Goal: Task Accomplishment & Management: Use online tool/utility

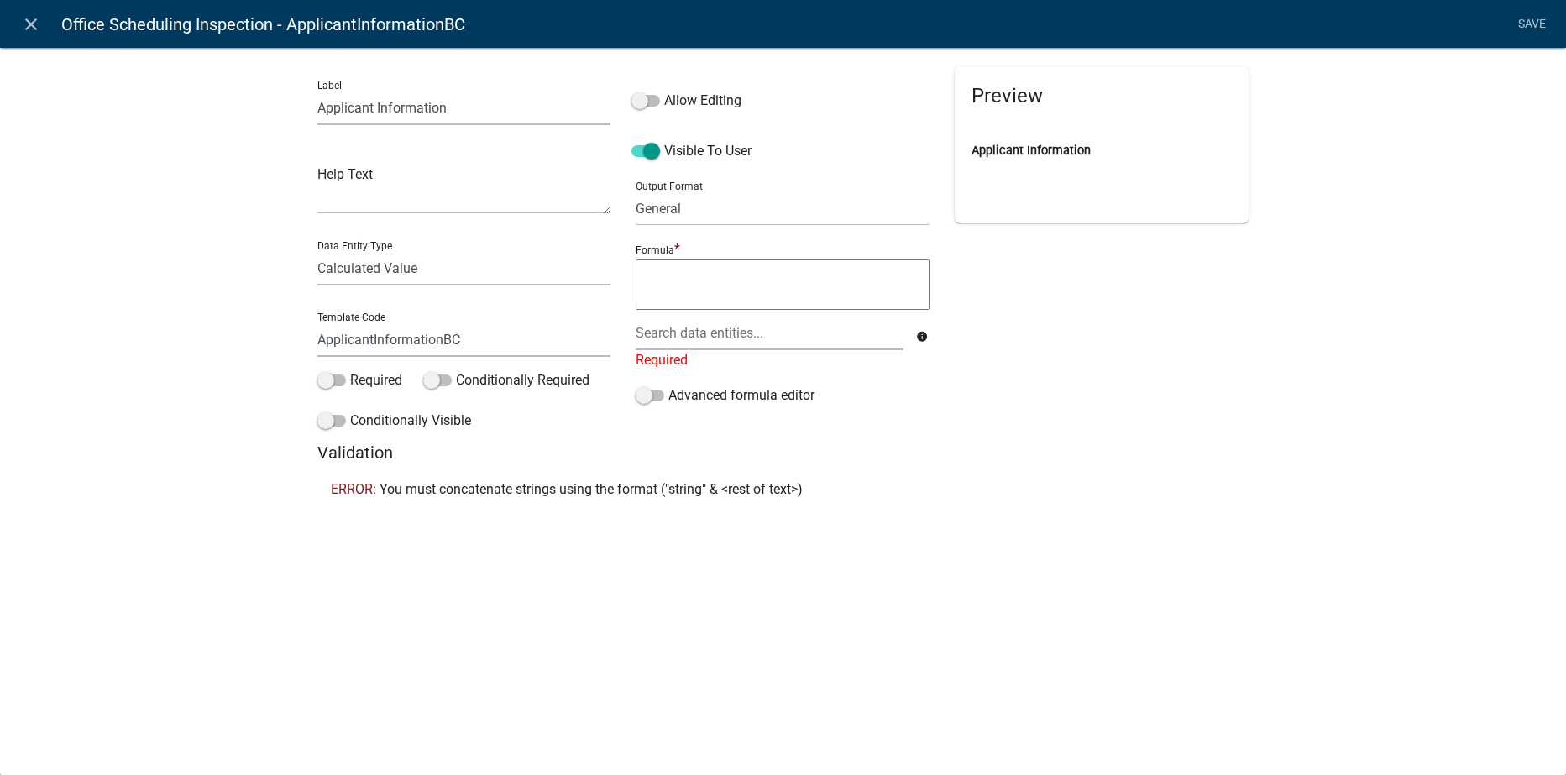
select select "A1034FF1-6D4F-4586-AA83-45D6433EEE28"
select select "calculated-value"
click at [666, 338] on div at bounding box center [769, 333] width 292 height 34
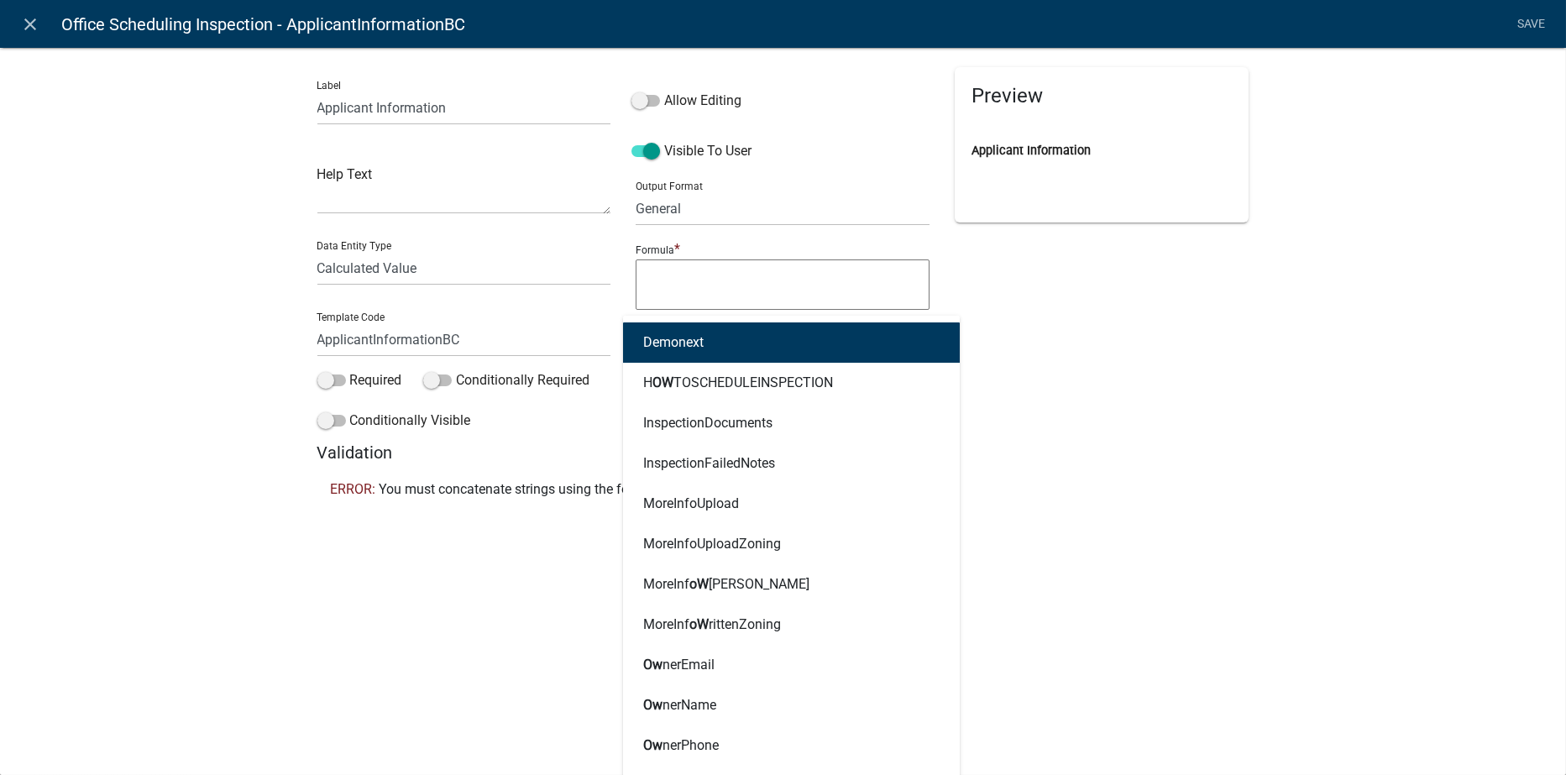
type input "own"
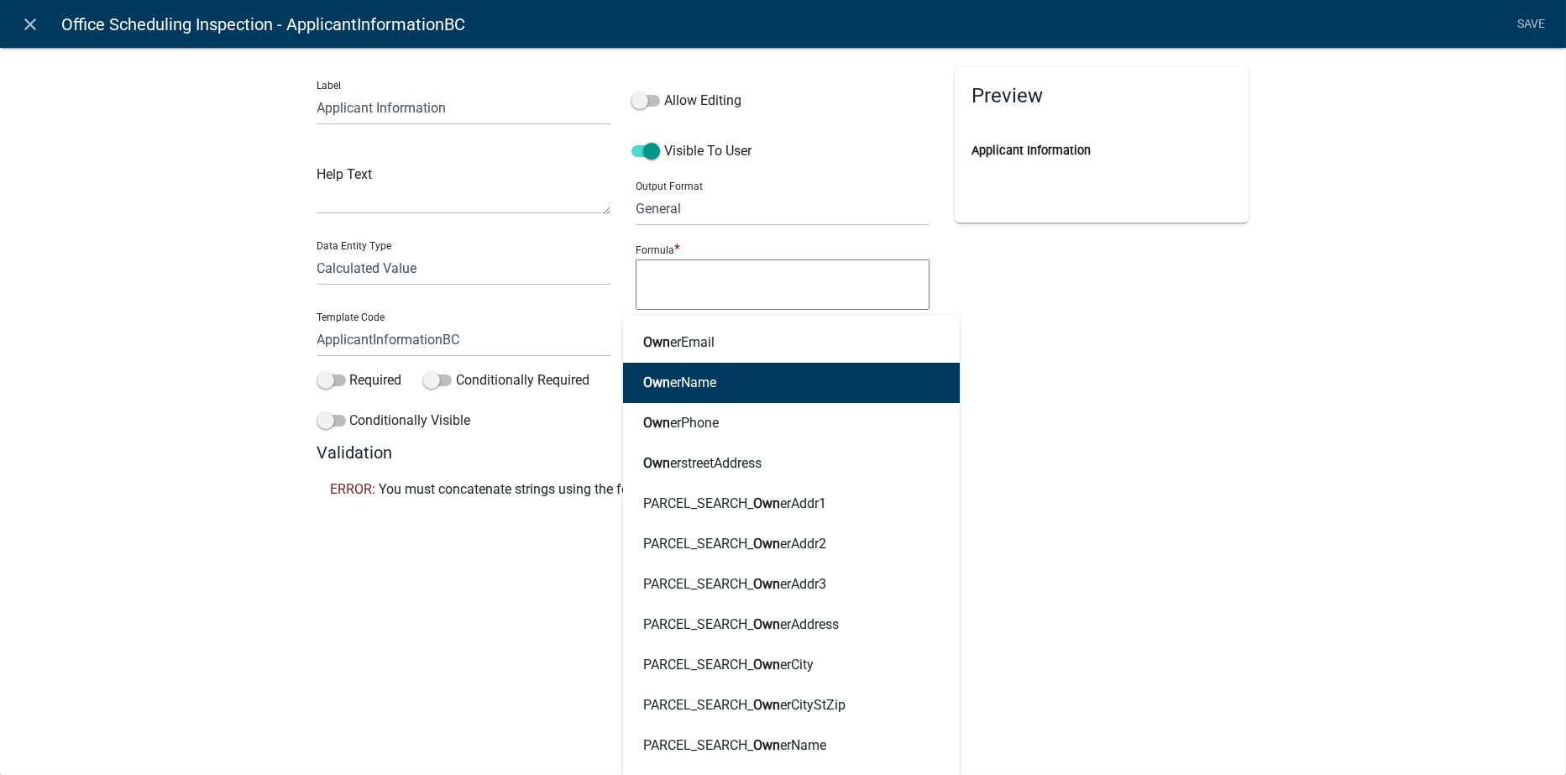
click at [700, 385] on ngb-highlight "Own erName" at bounding box center [679, 382] width 73 height 13
type textarea "OwnerName"
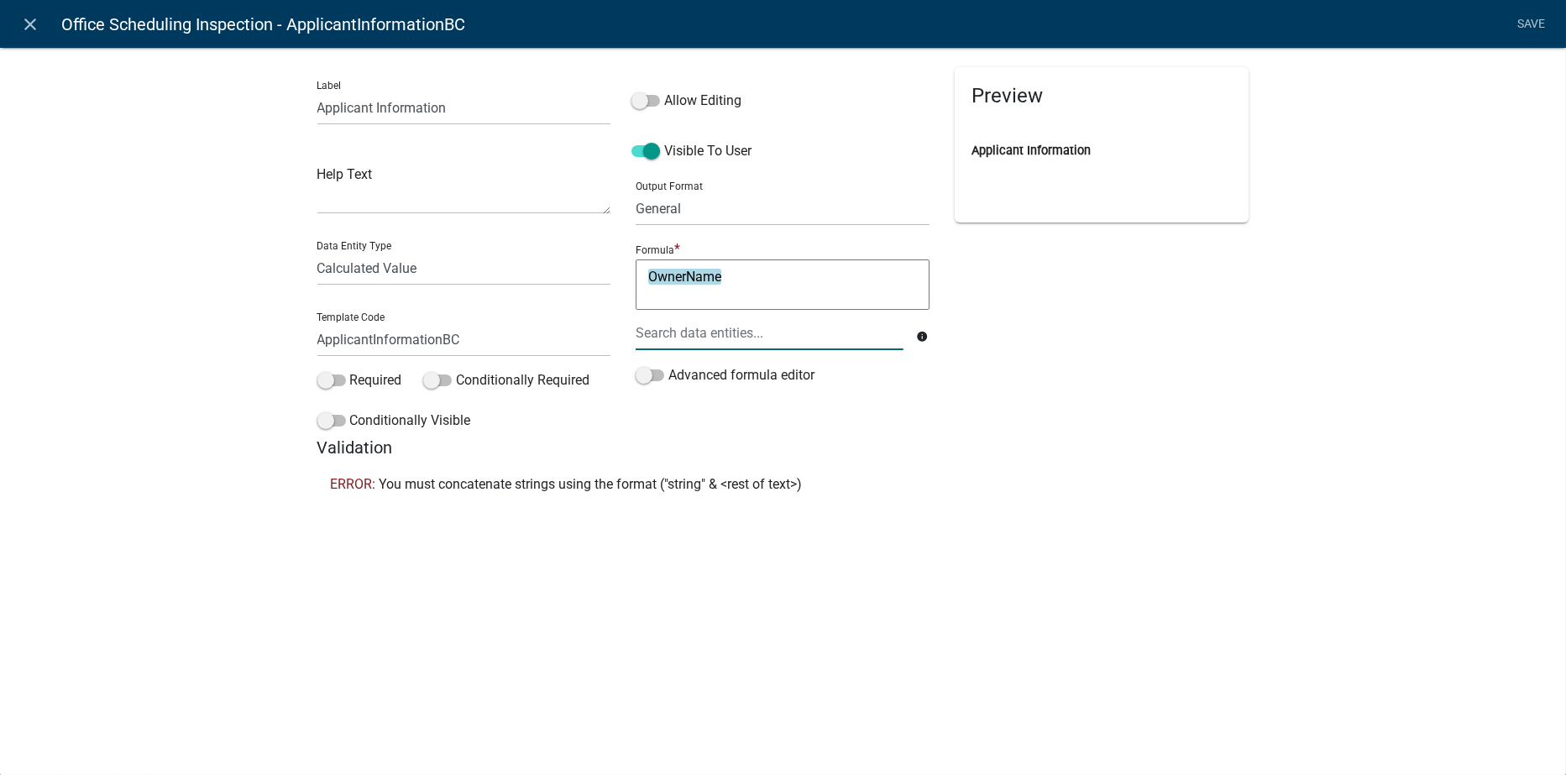
click at [671, 330] on div at bounding box center [769, 333] width 292 height 34
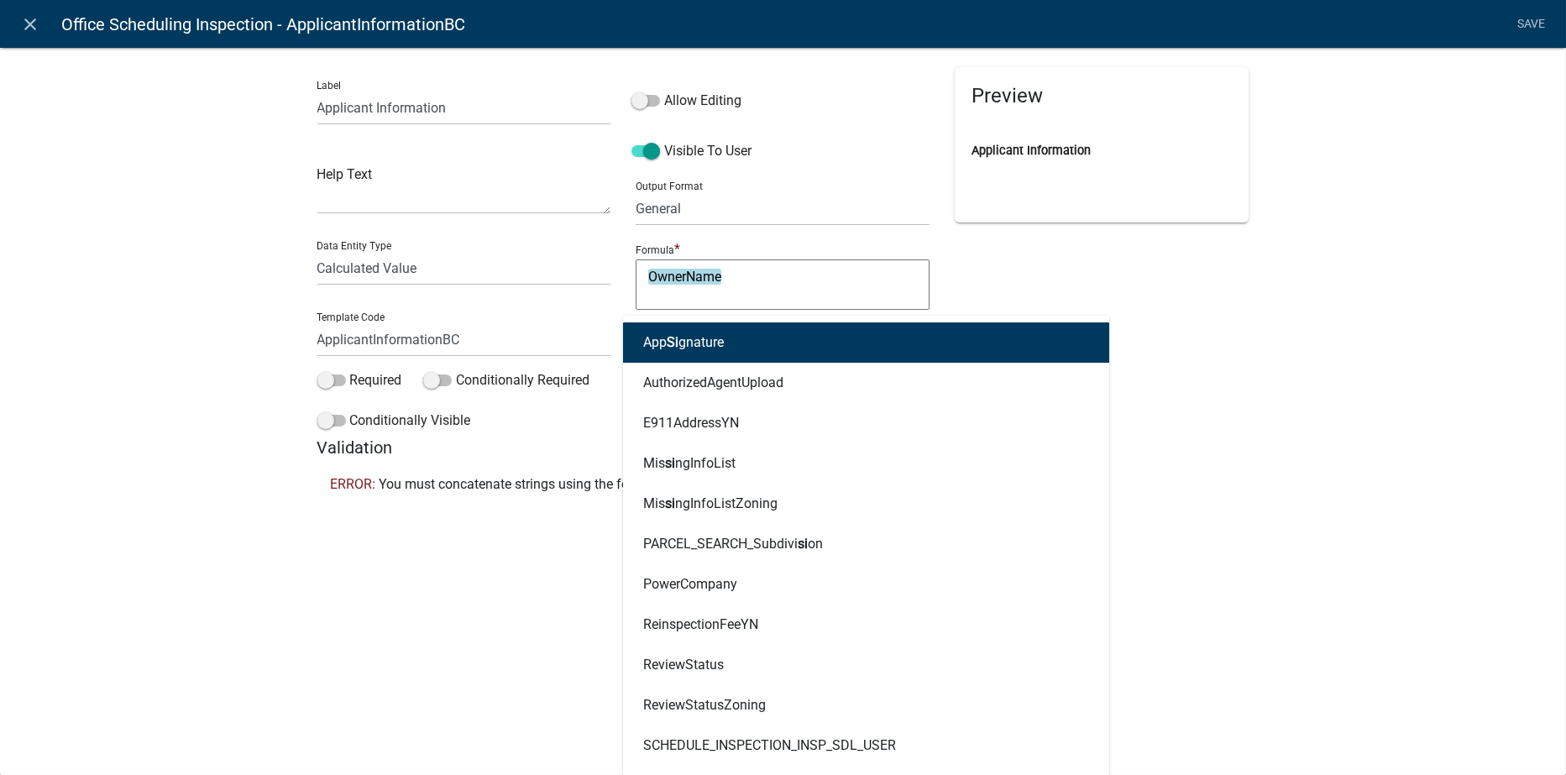
type input "site"
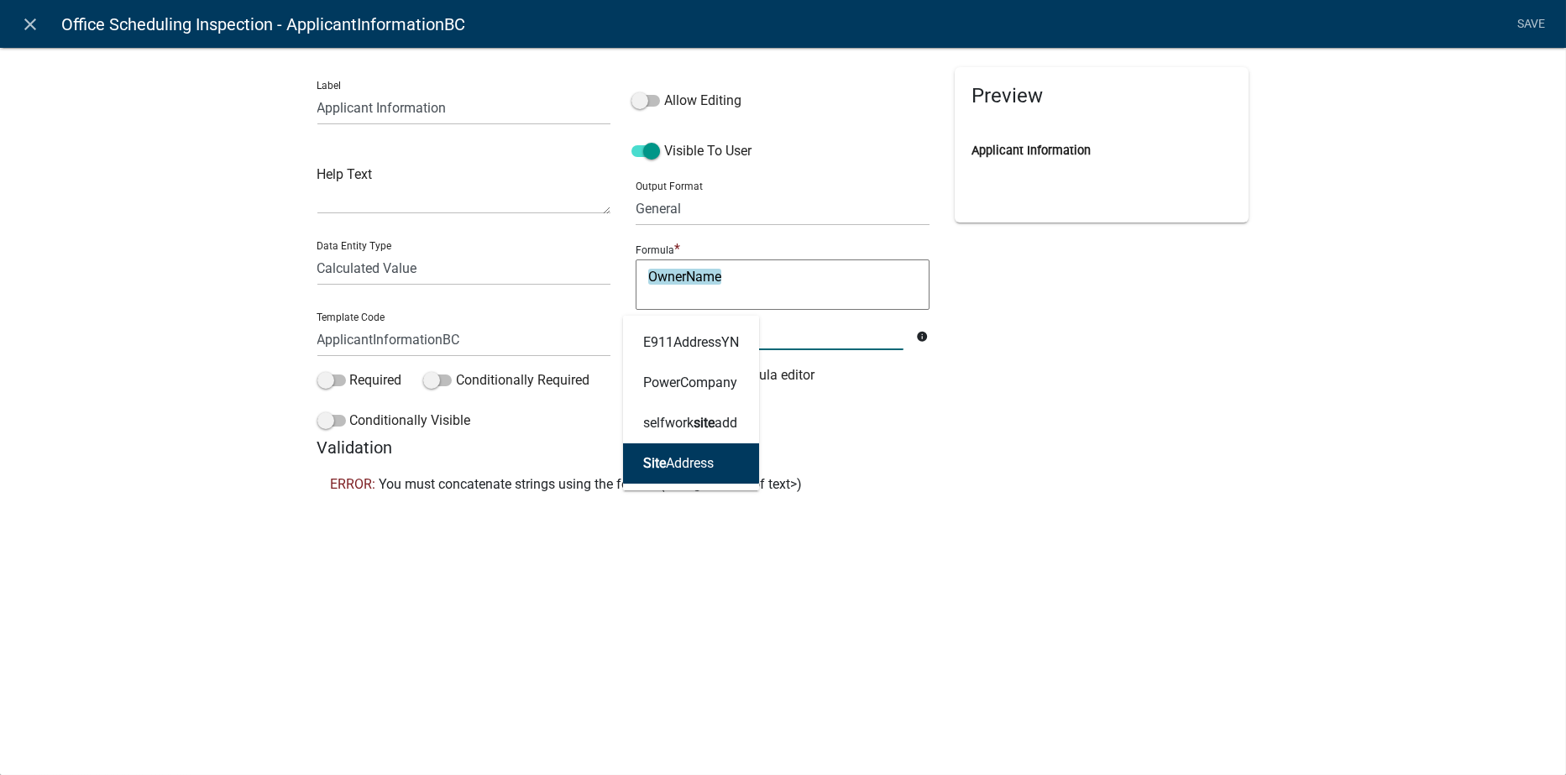
click at [685, 457] on ngb-highlight "Site Address" at bounding box center [678, 463] width 71 height 13
type textarea "OwnerNameSiteAddress"
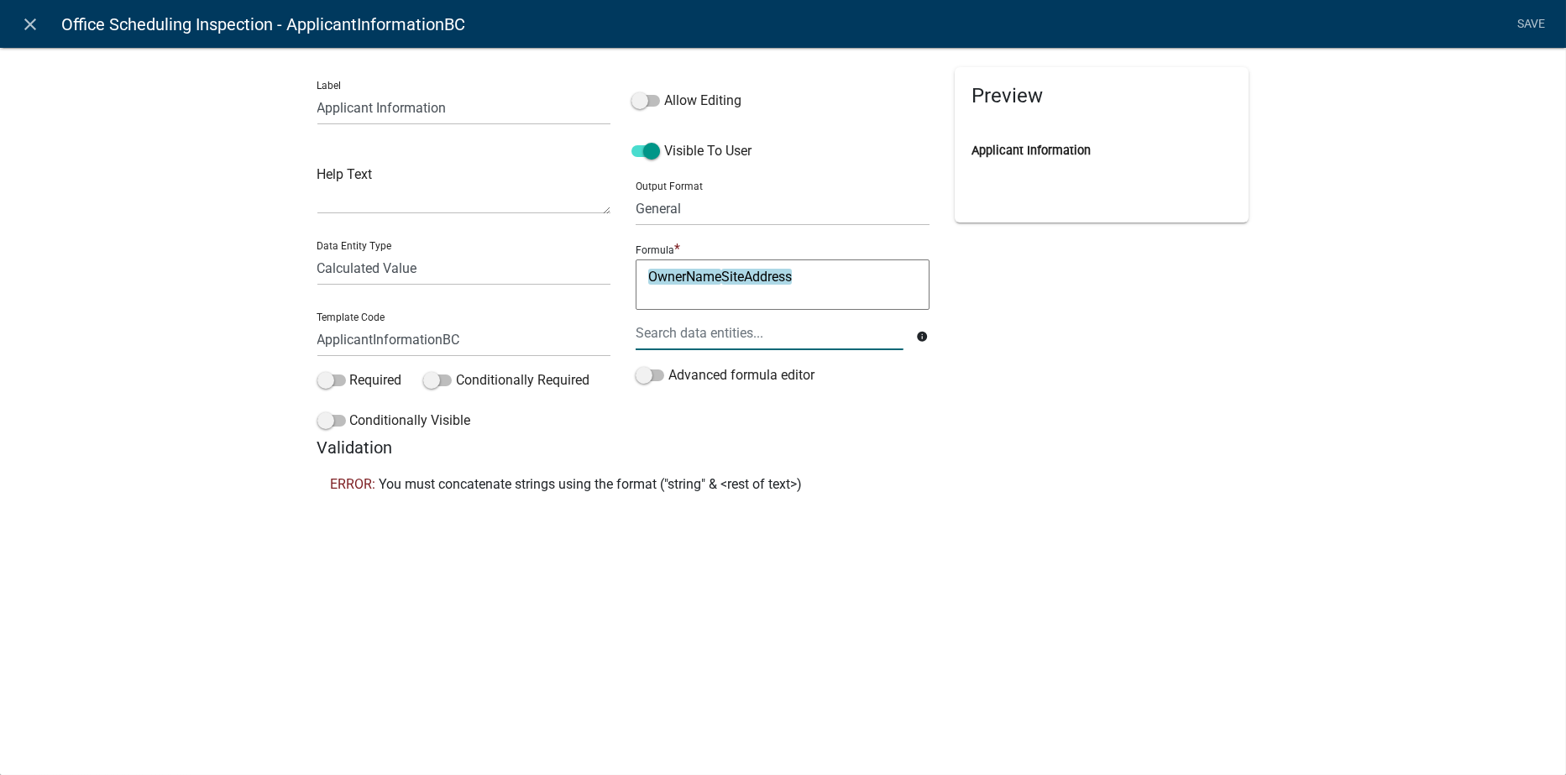
click at [712, 330] on div at bounding box center [769, 333] width 292 height 34
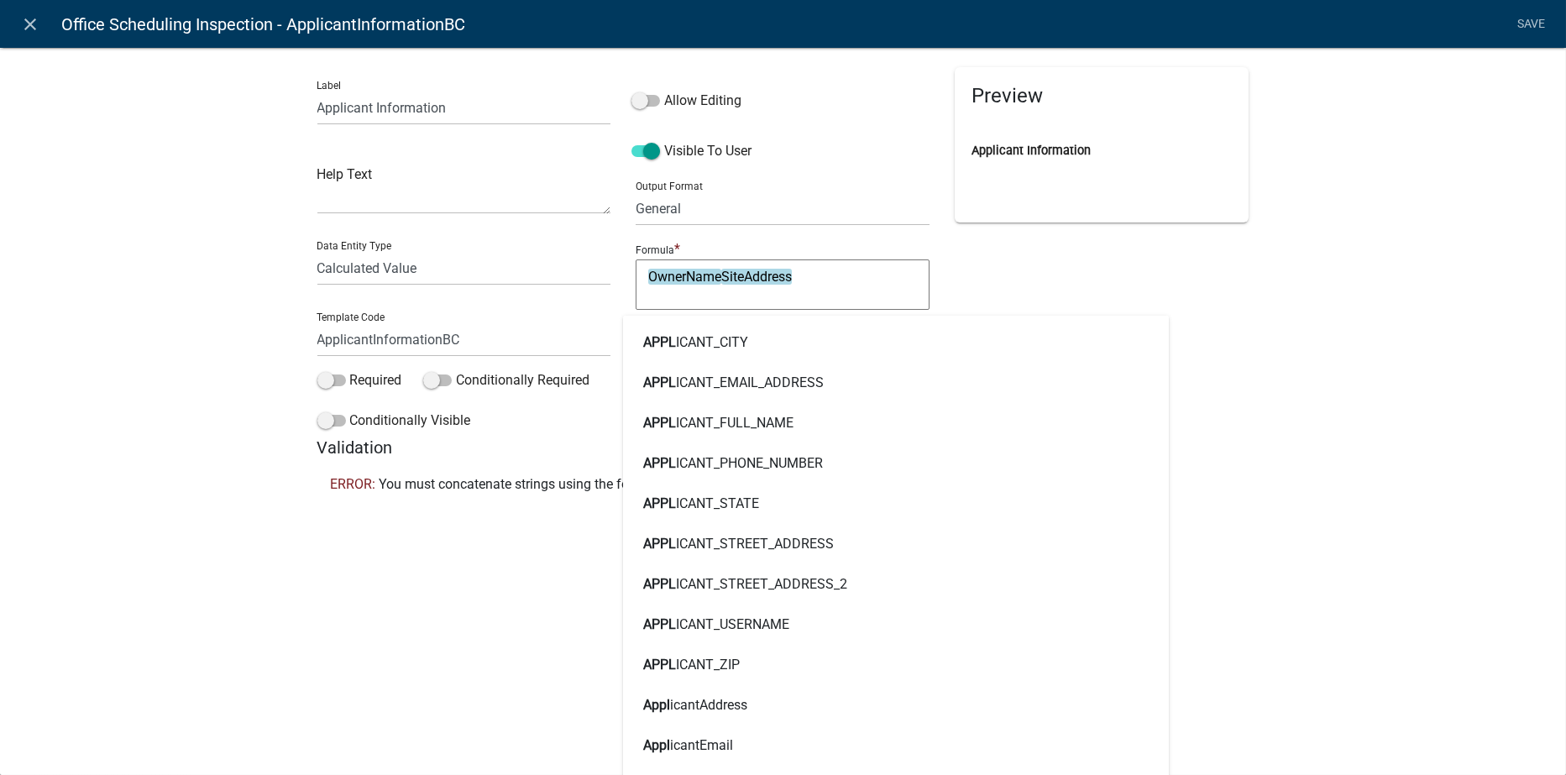
type input "applica"
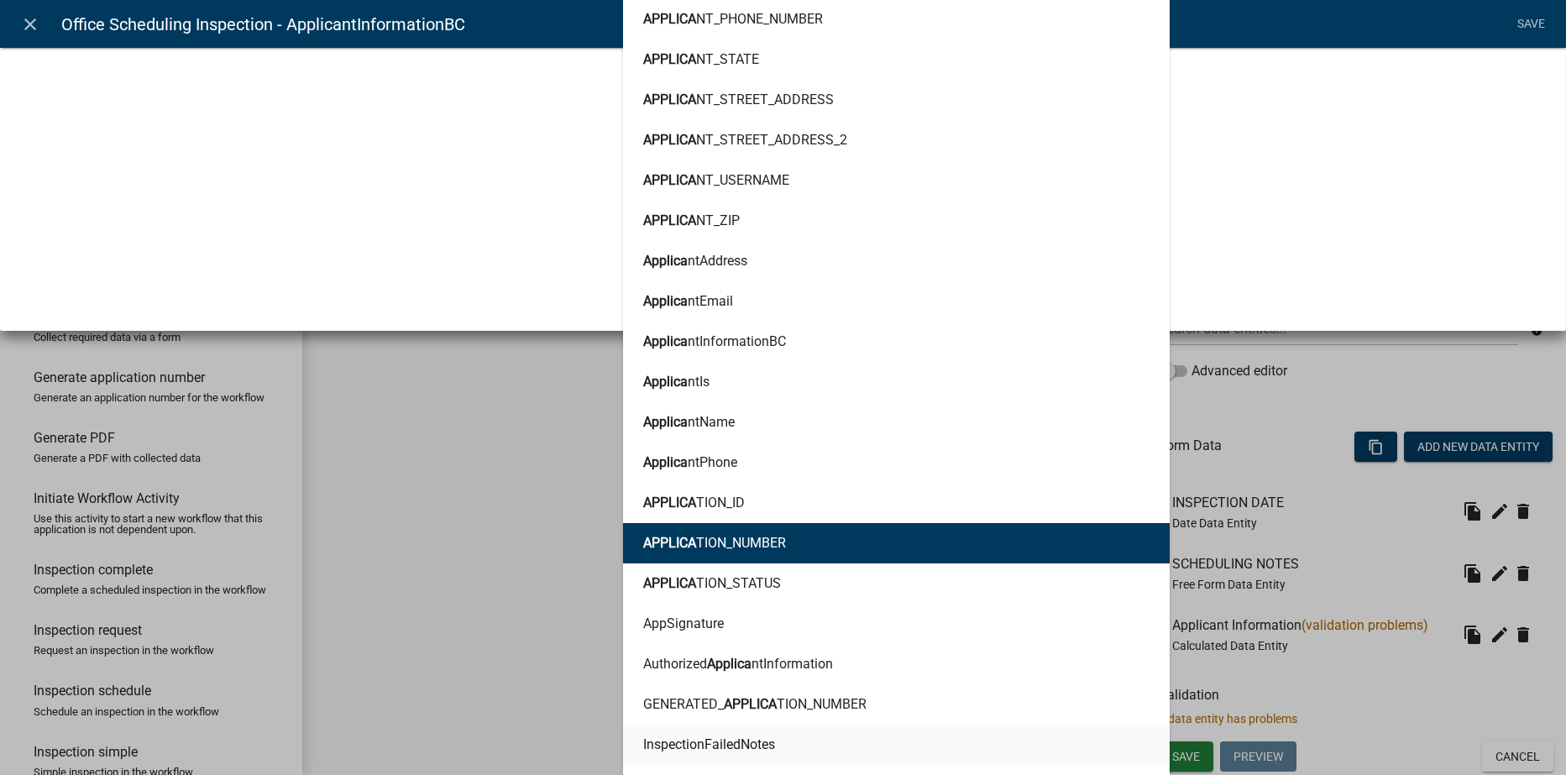
scroll to position [504, 0]
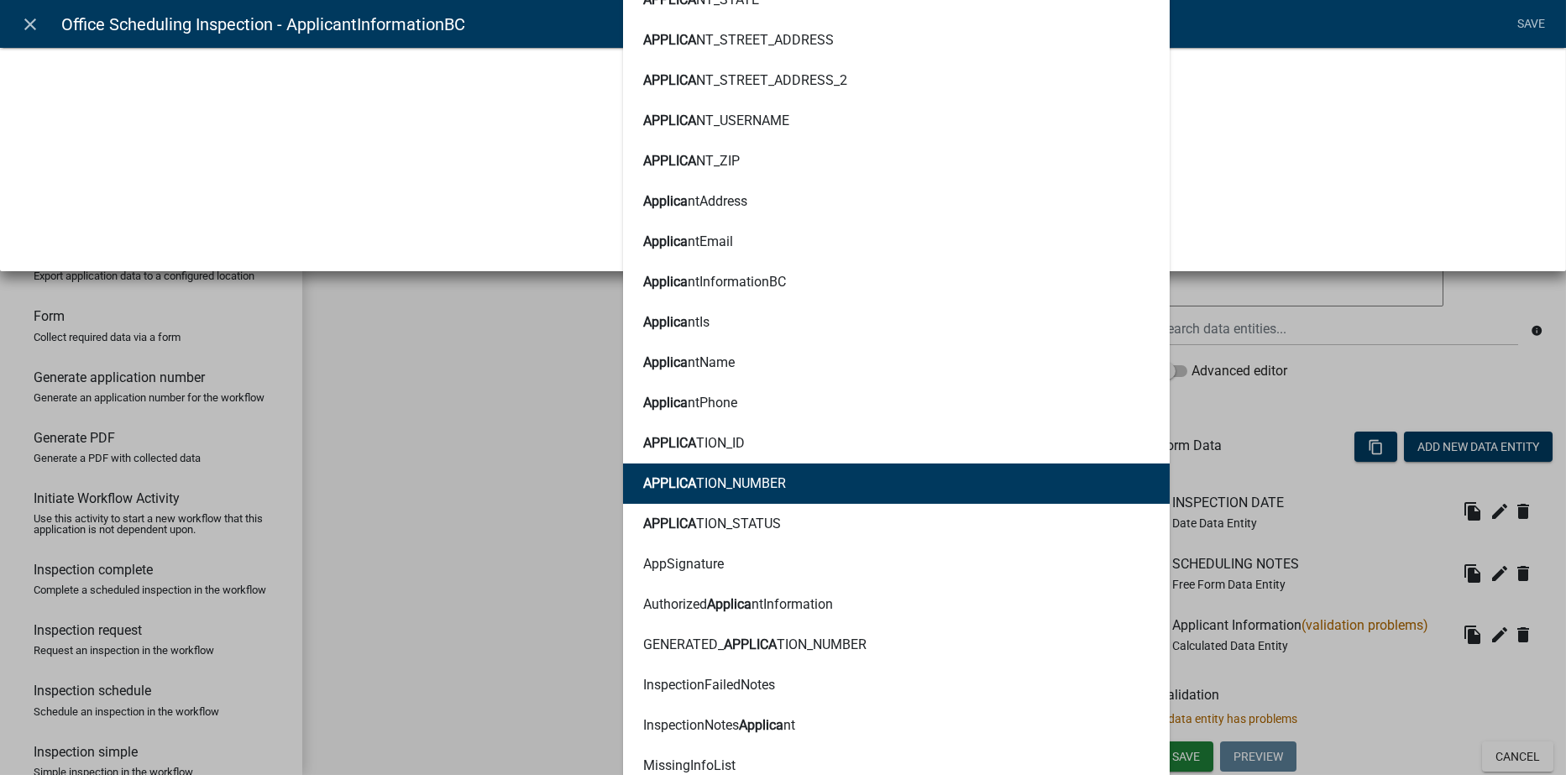
click at [722, 477] on ngb-highlight "APPLICA TION_NUMBER" at bounding box center [714, 483] width 143 height 13
type textarea "OwnerNameSiteAddressAPPLICATION_NUMBER"
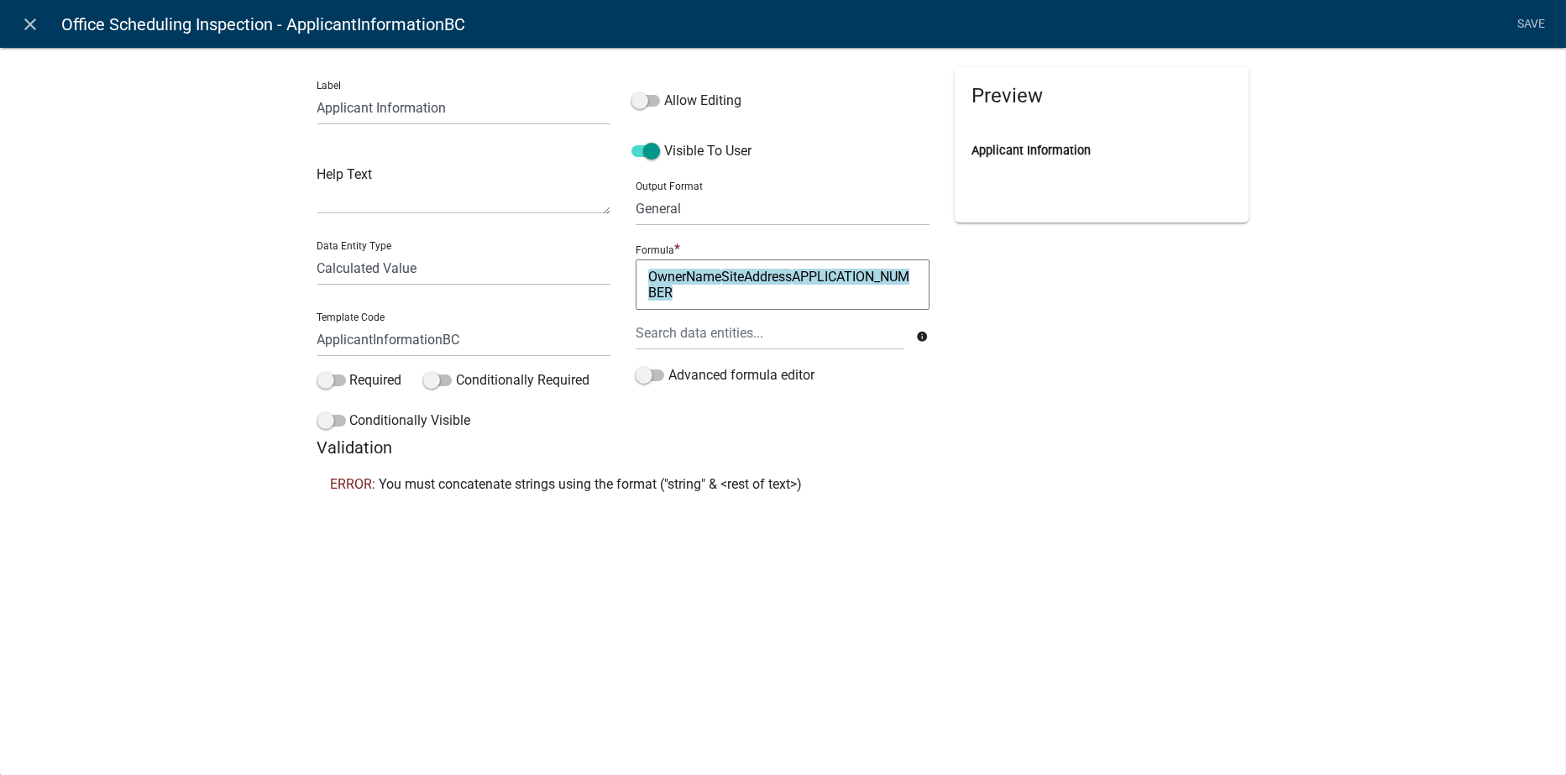
scroll to position [0, 0]
click at [1535, 18] on link "Save" at bounding box center [1532, 24] width 42 height 32
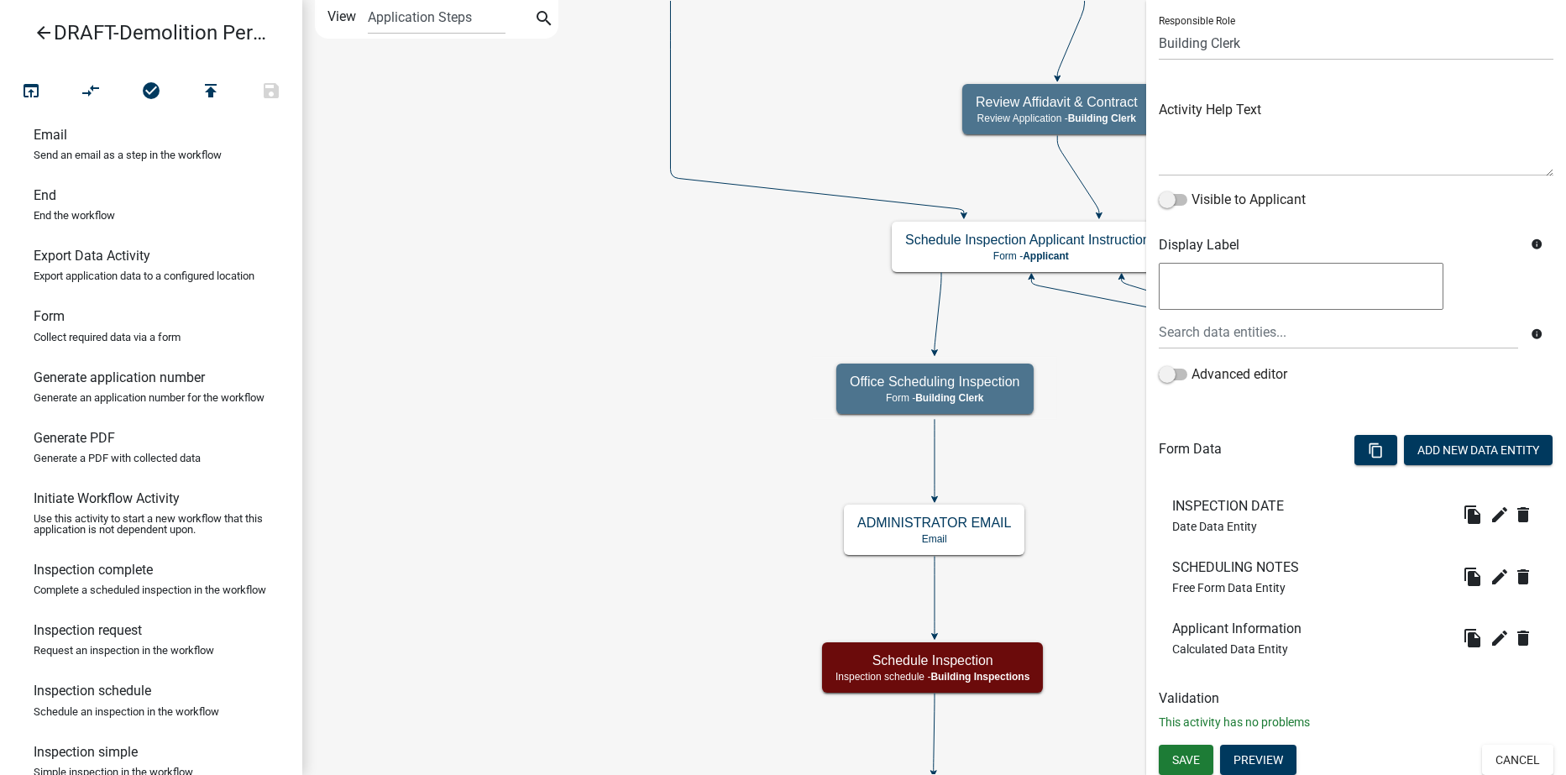
scroll to position [119, 0]
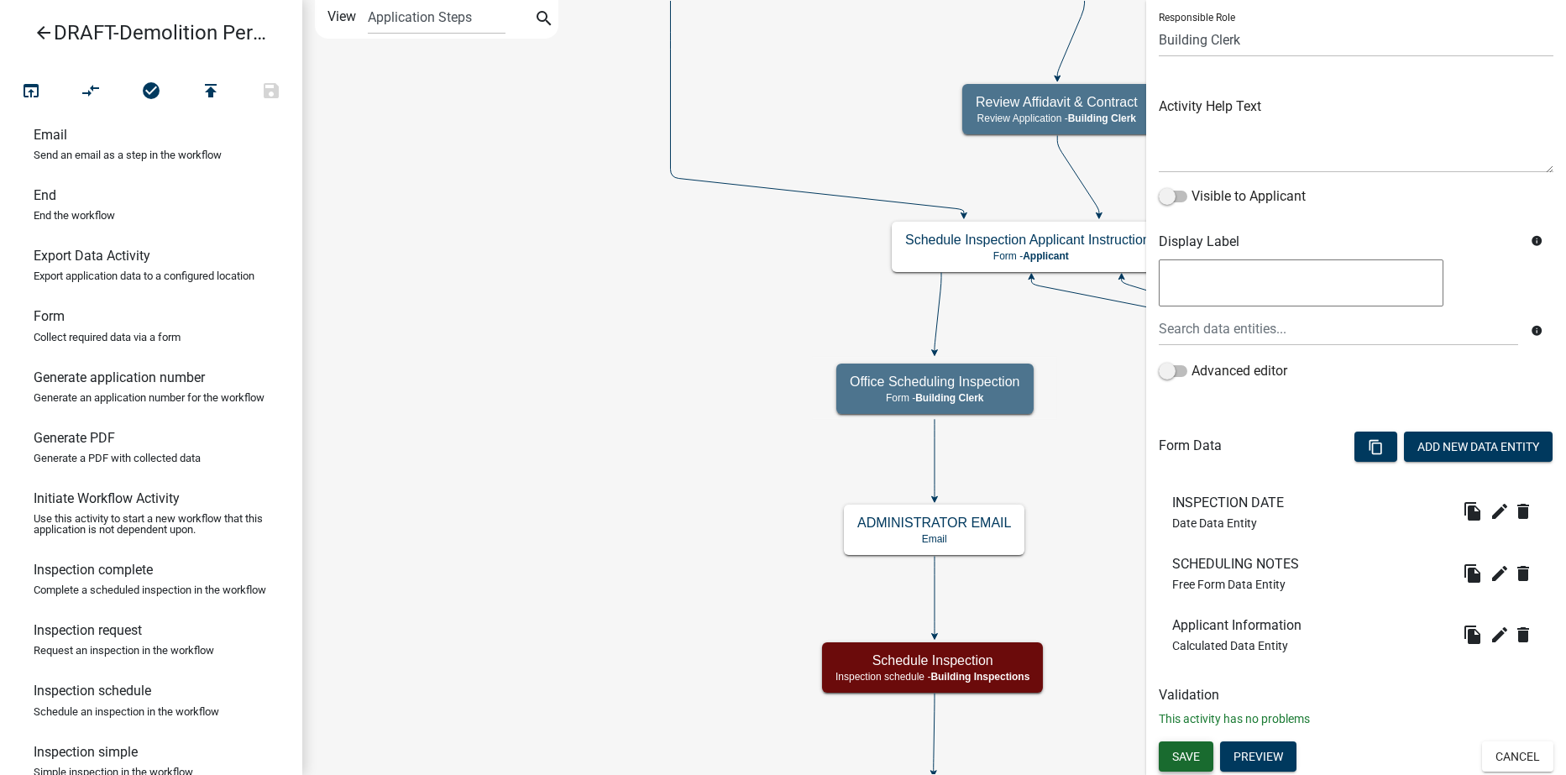
click at [1184, 760] on span "Save" at bounding box center [1186, 755] width 28 height 13
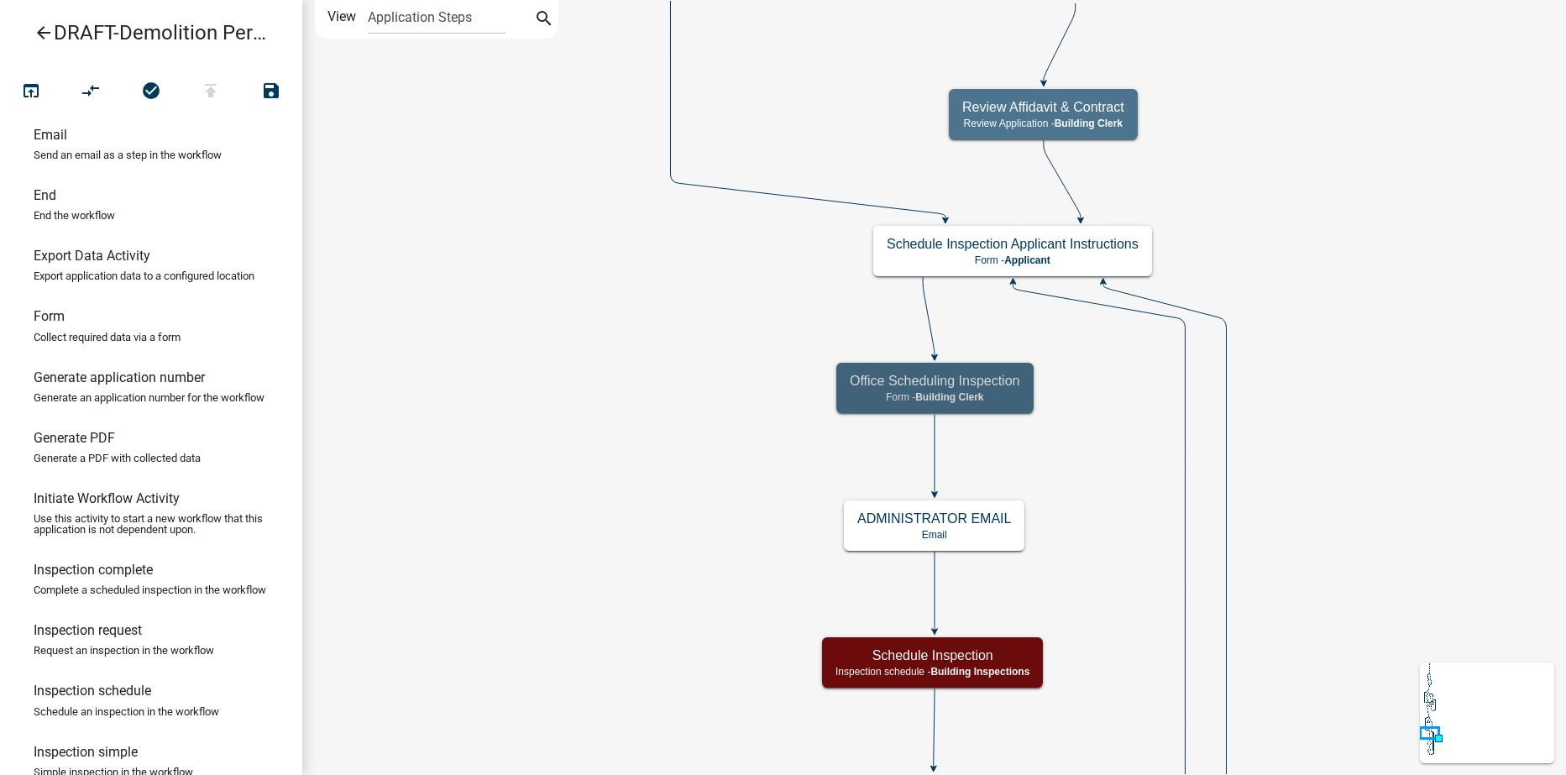
scroll to position [0, 0]
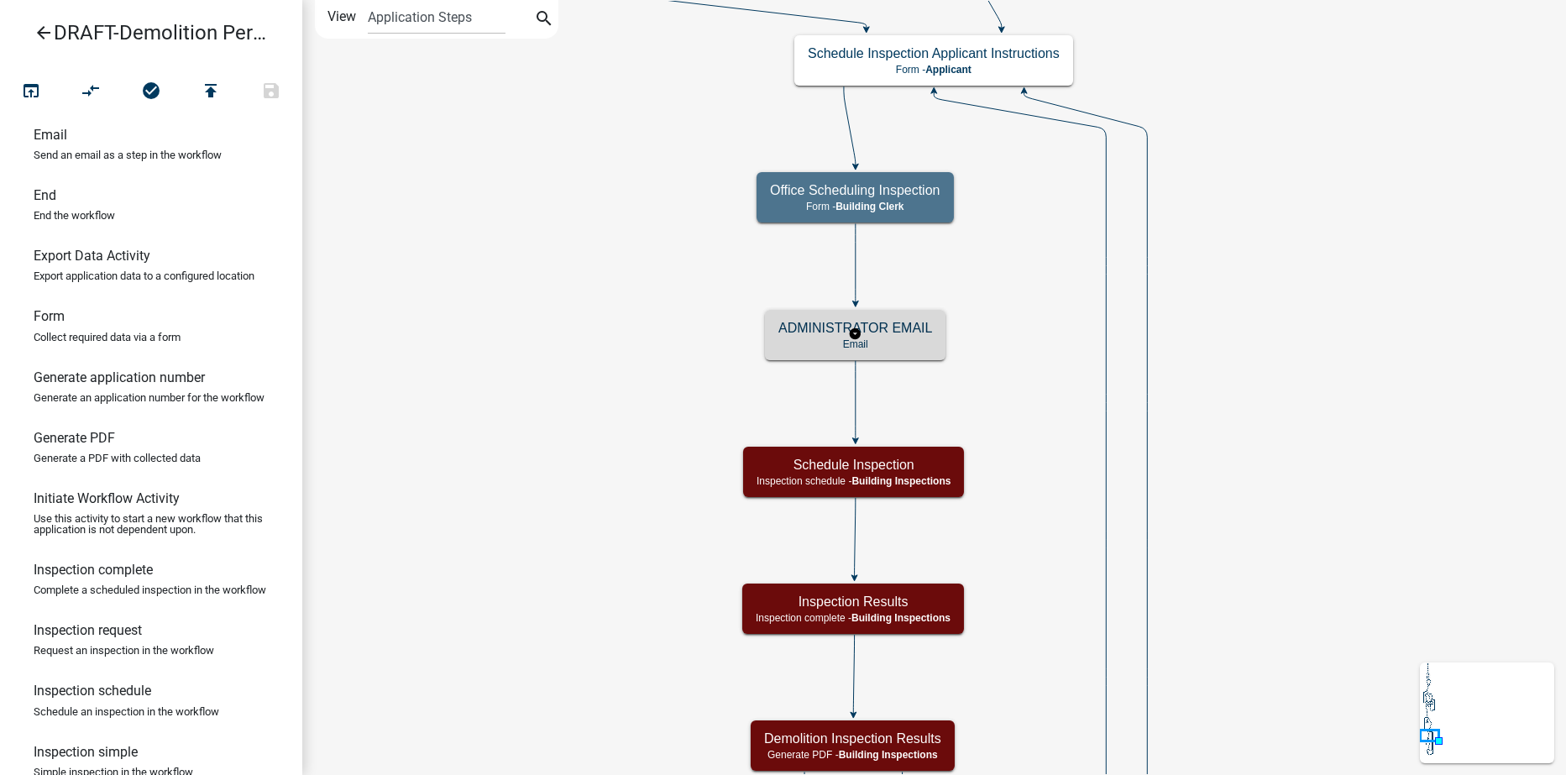
click at [805, 331] on h5 "ADMINISTRATOR EMAIL" at bounding box center [856, 328] width 154 height 16
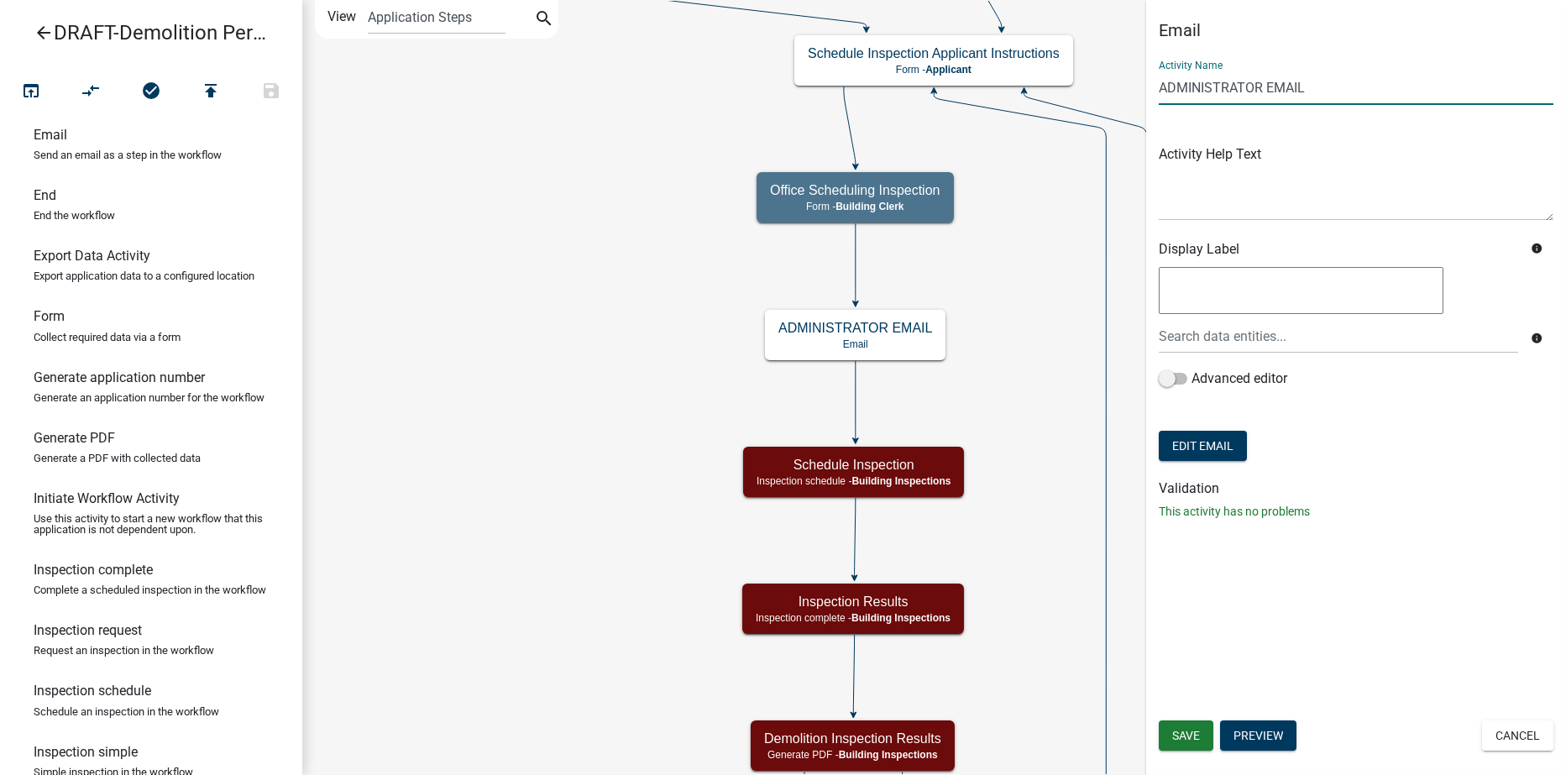
drag, startPoint x: 1314, startPoint y: 87, endPoint x: 1151, endPoint y: 92, distance: 163.8
click at [1151, 92] on div "Email Activity Name ADMINISTRATOR EMAIL Activity Help Text Display Label info i…" at bounding box center [1356, 277] width 420 height 514
type input "Administrator Inspection Email"
click at [1171, 732] on button "Save" at bounding box center [1186, 736] width 55 height 30
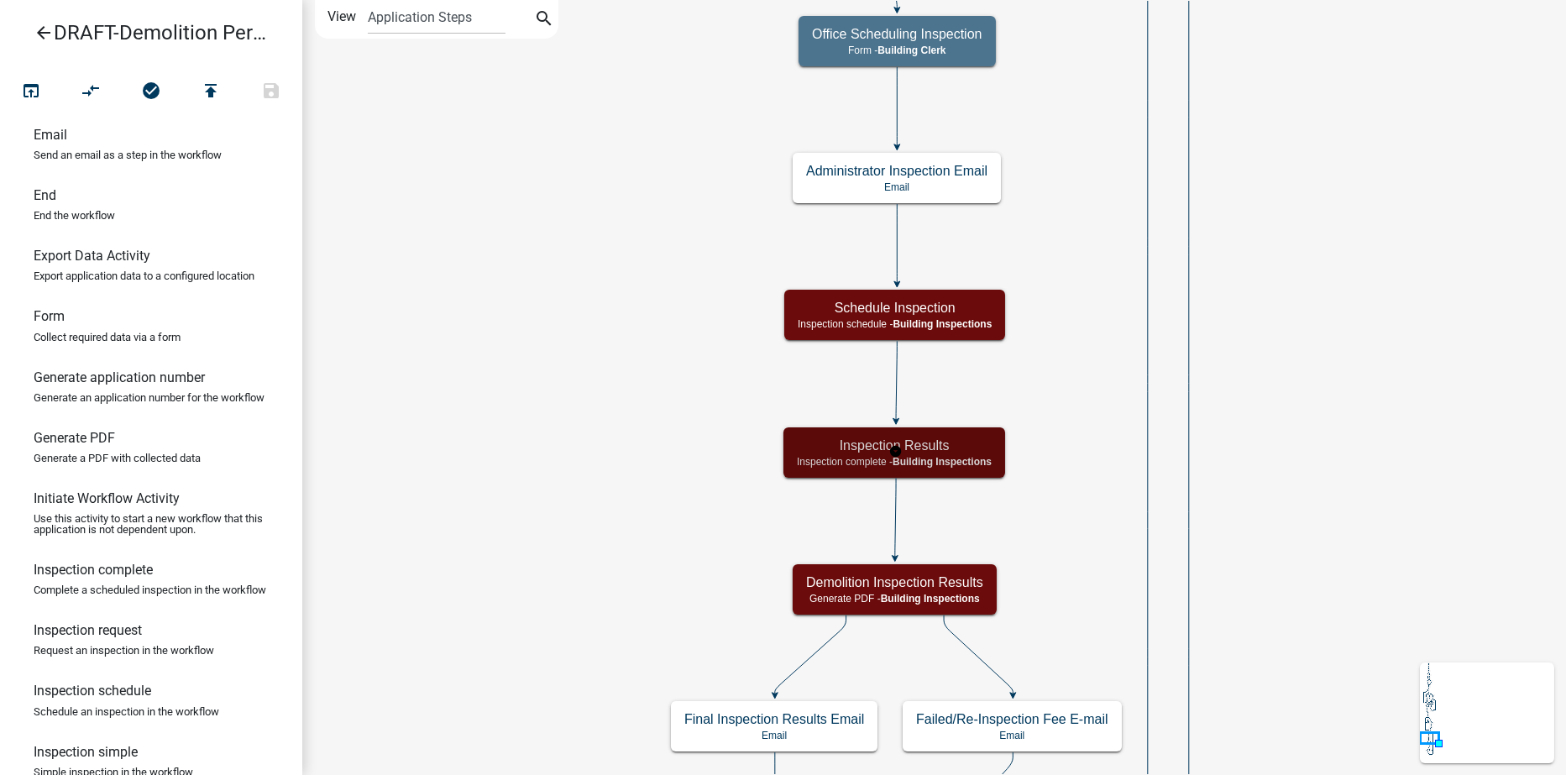
click at [947, 457] on span "Building Inspections" at bounding box center [942, 462] width 99 height 12
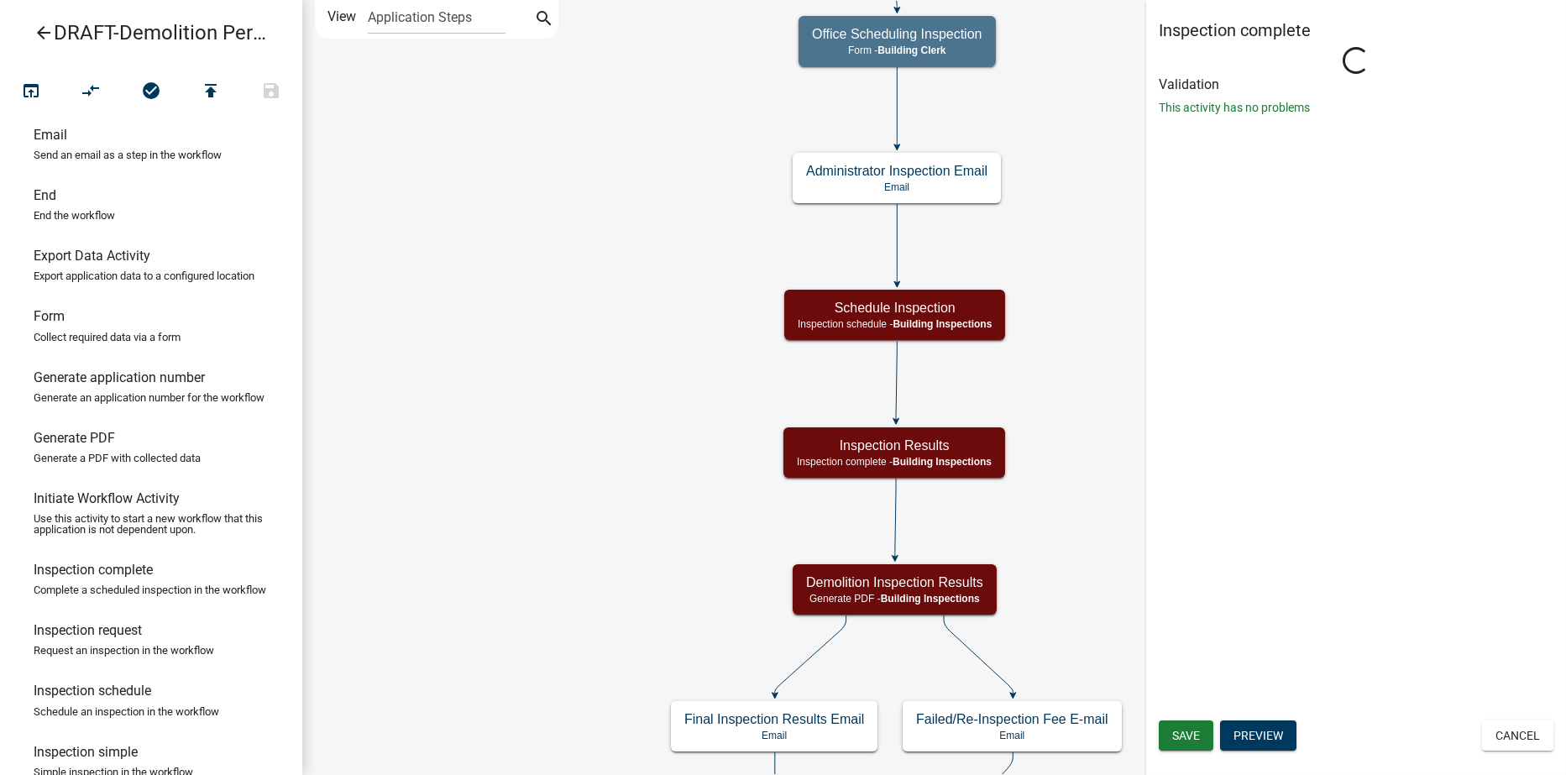
select select "67B8E1BD-2E3E-4A8D-861D-598F76277593"
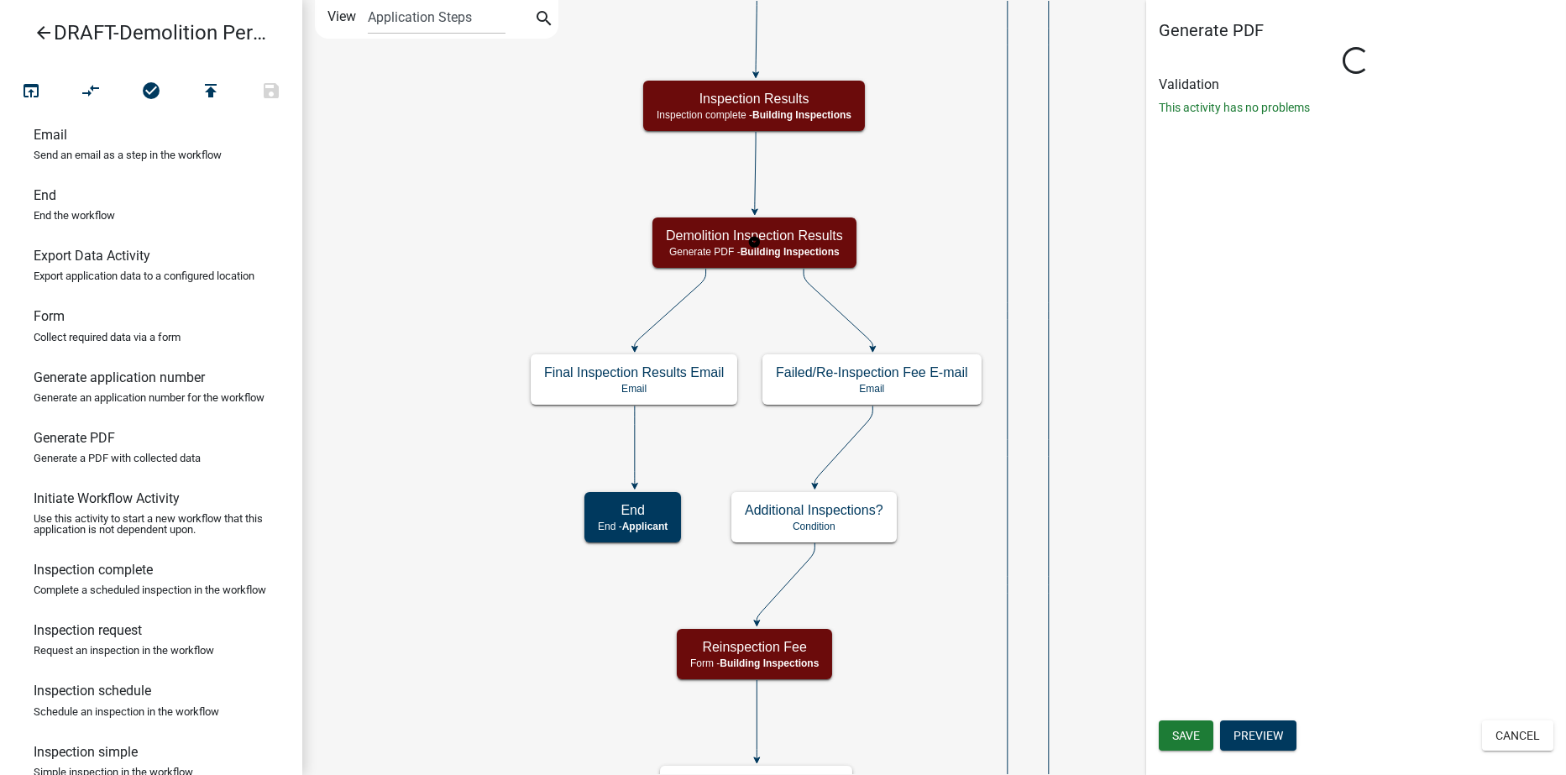
select select "67B8E1BD-2E3E-4A8D-861D-598F76277593"
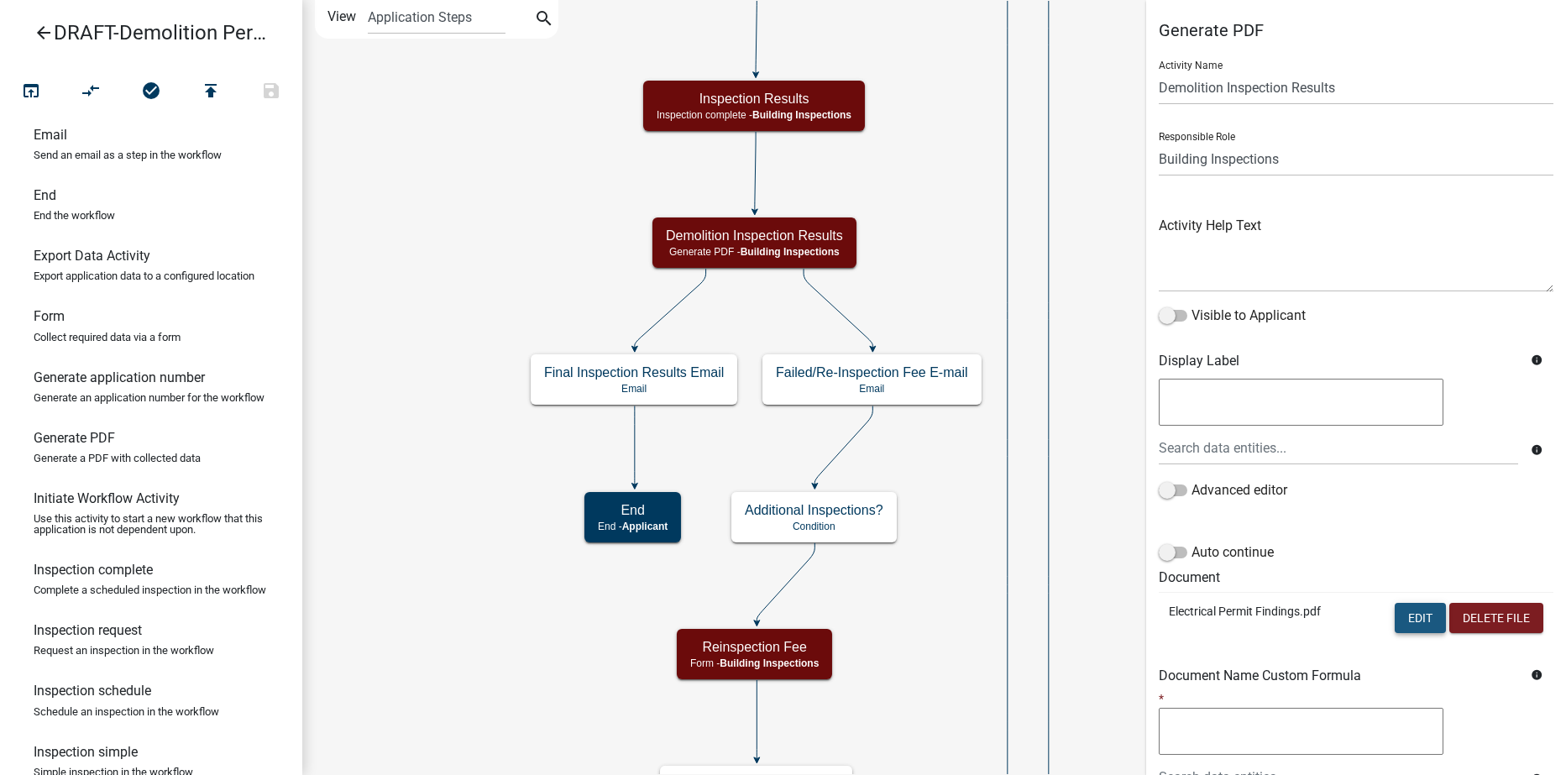
click at [1406, 621] on button "Edit" at bounding box center [1420, 618] width 51 height 30
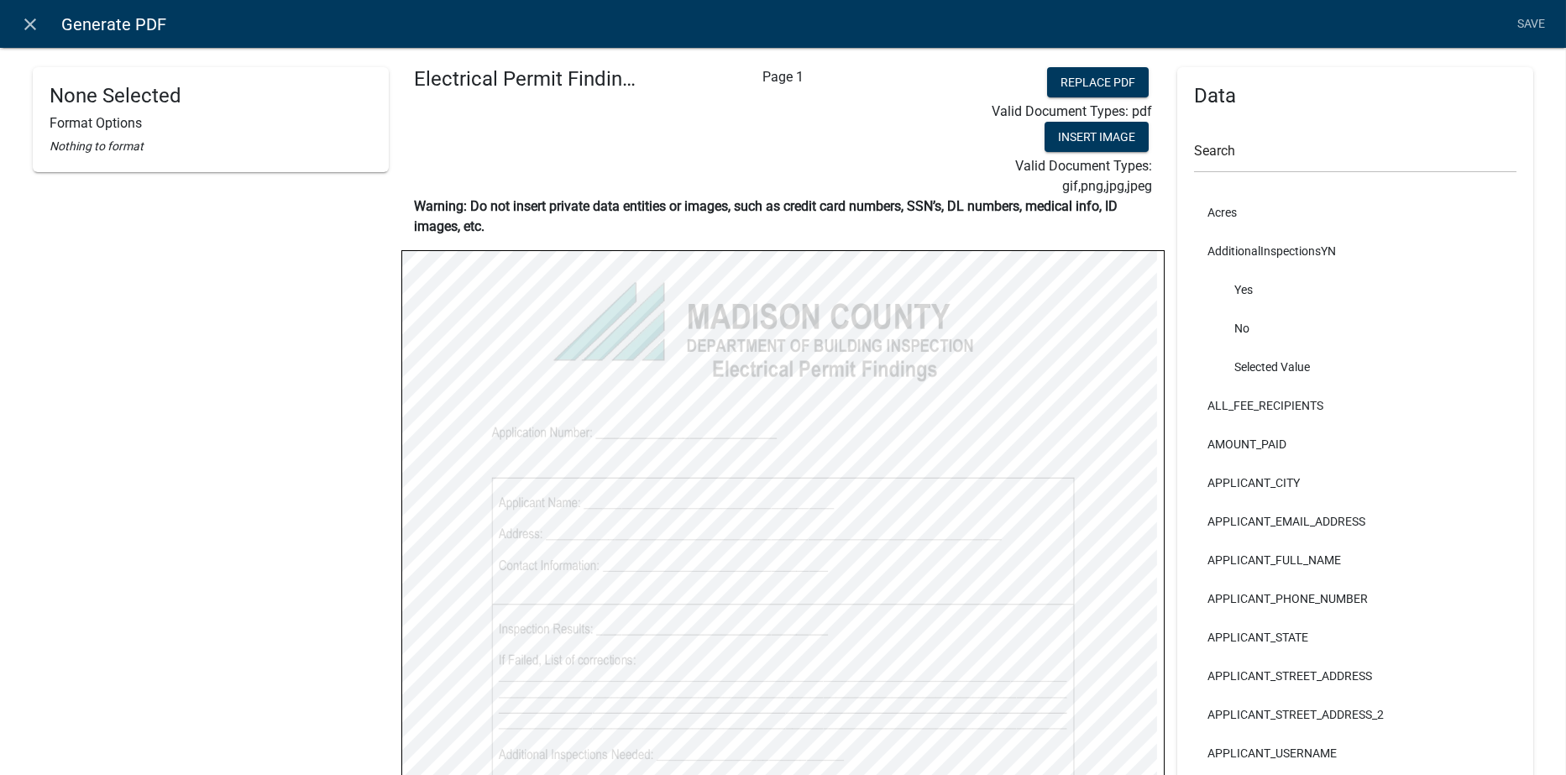
drag, startPoint x: 28, startPoint y: 17, endPoint x: 45, endPoint y: 34, distance: 24.4
click at [28, 17] on icon "close" at bounding box center [31, 24] width 20 height 20
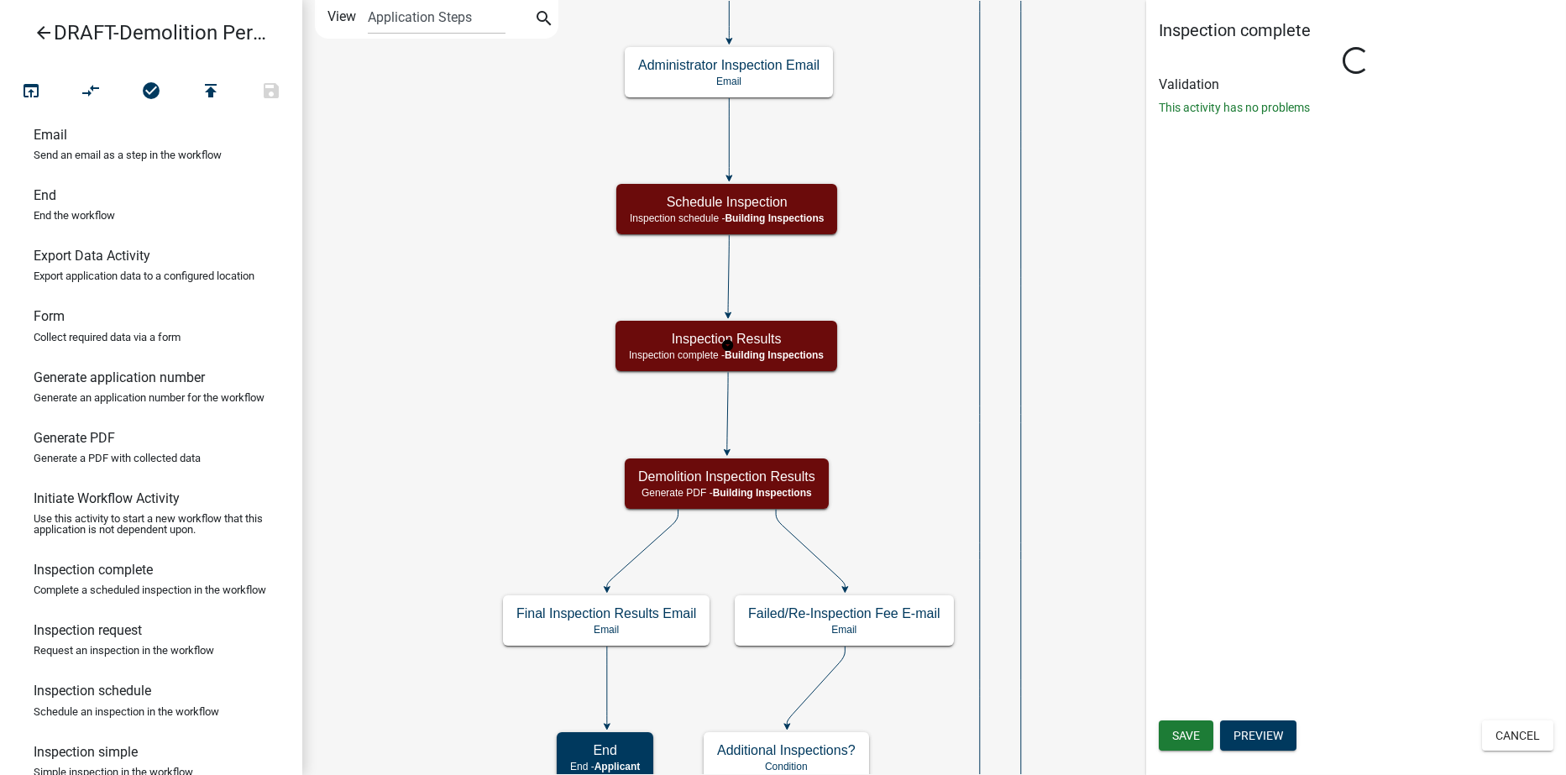
select select "67B8E1BD-2E3E-4A8D-861D-598F76277593"
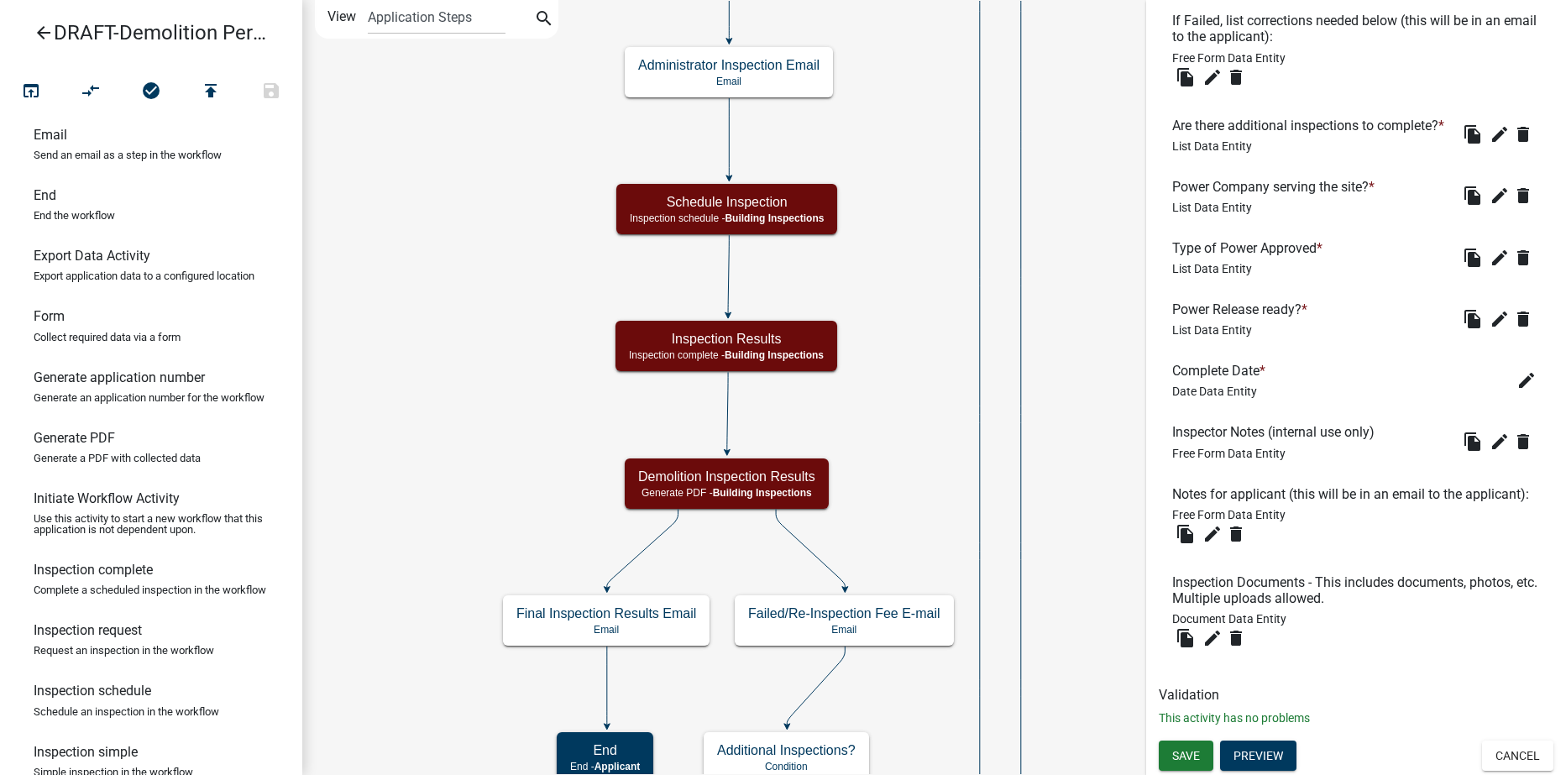
scroll to position [834, 0]
click at [1274, 758] on button "Preview" at bounding box center [1258, 756] width 76 height 30
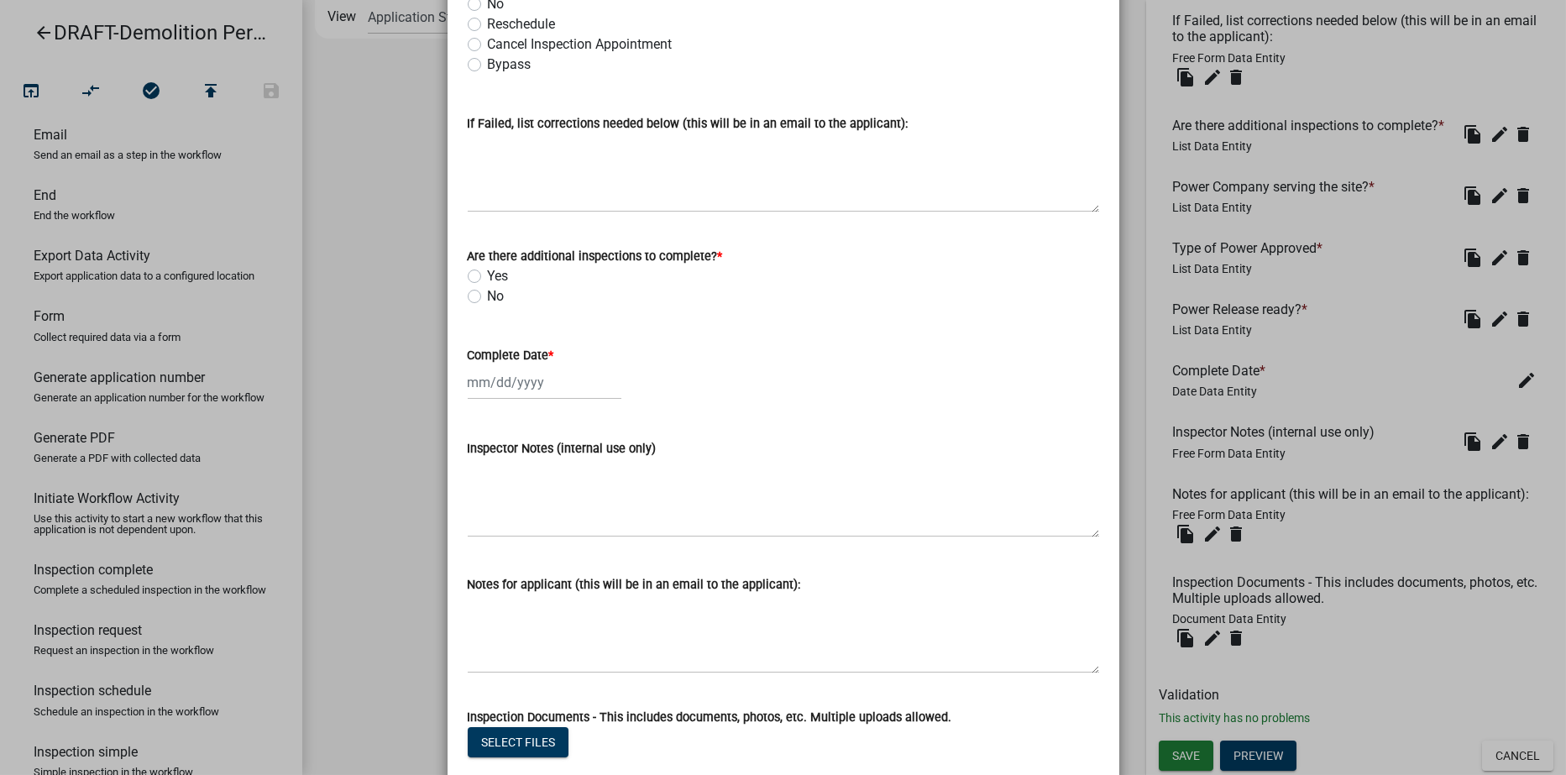
scroll to position [185, 0]
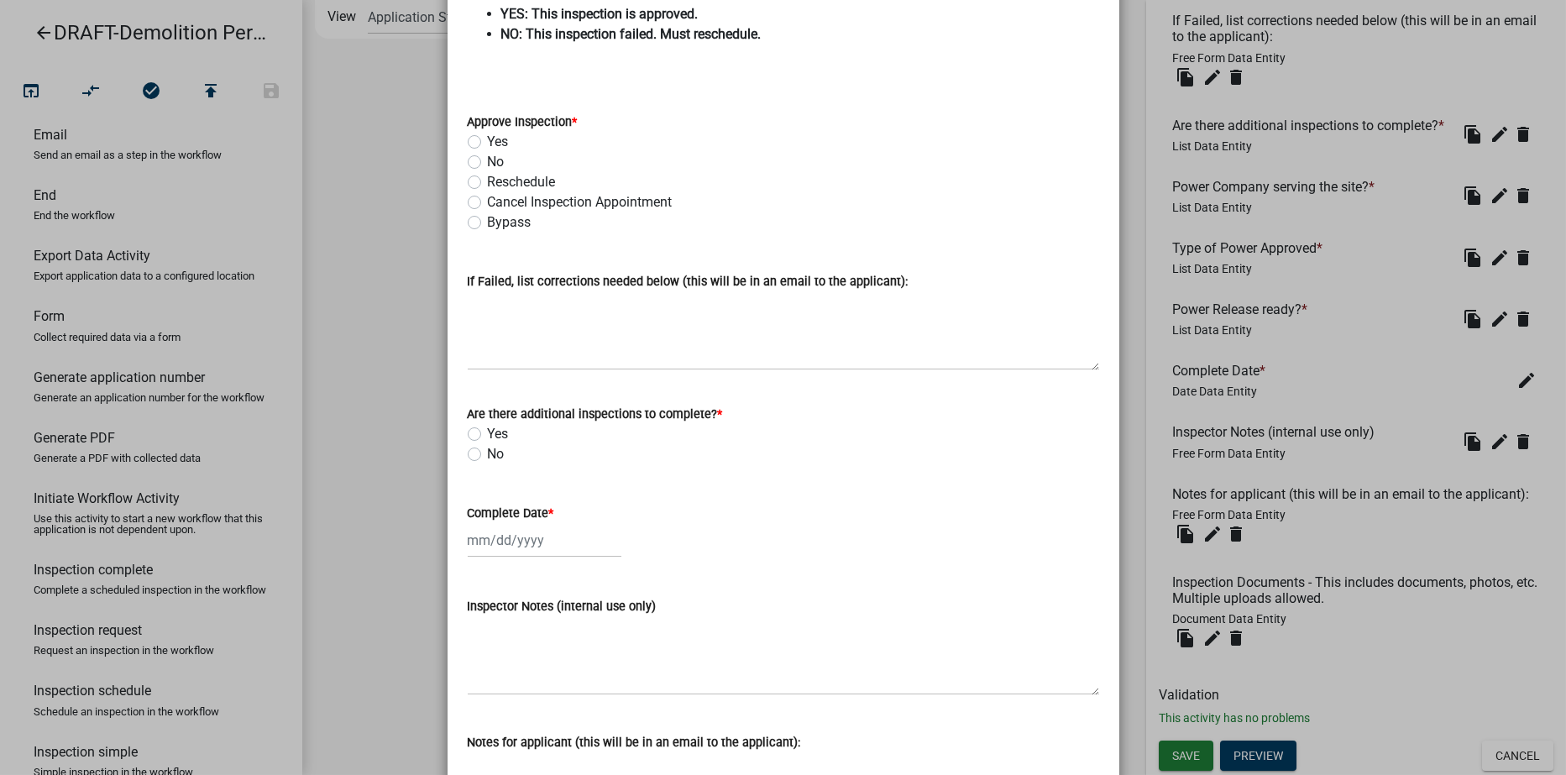
click at [488, 142] on label "Yes" at bounding box center [498, 142] width 21 height 20
click at [488, 142] on input "Yes" at bounding box center [493, 137] width 11 height 11
radio input "true"
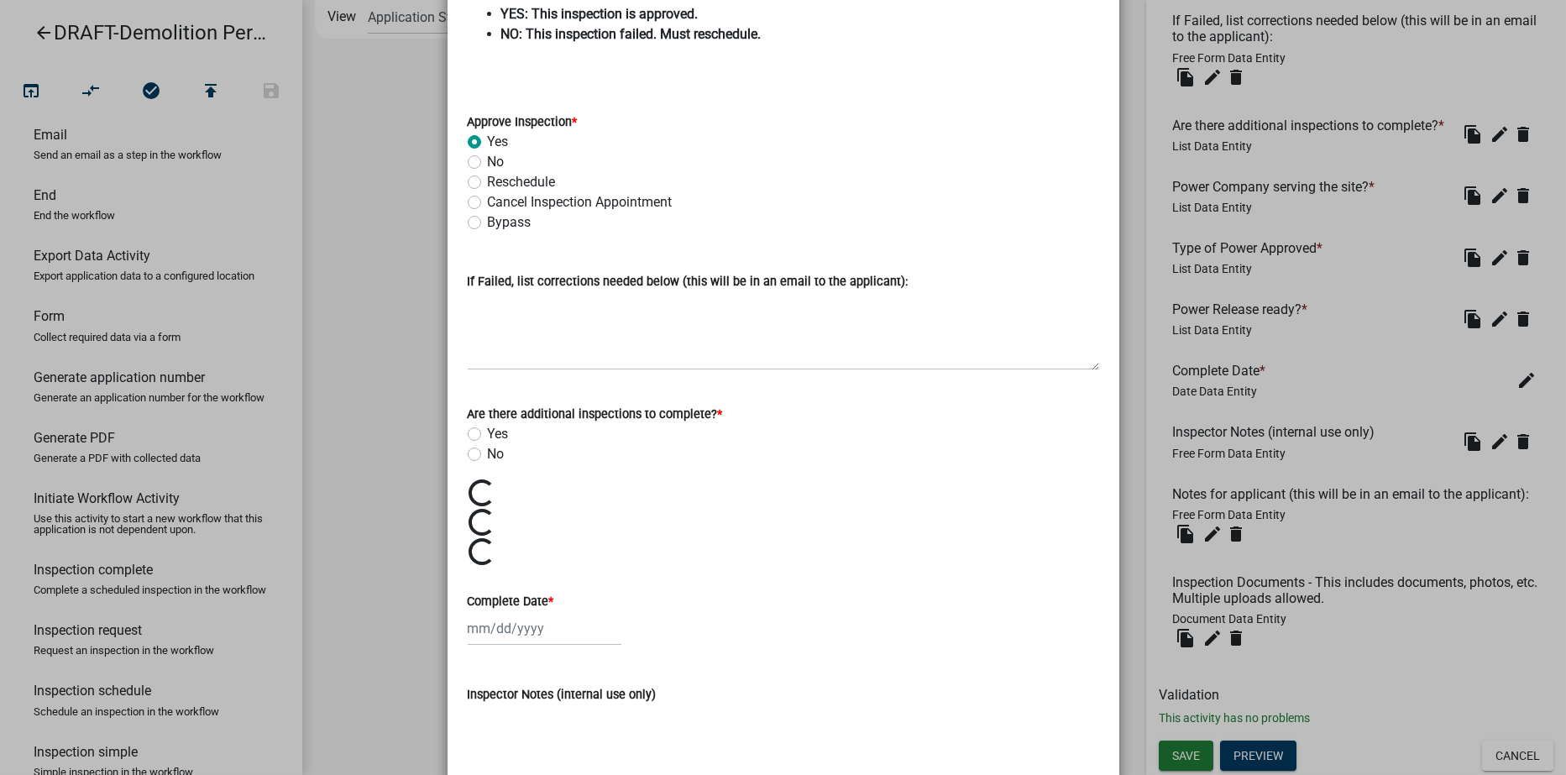
drag, startPoint x: 1018, startPoint y: 684, endPoint x: 1019, endPoint y: 673, distance: 11.8
click at [1019, 684] on div "Inspector Notes (internal use only)" at bounding box center [784, 694] width 632 height 20
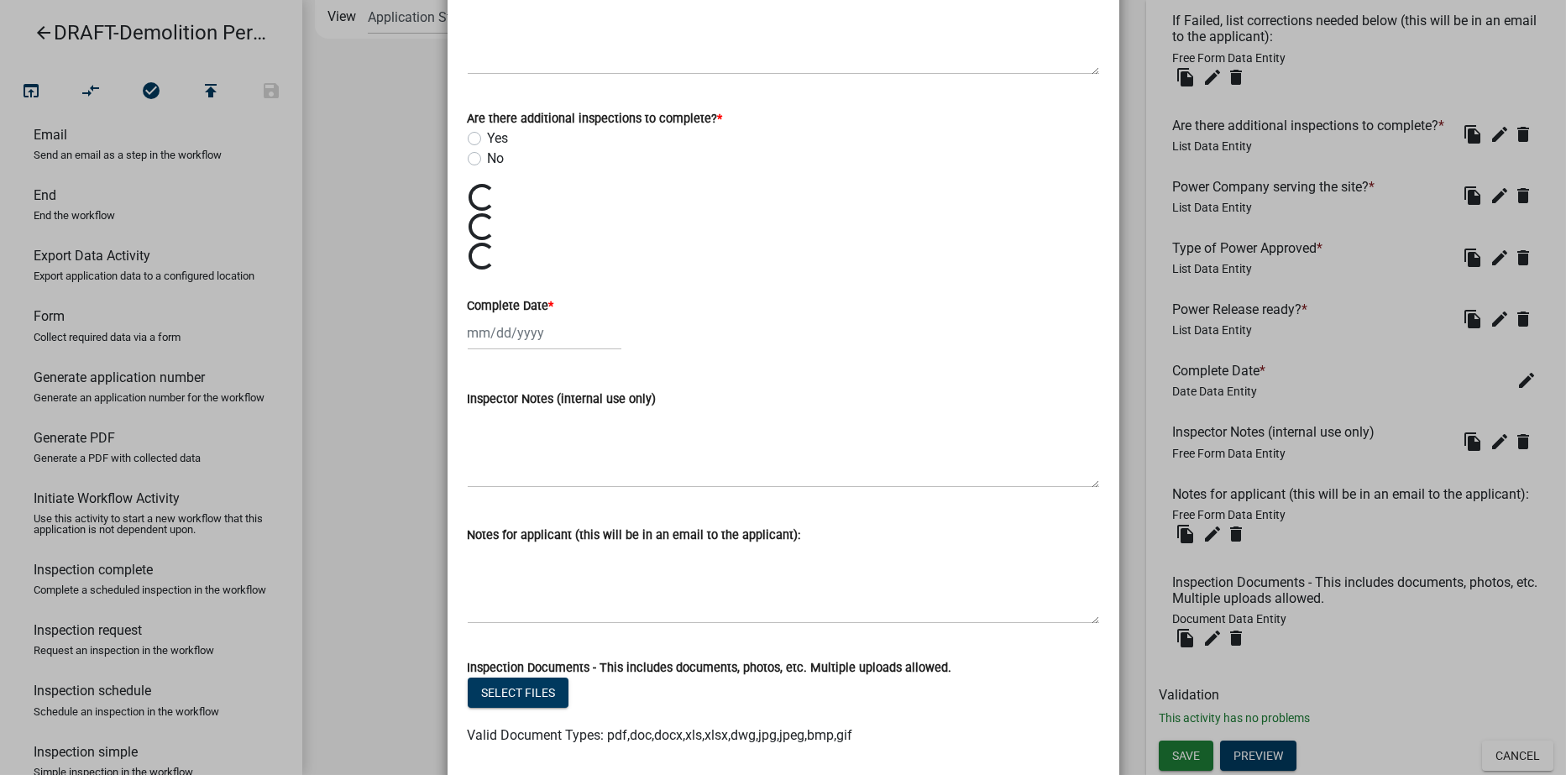
scroll to position [608, 0]
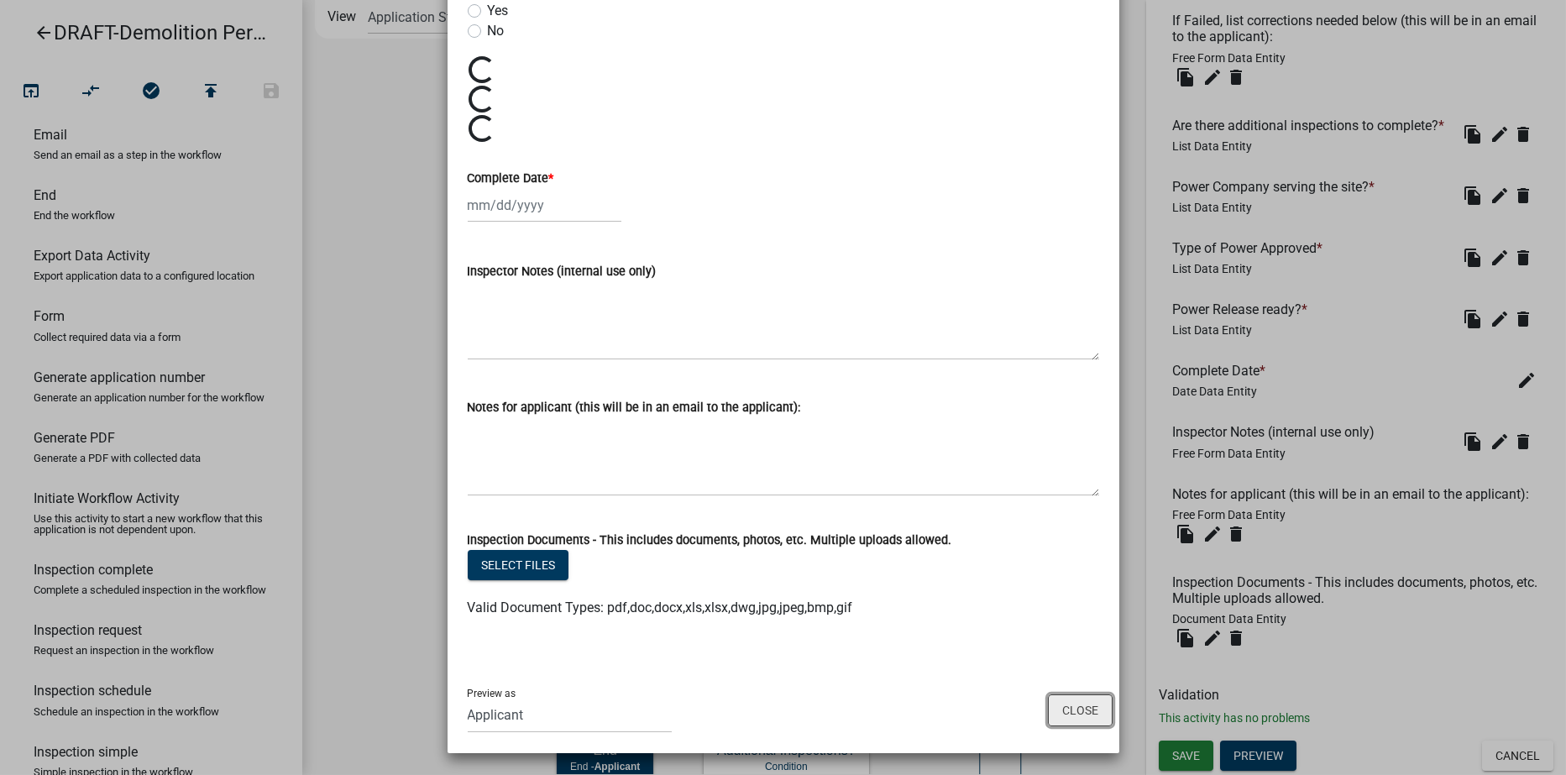
click at [1056, 711] on button "Close" at bounding box center [1080, 711] width 65 height 32
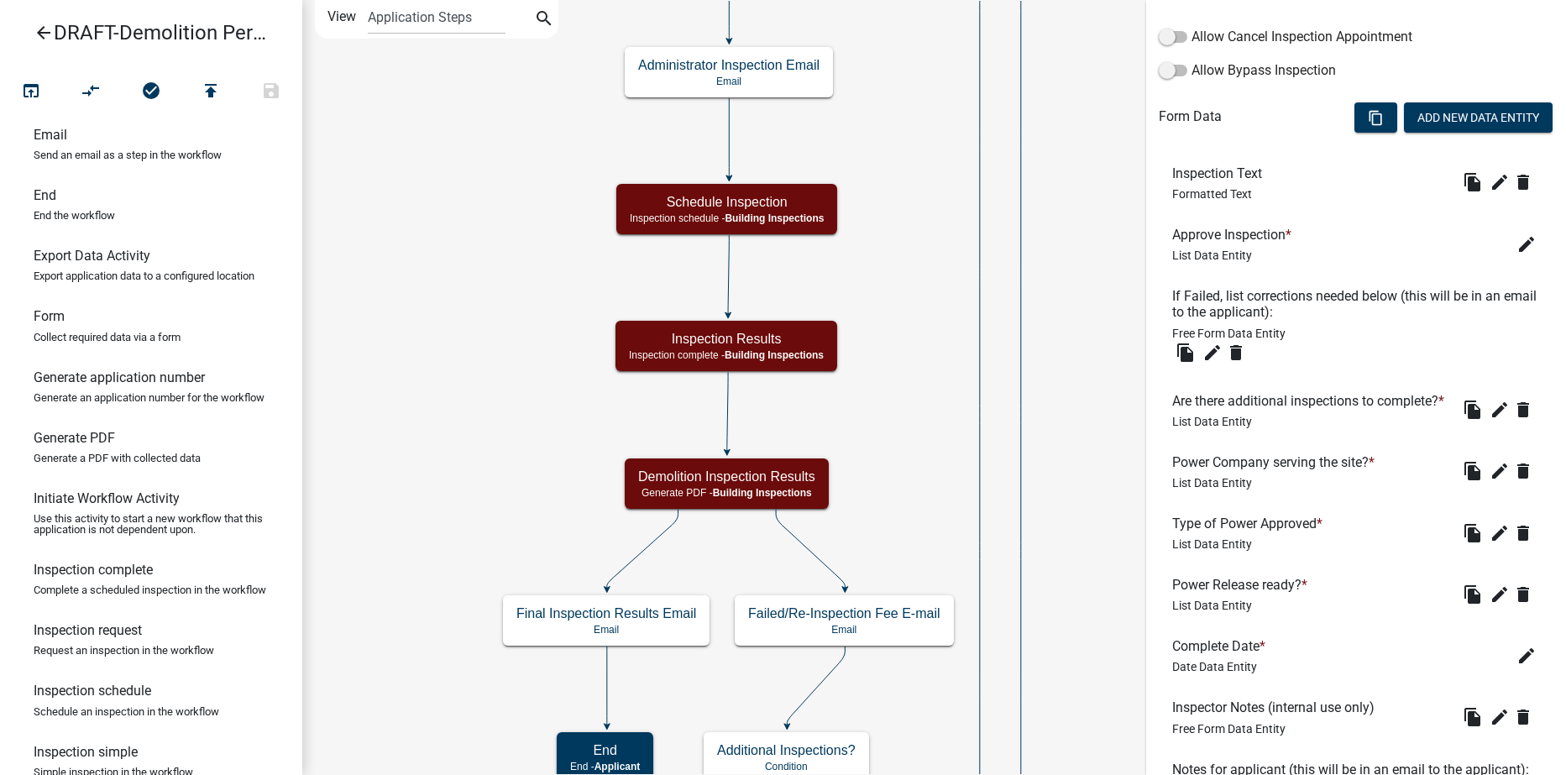
scroll to position [582, 0]
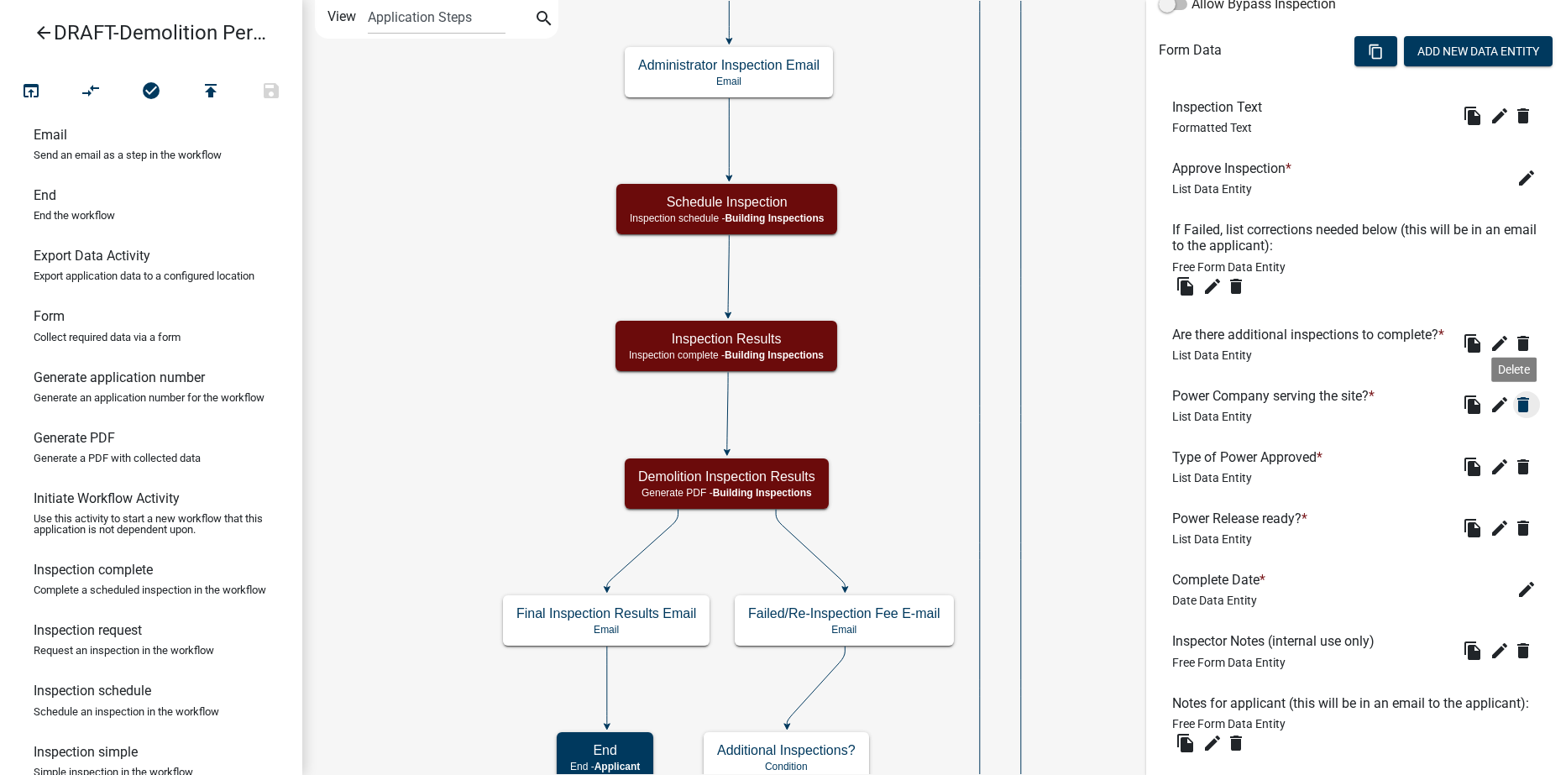
click at [1513, 415] on icon "delete" at bounding box center [1523, 405] width 20 height 20
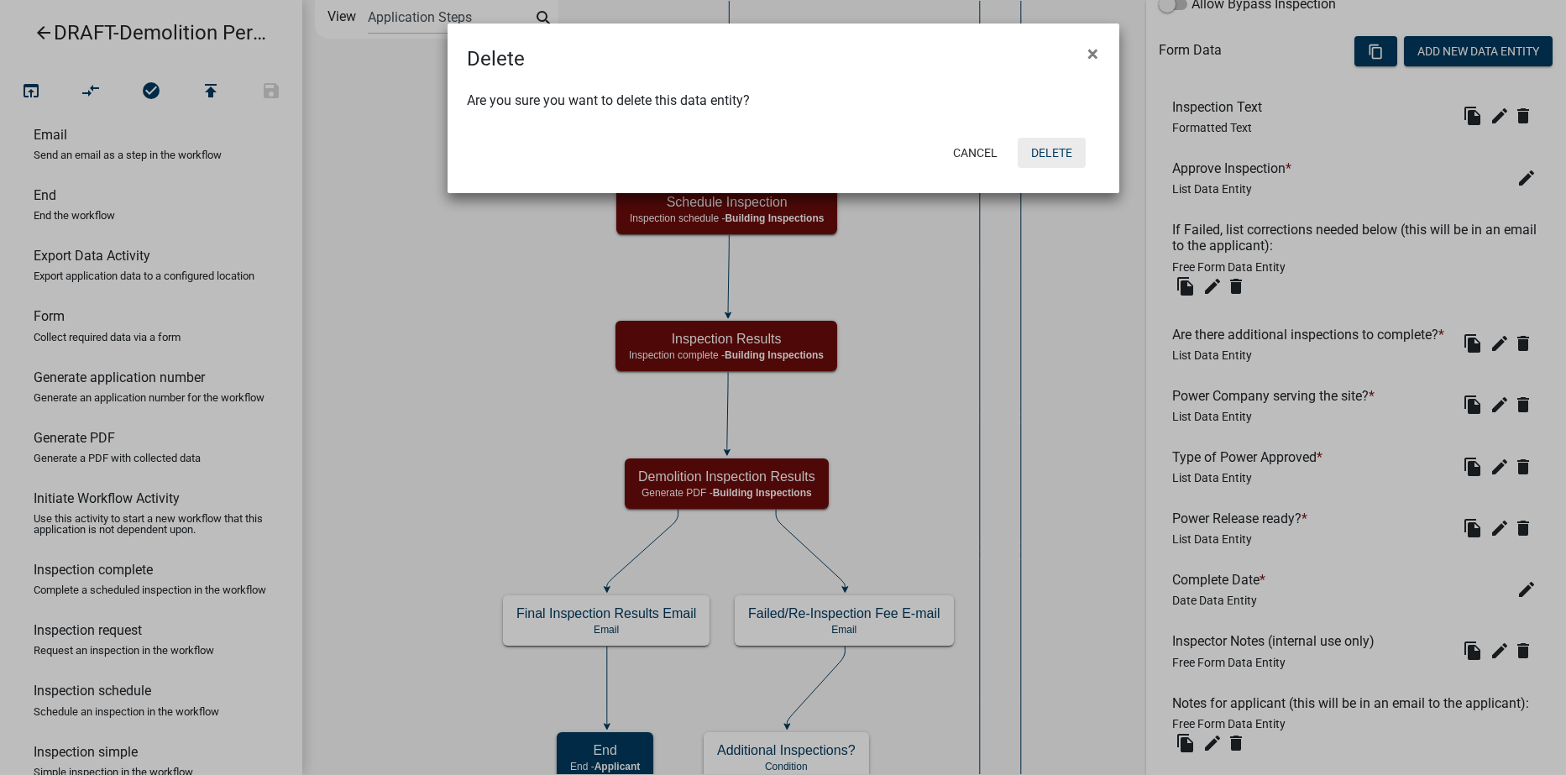
click at [1040, 151] on button "Delete" at bounding box center [1052, 153] width 68 height 30
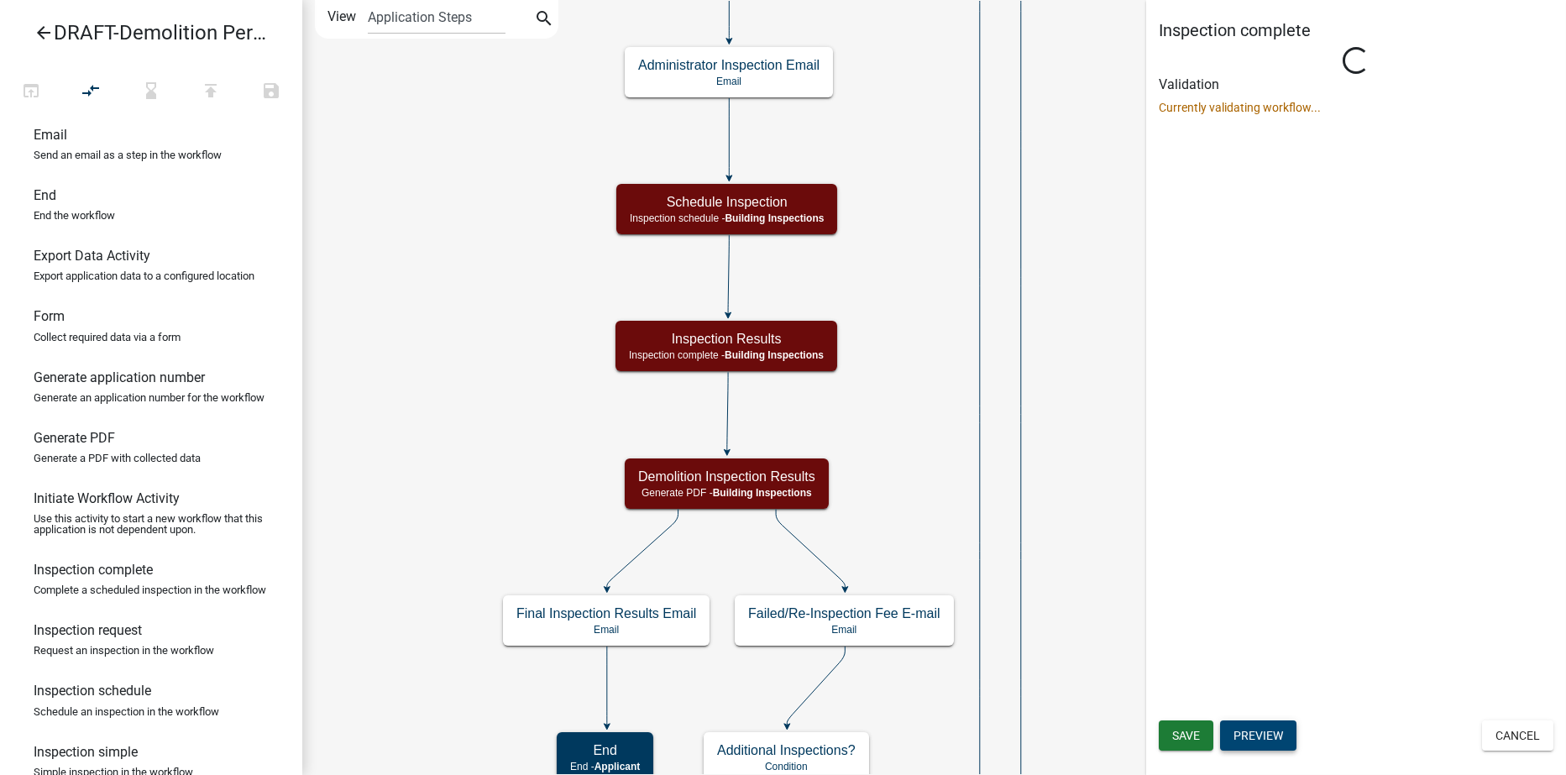
scroll to position [0, 0]
select select "67B8E1BD-2E3E-4A8D-861D-598F76277593"
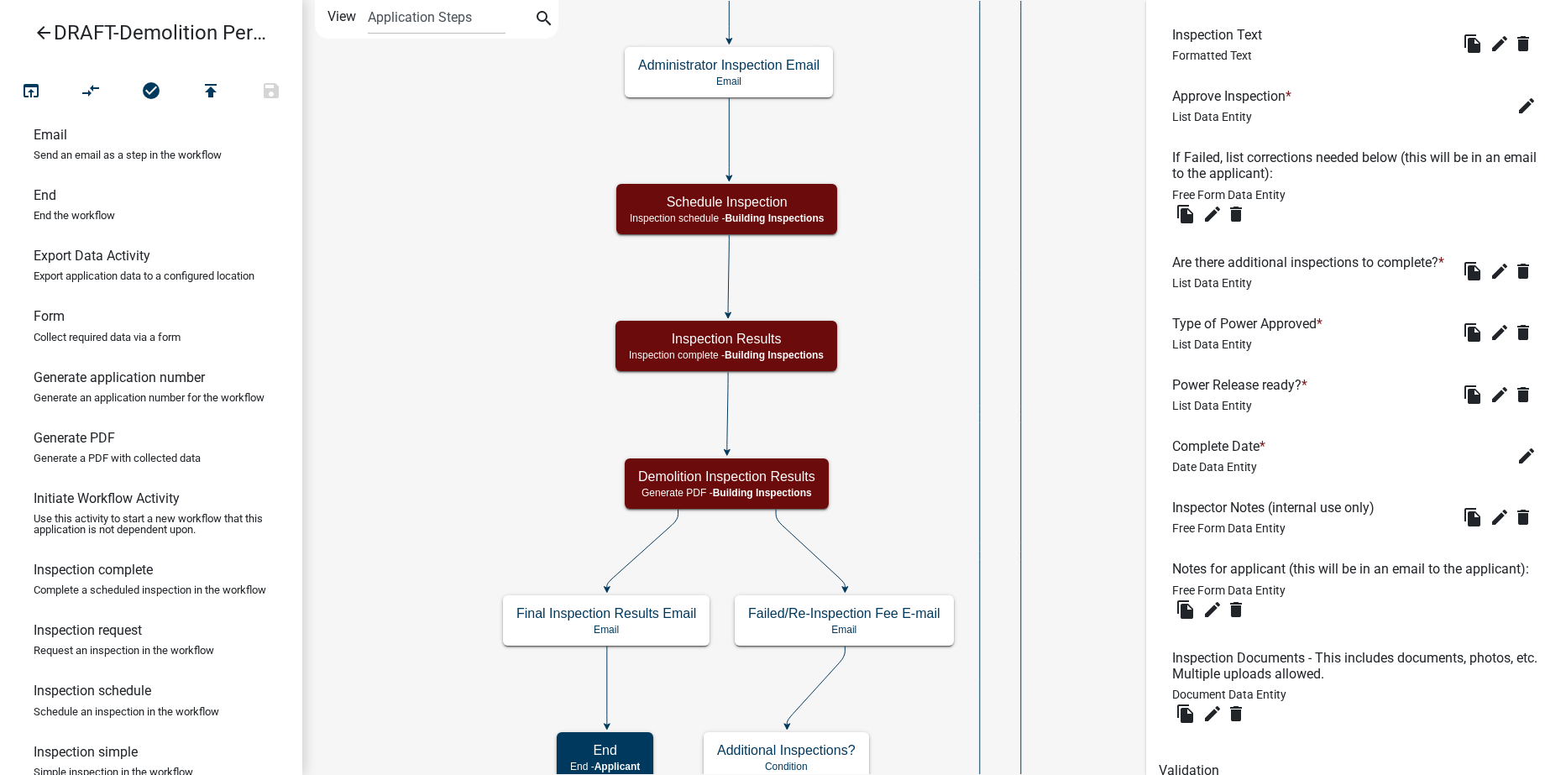
scroll to position [672, 0]
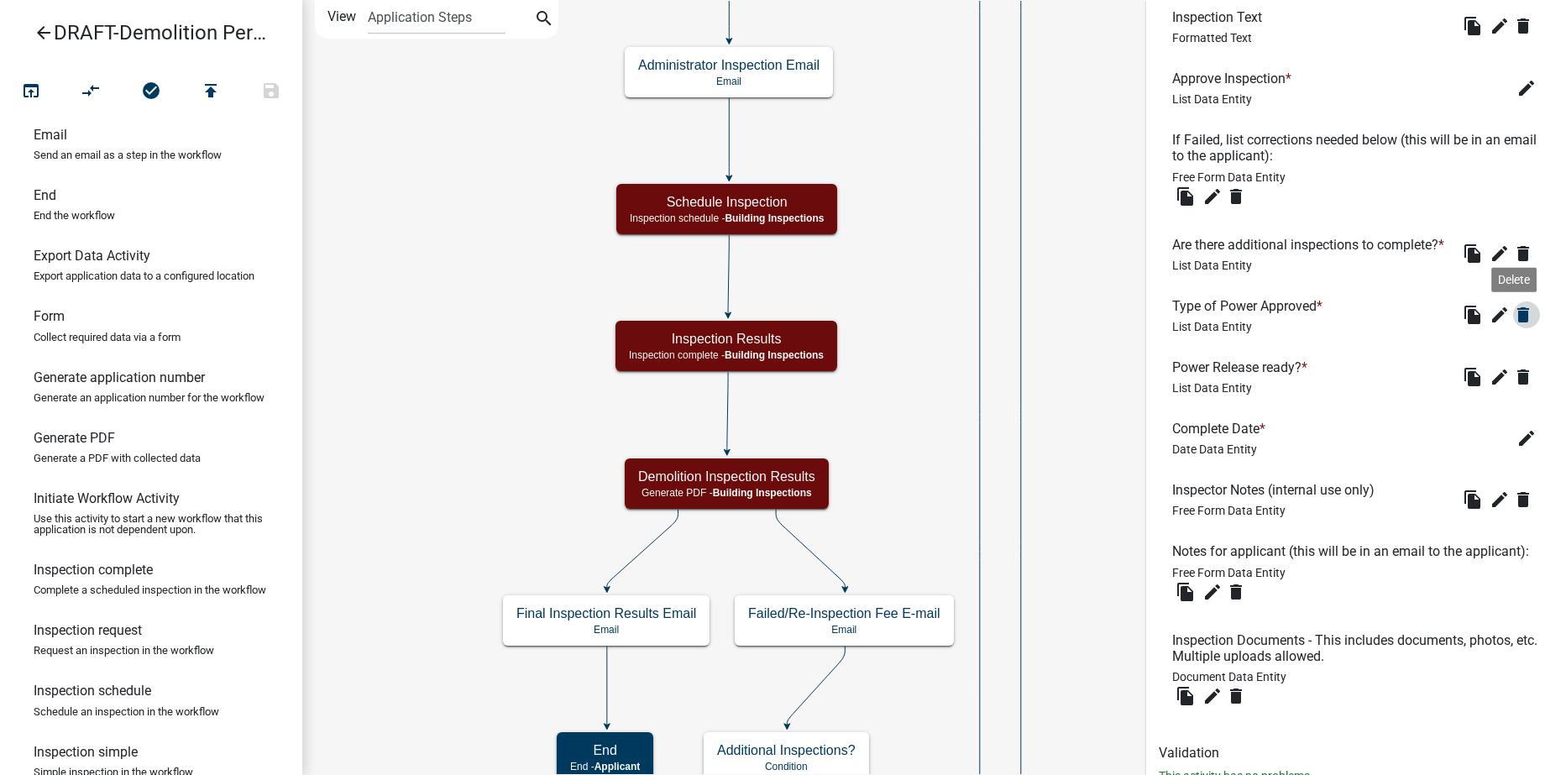
click at [1513, 325] on icon "delete" at bounding box center [1523, 315] width 20 height 20
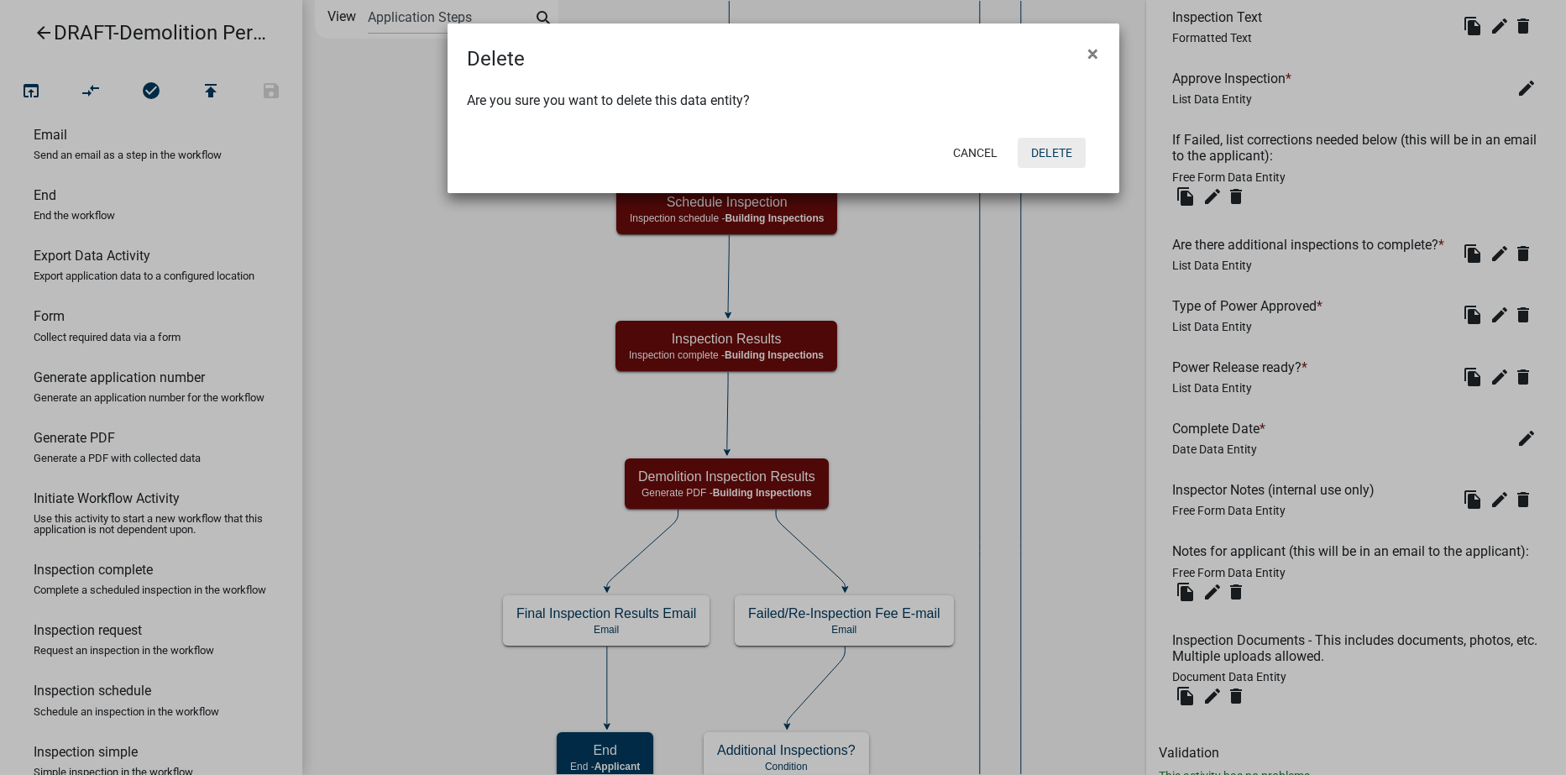
click at [1062, 156] on button "Delete" at bounding box center [1052, 153] width 68 height 30
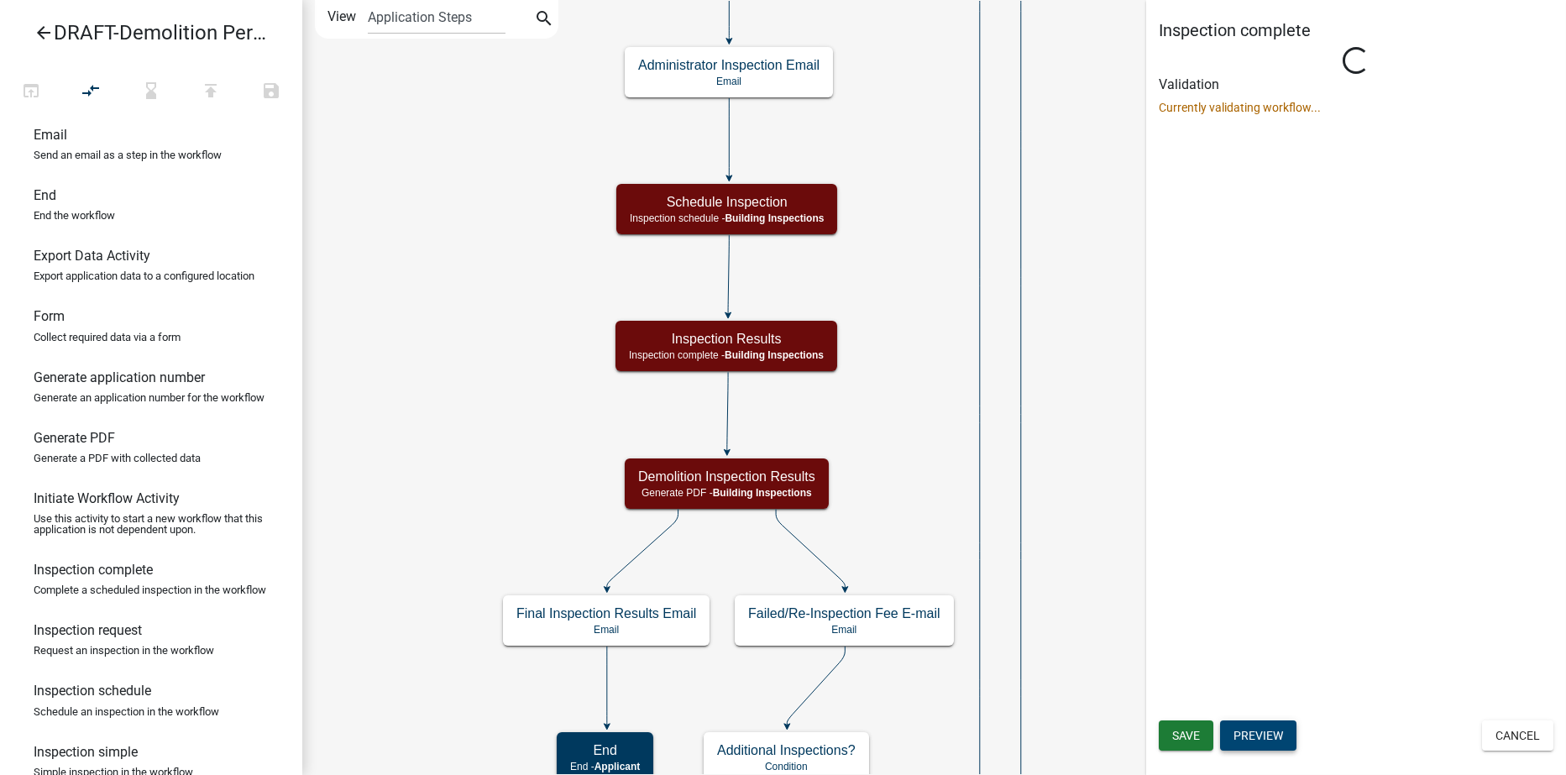
scroll to position [0, 0]
select select "67B8E1BD-2E3E-4A8D-861D-598F76277593"
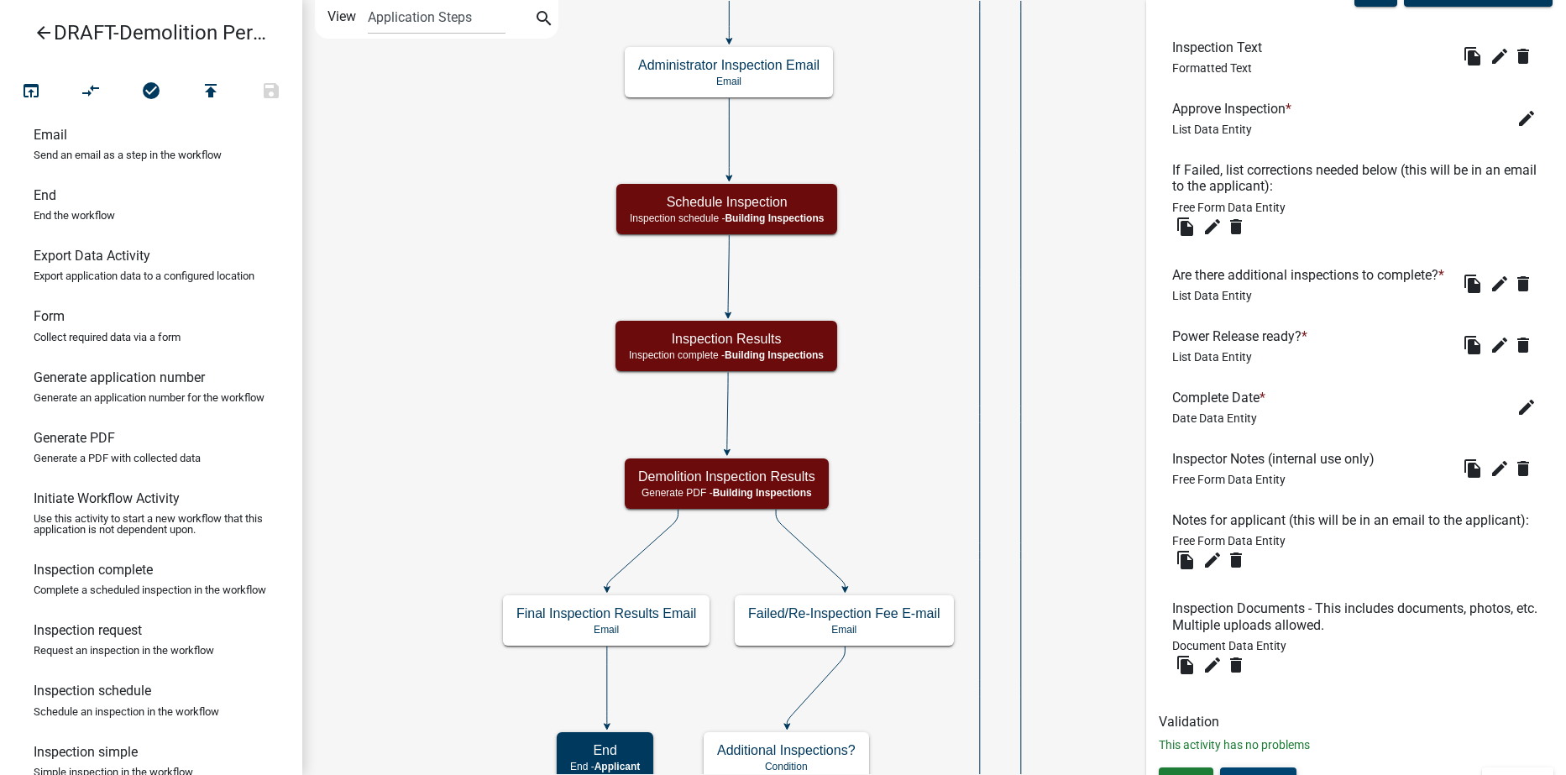
scroll to position [672, 0]
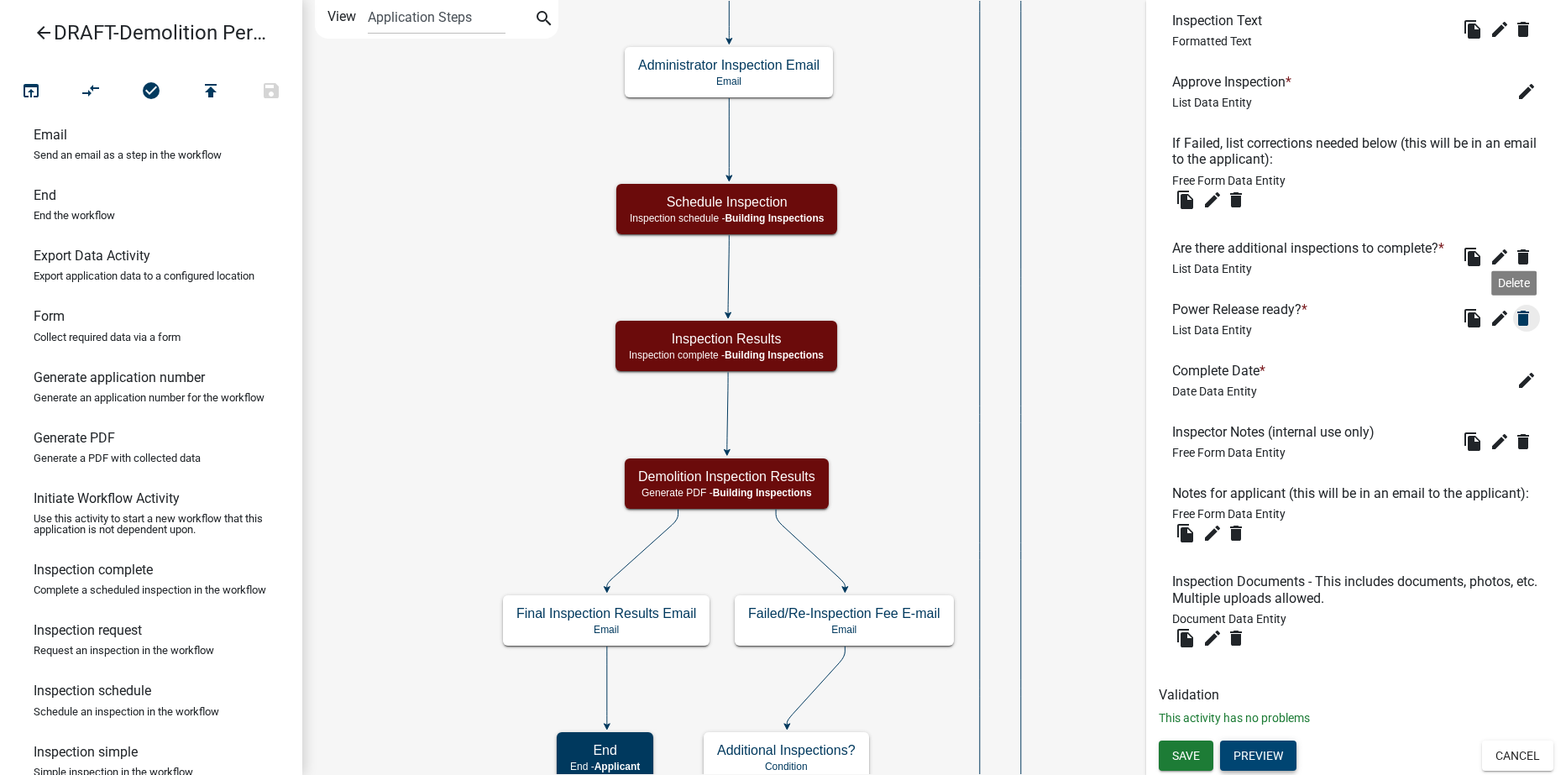
click at [1513, 328] on icon "delete" at bounding box center [1523, 318] width 20 height 20
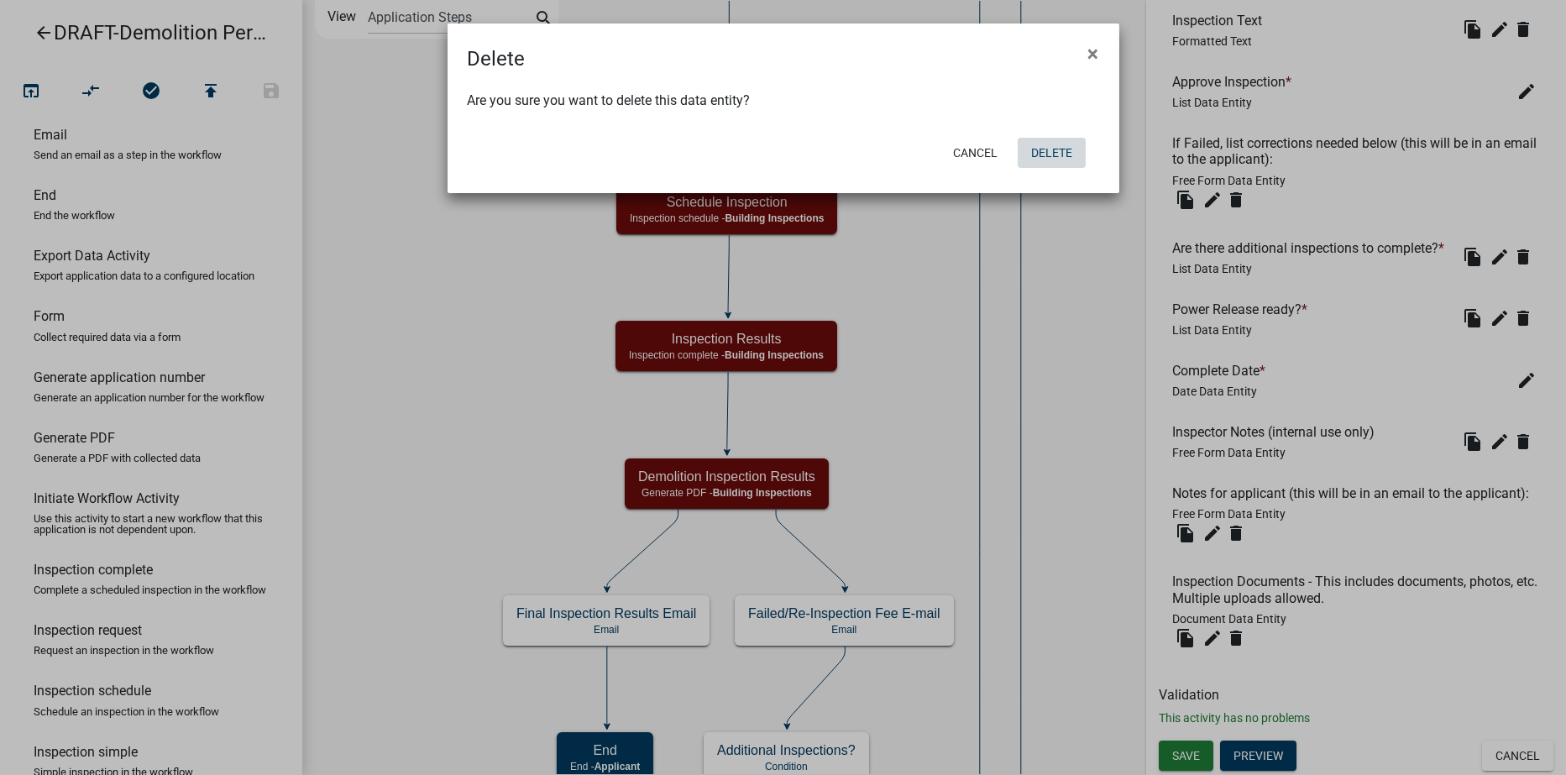
click at [1051, 150] on button "Delete" at bounding box center [1052, 153] width 68 height 30
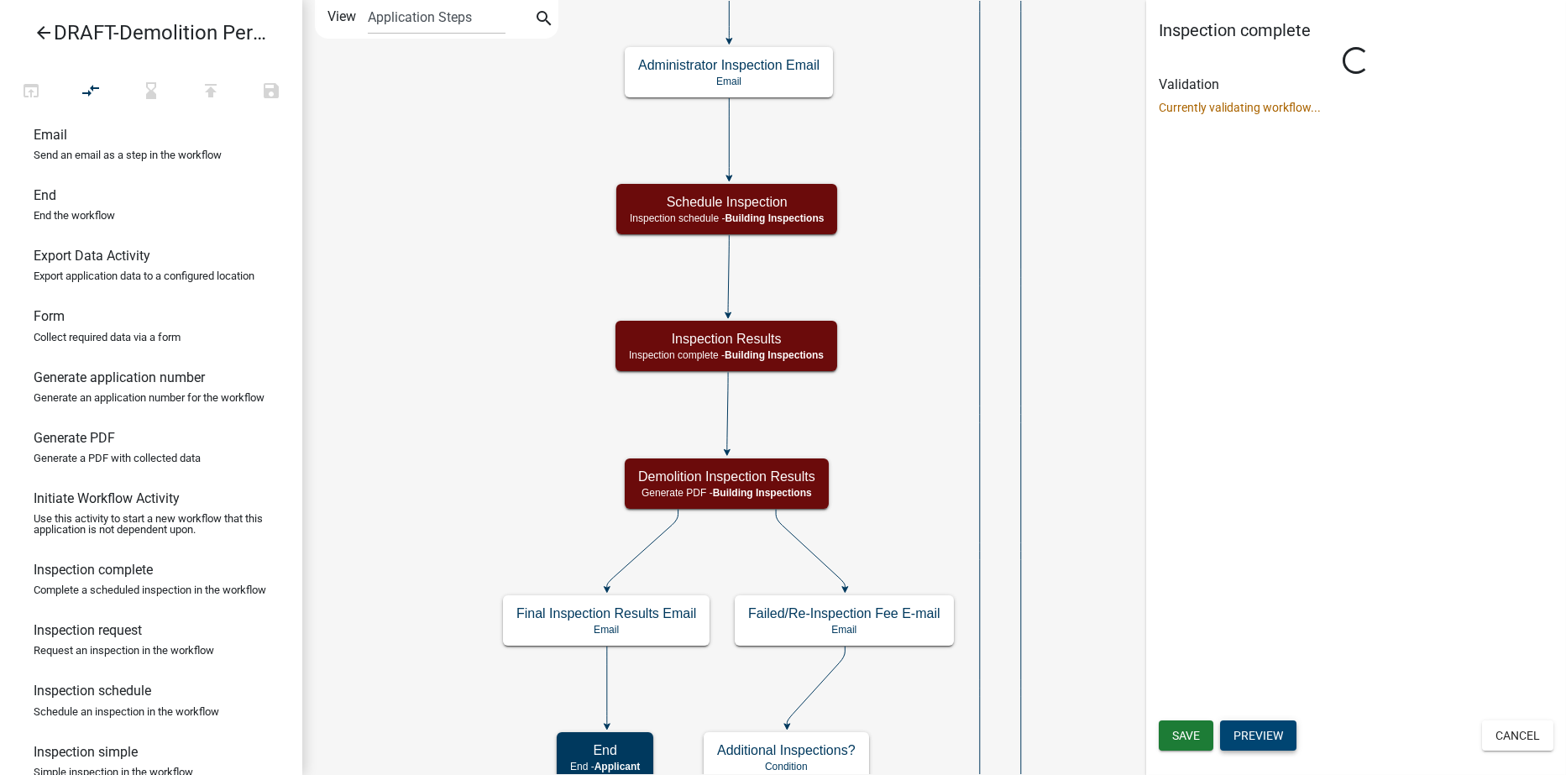
scroll to position [0, 0]
select select "67B8E1BD-2E3E-4A8D-861D-598F76277593"
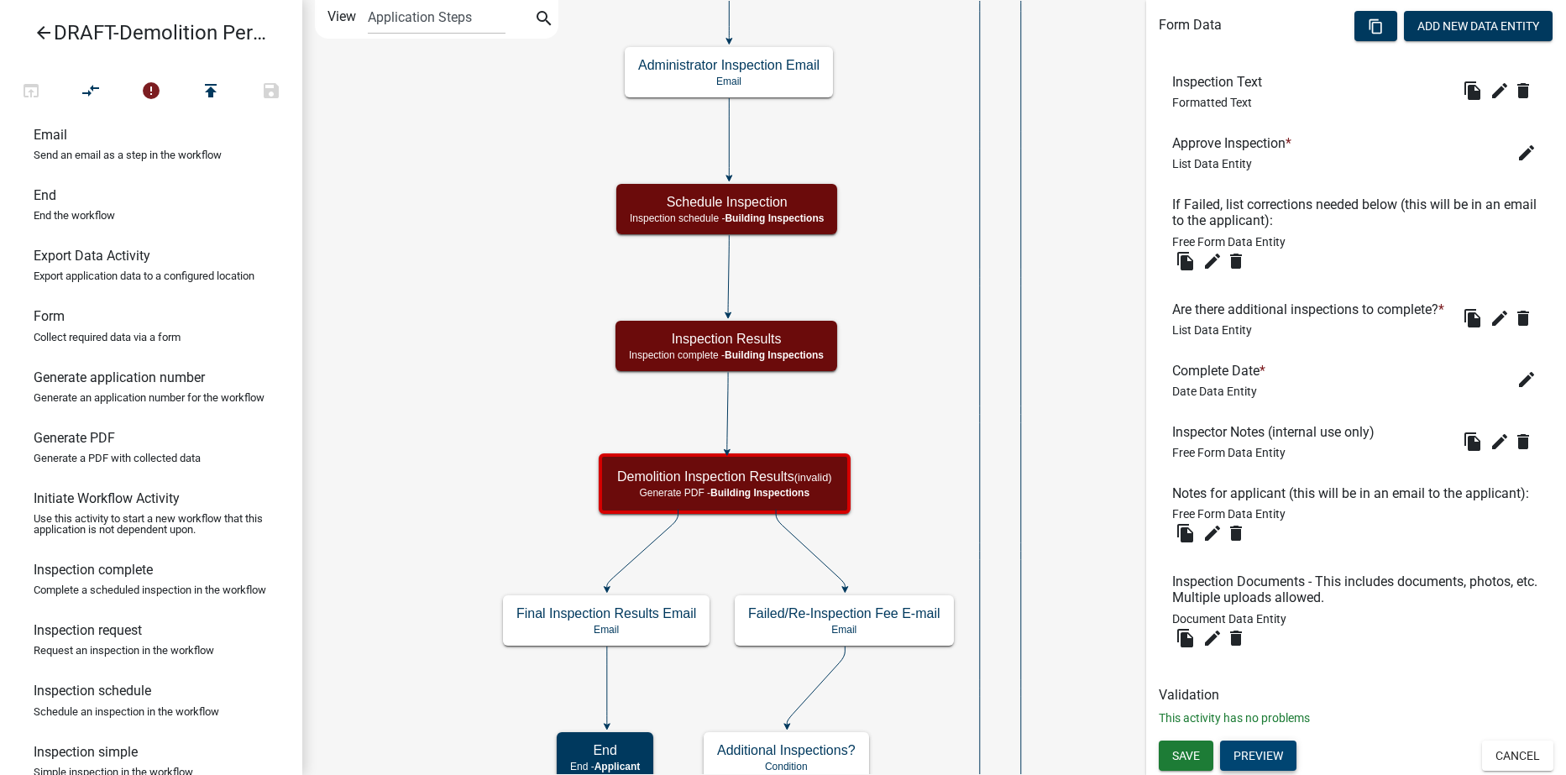
scroll to position [649, 0]
drag, startPoint x: 1186, startPoint y: 751, endPoint x: 1173, endPoint y: 726, distance: 27.4
click at [1186, 751] on span "Save" at bounding box center [1186, 754] width 28 height 13
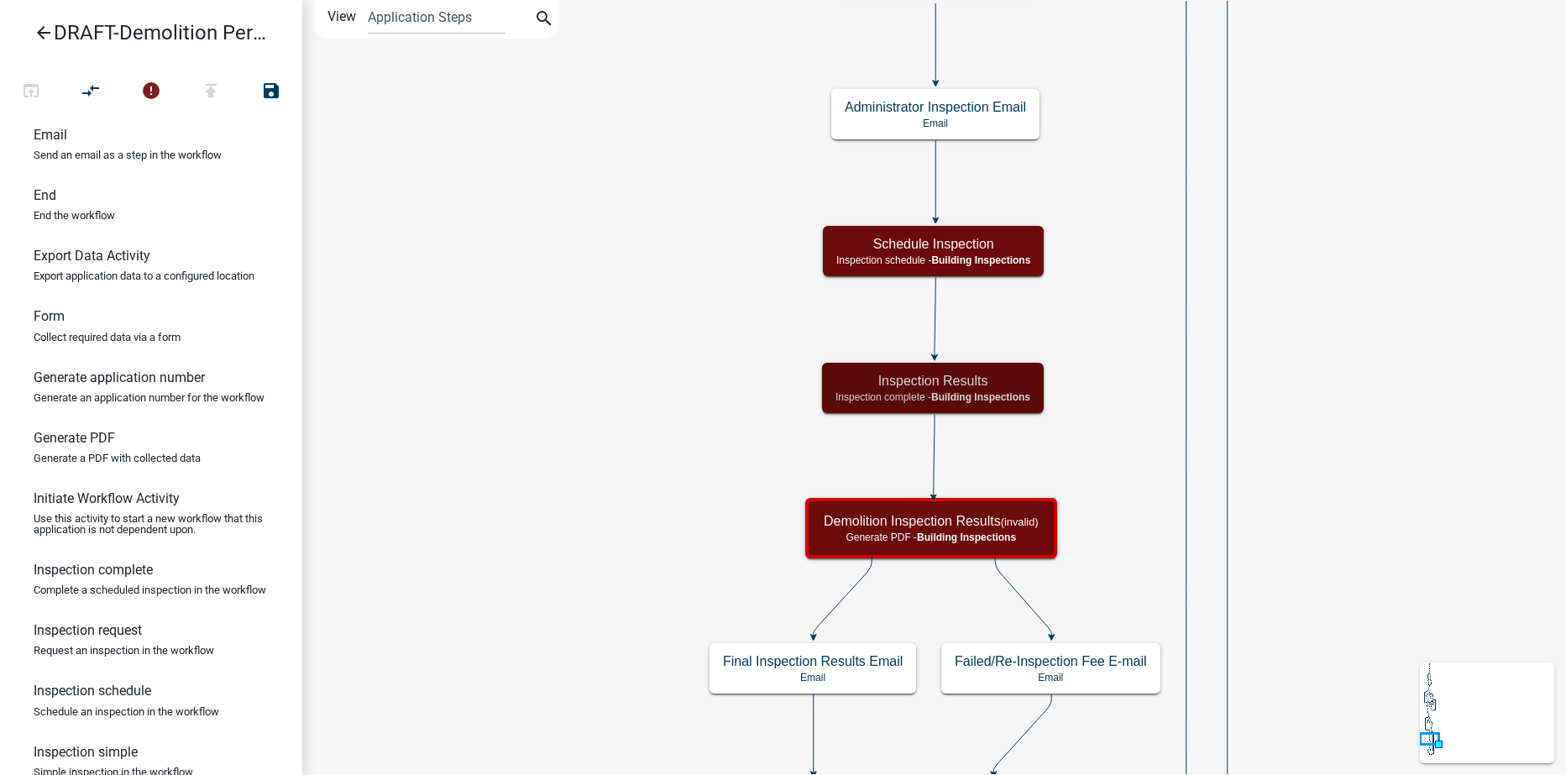
scroll to position [0, 0]
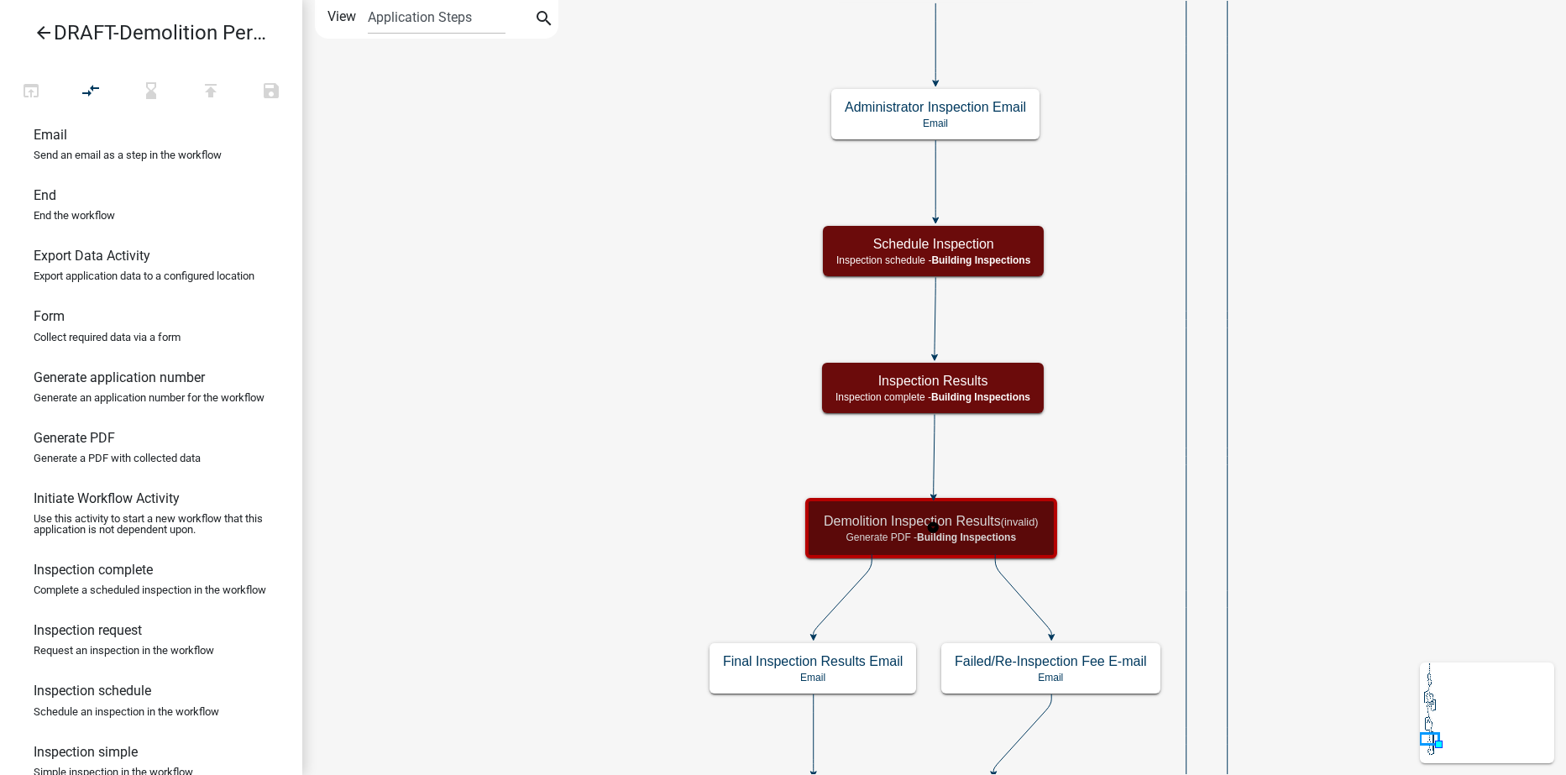
click at [1019, 523] on small "(invalid)" at bounding box center [1020, 522] width 38 height 13
select select "67B8E1BD-2E3E-4A8D-861D-598F76277593"
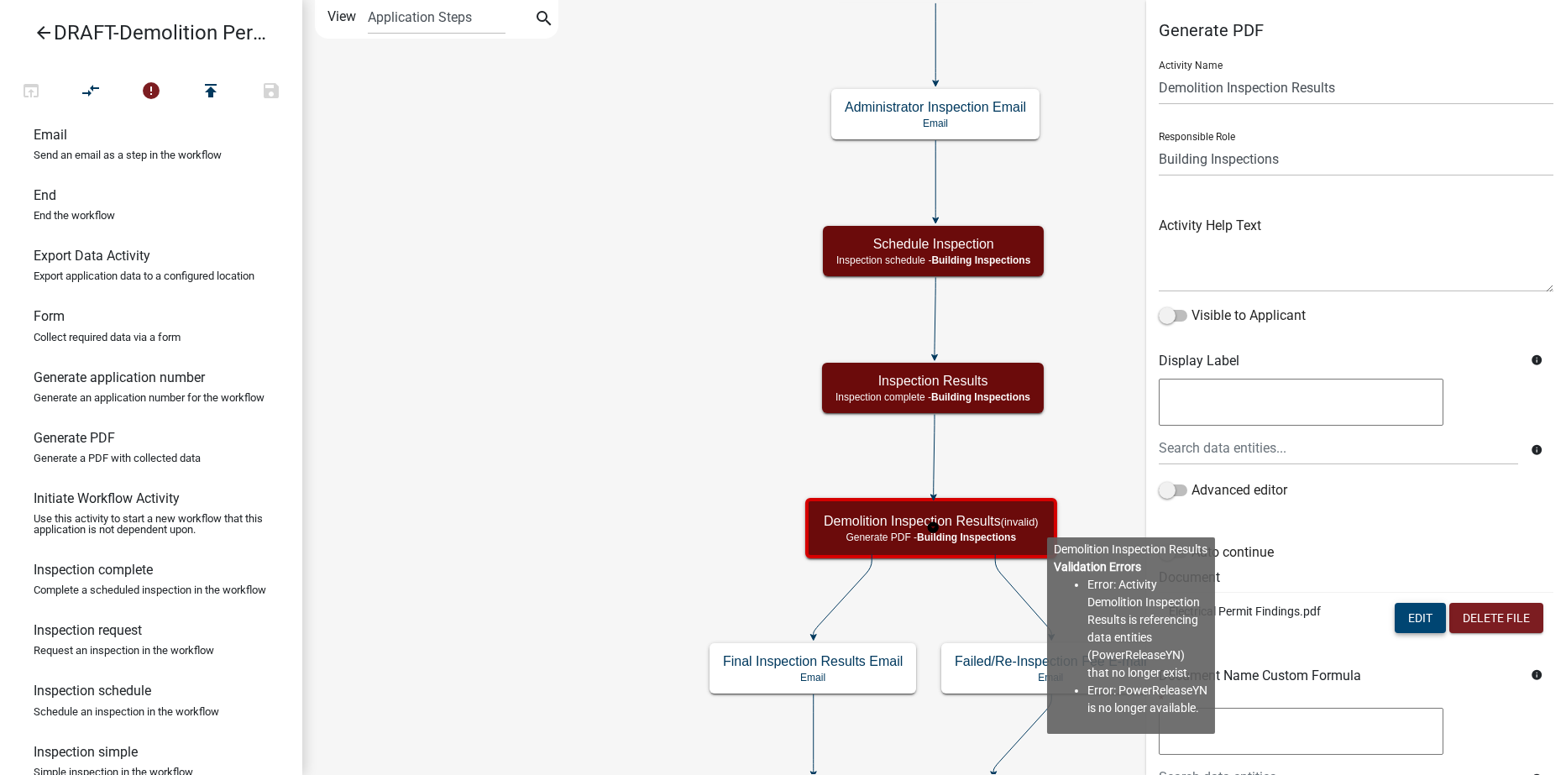
click at [1405, 613] on button "Edit" at bounding box center [1420, 618] width 51 height 30
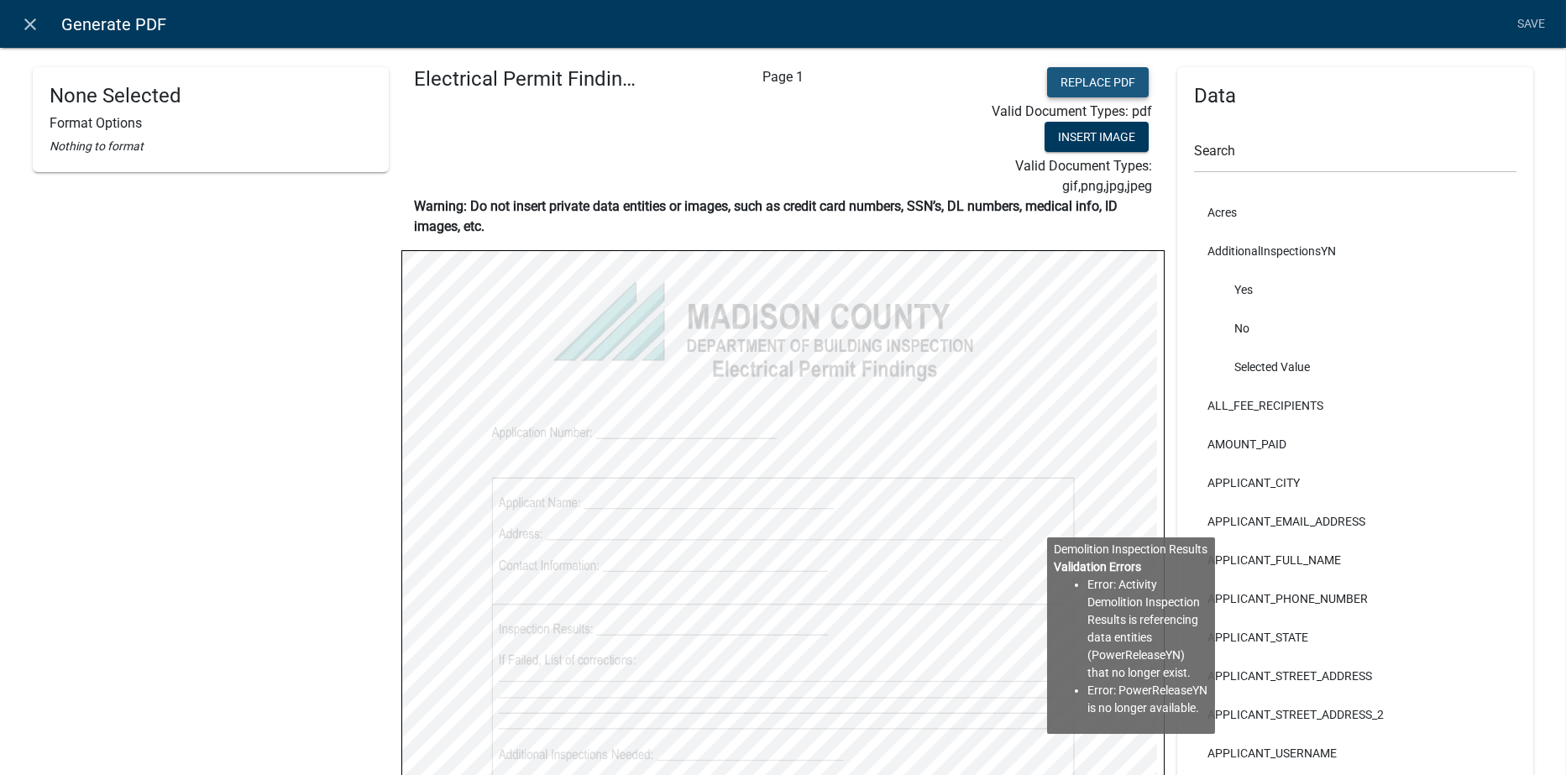
click at [1100, 76] on button "Replace PDF" at bounding box center [1098, 82] width 102 height 30
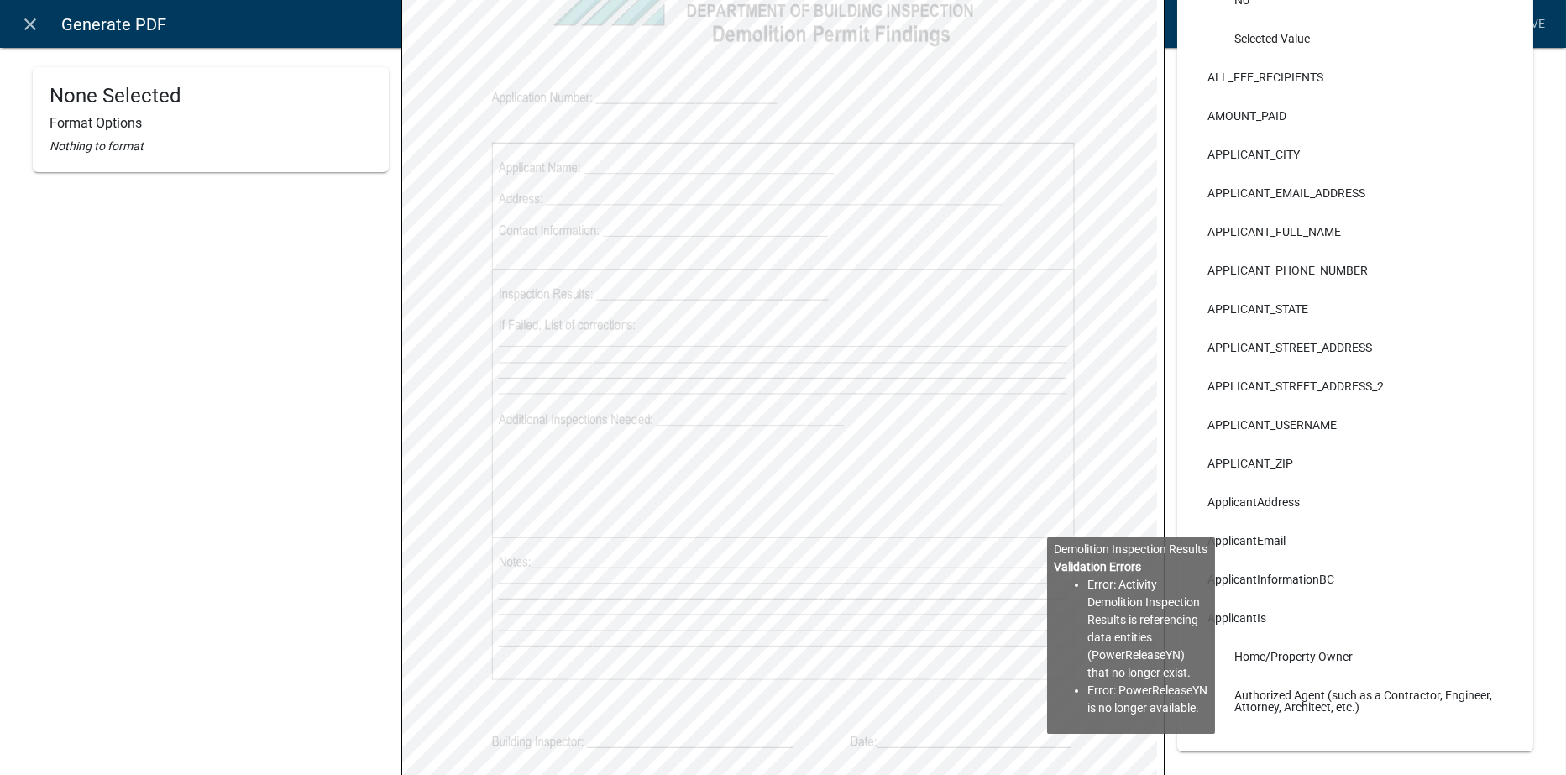
scroll to position [336, 0]
select select
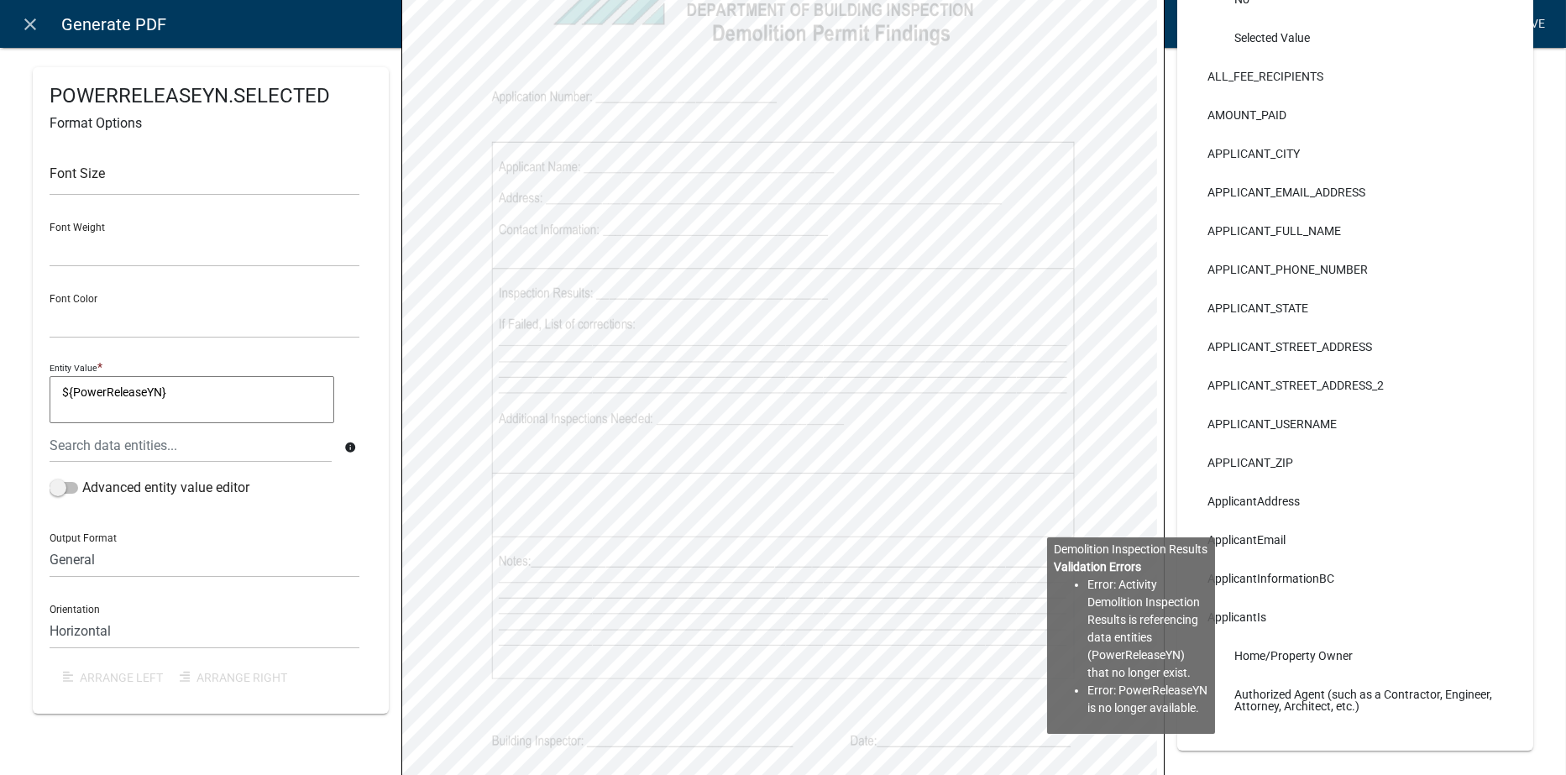
click at [1533, 14] on link "Save" at bounding box center [1532, 24] width 42 height 32
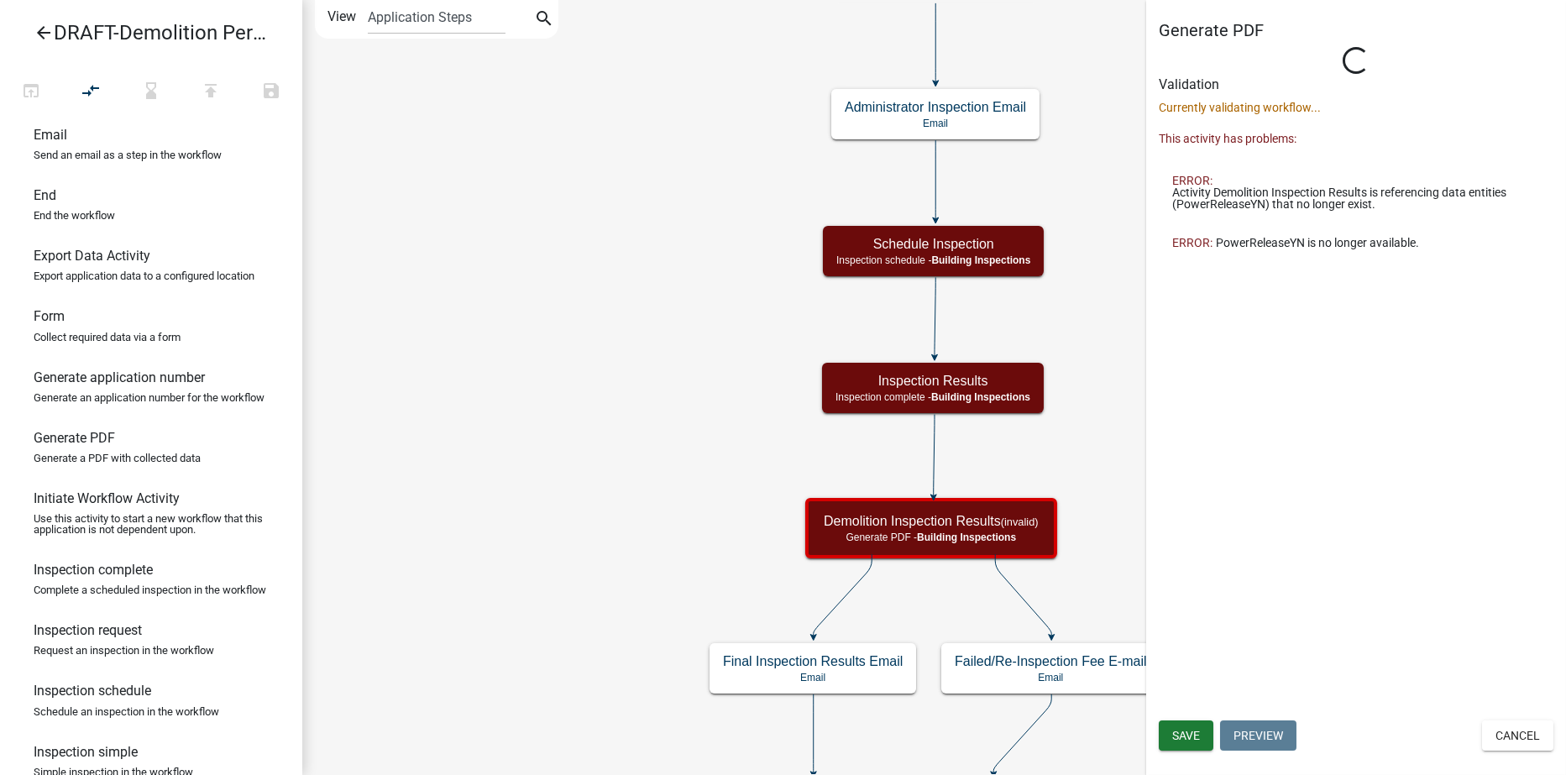
select select "67B8E1BD-2E3E-4A8D-861D-598F76277593"
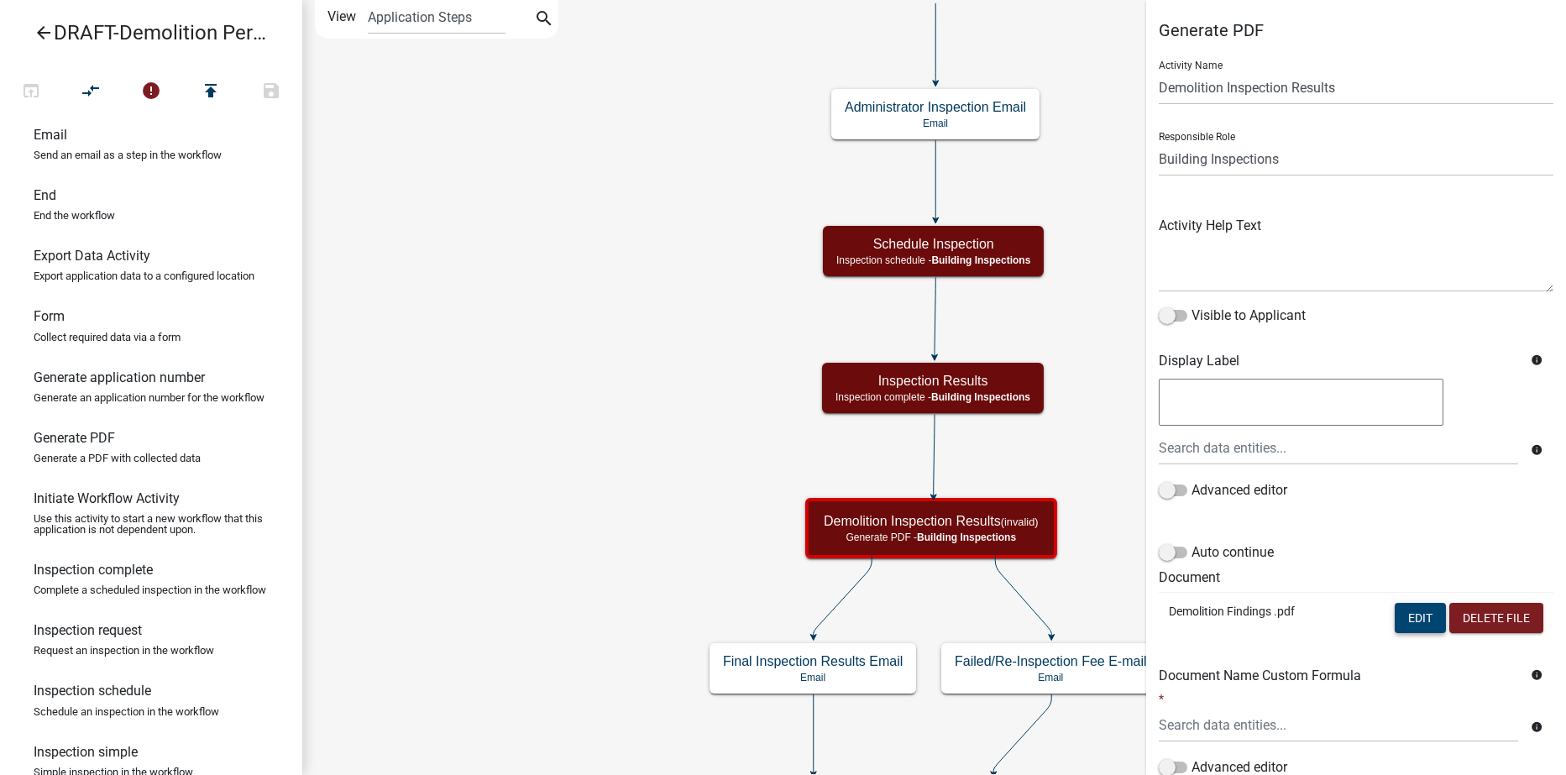
click at [1404, 624] on button "Edit" at bounding box center [1420, 618] width 51 height 30
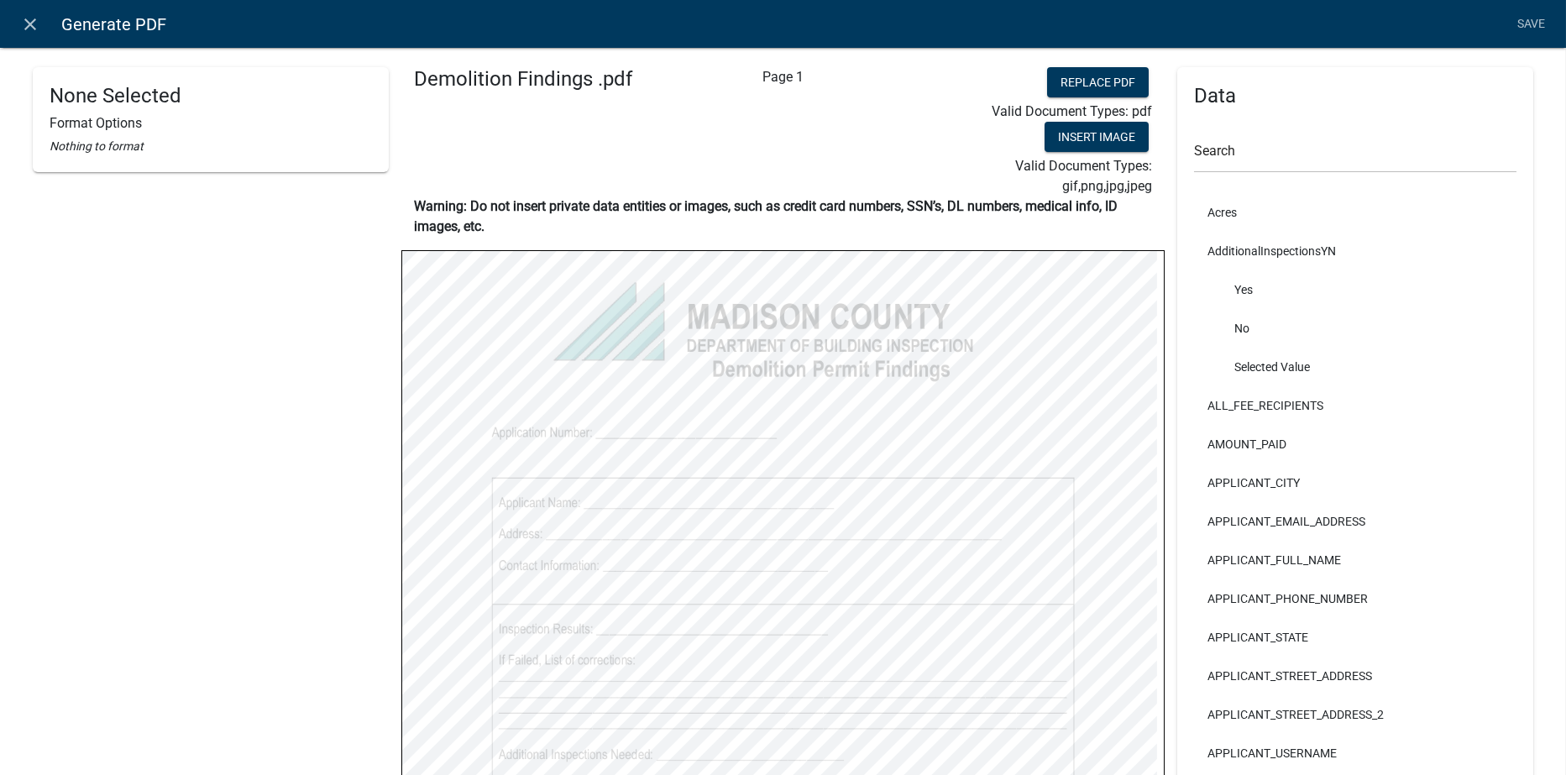
select select
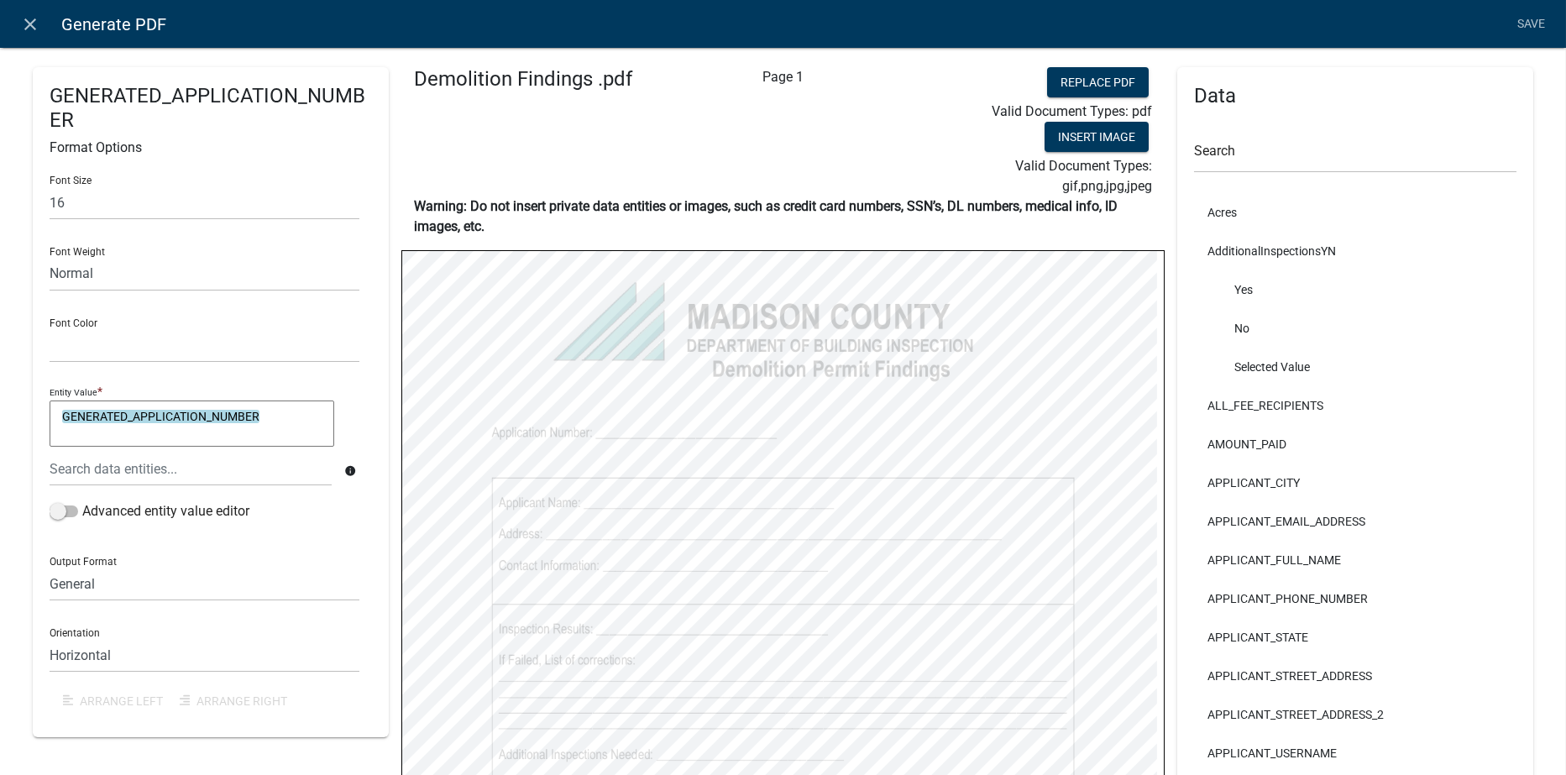
select select
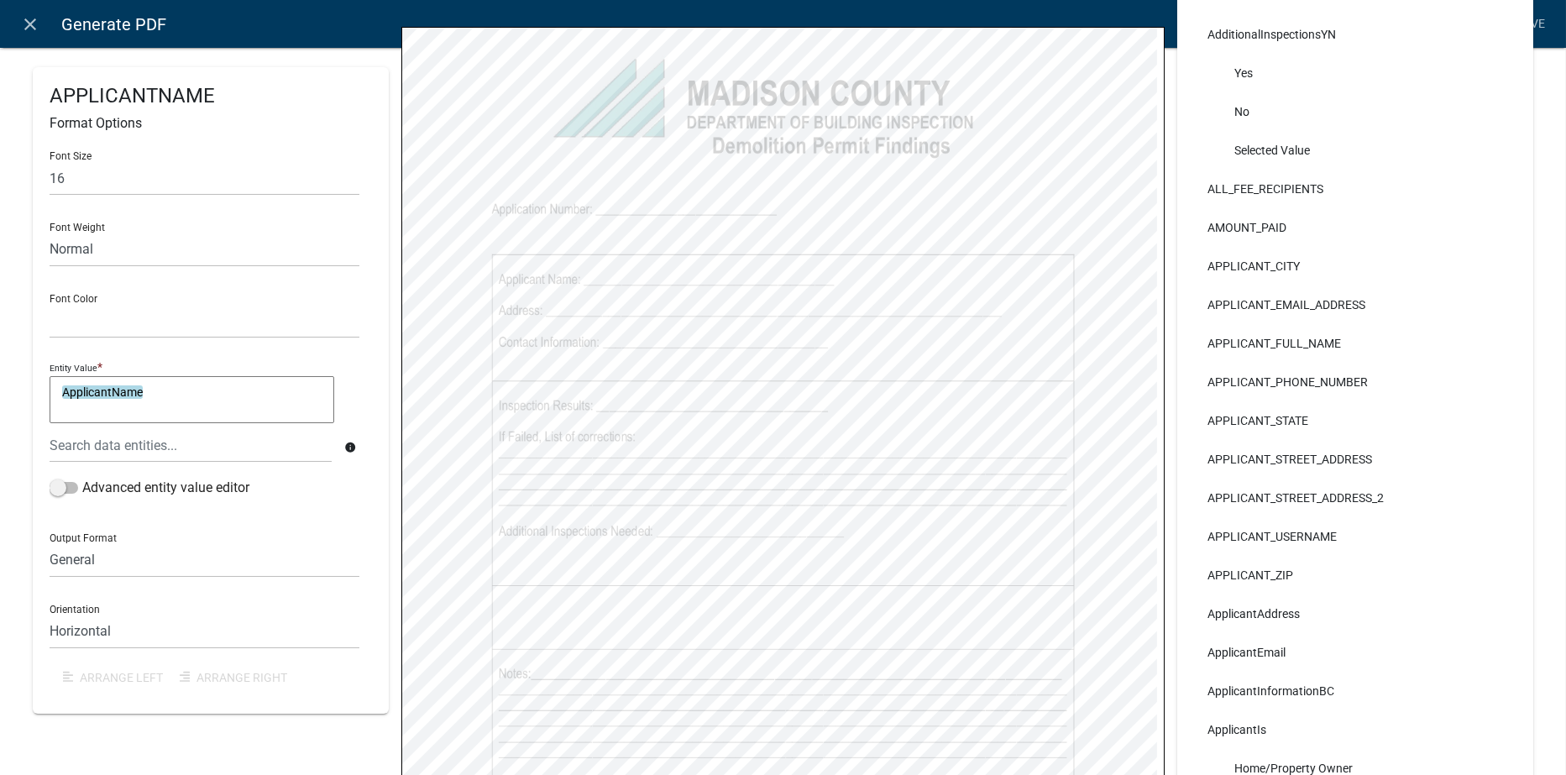
scroll to position [420, 0]
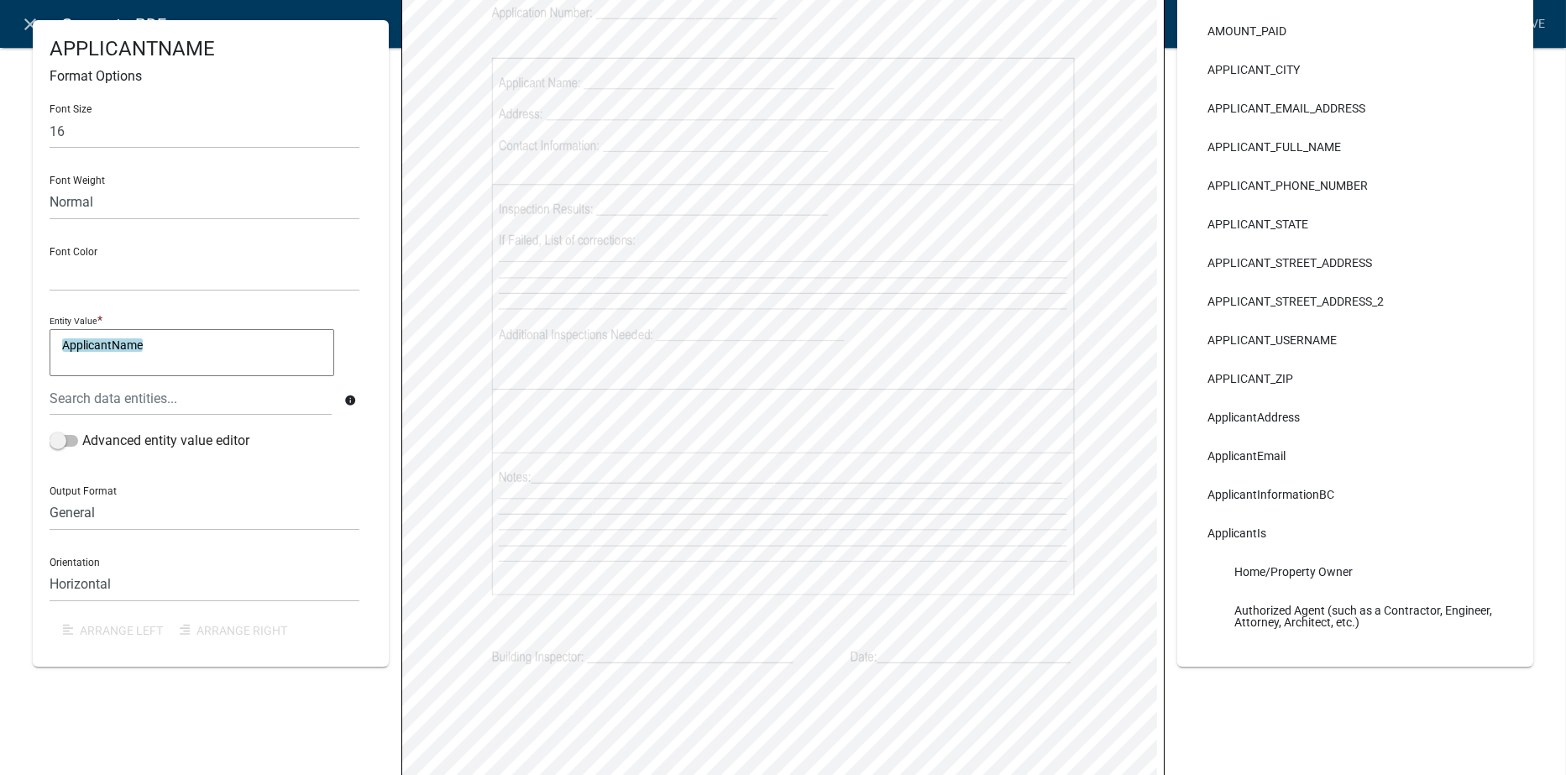
select select
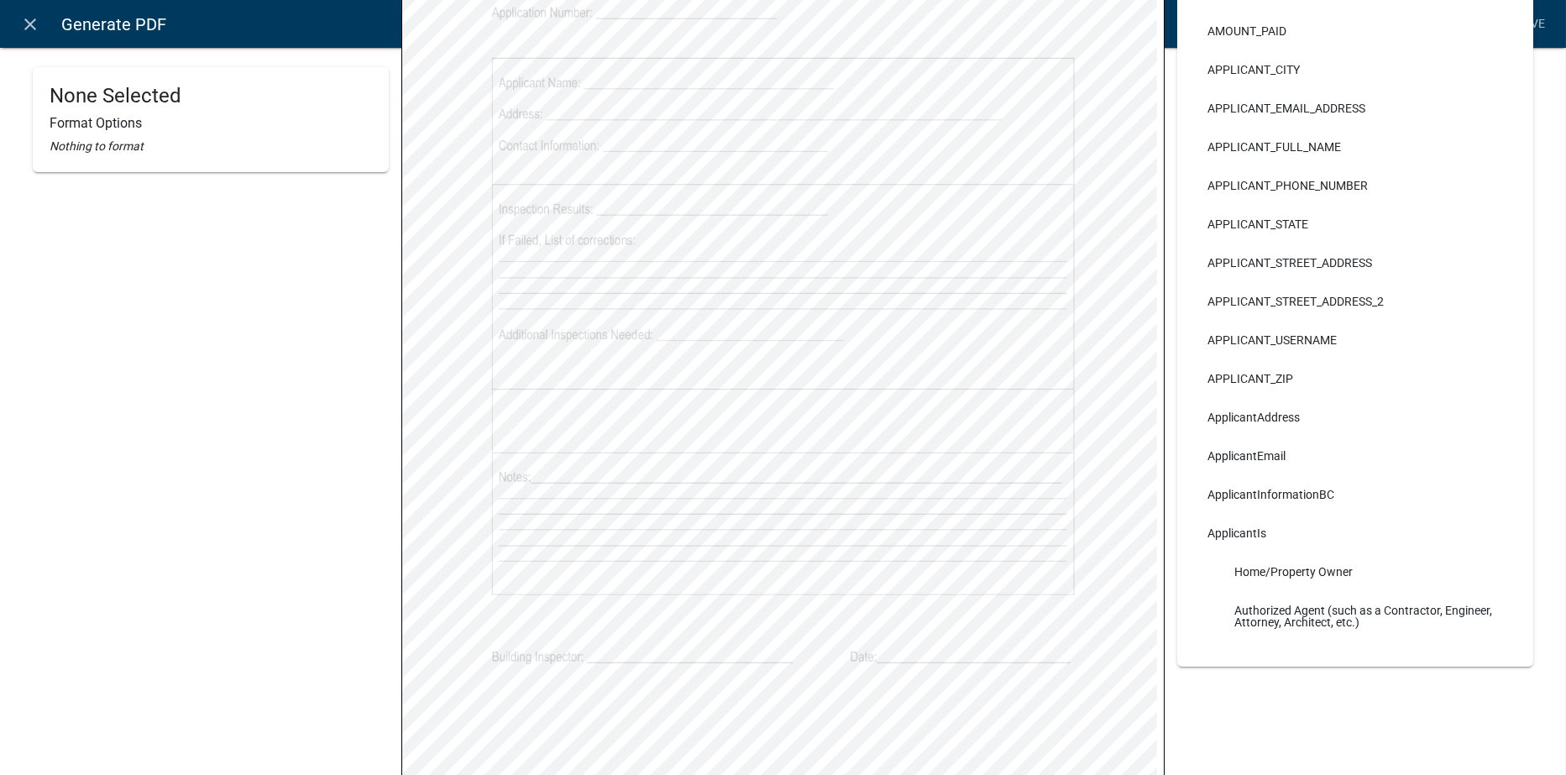
select select
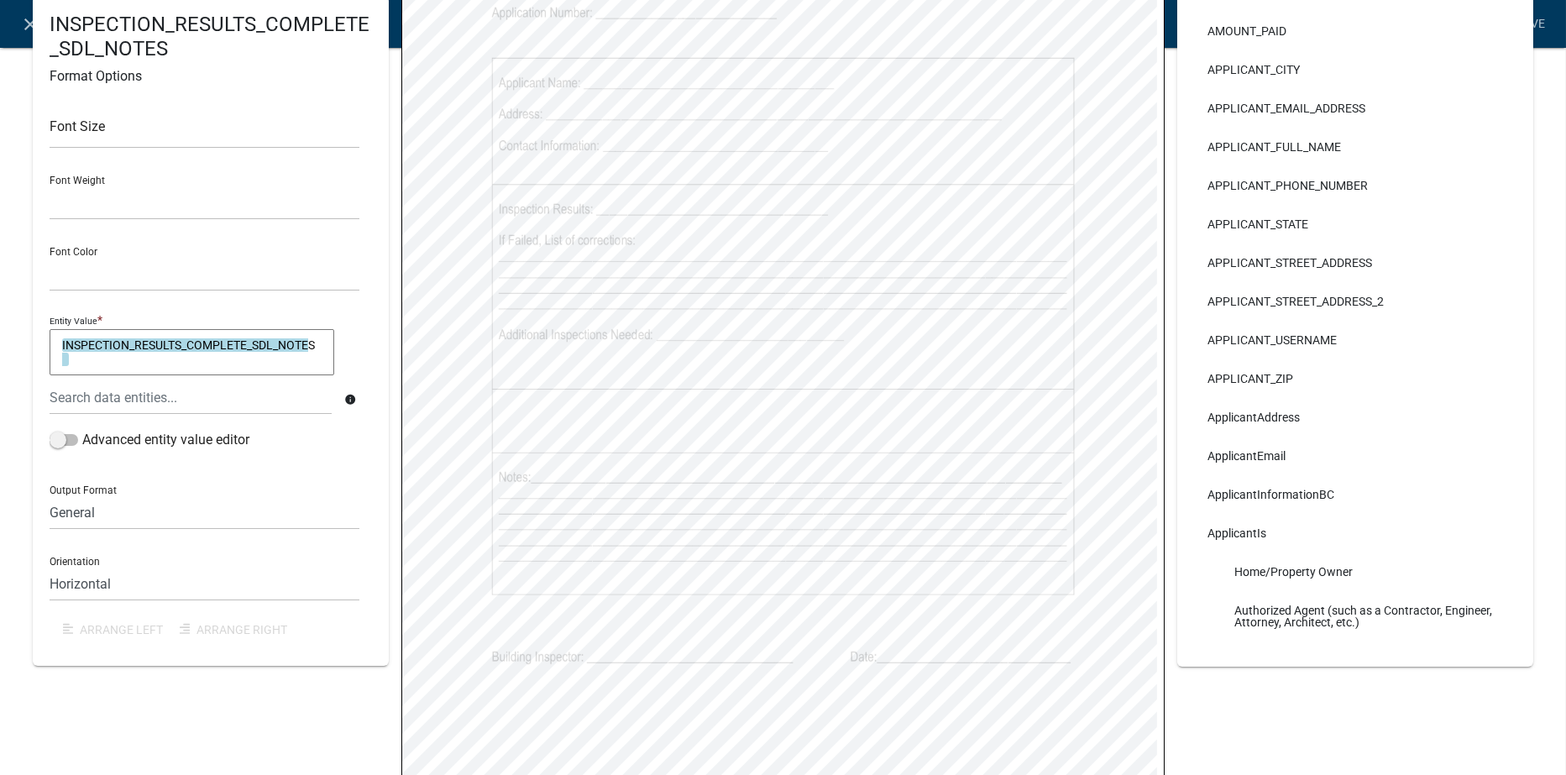
select select
click at [1537, 18] on link "Save" at bounding box center [1532, 24] width 42 height 32
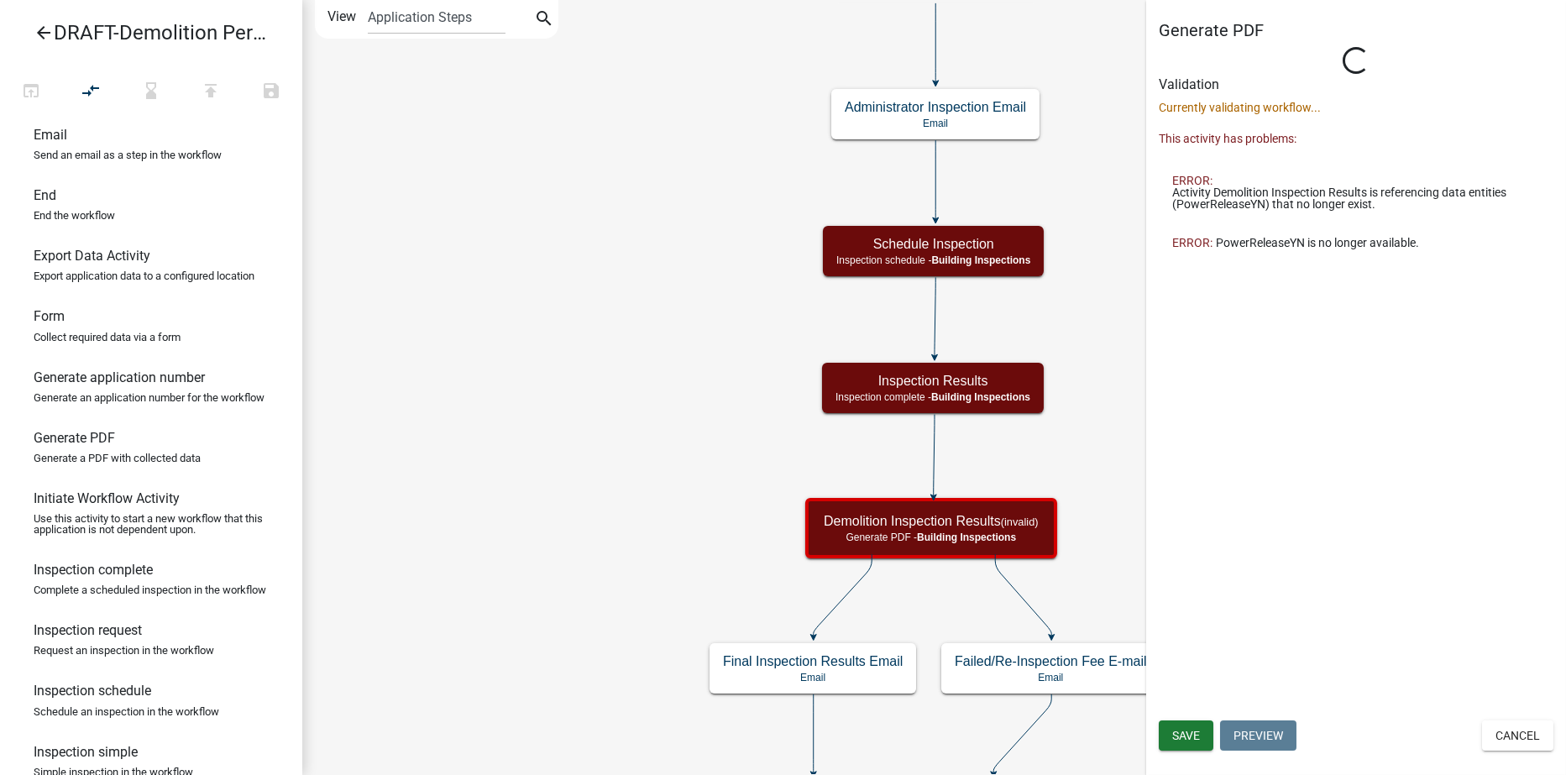
scroll to position [0, 0]
select select "67B8E1BD-2E3E-4A8D-861D-598F76277593"
click at [1196, 262] on div "Generate PDF Loading... Activity Name Demolition Inspection Results Responsible…" at bounding box center [1356, 141] width 420 height 242
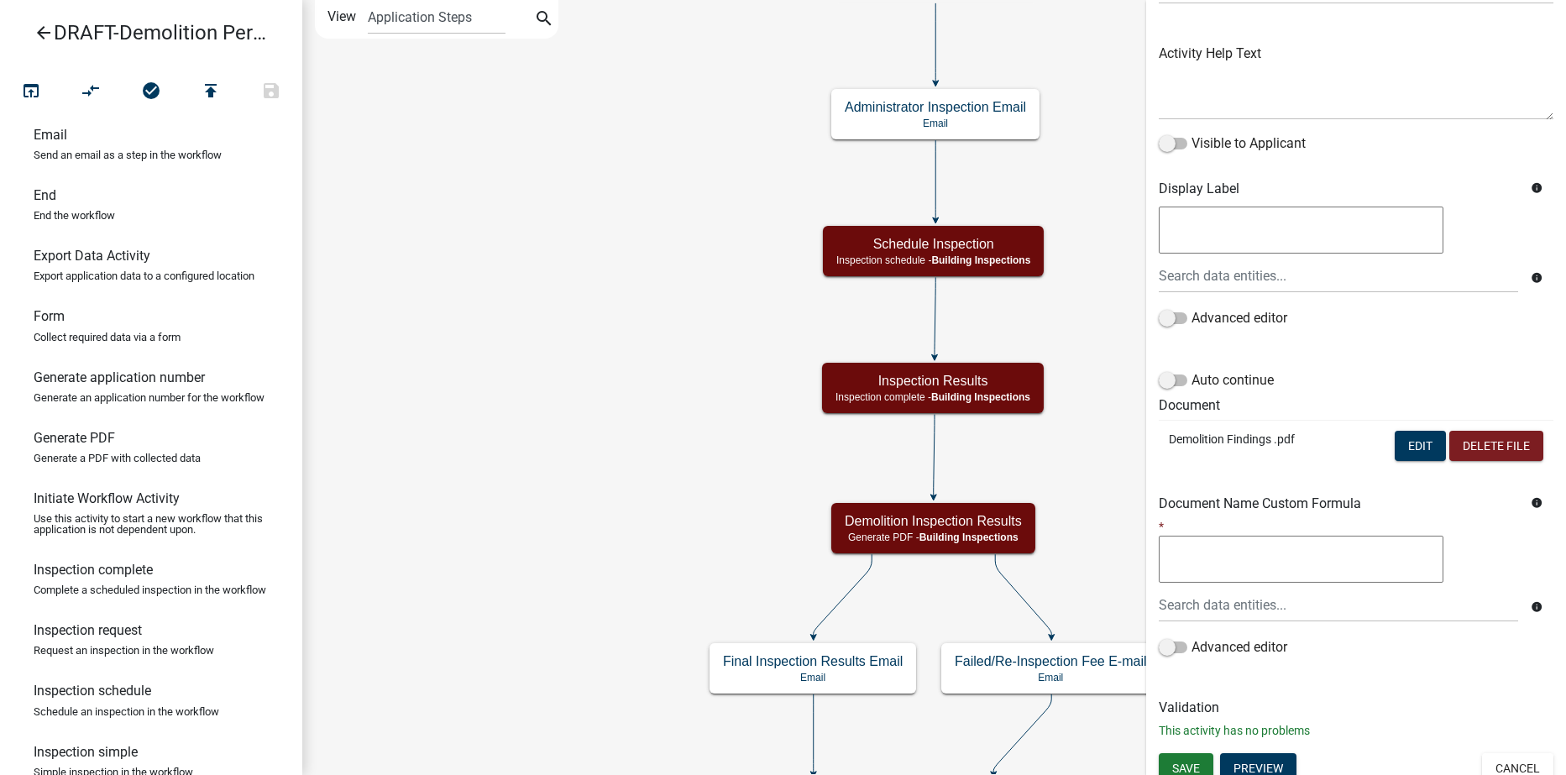
scroll to position [185, 0]
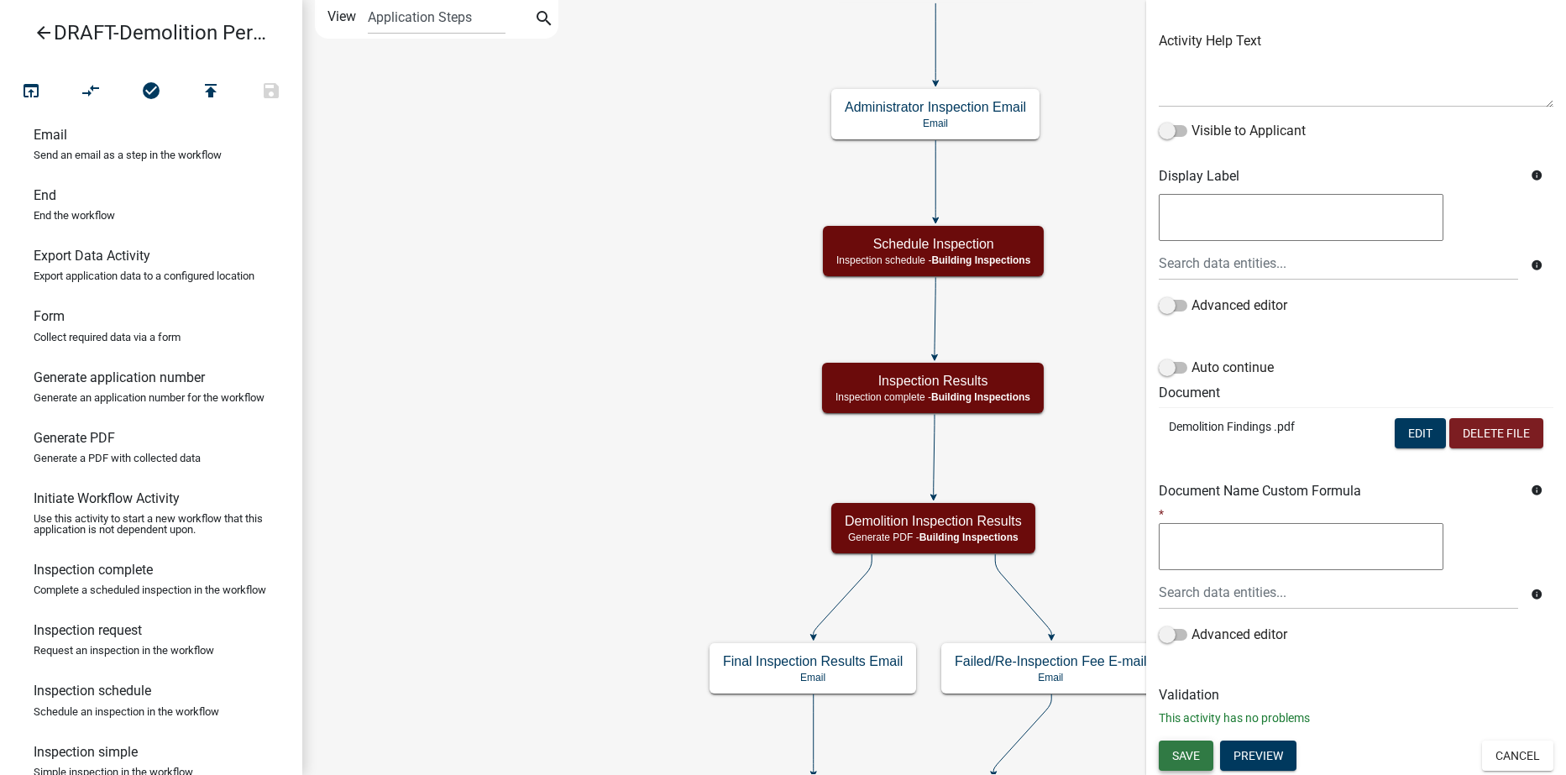
click at [1188, 757] on span "Save" at bounding box center [1186, 754] width 28 height 13
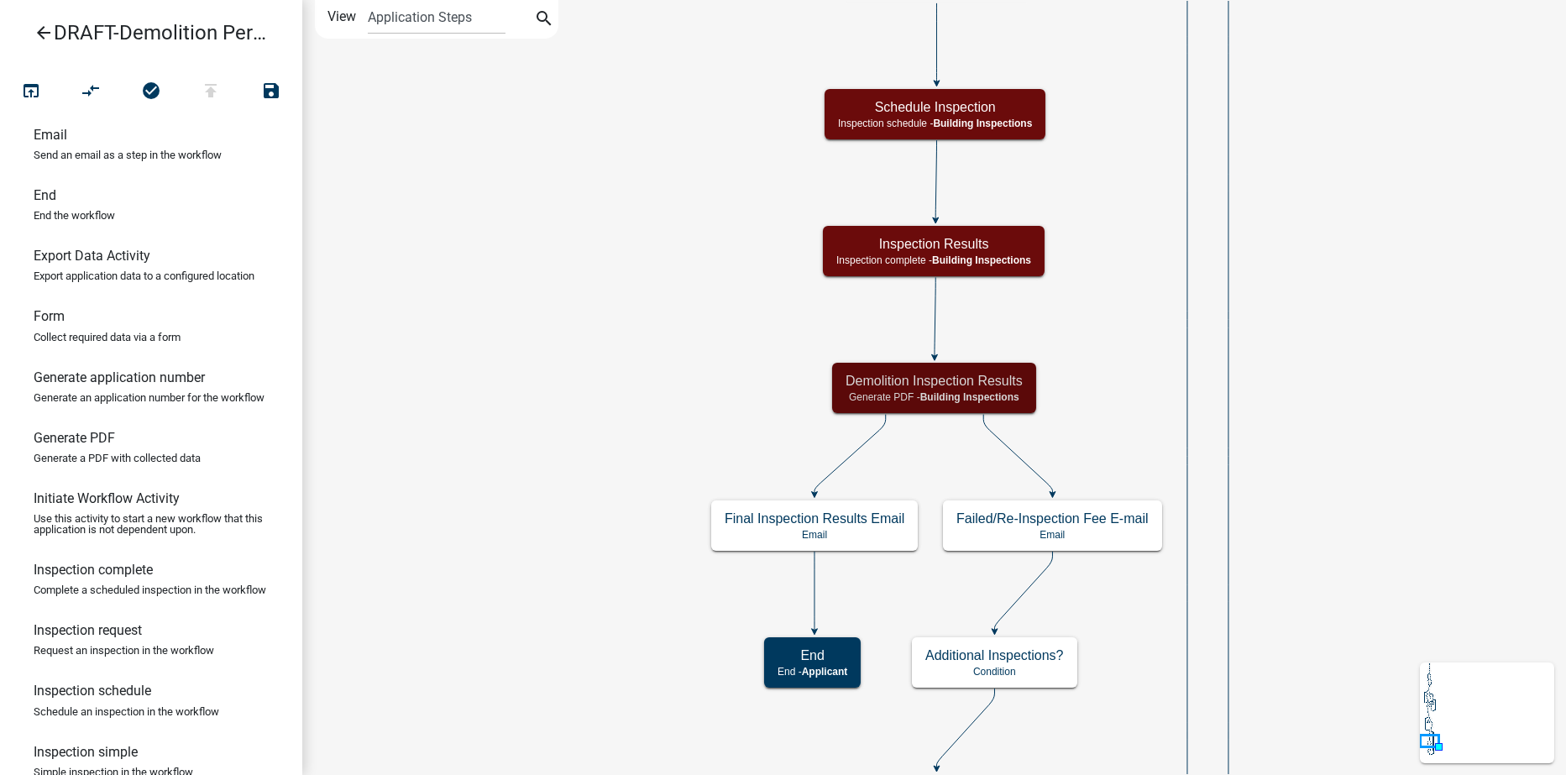
scroll to position [0, 0]
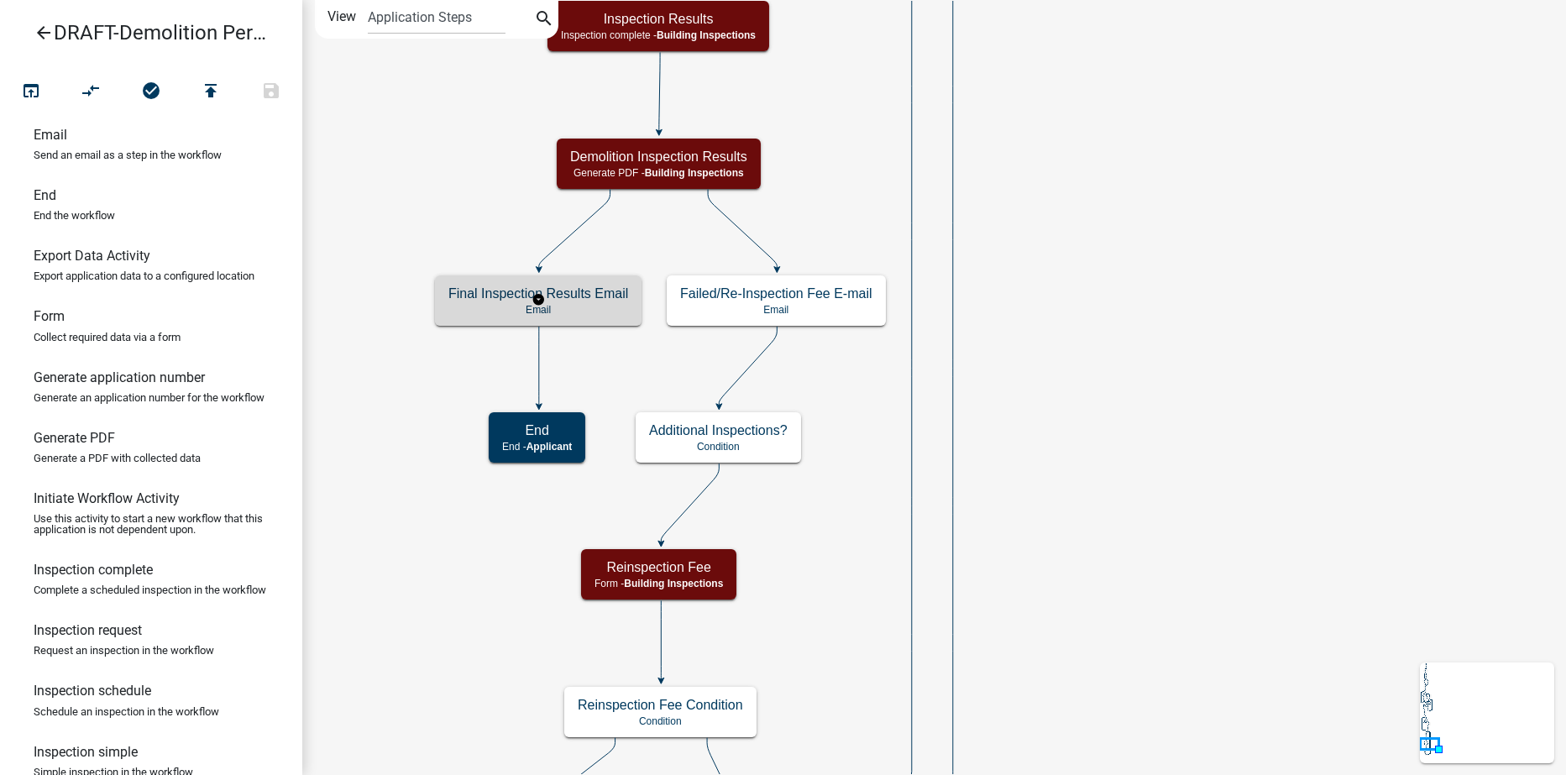
click at [624, 291] on h5 "Final Inspection Results Email" at bounding box center [538, 294] width 180 height 16
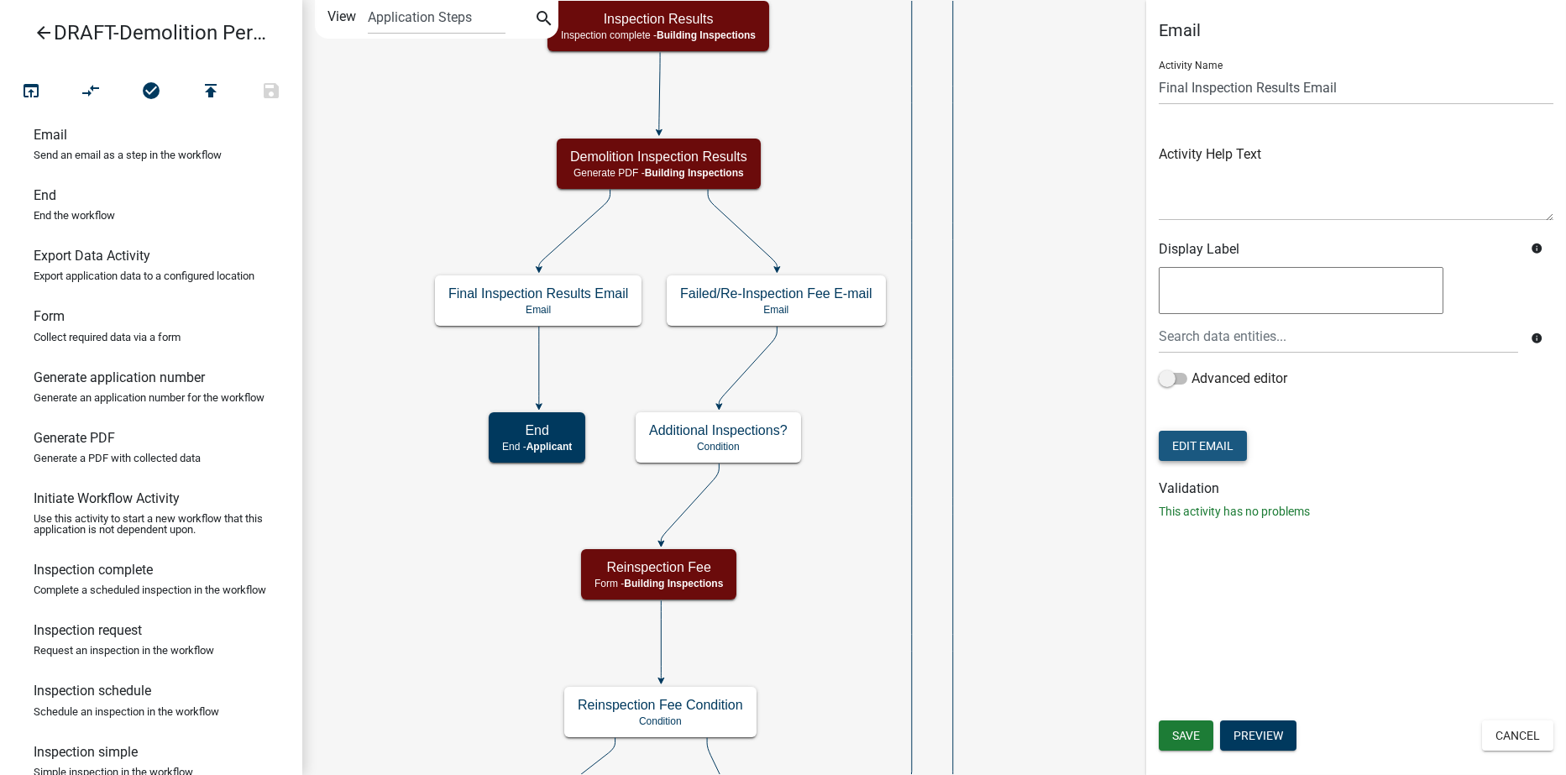
click at [1227, 451] on button "Edit Email" at bounding box center [1203, 446] width 88 height 30
select select "f8aedfd8-39b5-4d7f-8304-f16556aaf9a2"
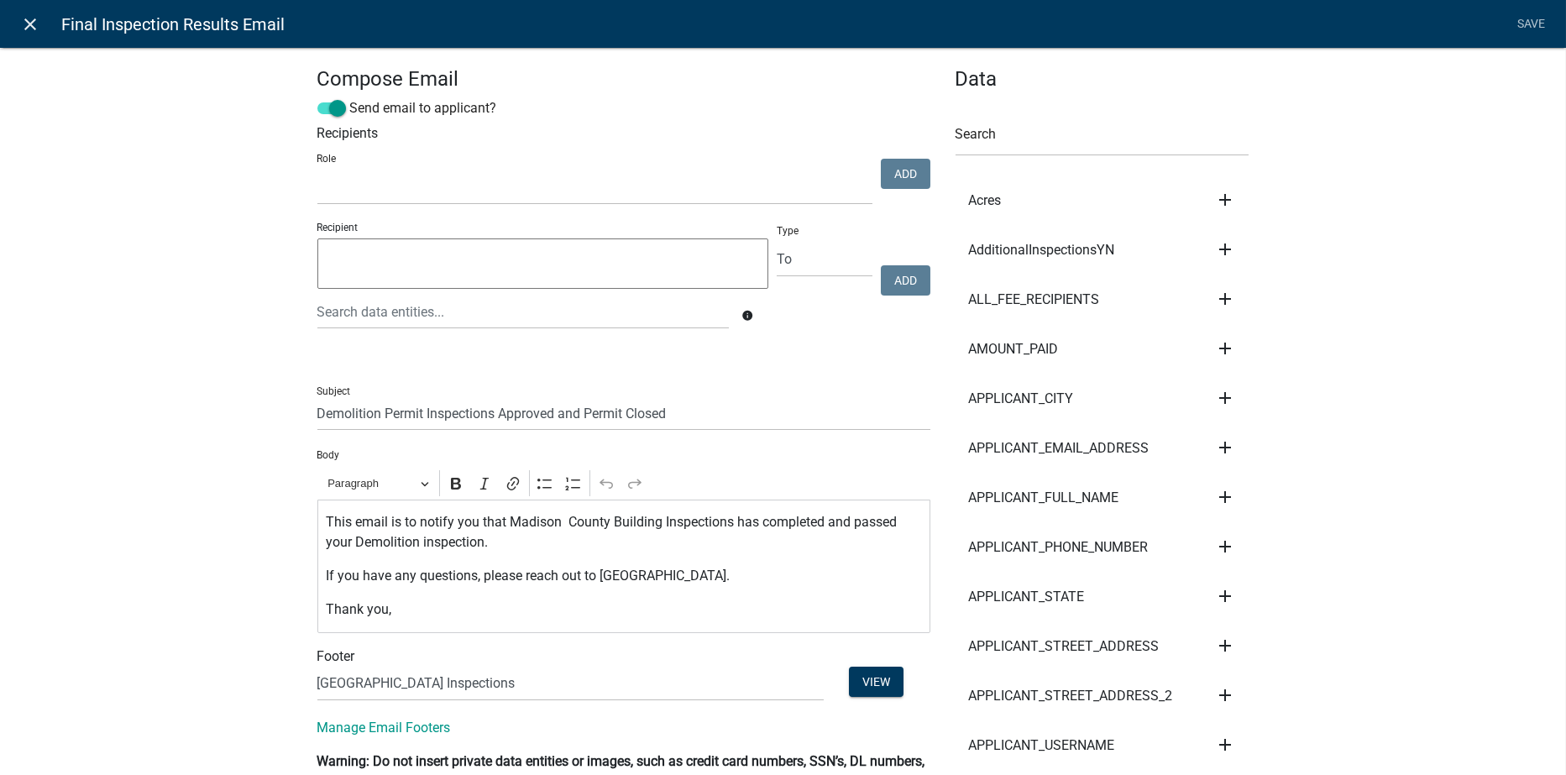
click at [26, 24] on icon "close" at bounding box center [31, 24] width 20 height 20
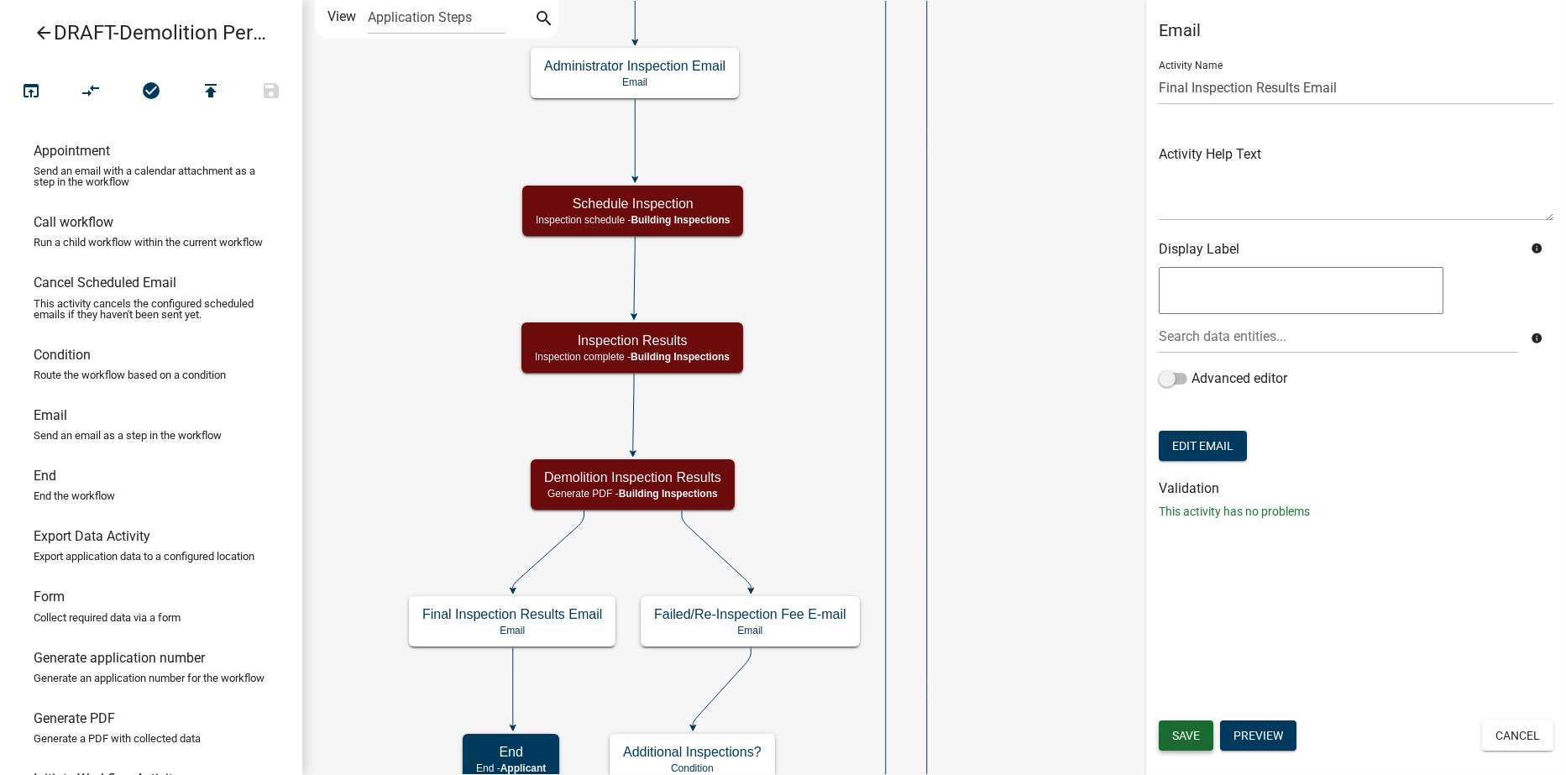
click at [1176, 738] on span "Save" at bounding box center [1186, 735] width 28 height 13
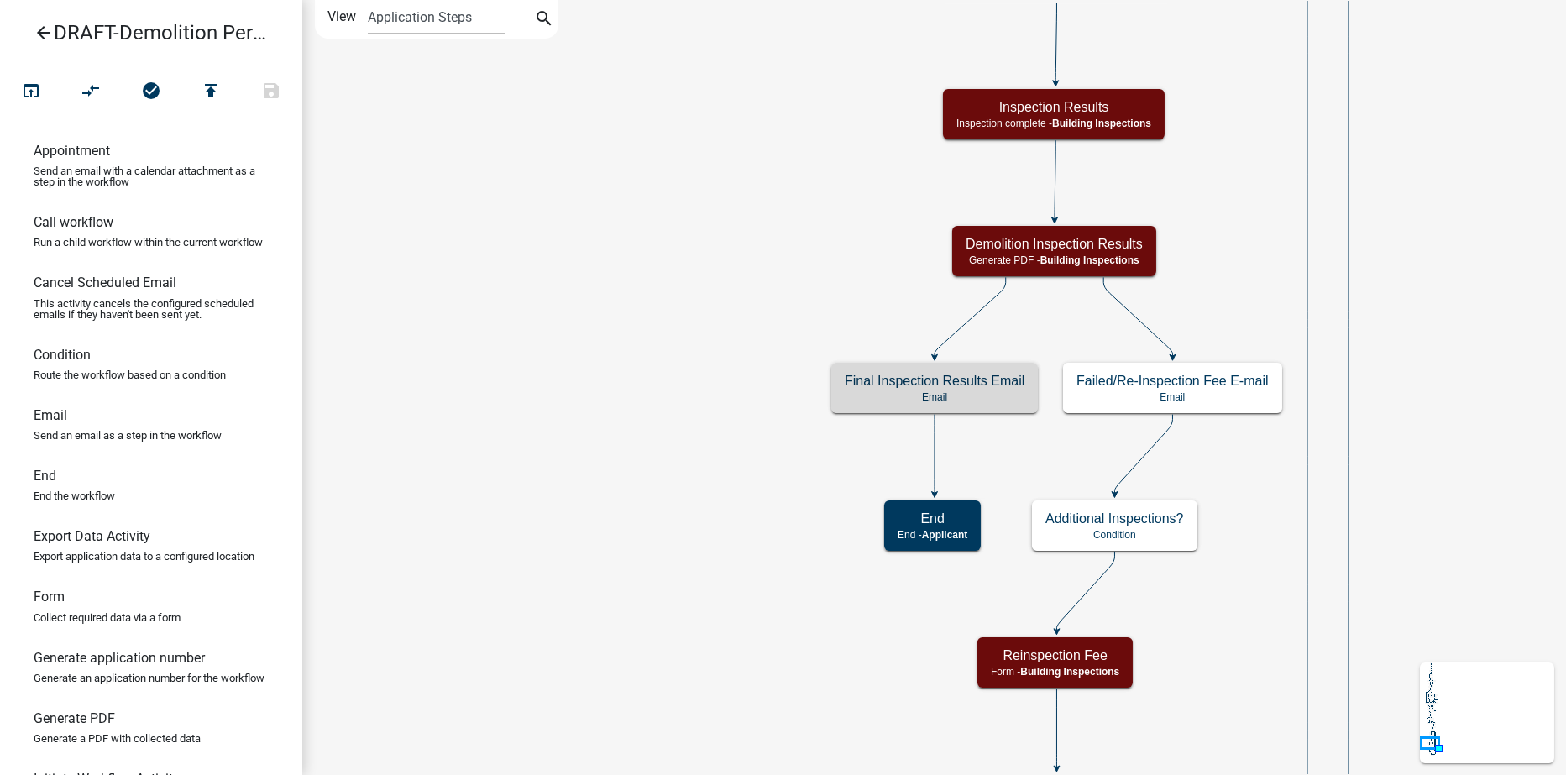
click at [39, 27] on icon "arrow_back" at bounding box center [44, 35] width 20 height 24
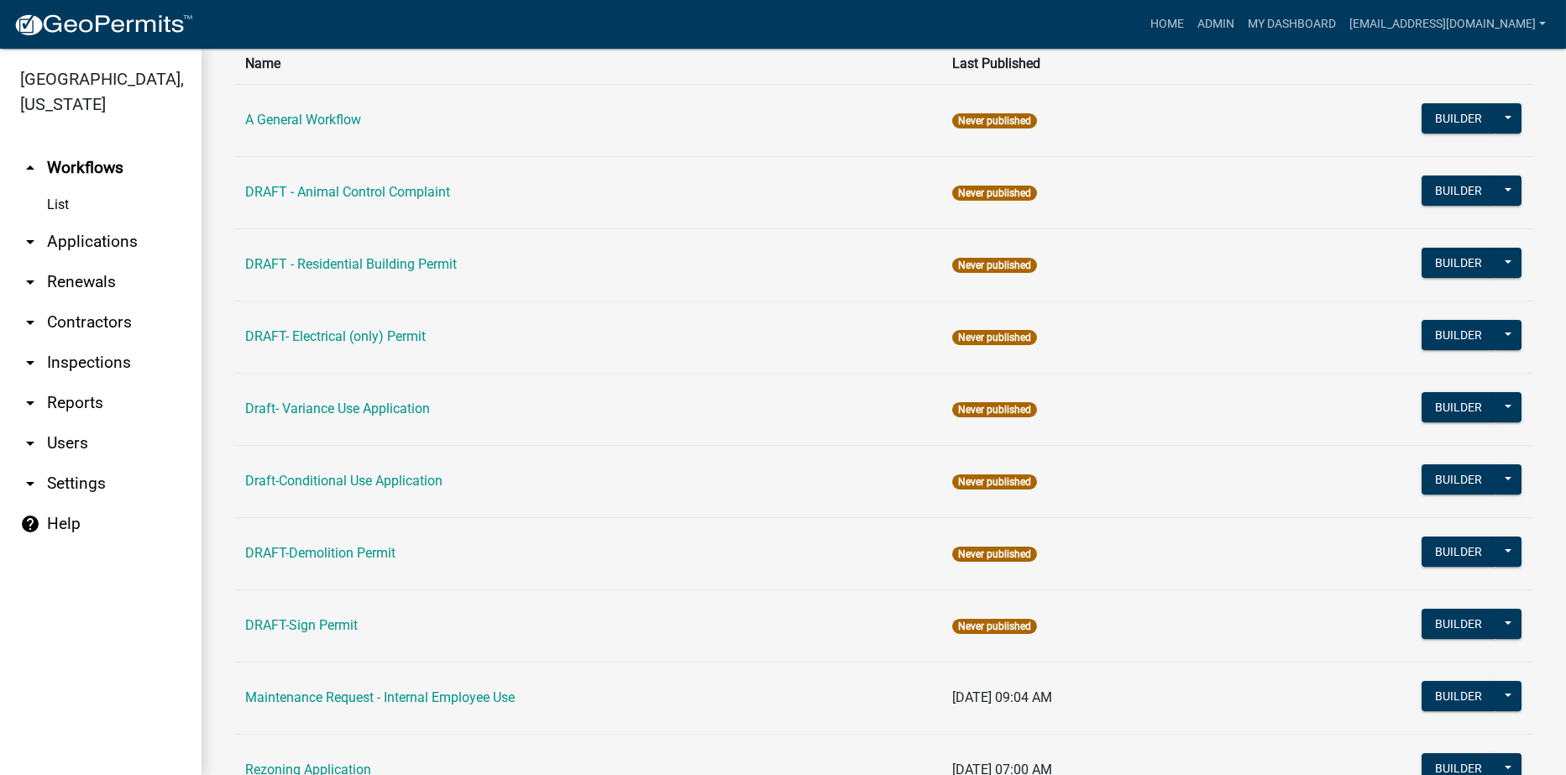
scroll to position [168, 0]
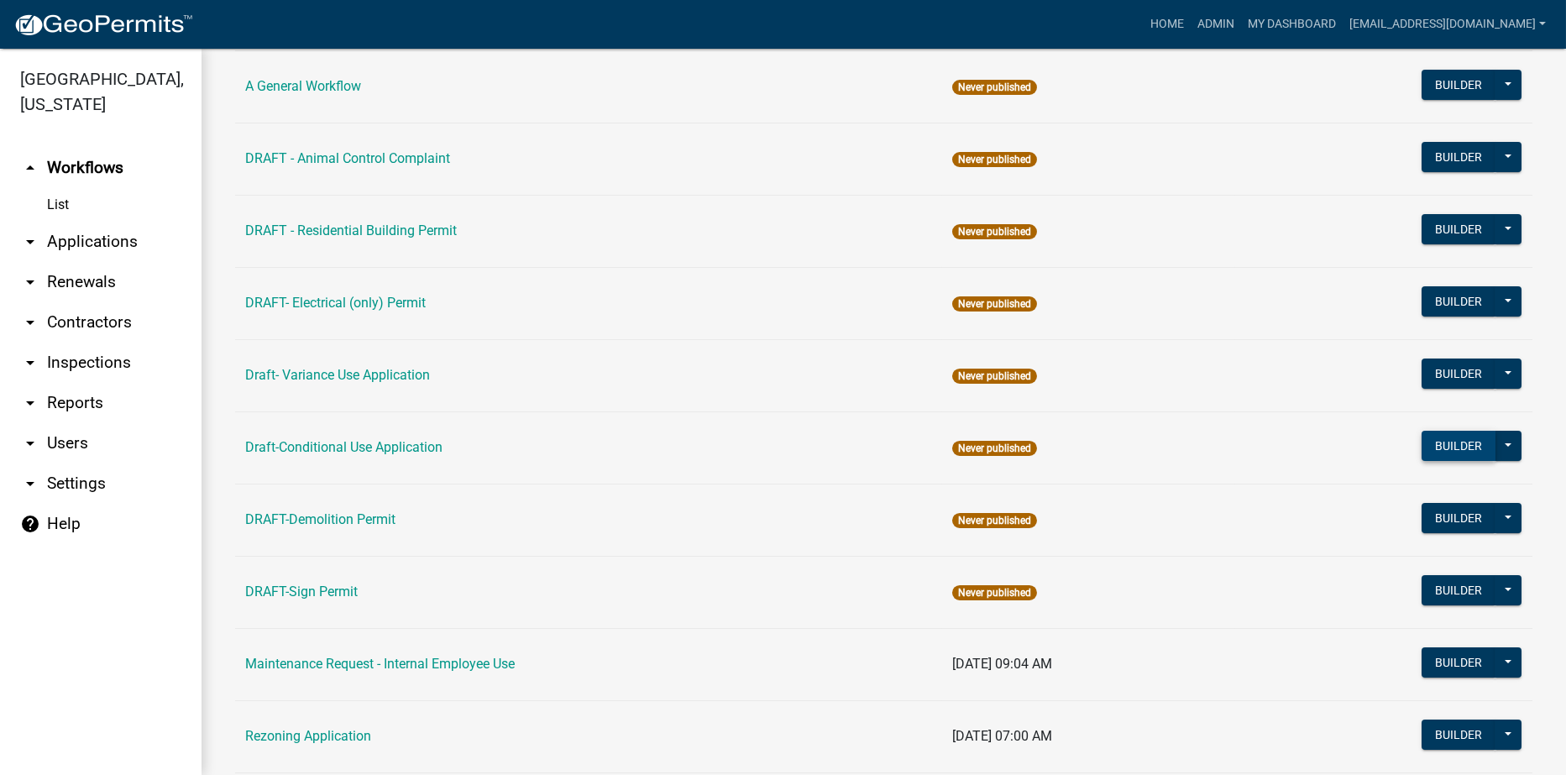
click at [1439, 454] on button "Builder" at bounding box center [1459, 446] width 74 height 30
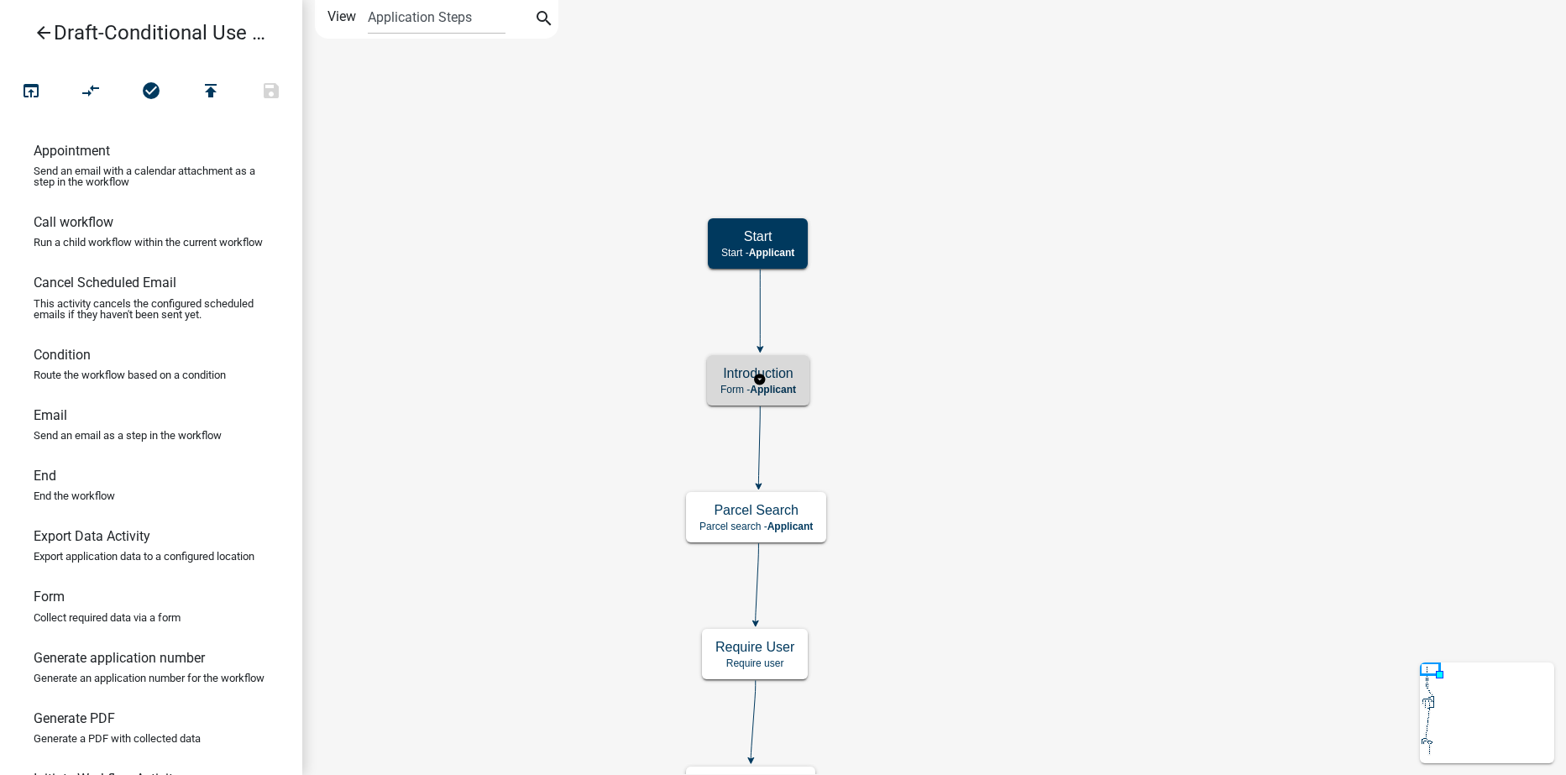
click at [778, 375] on h5 "Introduction" at bounding box center [759, 373] width 76 height 16
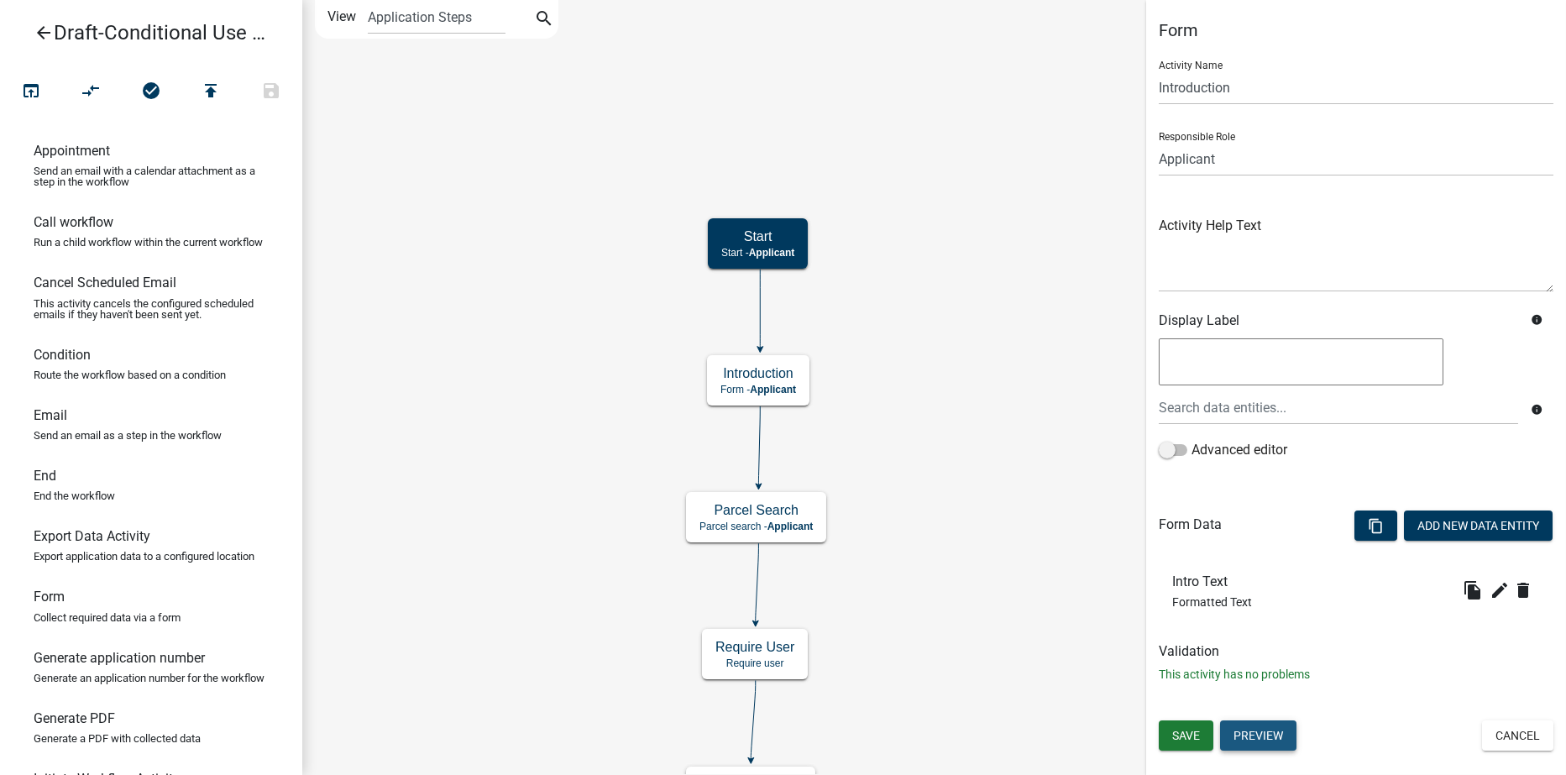
click at [1266, 726] on button "Preview" at bounding box center [1258, 736] width 76 height 30
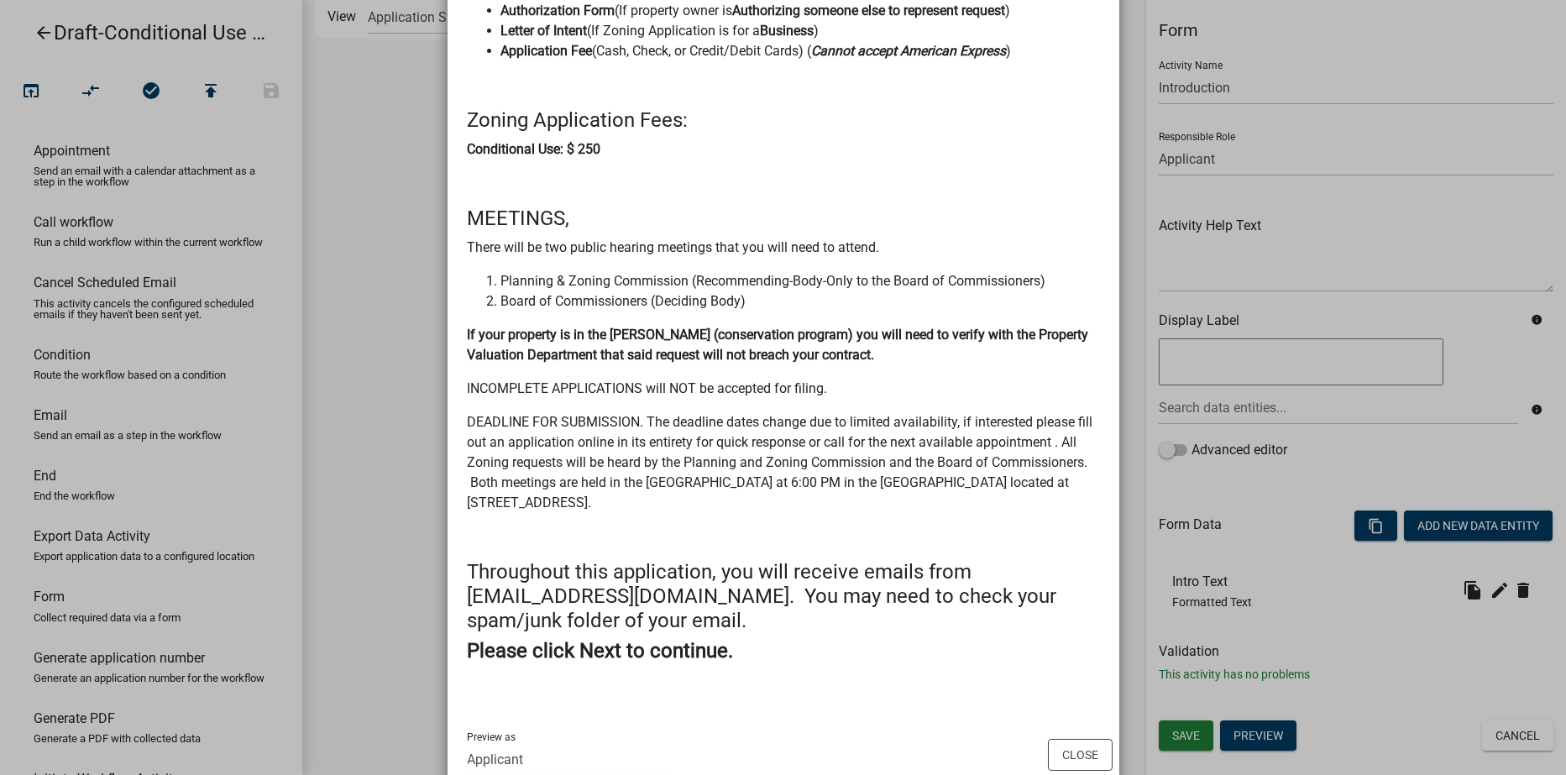
scroll to position [301, 0]
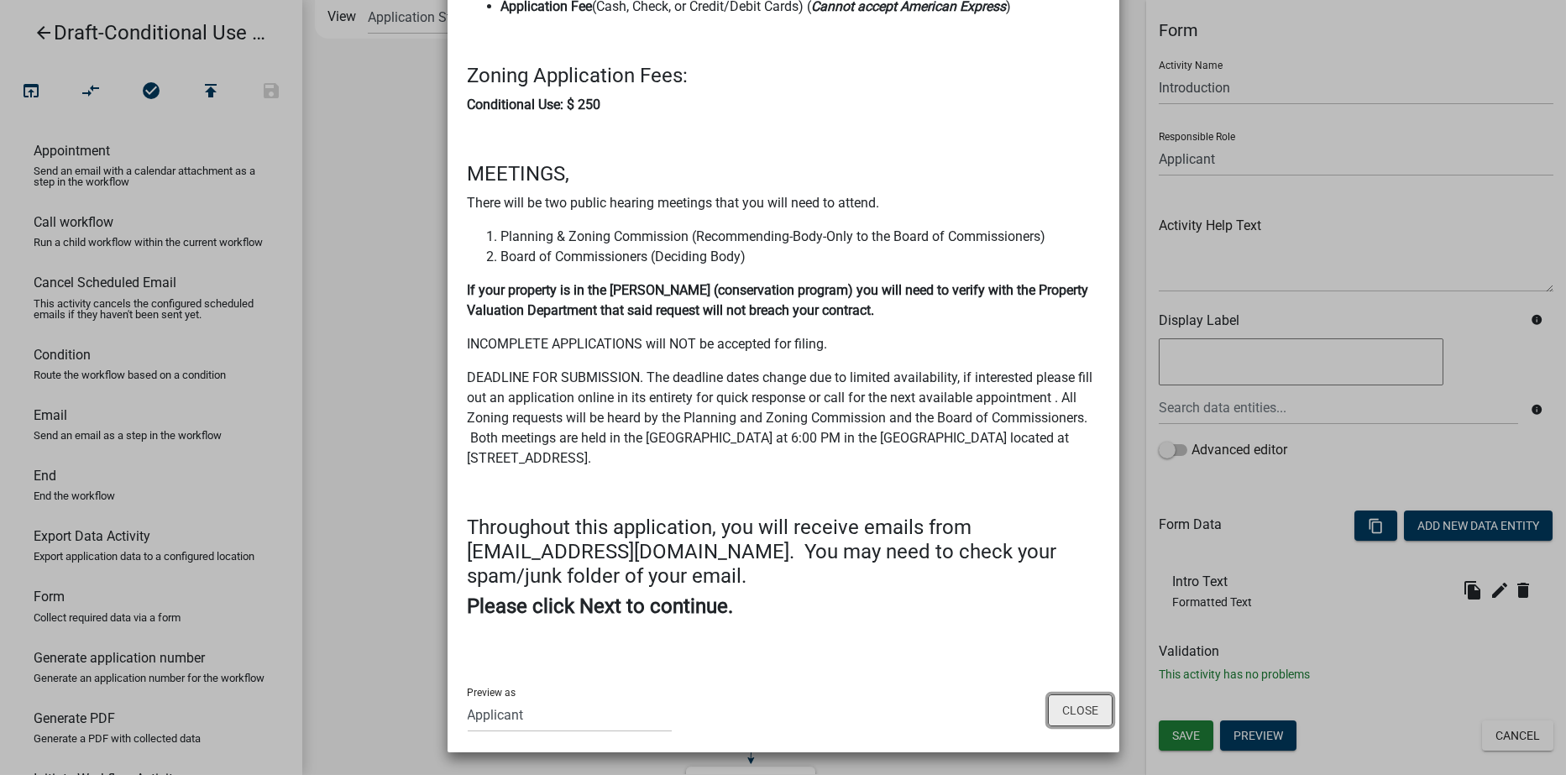
click at [1078, 714] on button "Close" at bounding box center [1080, 711] width 65 height 32
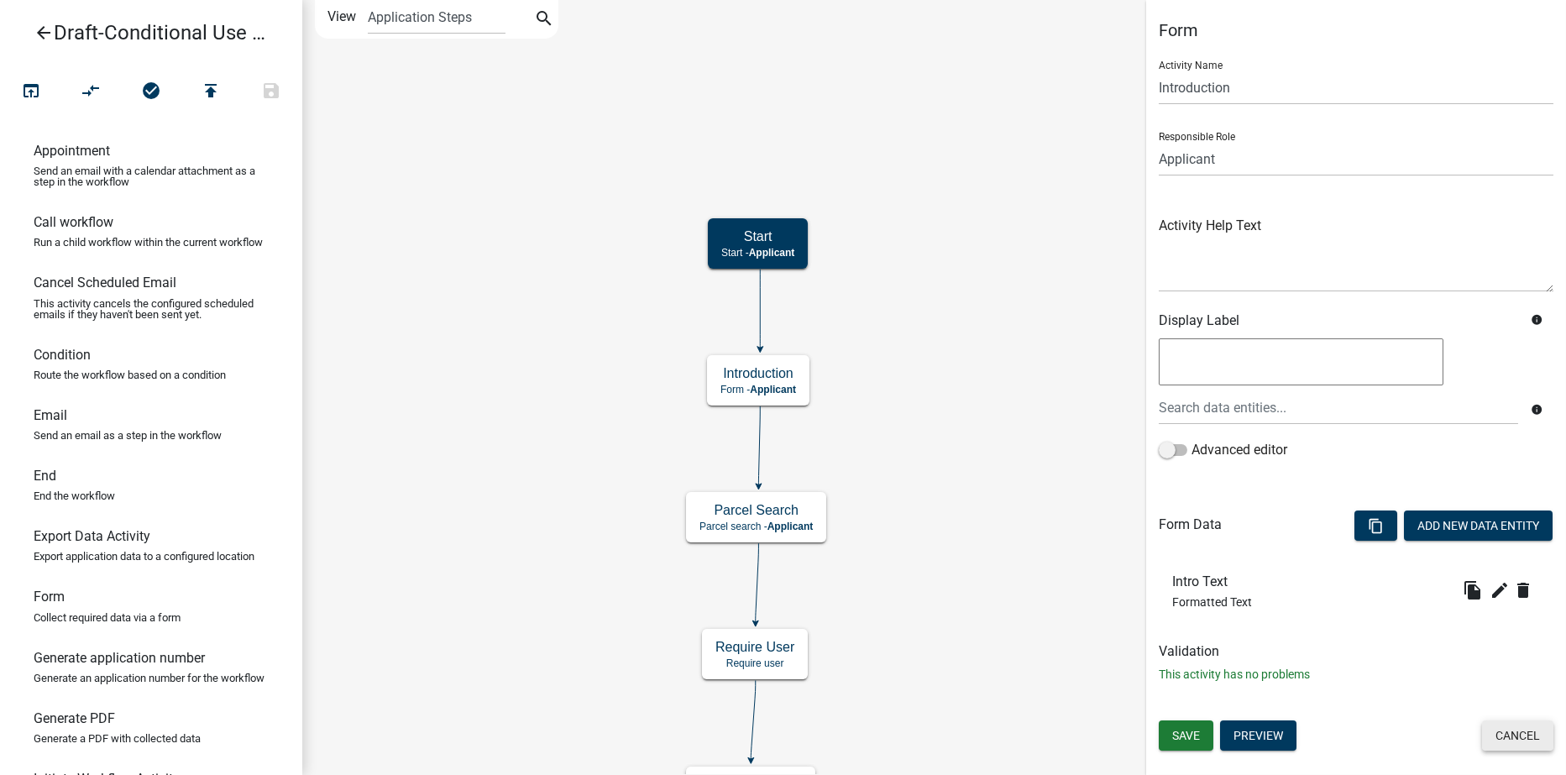
click at [1497, 732] on button "Cancel" at bounding box center [1517, 736] width 71 height 30
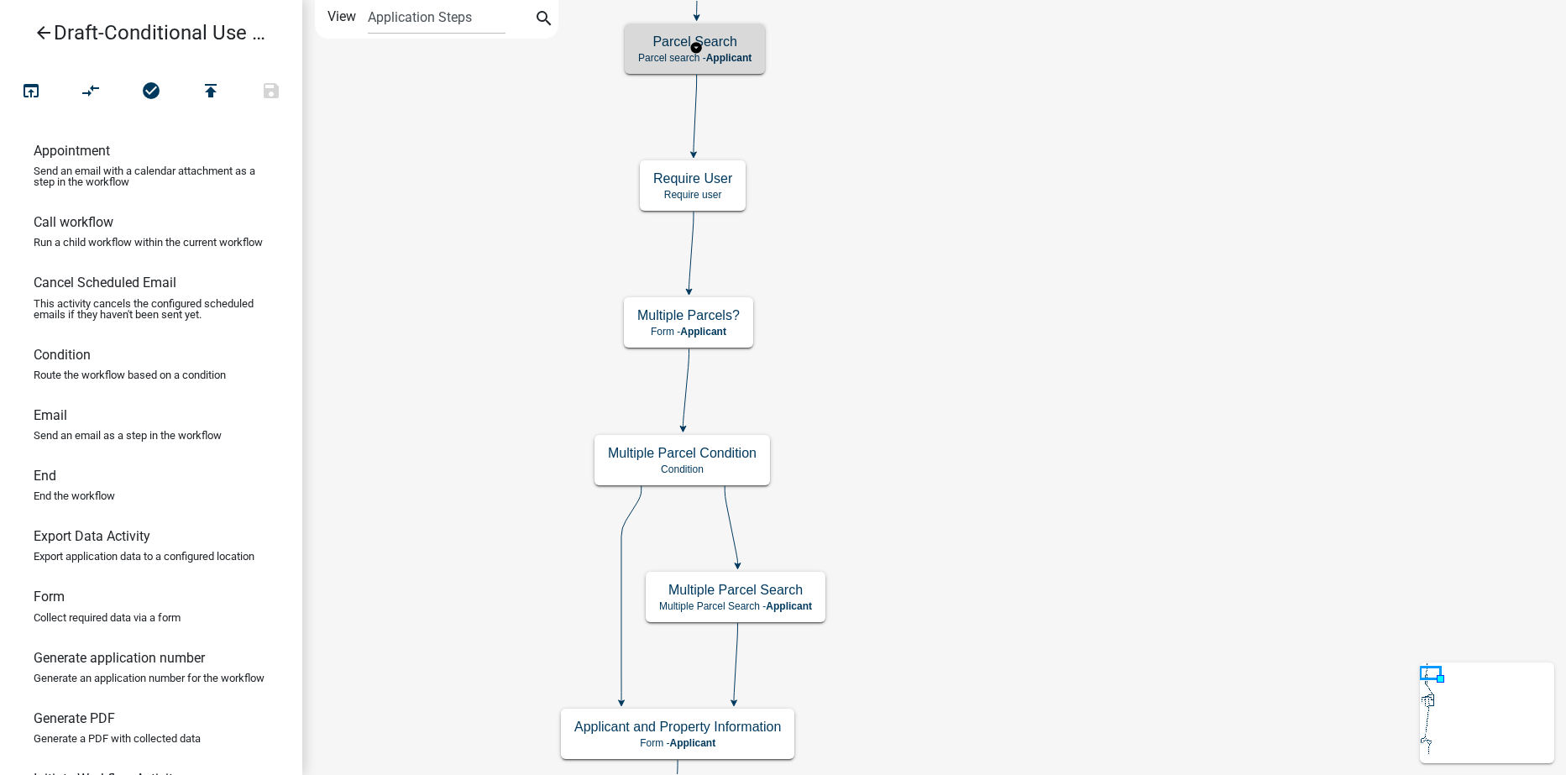
click at [740, 44] on h5 "Parcel Search" at bounding box center [694, 42] width 113 height 16
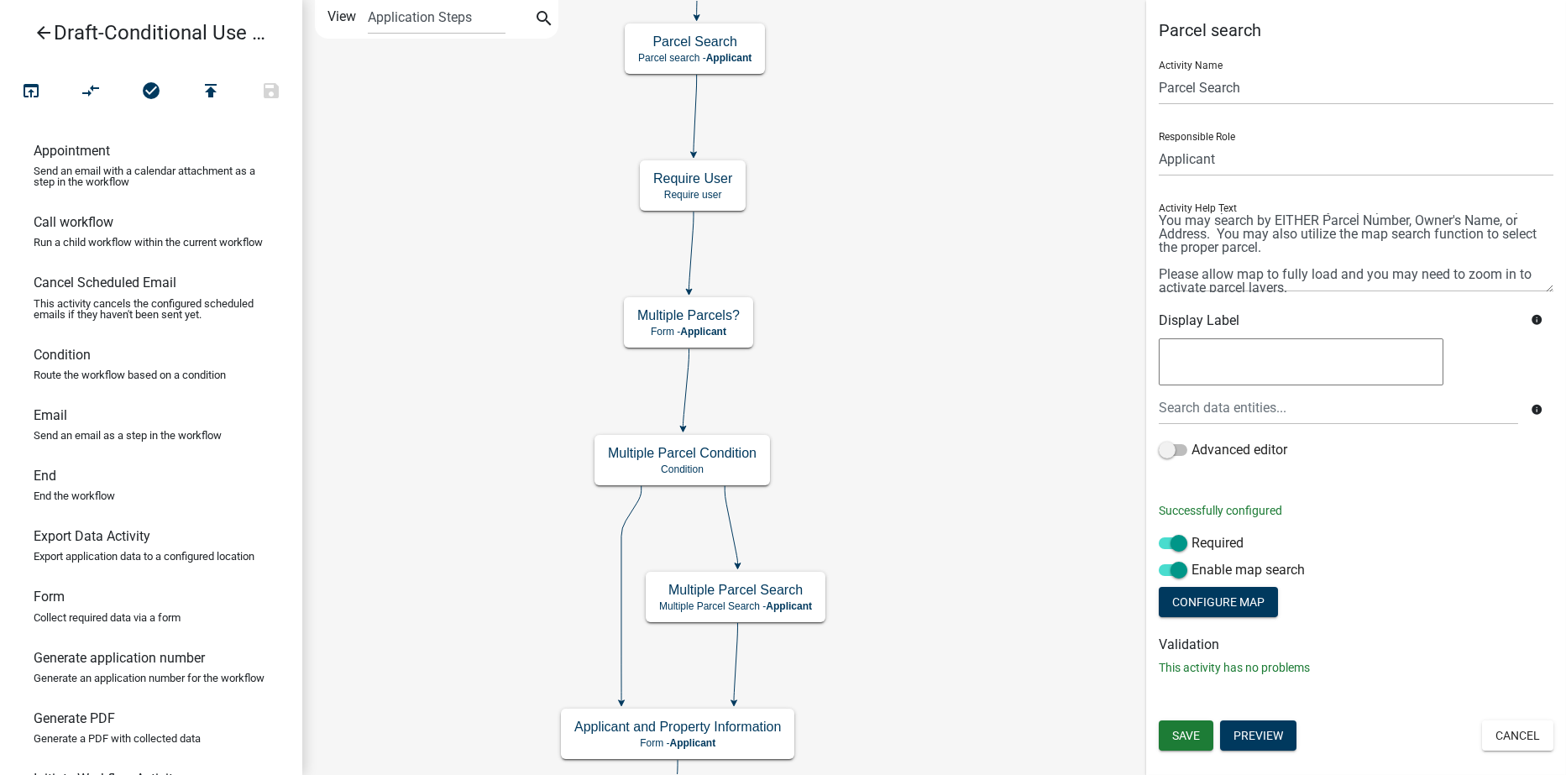
scroll to position [27, 0]
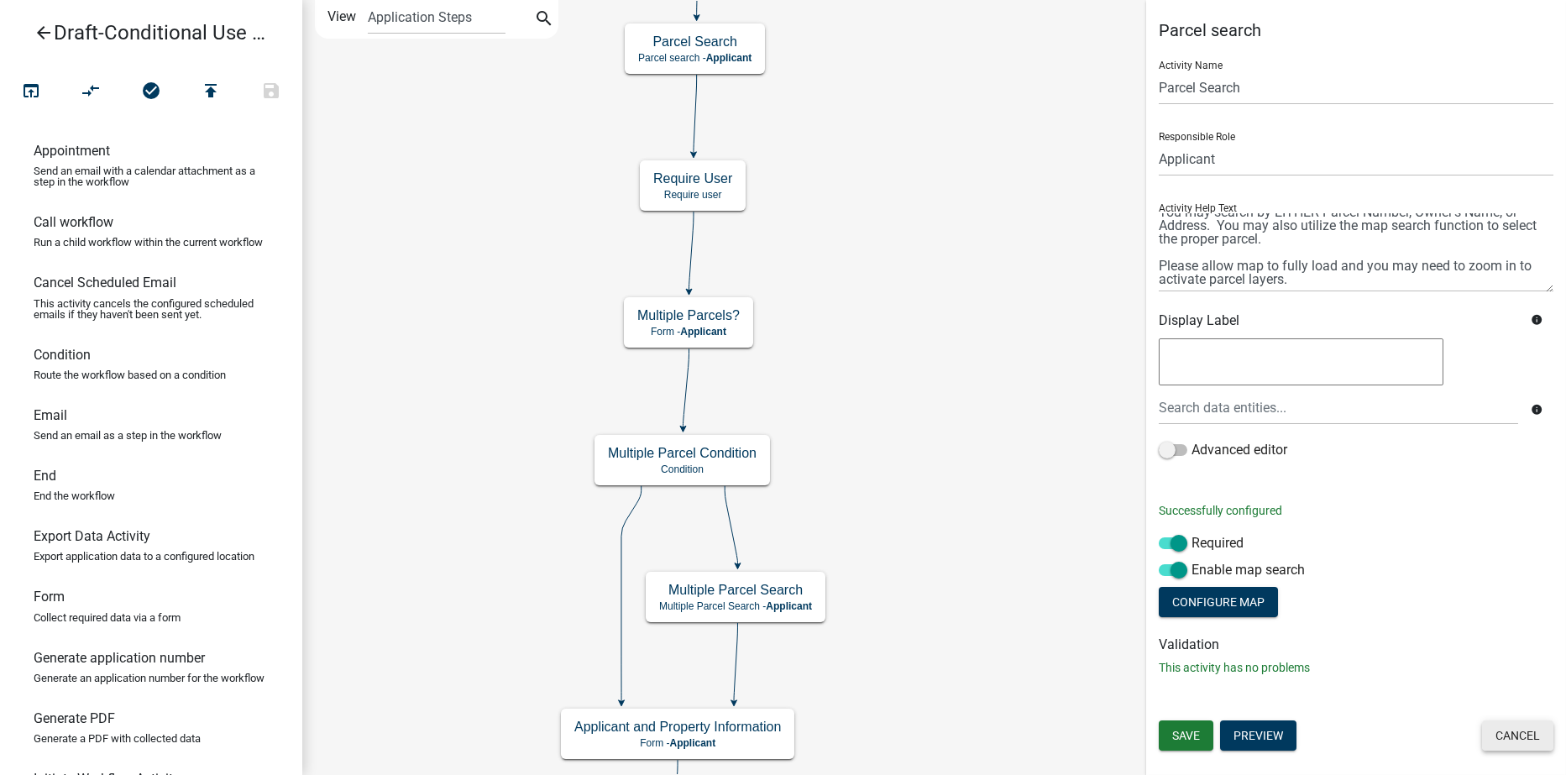
click at [1508, 741] on button "Cancel" at bounding box center [1517, 736] width 71 height 30
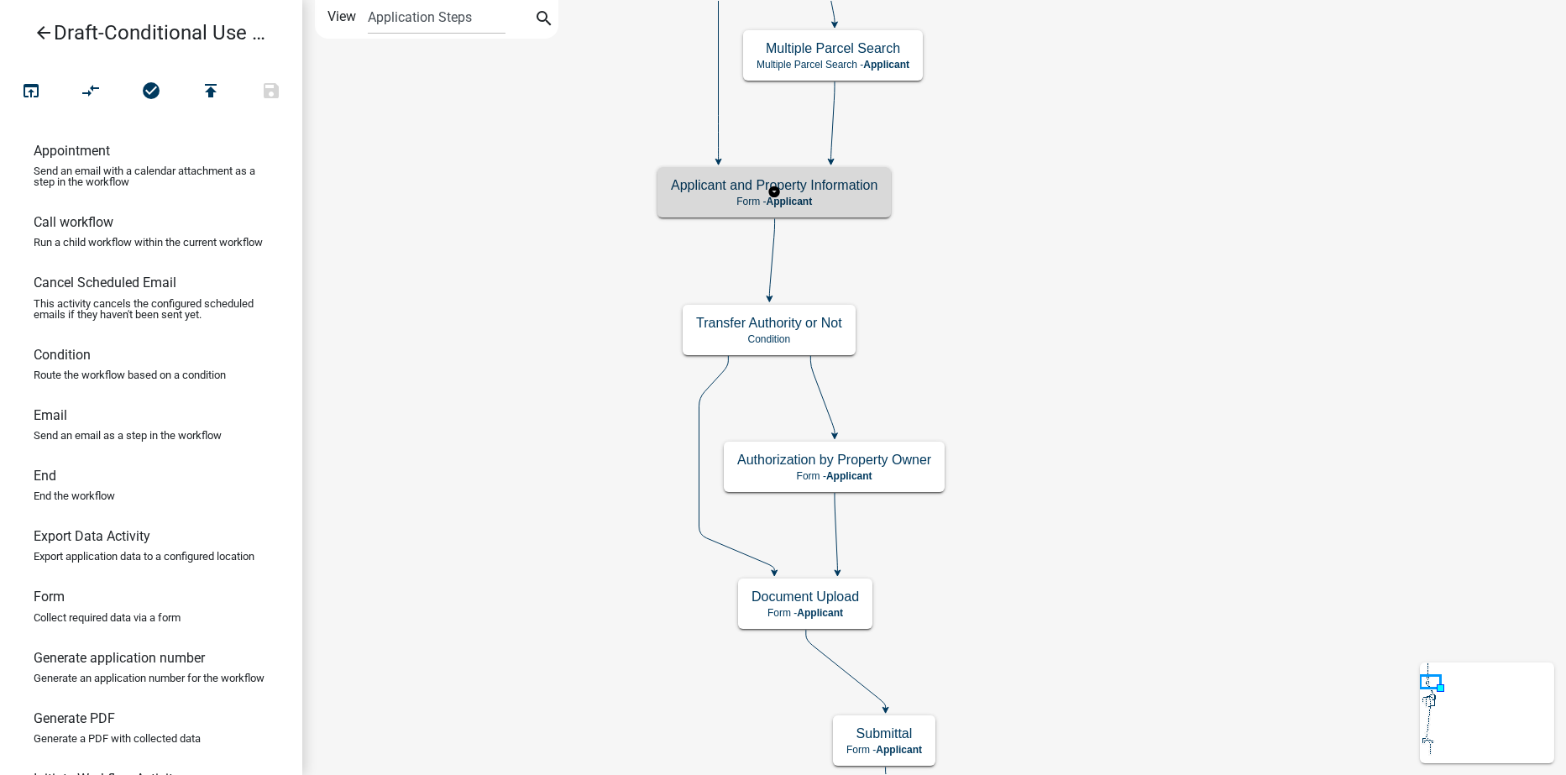
click at [873, 196] on p "Form - Applicant" at bounding box center [774, 202] width 207 height 12
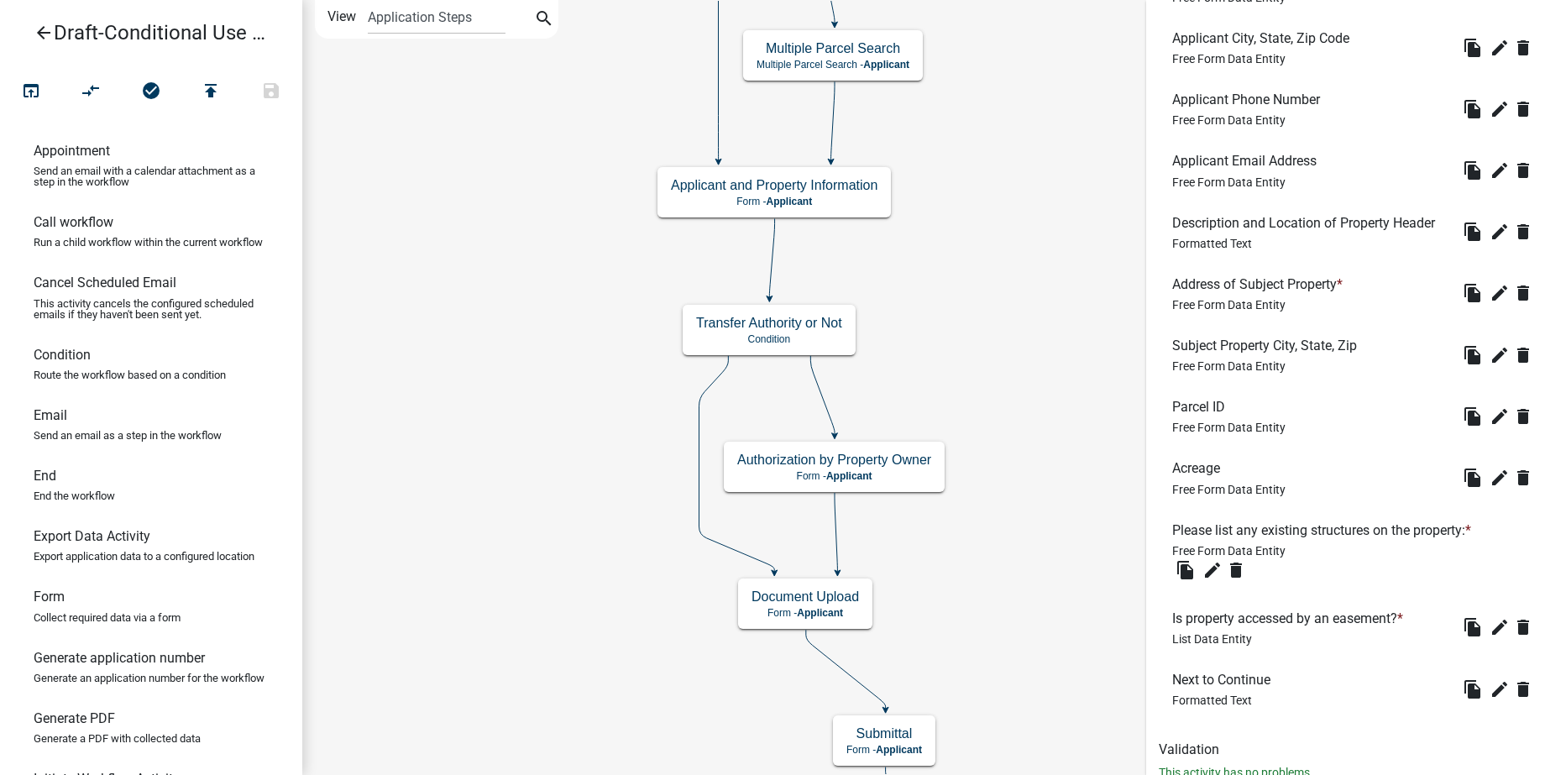
scroll to position [1316, 0]
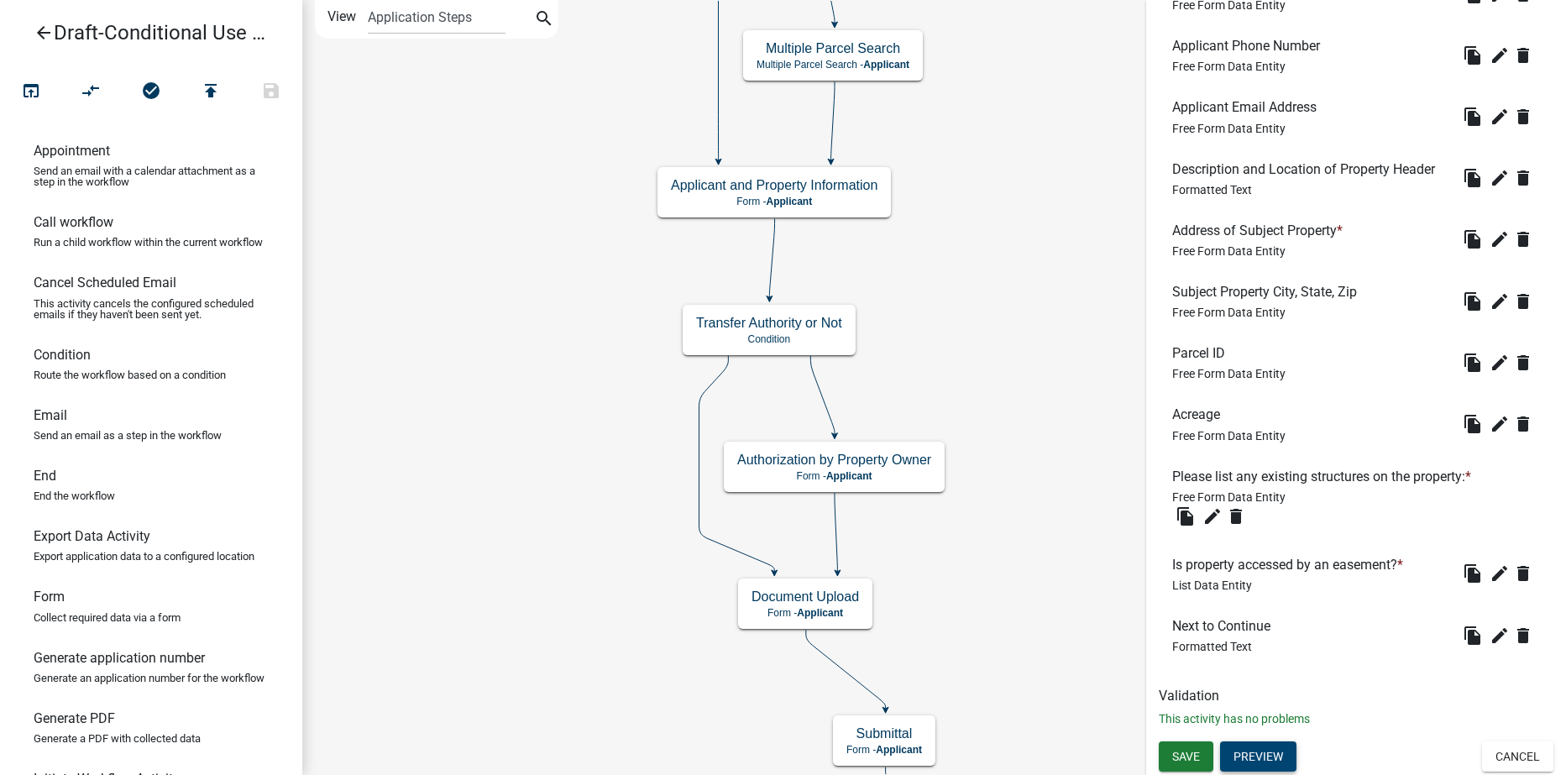
click at [1264, 752] on button "Preview" at bounding box center [1258, 757] width 76 height 30
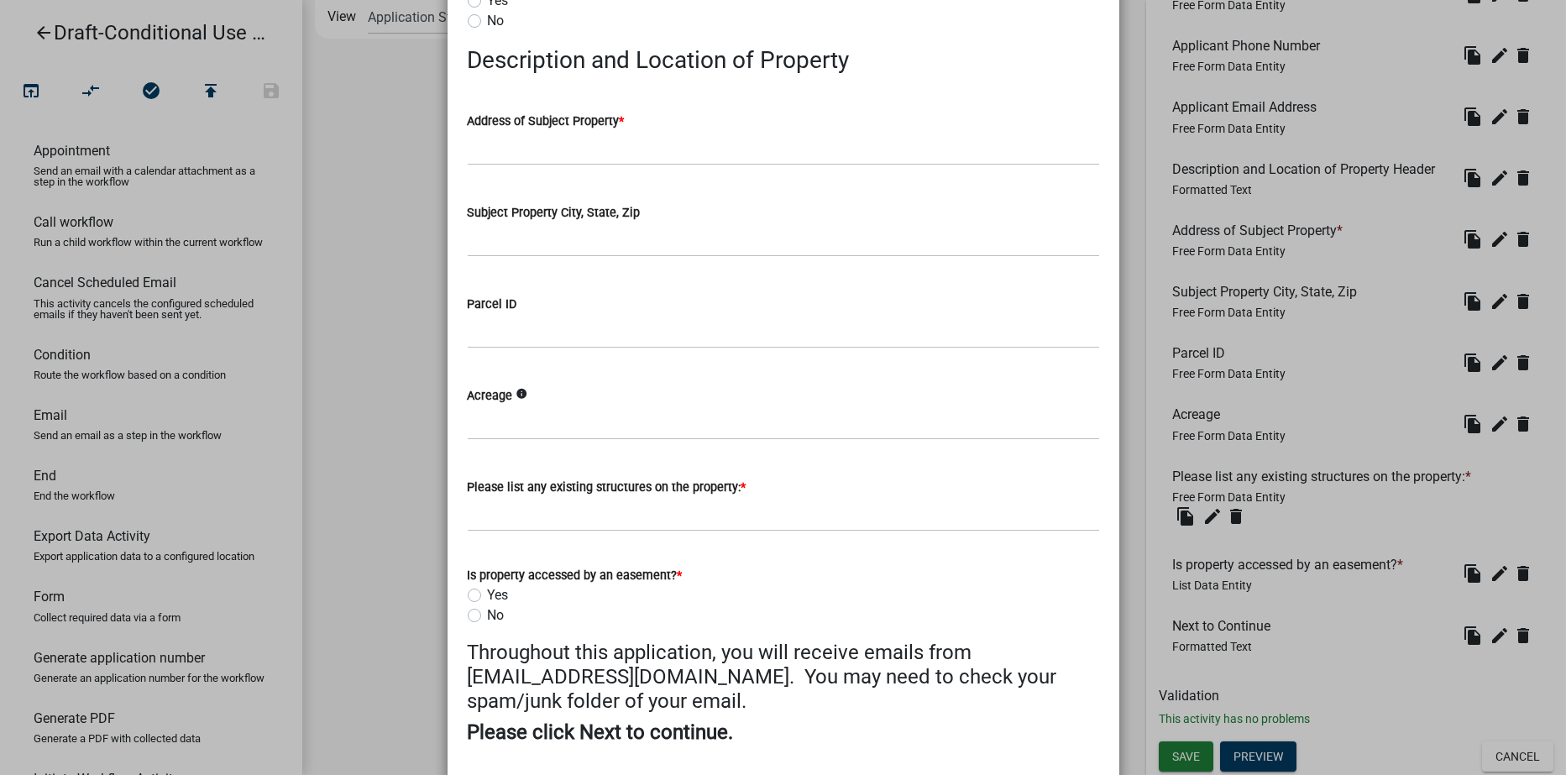
scroll to position [876, 0]
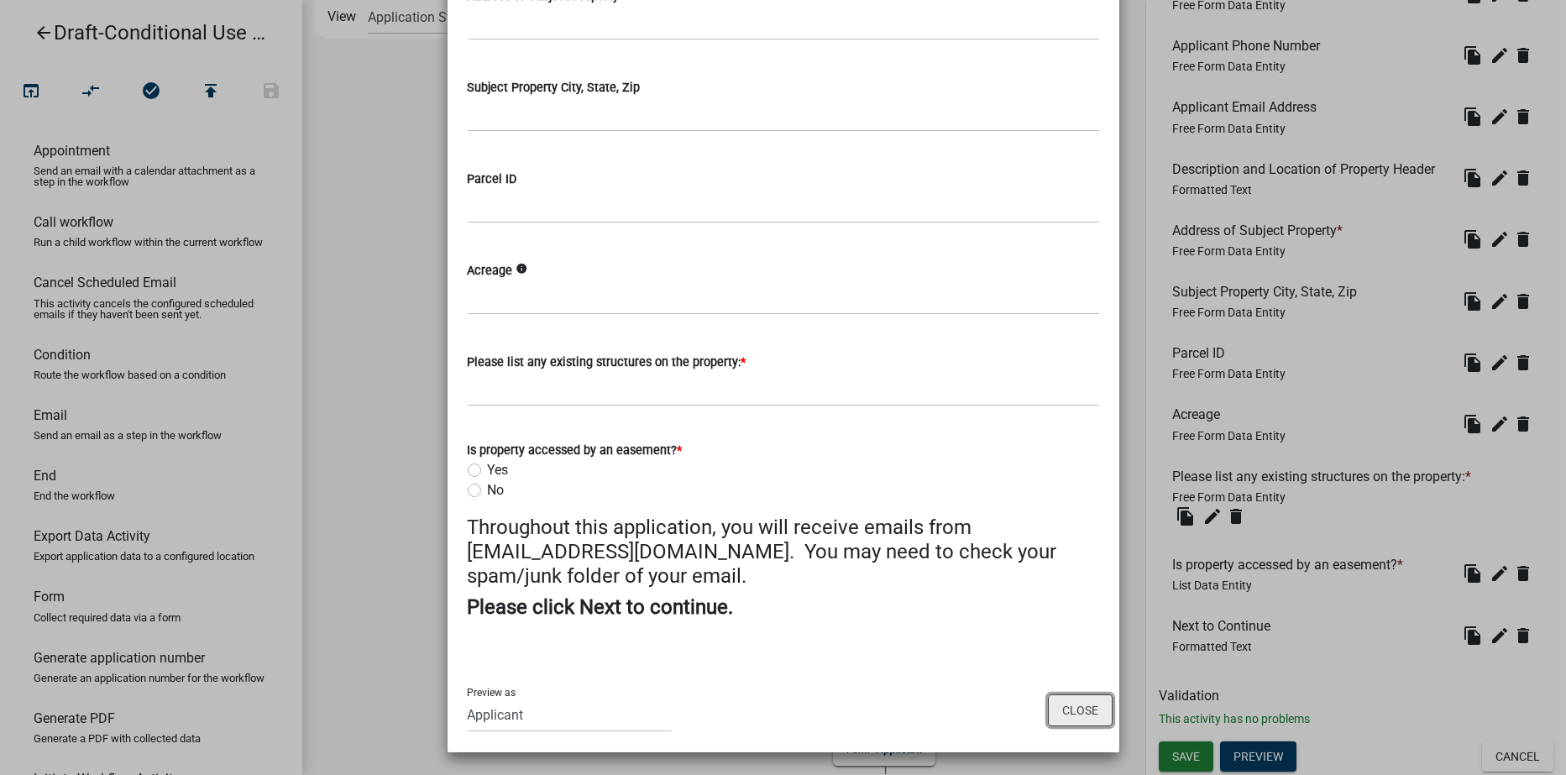
click at [1075, 710] on button "Close" at bounding box center [1080, 711] width 65 height 32
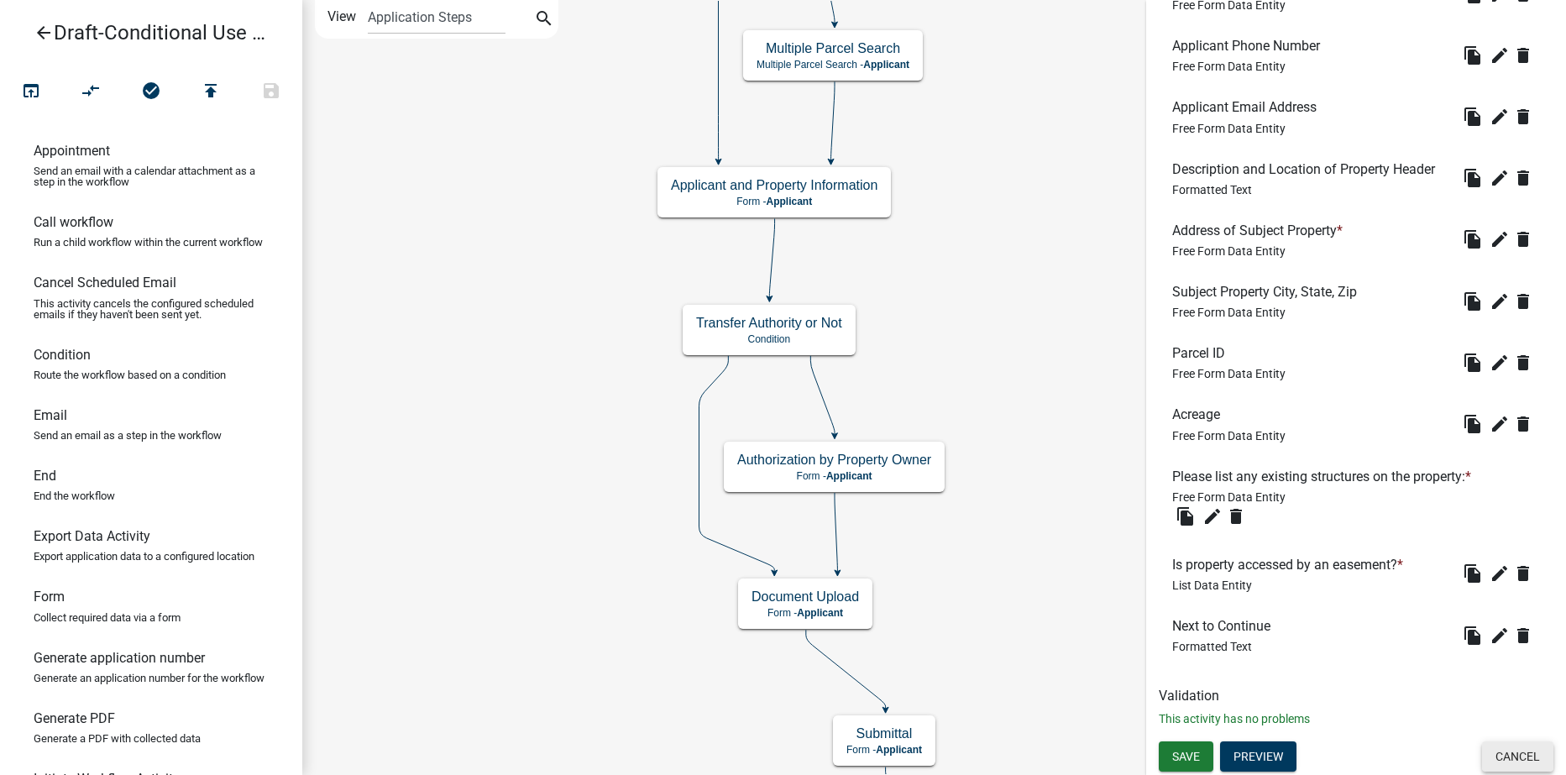
click at [1511, 757] on button "Cancel" at bounding box center [1517, 757] width 71 height 30
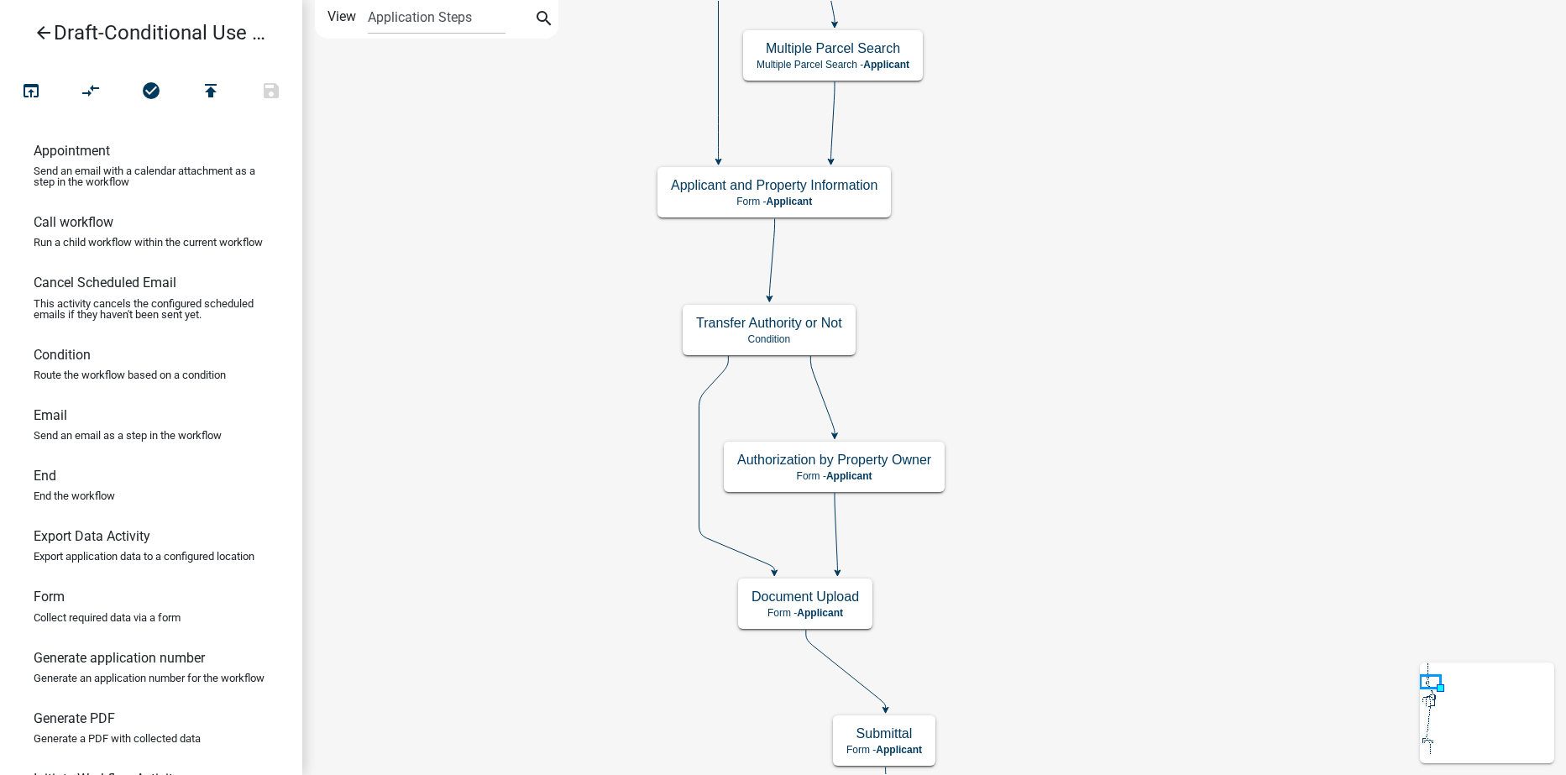
scroll to position [0, 0]
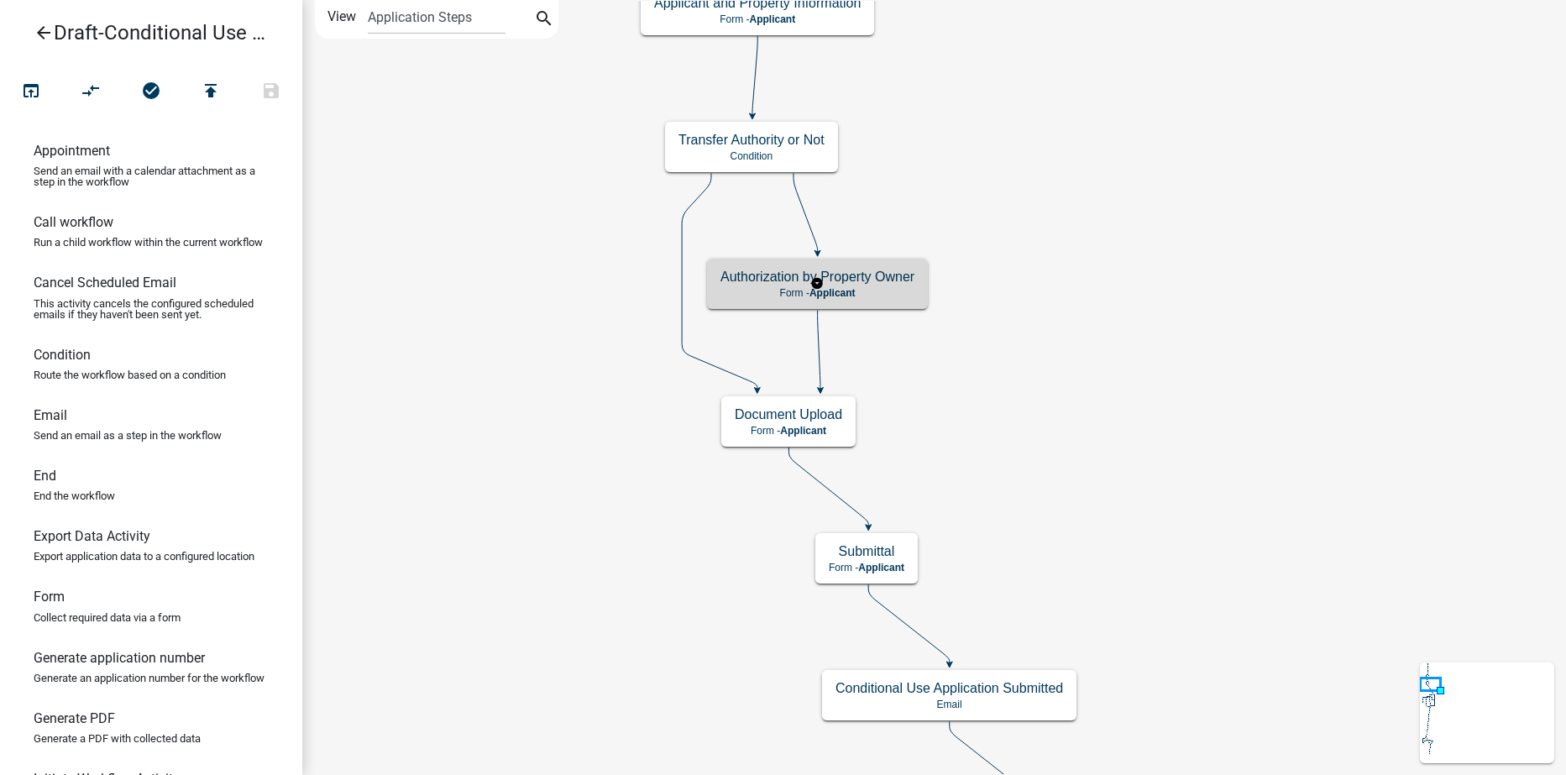
click at [905, 286] on div "Authorization by Property Owner Form - Applicant" at bounding box center [817, 284] width 221 height 50
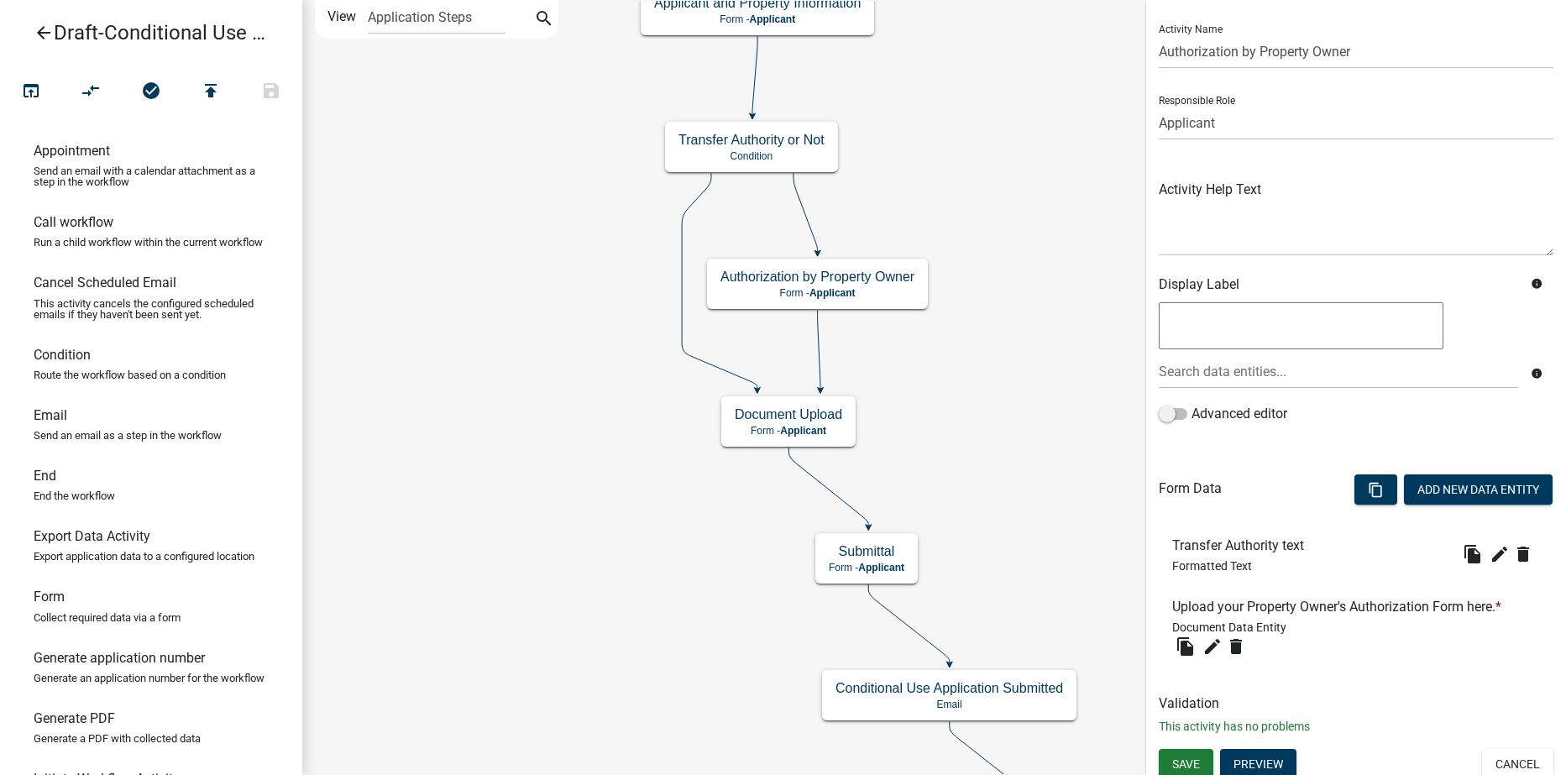
scroll to position [45, 0]
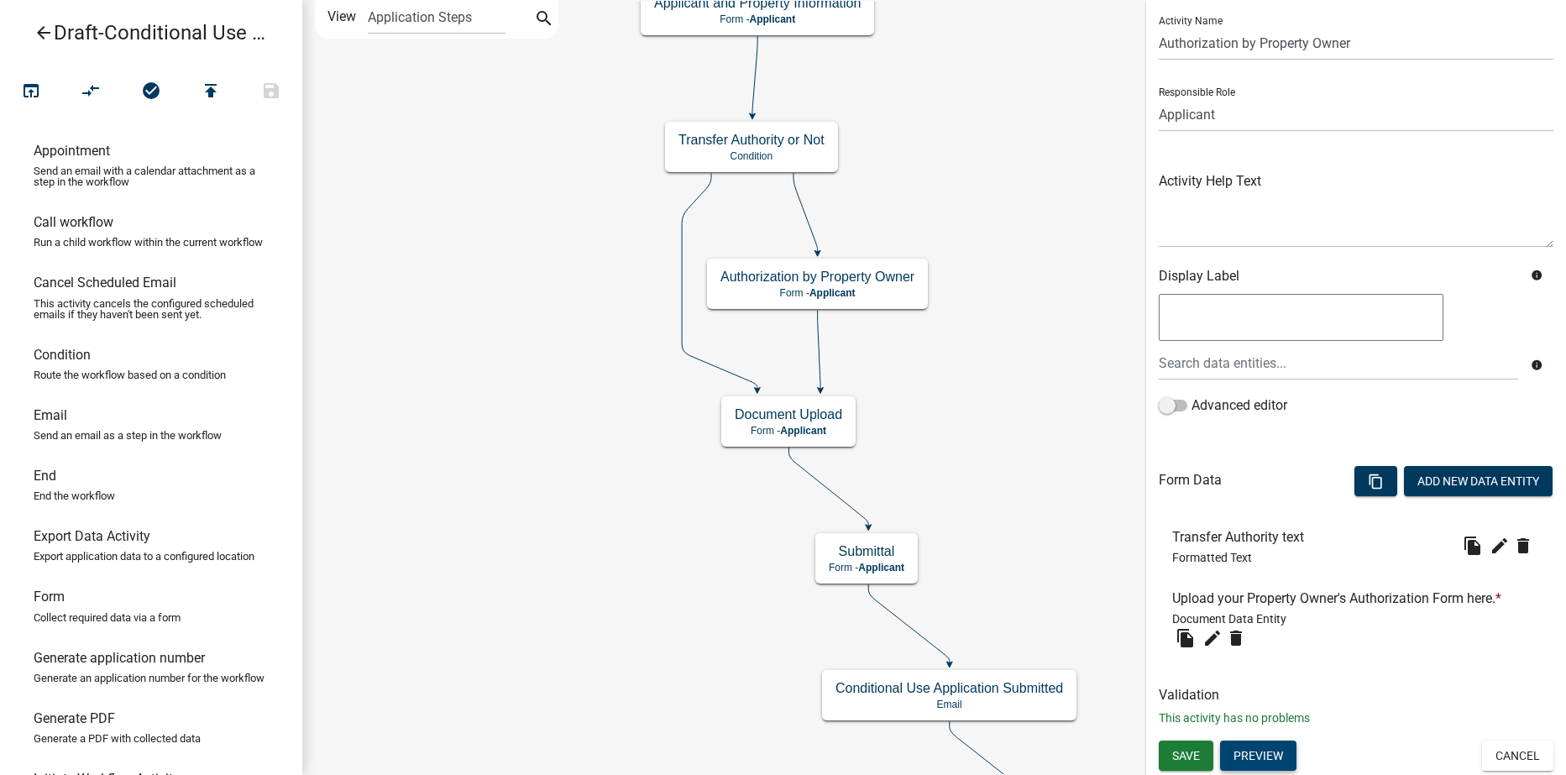
click at [1264, 760] on button "Preview" at bounding box center [1258, 756] width 76 height 30
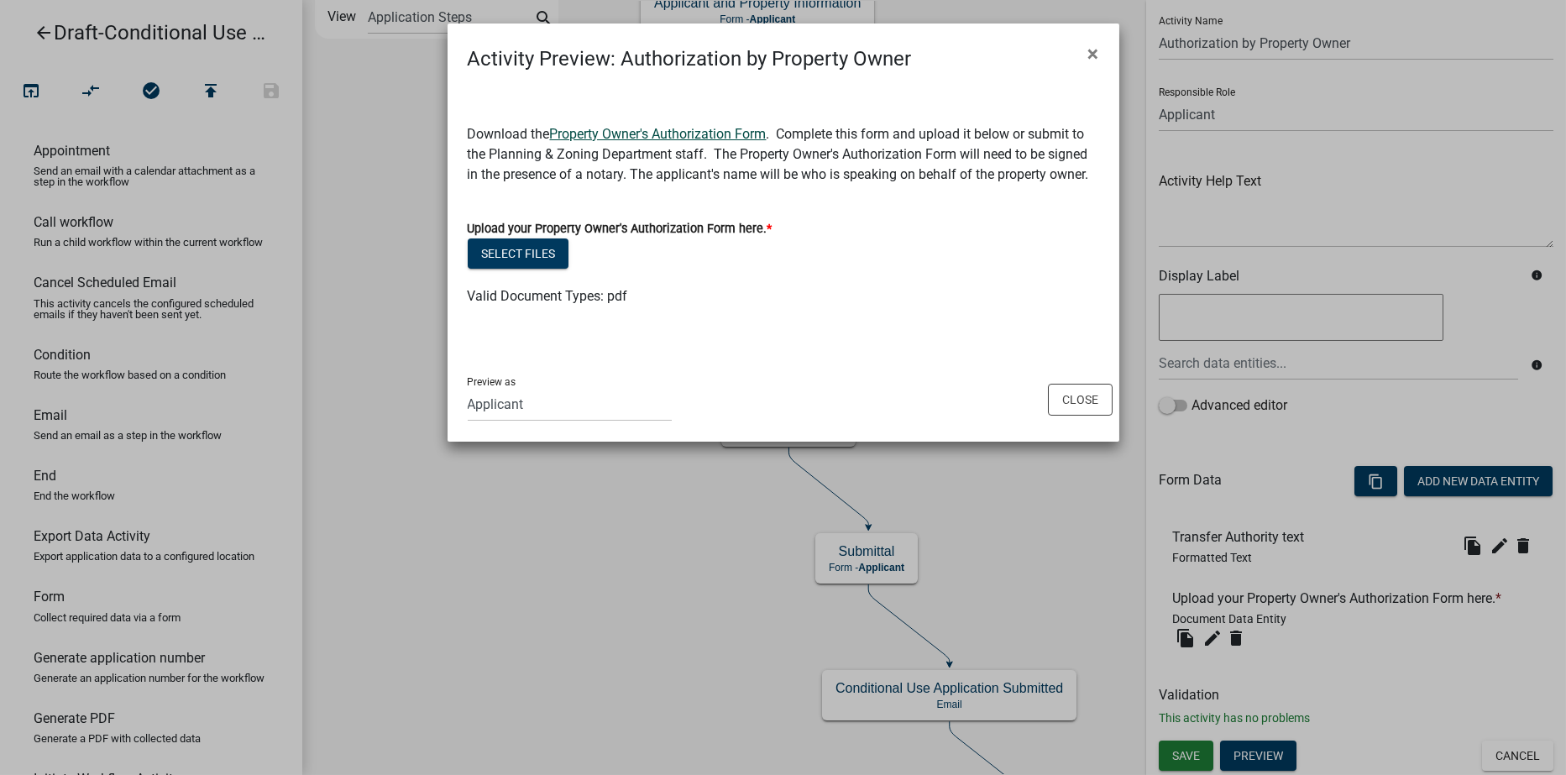
click at [653, 138] on link "Property Owner's Authorization Form" at bounding box center [658, 134] width 217 height 16
click at [1077, 403] on button "Close" at bounding box center [1080, 400] width 65 height 32
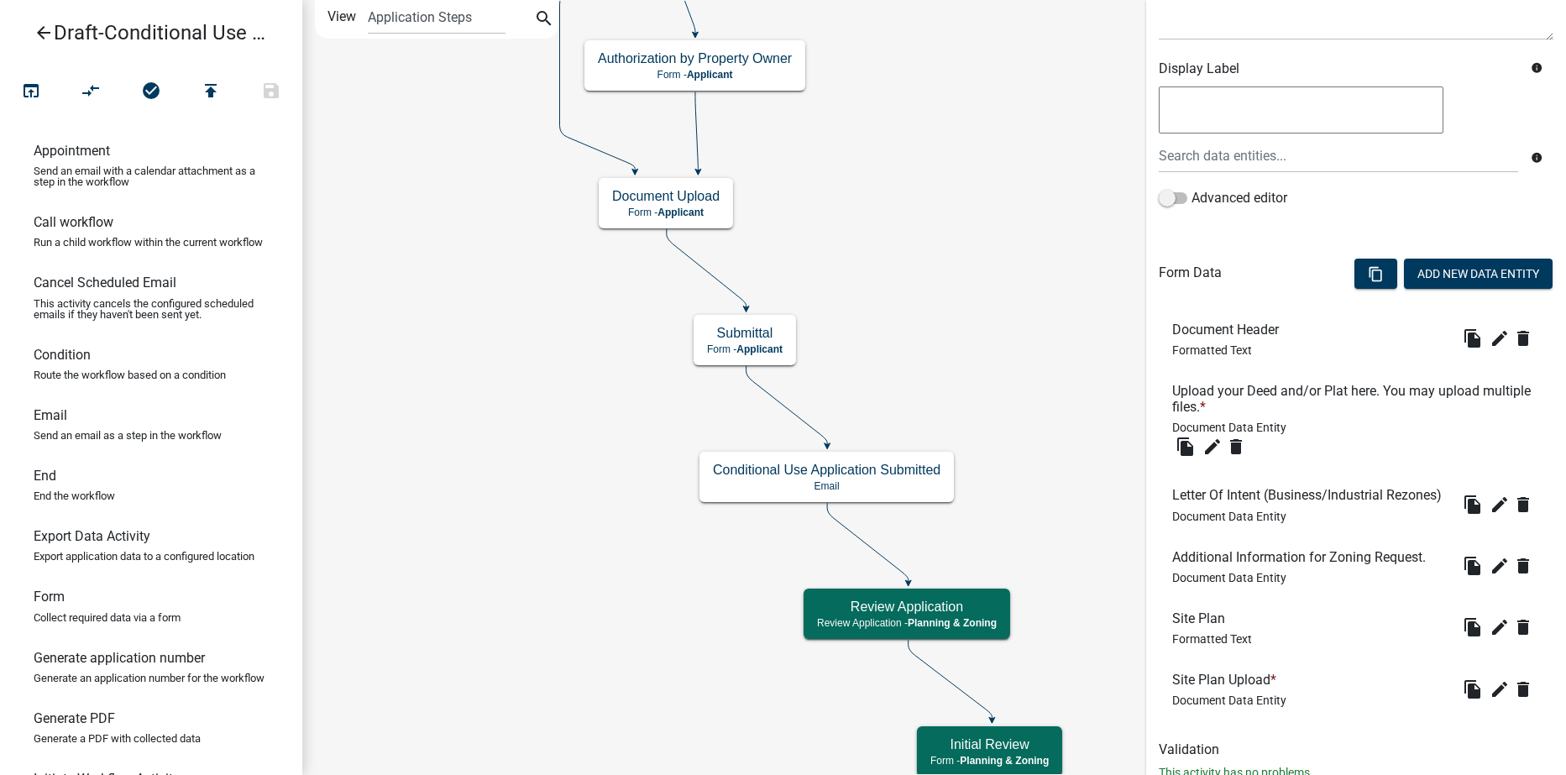
scroll to position [333, 0]
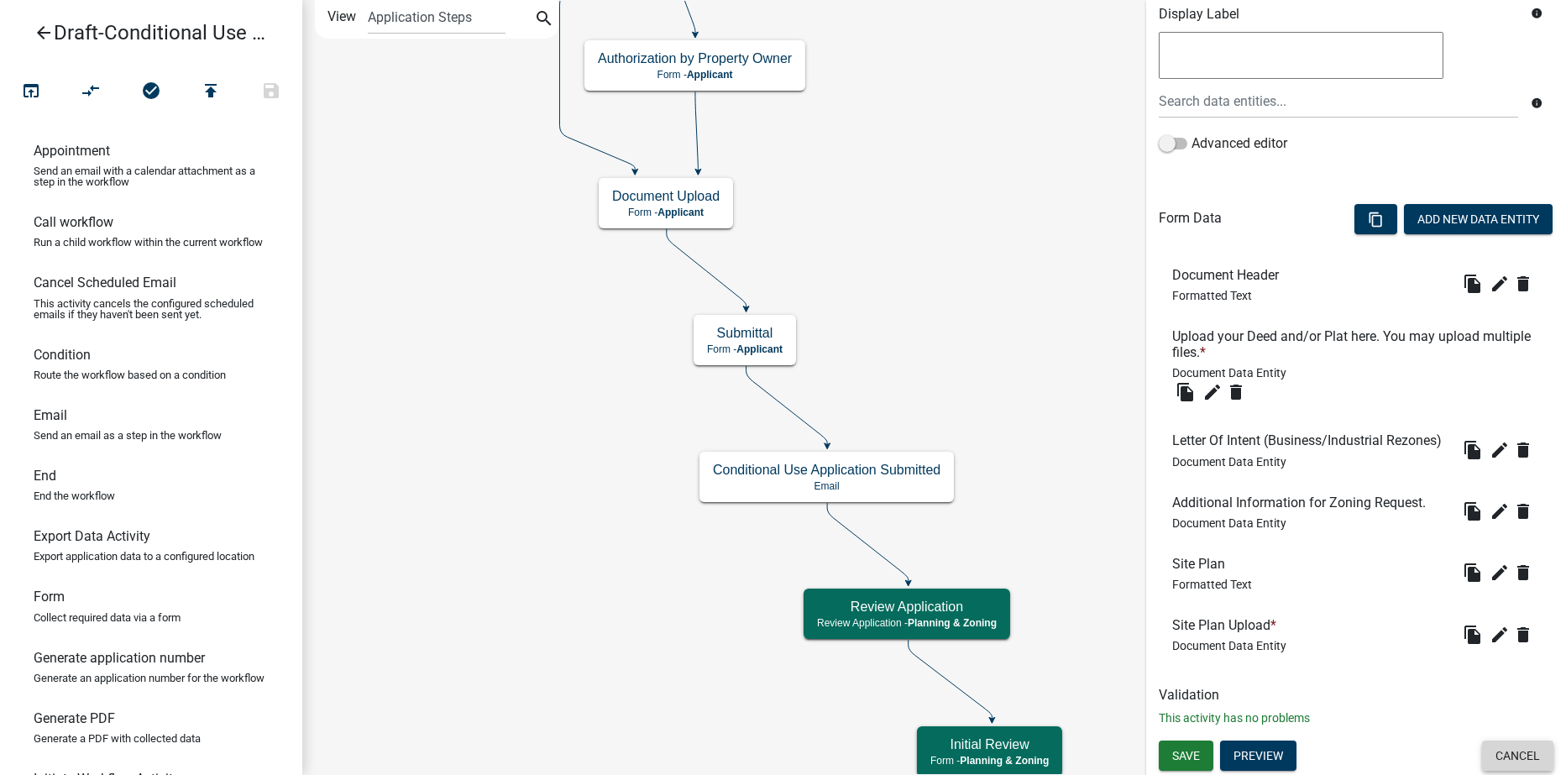
click at [1499, 750] on button "Cancel" at bounding box center [1517, 756] width 71 height 30
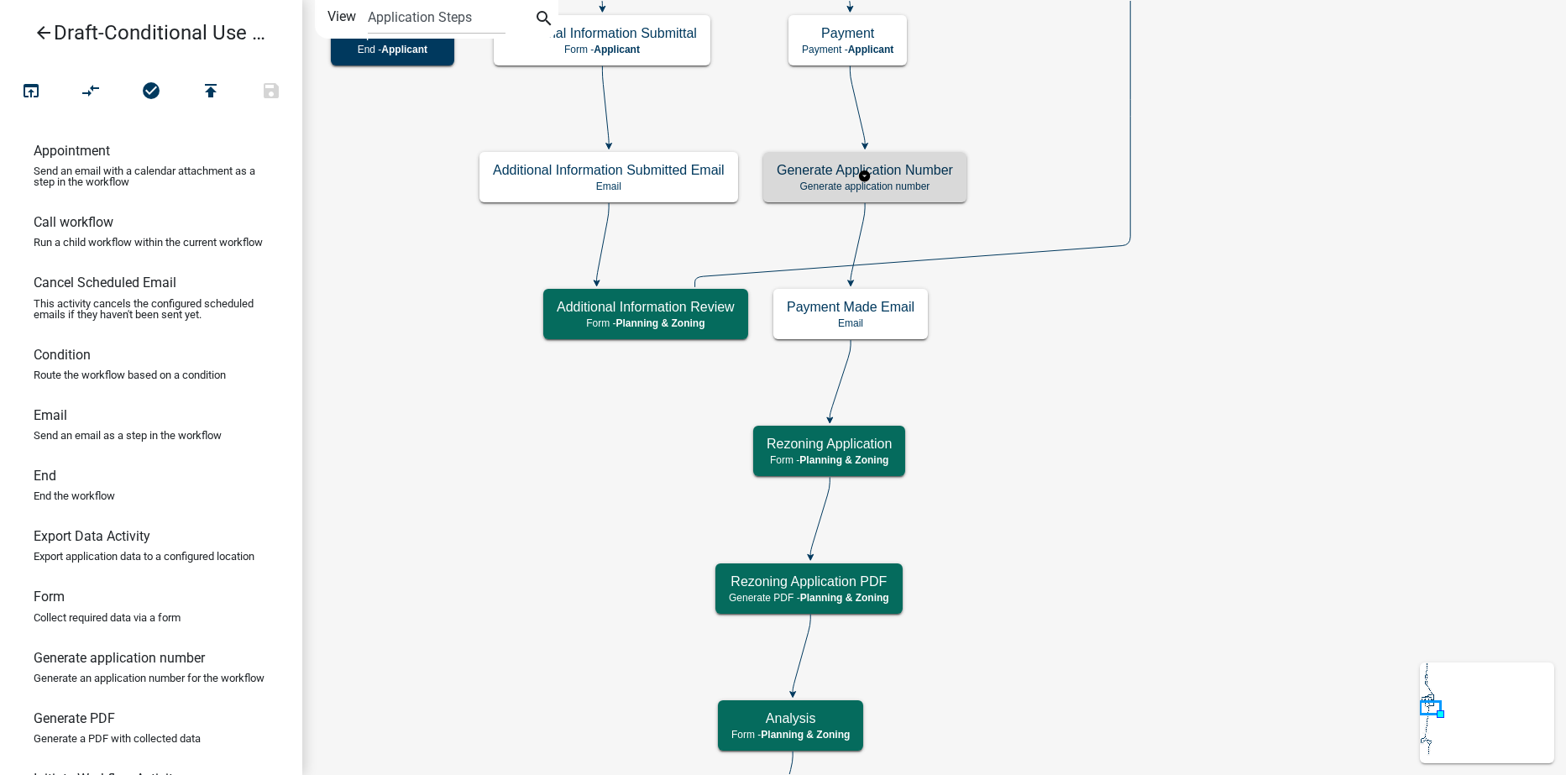
click at [807, 167] on h5 "Generate Application Number" at bounding box center [865, 170] width 176 height 16
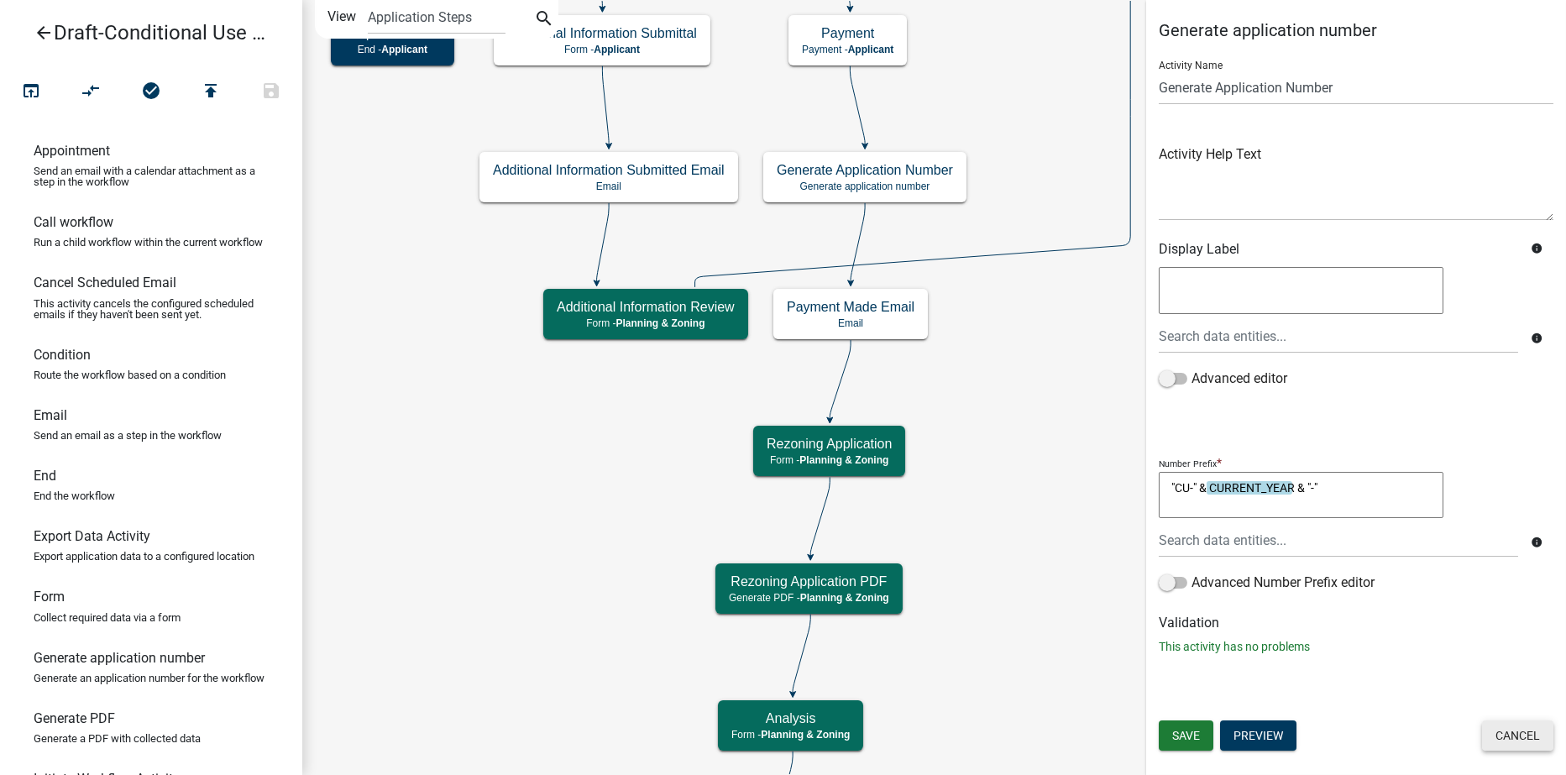
click at [1502, 732] on button "Cancel" at bounding box center [1517, 736] width 71 height 30
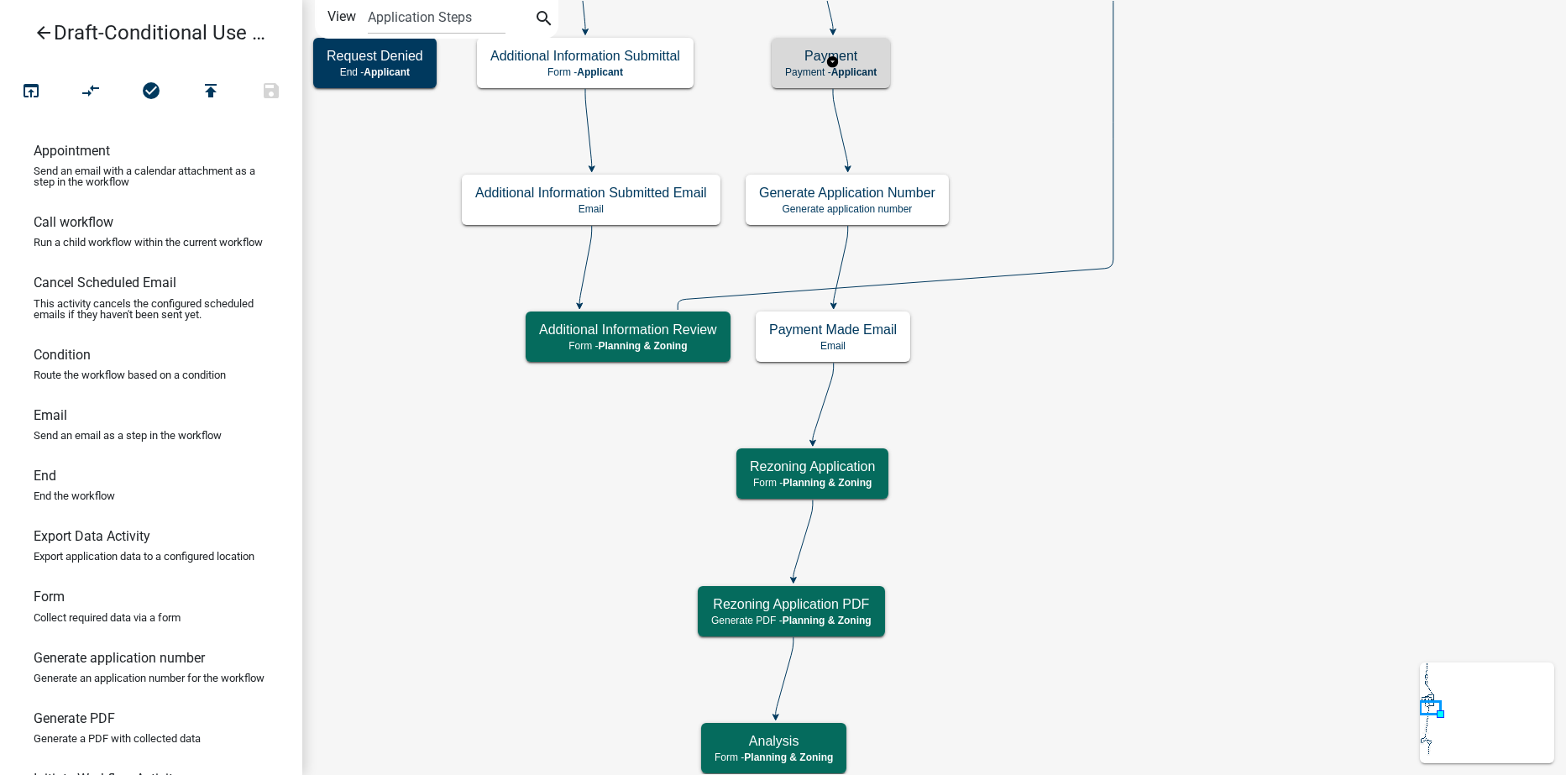
click at [860, 59] on h5 "Payment" at bounding box center [831, 56] width 92 height 16
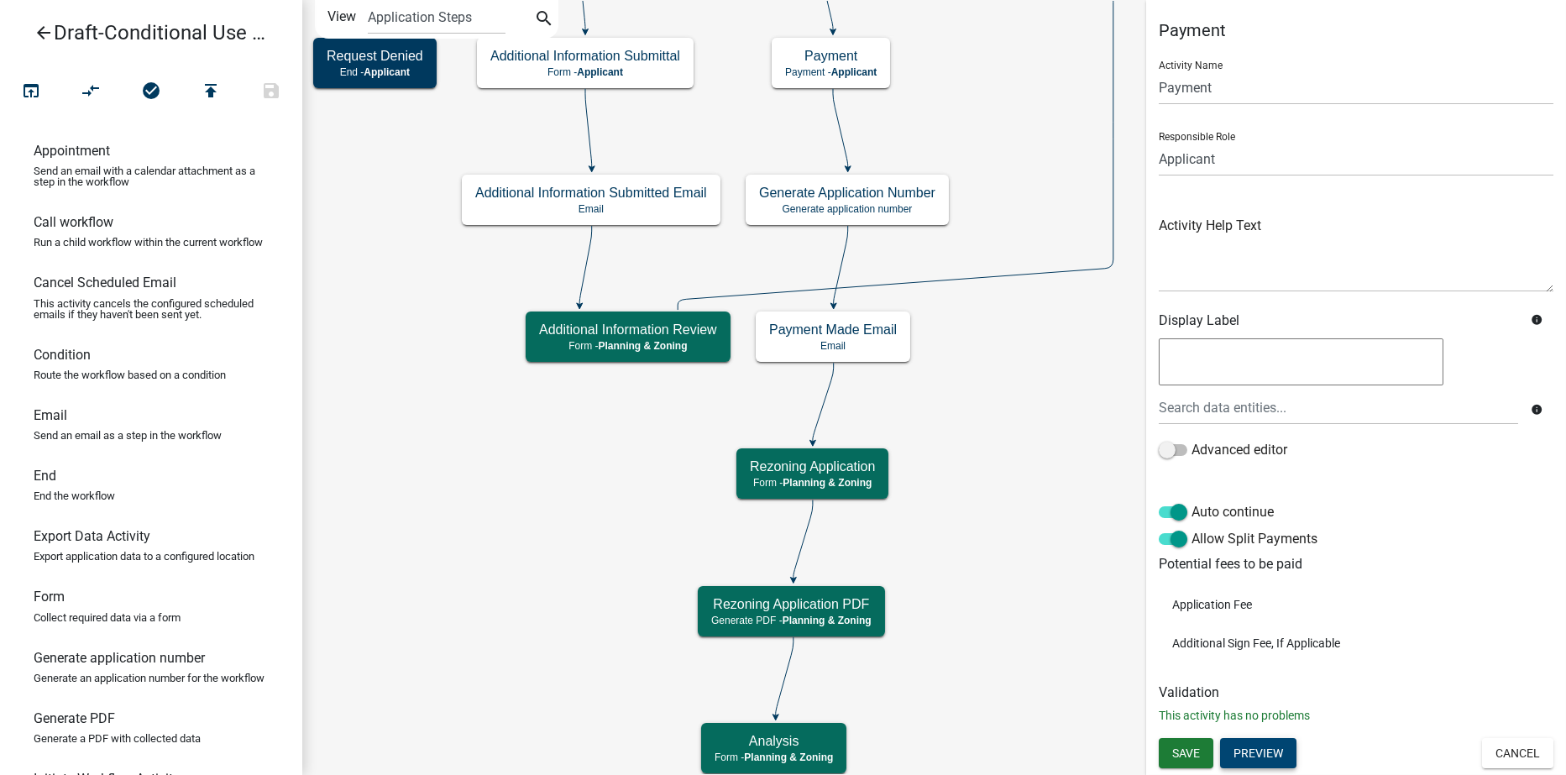
click at [1250, 749] on button "Preview" at bounding box center [1258, 753] width 76 height 30
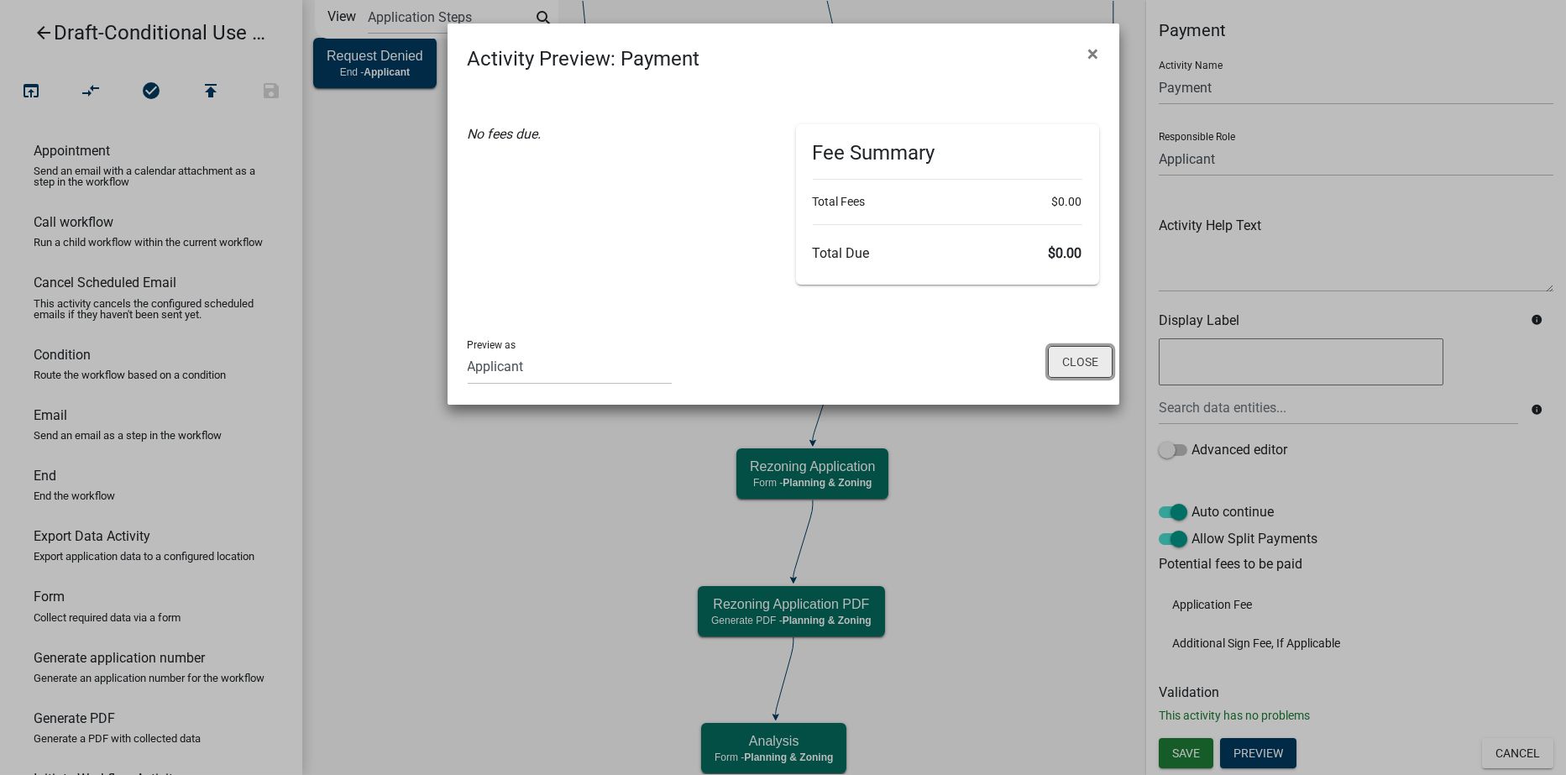
click at [1068, 362] on button "Close" at bounding box center [1080, 362] width 65 height 32
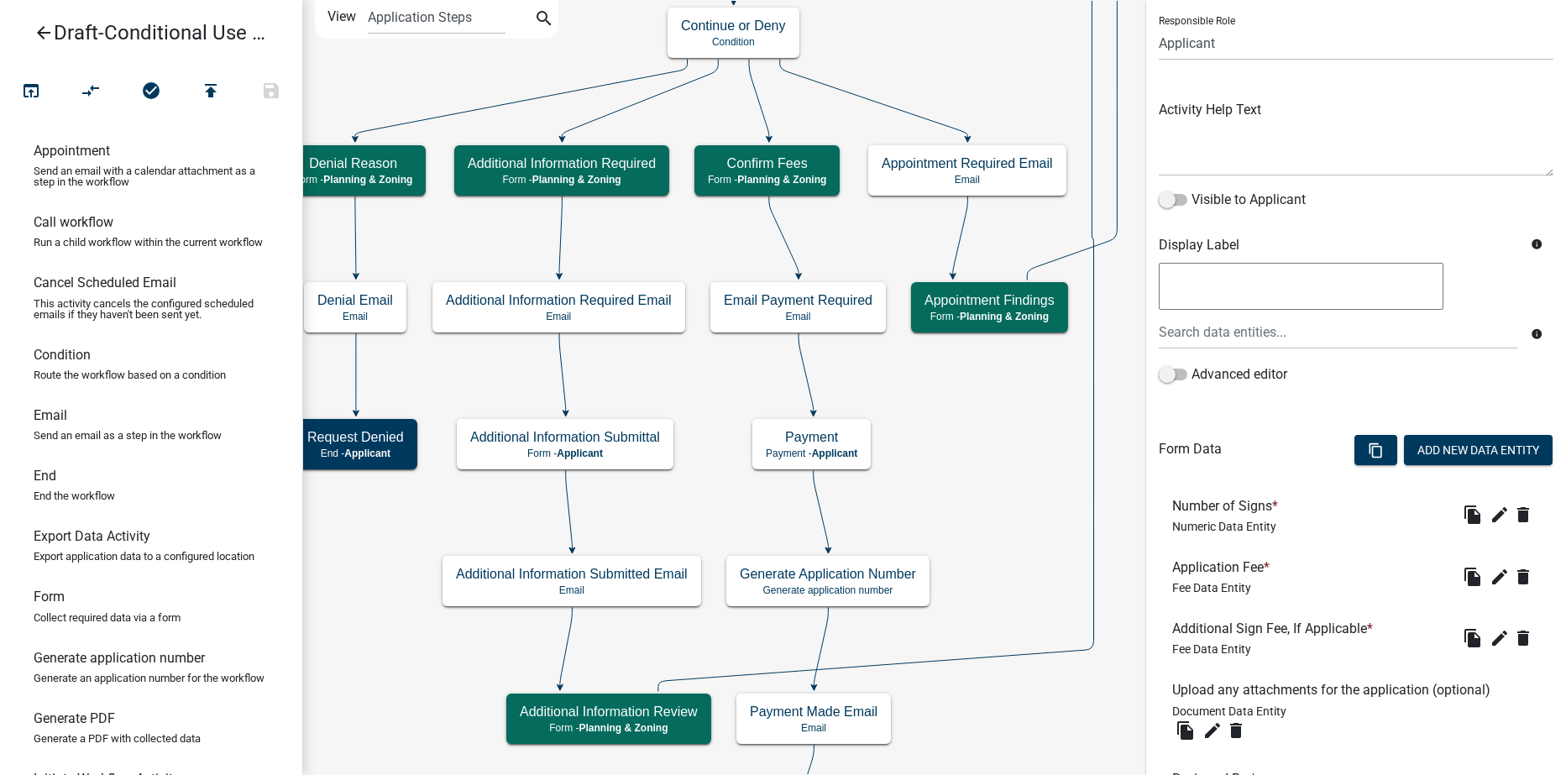
scroll to position [269, 0]
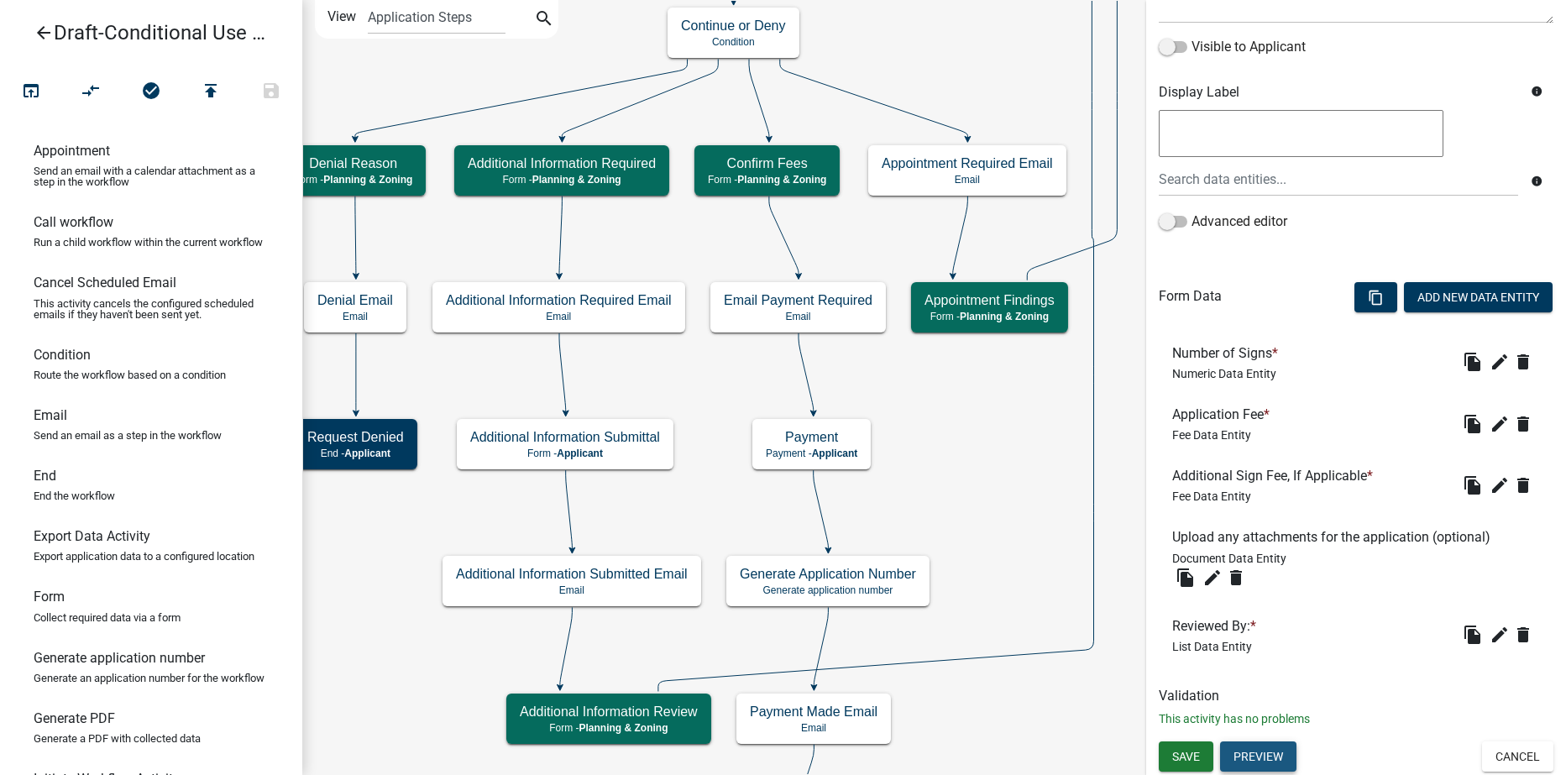
click at [1259, 749] on button "Preview" at bounding box center [1258, 757] width 76 height 30
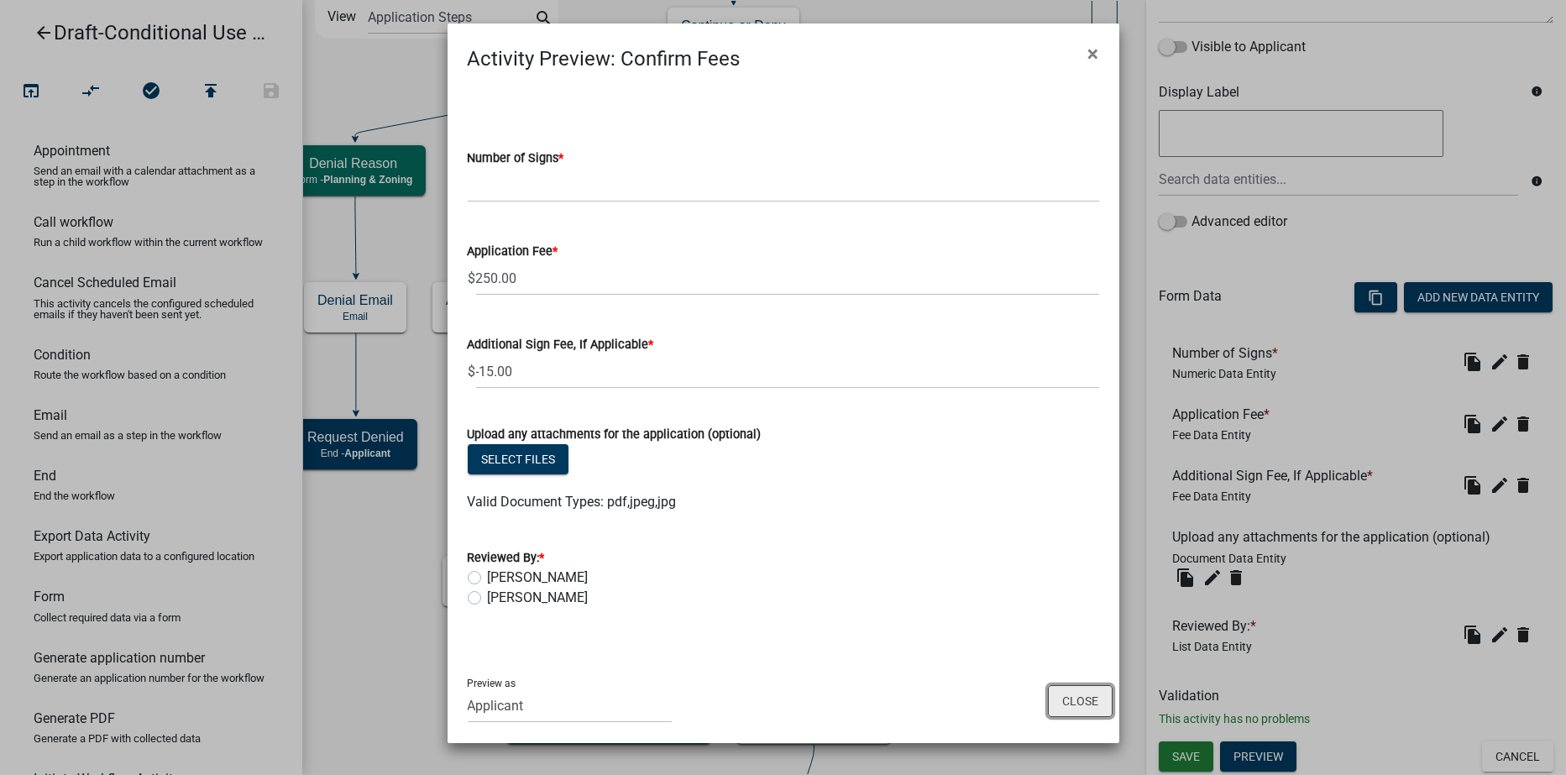
click at [1076, 705] on button "Close" at bounding box center [1080, 701] width 65 height 32
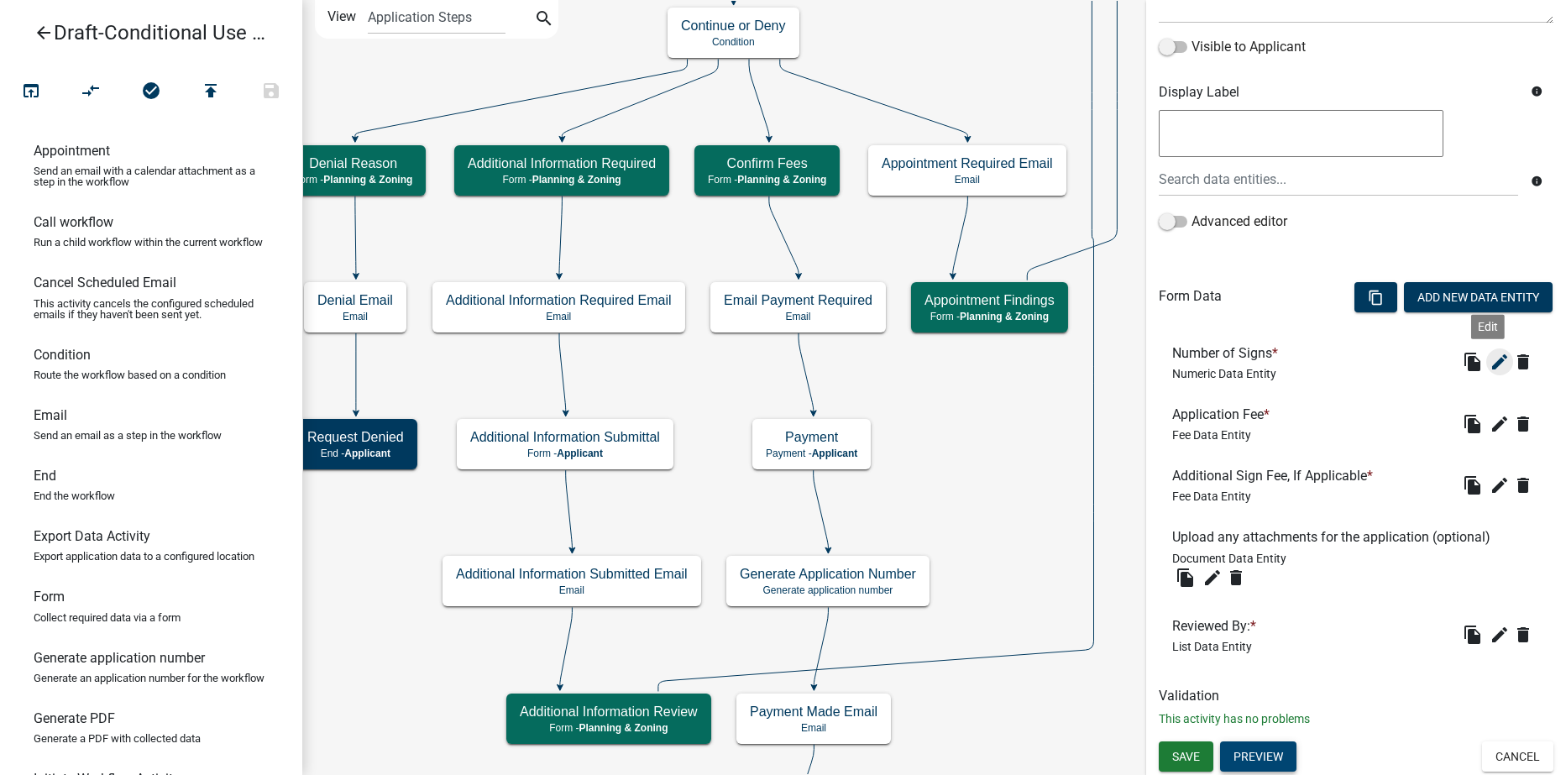
click at [1490, 359] on icon "edit" at bounding box center [1500, 362] width 20 height 20
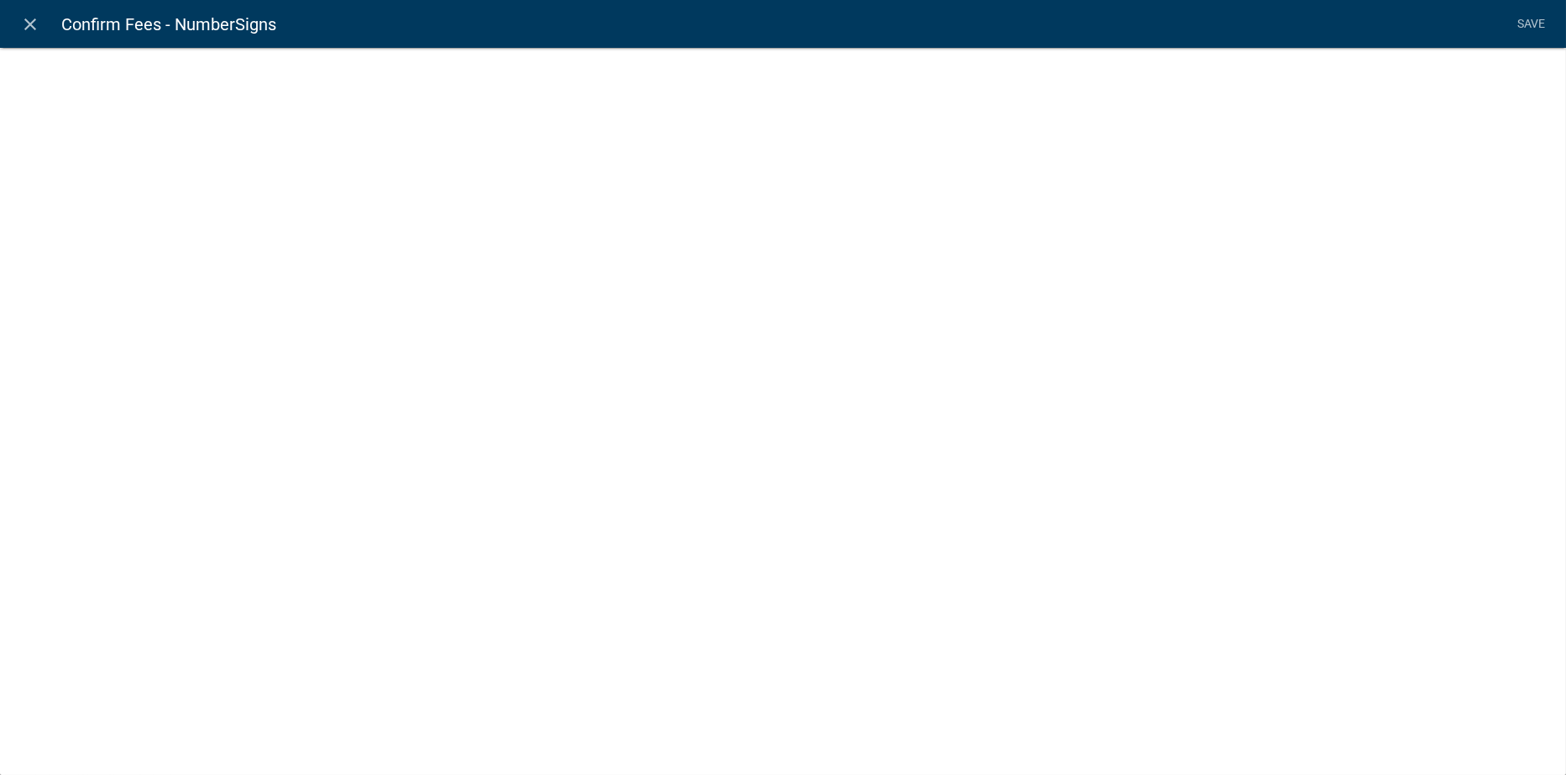
select select "numeric-data"
select select
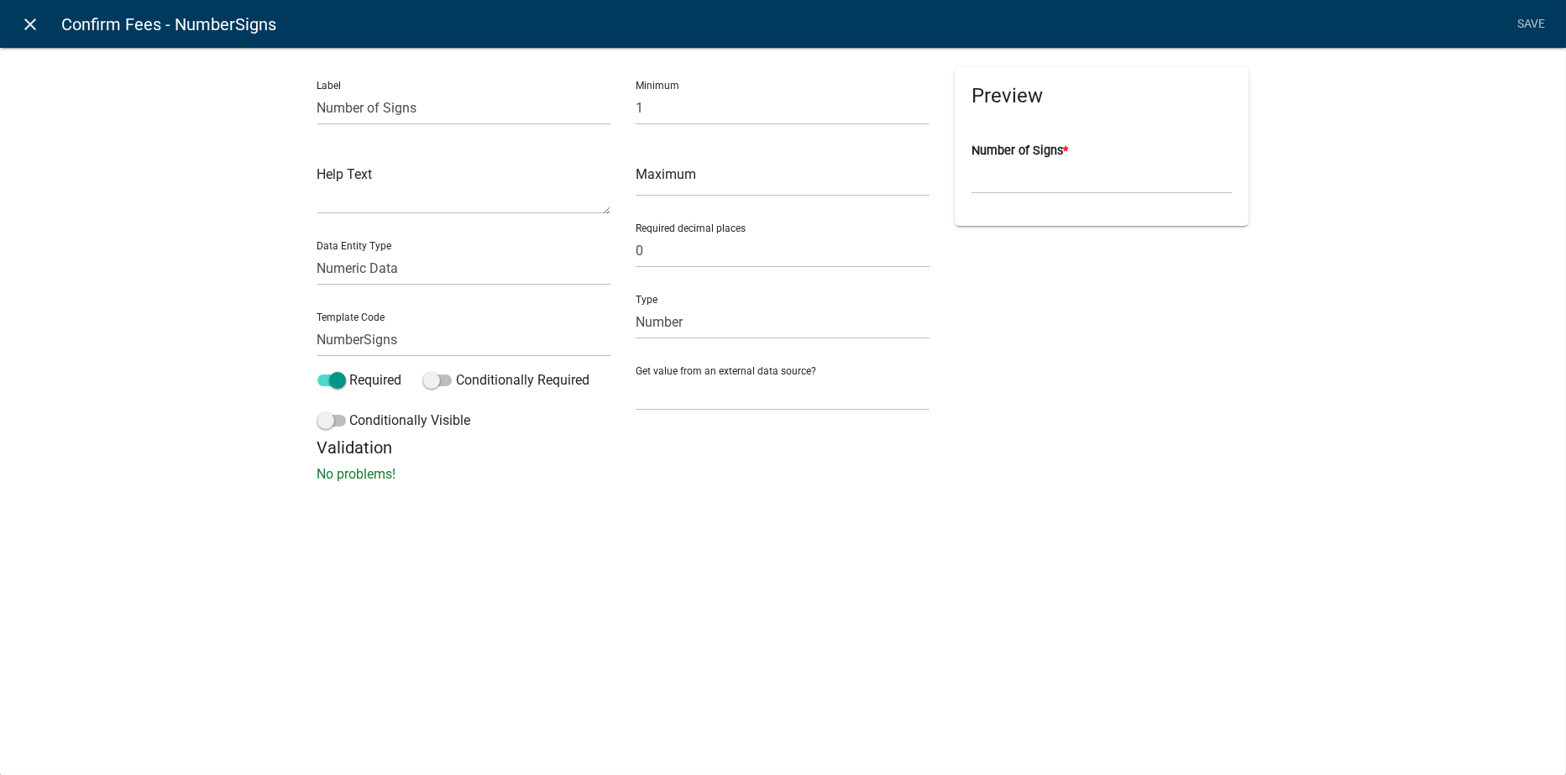
click at [29, 24] on icon "close" at bounding box center [31, 24] width 20 height 20
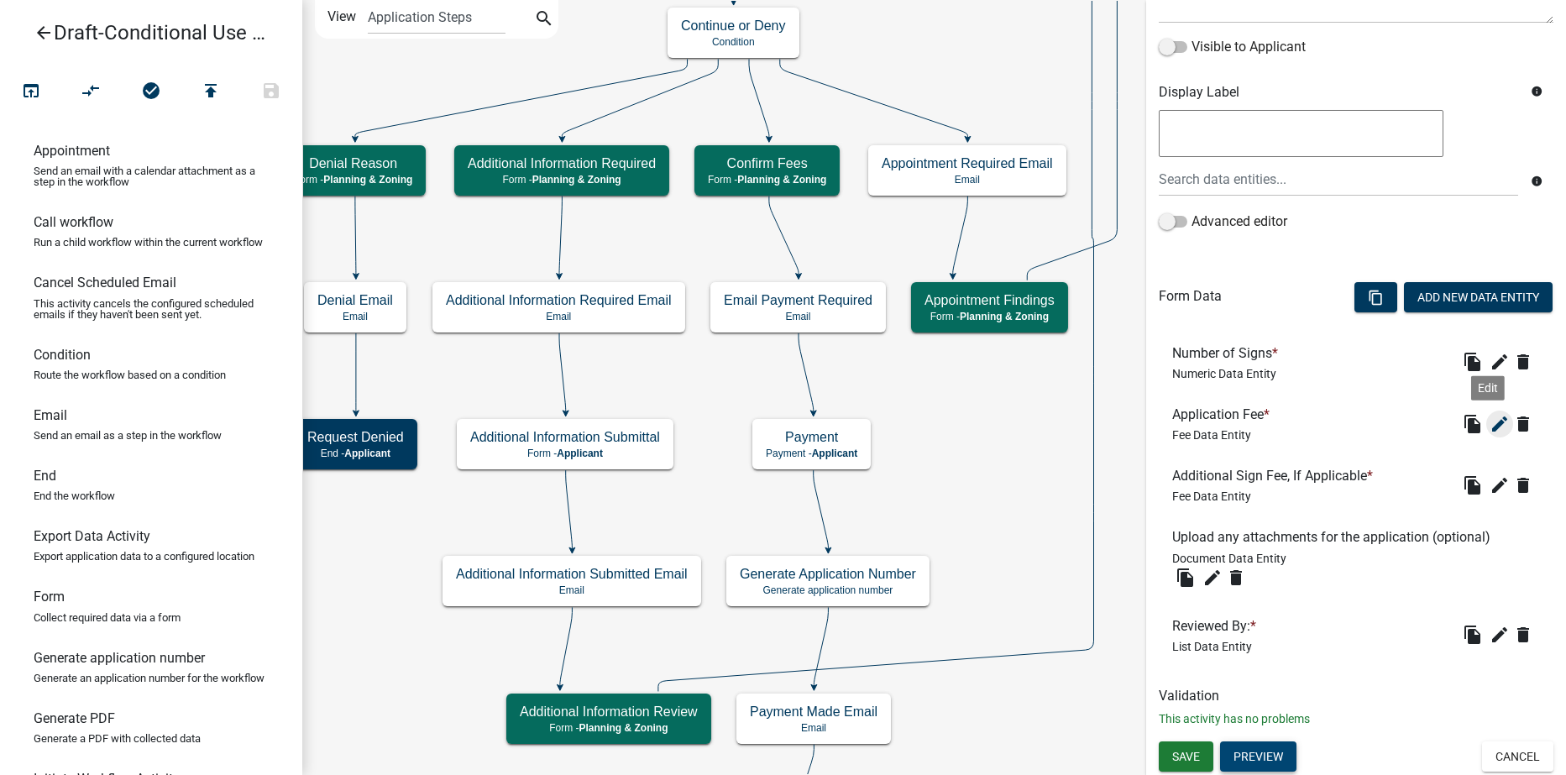
click at [1490, 423] on icon "edit" at bounding box center [1500, 424] width 20 height 20
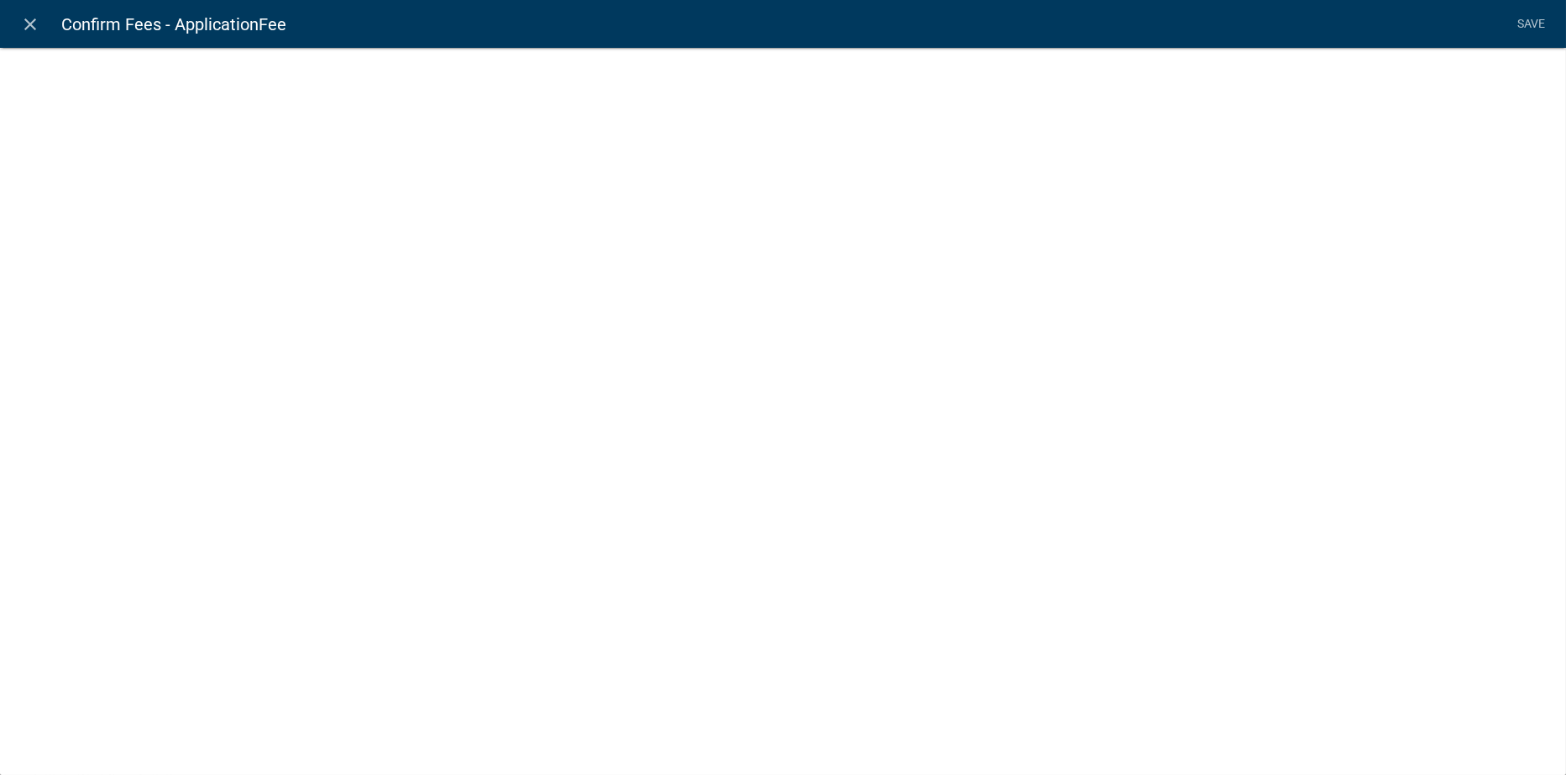
select select "fee"
select select "CondUsePermit"
select select "ade8966c-73be-43a0-8912-862582d59b66"
select select "1: 0b68035f-a876-49b3-b38c-91a3c86b17c6"
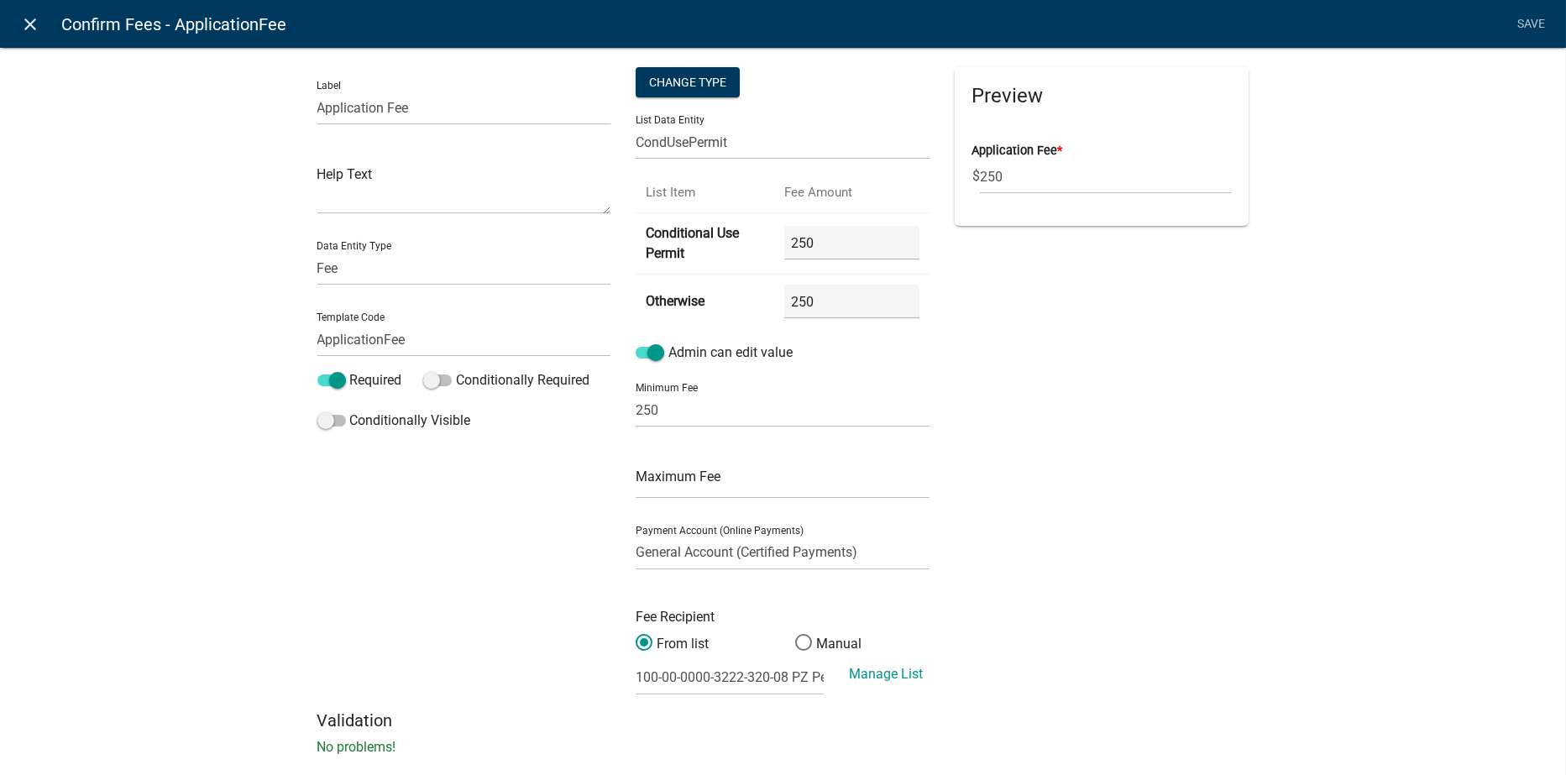
click at [30, 19] on icon "close" at bounding box center [31, 24] width 20 height 20
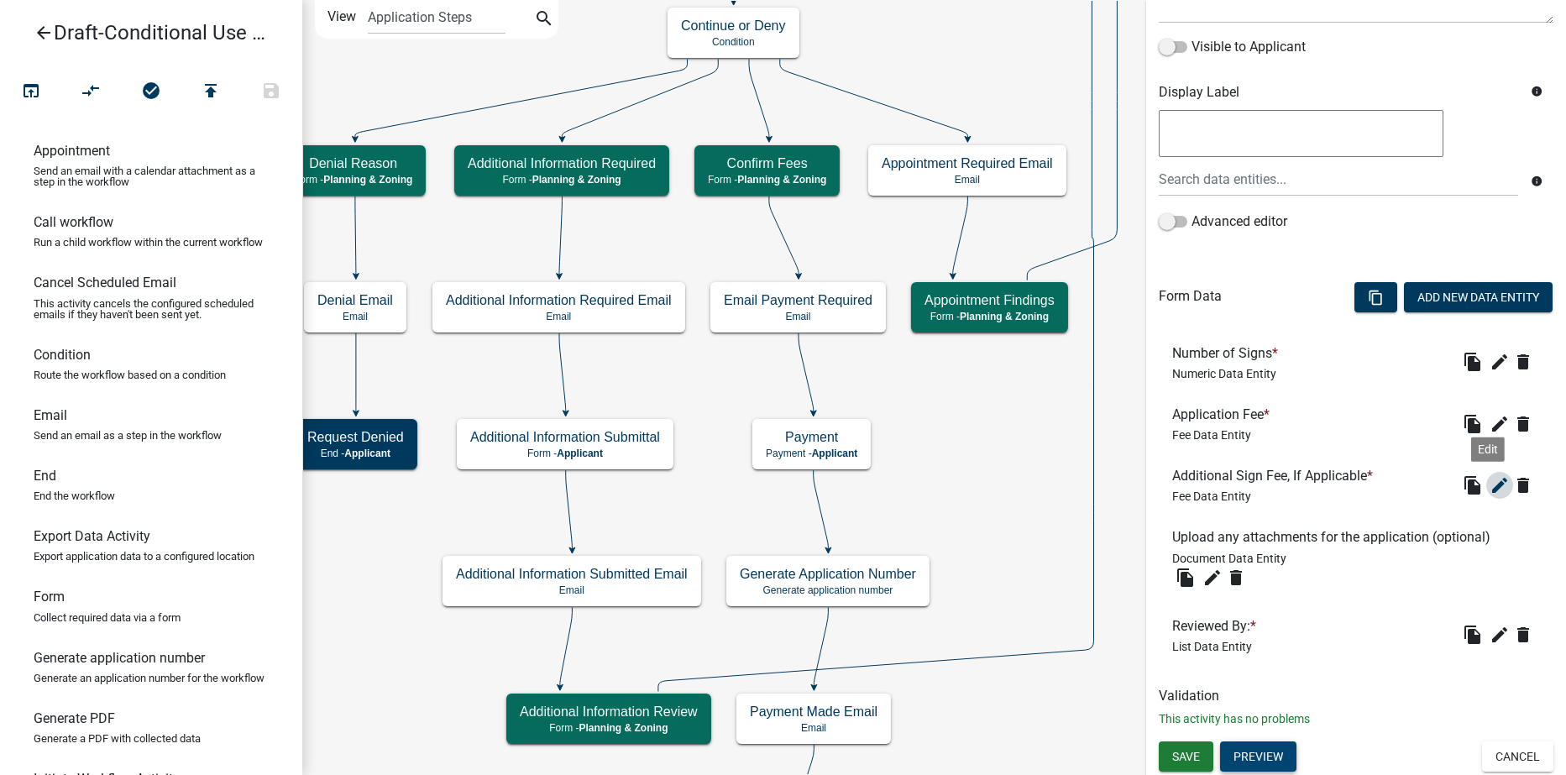
click at [1490, 488] on icon "edit" at bounding box center [1500, 485] width 20 height 20
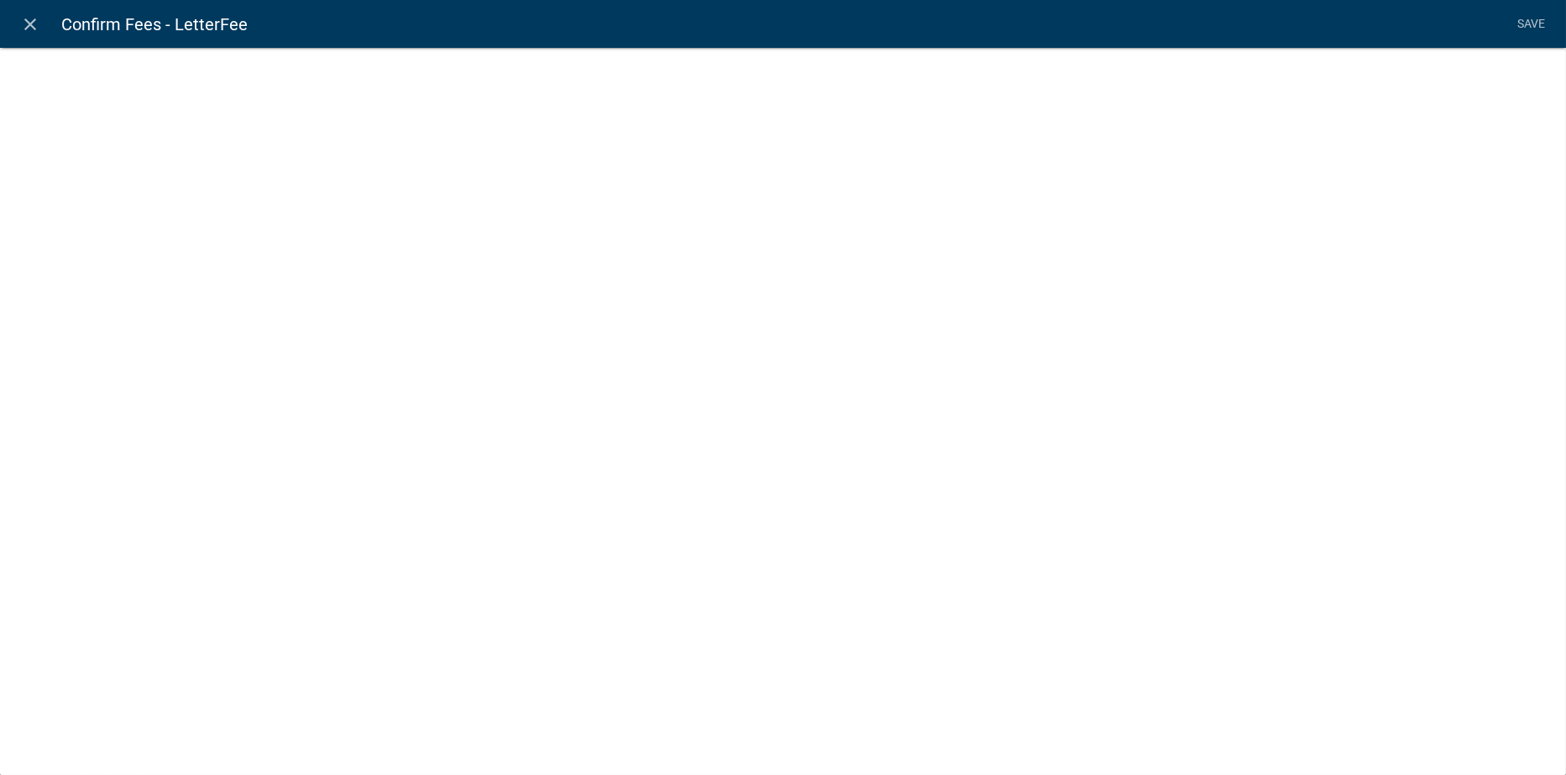
select select "fee"
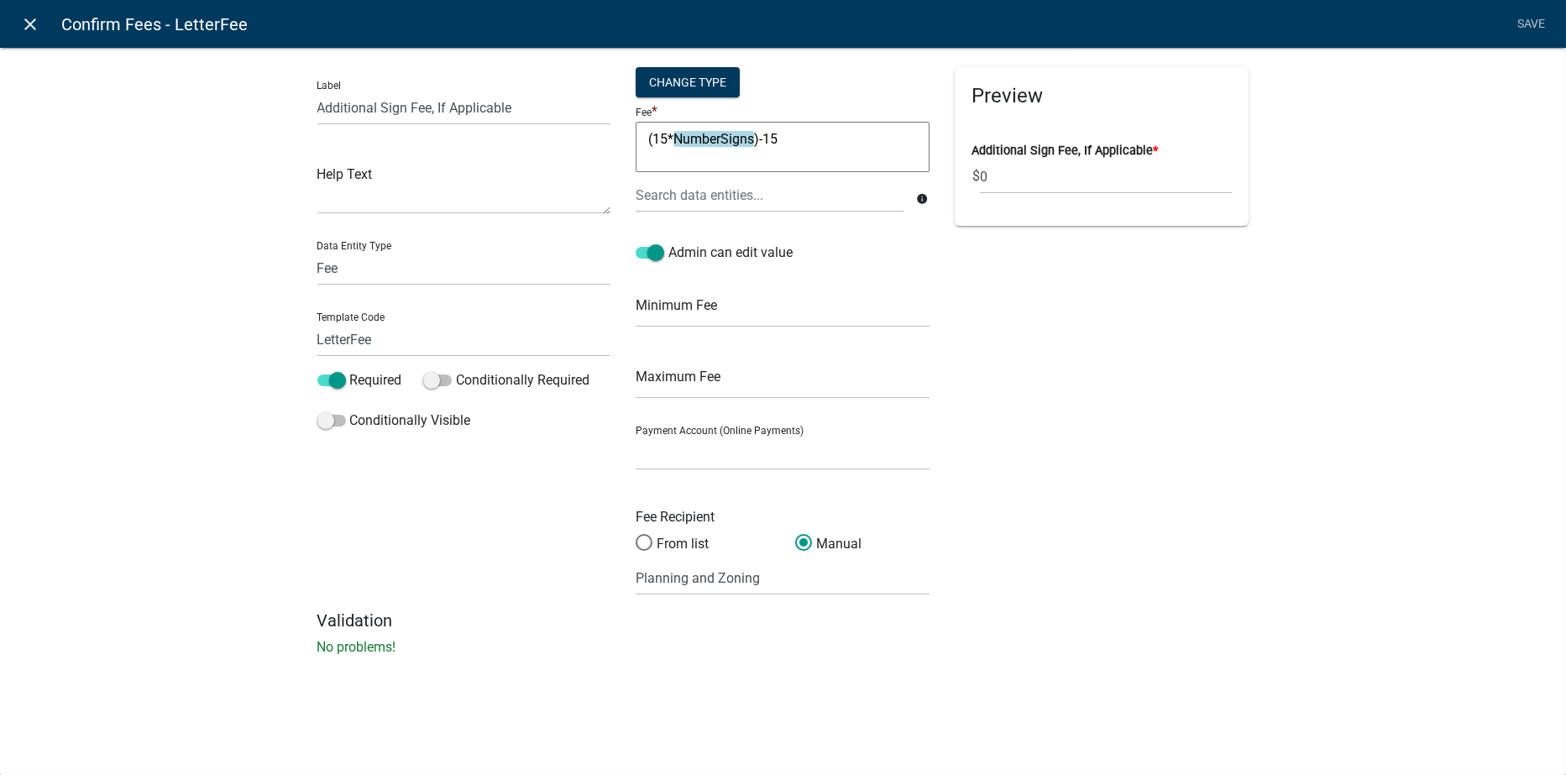
click at [24, 23] on icon "close" at bounding box center [31, 24] width 20 height 20
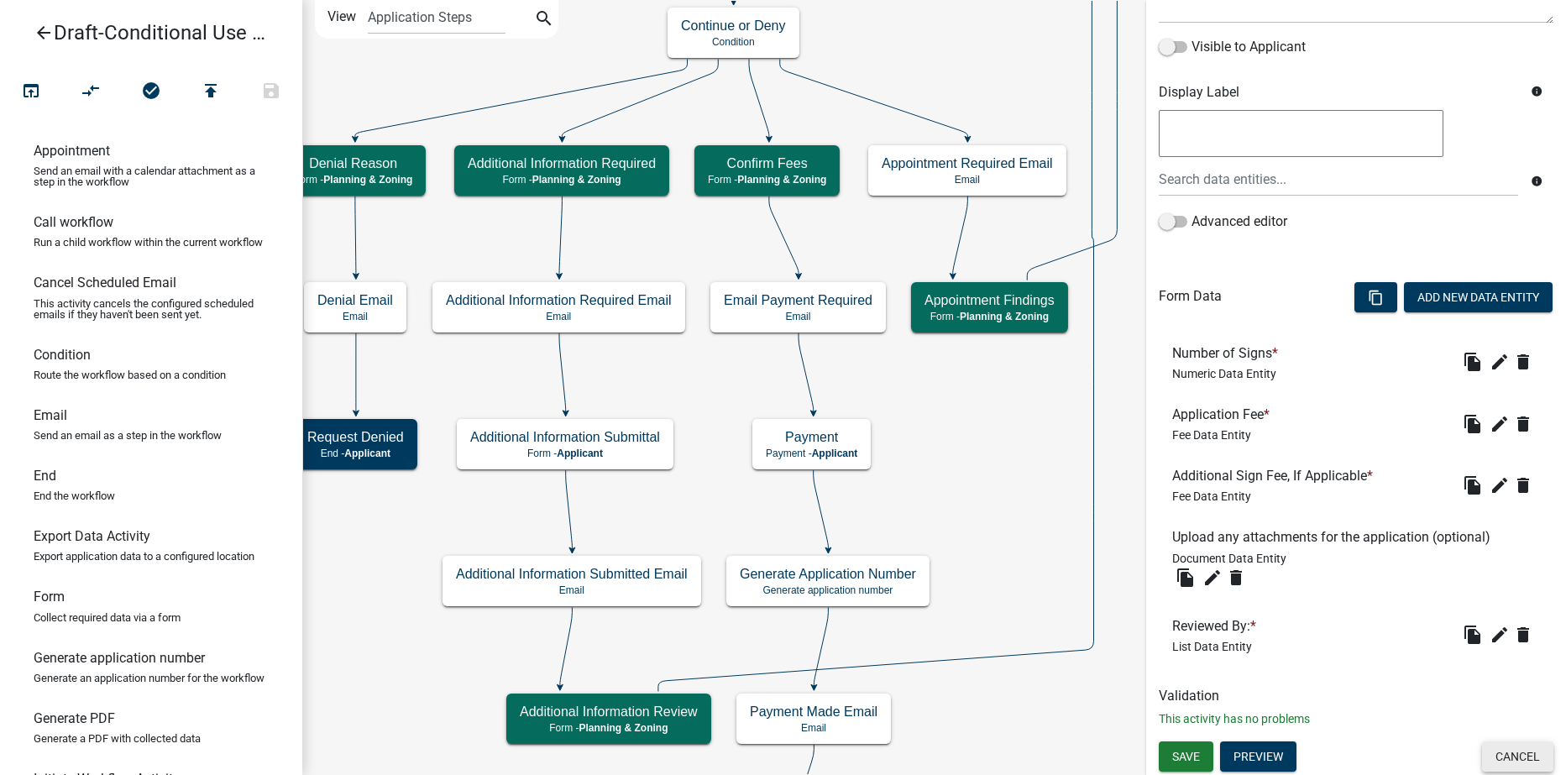
click at [1502, 757] on button "Cancel" at bounding box center [1517, 757] width 71 height 30
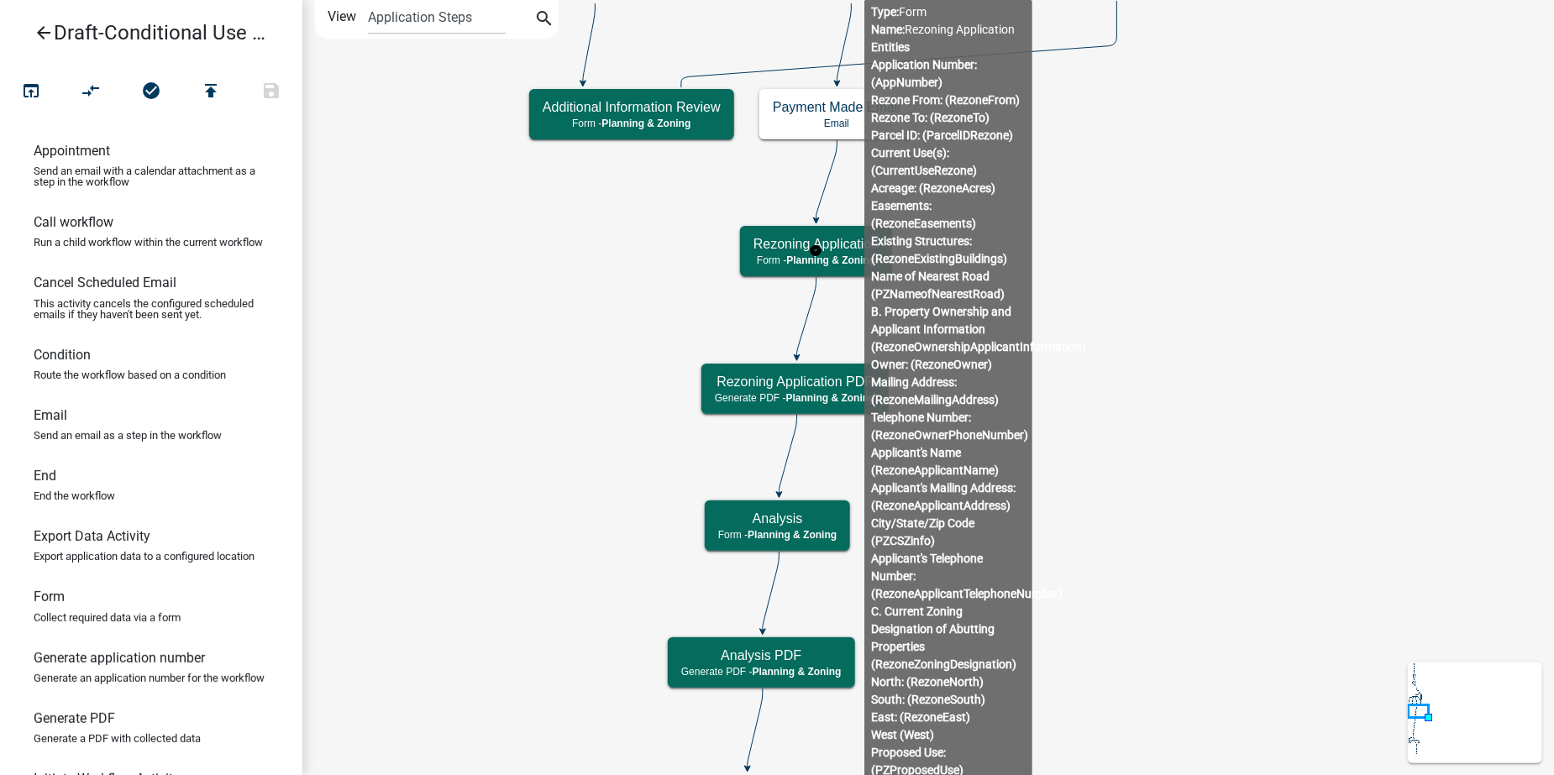
click at [864, 252] on body "Internet Explorer does NOT work with GeoPermits. Get a new browser for more sec…" at bounding box center [777, 387] width 1554 height 775
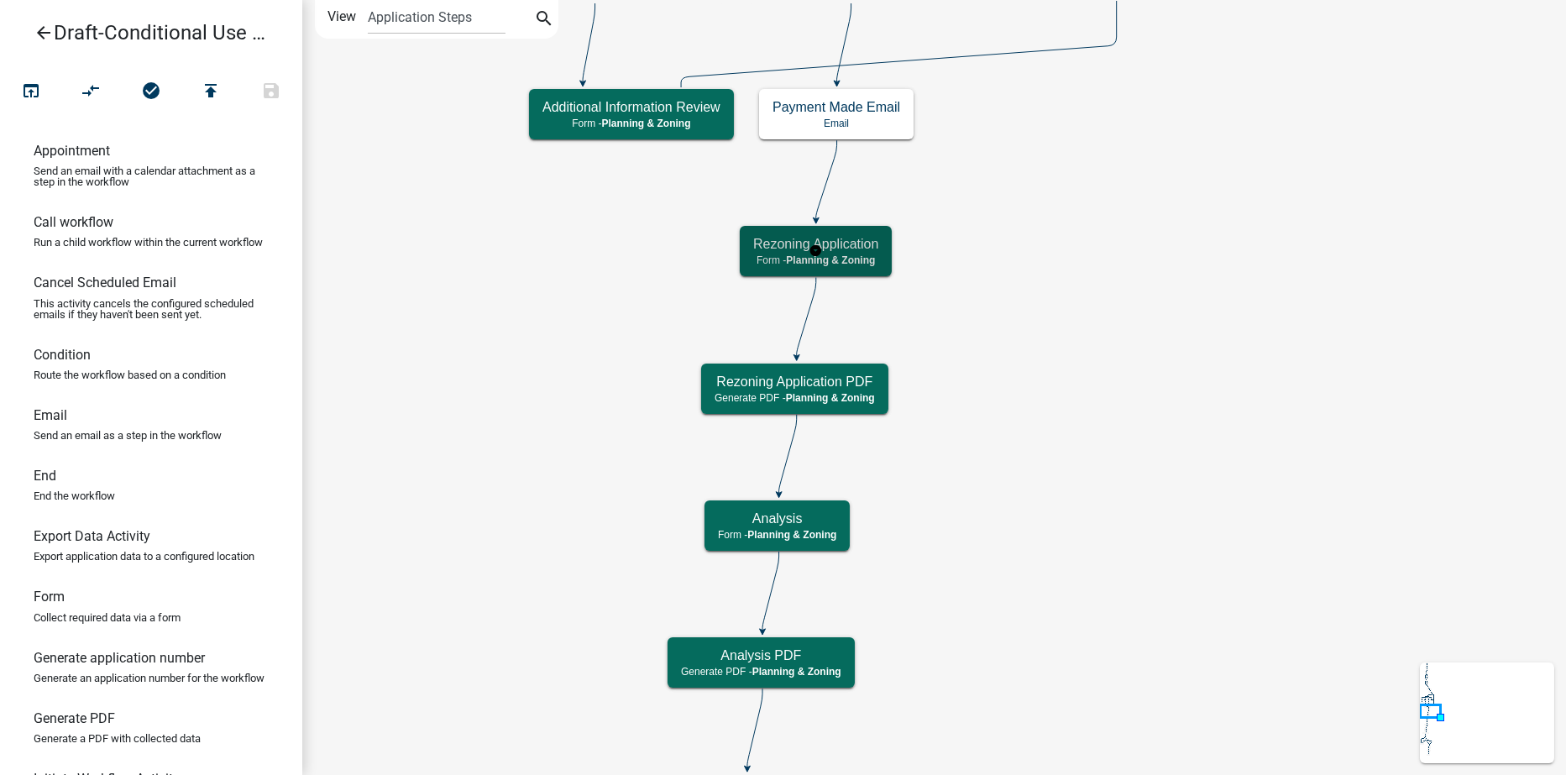
click at [860, 254] on span "Planning & Zoning" at bounding box center [830, 260] width 89 height 12
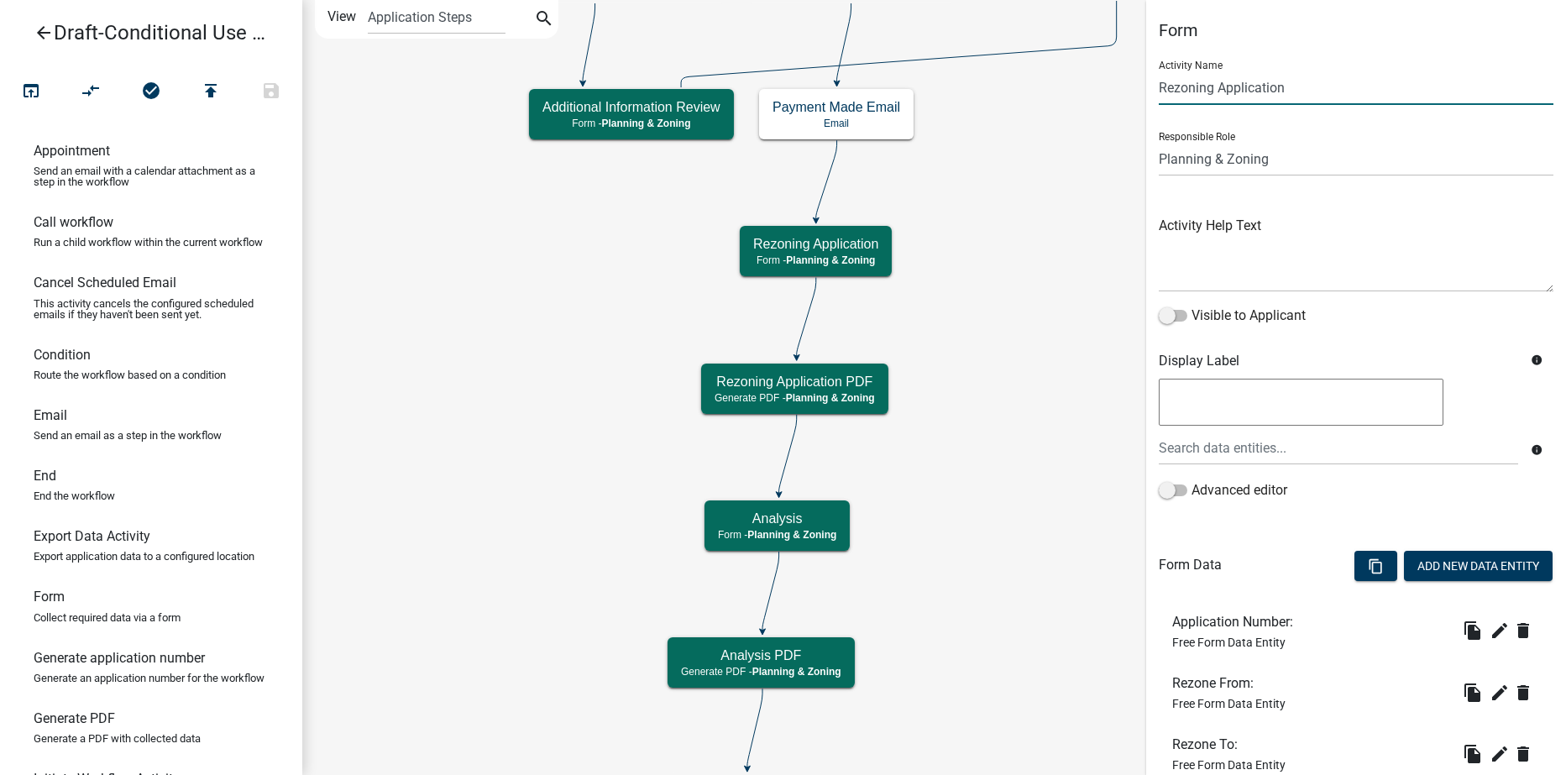
drag, startPoint x: 1214, startPoint y: 84, endPoint x: 1241, endPoint y: 94, distance: 29.5
click at [1214, 84] on input "Rezoning Application" at bounding box center [1356, 88] width 395 height 34
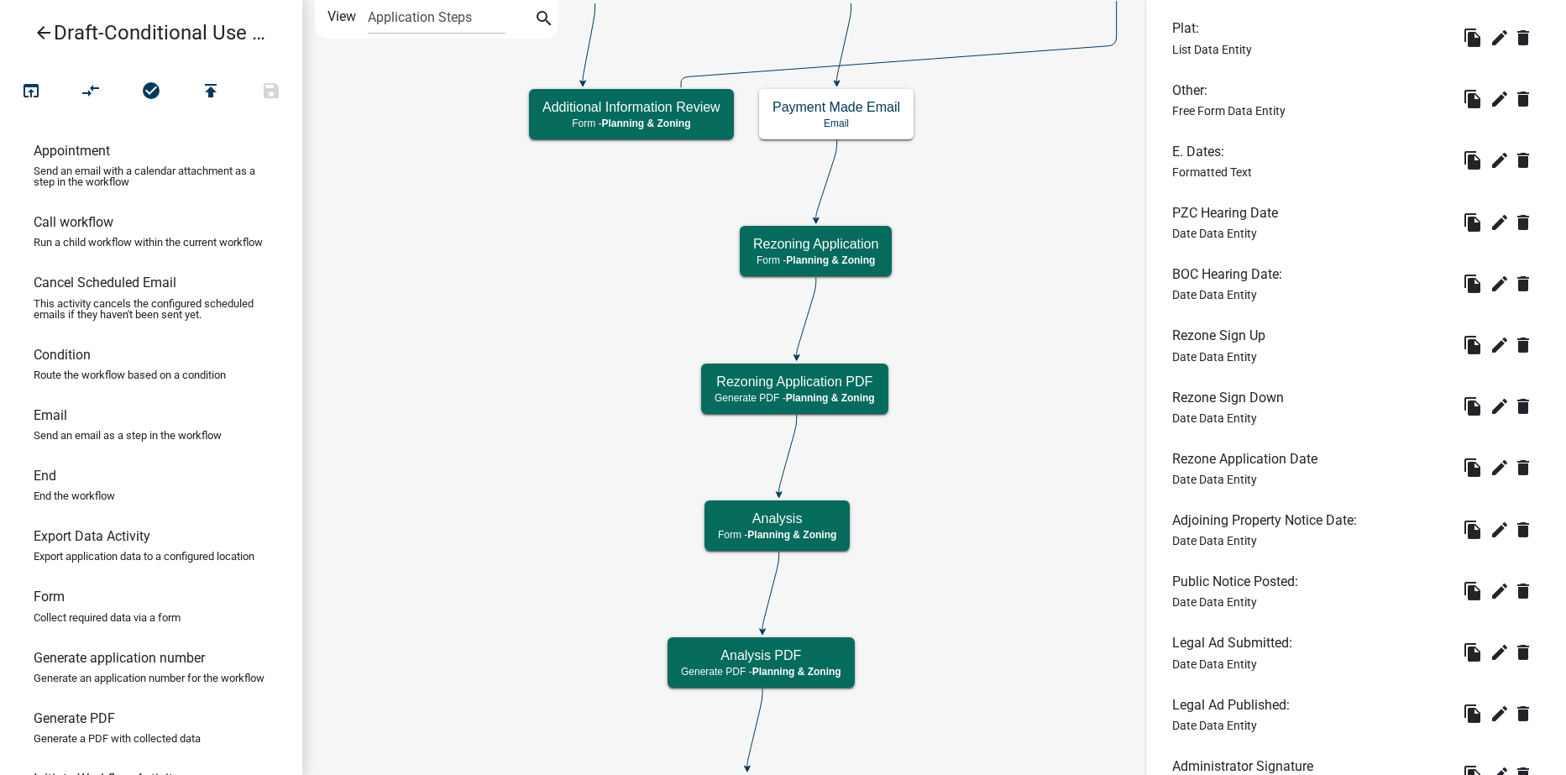
scroll to position [2324, 0]
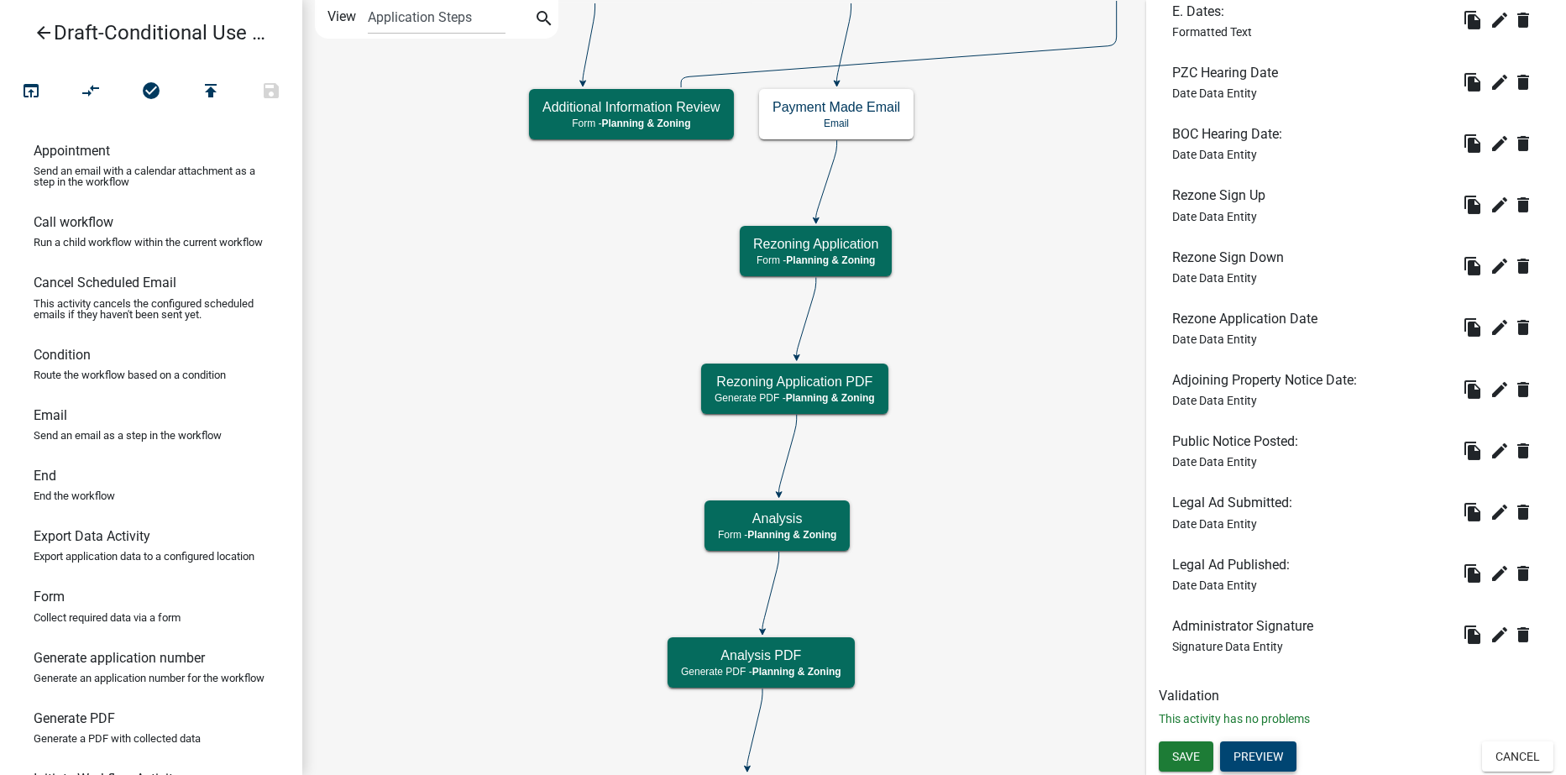
type input "Conditional Use Application"
click at [1276, 758] on button "Preview" at bounding box center [1258, 757] width 76 height 30
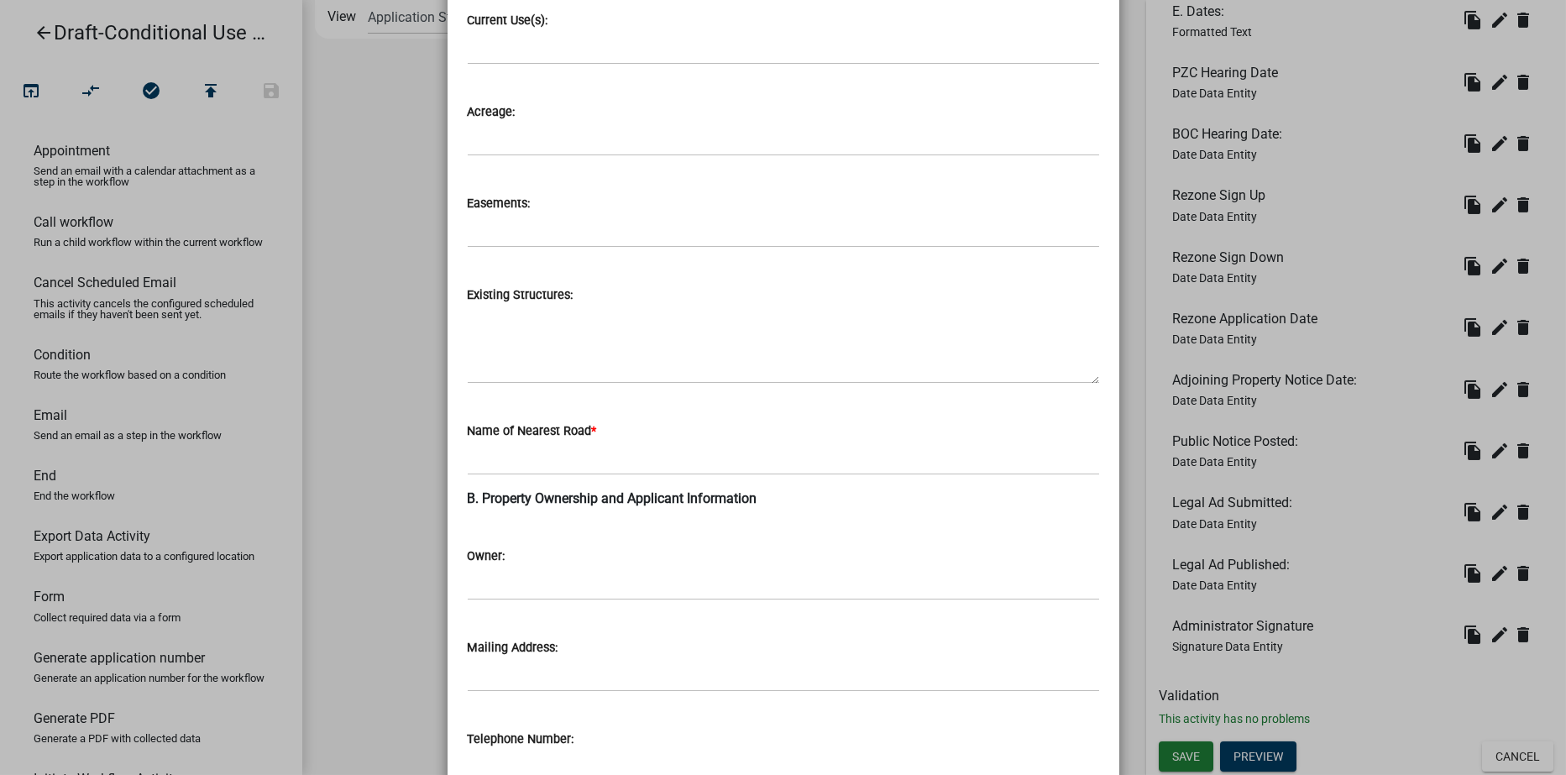
scroll to position [0, 0]
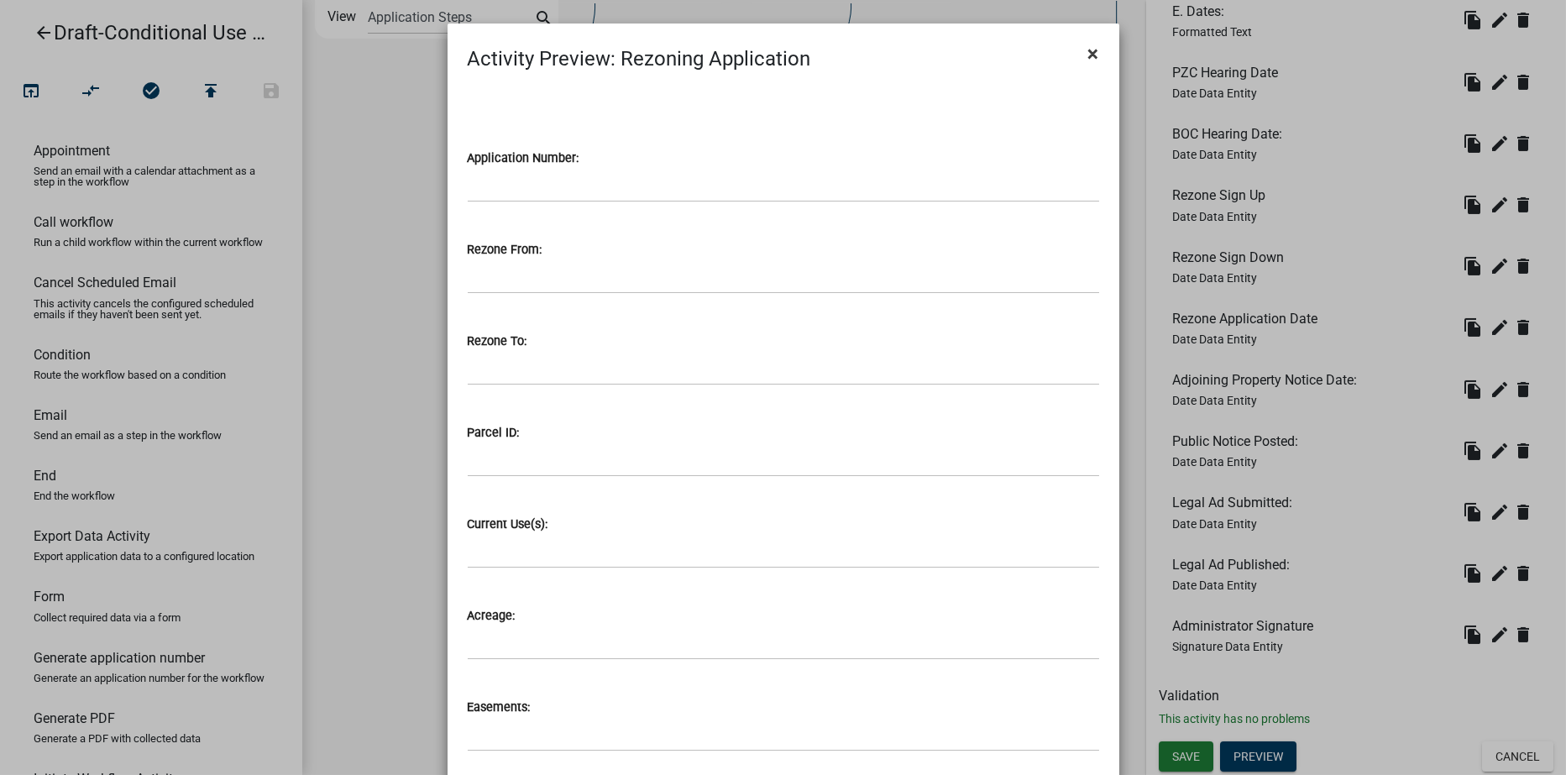
click at [1088, 52] on span "×" at bounding box center [1093, 54] width 11 height 24
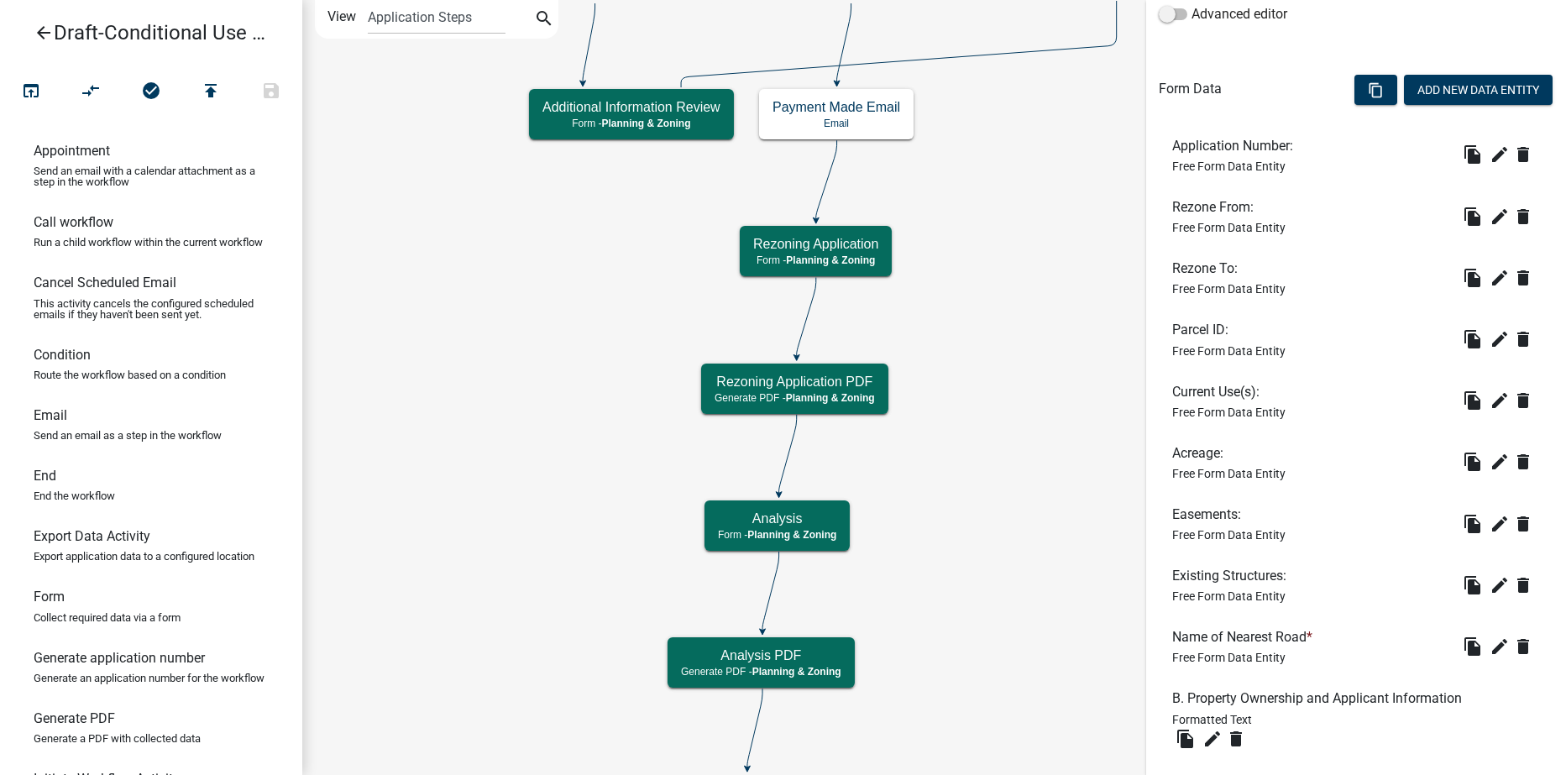
scroll to position [392, 0]
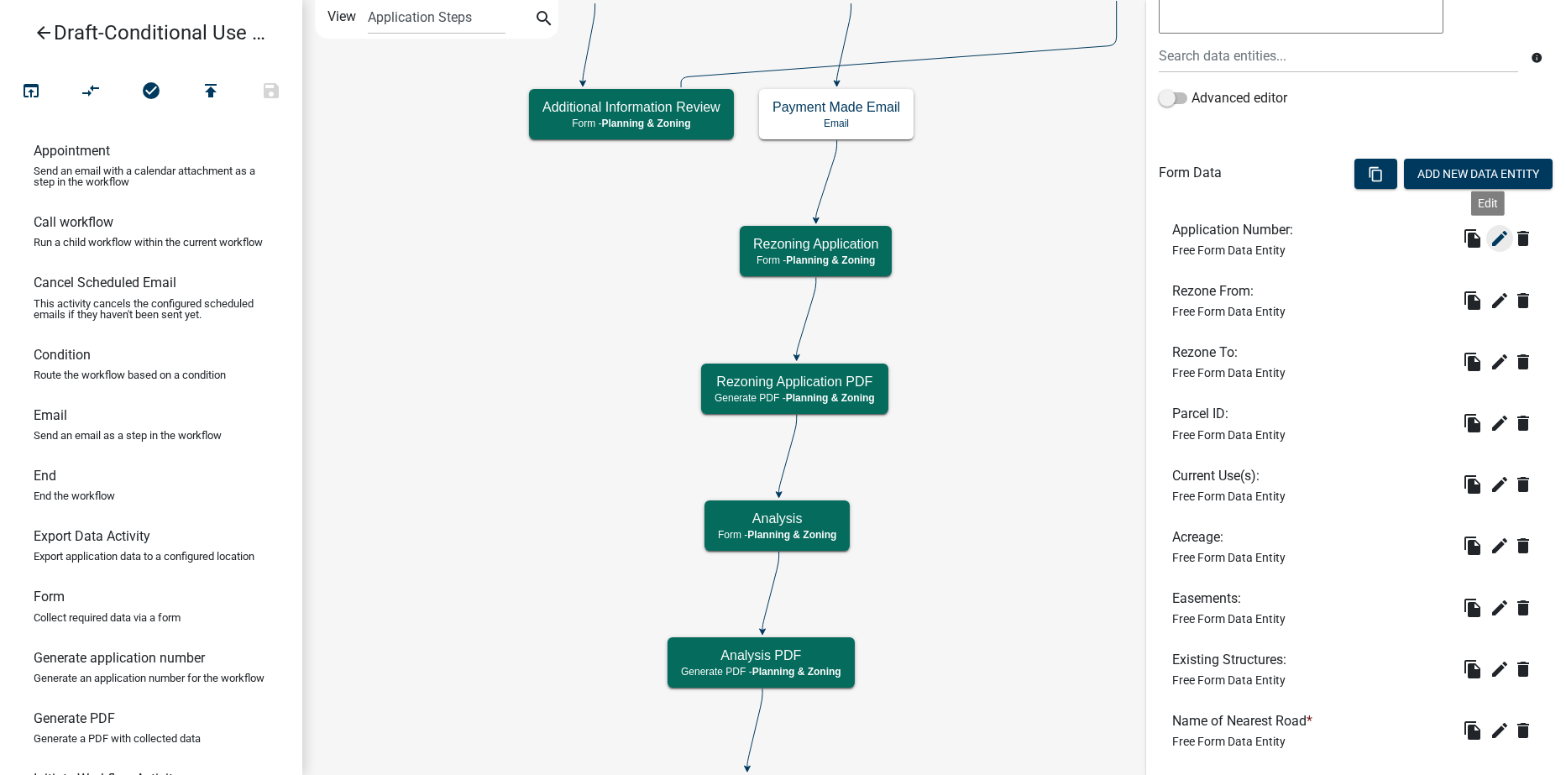
click at [1490, 241] on icon "edit" at bounding box center [1500, 238] width 20 height 20
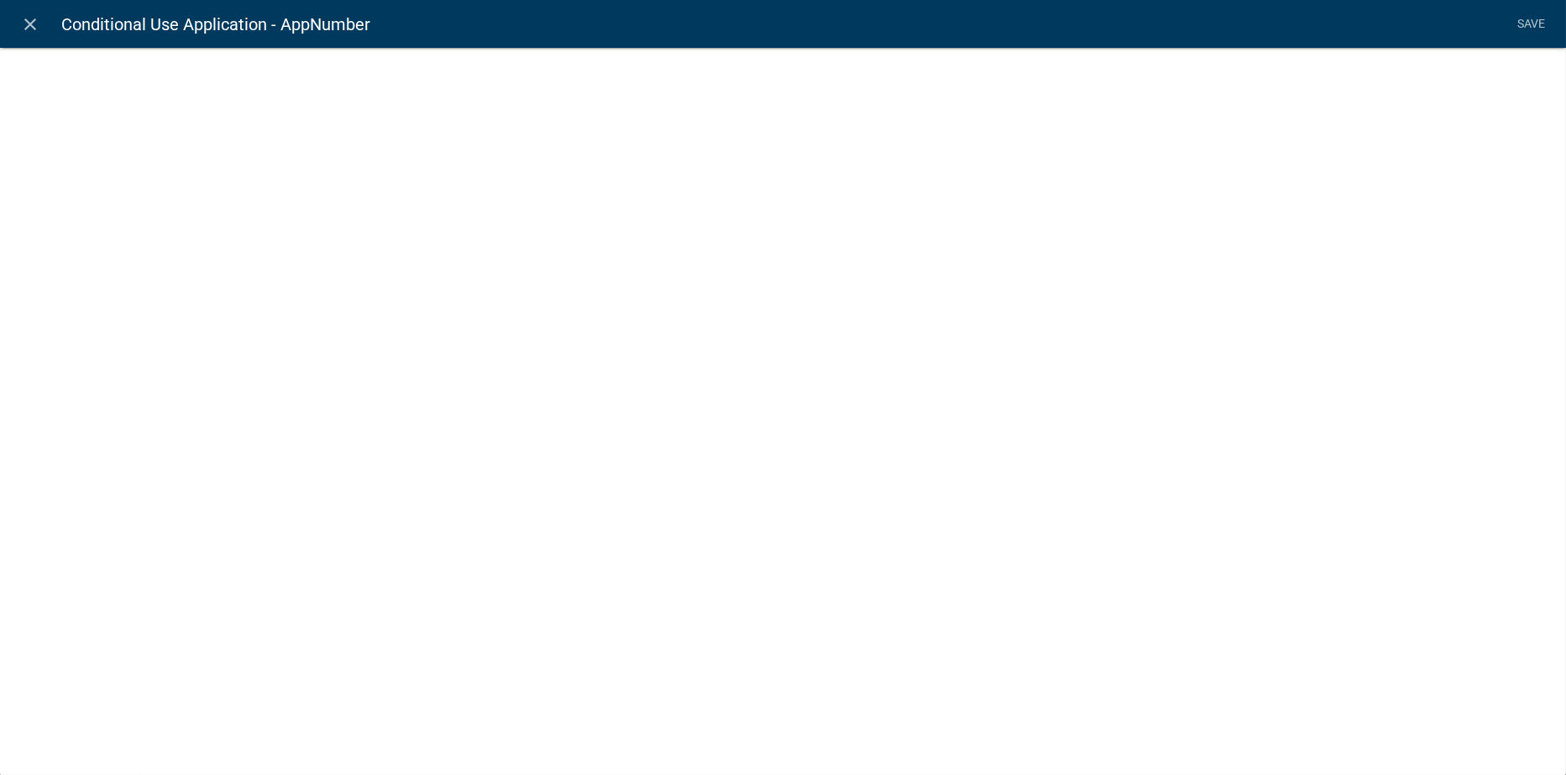
select select
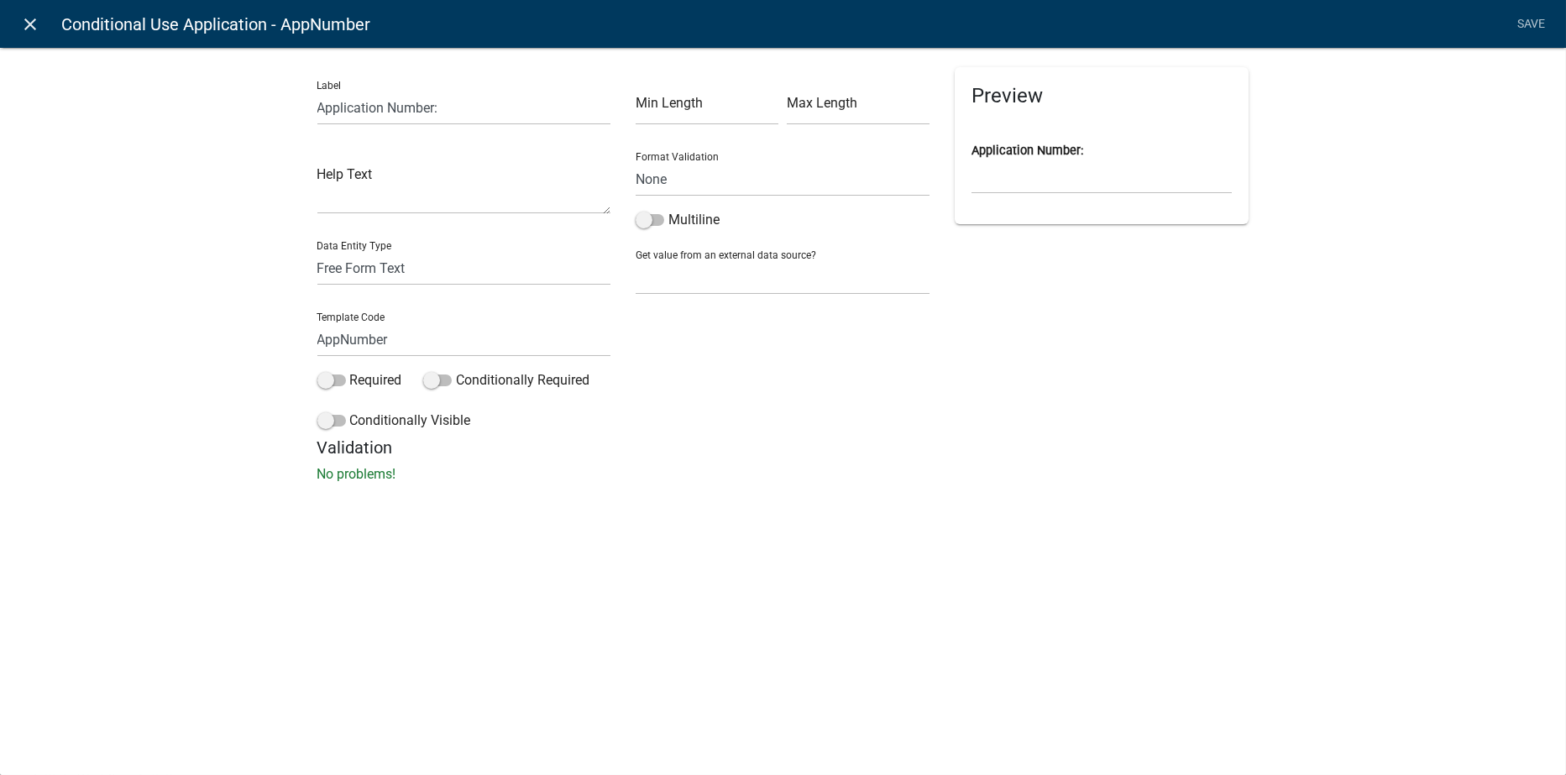
click at [34, 24] on icon "close" at bounding box center [31, 24] width 20 height 20
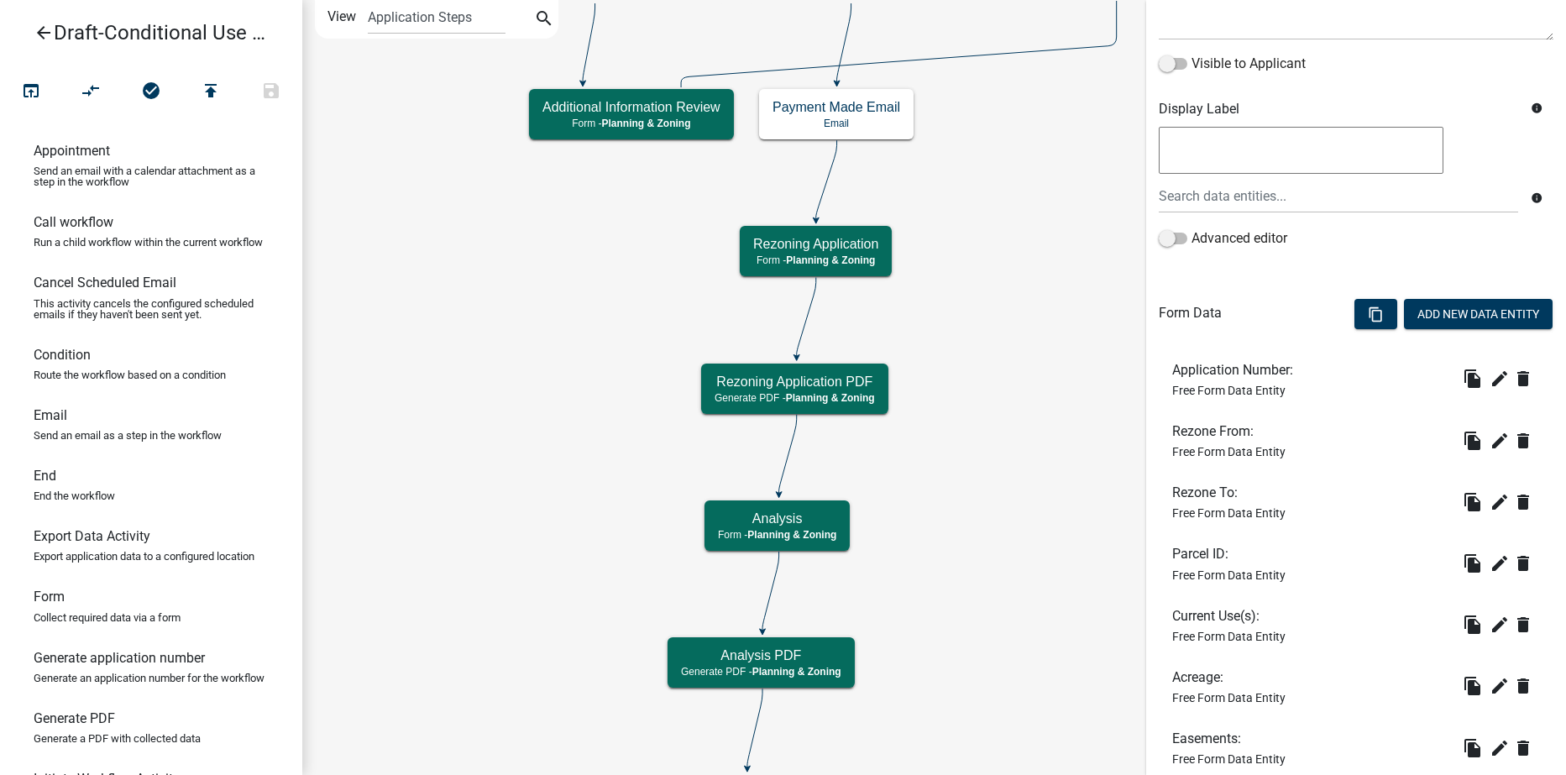
scroll to position [336, 0]
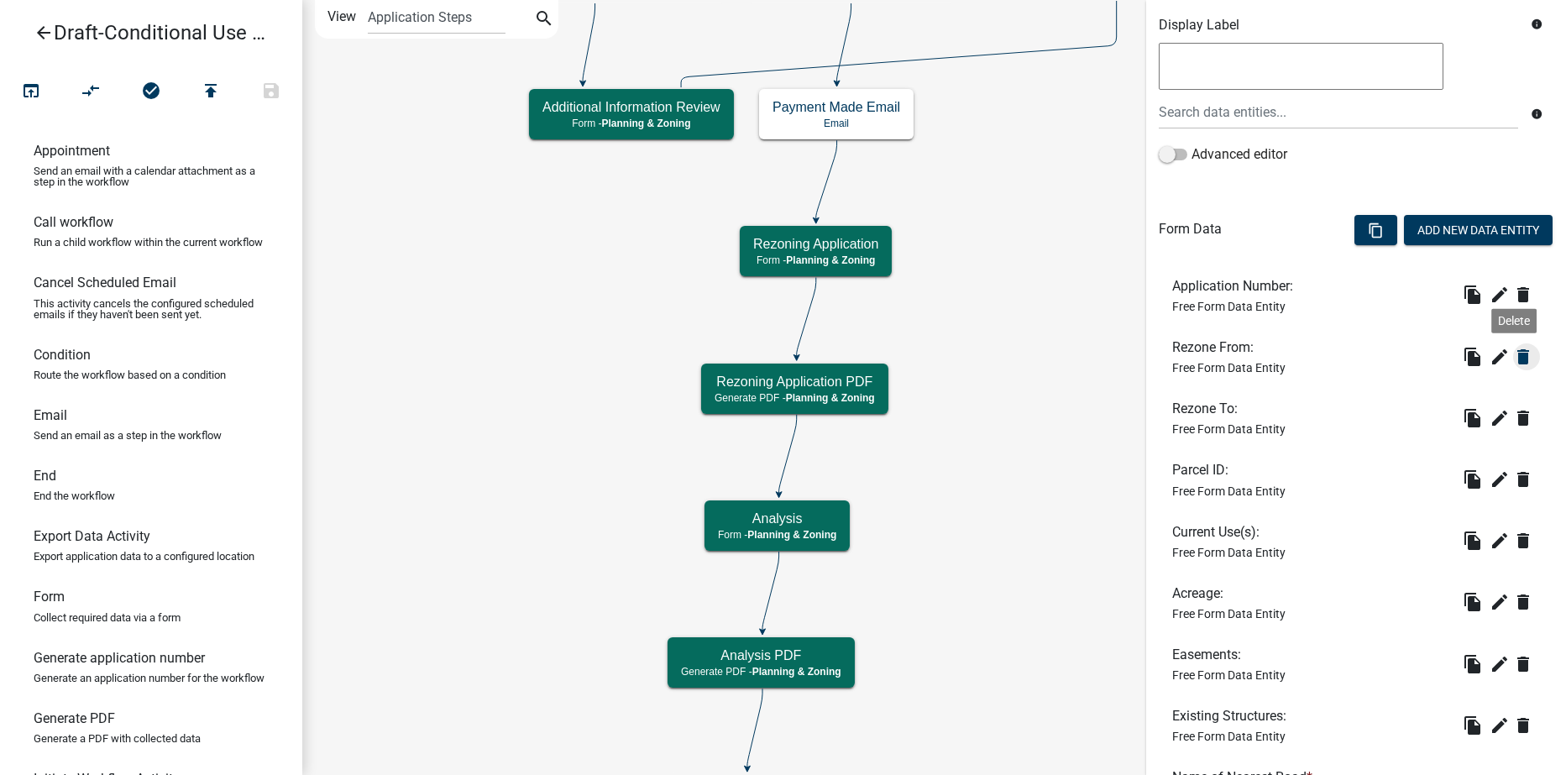
click at [1513, 352] on icon "delete" at bounding box center [1523, 357] width 20 height 20
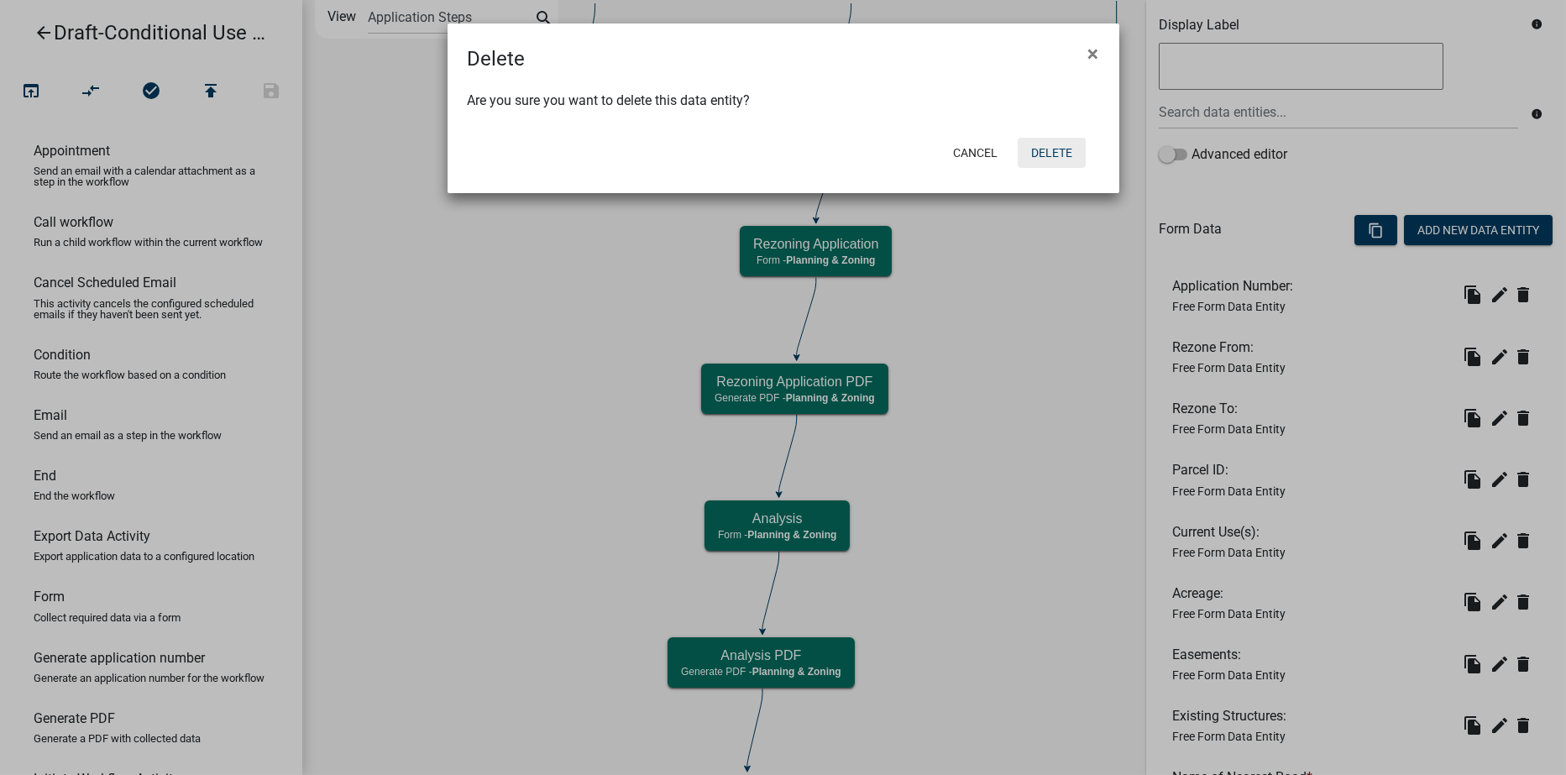
click at [1051, 159] on button "Delete" at bounding box center [1052, 153] width 68 height 30
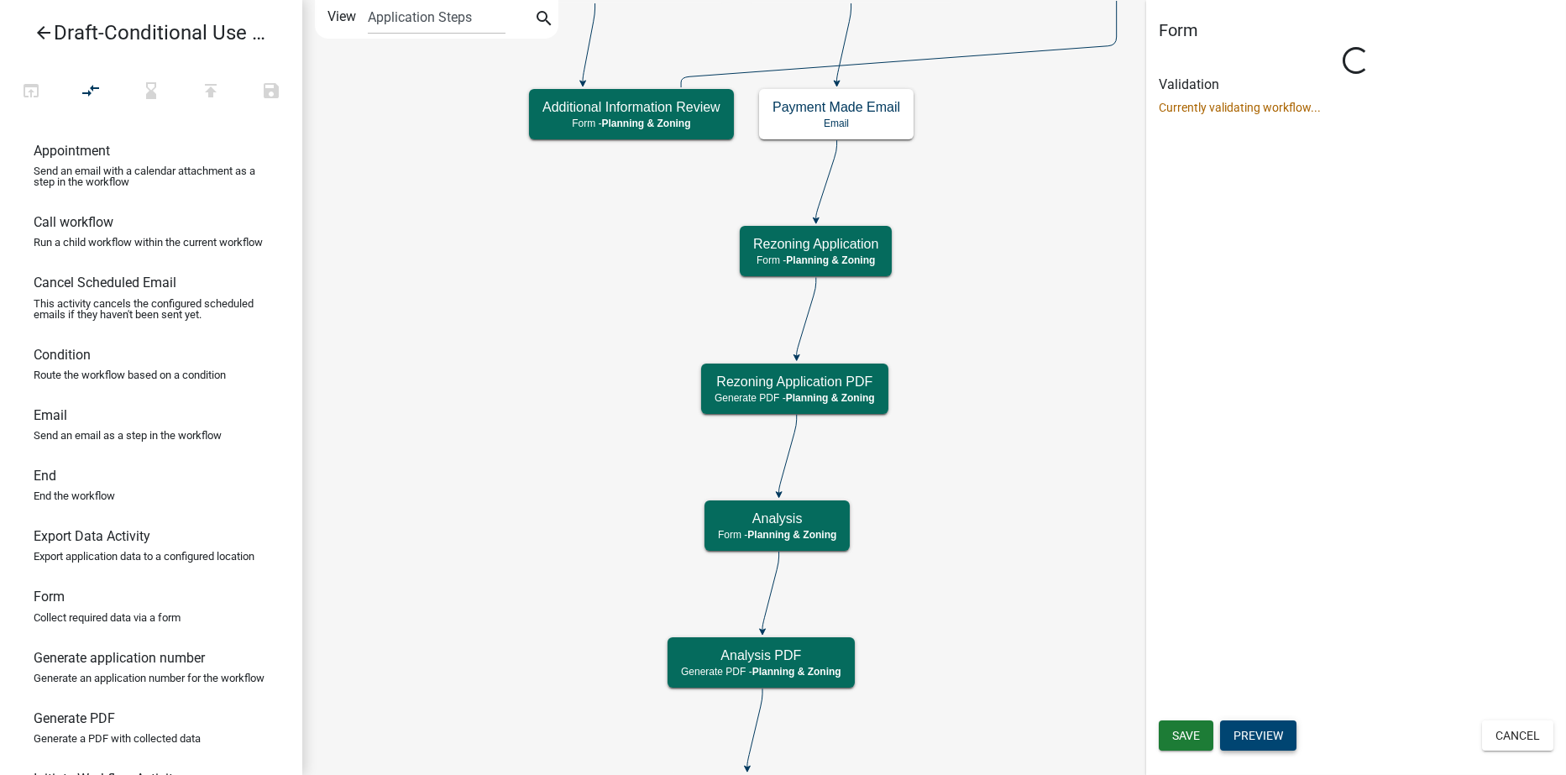
scroll to position [0, 0]
select select "21E23B7C-0AE9-4CE5-BF16-76C7A100C343"
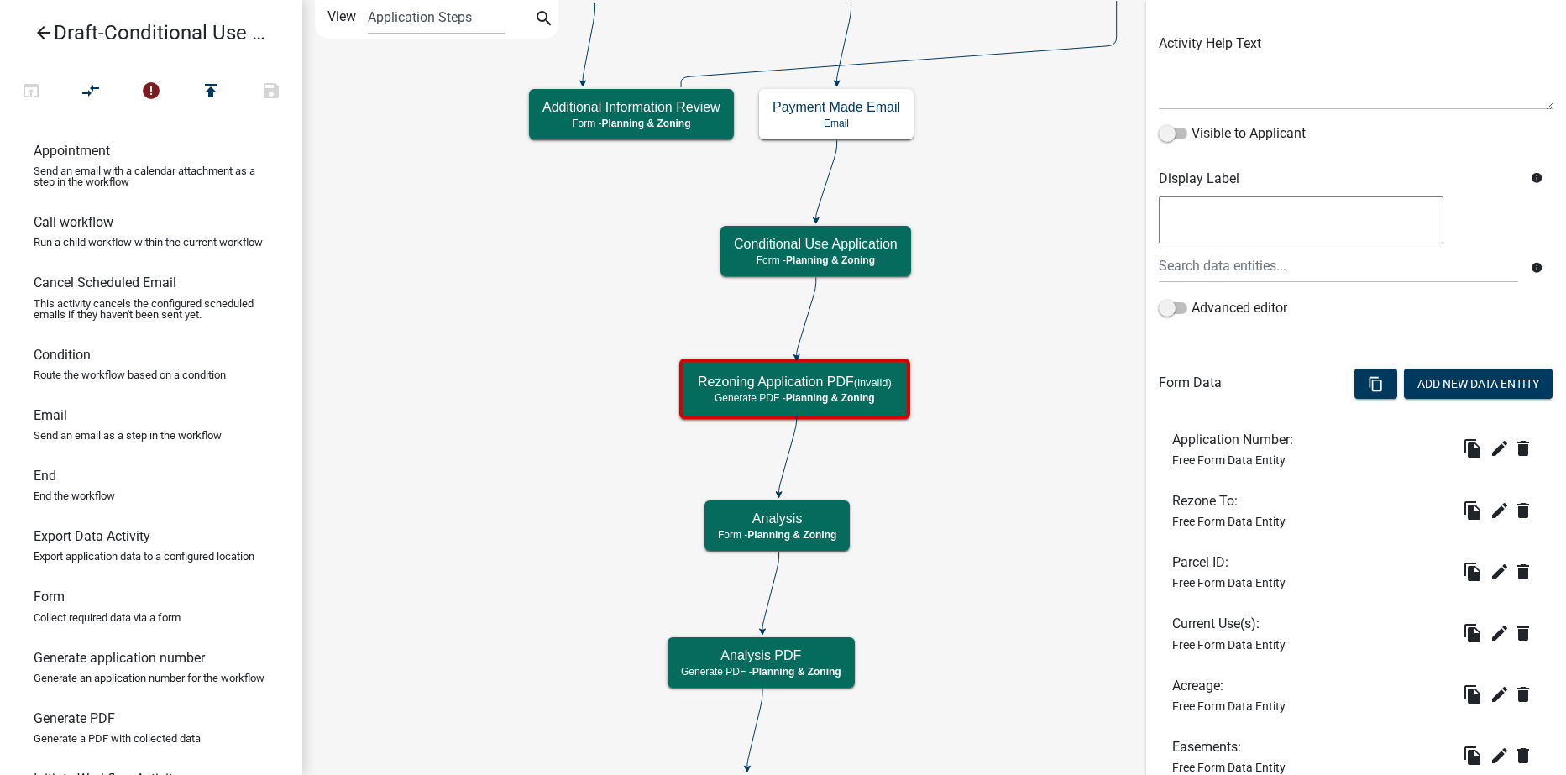
scroll to position [336, 0]
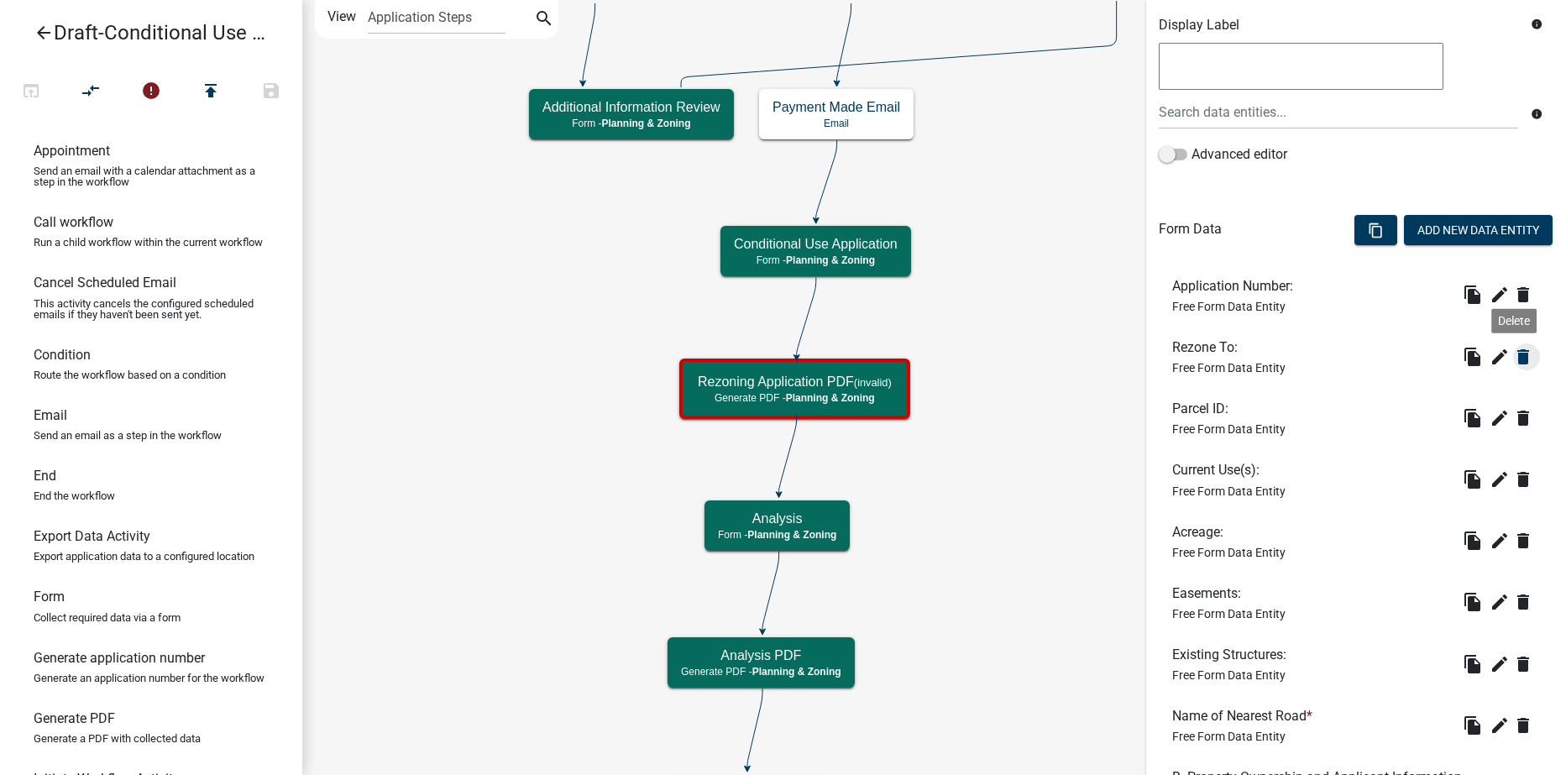
click at [1514, 358] on icon "delete" at bounding box center [1523, 357] width 20 height 20
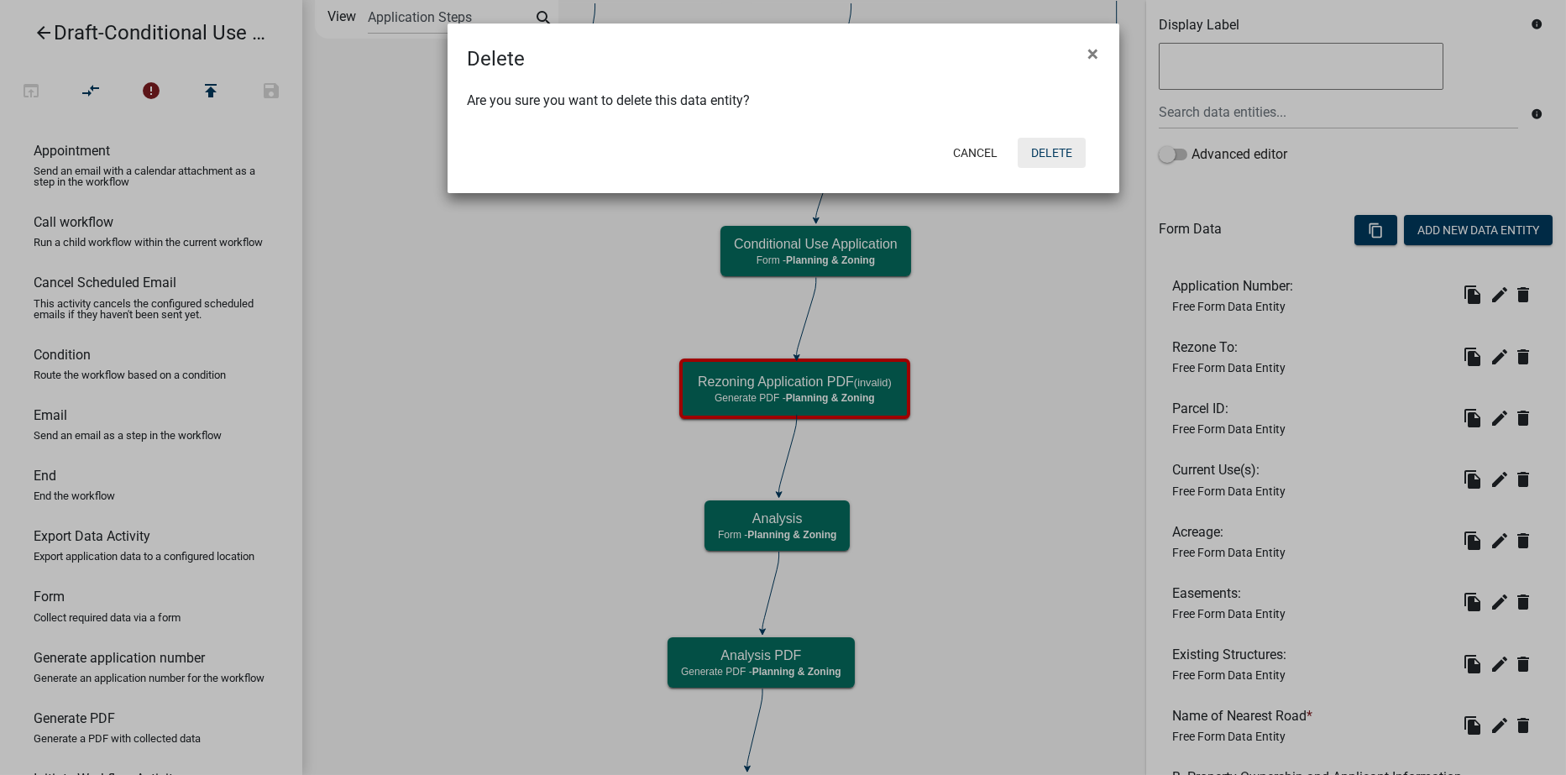
click at [1043, 156] on button "Delete" at bounding box center [1052, 153] width 68 height 30
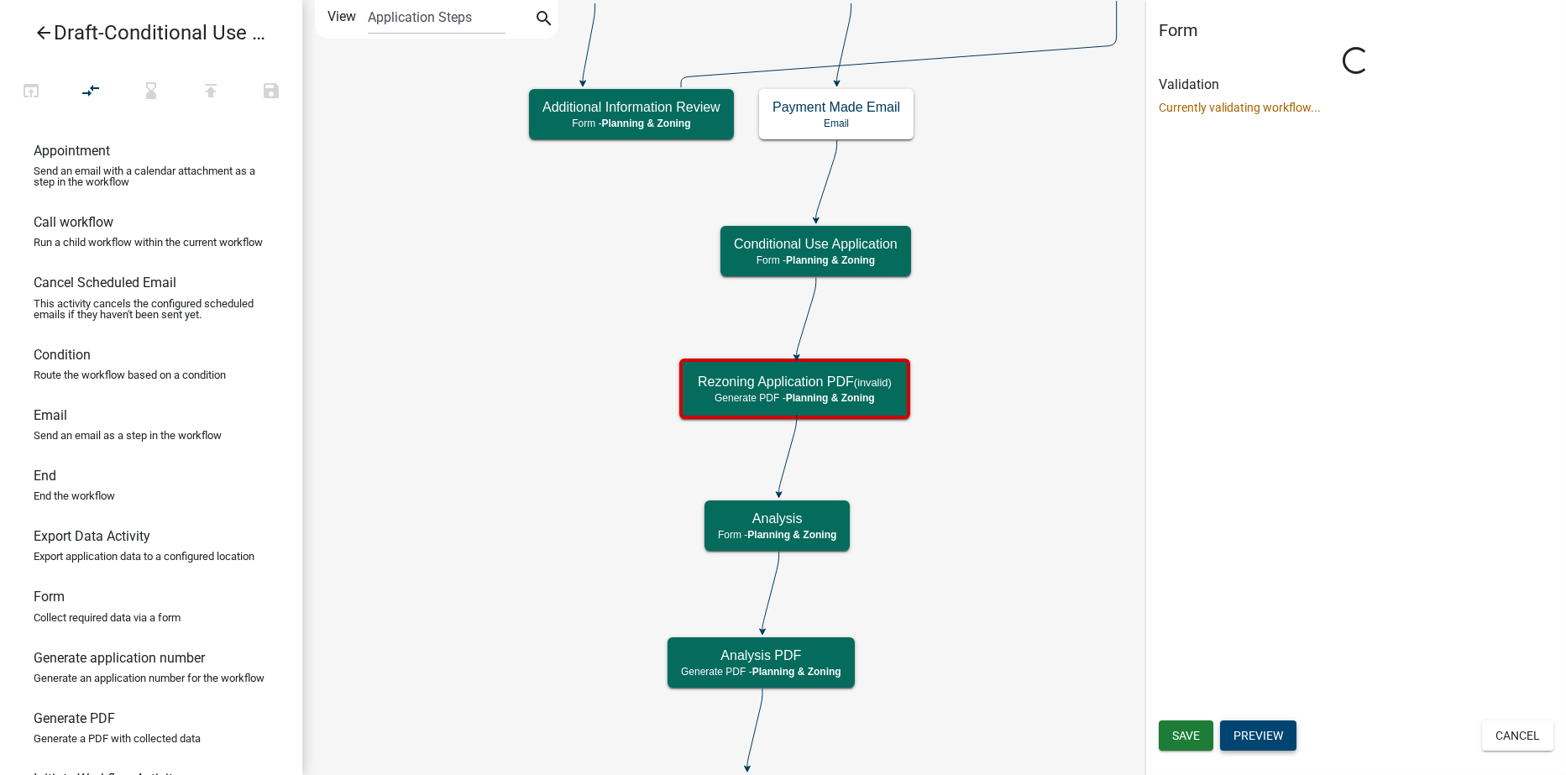
scroll to position [0, 0]
select select "21E23B7C-0AE9-4CE5-BF16-76C7A100C343"
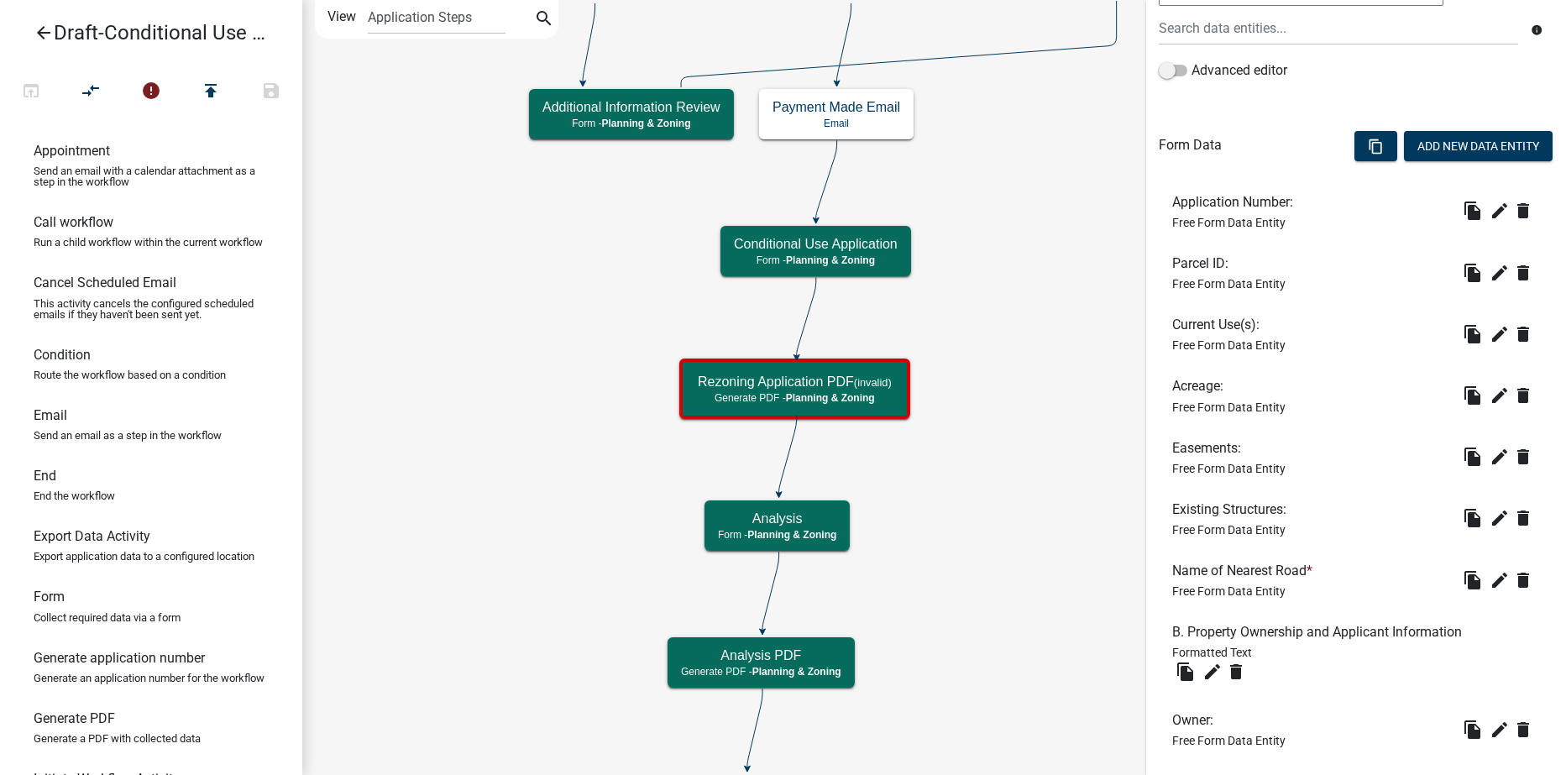
scroll to position [504, 0]
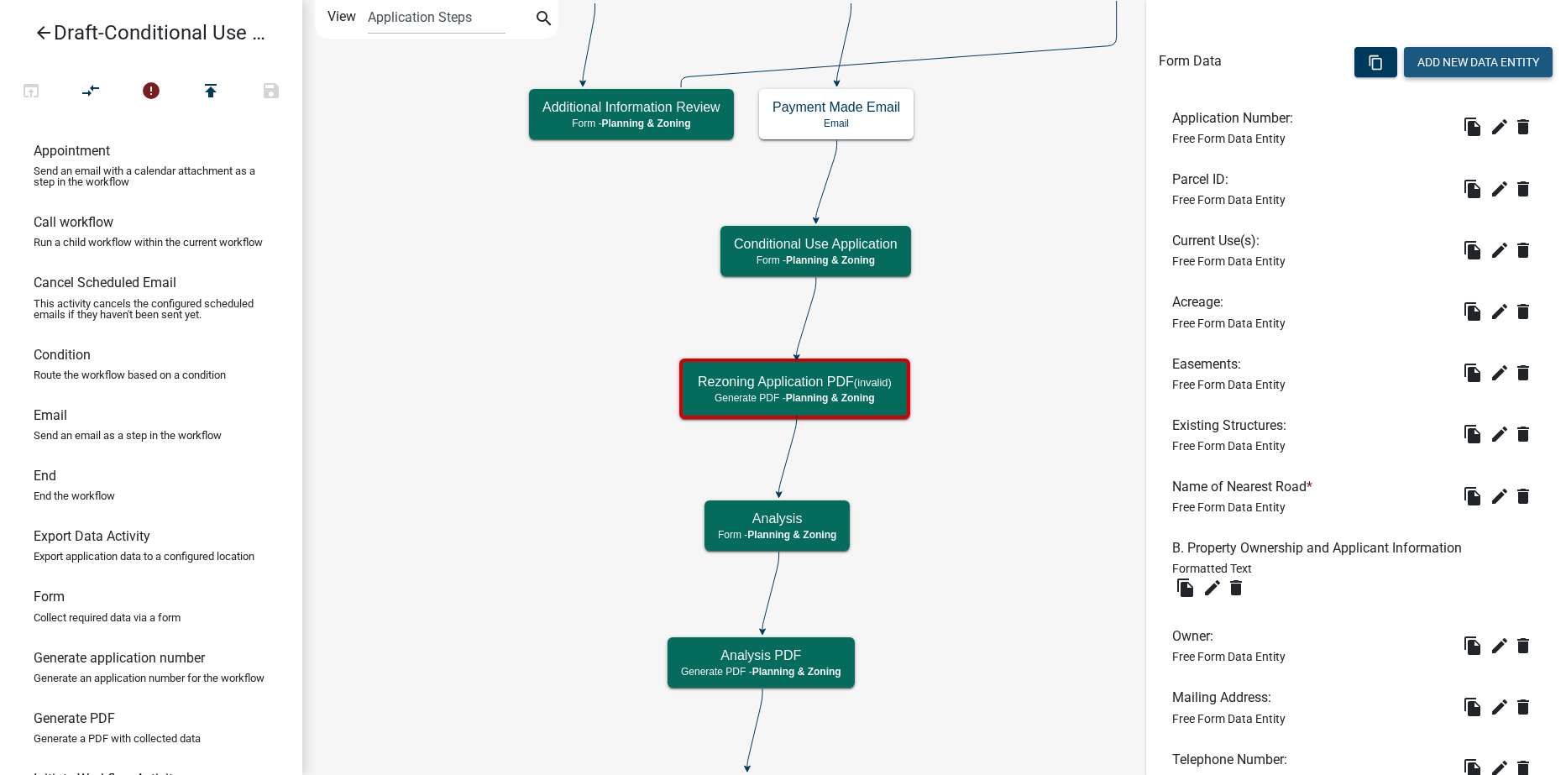
click at [1458, 58] on button "Add New Data Entity" at bounding box center [1478, 62] width 149 height 30
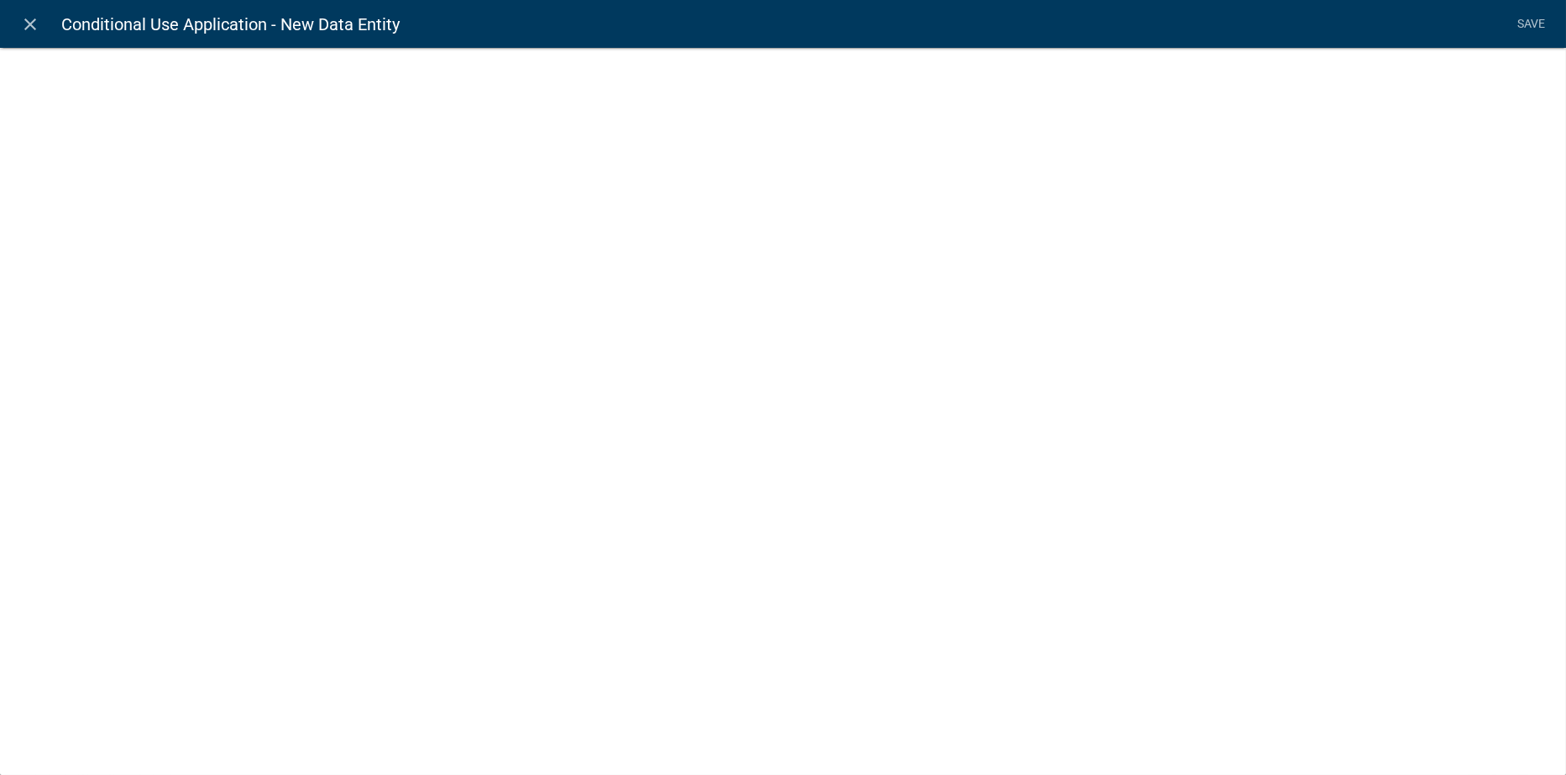
select select
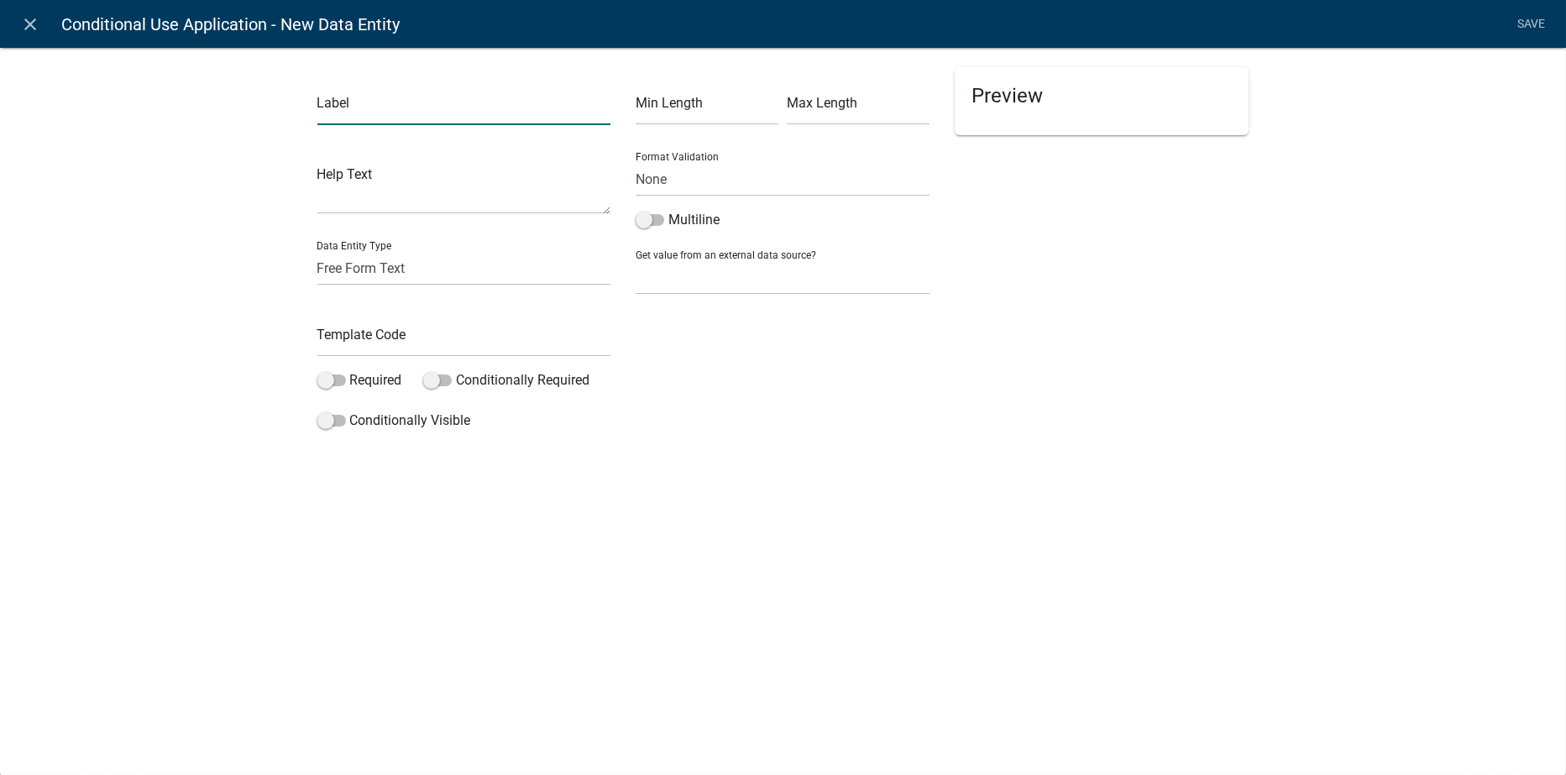
click at [338, 109] on input "text" at bounding box center [464, 108] width 294 height 34
type input "Zoning Class"
type input "ZoningClass"
click at [340, 377] on span at bounding box center [331, 381] width 29 height 12
click at [350, 370] on input "Required" at bounding box center [350, 370] width 0 height 0
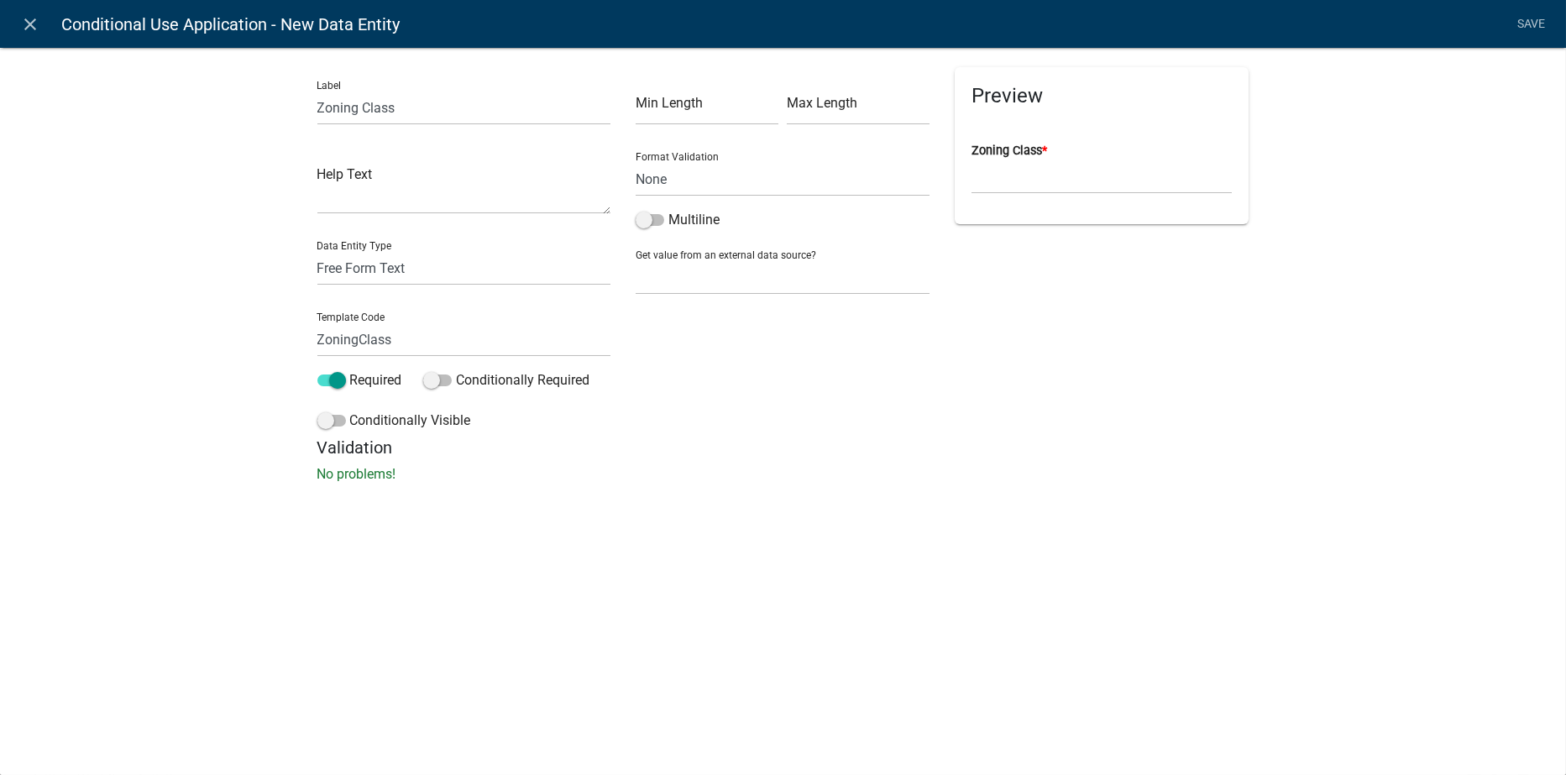
click at [1524, 18] on link "Save" at bounding box center [1532, 24] width 42 height 32
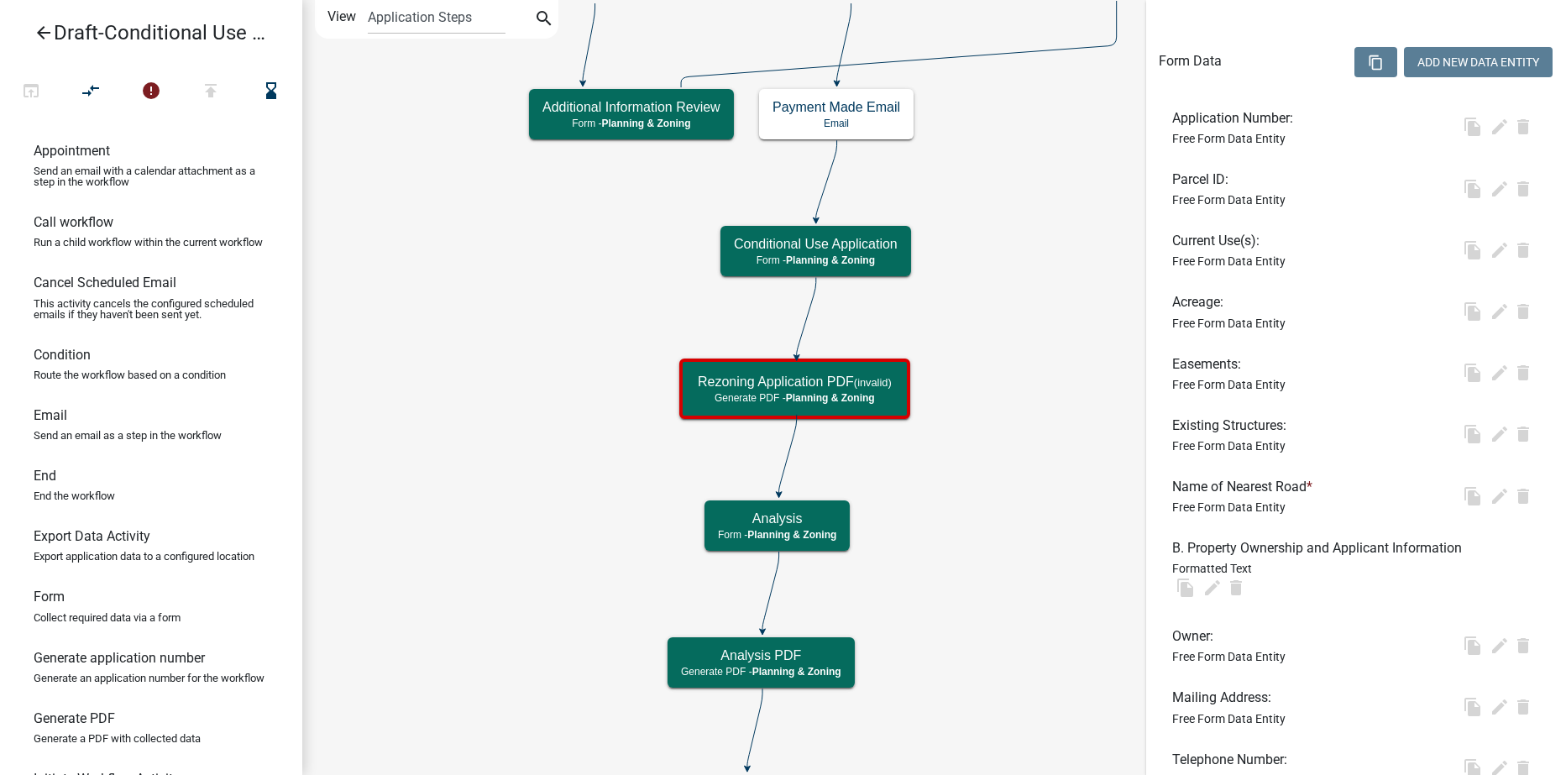
scroll to position [0, 0]
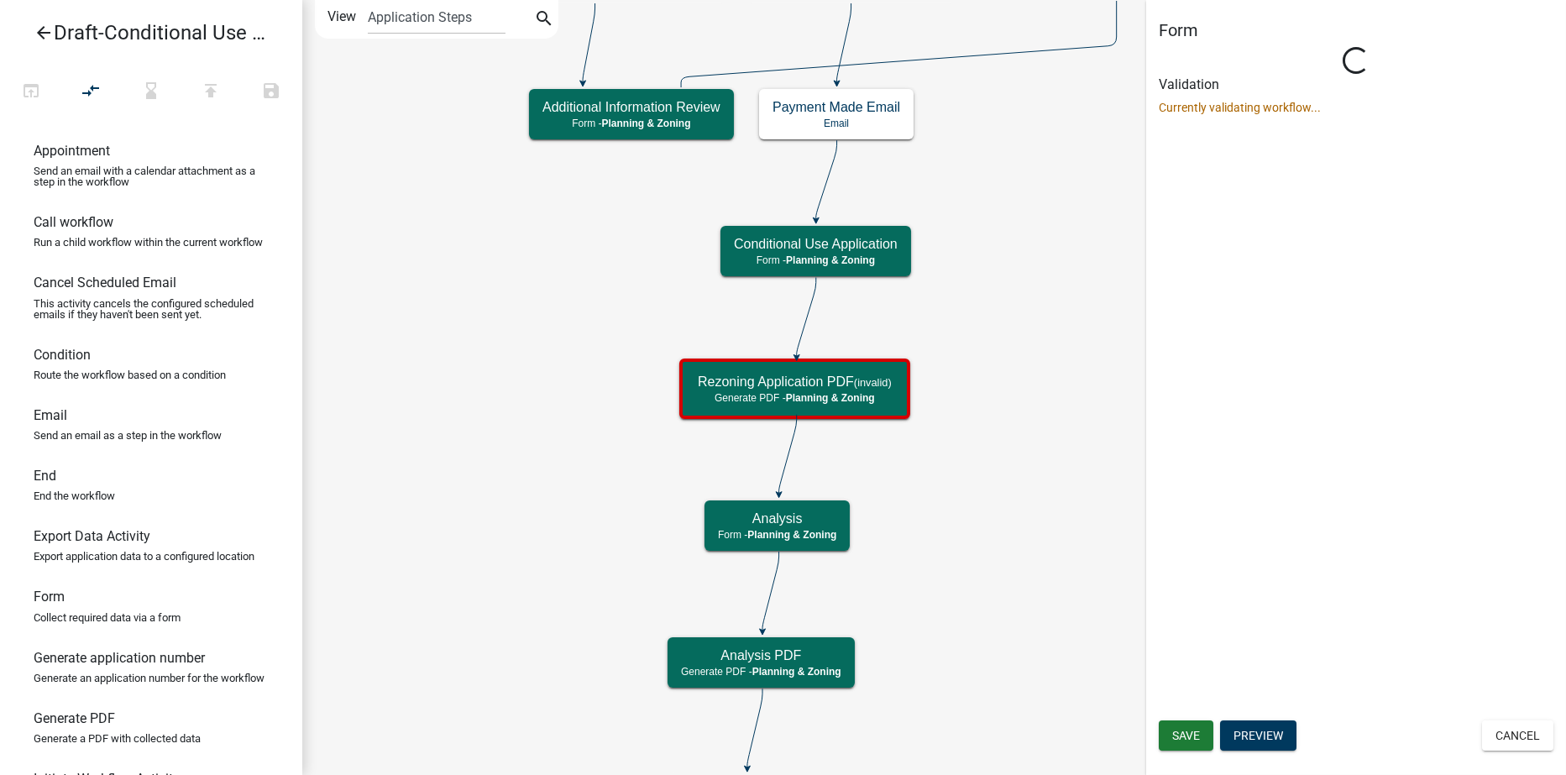
select select "21E23B7C-0AE9-4CE5-BF16-76C7A100C343"
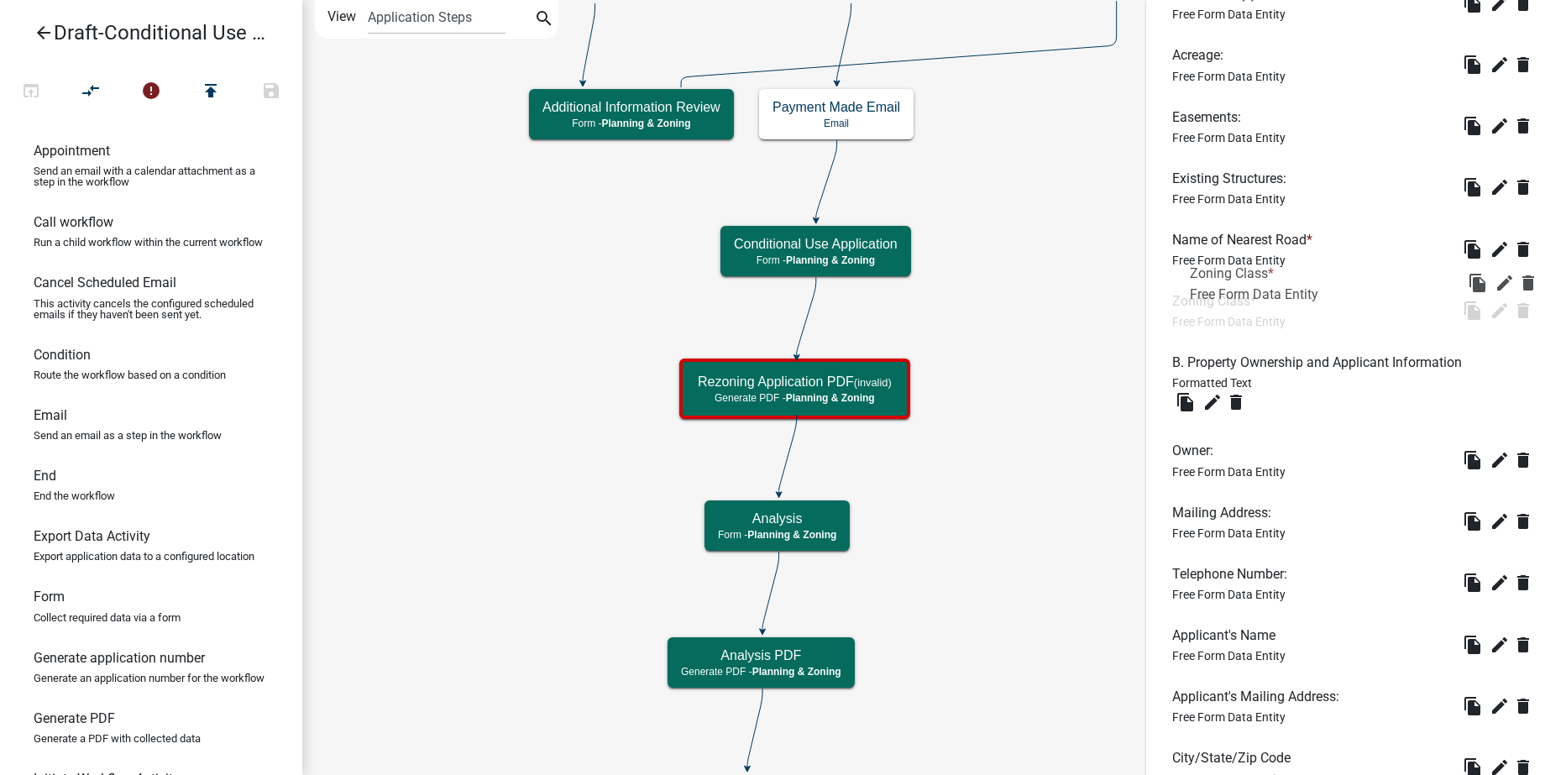
scroll to position [583, 0]
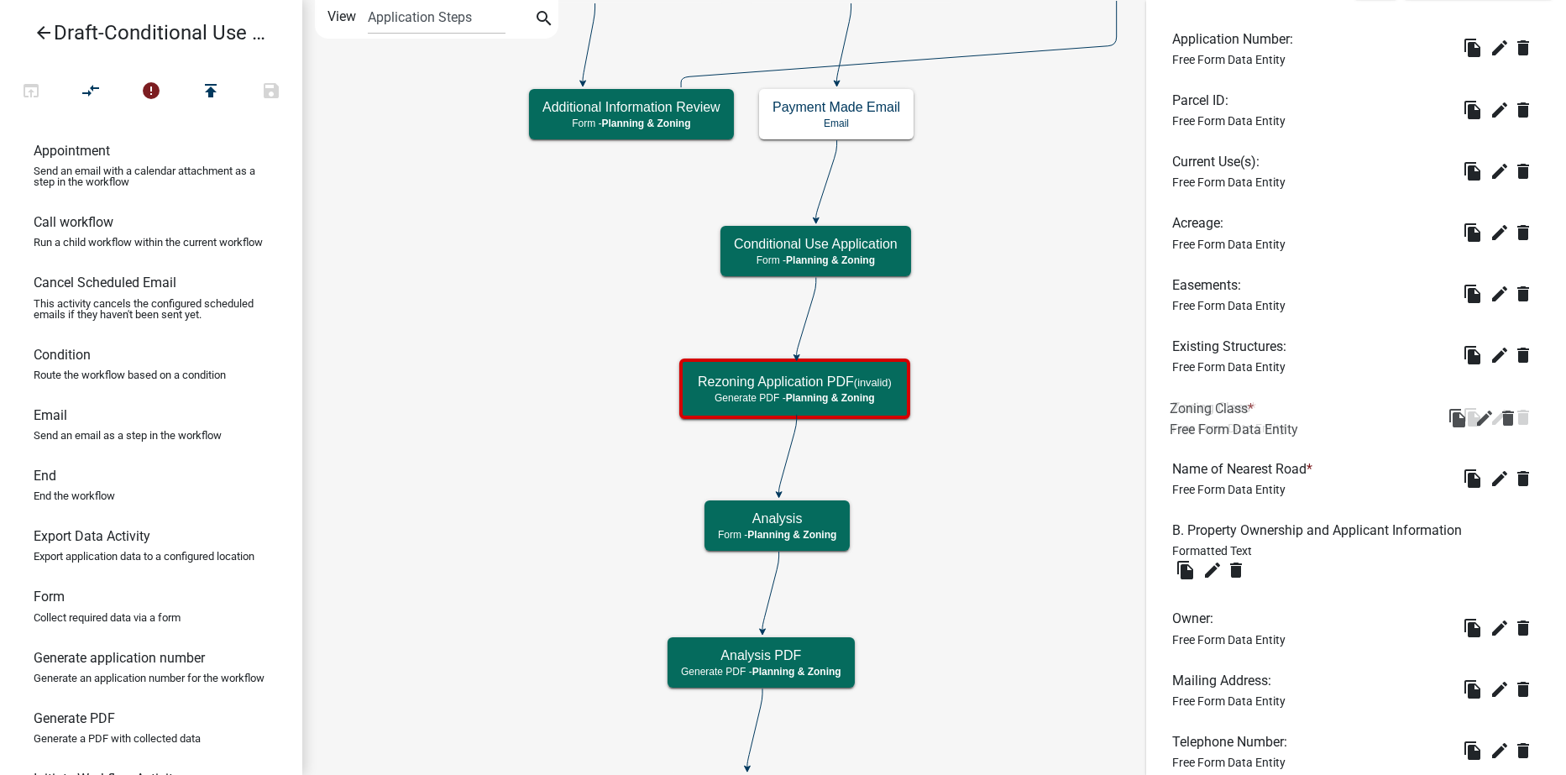
drag, startPoint x: 1214, startPoint y: 515, endPoint x: 1212, endPoint y: 426, distance: 89.1
click at [1490, 412] on icon "edit" at bounding box center [1500, 417] width 20 height 20
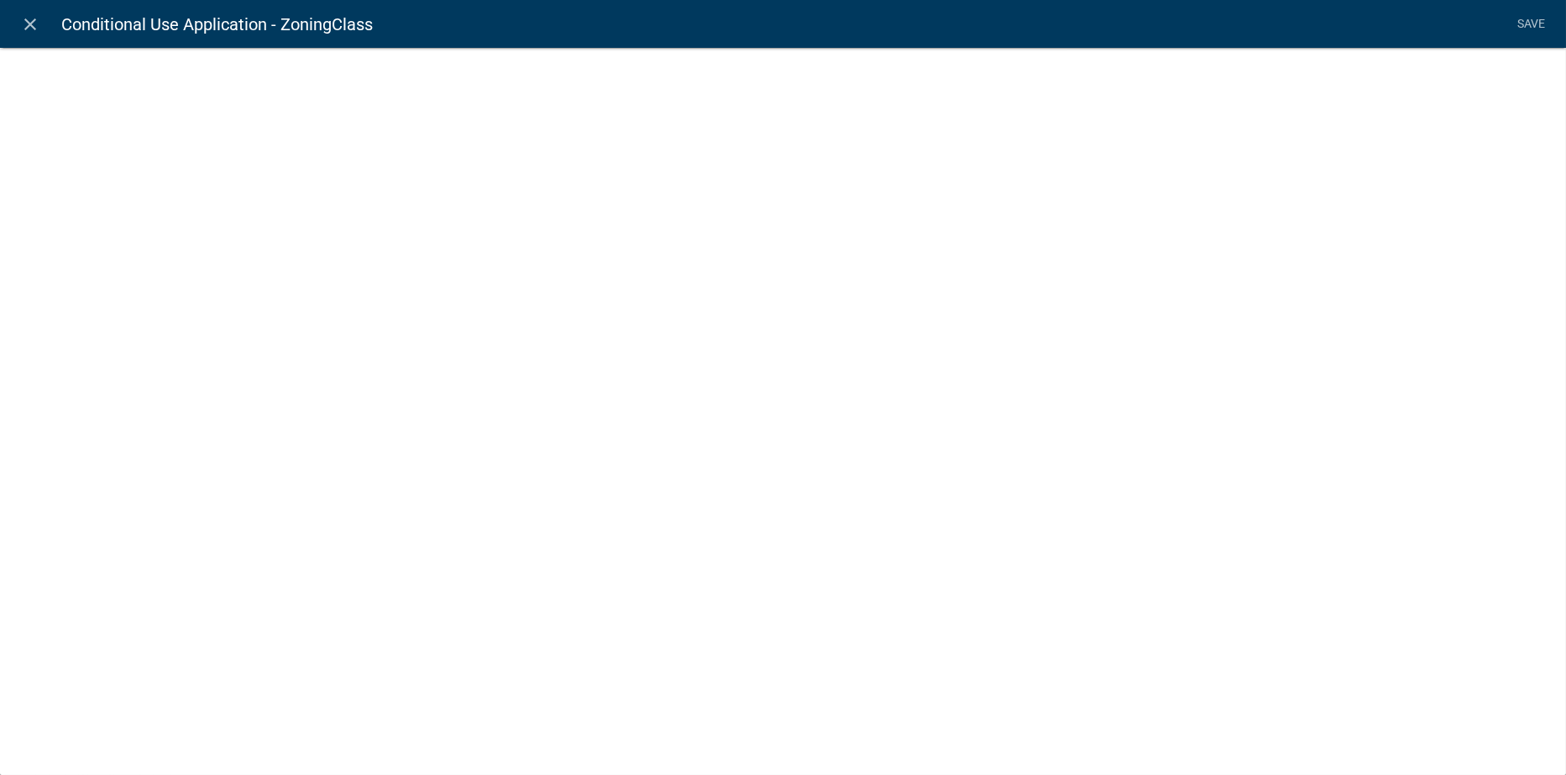
select select
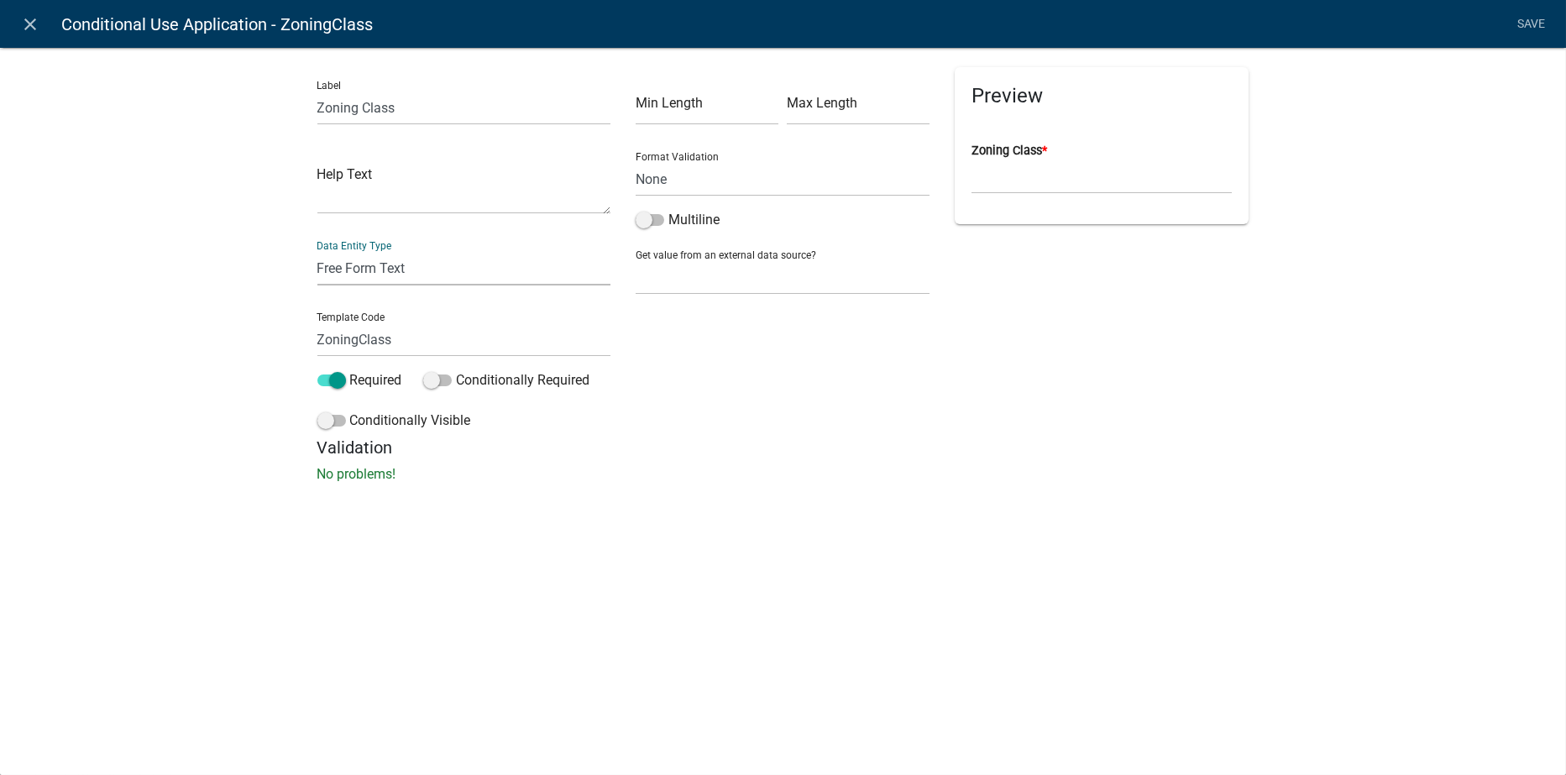
click at [407, 268] on select "Free Form Text Document Display Entity Value Fee Numeric Data Date Map Sketch D…" at bounding box center [464, 268] width 294 height 34
select select "list-data"
click at [317, 251] on select "Free Form Text Document Display Entity Value Fee Numeric Data Date Map Sketch D…" at bounding box center [464, 268] width 294 height 34
select select "list-data"
select select
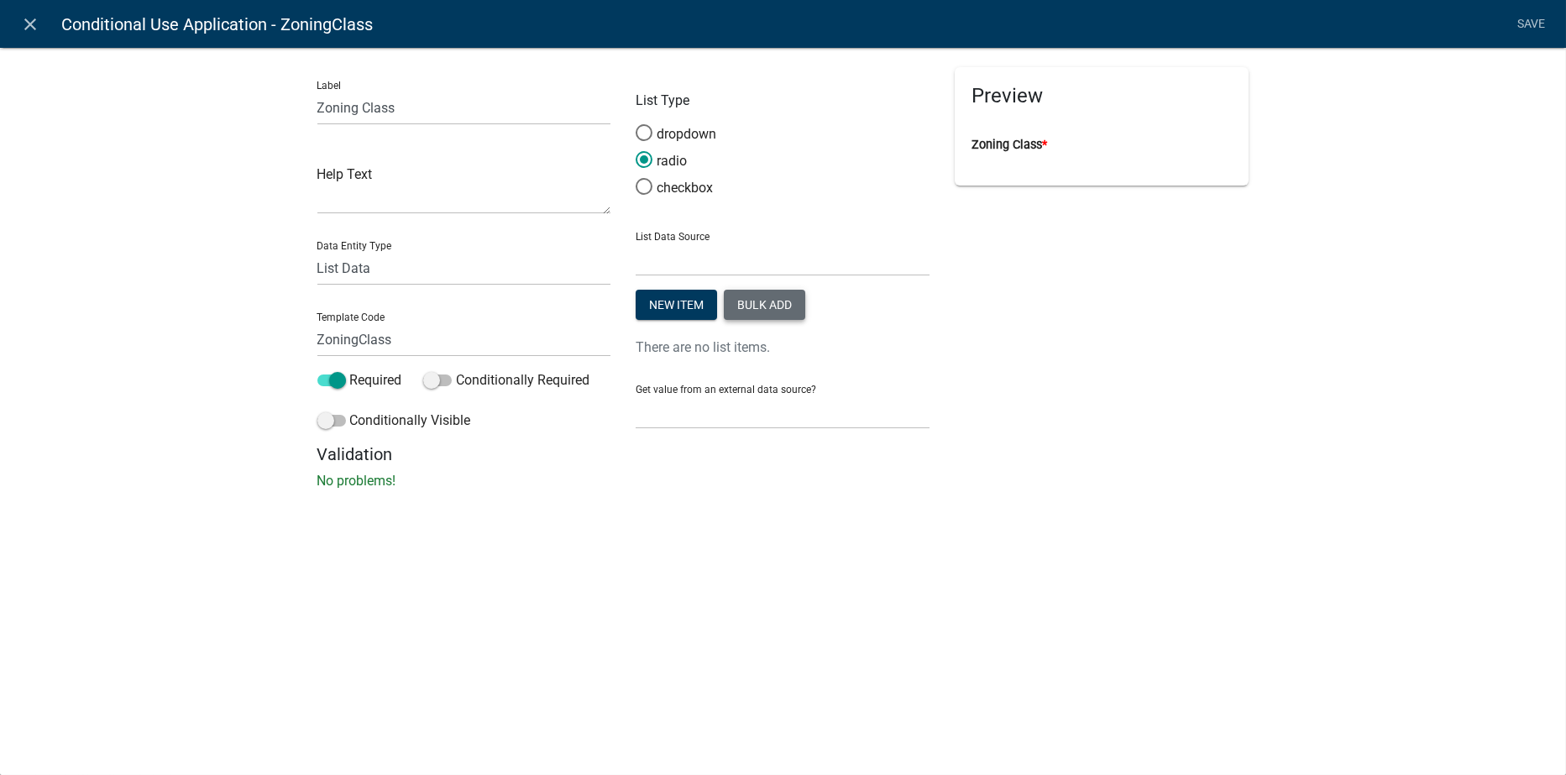
click at [742, 306] on button "Bulk add" at bounding box center [764, 305] width 81 height 30
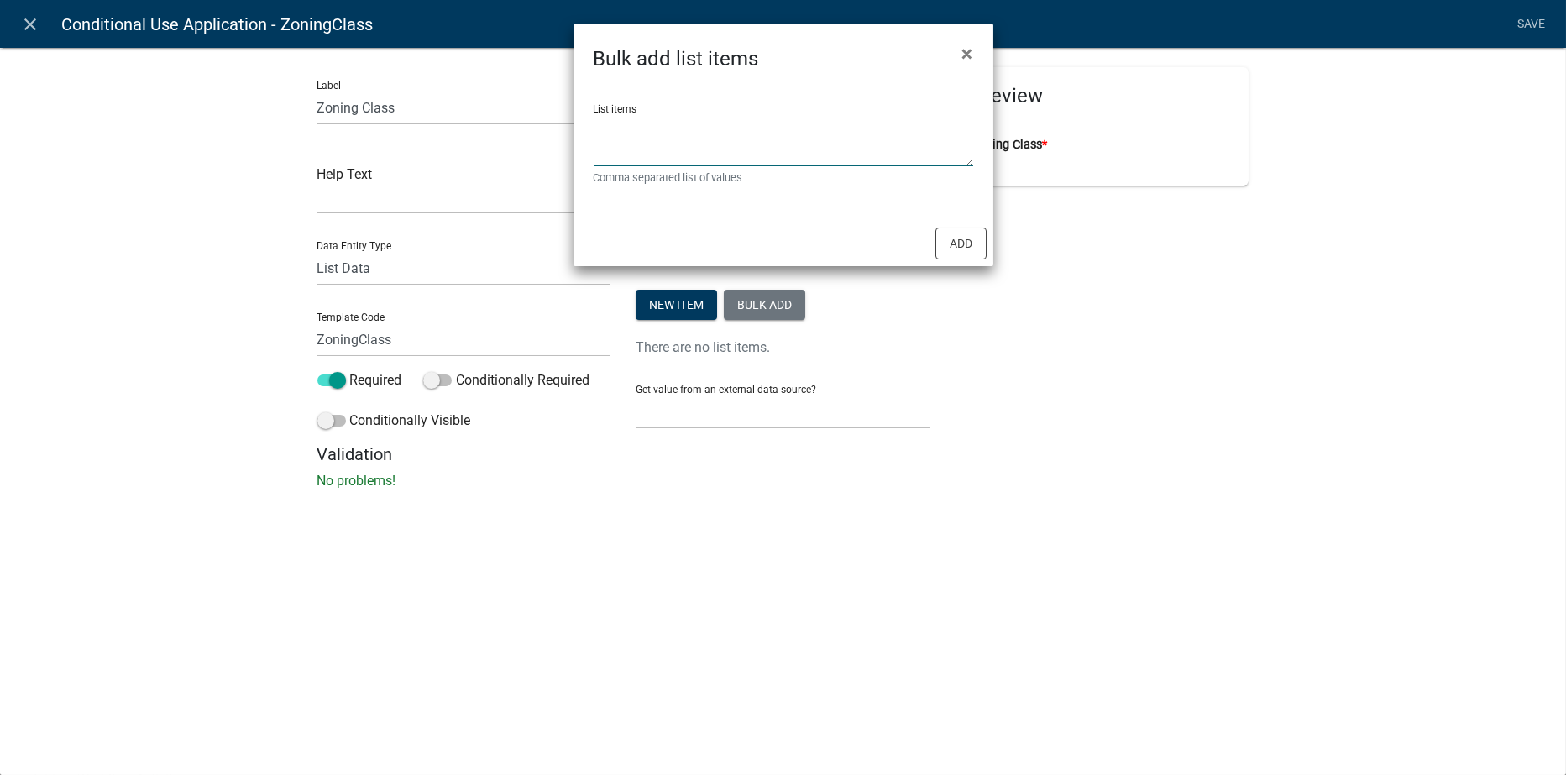
click at [621, 146] on textarea "List items" at bounding box center [784, 140] width 380 height 52
type textarea "A1,A2,AR,R1,R2,R3,B,I"
click at [952, 235] on button "Add" at bounding box center [961, 244] width 51 height 32
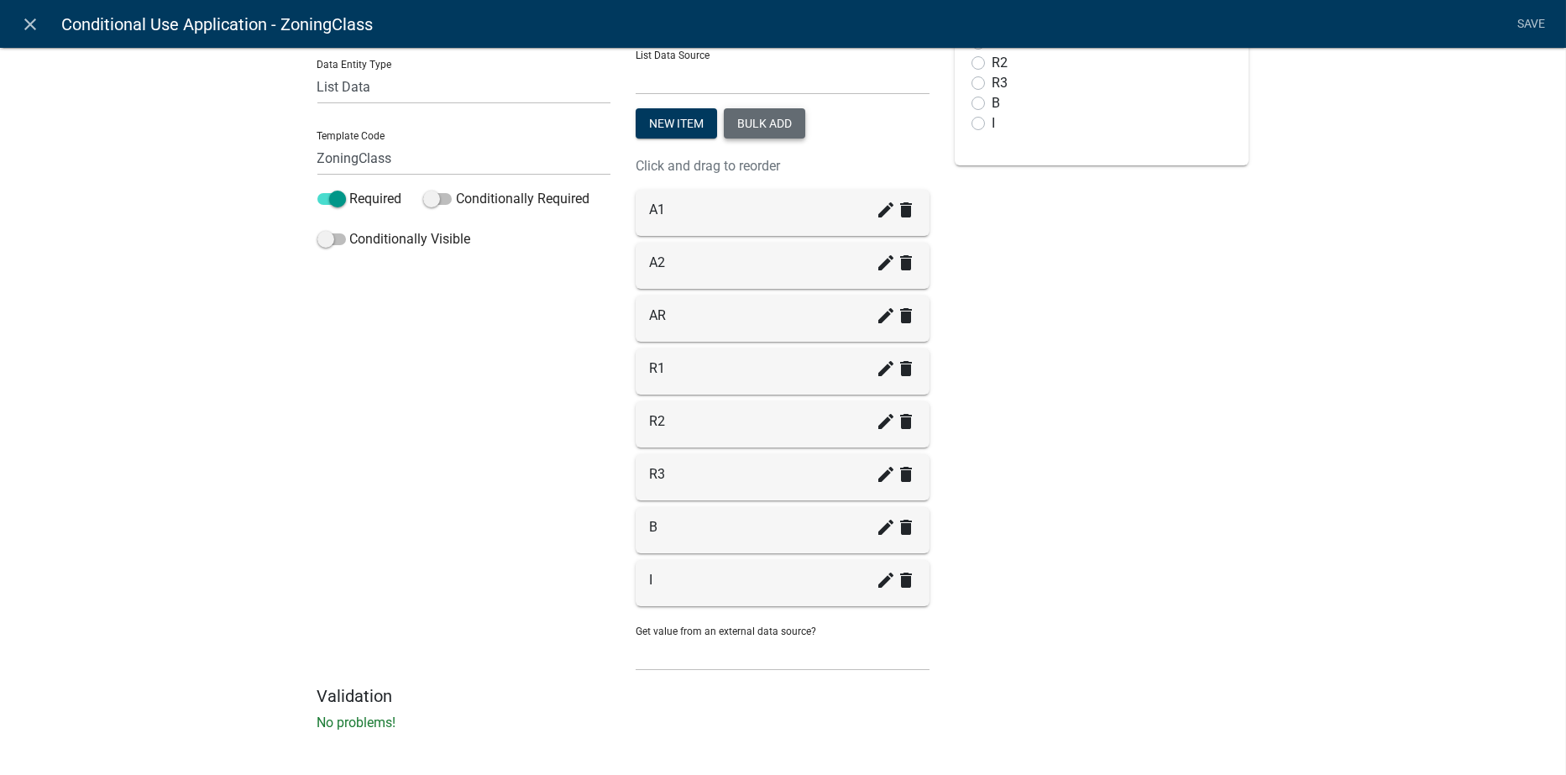
scroll to position [0, 0]
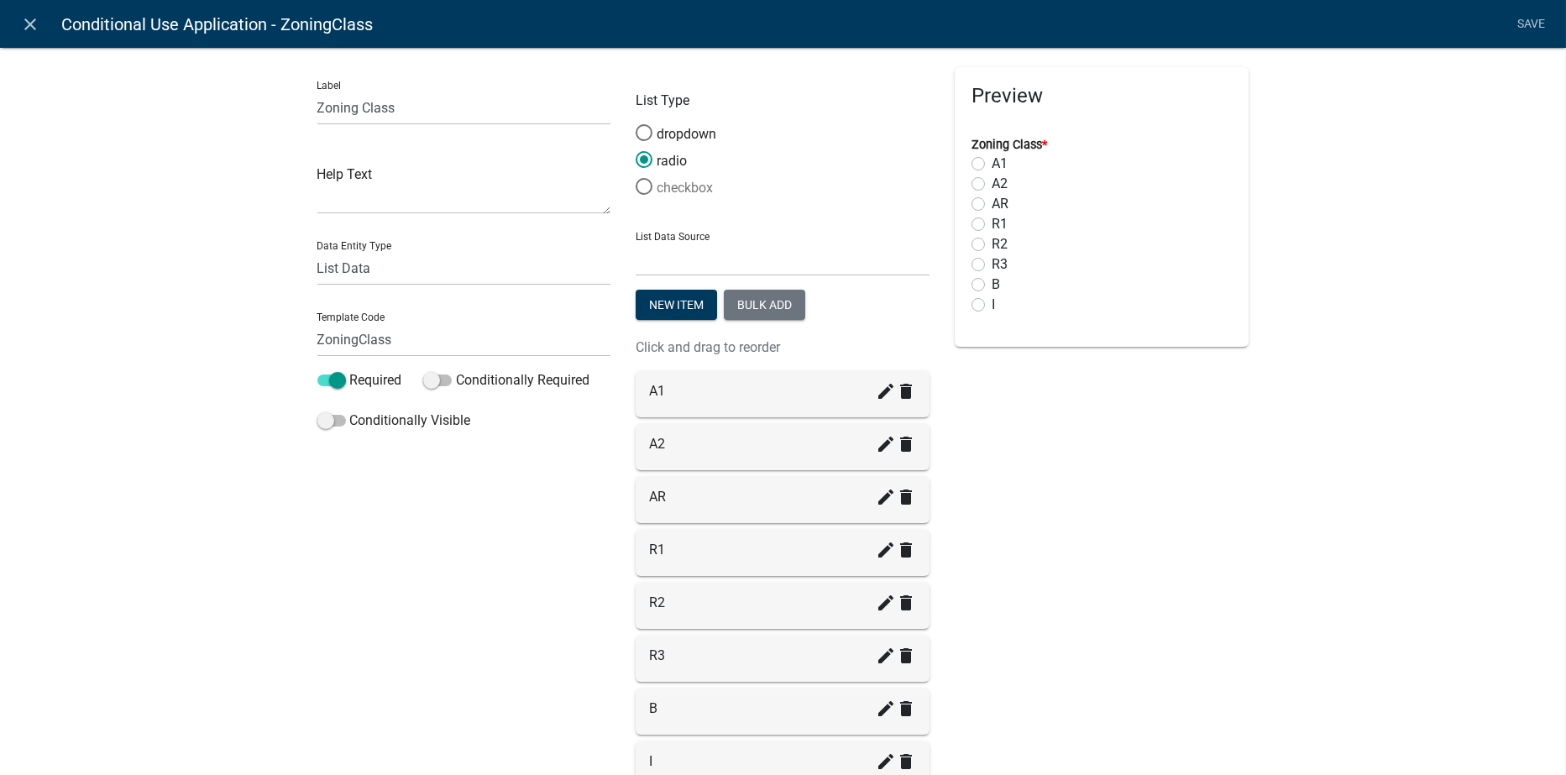
click at [642, 186] on span at bounding box center [644, 187] width 35 height 36
click at [636, 178] on input "checkbox" at bounding box center [636, 178] width 0 height 0
click at [992, 162] on label "A1" at bounding box center [1000, 164] width 16 height 20
click at [992, 162] on input "A1" at bounding box center [997, 159] width 11 height 11
checkbox input "true"
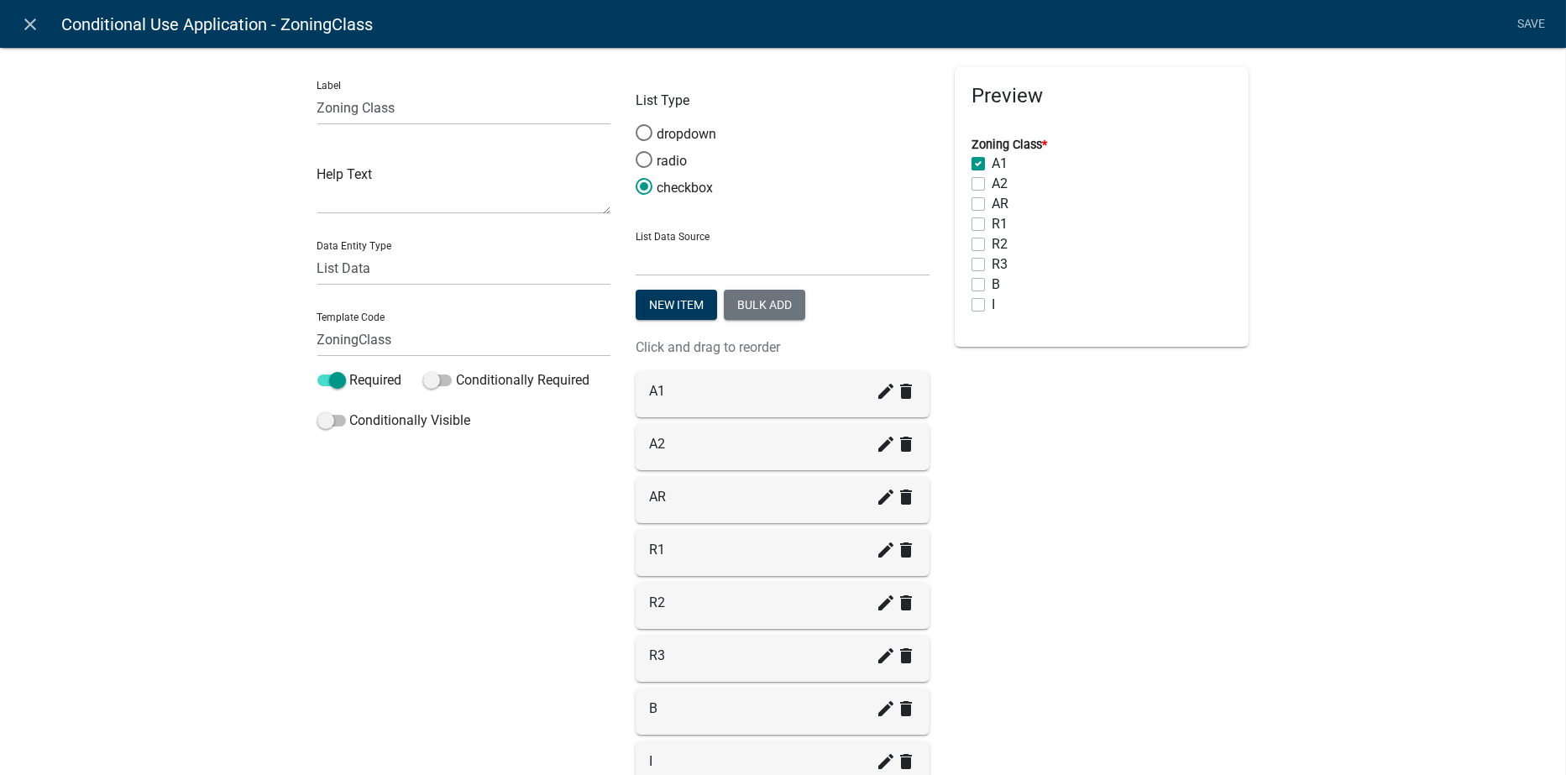
checkbox input "false"
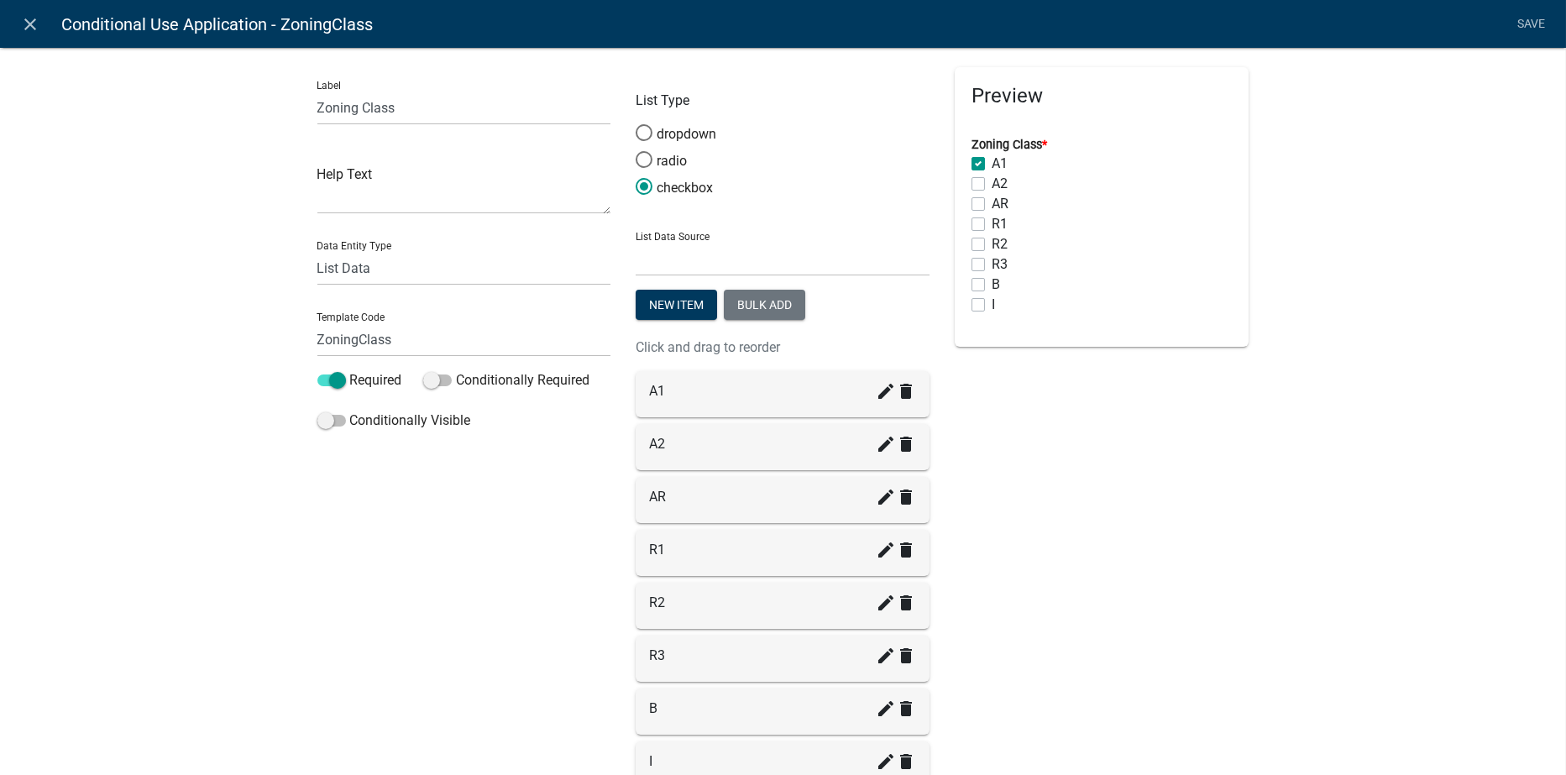
checkbox input "false"
click at [992, 181] on label "A2" at bounding box center [1000, 184] width 16 height 20
click at [992, 181] on input "A2" at bounding box center [997, 179] width 11 height 11
checkbox input "true"
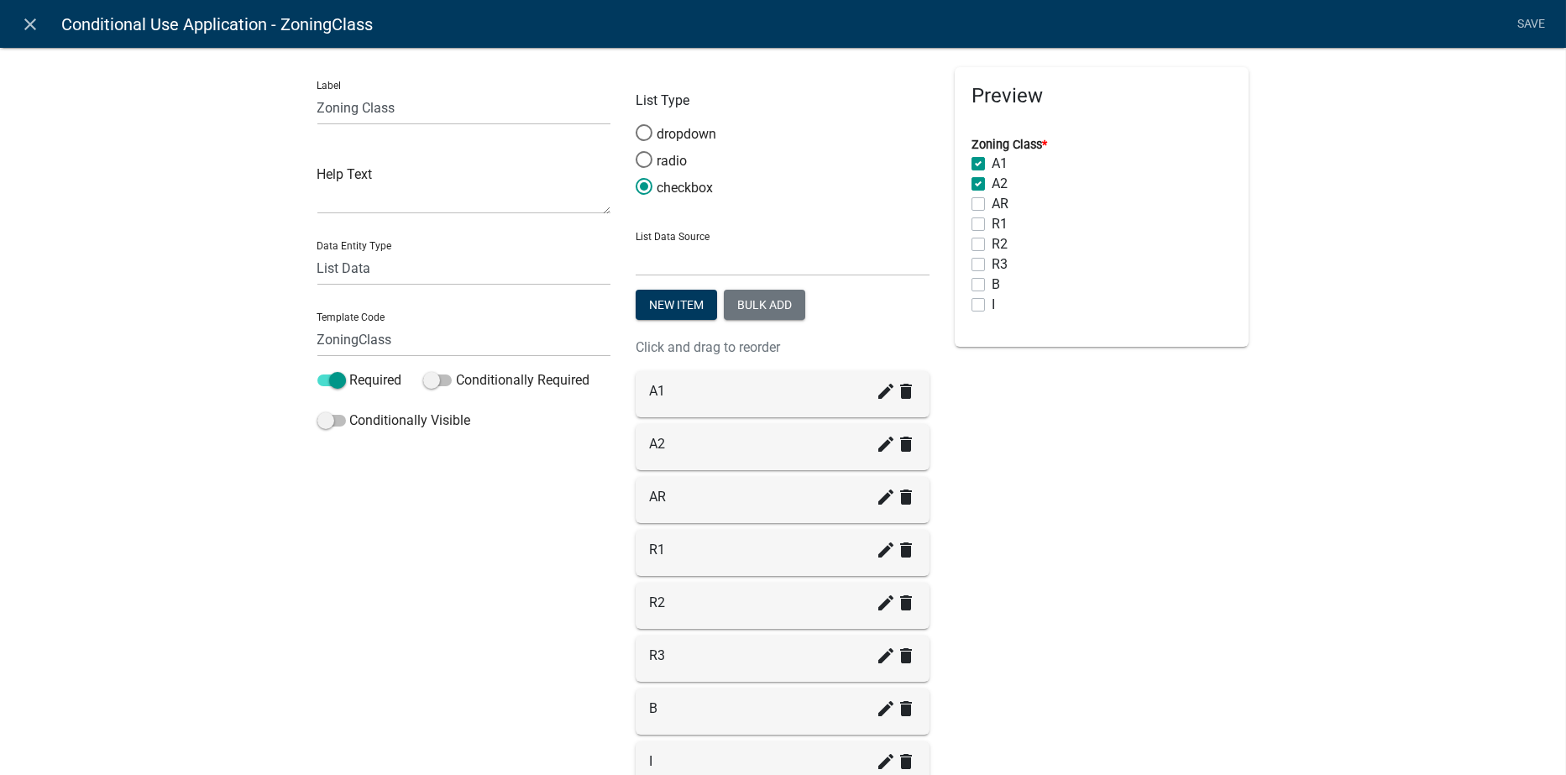
checkbox input "true"
checkbox input "false"
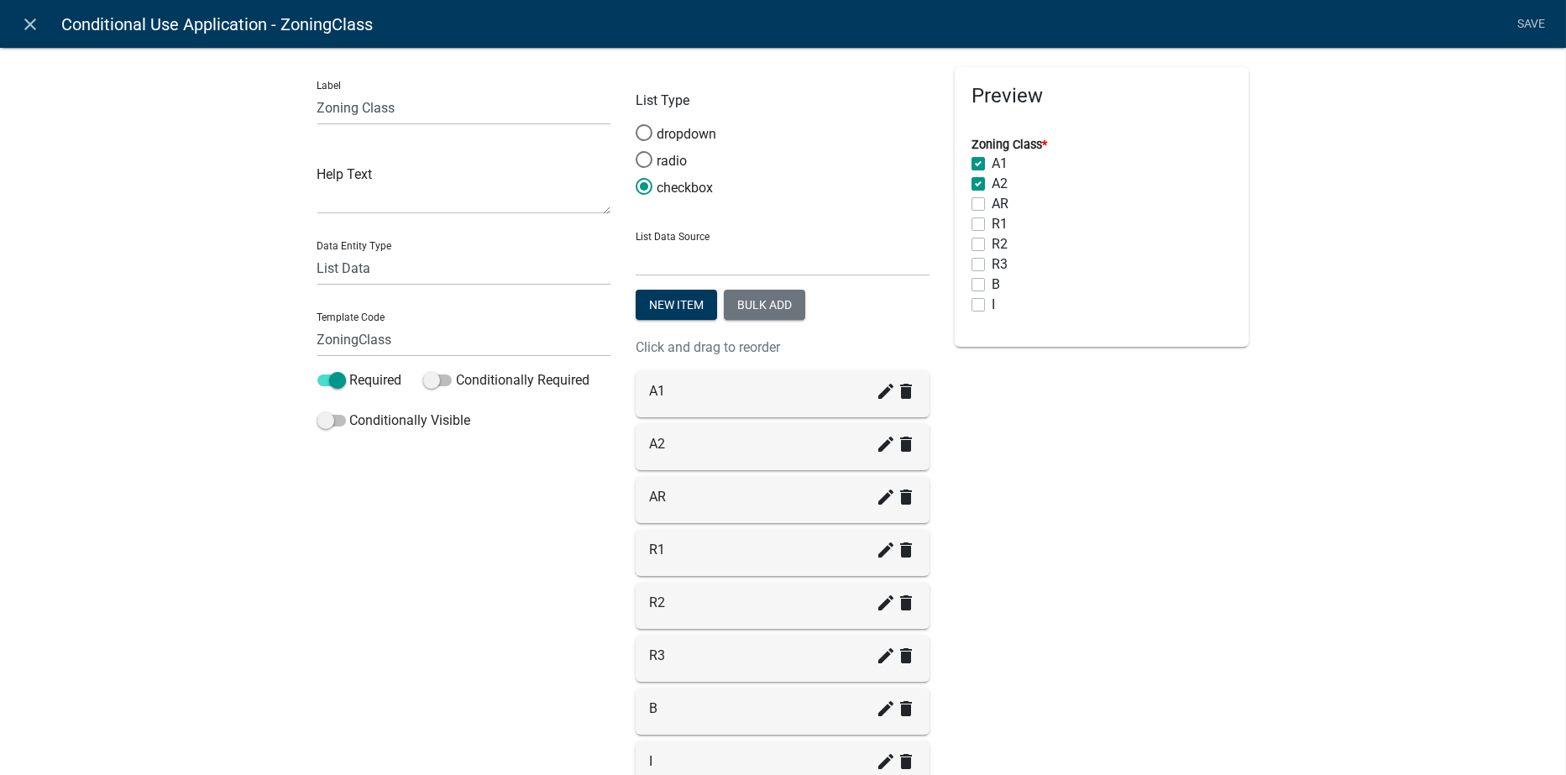
checkbox input "false"
click at [992, 203] on label "AR" at bounding box center [1000, 204] width 17 height 20
click at [992, 203] on input "AR" at bounding box center [997, 199] width 11 height 11
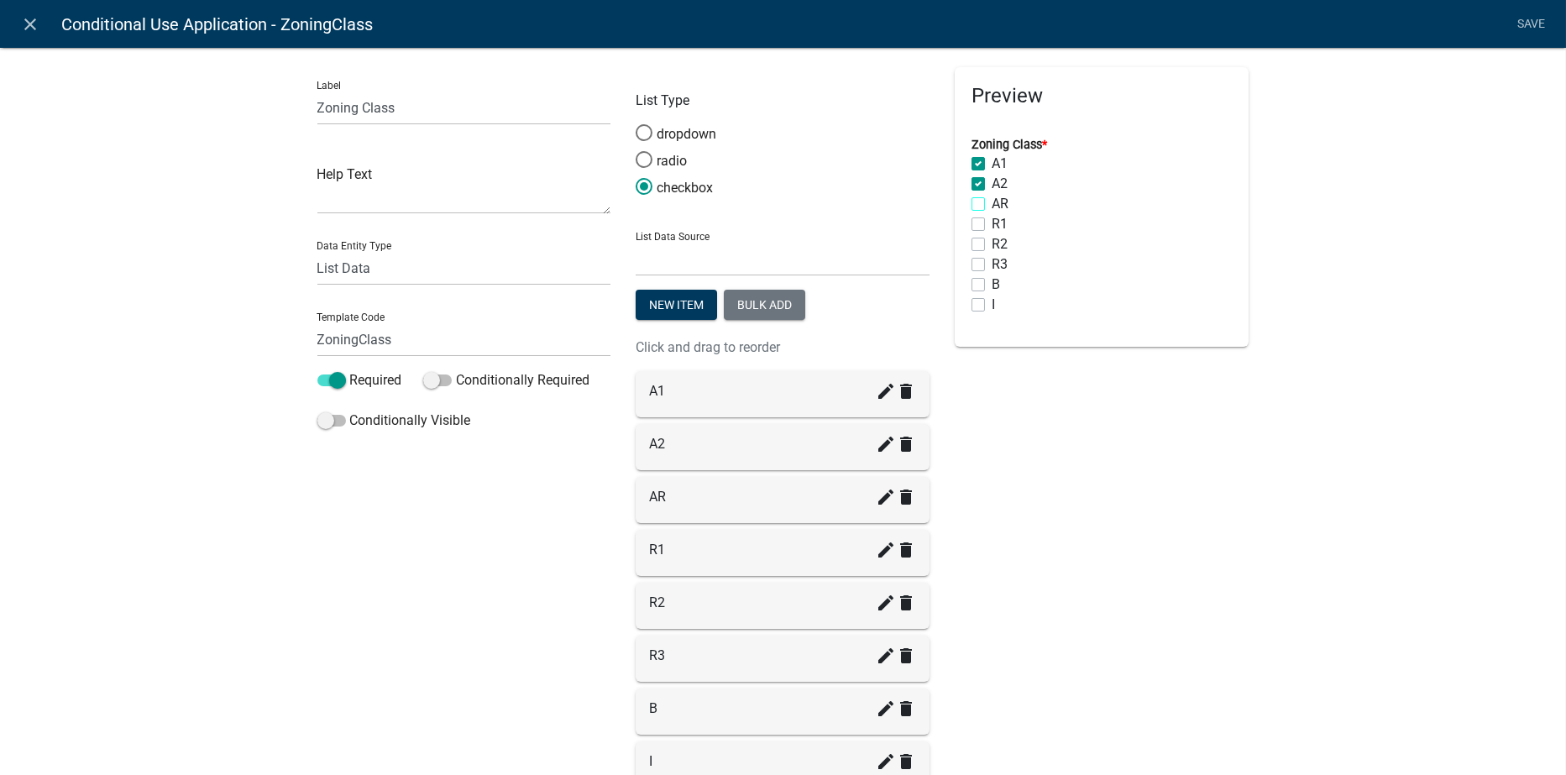
checkbox input "true"
checkbox input "false"
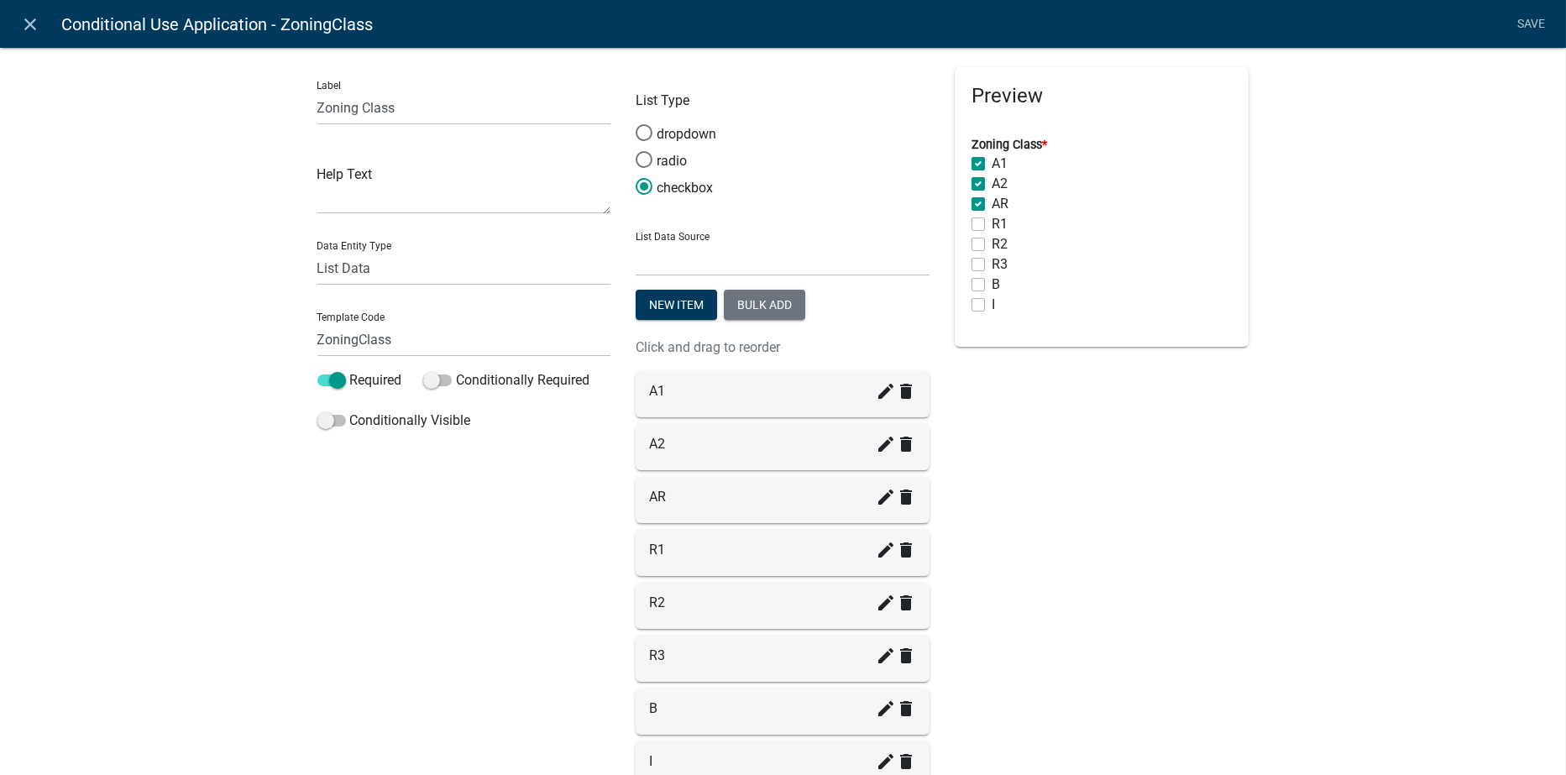
checkbox input "false"
click at [640, 160] on span at bounding box center [644, 160] width 35 height 36
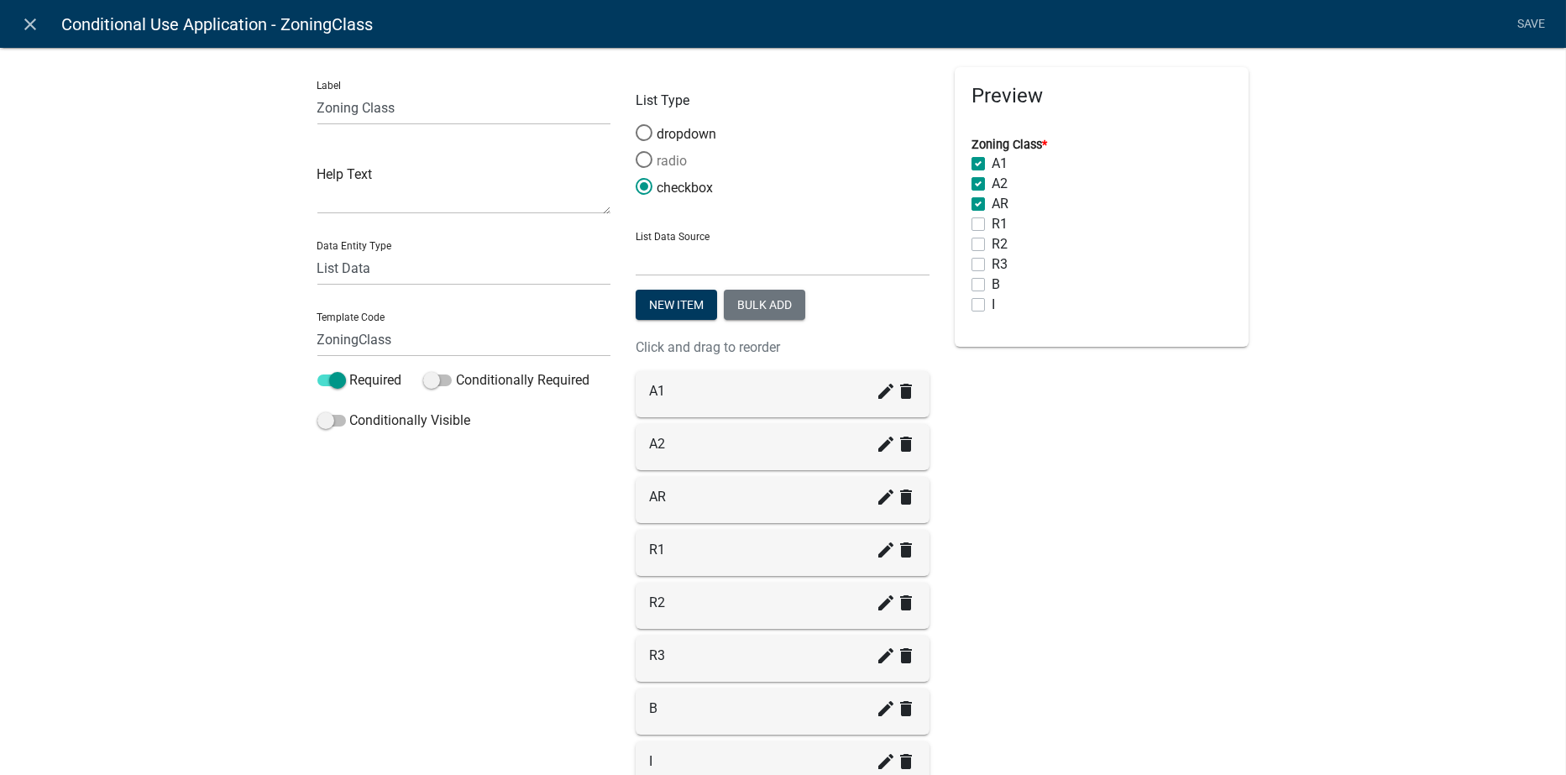
click at [636, 151] on input "radio" at bounding box center [636, 151] width 0 height 0
click at [992, 162] on label "A1" at bounding box center [1000, 164] width 16 height 20
click at [992, 162] on input "A1" at bounding box center [997, 159] width 11 height 11
radio input "true"
click at [992, 184] on label "A2" at bounding box center [1000, 184] width 16 height 20
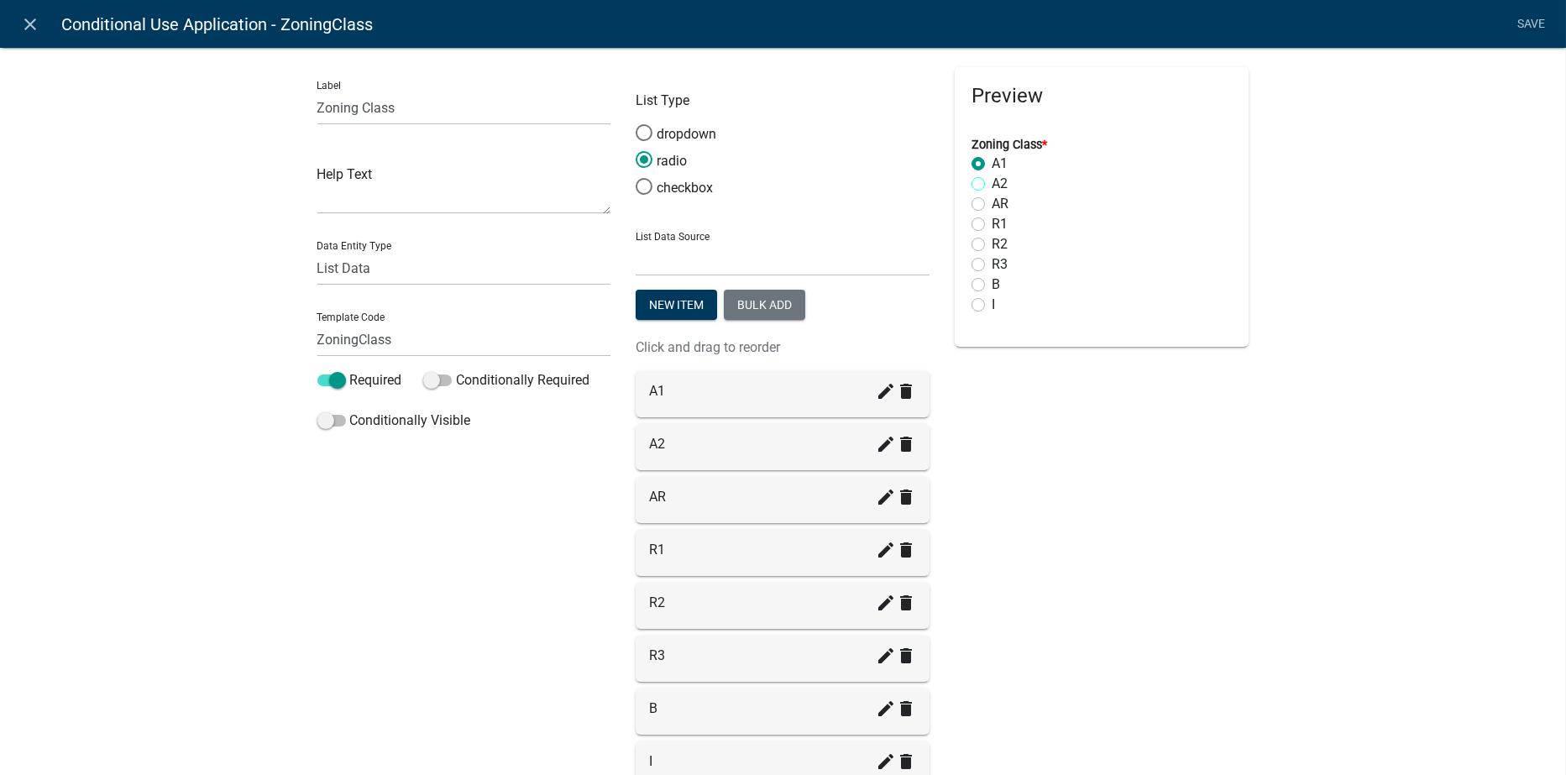
click at [992, 184] on input "A2" at bounding box center [997, 179] width 11 height 11
radio input "true"
click at [992, 203] on label "AR" at bounding box center [1000, 204] width 17 height 20
click at [992, 203] on input "AR" at bounding box center [997, 199] width 11 height 11
radio input "true"
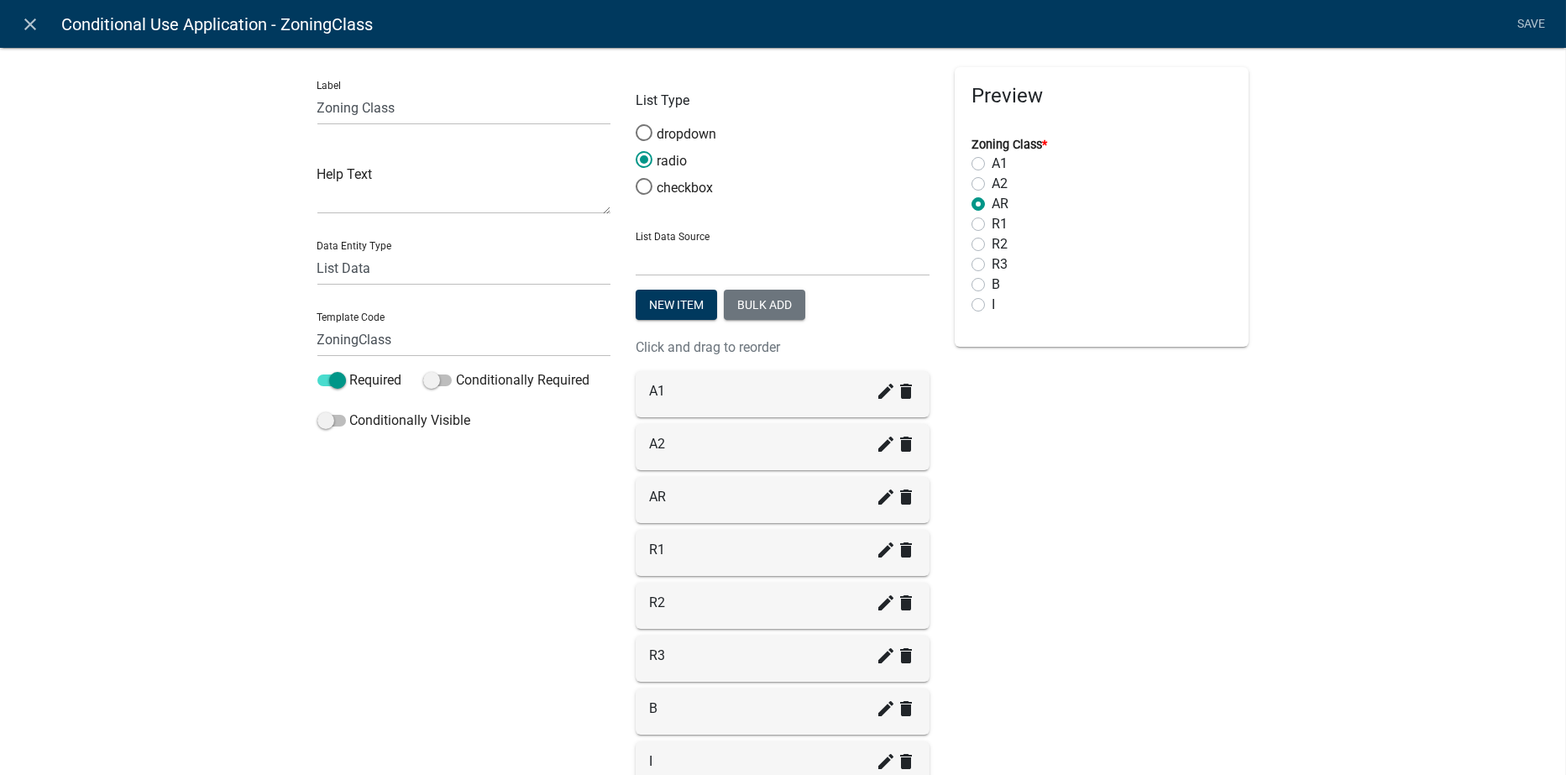
click at [1529, 21] on link "Save" at bounding box center [1532, 24] width 42 height 32
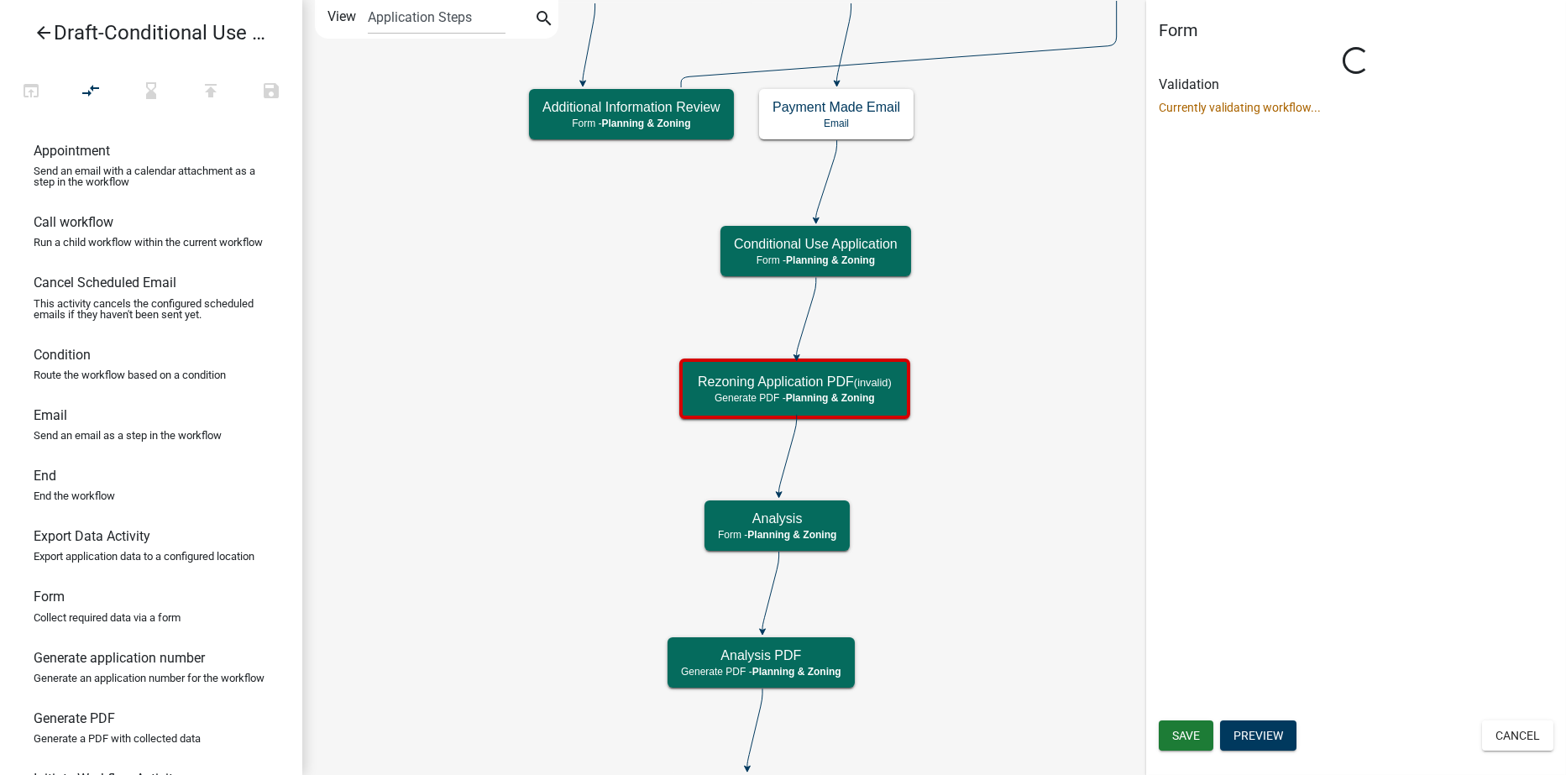
select select "21E23B7C-0AE9-4CE5-BF16-76C7A100C343"
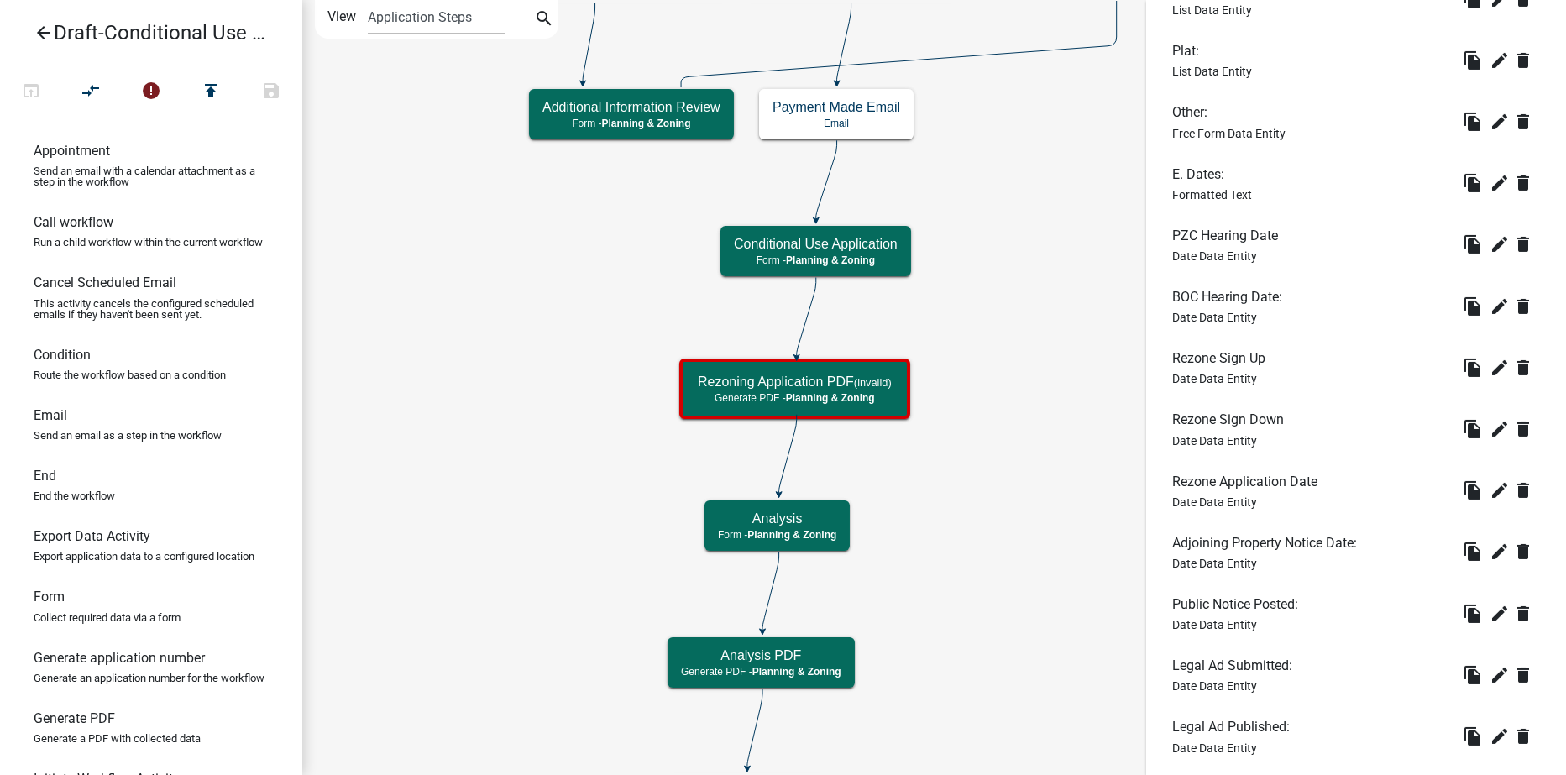
scroll to position [2263, 0]
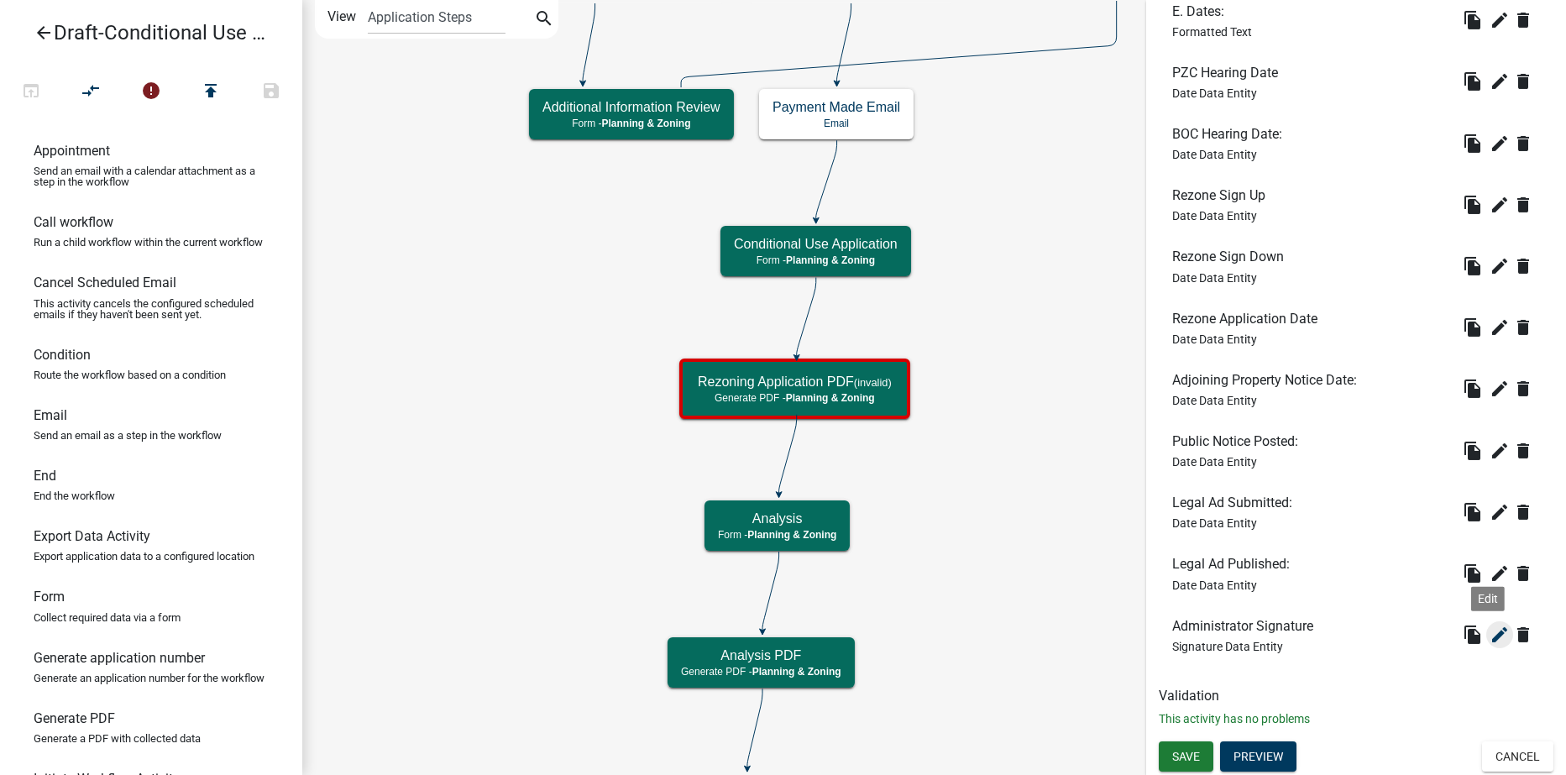
click at [1490, 630] on icon "edit" at bounding box center [1500, 635] width 20 height 20
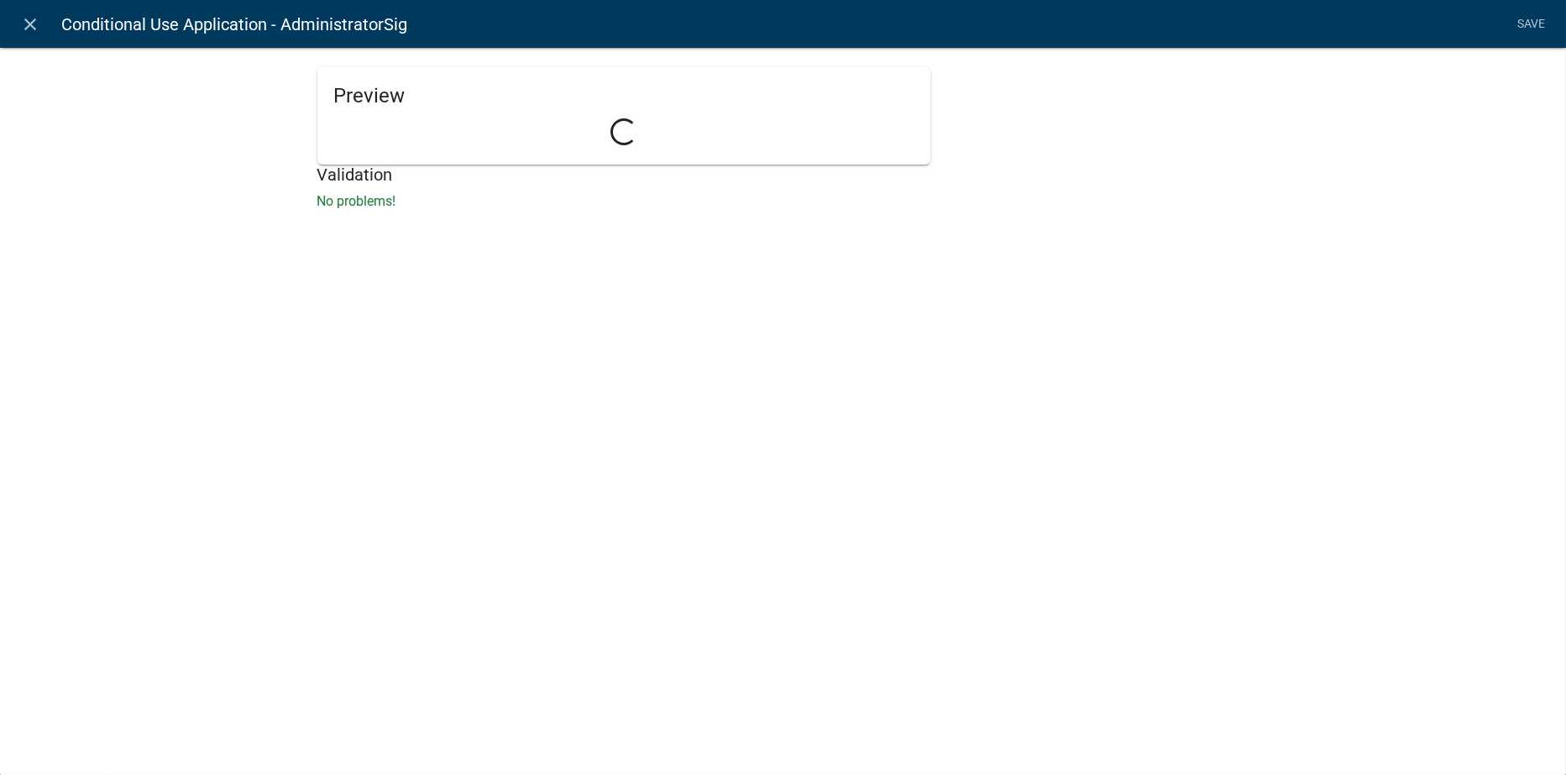
select select "signature"
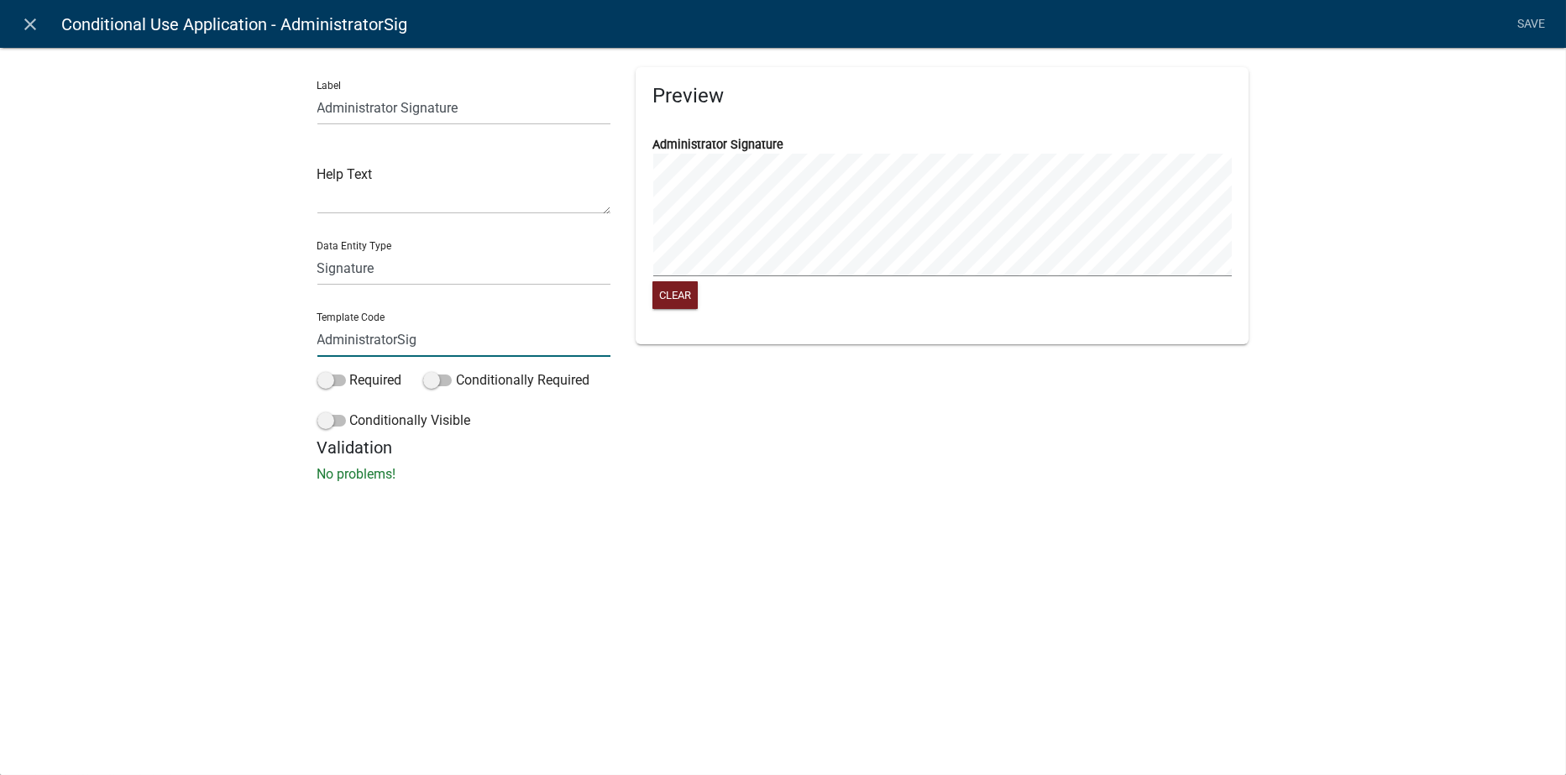
click at [430, 341] on input "AdministratorSig" at bounding box center [464, 339] width 294 height 34
click at [381, 268] on select "Free Form Text Document Display Entity Value Fee Numeric Data Date Map Sketch D…" at bounding box center [464, 268] width 294 height 34
click at [746, 433] on div "Preview Administrator Signature Clear" at bounding box center [942, 252] width 638 height 370
click at [28, 21] on icon "close" at bounding box center [31, 24] width 20 height 20
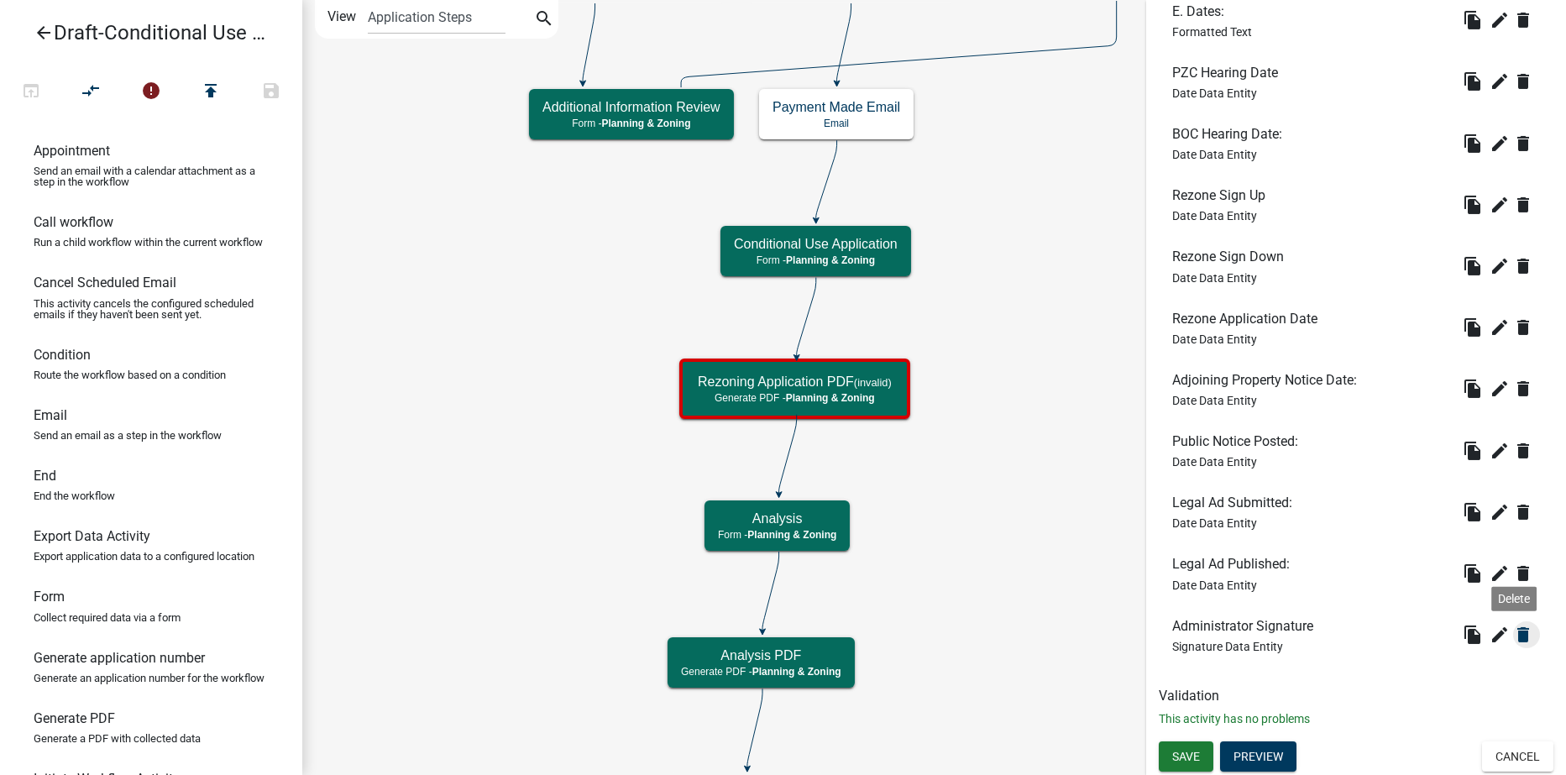
click at [1513, 632] on icon "delete" at bounding box center [1523, 635] width 20 height 20
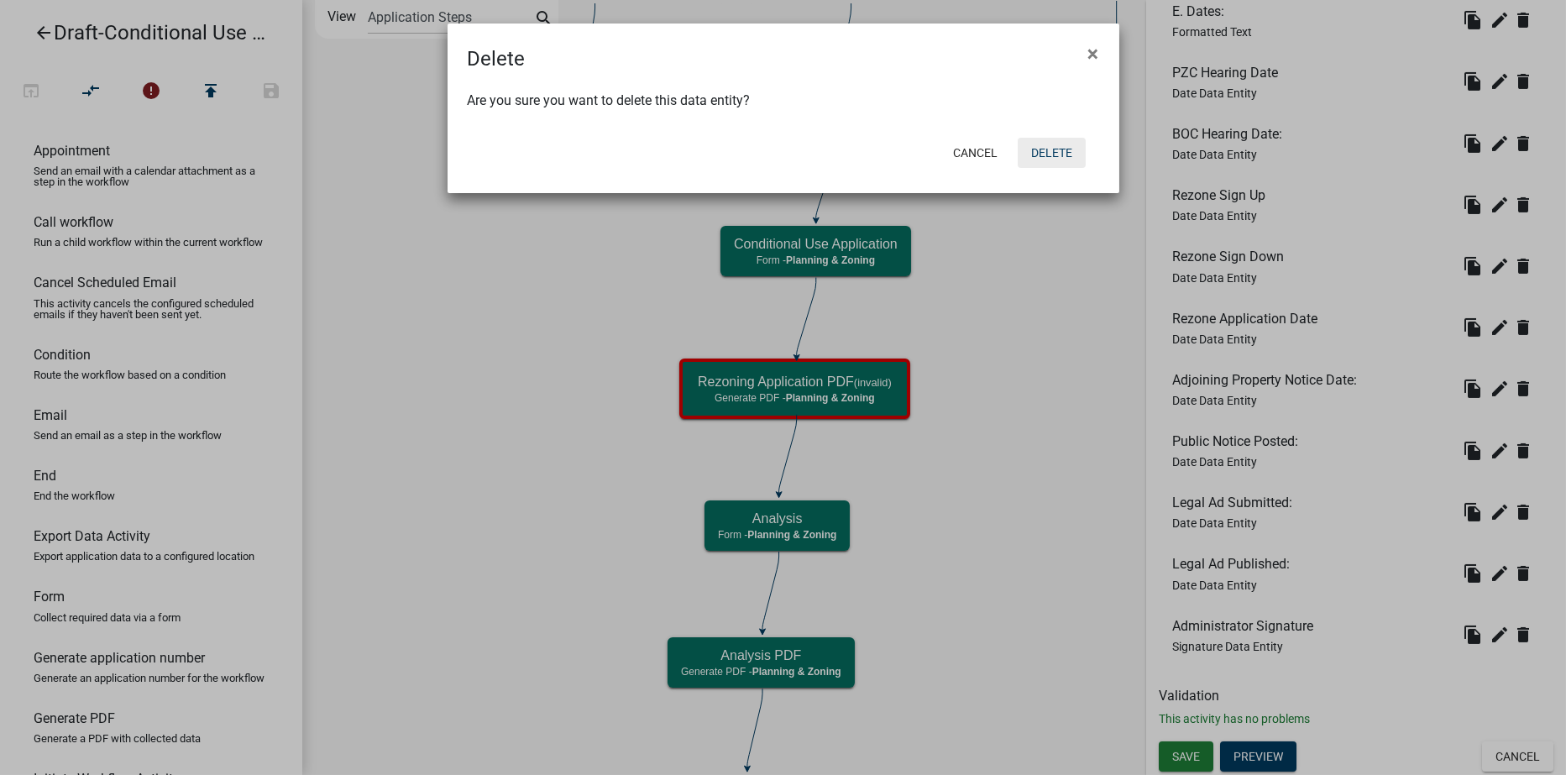
click at [1052, 147] on button "Delete" at bounding box center [1052, 153] width 68 height 30
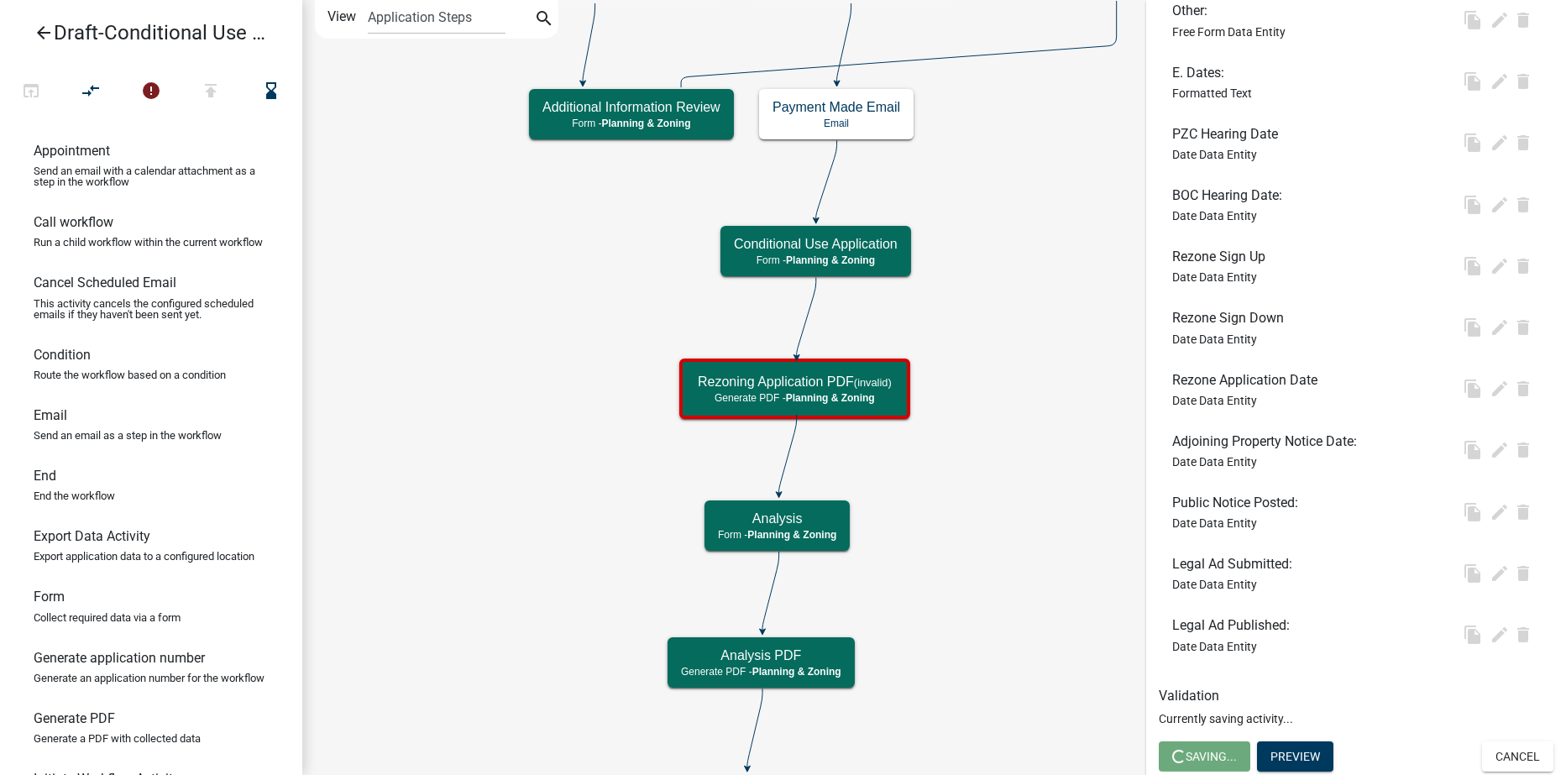
scroll to position [0, 0]
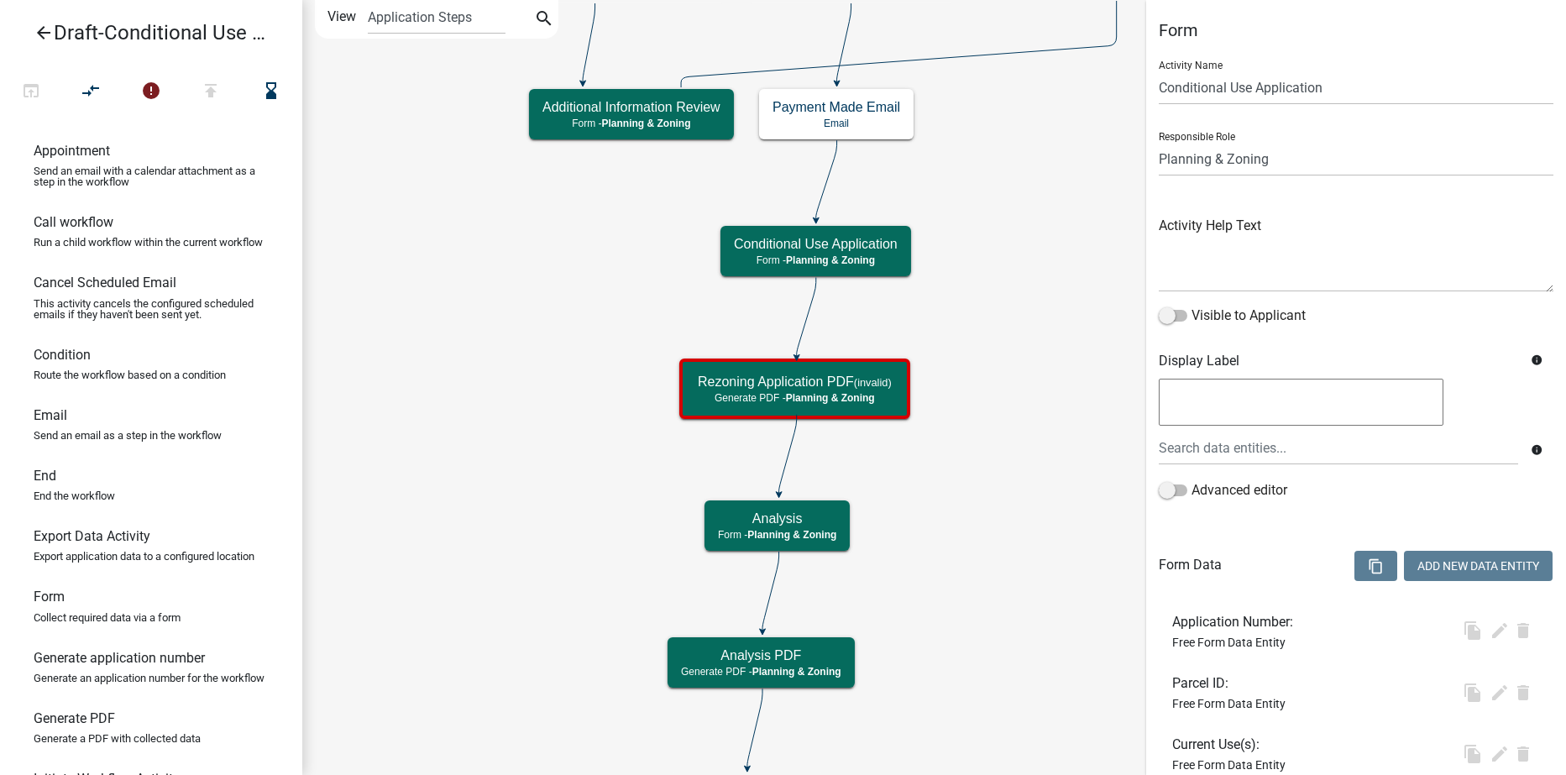
select select "21E23B7C-0AE9-4CE5-BF16-76C7A100C343"
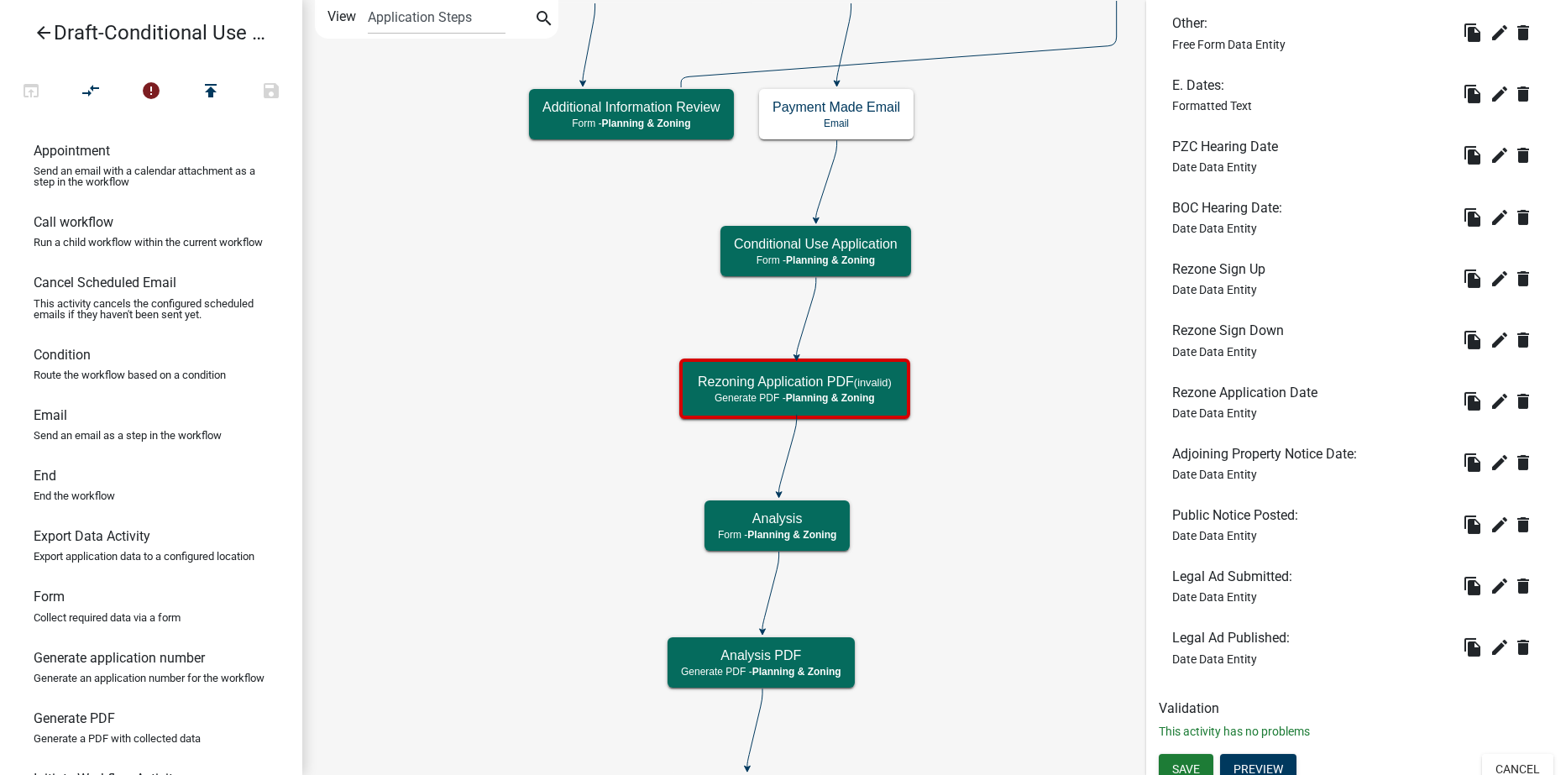
scroll to position [2201, 0]
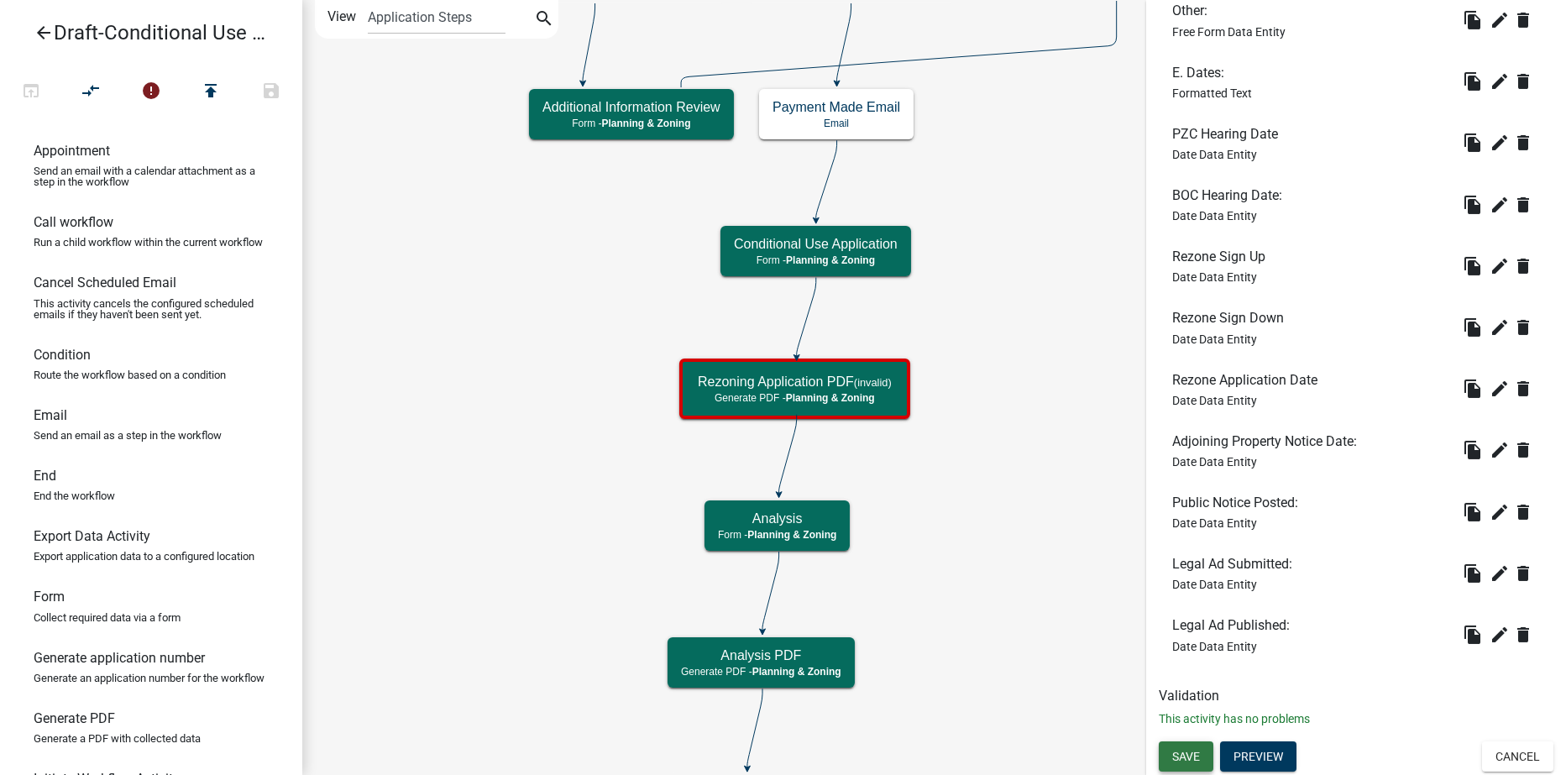
click at [1184, 753] on span "Save" at bounding box center [1186, 755] width 28 height 13
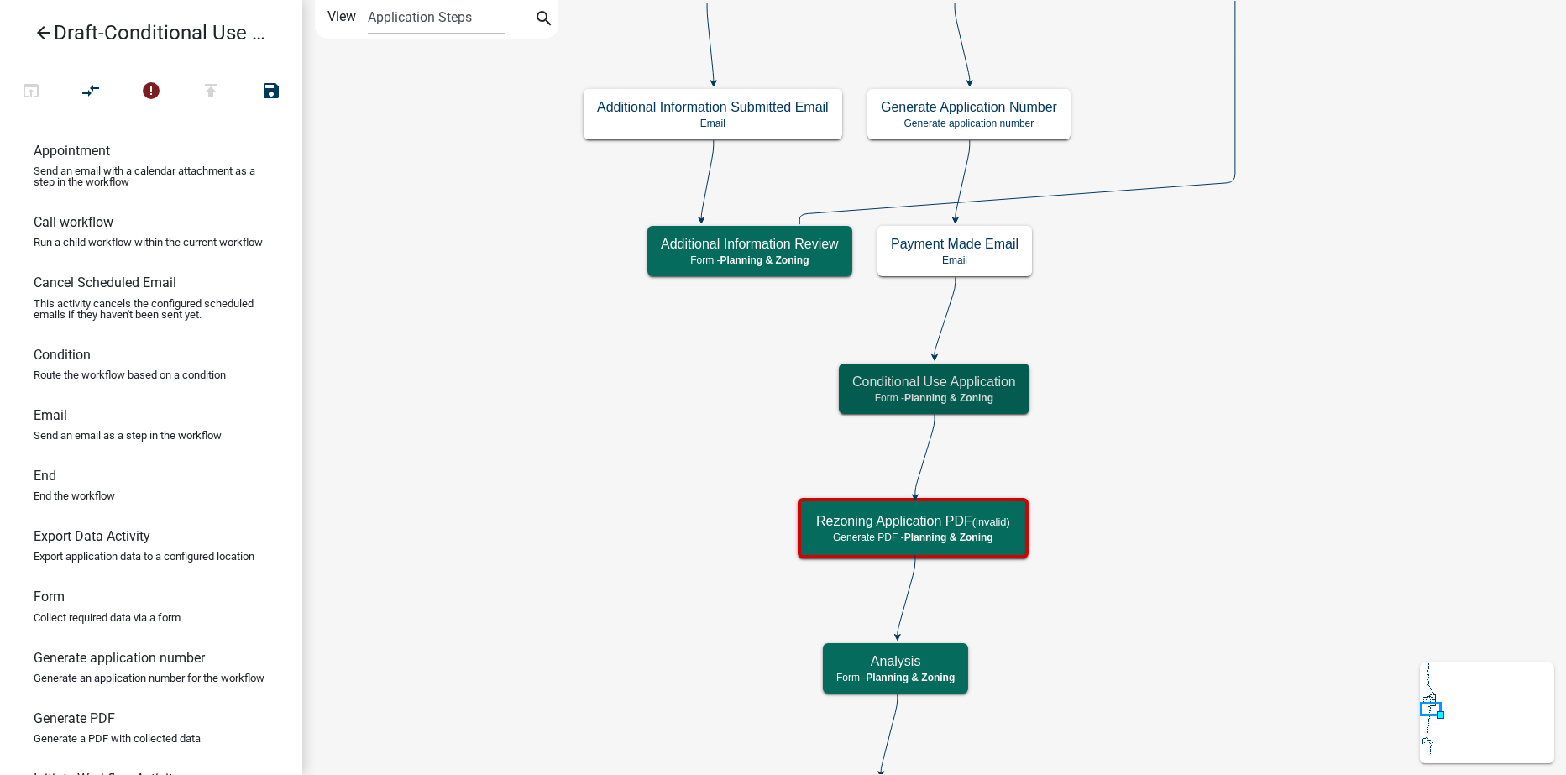
scroll to position [0, 0]
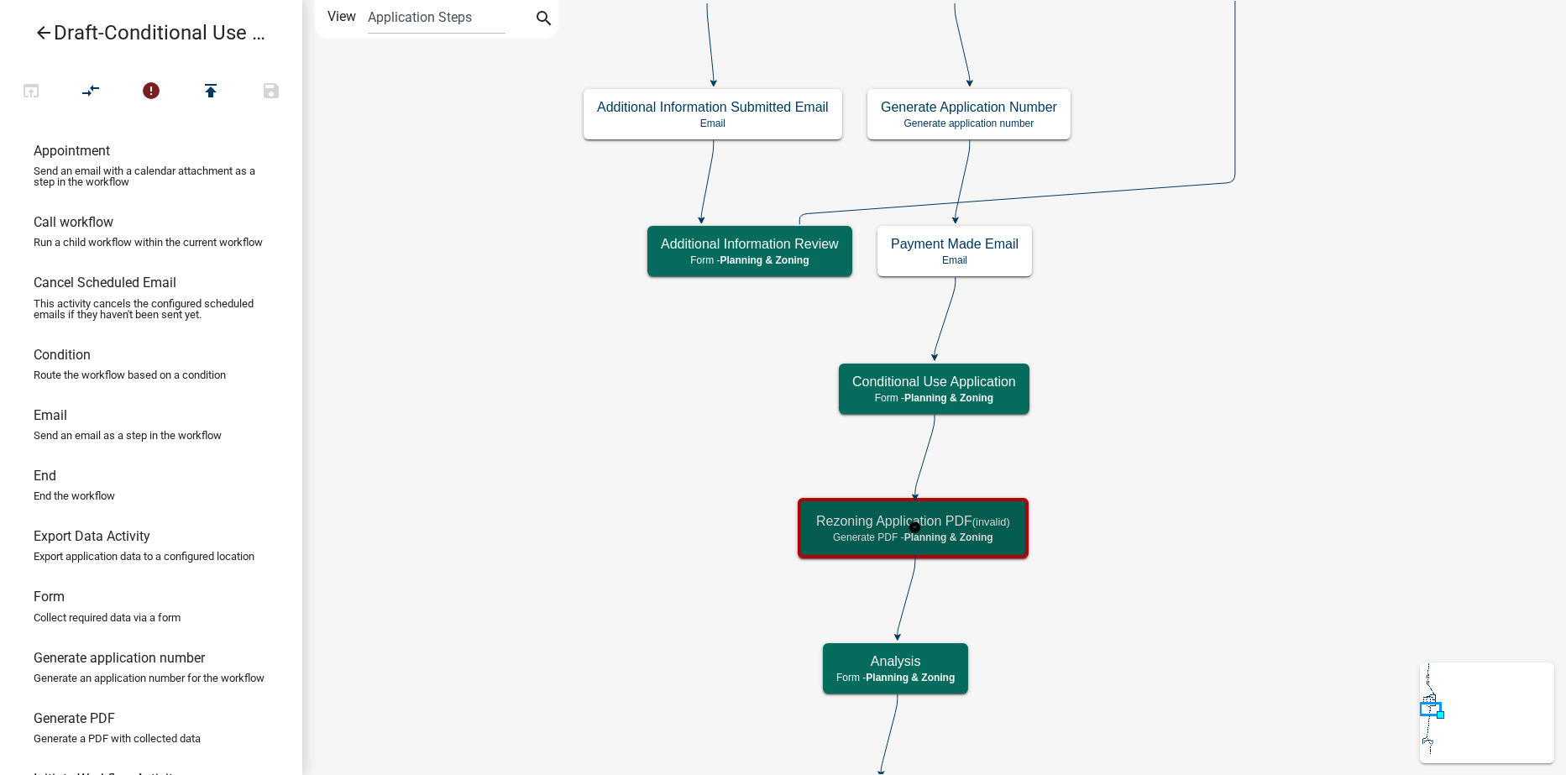
click at [833, 522] on h5 "Rezoning Application PDF (invalid)" at bounding box center [913, 521] width 194 height 16
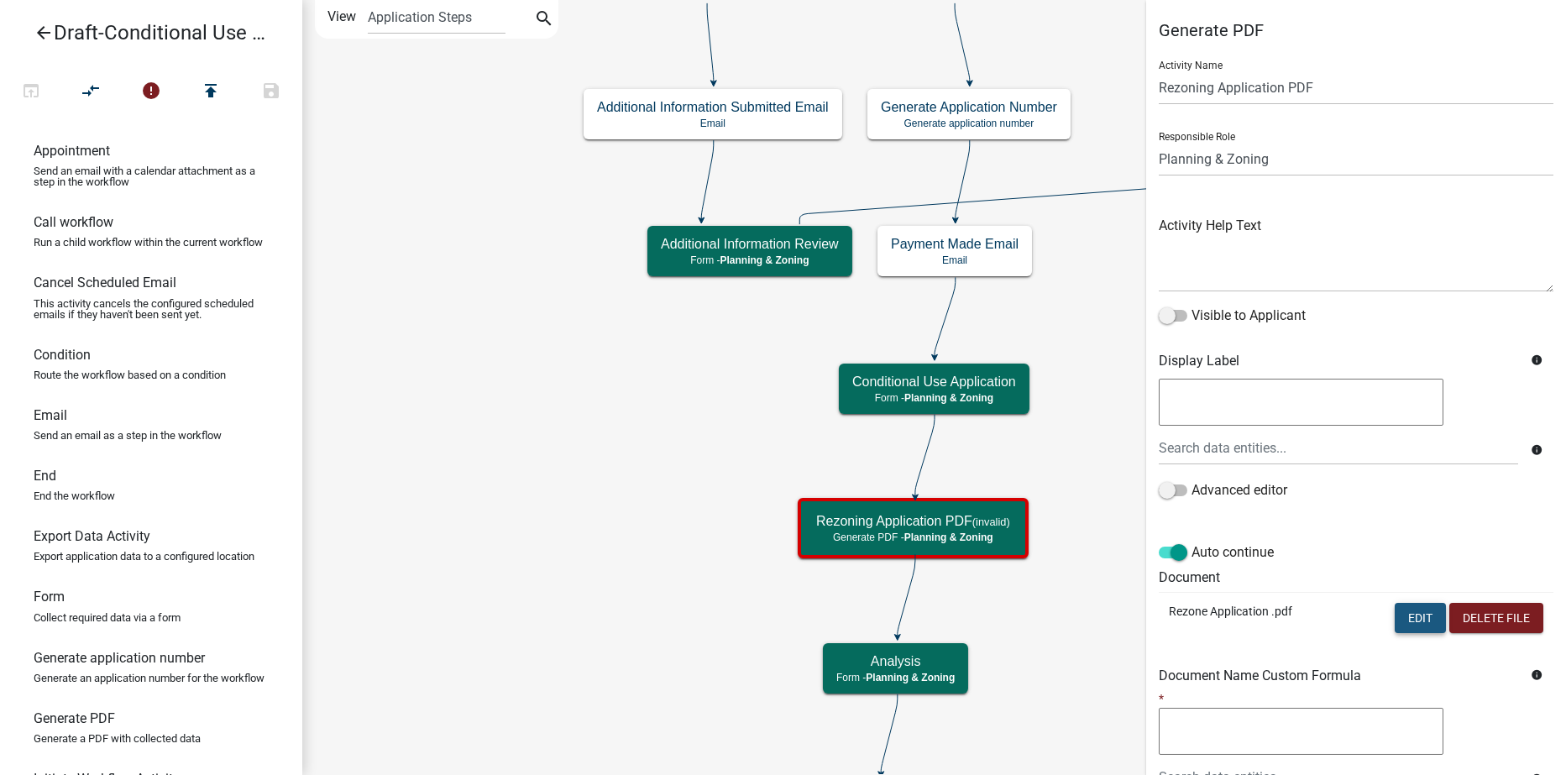
click at [1401, 618] on button "Edit" at bounding box center [1420, 618] width 51 height 30
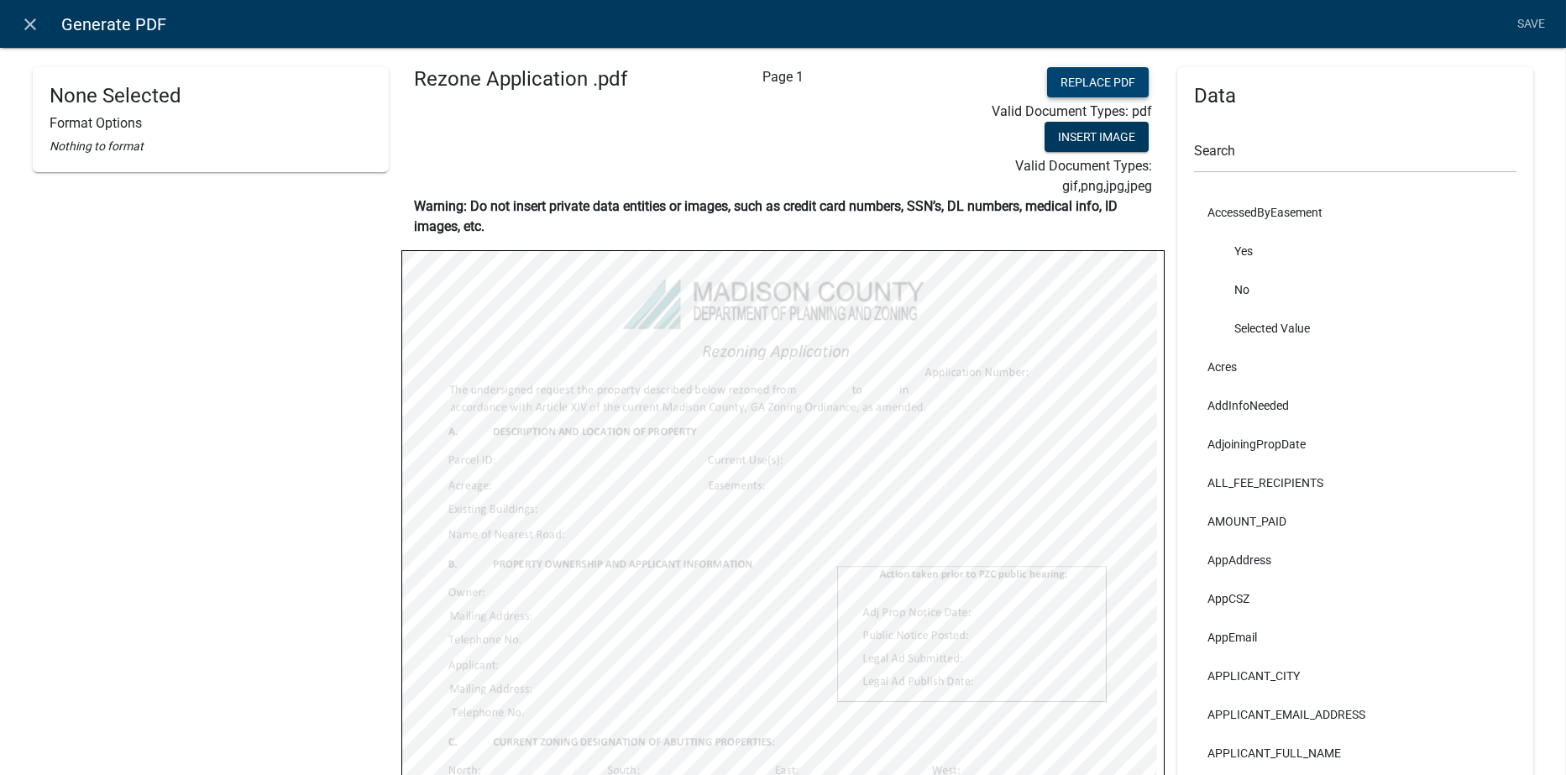
click at [1093, 75] on button "Replace PDF" at bounding box center [1098, 82] width 102 height 30
select select
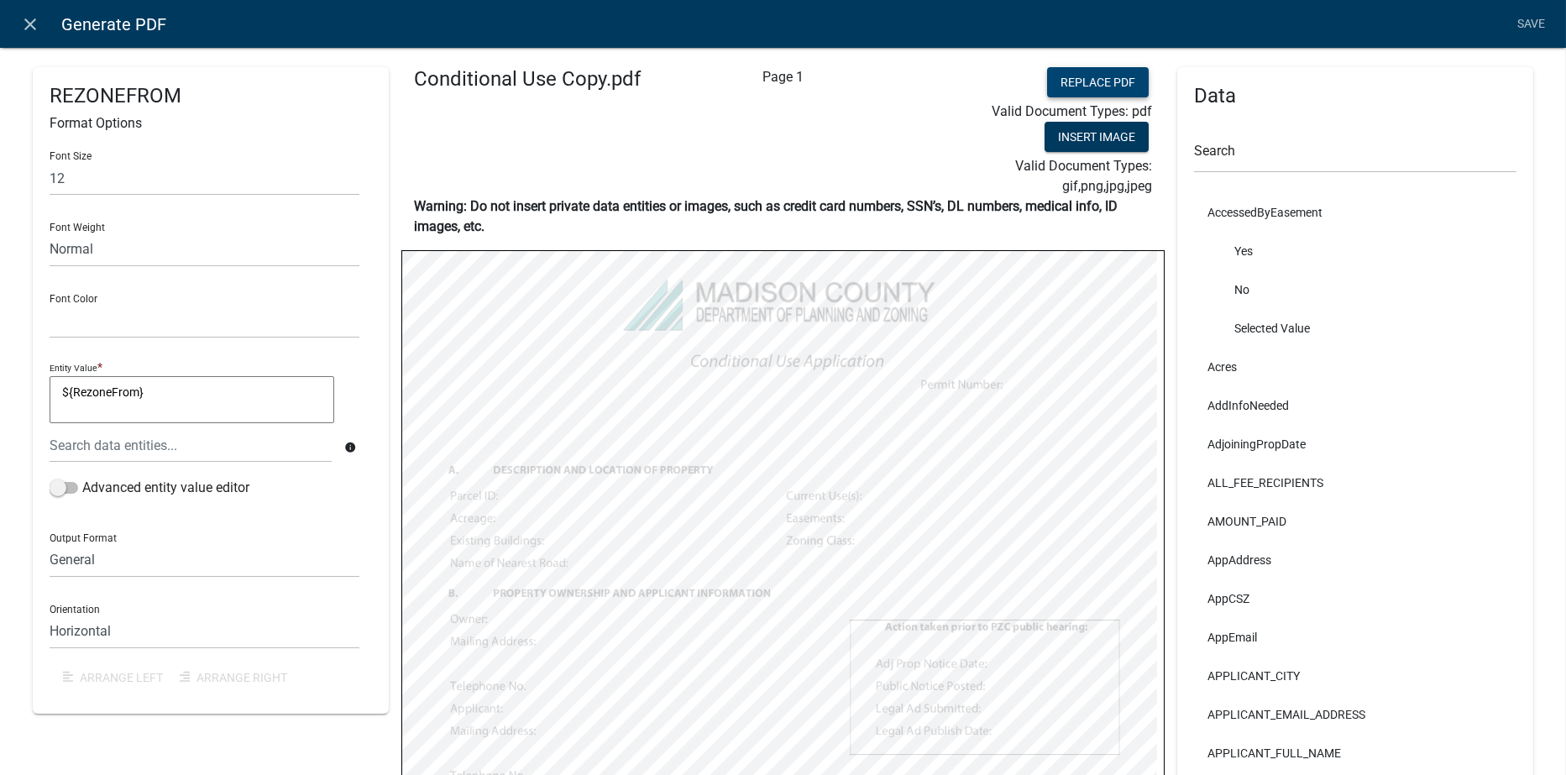
select select
click at [1530, 21] on link "Save" at bounding box center [1532, 24] width 42 height 32
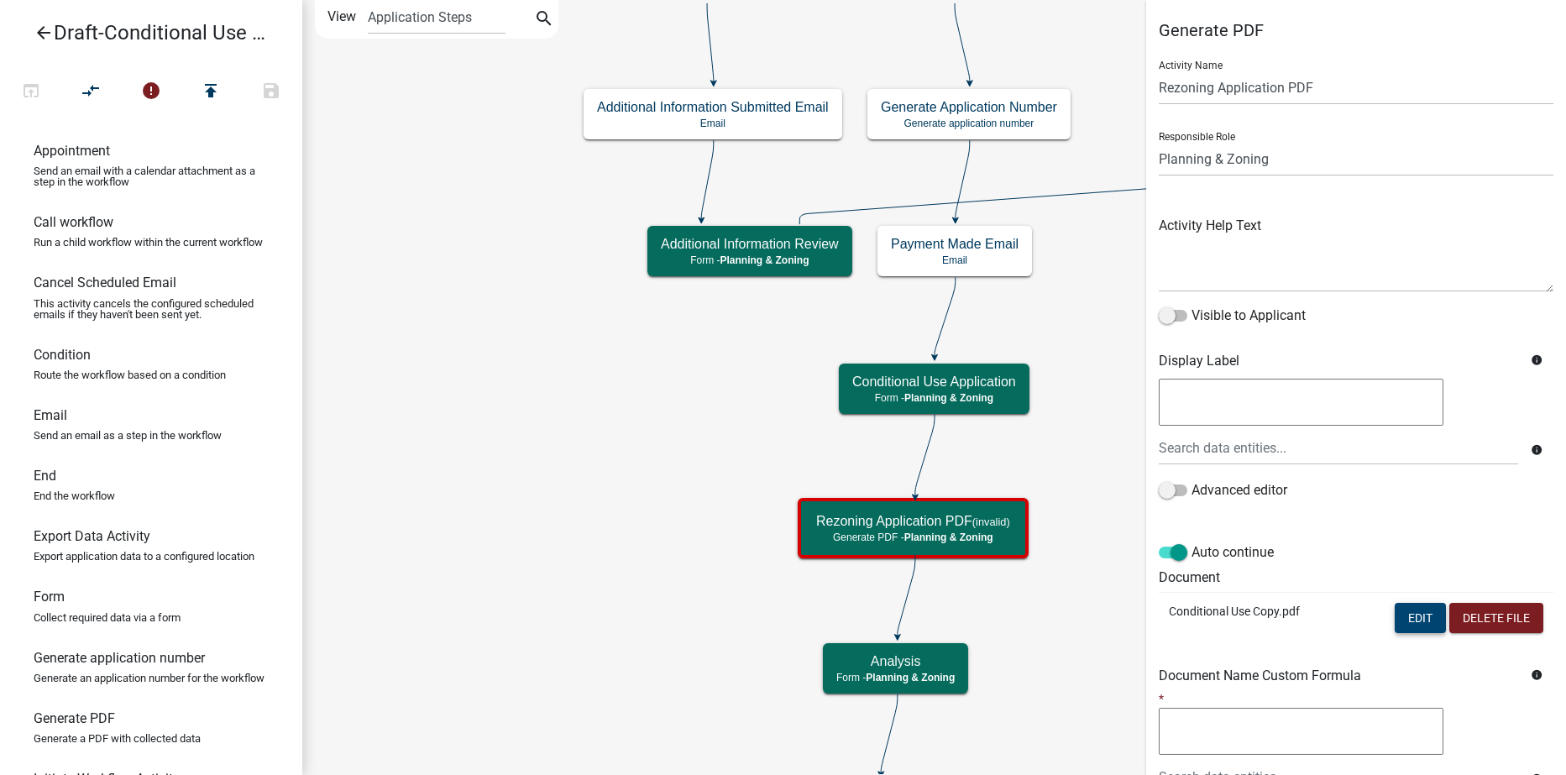
click at [1416, 621] on button "Edit" at bounding box center [1420, 618] width 51 height 30
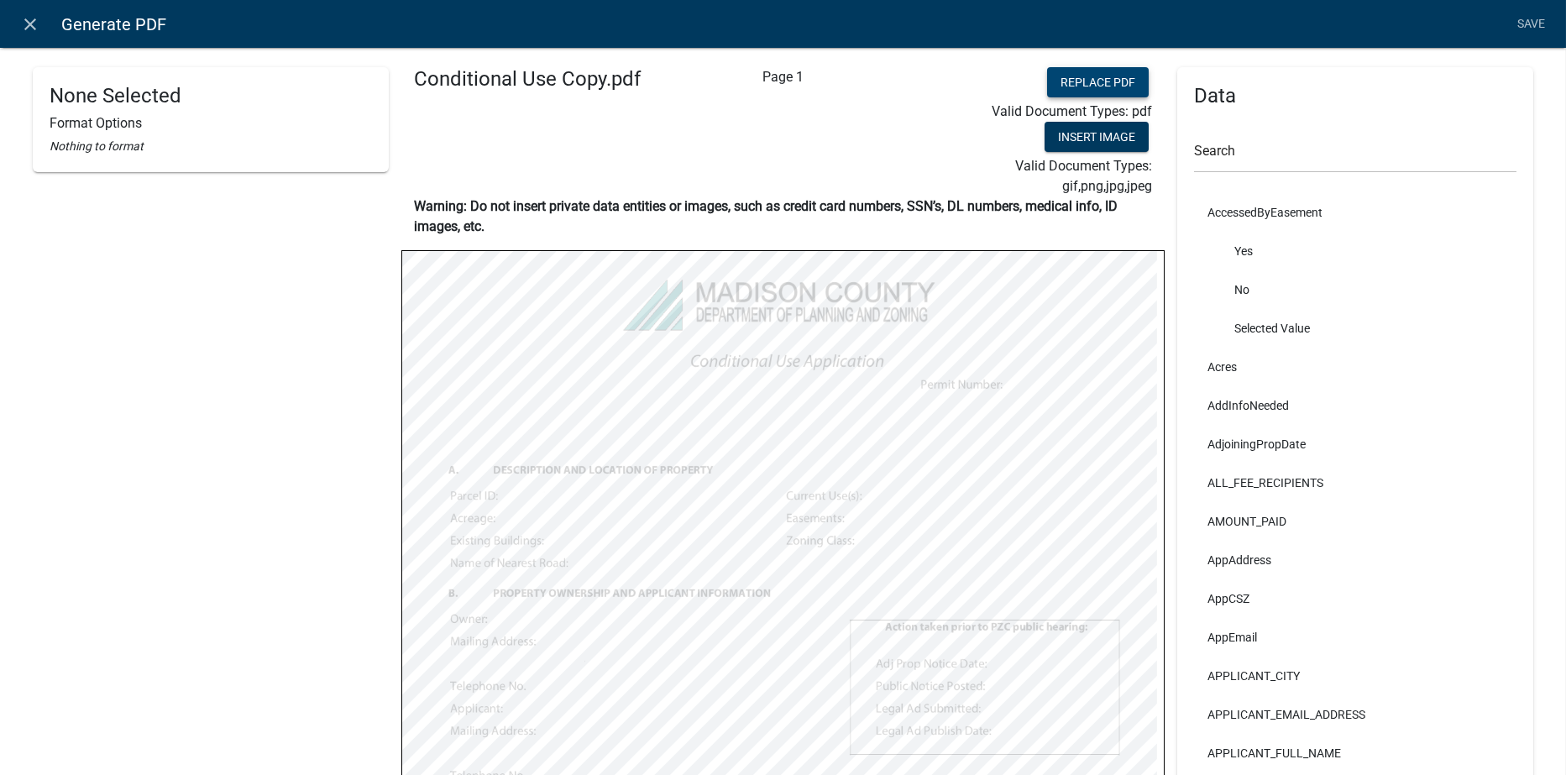
click at [1081, 79] on button "Replace PDF" at bounding box center [1098, 82] width 102 height 30
select select
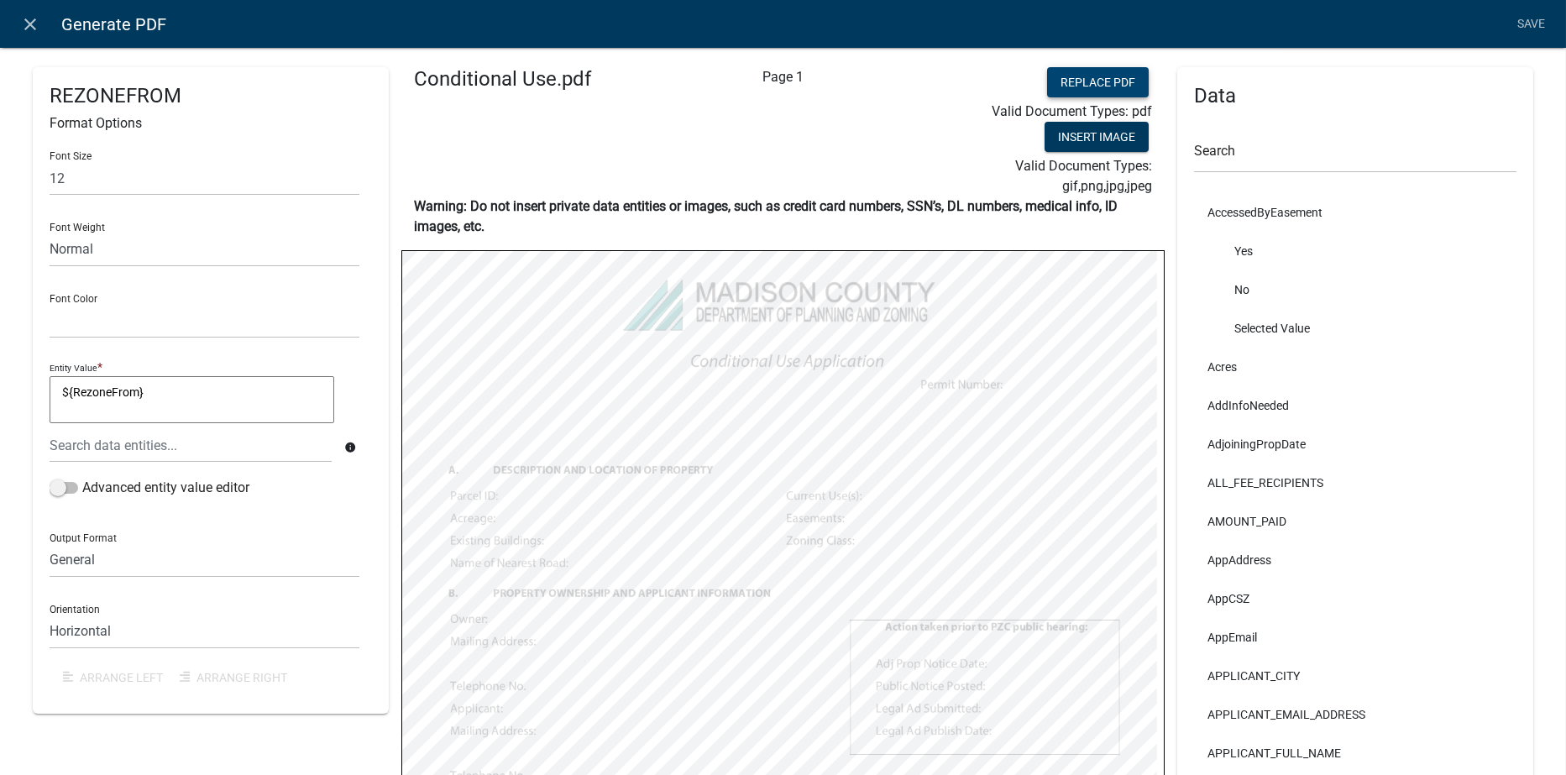
select select
click at [1538, 26] on link "Save" at bounding box center [1532, 24] width 42 height 32
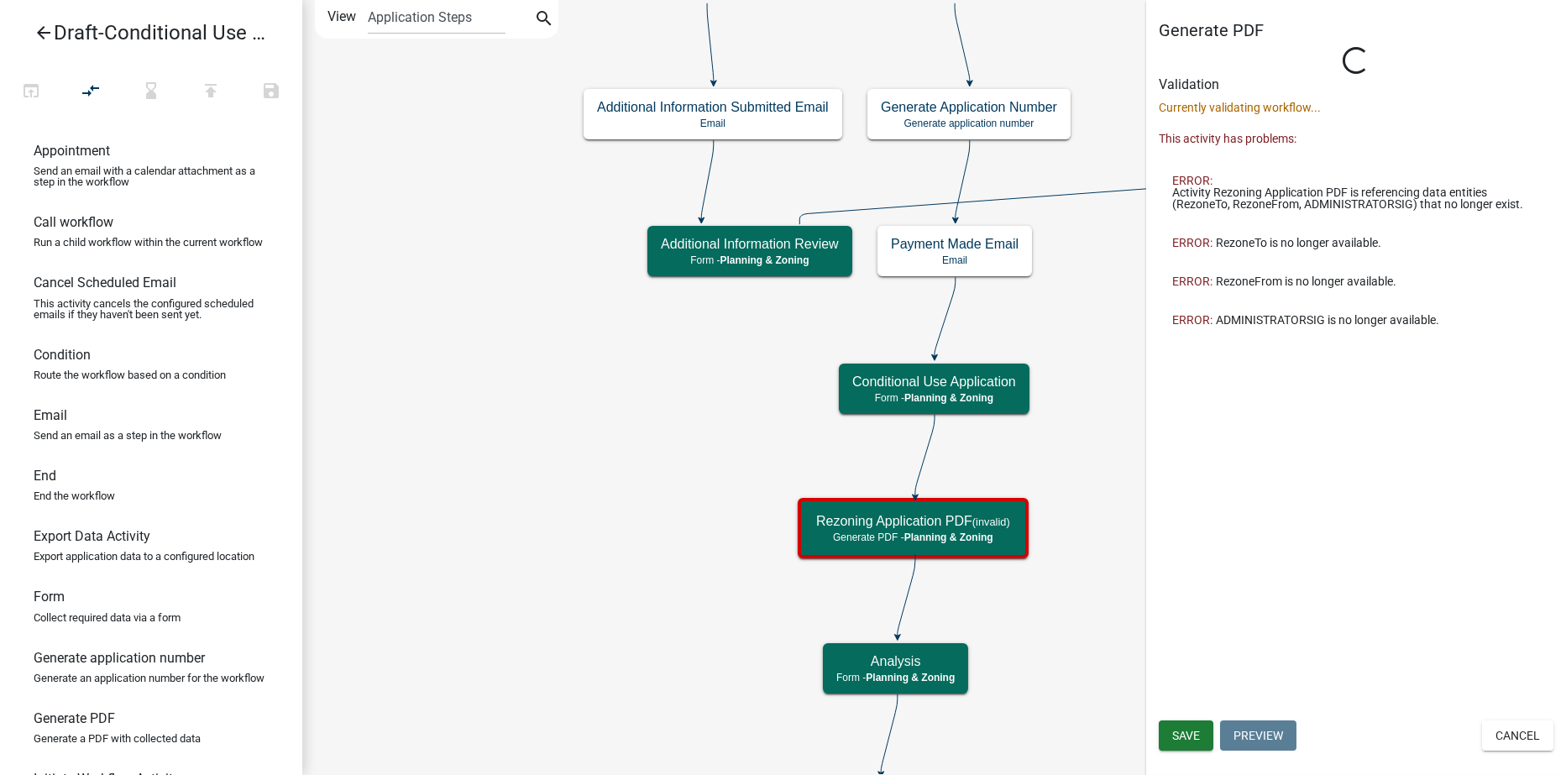
select select "21E23B7C-0AE9-4CE5-BF16-76C7A100C343"
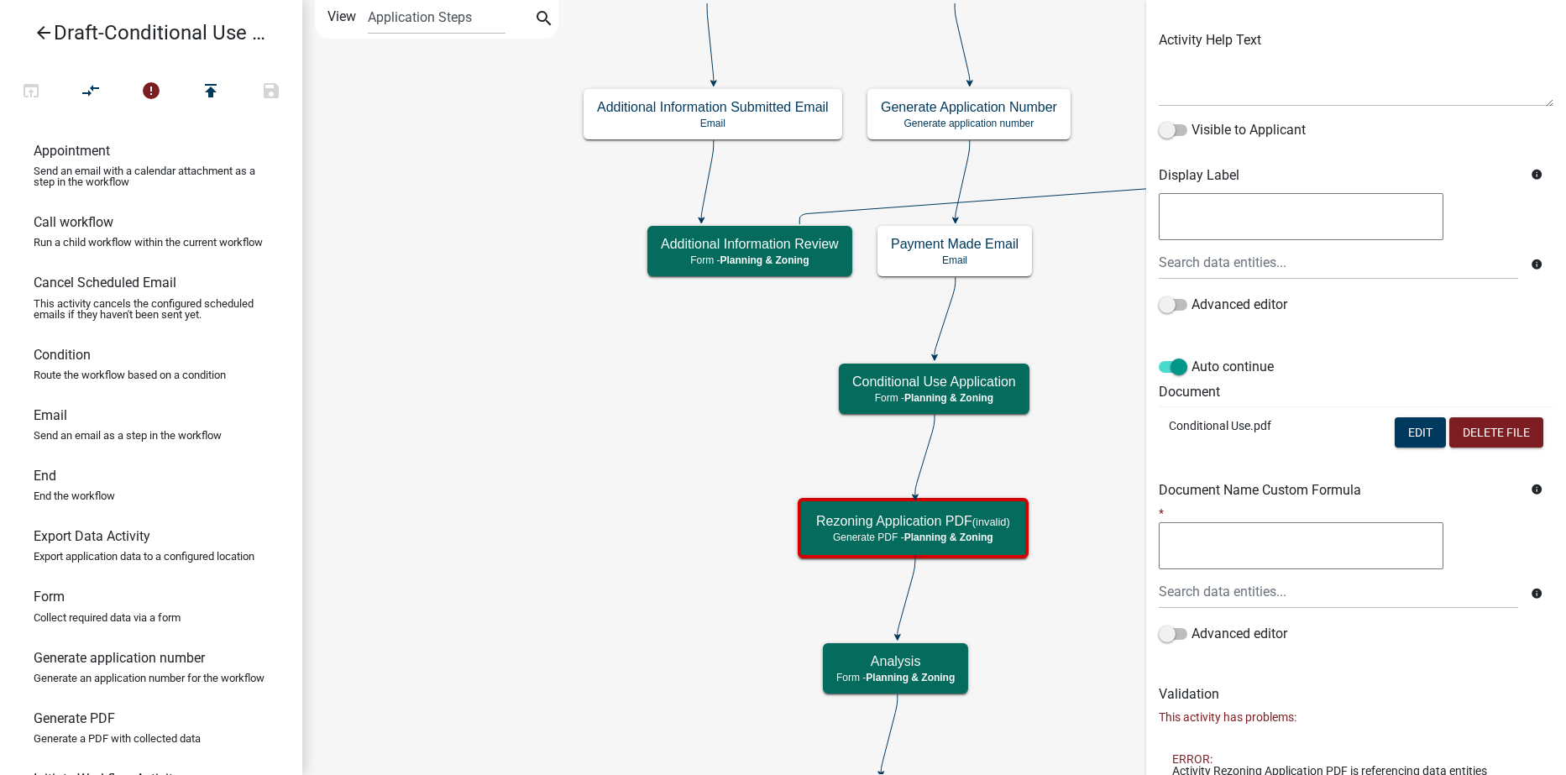
scroll to position [363, 0]
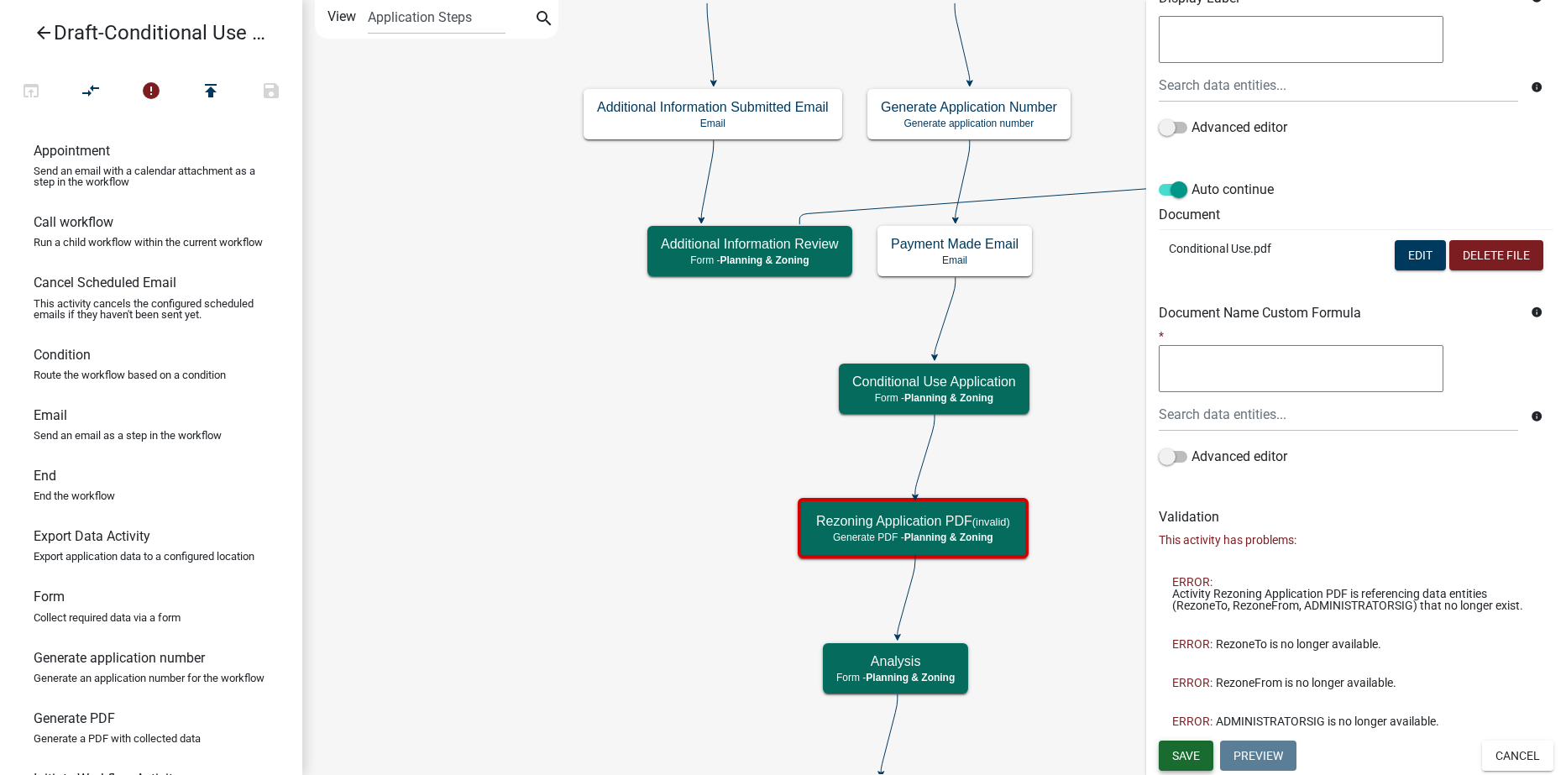
click at [1194, 758] on span "Save" at bounding box center [1186, 754] width 28 height 13
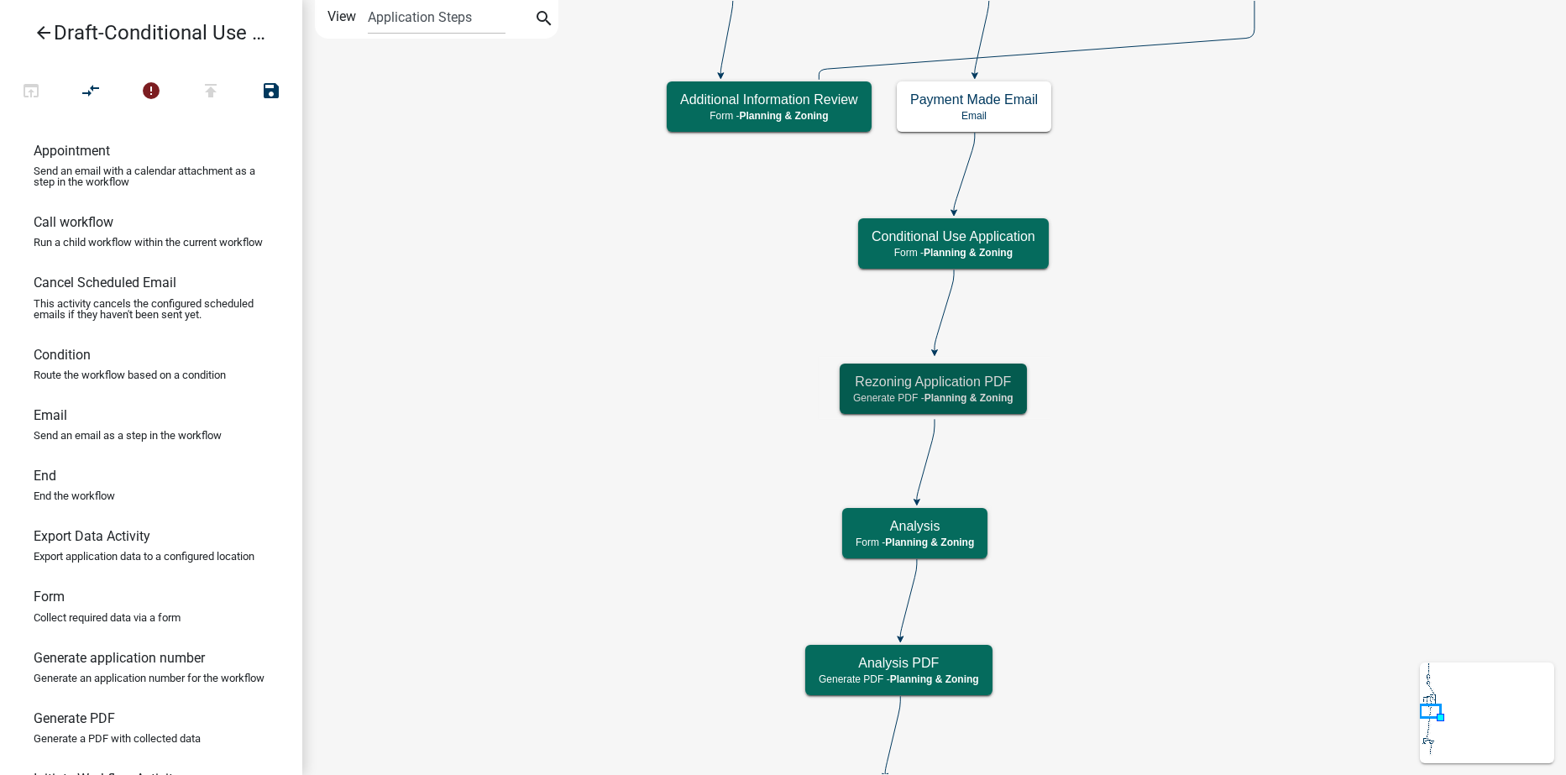
scroll to position [0, 0]
click at [994, 390] on div "Rezoning Application PDF Generate PDF - Planning & Zoning" at bounding box center [933, 389] width 187 height 50
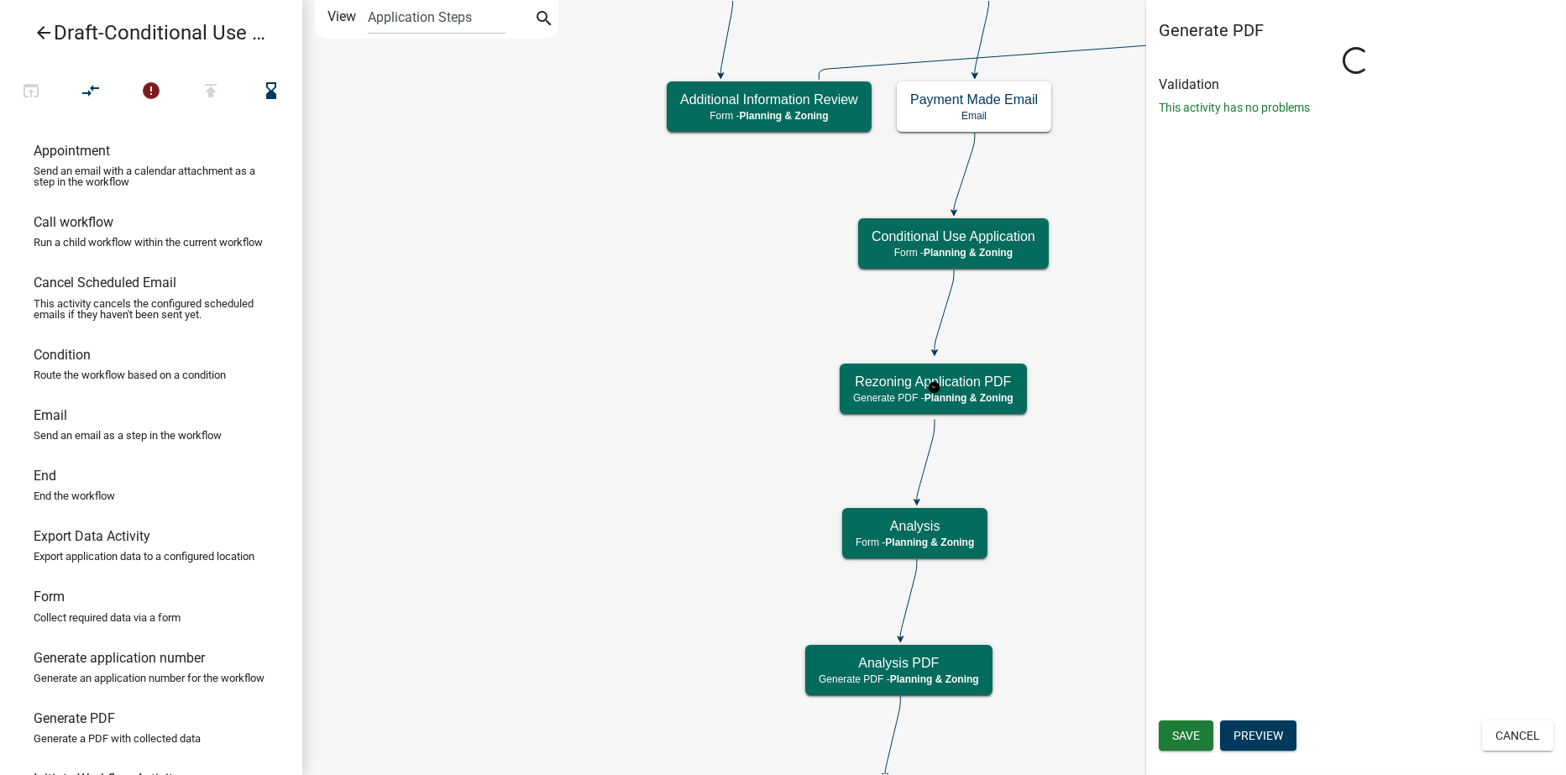
select select "21E23B7C-0AE9-4CE5-BF16-76C7A100C343"
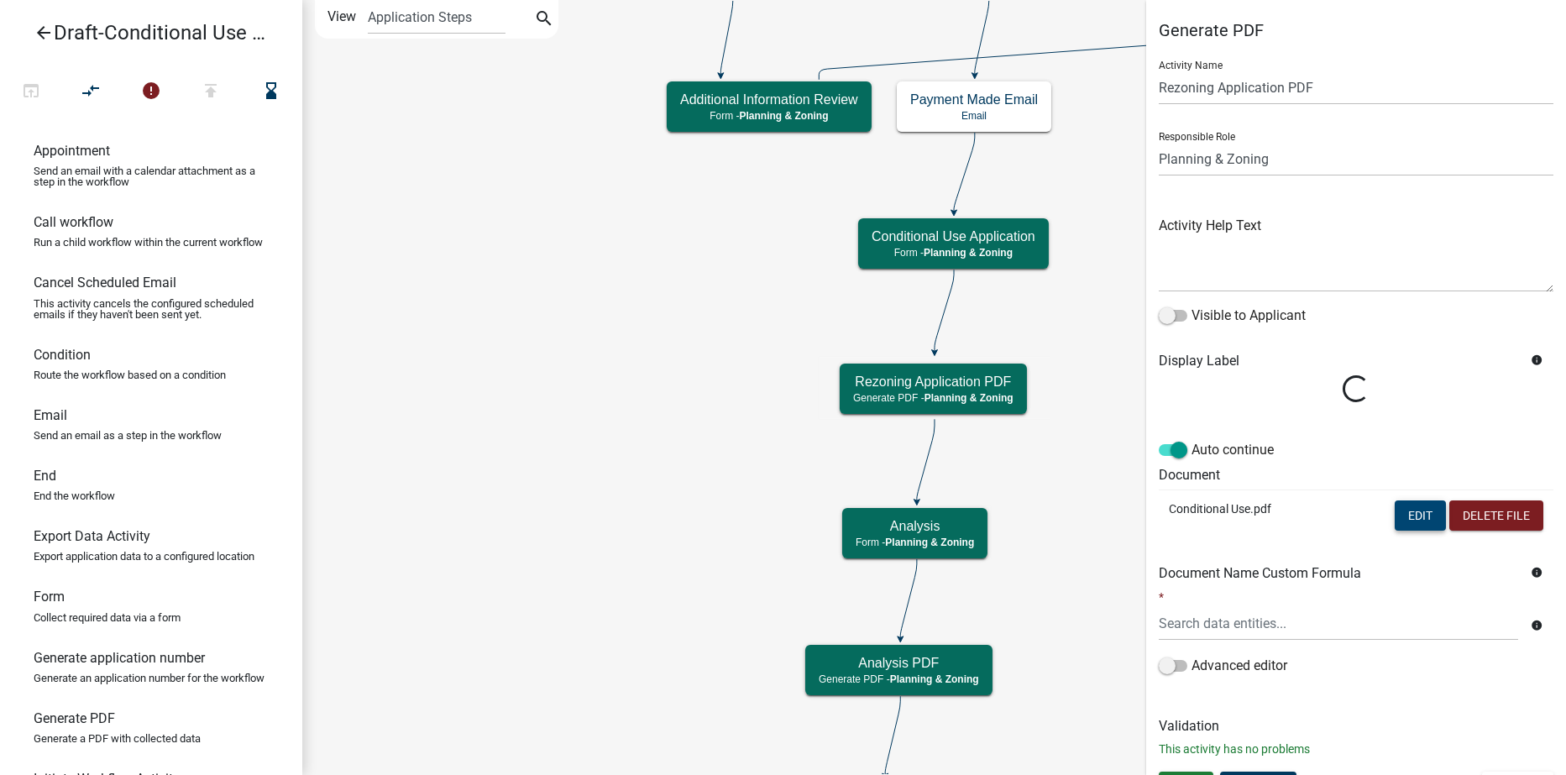
click at [1400, 520] on button "Edit" at bounding box center [1420, 516] width 51 height 30
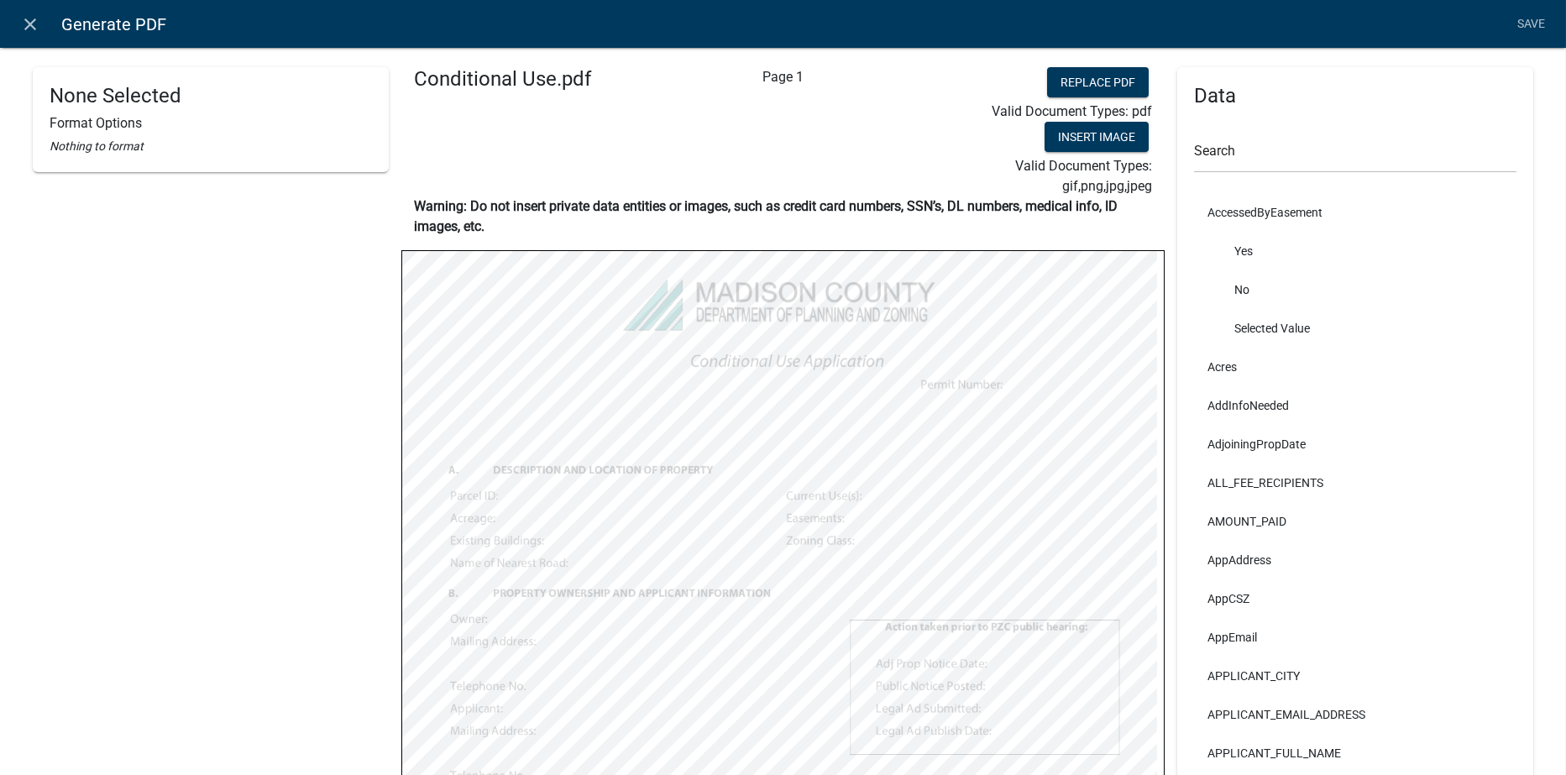
select select
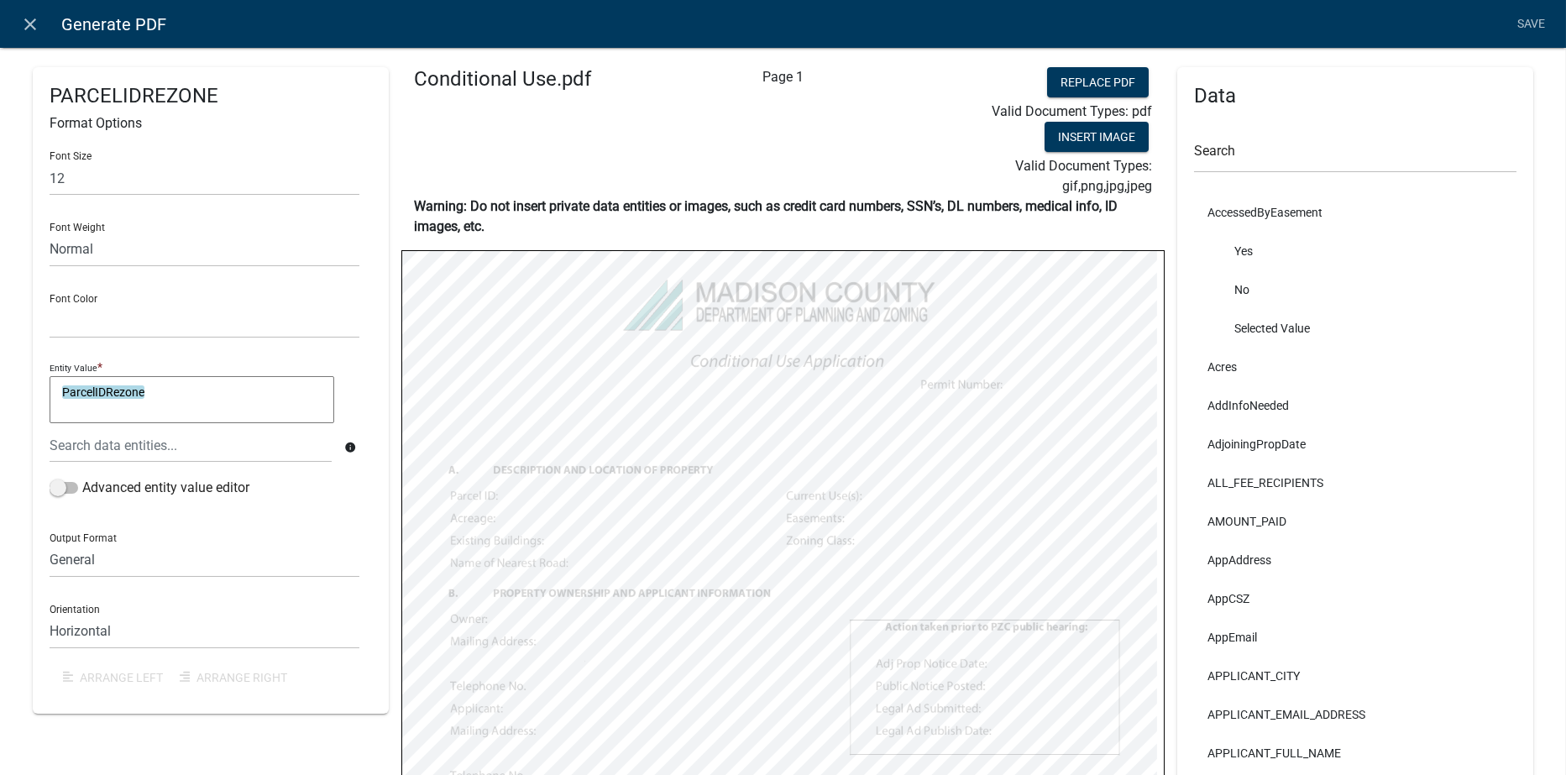
select select
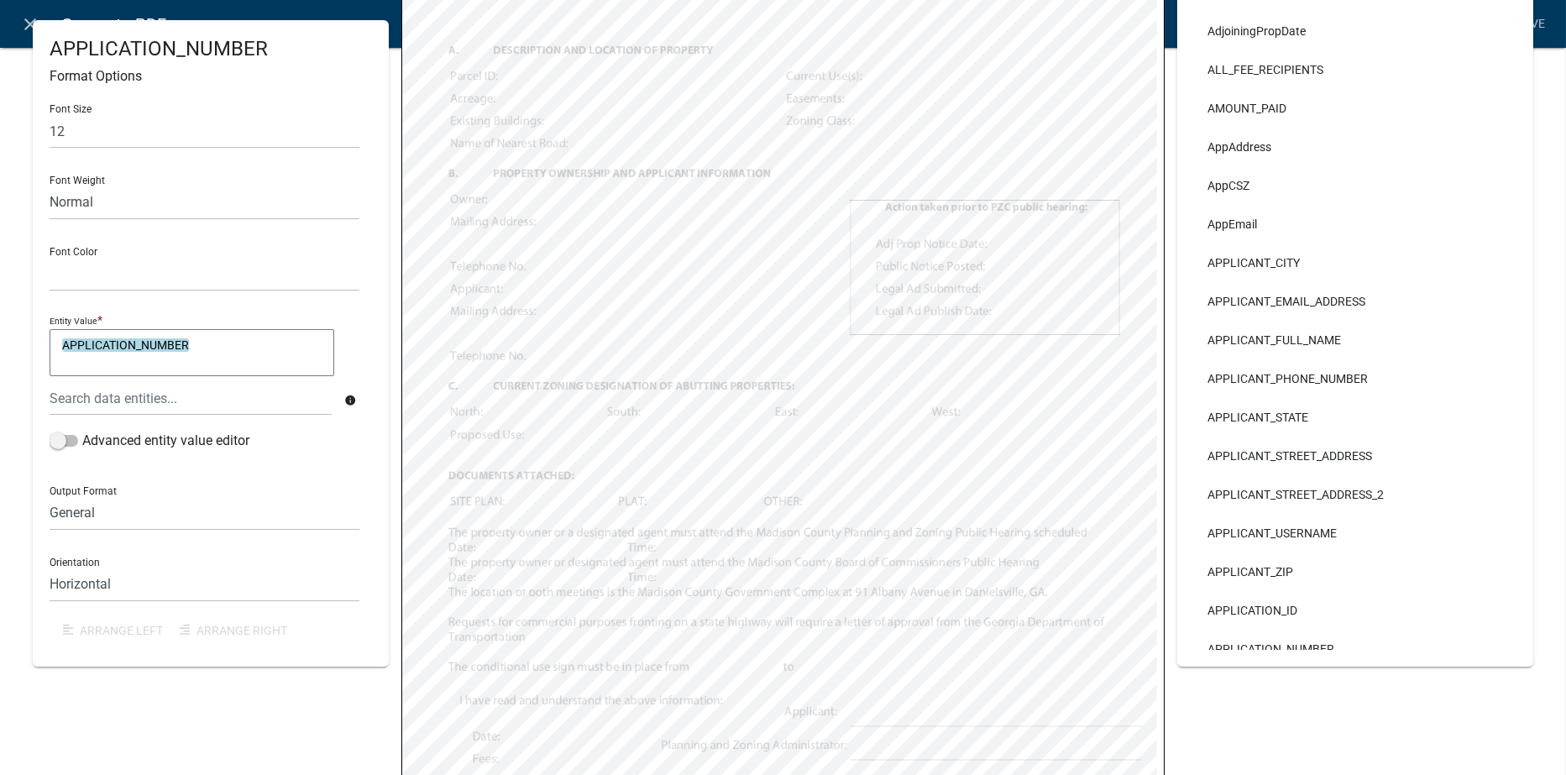
select select
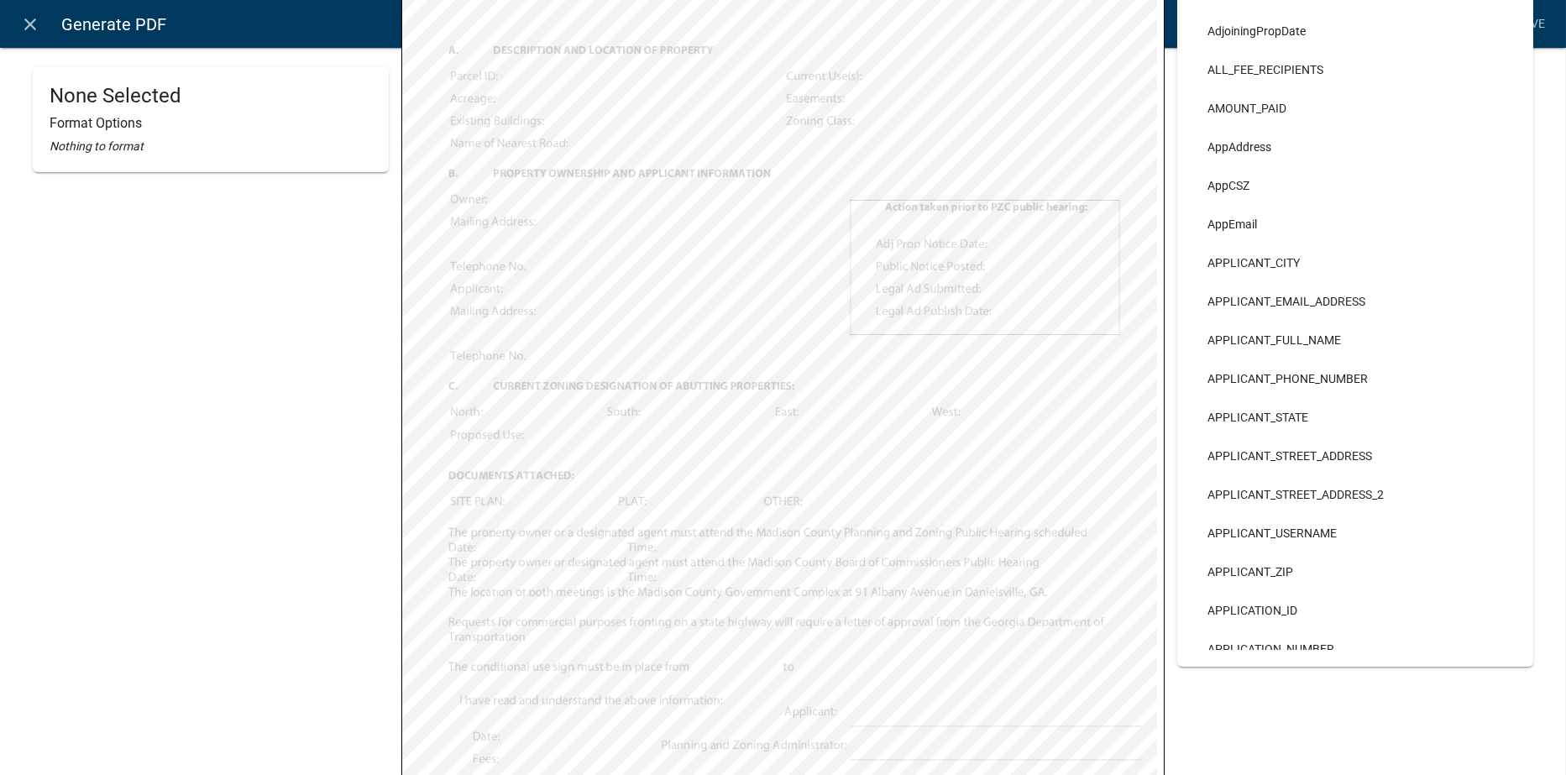
scroll to position [514, 0]
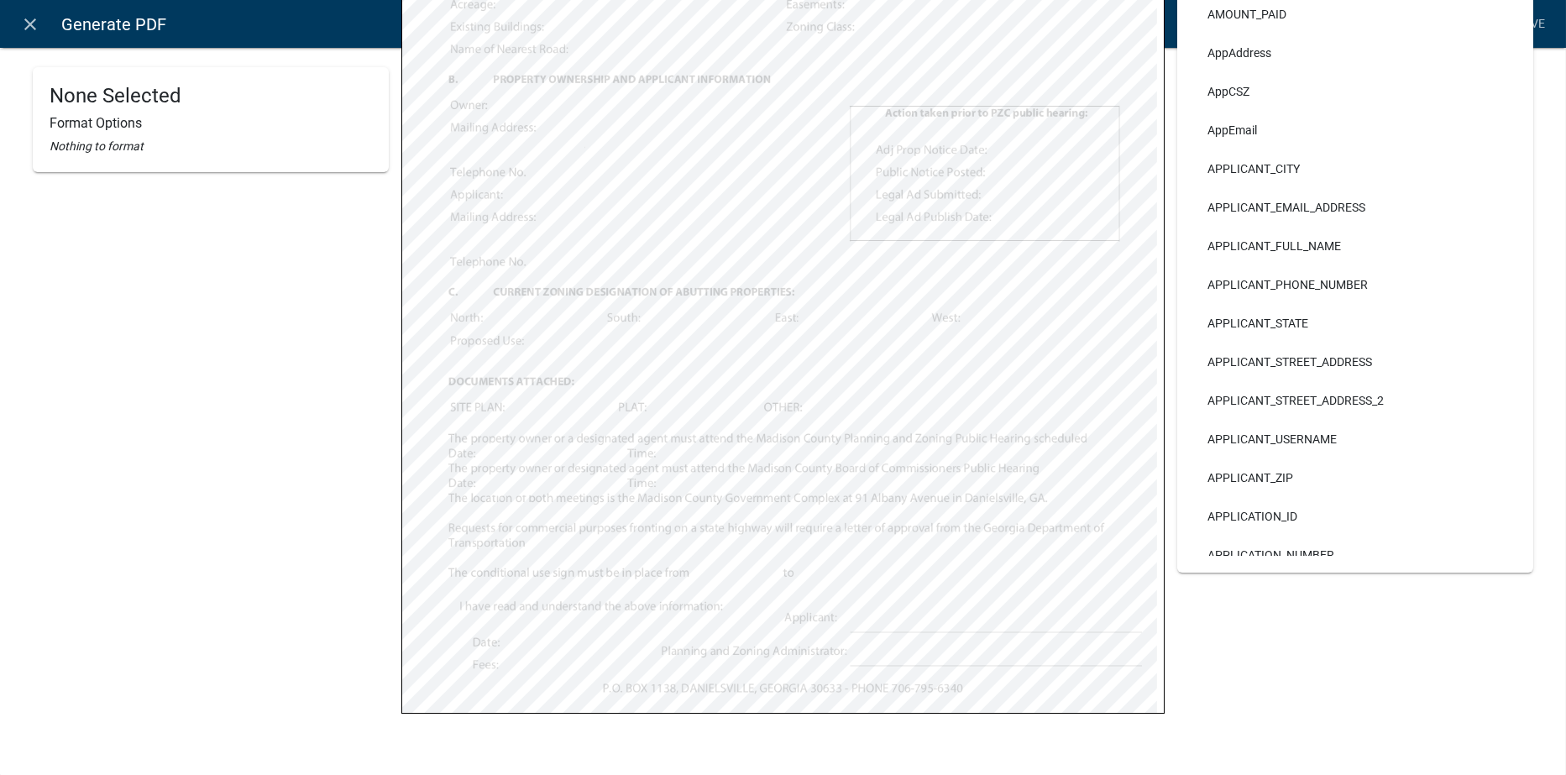
select select
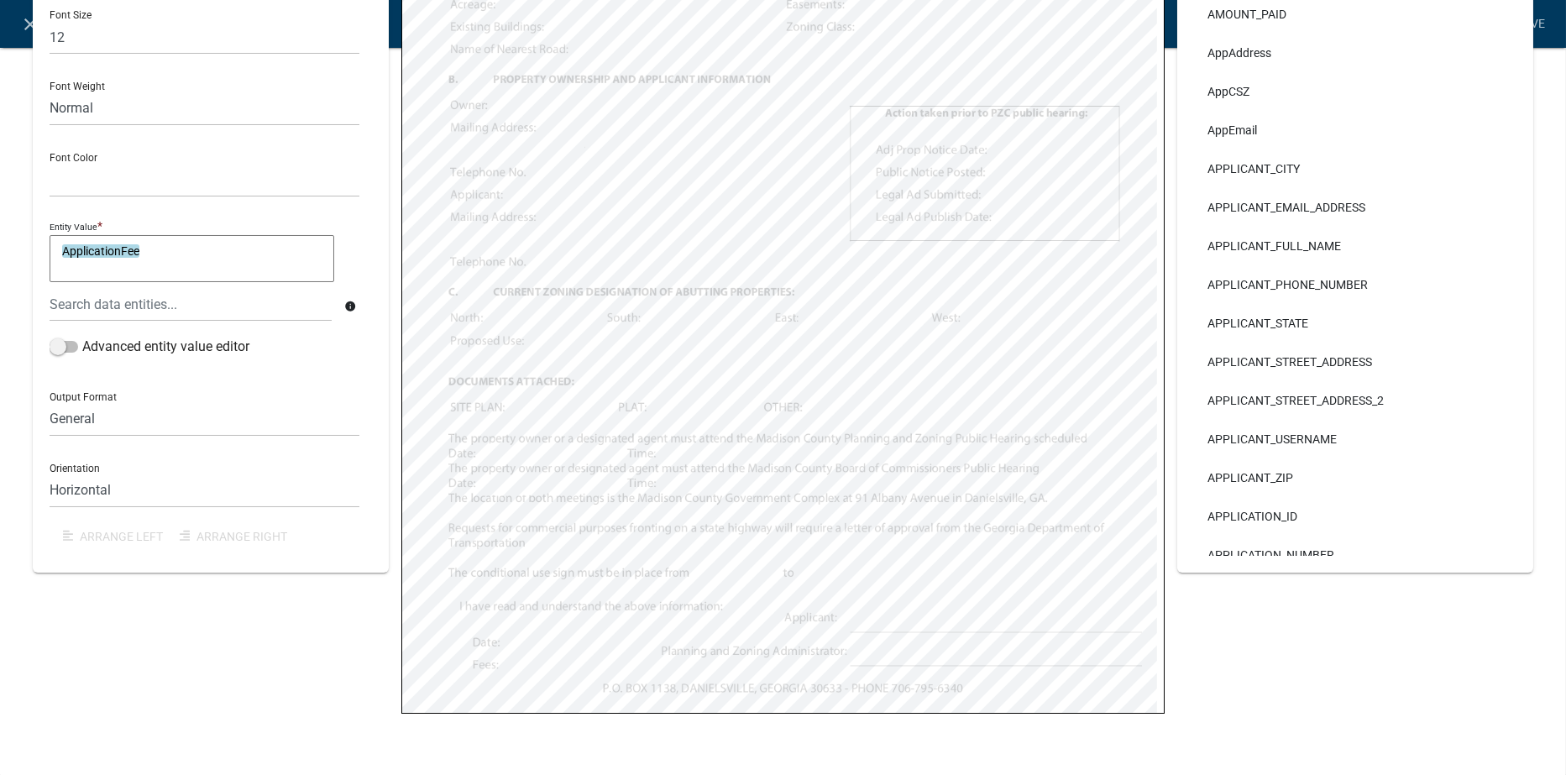
select select
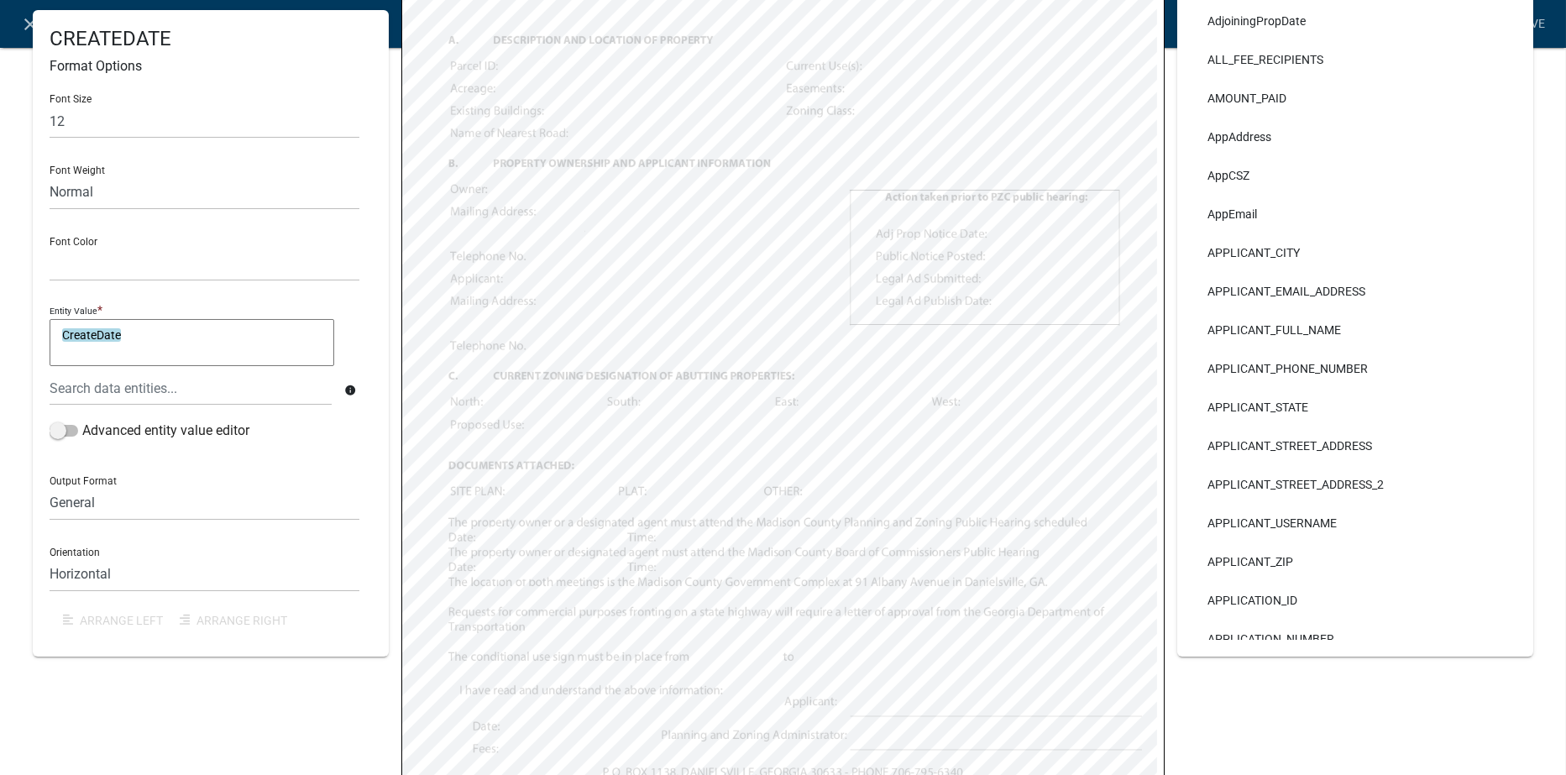
select select
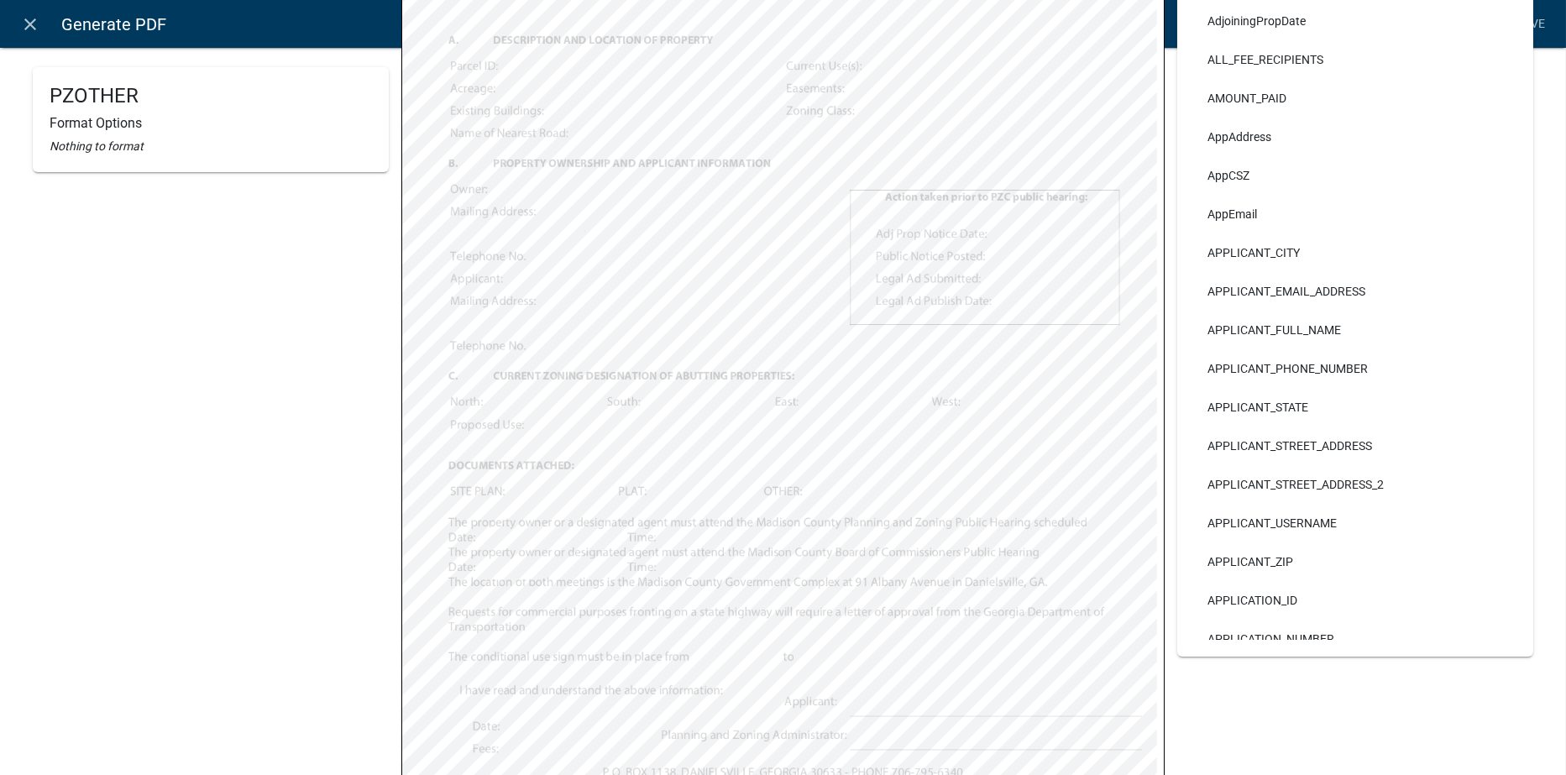
select select
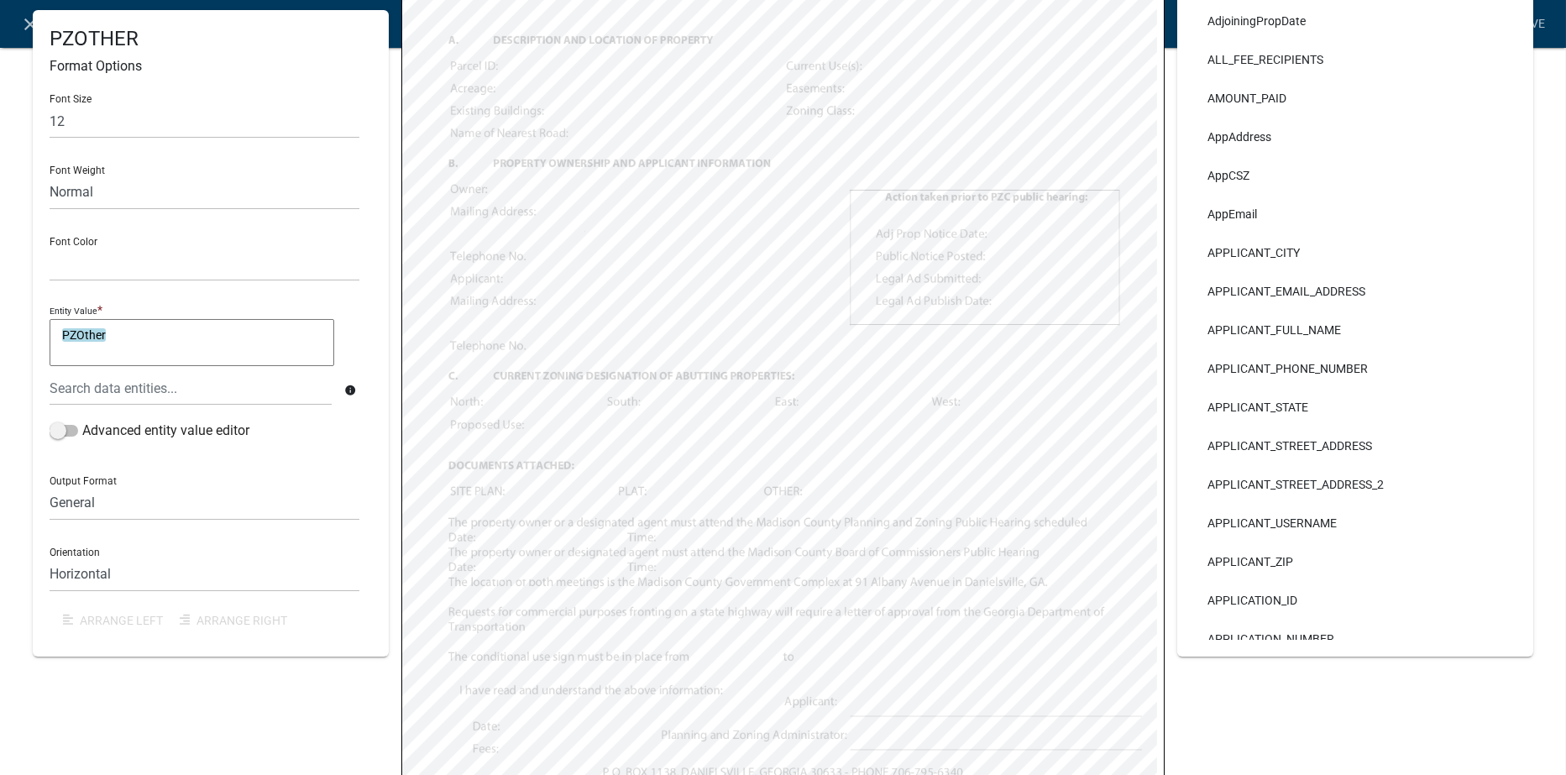
select select
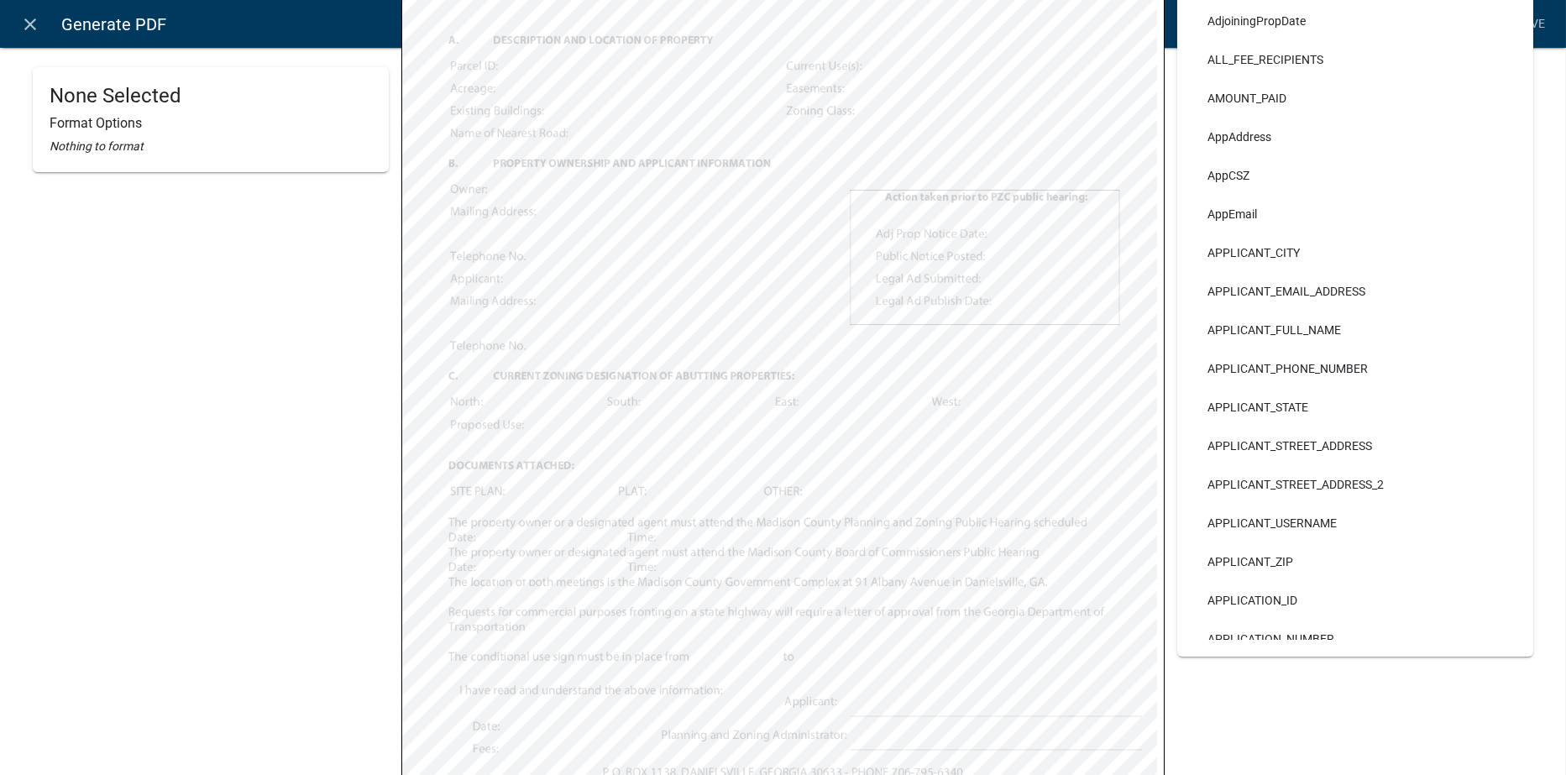
select select
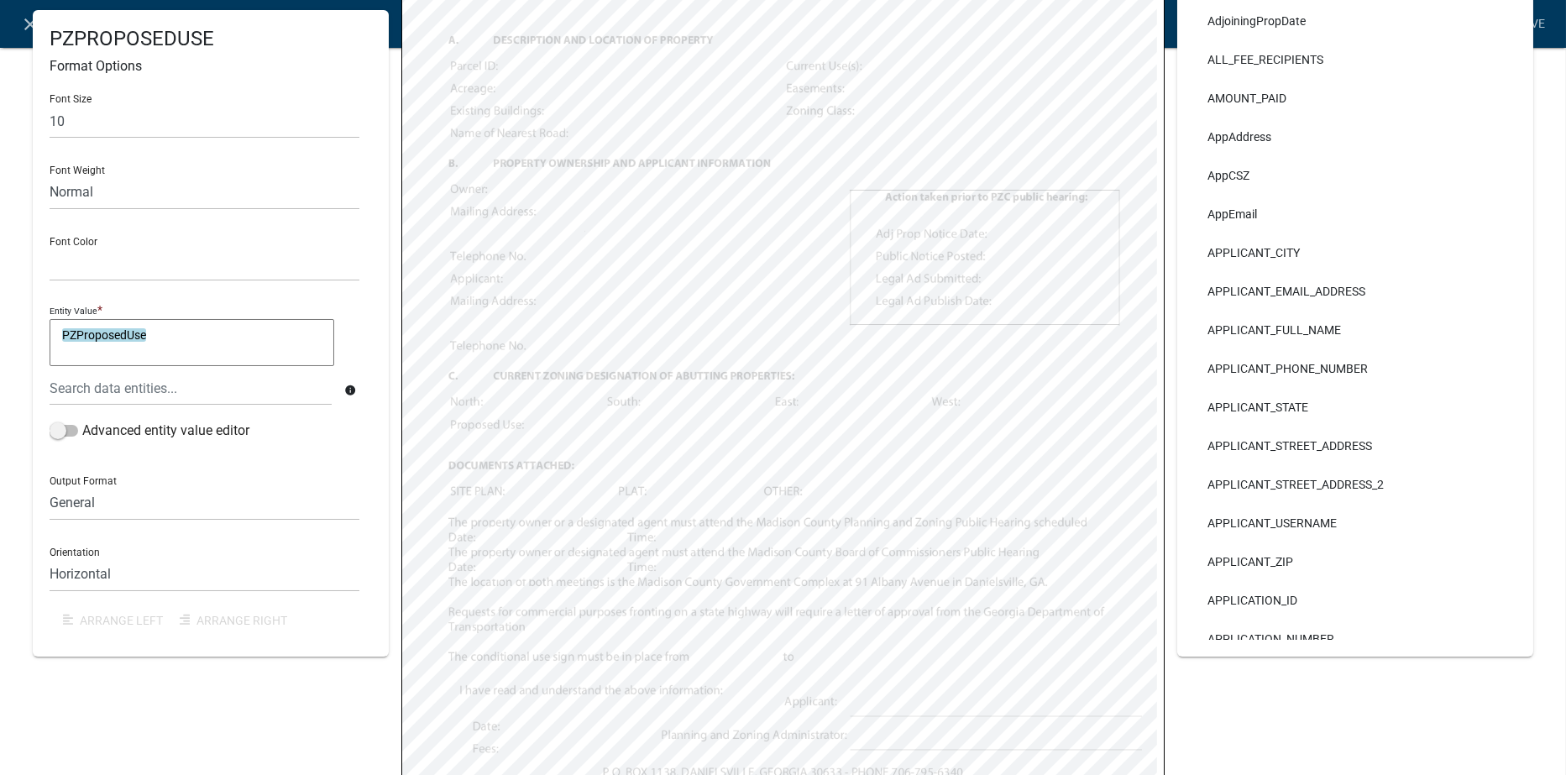
select select
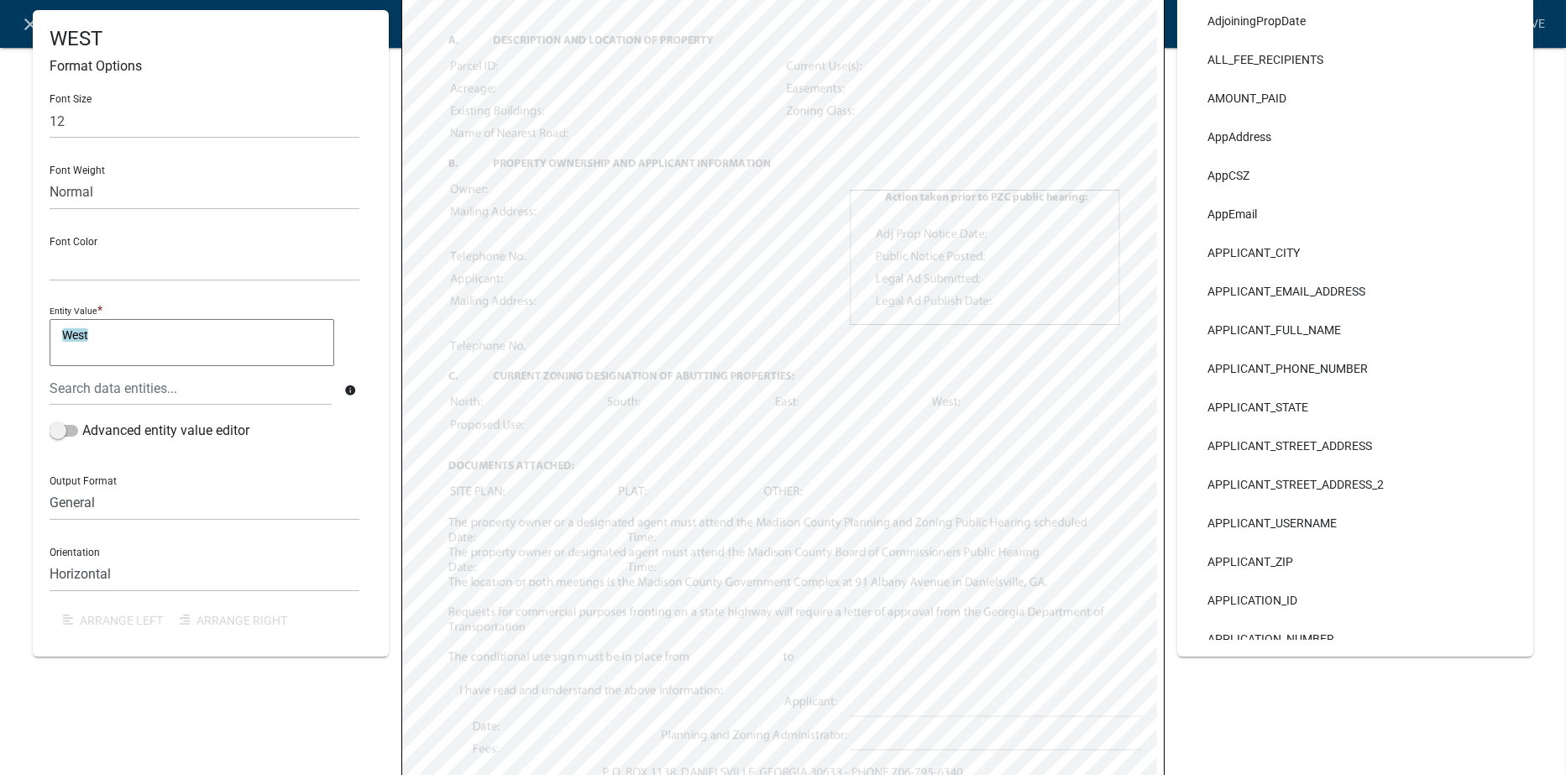
select select
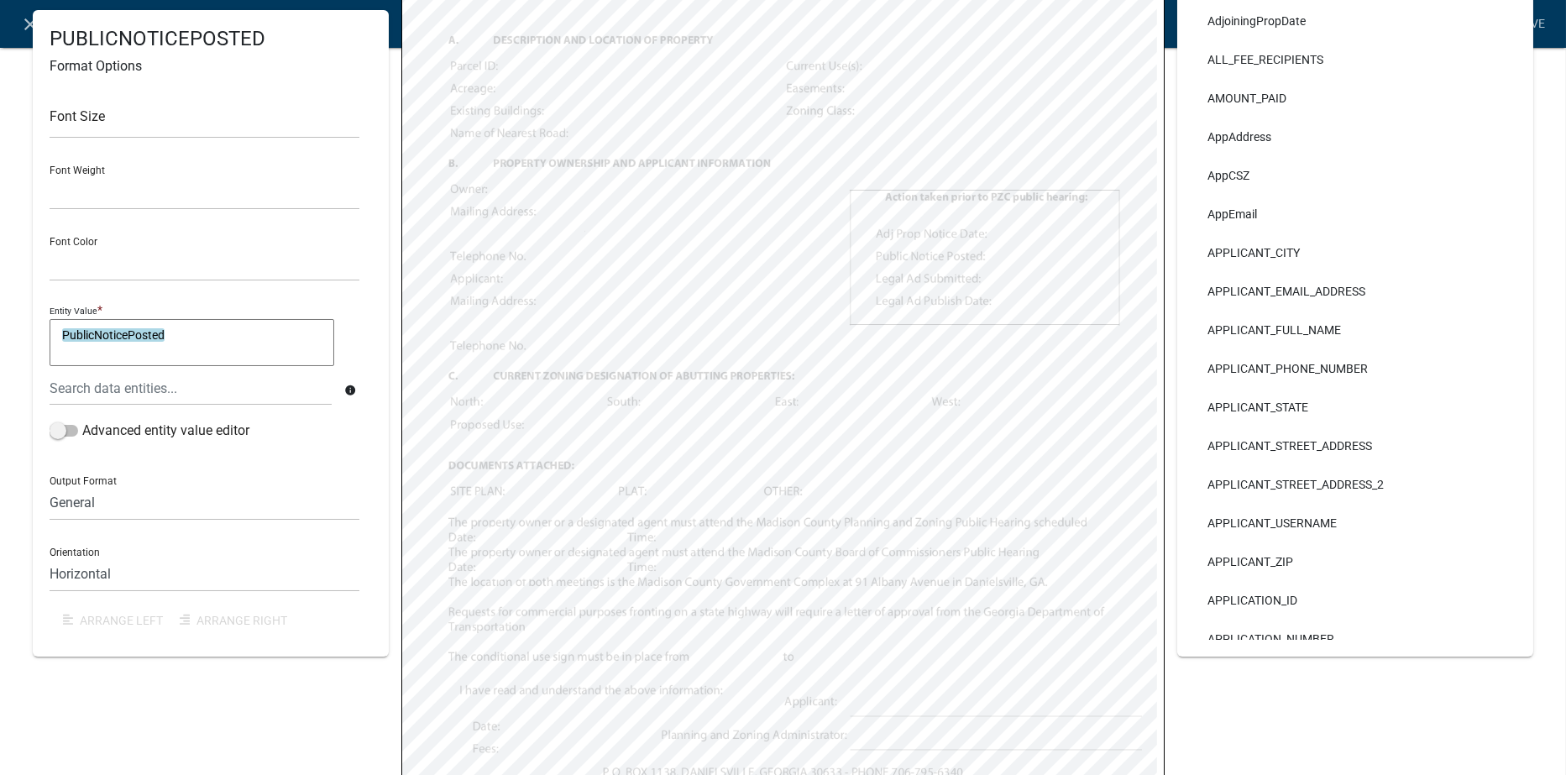
select select
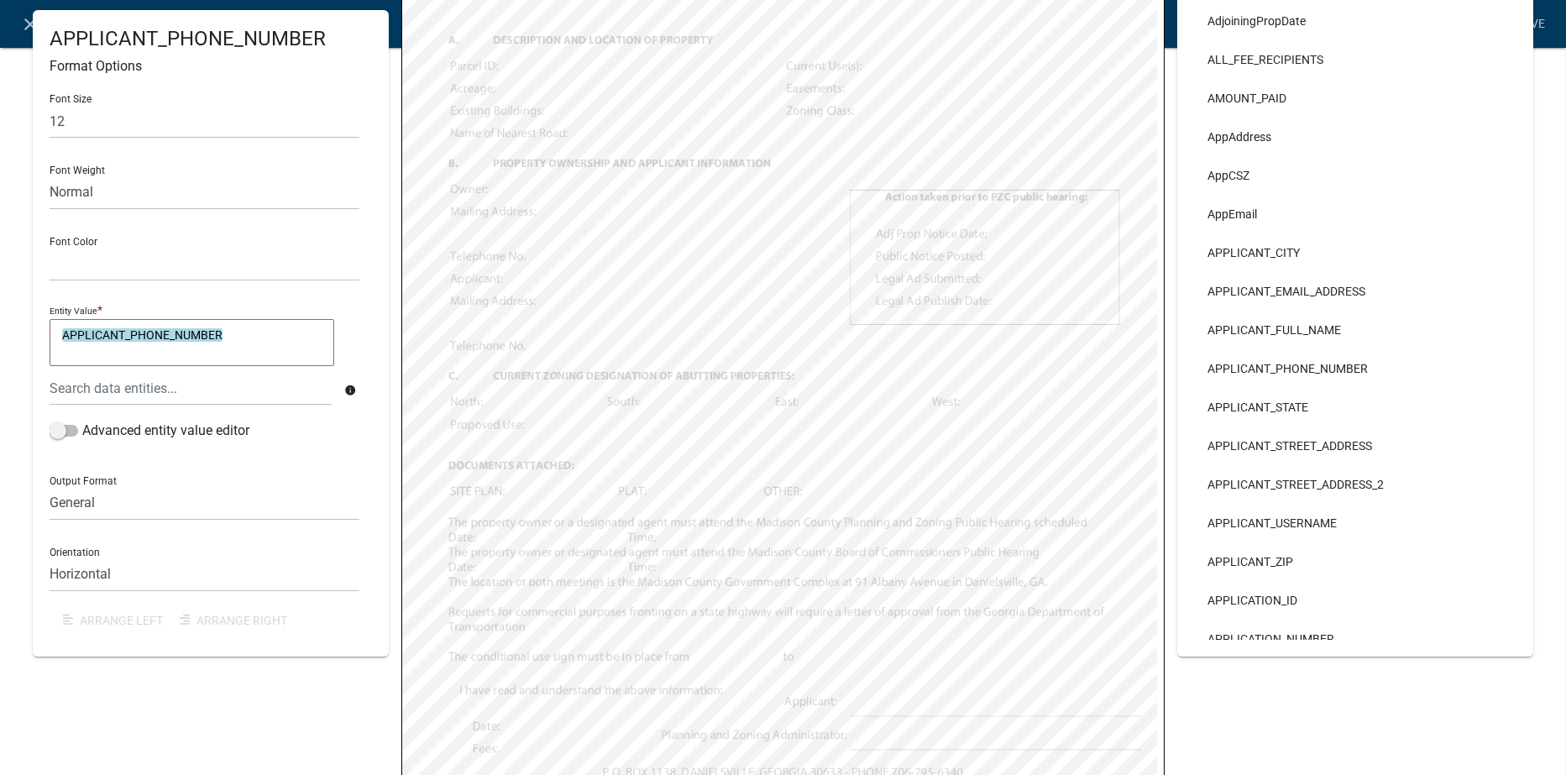
select select
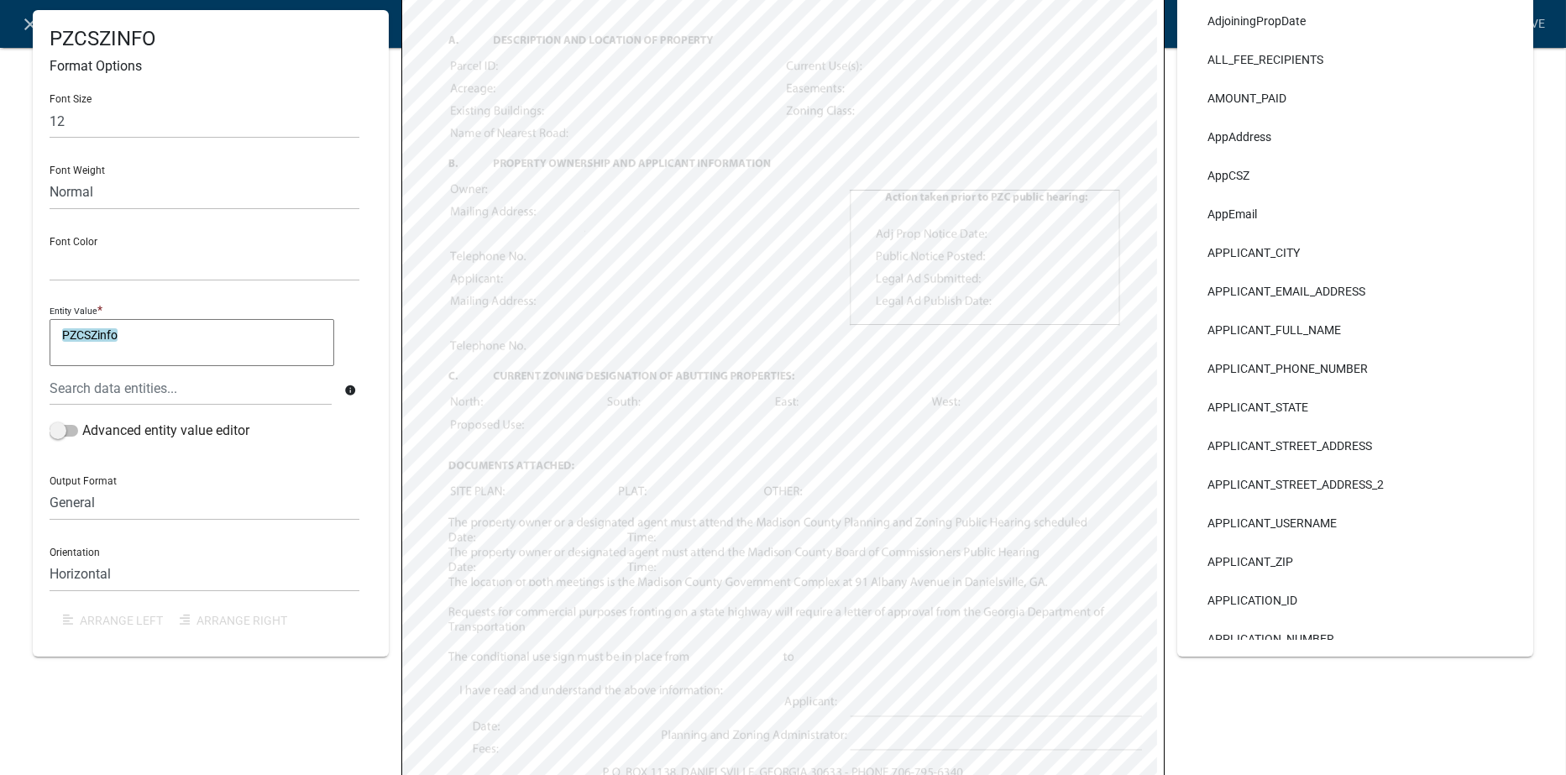
select select
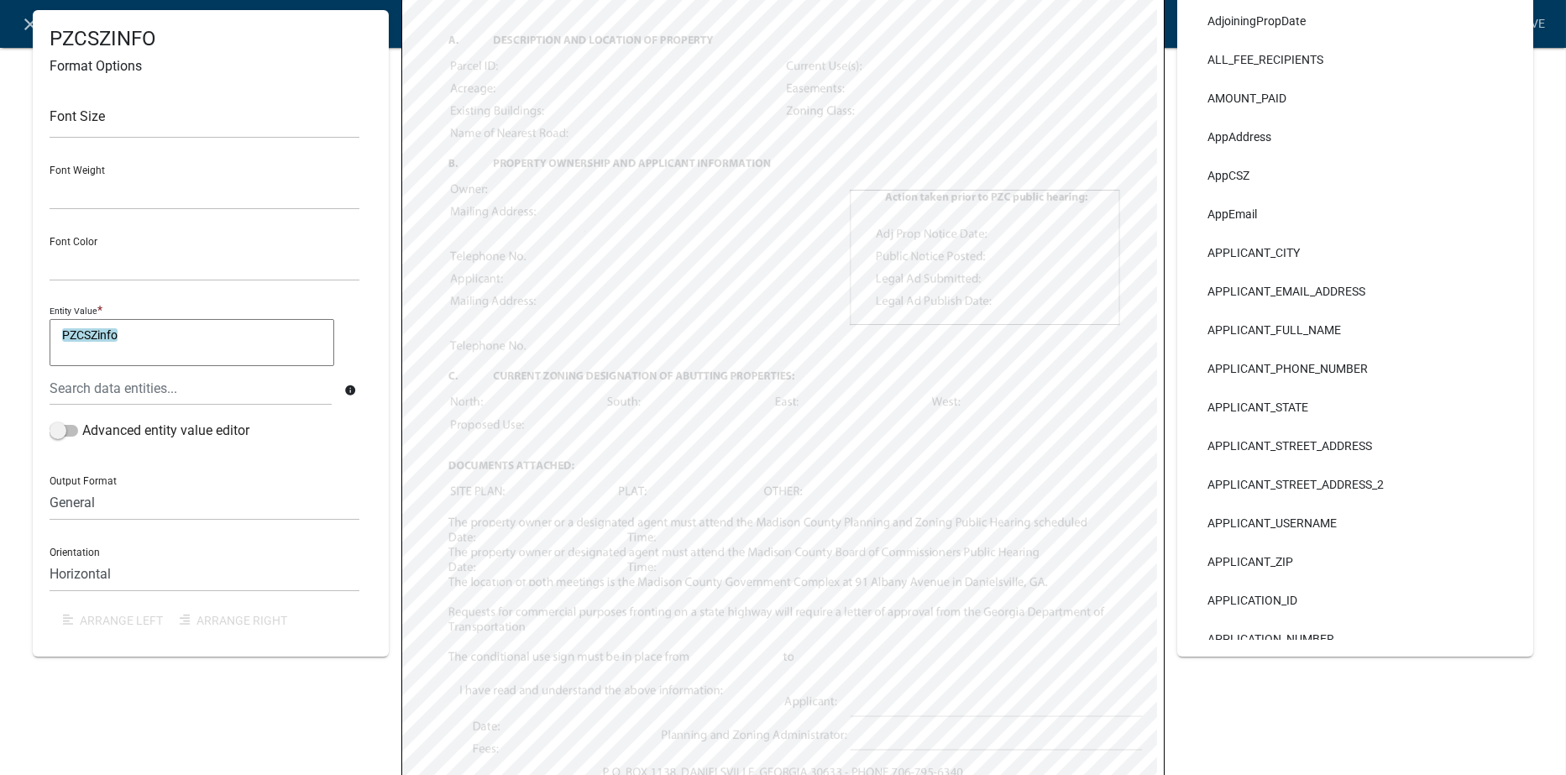
select select
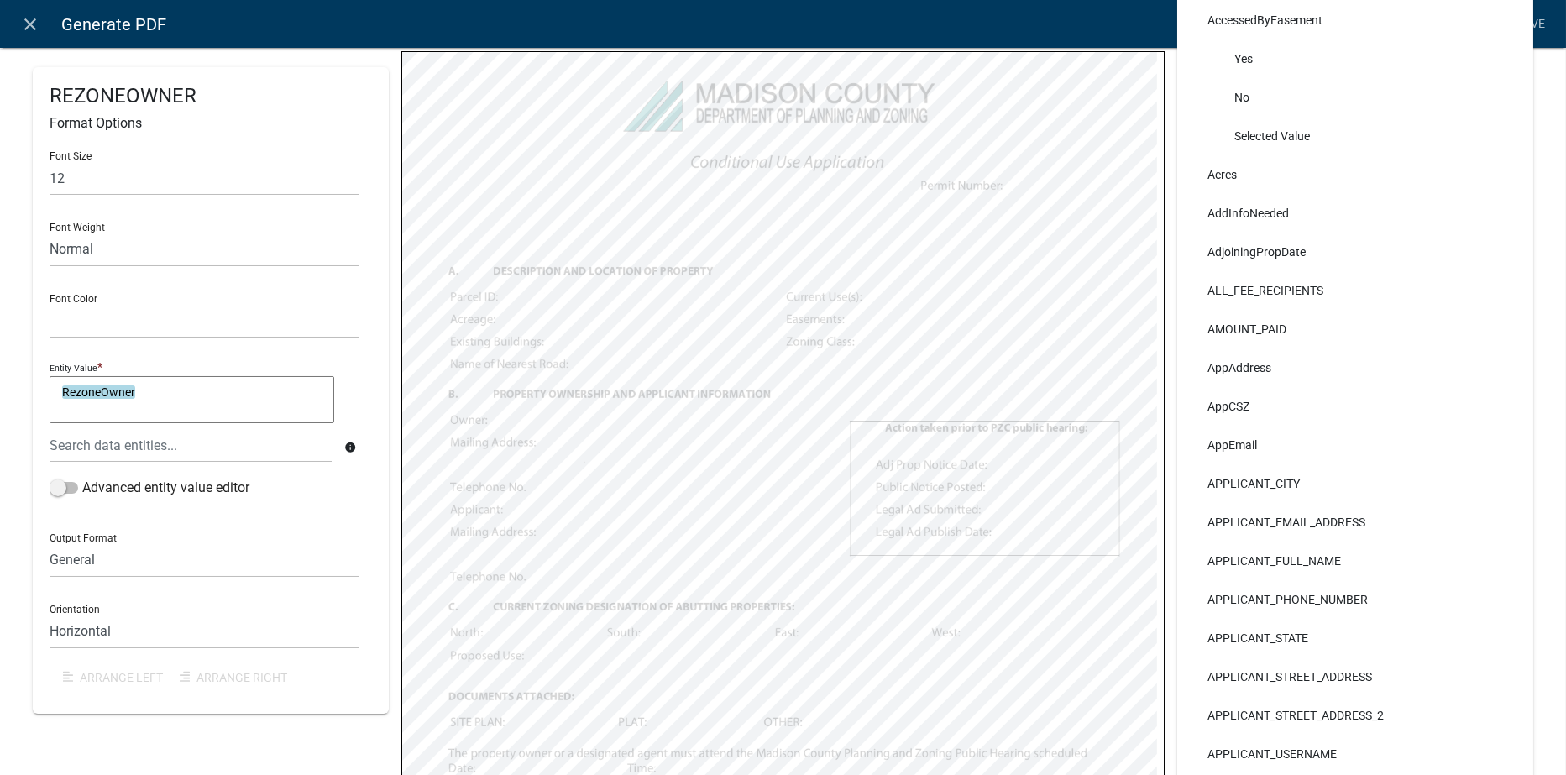
scroll to position [178, 0]
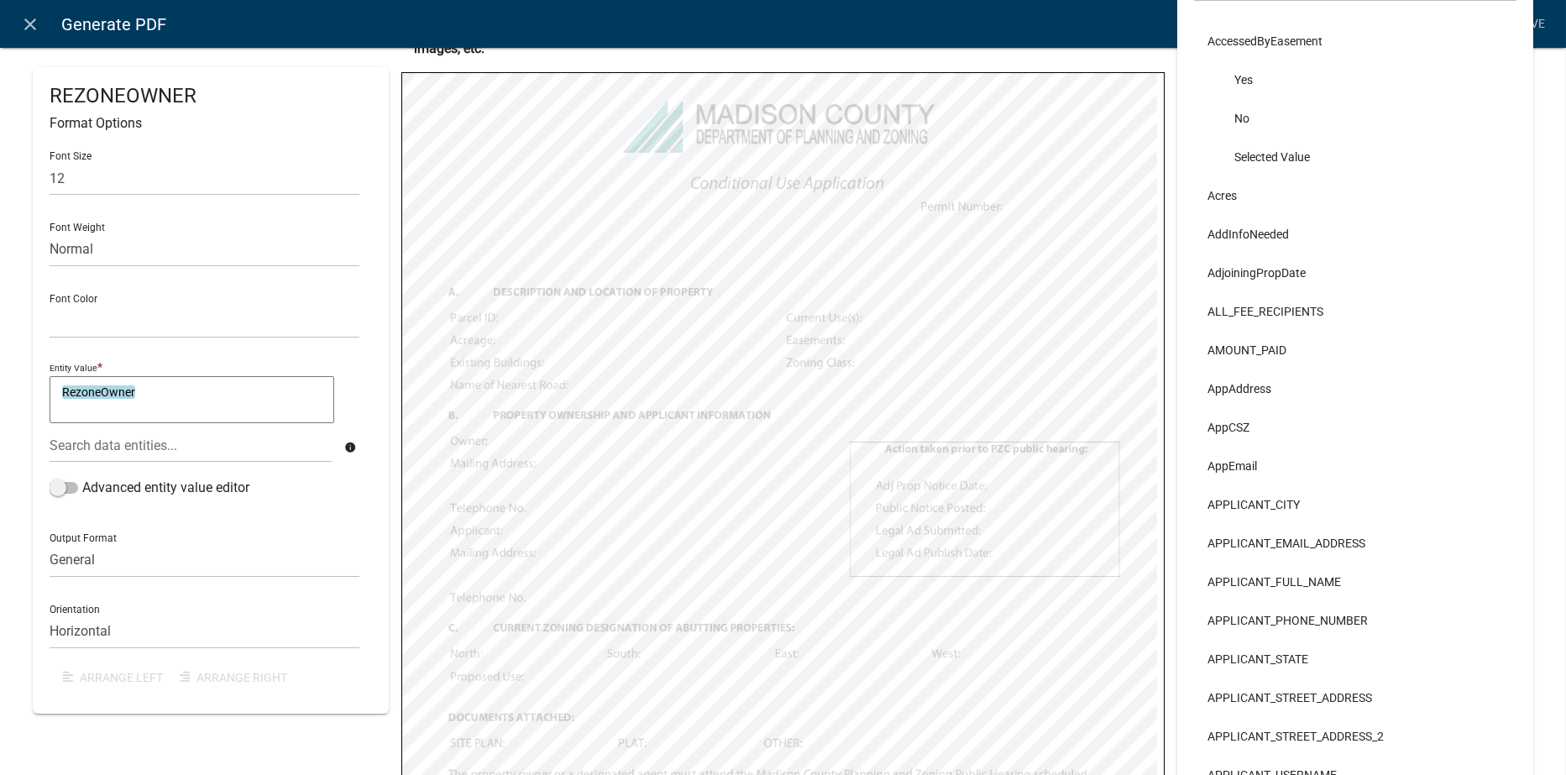
select select
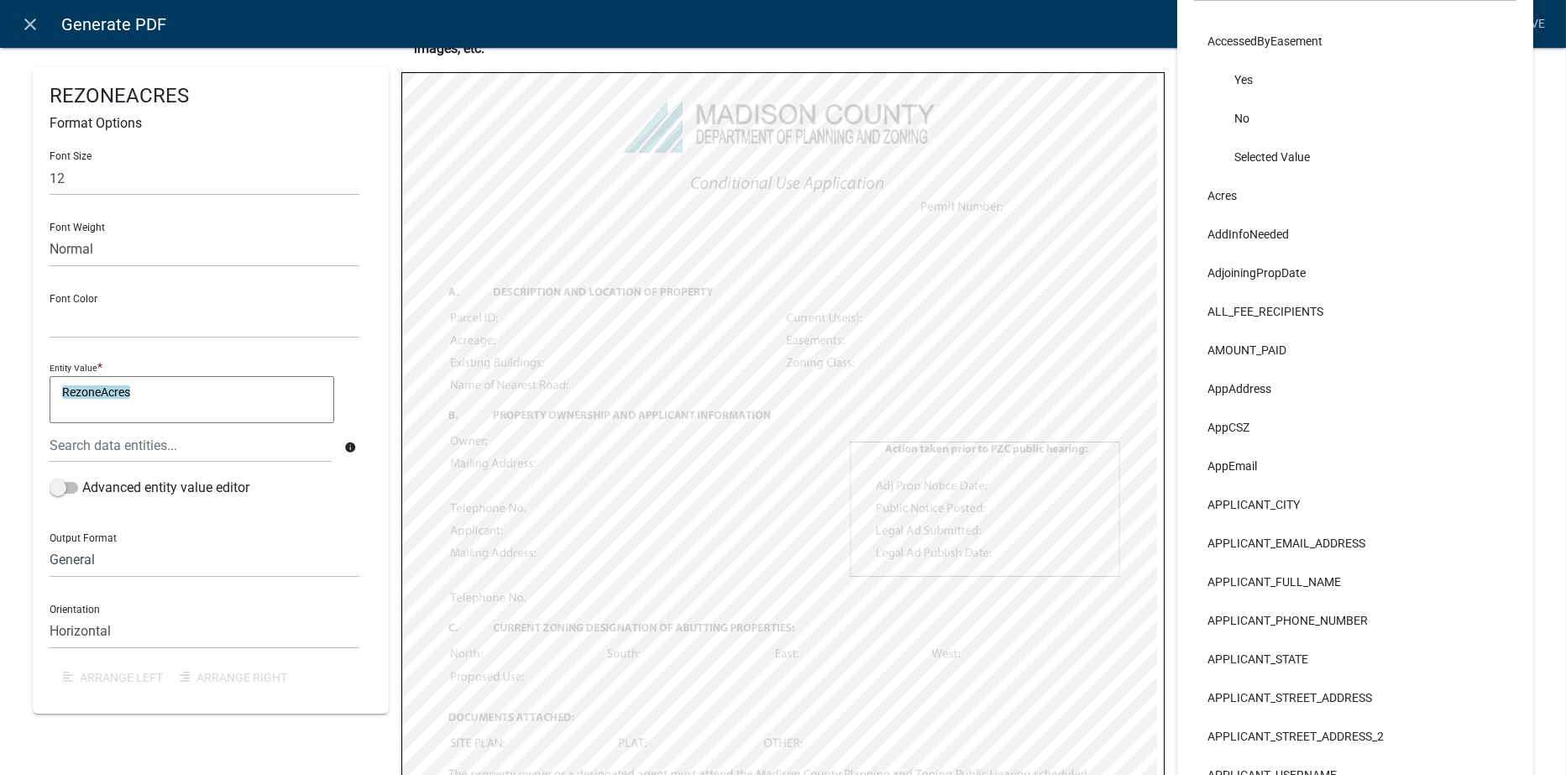
select select
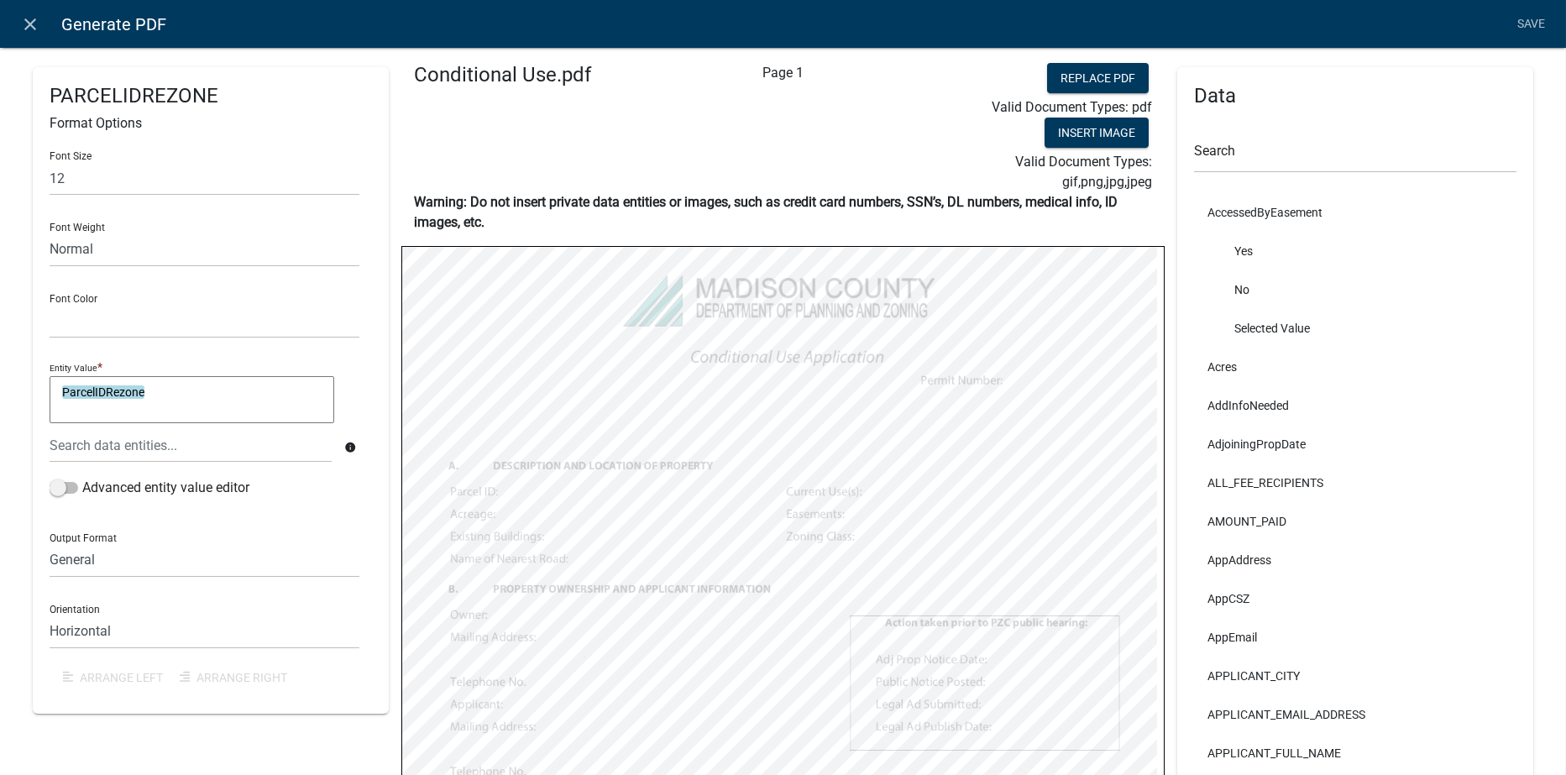
scroll to position [0, 0]
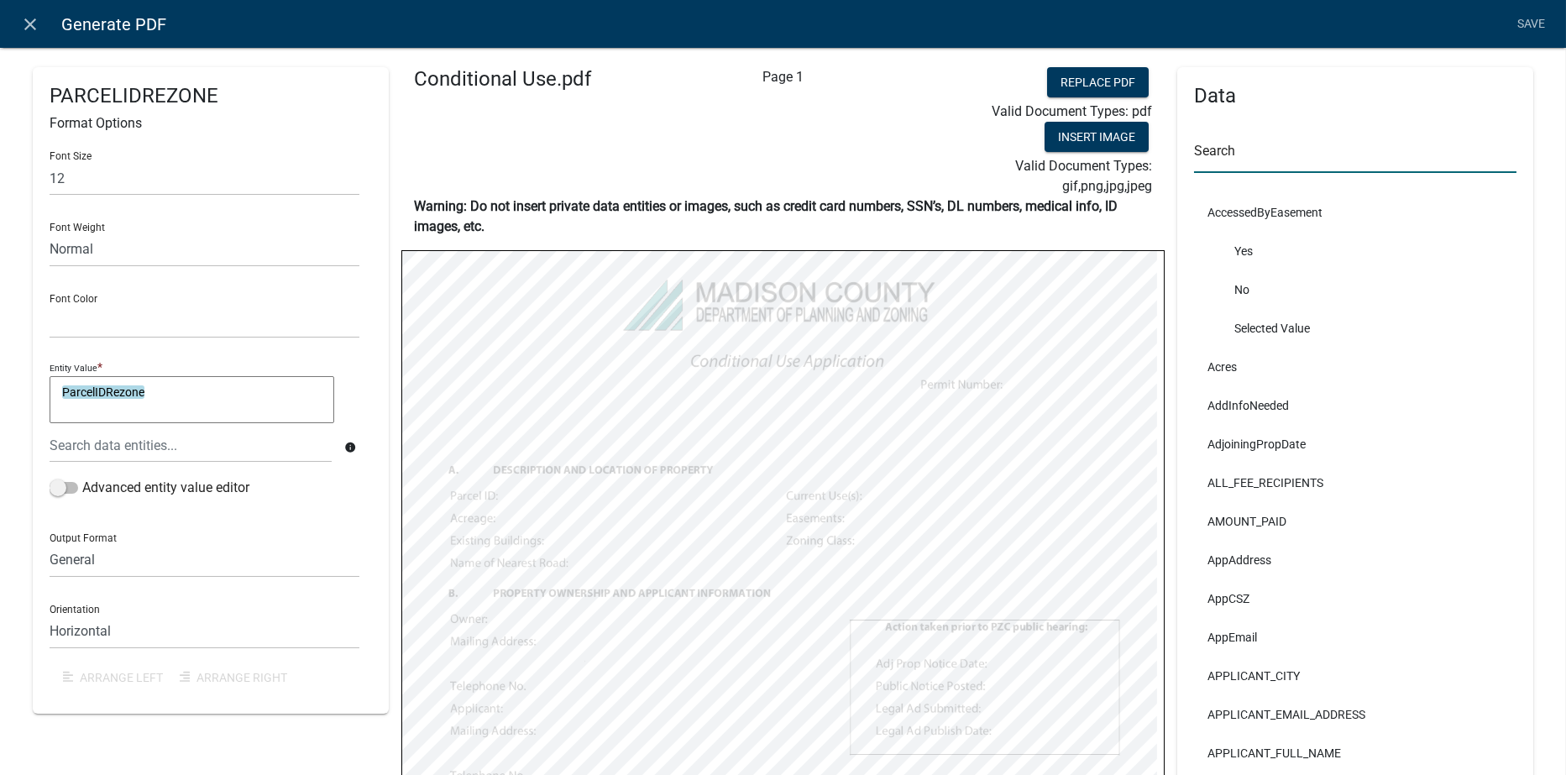
click at [1253, 158] on input "text" at bounding box center [1355, 156] width 322 height 34
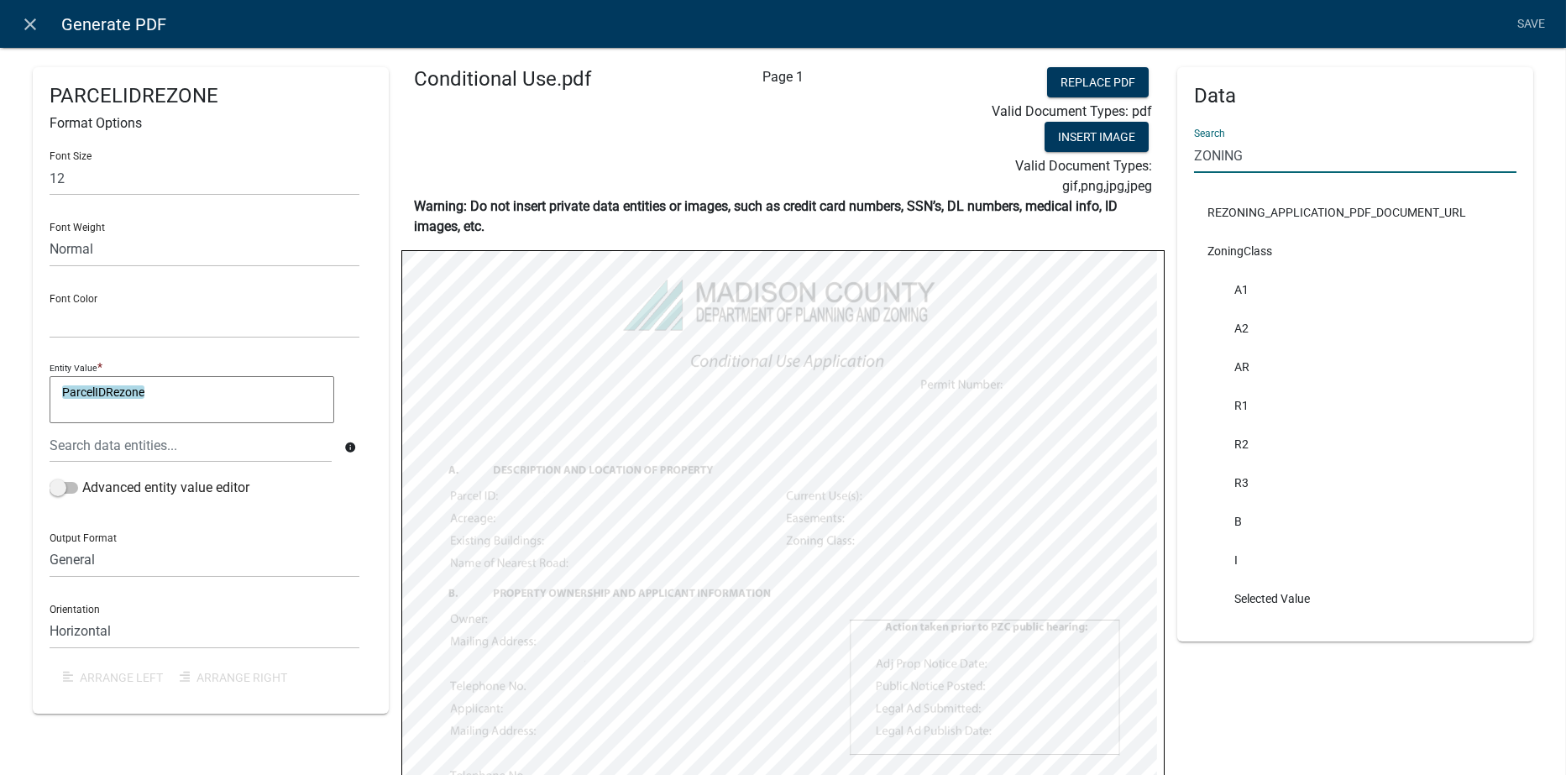
type input "ZONING"
select select
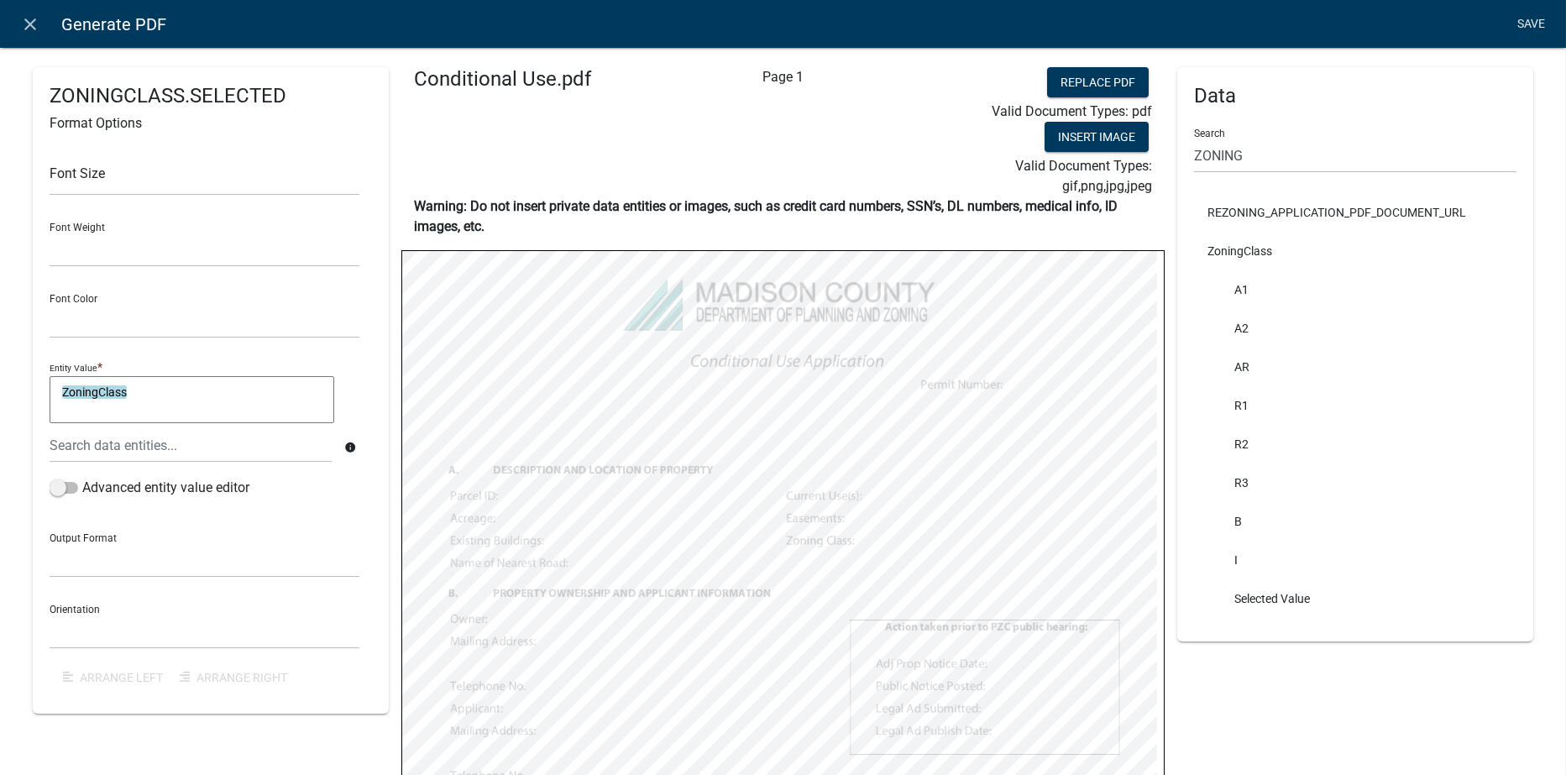
click at [1534, 25] on link "Save" at bounding box center [1532, 24] width 42 height 32
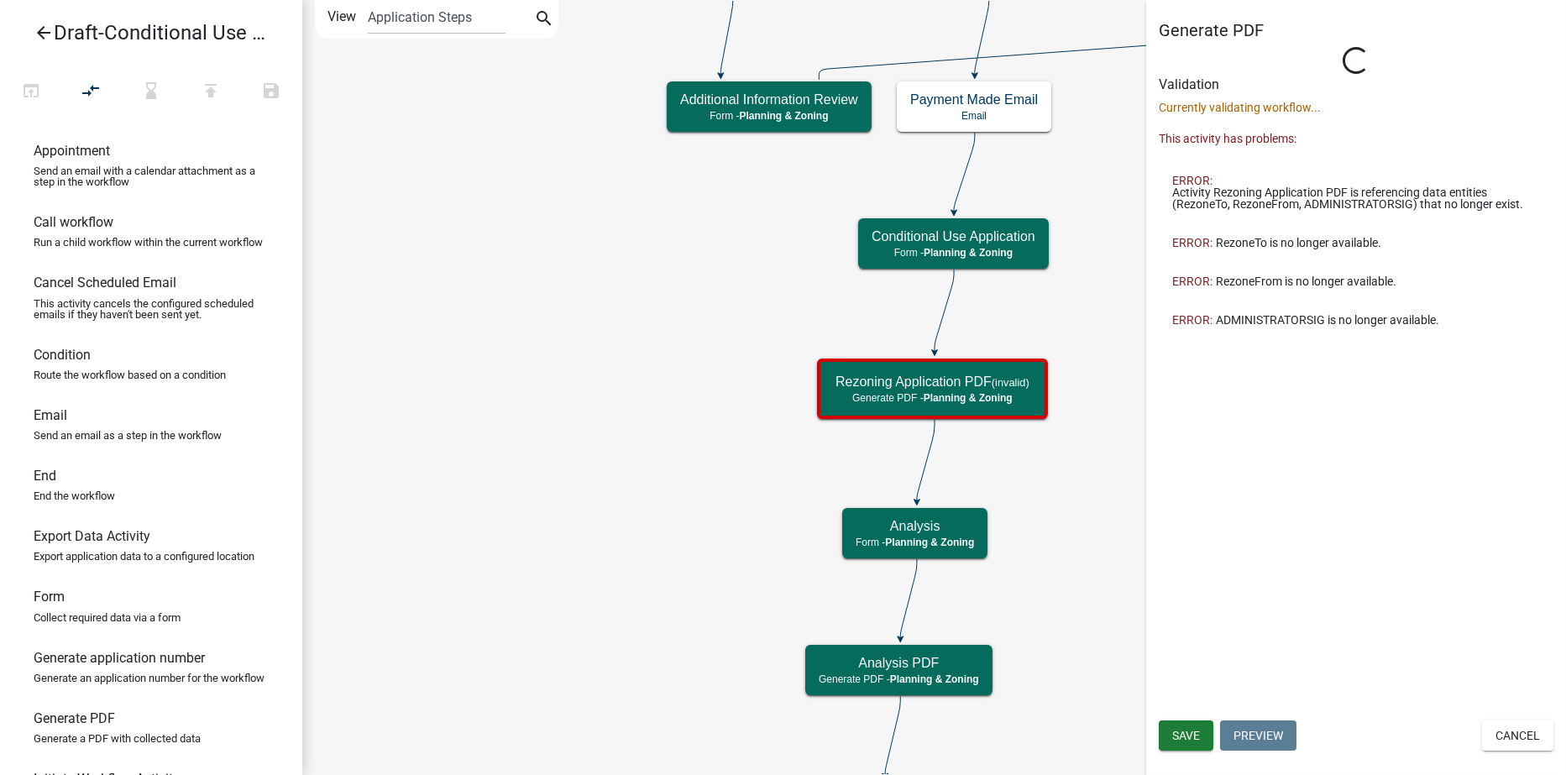
select select "21E23B7C-0AE9-4CE5-BF16-76C7A100C343"
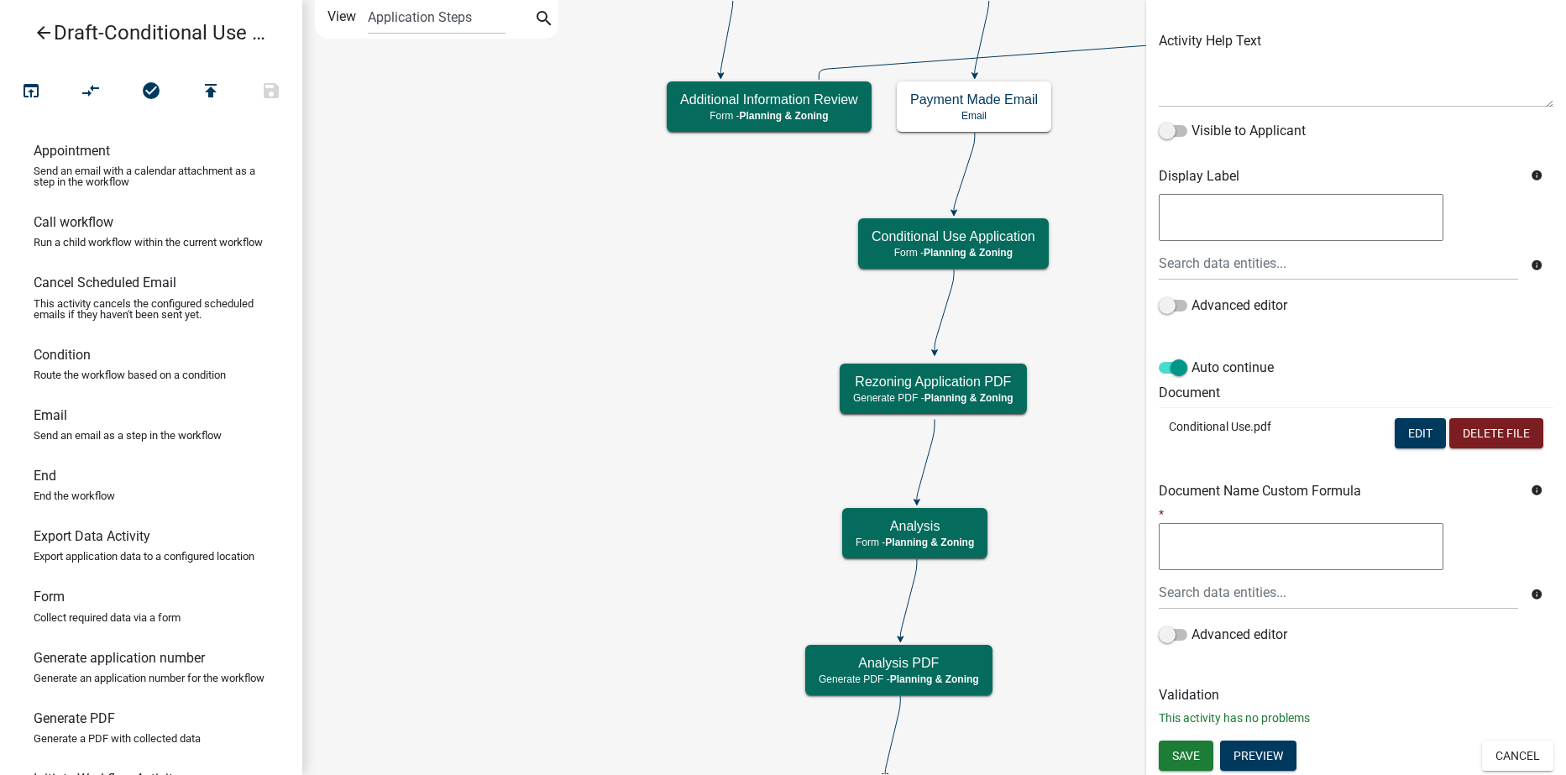
scroll to position [185, 0]
click at [1182, 752] on span "Save" at bounding box center [1186, 754] width 28 height 13
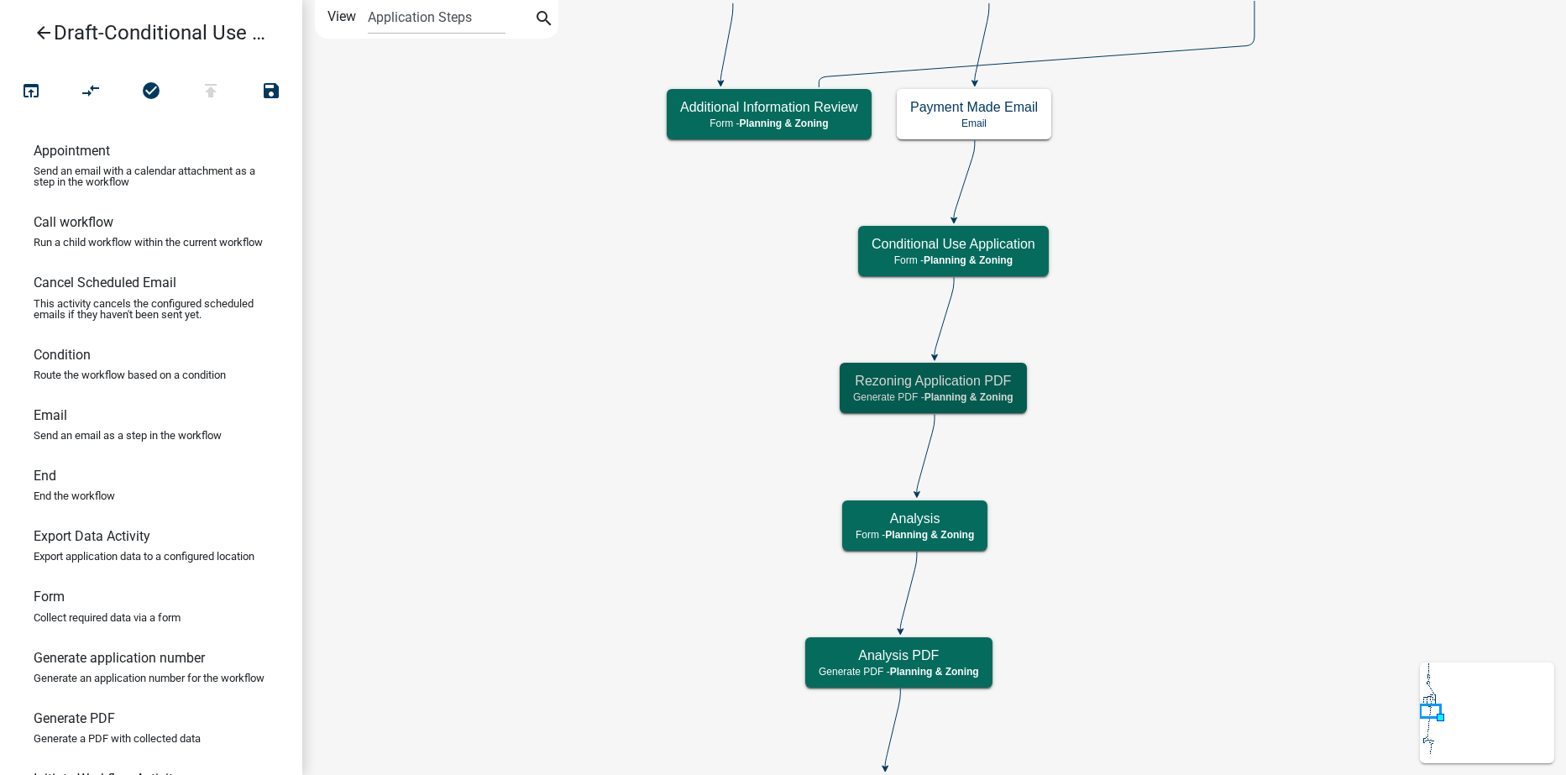
scroll to position [0, 0]
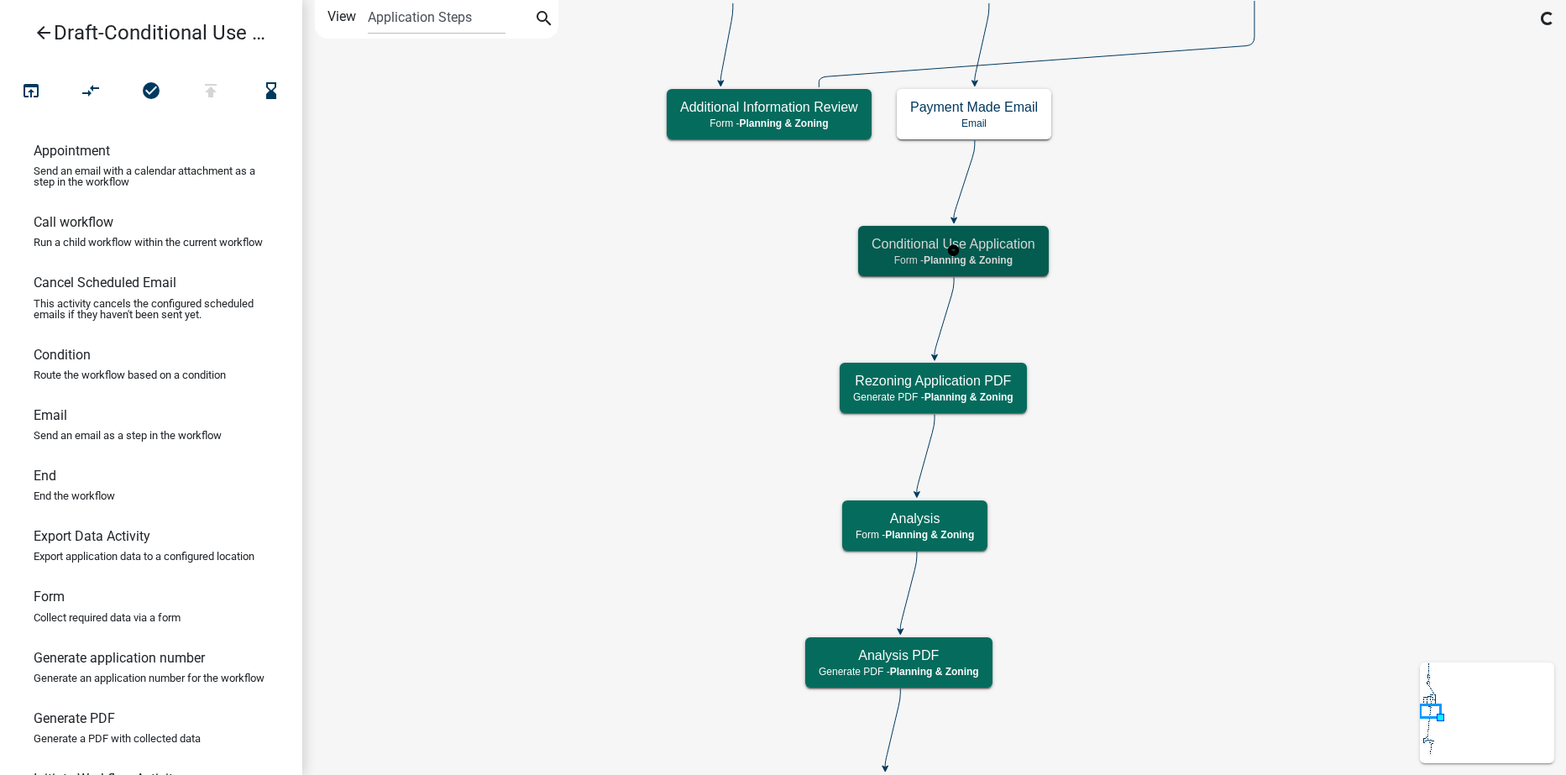
click at [1008, 260] on span "Planning & Zoning" at bounding box center [968, 260] width 89 height 12
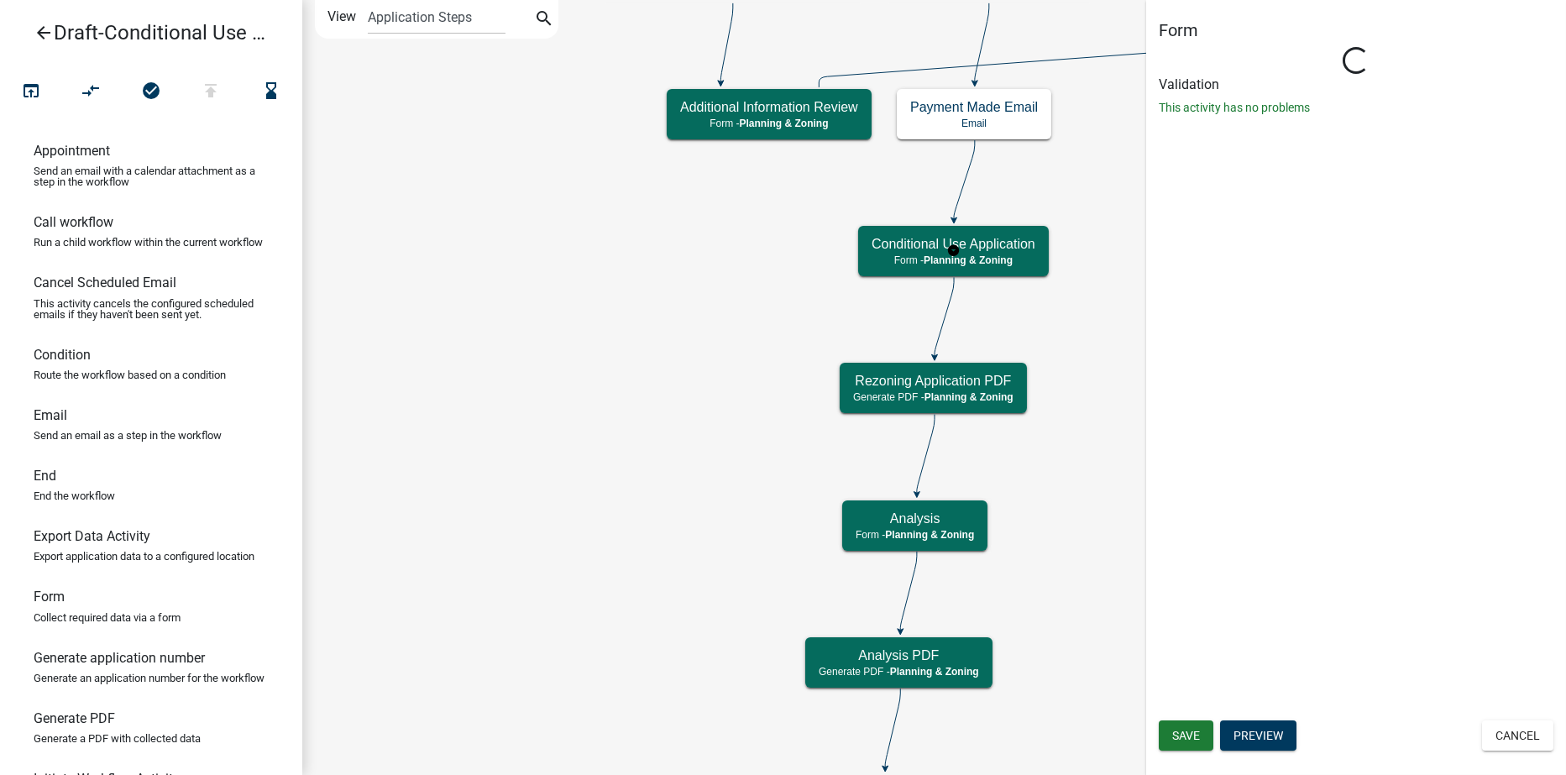
select select "21E23B7C-0AE9-4CE5-BF16-76C7A100C343"
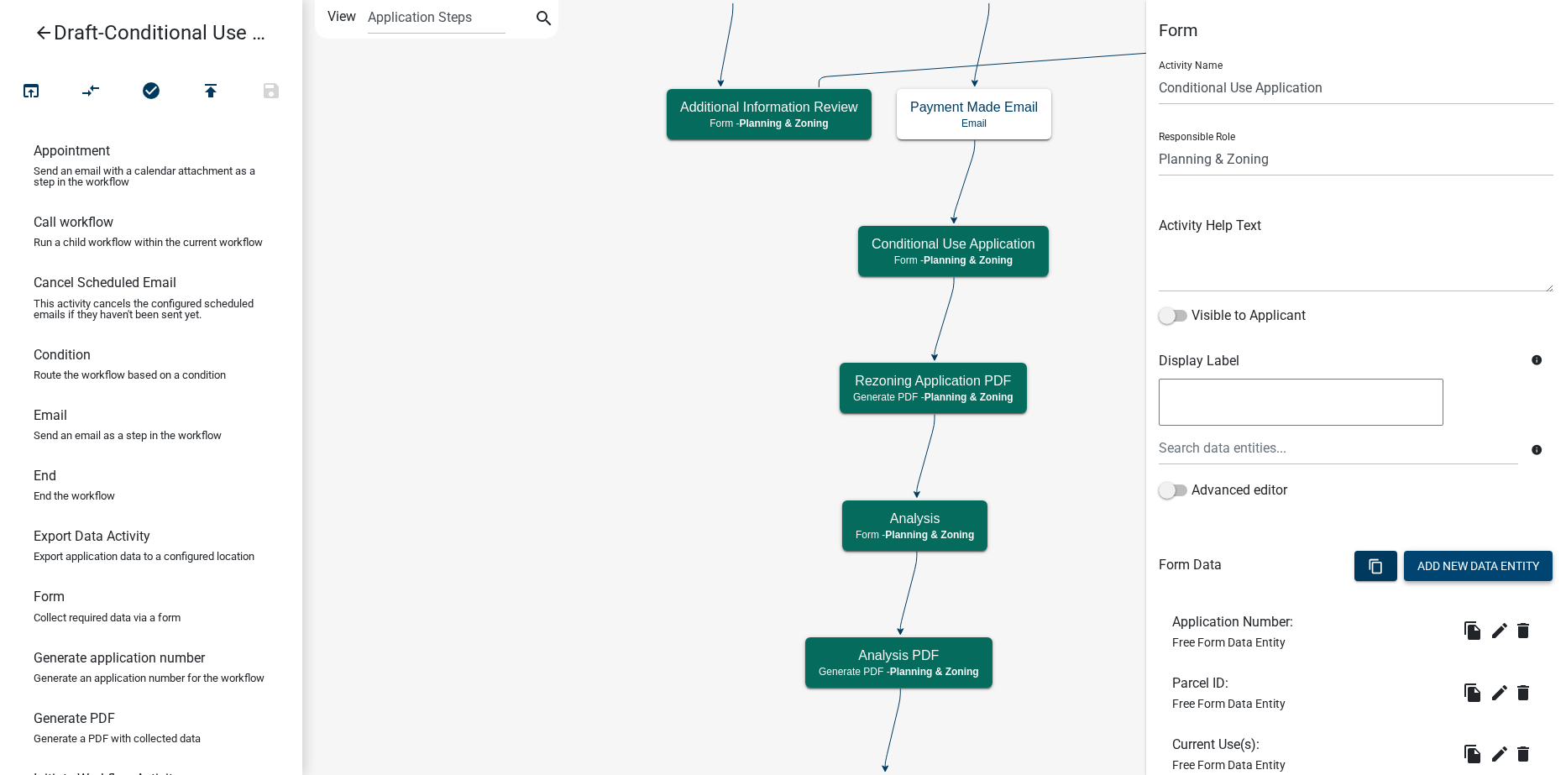
click at [1481, 562] on button "Add New Data Entity" at bounding box center [1478, 566] width 149 height 30
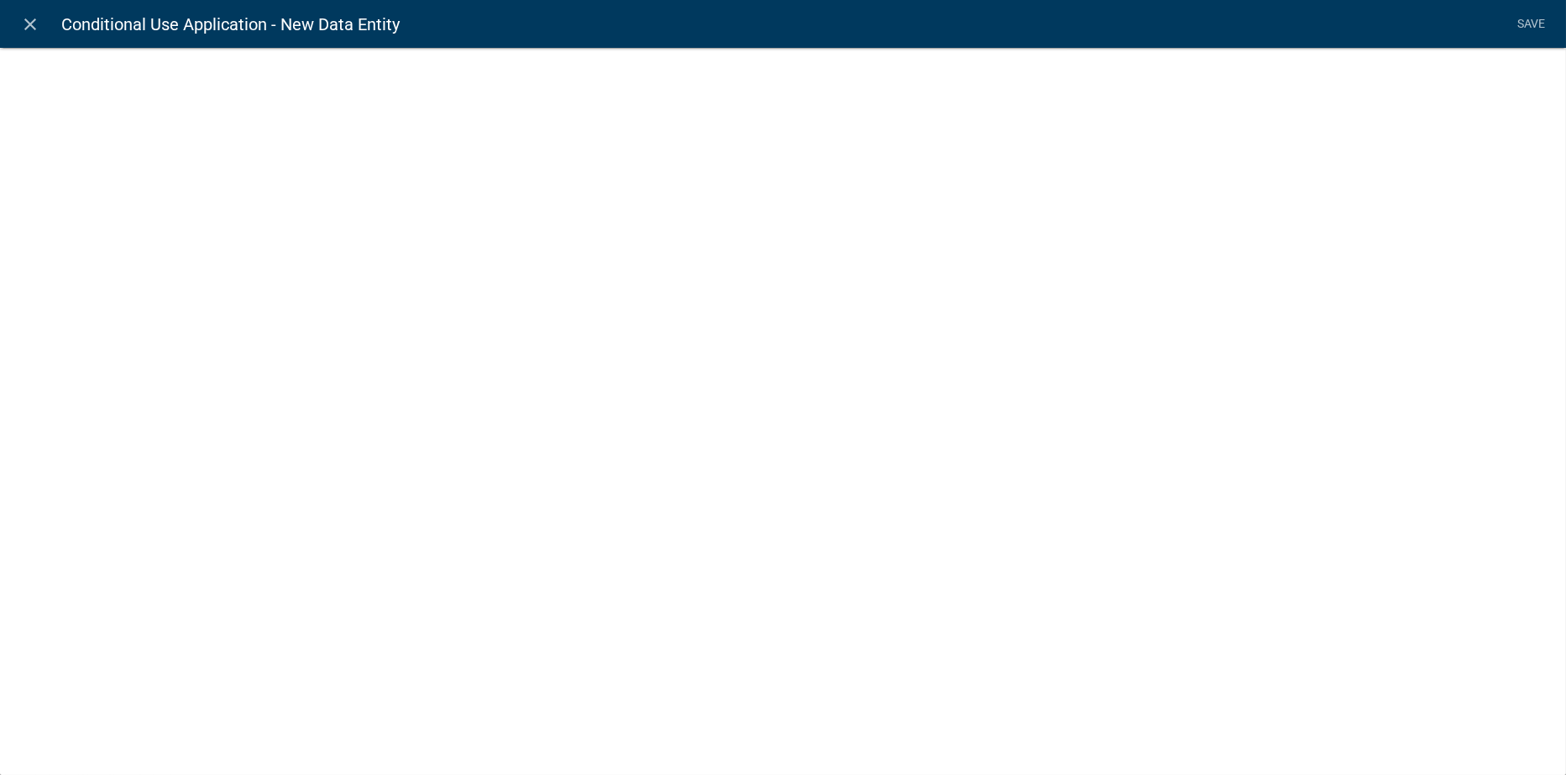
select select
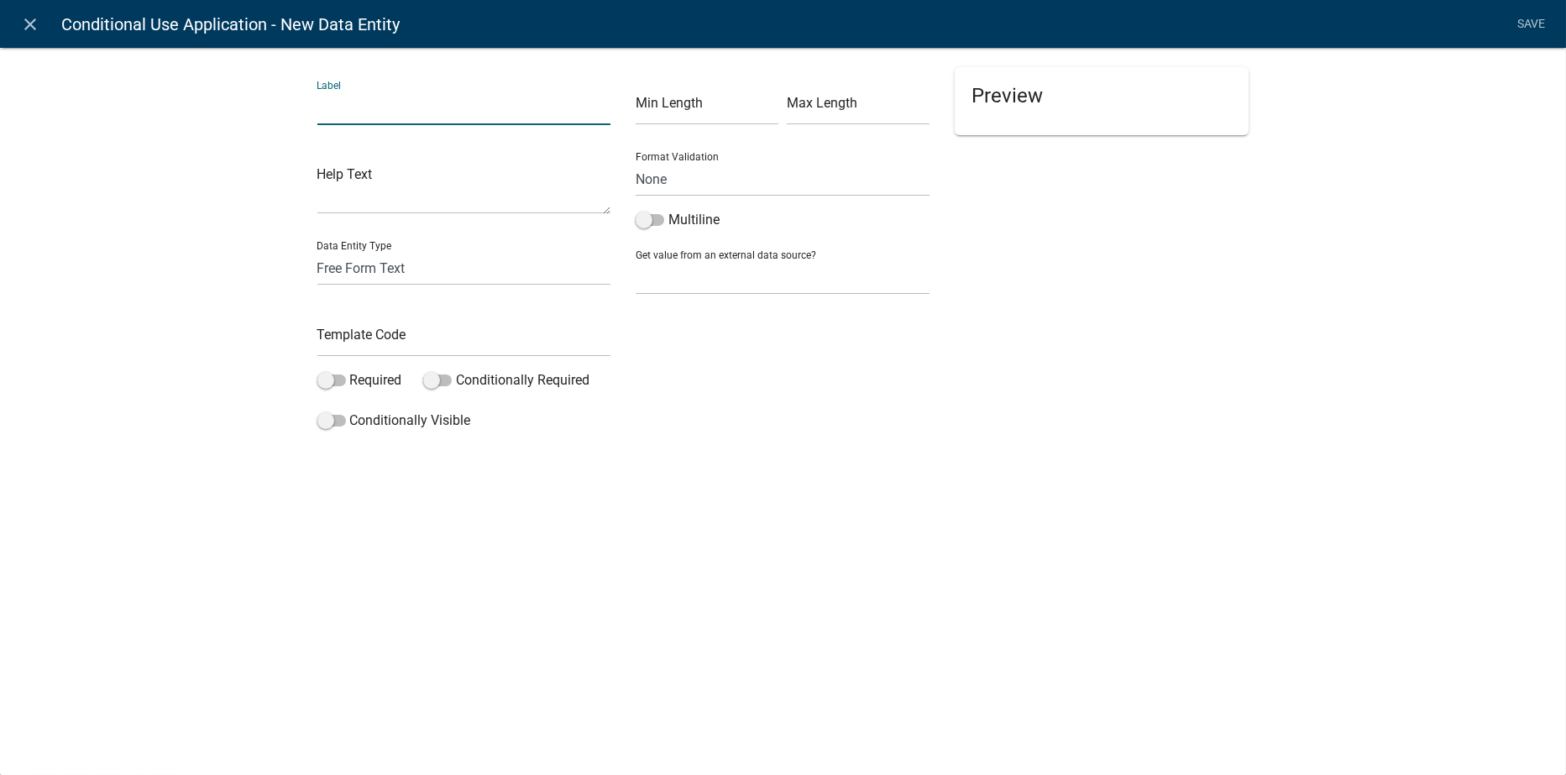
click at [361, 113] on input "text" at bounding box center [464, 108] width 294 height 34
type input "c"
type input "Conditional Use Text"
type input "ConditionalUseText"
click at [653, 214] on span at bounding box center [650, 220] width 29 height 12
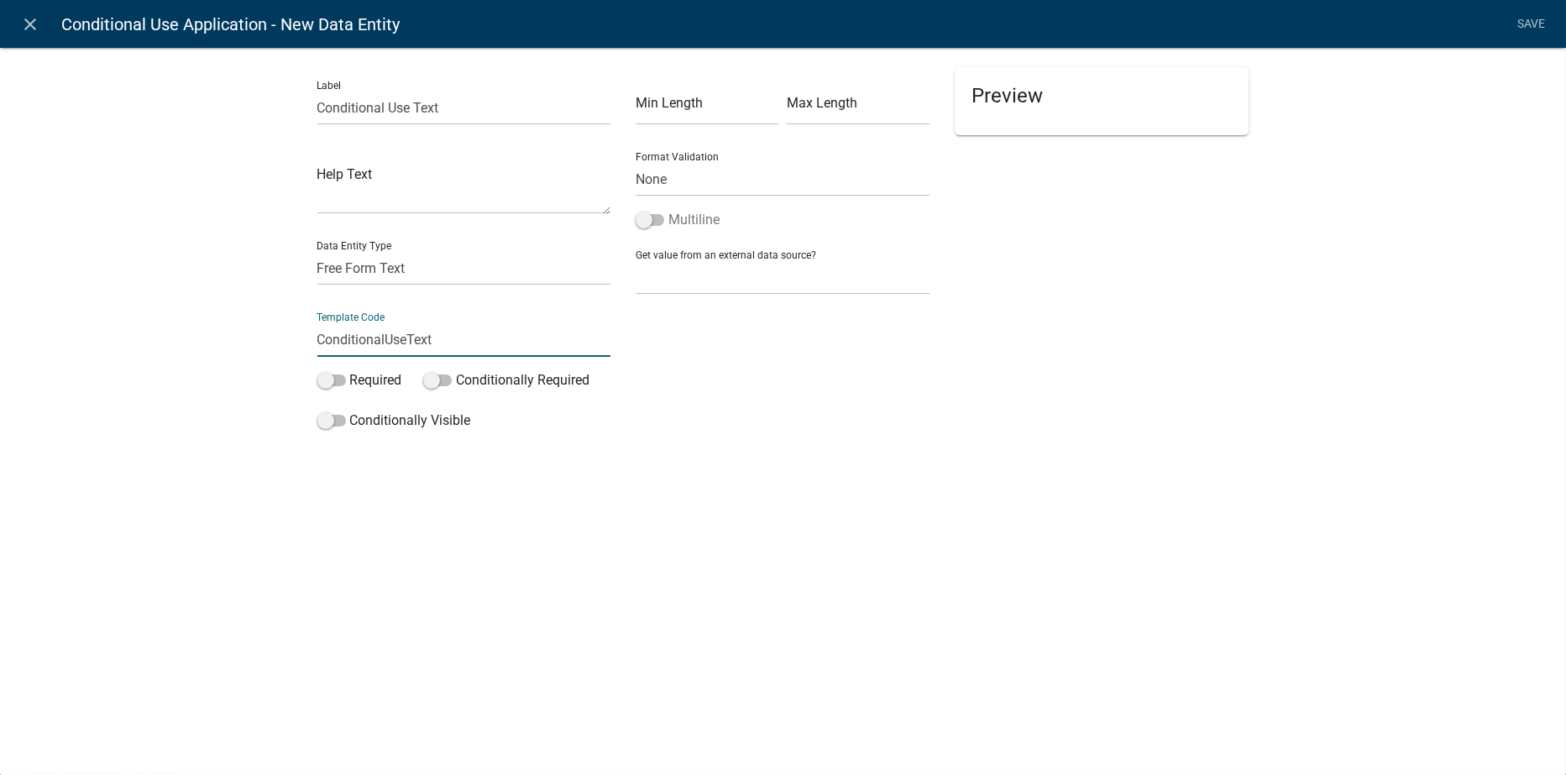
click at [669, 210] on input "Multiline" at bounding box center [669, 210] width 0 height 0
click at [1531, 20] on link "Save" at bounding box center [1532, 24] width 42 height 32
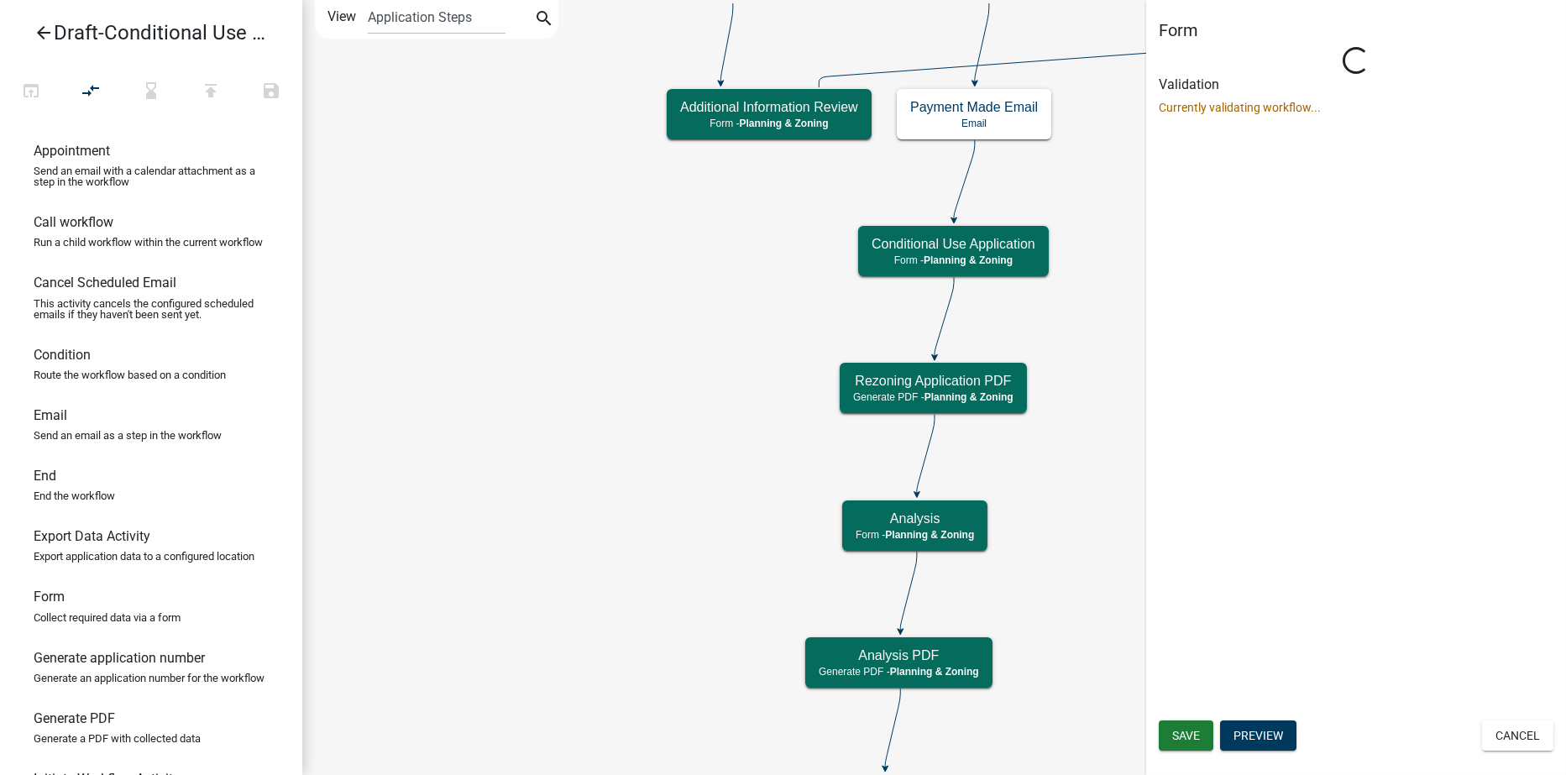
select select "21E23B7C-0AE9-4CE5-BF16-76C7A100C343"
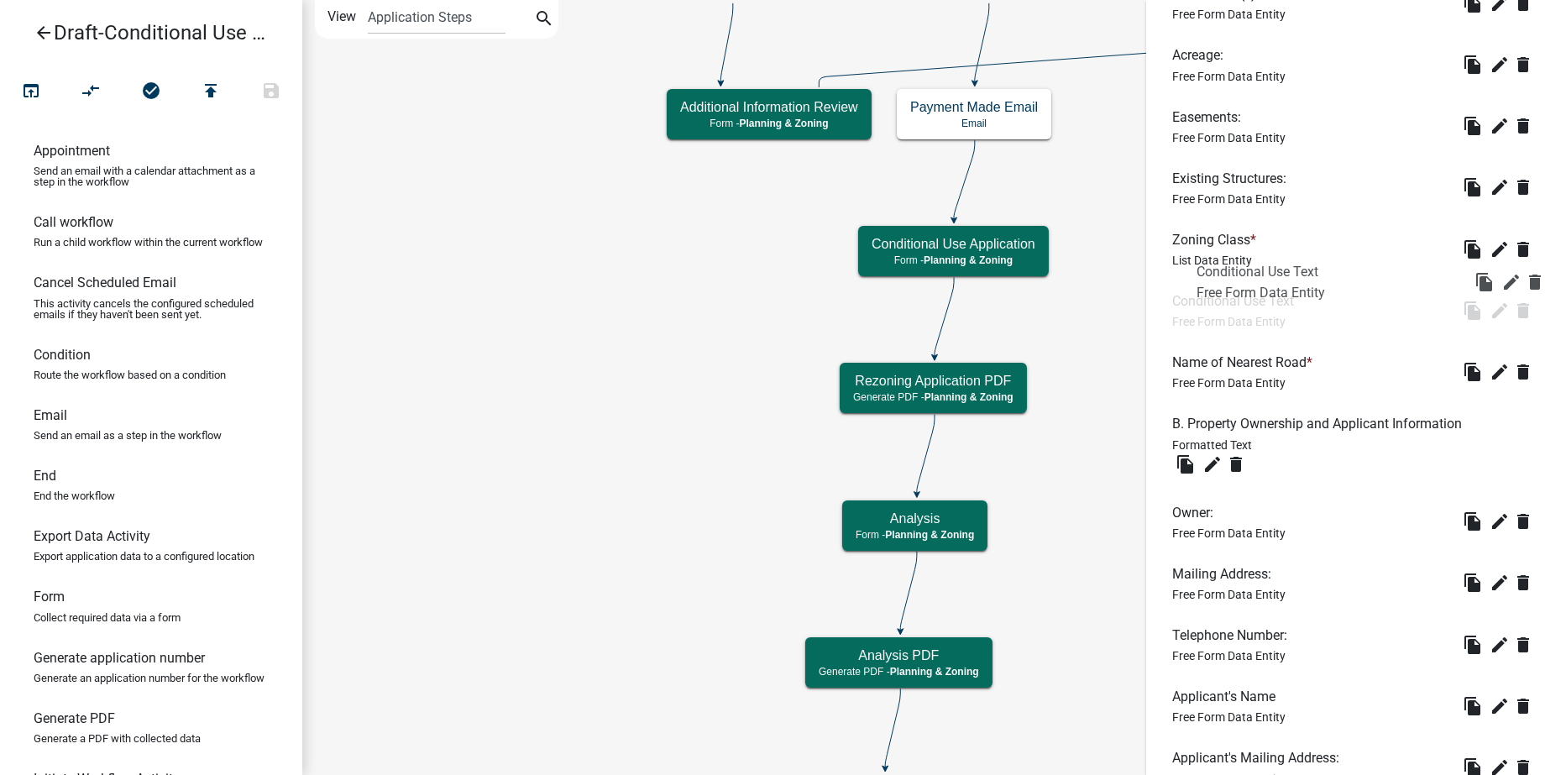
scroll to position [191, 0]
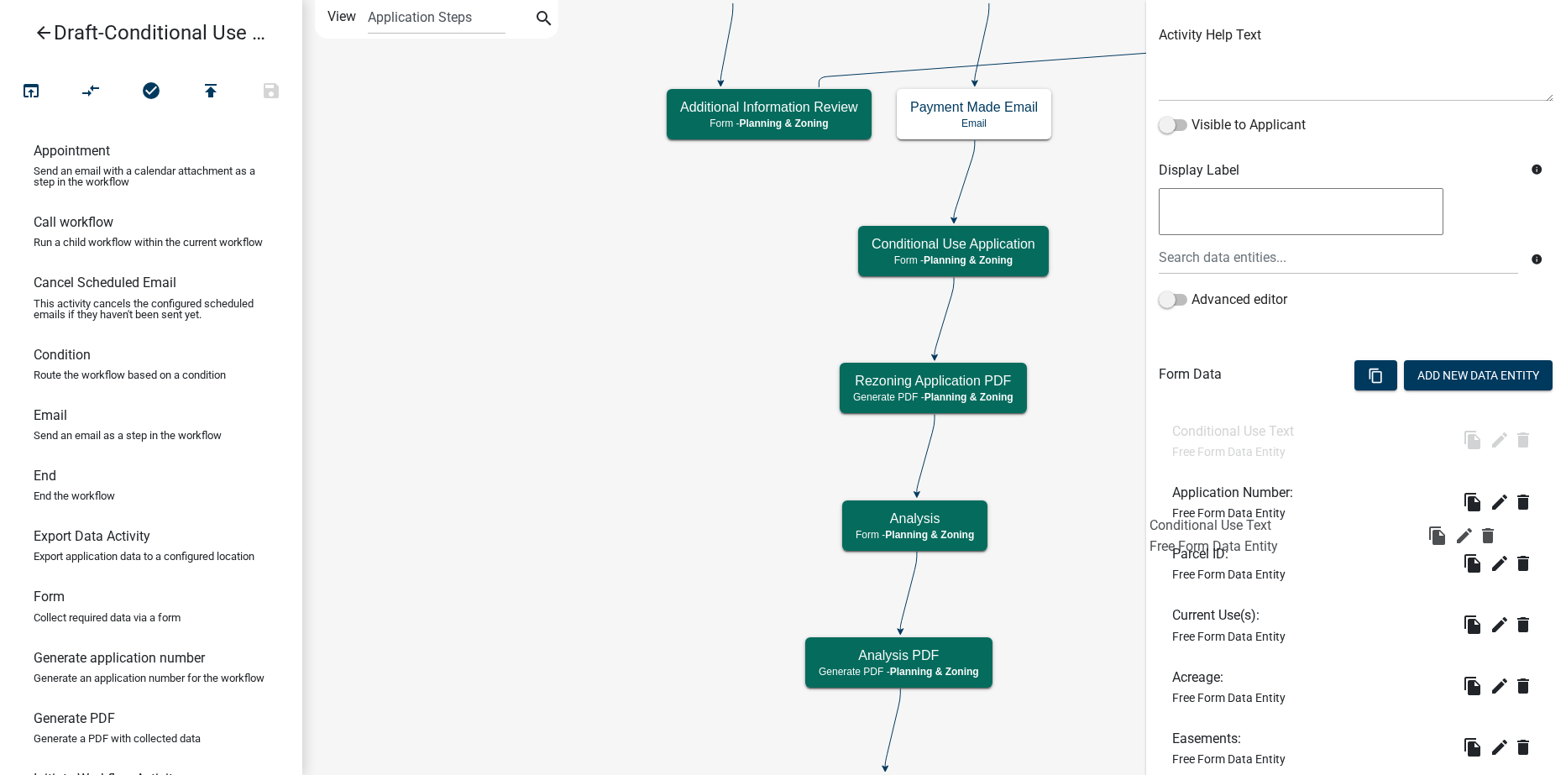
drag, startPoint x: 1261, startPoint y: 646, endPoint x: 1245, endPoint y: 553, distance: 94.6
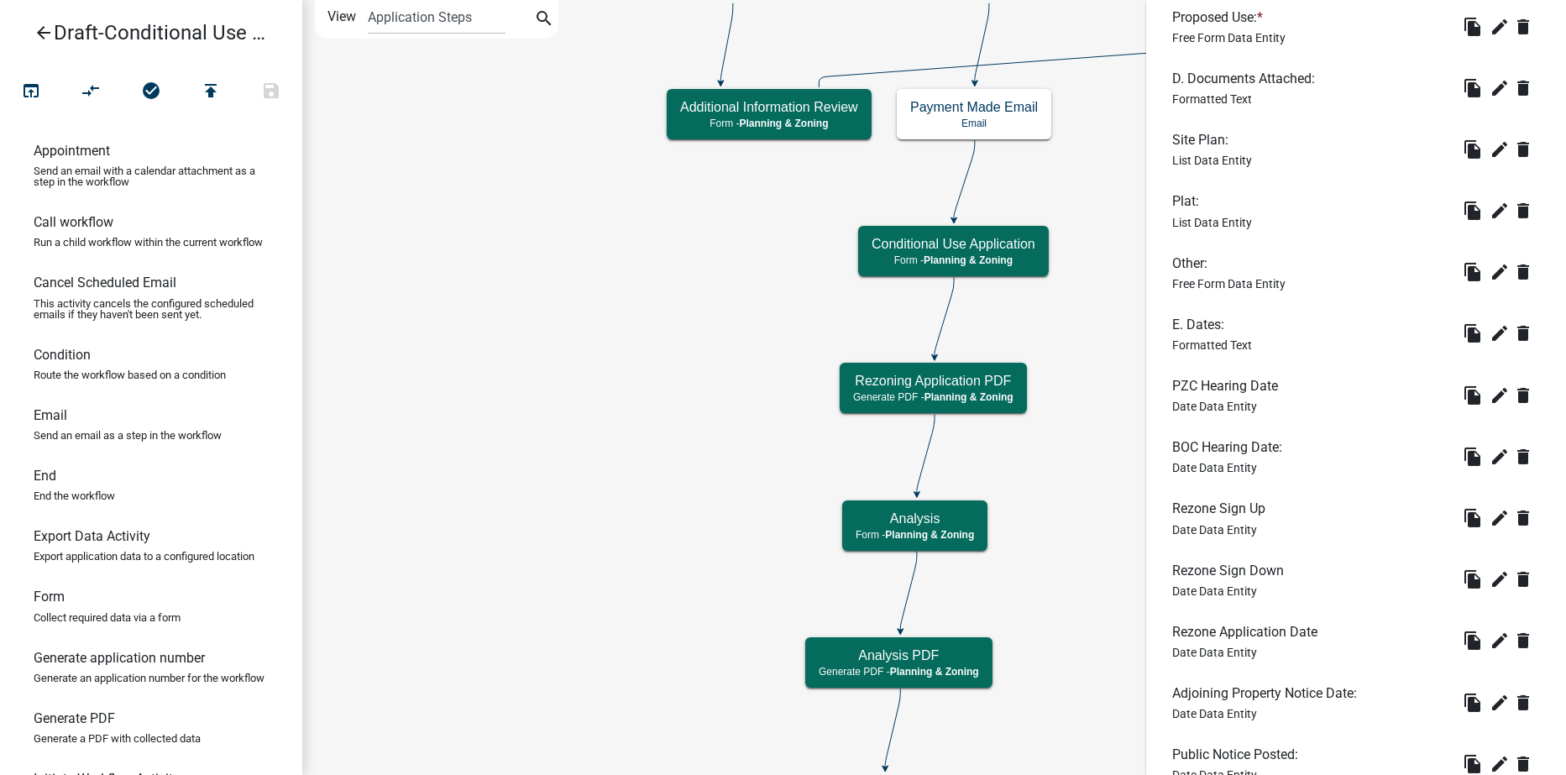
scroll to position [2263, 0]
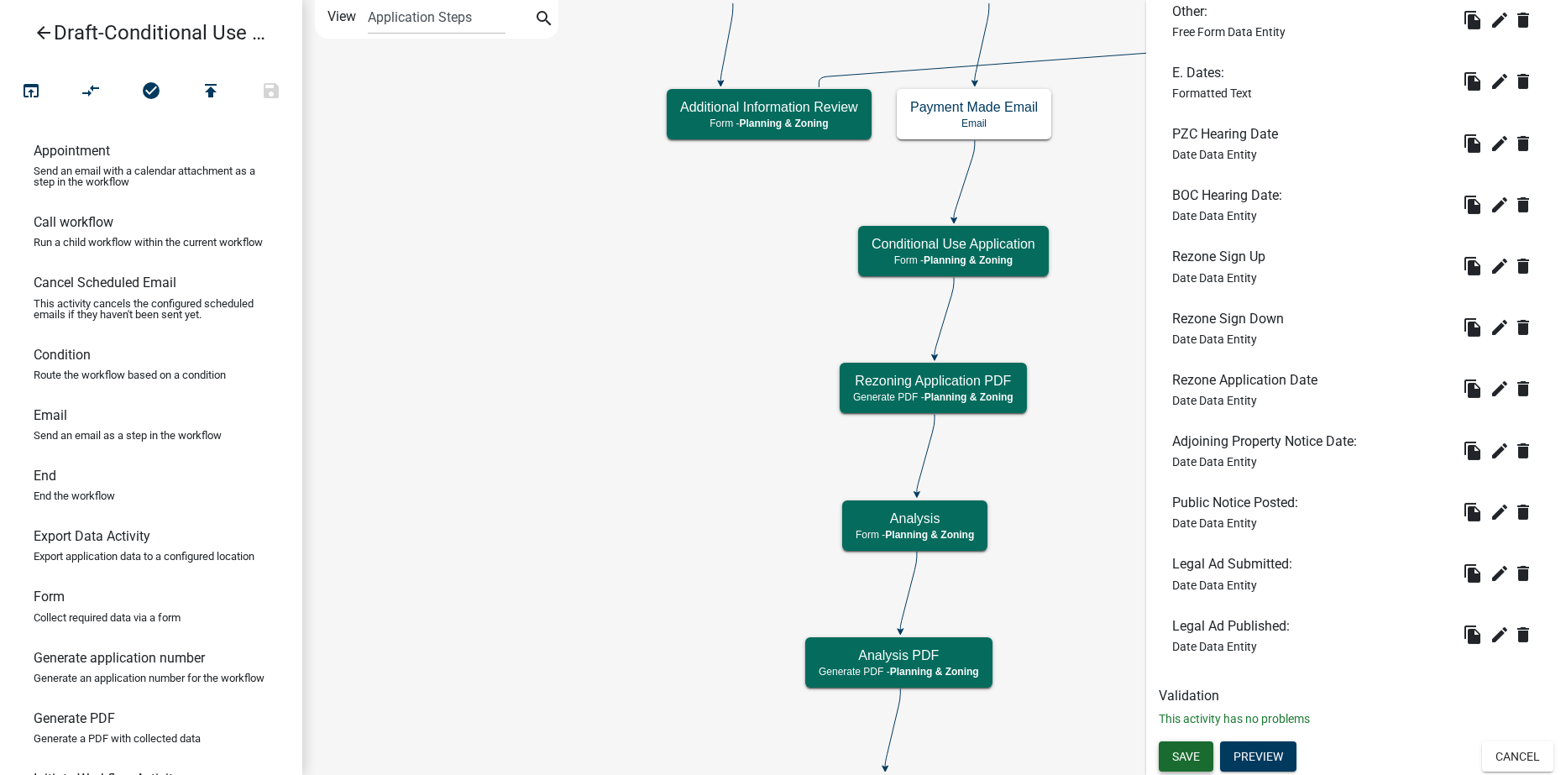
click at [1185, 754] on span "Save" at bounding box center [1186, 755] width 28 height 13
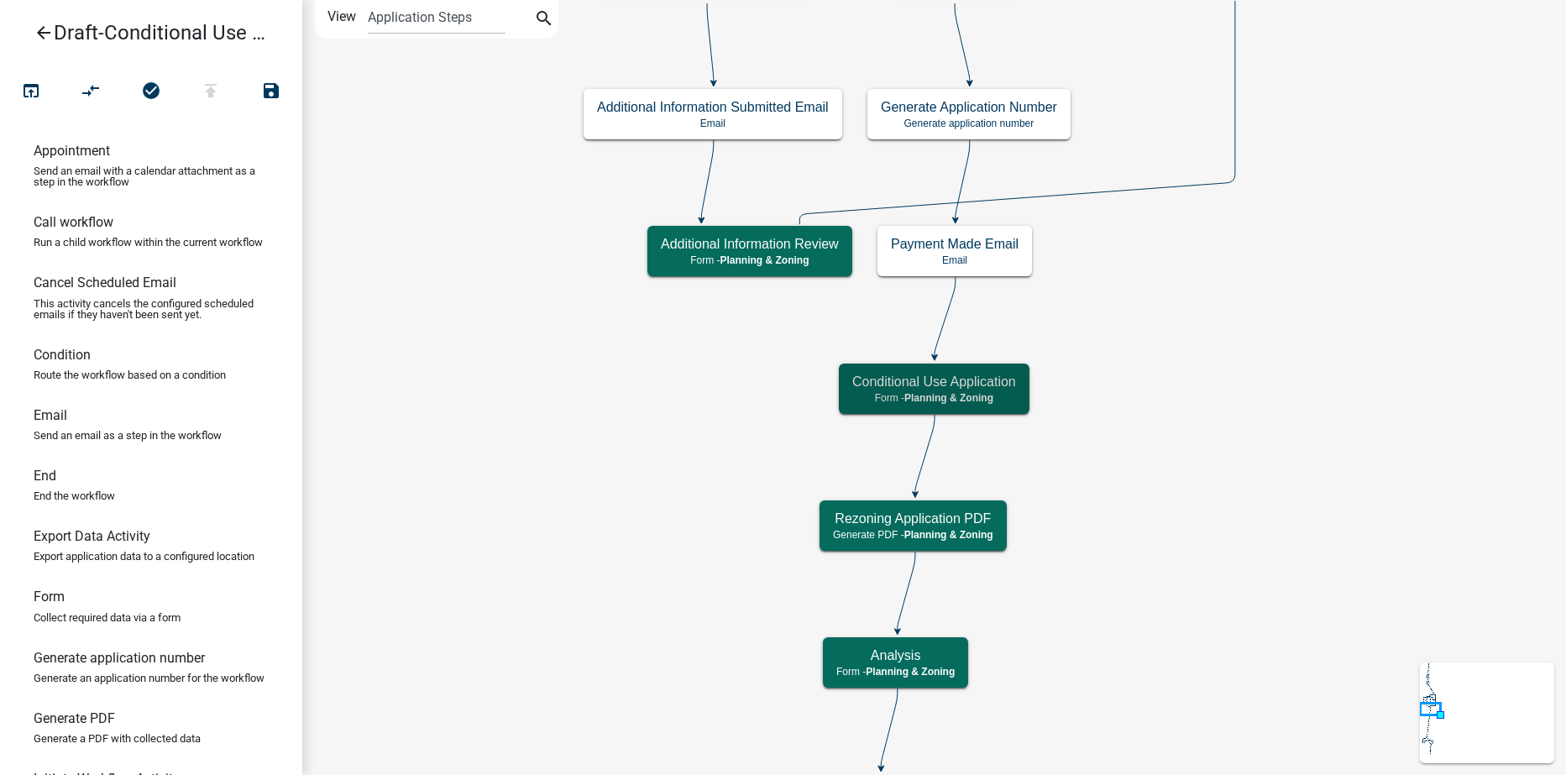
scroll to position [0, 0]
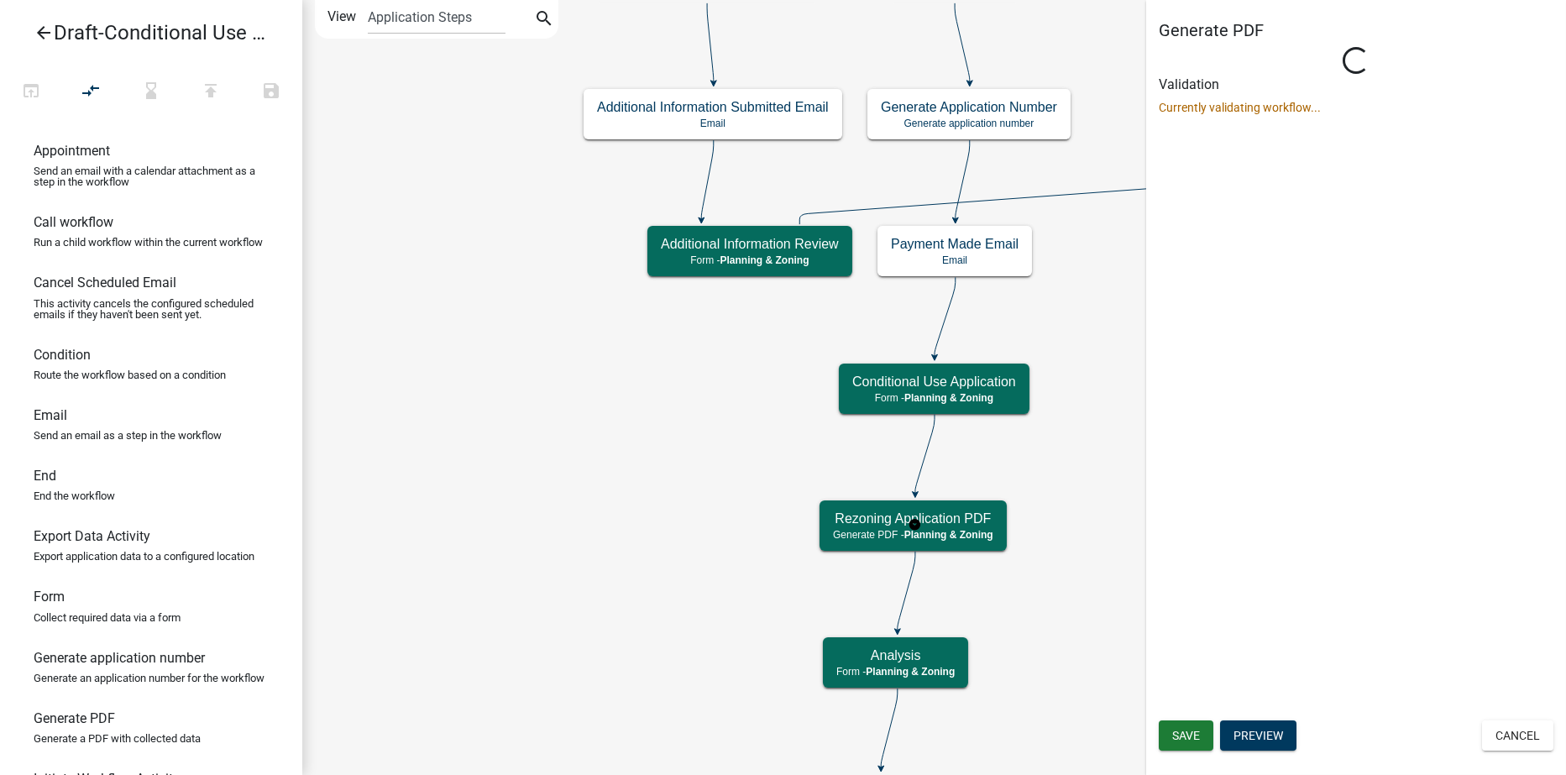
select select "21E23B7C-0AE9-4CE5-BF16-76C7A100C343"
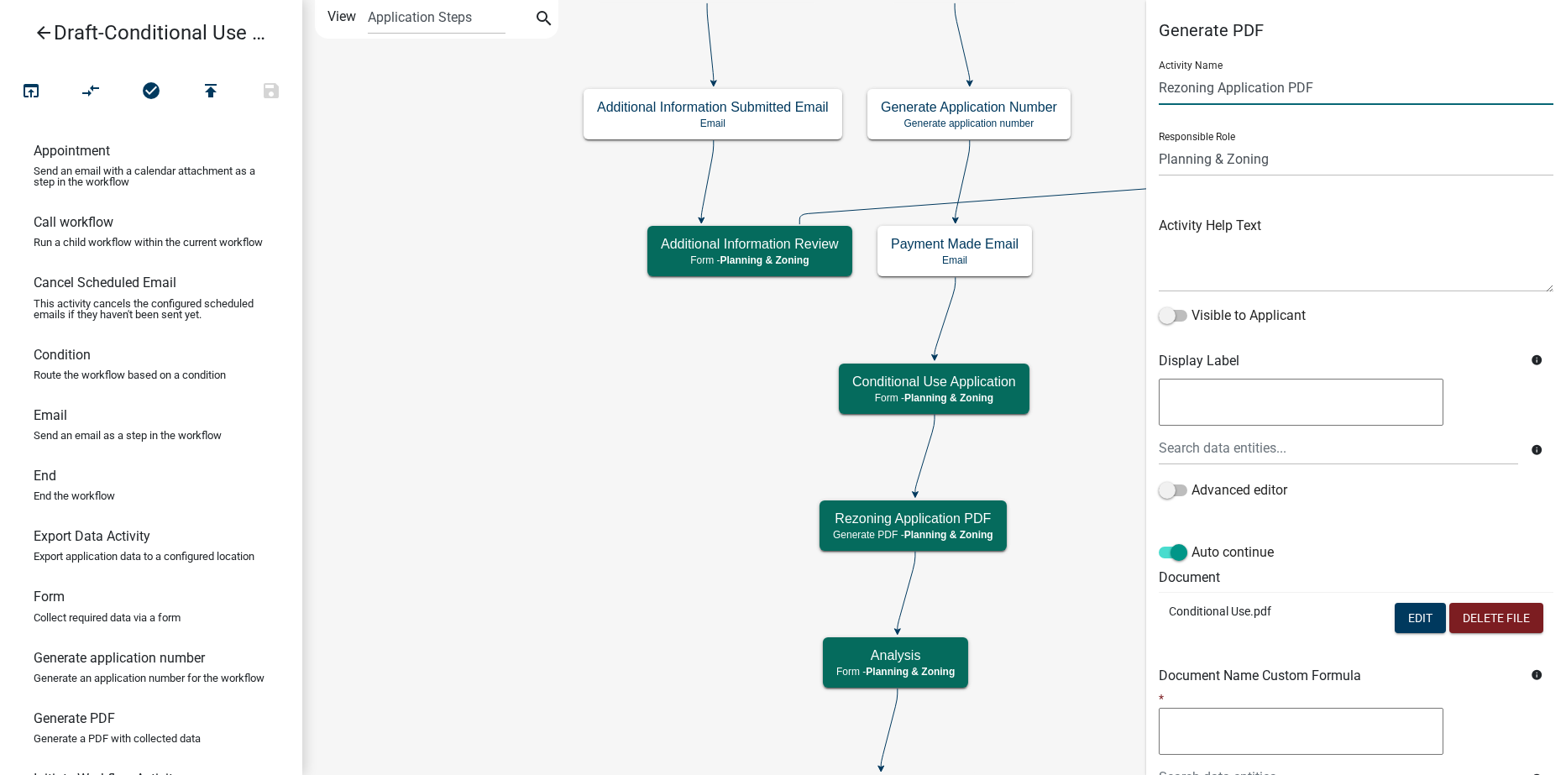
click at [1214, 87] on input "Rezoning Application PDF" at bounding box center [1356, 88] width 395 height 34
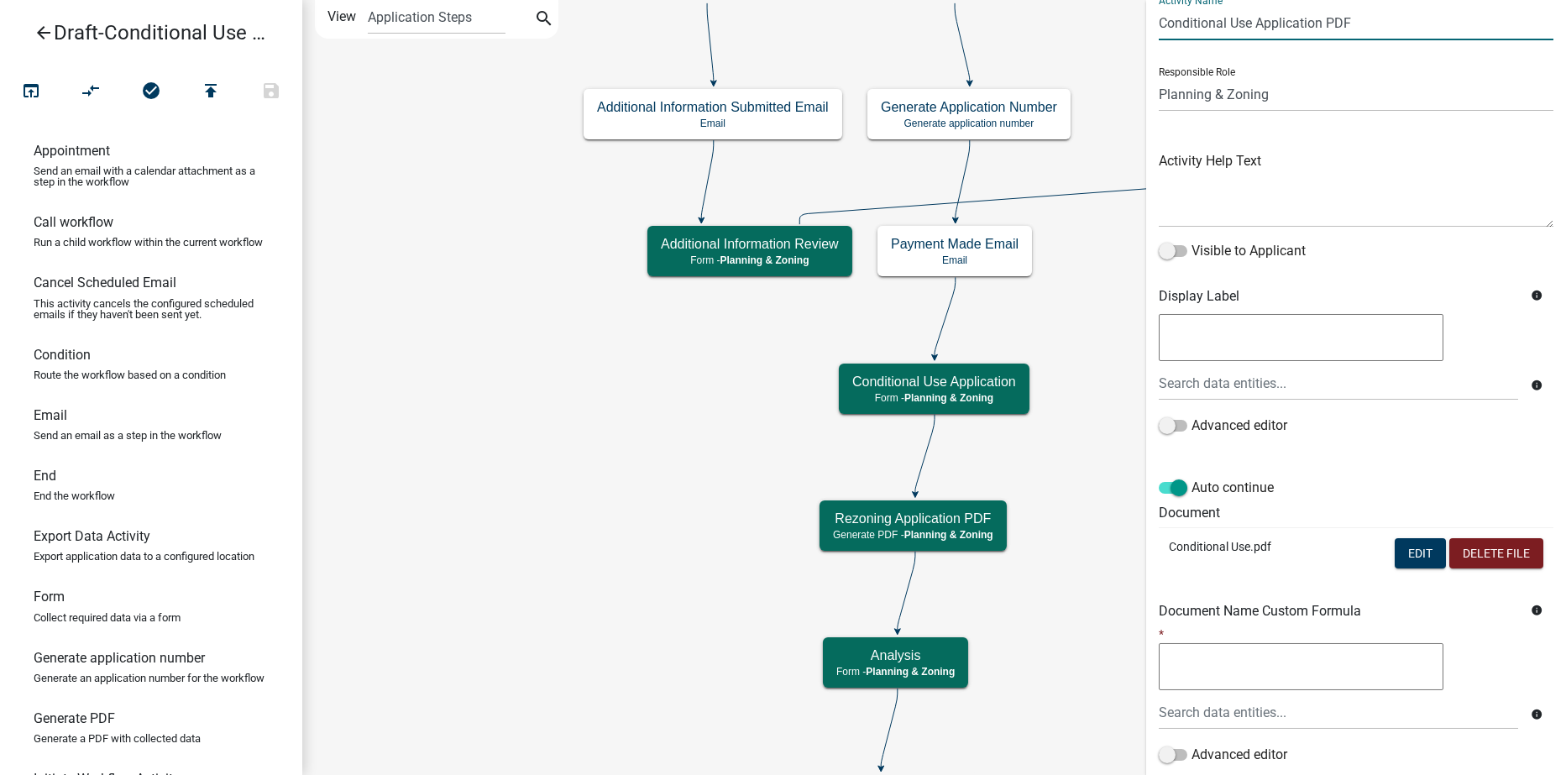
scroll to position [185, 0]
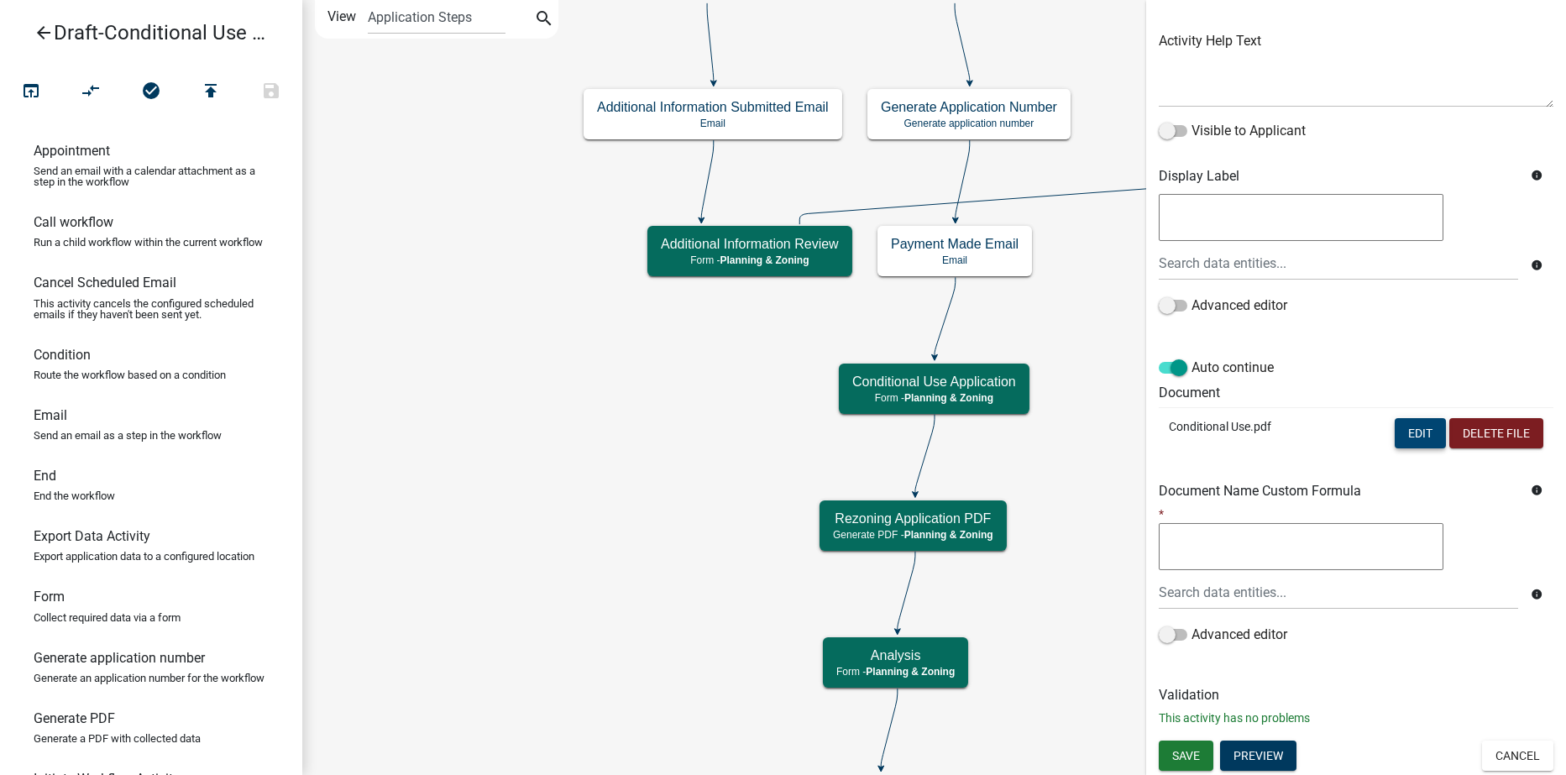
type input "Conditional Use Application PDF"
click at [1399, 440] on button "Edit" at bounding box center [1420, 433] width 51 height 30
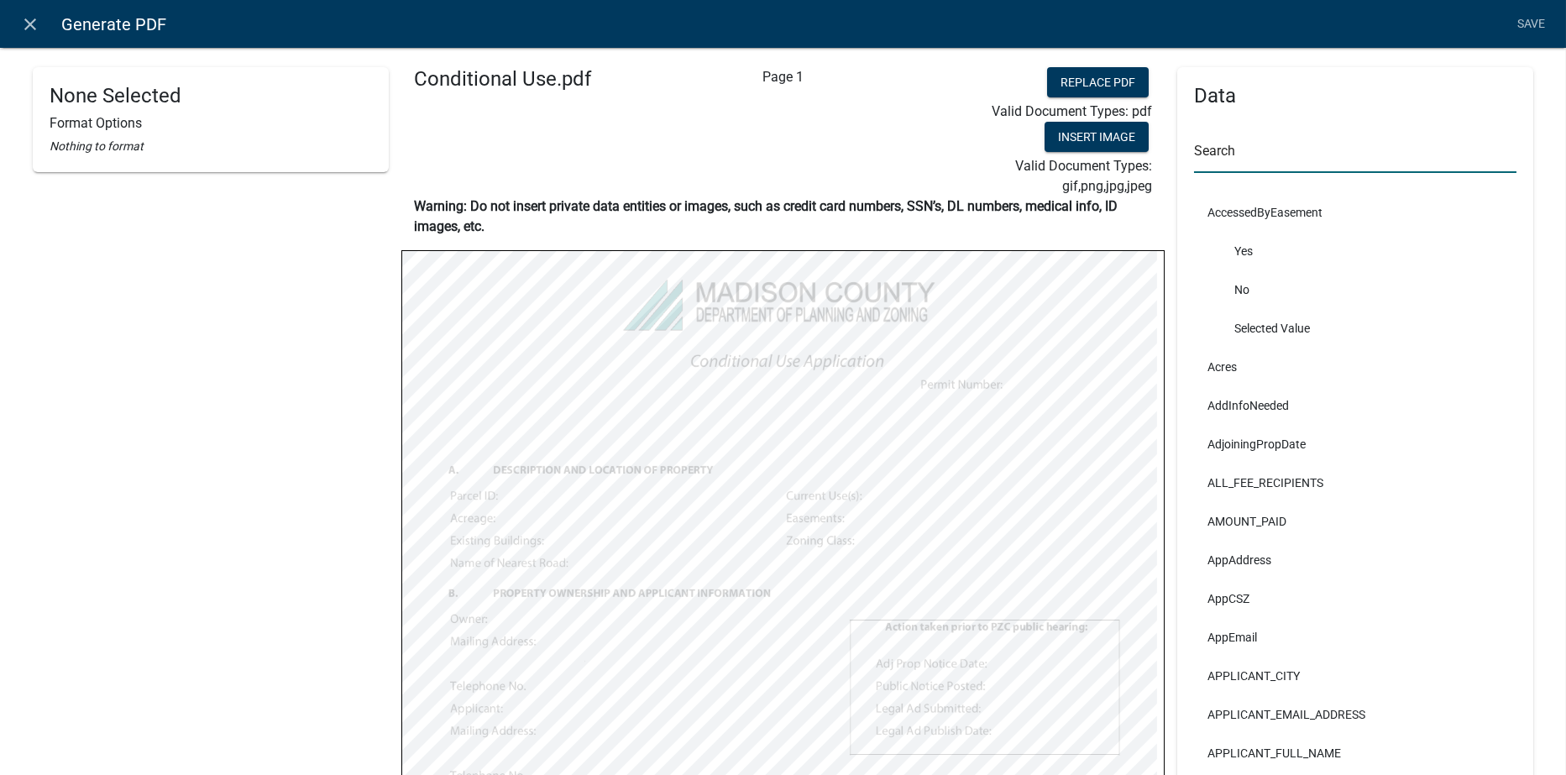
click at [1232, 151] on input "text" at bounding box center [1355, 156] width 322 height 34
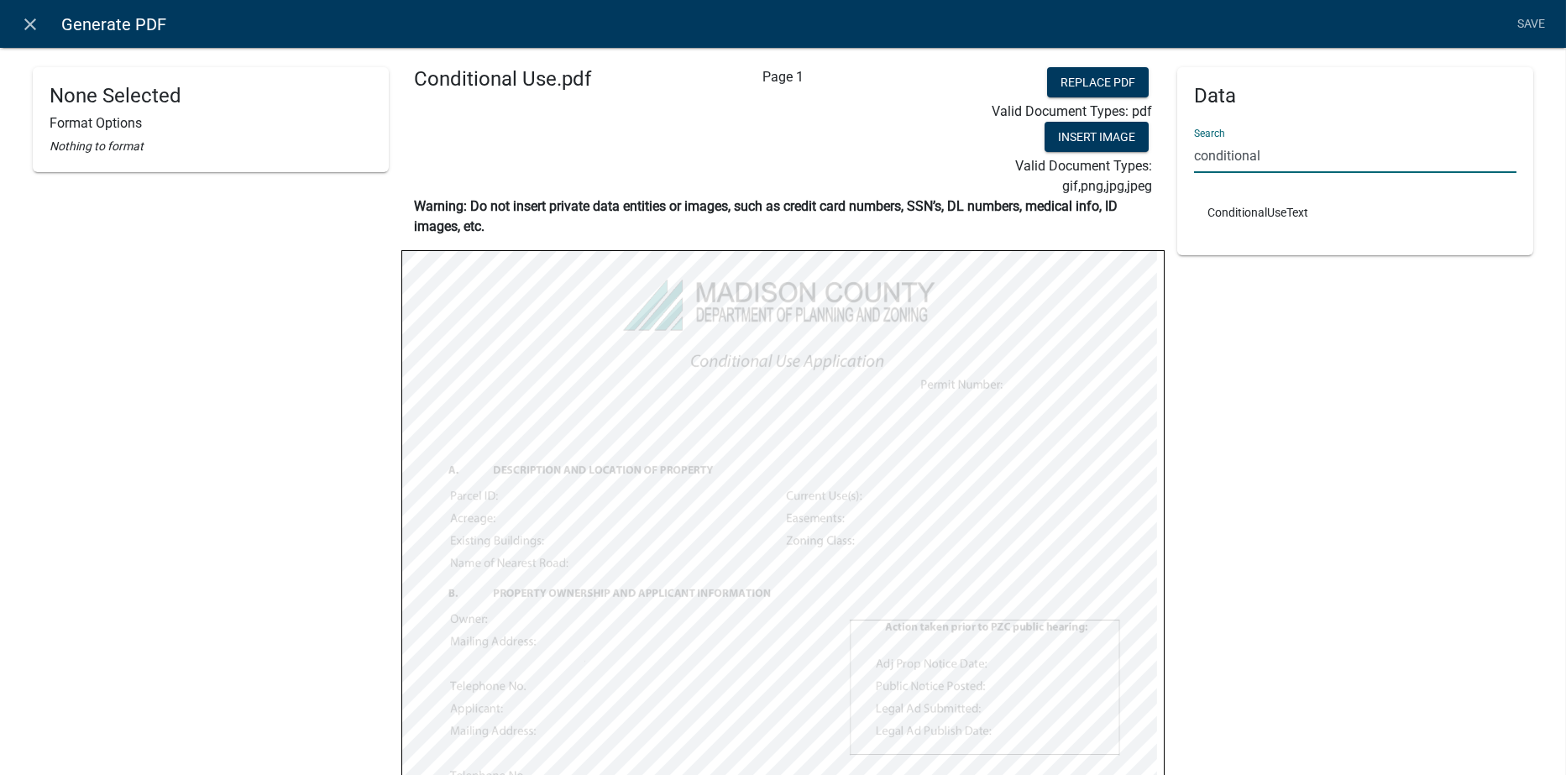
type input "conditional"
select select
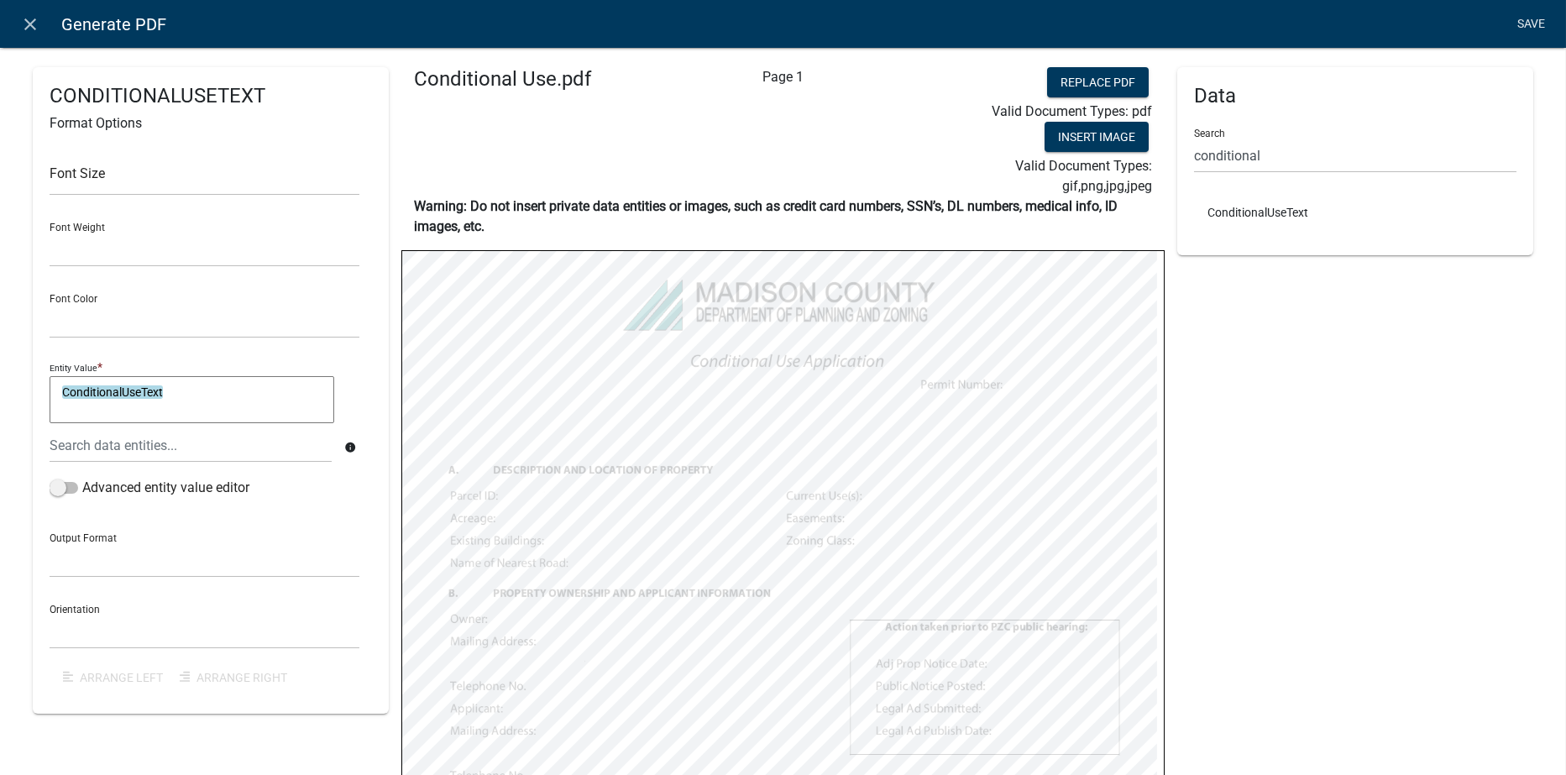
click at [1536, 18] on link "Save" at bounding box center [1532, 24] width 42 height 32
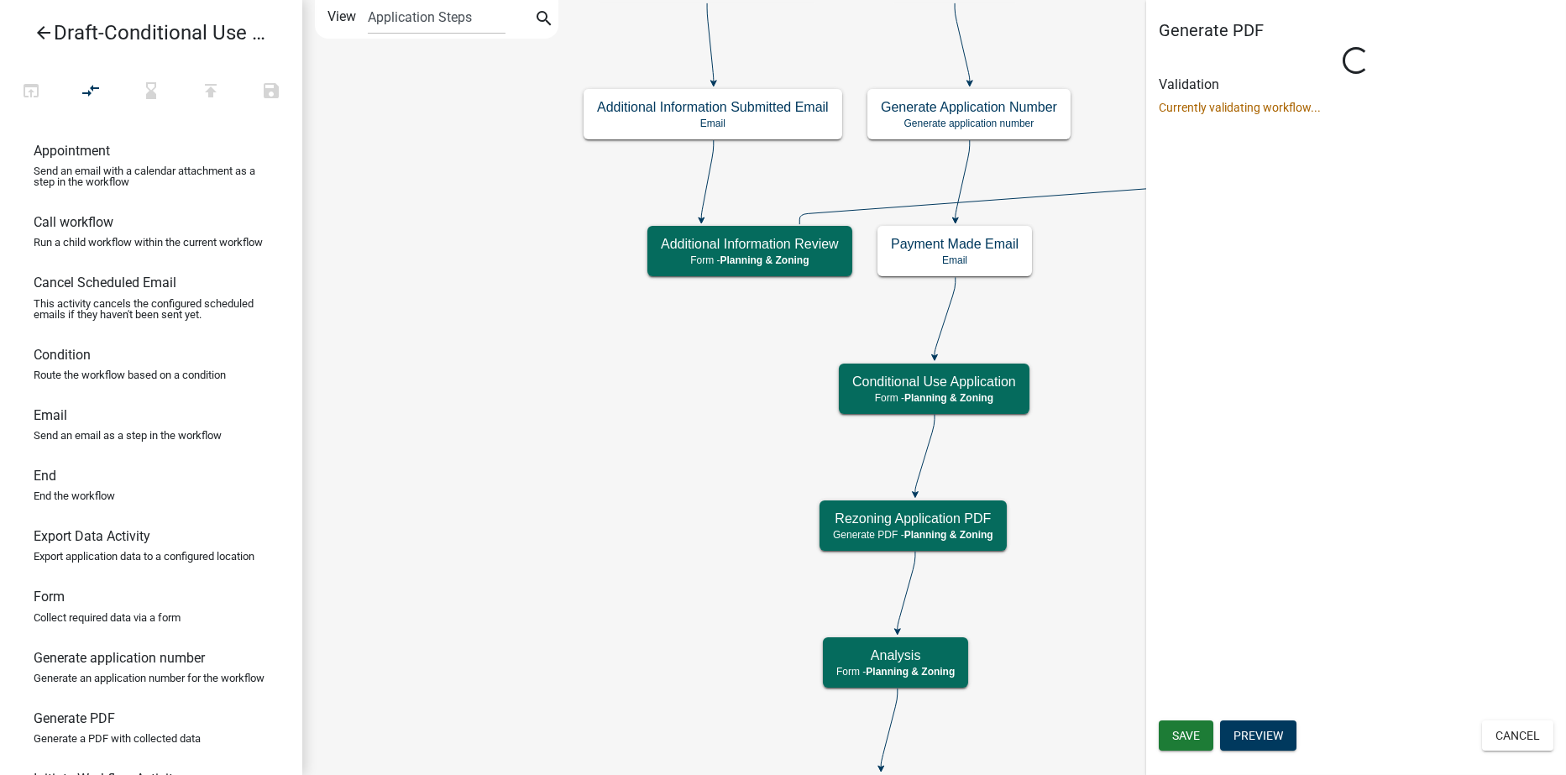
scroll to position [0, 0]
select select "21E23B7C-0AE9-4CE5-BF16-76C7A100C343"
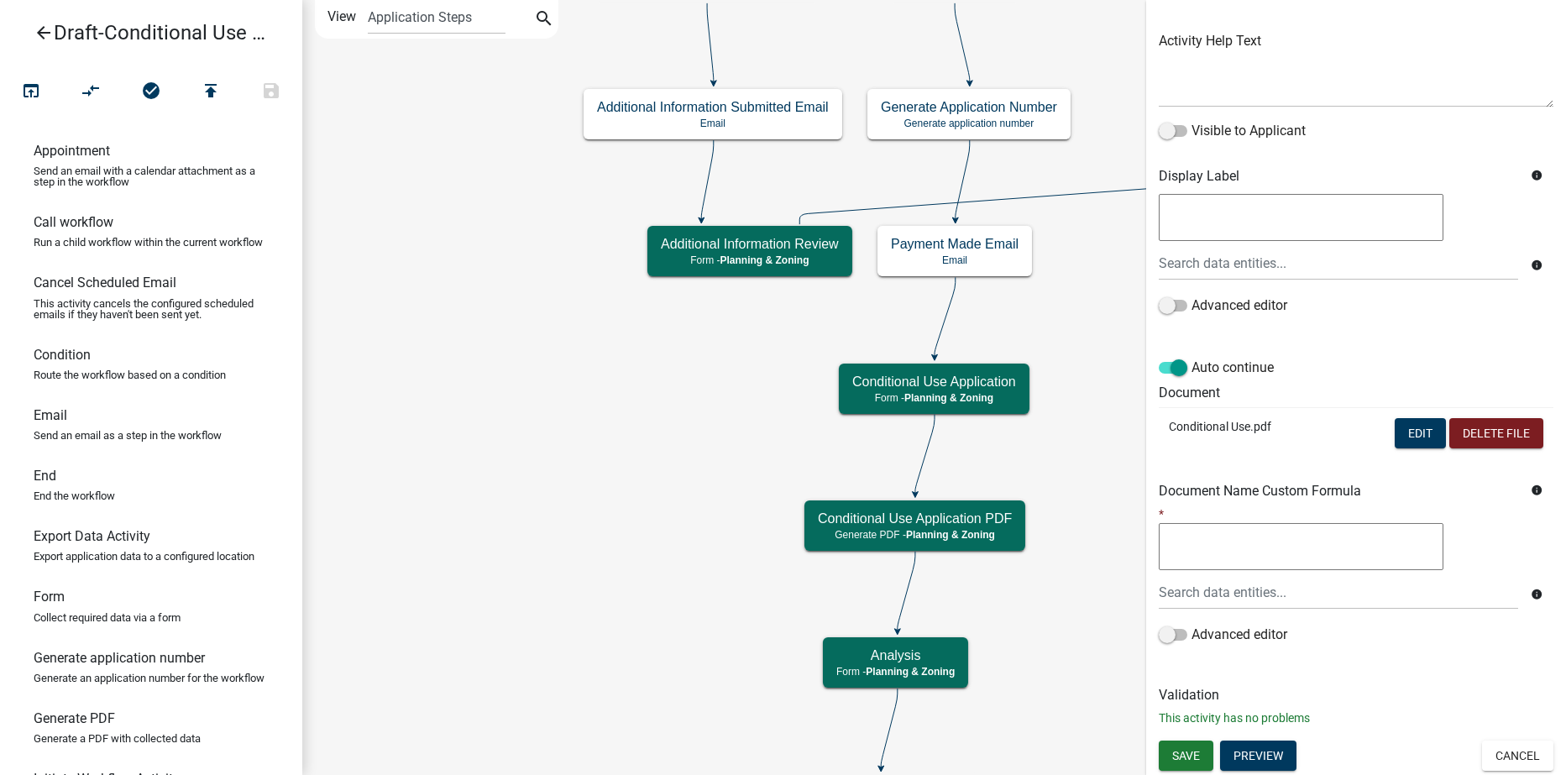
scroll to position [185, 0]
click at [1184, 762] on span "Save" at bounding box center [1186, 754] width 28 height 13
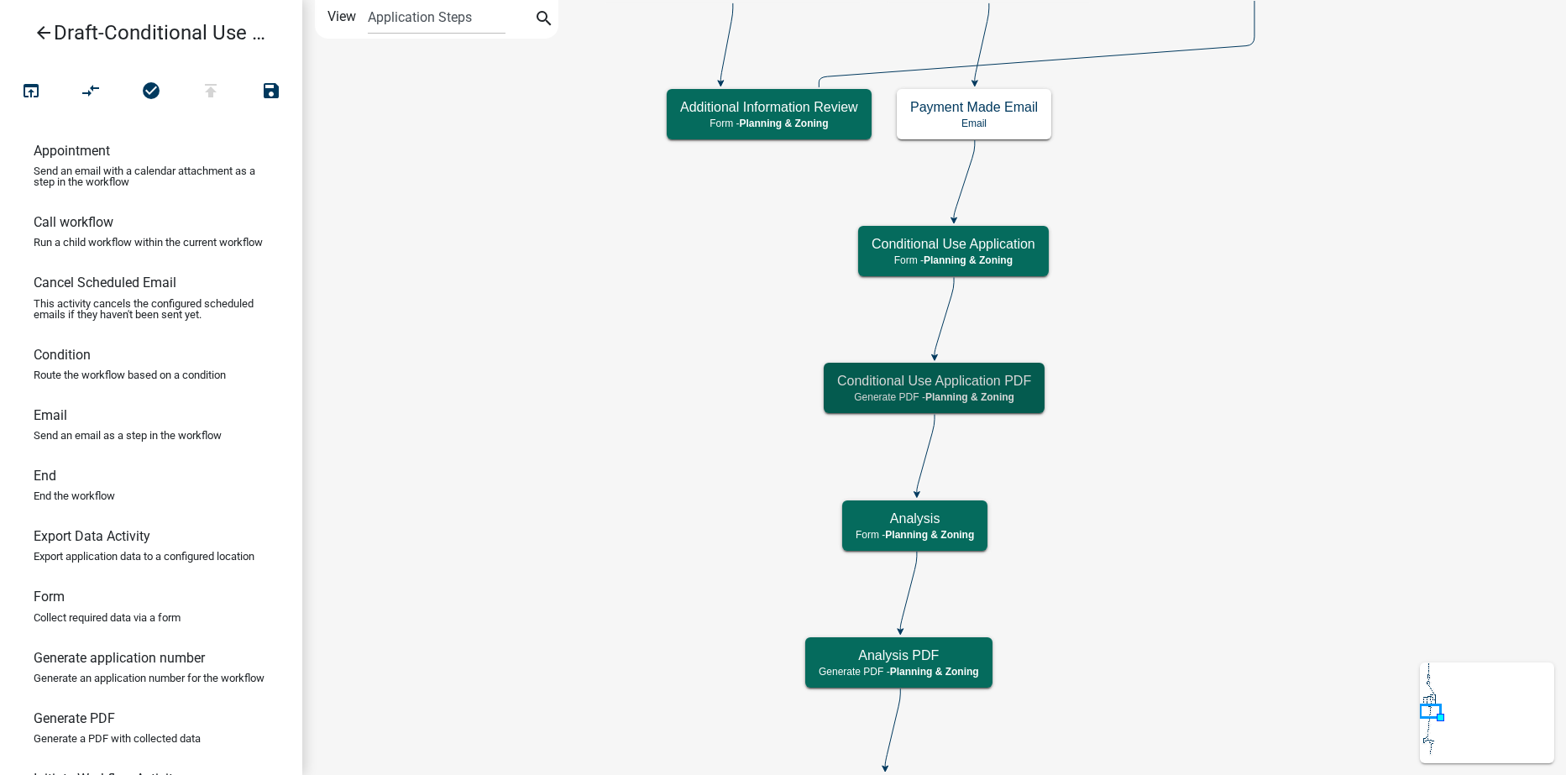
scroll to position [0, 0]
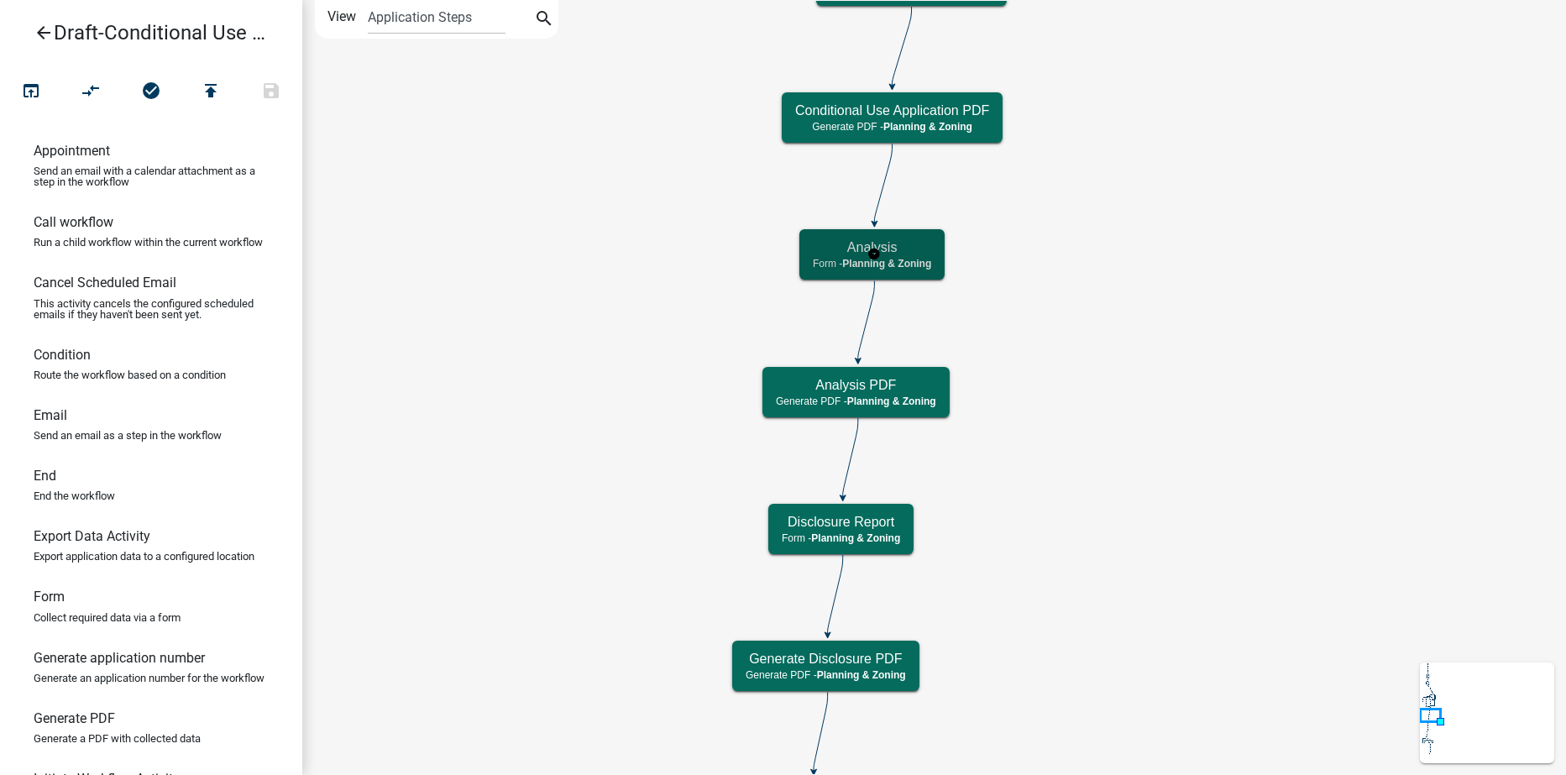
click at [917, 255] on div "Analysis Form - Planning & Zoning" at bounding box center [872, 254] width 145 height 50
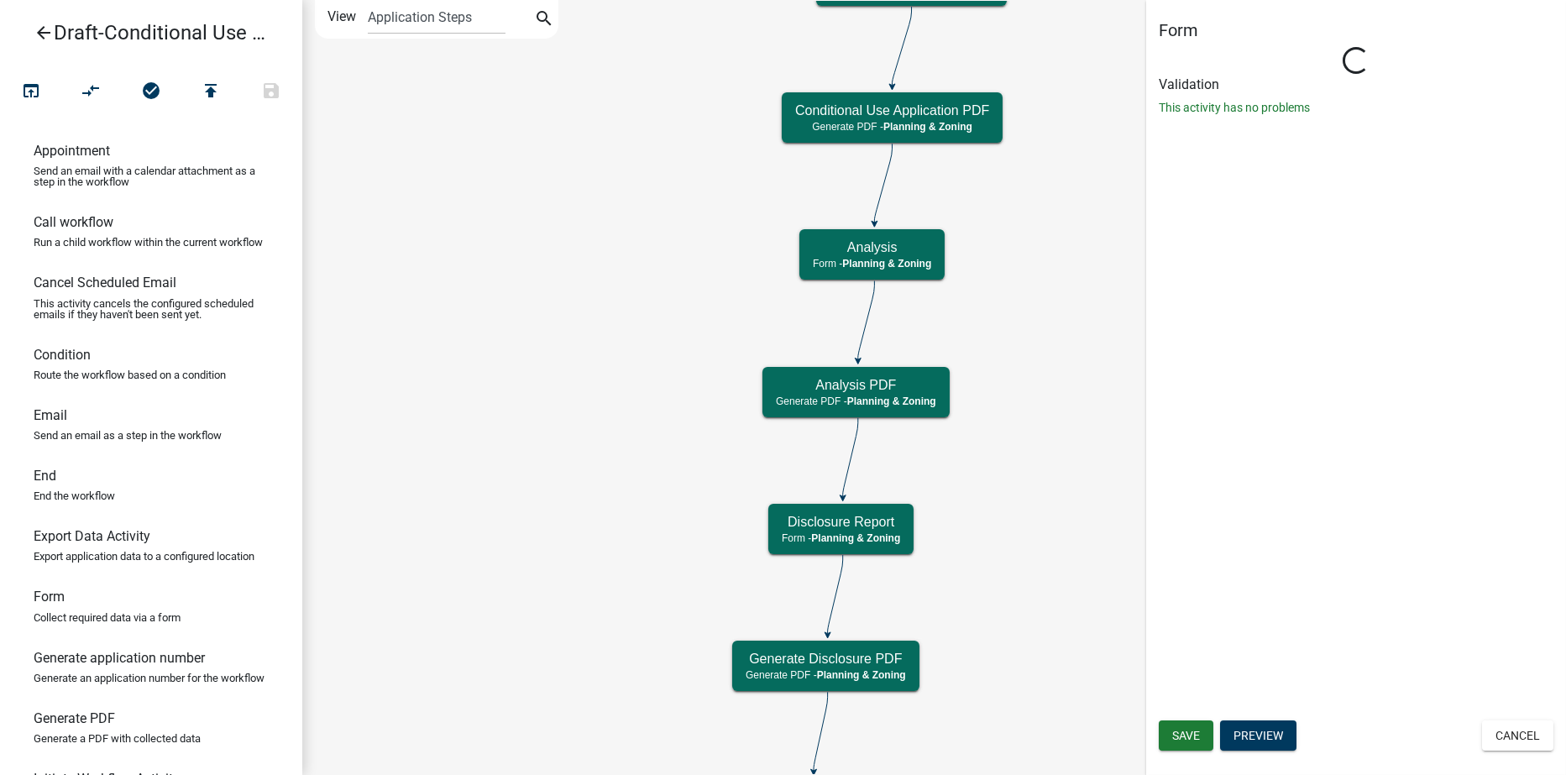
select select "21E23B7C-0AE9-4CE5-BF16-76C7A100C343"
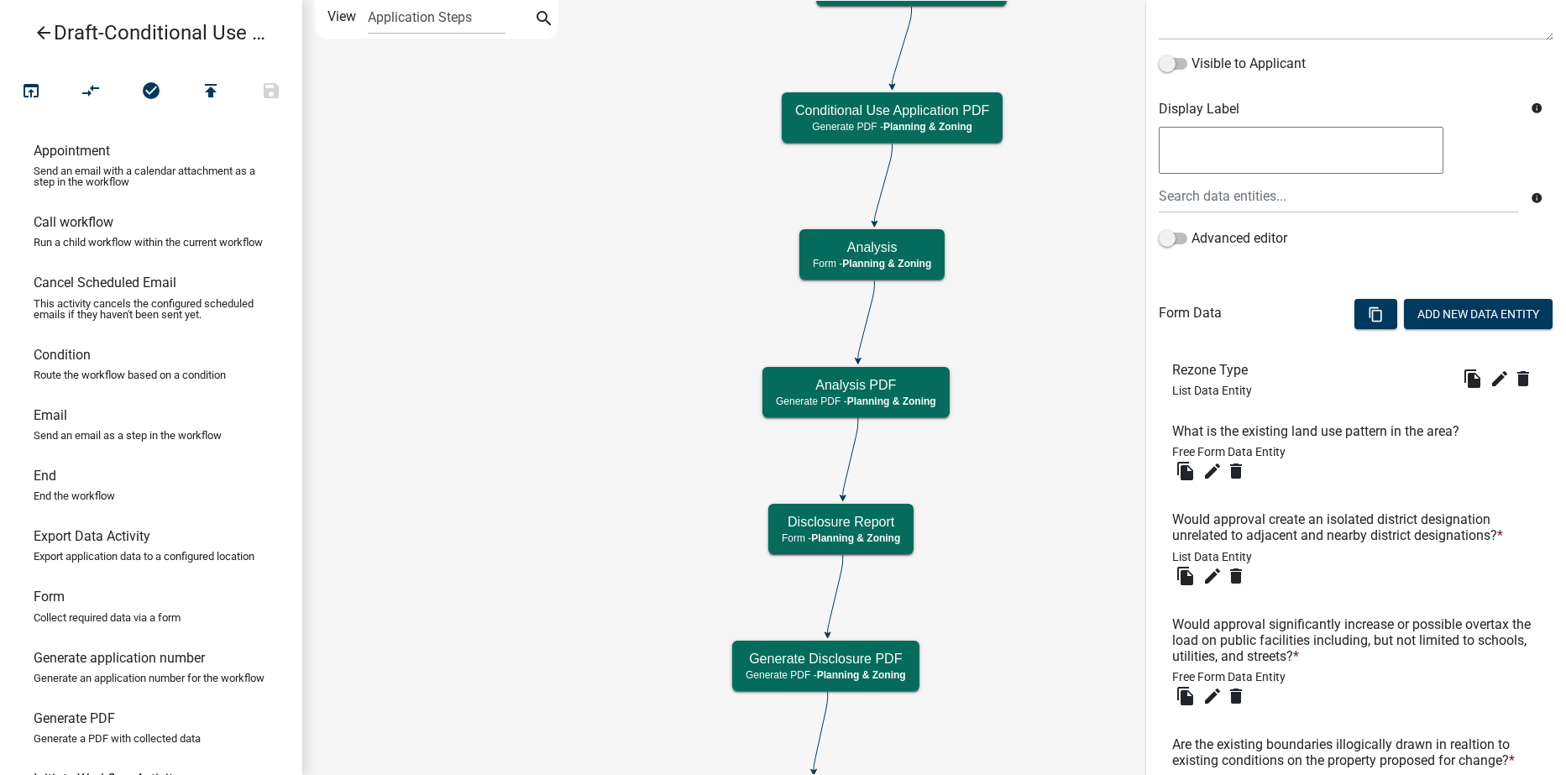
scroll to position [252, 0]
click at [1513, 375] on icon "delete" at bounding box center [1523, 379] width 20 height 20
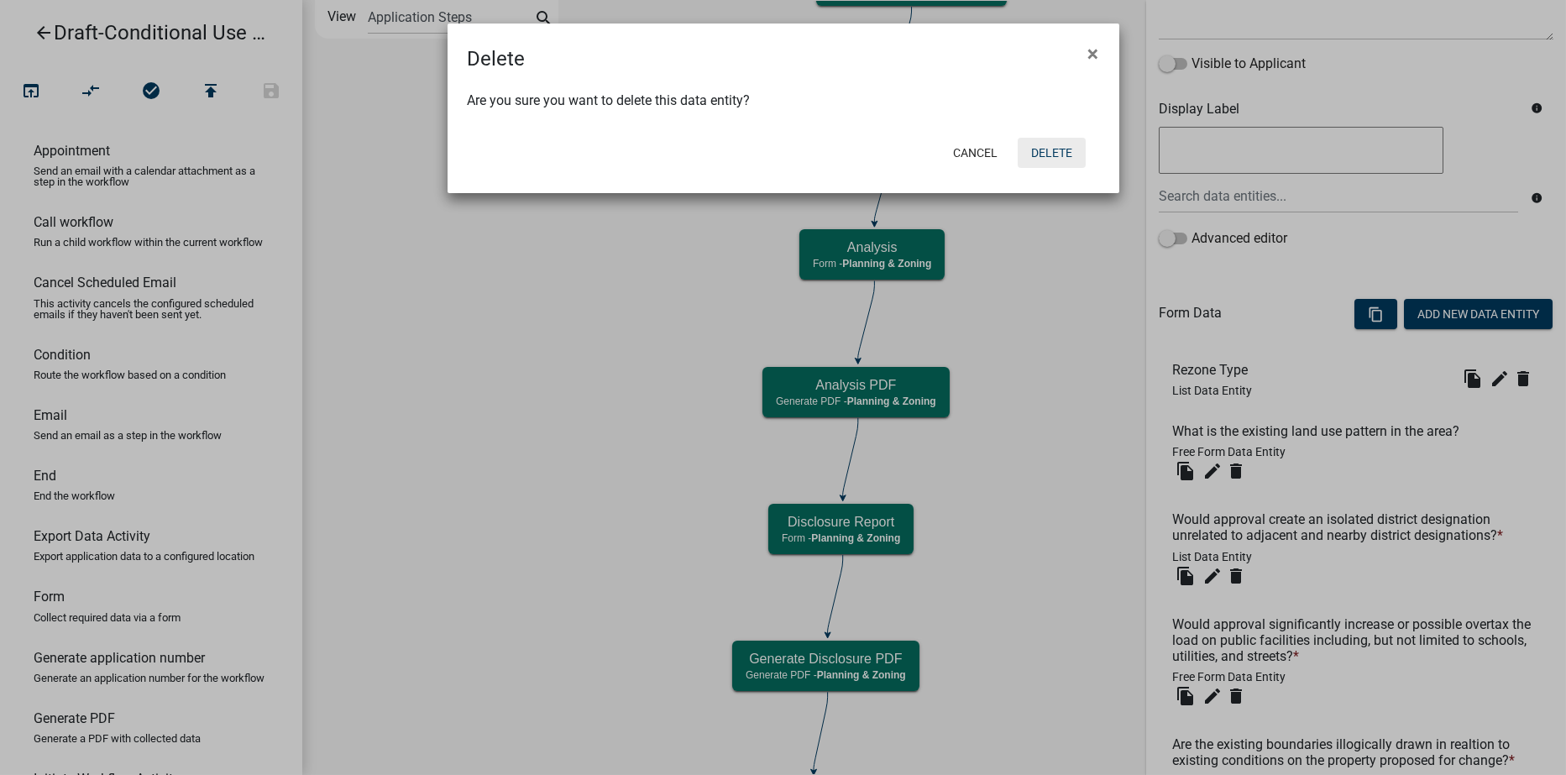
click at [1041, 155] on button "Delete" at bounding box center [1052, 153] width 68 height 30
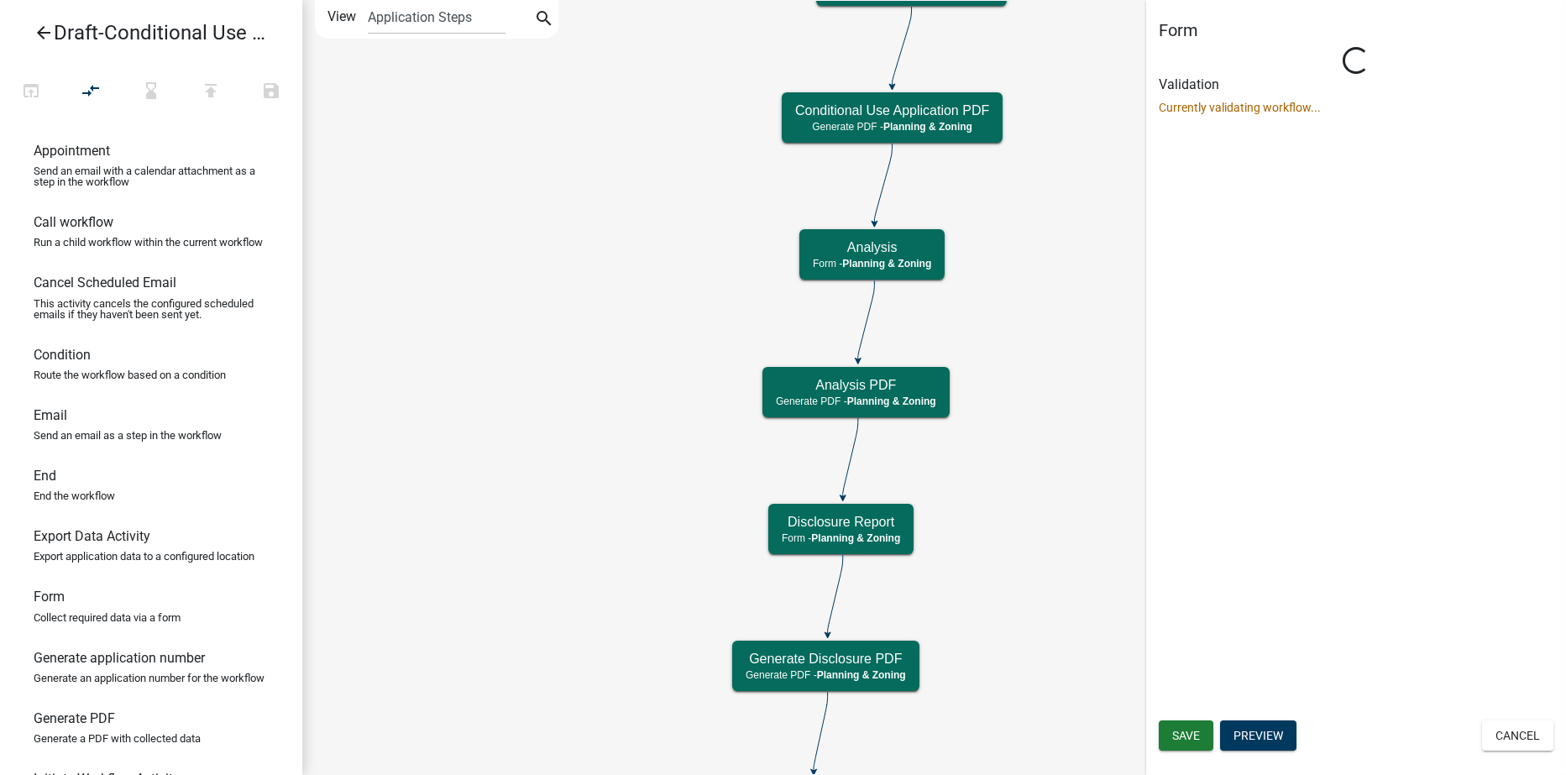
scroll to position [0, 0]
select select "21E23B7C-0AE9-4CE5-BF16-76C7A100C343"
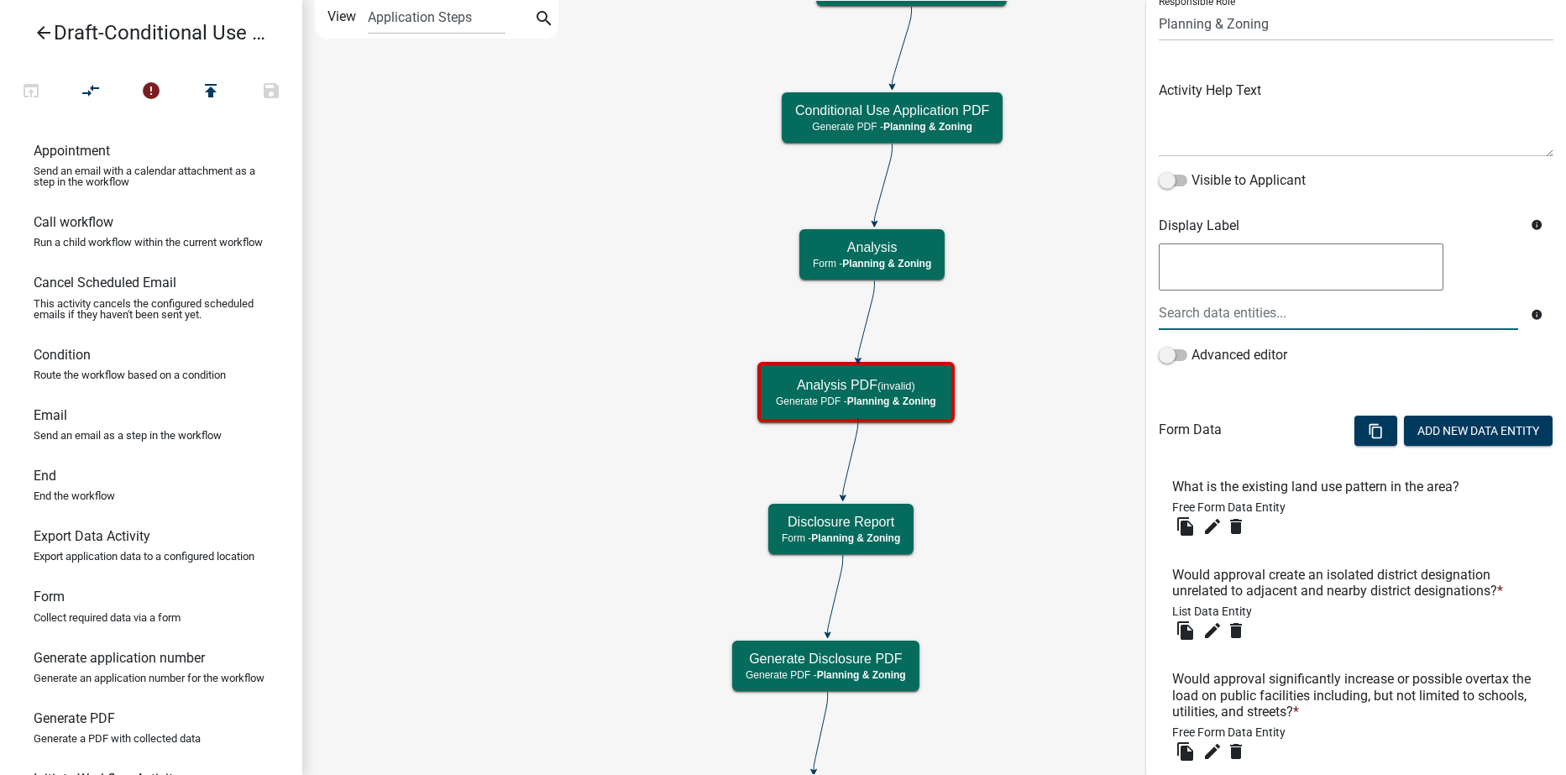
scroll to position [252, 0]
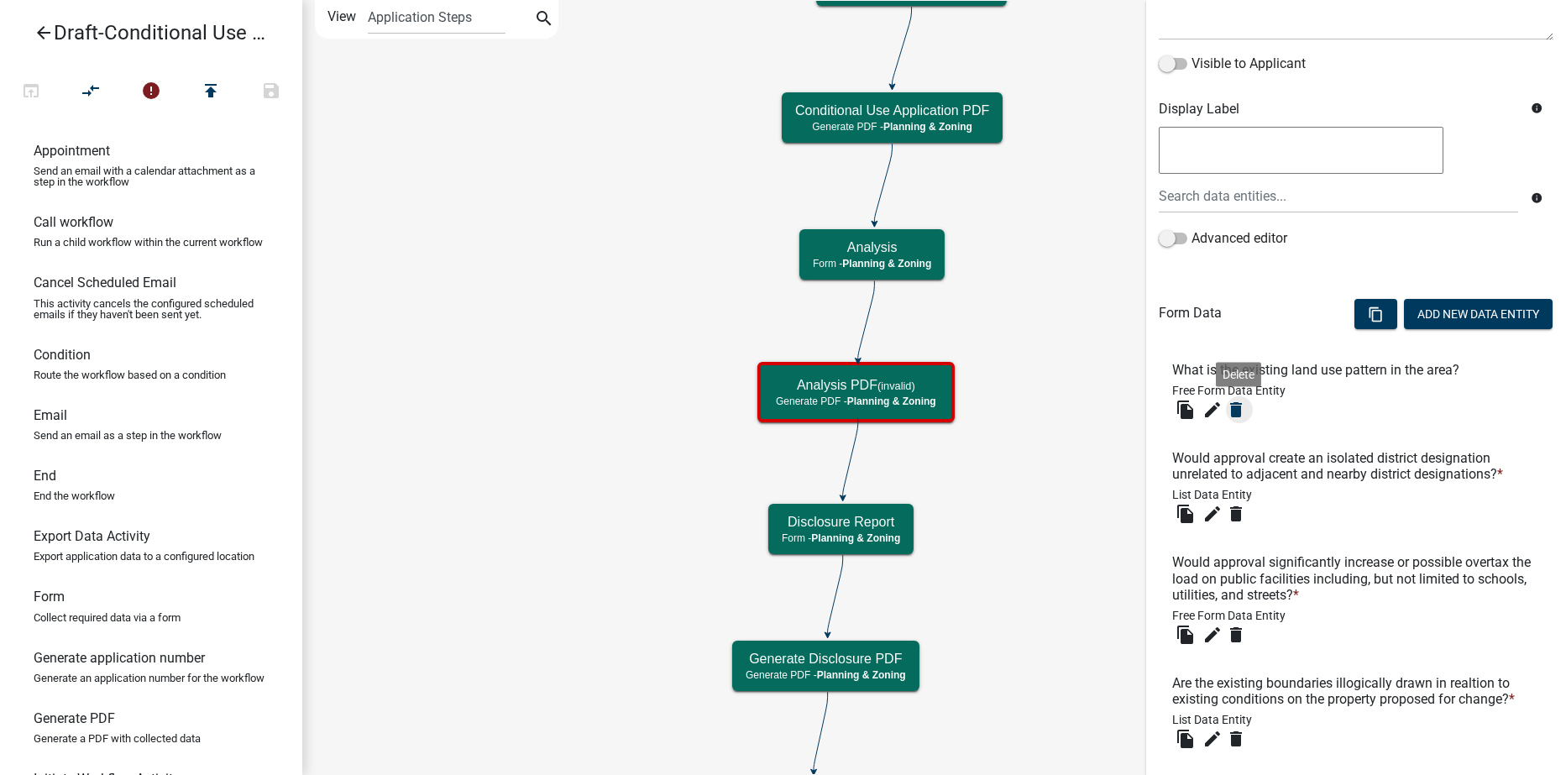
click at [1237, 412] on icon "delete" at bounding box center [1236, 410] width 20 height 20
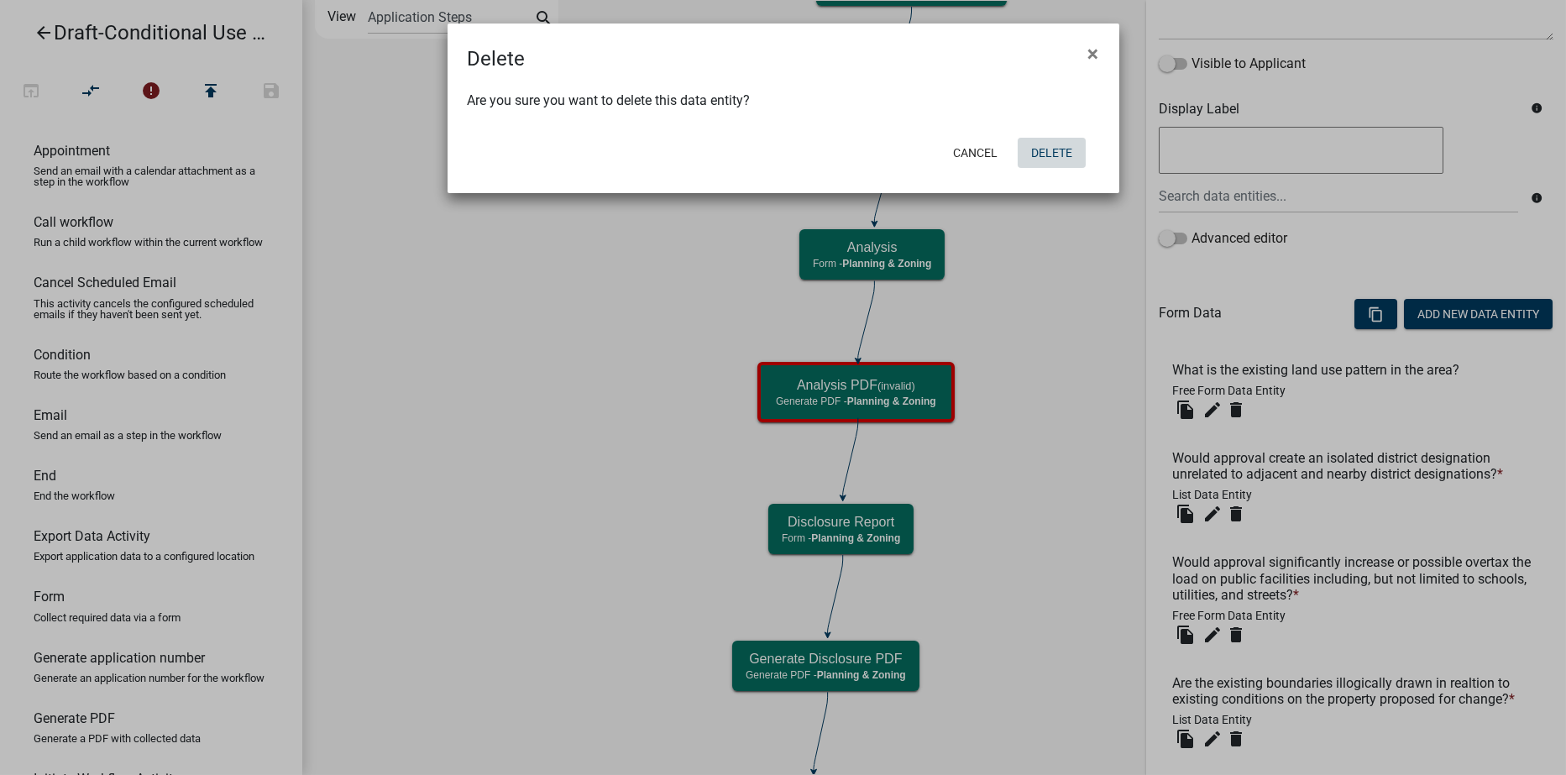
click at [1069, 155] on button "Delete" at bounding box center [1052, 153] width 68 height 30
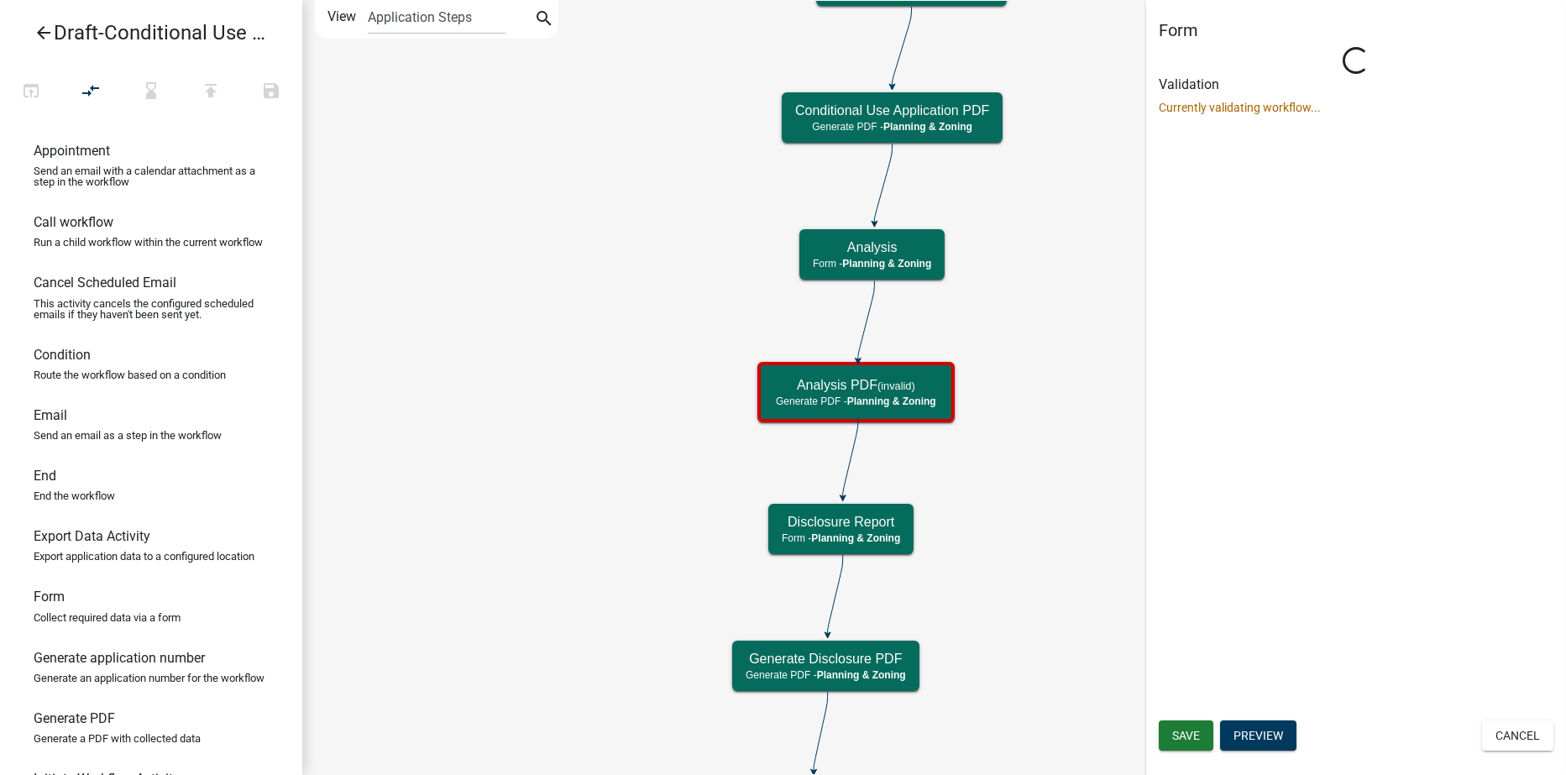
scroll to position [0, 0]
select select "21E23B7C-0AE9-4CE5-BF16-76C7A100C343"
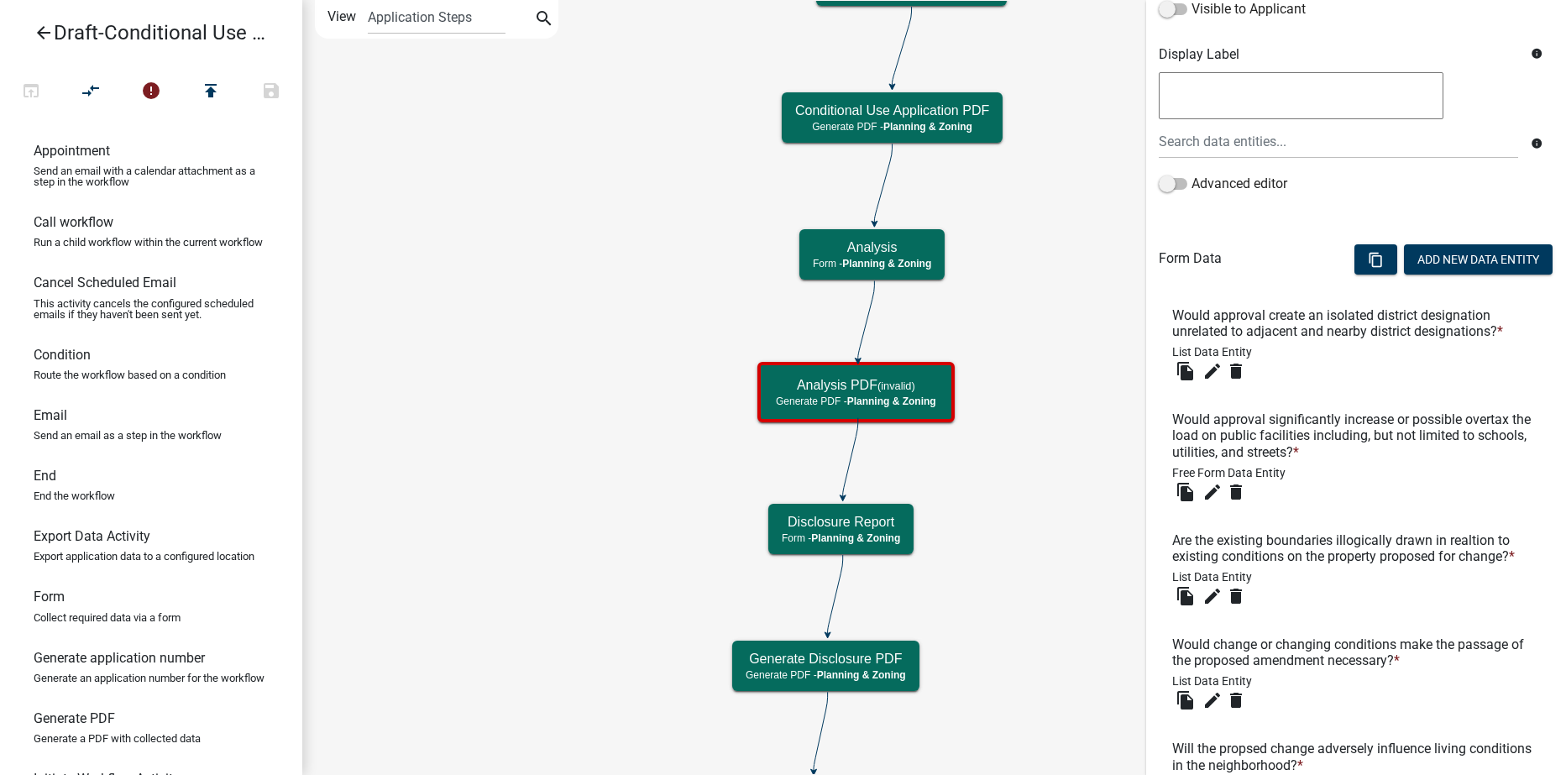
scroll to position [336, 0]
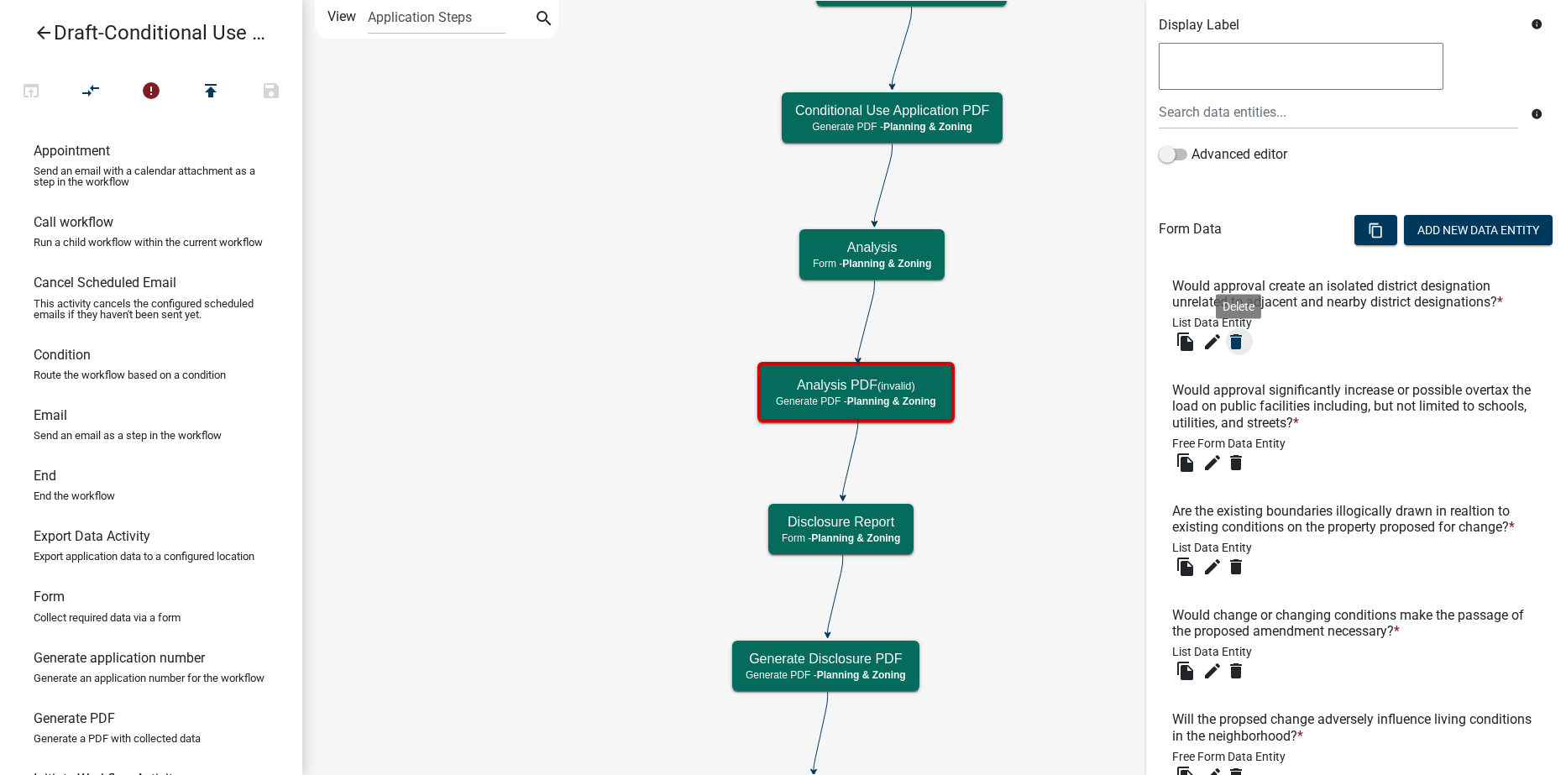
click at [1239, 338] on icon "delete" at bounding box center [1236, 342] width 20 height 20
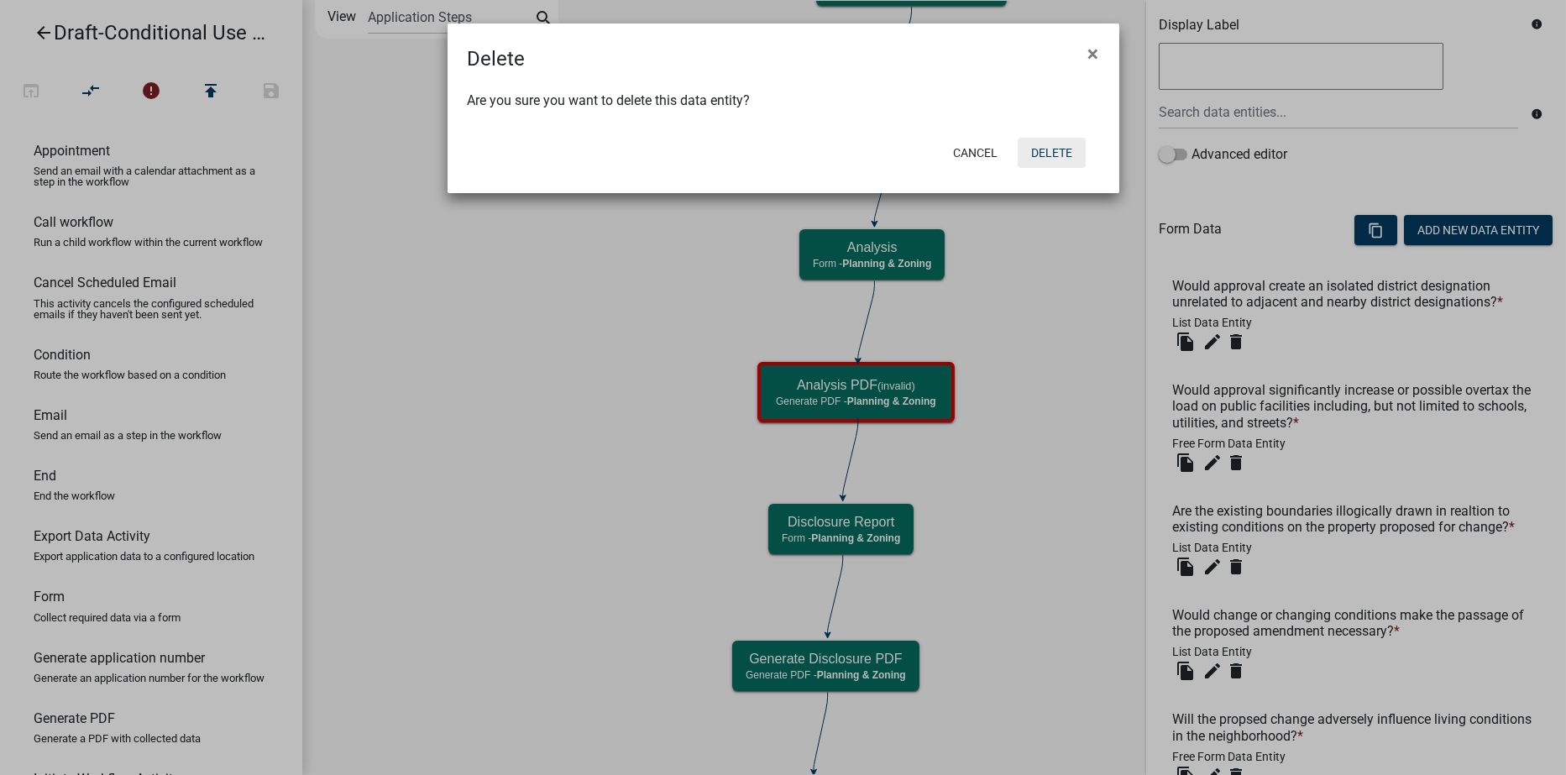
click at [1039, 149] on button "Delete" at bounding box center [1052, 153] width 68 height 30
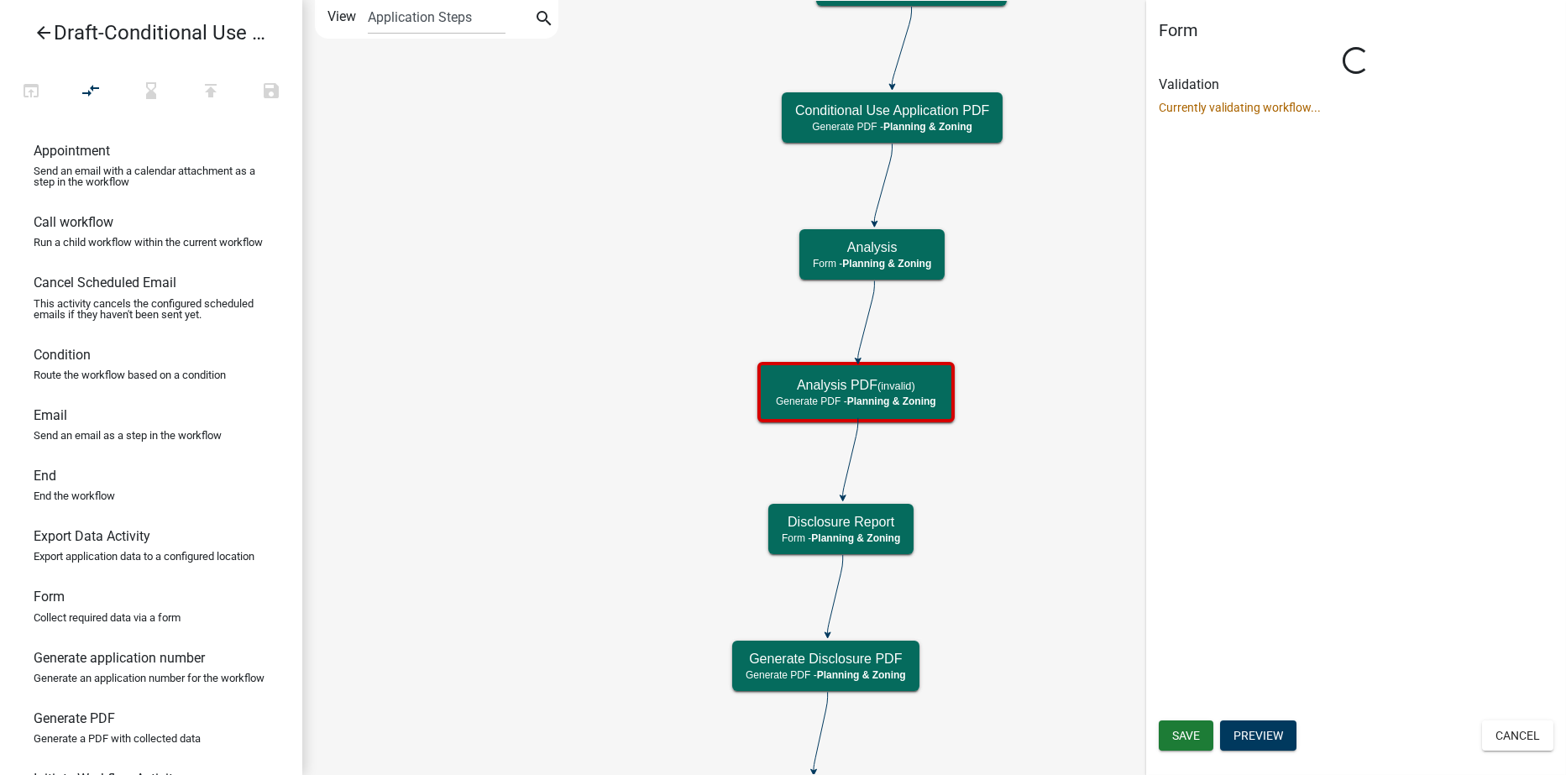
scroll to position [0, 0]
select select "21E23B7C-0AE9-4CE5-BF16-76C7A100C343"
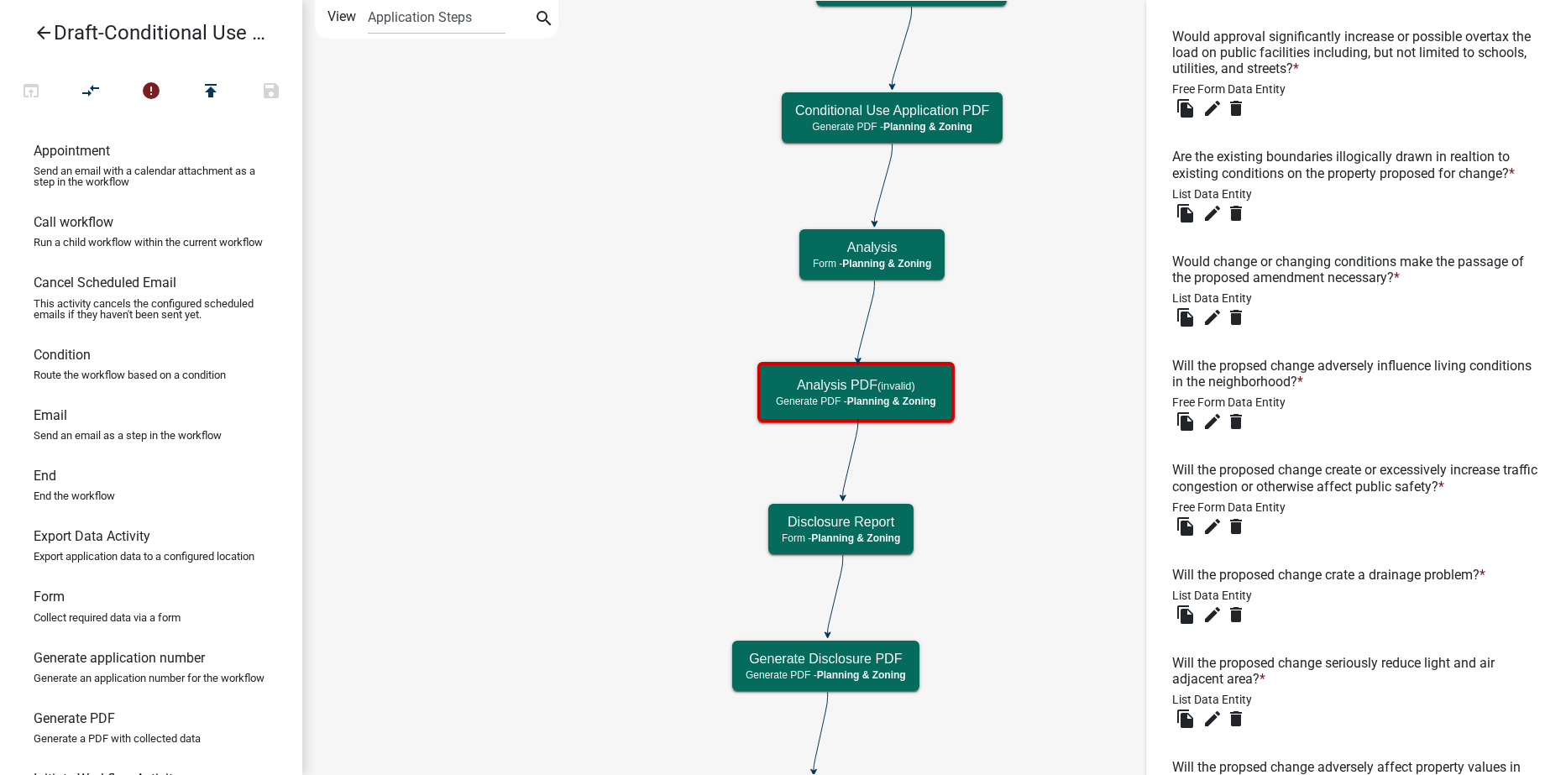
scroll to position [588, 0]
click at [1235, 105] on icon "delete" at bounding box center [1236, 106] width 20 height 20
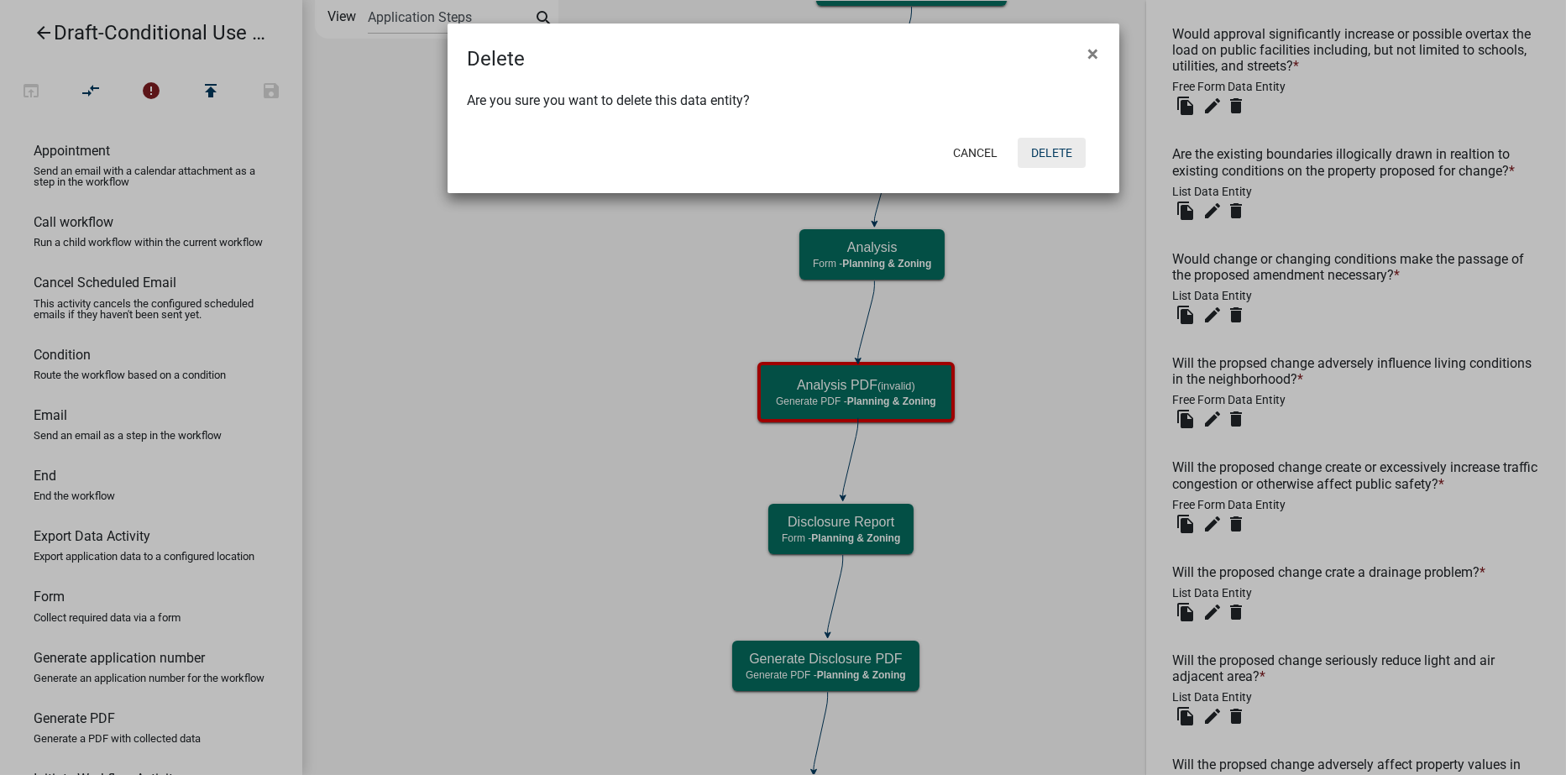
click at [1056, 143] on button "Delete" at bounding box center [1052, 153] width 68 height 30
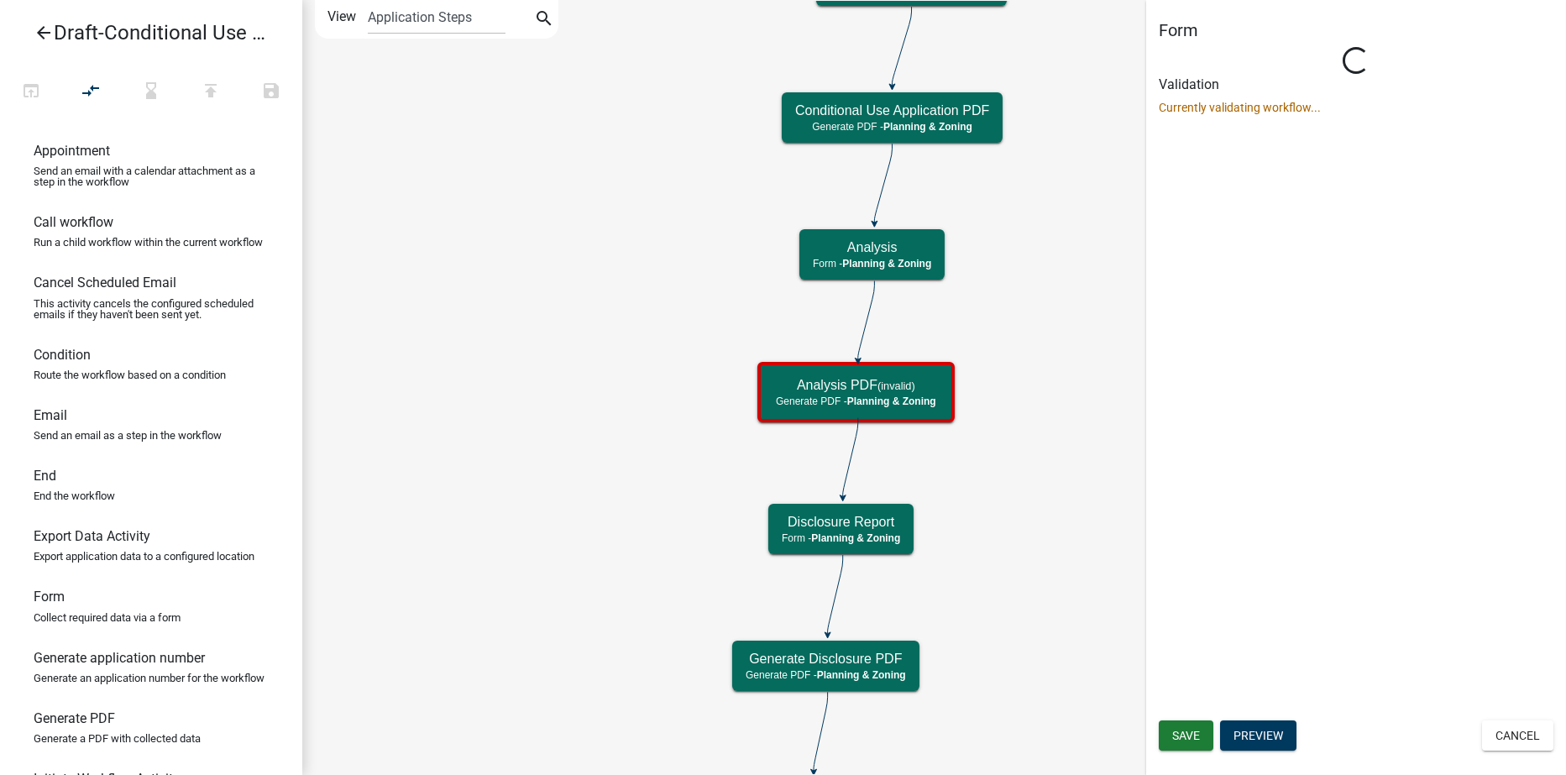
scroll to position [0, 0]
select select "21E23B7C-0AE9-4CE5-BF16-76C7A100C343"
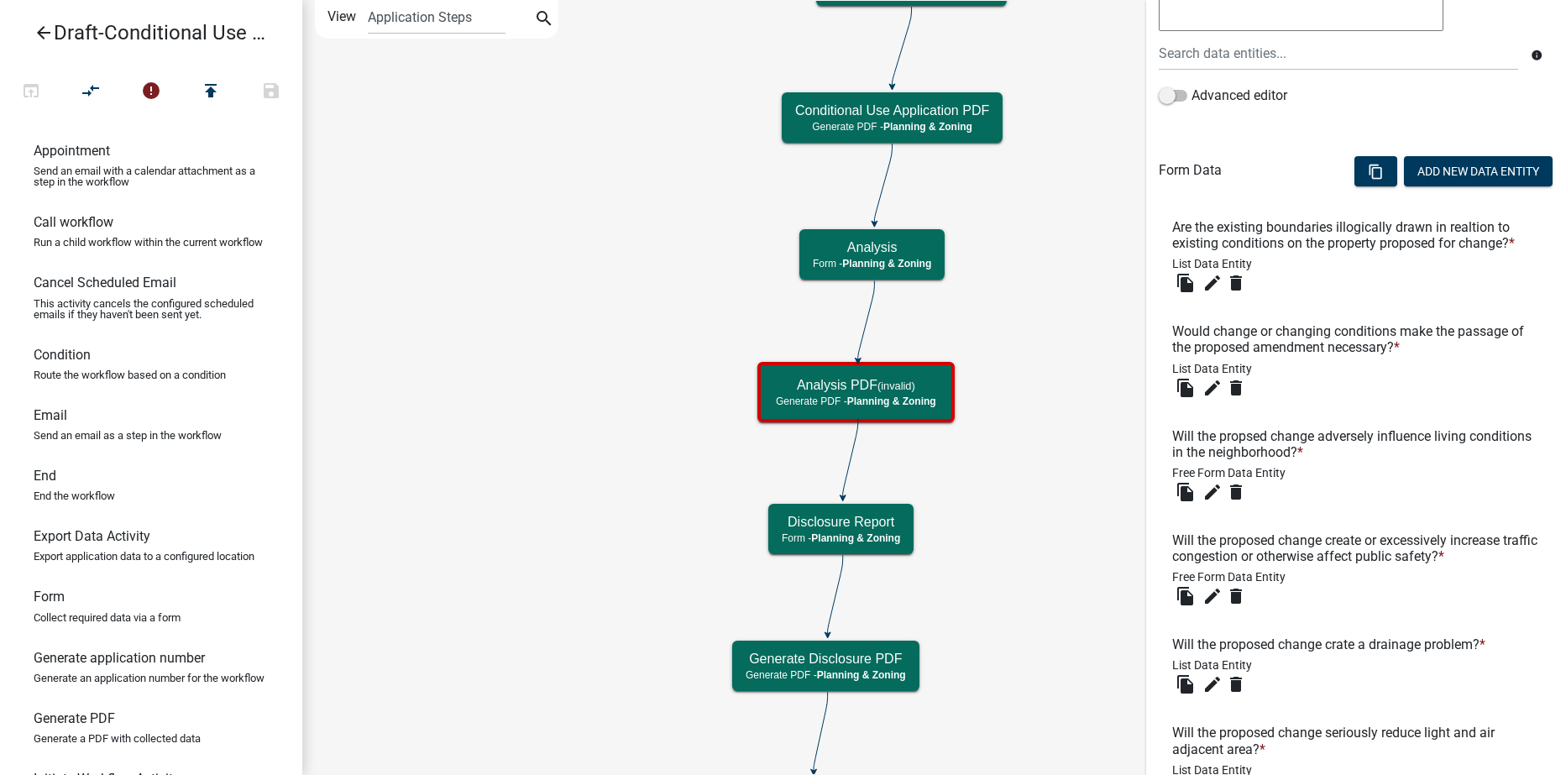
scroll to position [504, 0]
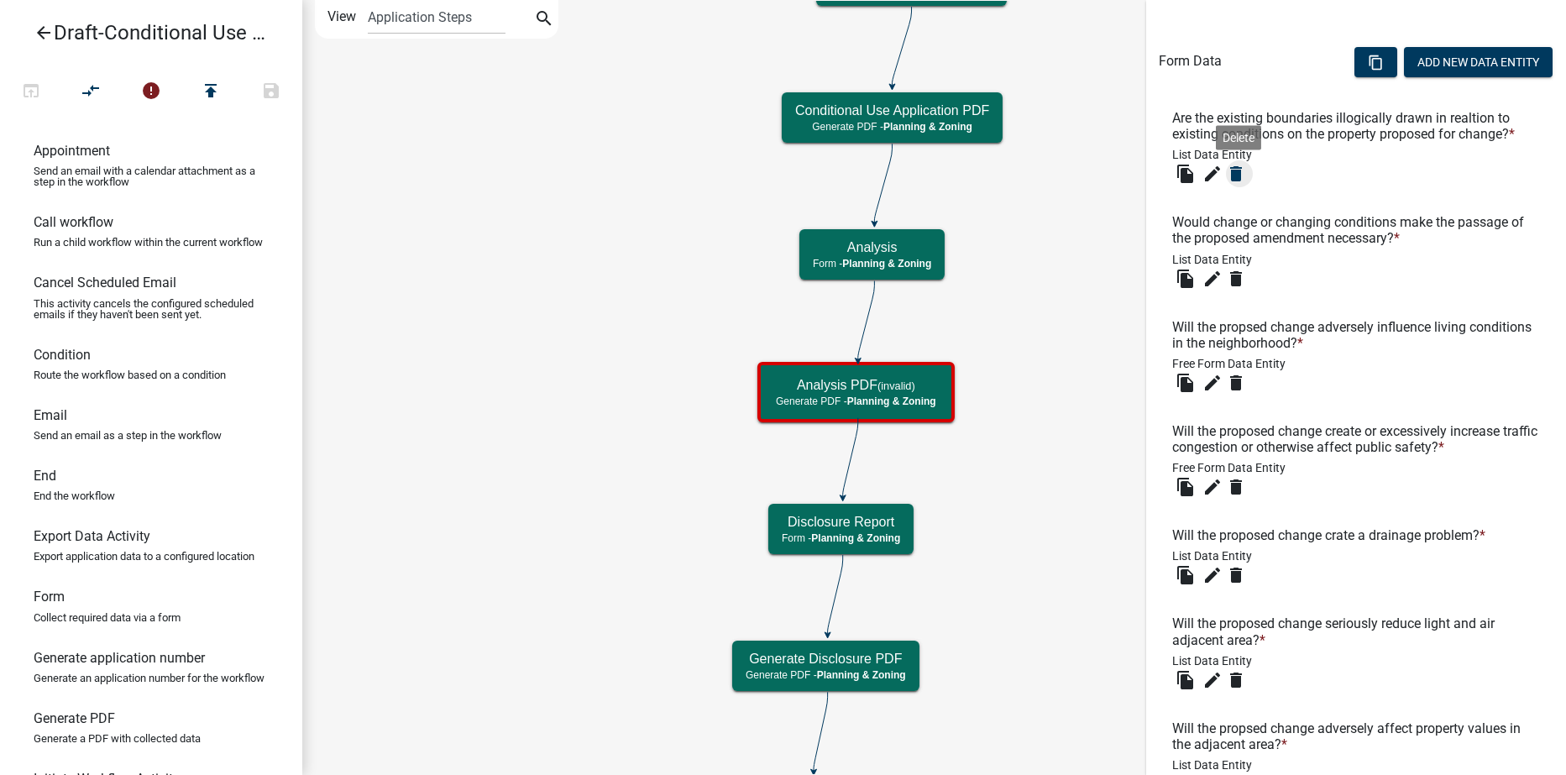
click at [1235, 184] on icon "delete" at bounding box center [1236, 174] width 20 height 20
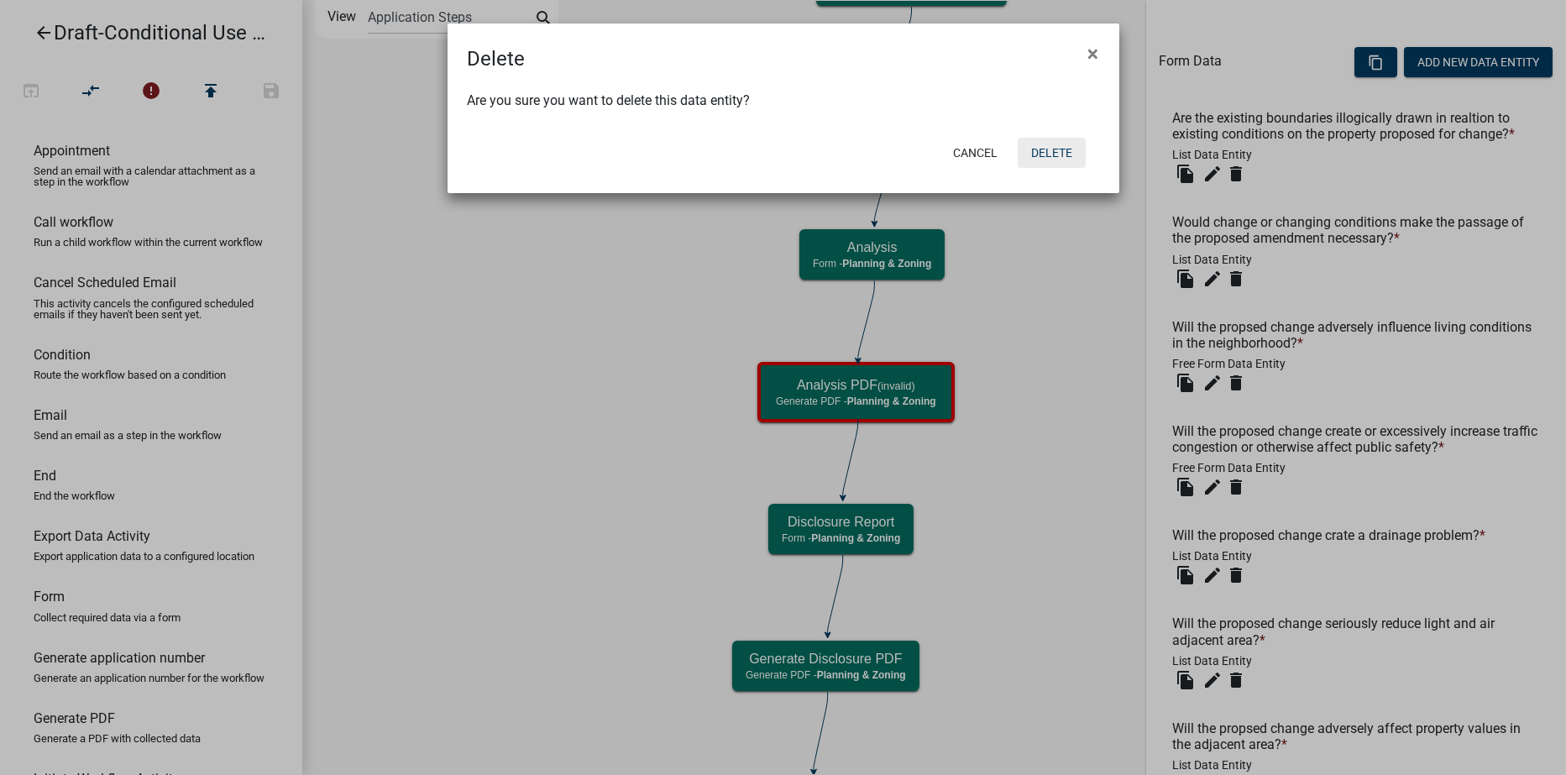
click at [1060, 153] on button "Delete" at bounding box center [1052, 153] width 68 height 30
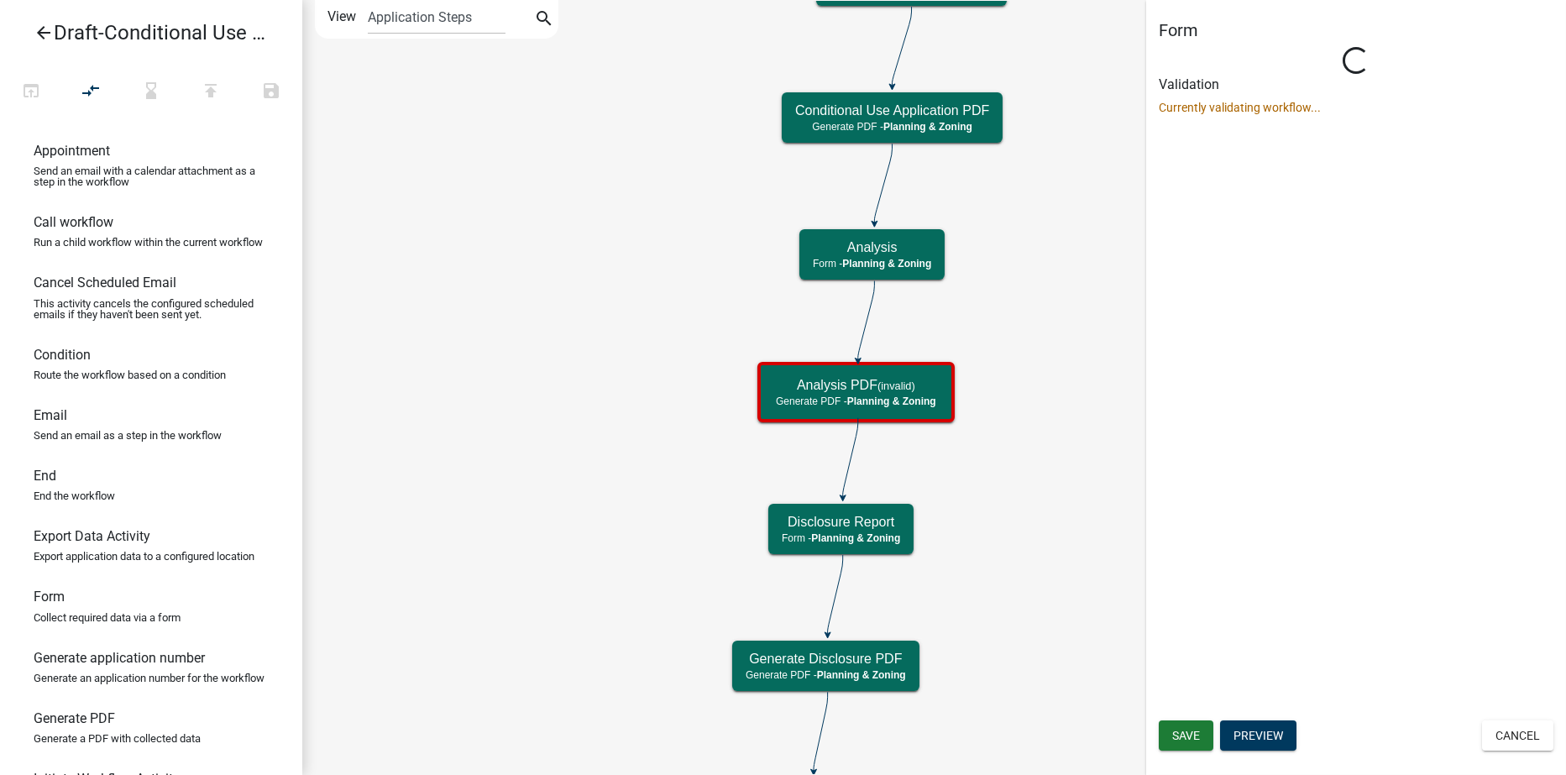
scroll to position [0, 0]
select select "21E23B7C-0AE9-4CE5-BF16-76C7A100C343"
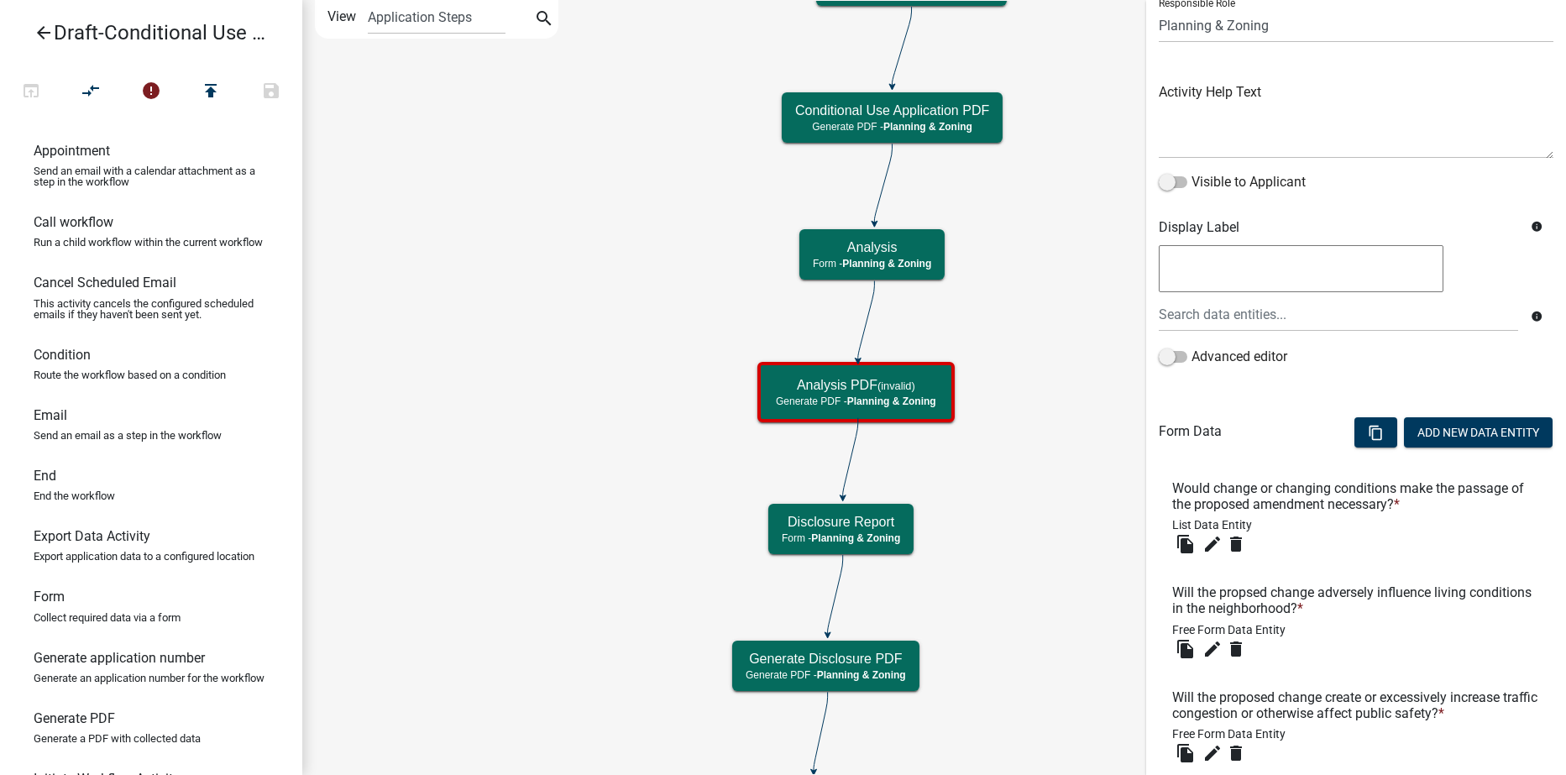
scroll to position [252, 0]
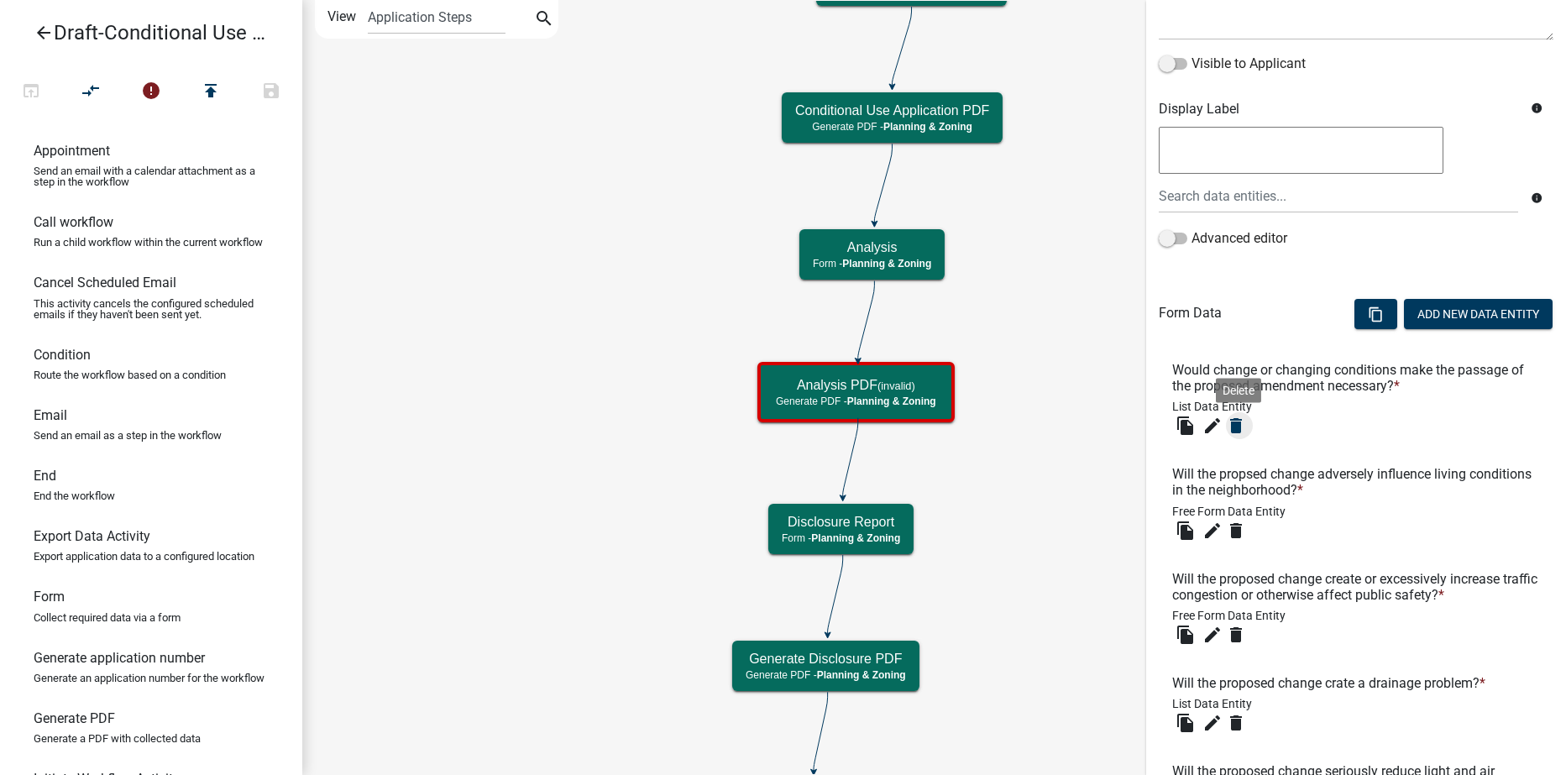
click at [1238, 425] on icon "delete" at bounding box center [1236, 426] width 20 height 20
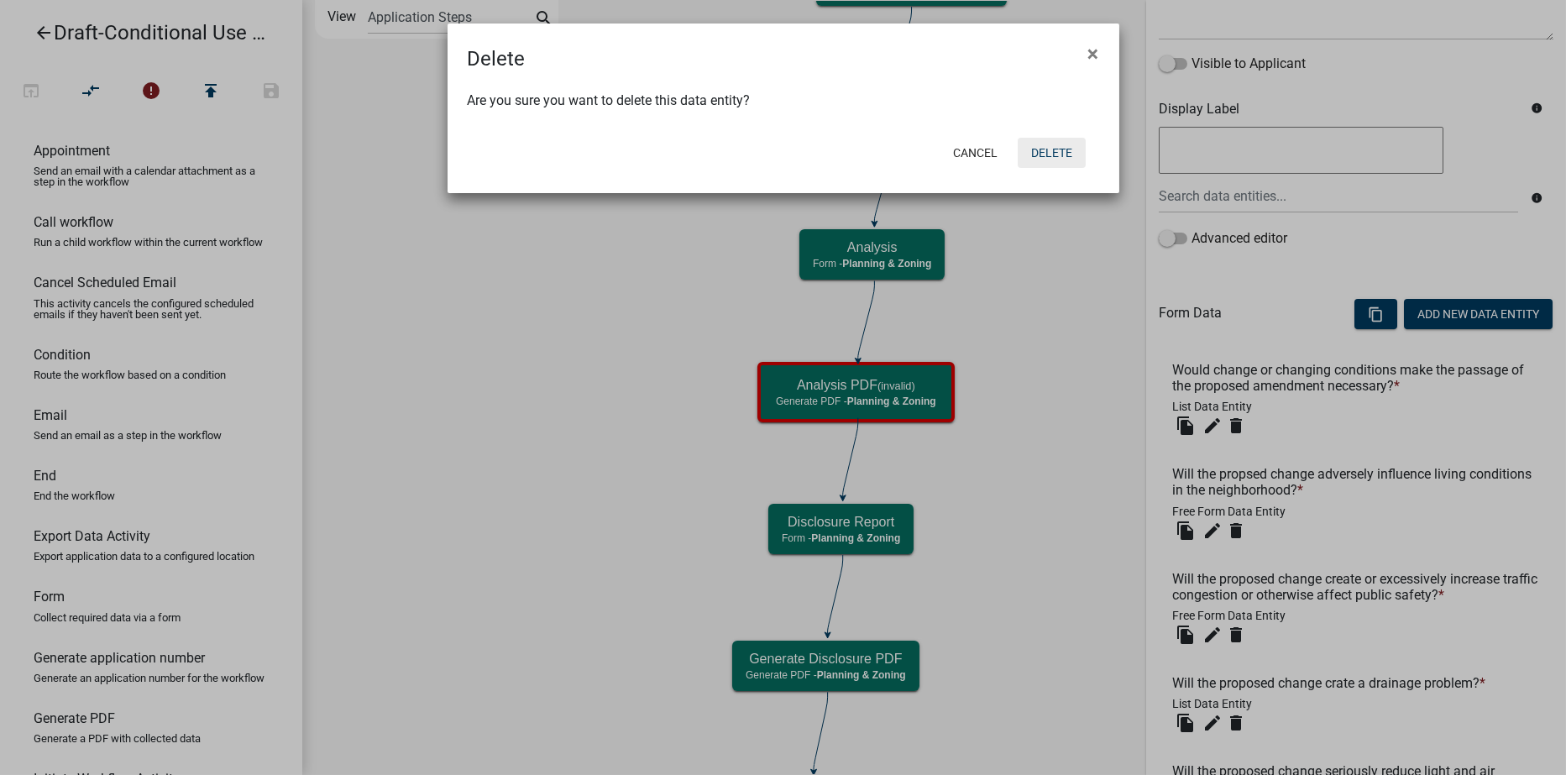
click at [1063, 153] on button "Delete" at bounding box center [1052, 153] width 68 height 30
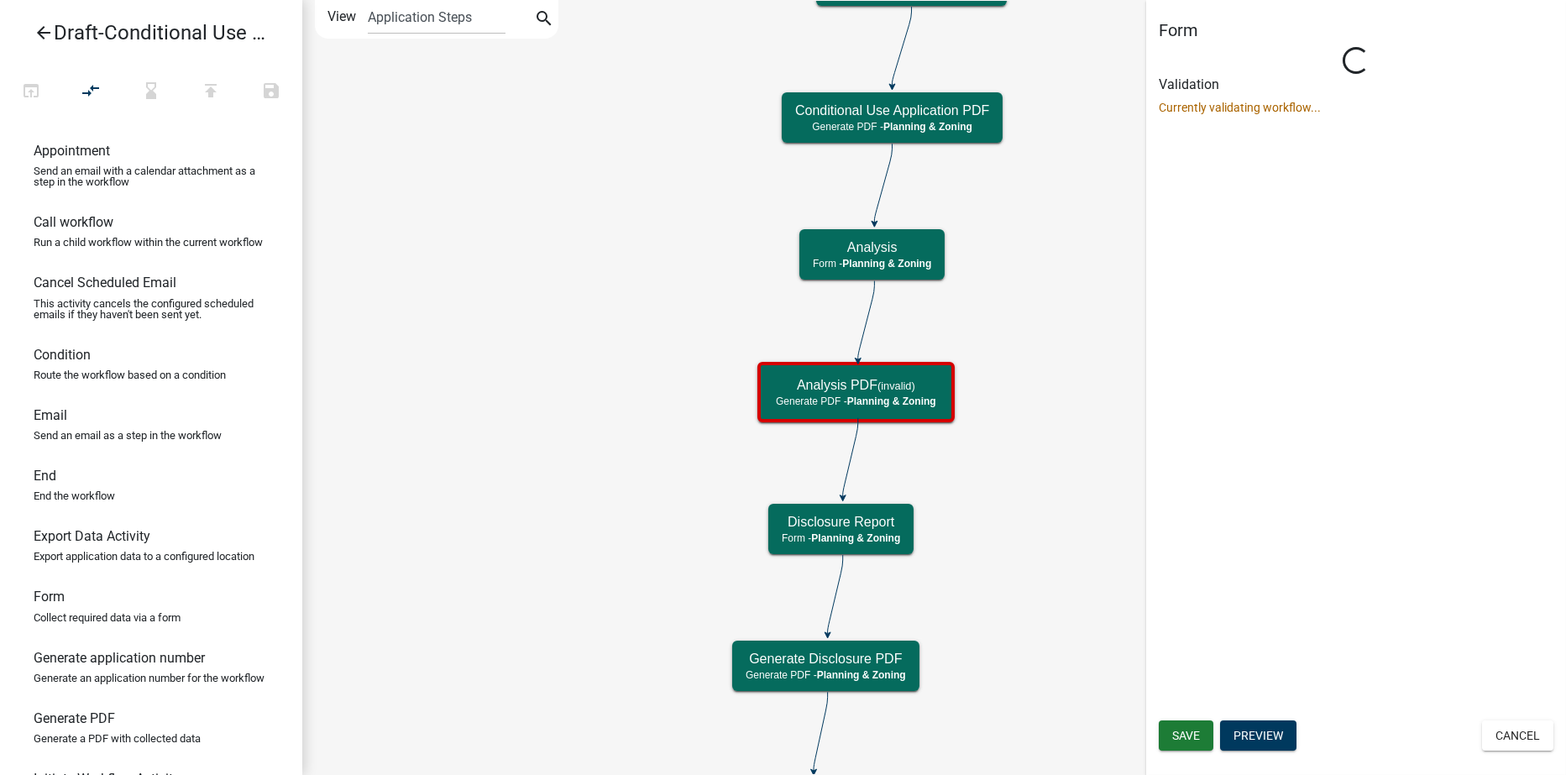
scroll to position [0, 0]
select select "21E23B7C-0AE9-4CE5-BF16-76C7A100C343"
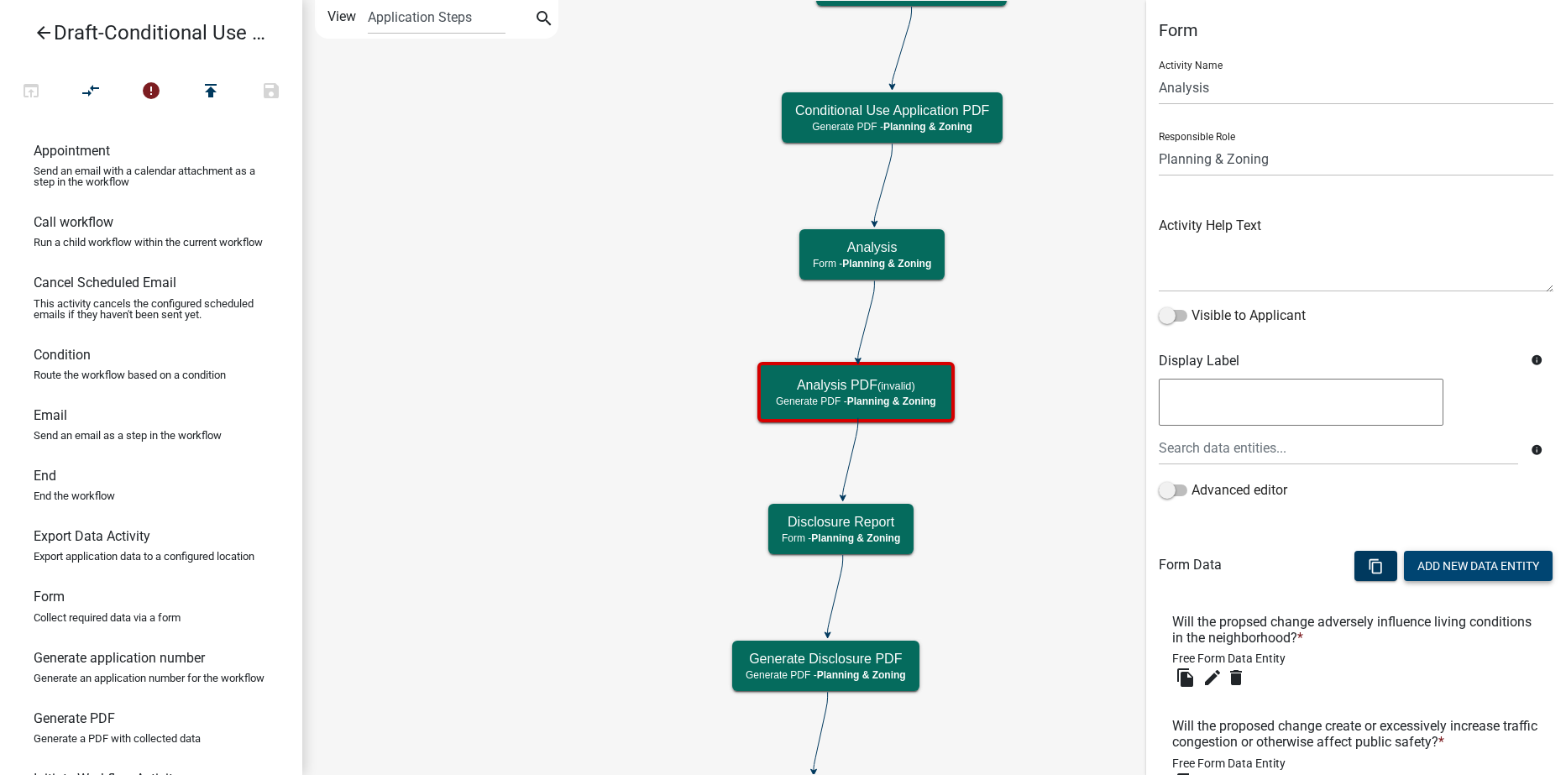
click at [1430, 554] on button "Add New Data Entity" at bounding box center [1478, 566] width 149 height 30
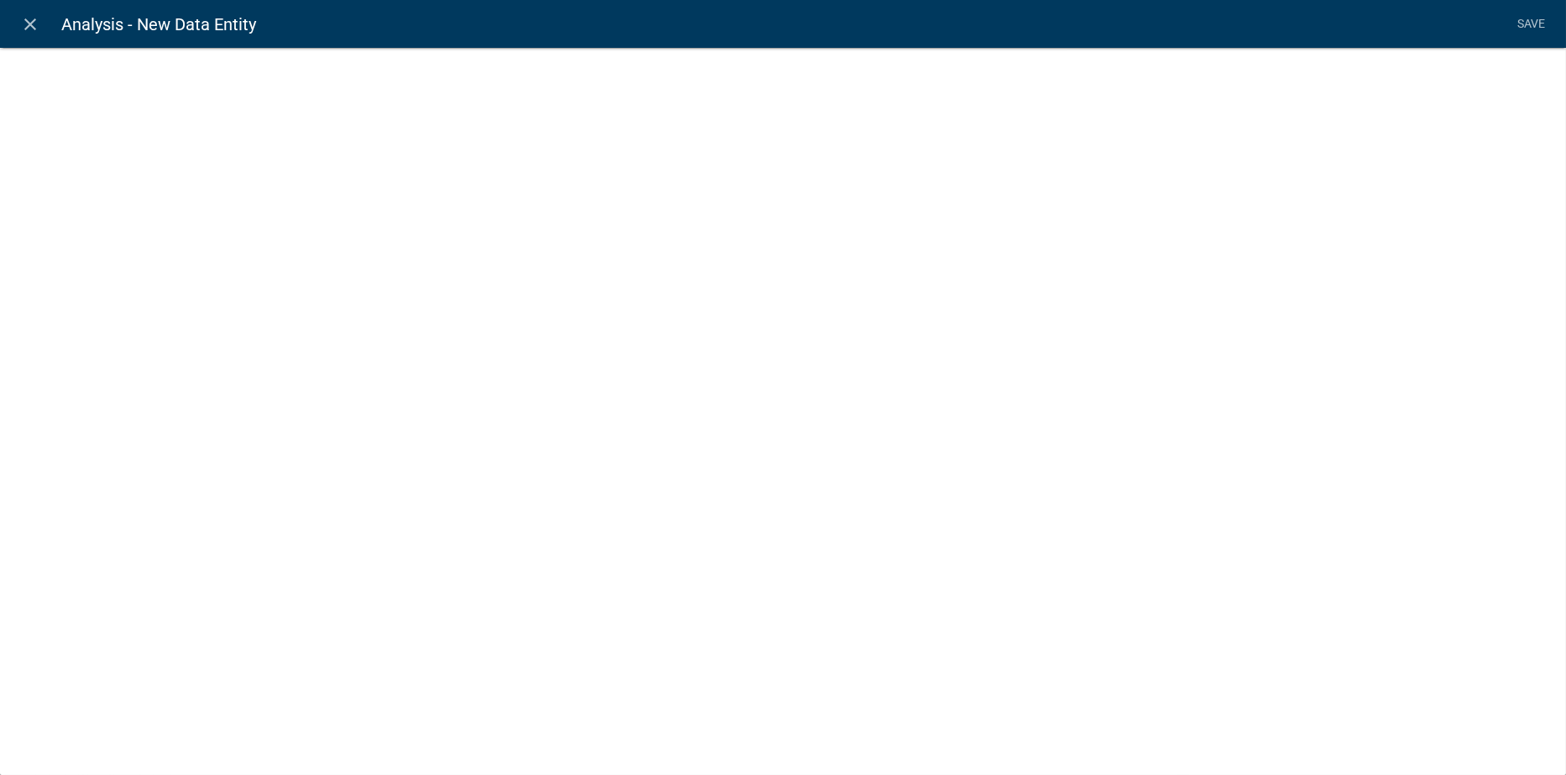
select select
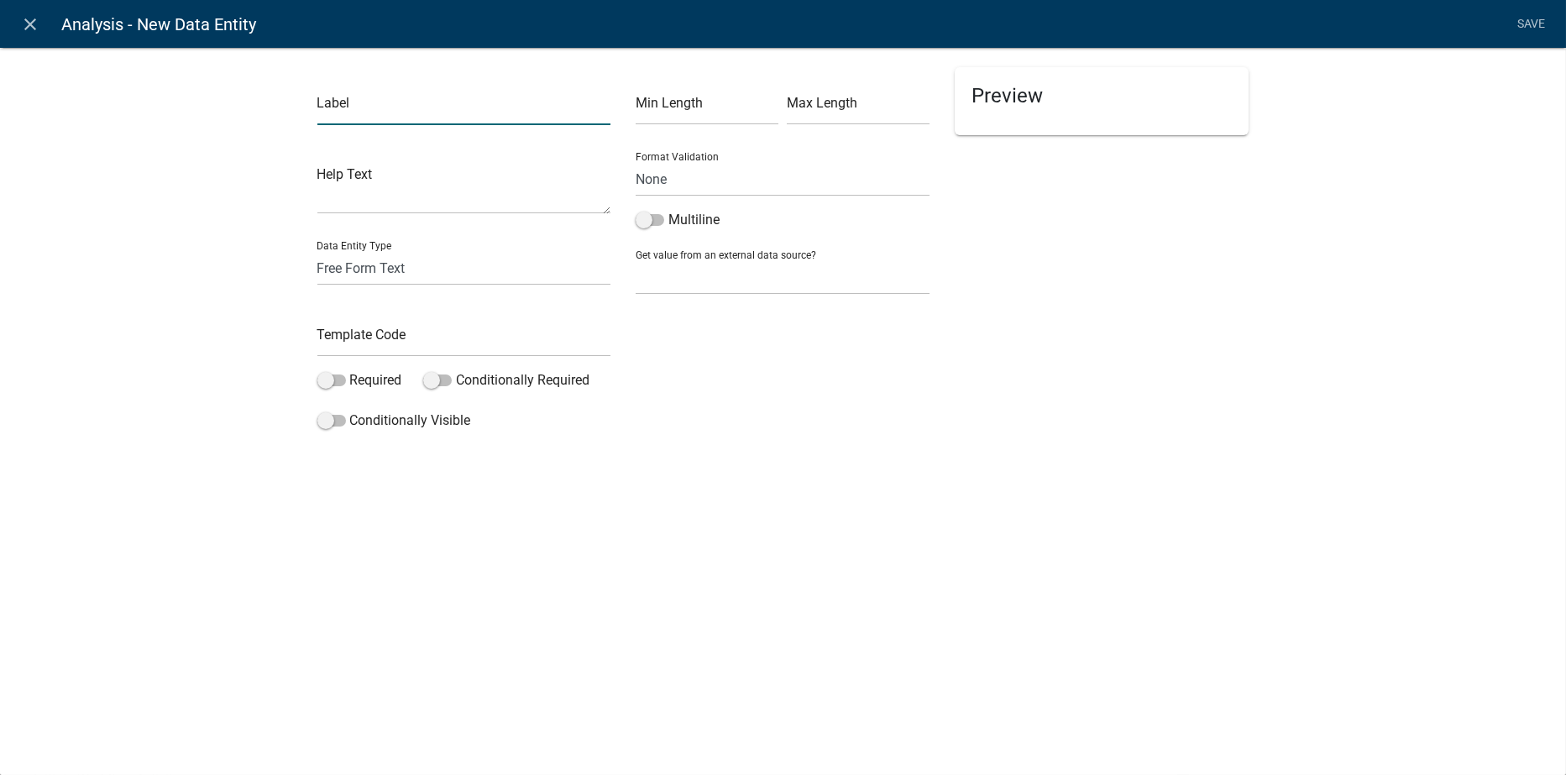
click at [319, 110] on input "text" at bounding box center [464, 108] width 294 height 34
type input "Q"
drag, startPoint x: 390, startPoint y: 107, endPoint x: 358, endPoint y: 109, distance: 32.0
click at [358, 109] on input "11.3.1 Ade" at bounding box center [464, 108] width 294 height 34
paste input "[ { "value": { "activity": { "routing": [ { "$id": "1", "targetId": "a4cd1eb3-f…"
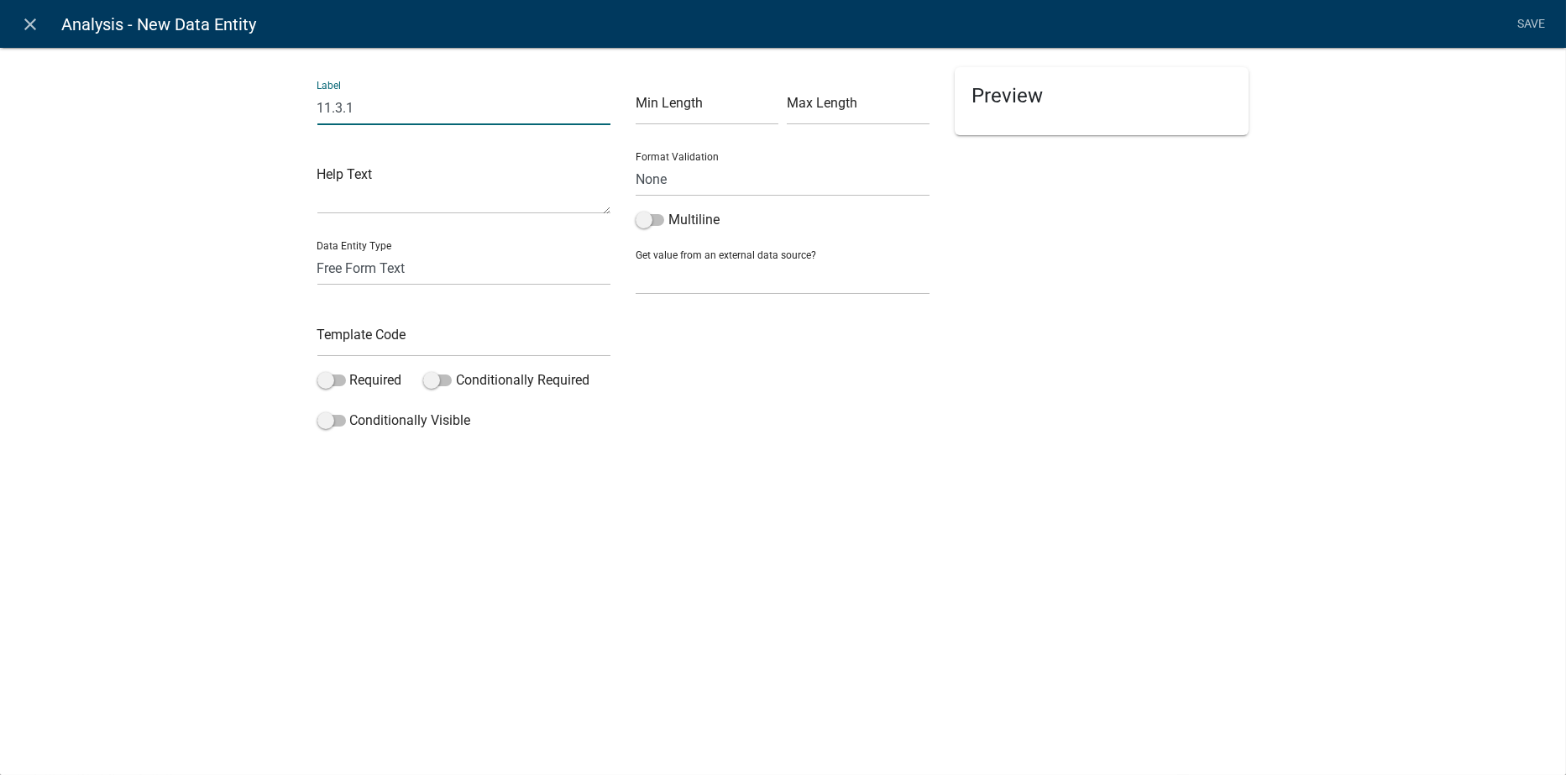
type input "11.3.1 [ { "value": { "activity": { "routing": [ { "$id": "1", "targetId": "a4c…"
click at [34, 20] on icon "close" at bounding box center [31, 24] width 20 height 20
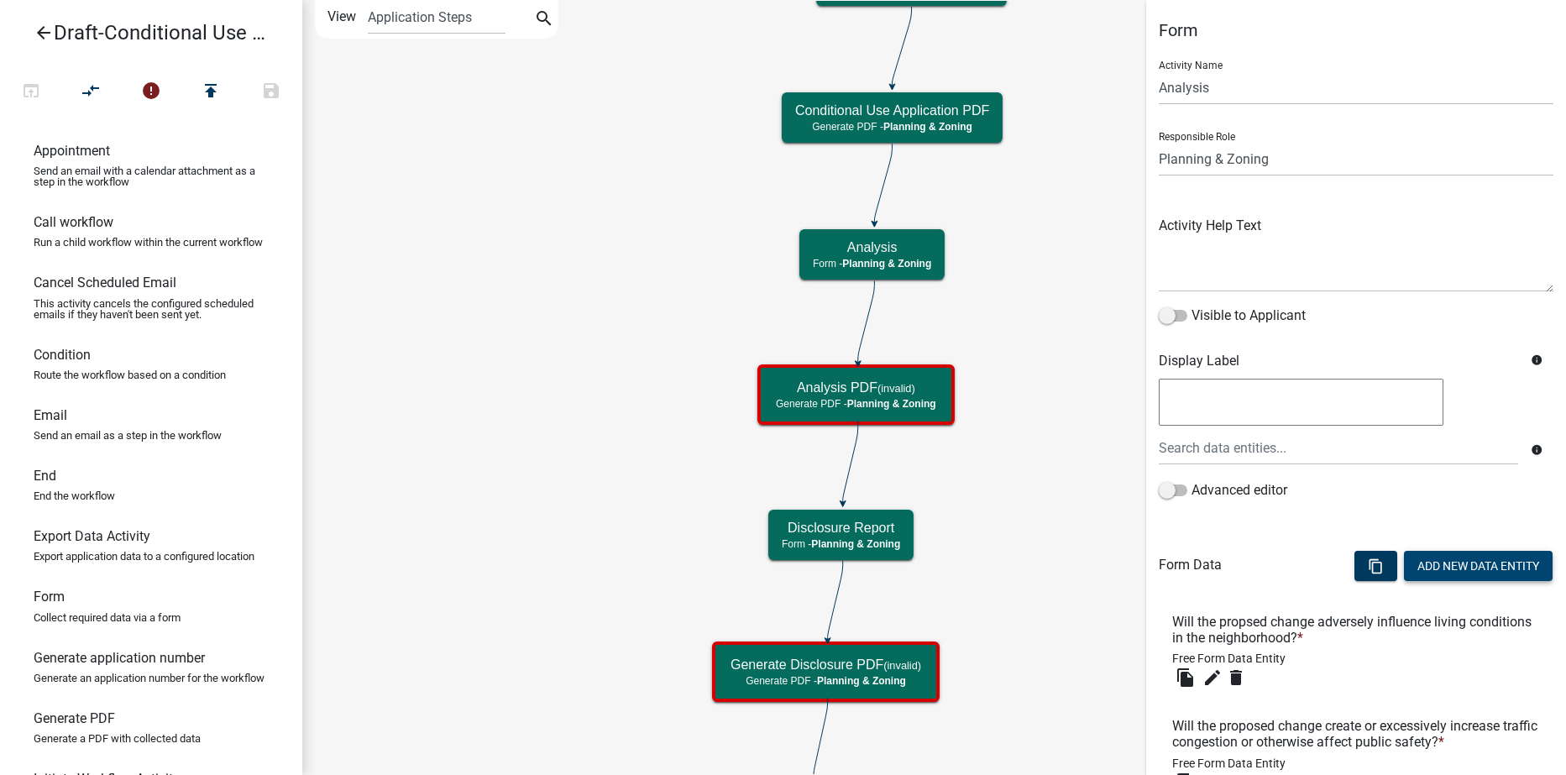
click at [1439, 570] on button "Add New Data Entity" at bounding box center [1478, 566] width 149 height 30
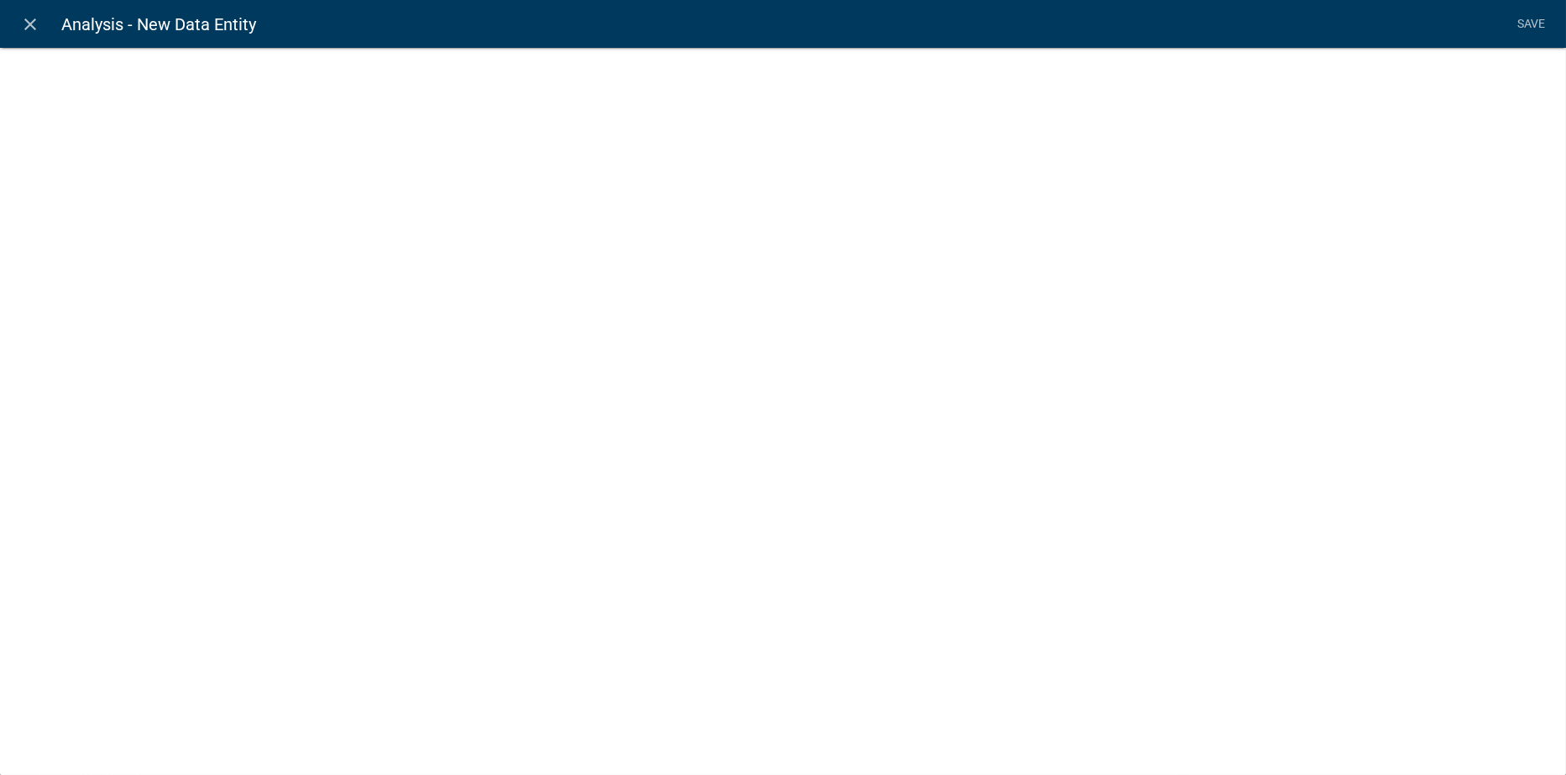
select select
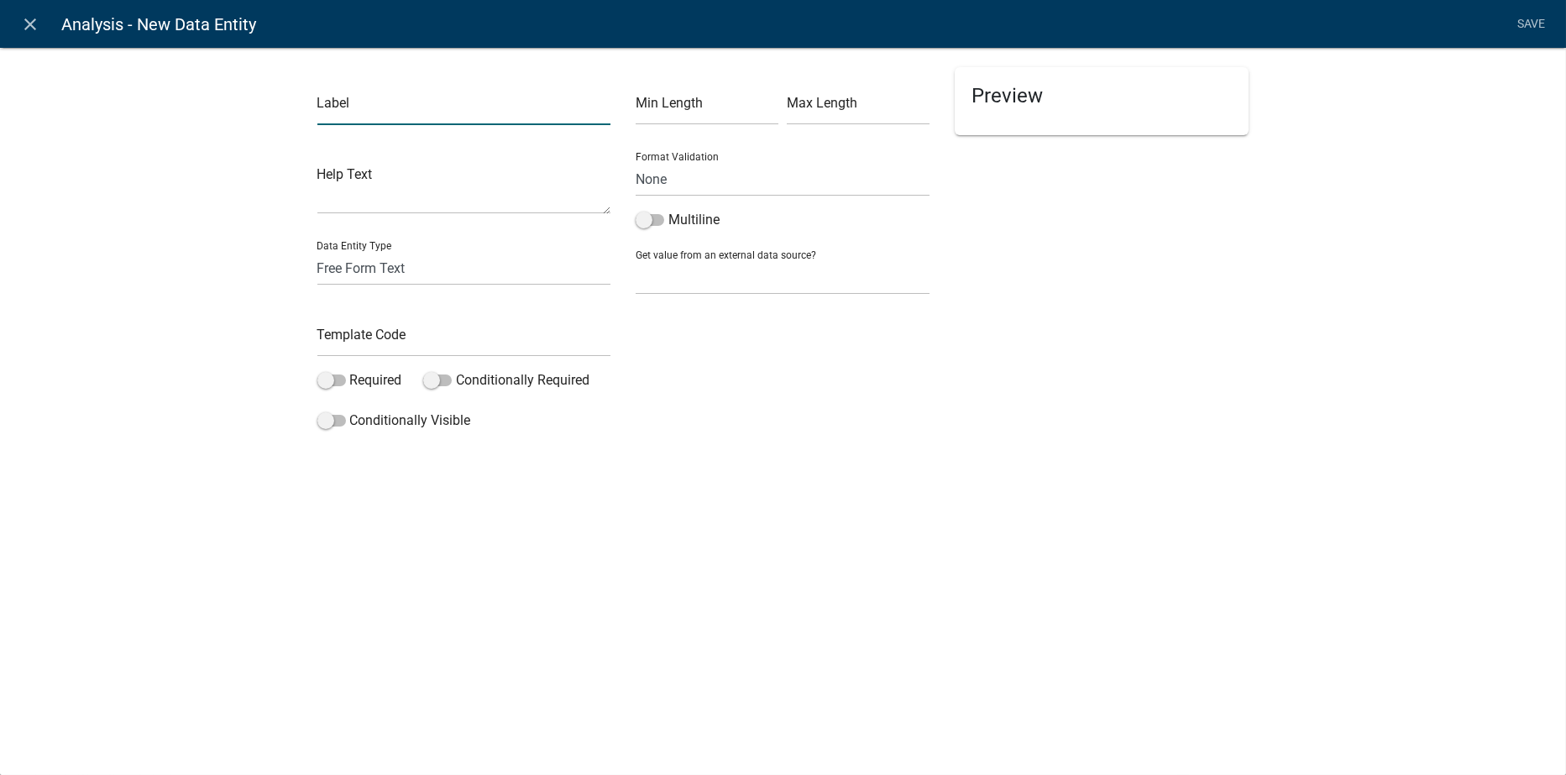
click at [363, 109] on input "text" at bounding box center [464, 108] width 294 height 34
click at [338, 109] on input "11.3.1 Adequate provision will be made on the propsed site for setbacks, fences…" at bounding box center [464, 108] width 294 height 34
type input "11.3.1 Adequate provision will be made on the proposed site for setbacks, fence…"
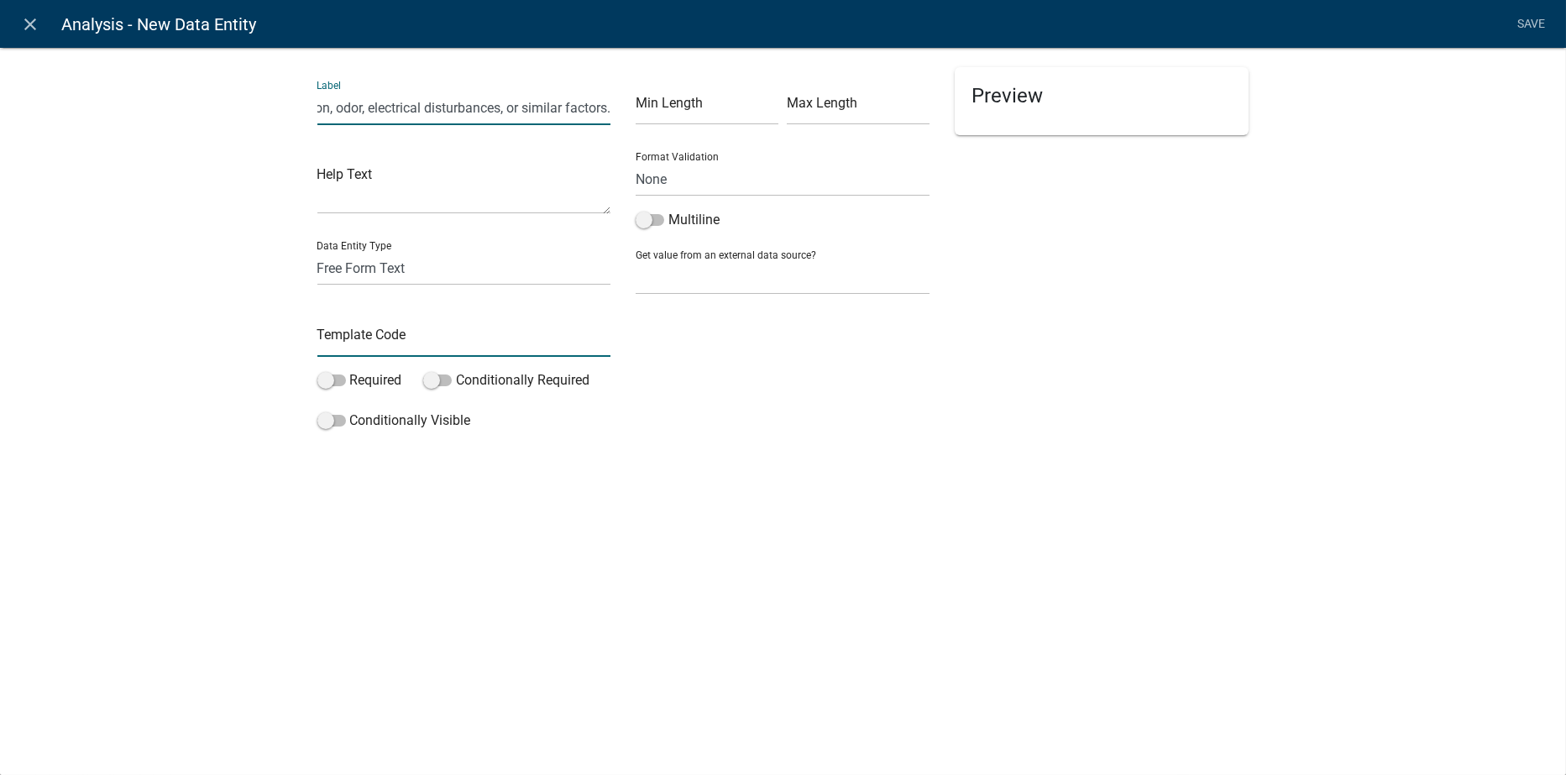
click at [356, 340] on input "text" at bounding box center [464, 339] width 294 height 34
type input "Section11.3.1"
click at [338, 380] on span at bounding box center [331, 381] width 29 height 12
click at [350, 370] on input "Required" at bounding box center [350, 370] width 0 height 0
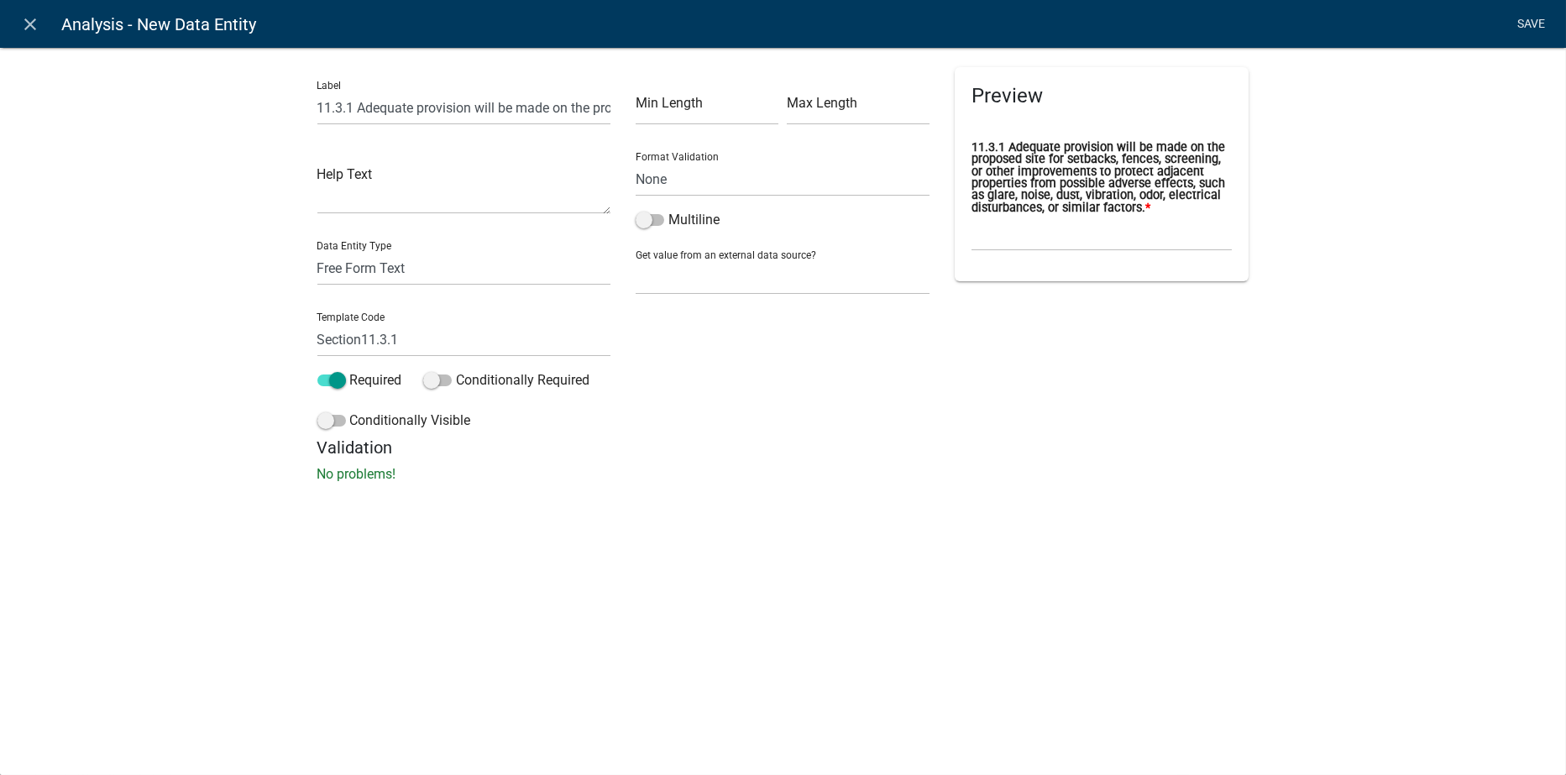
click at [1533, 21] on link "Save" at bounding box center [1532, 24] width 42 height 32
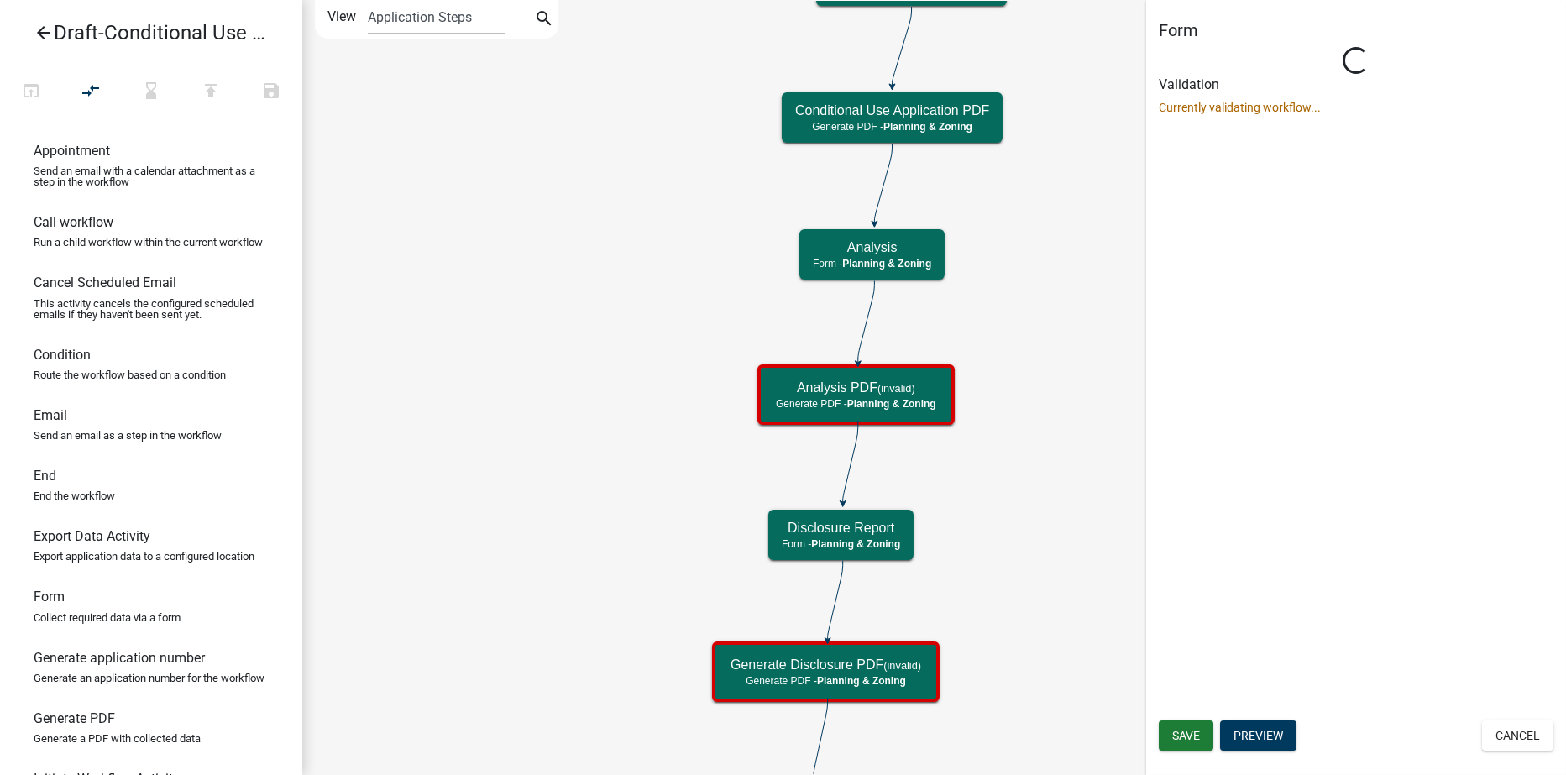
select select "21E23B7C-0AE9-4CE5-BF16-76C7A100C343"
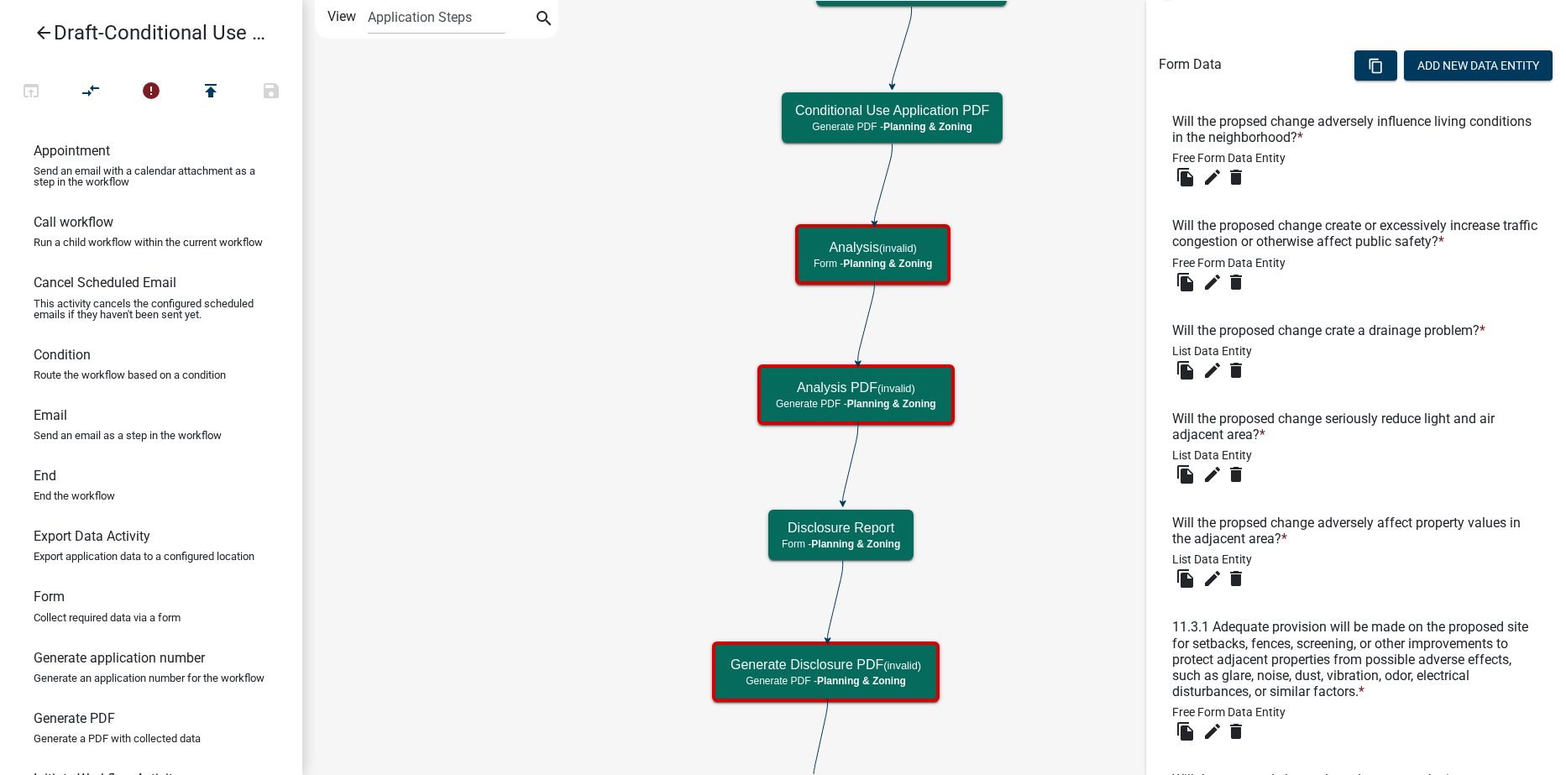
scroll to position [504, 0]
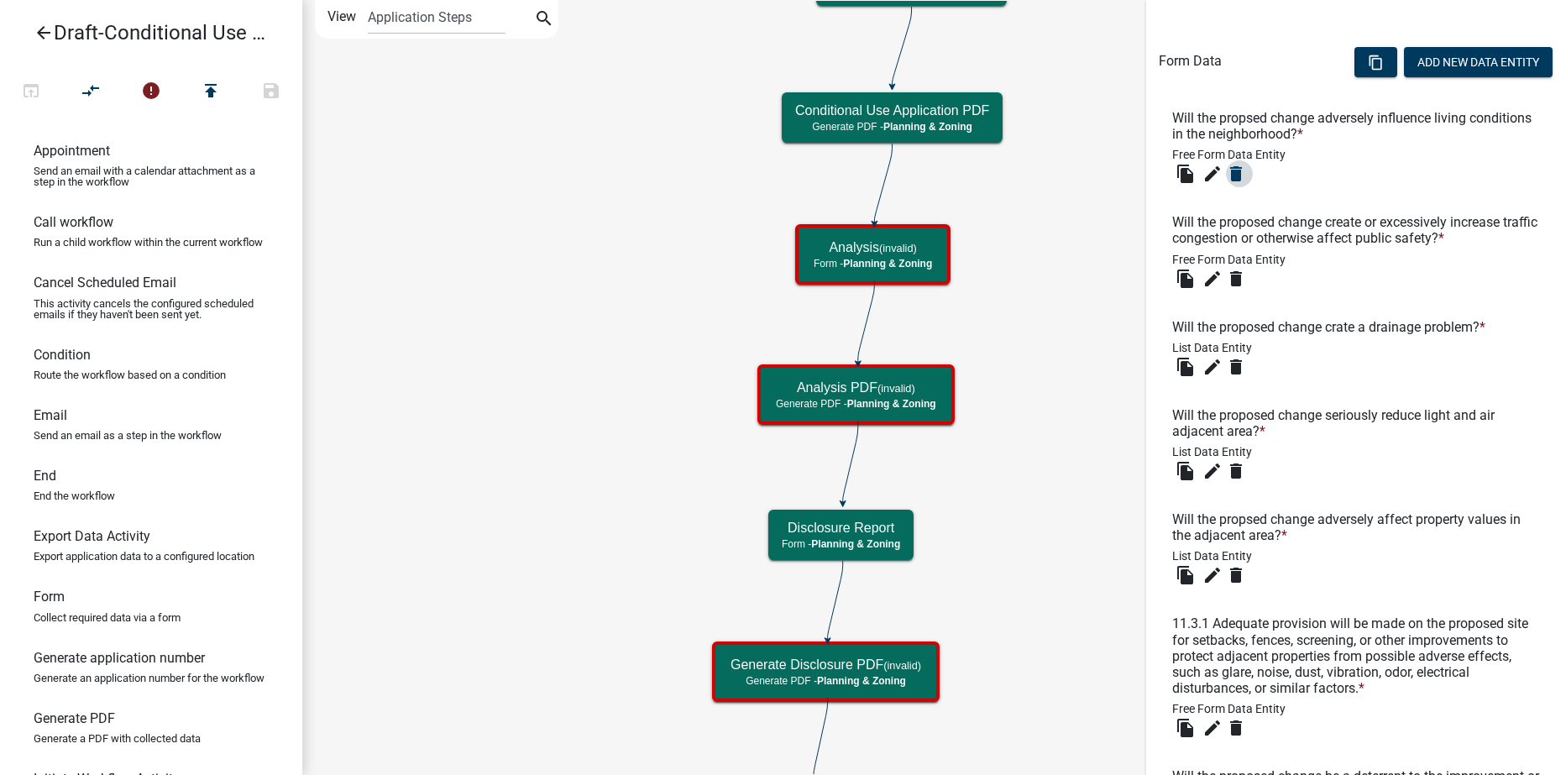
click at [1235, 173] on icon "delete" at bounding box center [1236, 174] width 20 height 20
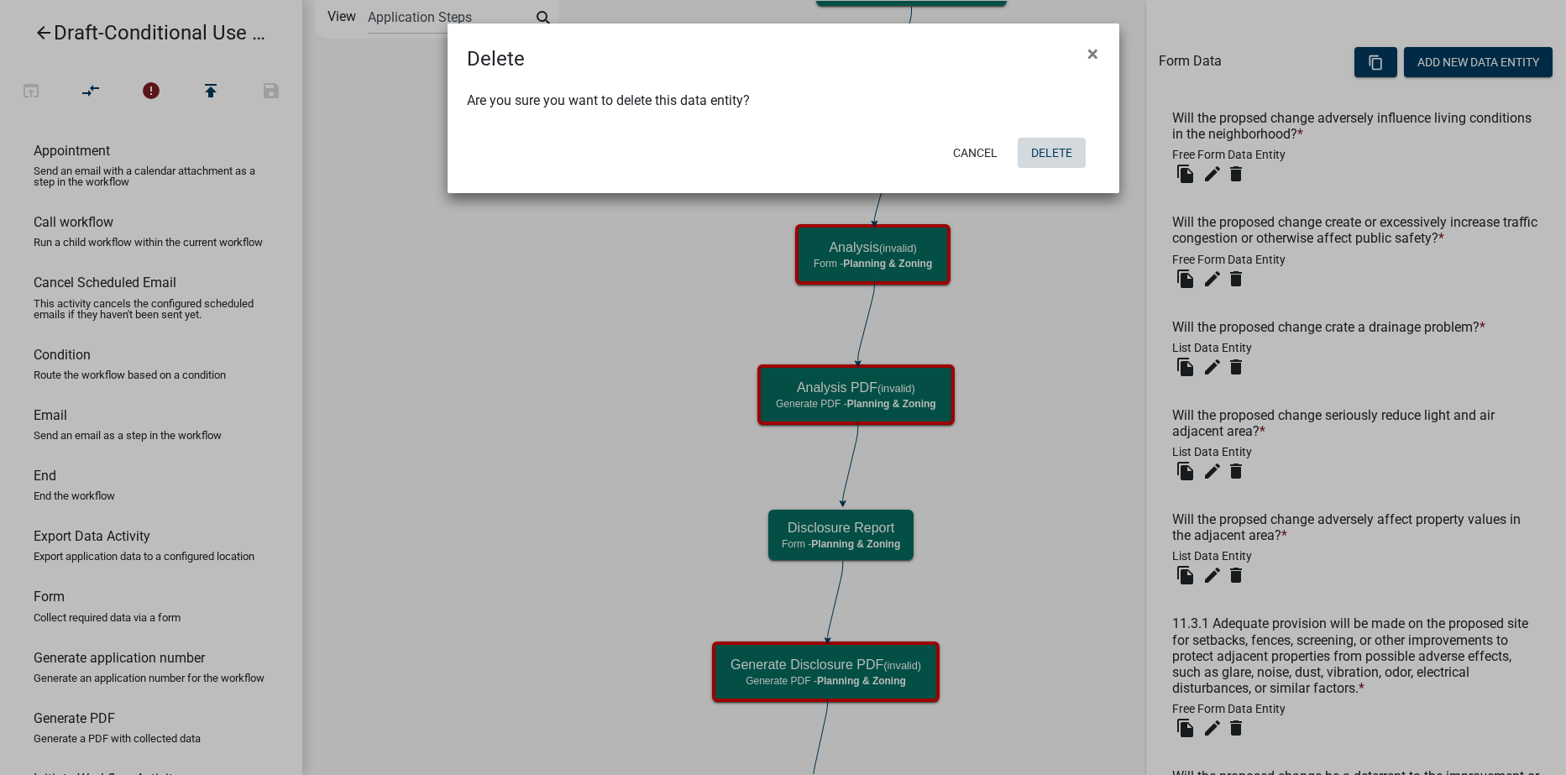
click at [1051, 151] on button "Delete" at bounding box center [1052, 153] width 68 height 30
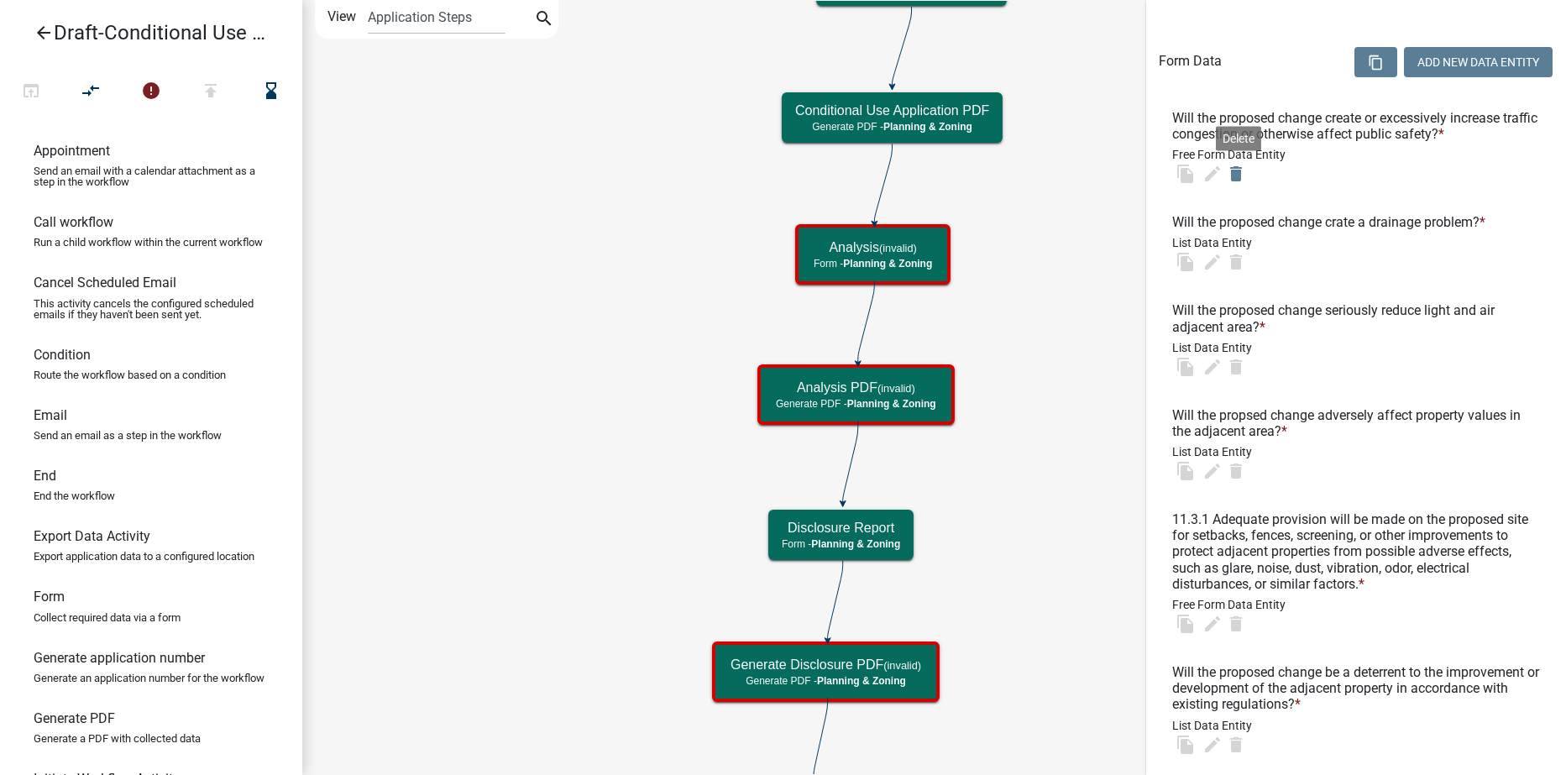
scroll to position [0, 0]
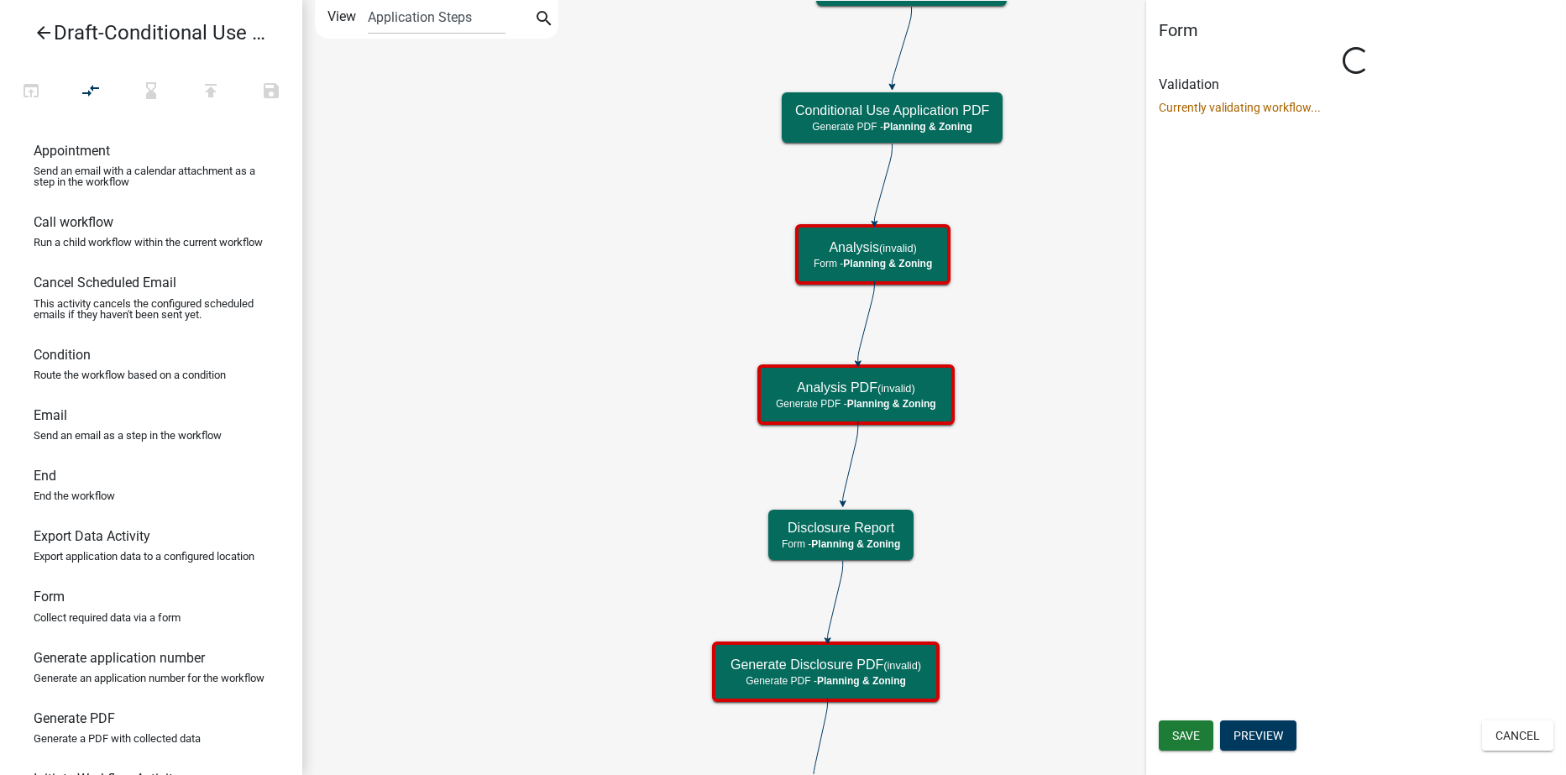
select select "21E23B7C-0AE9-4CE5-BF16-76C7A100C343"
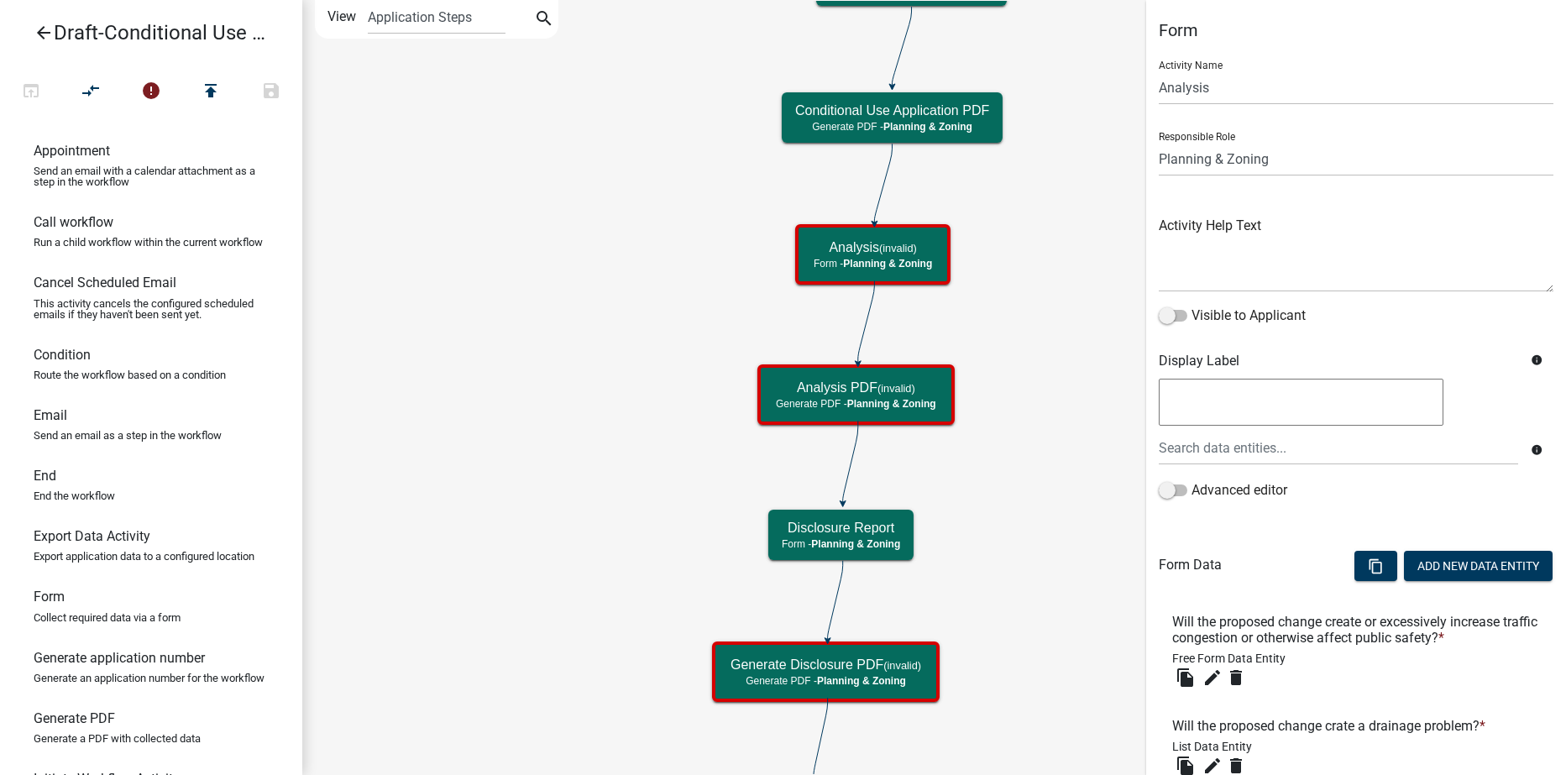
scroll to position [252, 0]
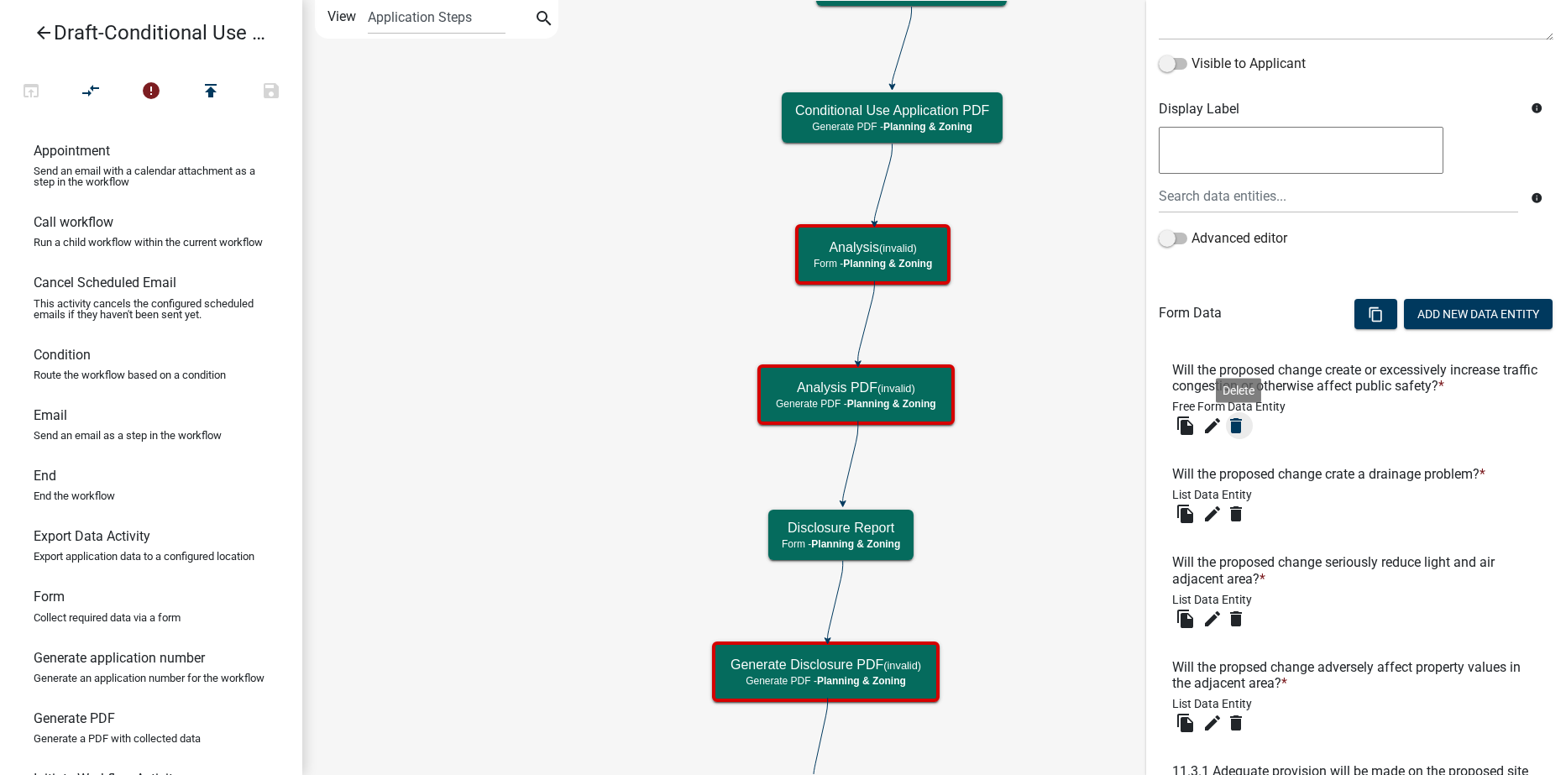
click at [1239, 429] on icon "delete" at bounding box center [1236, 426] width 20 height 20
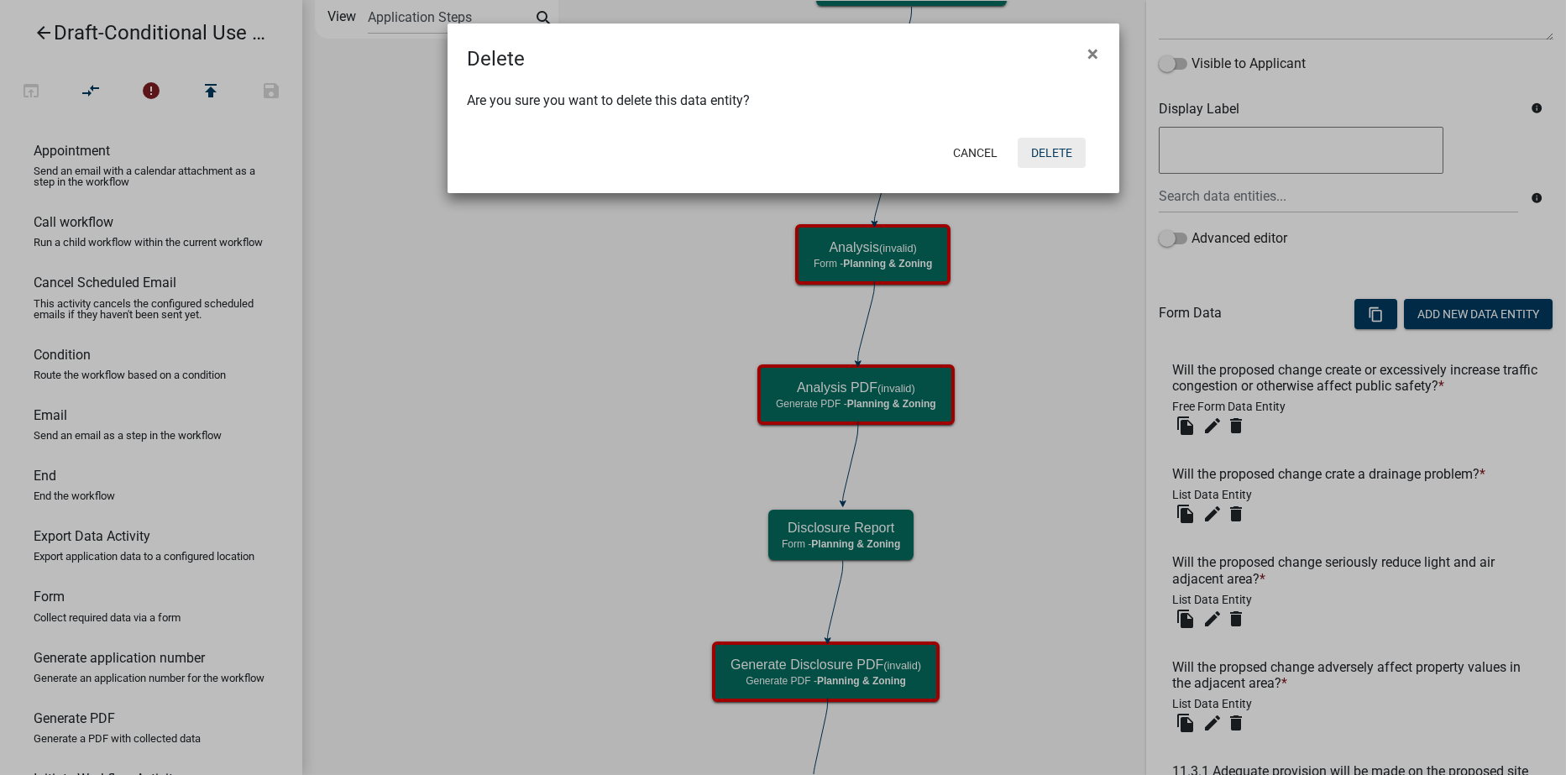
drag, startPoint x: 1048, startPoint y: 150, endPoint x: 1147, endPoint y: 327, distance: 202.3
click at [1048, 151] on button "Delete" at bounding box center [1052, 153] width 68 height 30
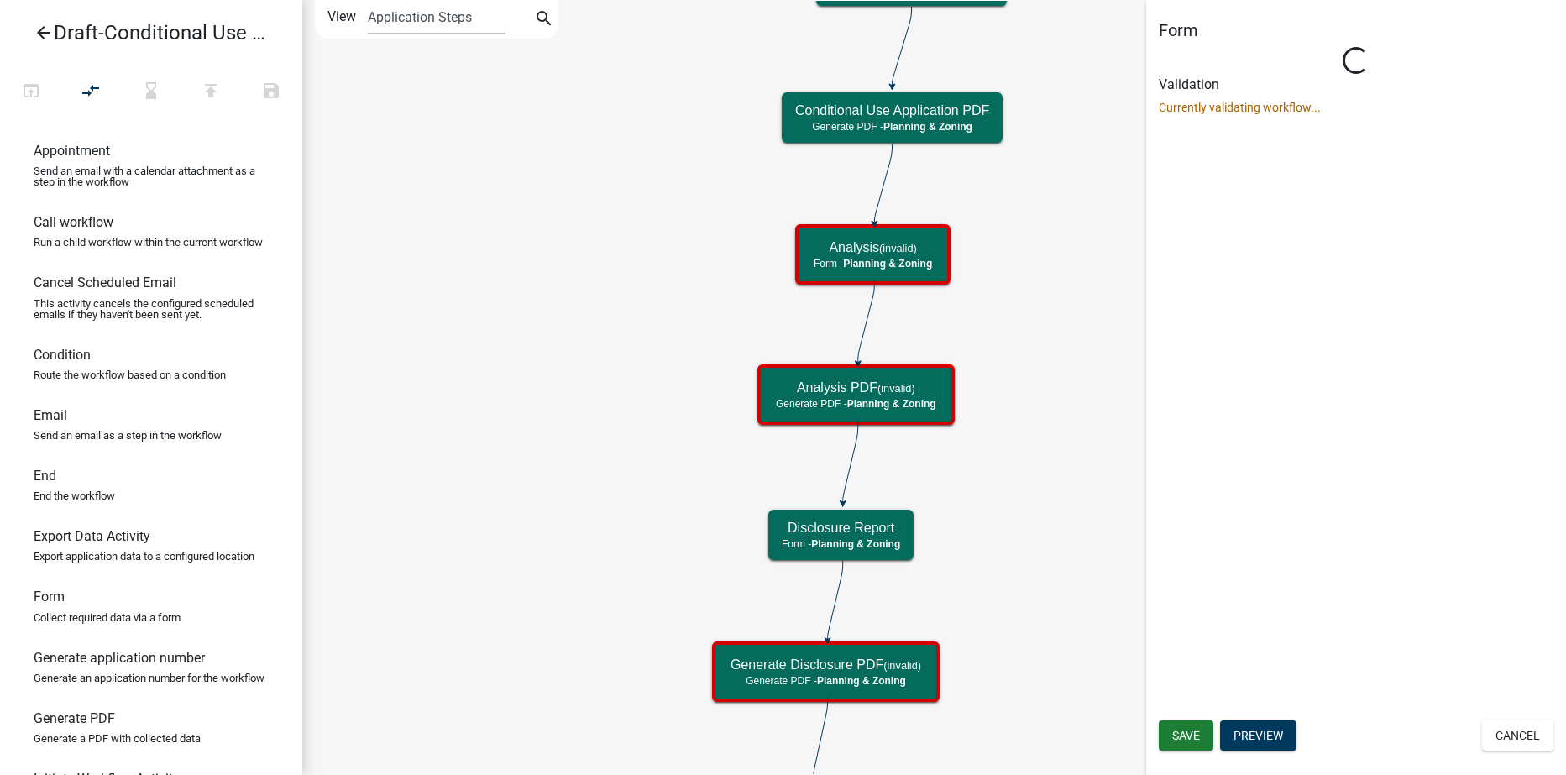
scroll to position [0, 0]
select select "21E23B7C-0AE9-4CE5-BF16-76C7A100C343"
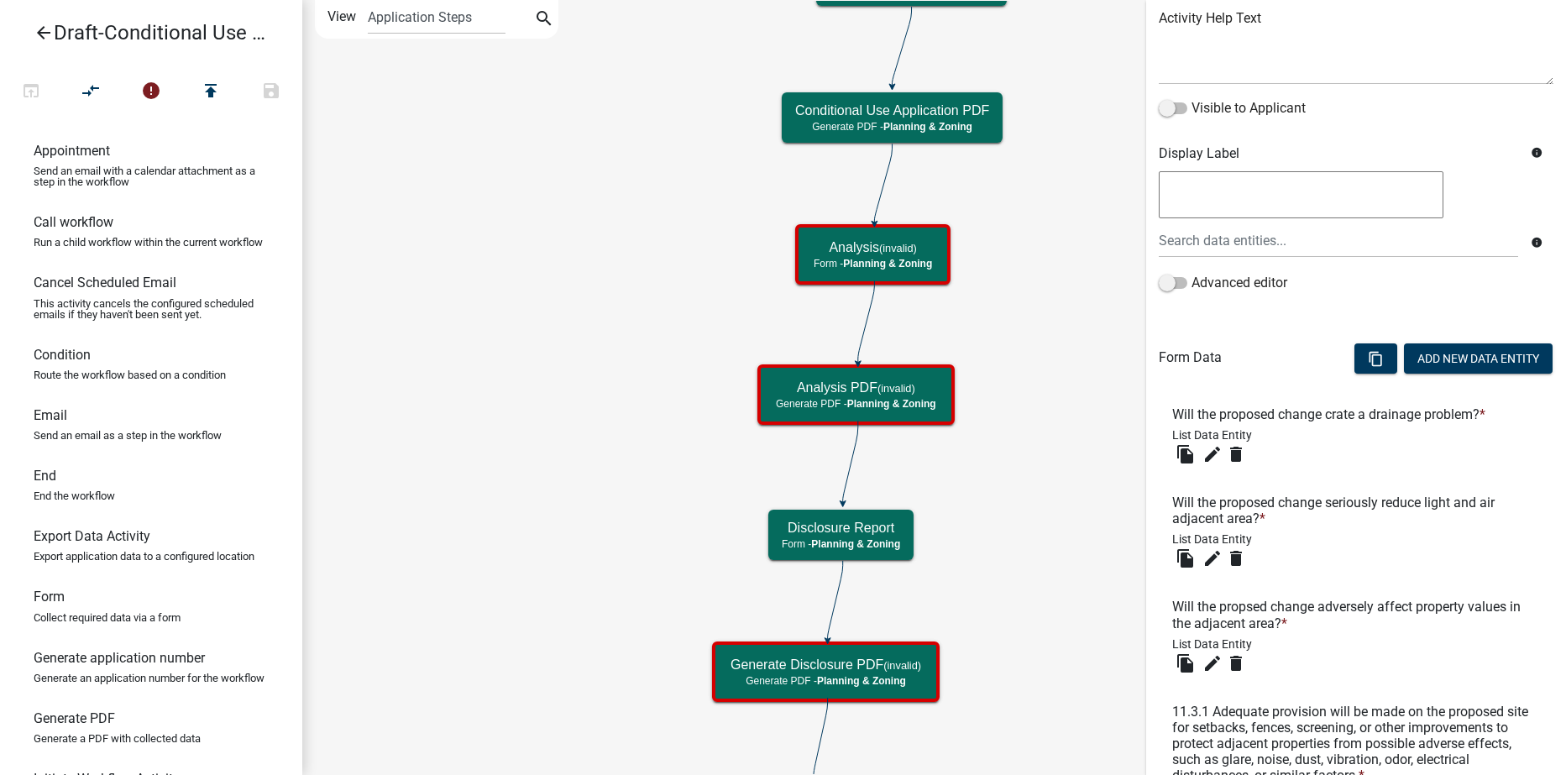
scroll to position [252, 0]
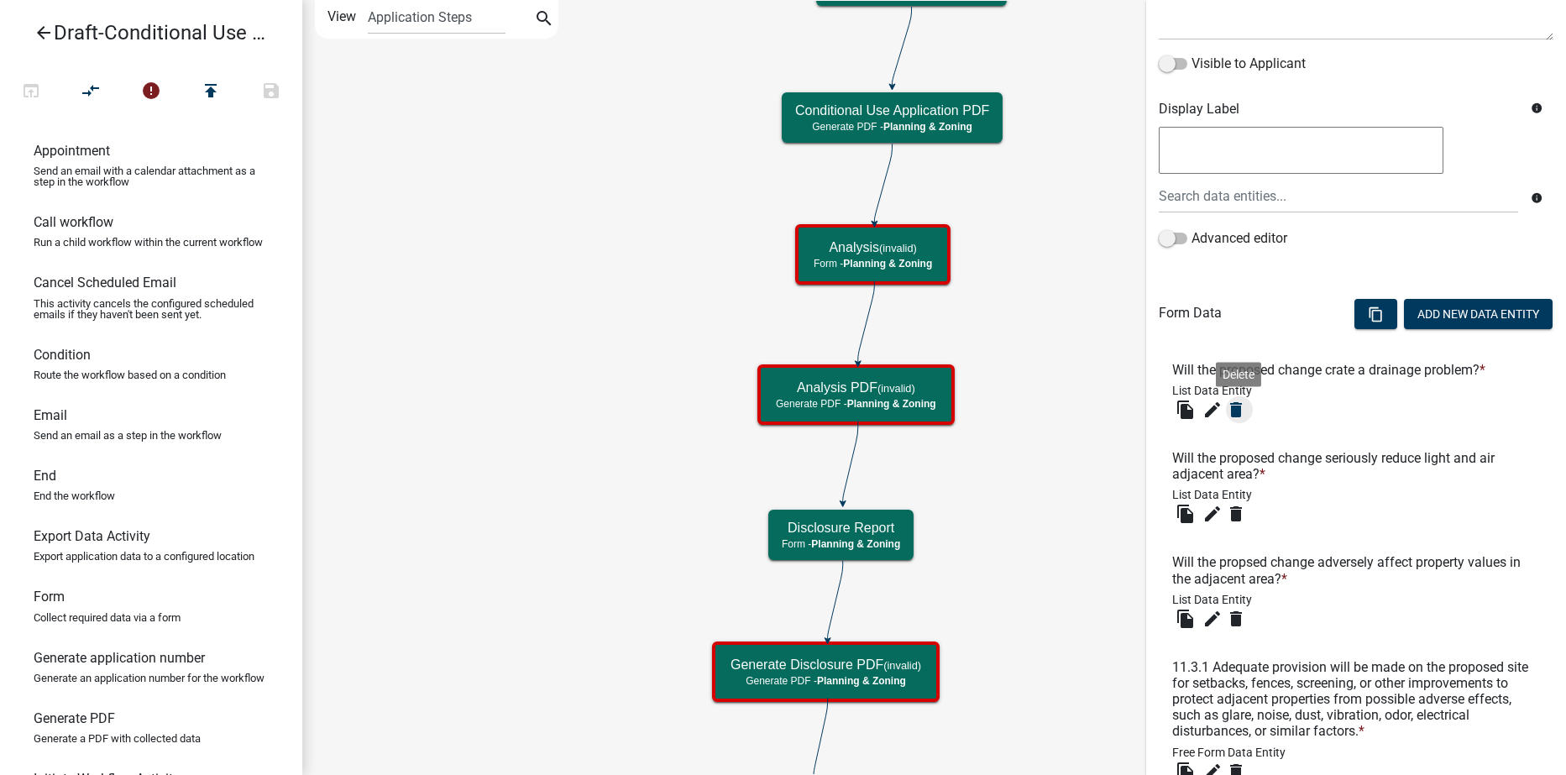
click at [1236, 409] on icon "delete" at bounding box center [1236, 410] width 20 height 20
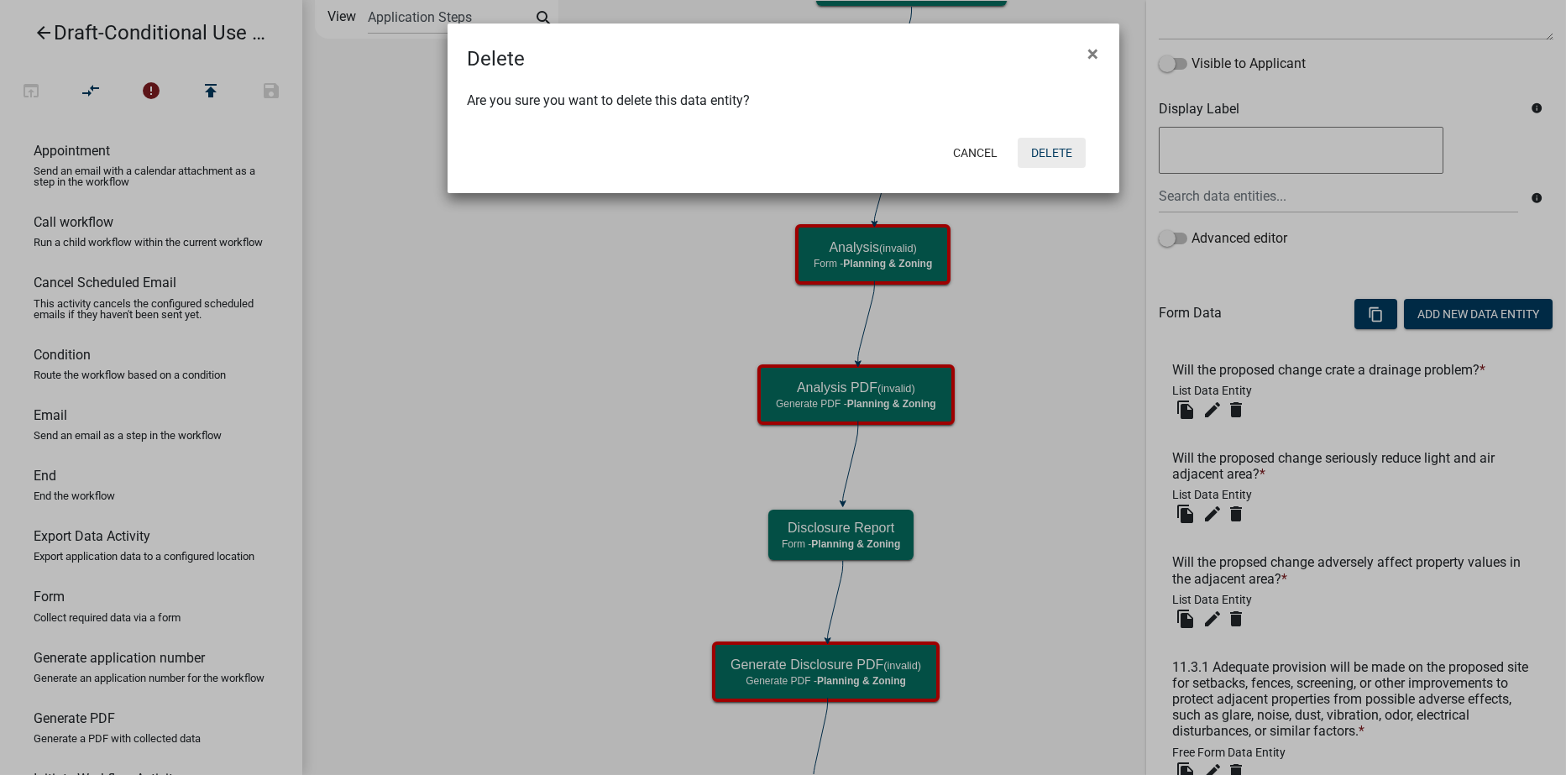
click at [1050, 154] on button "Delete" at bounding box center [1052, 153] width 68 height 30
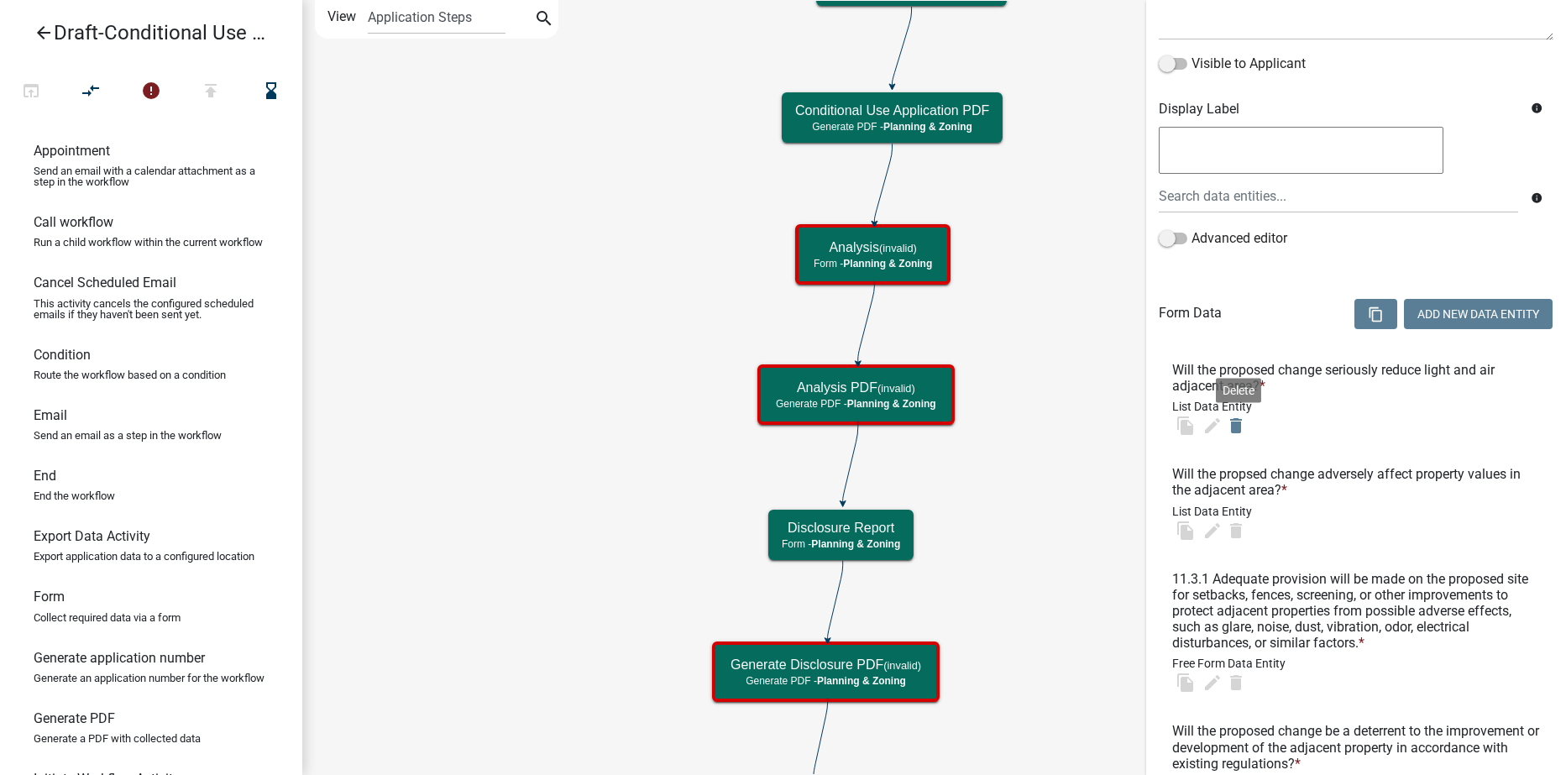
scroll to position [0, 0]
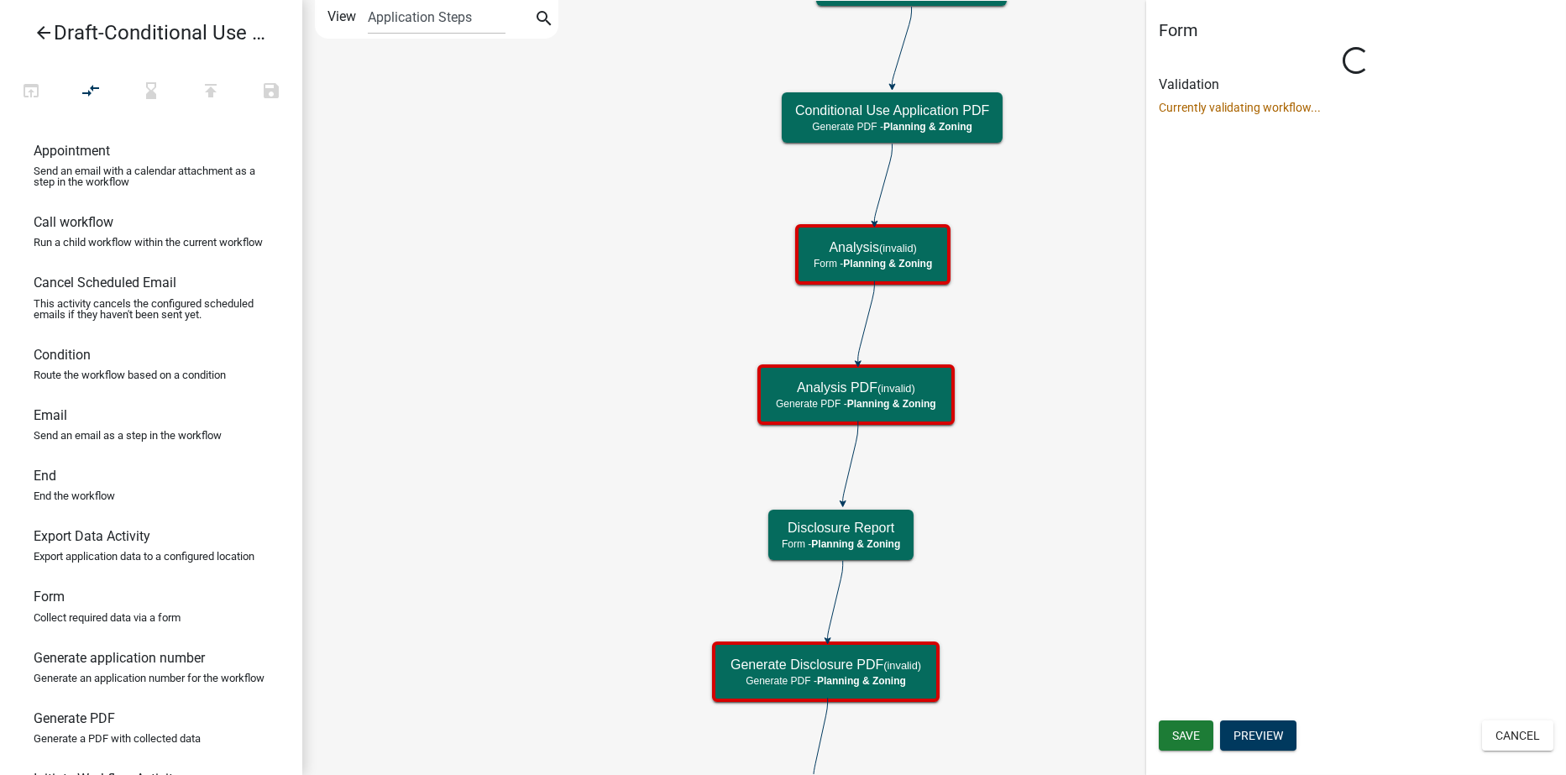
select select "21E23B7C-0AE9-4CE5-BF16-76C7A100C343"
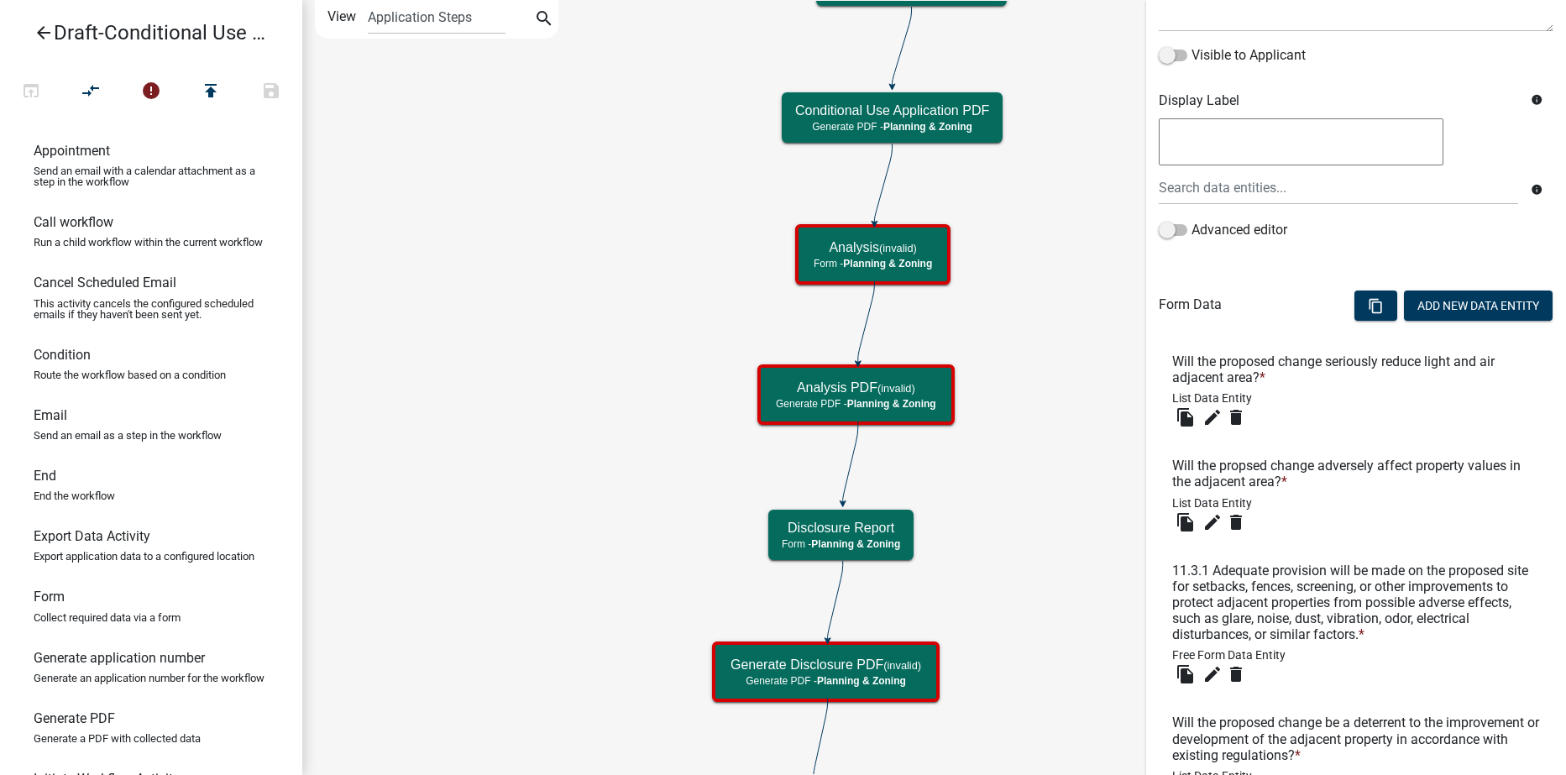
scroll to position [504, 0]
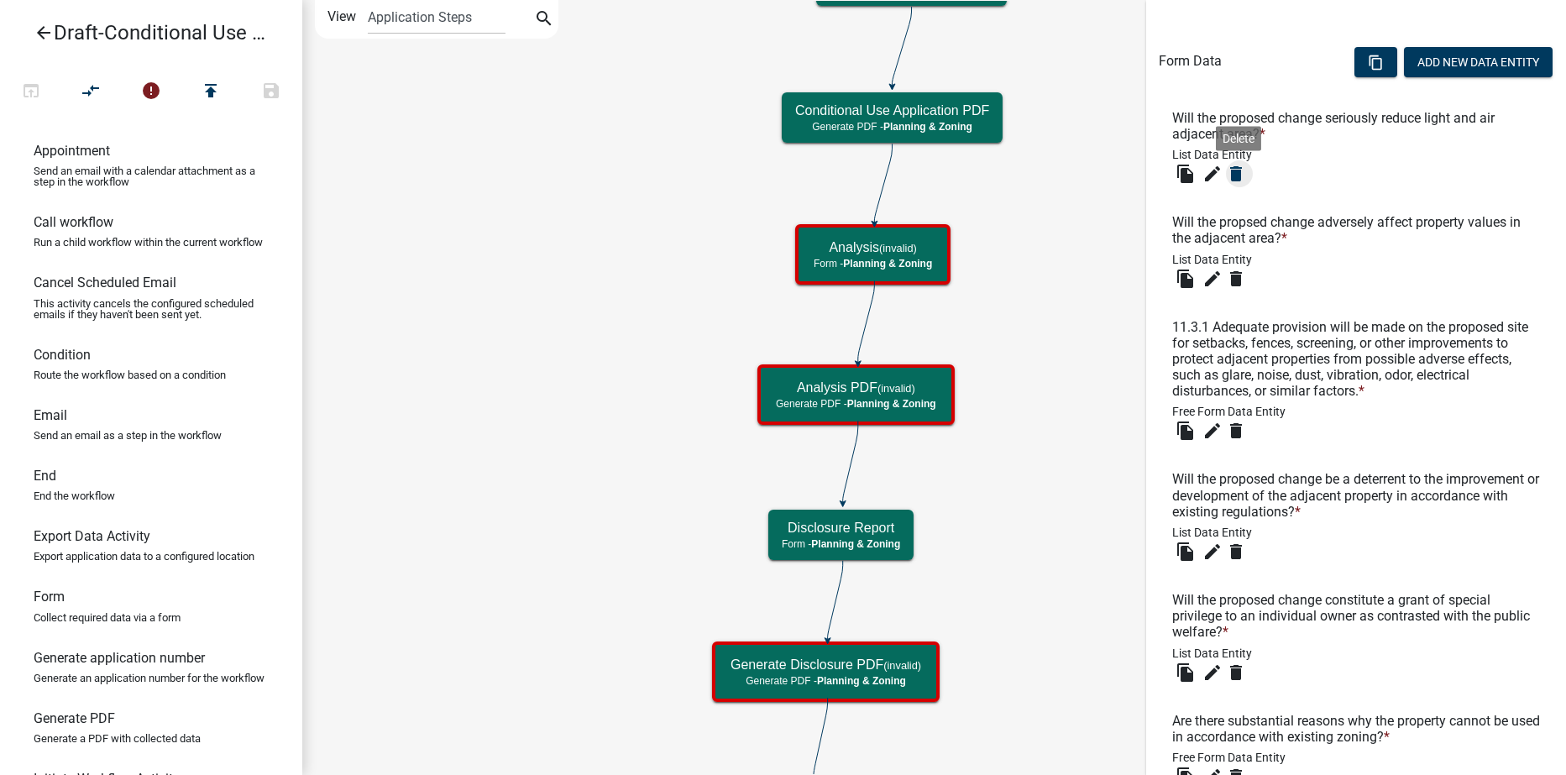
click at [1234, 177] on icon "delete" at bounding box center [1236, 174] width 20 height 20
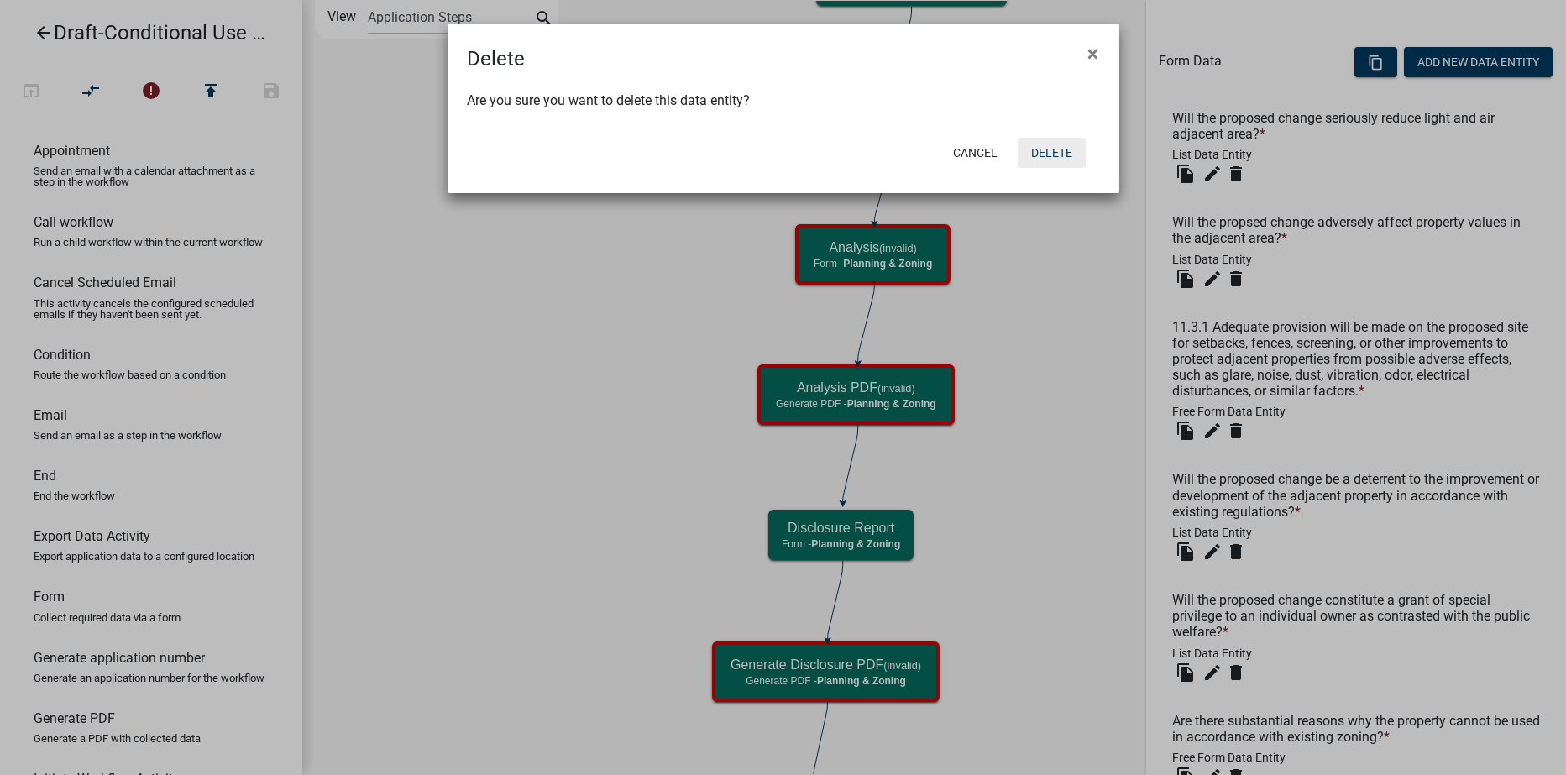
click at [1072, 155] on button "Delete" at bounding box center [1052, 153] width 68 height 30
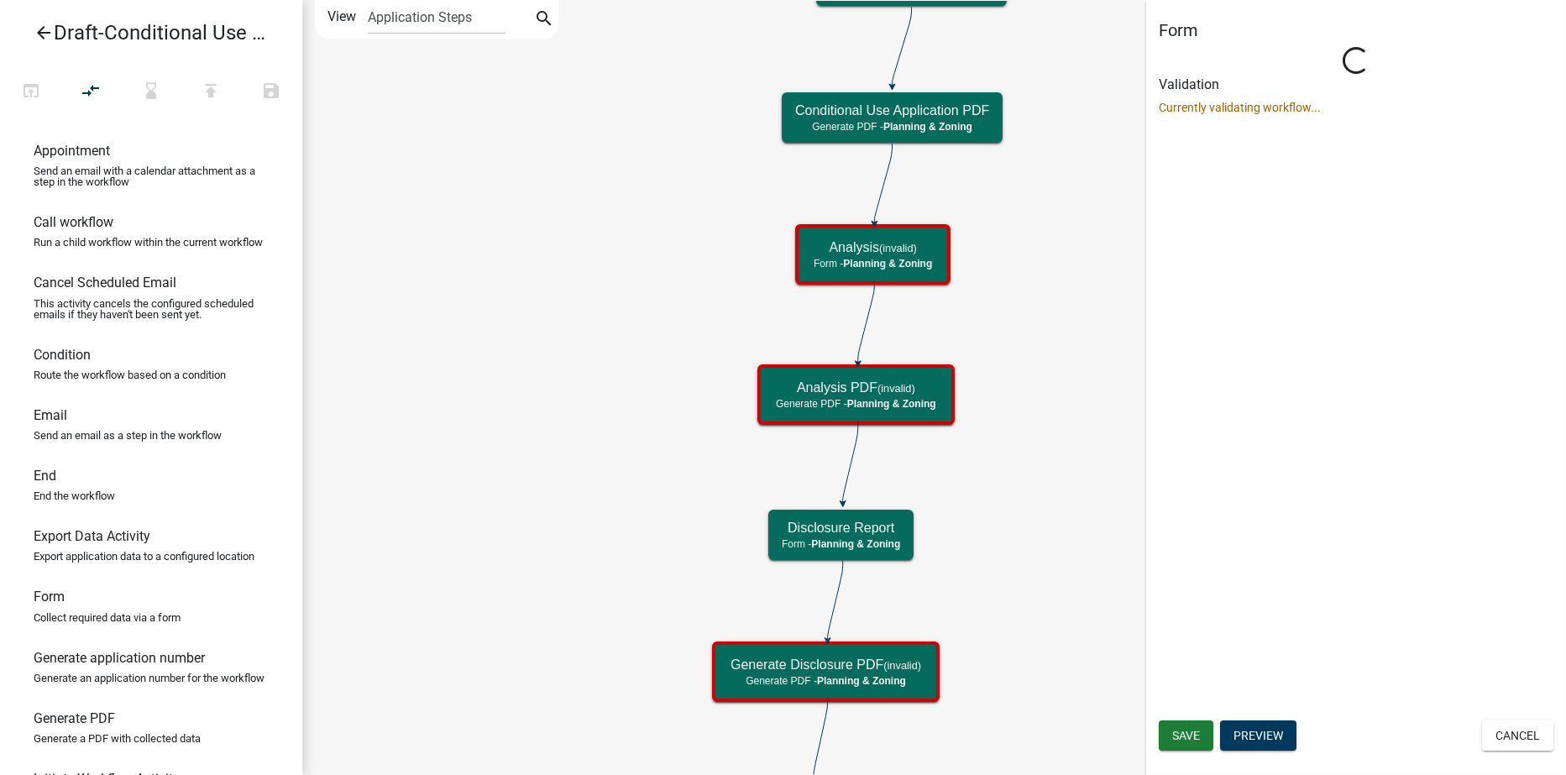
scroll to position [0, 0]
select select "21E23B7C-0AE9-4CE5-BF16-76C7A100C343"
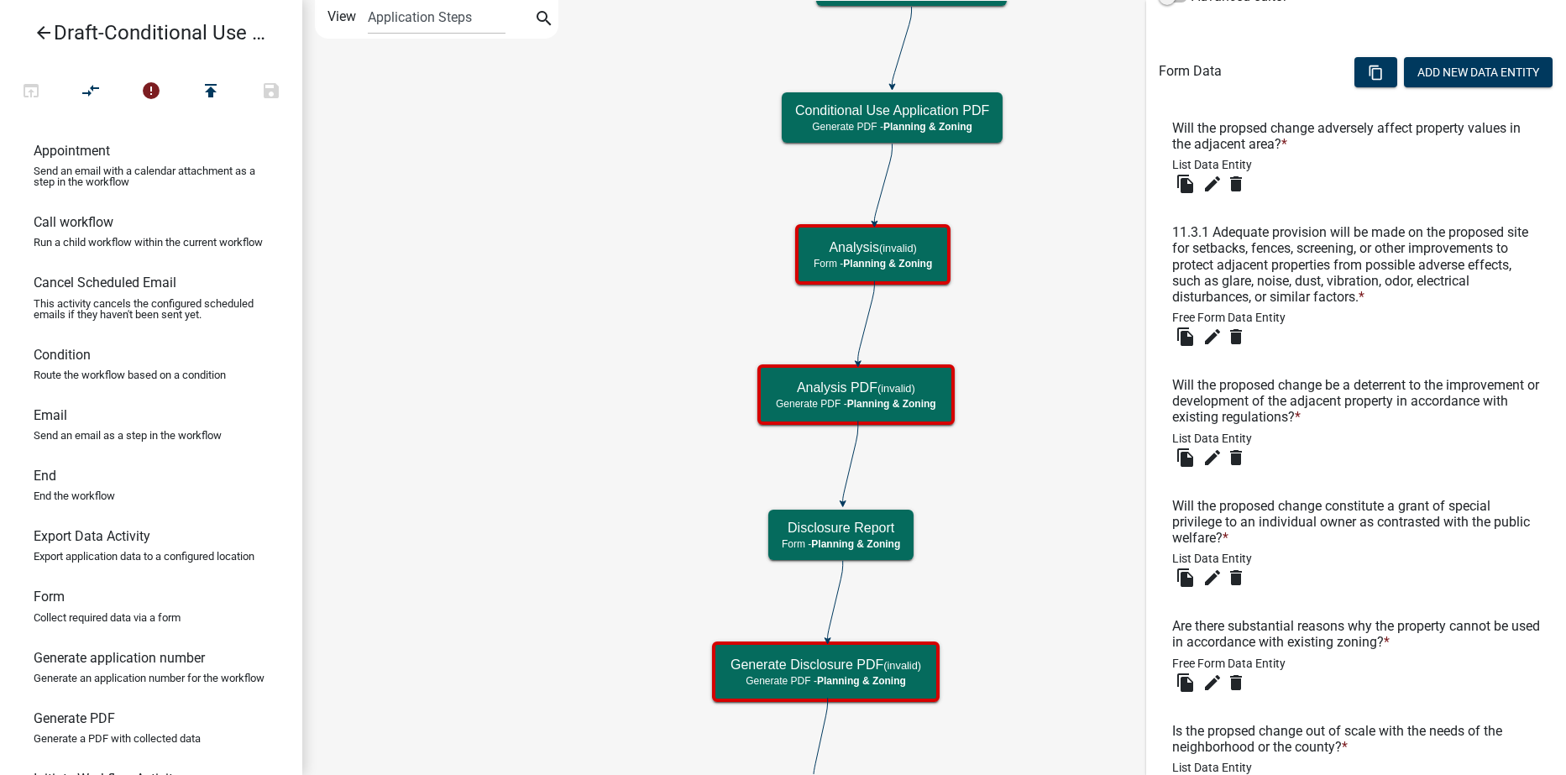
scroll to position [504, 0]
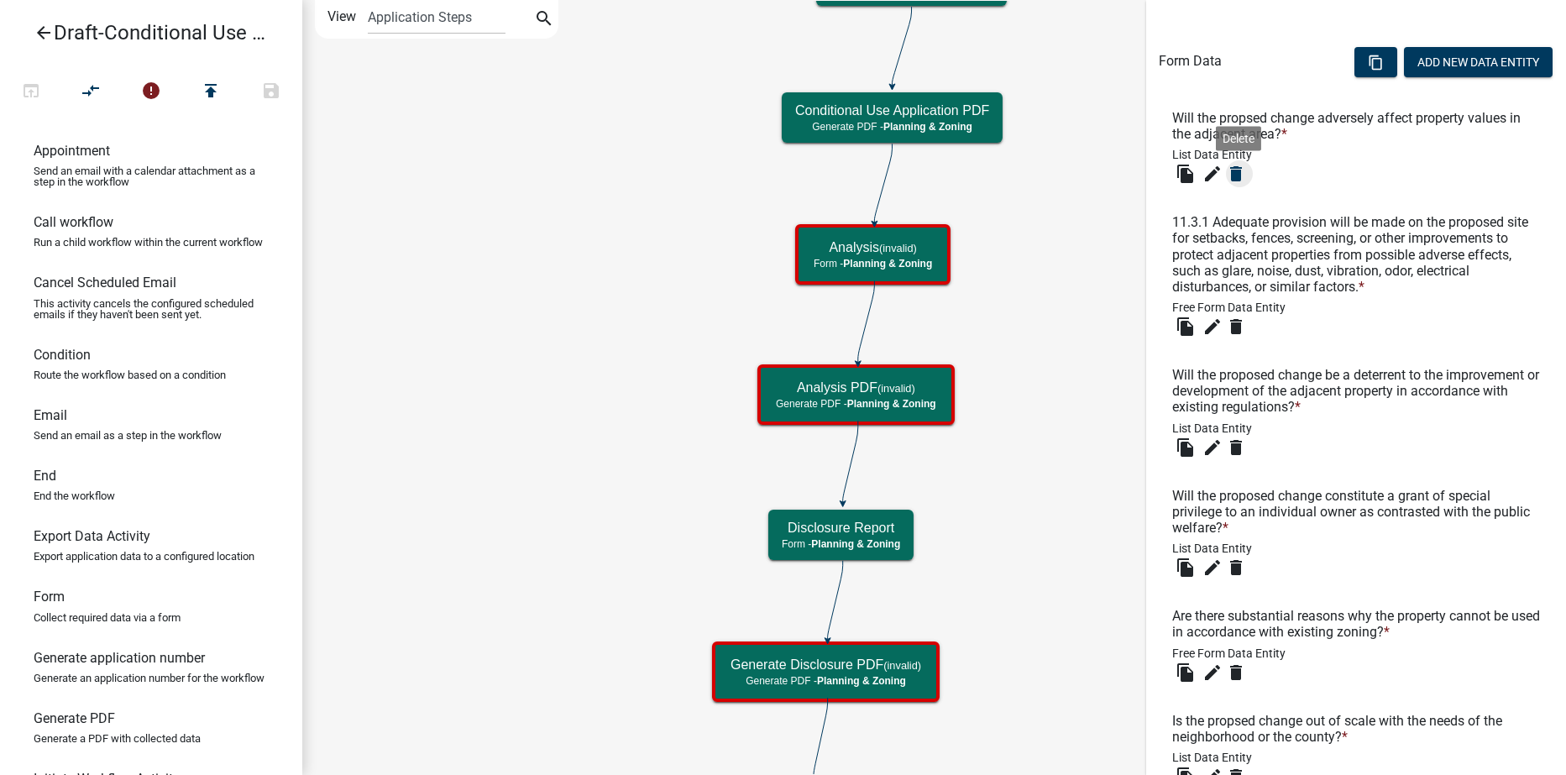
click at [1235, 176] on icon "delete" at bounding box center [1236, 174] width 20 height 20
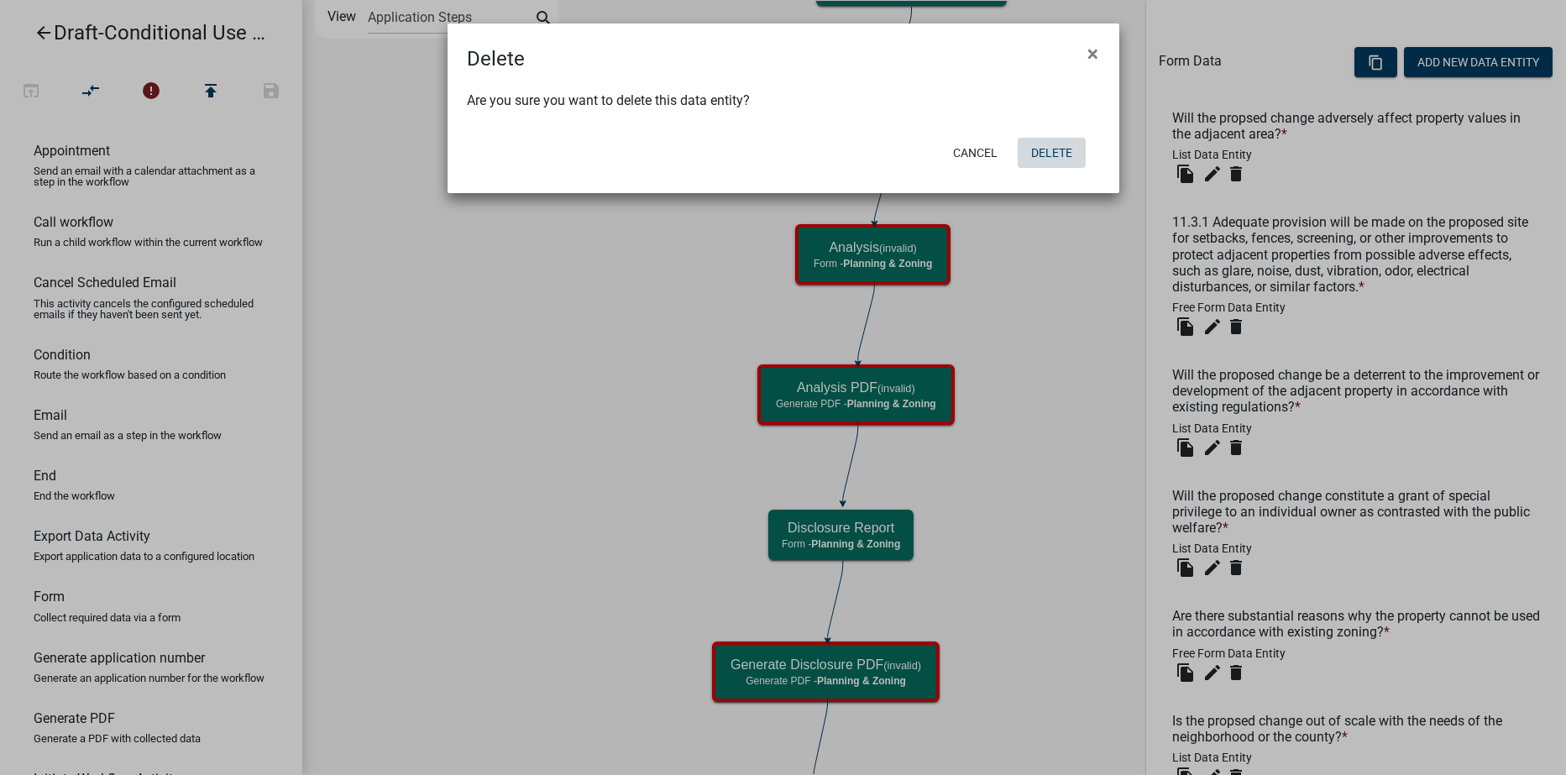
click at [1043, 149] on button "Delete" at bounding box center [1052, 153] width 68 height 30
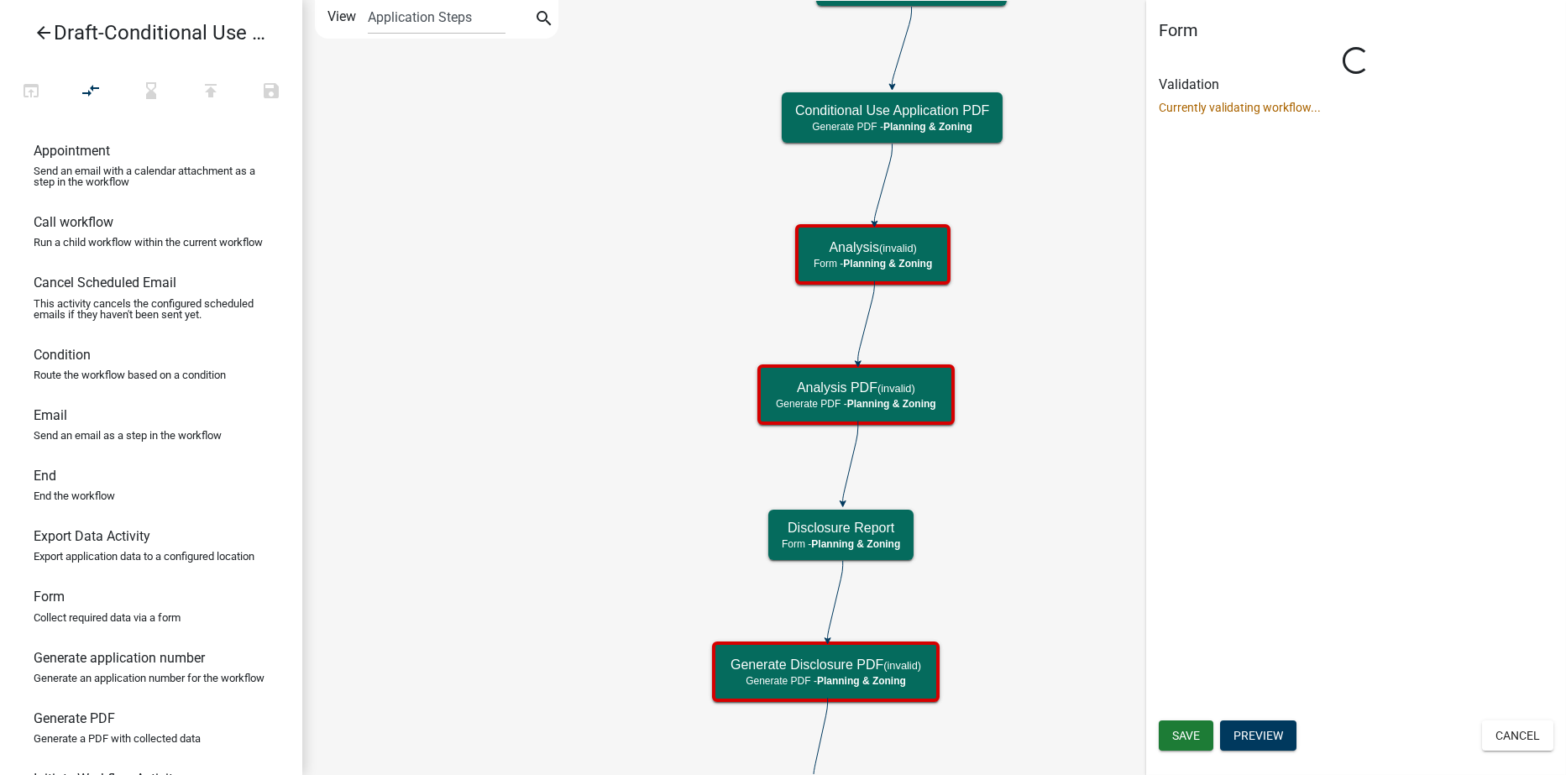
scroll to position [0, 0]
select select "21E23B7C-0AE9-4CE5-BF16-76C7A100C343"
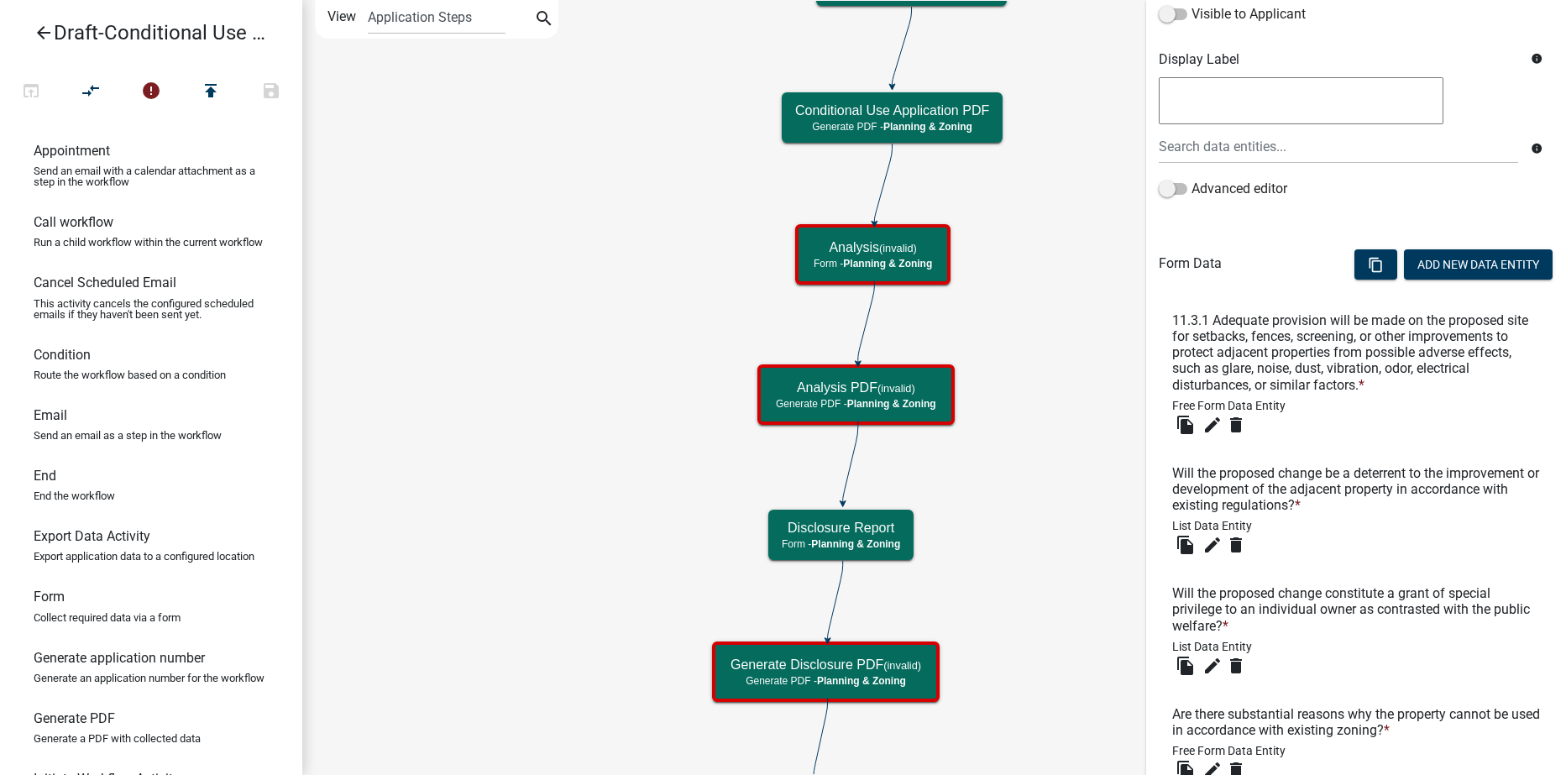
scroll to position [420, 0]
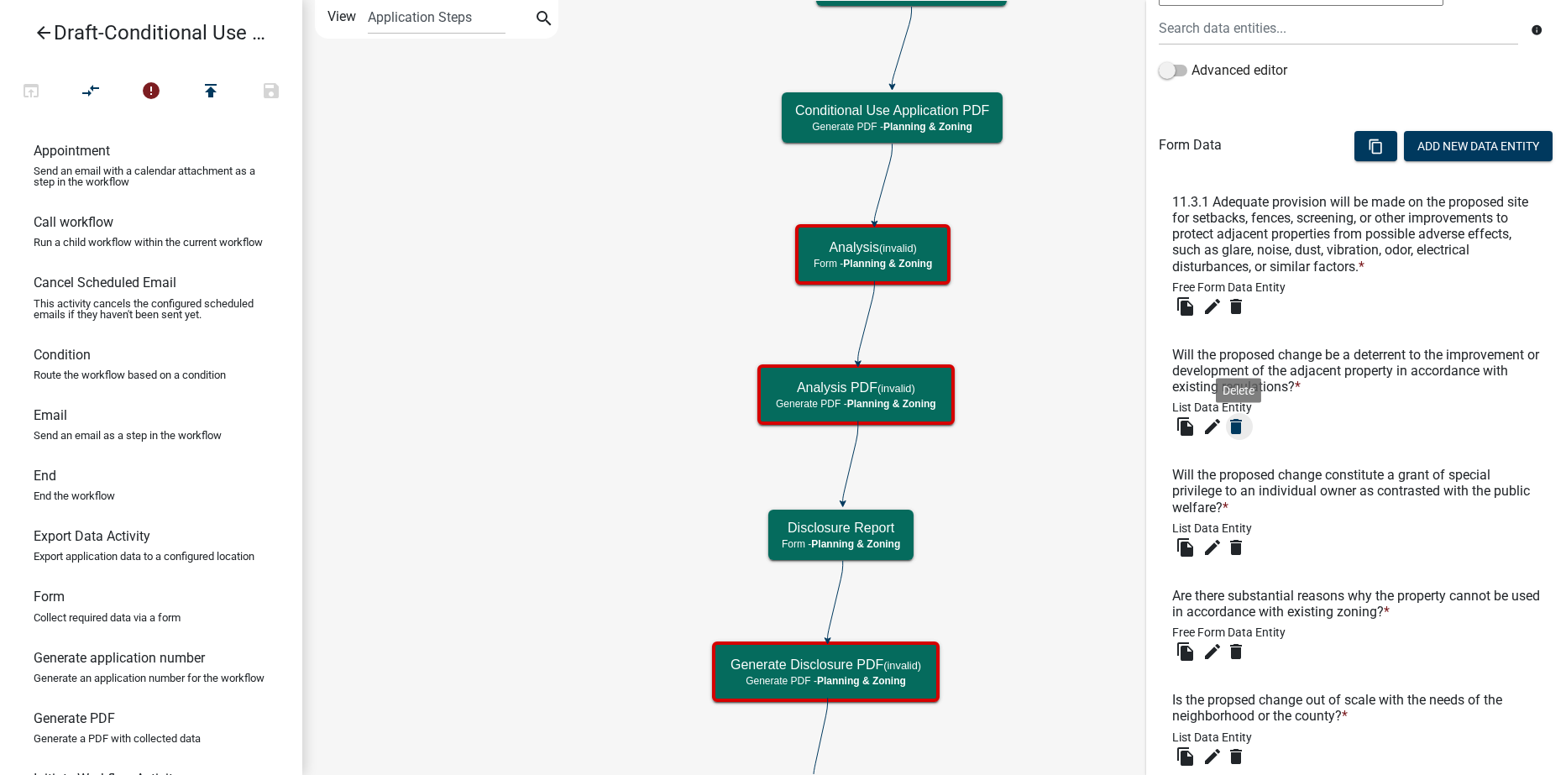
click at [1237, 427] on icon "delete" at bounding box center [1236, 427] width 20 height 20
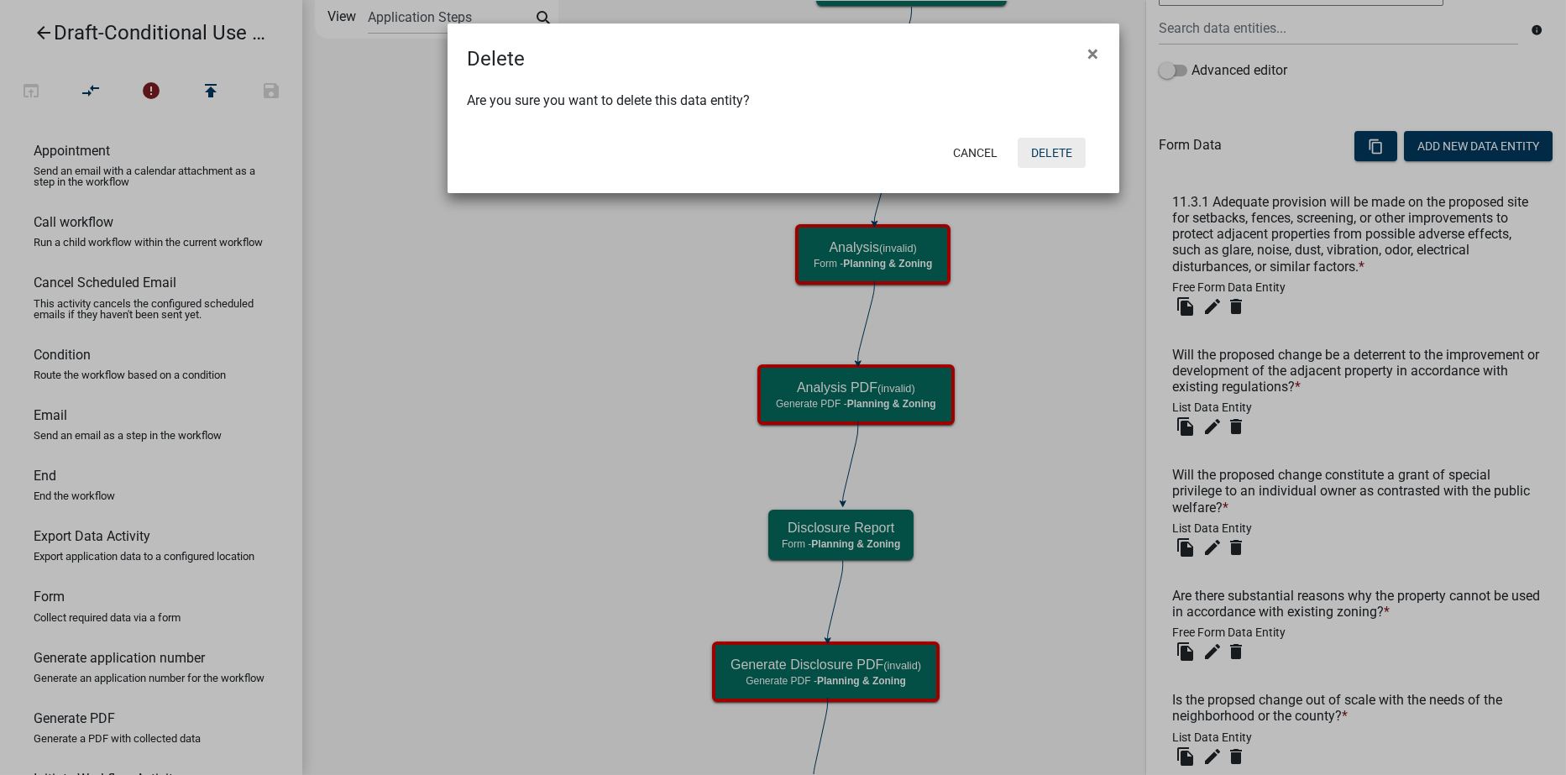
click at [1042, 144] on button "Delete" at bounding box center [1052, 153] width 68 height 30
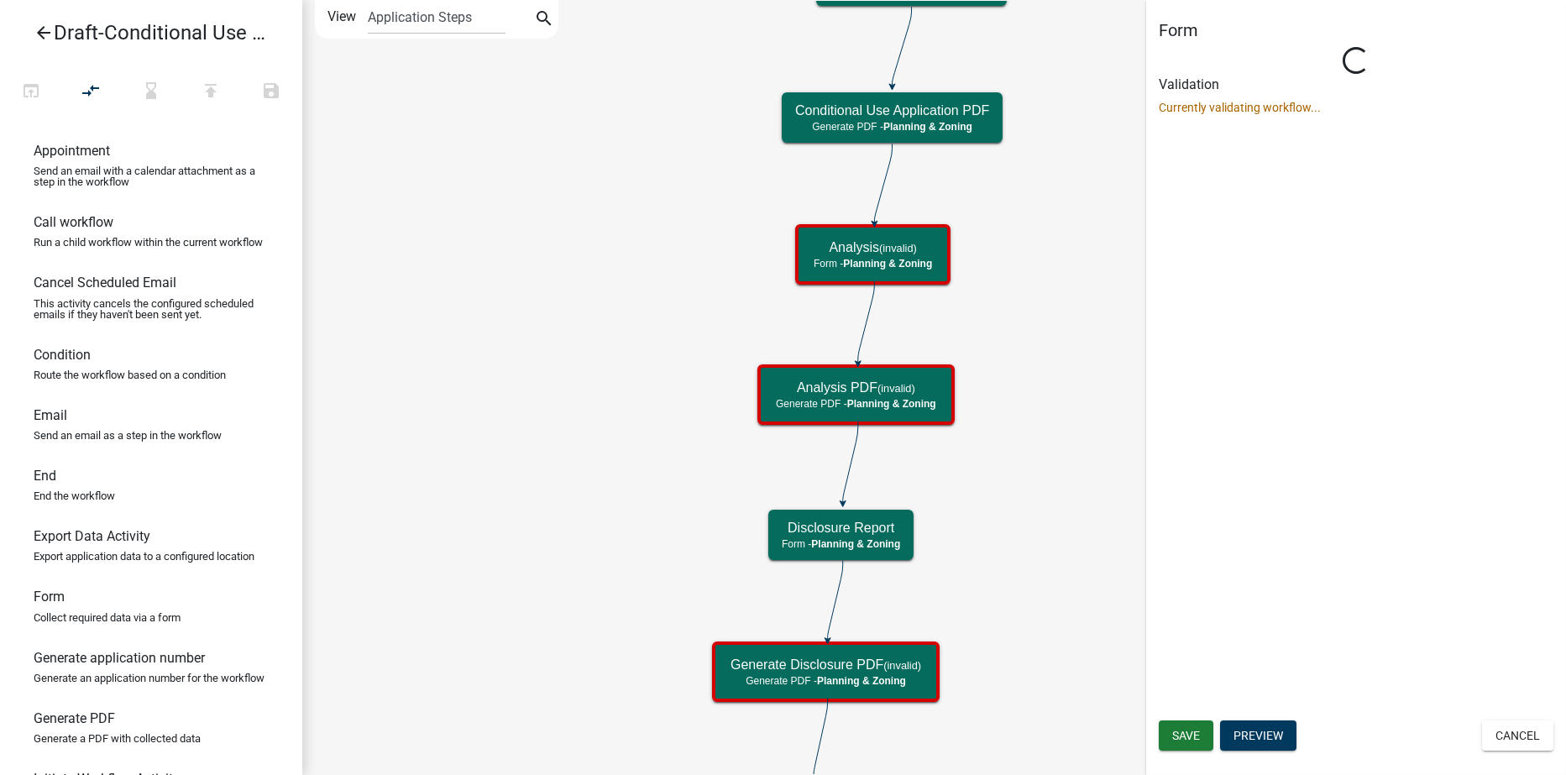
scroll to position [0, 0]
select select "21E23B7C-0AE9-4CE5-BF16-76C7A100C343"
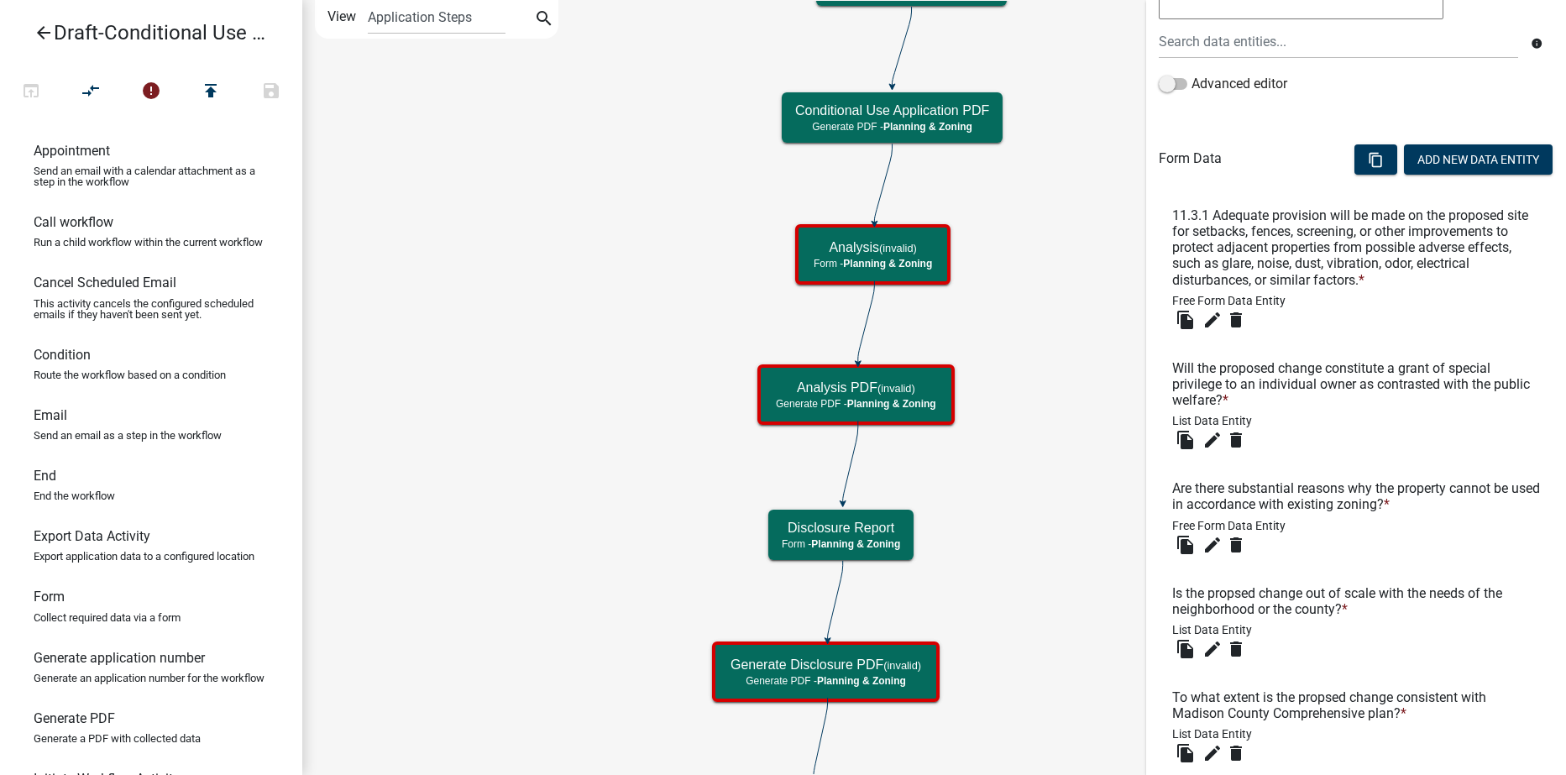
scroll to position [504, 0]
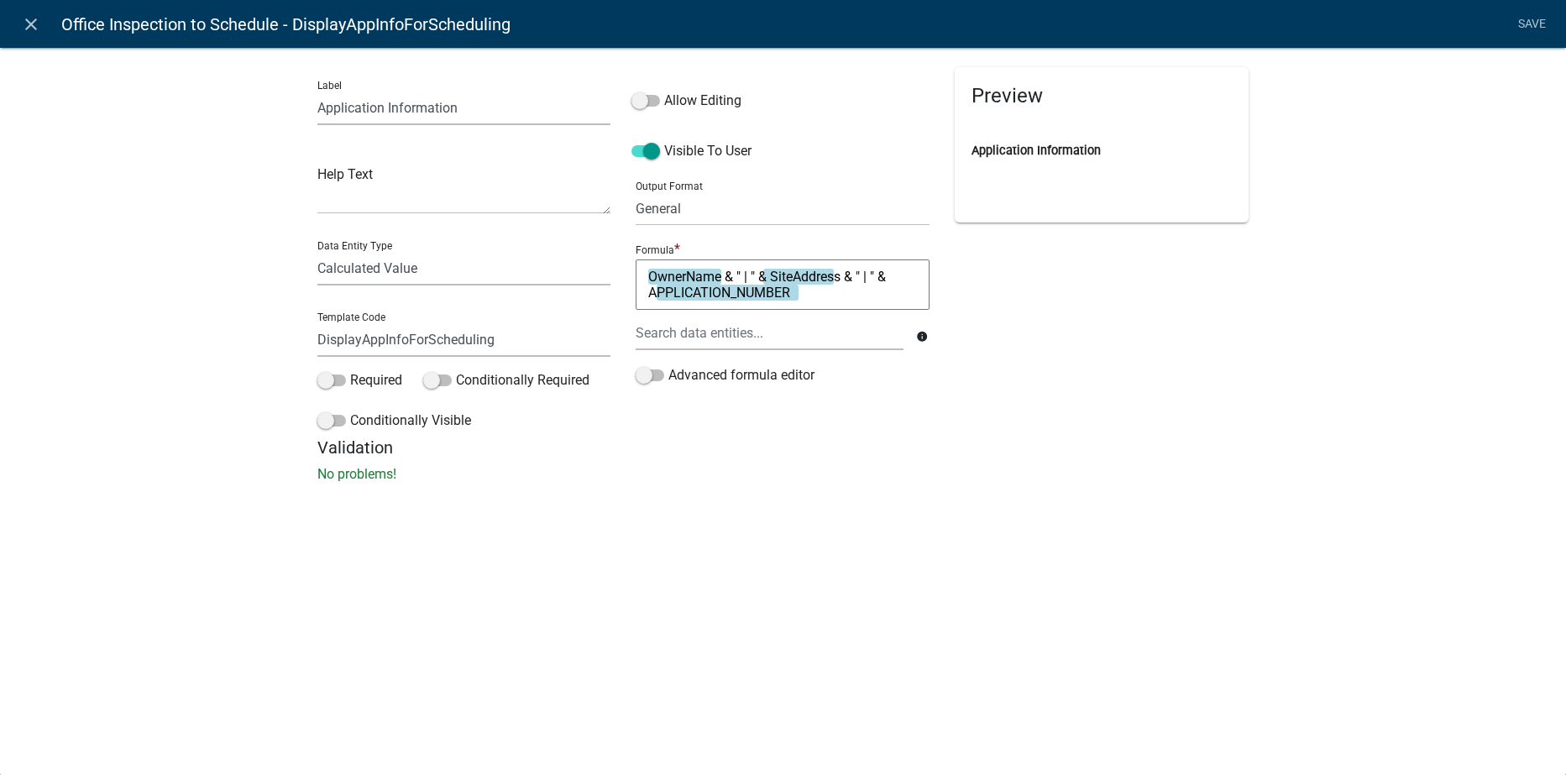
select select "A1034FF1-6D4F-4586-AA83-45D6433EEE28"
select select "calculated-value"
click at [28, 21] on icon "close" at bounding box center [31, 24] width 20 height 20
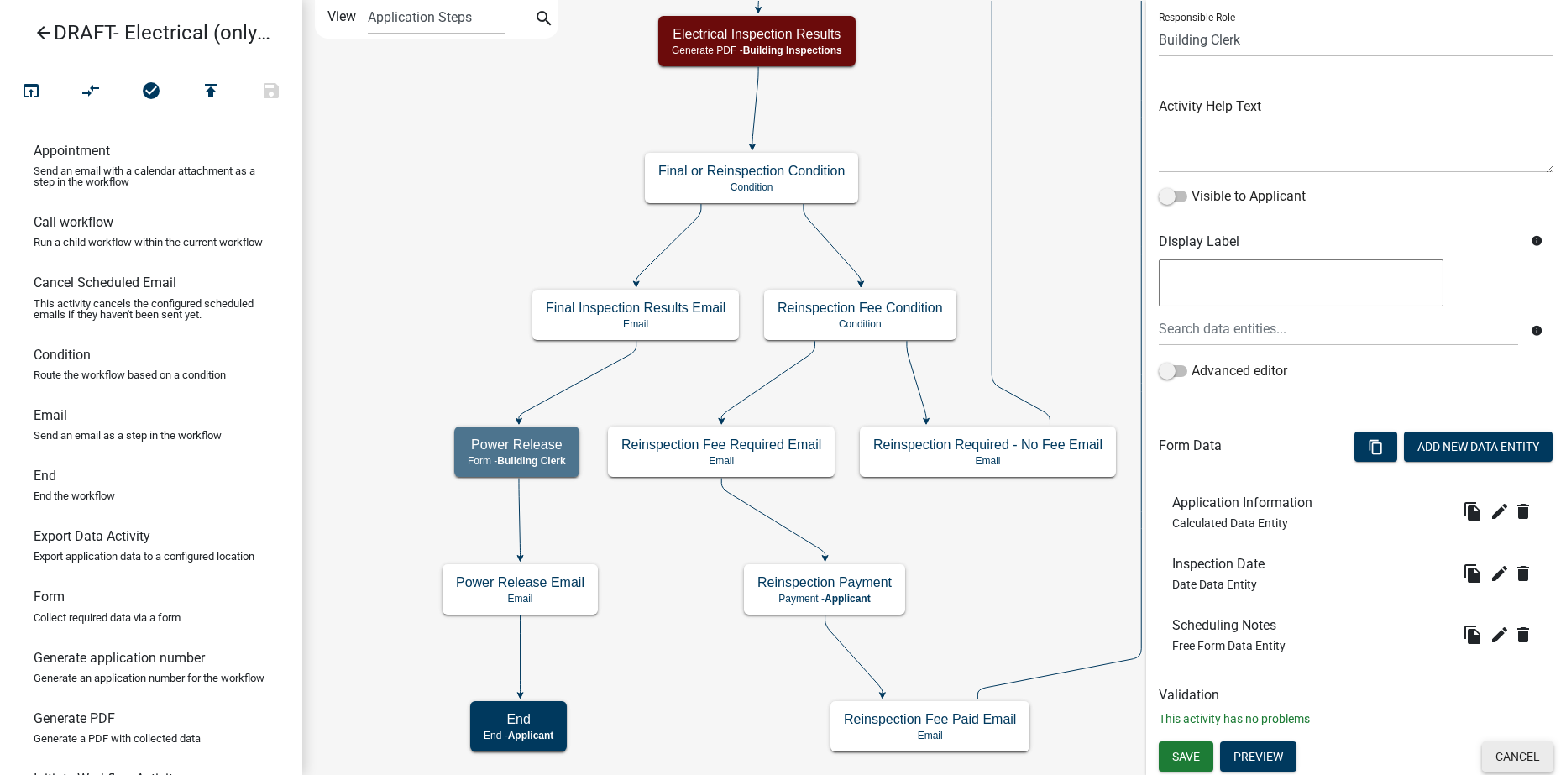
click at [1515, 758] on button "Cancel" at bounding box center [1517, 757] width 71 height 30
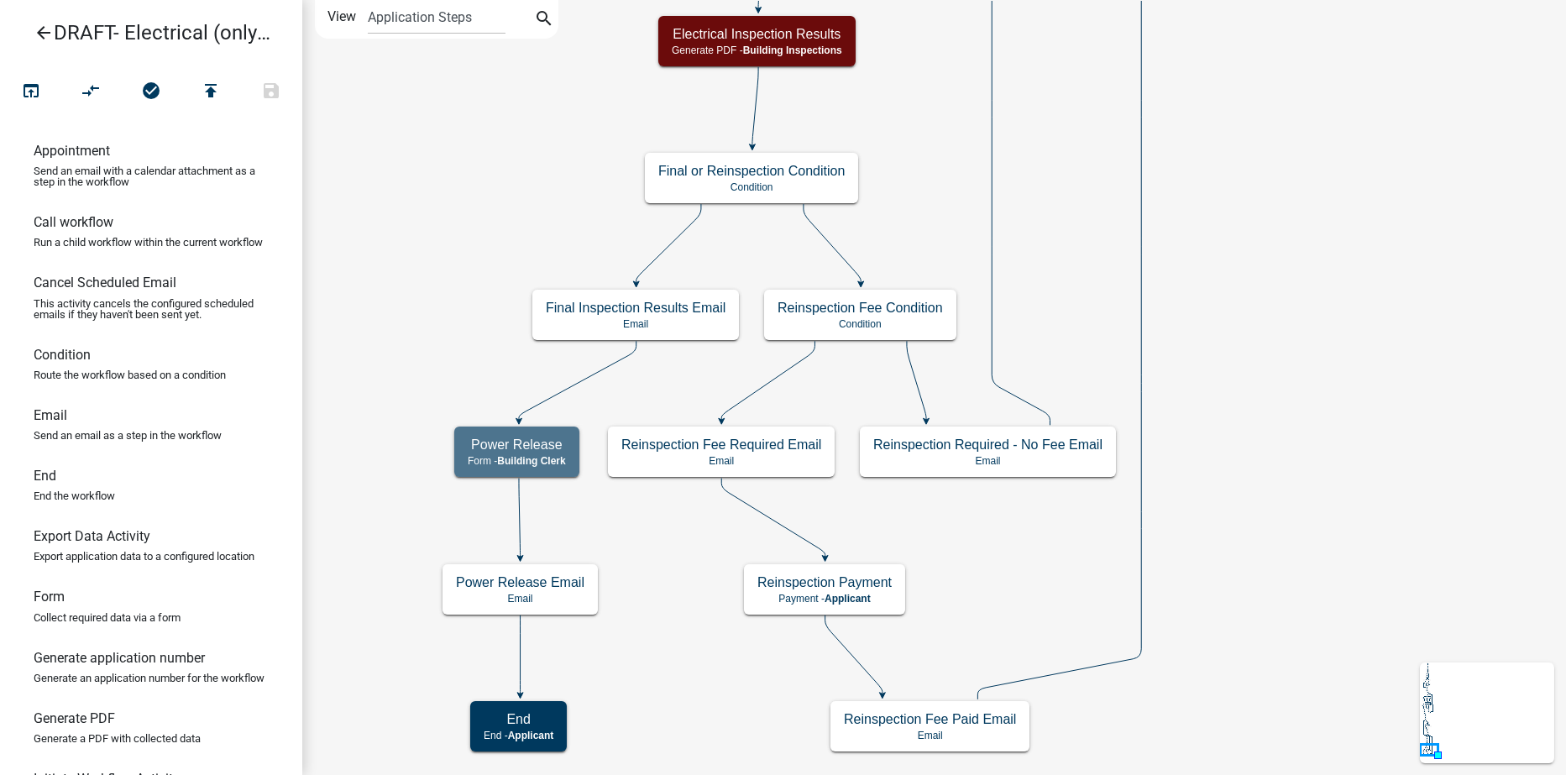
click at [34, 27] on icon "arrow_back" at bounding box center [44, 35] width 20 height 24
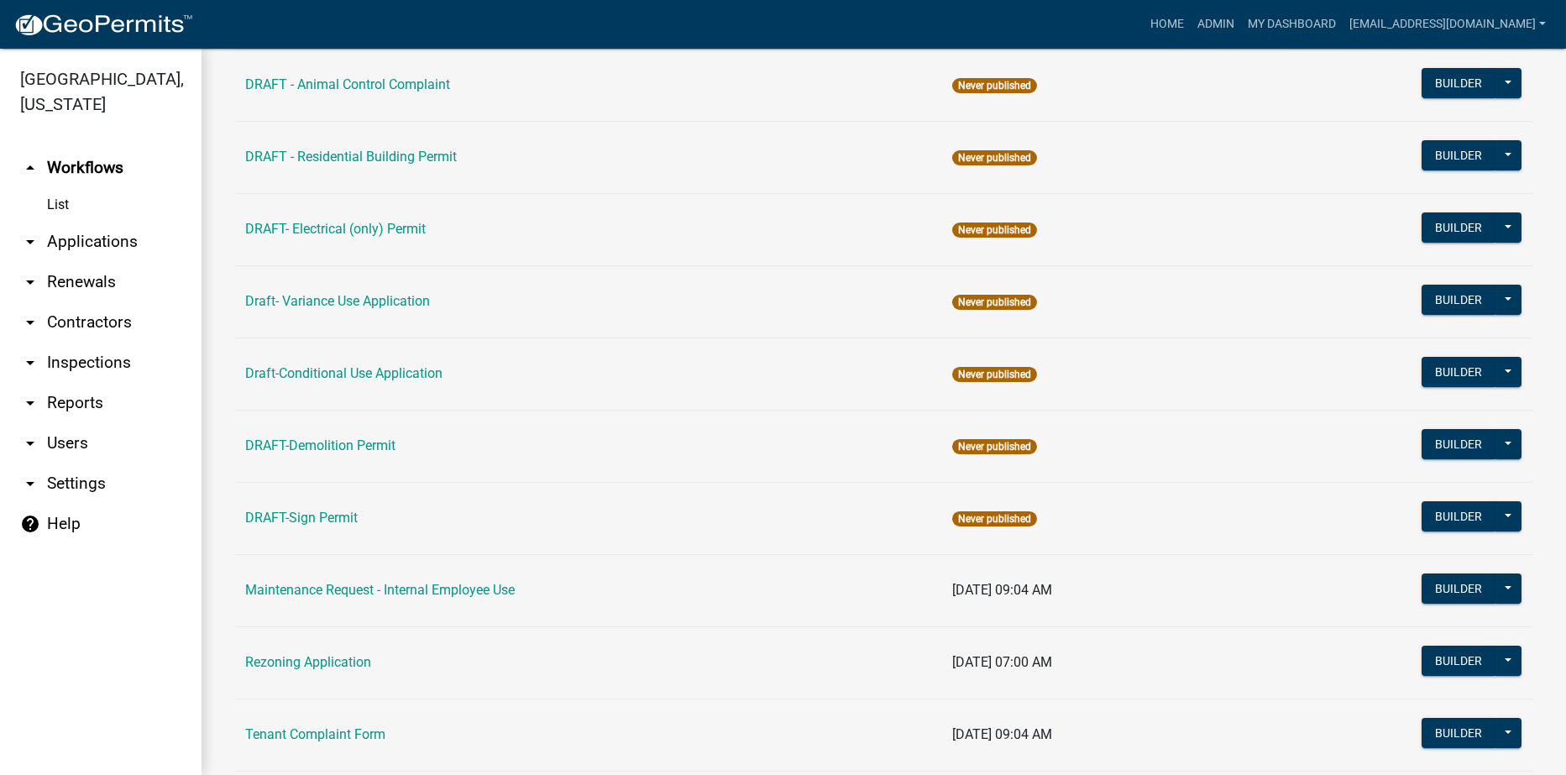
scroll to position [355, 0]
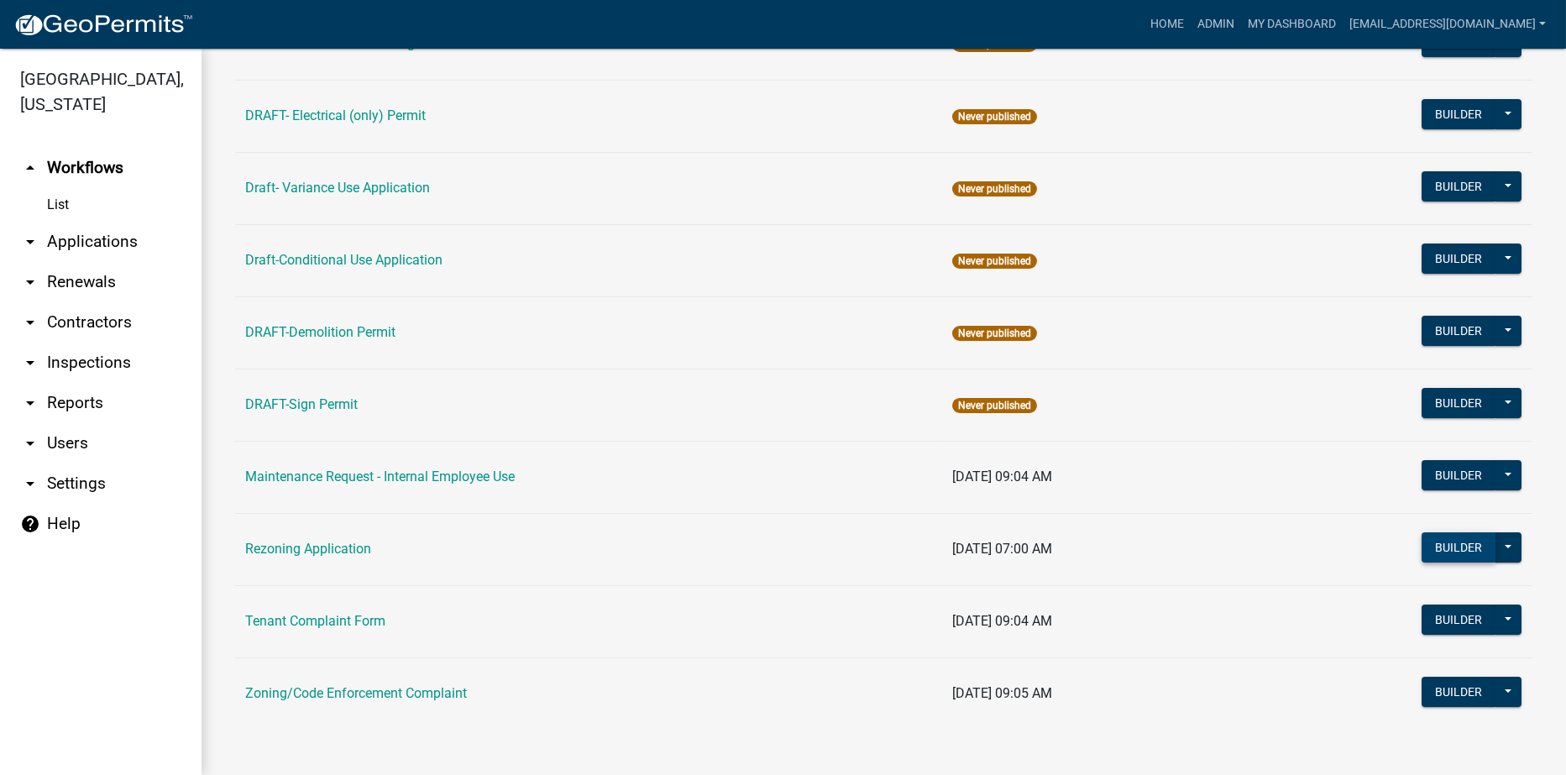
click at [1434, 546] on button "Builder" at bounding box center [1459, 547] width 74 height 30
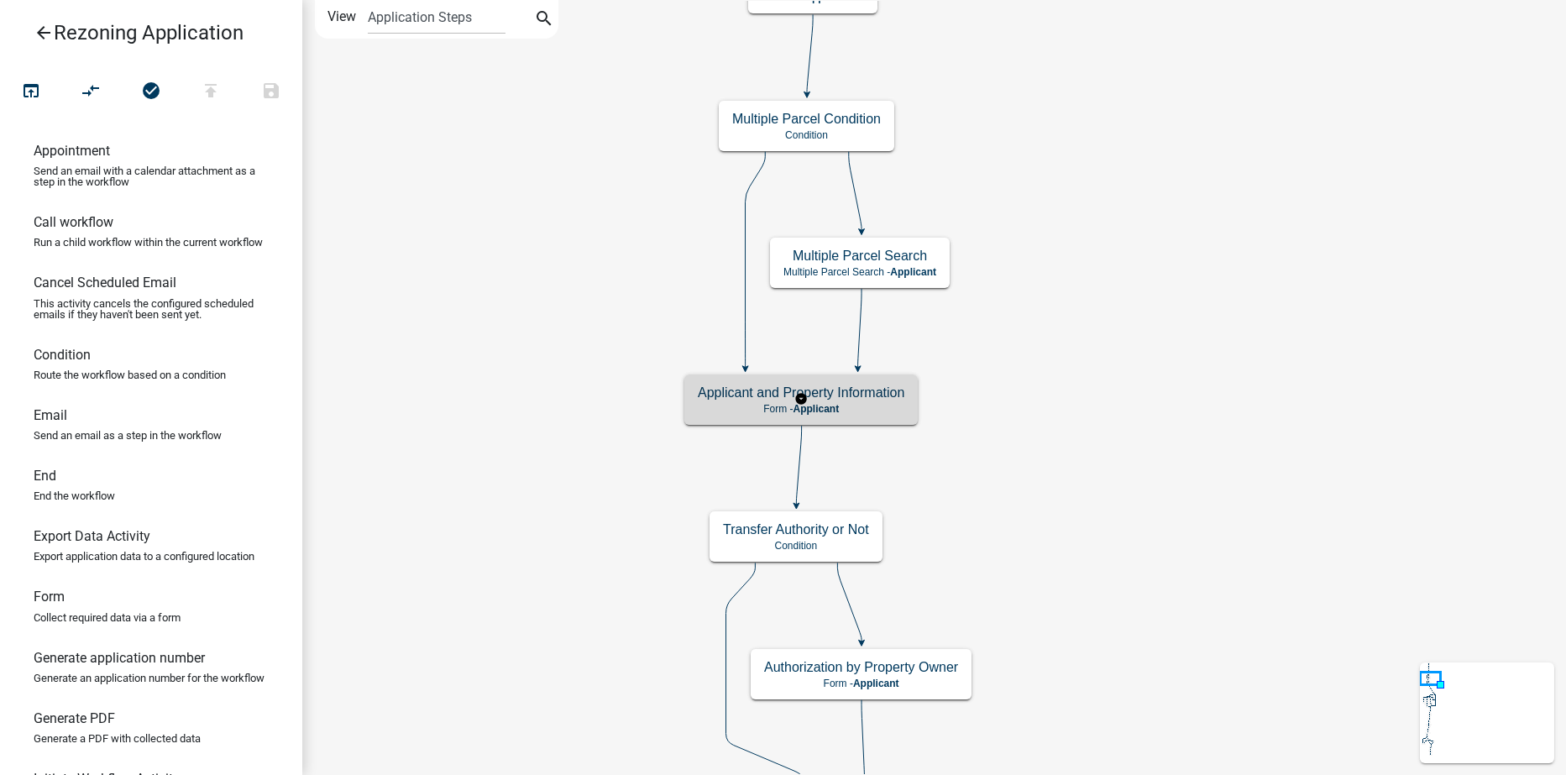
click at [871, 408] on p "Form - Applicant" at bounding box center [801, 409] width 207 height 12
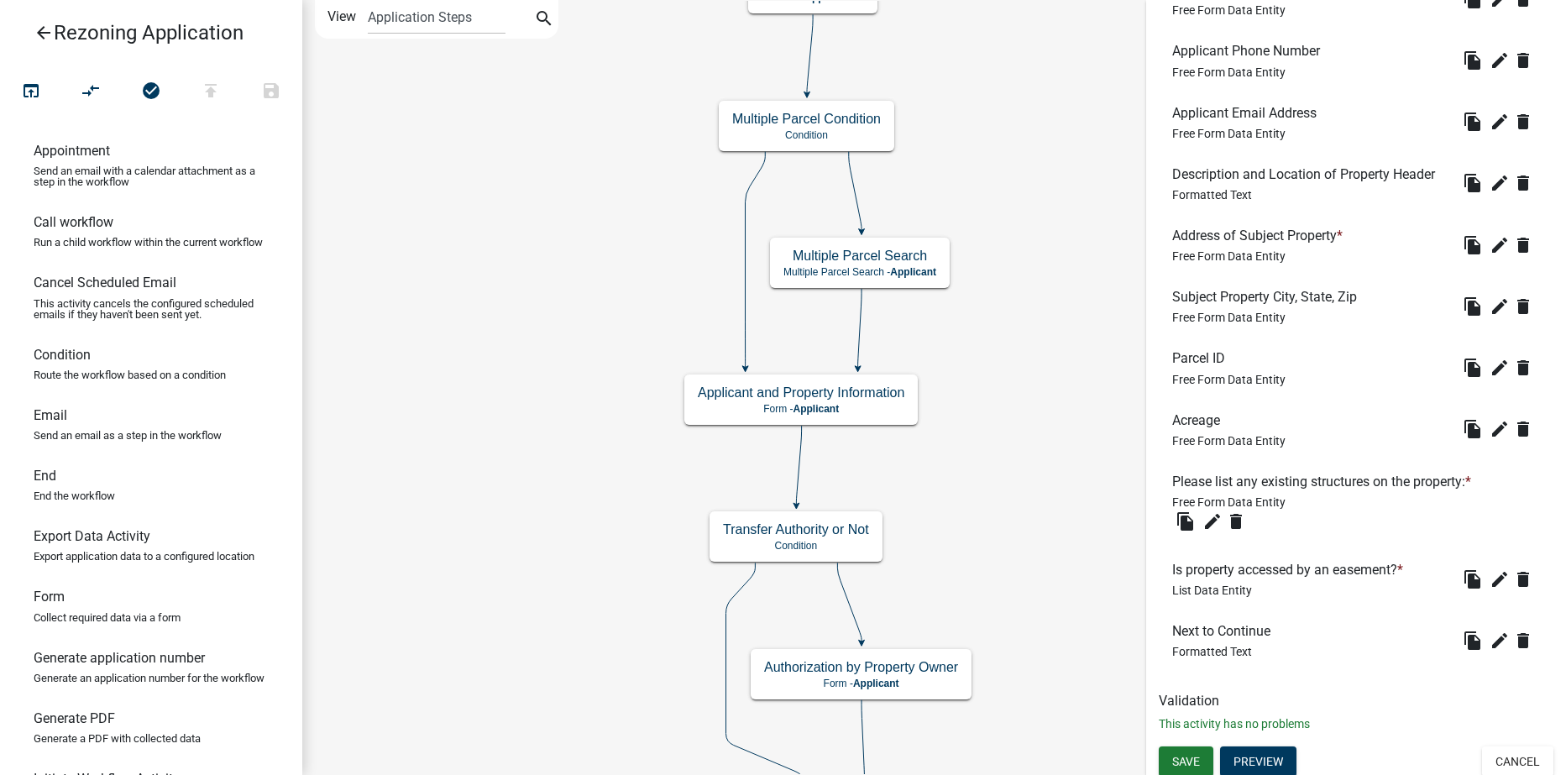
scroll to position [1377, 0]
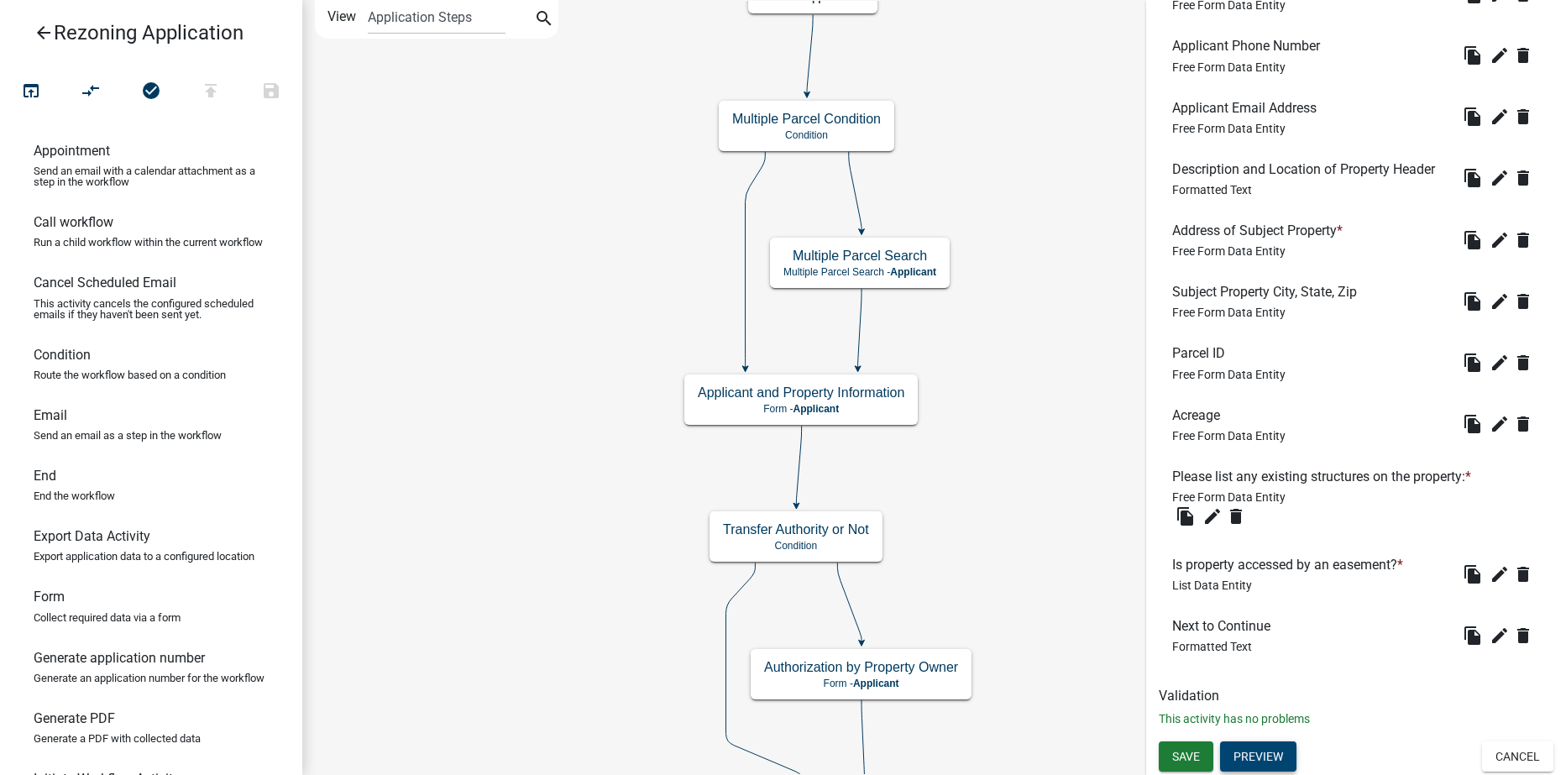
click at [1229, 757] on button "Preview" at bounding box center [1258, 757] width 76 height 30
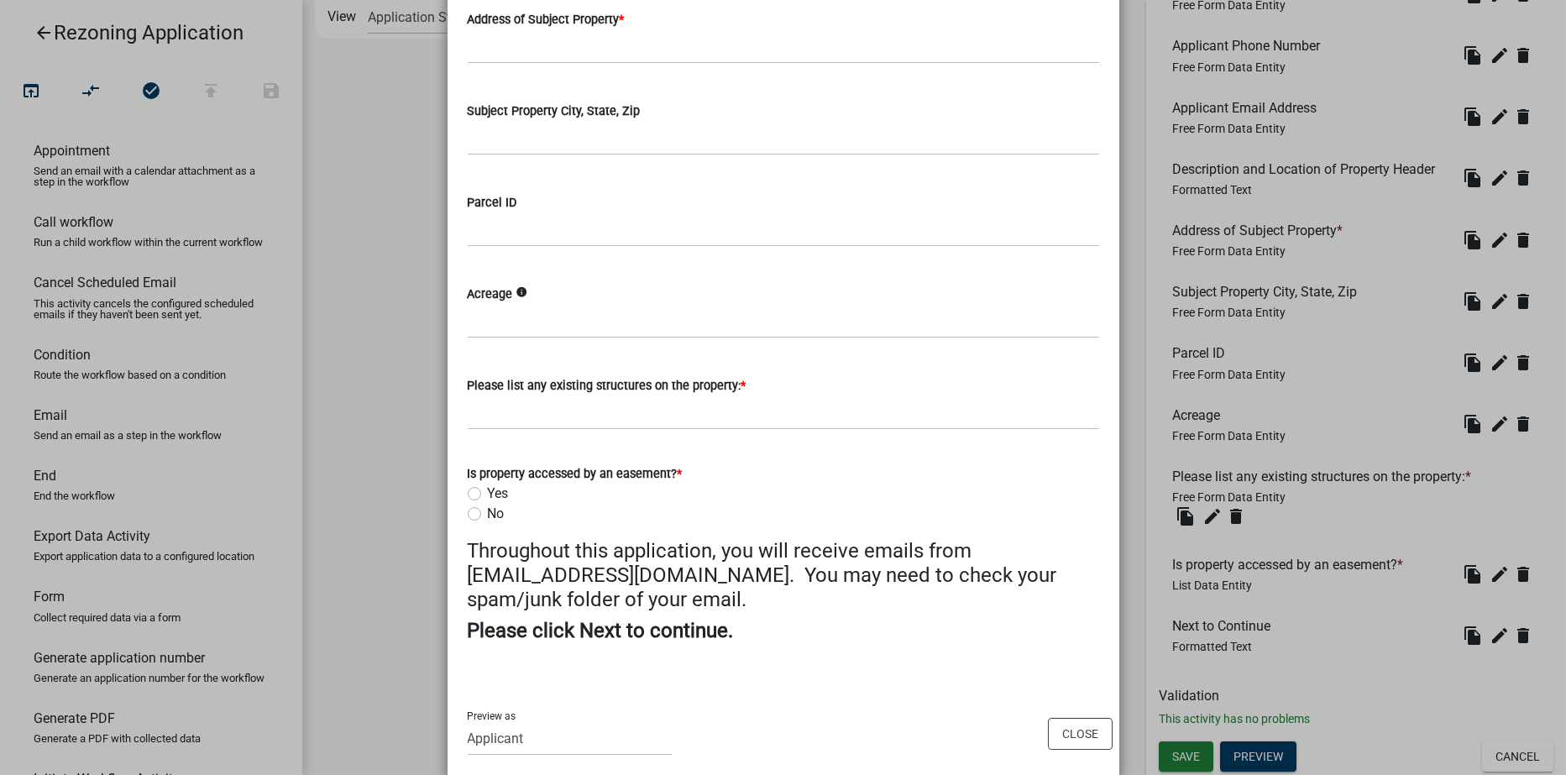
scroll to position [950, 0]
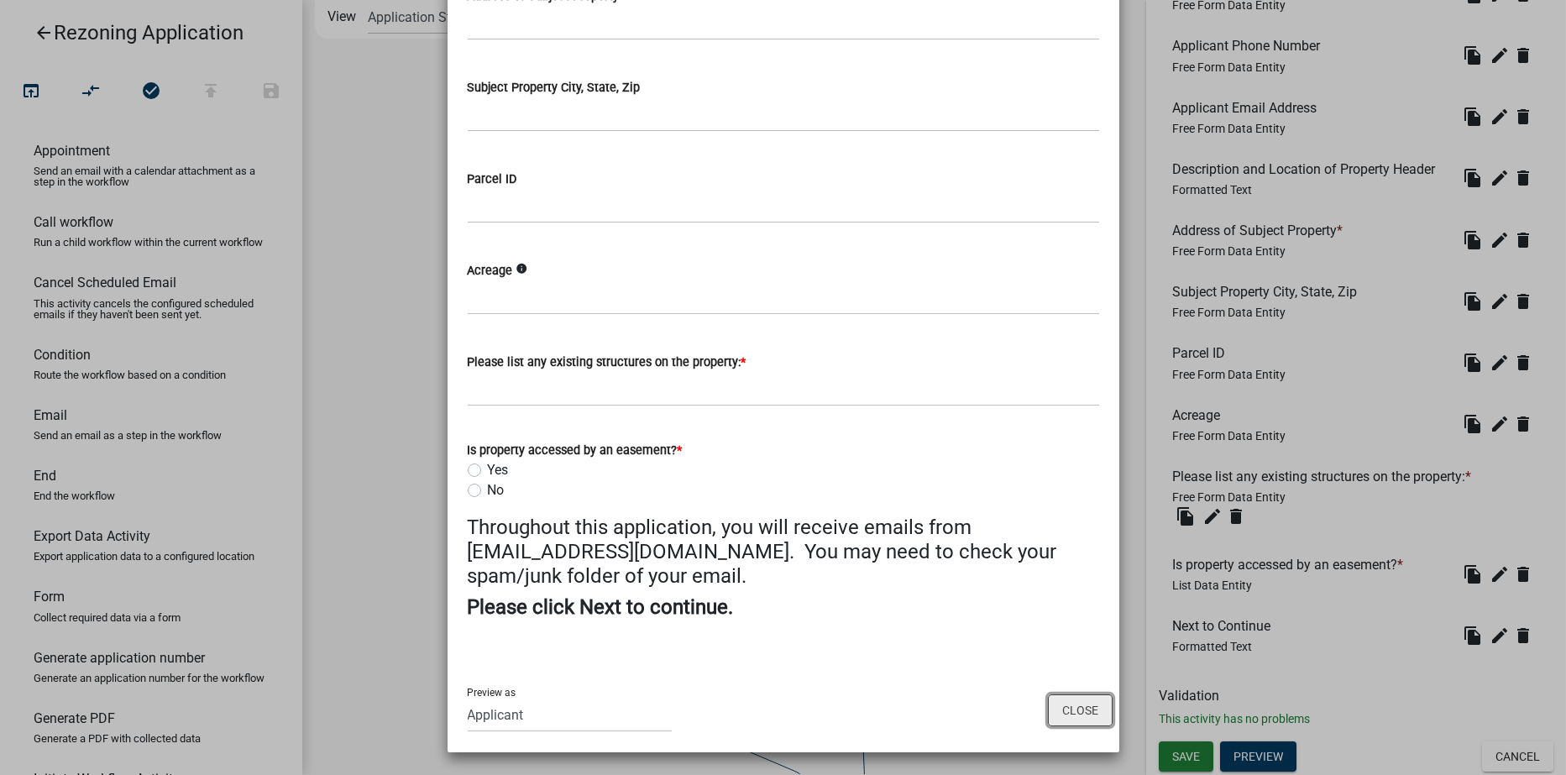
click at [1066, 705] on button "Close" at bounding box center [1080, 711] width 65 height 32
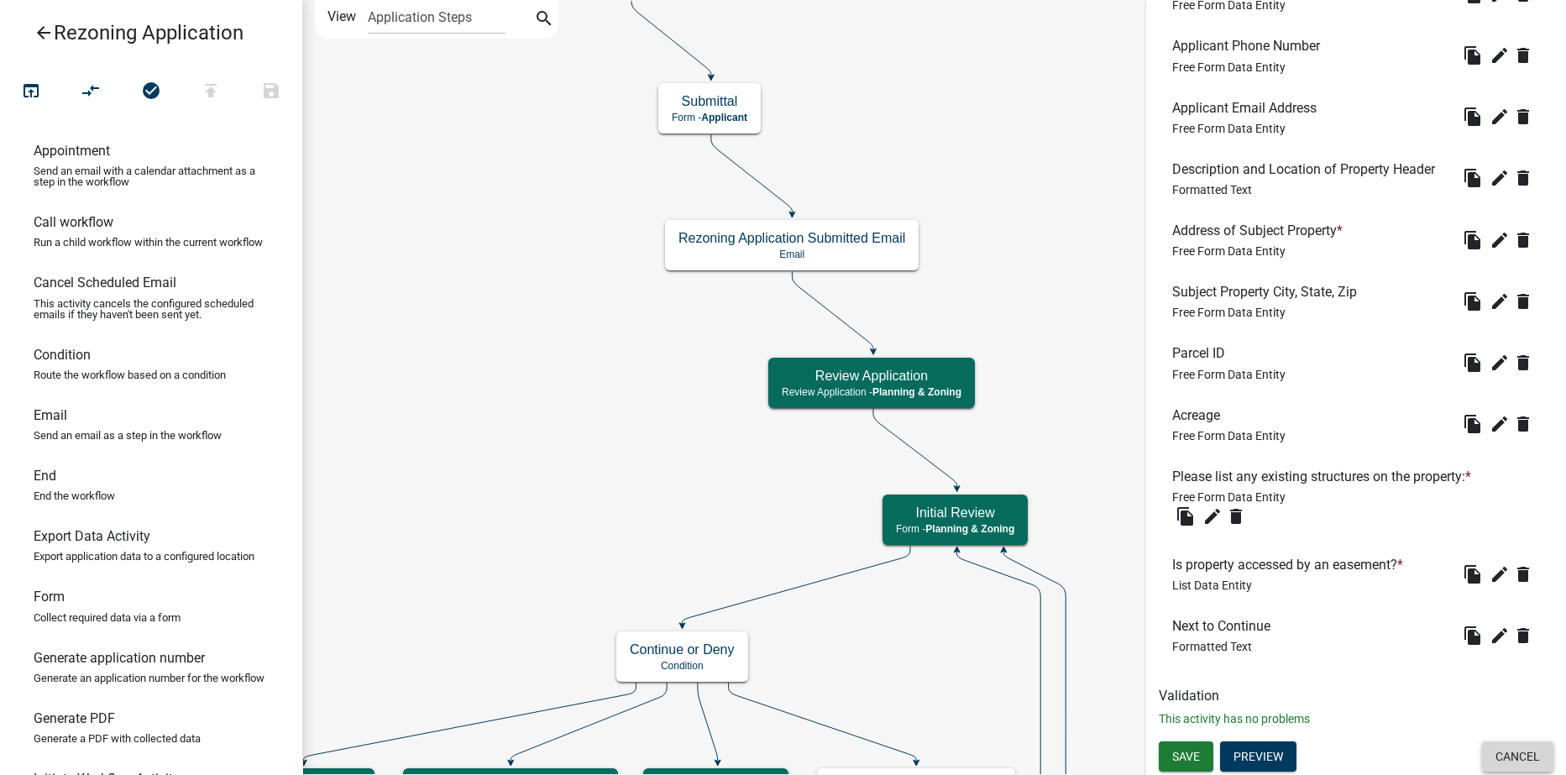
click at [1516, 752] on button "Cancel" at bounding box center [1517, 757] width 71 height 30
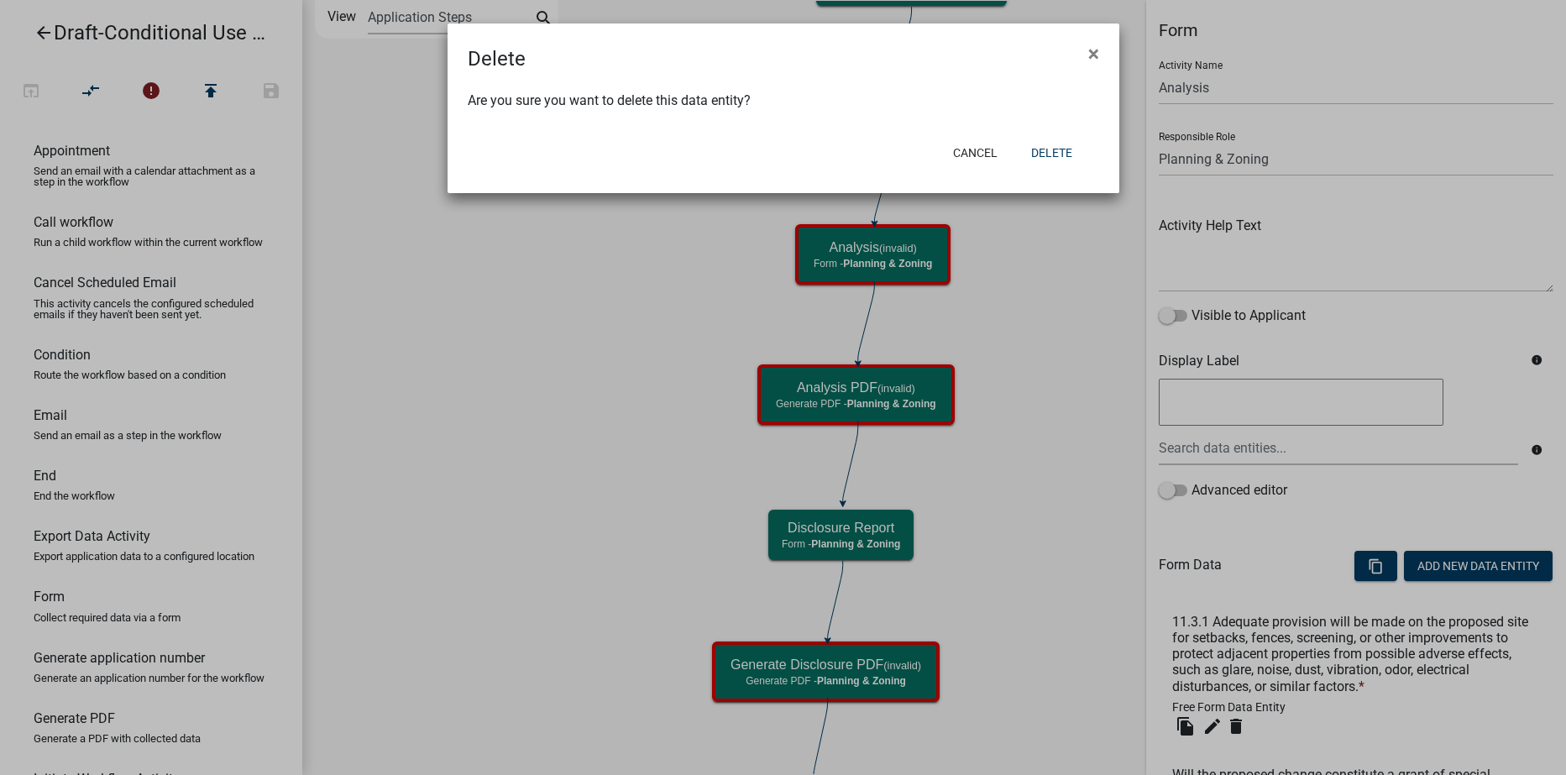
select select "21E23B7C-0AE9-4CE5-BF16-76C7A100C343"
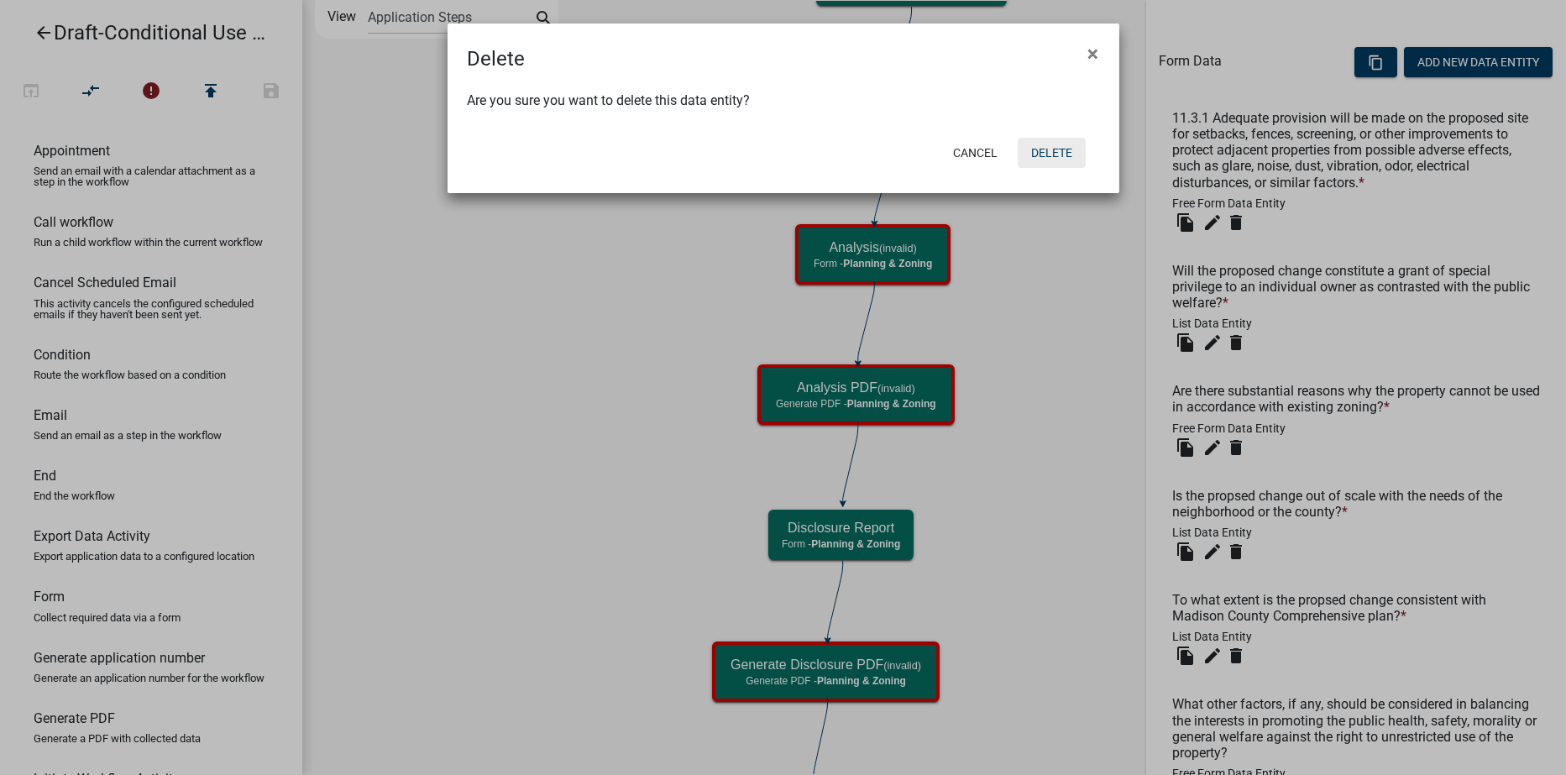
click at [1065, 153] on button "Delete" at bounding box center [1052, 153] width 68 height 30
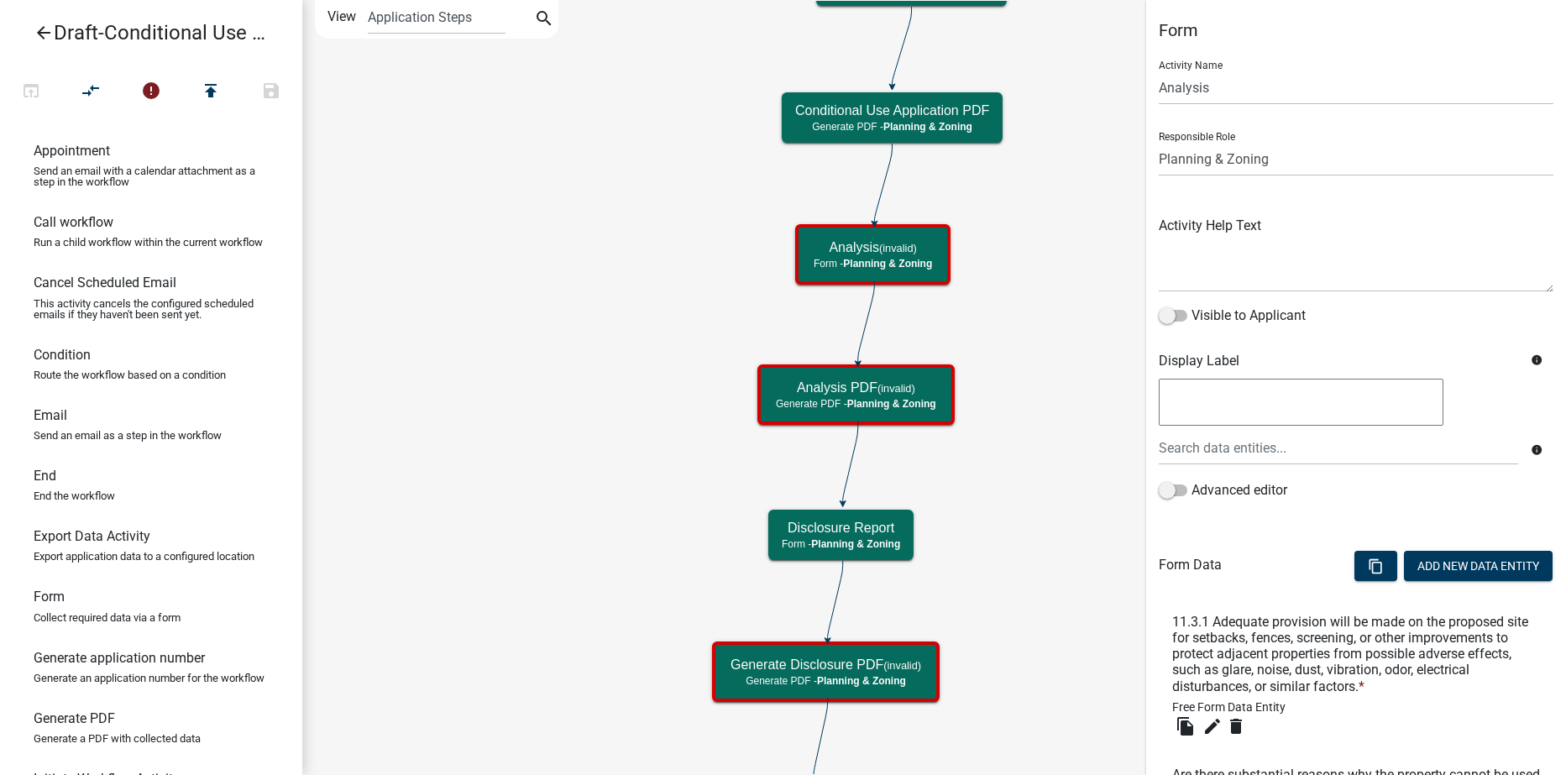
scroll to position [420, 0]
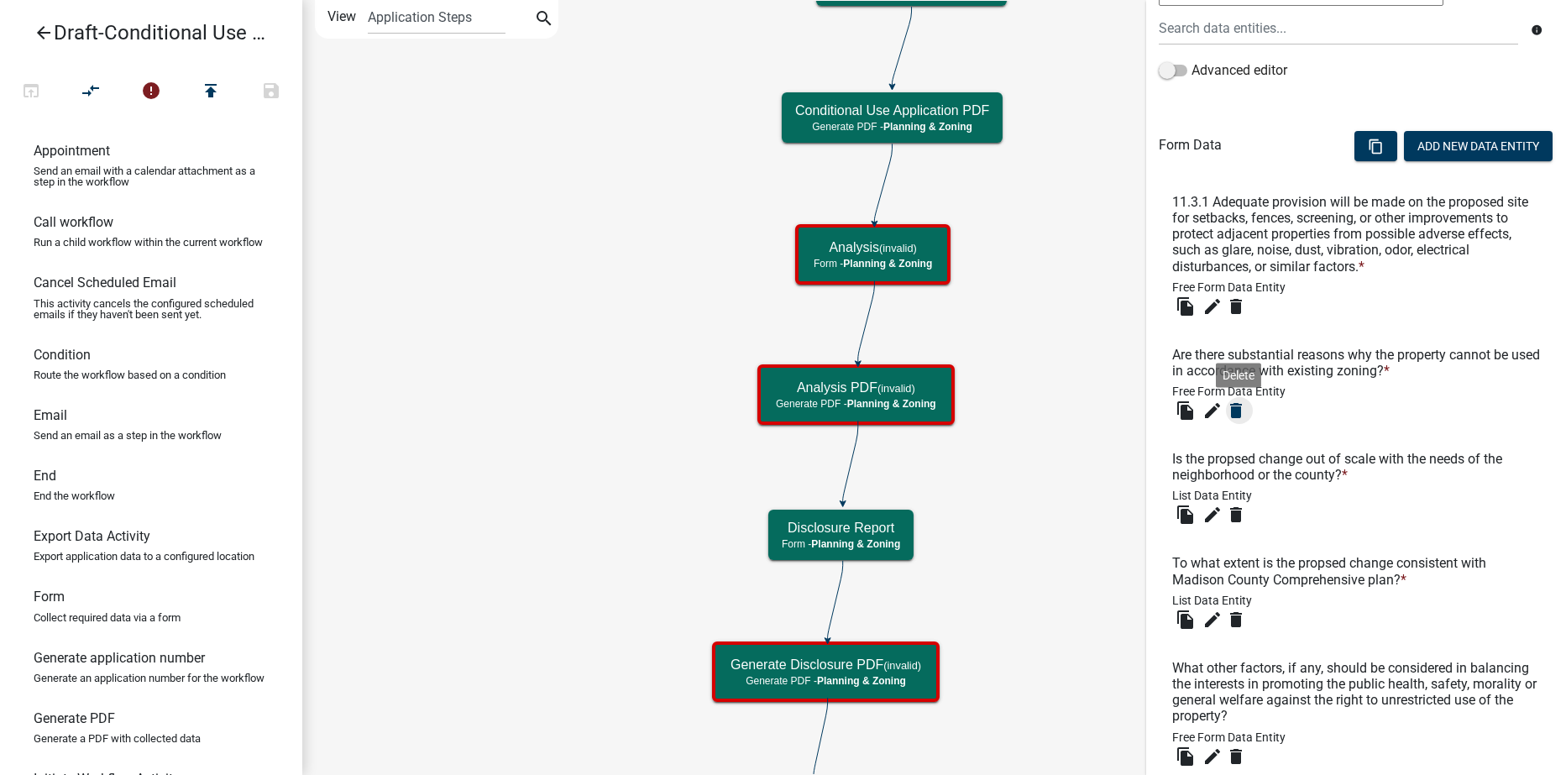
click at [1239, 405] on icon "delete" at bounding box center [1236, 411] width 20 height 20
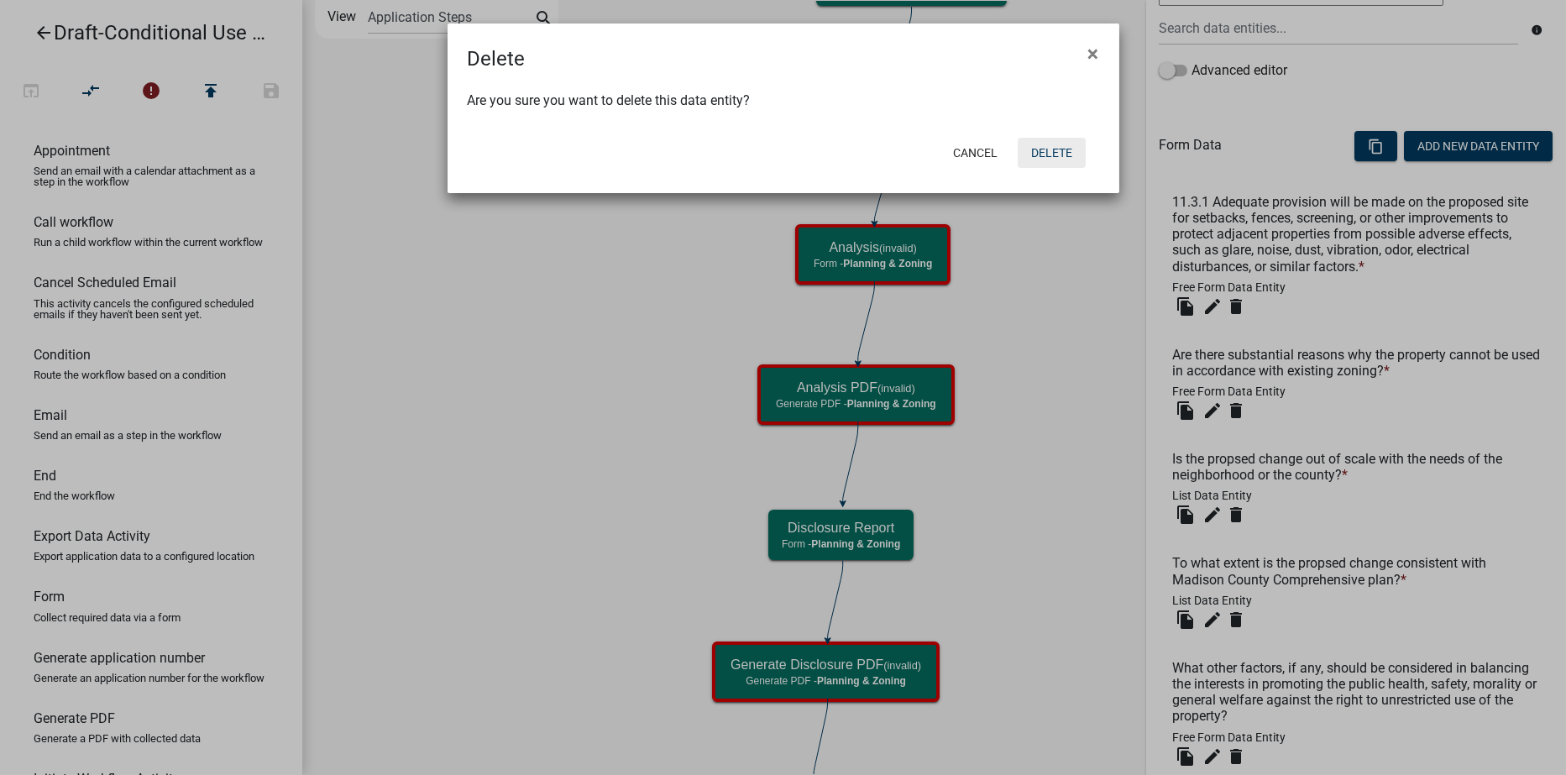
click at [1036, 152] on button "Delete" at bounding box center [1052, 153] width 68 height 30
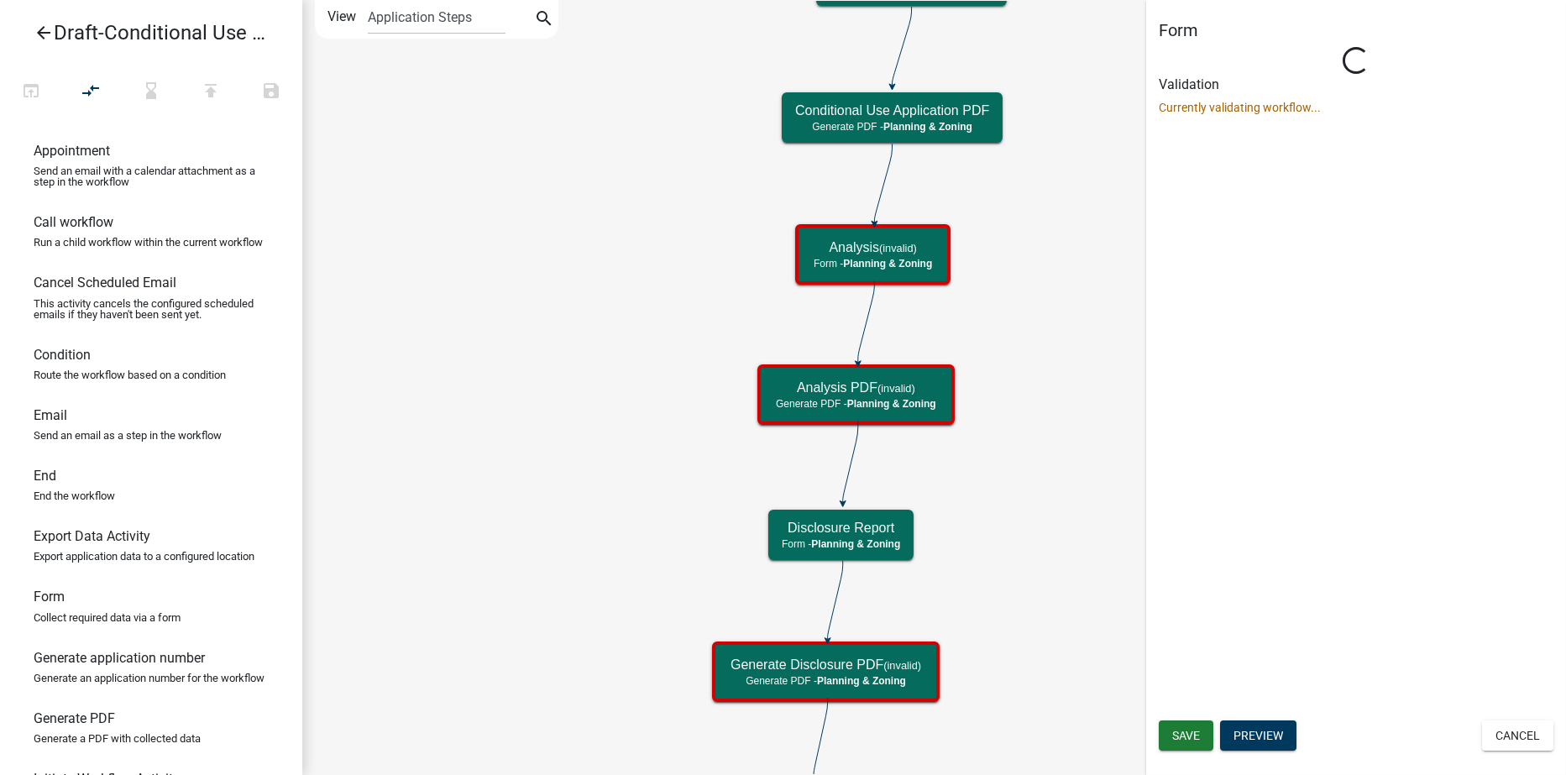
scroll to position [0, 0]
select select "21E23B7C-0AE9-4CE5-BF16-76C7A100C343"
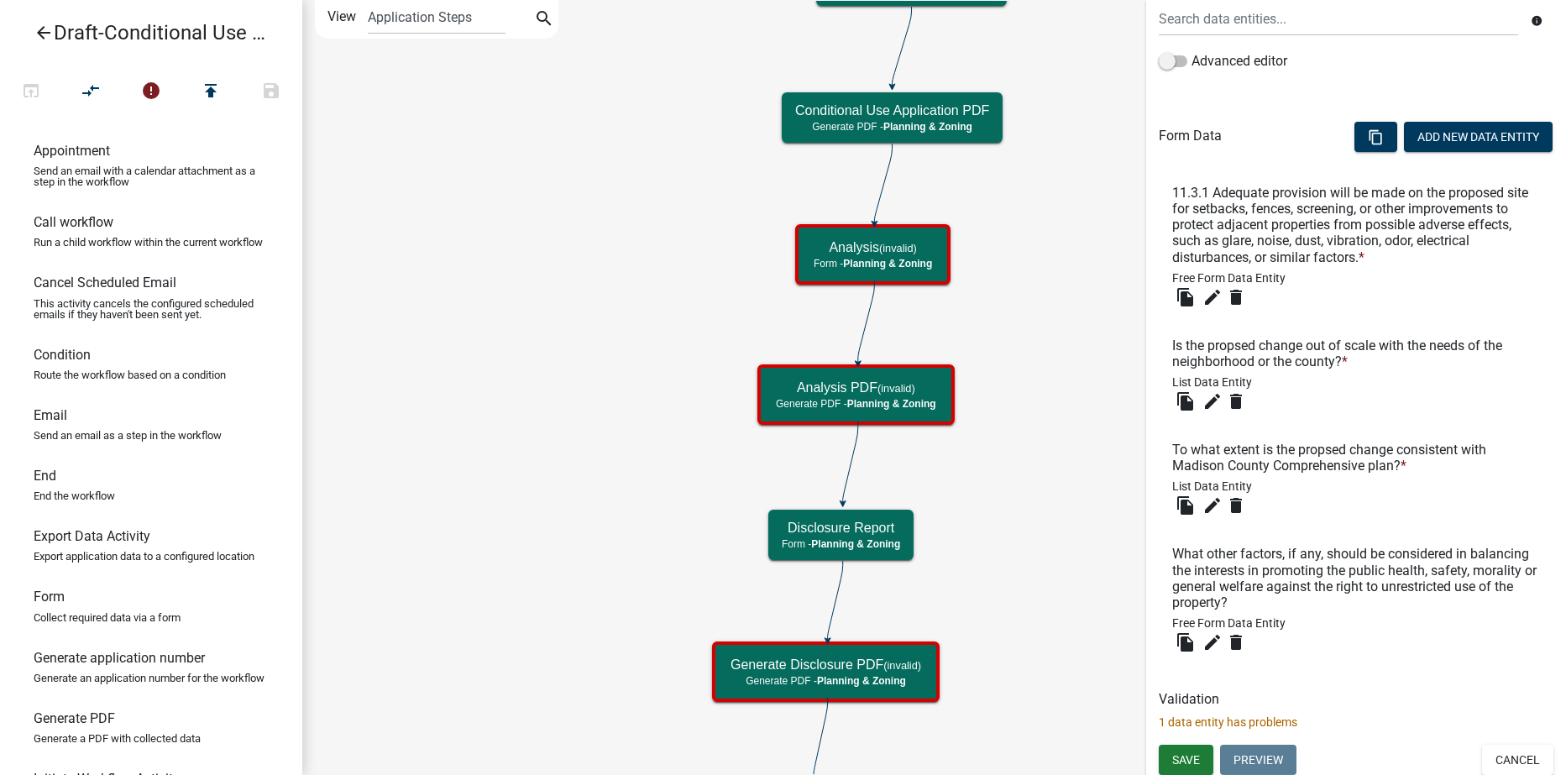
scroll to position [433, 0]
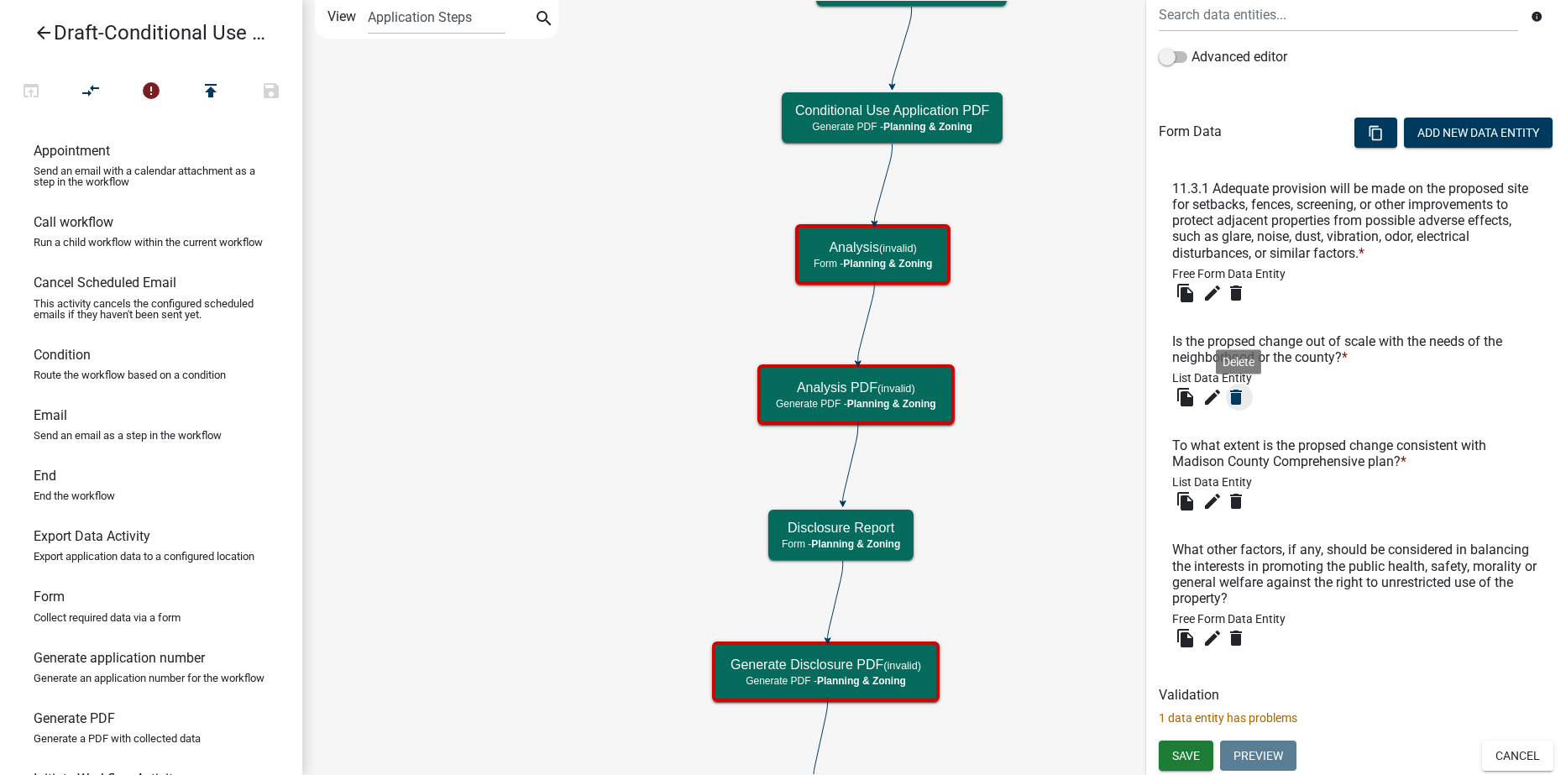
click at [1235, 397] on icon "delete" at bounding box center [1236, 397] width 20 height 20
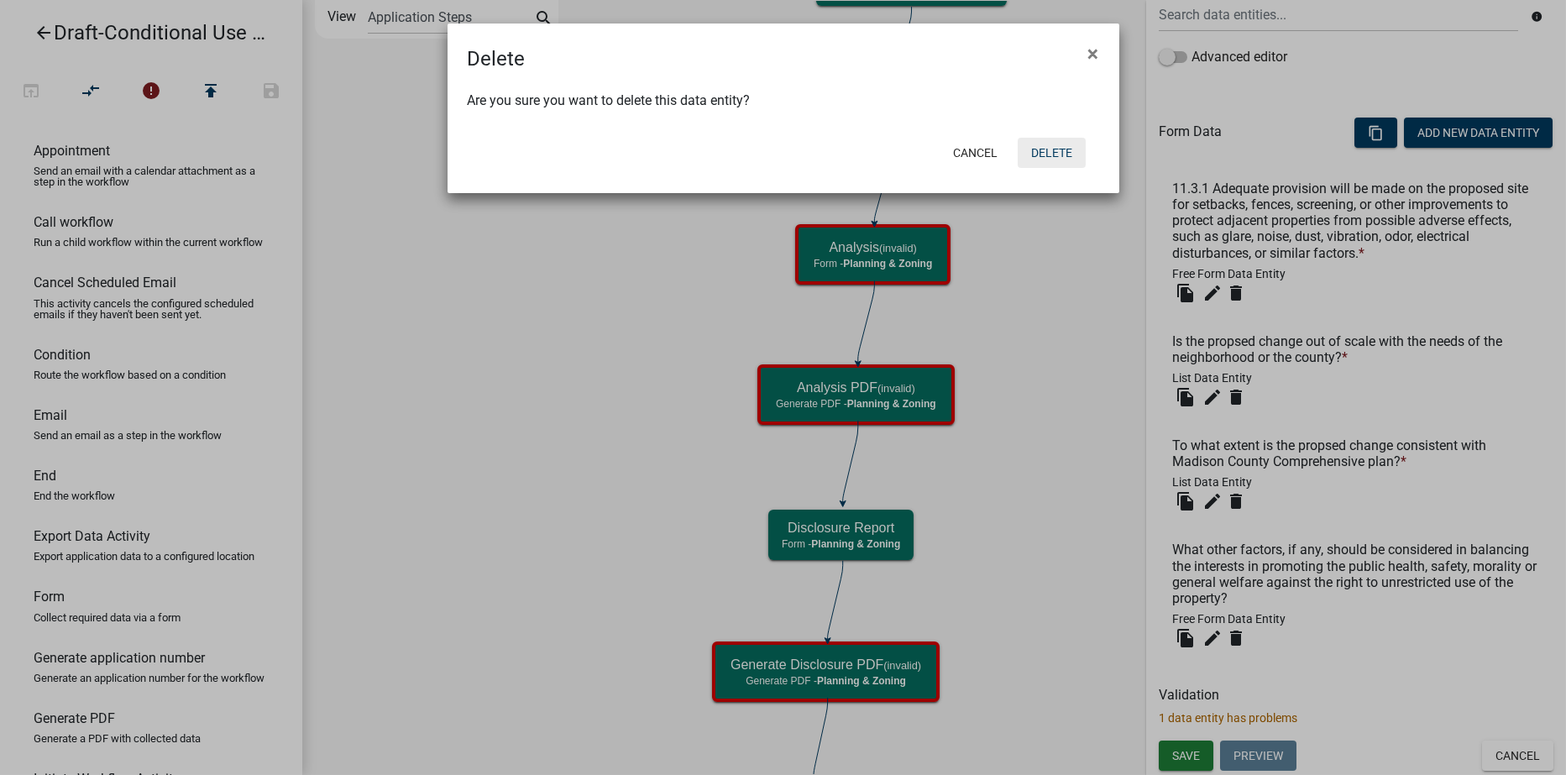
click at [1050, 143] on button "Delete" at bounding box center [1052, 153] width 68 height 30
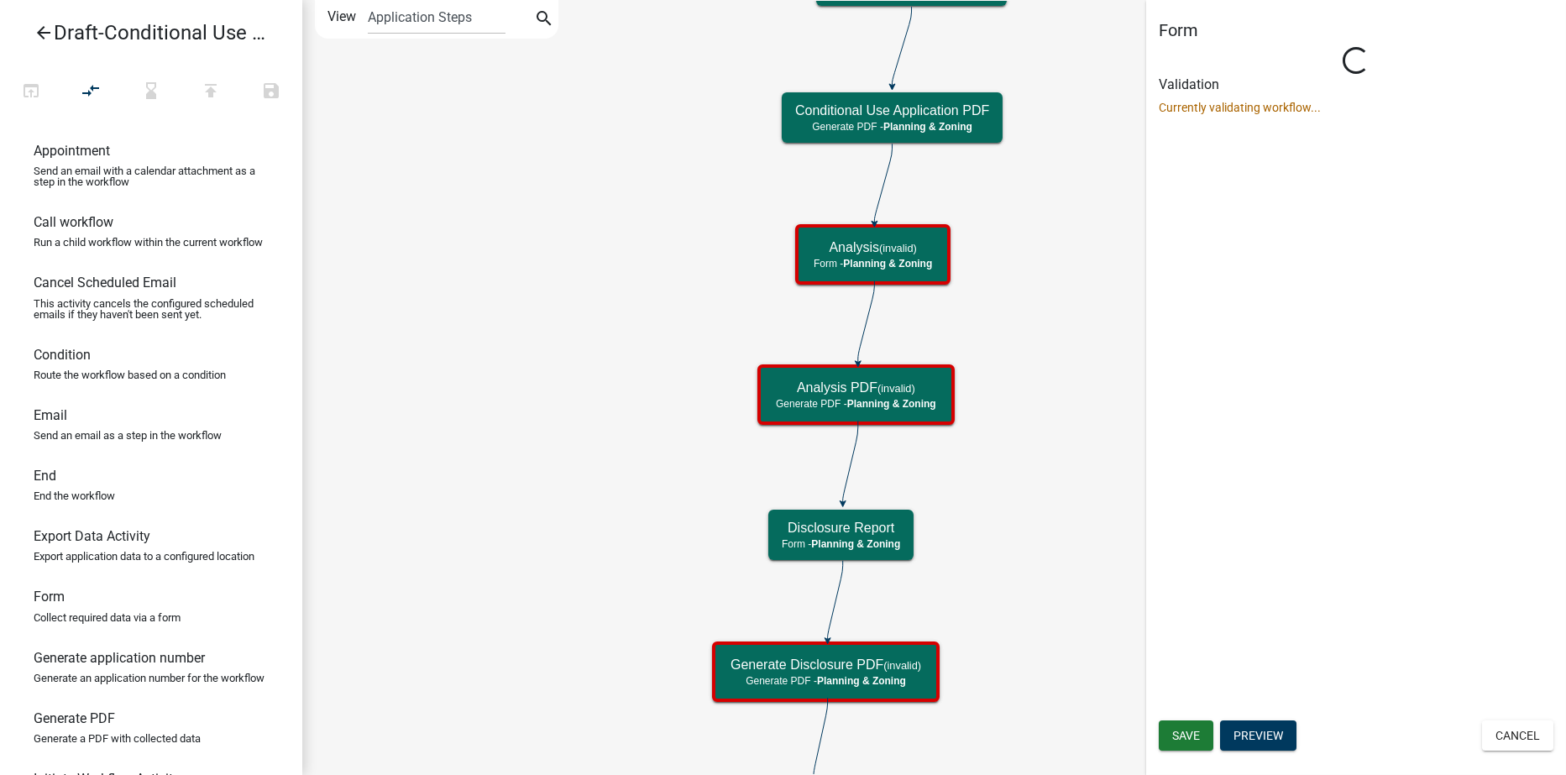
scroll to position [0, 0]
select select "21E23B7C-0AE9-4CE5-BF16-76C7A100C343"
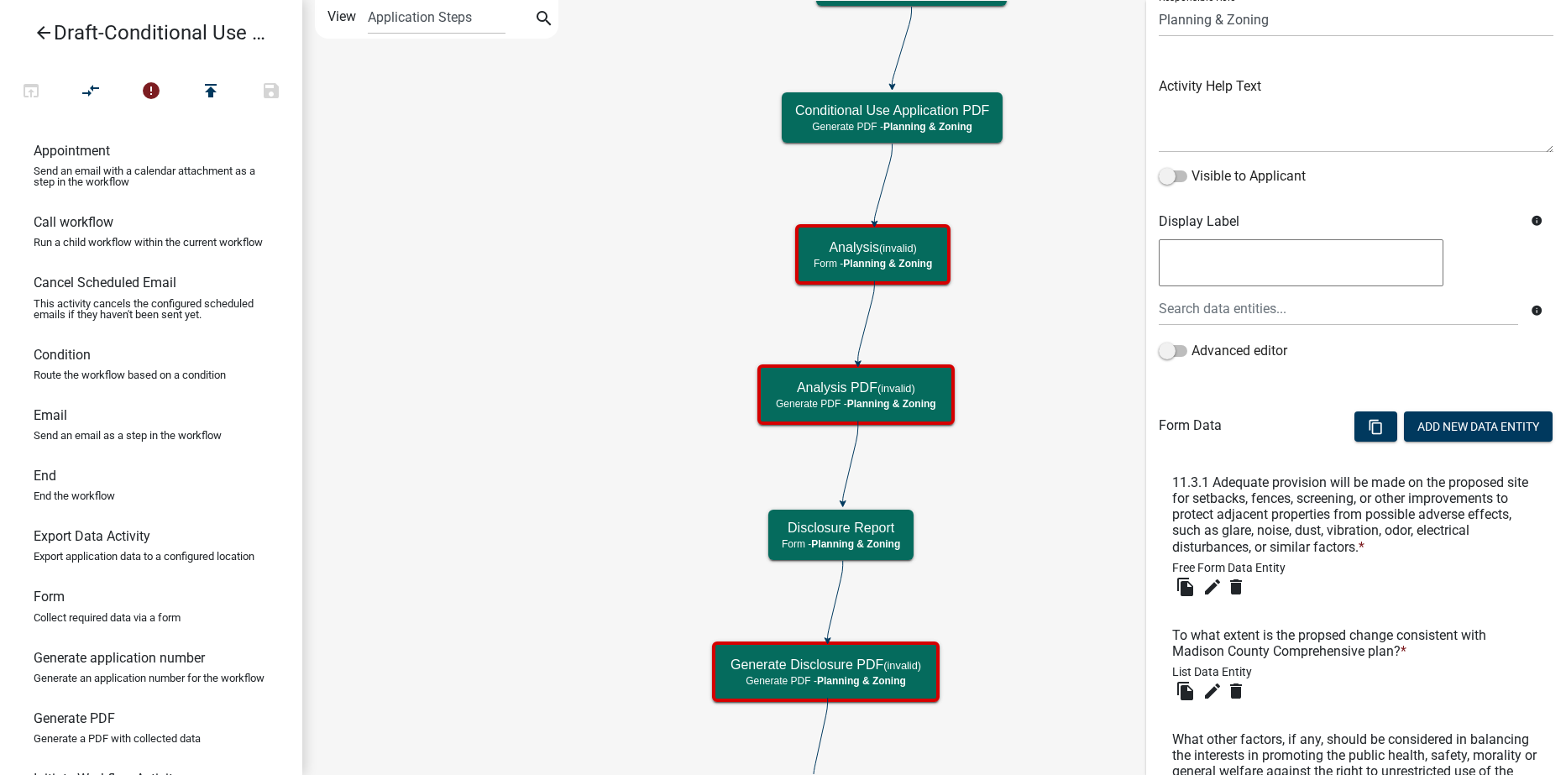
scroll to position [329, 0]
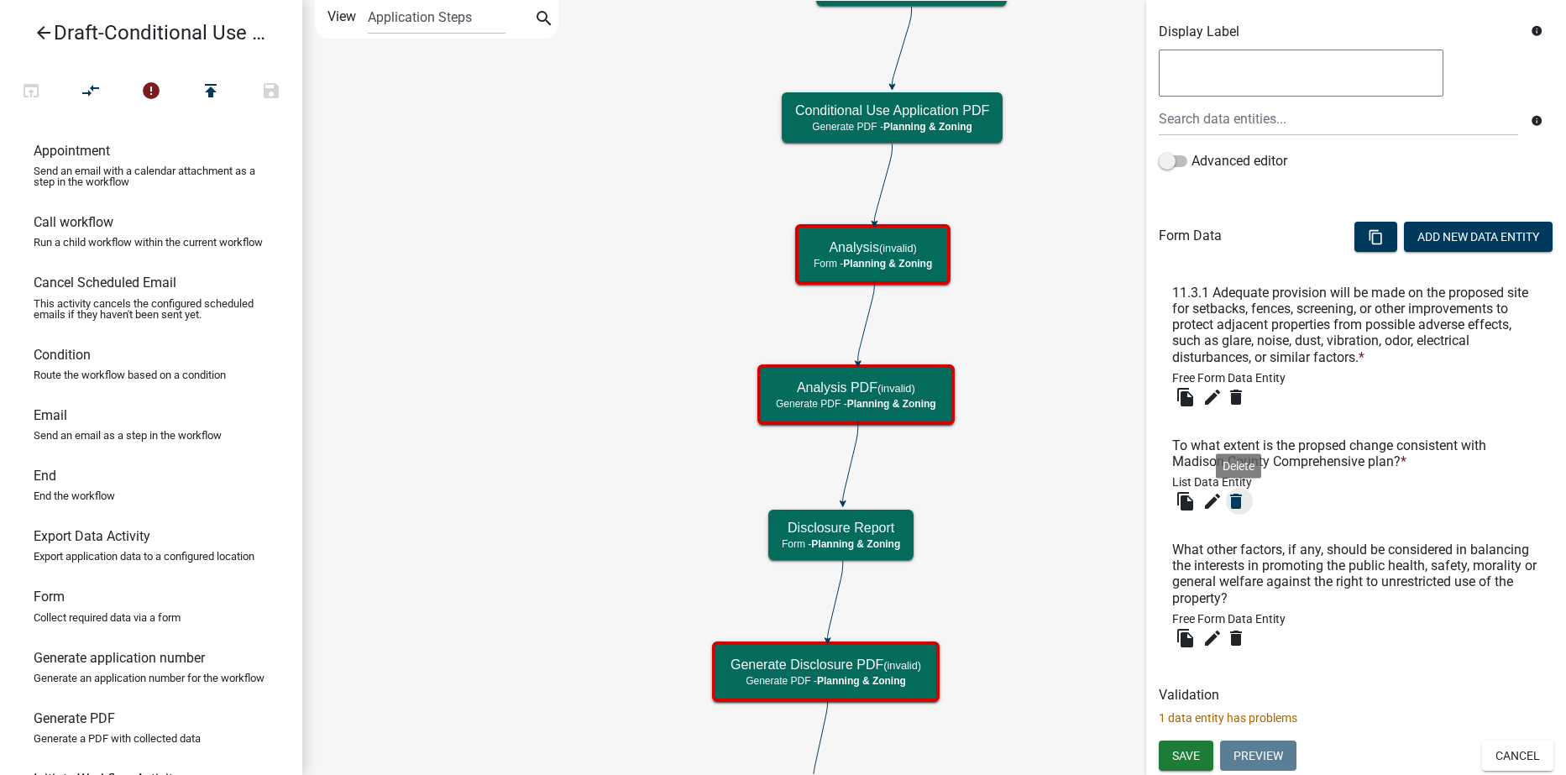
click at [1238, 501] on icon "delete" at bounding box center [1236, 501] width 20 height 20
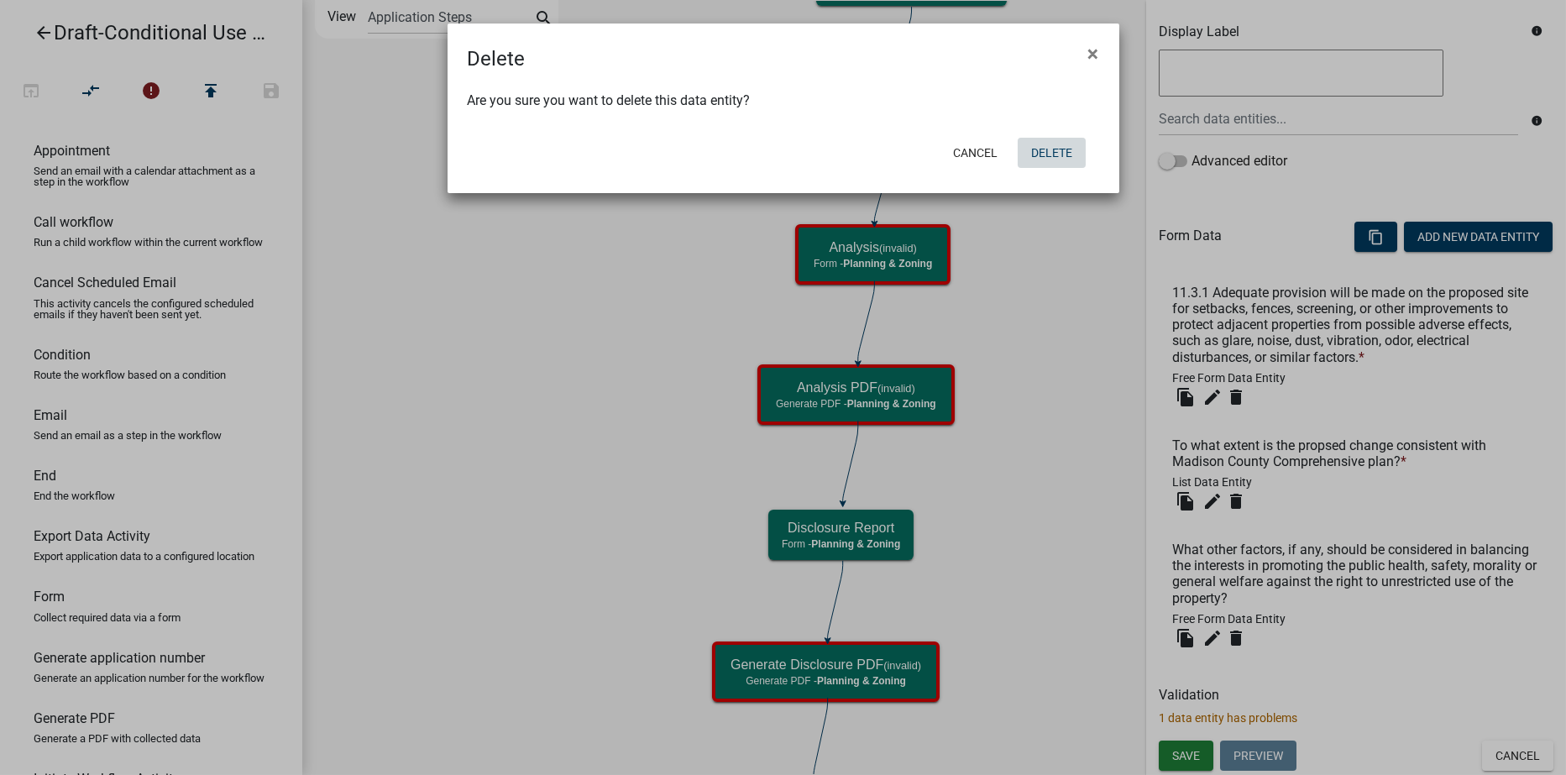
click at [1064, 159] on button "Delete" at bounding box center [1052, 153] width 68 height 30
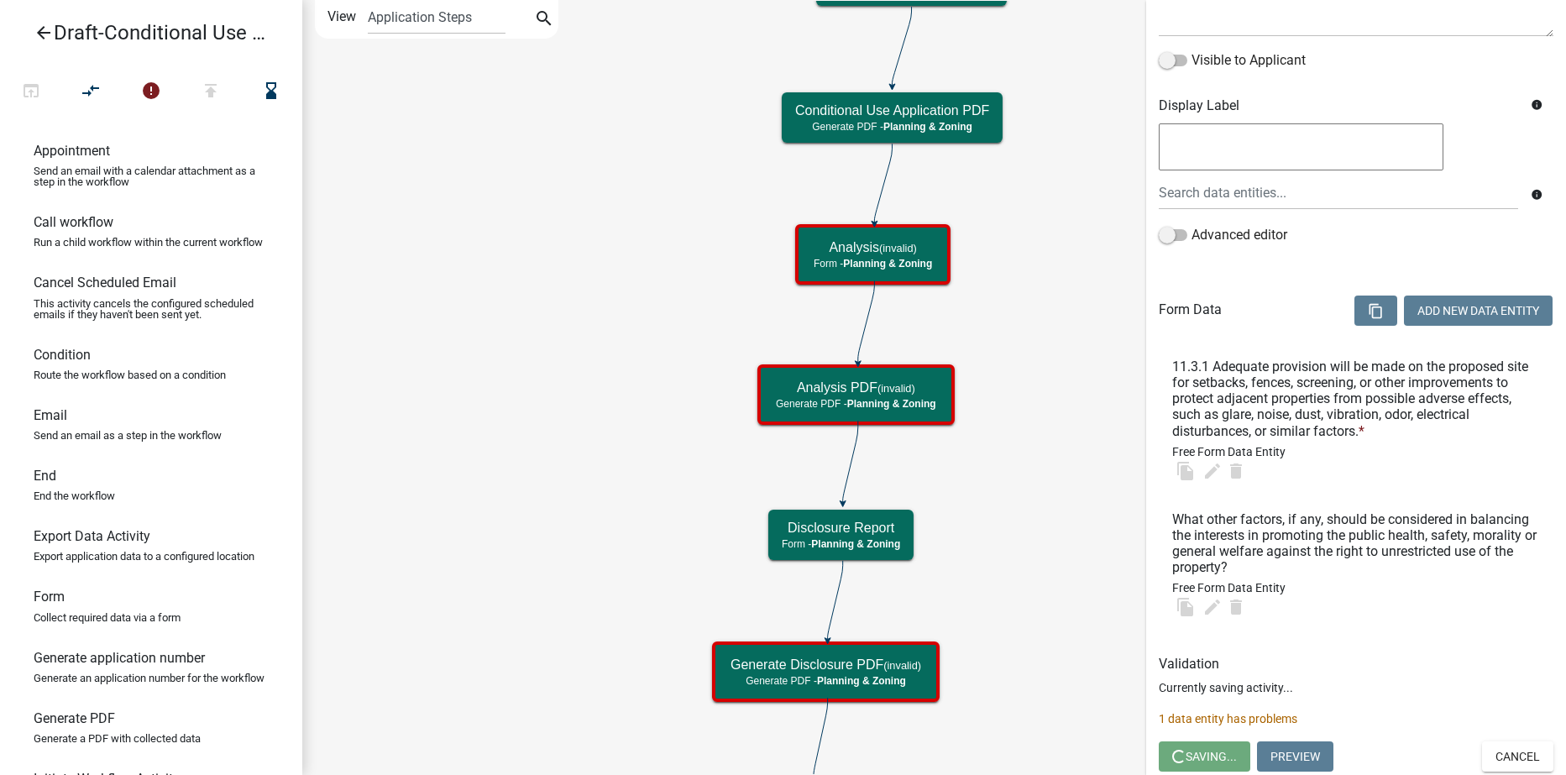
scroll to position [0, 0]
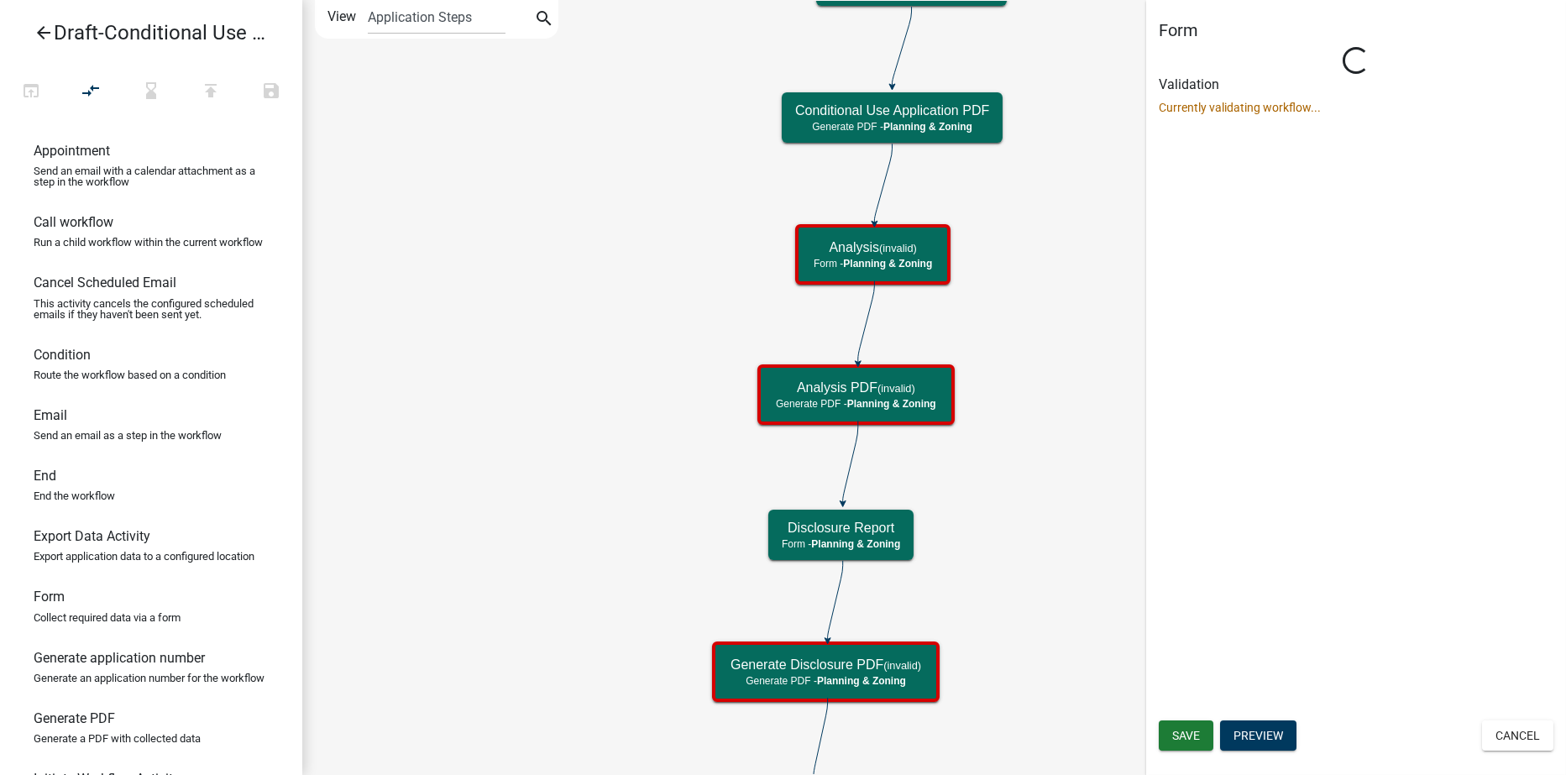
select select "21E23B7C-0AE9-4CE5-BF16-76C7A100C343"
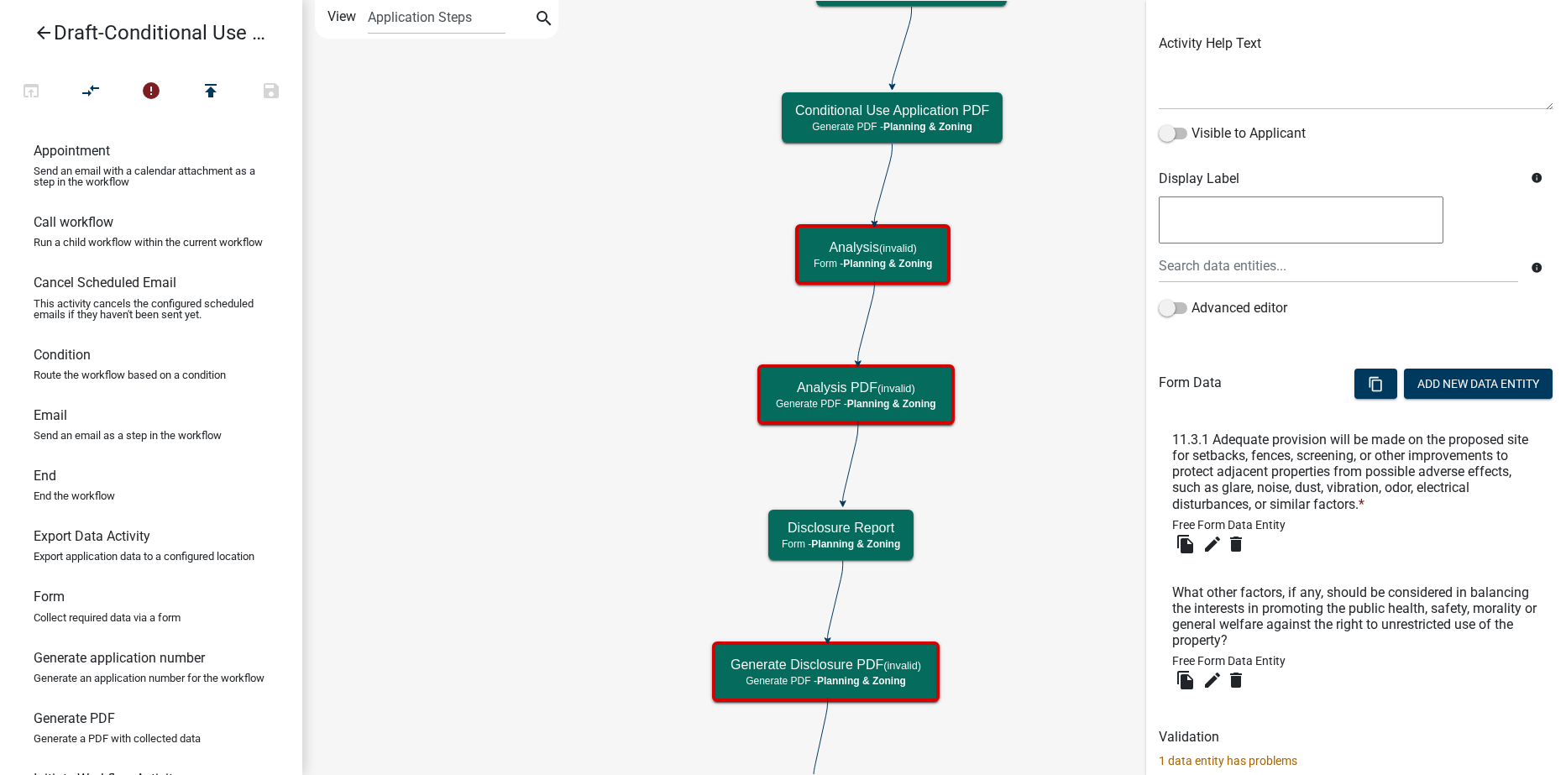
scroll to position [224, 0]
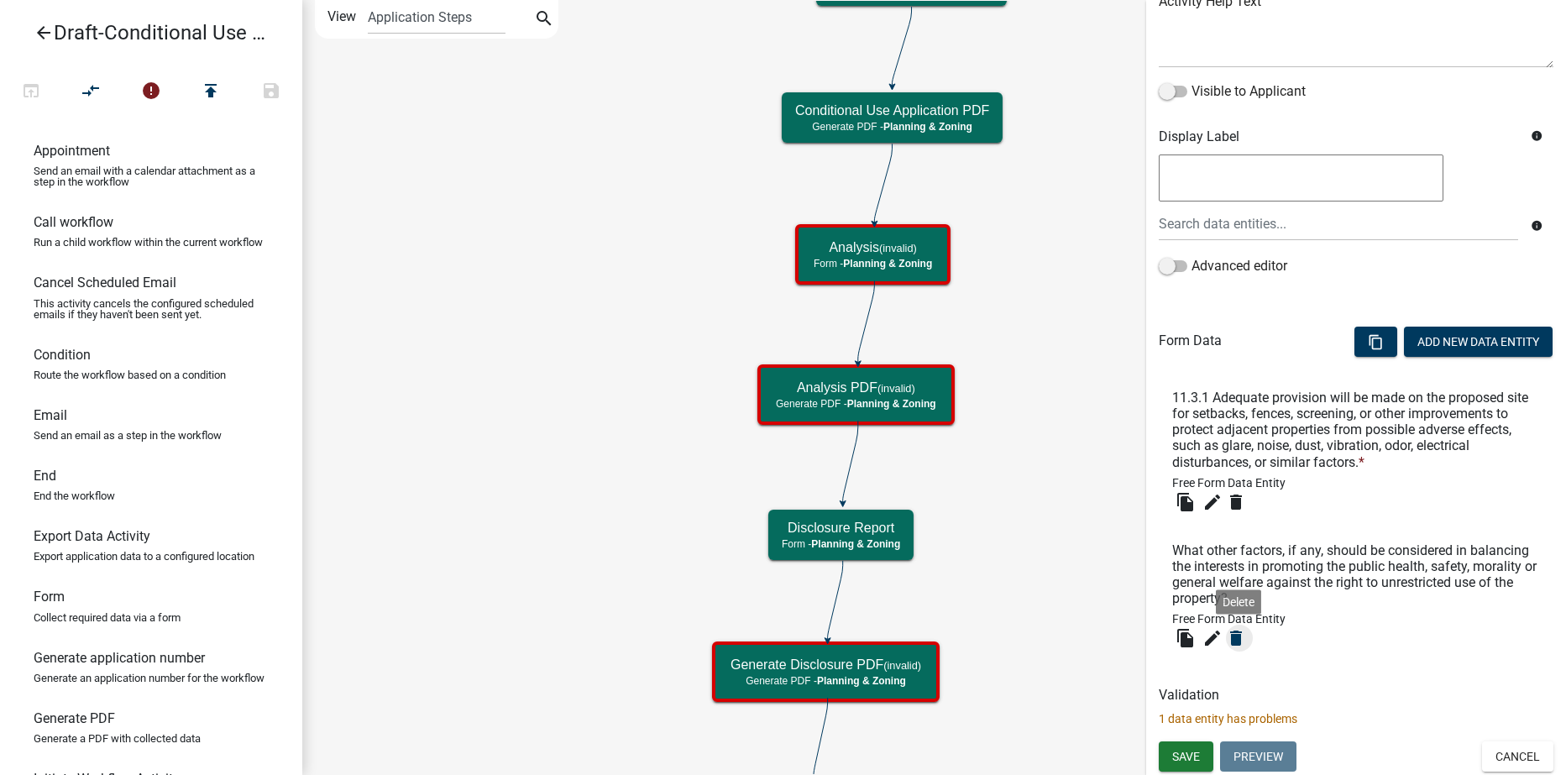
click at [1234, 632] on icon "delete" at bounding box center [1236, 638] width 20 height 20
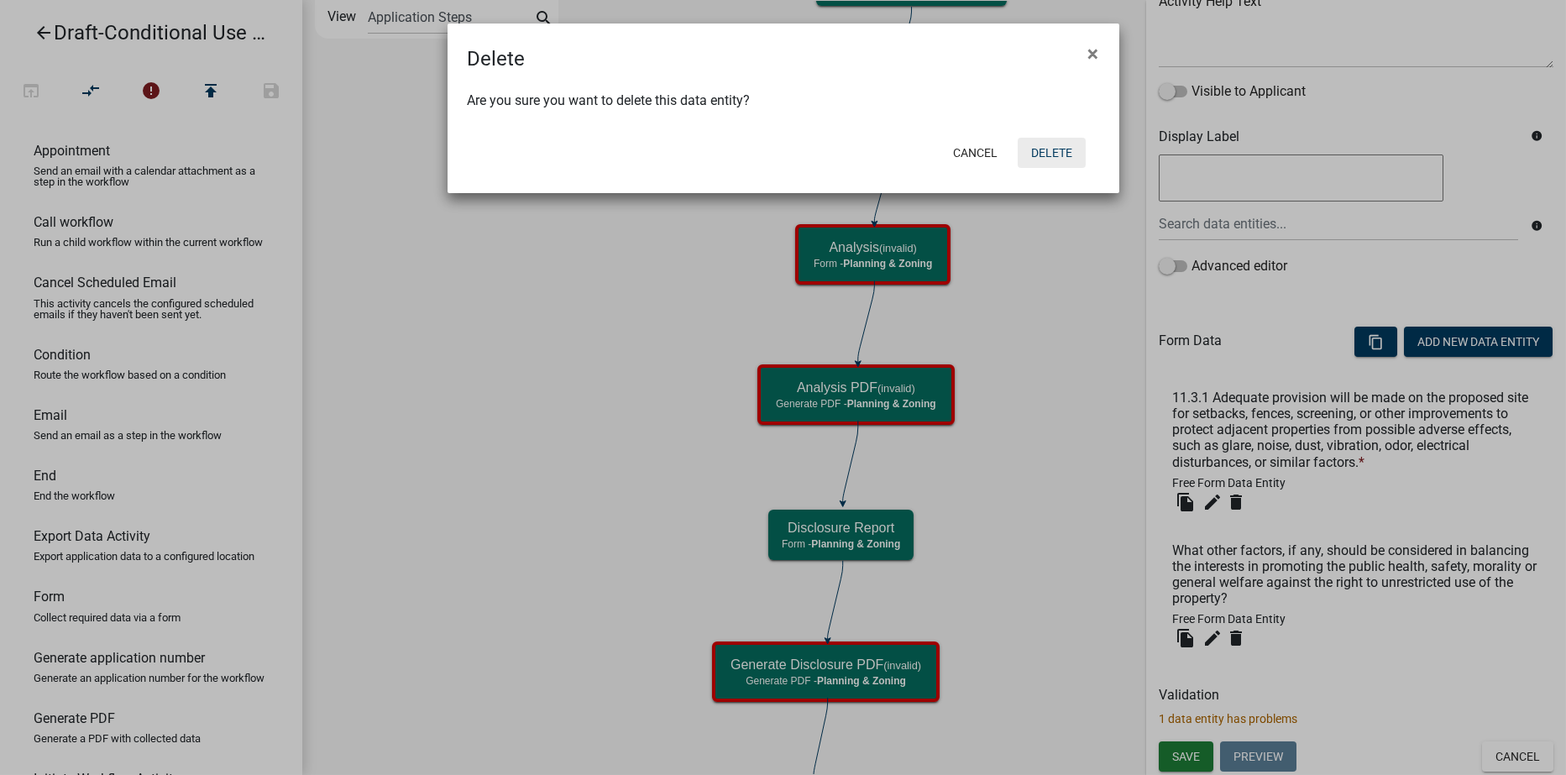
click at [1060, 146] on button "Delete" at bounding box center [1052, 153] width 68 height 30
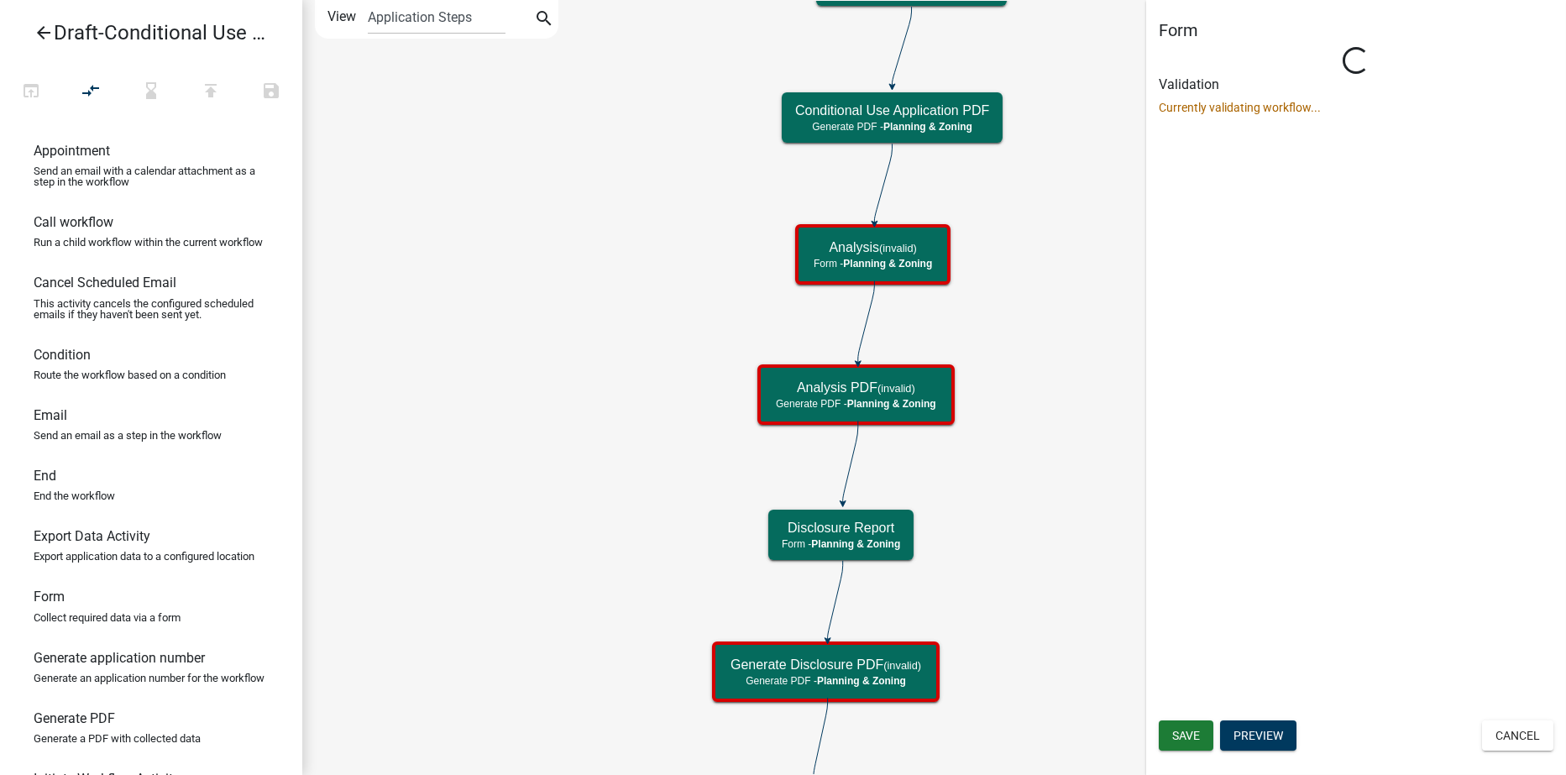
scroll to position [0, 0]
select select "21E23B7C-0AE9-4CE5-BF16-76C7A100C343"
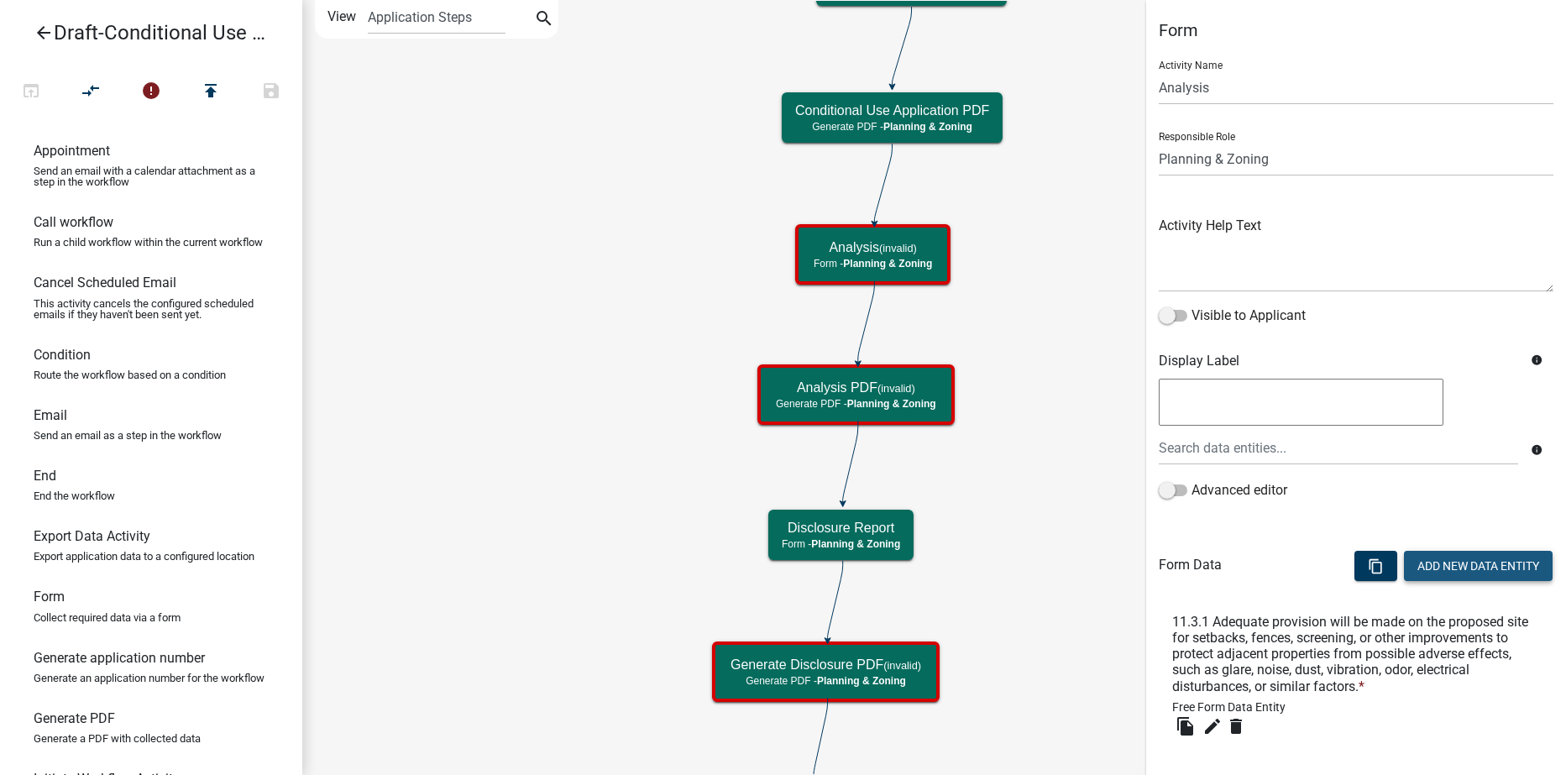
click at [1451, 573] on button "Add New Data Entity" at bounding box center [1478, 566] width 149 height 30
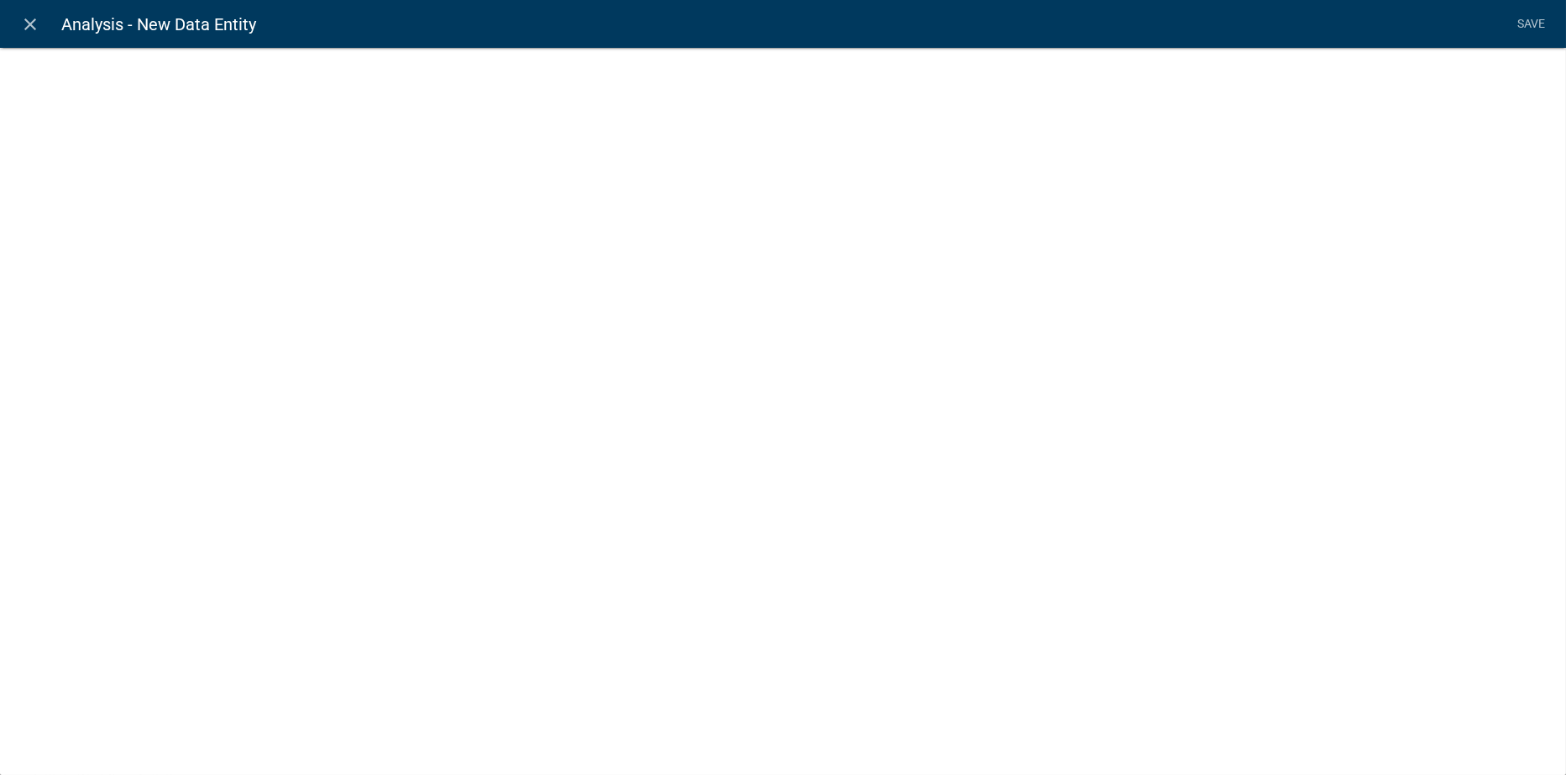
select select
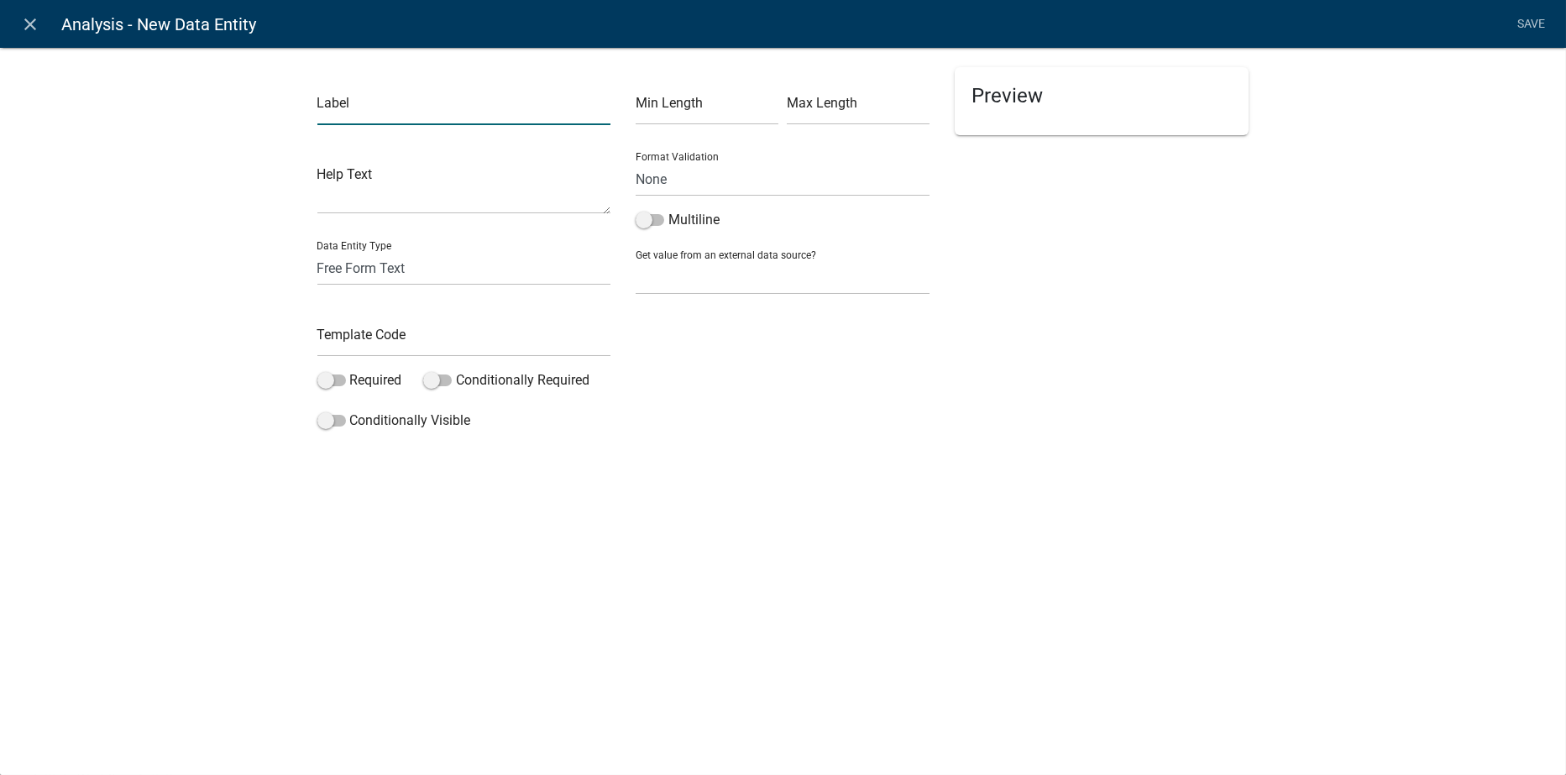
click at [354, 111] on input "text" at bounding box center [464, 108] width 294 height 34
click at [354, 111] on input "11.3.2" at bounding box center [464, 108] width 294 height 34
click at [357, 106] on input "11.3.2 Vehicular and pedestrian traffic on adjacnet streets will not be hindere…" at bounding box center [464, 108] width 294 height 34
type input "11.3.2 Vehicular and pedestrian traffic on adjacent streets will not be hindere…"
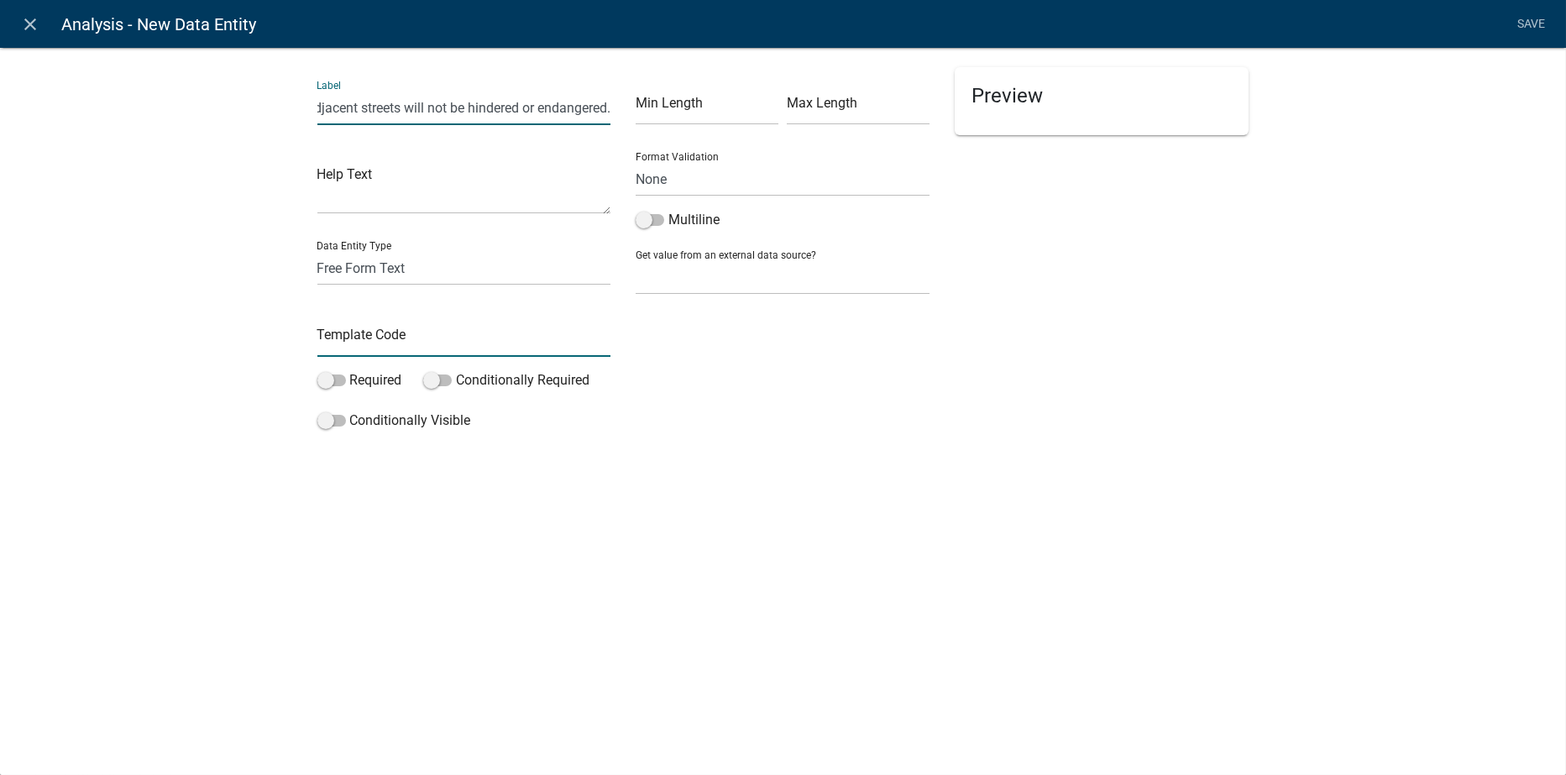
click at [370, 333] on input "text" at bounding box center [464, 339] width 294 height 34
type input "Section11.3.2"
click at [1150, 664] on div "close Analysis - New Data Entity Save Label 11.3.2 Vehicular and pedestrian tra…" at bounding box center [783, 387] width 1566 height 775
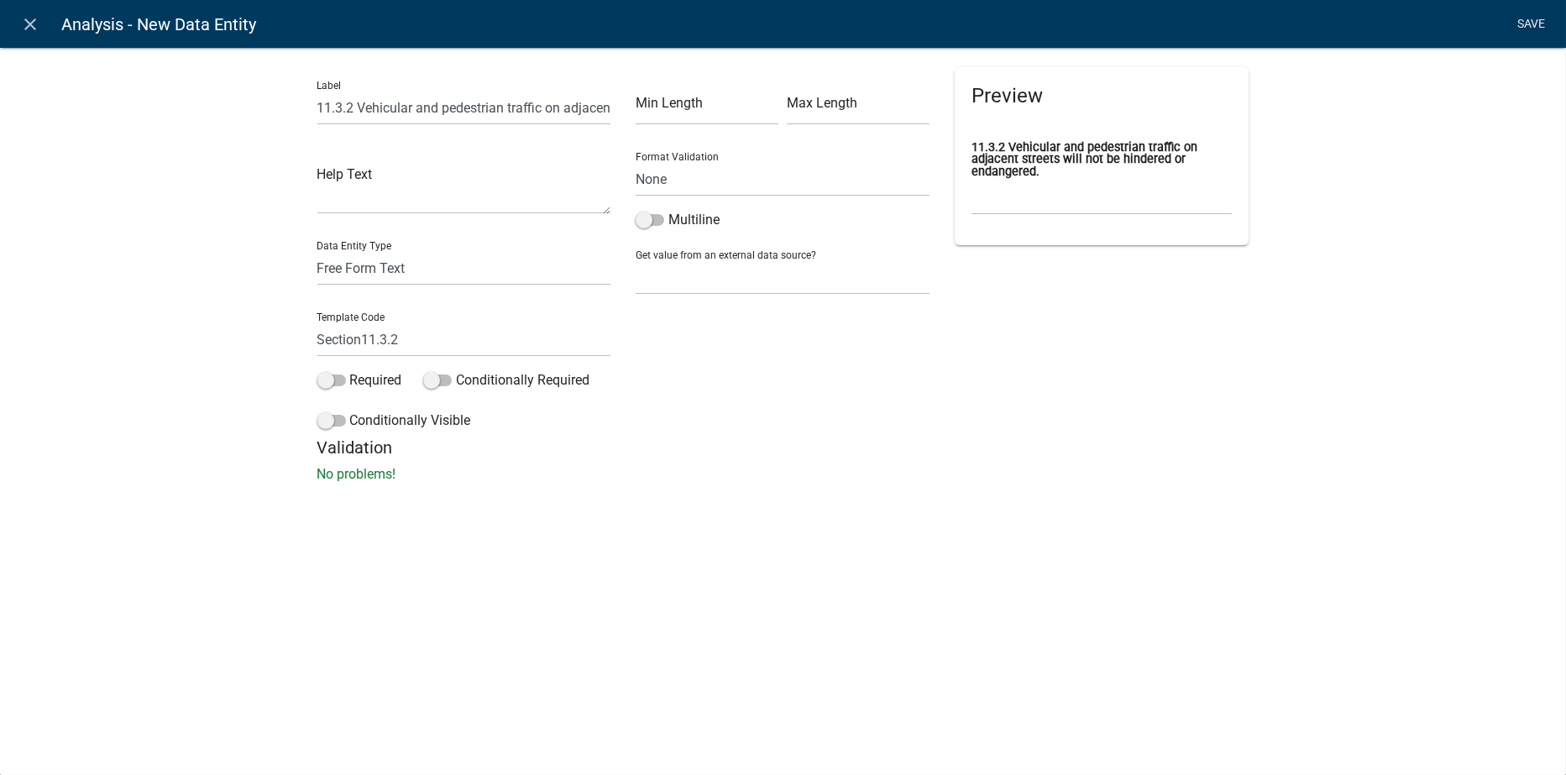
click at [1536, 25] on link "Save" at bounding box center [1532, 24] width 42 height 32
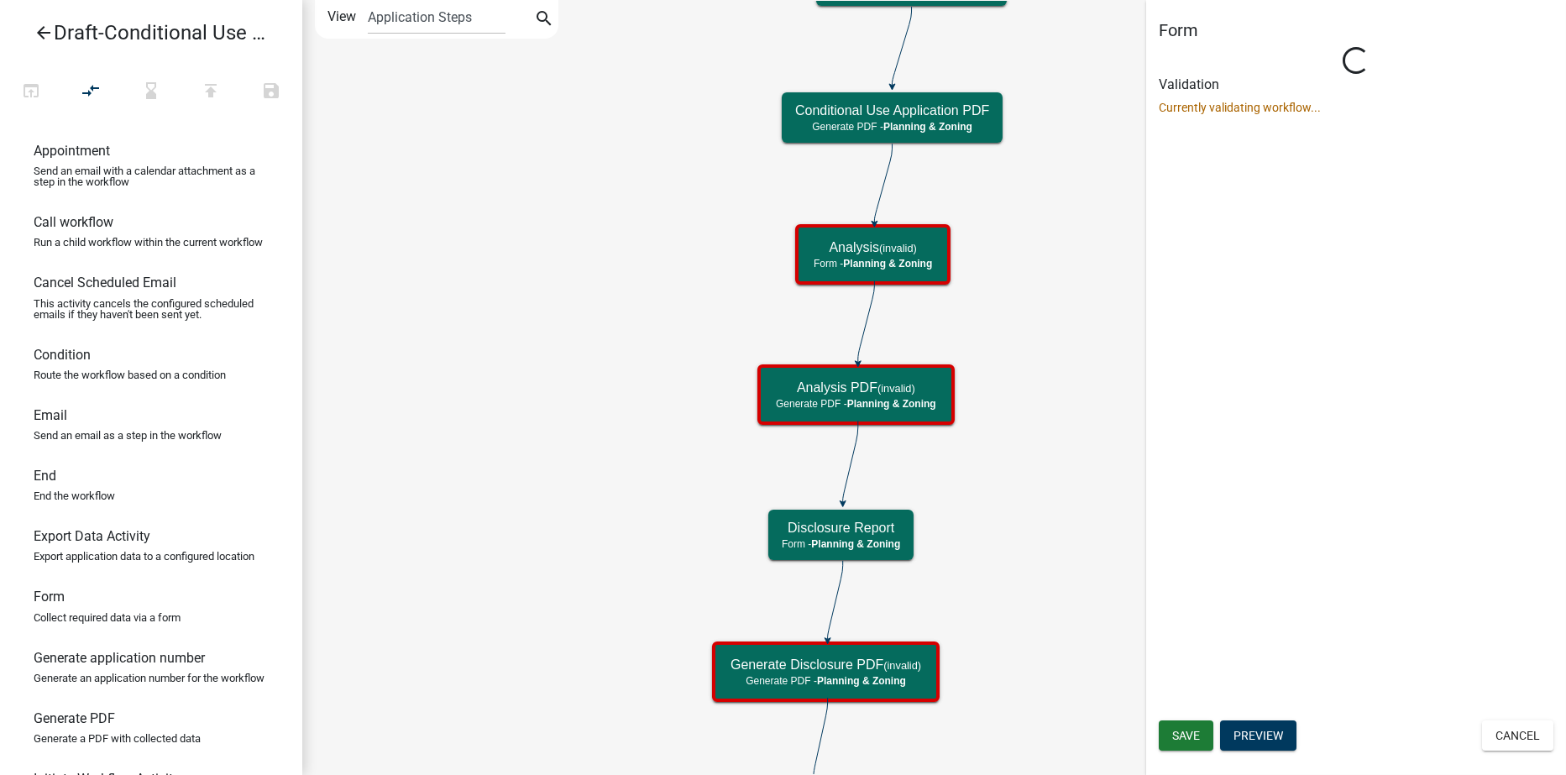
select select "21E23B7C-0AE9-4CE5-BF16-76C7A100C343"
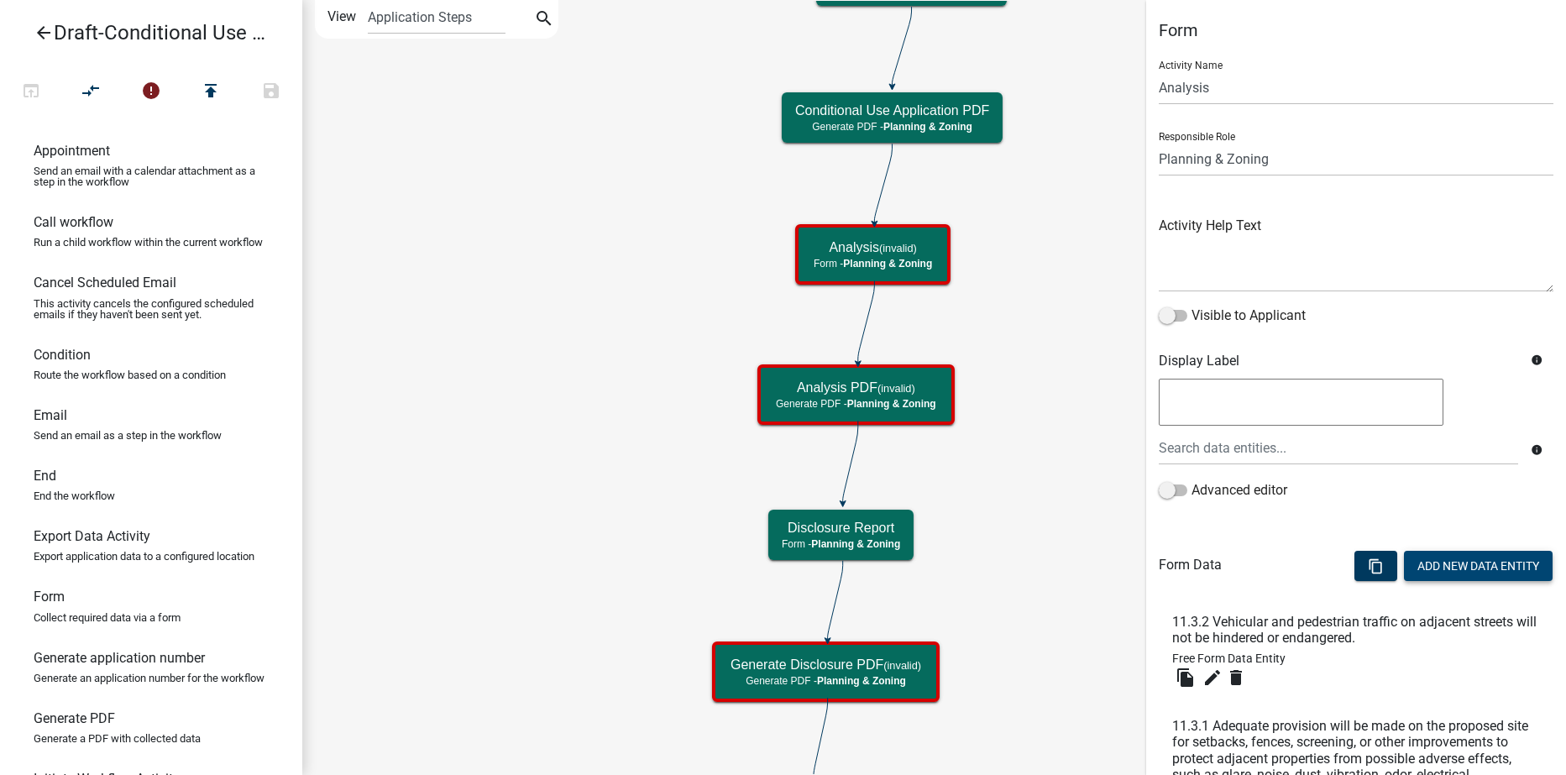
click at [1437, 570] on button "Add New Data Entity" at bounding box center [1478, 566] width 149 height 30
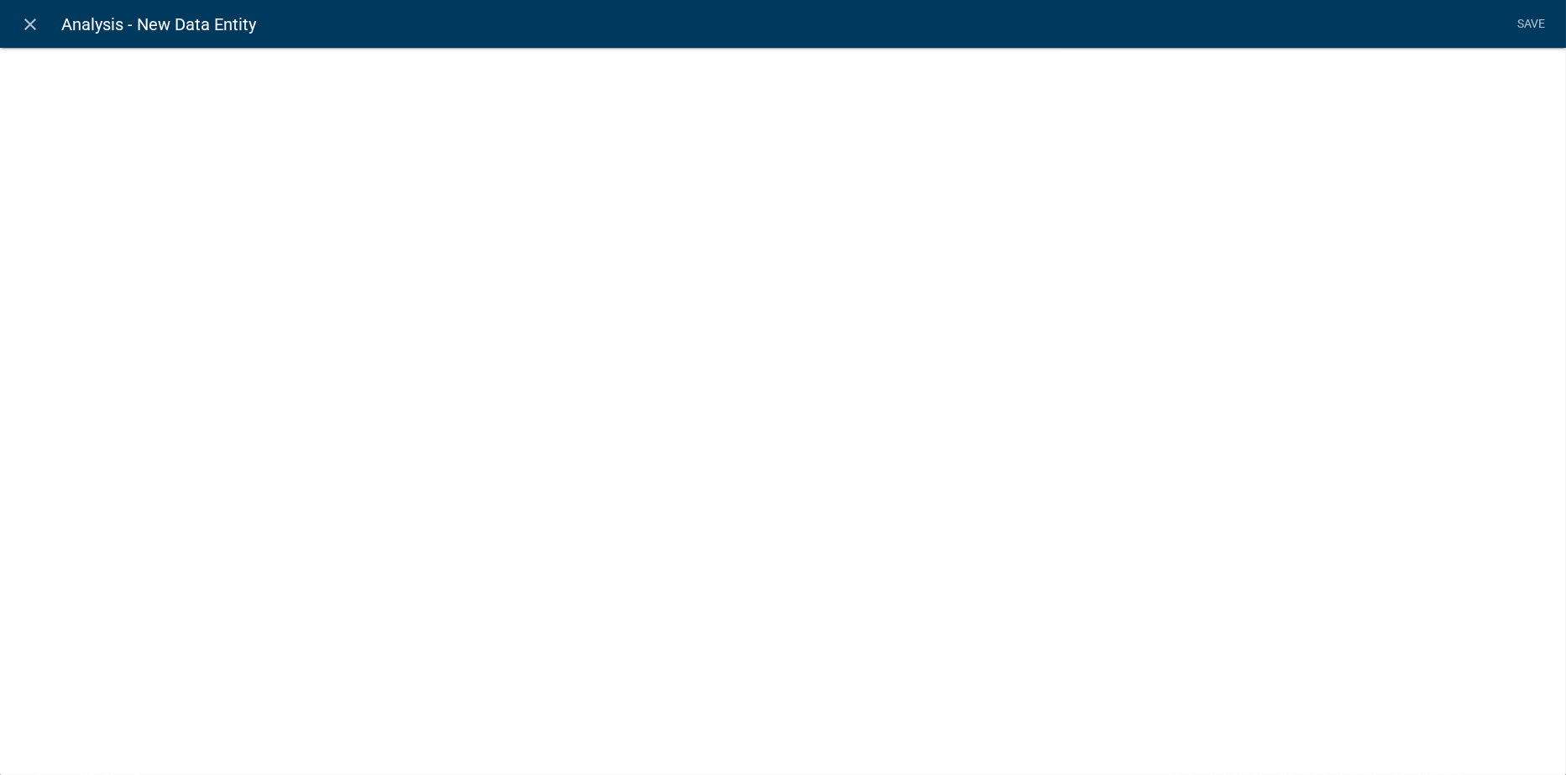
select select
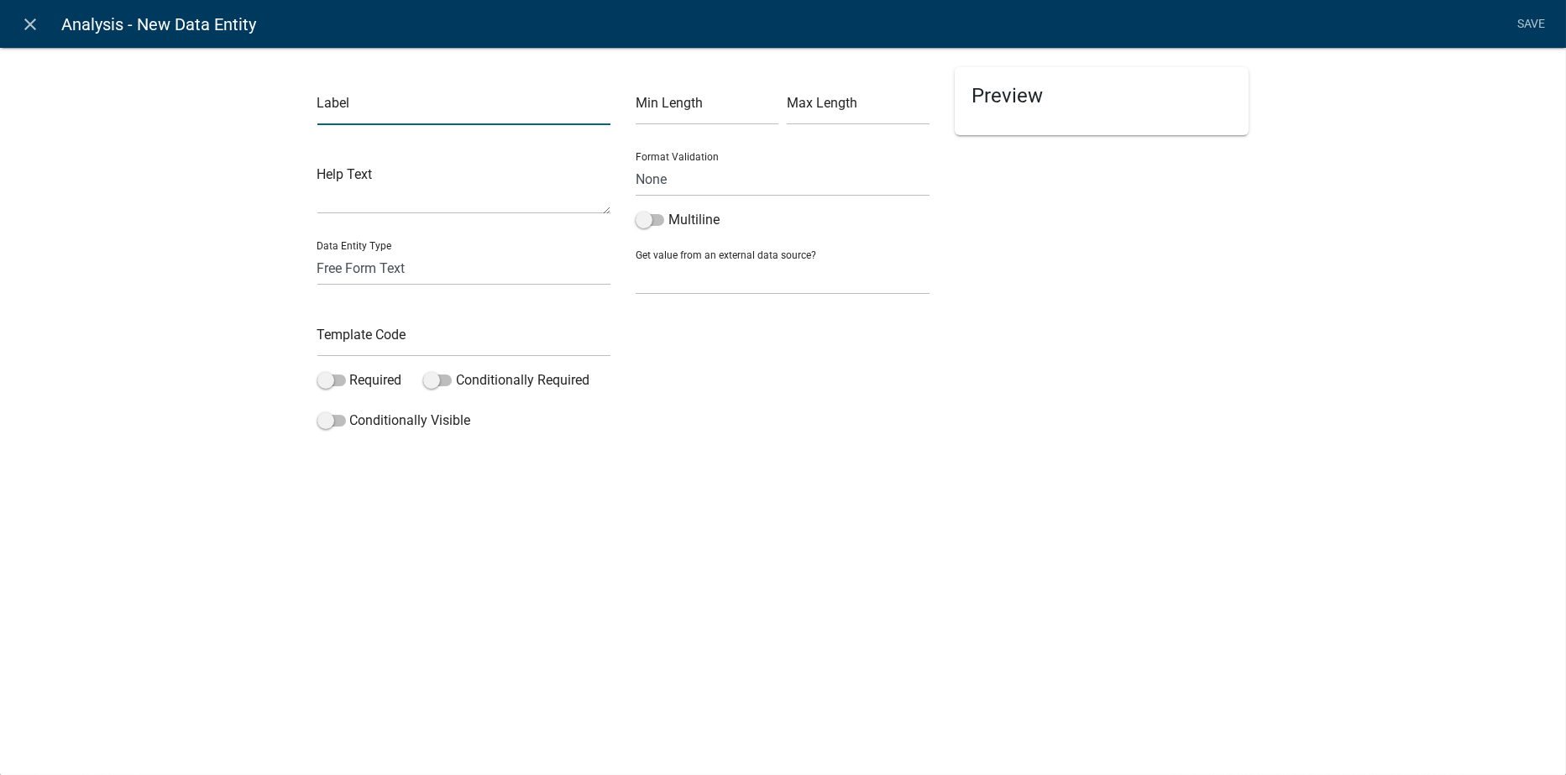
click at [343, 98] on input "text" at bounding box center [464, 108] width 294 height 34
type input "11.3.3 Off-street parking and loading and the exists and entrances of the propo…"
type input "Section11.3.3"
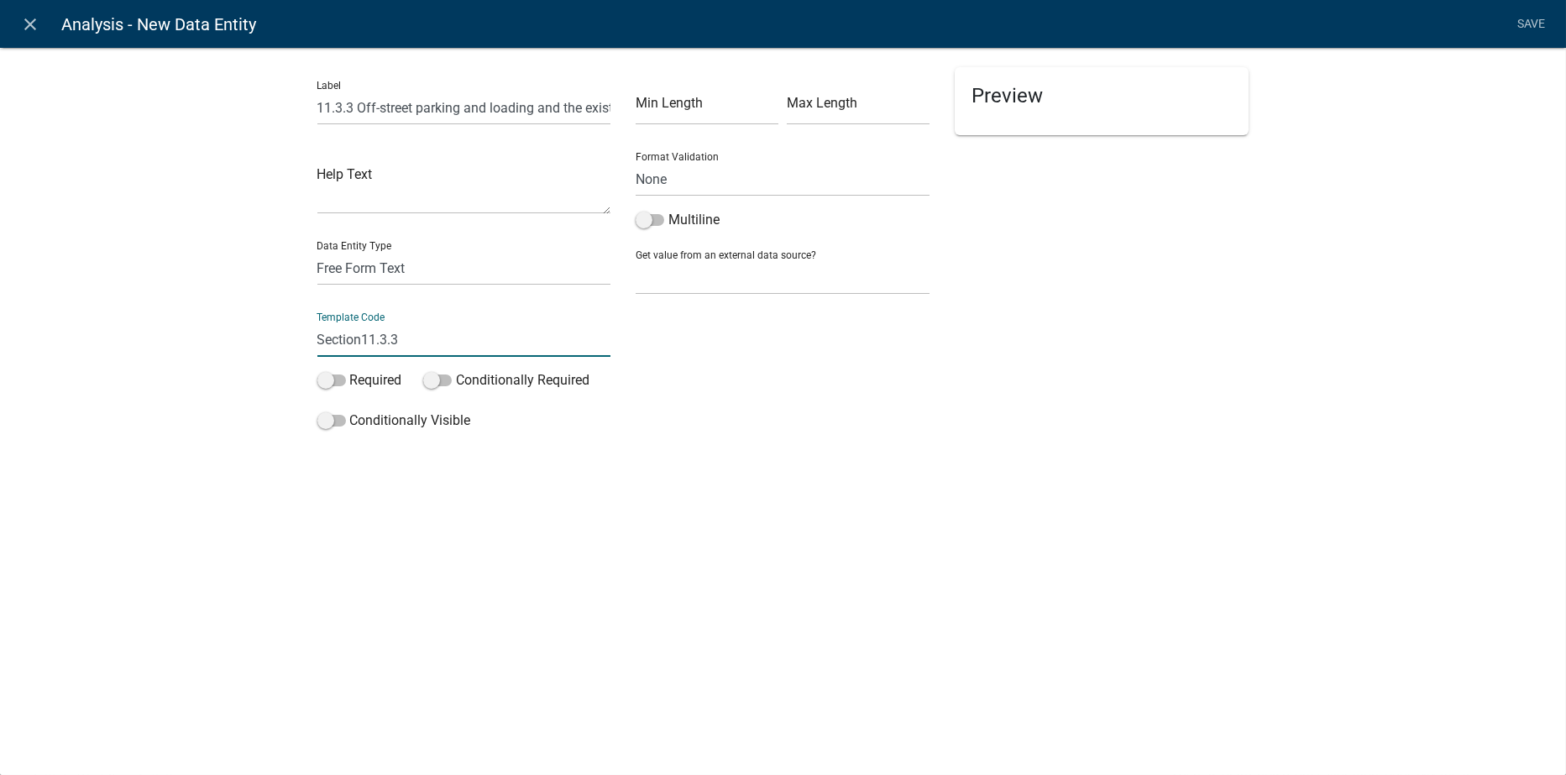
drag, startPoint x: 1485, startPoint y: 421, endPoint x: 1478, endPoint y: 414, distance: 9.5
click at [1485, 422] on div "Label 11.3.3 Off-street parking and loading and the exists and entrances of the…" at bounding box center [783, 246] width 1566 height 453
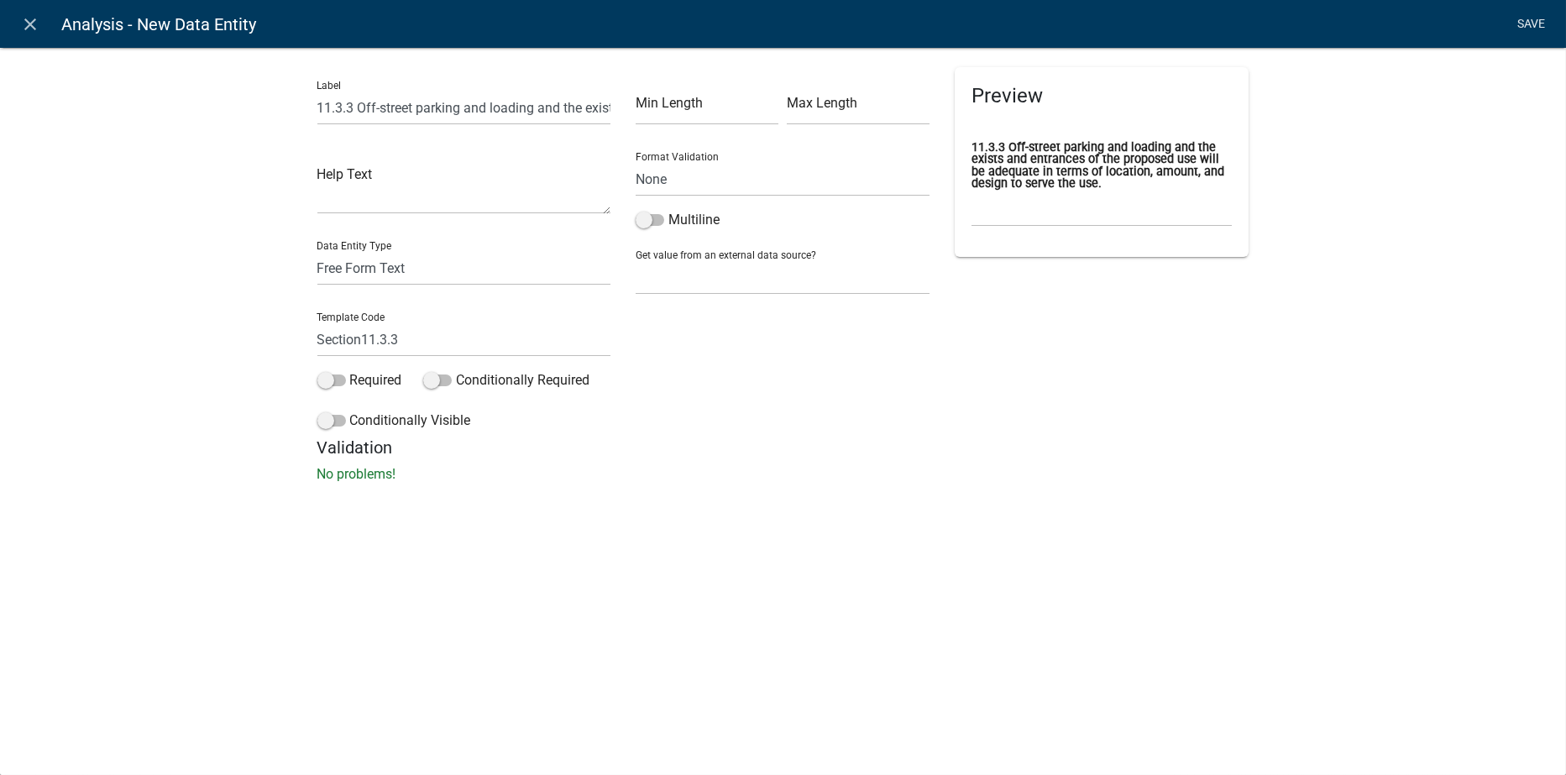
click at [1529, 23] on link "Save" at bounding box center [1532, 24] width 42 height 32
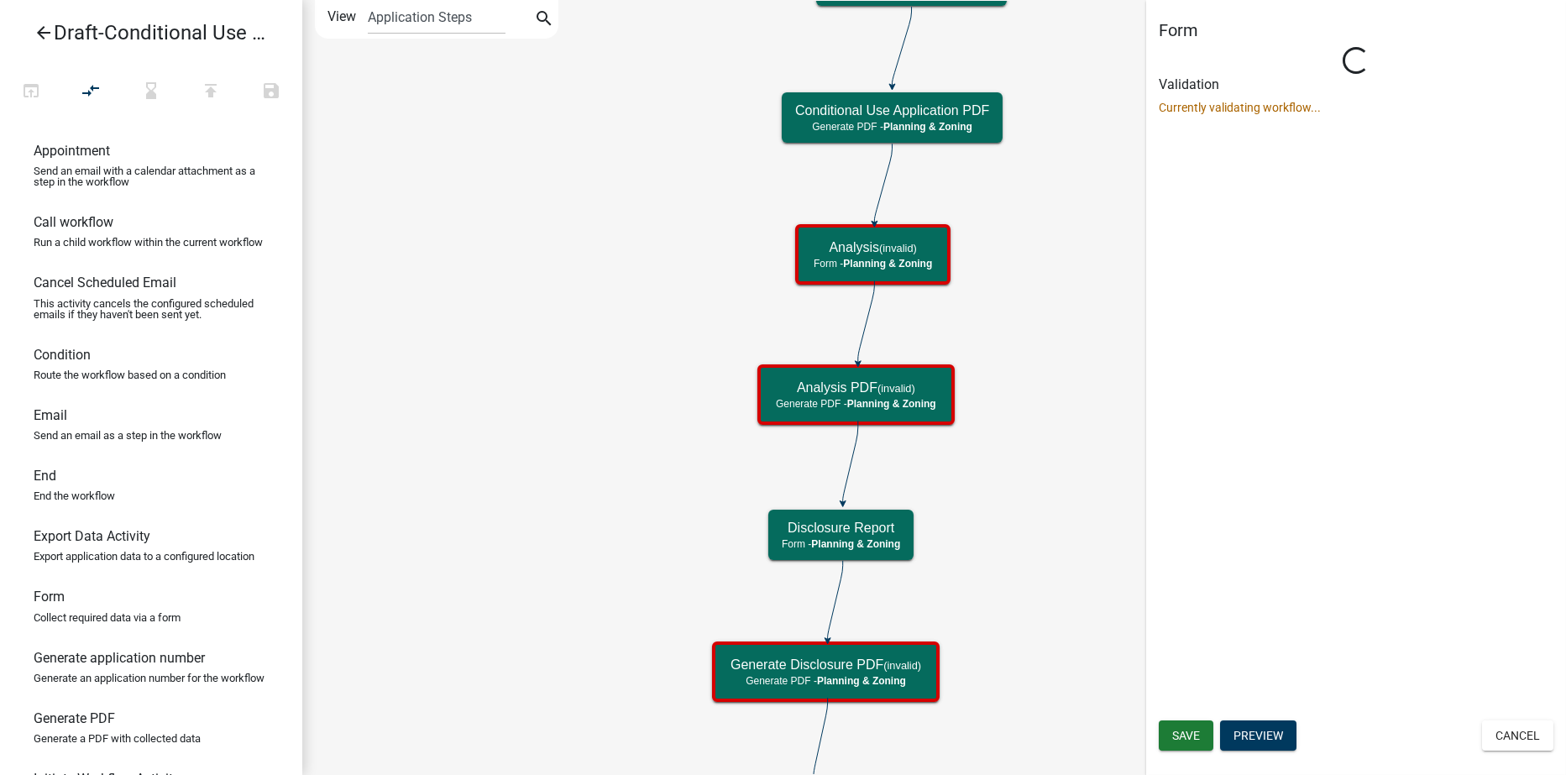
select select "21E23B7C-0AE9-4CE5-BF16-76C7A100C343"
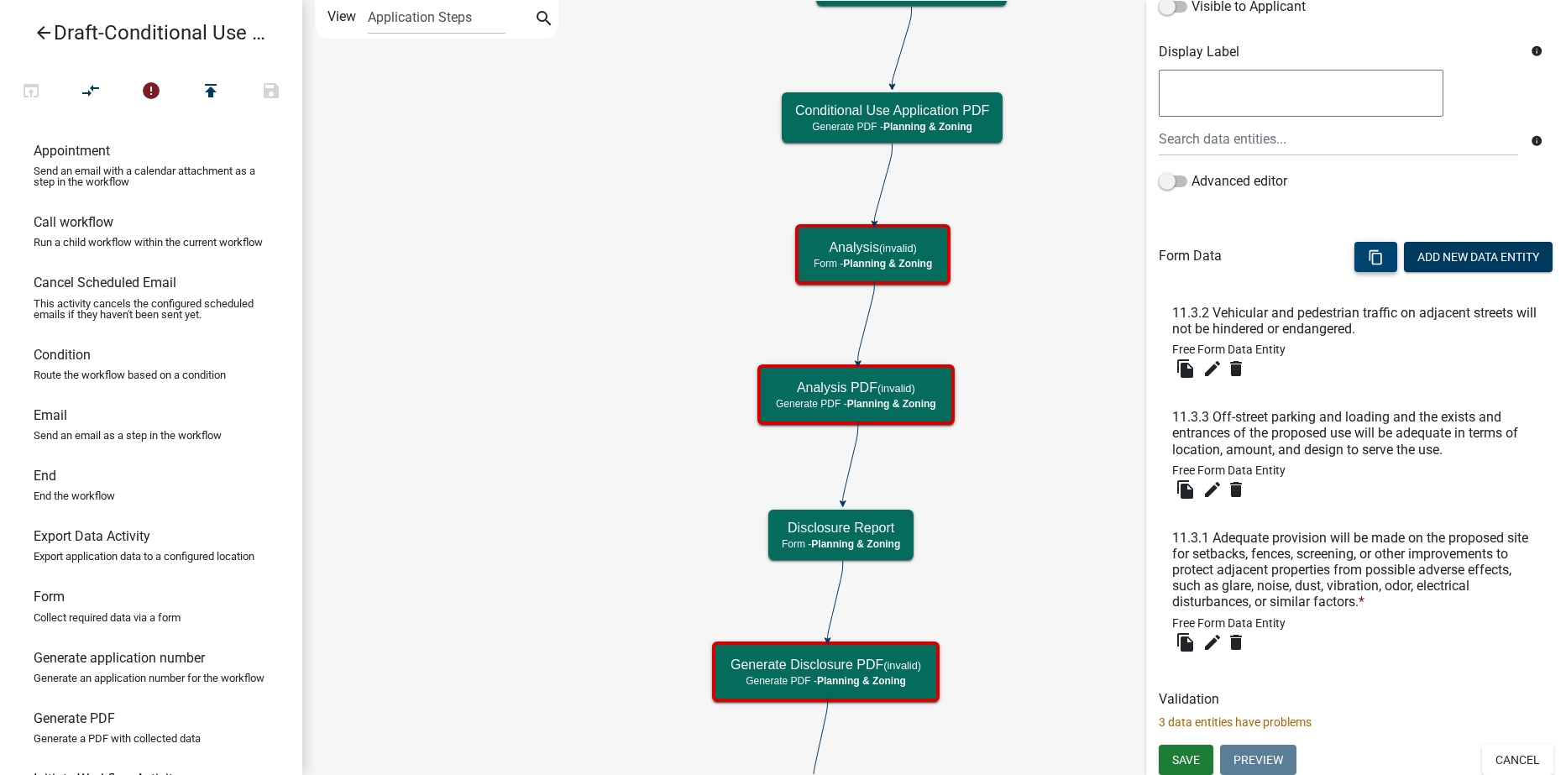
scroll to position [312, 0]
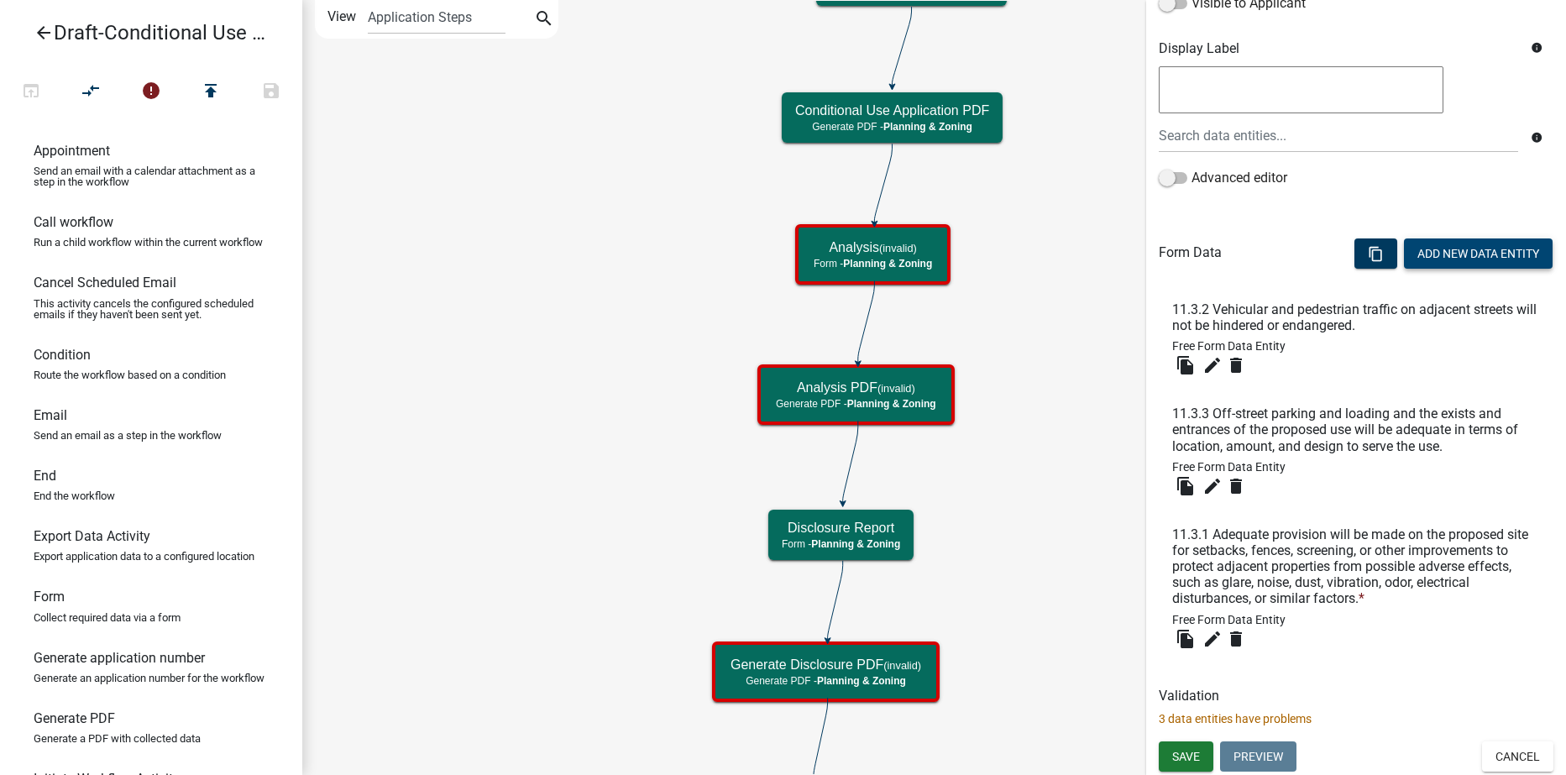
click at [1462, 254] on button "Add New Data Entity" at bounding box center [1478, 254] width 149 height 30
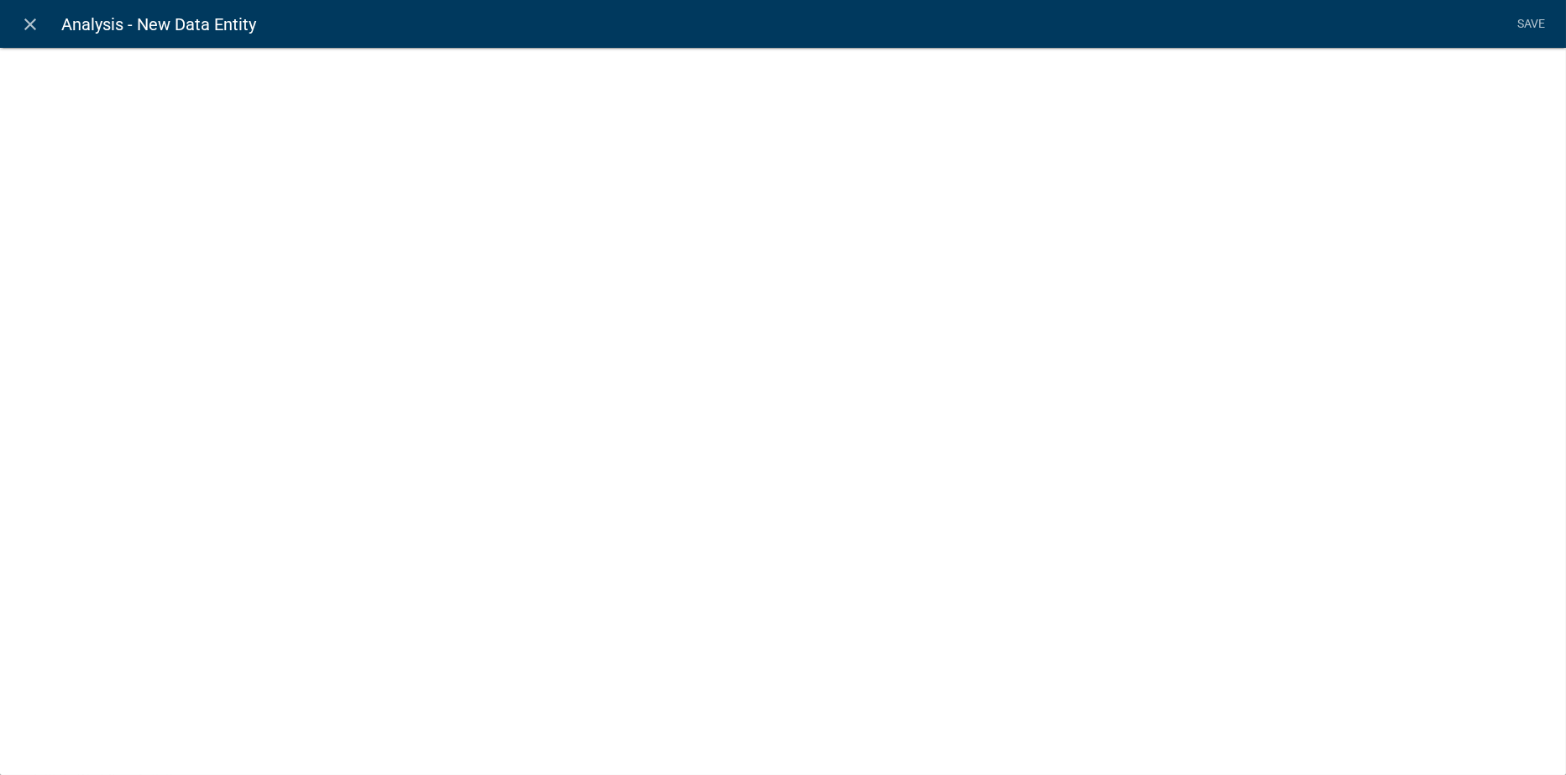
select select
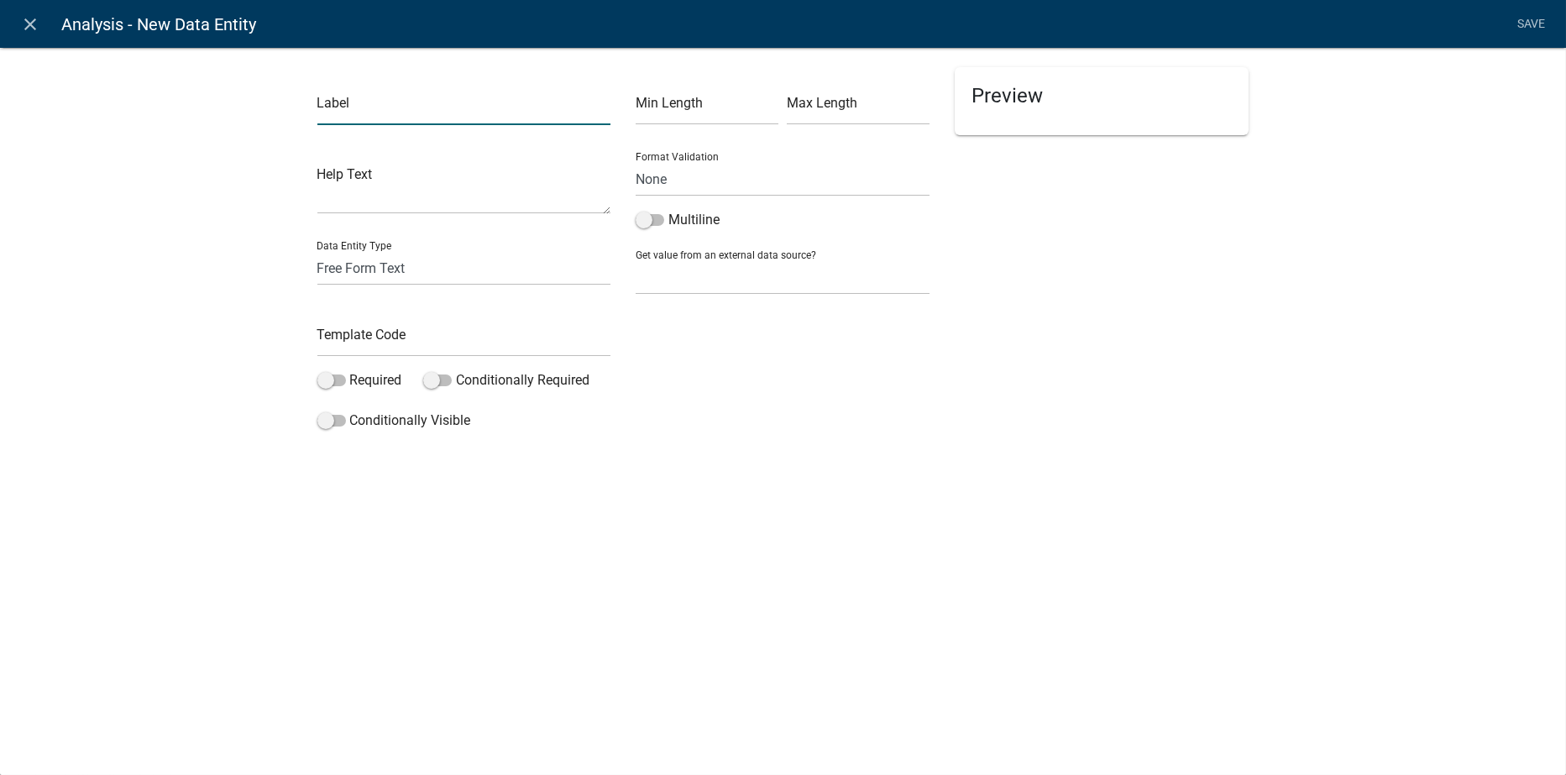
click at [338, 101] on input "text" at bounding box center [464, 108] width 294 height 34
type input "11.3.4 Adequate public facilities are available to the site."
click at [388, 339] on input "text" at bounding box center [464, 339] width 294 height 34
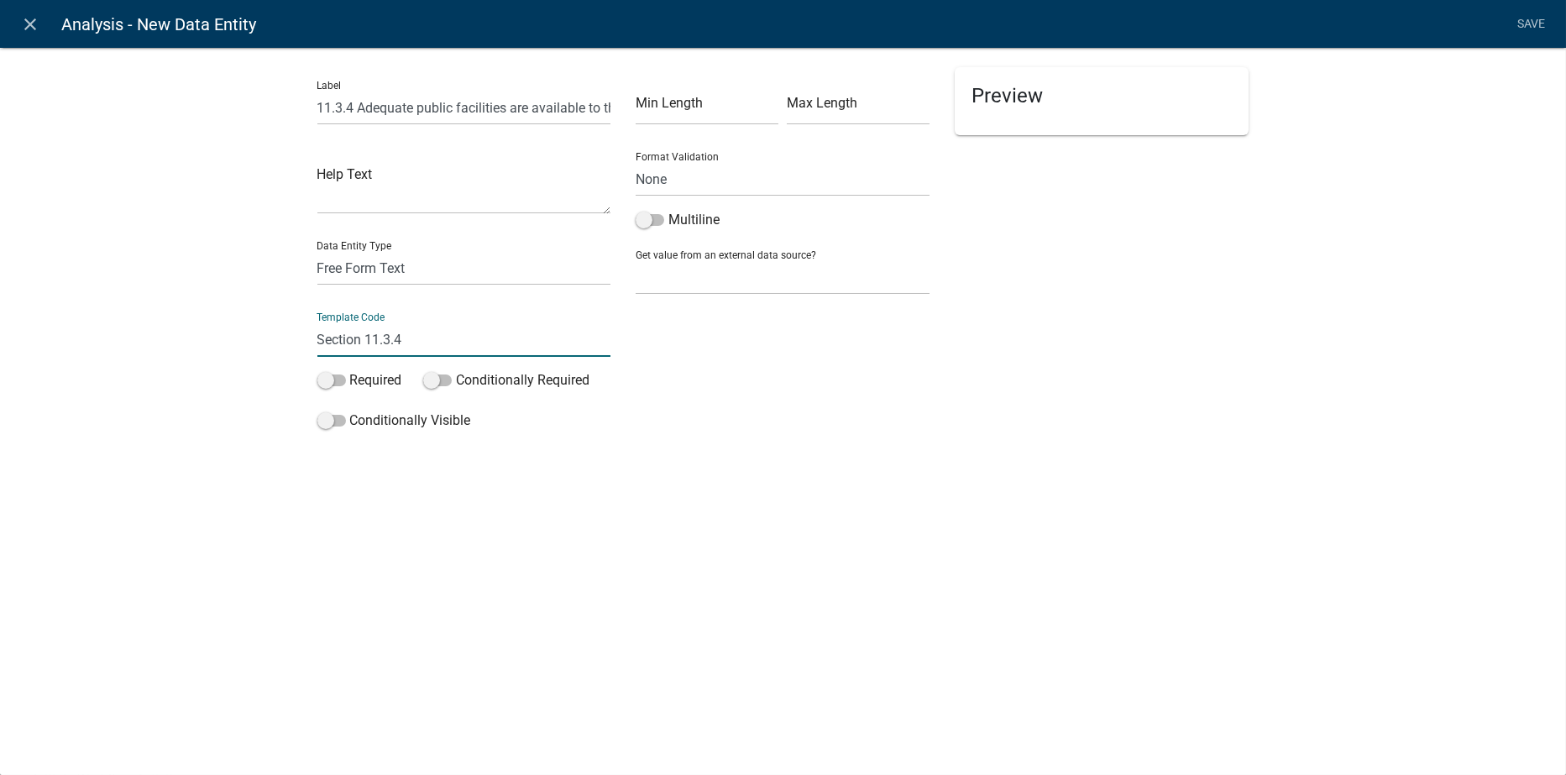
click at [364, 338] on input "Section 11.3.4" at bounding box center [464, 339] width 294 height 34
type input "Section11.3.4"
click at [1041, 411] on div "Preview" at bounding box center [1101, 252] width 319 height 370
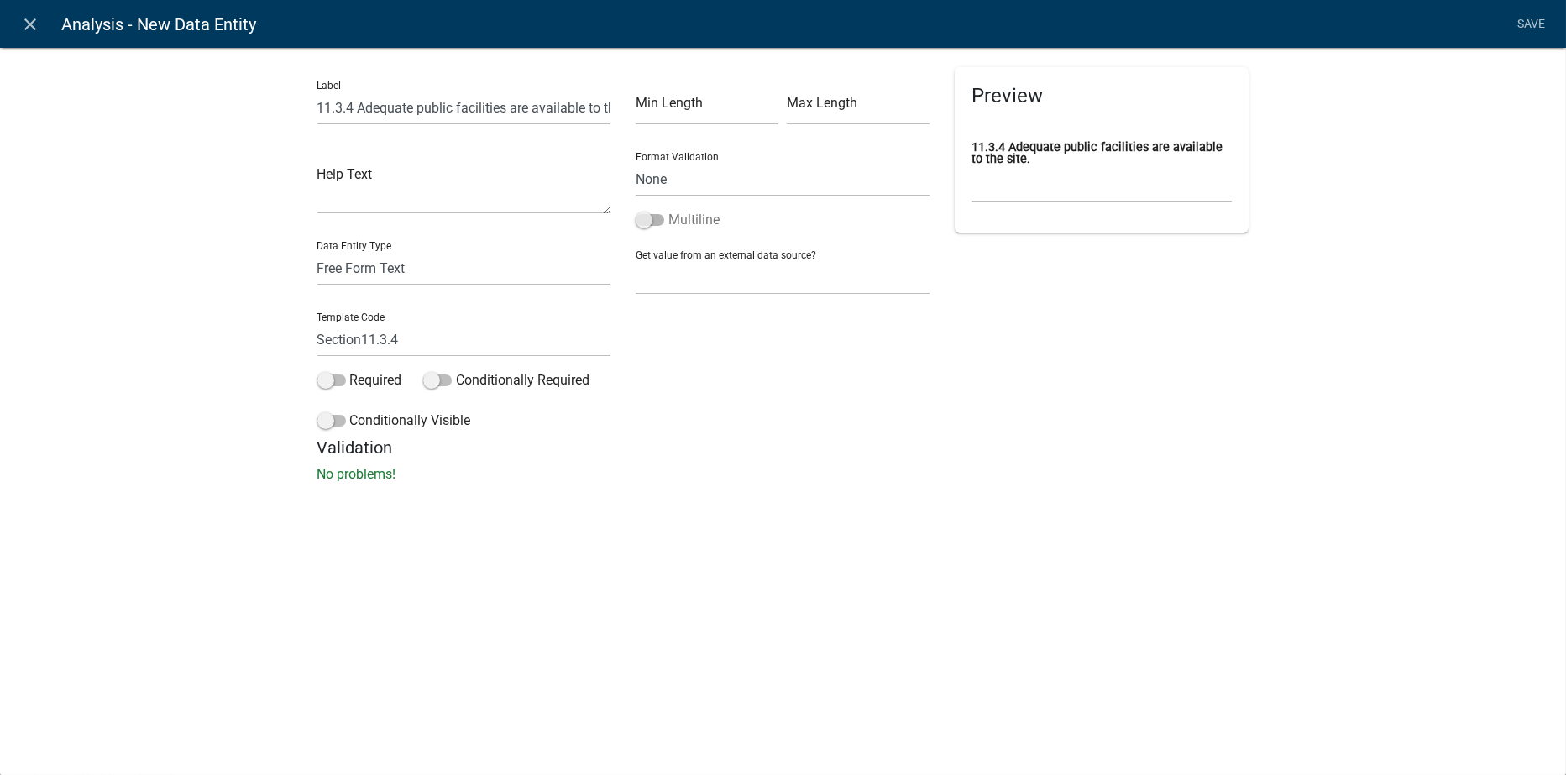
click at [660, 221] on span at bounding box center [650, 220] width 29 height 12
click at [669, 210] on input "Multiline" at bounding box center [669, 210] width 0 height 0
click at [1529, 23] on link "Save" at bounding box center [1532, 24] width 42 height 32
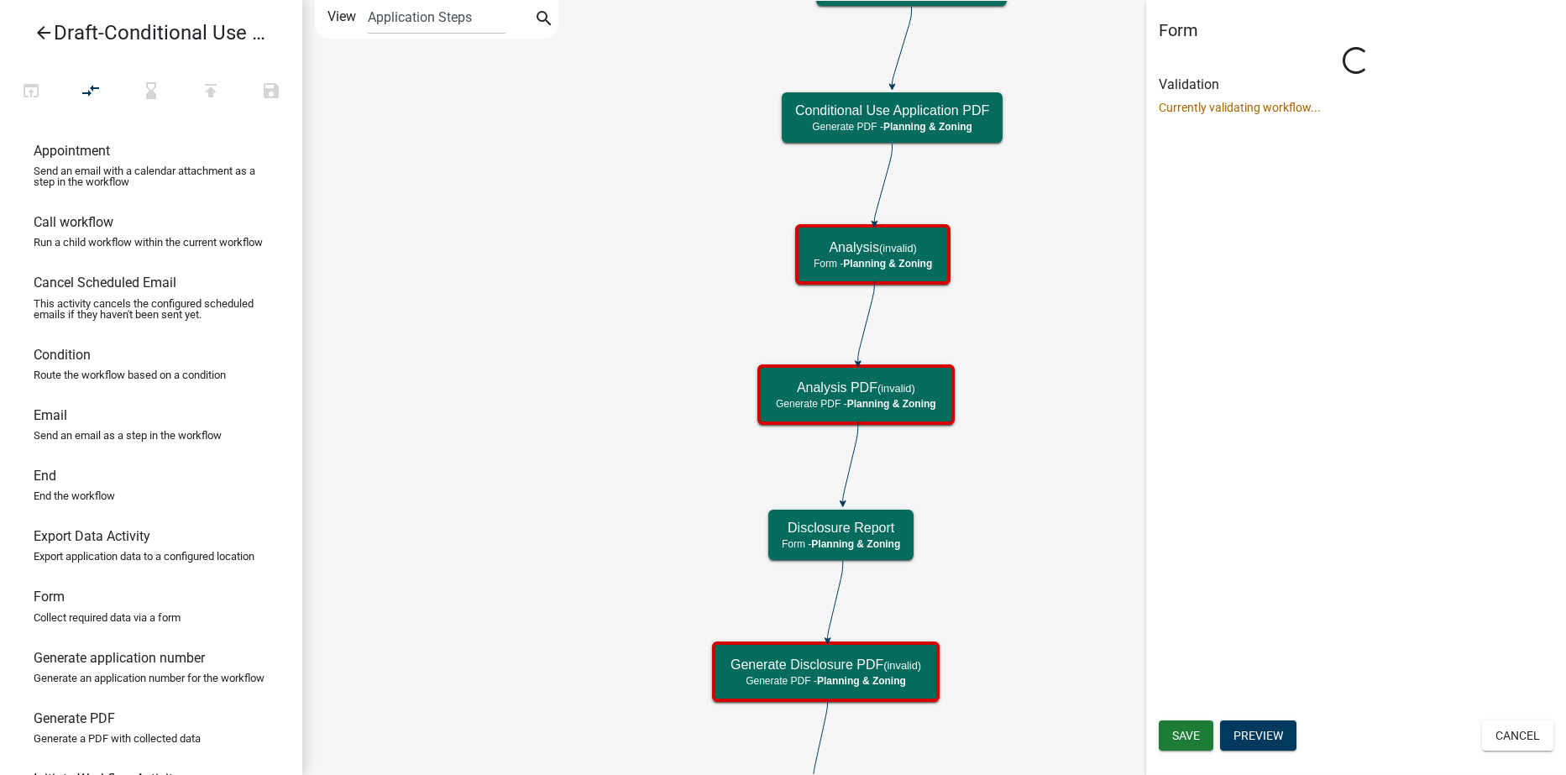
select select "21E23B7C-0AE9-4CE5-BF16-76C7A100C343"
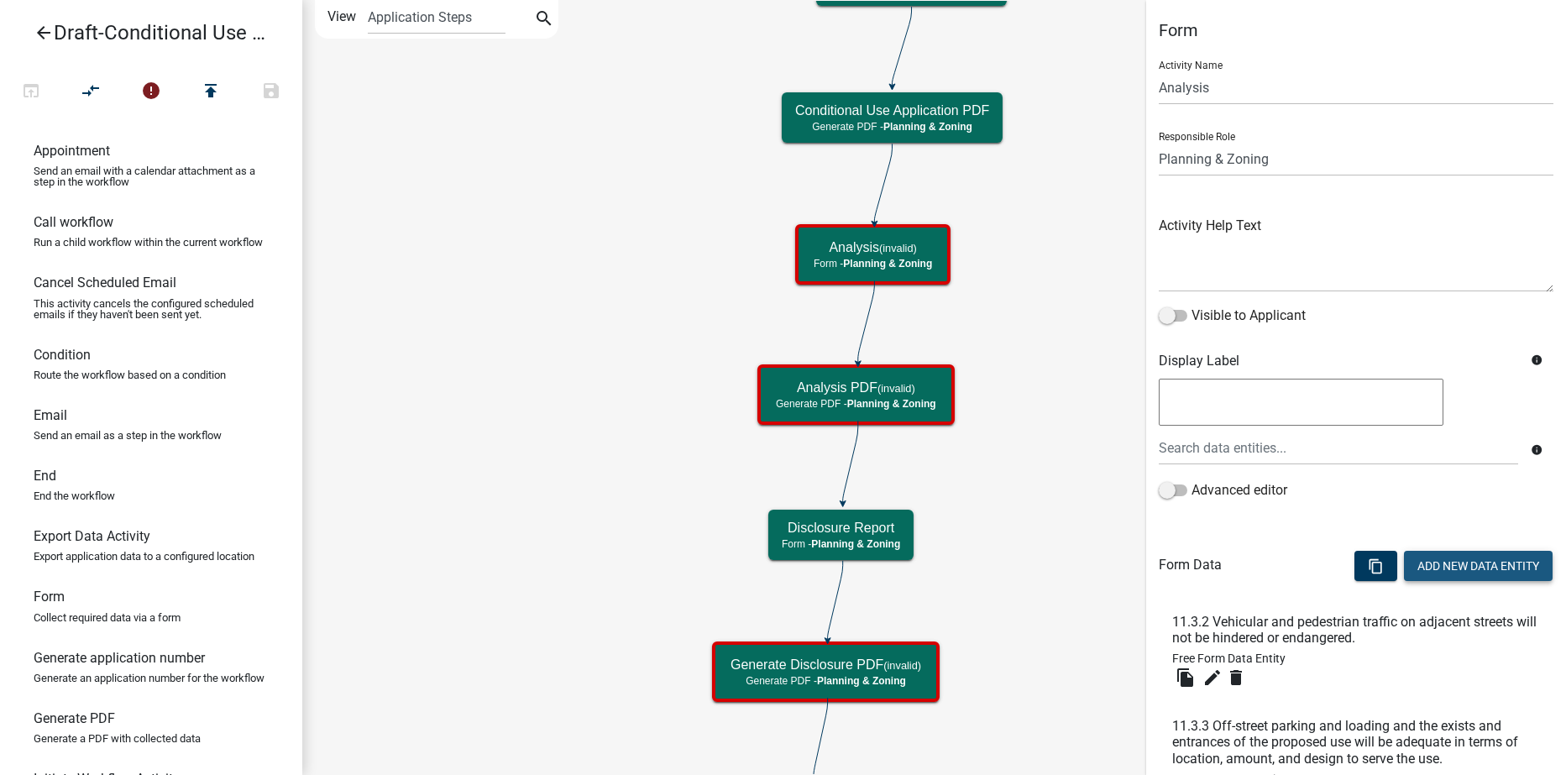
click at [1439, 572] on button "Add New Data Entity" at bounding box center [1478, 566] width 149 height 30
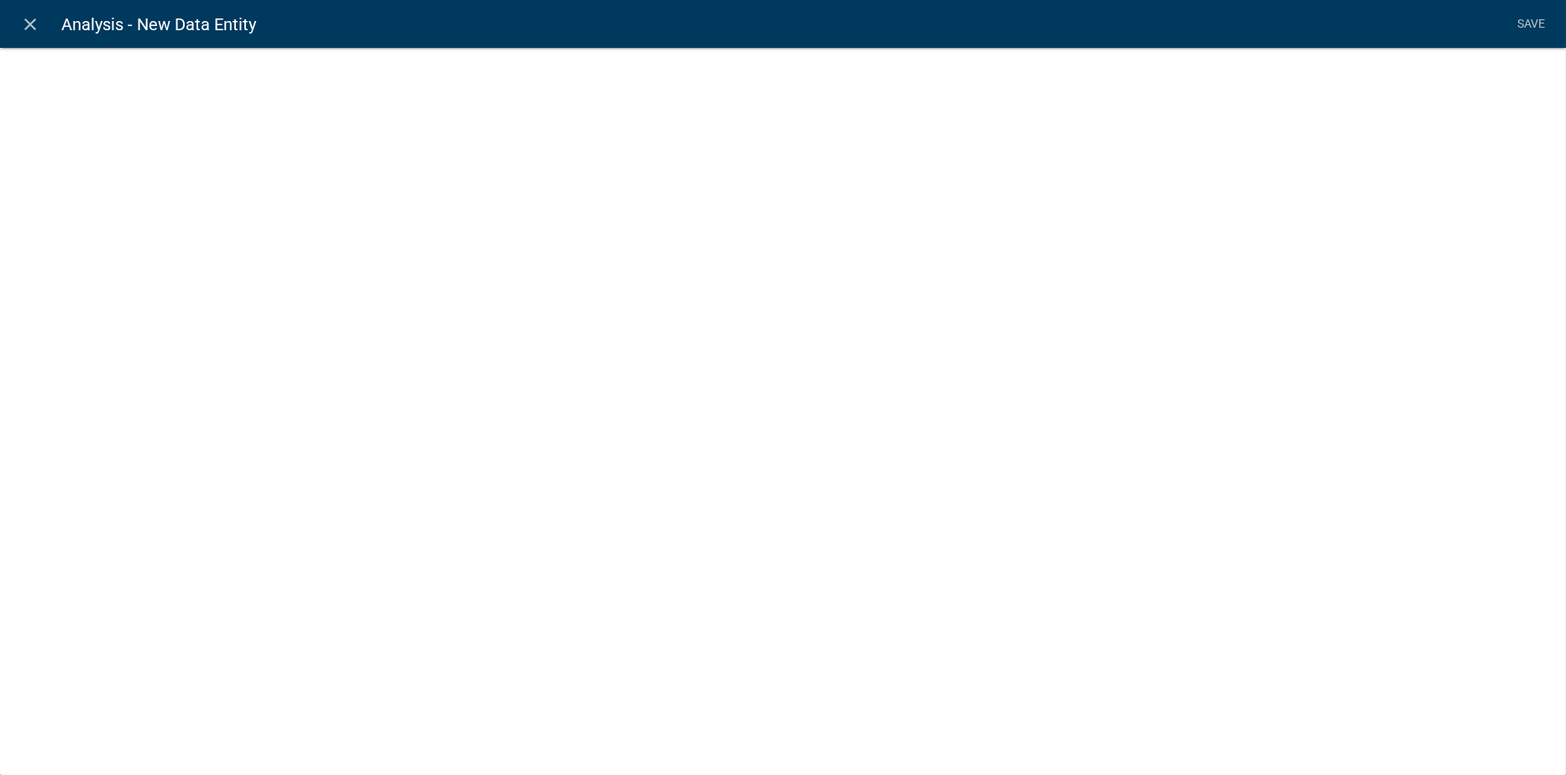
select select
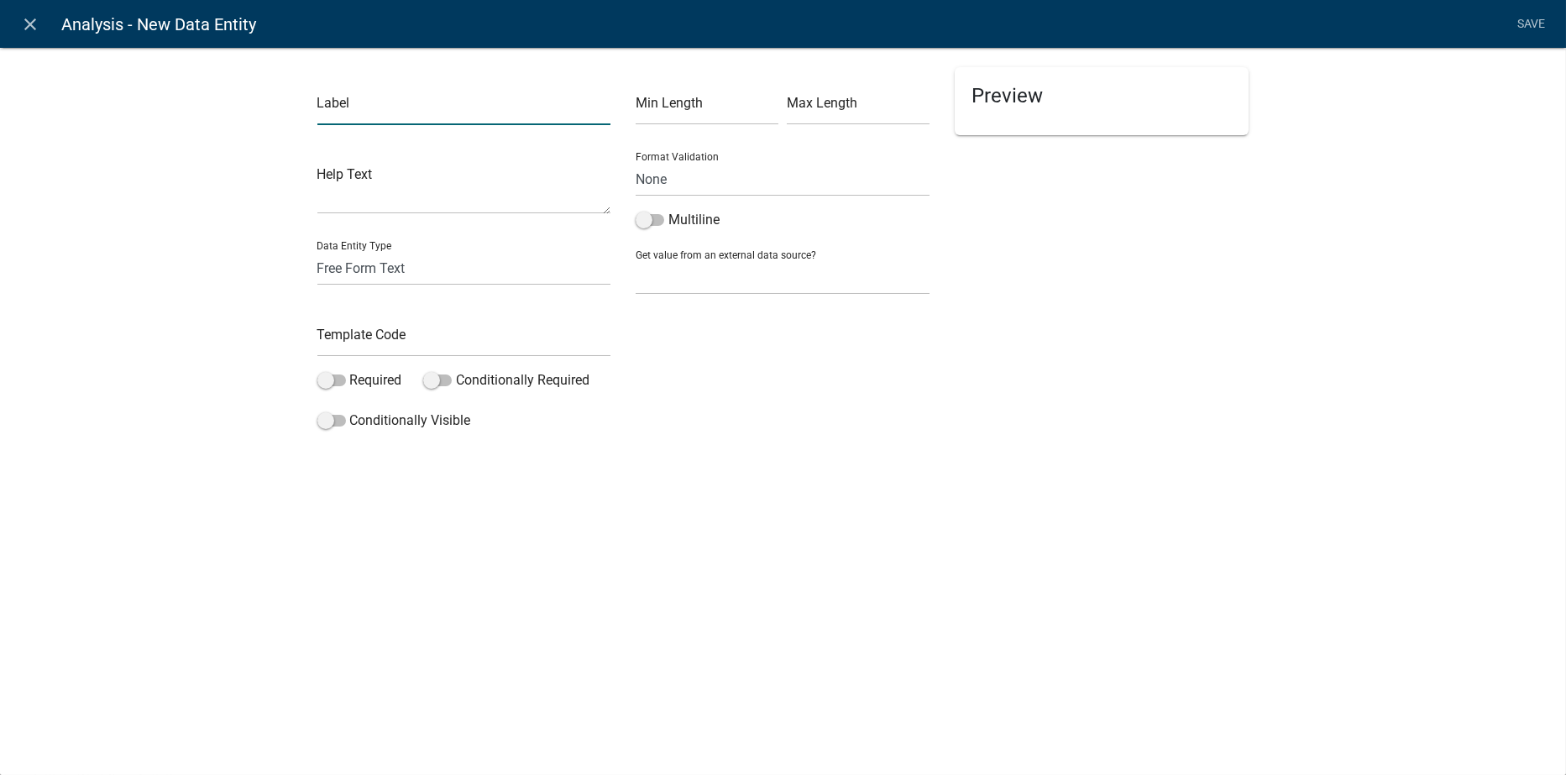
click at [330, 109] on input "text" at bounding box center [464, 108] width 294 height 34
type input "11.3.5 The proposed conditional use will not be injurious to the use or enjoyme…"
click at [421, 331] on input "text" at bounding box center [464, 339] width 294 height 34
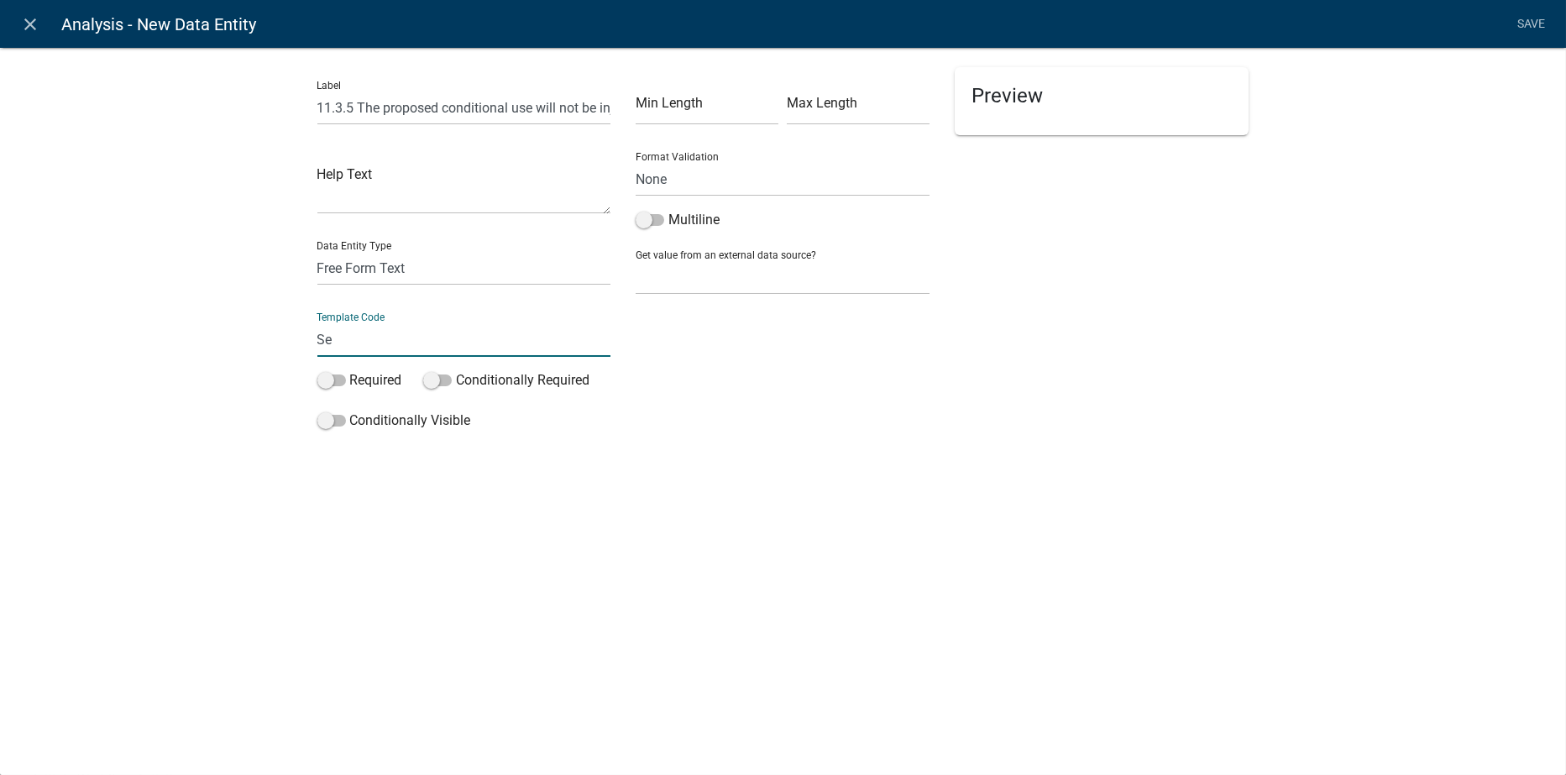
type input "S"
type input "11.3.5"
click at [1144, 596] on div "close Analysis - New Data Entity Save Label 11.3.5 The proposed conditional use…" at bounding box center [783, 387] width 1566 height 775
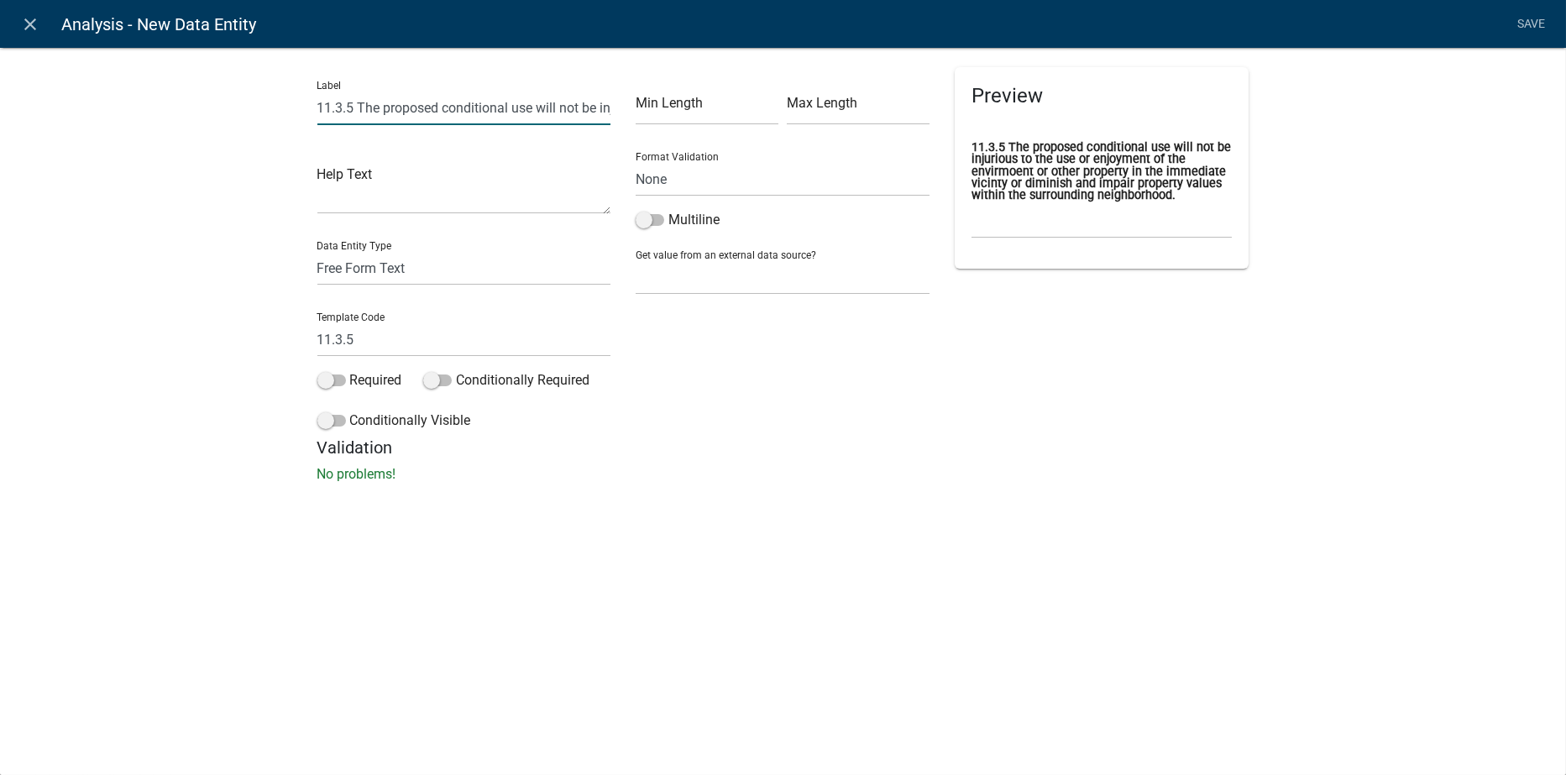
click at [544, 110] on input "11.3.5 The proposed conditional use will not be injurious to the use or enjoyme…" at bounding box center [464, 108] width 294 height 34
drag, startPoint x: 587, startPoint y: 97, endPoint x: 587, endPoint y: 109, distance: 11.8
click at [587, 98] on input "11.3.5 The proposed conditional use will not be injurious to the use or enjoyme…" at bounding box center [464, 108] width 294 height 34
type input "11.3.5 The proposed conditional use will not be injurious to the use or enjoyme…"
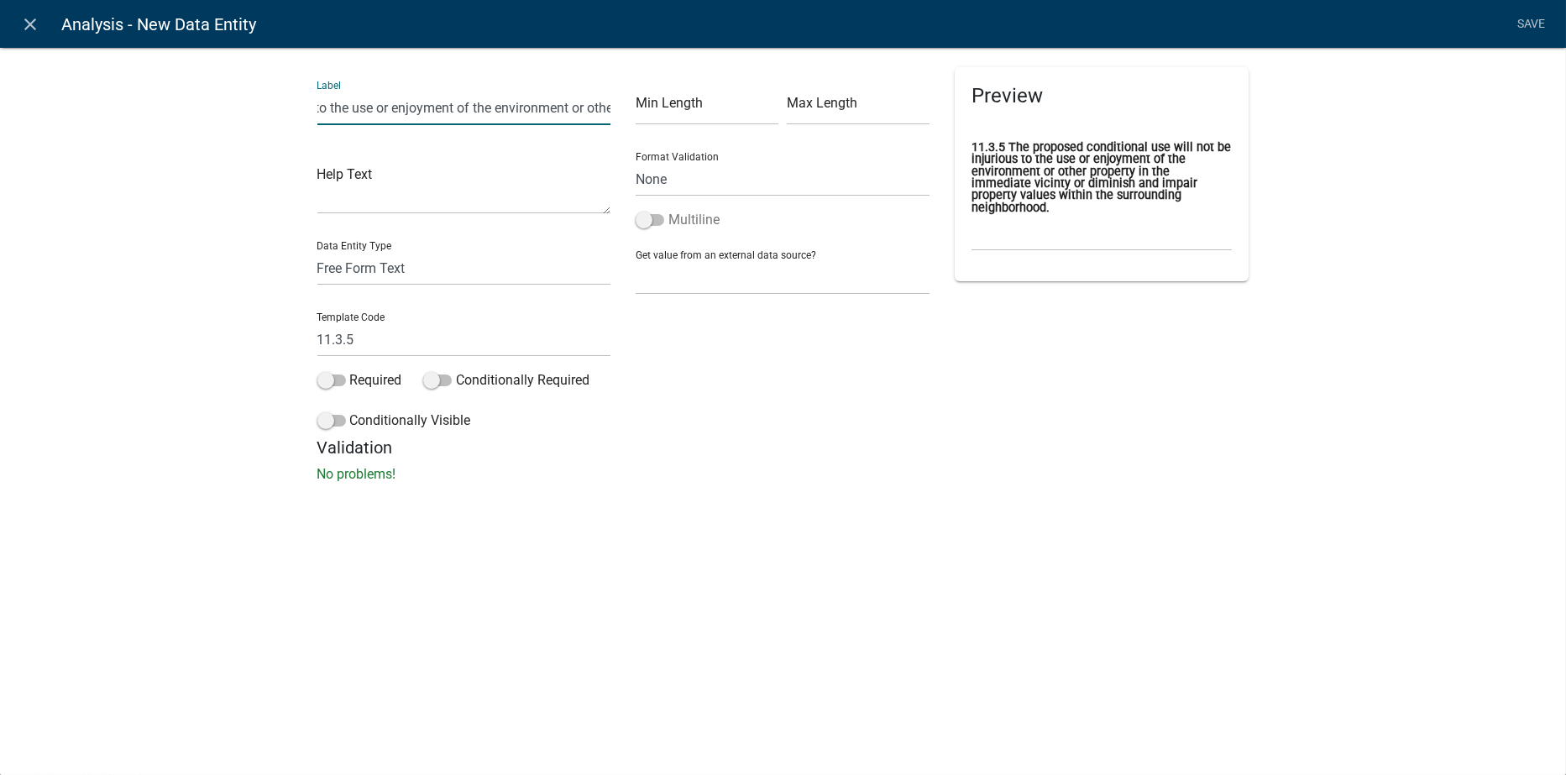
click at [658, 217] on span at bounding box center [650, 220] width 29 height 12
click at [669, 210] on input "Multiline" at bounding box center [669, 210] width 0 height 0
click at [1529, 23] on link "Save" at bounding box center [1532, 24] width 42 height 32
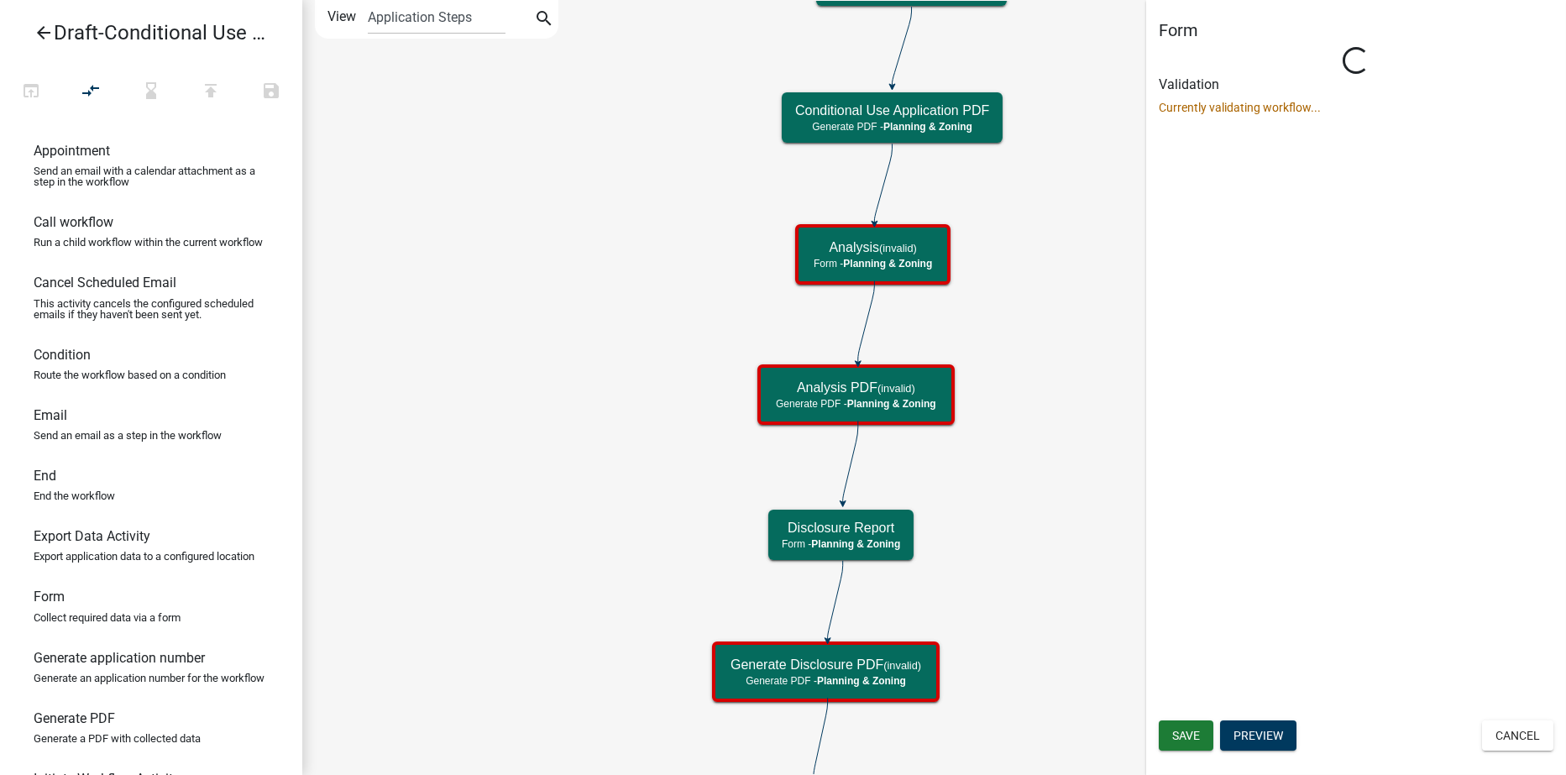
select select "21E23B7C-0AE9-4CE5-BF16-76C7A100C343"
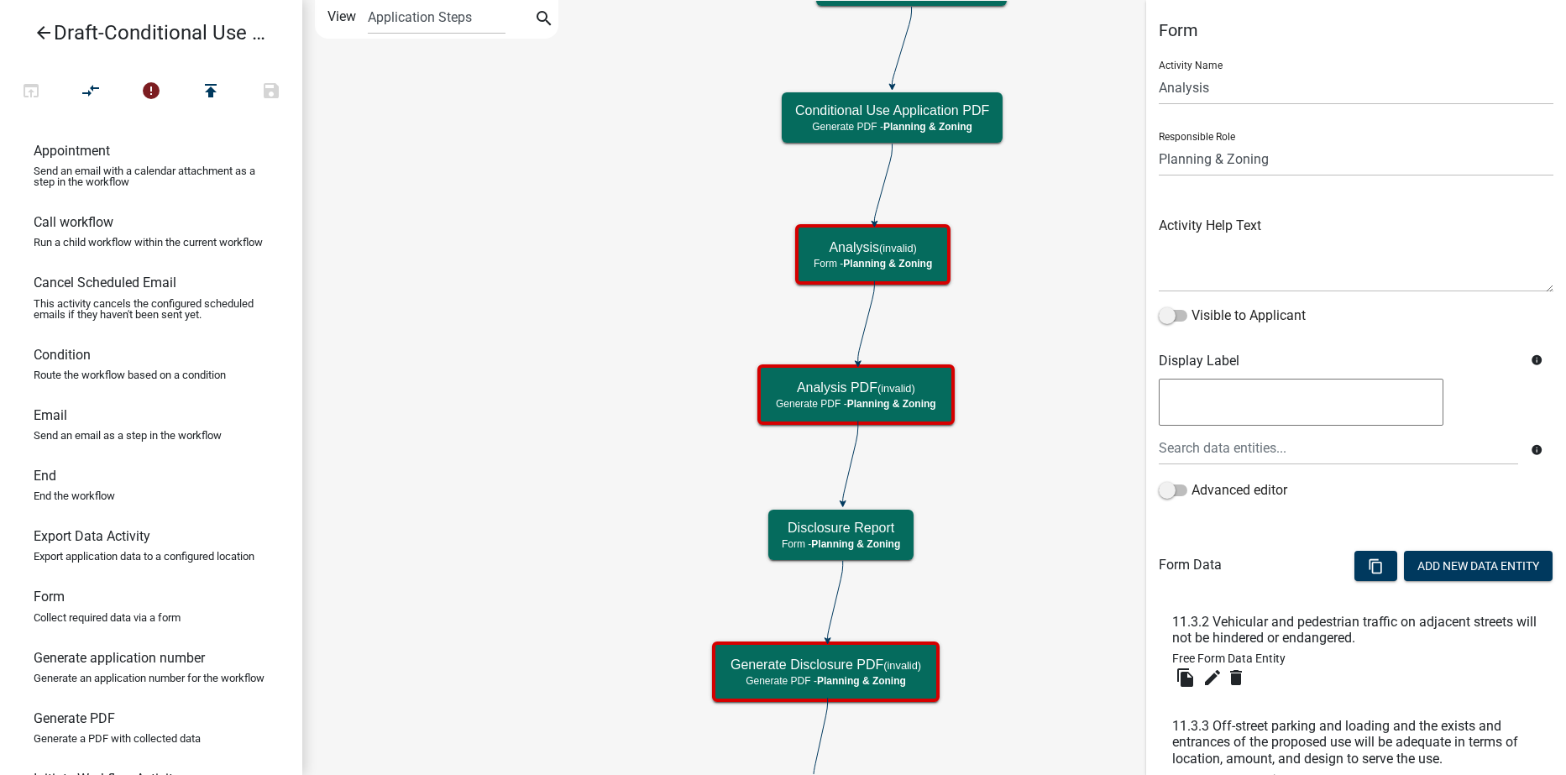
scroll to position [252, 0]
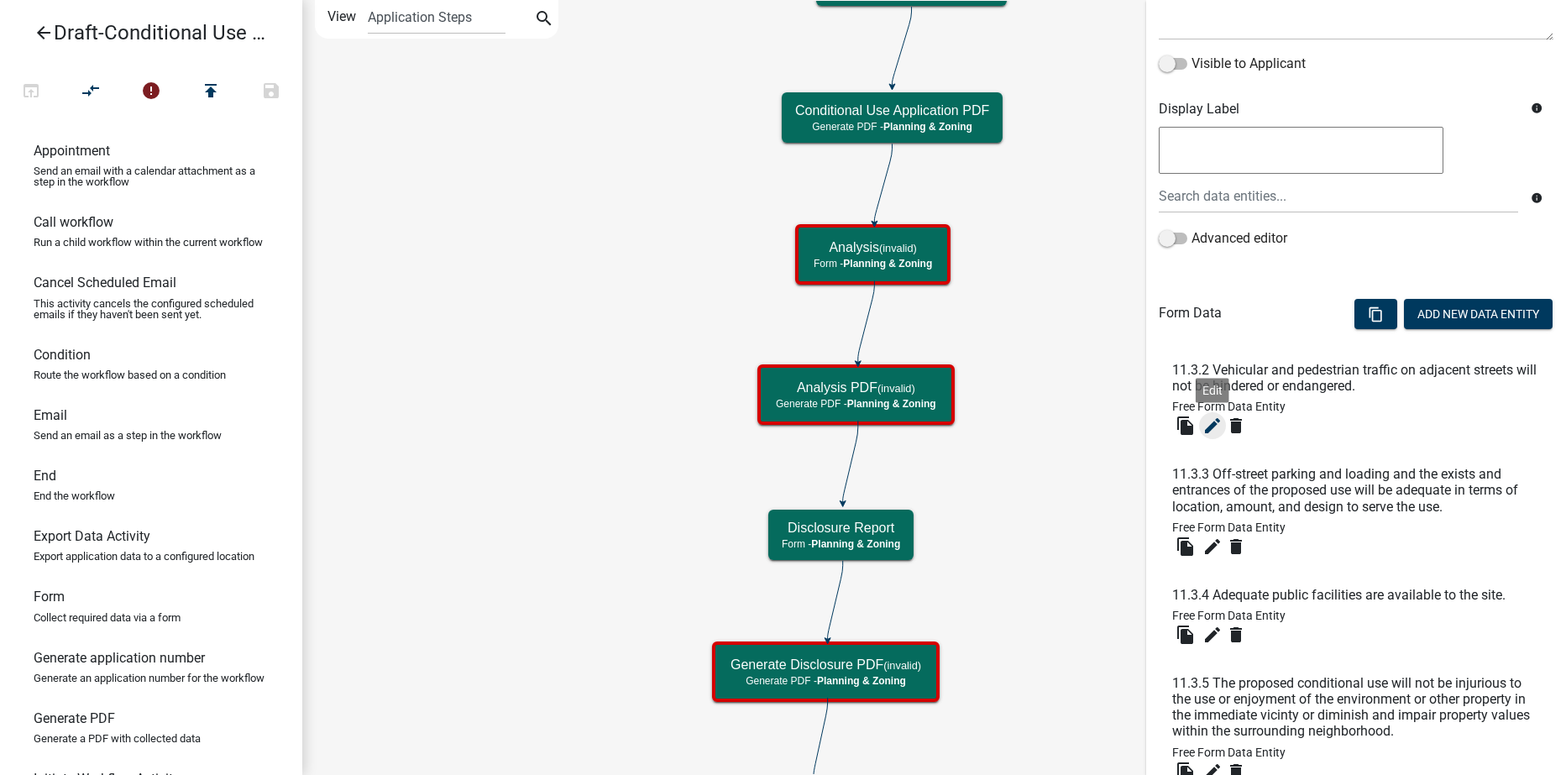
click at [1203, 427] on icon "edit" at bounding box center [1213, 426] width 20 height 20
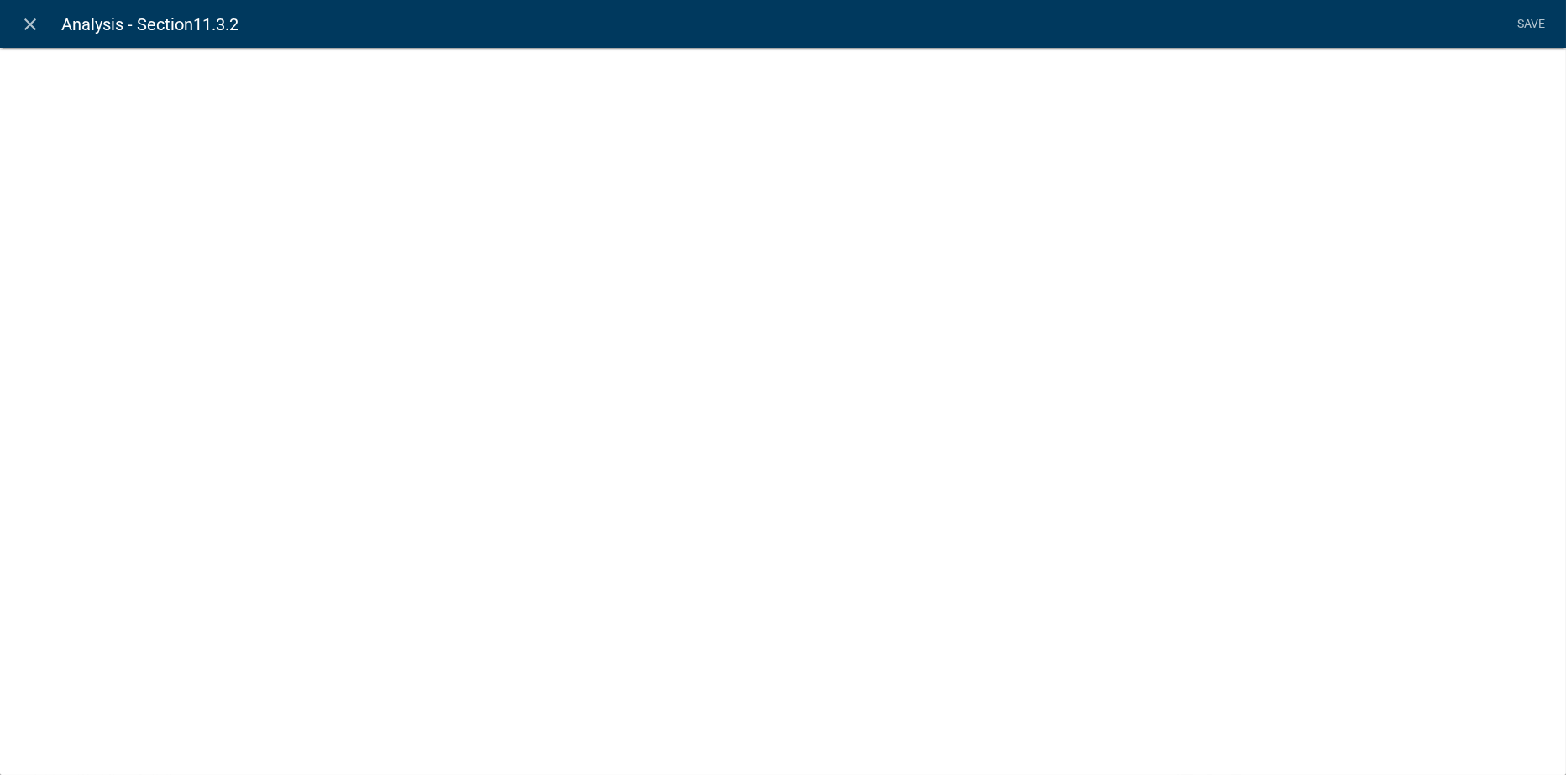
select select
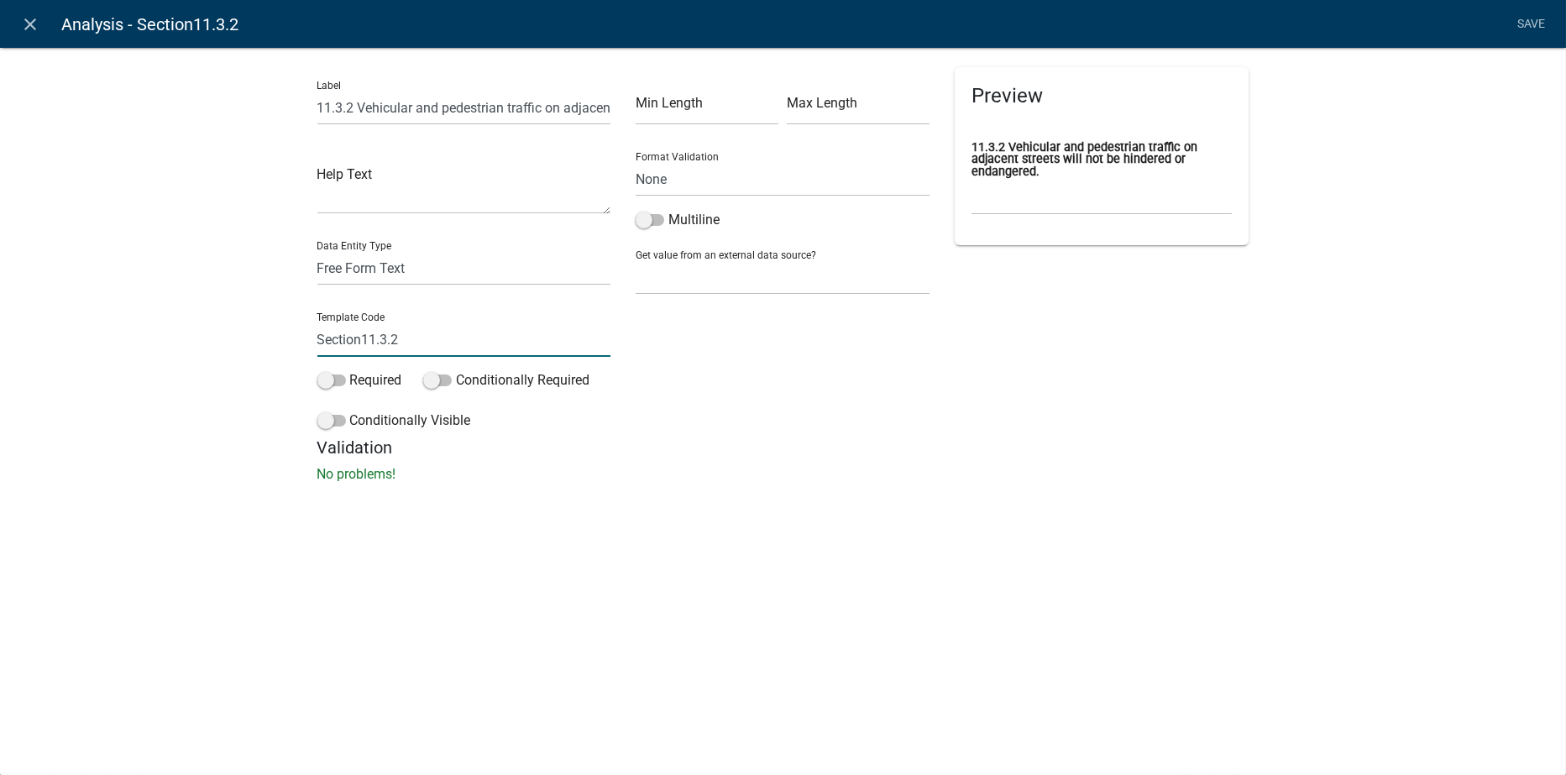
click at [360, 336] on input "Section11.3.2" at bounding box center [464, 339] width 294 height 34
type input "11.3.2"
click at [656, 214] on span at bounding box center [650, 220] width 29 height 12
click at [669, 210] on input "Multiline" at bounding box center [669, 210] width 0 height 0
click at [1529, 23] on link "Save" at bounding box center [1532, 24] width 42 height 32
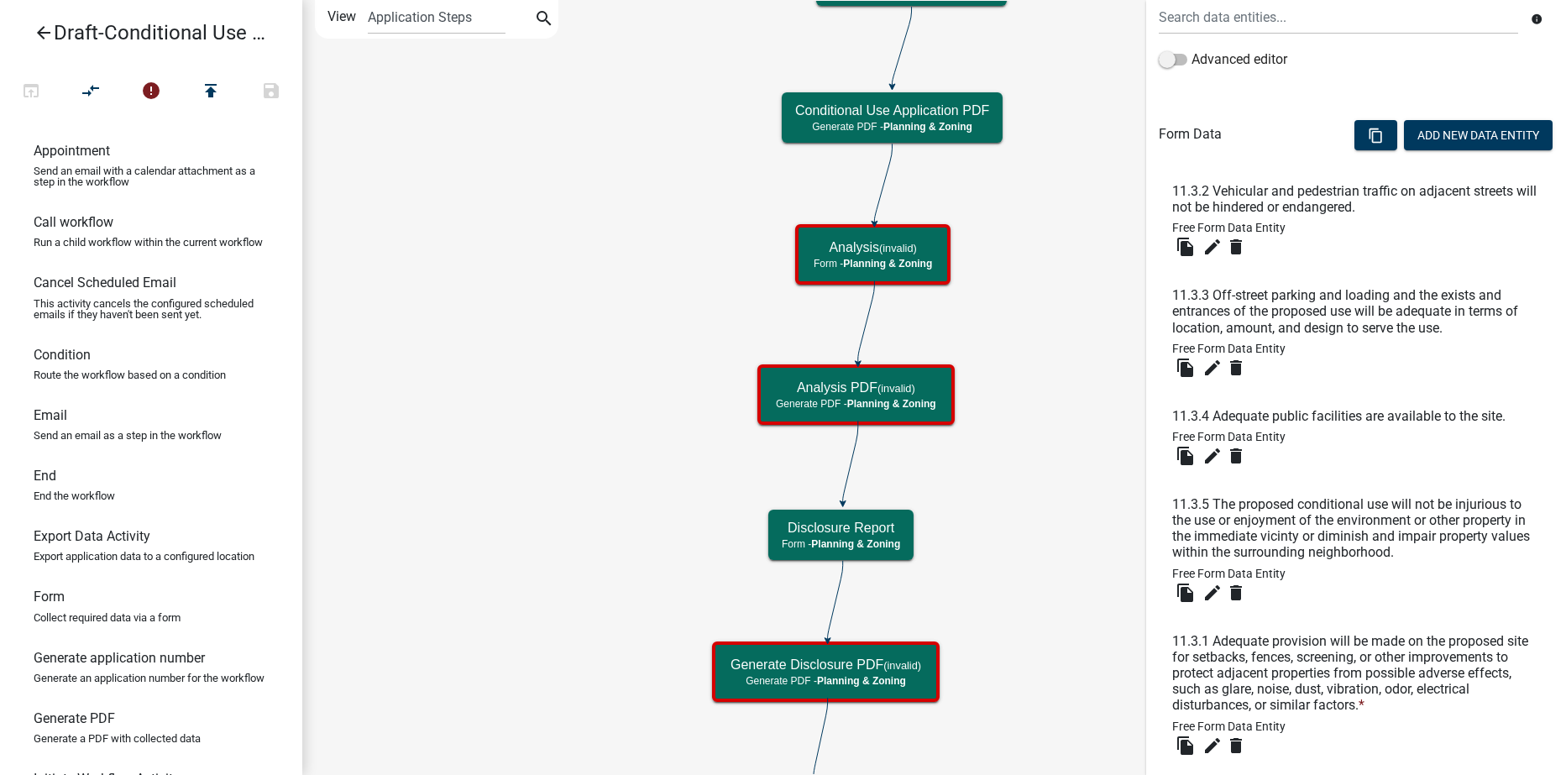
scroll to position [504, 0]
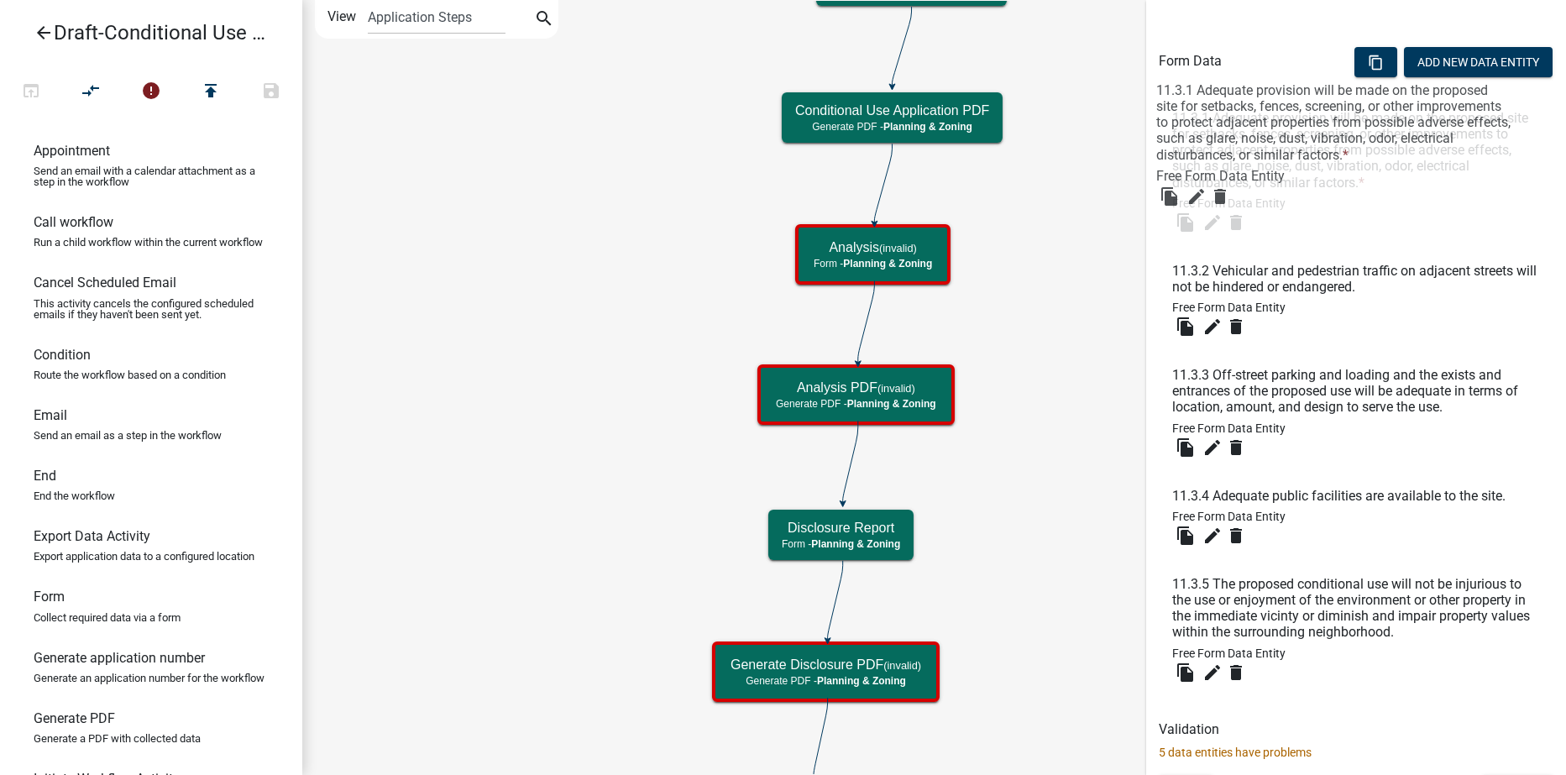
drag, startPoint x: 1250, startPoint y: 627, endPoint x: 1238, endPoint y: 106, distance: 520.8
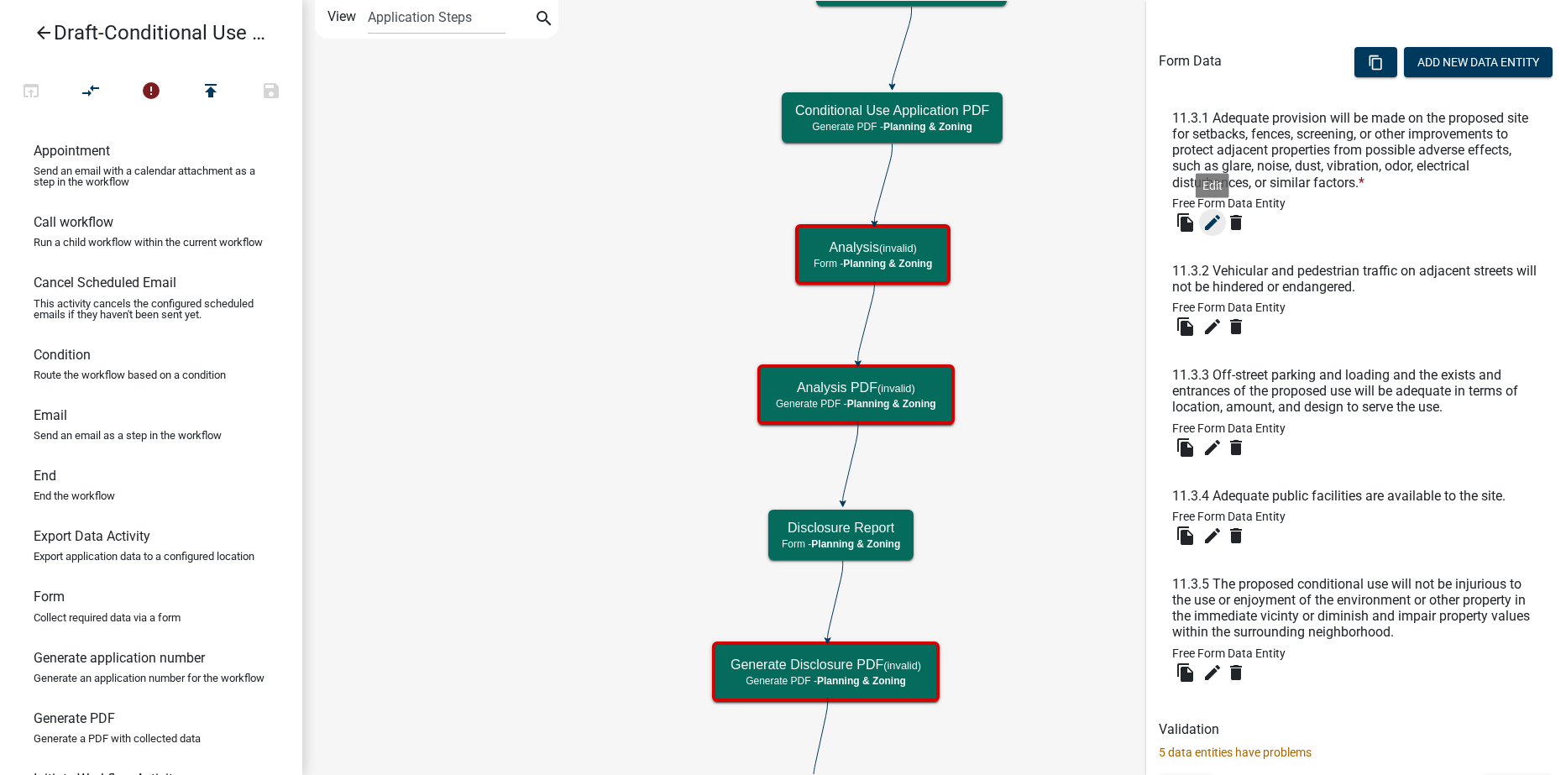
click at [1212, 228] on icon "edit" at bounding box center [1213, 222] width 20 height 20
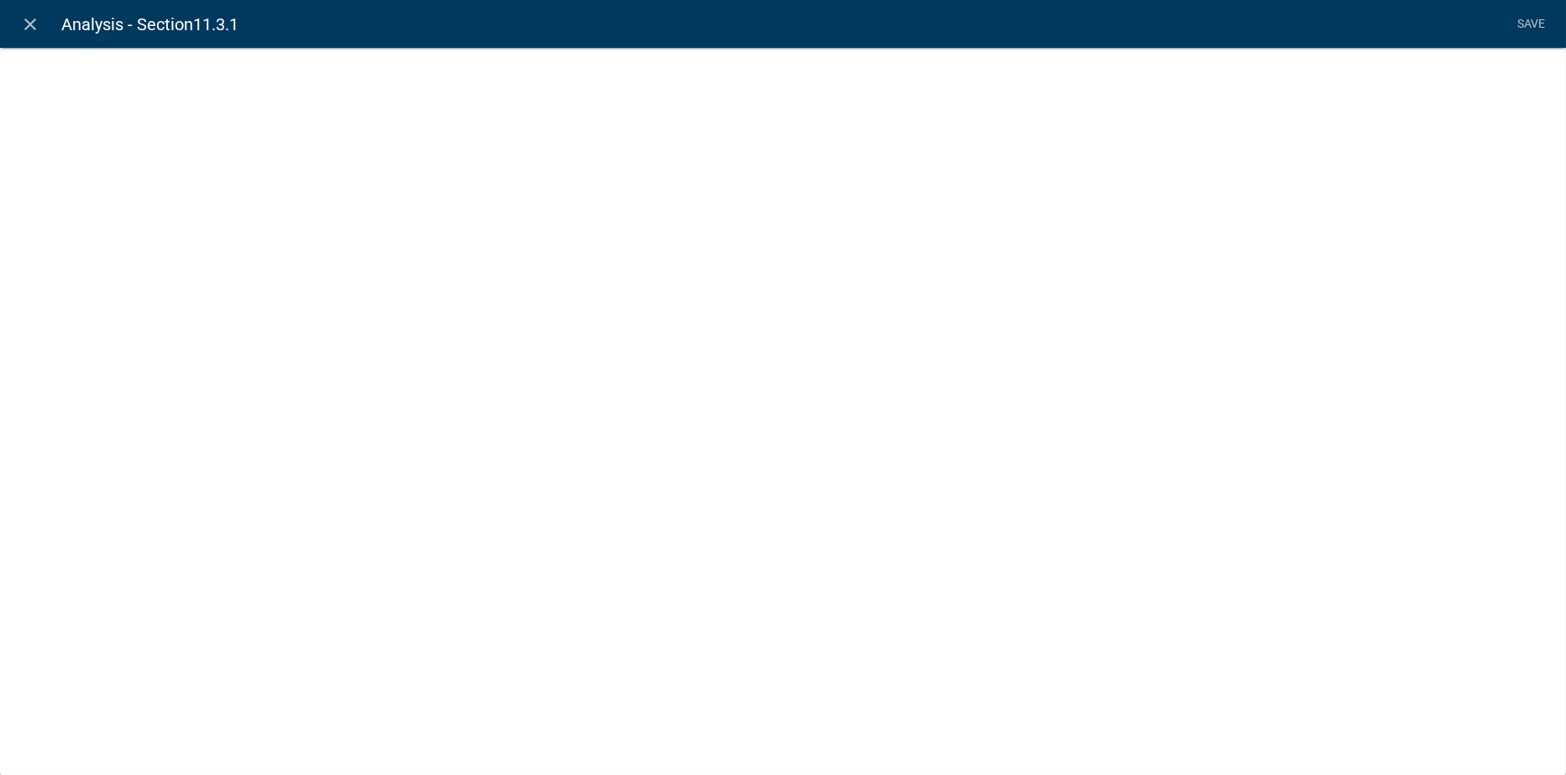
select select
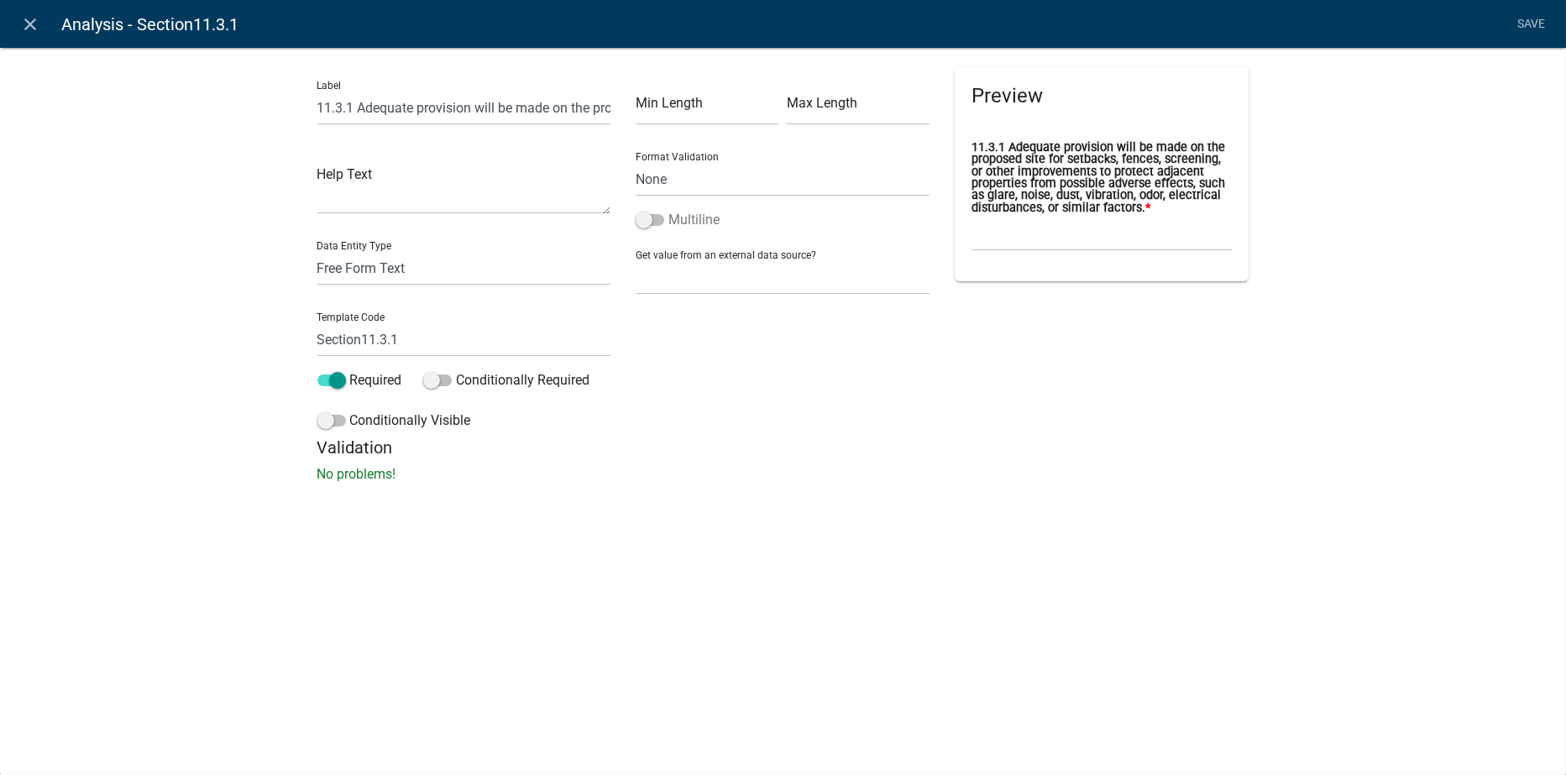
click at [658, 217] on span at bounding box center [650, 220] width 29 height 12
click at [669, 210] on input "Multiline" at bounding box center [669, 210] width 0 height 0
click at [364, 340] on input "Section11.3.1" at bounding box center [464, 339] width 294 height 34
type input "11.3.1"
click at [1529, 20] on li "Save" at bounding box center [1532, 24] width 42 height 32
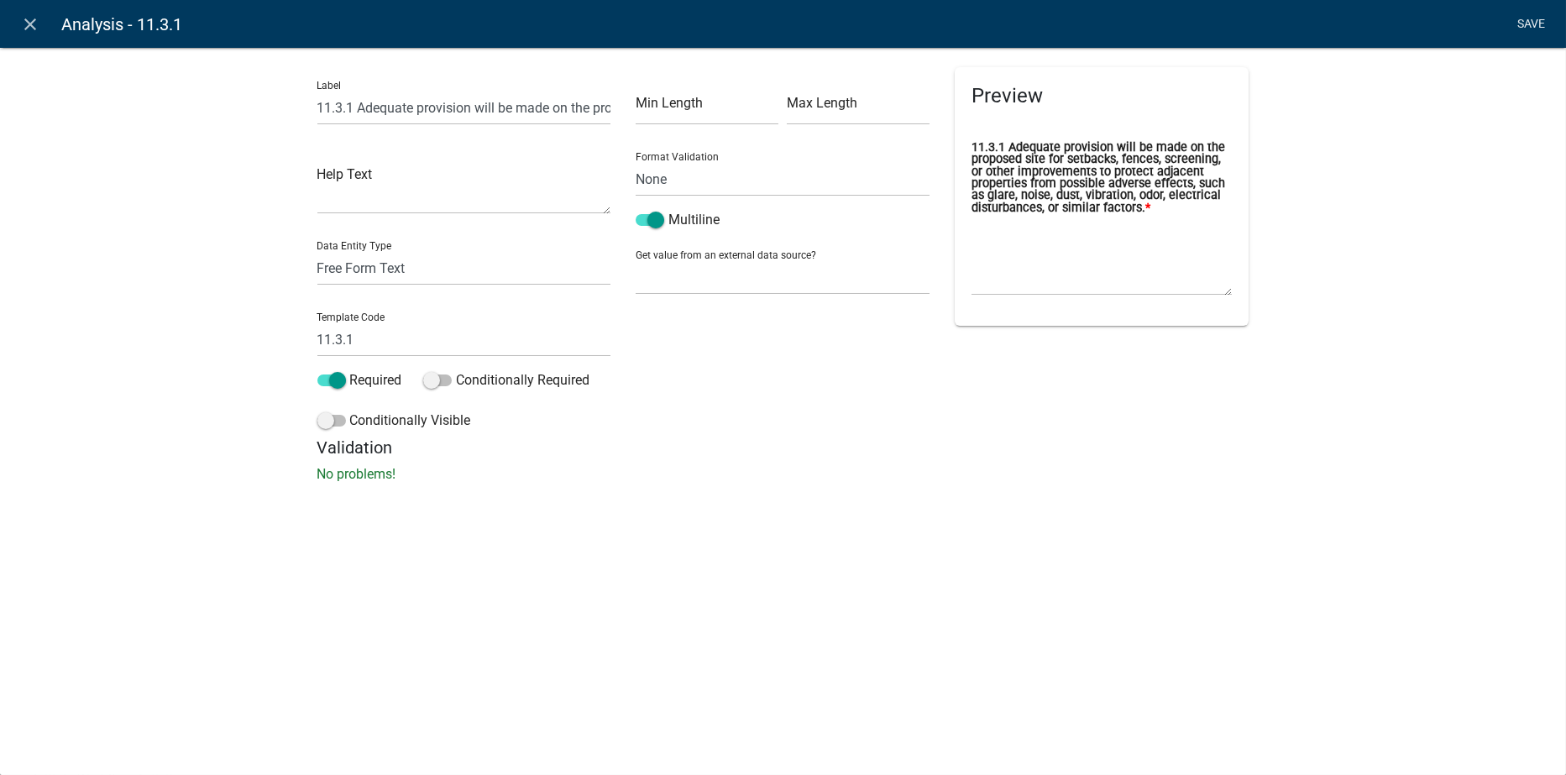
click at [1522, 13] on link "Save" at bounding box center [1532, 24] width 42 height 32
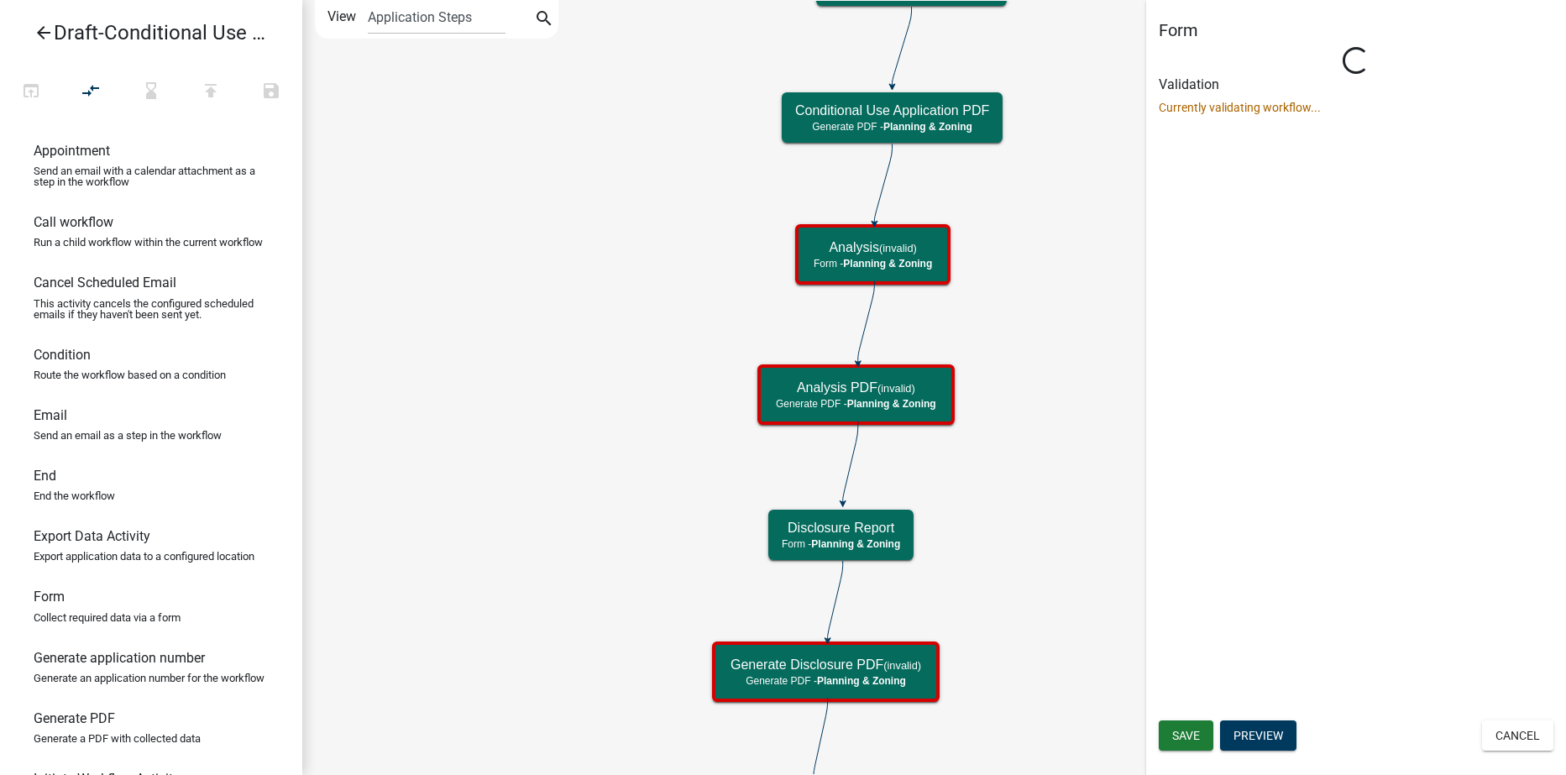
scroll to position [0, 0]
select select "21E23B7C-0AE9-4CE5-BF16-76C7A100C343"
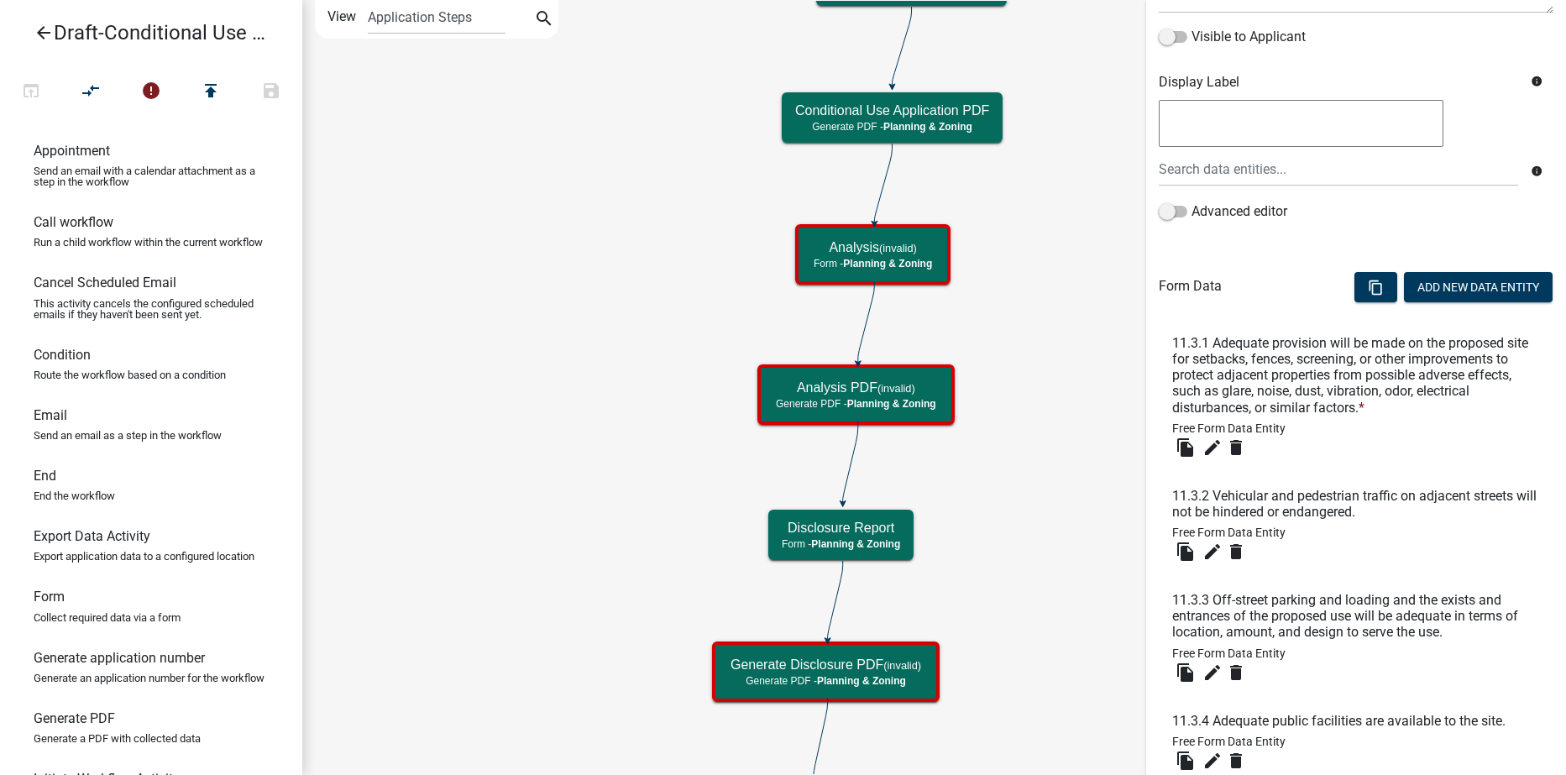
scroll to position [336, 0]
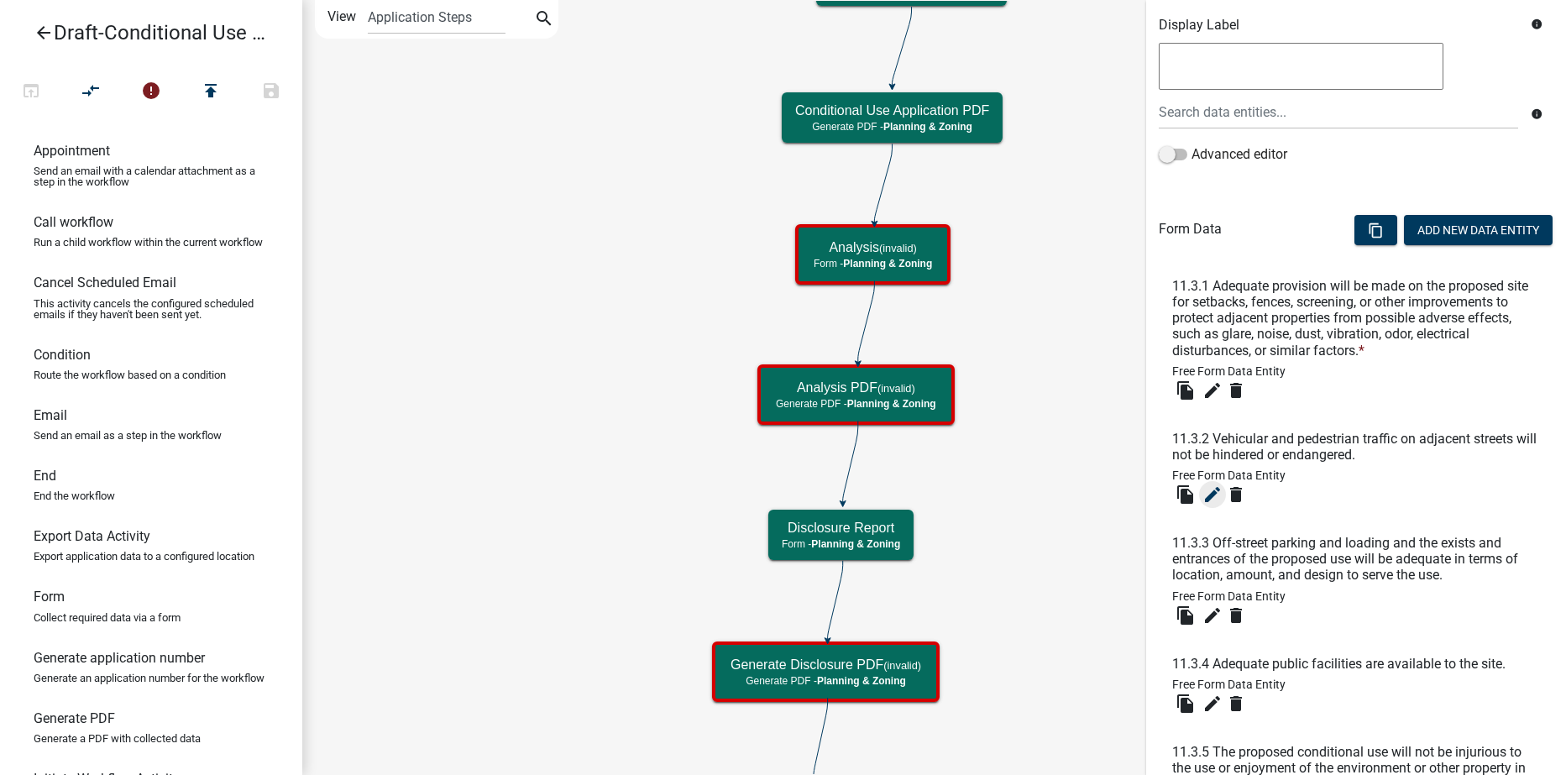
click at [1209, 495] on icon "edit" at bounding box center [1213, 495] width 20 height 20
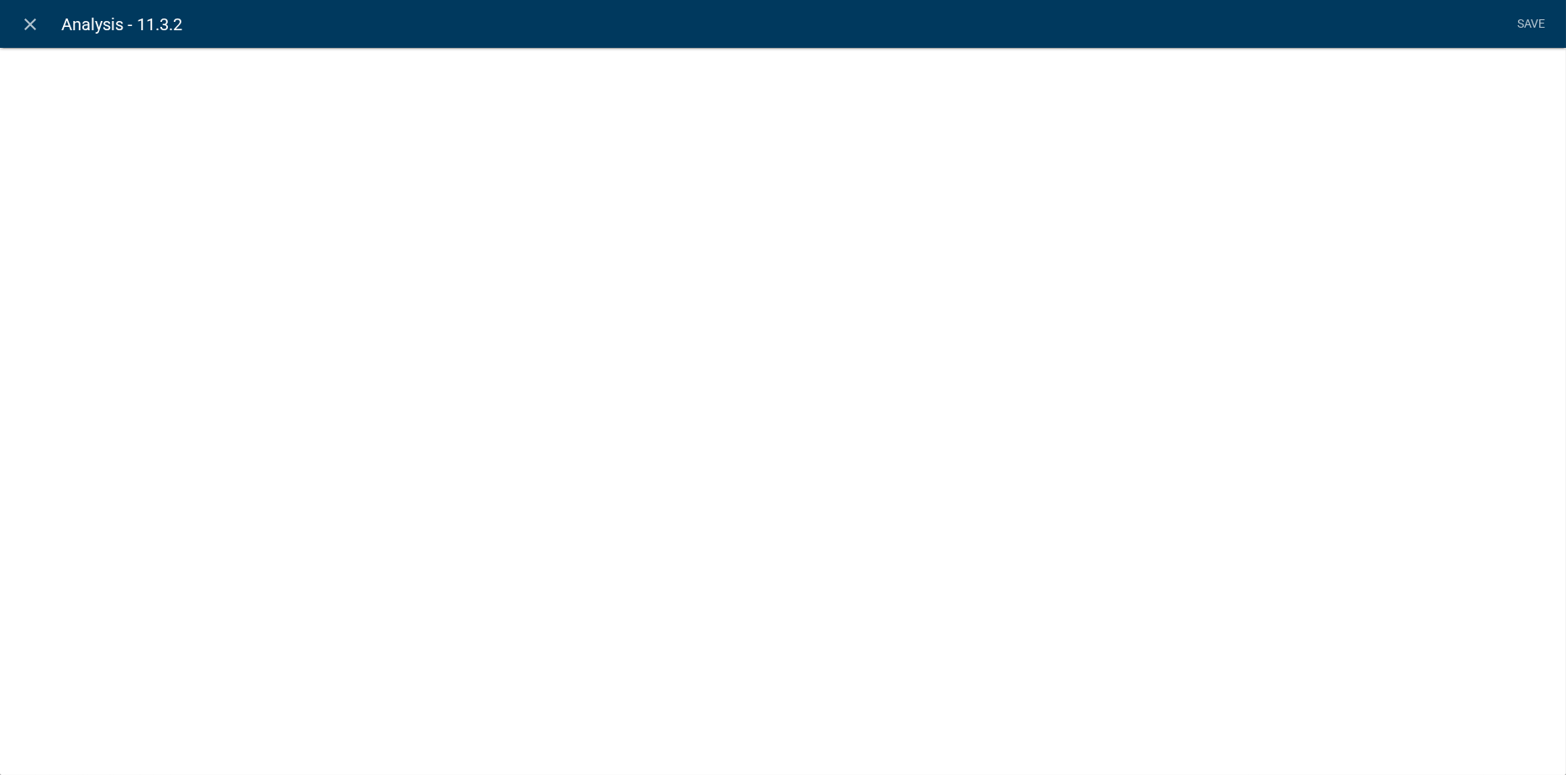
select select
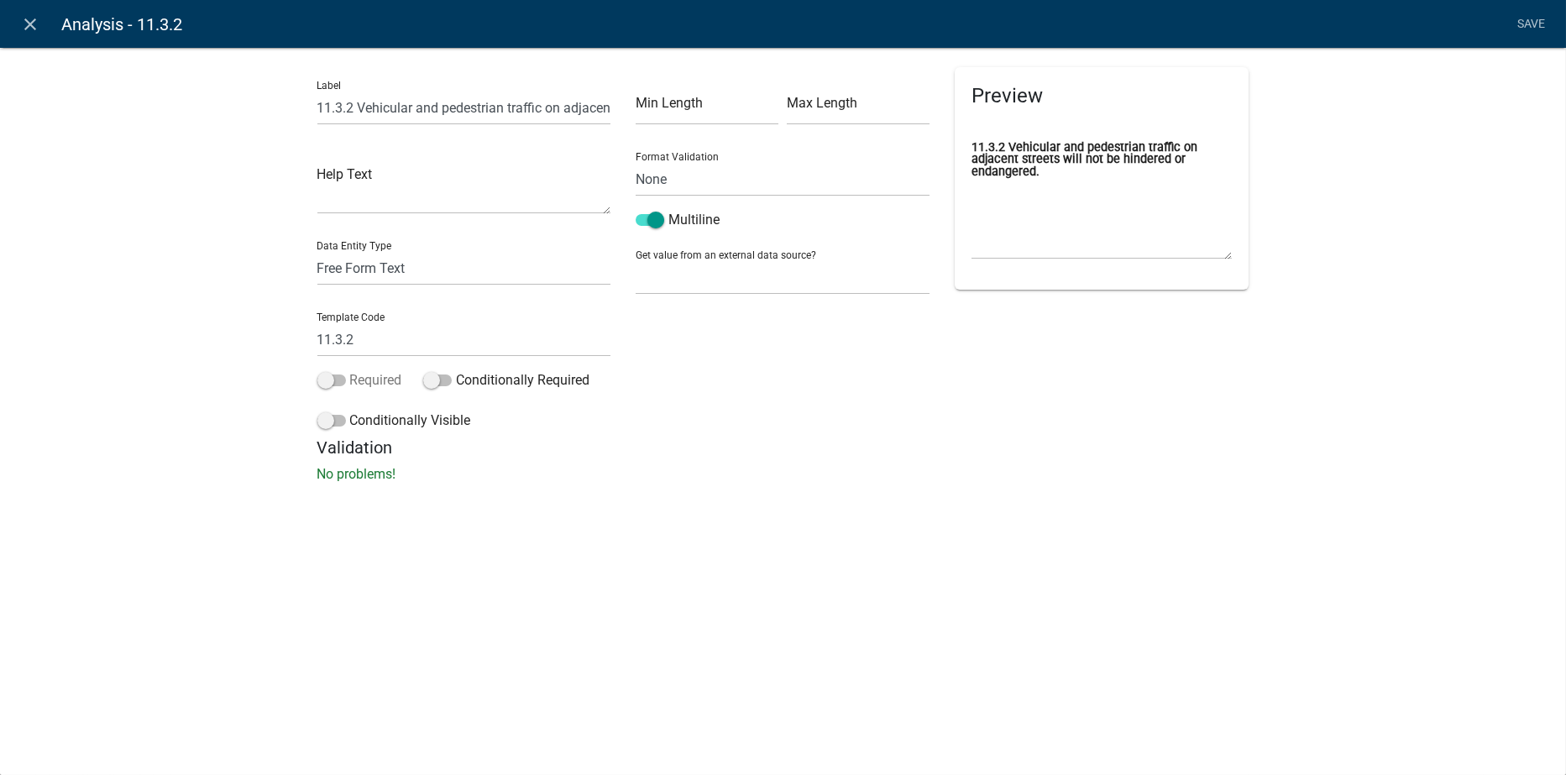
click at [338, 378] on span at bounding box center [331, 381] width 29 height 12
click at [350, 370] on input "Required" at bounding box center [350, 370] width 0 height 0
drag, startPoint x: 1529, startPoint y: 18, endPoint x: 1527, endPoint y: 27, distance: 8.6
click at [1529, 18] on link "Save" at bounding box center [1532, 24] width 42 height 32
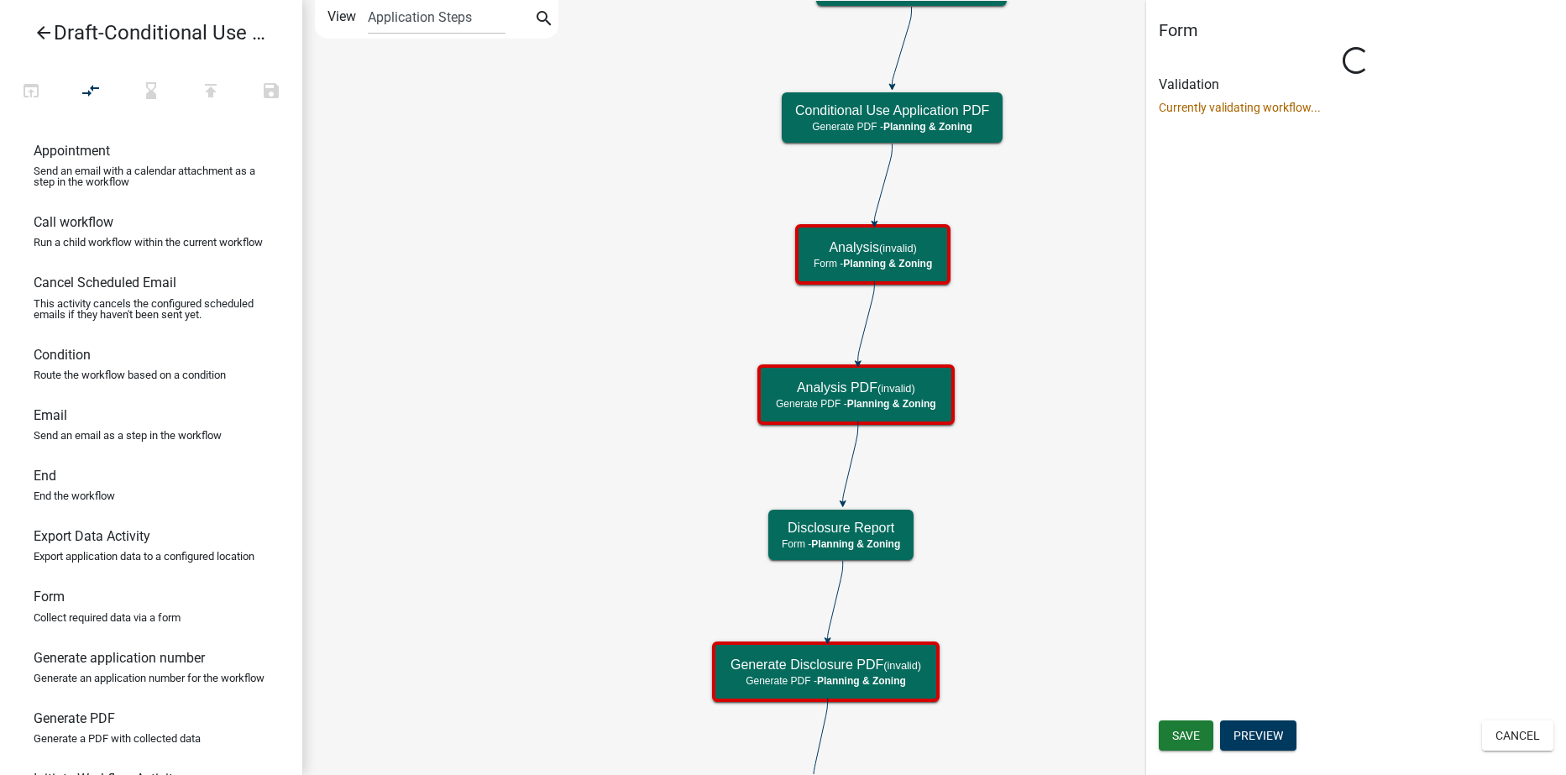
scroll to position [0, 0]
select select "21E23B7C-0AE9-4CE5-BF16-76C7A100C343"
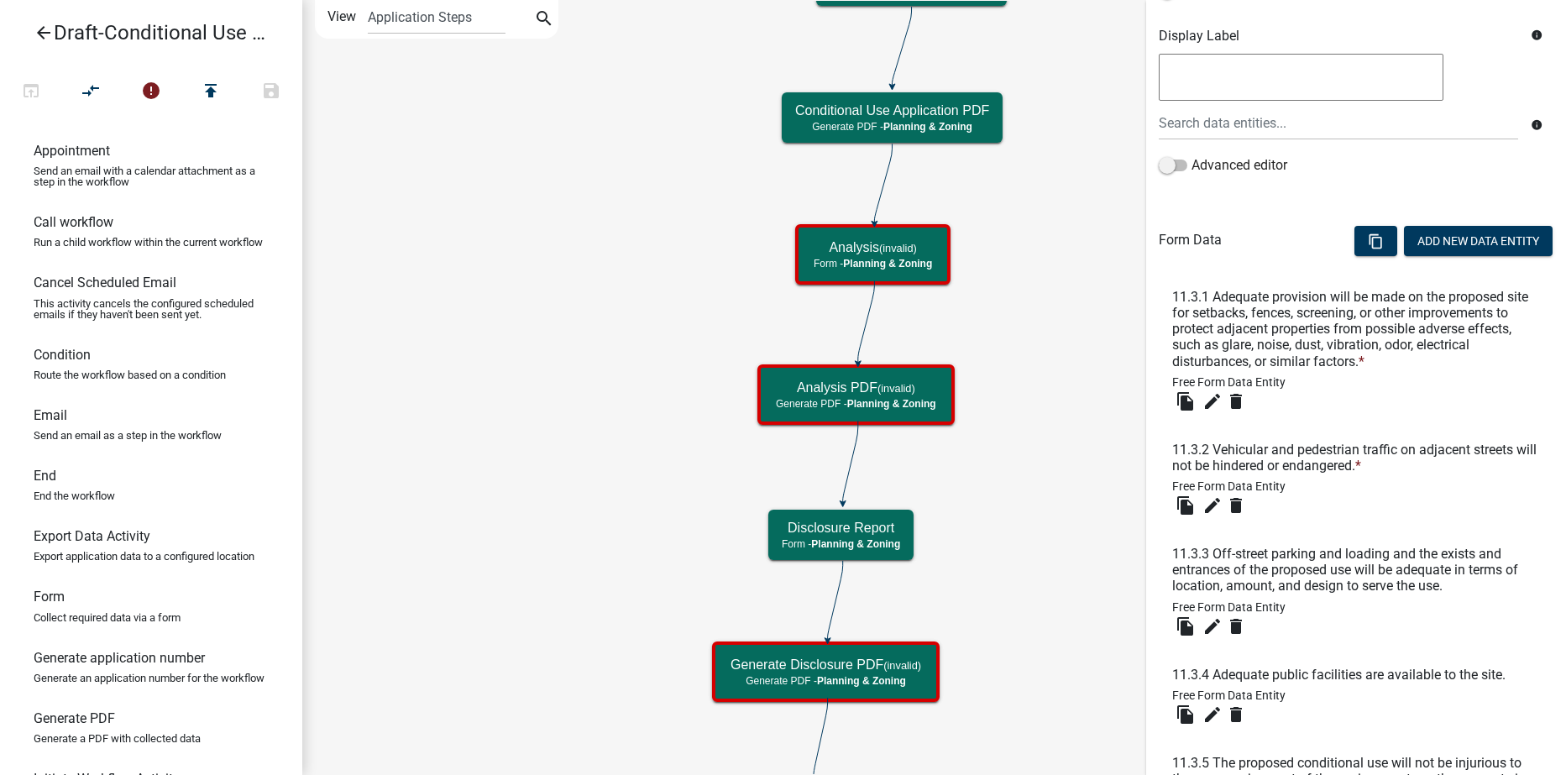
scroll to position [420, 0]
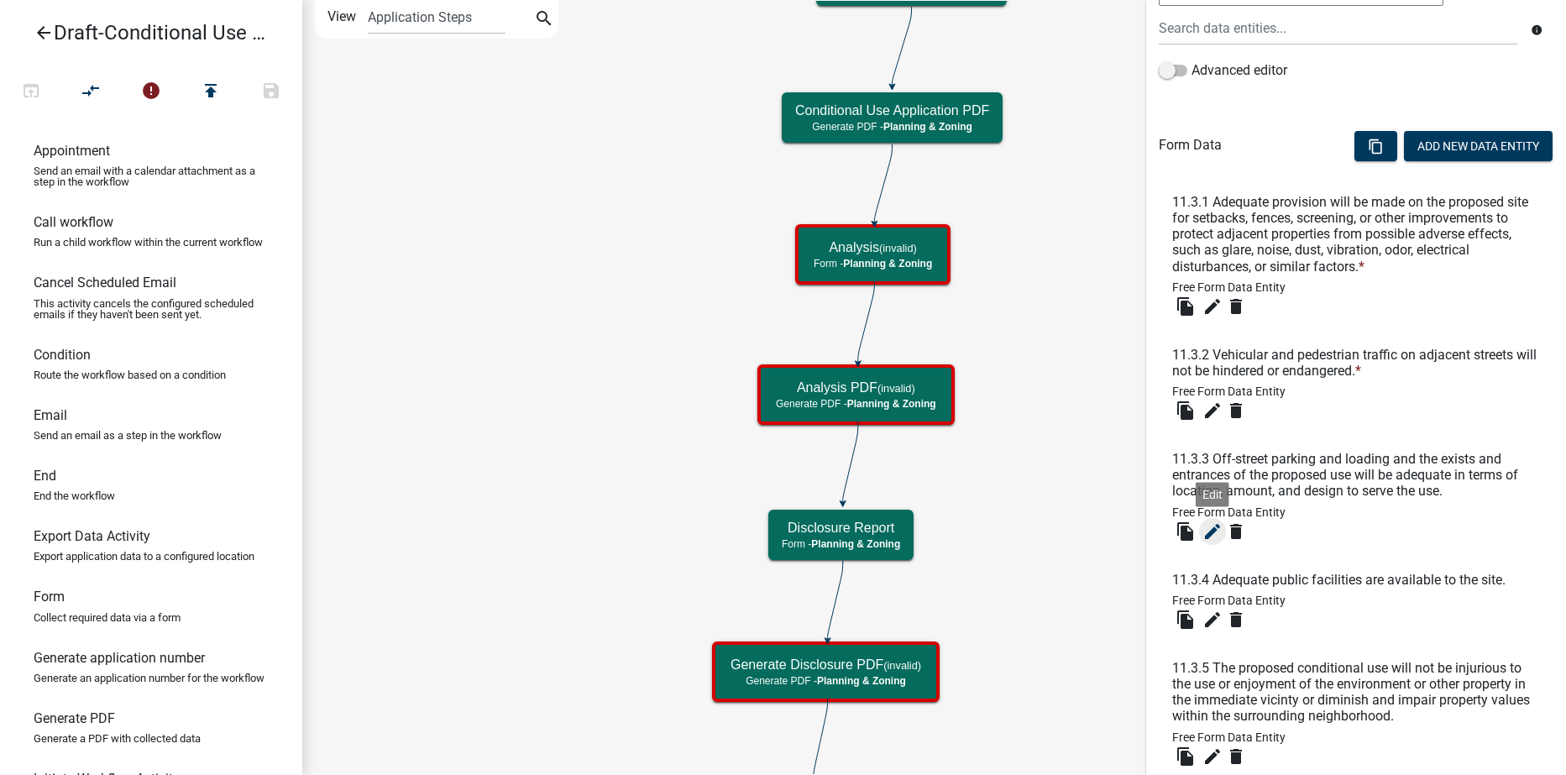
click at [1208, 527] on icon "edit" at bounding box center [1213, 532] width 20 height 20
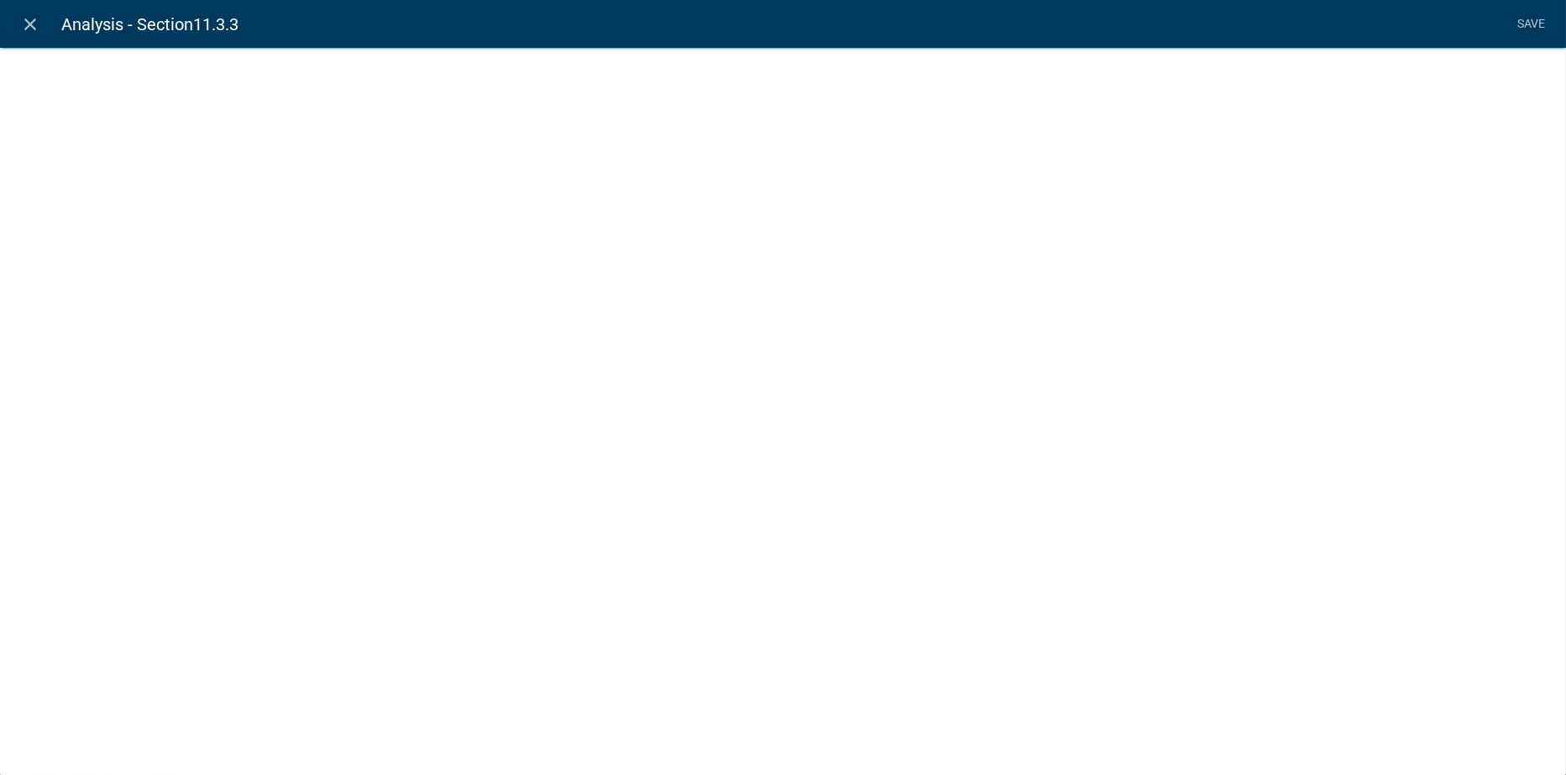
select select
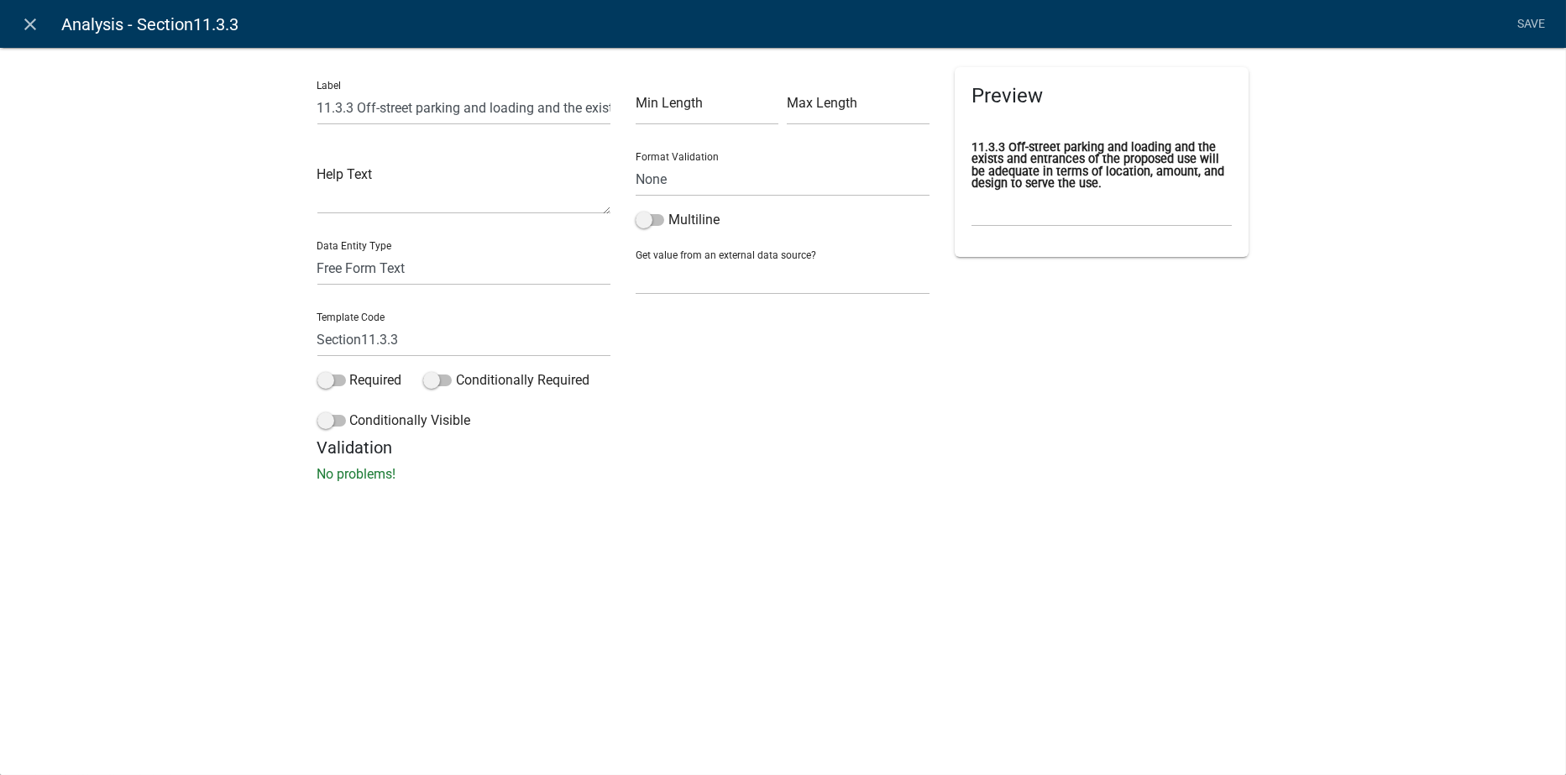
drag, startPoint x: 338, startPoint y: 378, endPoint x: 419, endPoint y: 339, distance: 89.4
click at [339, 378] on span at bounding box center [331, 381] width 29 height 12
click at [350, 370] on input "Required" at bounding box center [350, 370] width 0 height 0
click at [662, 218] on span at bounding box center [650, 220] width 29 height 12
click at [669, 210] on input "Multiline" at bounding box center [669, 210] width 0 height 0
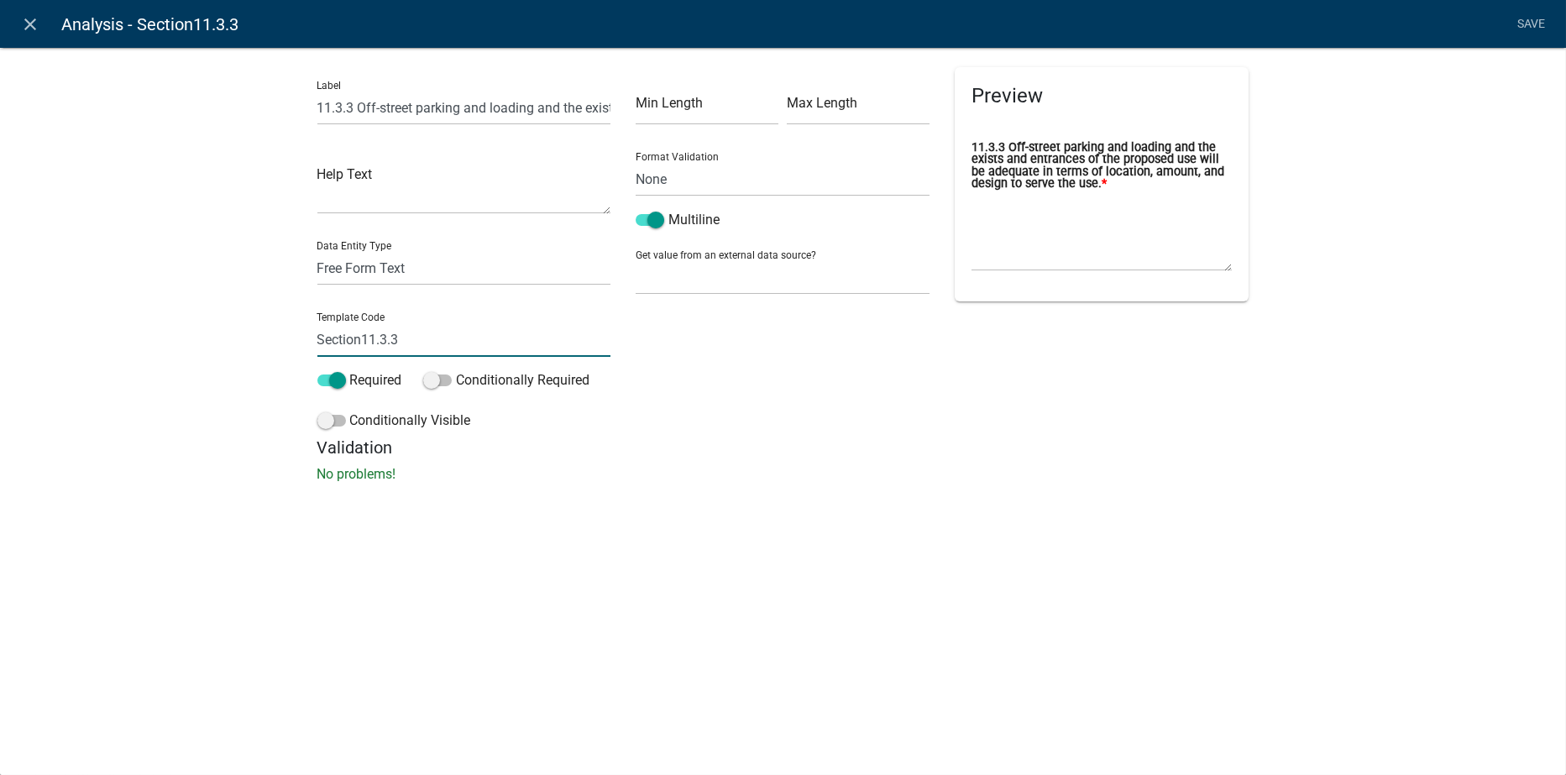
click at [364, 335] on input "Section11.3.3" at bounding box center [464, 339] width 294 height 34
type input "11.3.3"
click at [1532, 27] on li "Save" at bounding box center [1532, 24] width 42 height 32
click at [1523, 16] on link "Save" at bounding box center [1532, 24] width 42 height 32
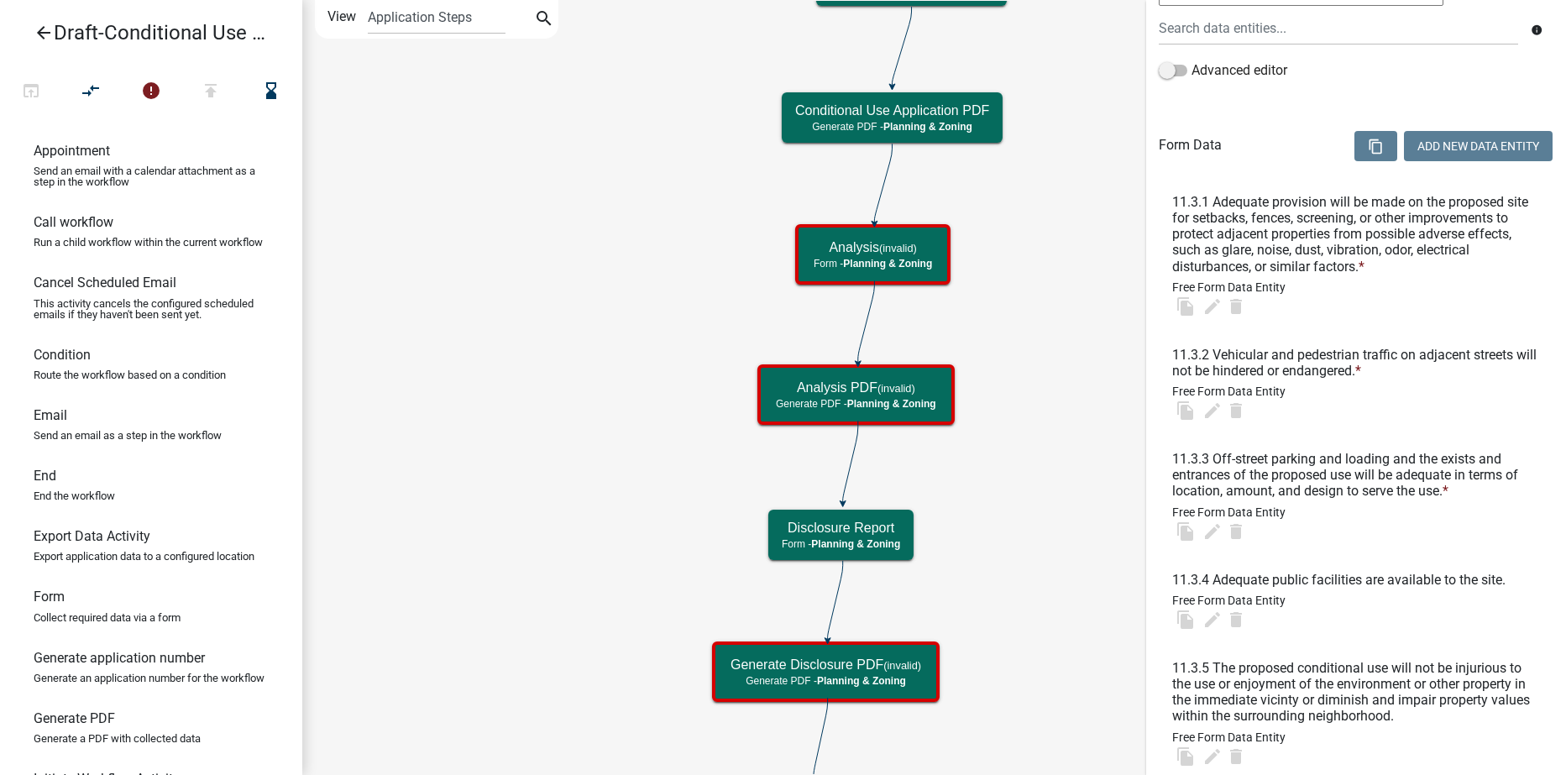
scroll to position [0, 0]
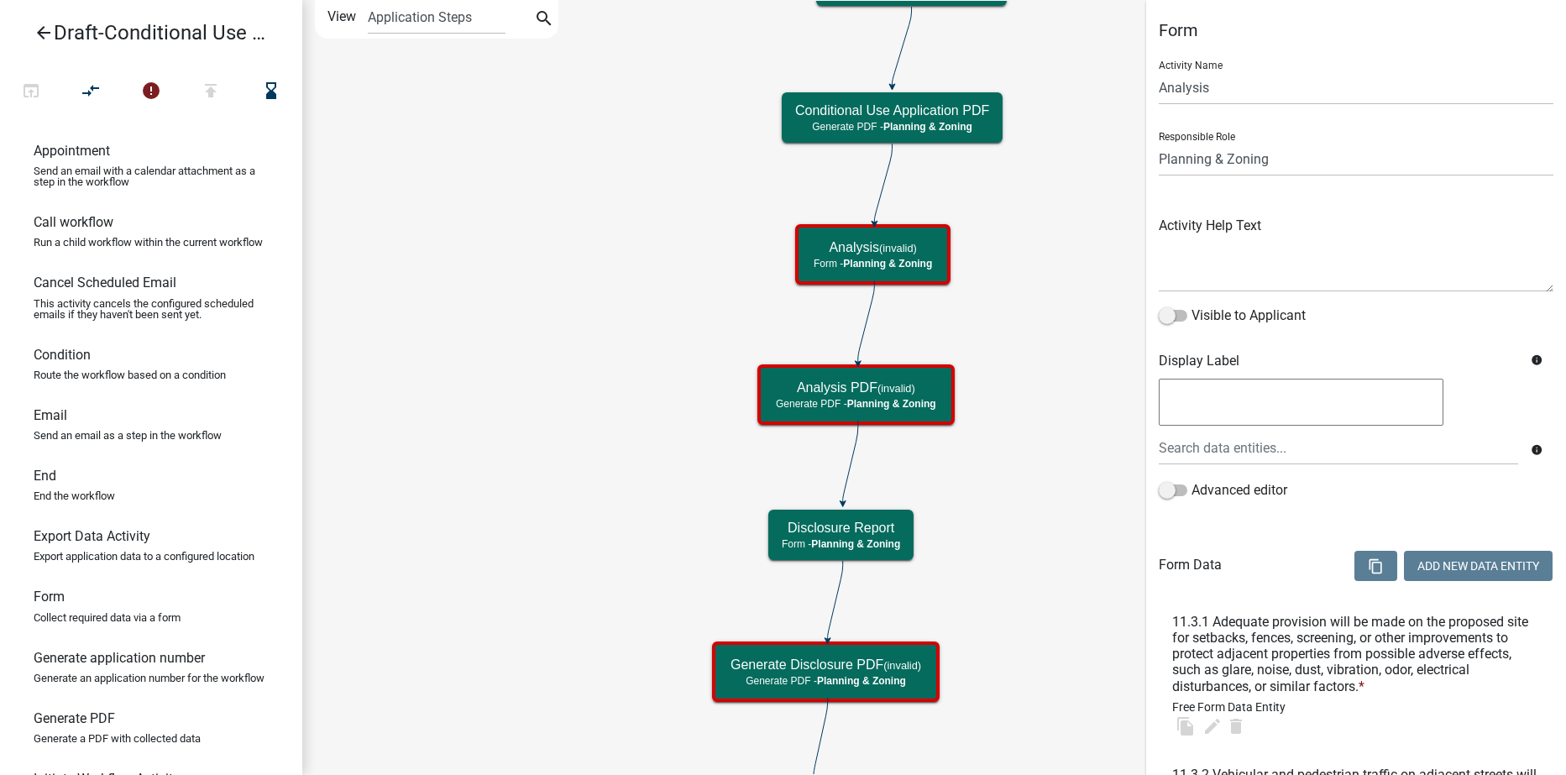
select select "21E23B7C-0AE9-4CE5-BF16-76C7A100C343"
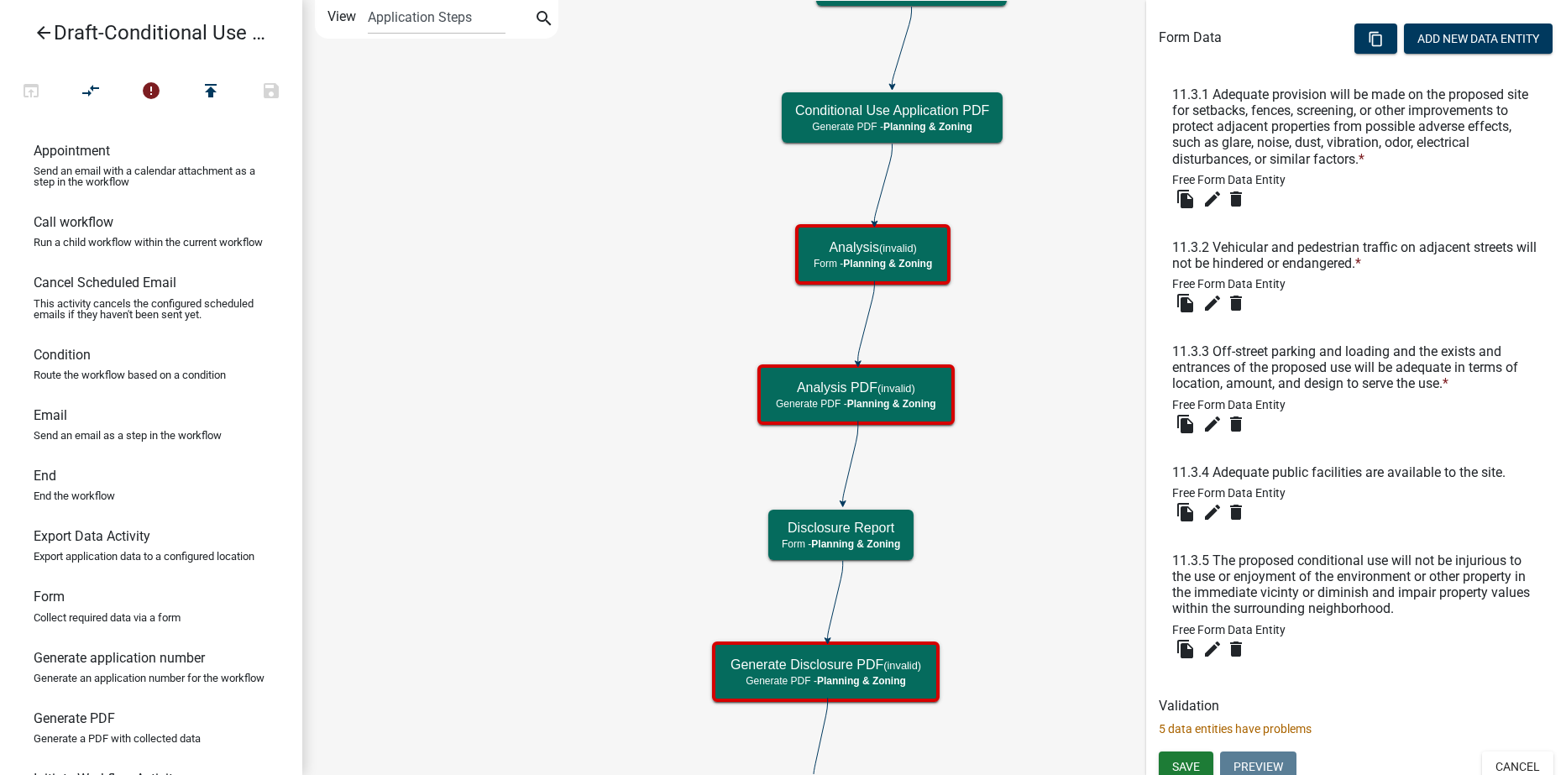
scroll to position [537, 0]
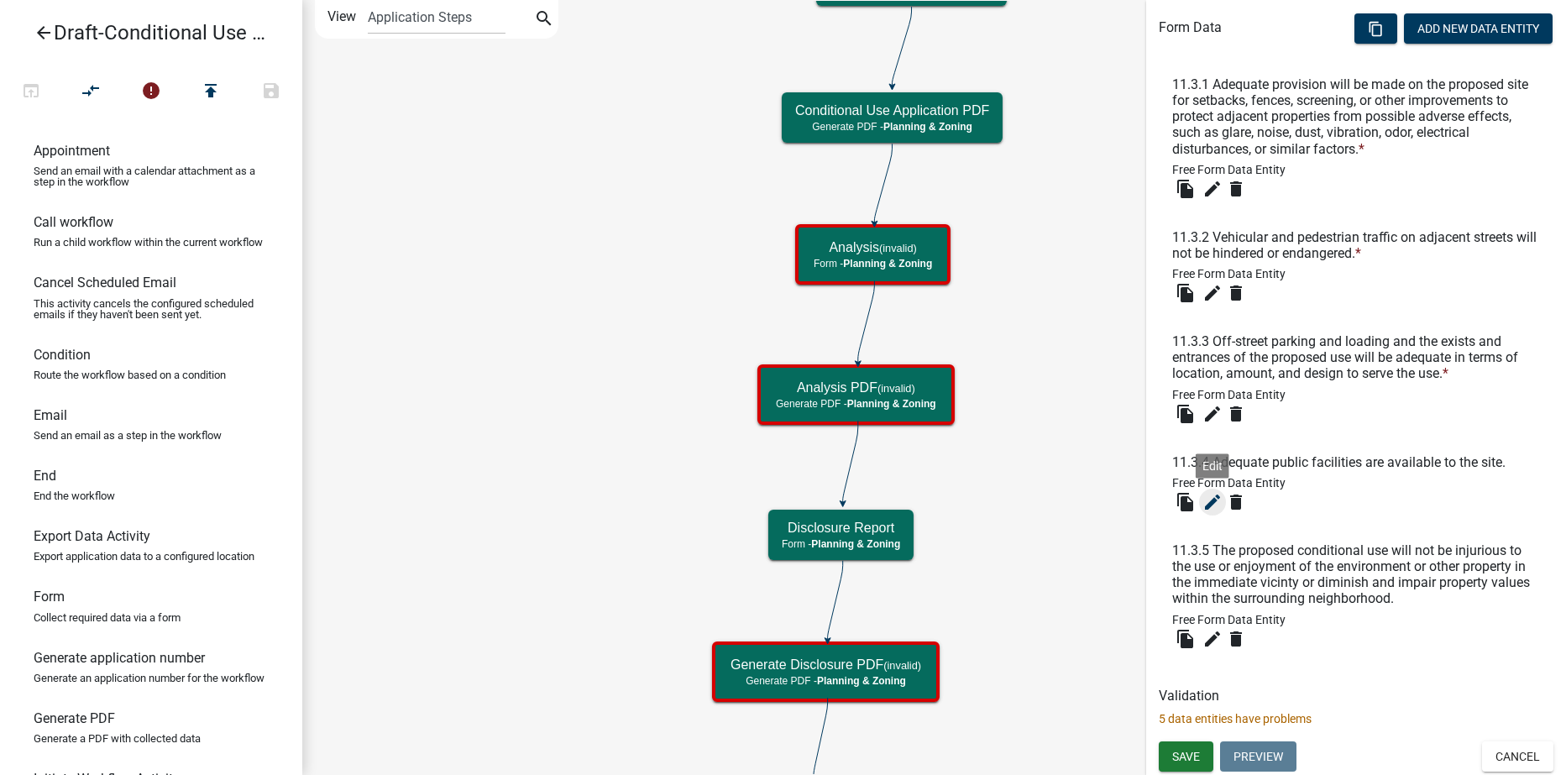
click at [1209, 507] on icon "edit" at bounding box center [1213, 502] width 20 height 20
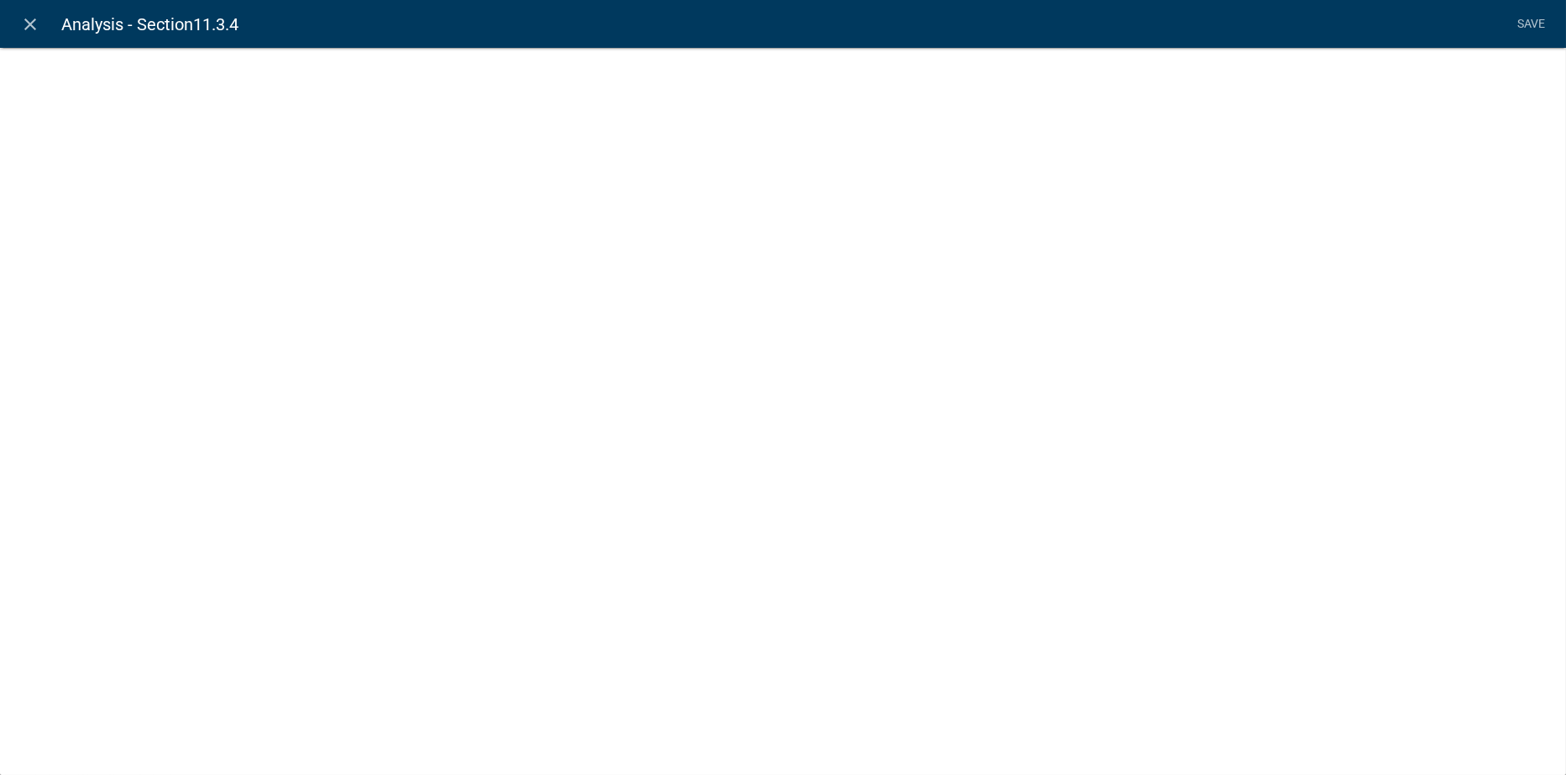
select select
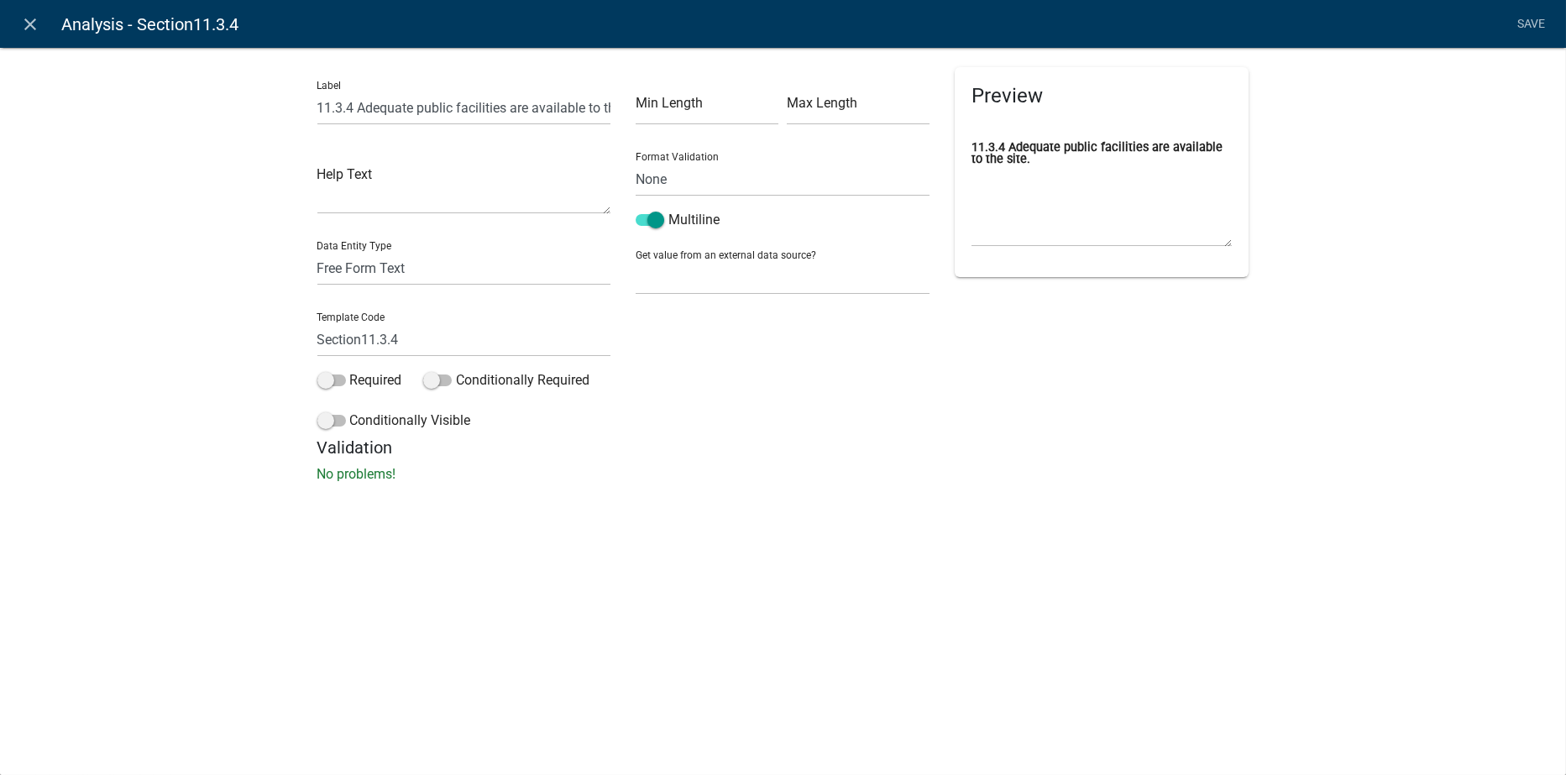
drag, startPoint x: 336, startPoint y: 382, endPoint x: 343, endPoint y: 356, distance: 27.1
click at [336, 383] on span at bounding box center [331, 381] width 29 height 12
click at [350, 370] on input "Required" at bounding box center [350, 370] width 0 height 0
click at [363, 338] on input "Section11.3.4" at bounding box center [464, 339] width 294 height 34
type input "11.3.4"
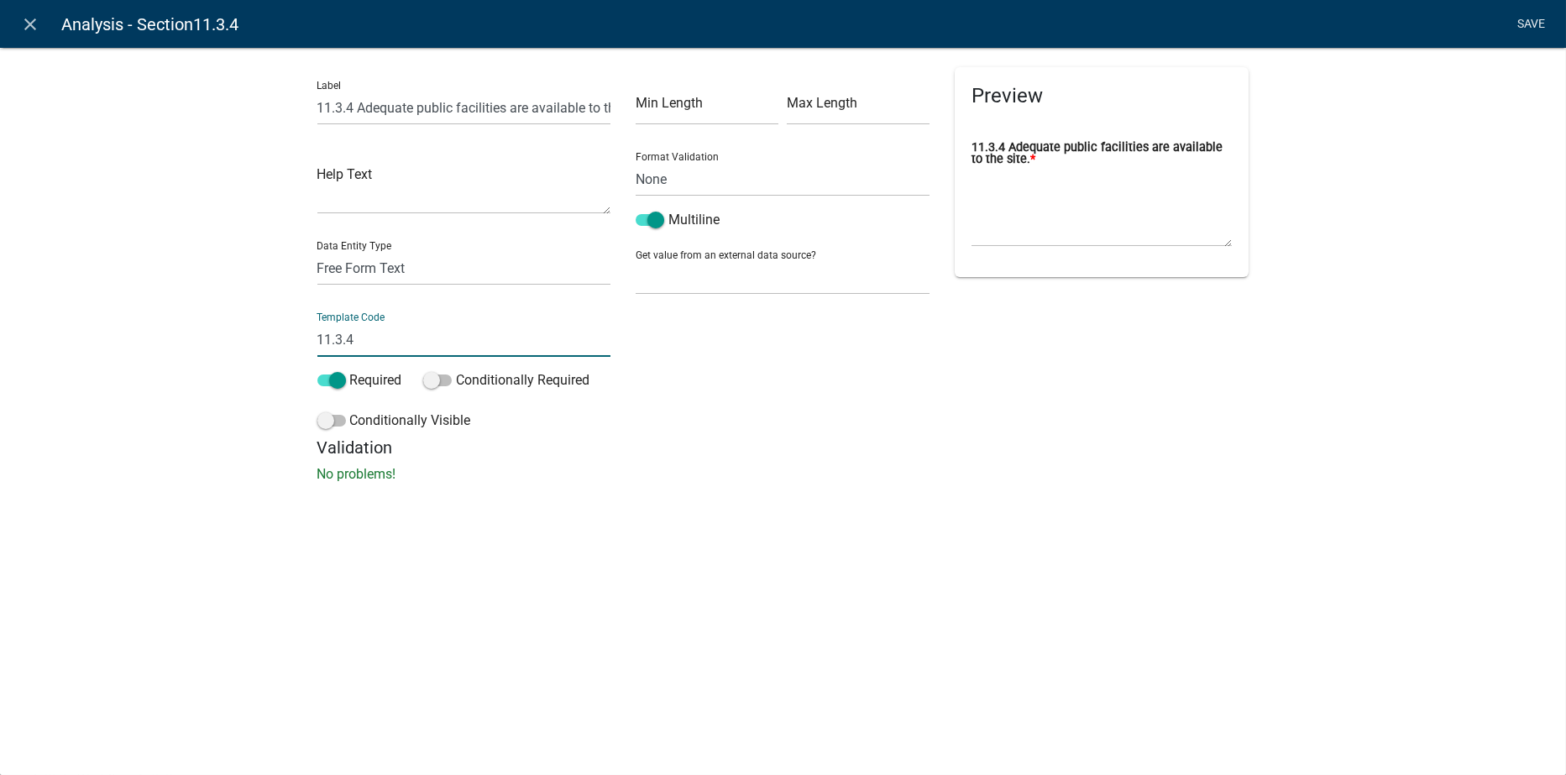
click at [1532, 29] on li "Save" at bounding box center [1532, 24] width 42 height 32
click at [1518, 27] on link "Save" at bounding box center [1532, 24] width 42 height 32
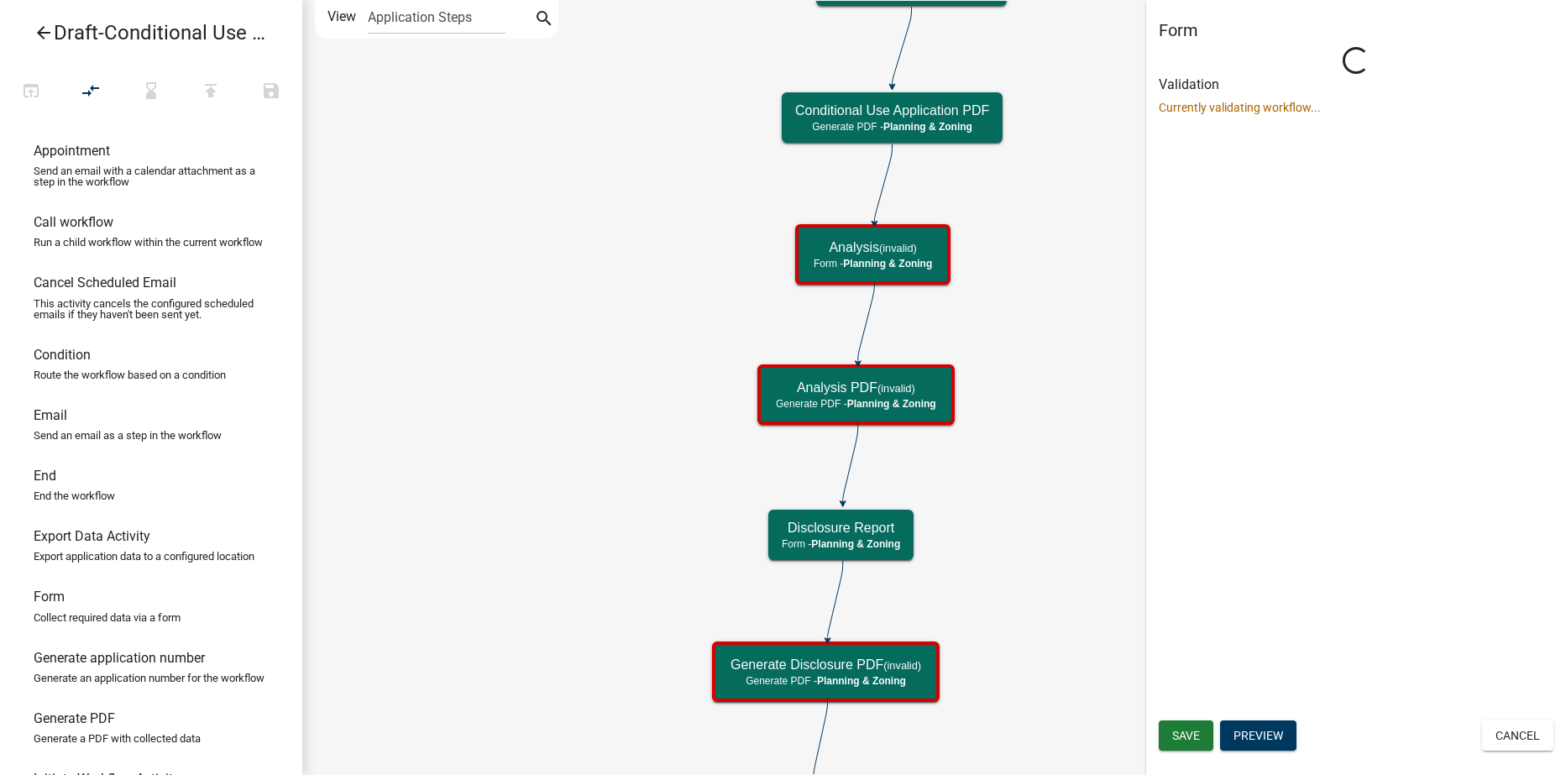
scroll to position [0, 0]
select select "21E23B7C-0AE9-4CE5-BF16-76C7A100C343"
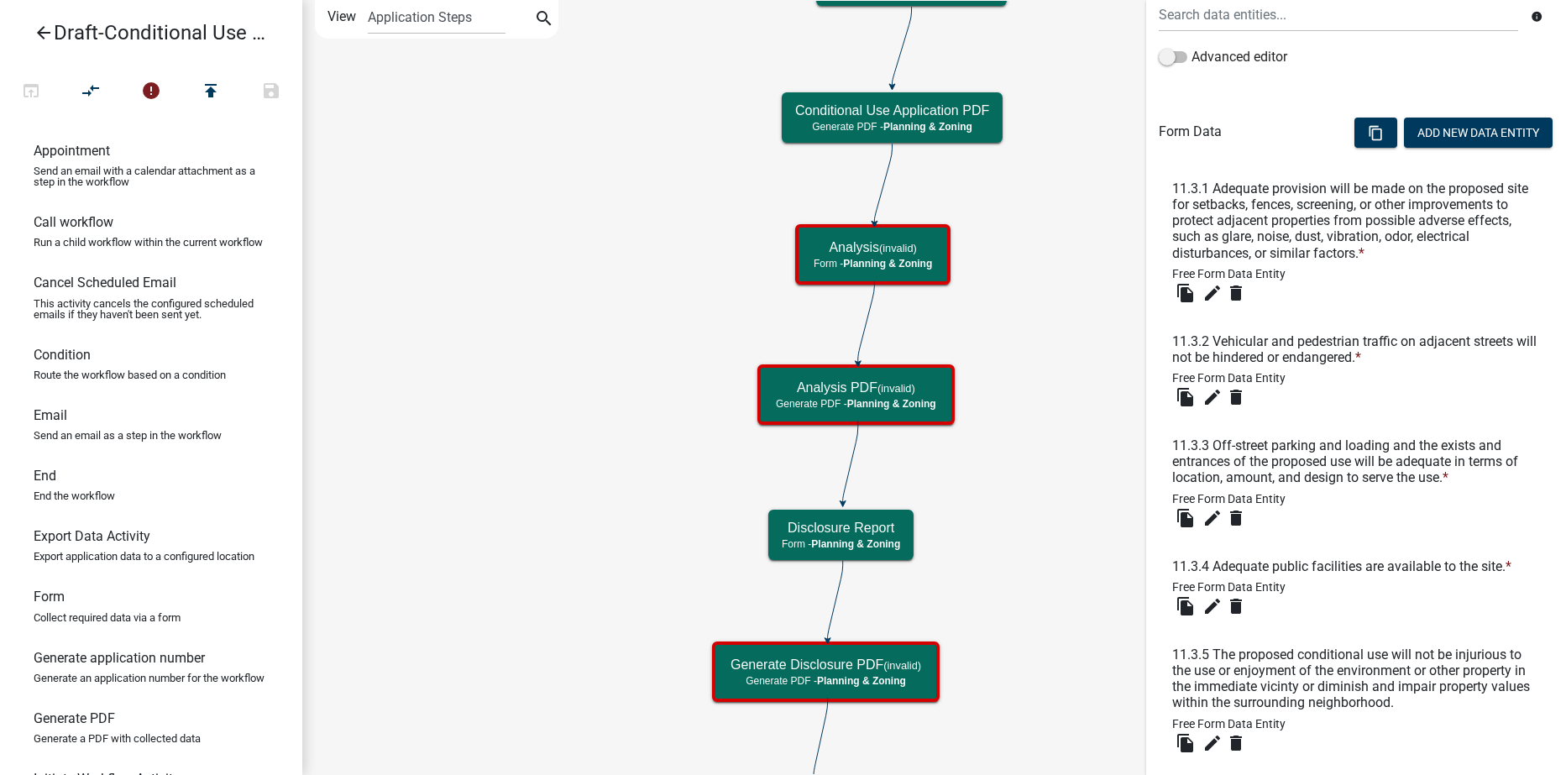
scroll to position [537, 0]
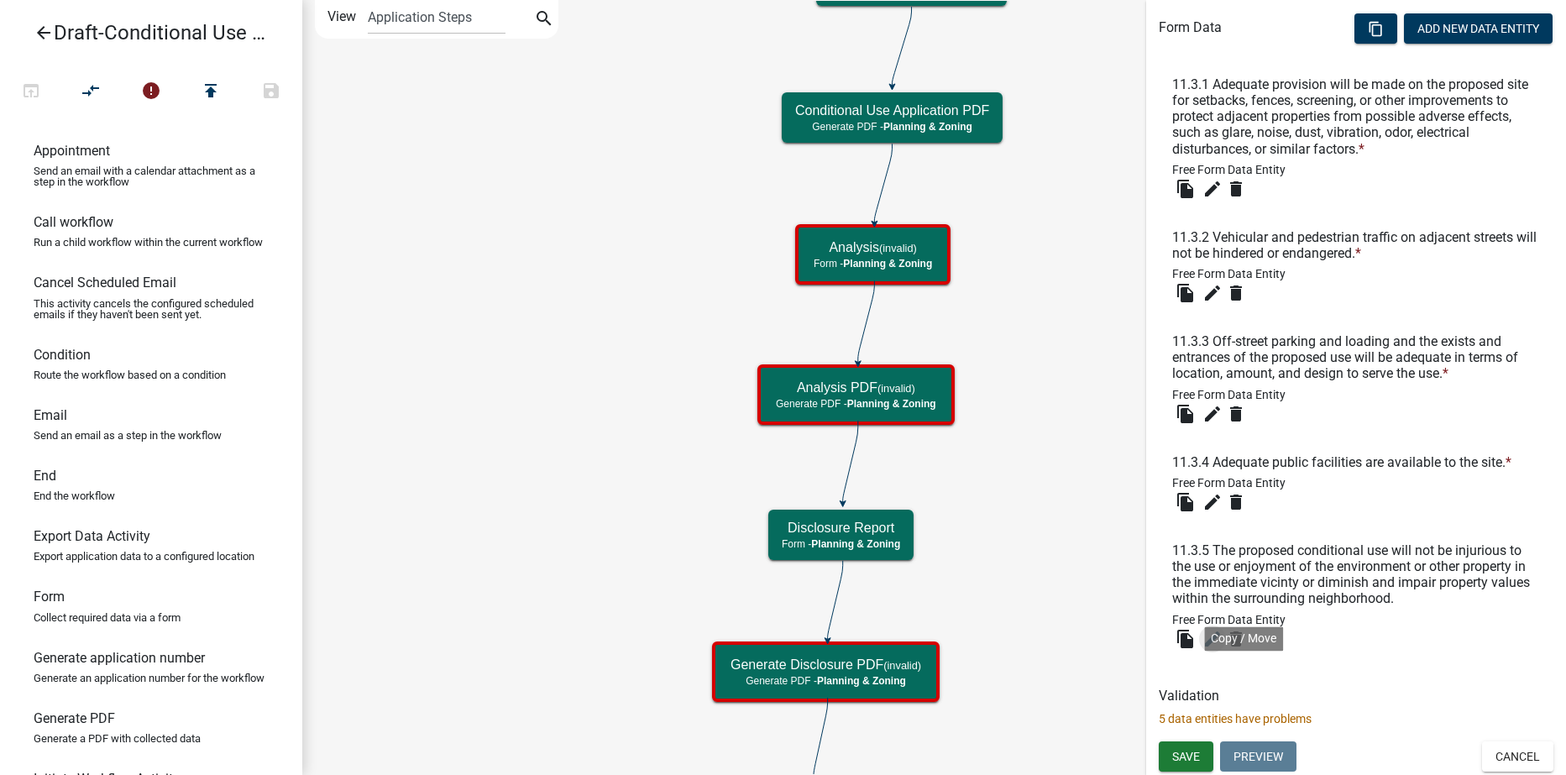
click at [1210, 638] on icon "edit" at bounding box center [1213, 639] width 20 height 20
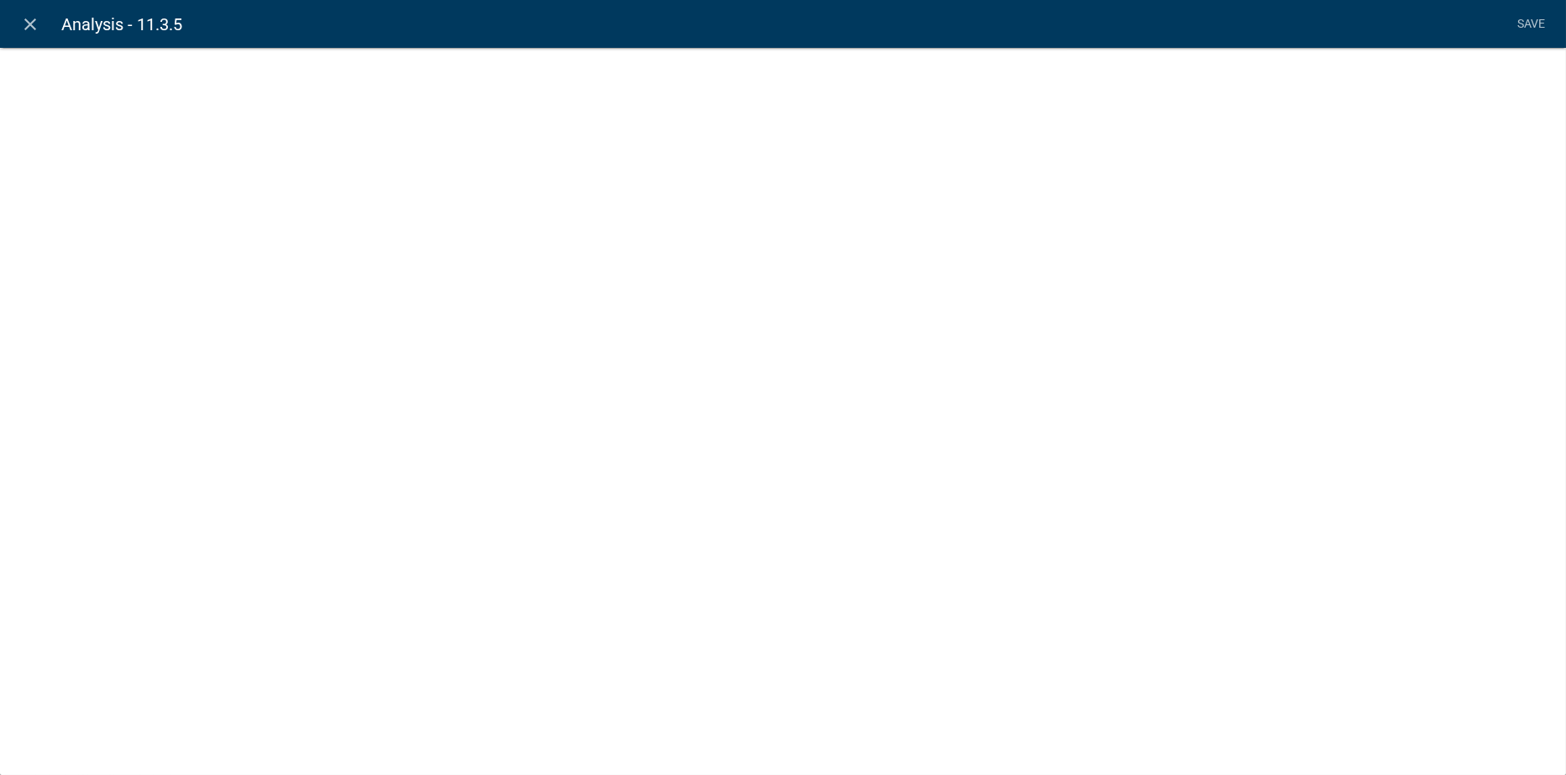
select select
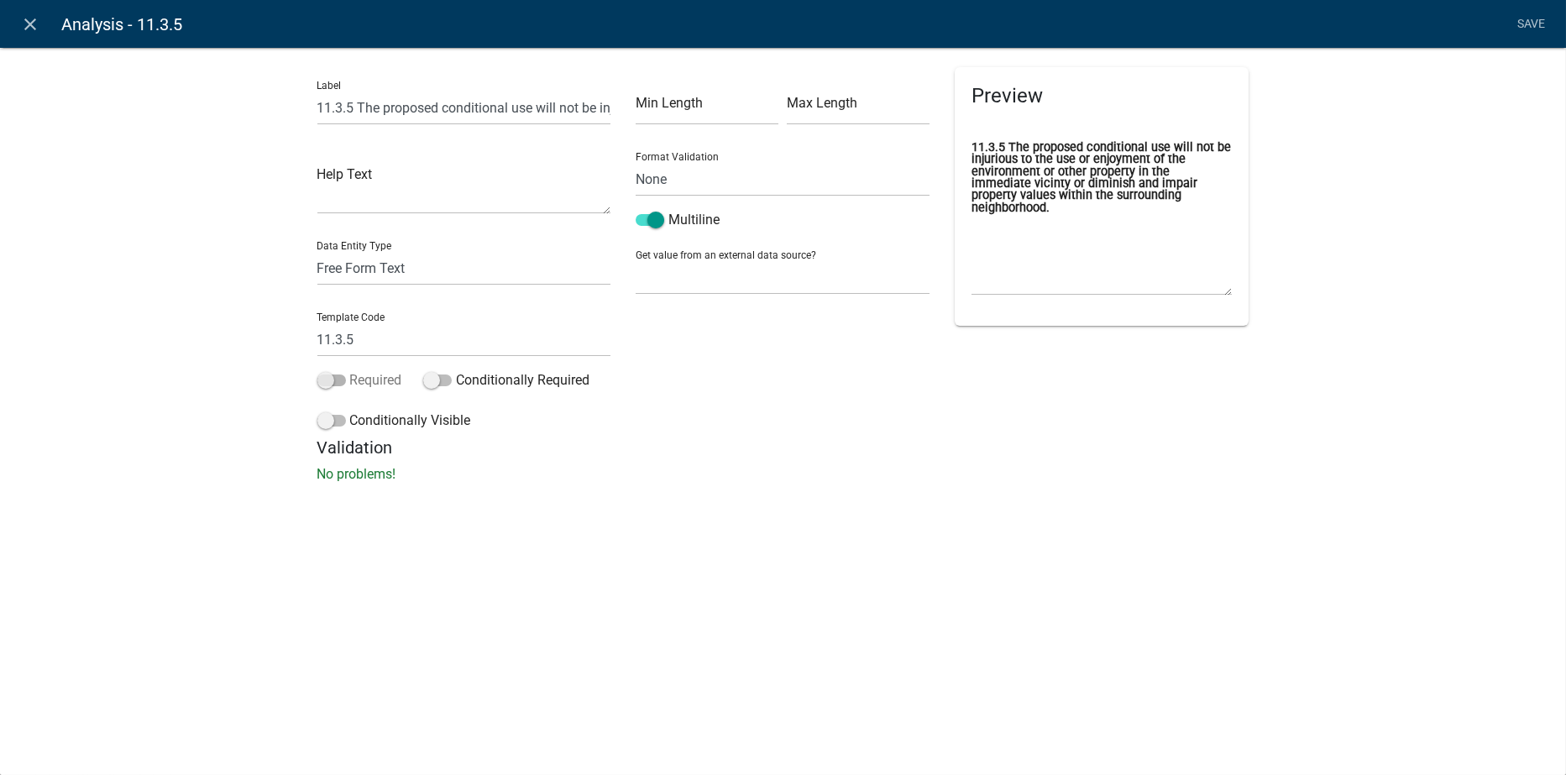
click at [338, 378] on span at bounding box center [331, 381] width 29 height 12
click at [350, 370] on input "Required" at bounding box center [350, 370] width 0 height 0
click at [1541, 23] on link "Save" at bounding box center [1532, 24] width 42 height 32
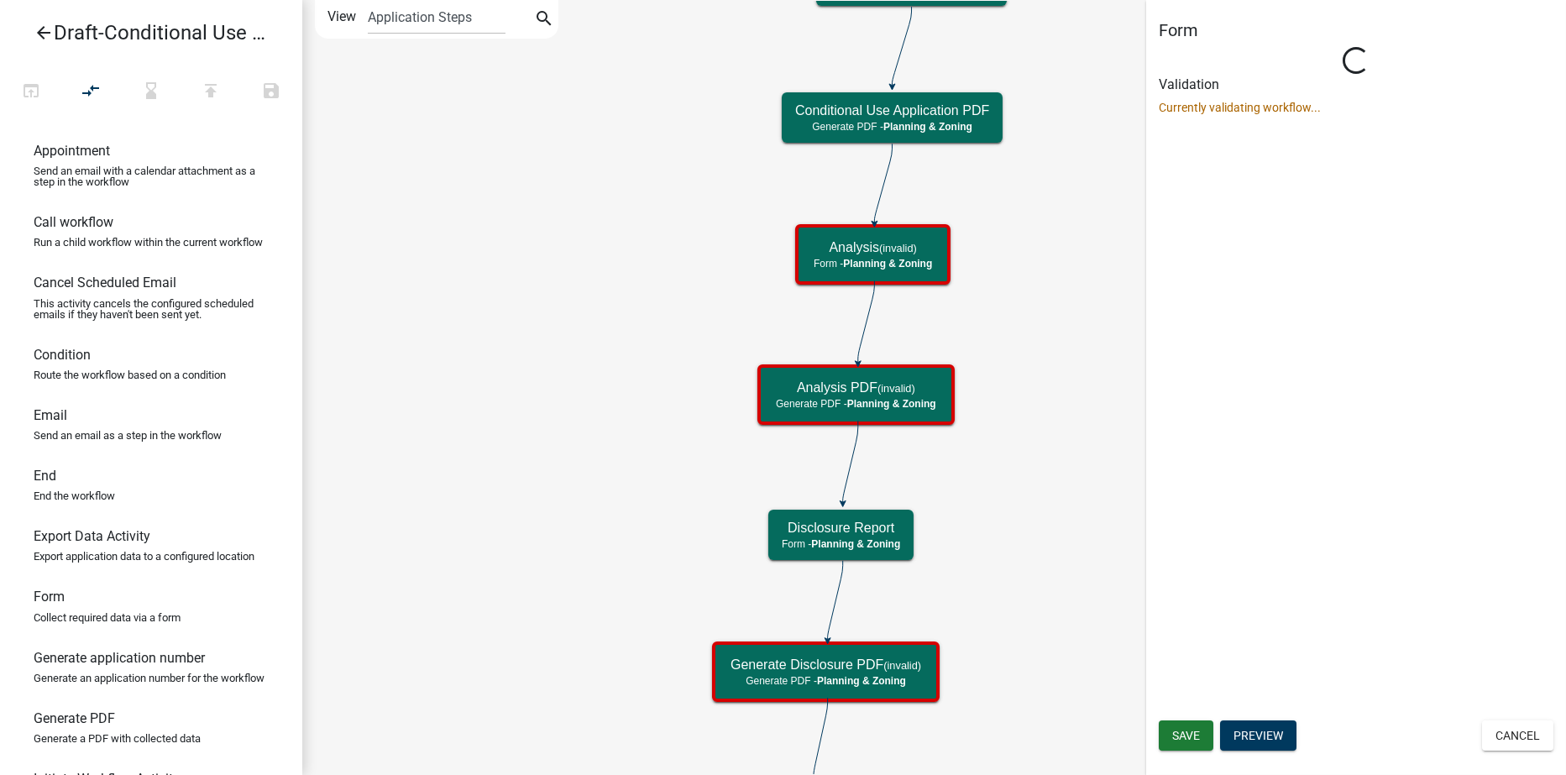
scroll to position [0, 0]
select select "21E23B7C-0AE9-4CE5-BF16-76C7A100C343"
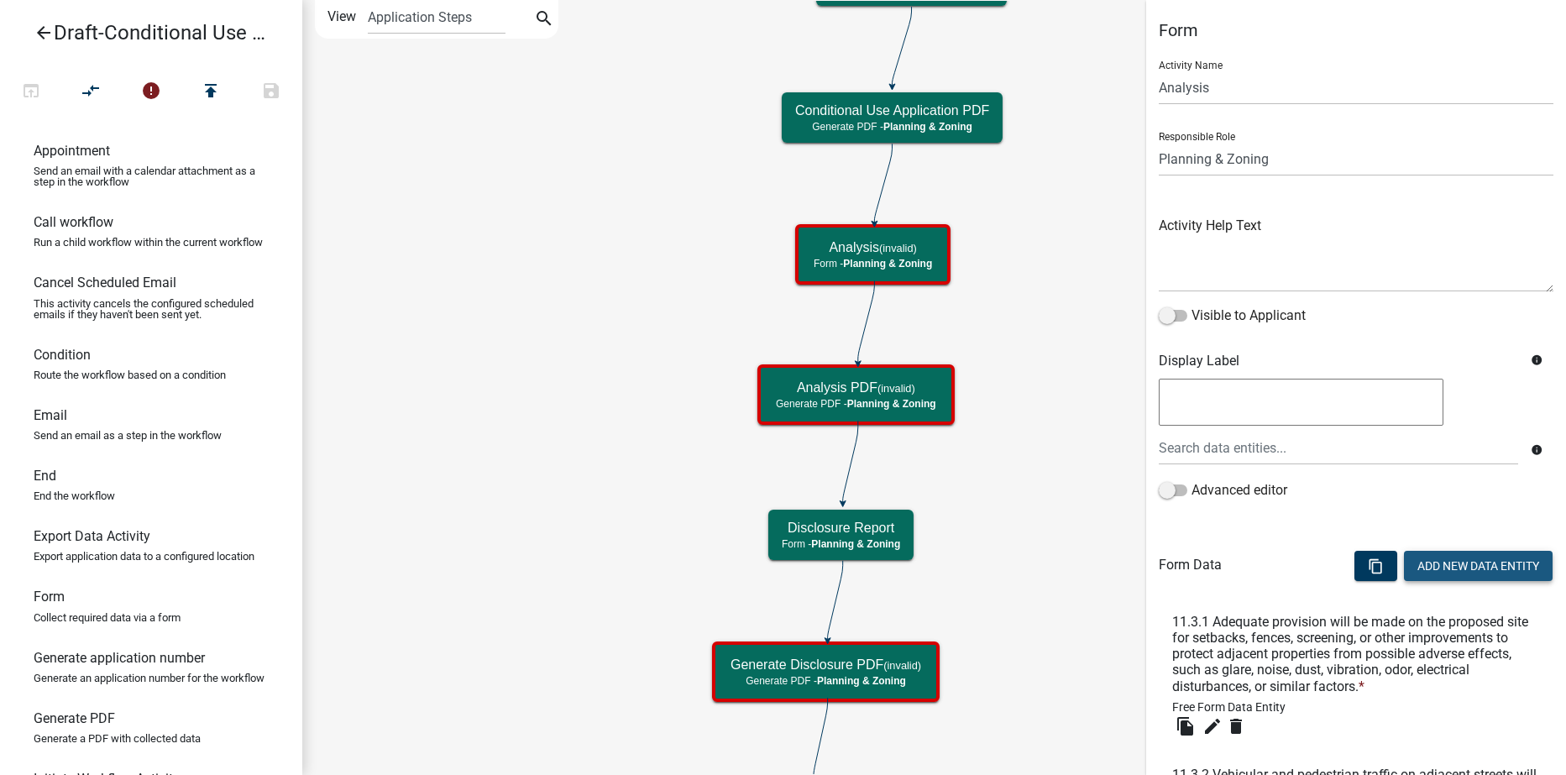
click at [1455, 576] on button "Add New Data Entity" at bounding box center [1478, 566] width 149 height 30
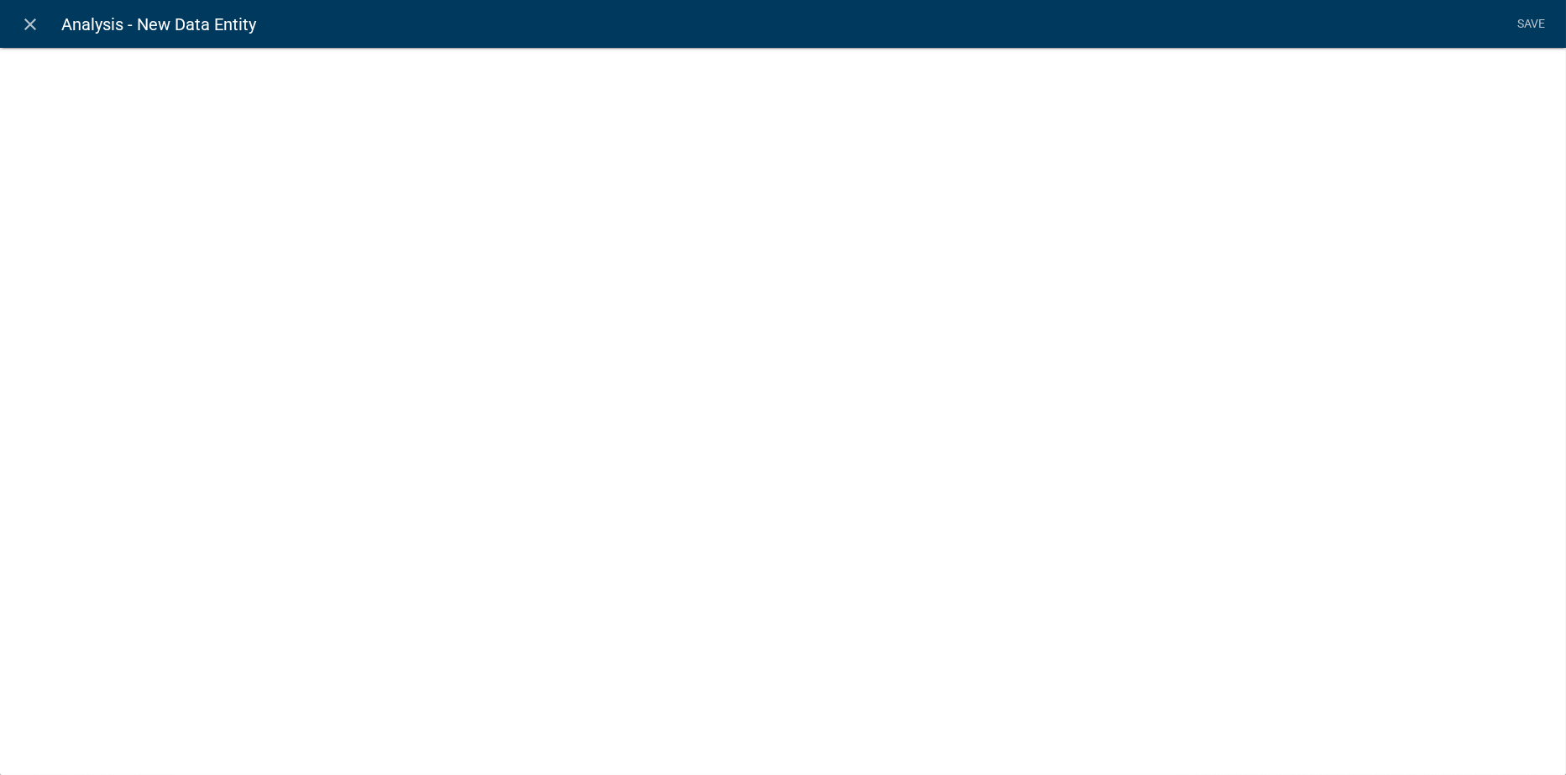
select select
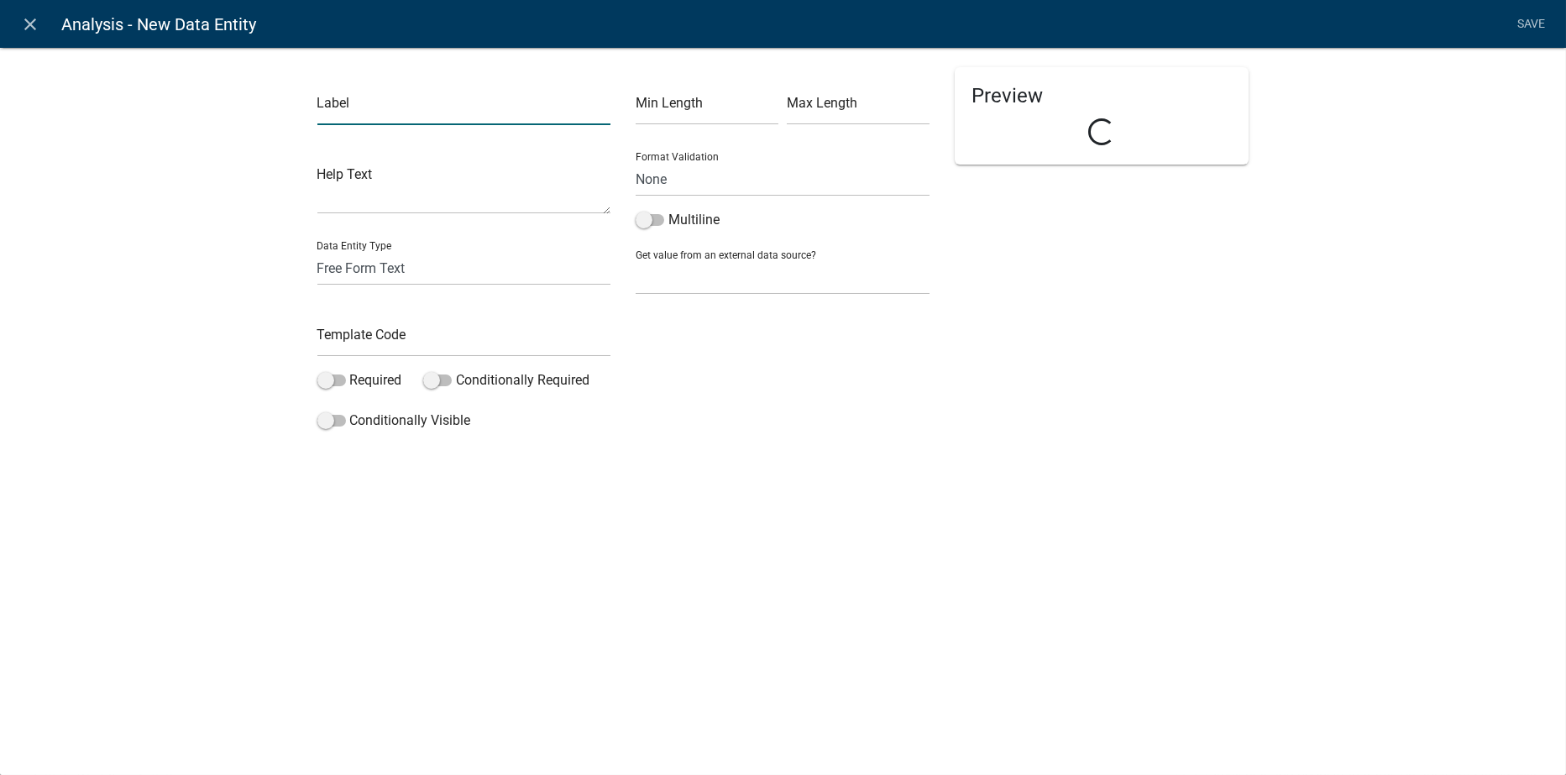
click at [355, 118] on input "text" at bounding box center [464, 108] width 294 height 34
type input "11.3.6 The propsed conditional use will not increase local or state excpenditur…"
click at [381, 336] on input "text" at bounding box center [464, 339] width 294 height 34
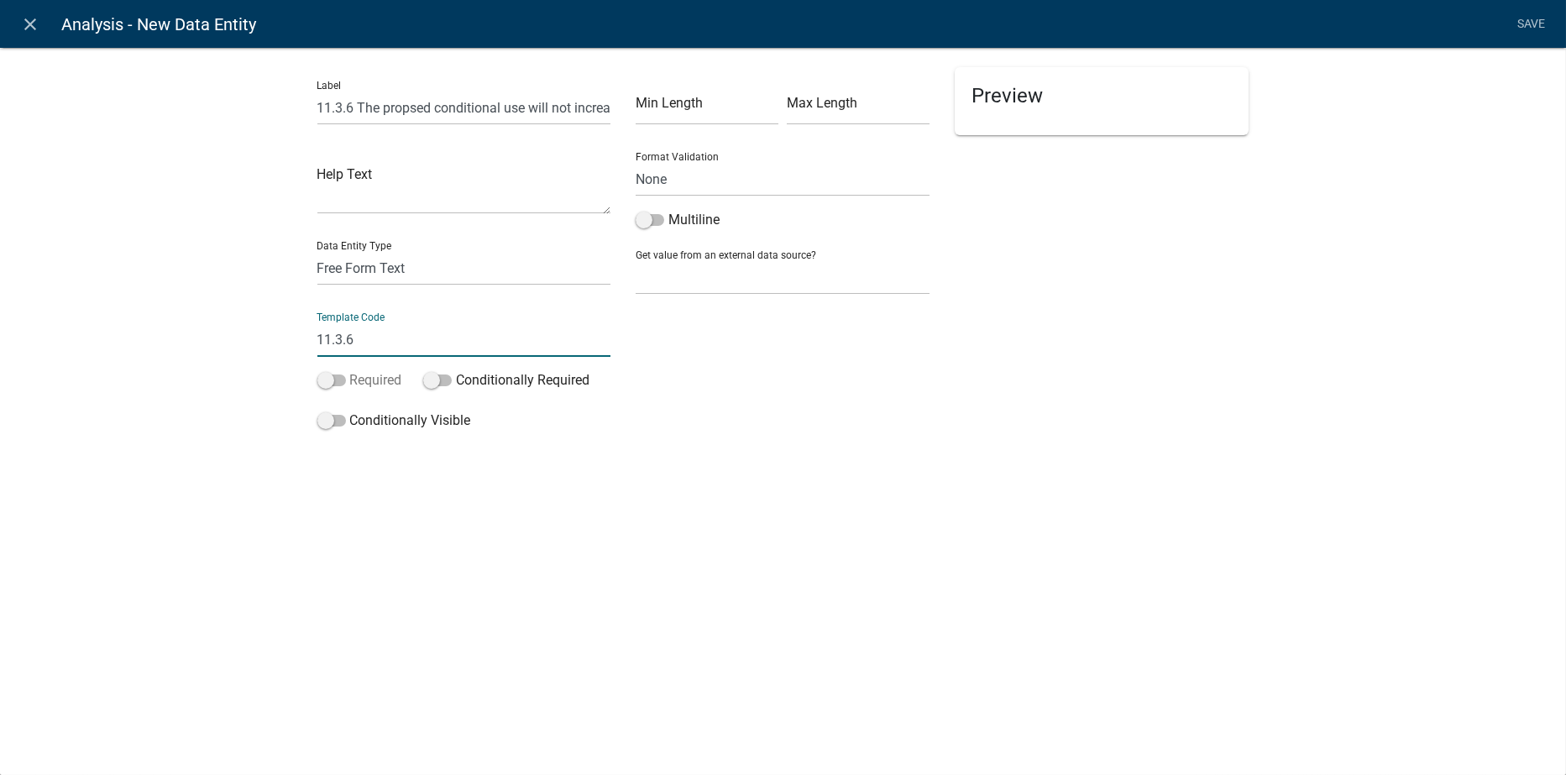
type input "11.3.6"
drag, startPoint x: 335, startPoint y: 375, endPoint x: 387, endPoint y: 321, distance: 74.8
click at [335, 375] on span at bounding box center [331, 381] width 29 height 12
click at [350, 370] on input "Required" at bounding box center [350, 370] width 0 height 0
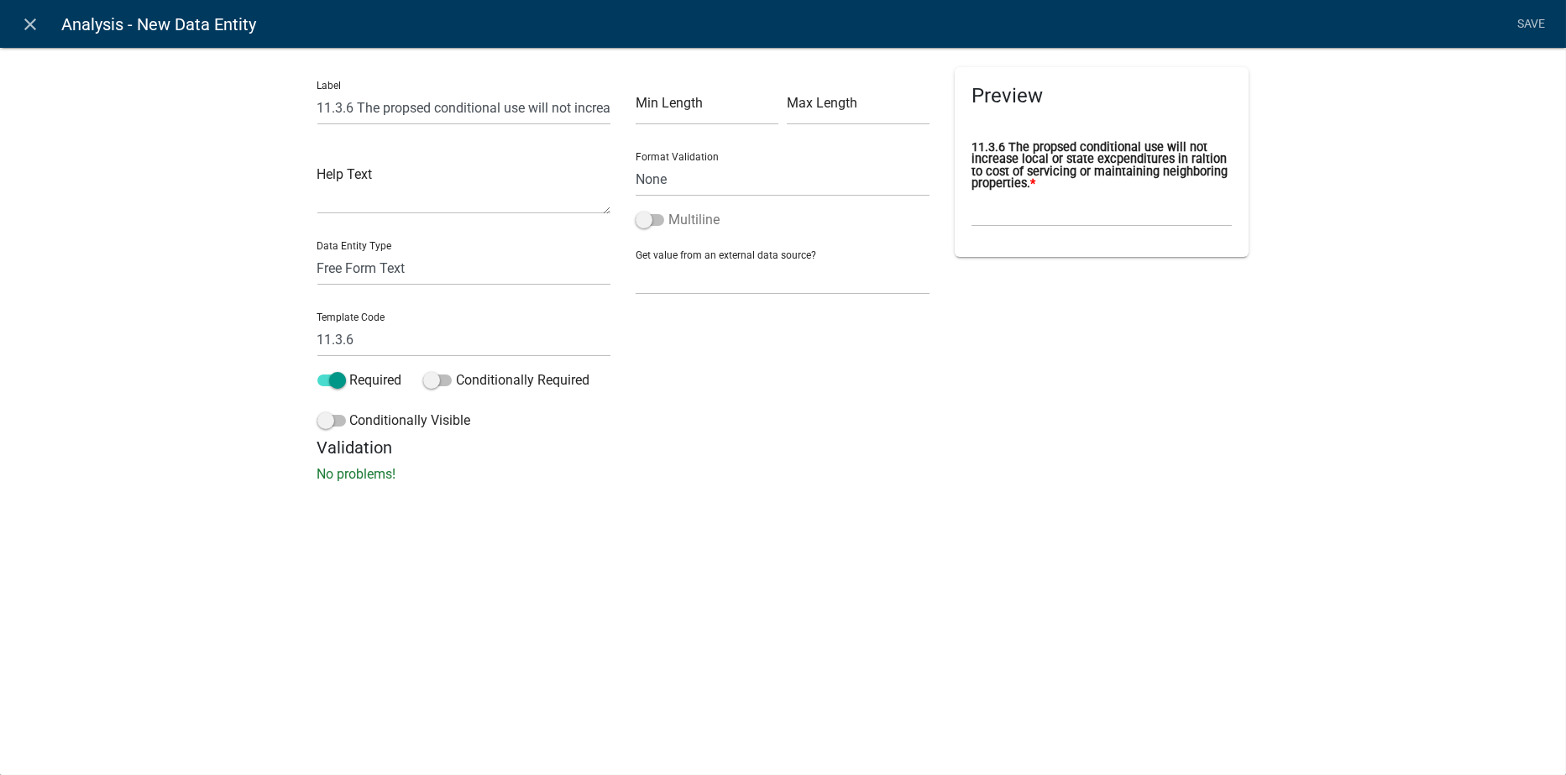
click at [658, 220] on span at bounding box center [650, 220] width 29 height 12
click at [669, 210] on input "Multiline" at bounding box center [669, 210] width 0 height 0
click at [575, 109] on input "11.3.6 The propsed conditional use will not increase local or state excpenditur…" at bounding box center [464, 108] width 294 height 34
click at [407, 105] on input "11.3.6 The propsed conditional use will not increase local or state excpenditur…" at bounding box center [464, 108] width 294 height 34
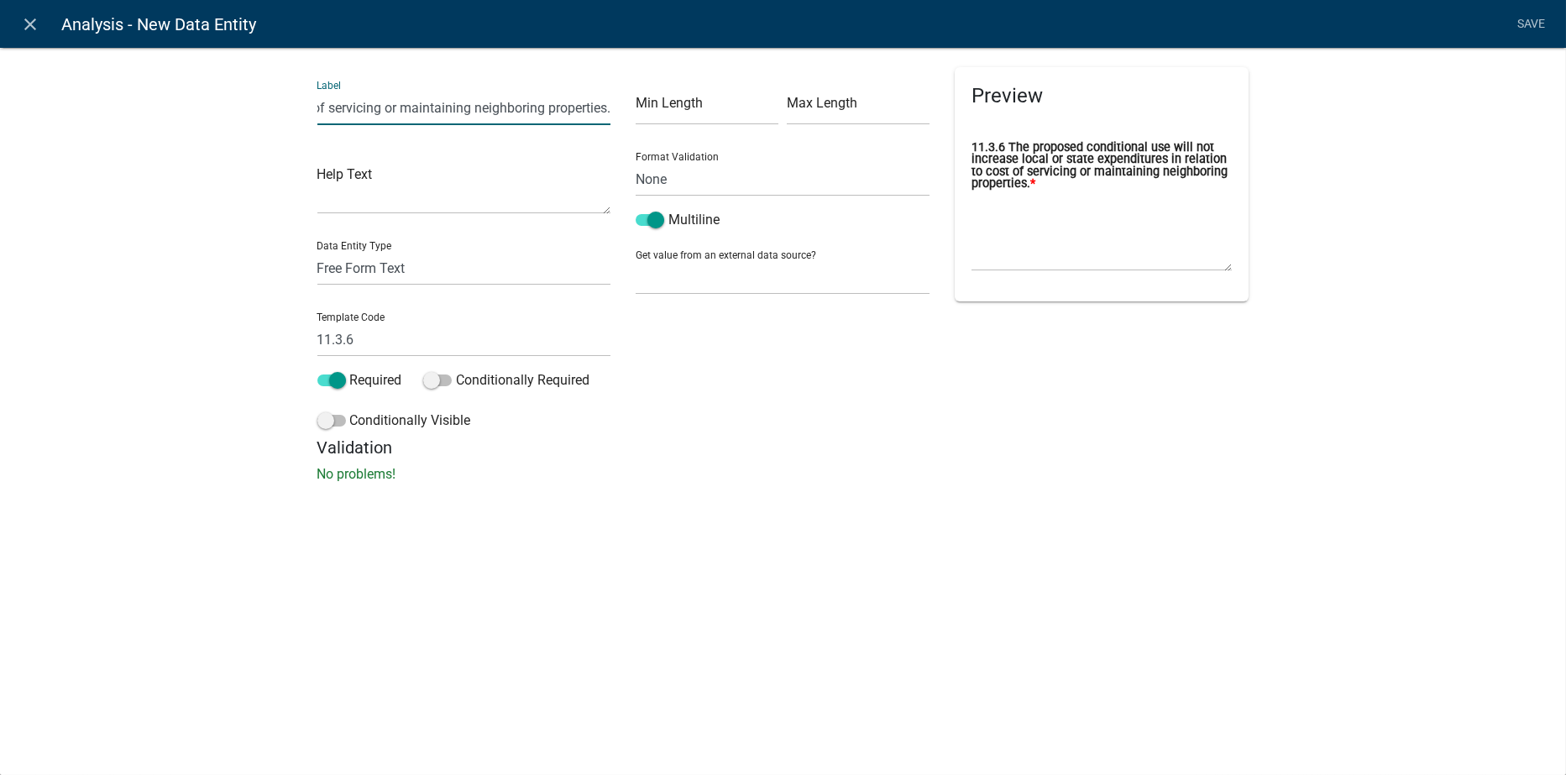
type input "11.3.6 The proposed conditional use will not increase local or state expenditur…"
click at [934, 508] on div "Label 11.3.6 The proposed conditional use will not increase local or state expe…" at bounding box center [783, 270] width 1566 height 500
click at [1536, 24] on link "Save" at bounding box center [1532, 24] width 42 height 32
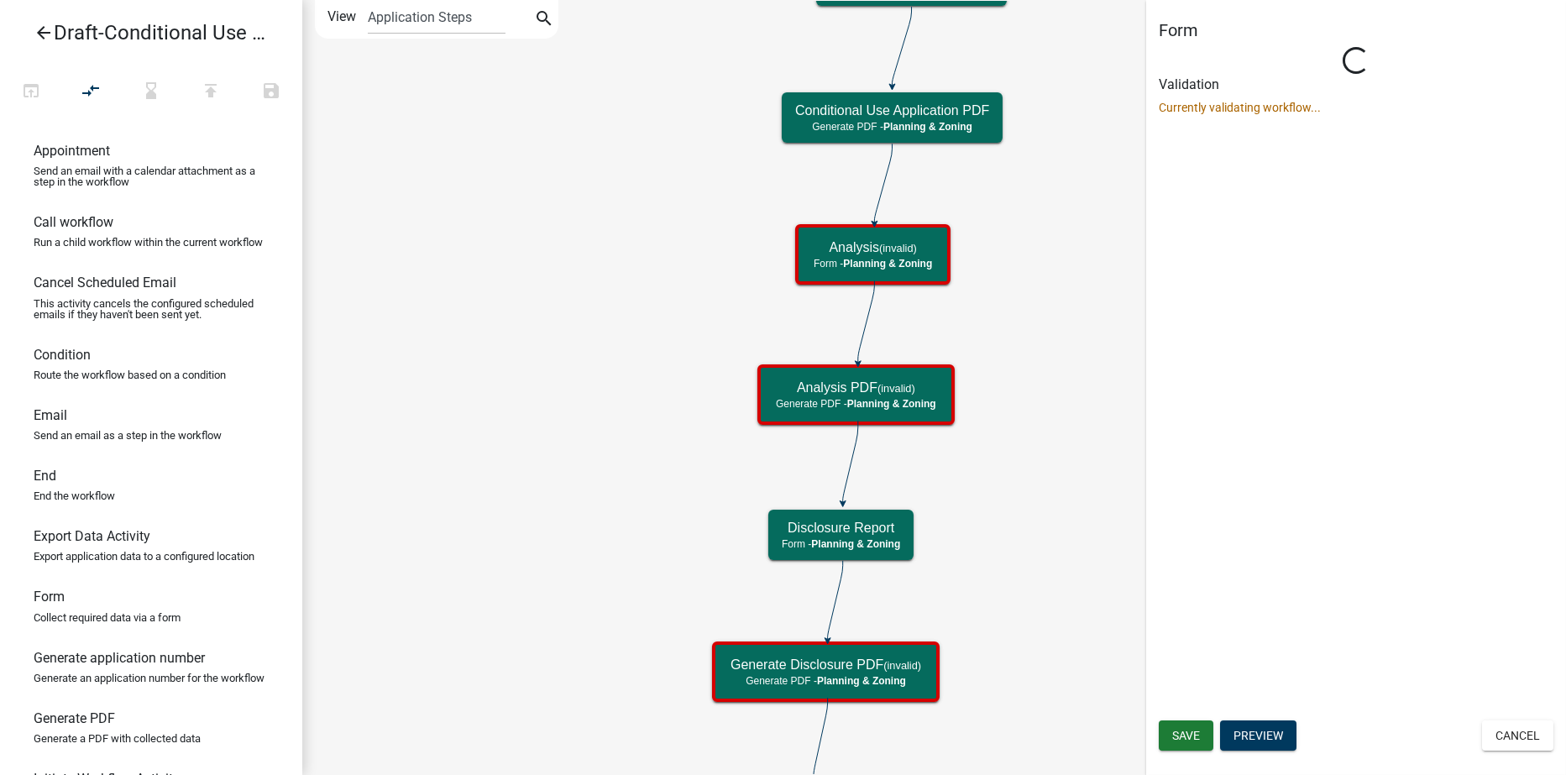
select select "21E23B7C-0AE9-4CE5-BF16-76C7A100C343"
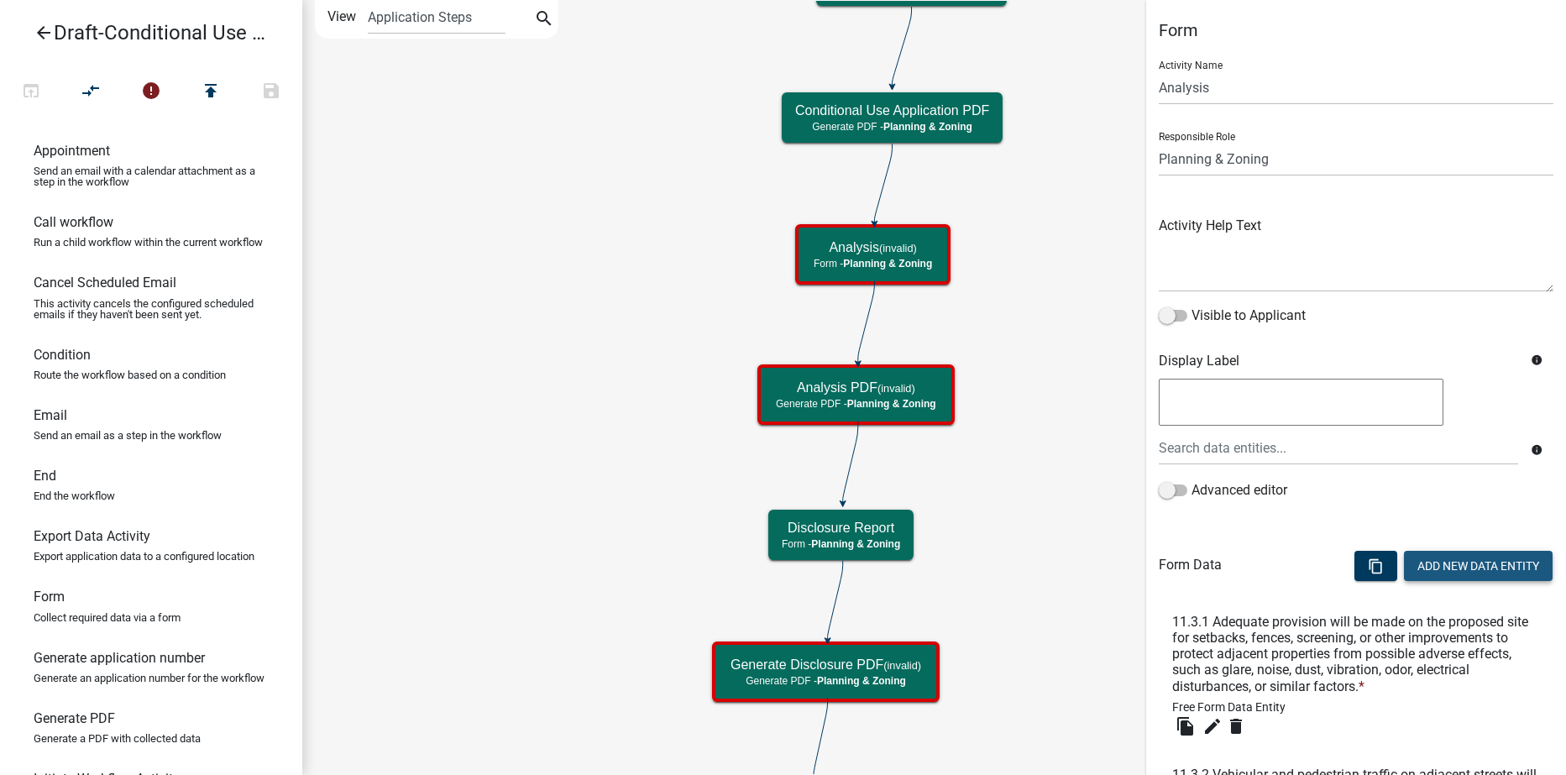
click at [1449, 572] on button "Add New Data Entity" at bounding box center [1478, 566] width 149 height 30
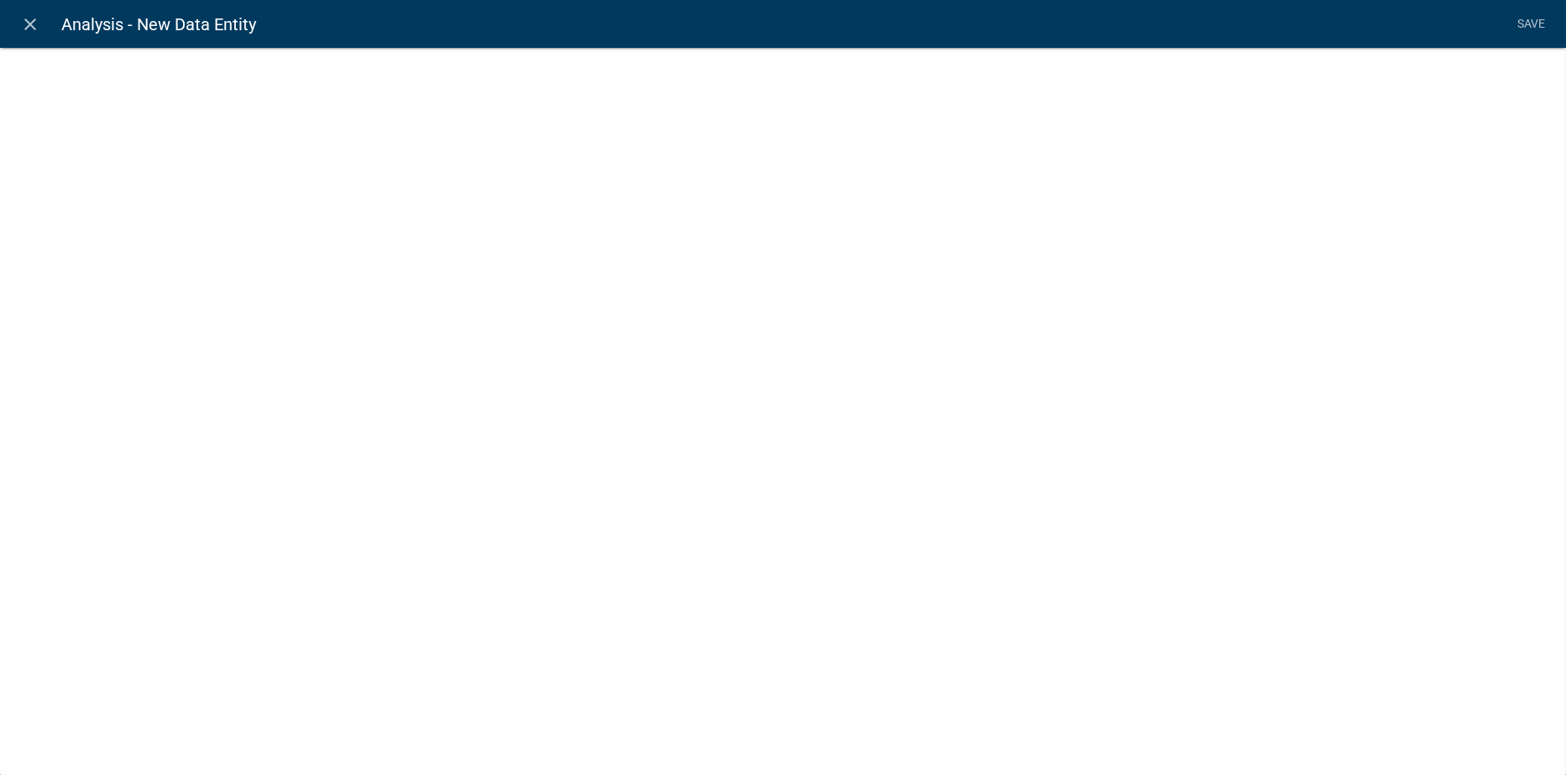
select select
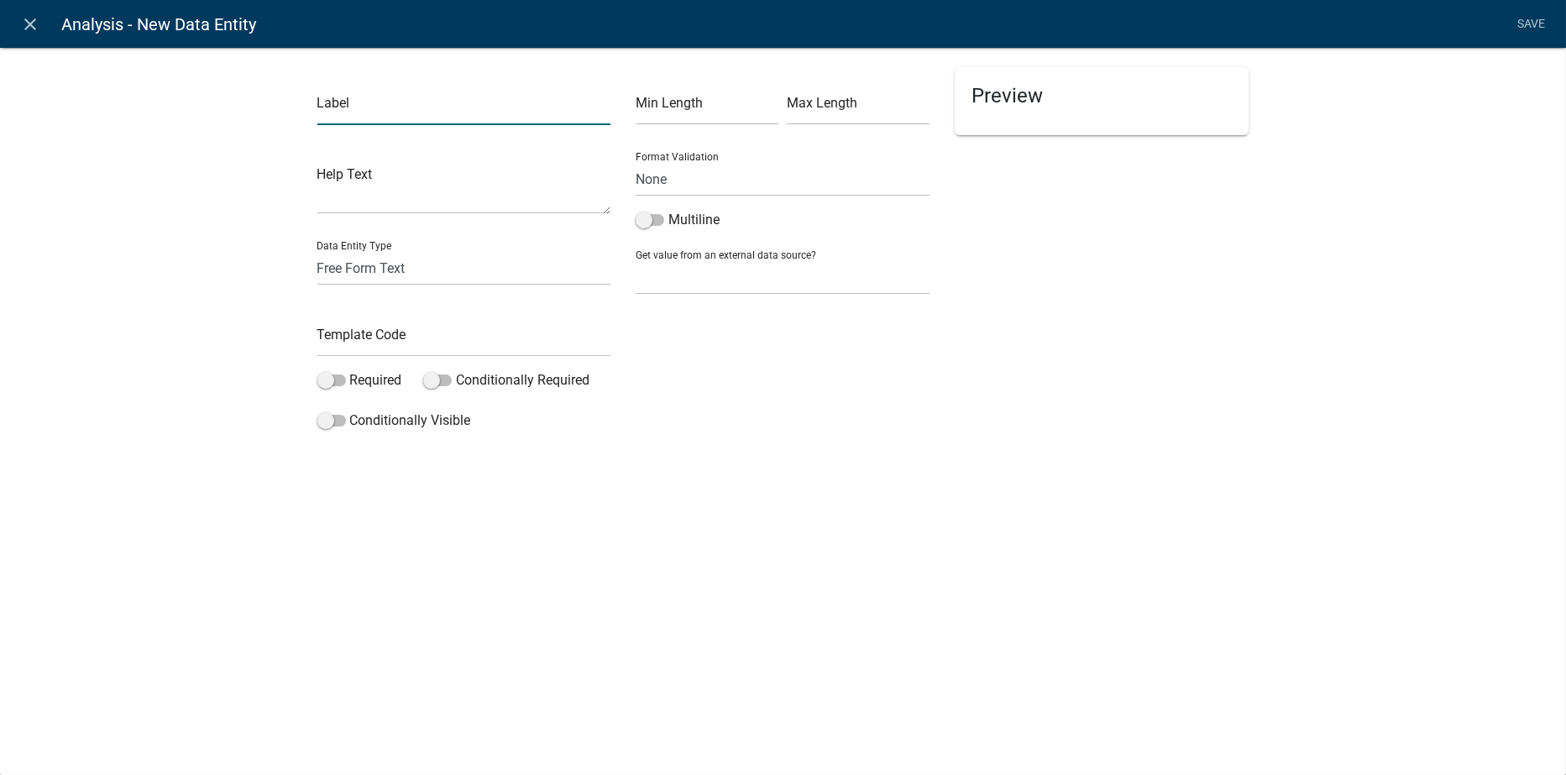
click at [370, 97] on input "text" at bounding box center [464, 108] width 294 height 34
type input "11.3.7 The establishment of the conditional use will not impede the normal and …"
type input "11.3.7"
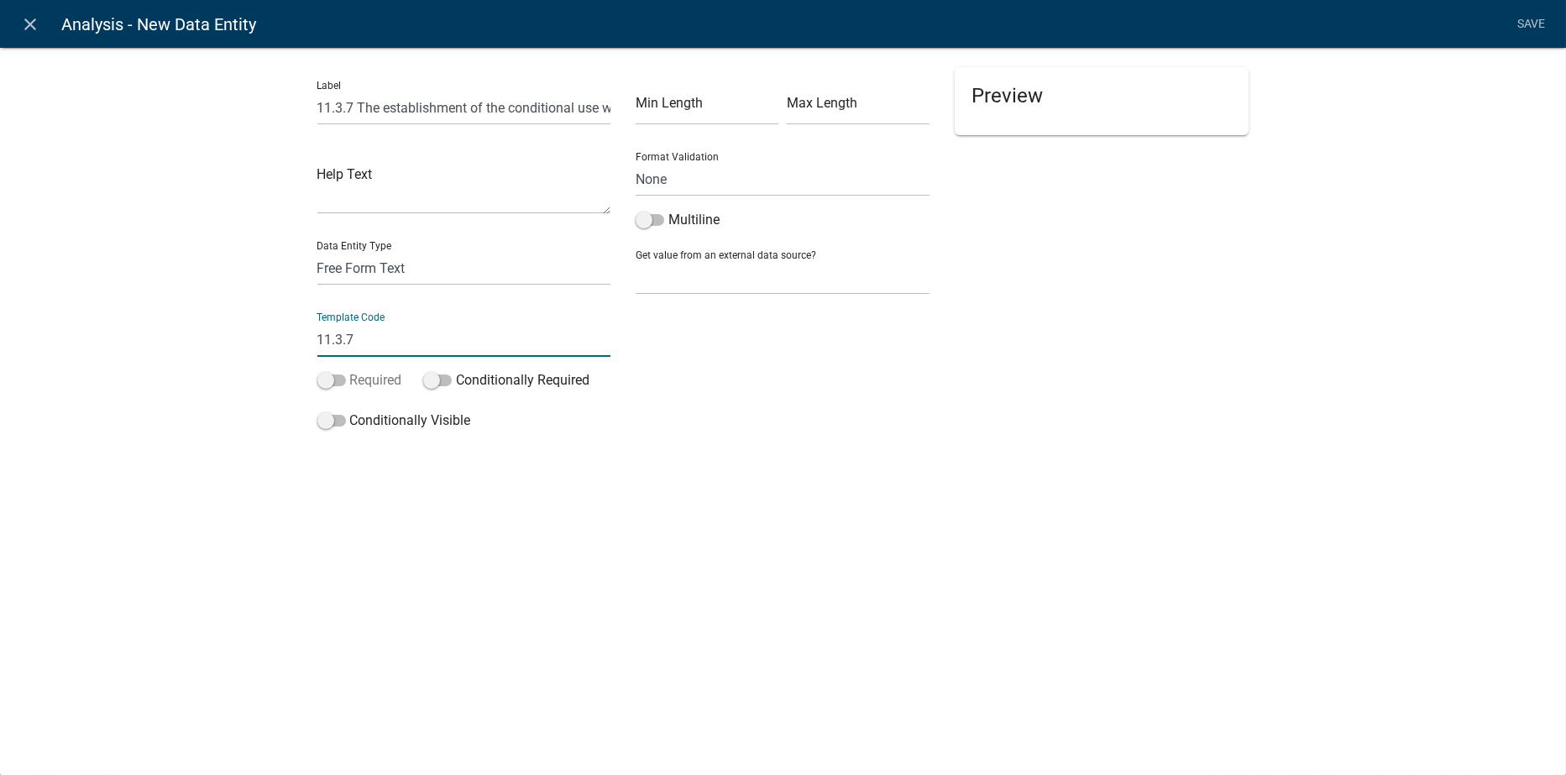
click at [337, 383] on span at bounding box center [331, 381] width 29 height 12
click at [350, 370] on input "Required" at bounding box center [350, 370] width 0 height 0
click at [657, 218] on span at bounding box center [650, 220] width 29 height 12
click at [669, 210] on input "Multiline" at bounding box center [669, 210] width 0 height 0
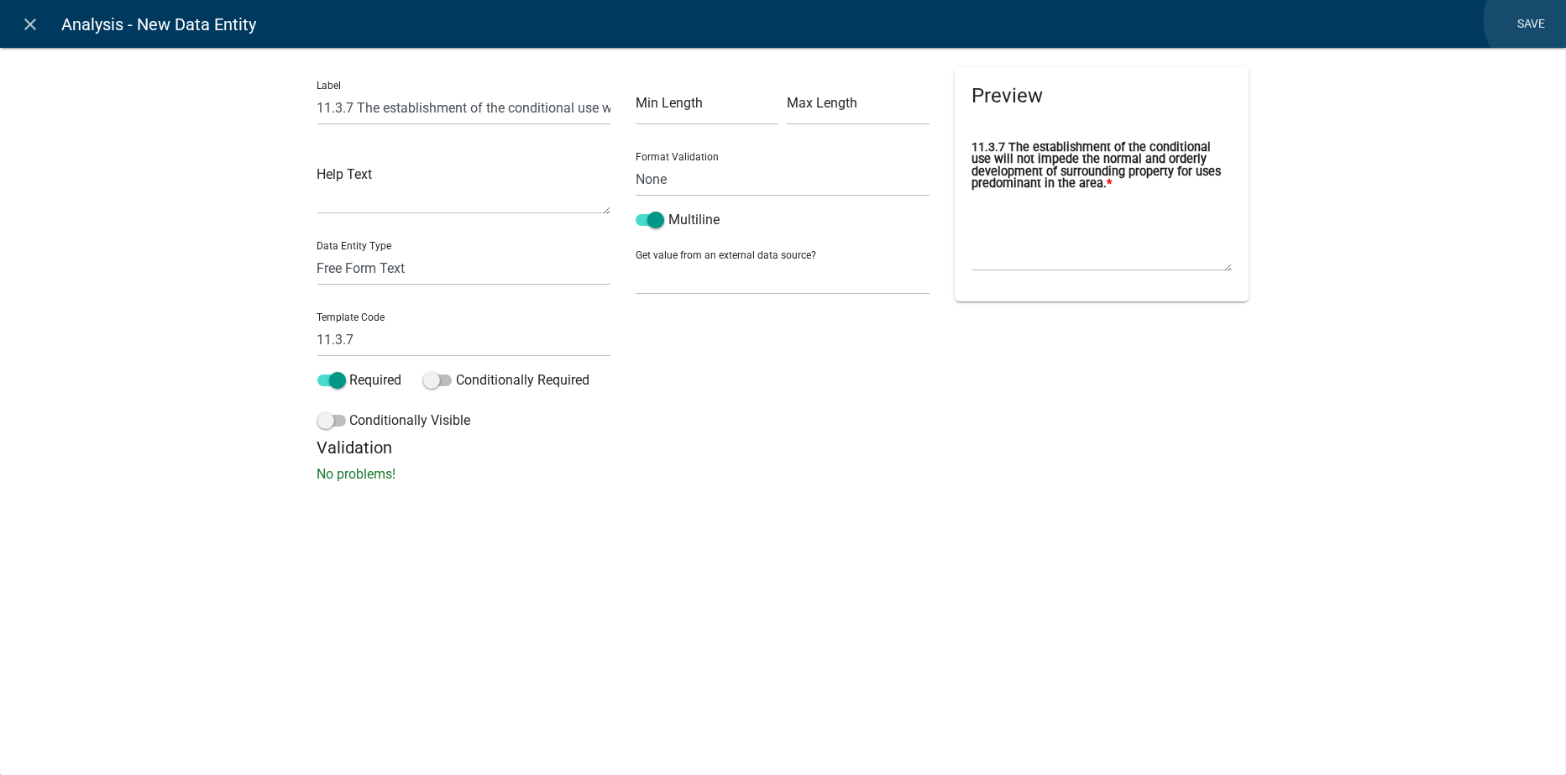
click at [1537, 20] on link "Save" at bounding box center [1532, 24] width 42 height 32
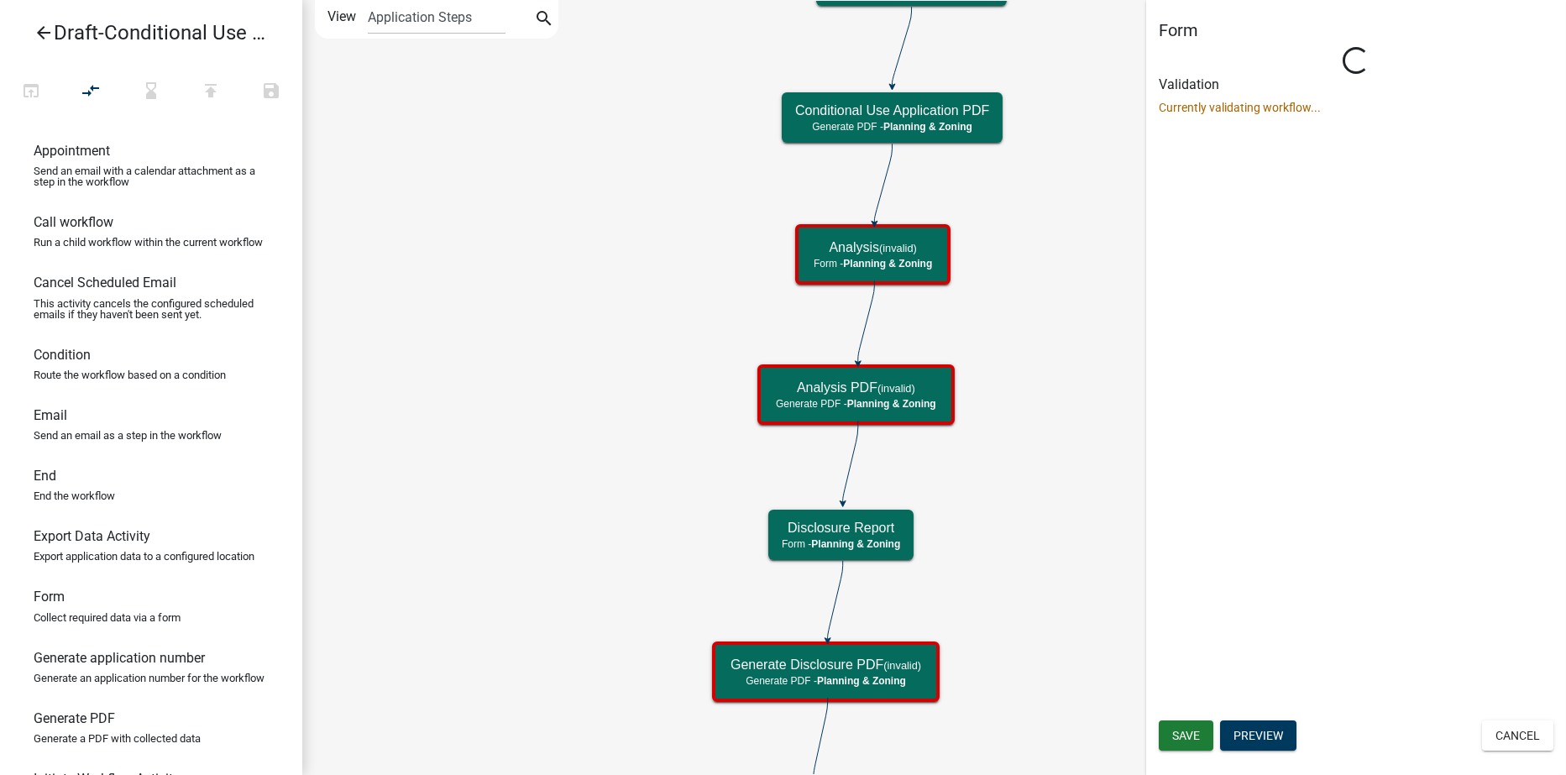
select select "21E23B7C-0AE9-4CE5-BF16-76C7A100C343"
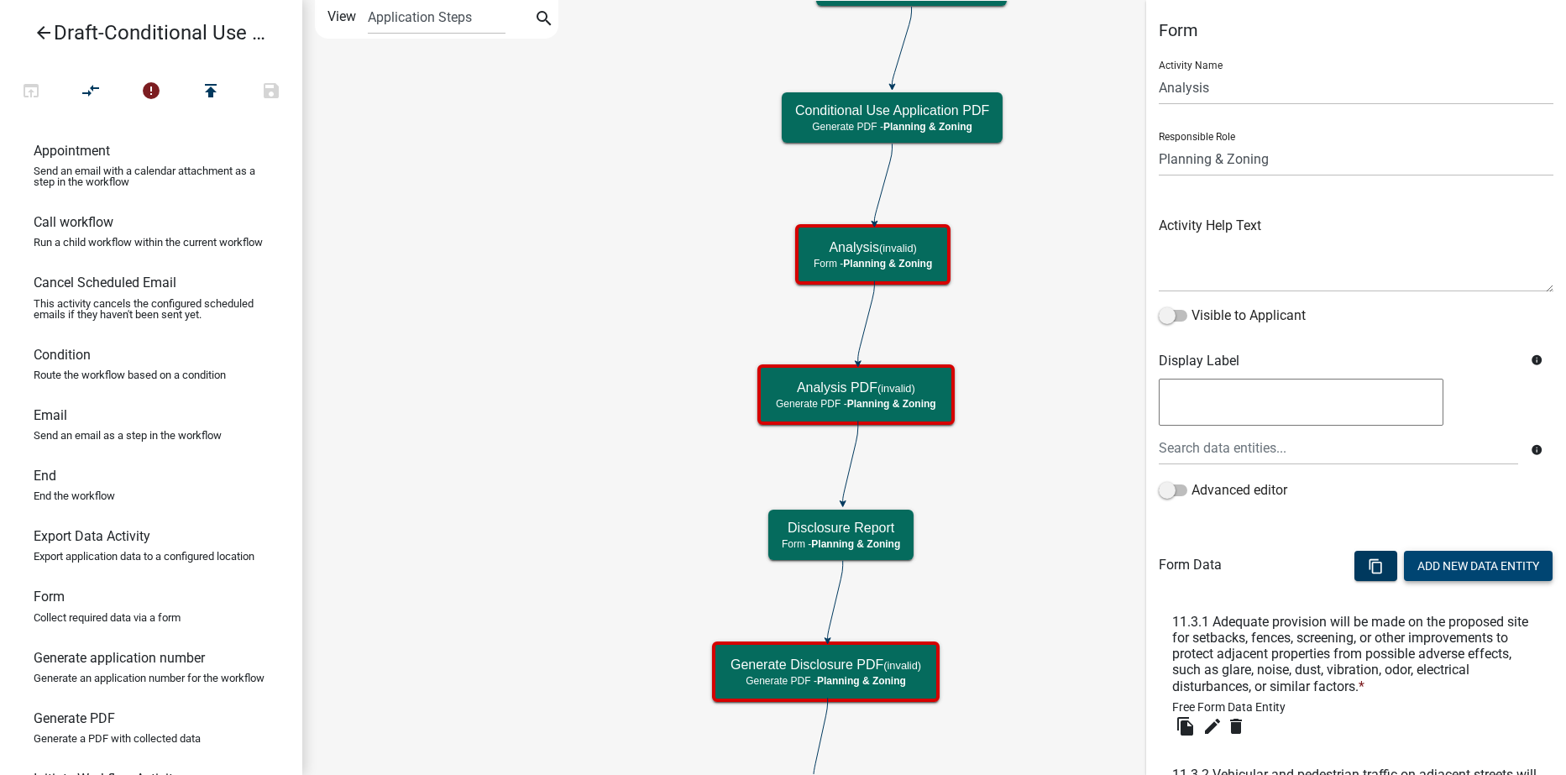
click at [1453, 567] on button "Add New Data Entity" at bounding box center [1478, 566] width 149 height 30
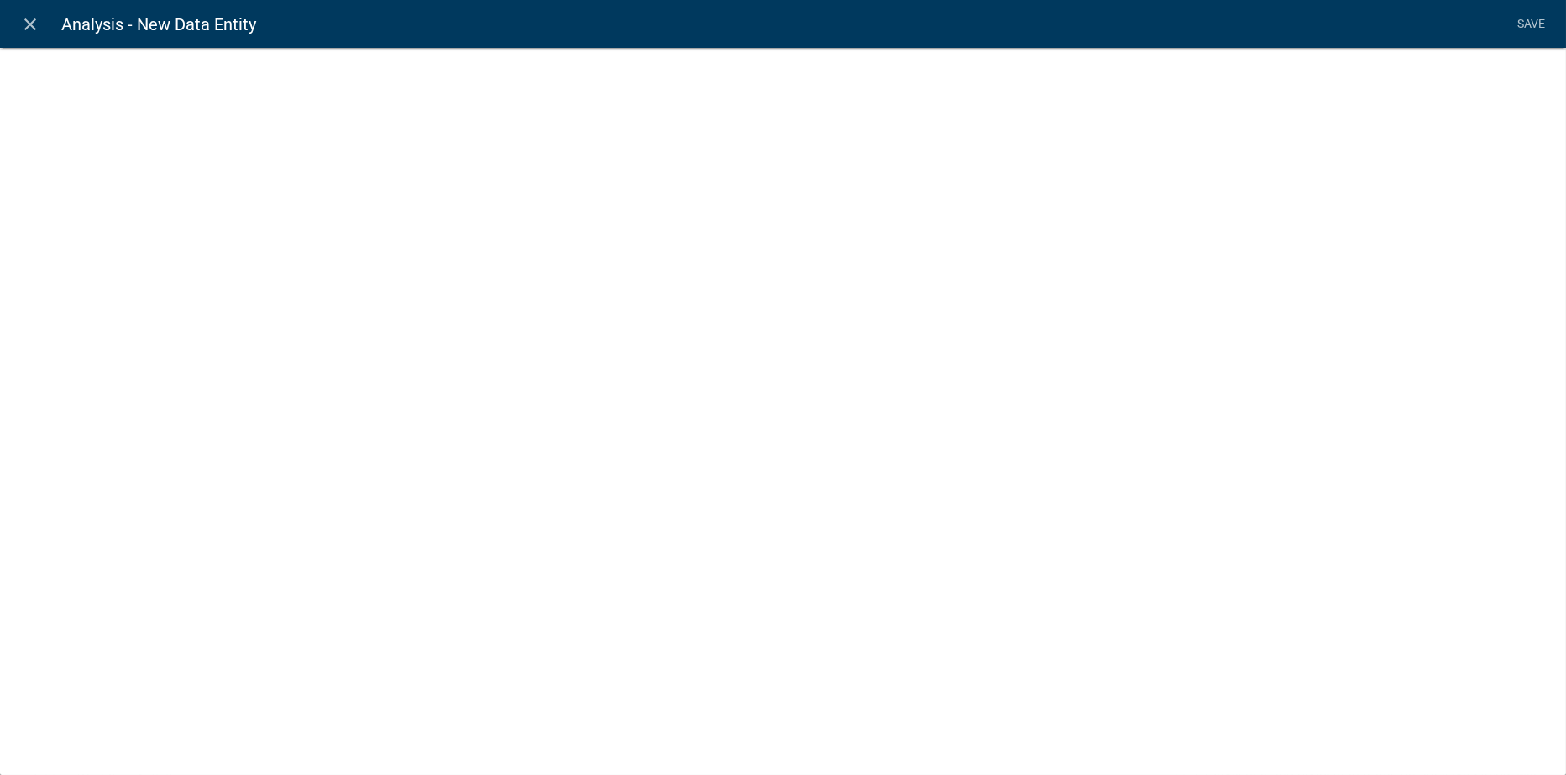
select select
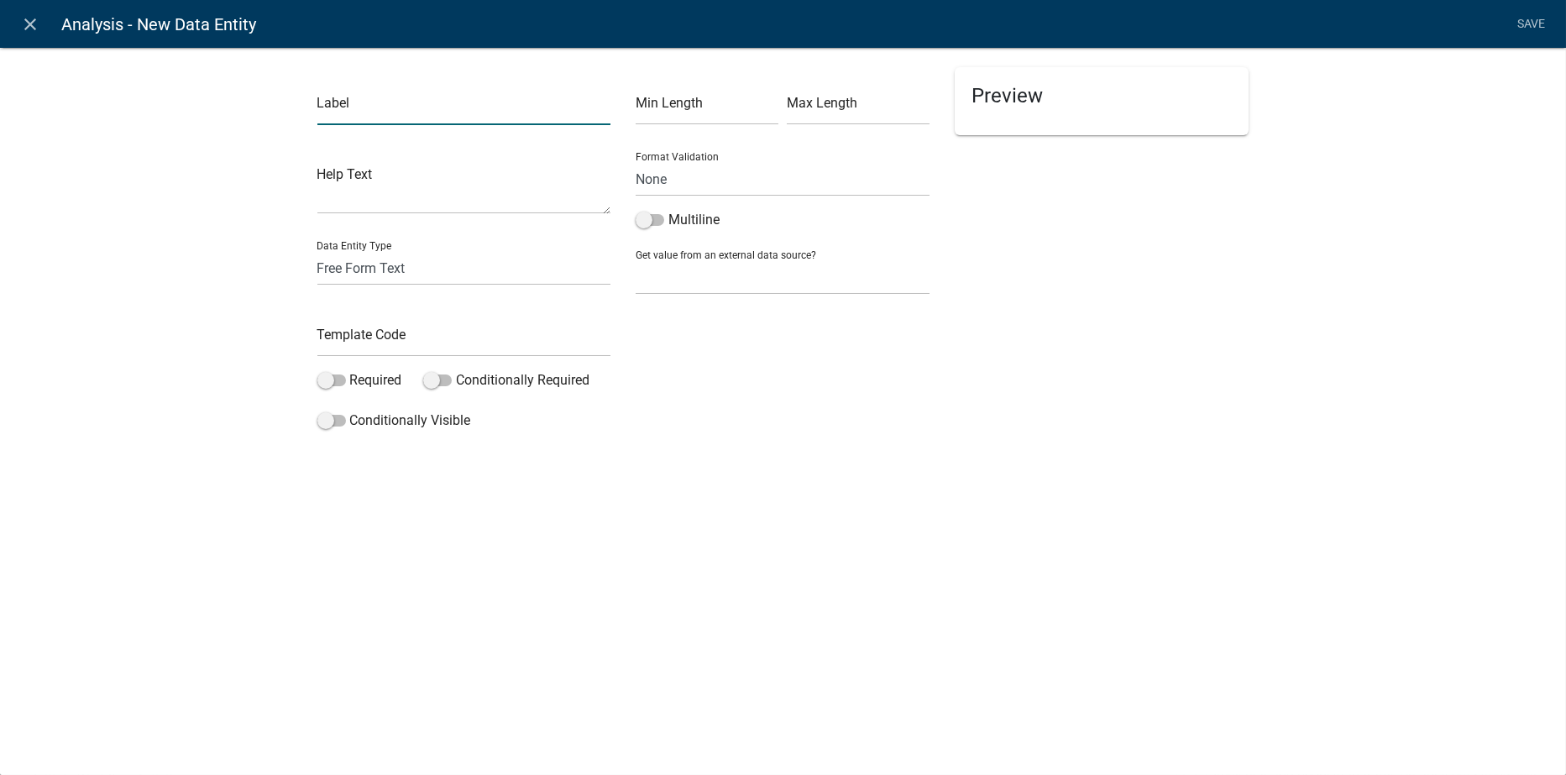
click at [359, 117] on input "text" at bounding box center [464, 108] width 294 height 34
type input "11.3.8 The location and character of the conditional use is considered to be co…"
click at [404, 333] on input "text" at bounding box center [464, 339] width 294 height 34
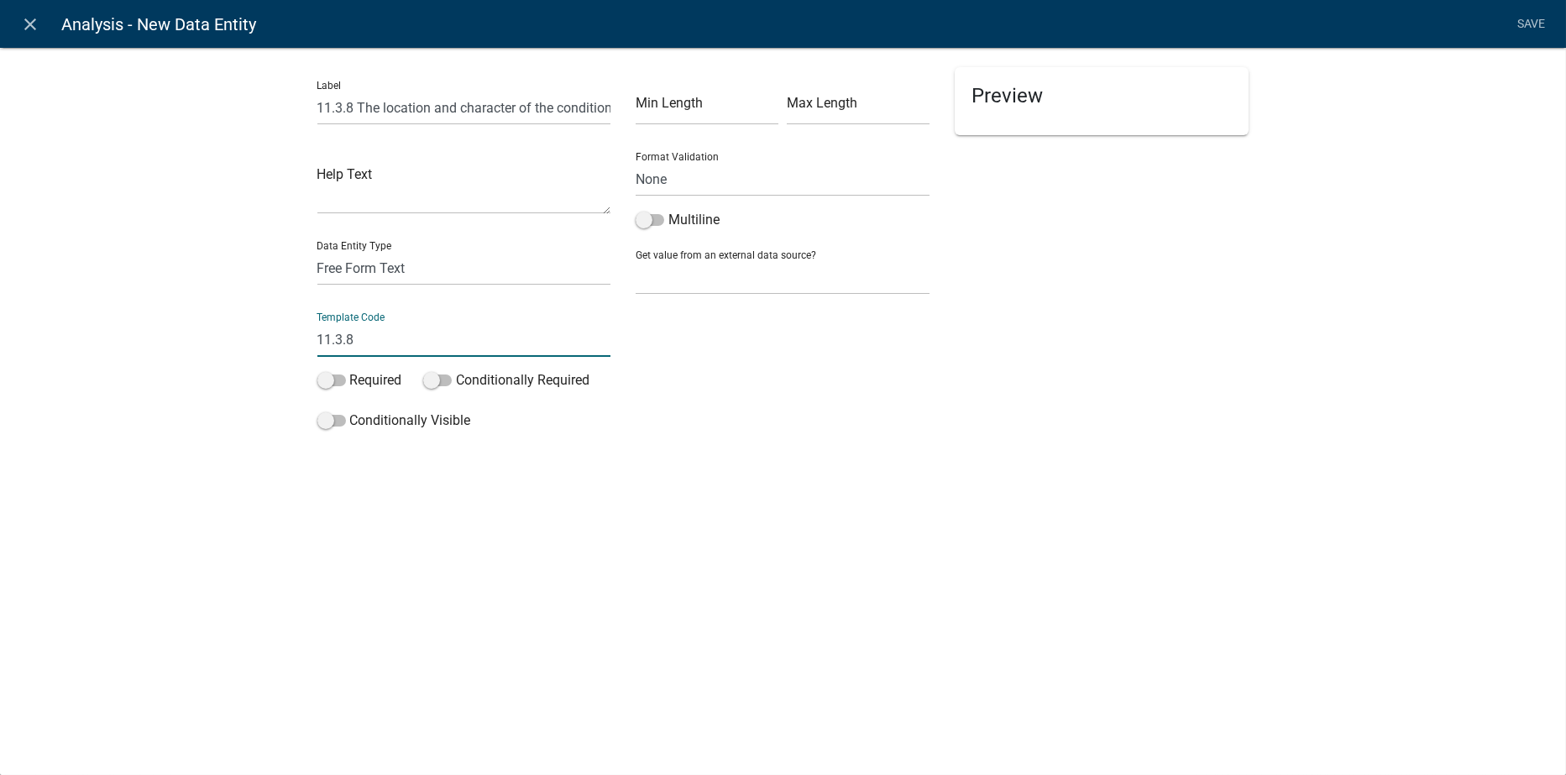
type input "11.3.8"
click at [1053, 385] on div "Preview" at bounding box center [1101, 252] width 319 height 370
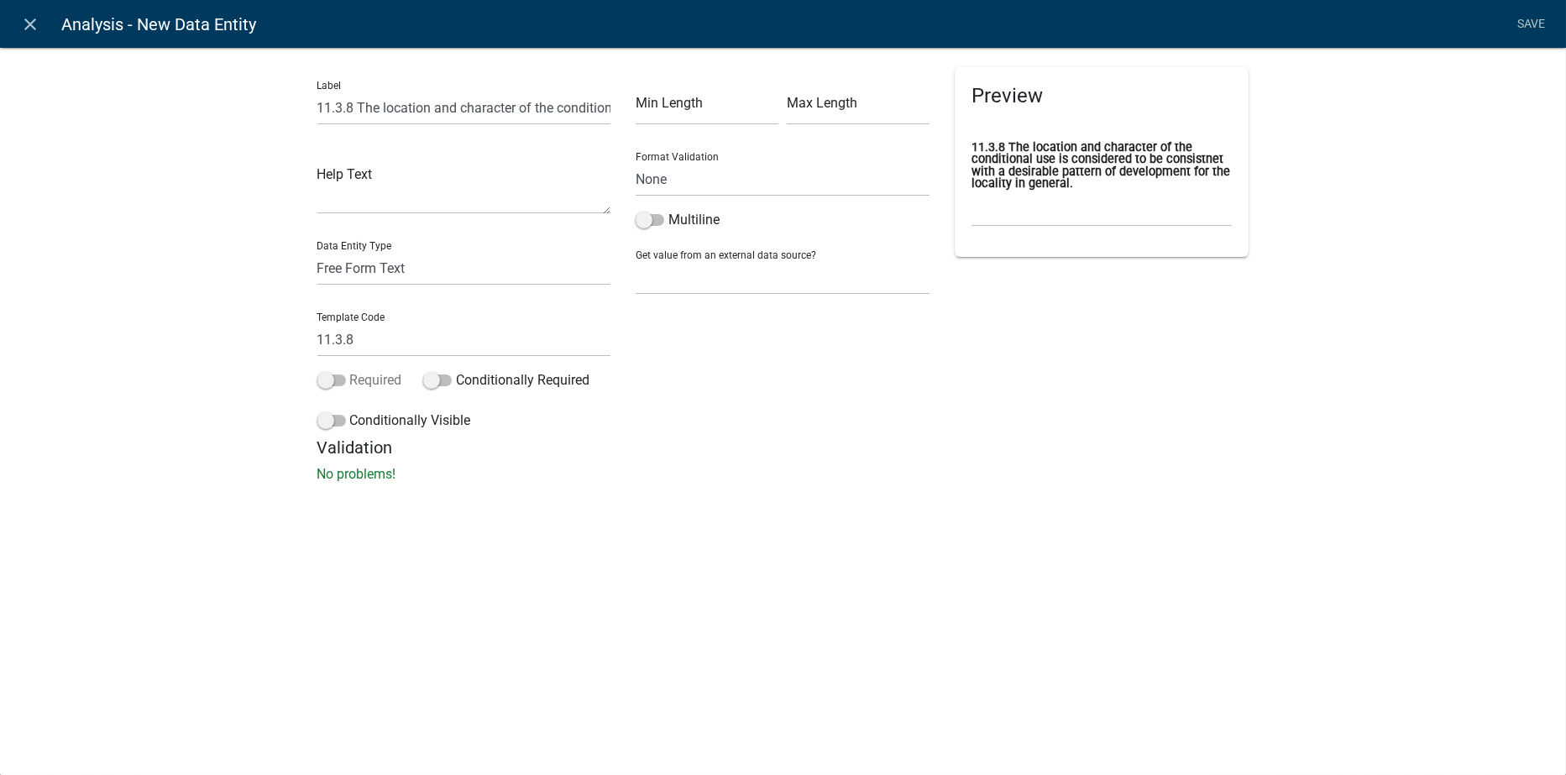
click at [338, 379] on span at bounding box center [331, 381] width 29 height 12
click at [350, 370] on input "Required" at bounding box center [350, 370] width 0 height 0
click at [662, 220] on span at bounding box center [650, 220] width 29 height 12
click at [669, 210] on input "Multiline" at bounding box center [669, 210] width 0 height 0
click at [1532, 23] on link "Save" at bounding box center [1532, 24] width 42 height 32
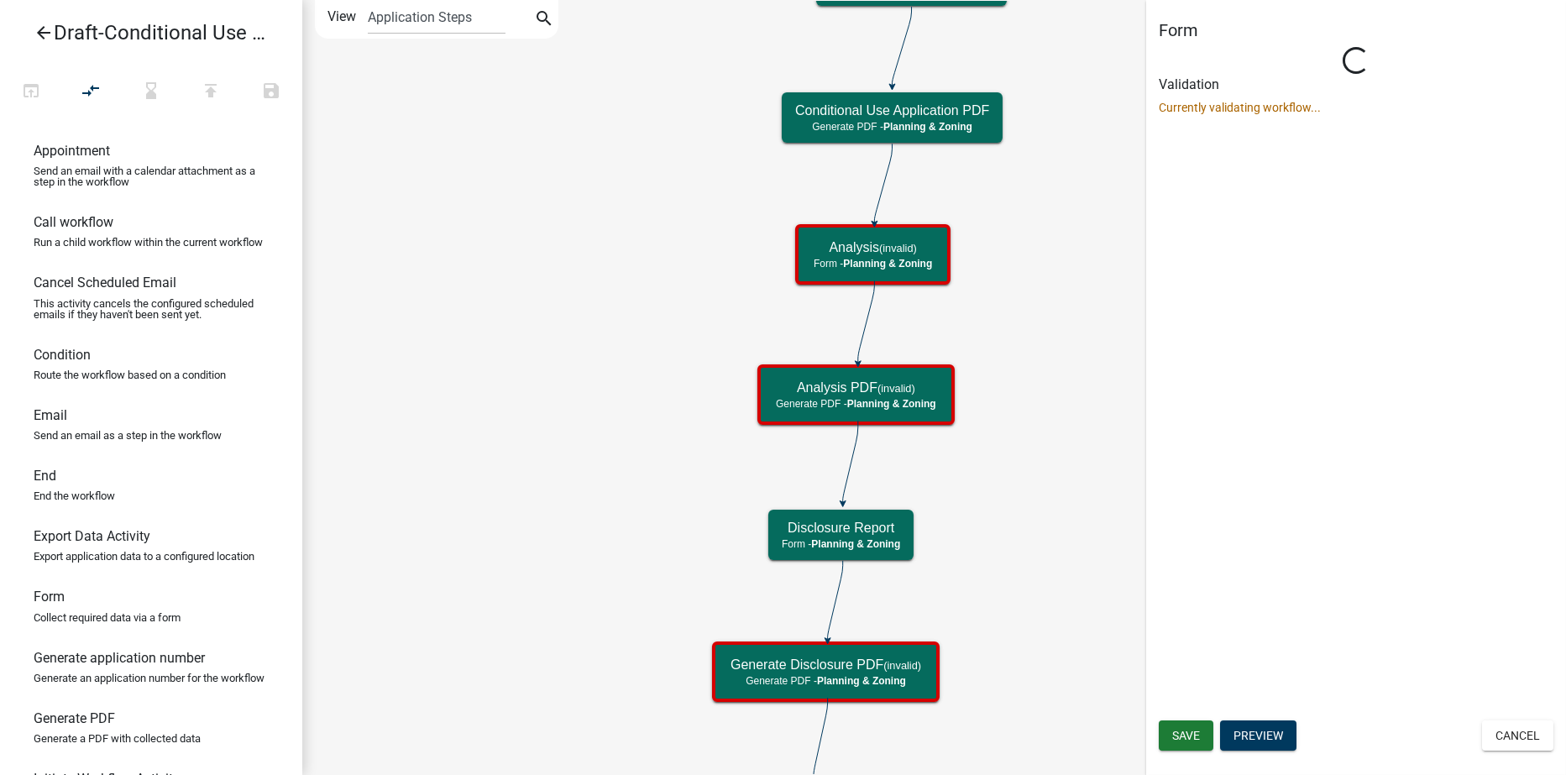
select select "21E23B7C-0AE9-4CE5-BF16-76C7A100C343"
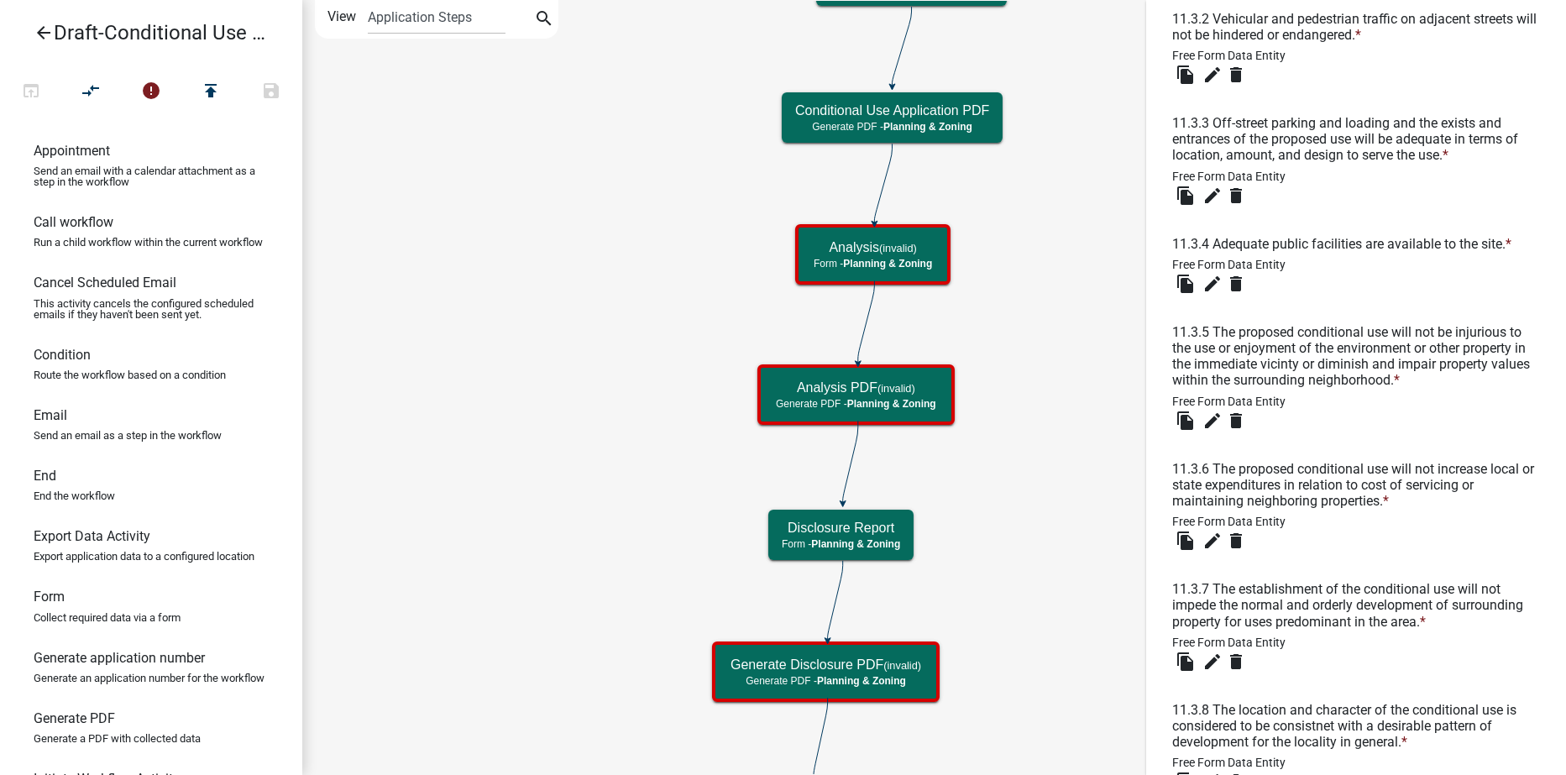
scroll to position [899, 0]
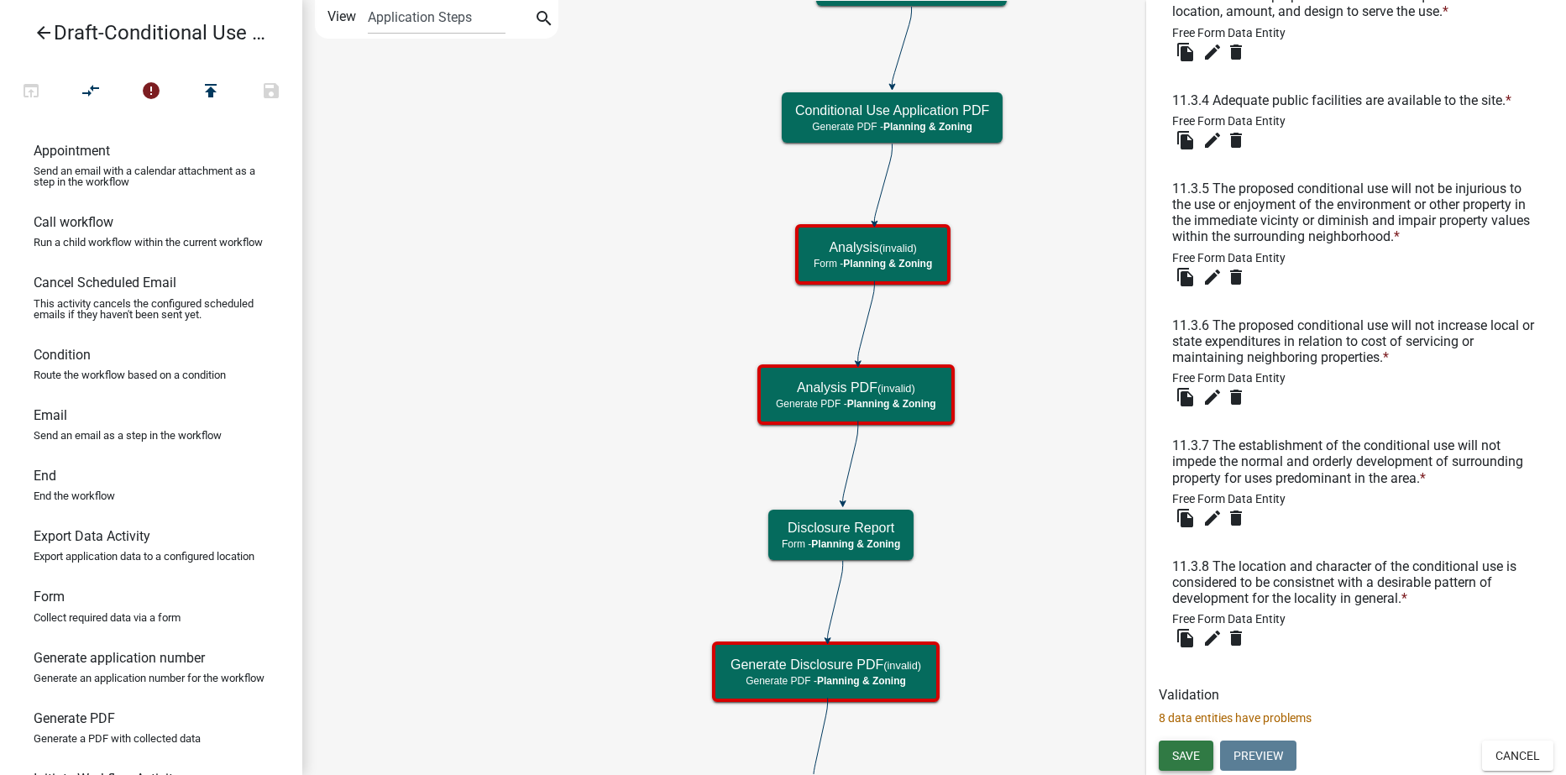
click at [1182, 764] on button "Save" at bounding box center [1186, 756] width 55 height 30
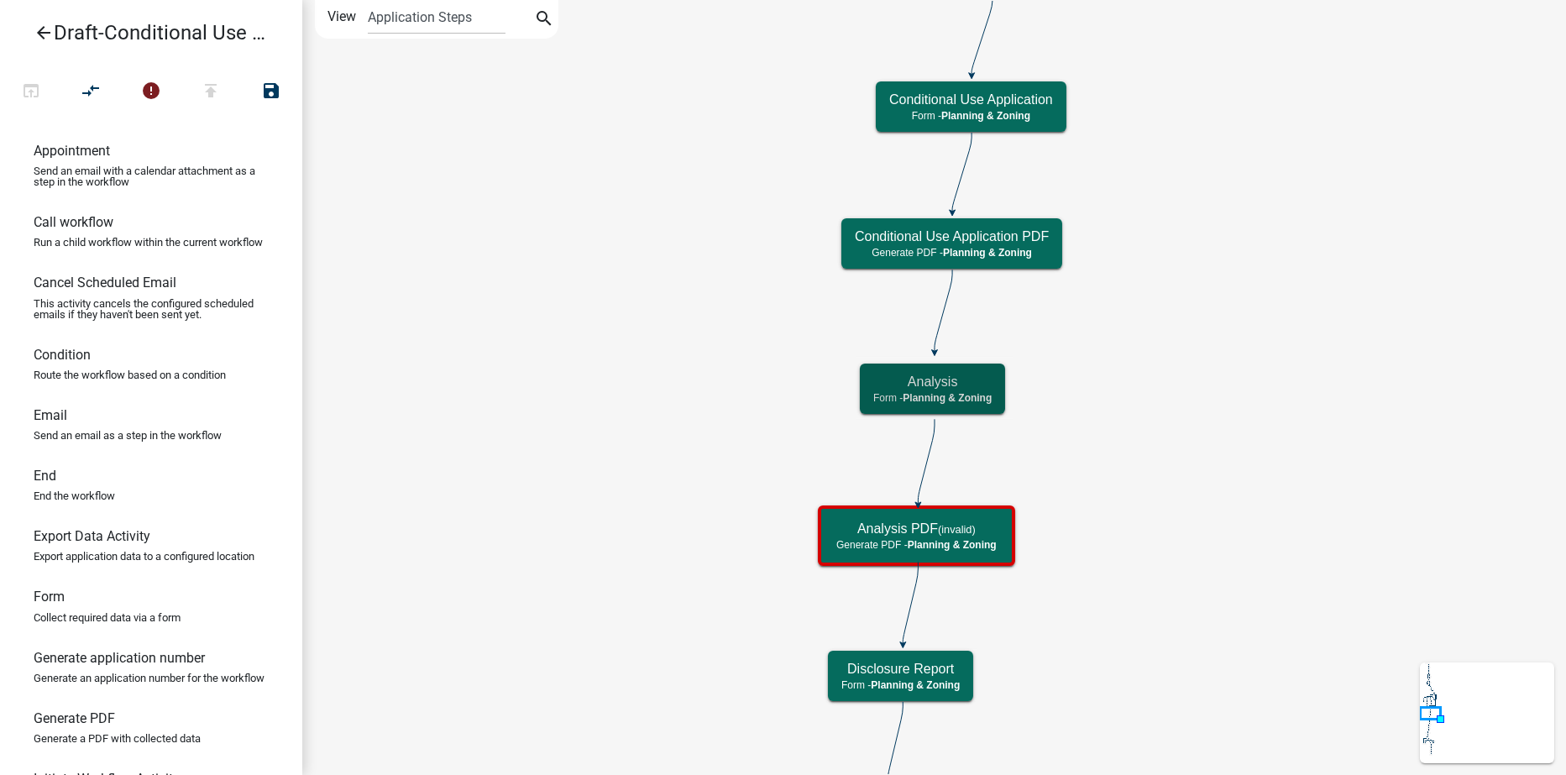
scroll to position [0, 0]
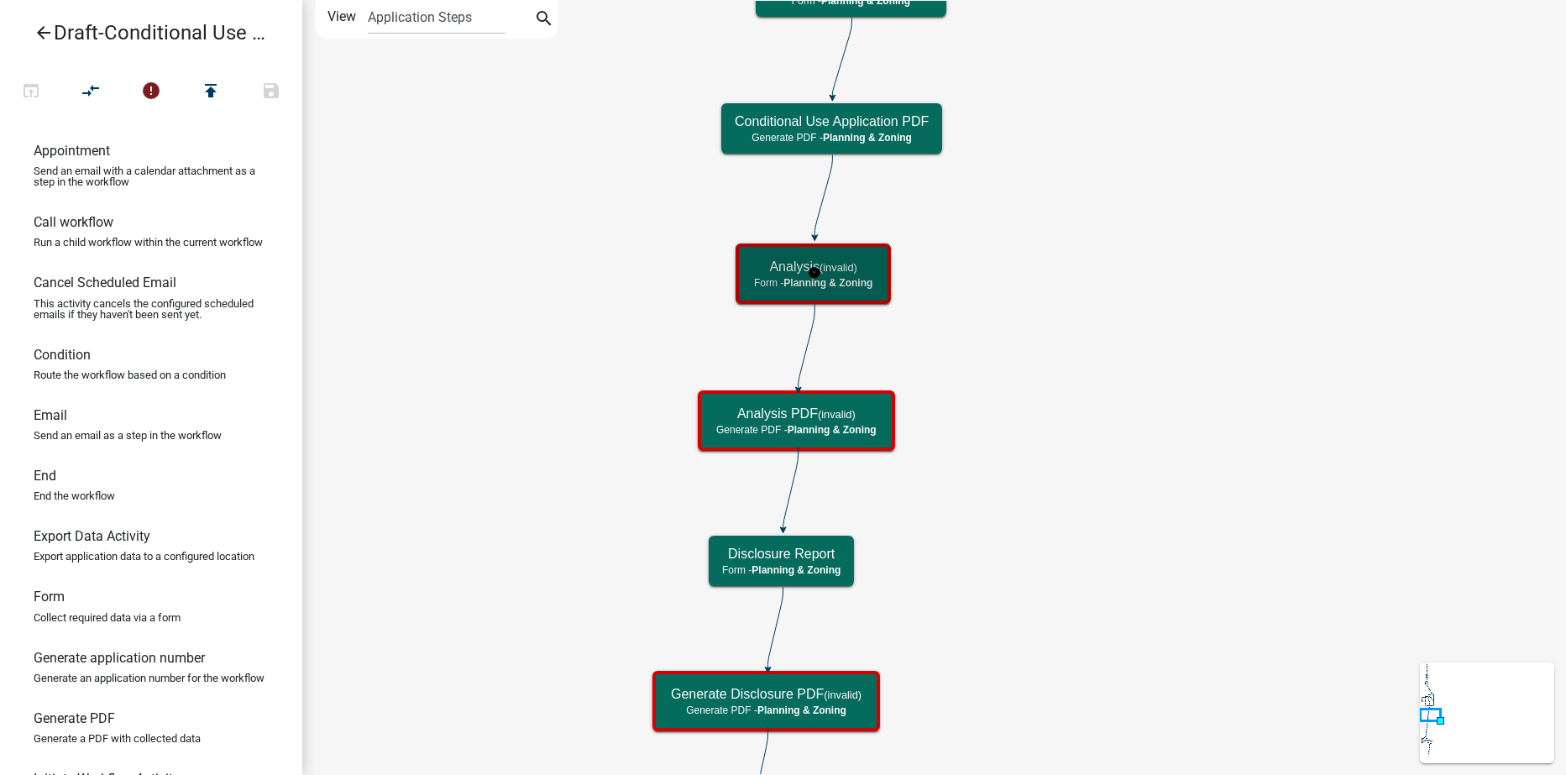
click at [871, 274] on body "Internet Explorer does NOT work with GeoPermits. Get a new browser for more sec…" at bounding box center [783, 387] width 1566 height 775
click at [871, 274] on h5 "Analysis (invalid)" at bounding box center [813, 267] width 118 height 16
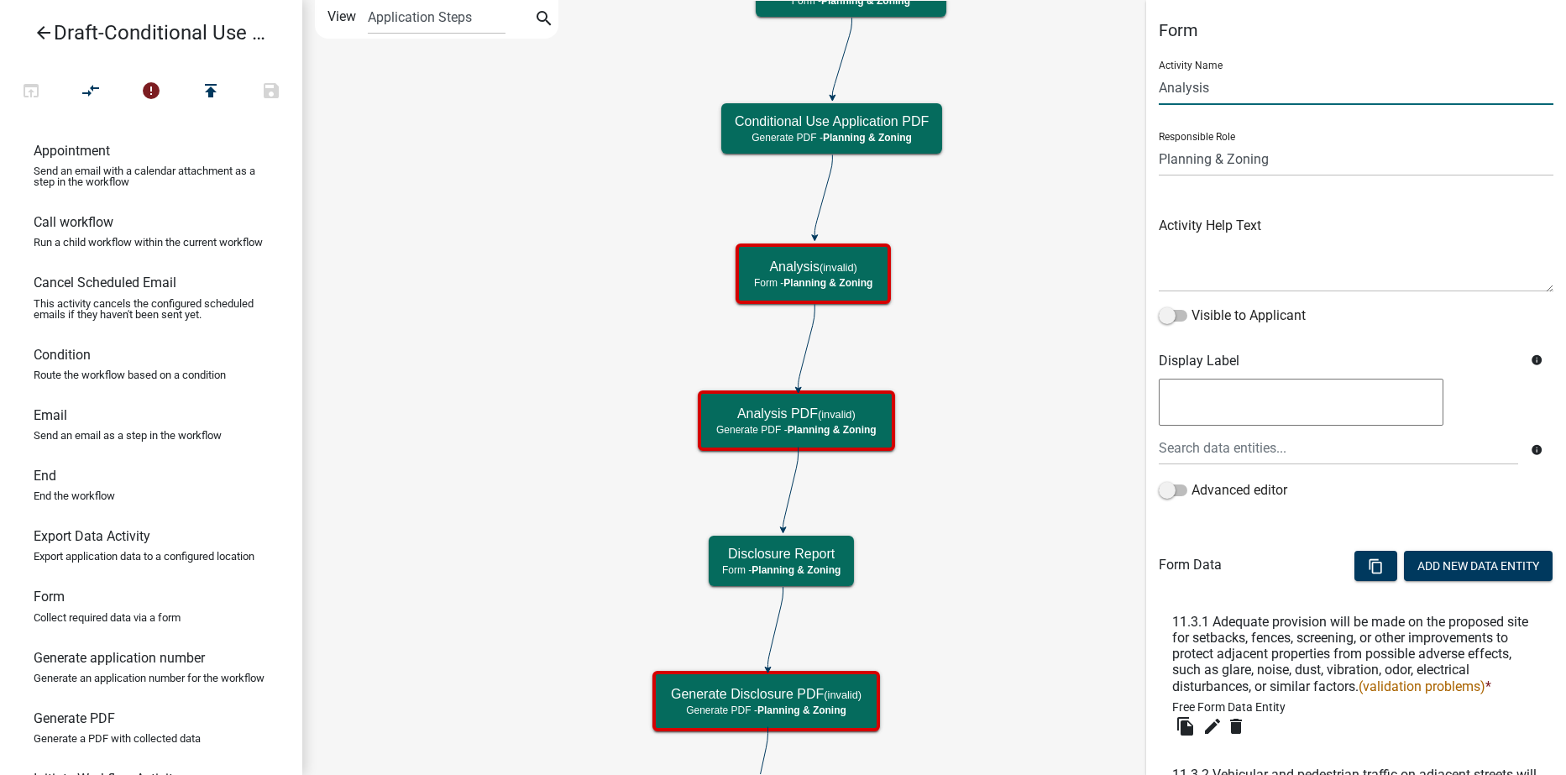
click at [1160, 92] on input "Analysis" at bounding box center [1356, 88] width 395 height 34
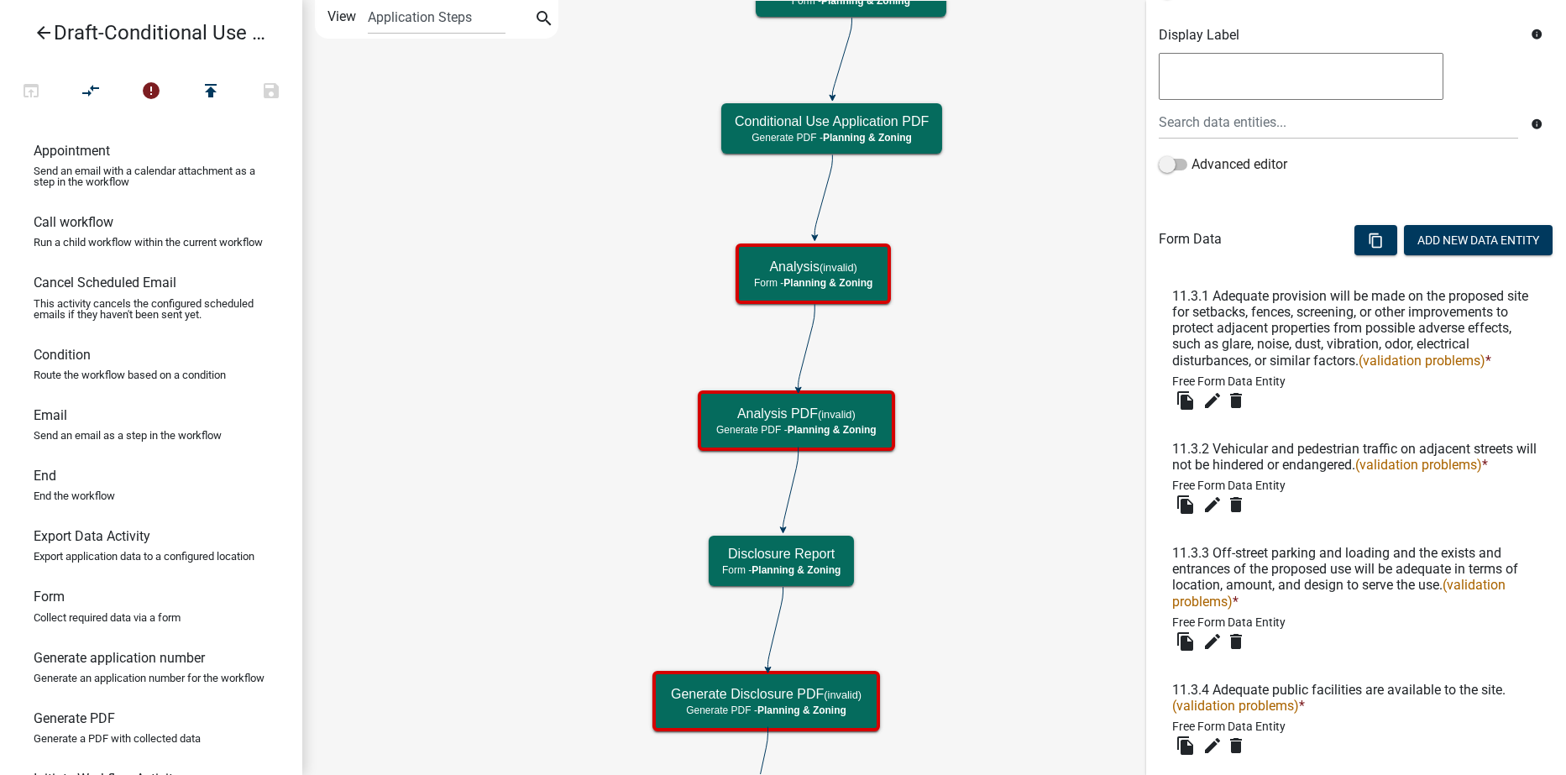
scroll to position [336, 0]
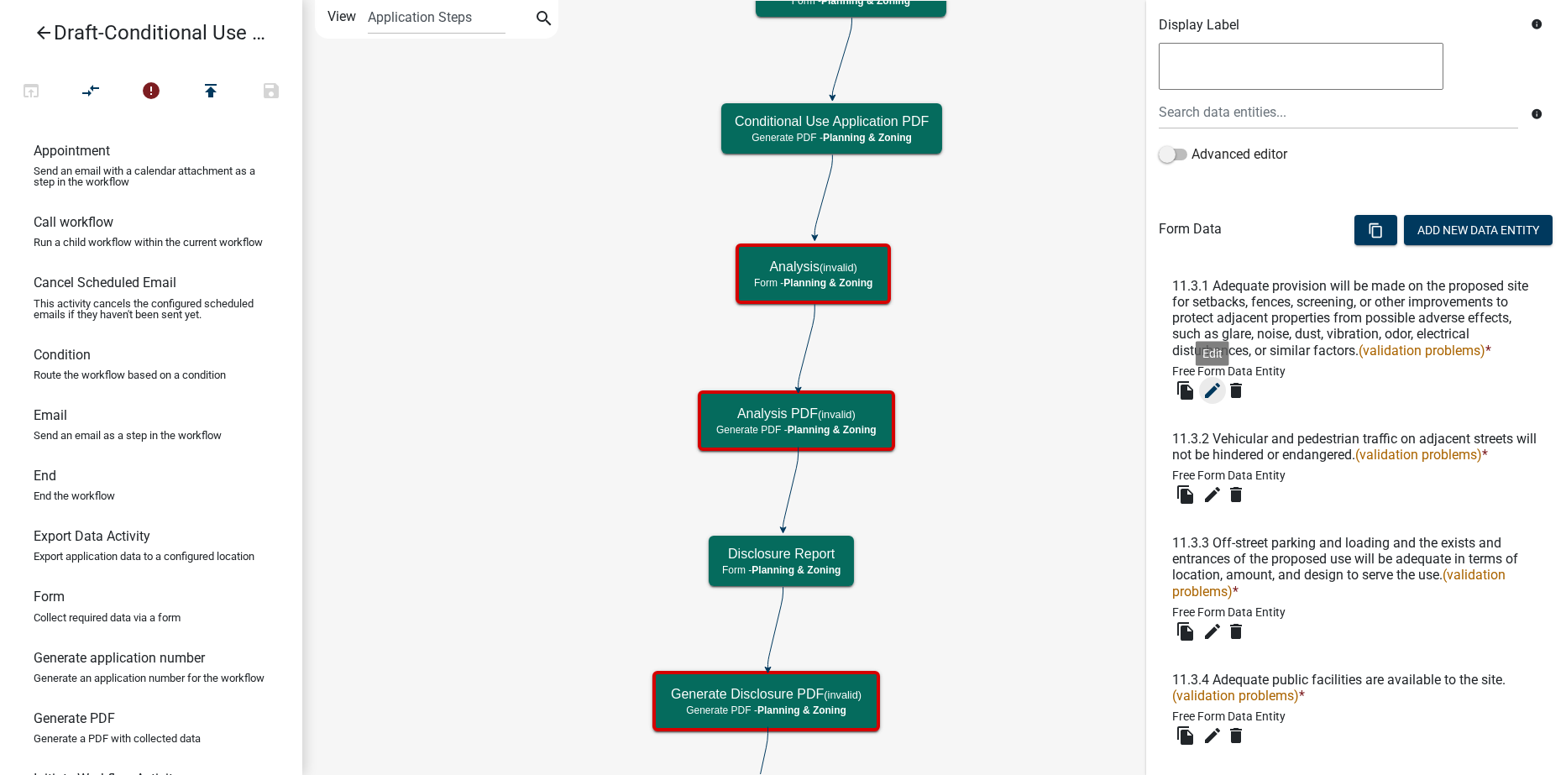
click at [1212, 393] on icon "edit" at bounding box center [1213, 390] width 20 height 20
type input "Conditional Use Analysis"
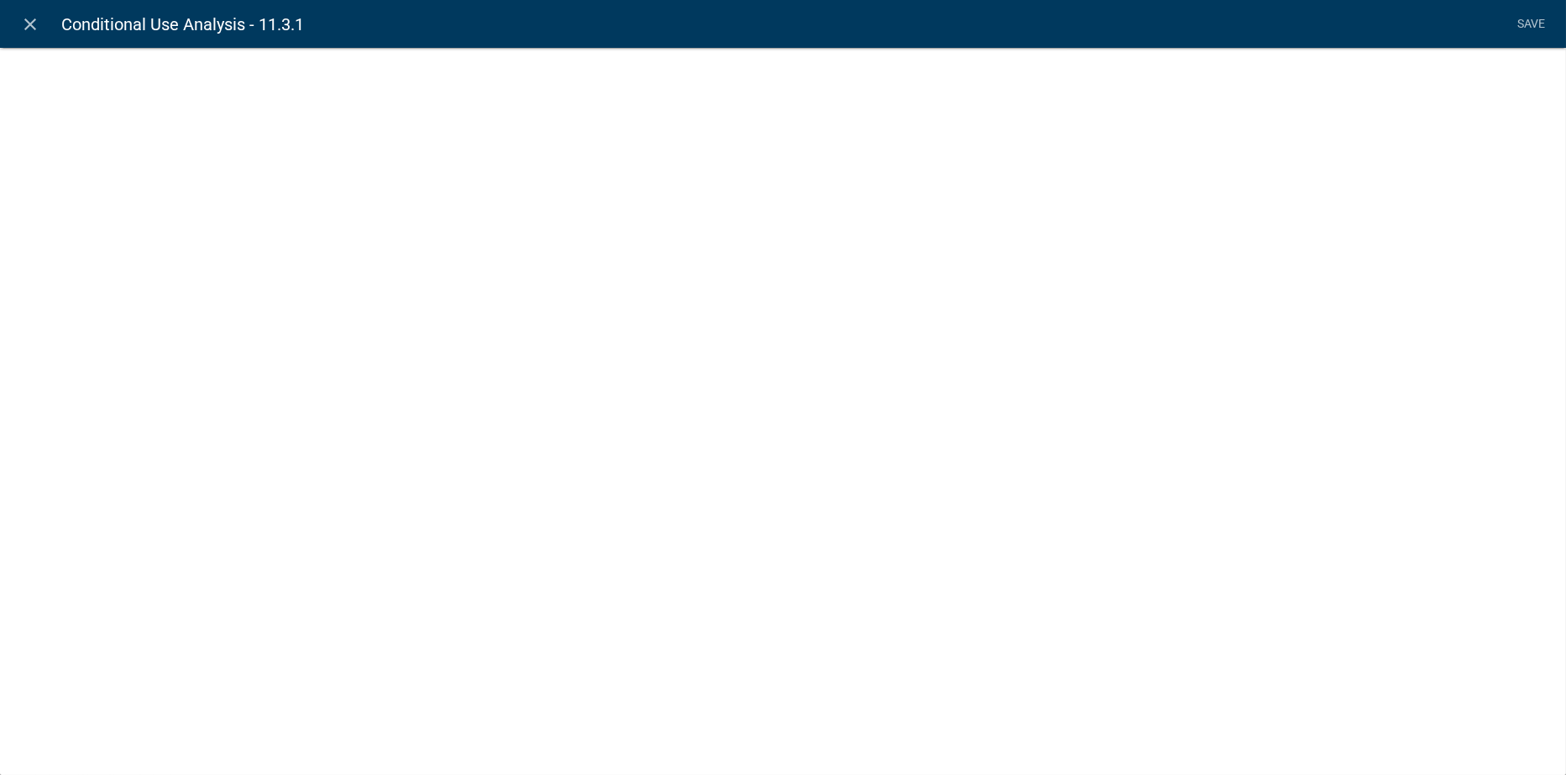
select select
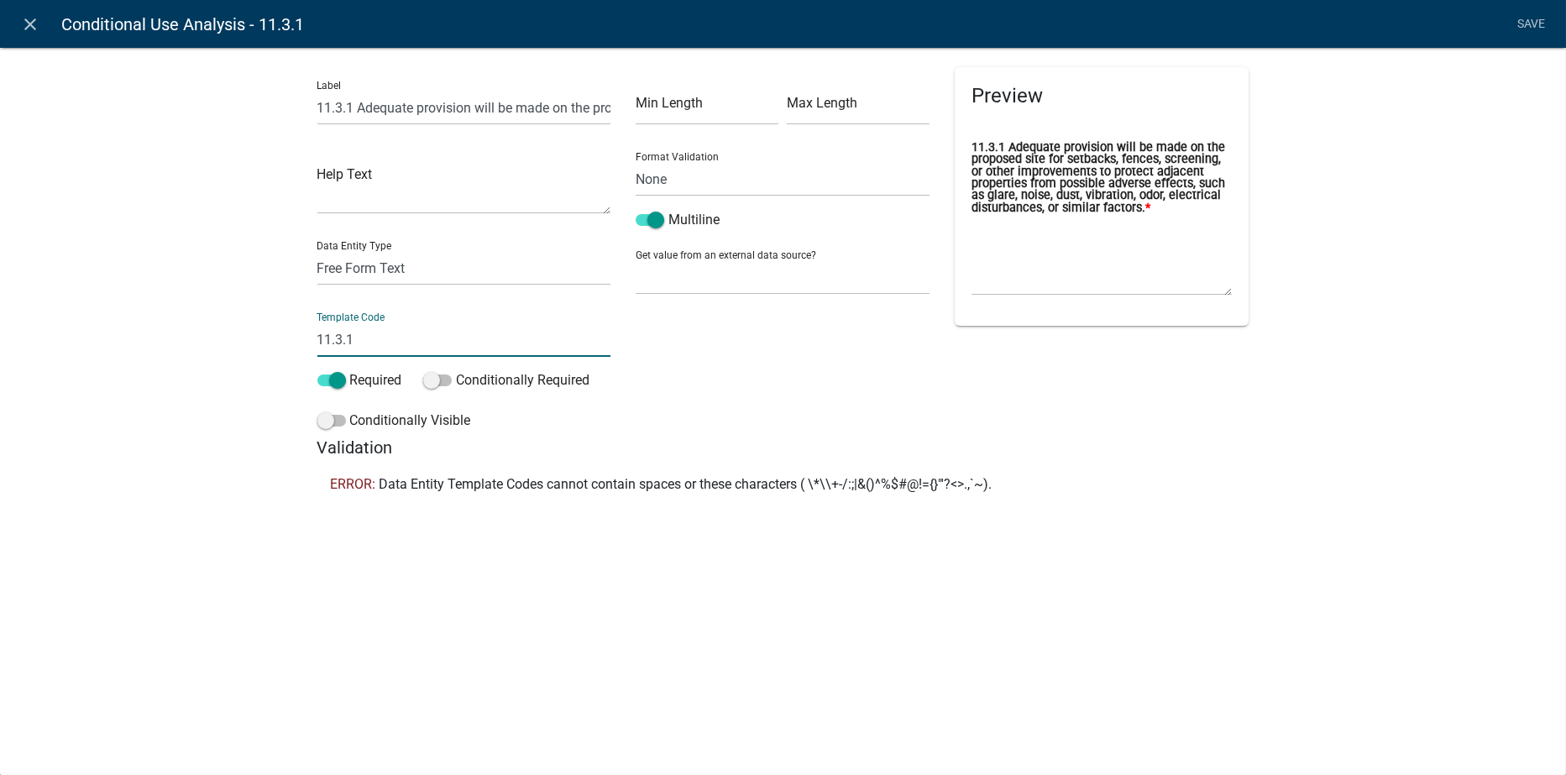
drag, startPoint x: 328, startPoint y: 344, endPoint x: 307, endPoint y: 339, distance: 22.4
click at [307, 339] on div "Label 11.3.1 Adequate provision will be made on the proposed site for setbacks,…" at bounding box center [464, 252] width 319 height 370
type input "1"
type input "Question1131"
click at [702, 653] on div "close Conditional Use Analysis - 11.3.1 Save Label 11.3.1 Adequate provision wi…" at bounding box center [783, 387] width 1566 height 775
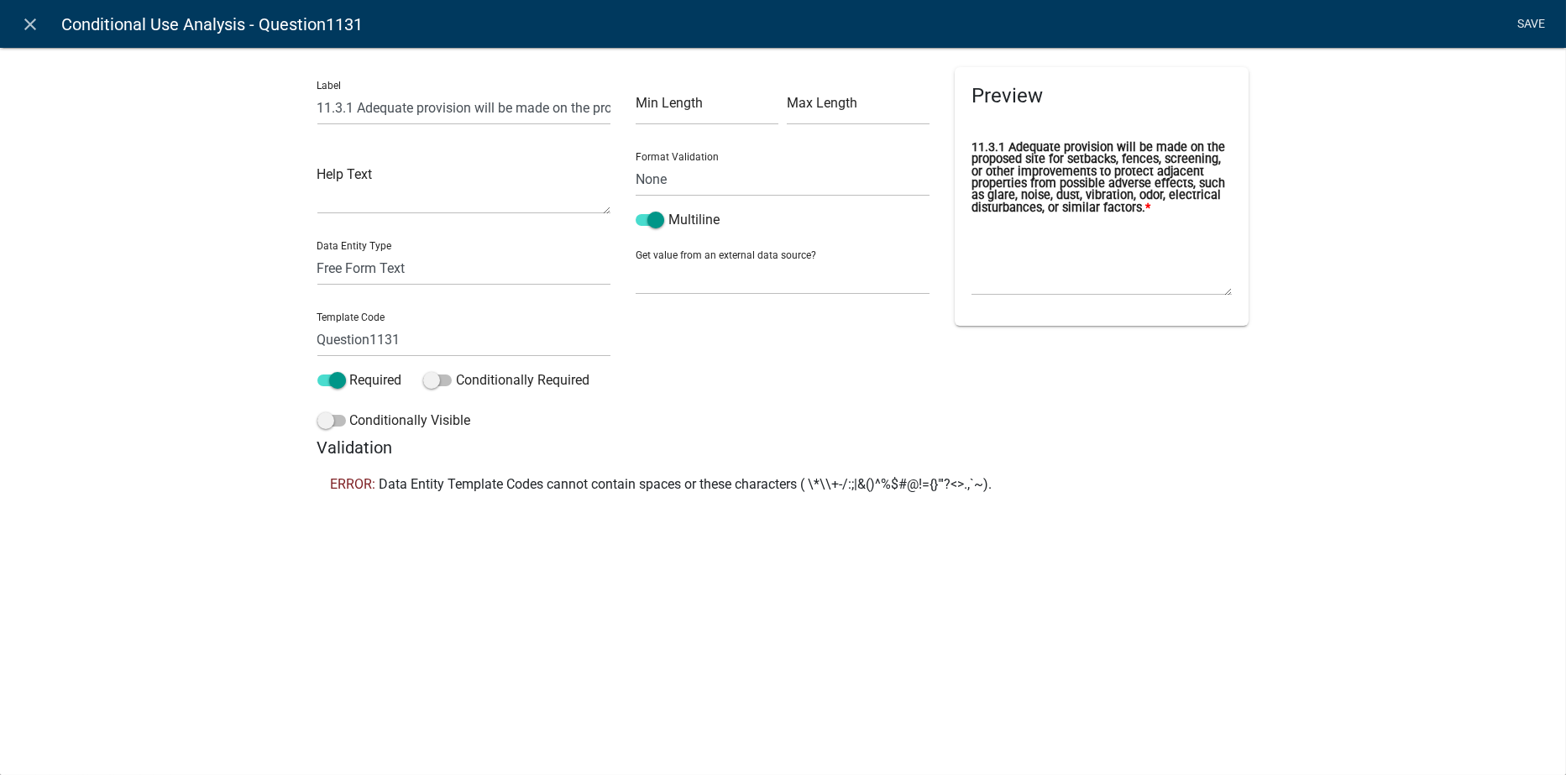
click at [1529, 25] on link "Save" at bounding box center [1532, 24] width 42 height 32
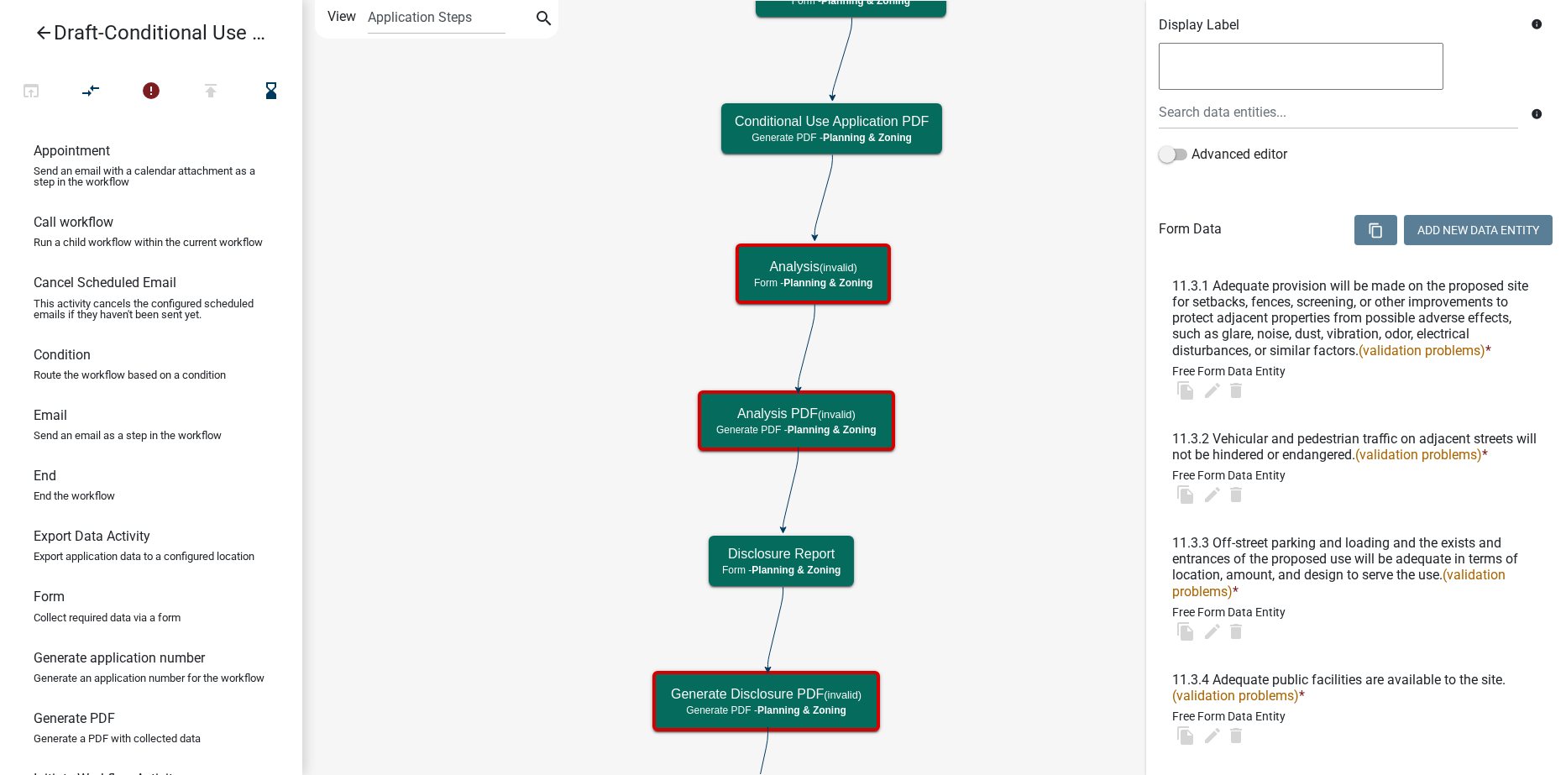
scroll to position [0, 0]
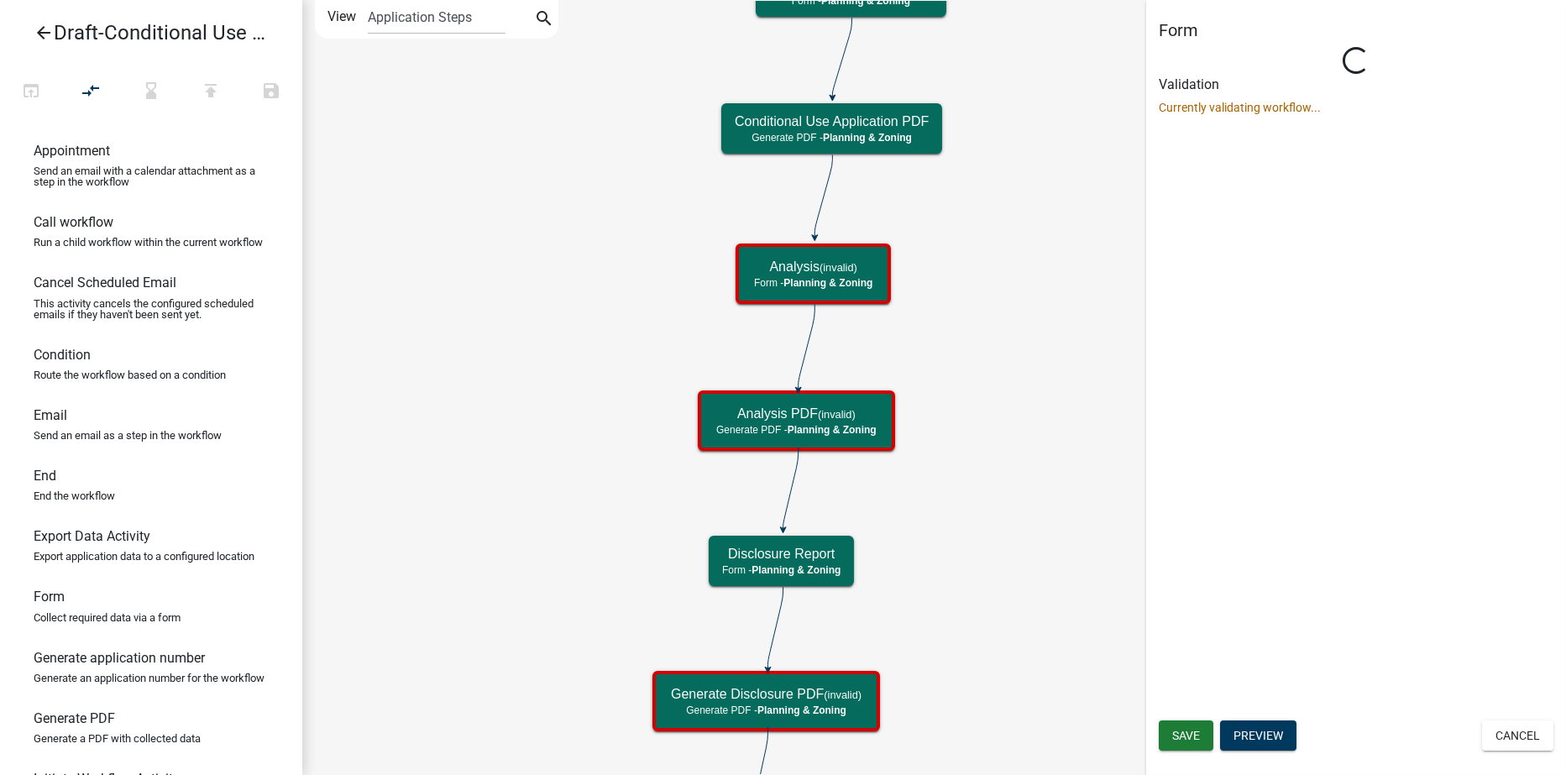
select select "21E23B7C-0AE9-4CE5-BF16-76C7A100C343"
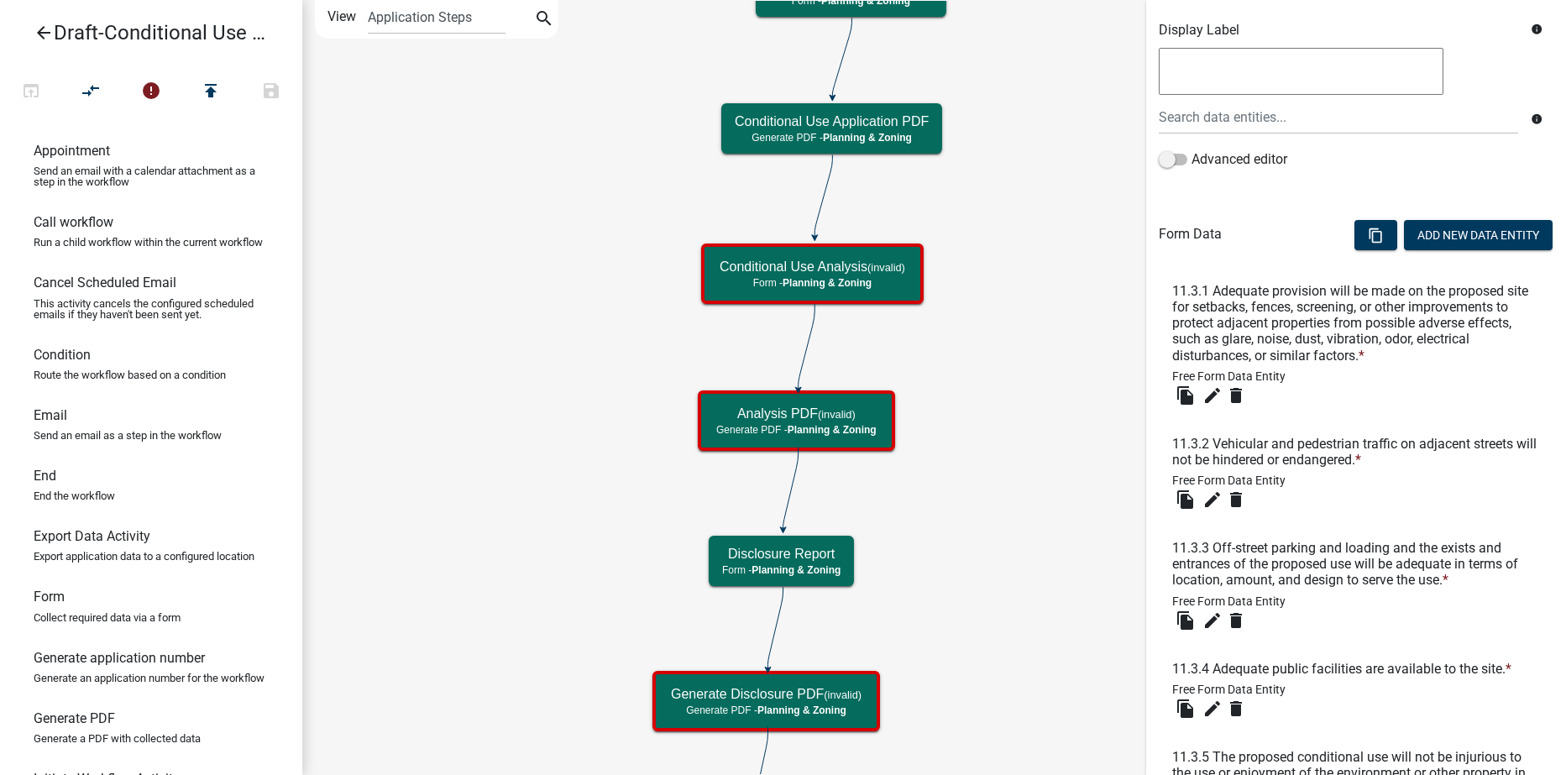
scroll to position [336, 0]
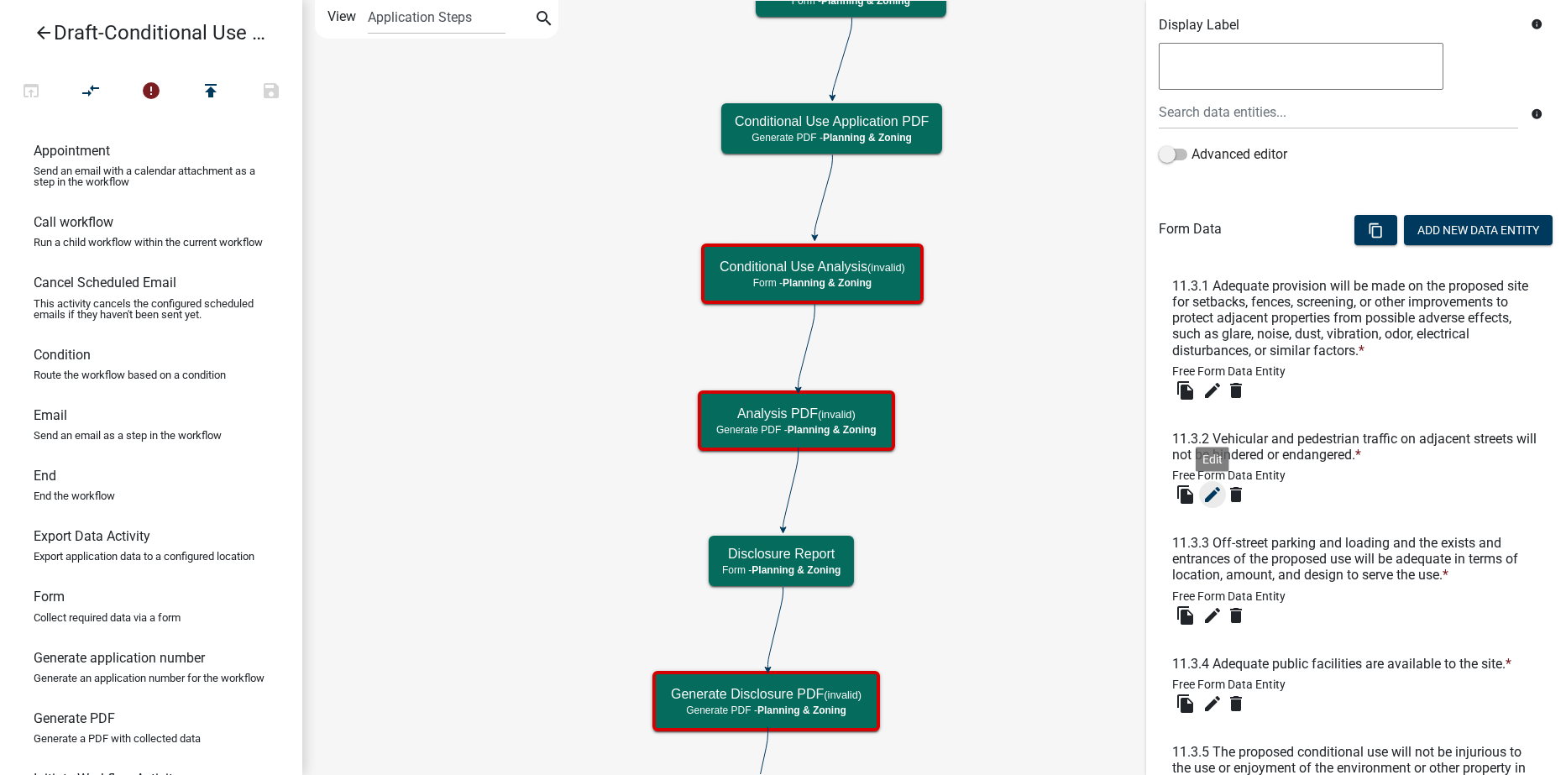
click at [1211, 491] on icon "edit" at bounding box center [1213, 495] width 20 height 20
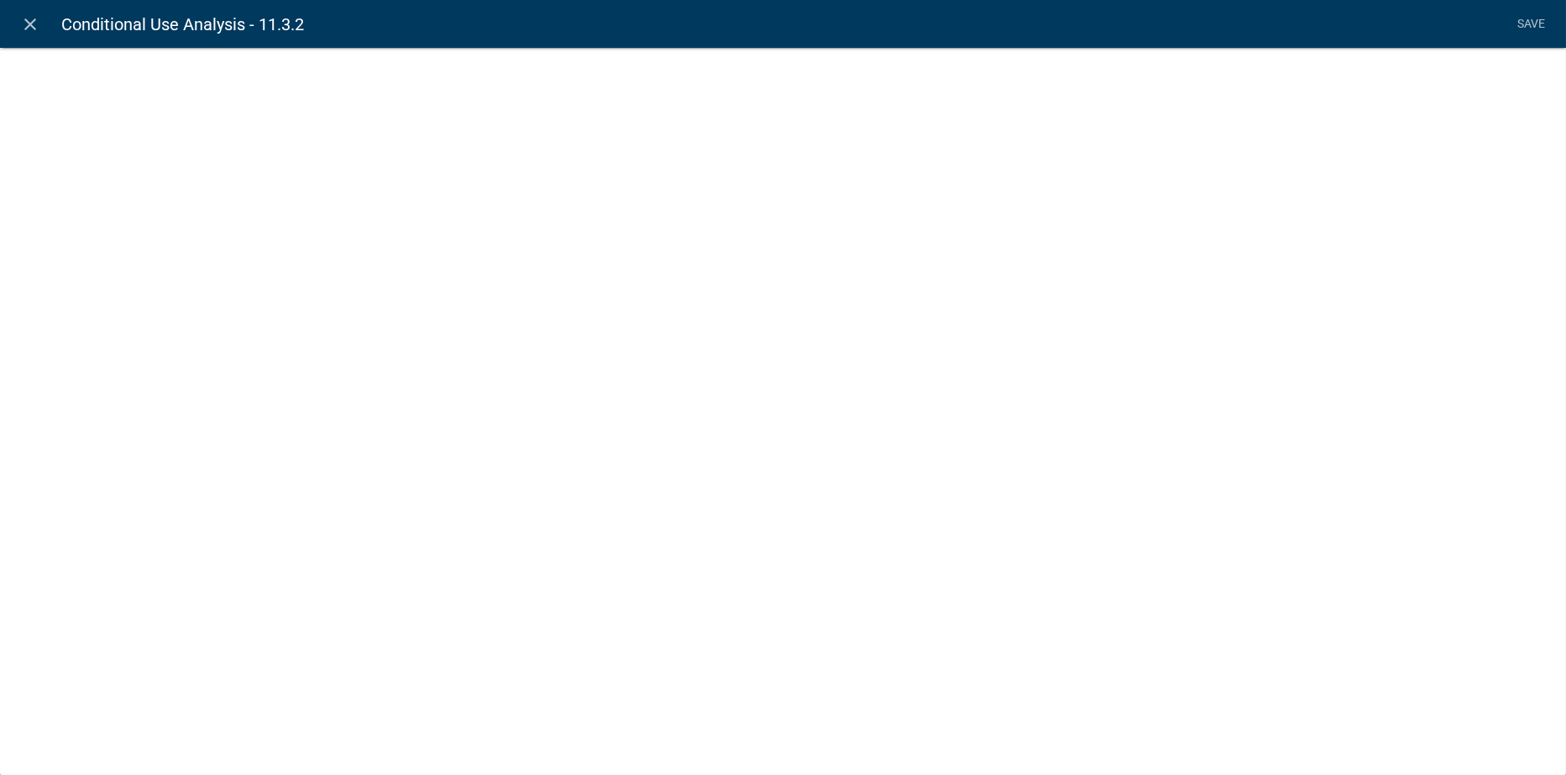
select select
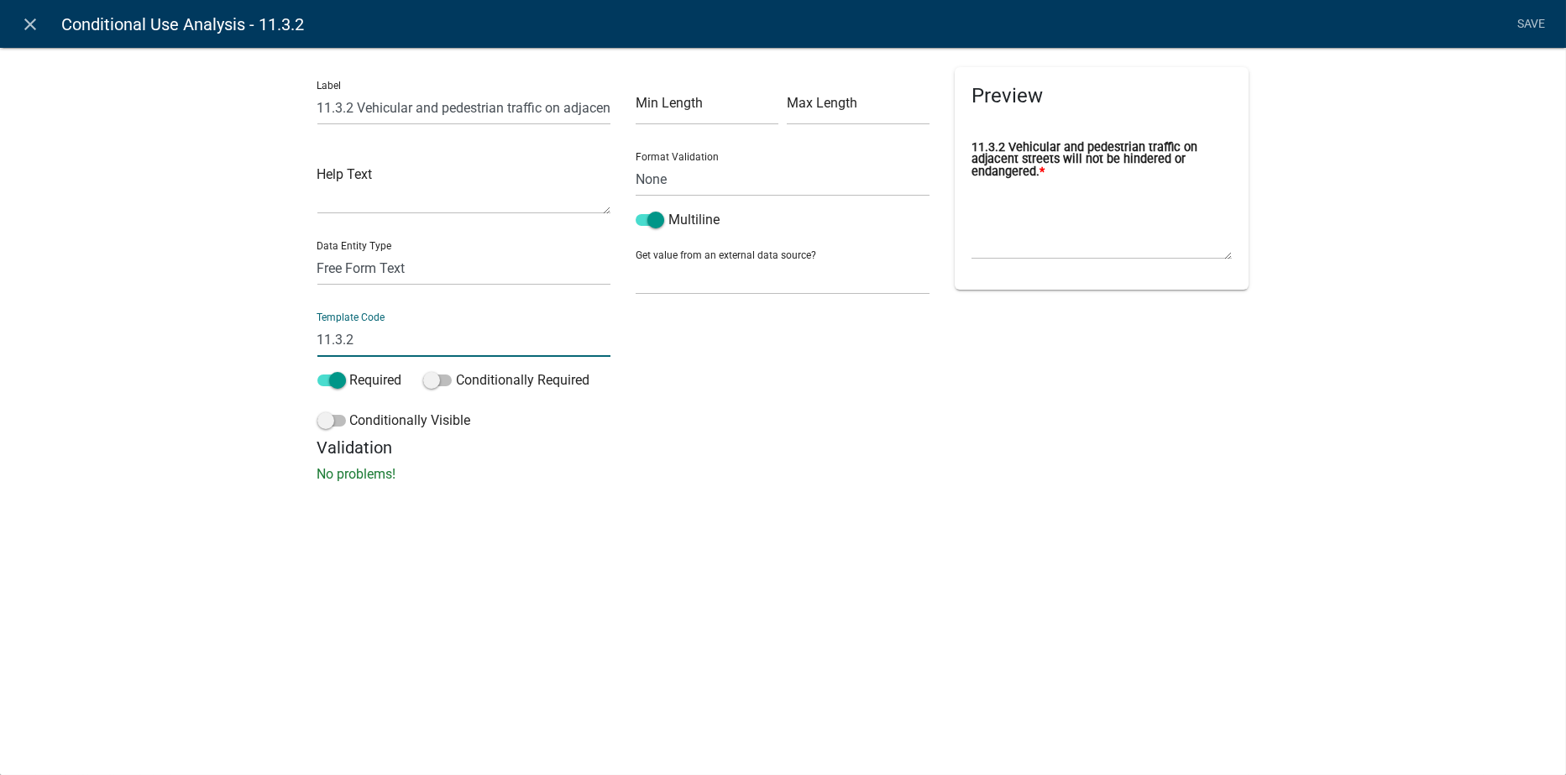
drag, startPoint x: 352, startPoint y: 336, endPoint x: 302, endPoint y: 334, distance: 49.6
click at [302, 336] on div "Label 11.3.2 Vehicular and pedestrian traffic on adjacent streets will not be h…" at bounding box center [783, 270] width 1566 height 500
type input "Question1132"
click at [1531, 21] on li "Save" at bounding box center [1532, 24] width 42 height 32
click at [1527, 13] on link "Save" at bounding box center [1532, 24] width 42 height 32
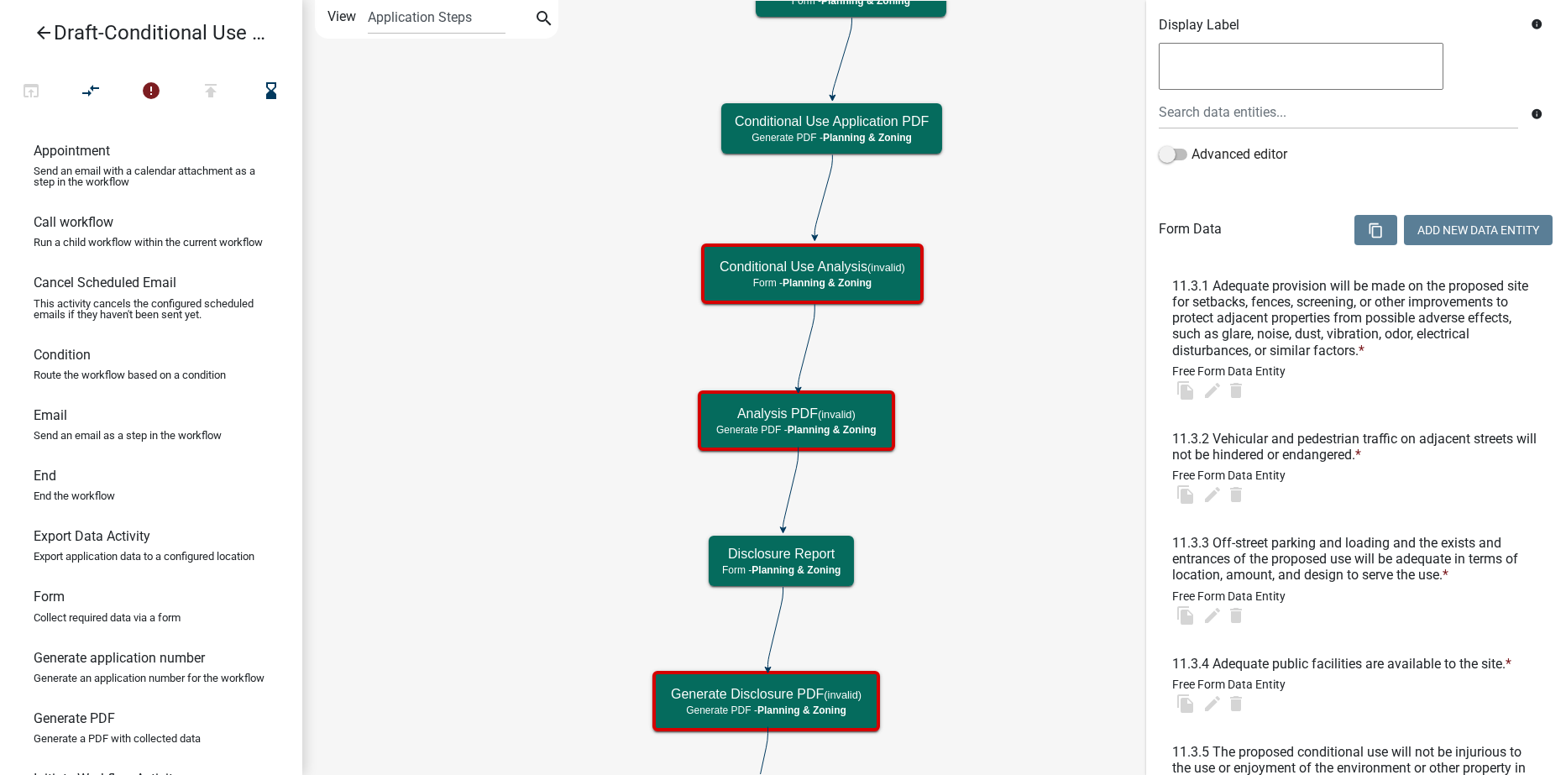
scroll to position [0, 0]
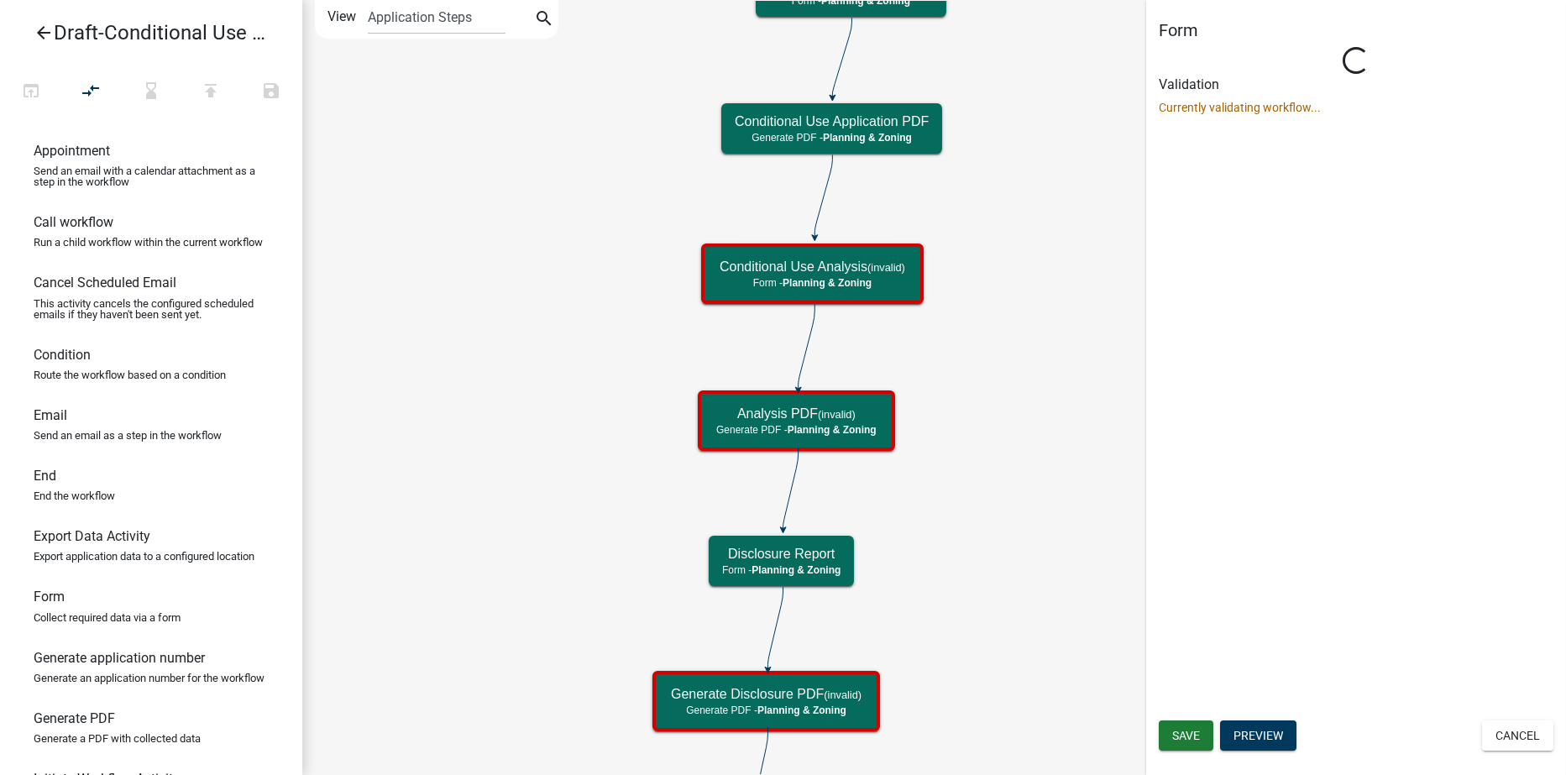
select select "21E23B7C-0AE9-4CE5-BF16-76C7A100C343"
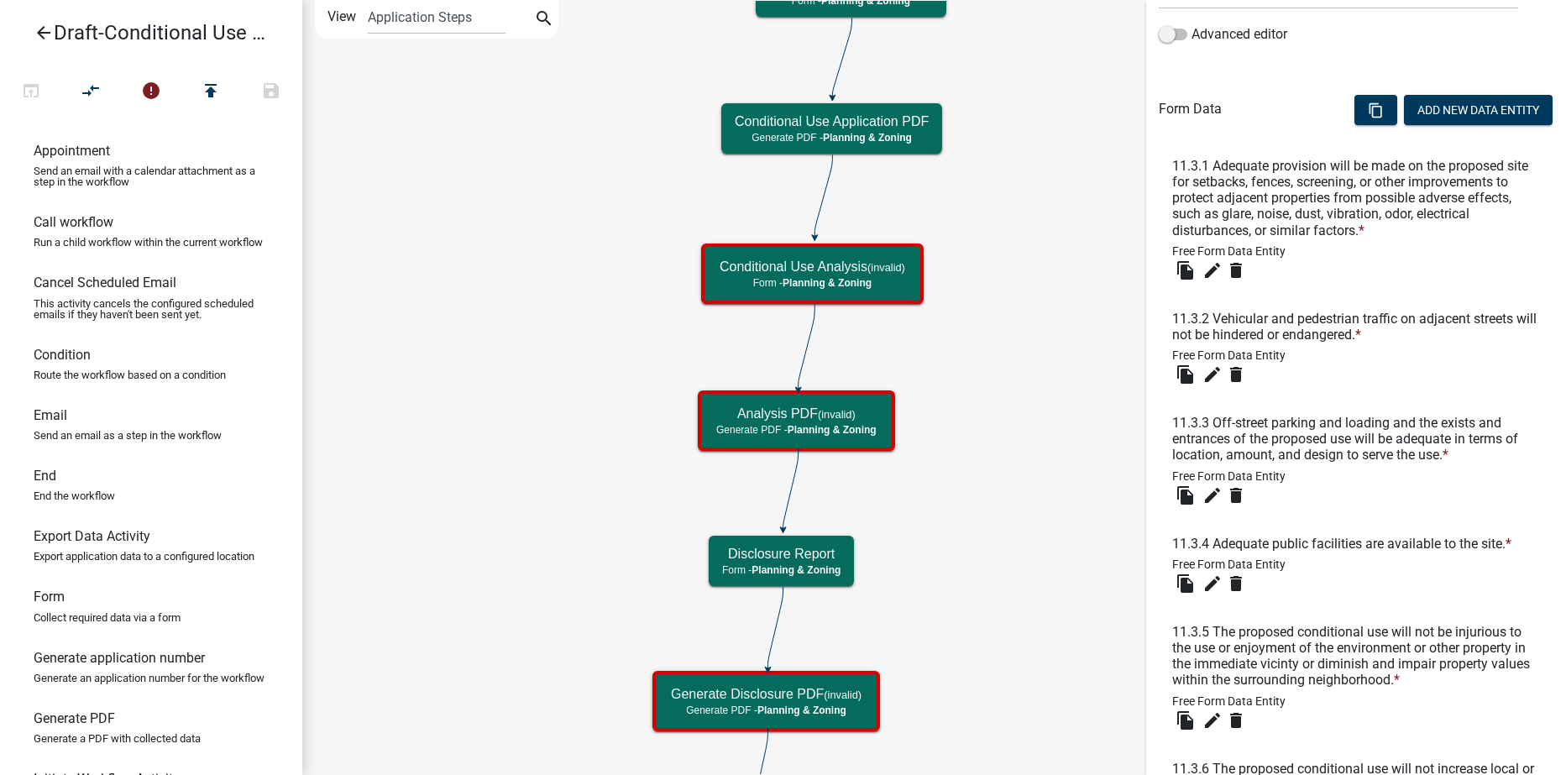
scroll to position [504, 0]
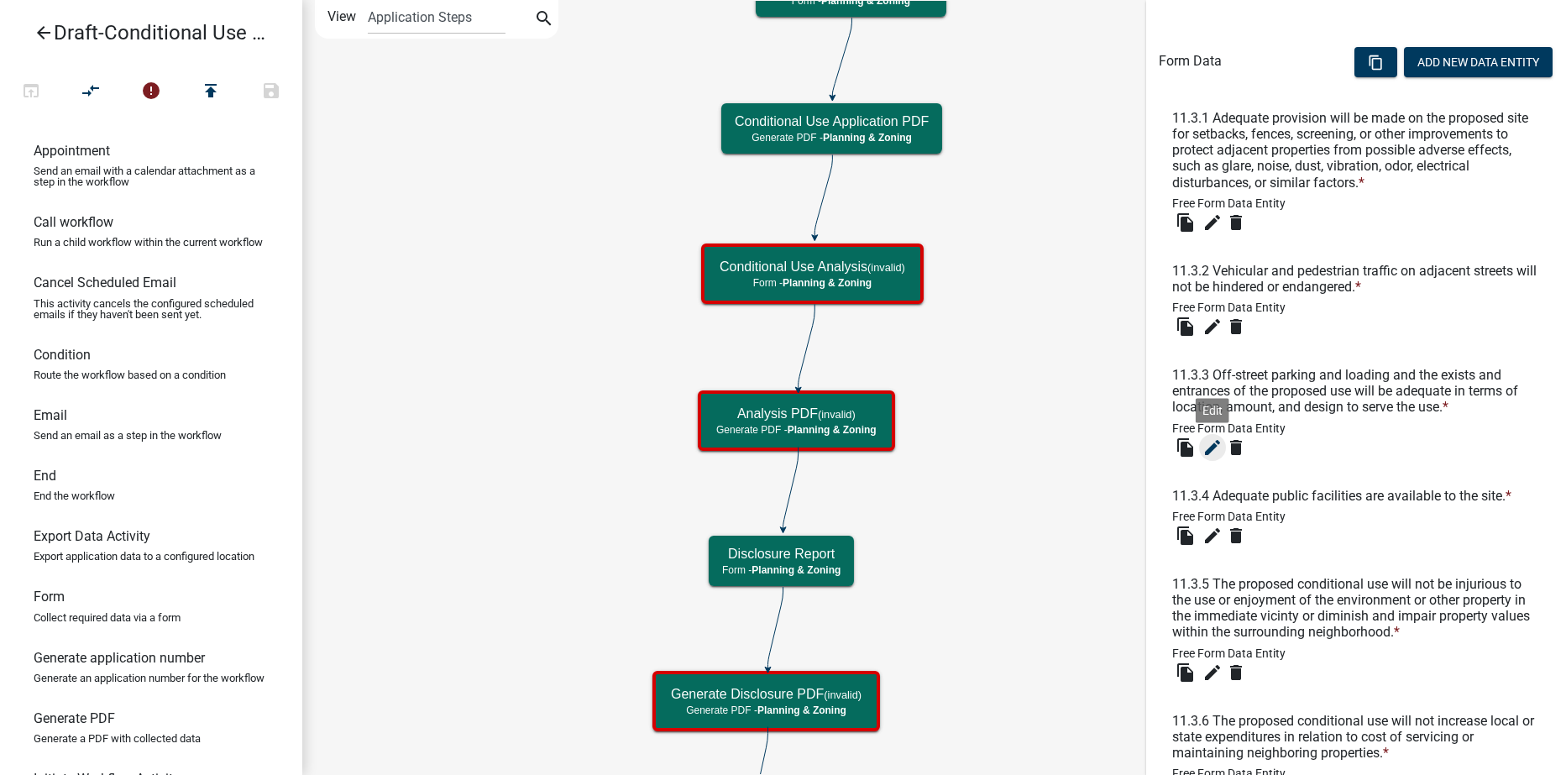
click at [1208, 446] on icon "edit" at bounding box center [1213, 448] width 20 height 20
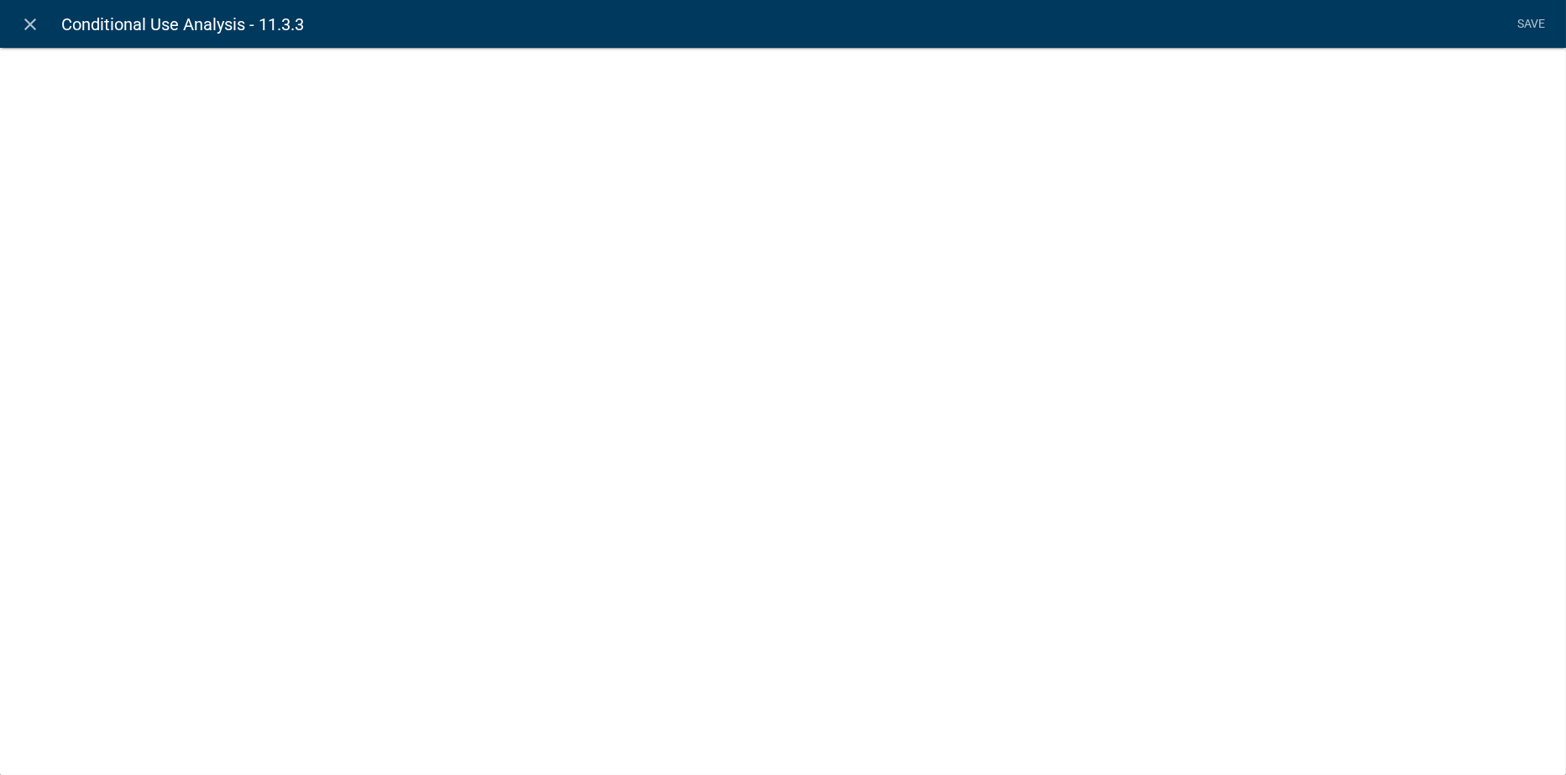
select select
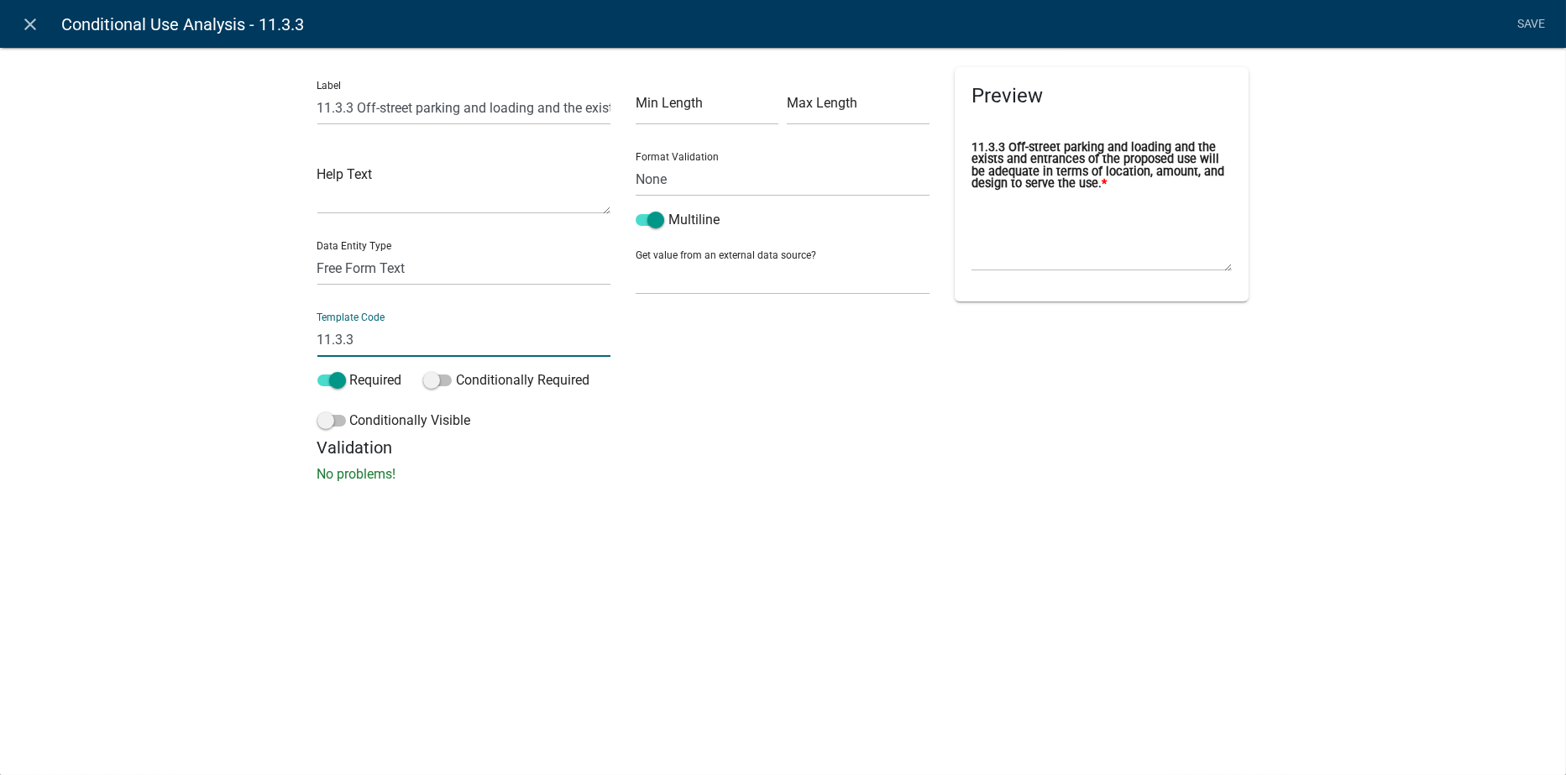
drag, startPoint x: 349, startPoint y: 346, endPoint x: 289, endPoint y: 343, distance: 59.7
click at [290, 345] on div "Label 11.3.3 Off-street parking and loading and the exists and entrances of the…" at bounding box center [783, 270] width 1566 height 500
type input "Question1133"
click at [1535, 20] on li "Save" at bounding box center [1532, 24] width 42 height 32
click at [1534, 19] on link "Save" at bounding box center [1532, 24] width 42 height 32
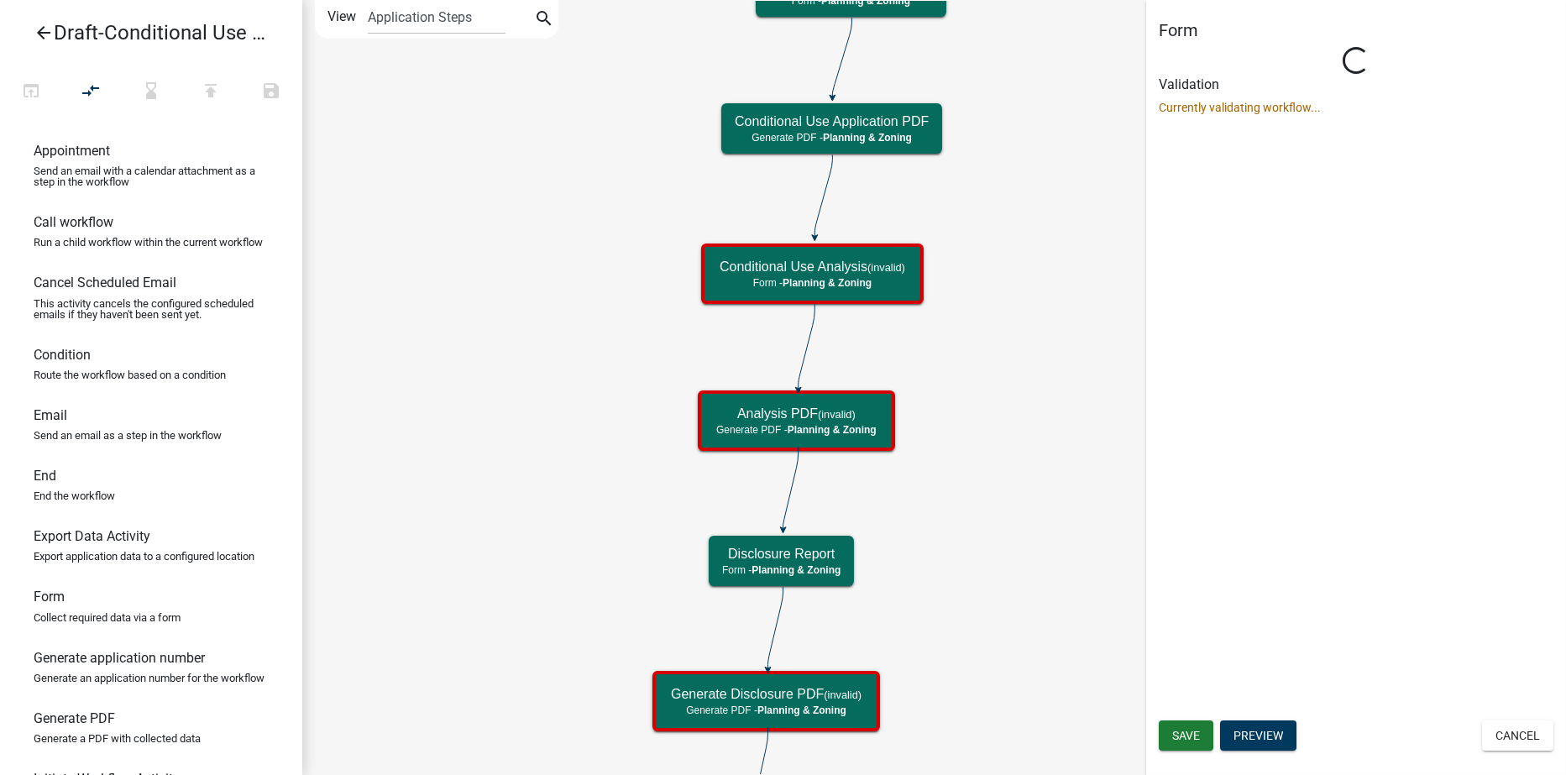
scroll to position [0, 0]
select select "21E23B7C-0AE9-4CE5-BF16-76C7A100C343"
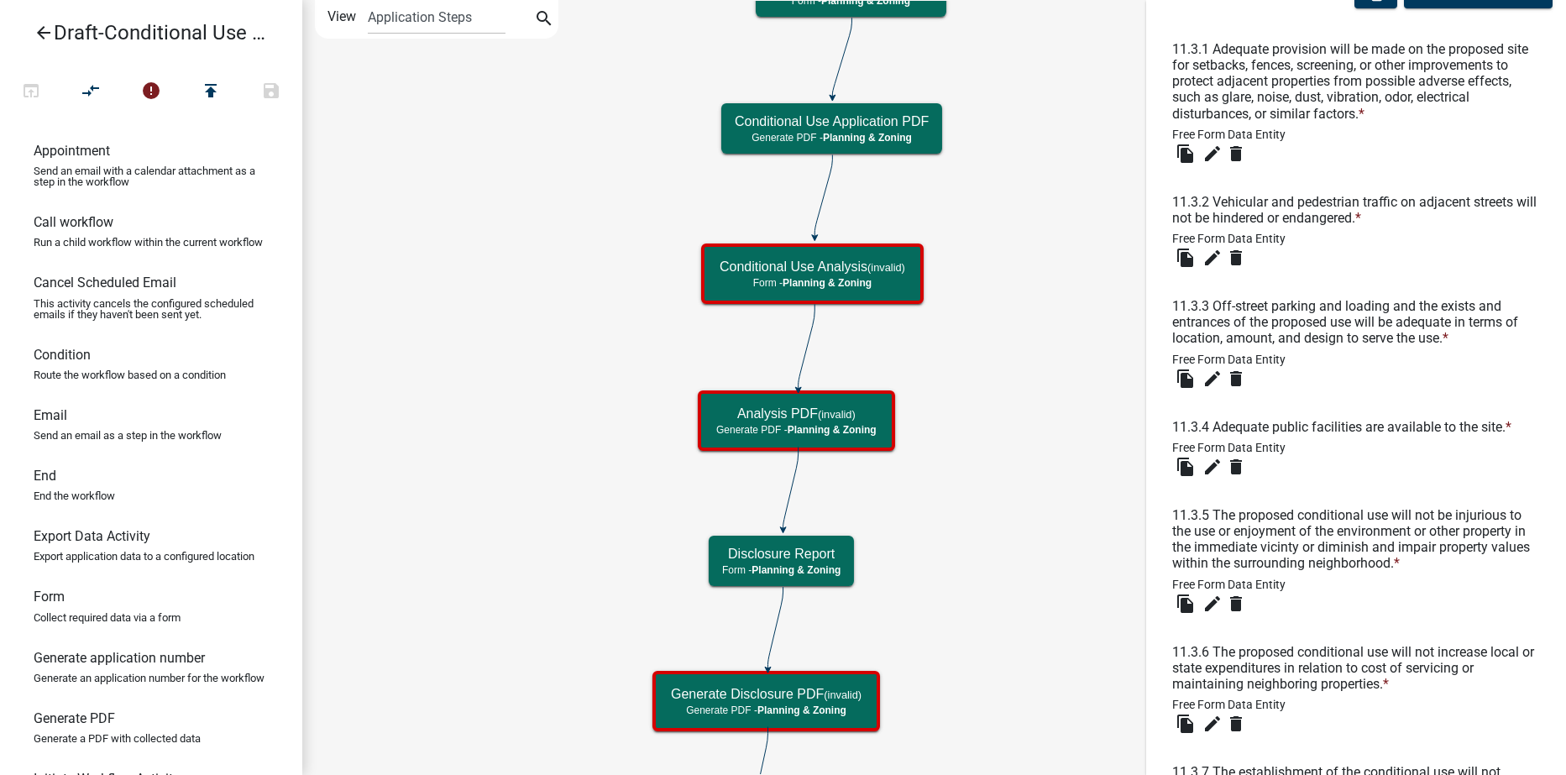
scroll to position [588, 0]
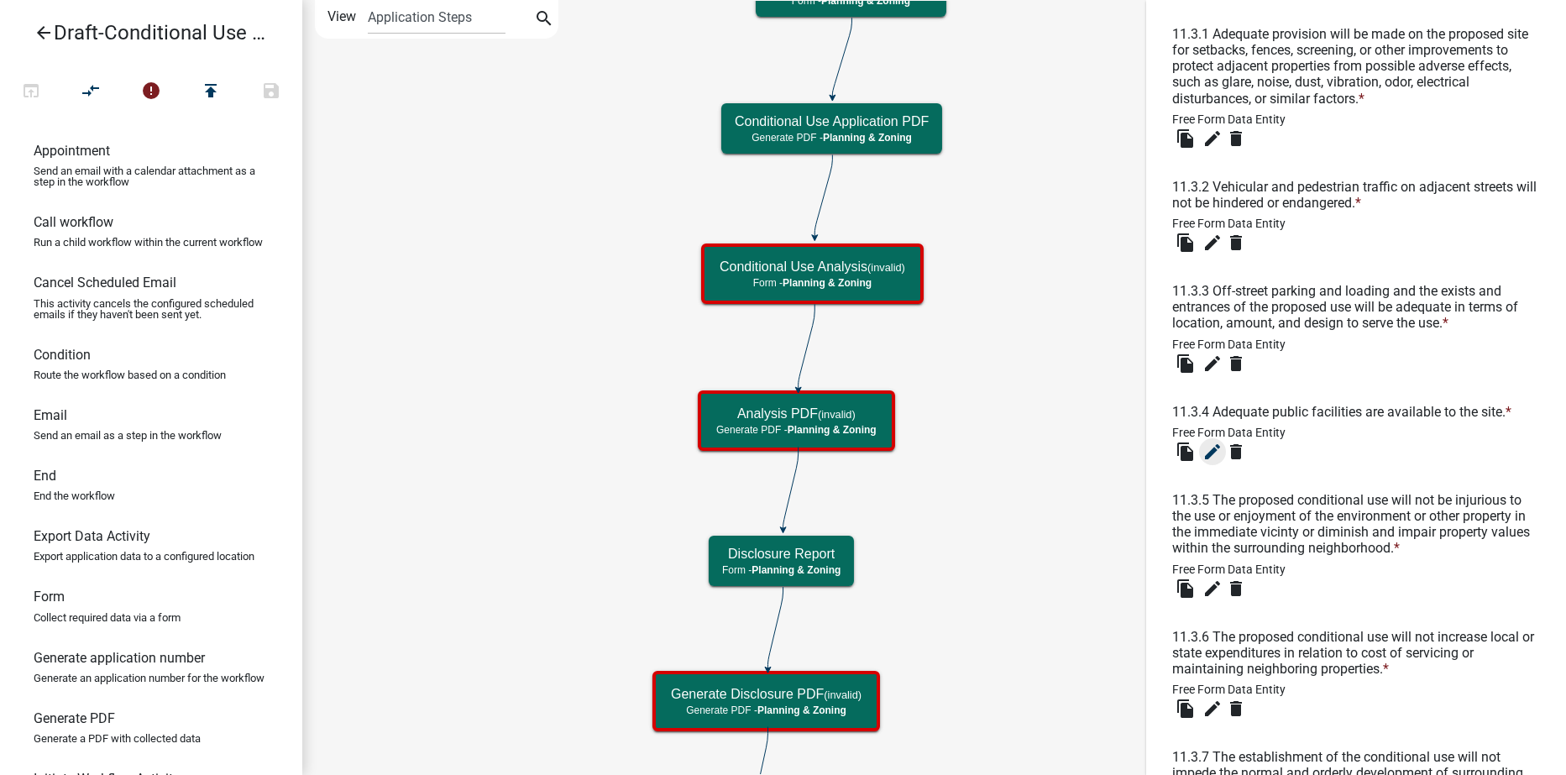
click at [1211, 452] on icon "edit" at bounding box center [1213, 452] width 20 height 20
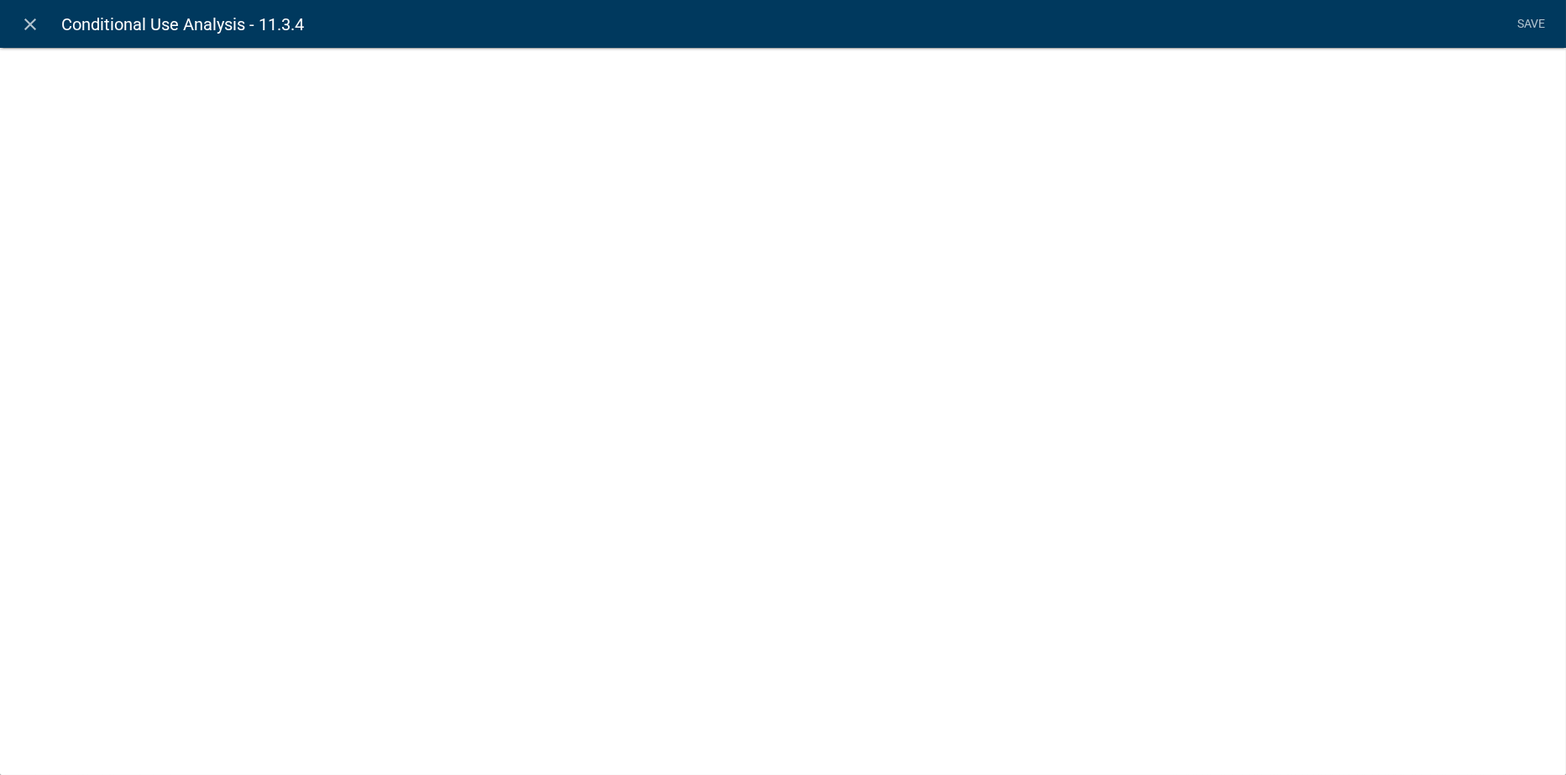
select select
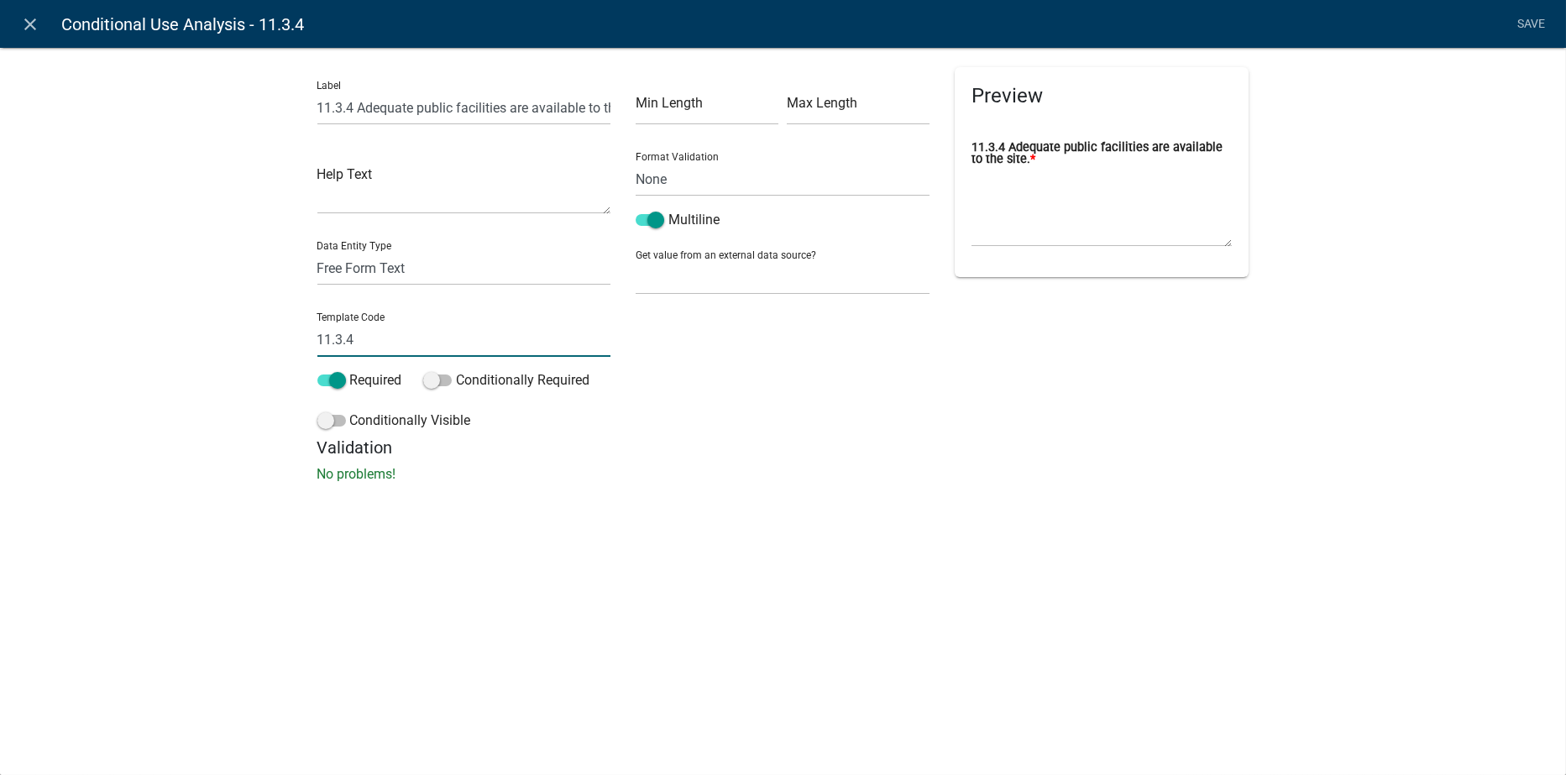
click at [270, 342] on div "Label 11.3.4 Adequate public facilities are available to the site. Help Text Da…" at bounding box center [783, 270] width 1566 height 500
type input "Question1134"
click at [842, 495] on div "Label 11.3.4 Adequate public facilities are available to the site. Help Text Da…" at bounding box center [783, 270] width 1566 height 500
click at [1521, 16] on link "Save" at bounding box center [1532, 24] width 42 height 32
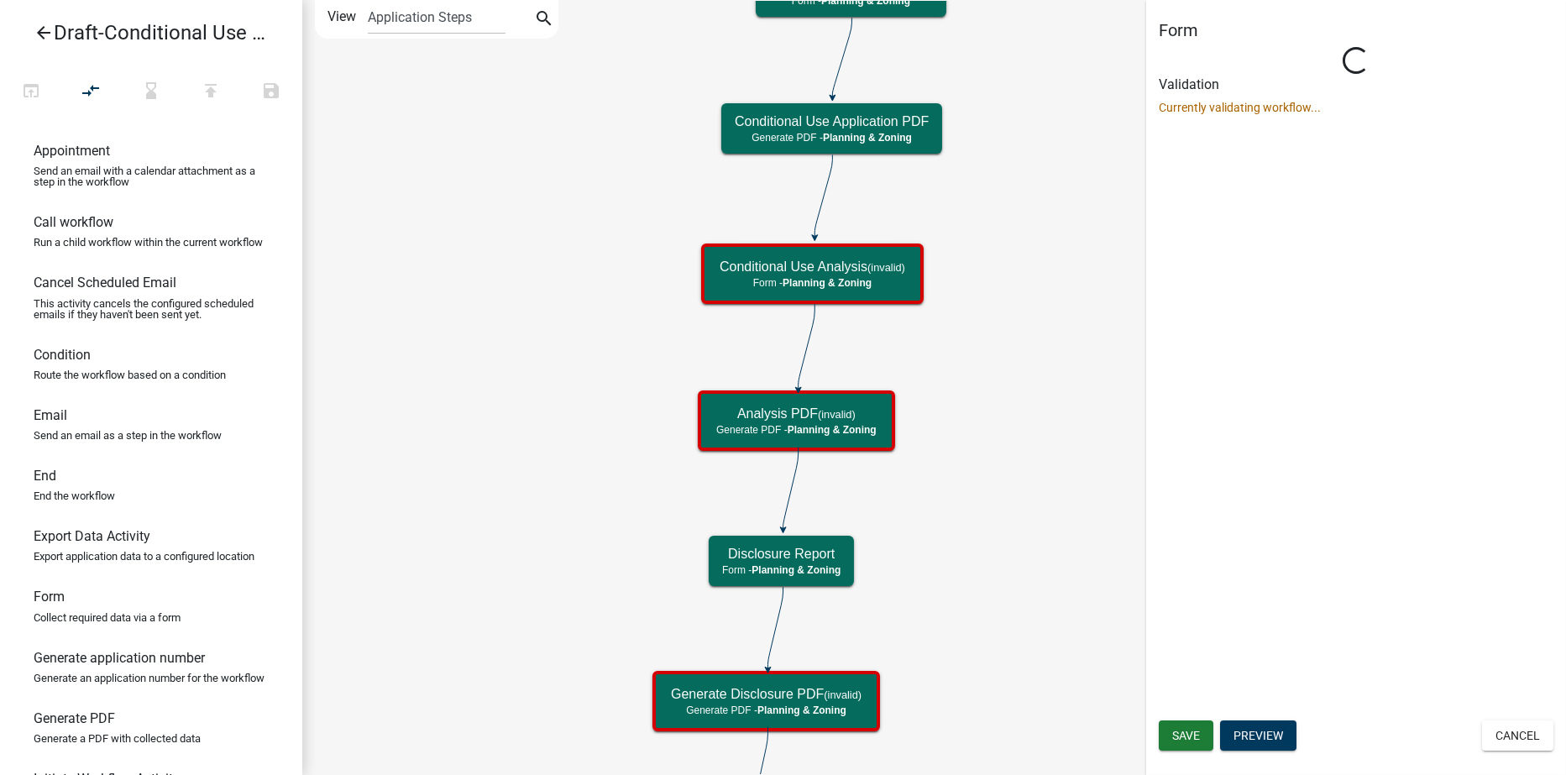
scroll to position [0, 0]
select select "21E23B7C-0AE9-4CE5-BF16-76C7A100C343"
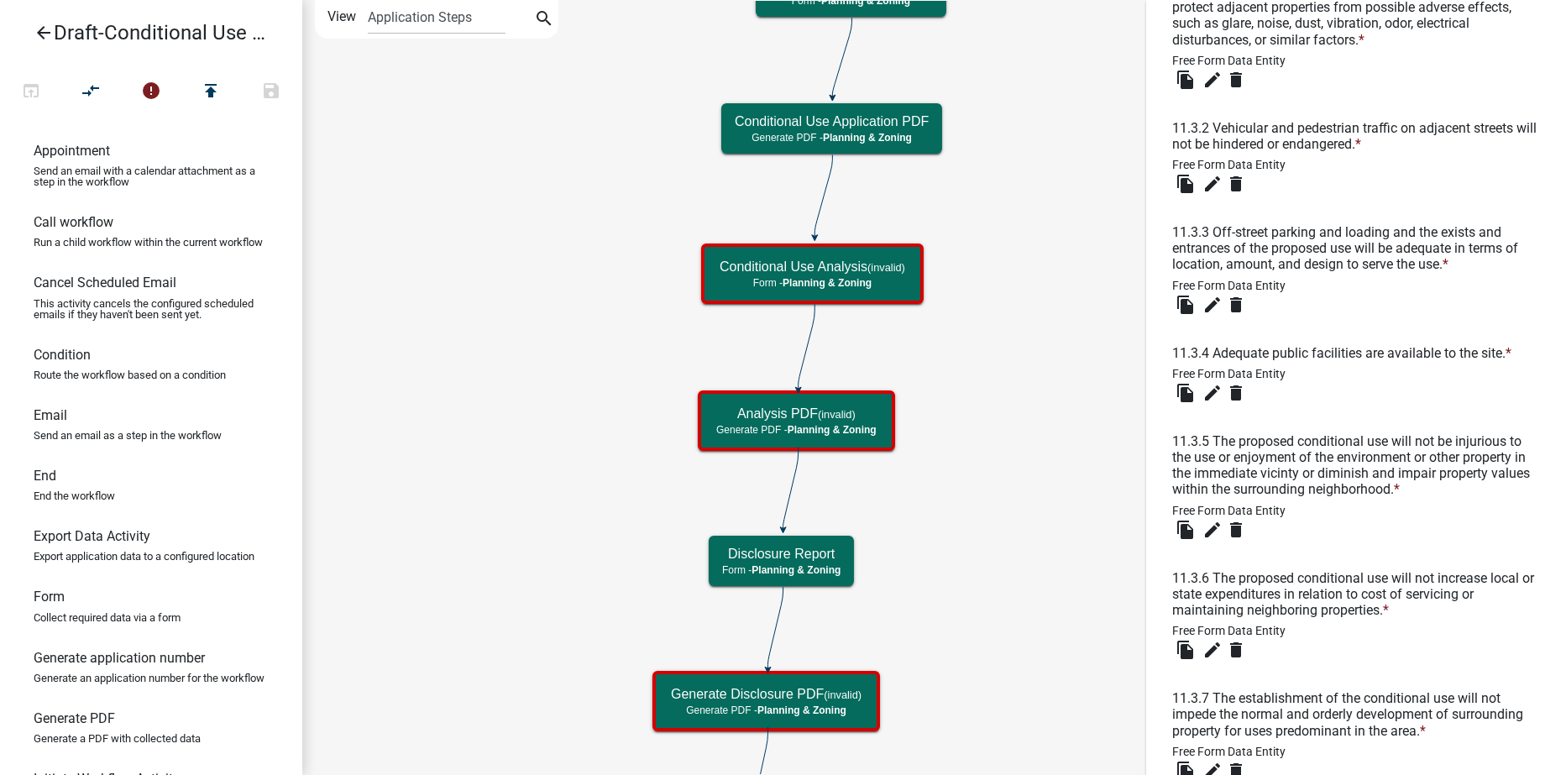
scroll to position [672, 0]
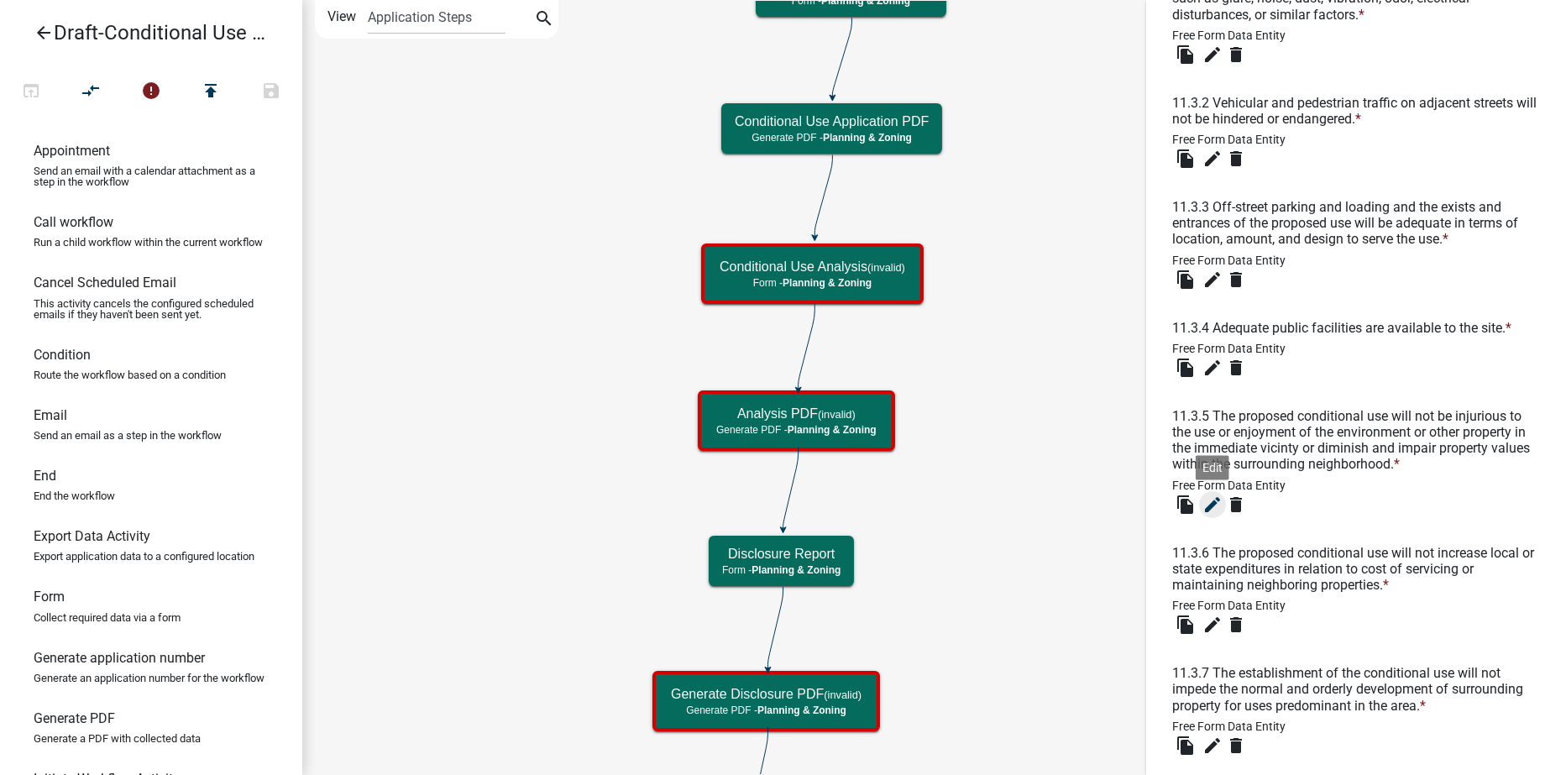
click at [1215, 500] on icon "edit" at bounding box center [1213, 505] width 20 height 20
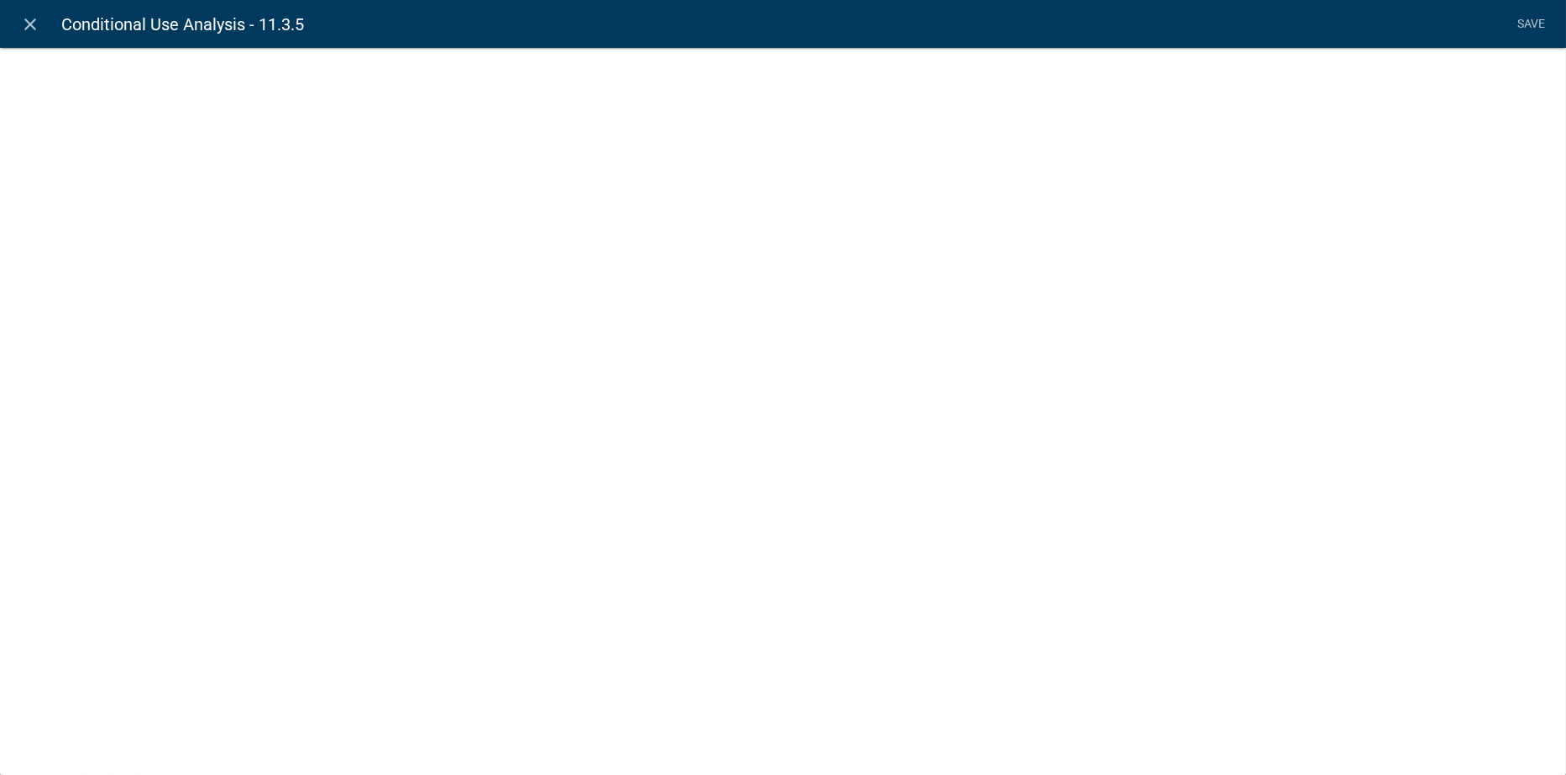
select select
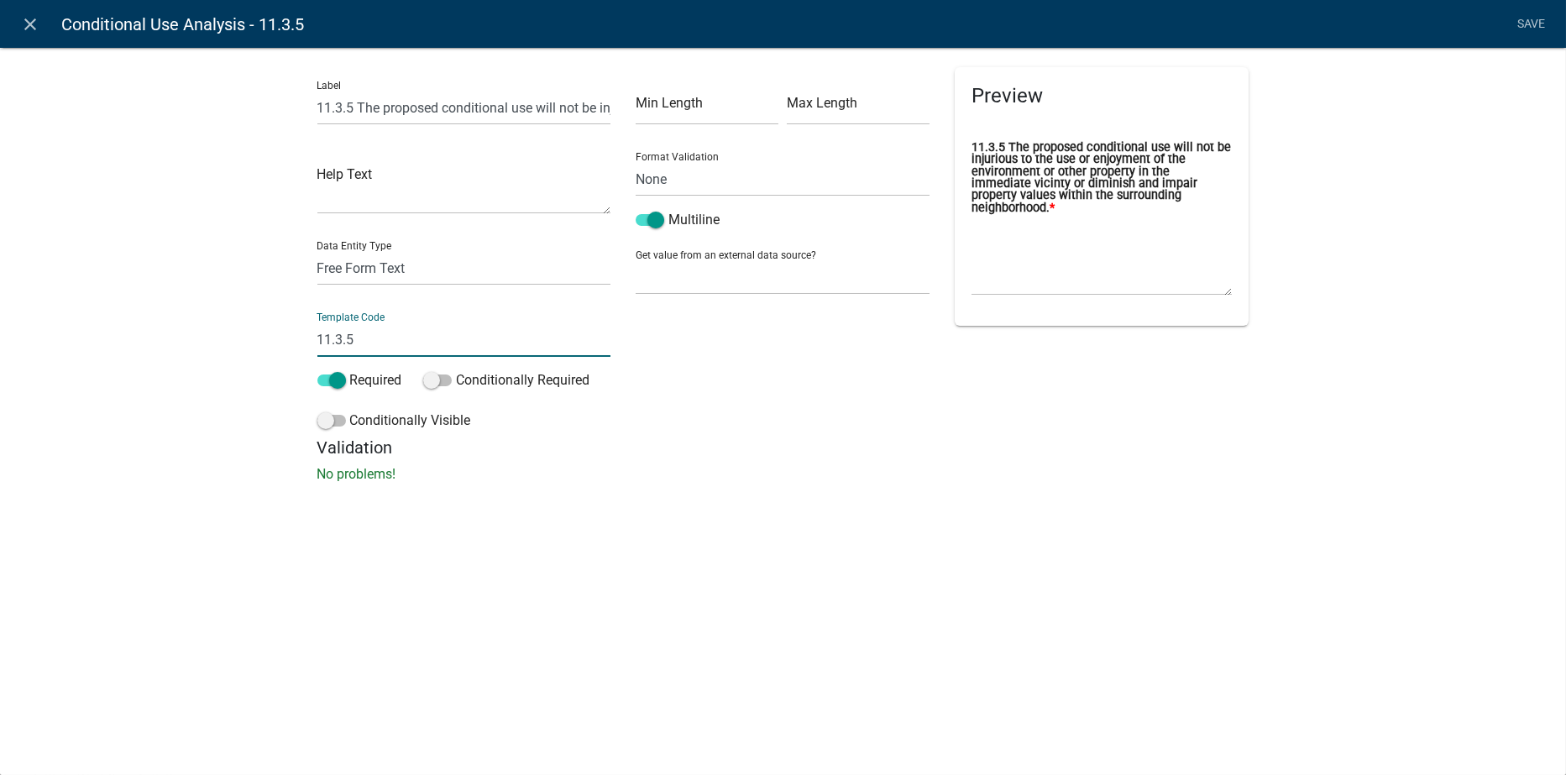
drag, startPoint x: 333, startPoint y: 343, endPoint x: 293, endPoint y: 336, distance: 40.9
click at [293, 337] on div "Label 11.3.5 The proposed conditional use will not be injurious to the use or e…" at bounding box center [783, 270] width 1566 height 500
type input "Question1135"
click at [907, 501] on div "Label 11.3.5 The proposed conditional use will not be injurious to the use or e…" at bounding box center [783, 270] width 1566 height 500
click at [1530, 22] on link "Save" at bounding box center [1532, 24] width 42 height 32
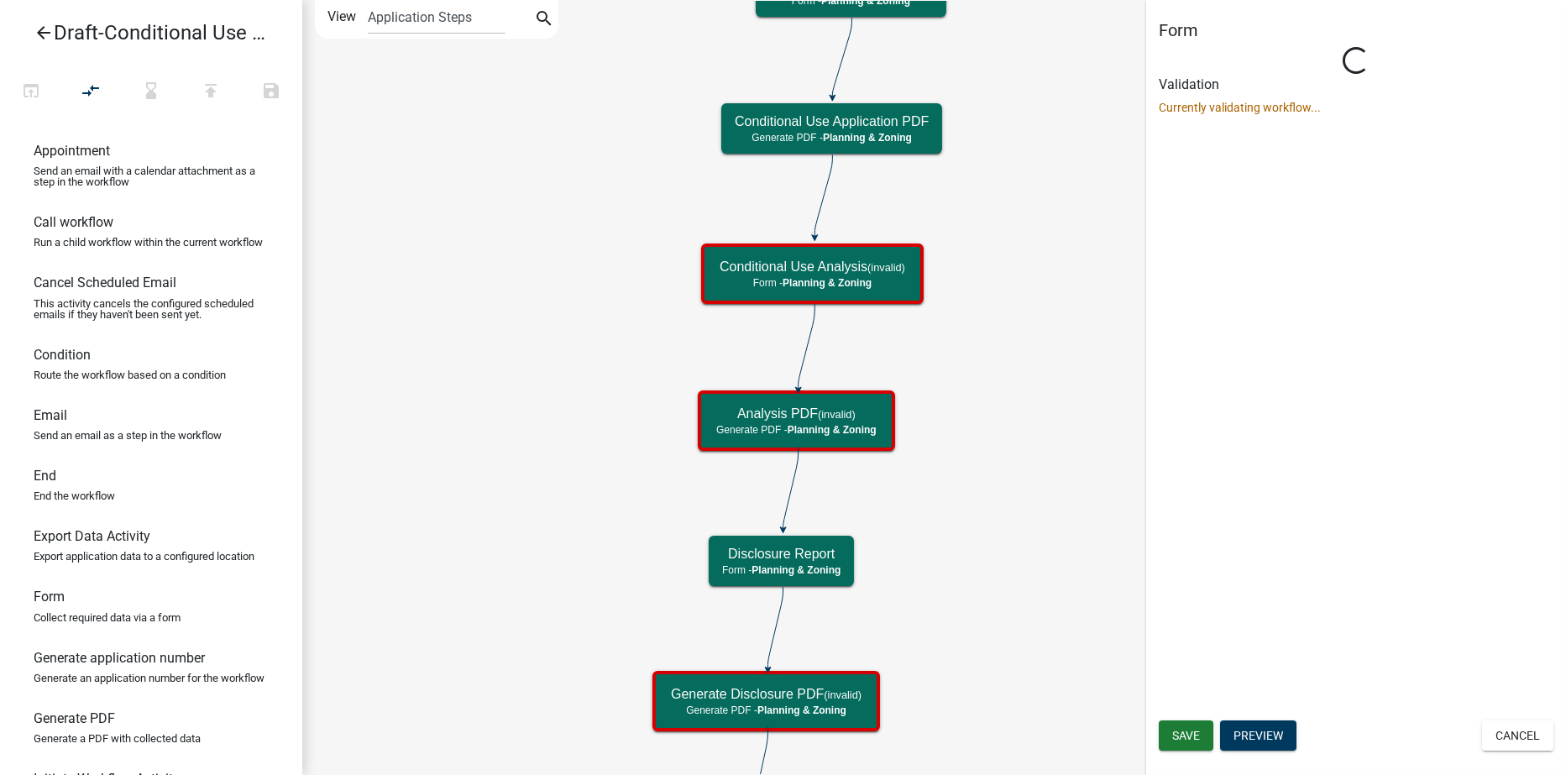
scroll to position [0, 0]
select select "21E23B7C-0AE9-4CE5-BF16-76C7A100C343"
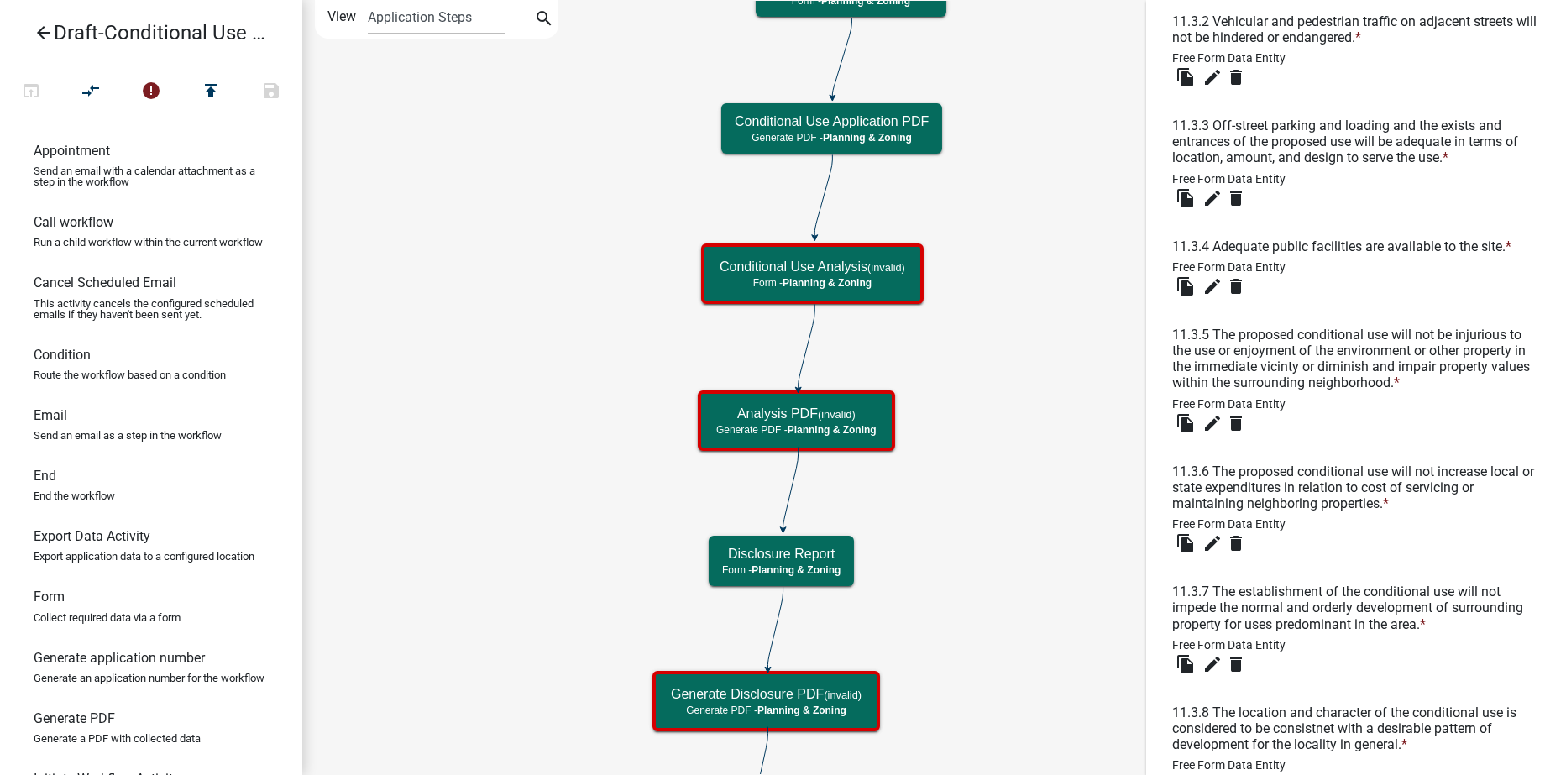
scroll to position [756, 0]
click at [1209, 540] on icon "edit" at bounding box center [1213, 541] width 20 height 20
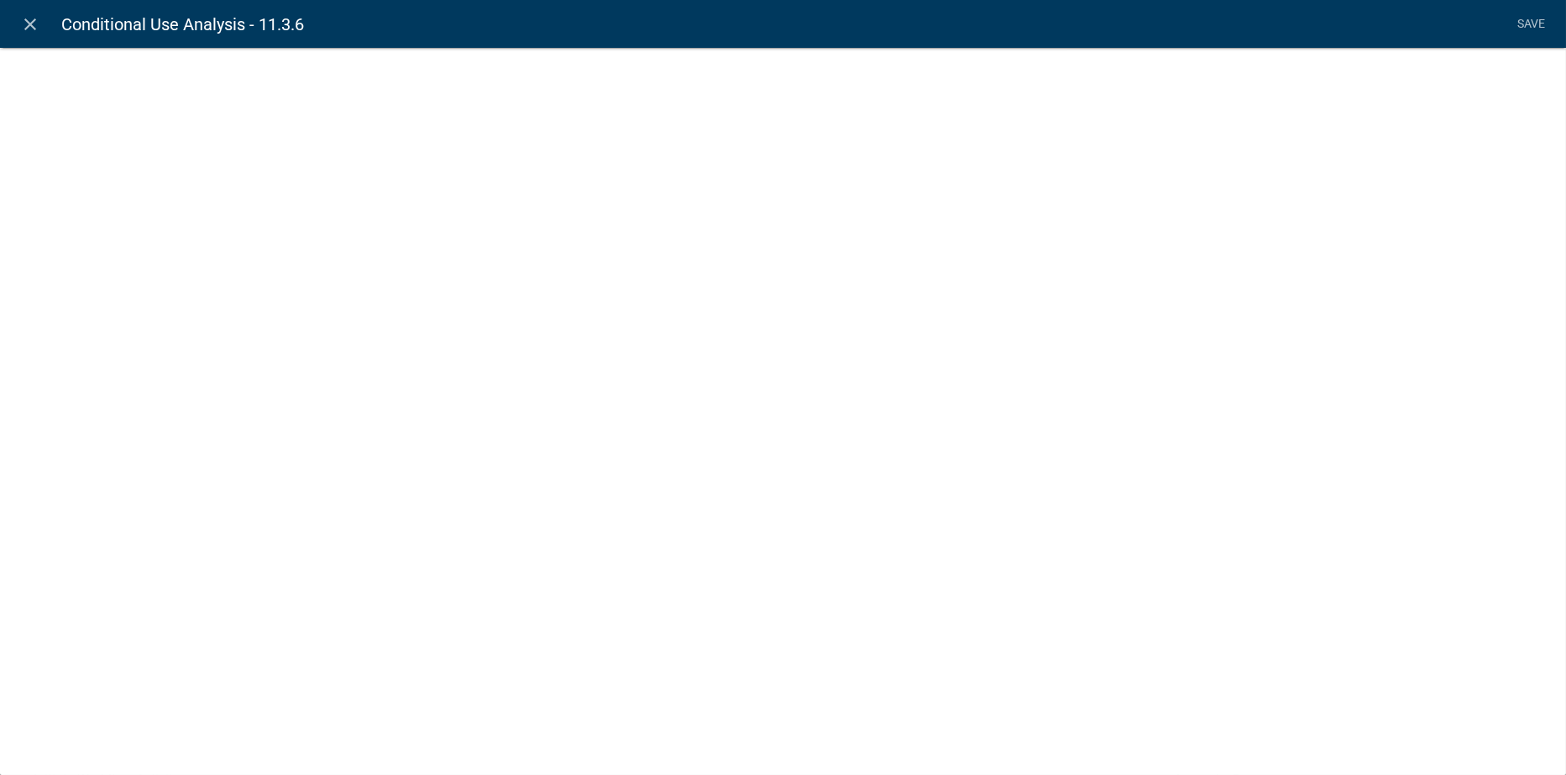
select select
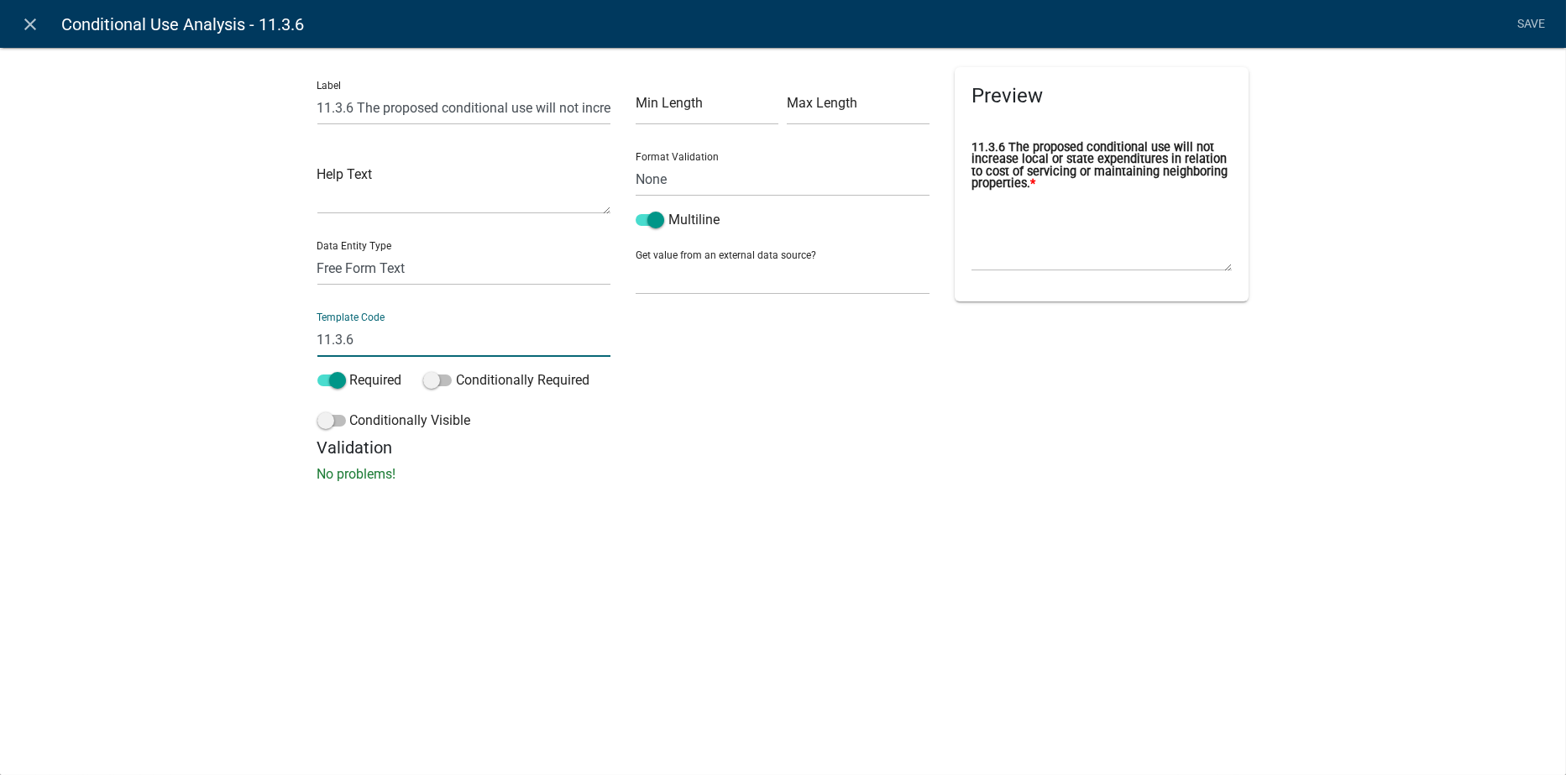
drag, startPoint x: 346, startPoint y: 338, endPoint x: 286, endPoint y: 338, distance: 60.5
click at [286, 338] on div "Label 11.3.6 The proposed conditional use will not increase local or state expe…" at bounding box center [783, 270] width 1566 height 500
type input "Question1136"
click at [1529, 18] on li "Save" at bounding box center [1532, 24] width 42 height 32
click at [1525, 24] on link "Save" at bounding box center [1532, 24] width 42 height 32
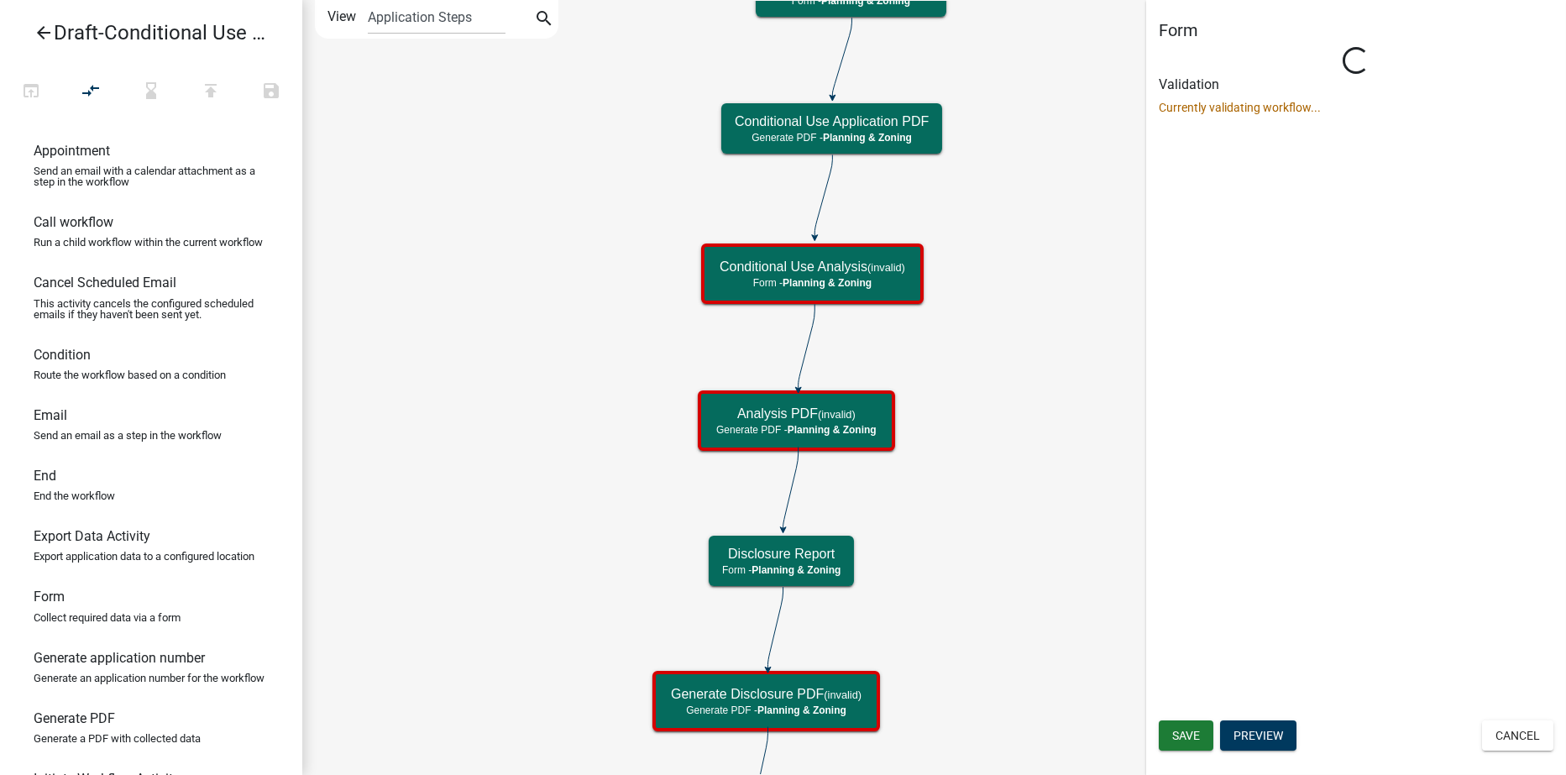
scroll to position [0, 0]
select select "21E23B7C-0AE9-4CE5-BF16-76C7A100C343"
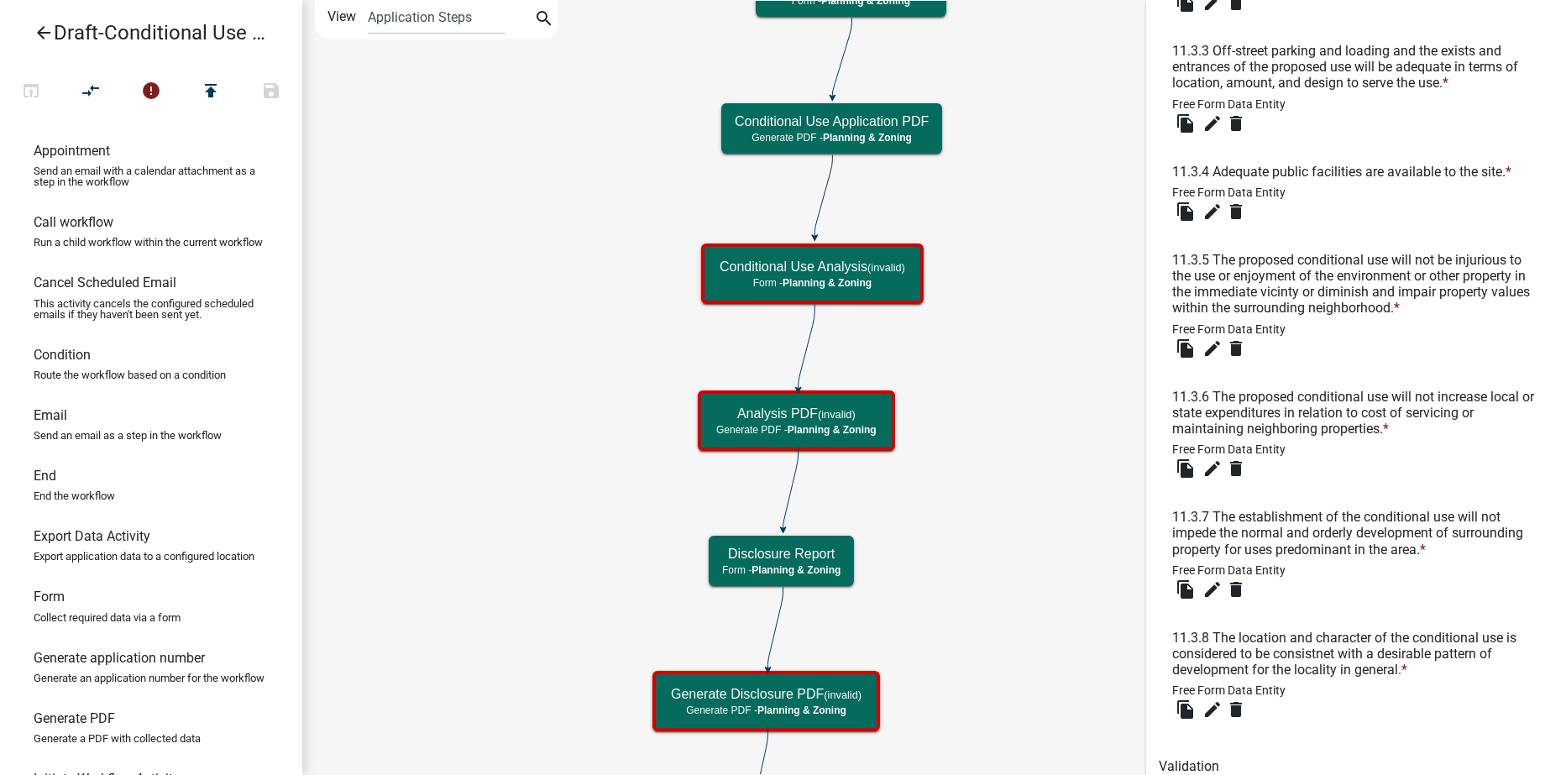
scroll to position [840, 0]
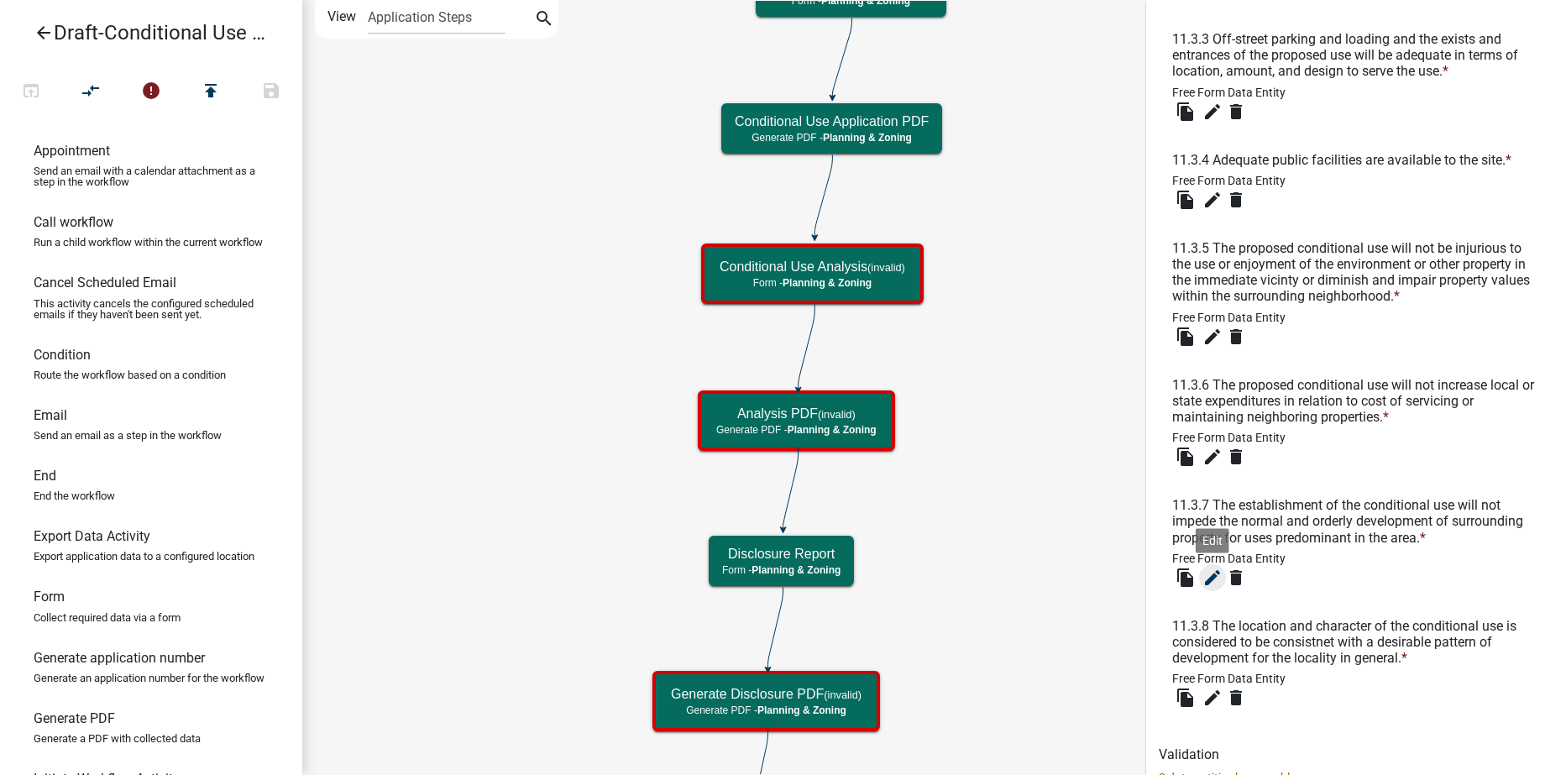
click at [1209, 581] on icon "edit" at bounding box center [1213, 578] width 20 height 20
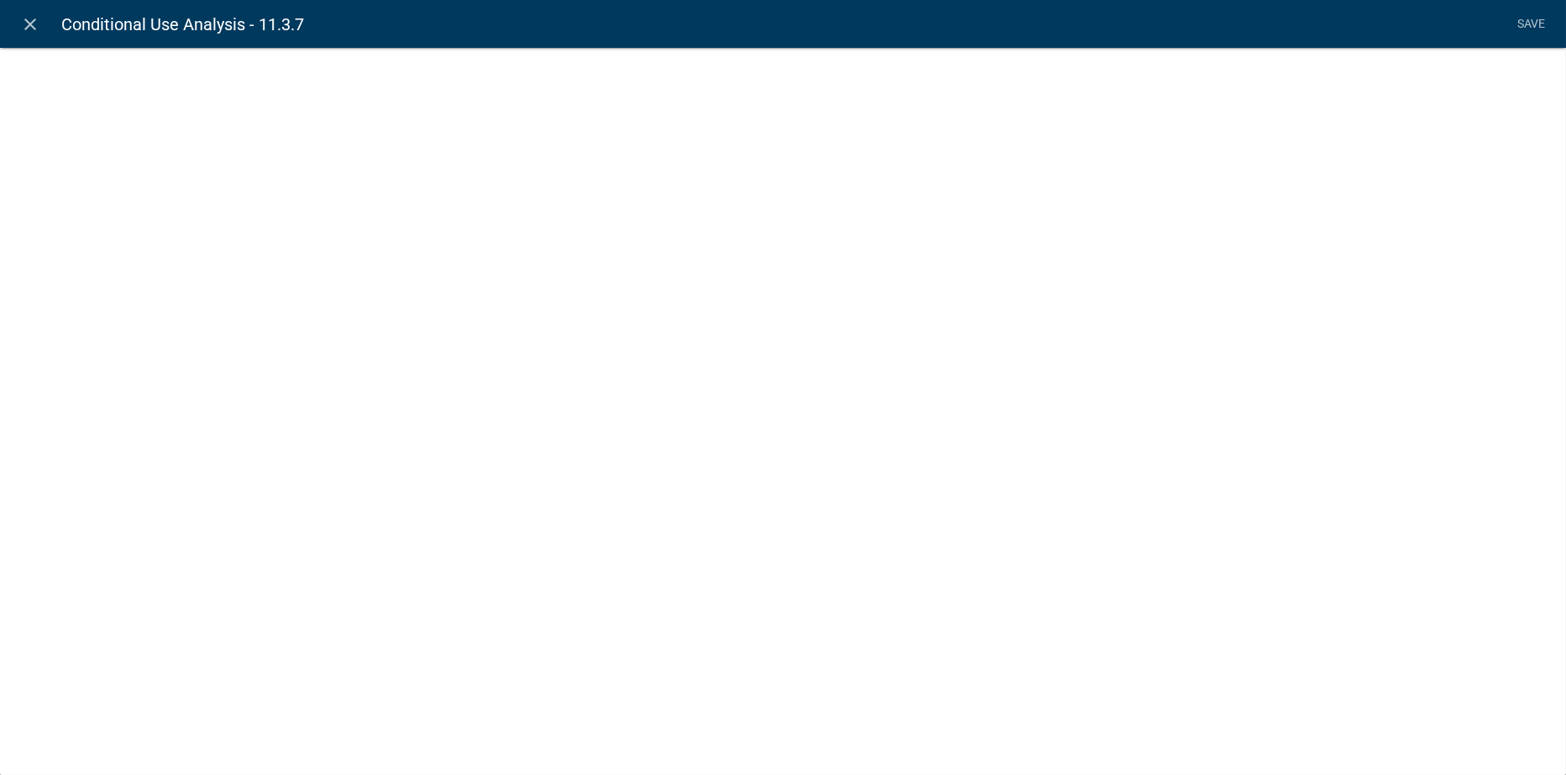
select select
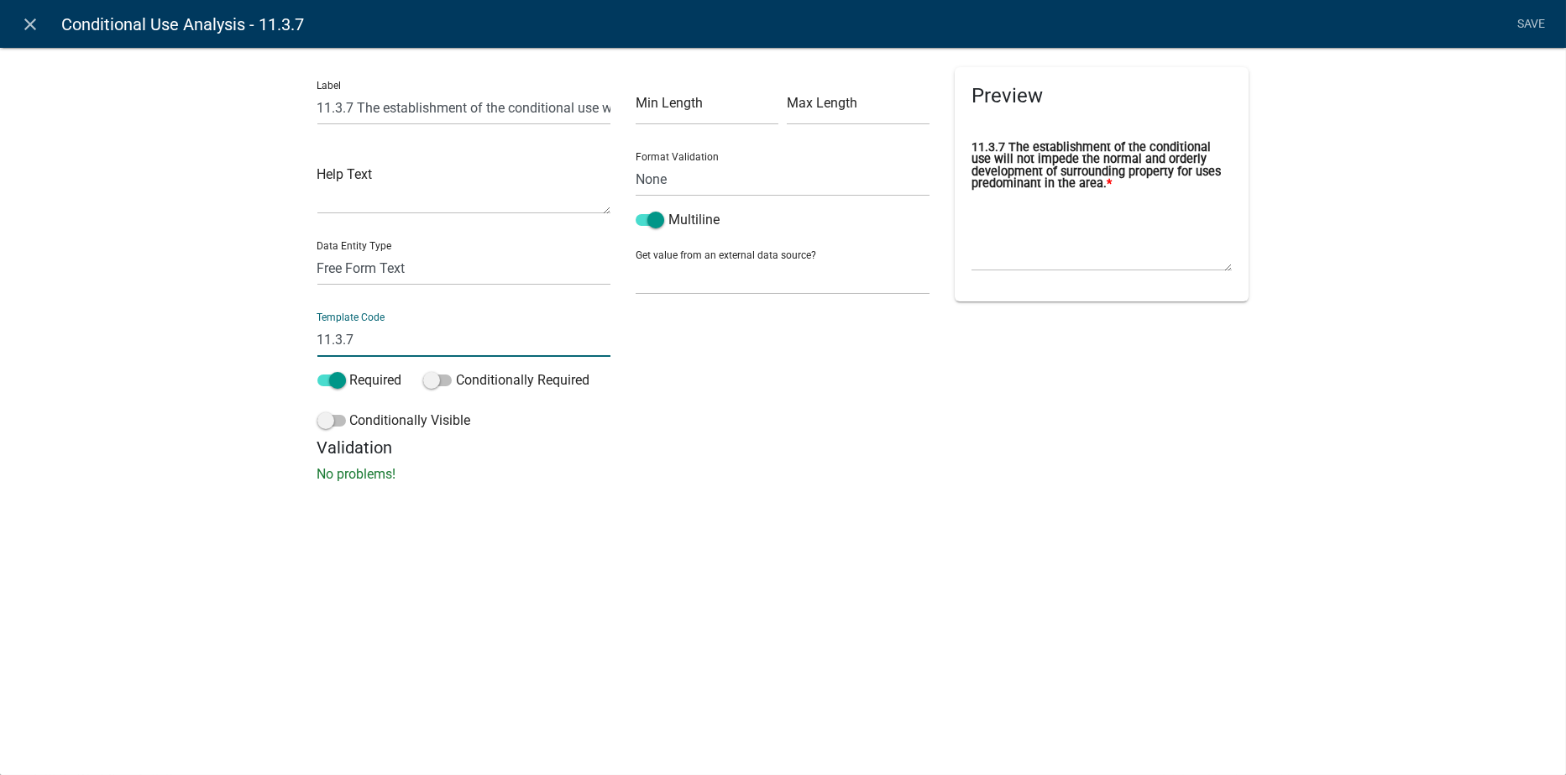
drag, startPoint x: 359, startPoint y: 335, endPoint x: 297, endPoint y: 338, distance: 62.2
click at [297, 338] on div "Label 11.3.7 The establishment of the conditional use will not impede the norma…" at bounding box center [783, 270] width 1566 height 500
type input "Question1137"
click at [1529, 22] on li "Save" at bounding box center [1532, 24] width 42 height 32
click at [1522, 20] on link "Save" at bounding box center [1532, 24] width 42 height 32
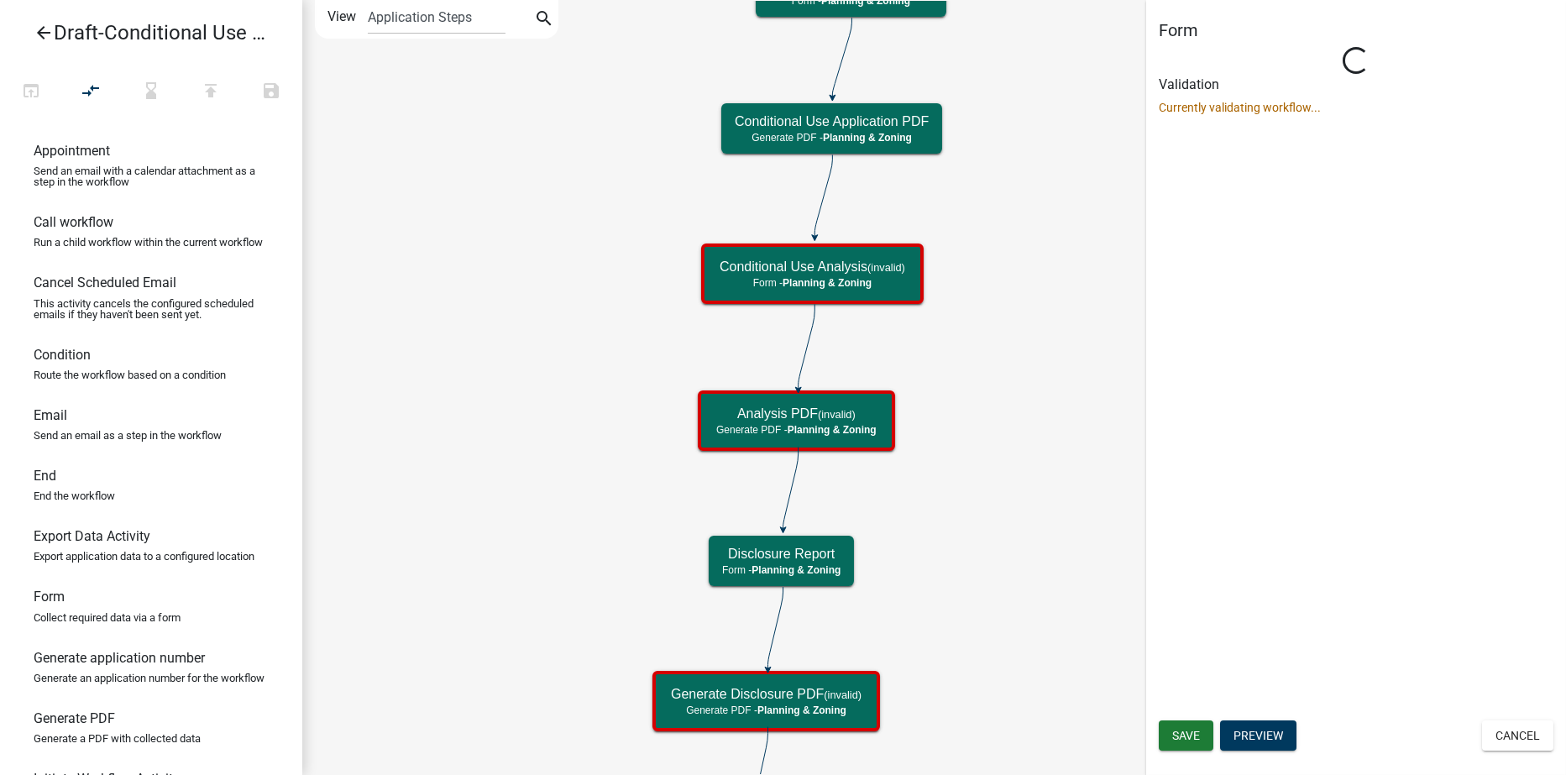
scroll to position [0, 0]
select select "21E23B7C-0AE9-4CE5-BF16-76C7A100C343"
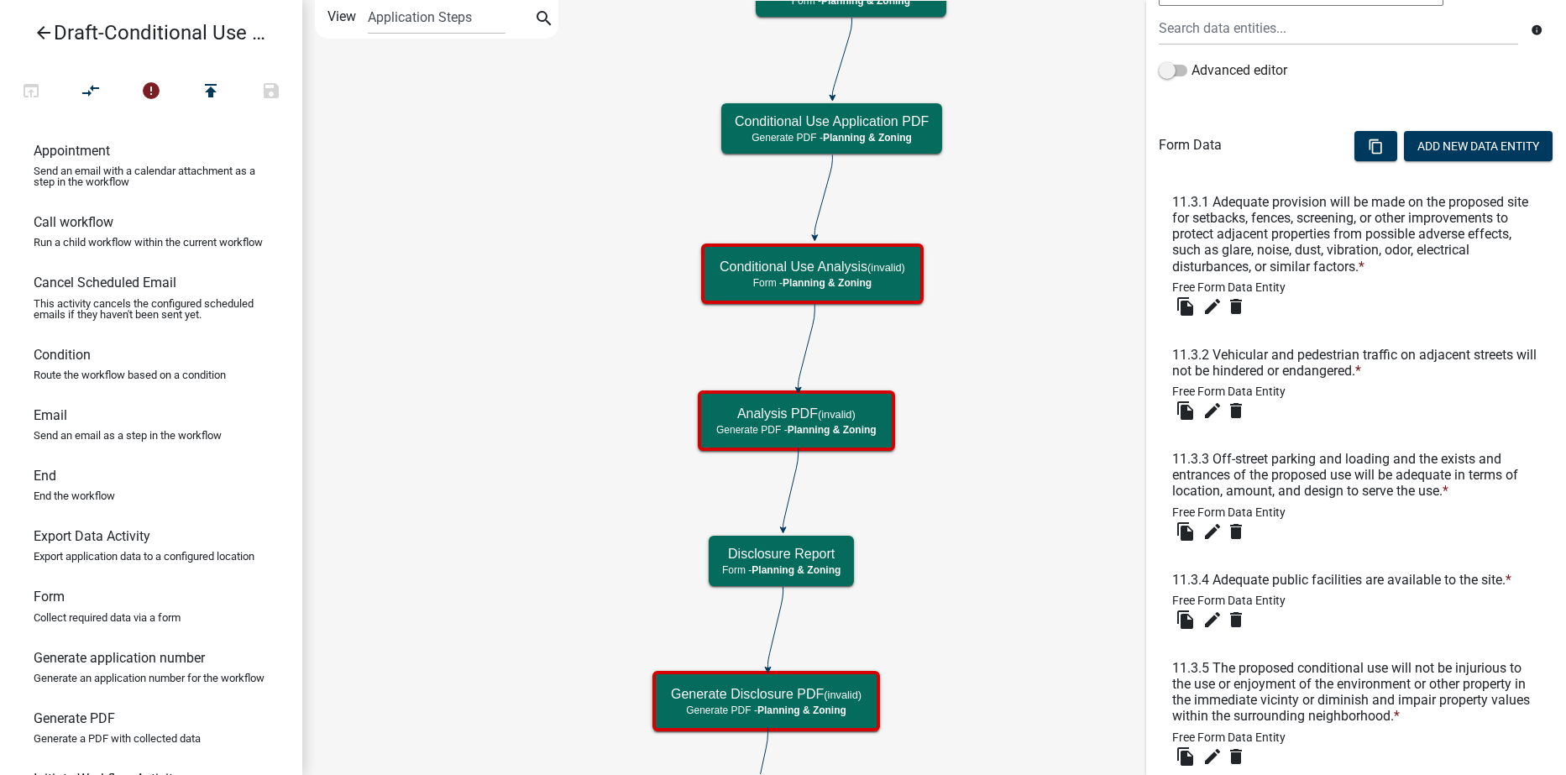
scroll to position [899, 0]
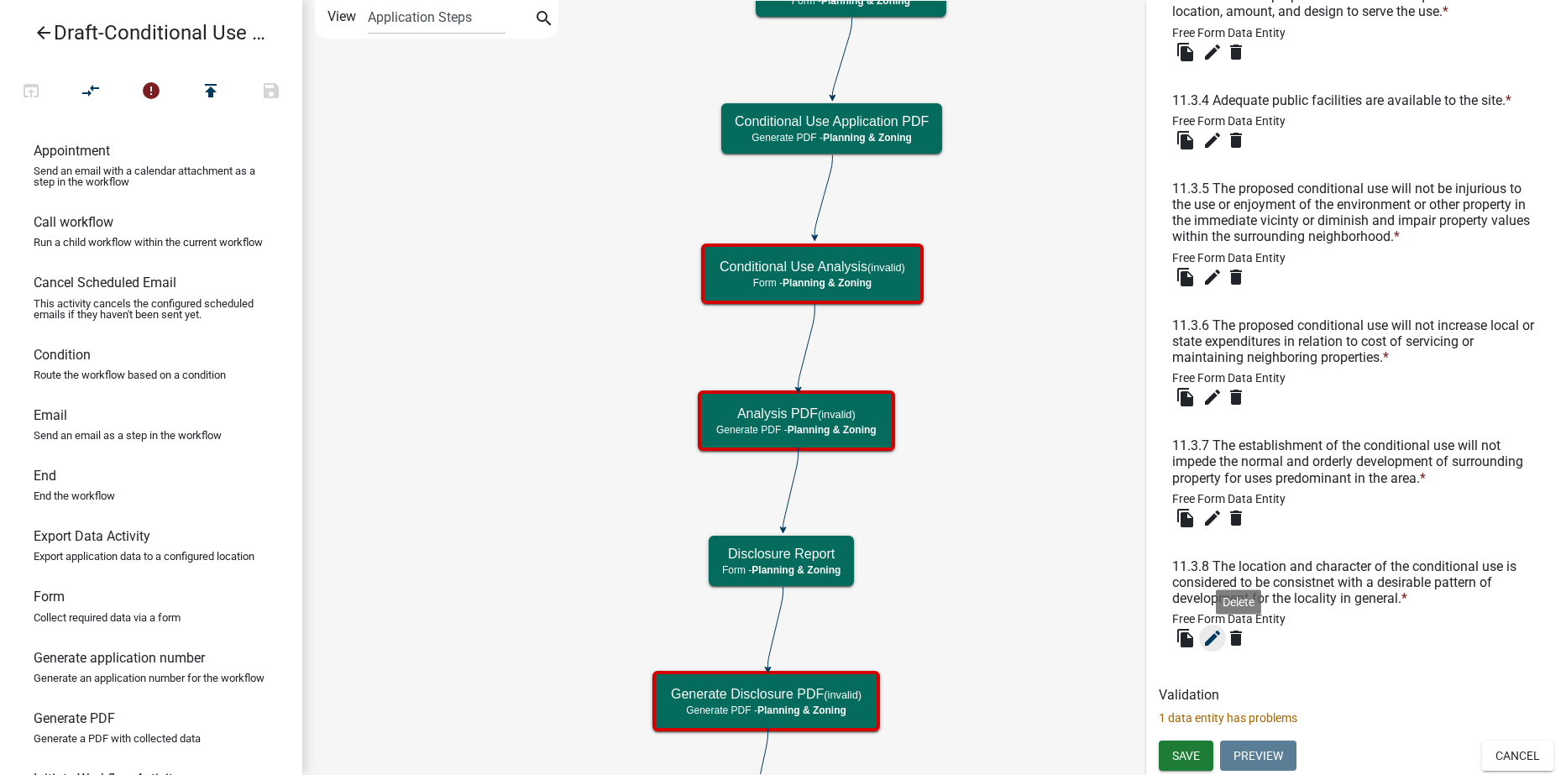
click at [1216, 639] on icon "edit" at bounding box center [1213, 638] width 20 height 20
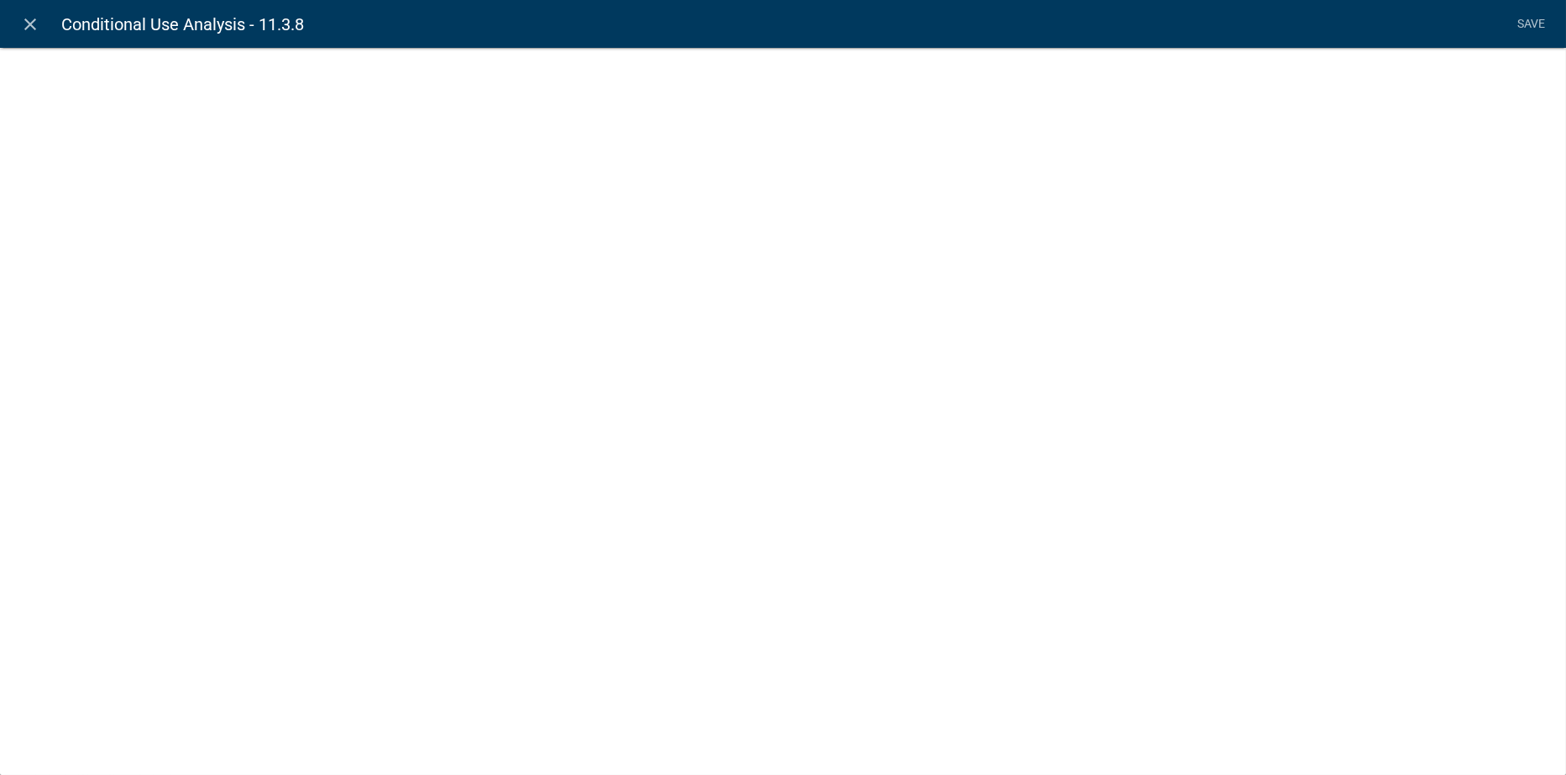
select select
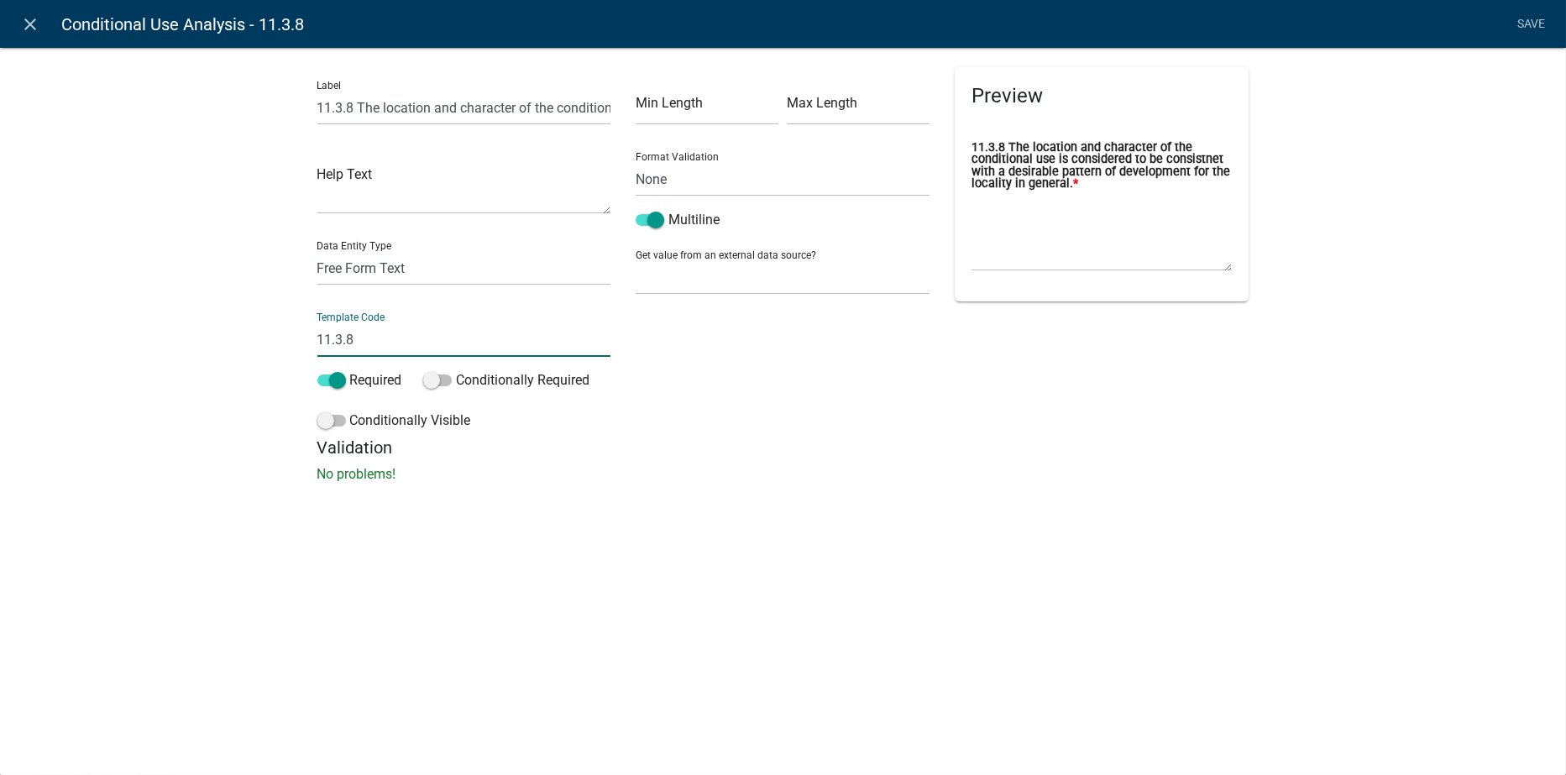
drag, startPoint x: 371, startPoint y: 347, endPoint x: 269, endPoint y: 335, distance: 103.1
click at [269, 335] on div "Label 11.3.8 The location and character of the conditional use is considered to…" at bounding box center [783, 270] width 1566 height 500
type input "Question1138"
click at [1513, 18] on li "Save" at bounding box center [1532, 24] width 42 height 32
click at [1535, 18] on link "Save" at bounding box center [1532, 24] width 42 height 32
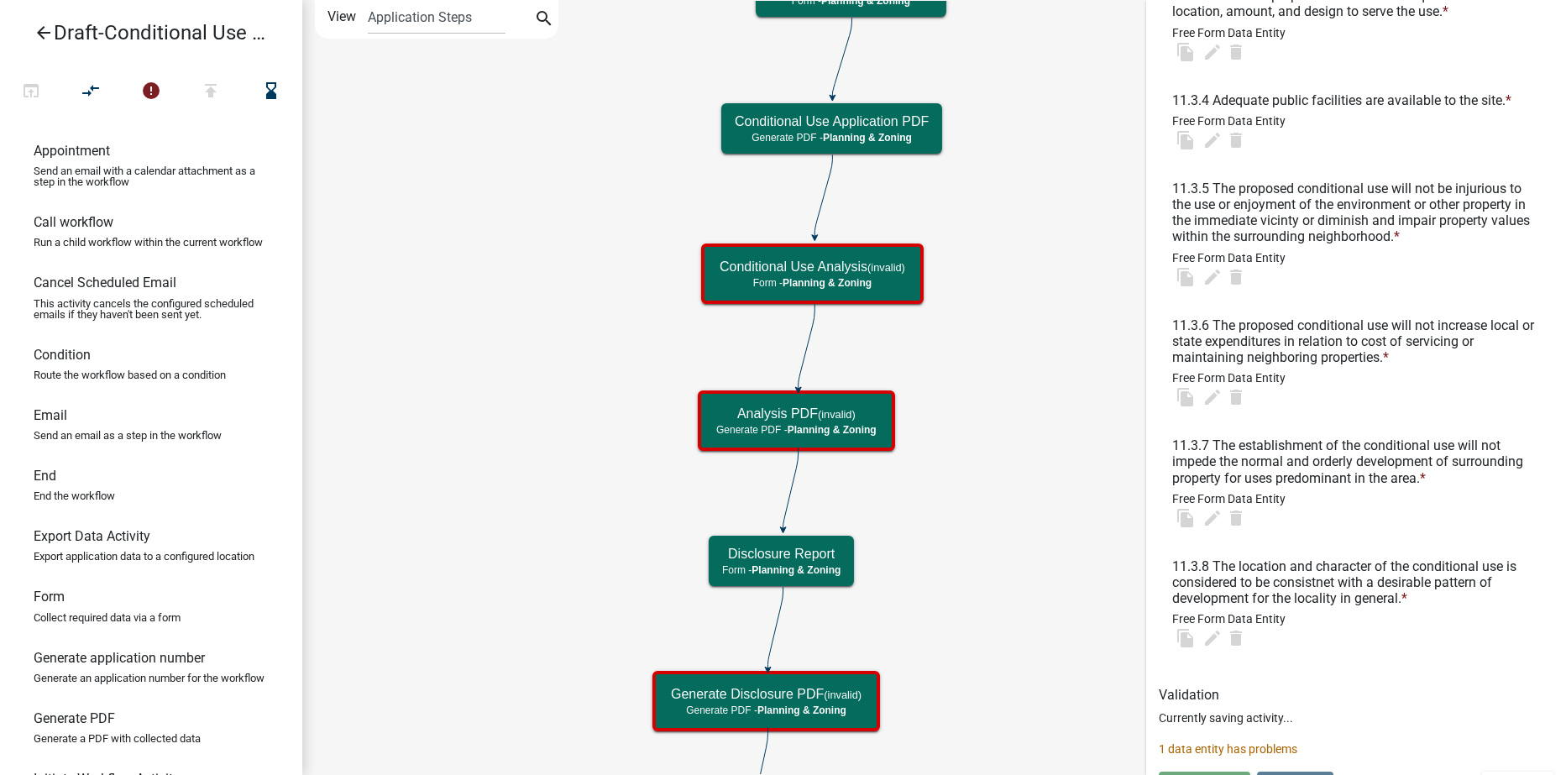
scroll to position [0, 0]
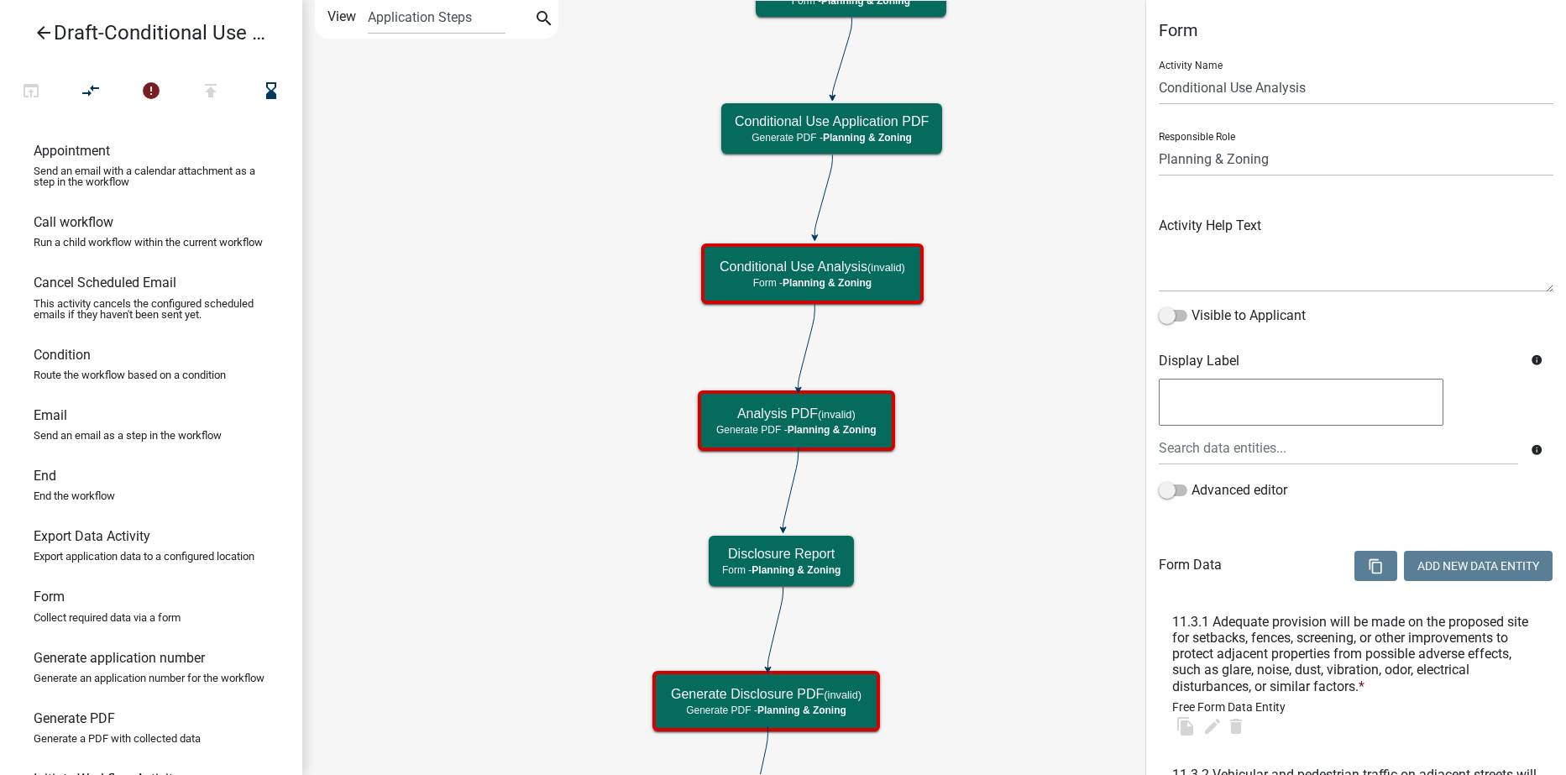
select select "21E23B7C-0AE9-4CE5-BF16-76C7A100C343"
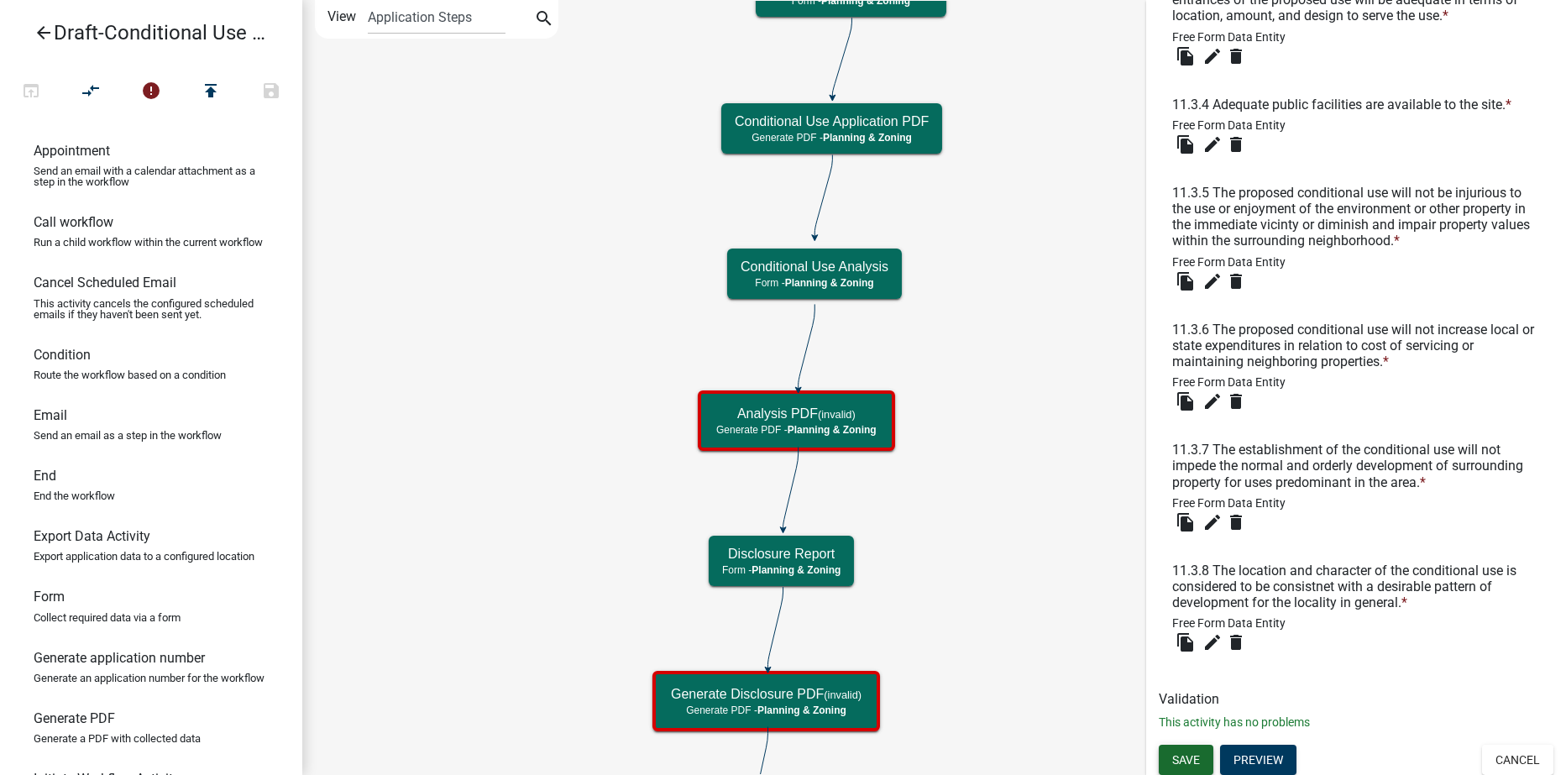
scroll to position [899, 0]
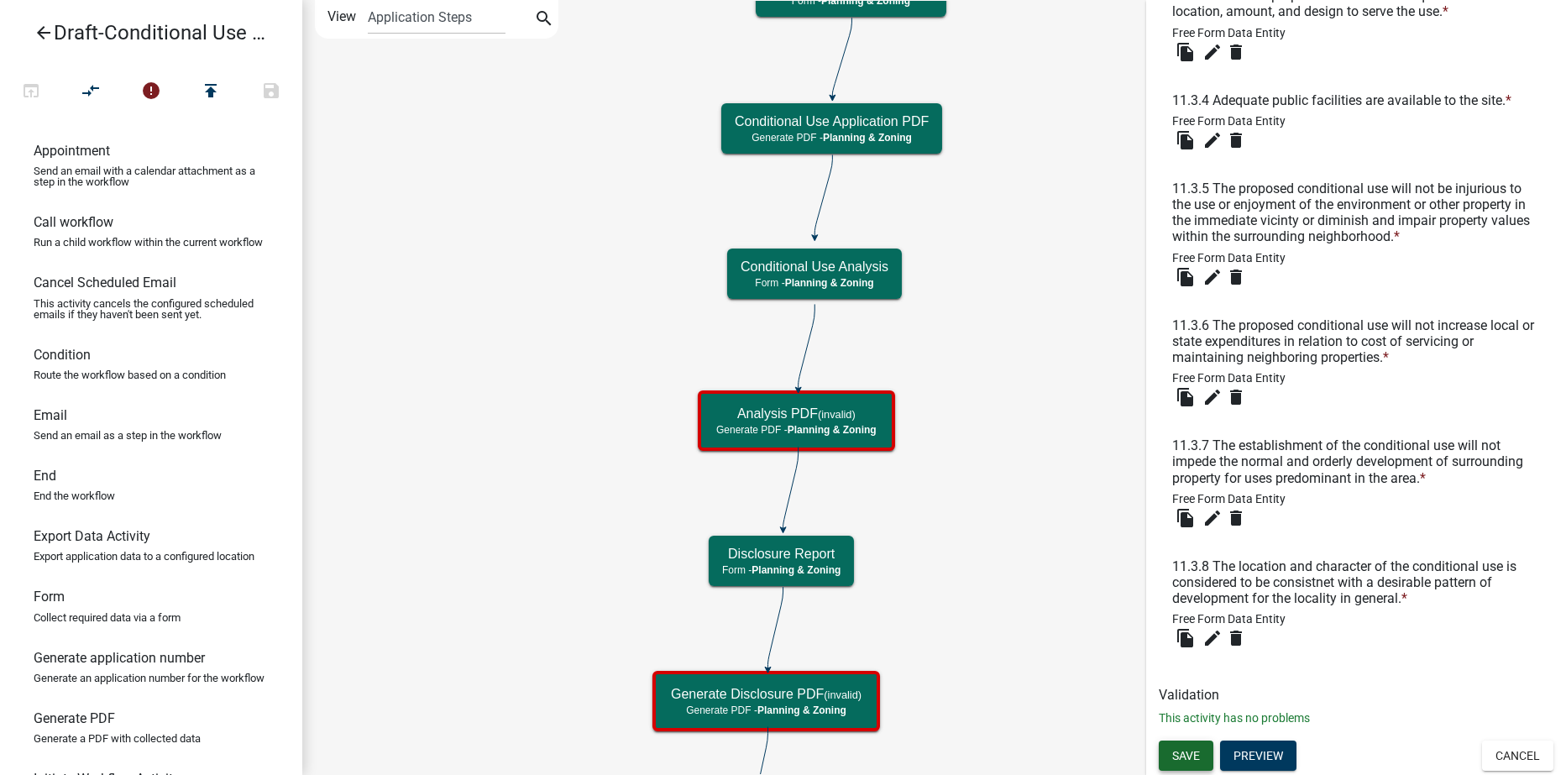
click at [1178, 759] on span "Save" at bounding box center [1186, 755] width 28 height 13
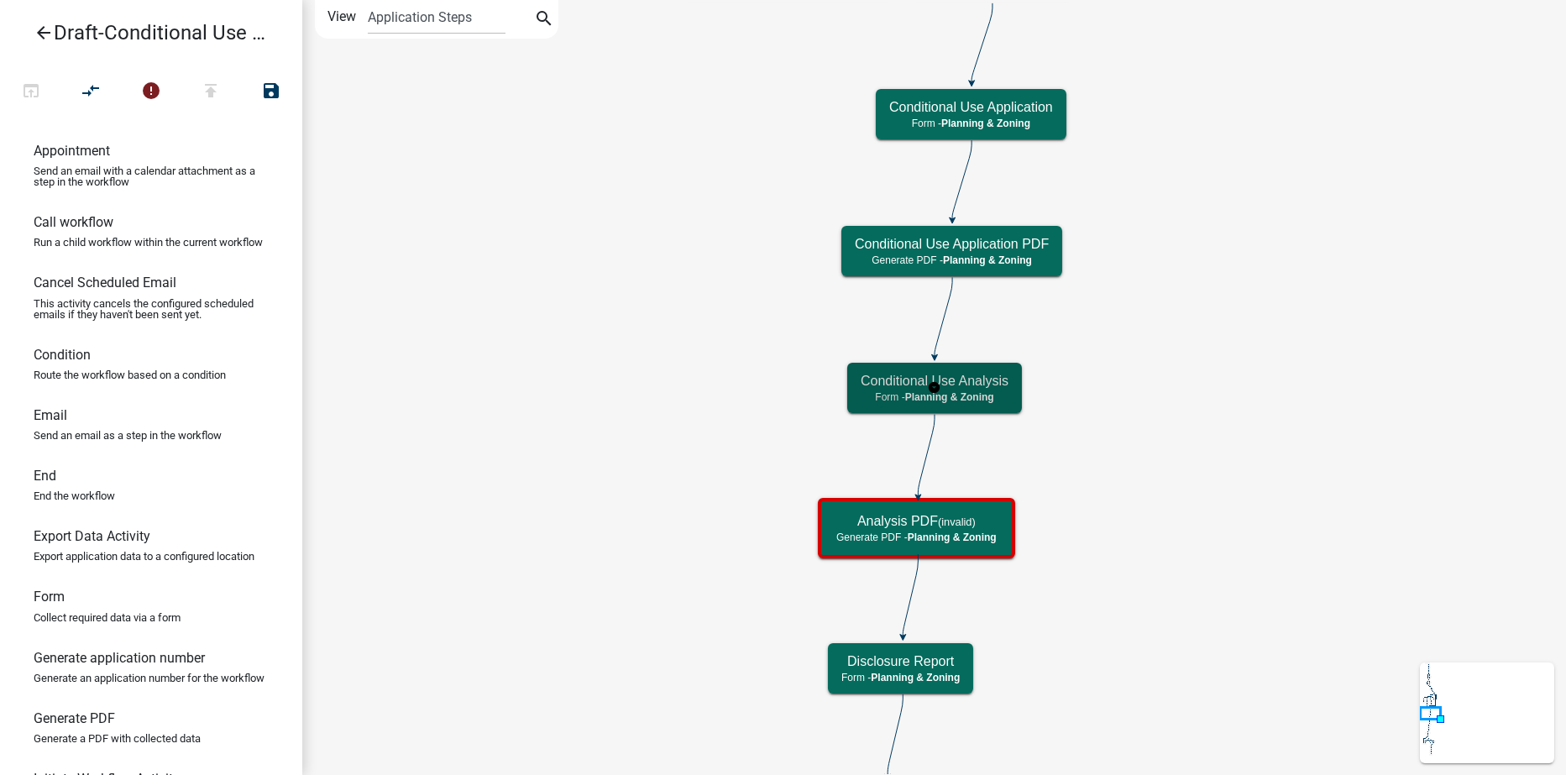
scroll to position [0, 0]
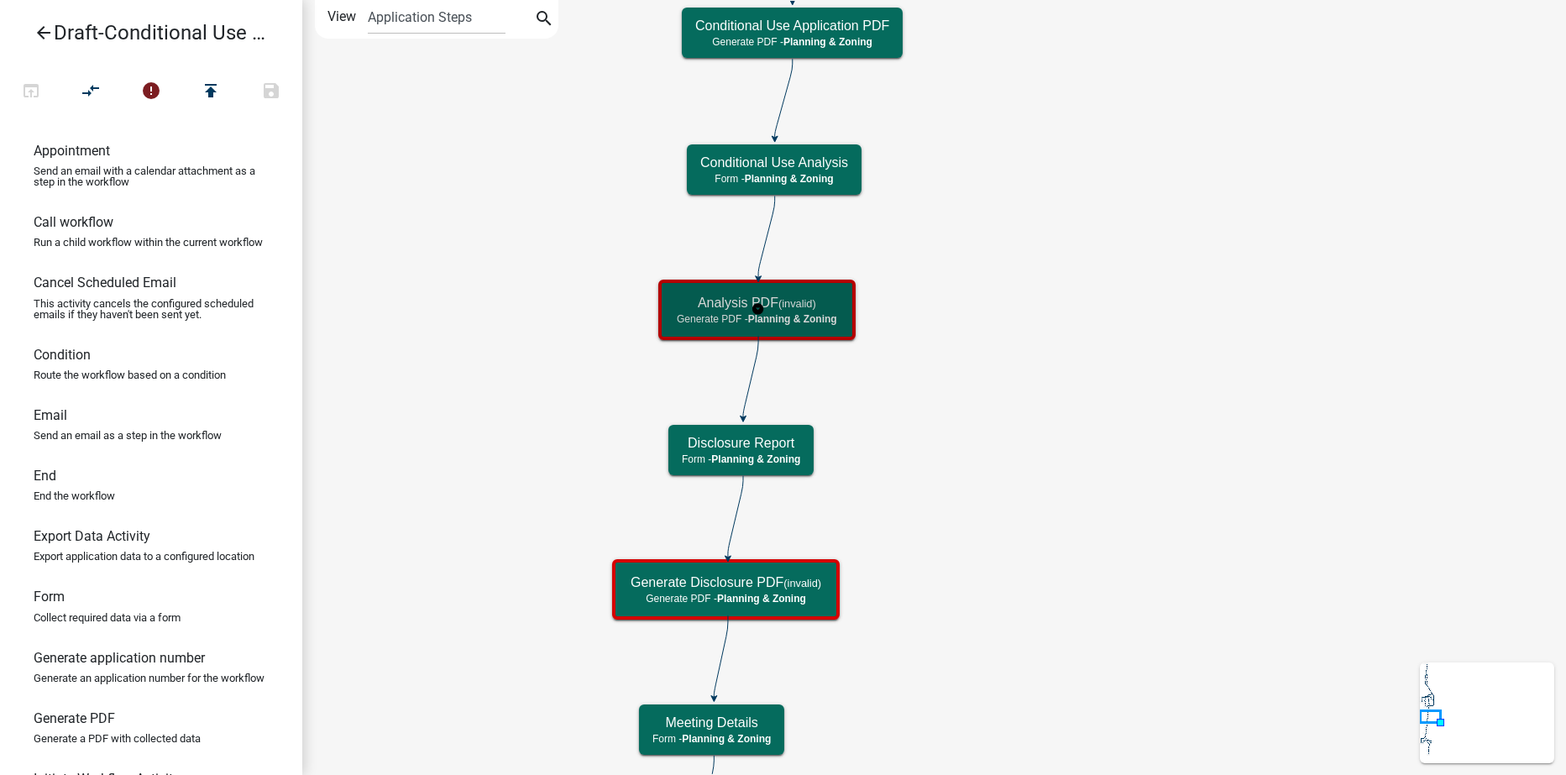
click at [819, 303] on h5 "Analysis PDF (invalid)" at bounding box center [757, 303] width 160 height 16
select select "21E23B7C-0AE9-4CE5-BF16-76C7A100C343"
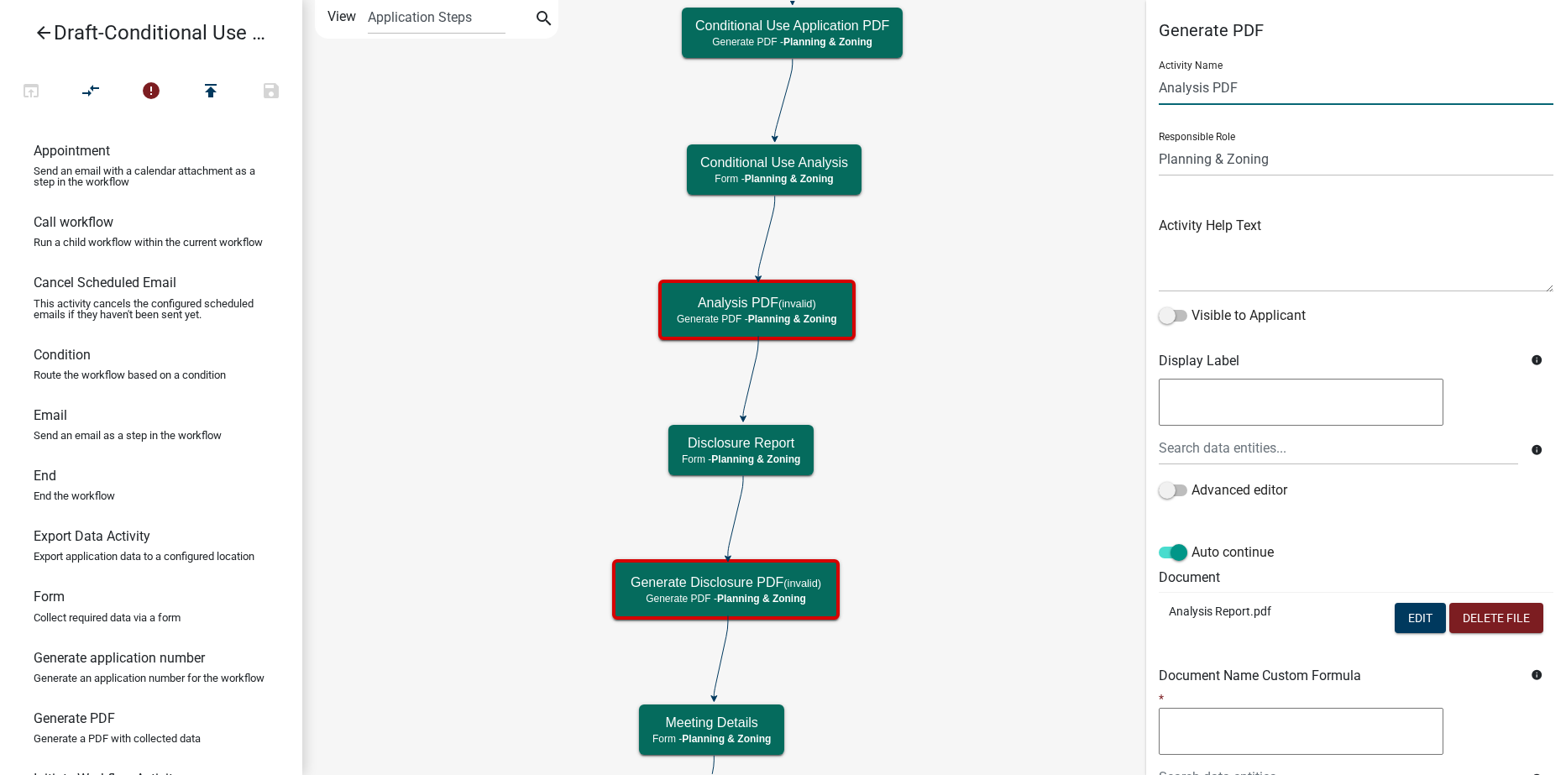
click at [1161, 85] on input "Analysis PDF" at bounding box center [1356, 88] width 395 height 34
type input "Conditional Use Analysis PDF"
click at [1400, 617] on button "Edit" at bounding box center [1420, 618] width 51 height 30
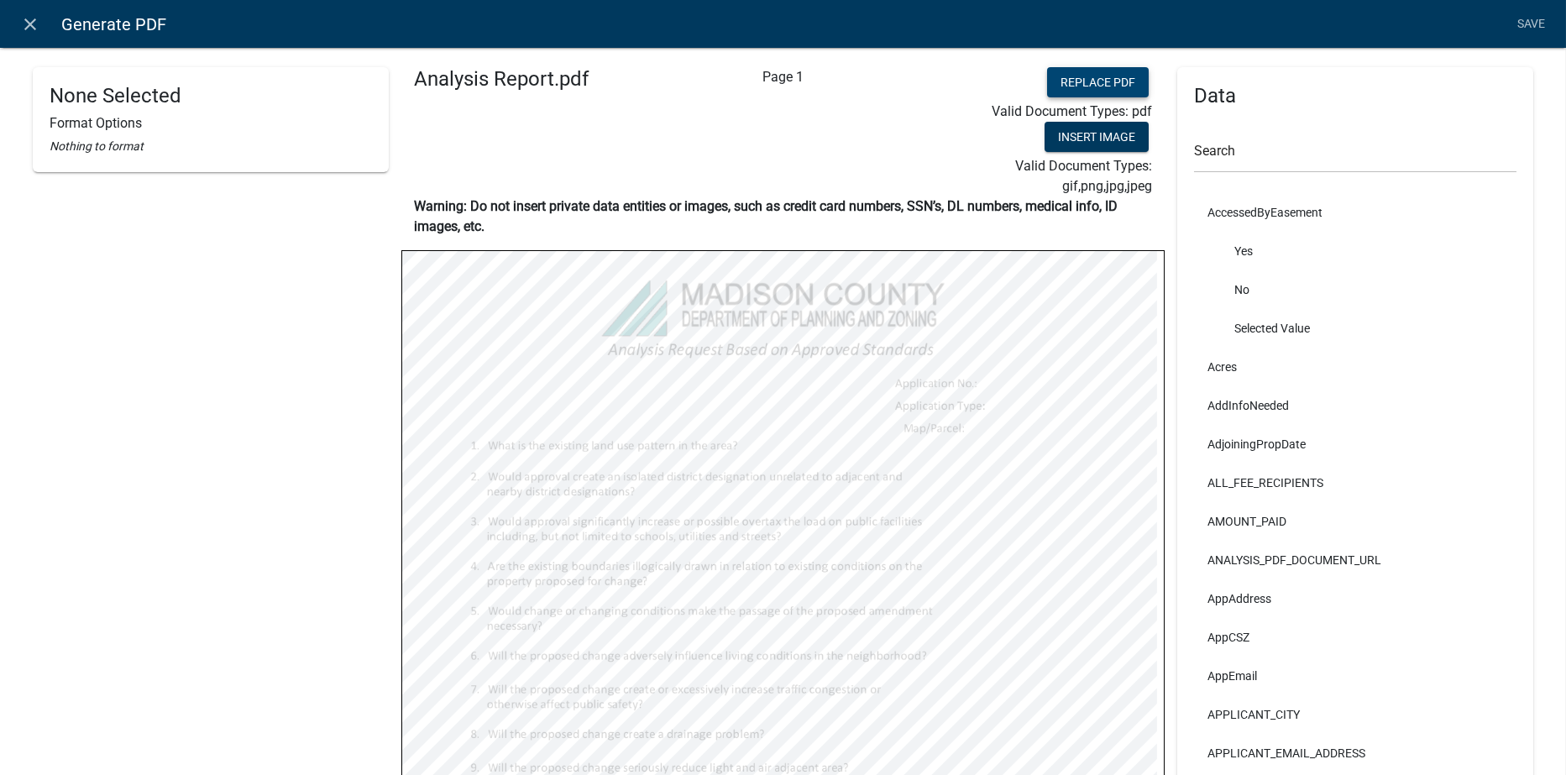
click at [1067, 73] on button "Replace PDF" at bounding box center [1098, 82] width 102 height 30
drag, startPoint x: 1120, startPoint y: 84, endPoint x: 977, endPoint y: 84, distance: 142.8
click at [1120, 84] on button "Replace PDF" at bounding box center [1098, 82] width 102 height 30
click at [1065, 77] on button "Replace PDF" at bounding box center [1098, 82] width 102 height 30
select select
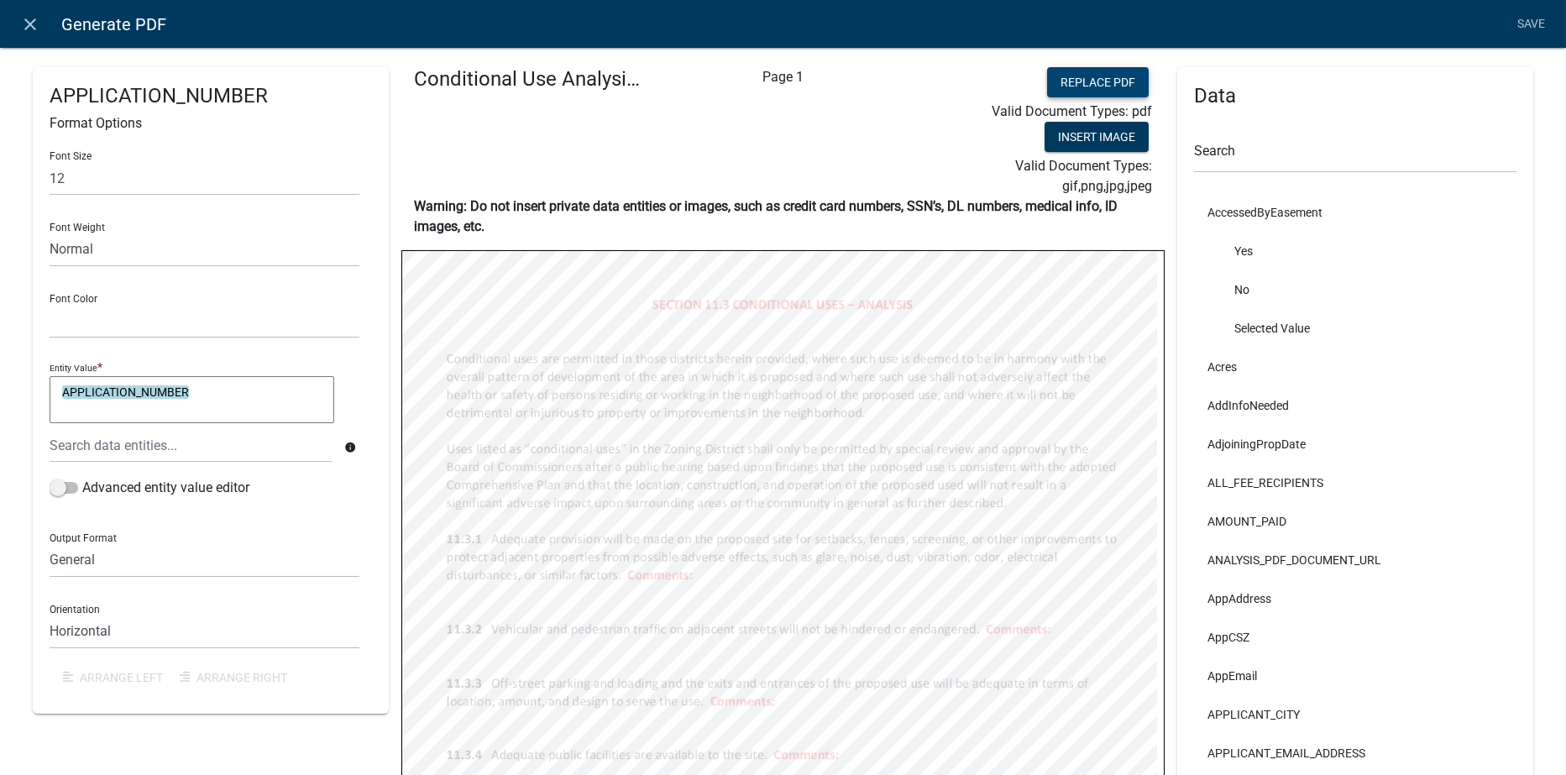
select select
click at [1518, 22] on link "Save" at bounding box center [1532, 24] width 42 height 32
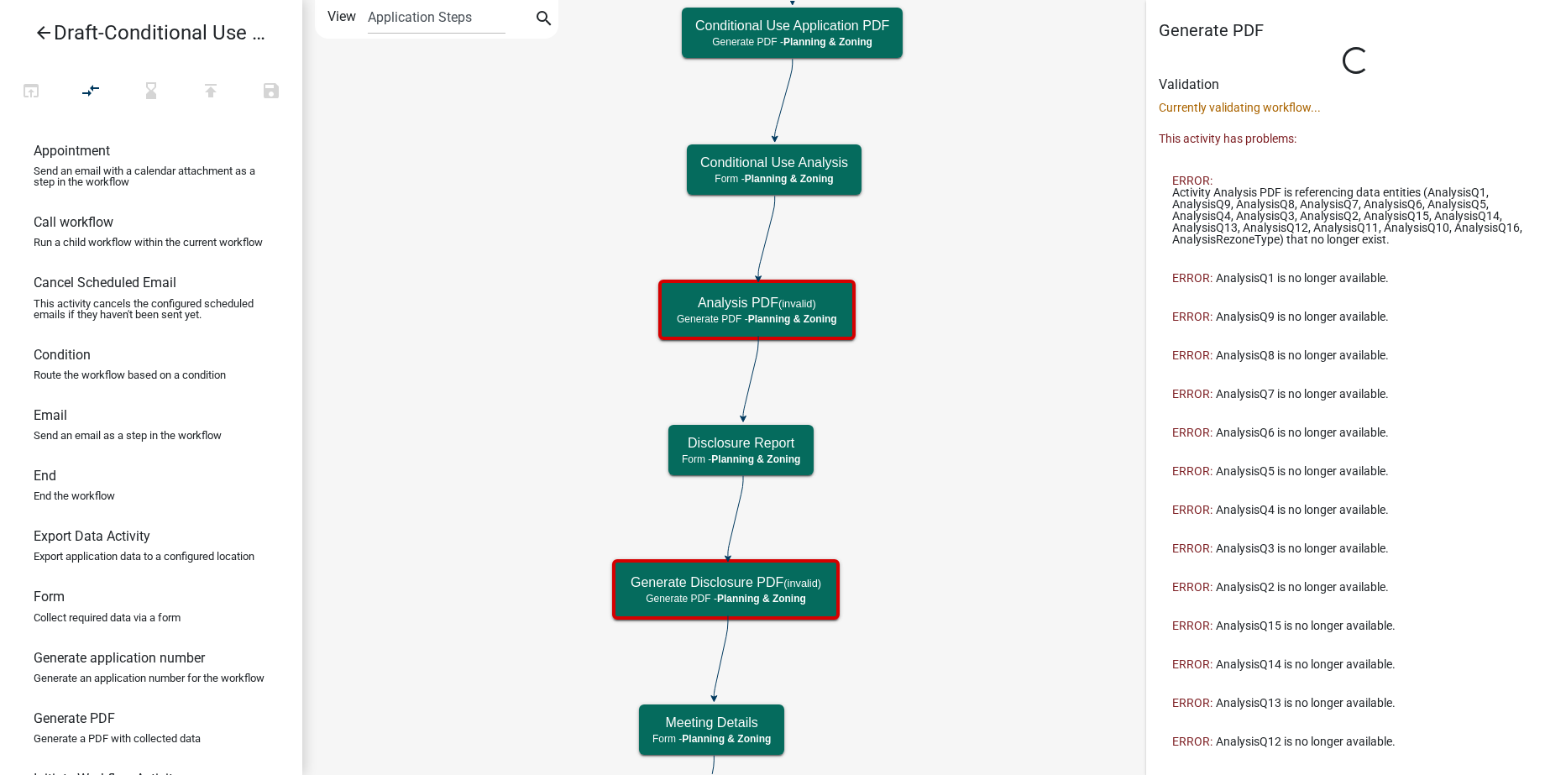
select select "21E23B7C-0AE9-4CE5-BF16-76C7A100C343"
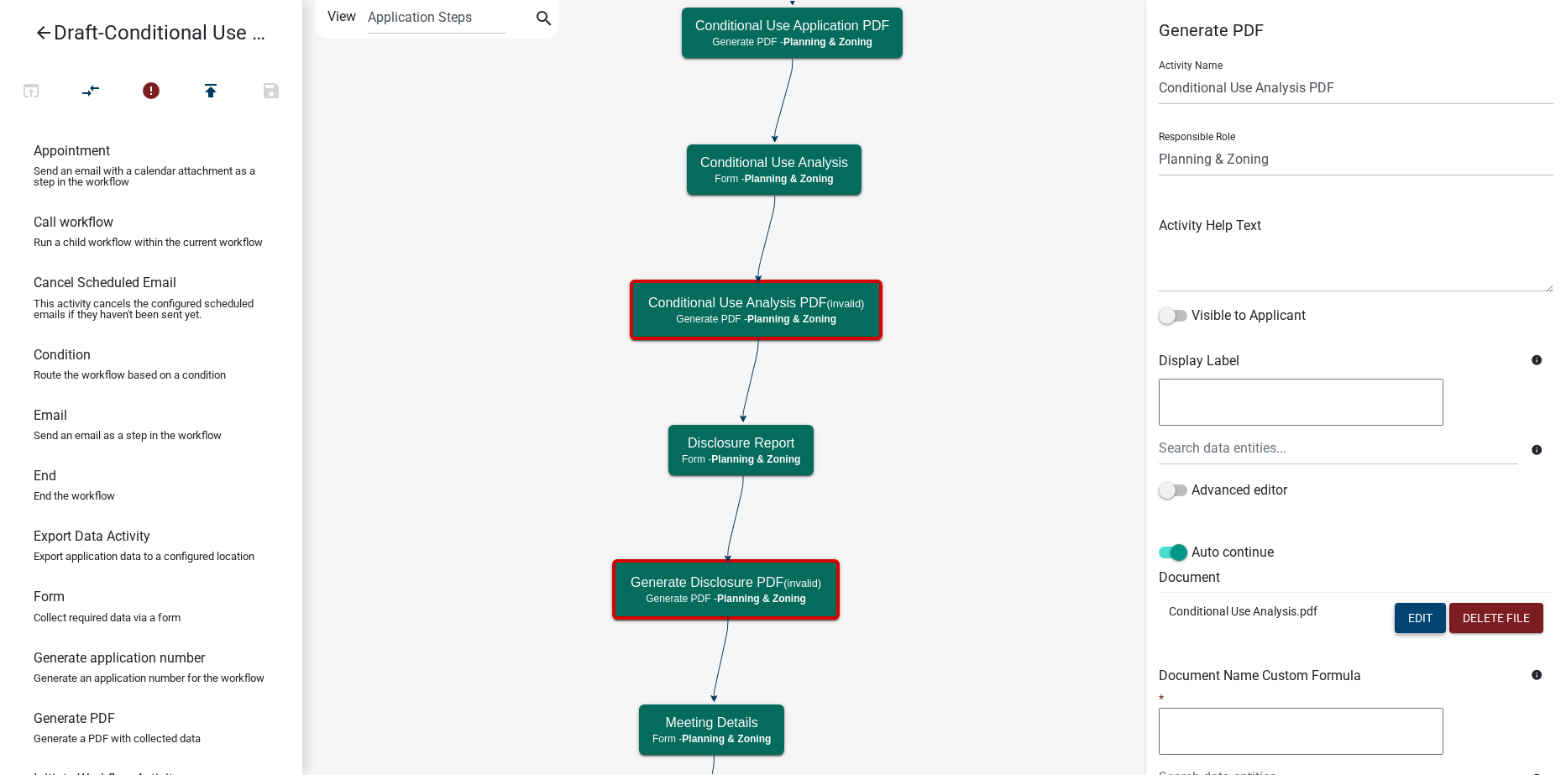
click at [1395, 616] on button "Edit" at bounding box center [1420, 618] width 51 height 30
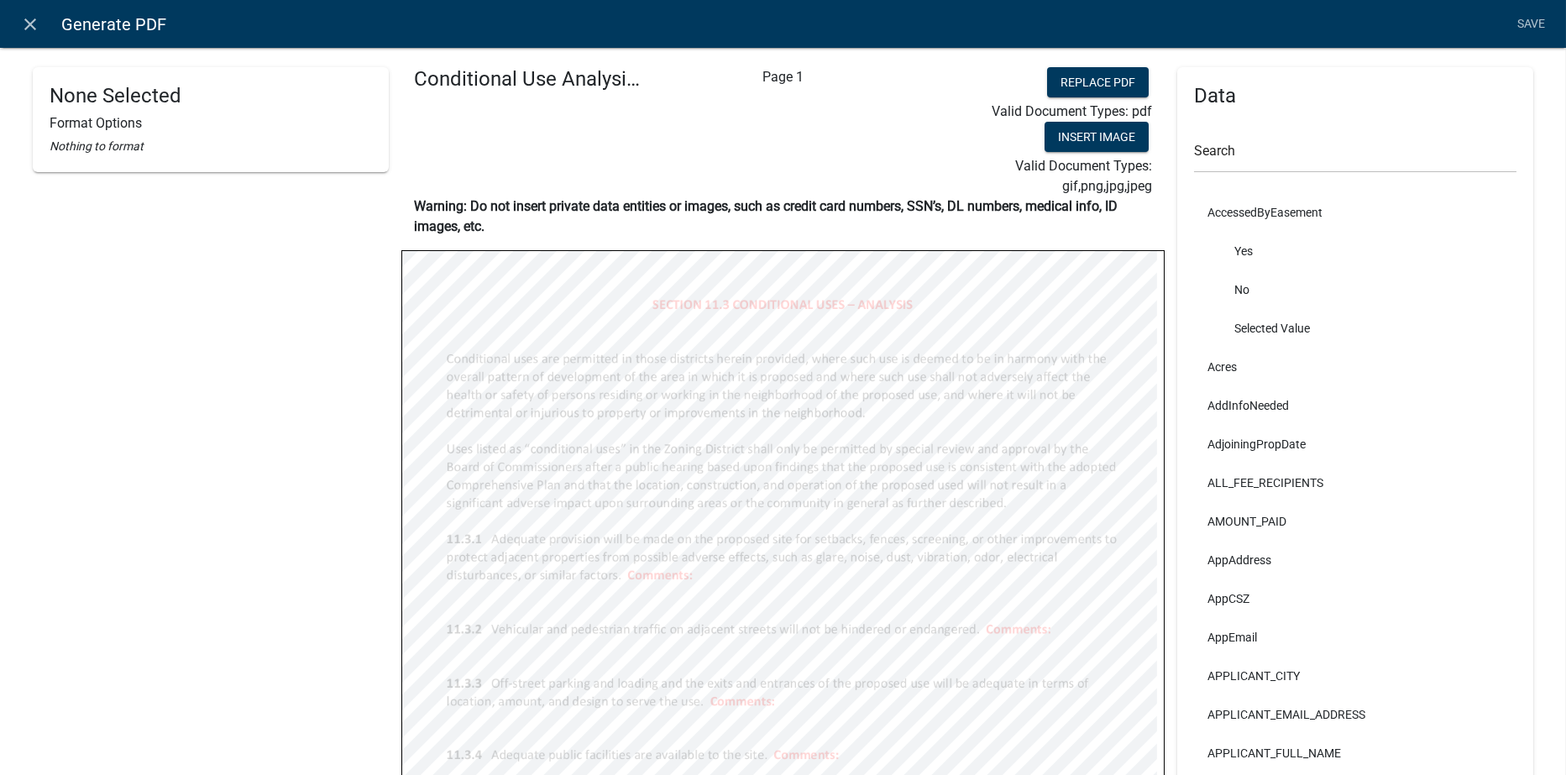
select select
click at [1242, 157] on input "text" at bounding box center [1355, 156] width 322 height 34
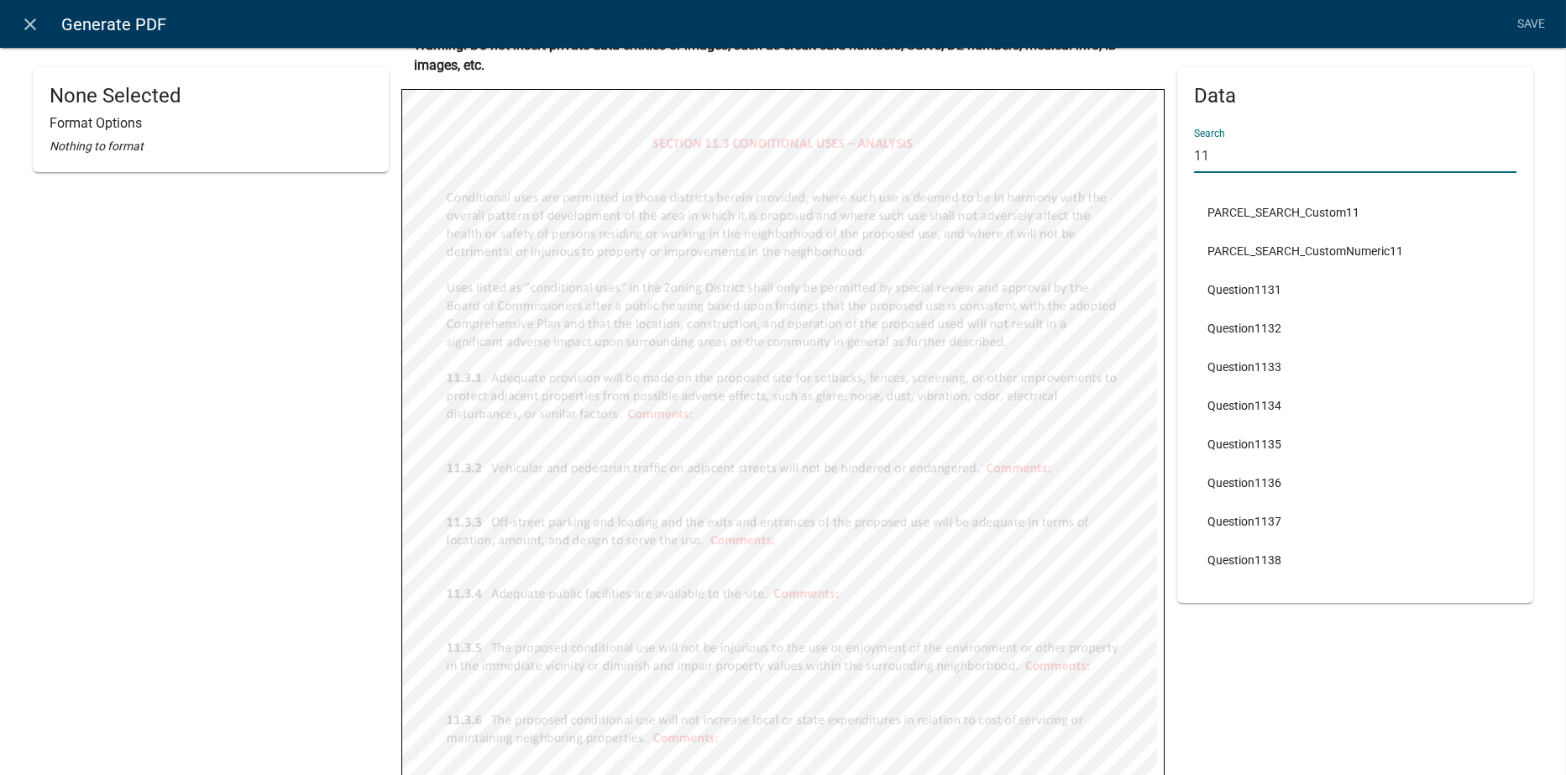
scroll to position [168, 0]
type input "11"
select select
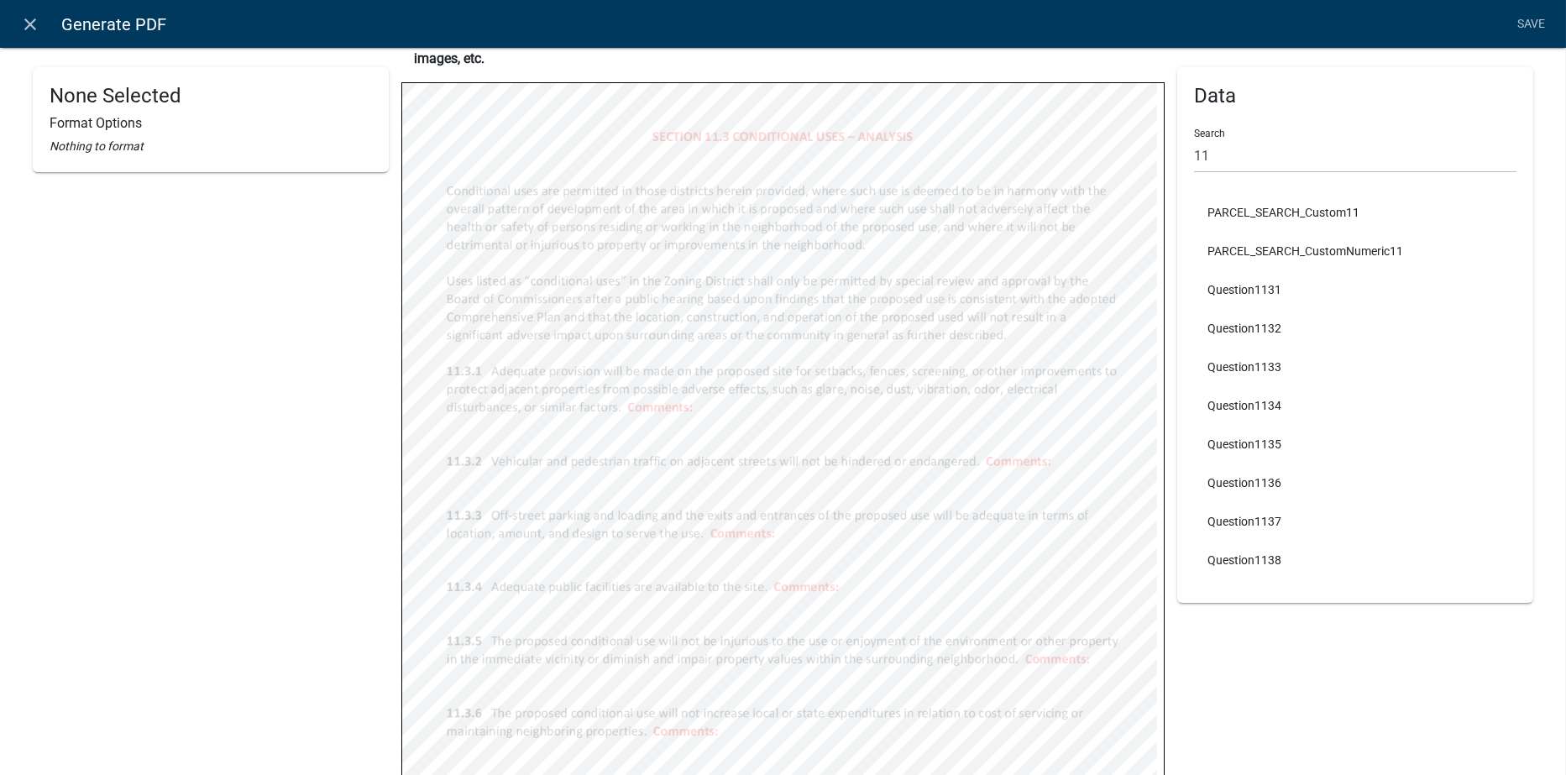
select select
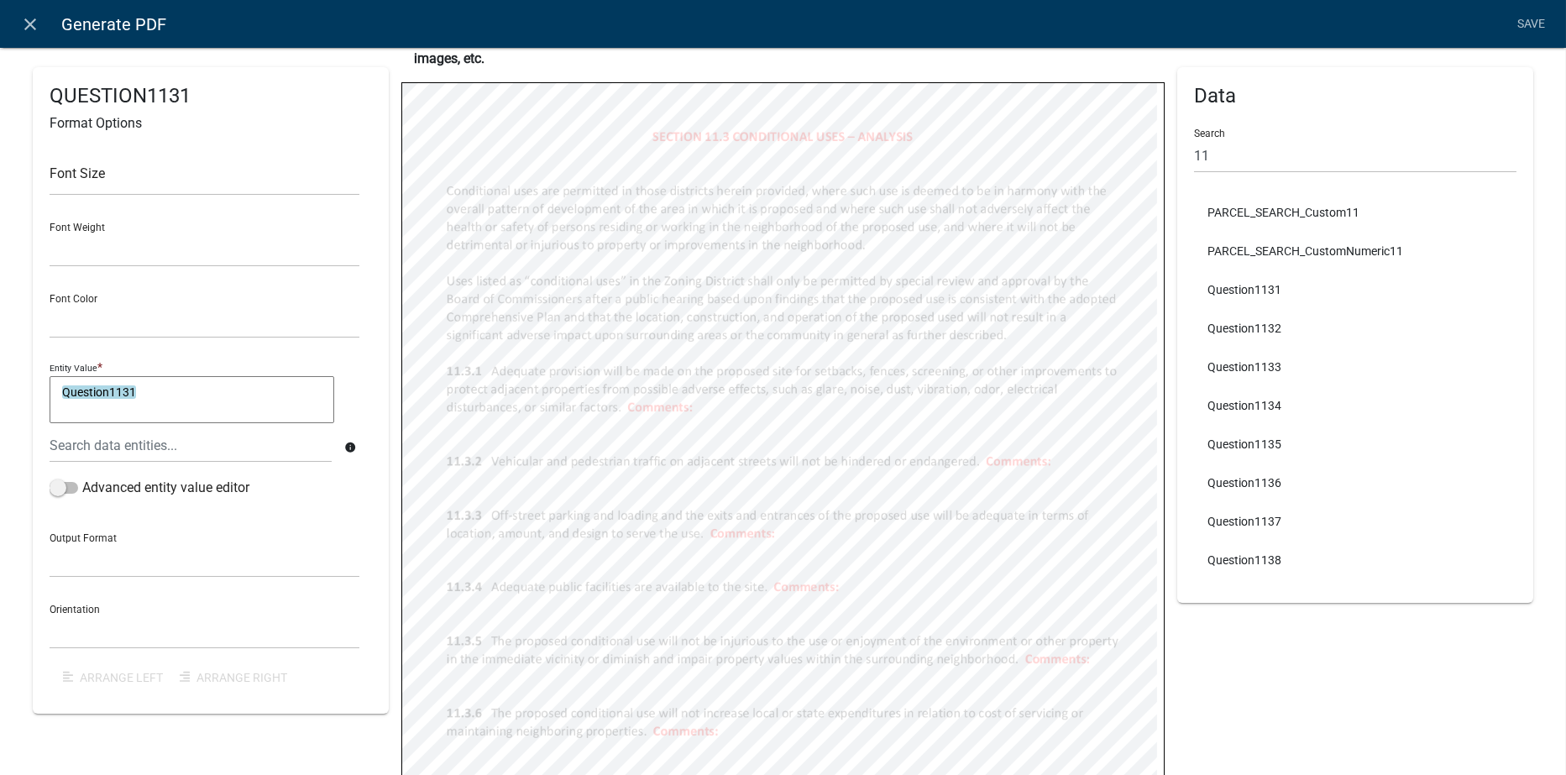
select select
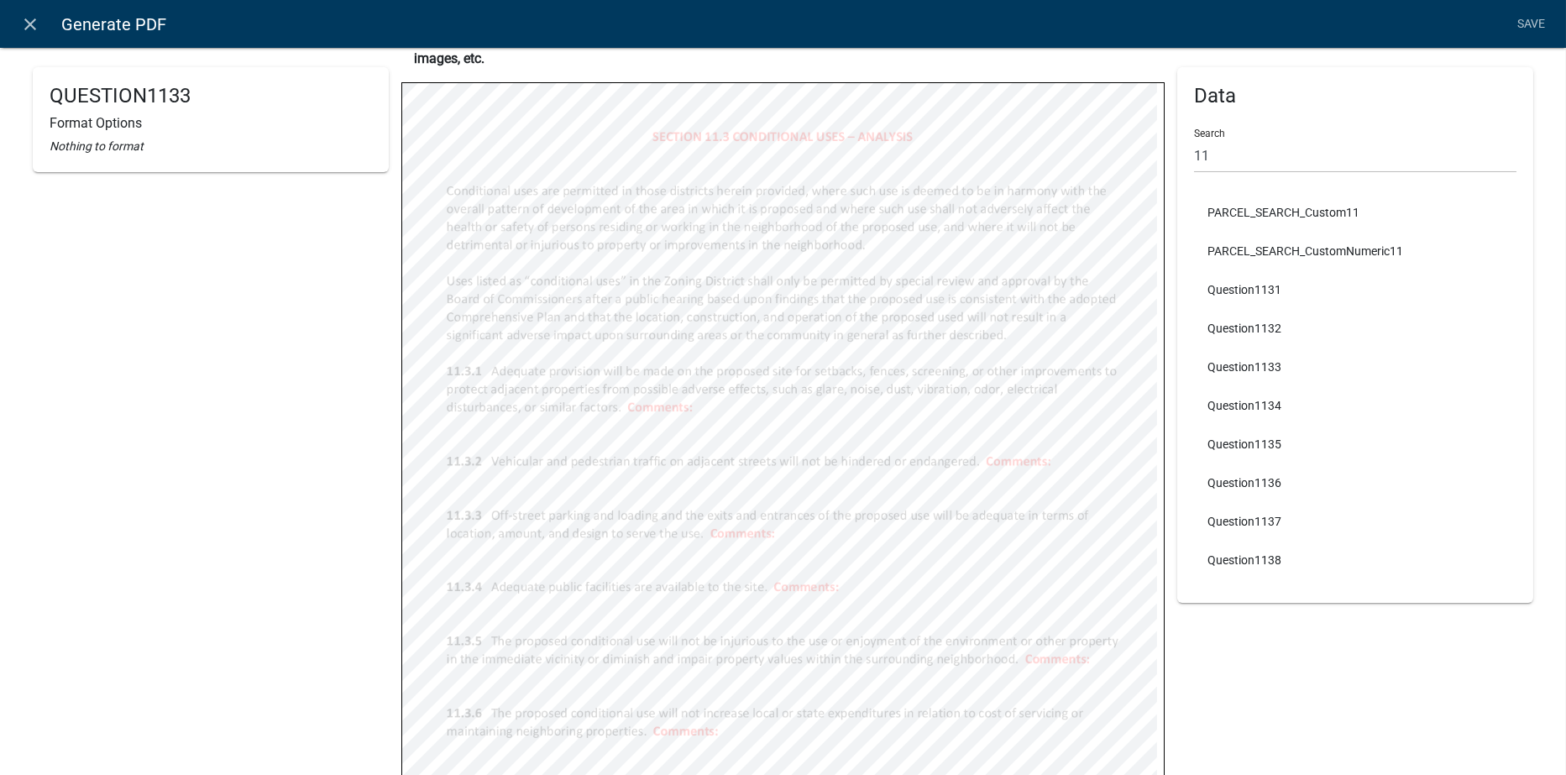
select select
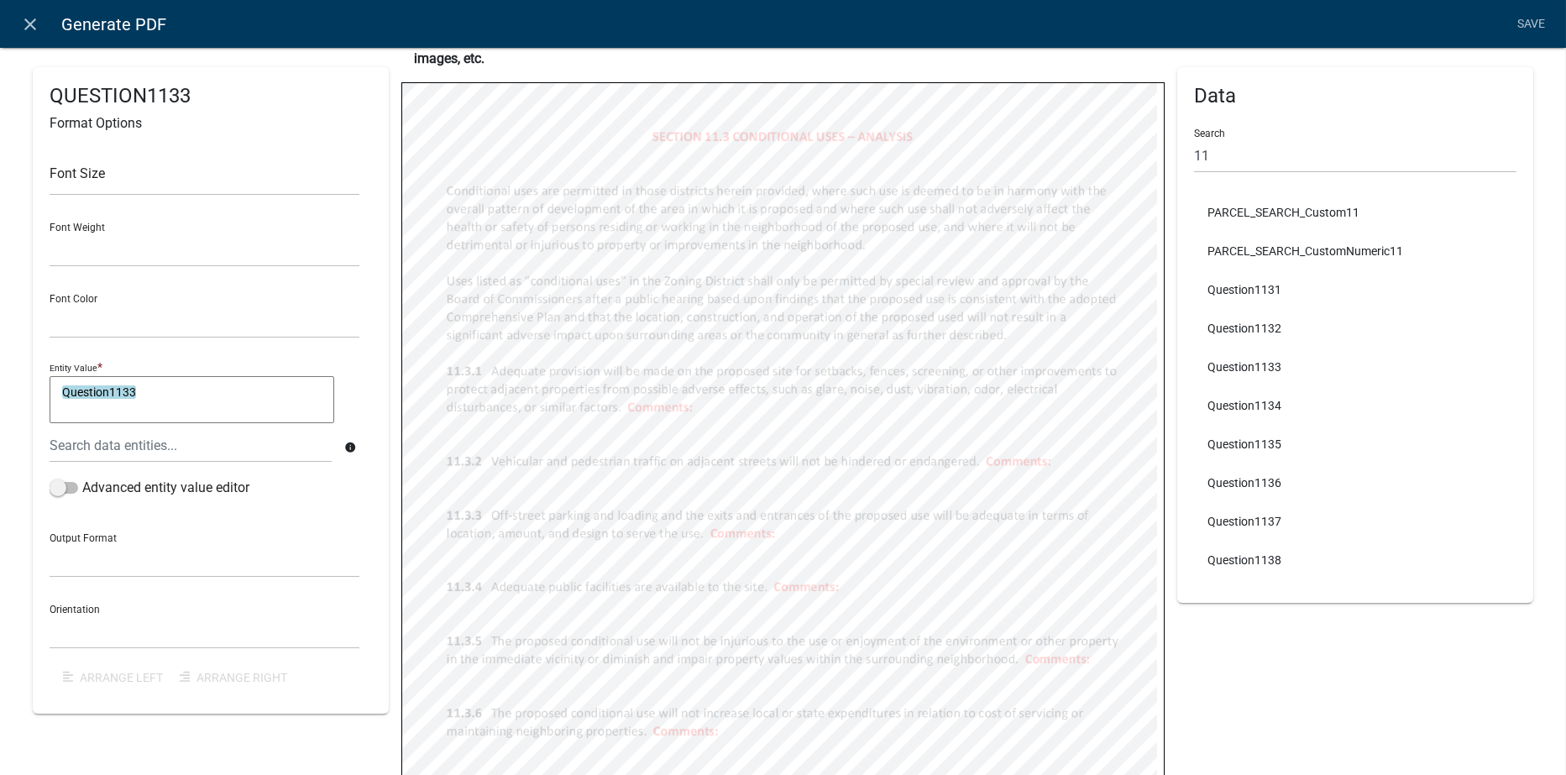
select select
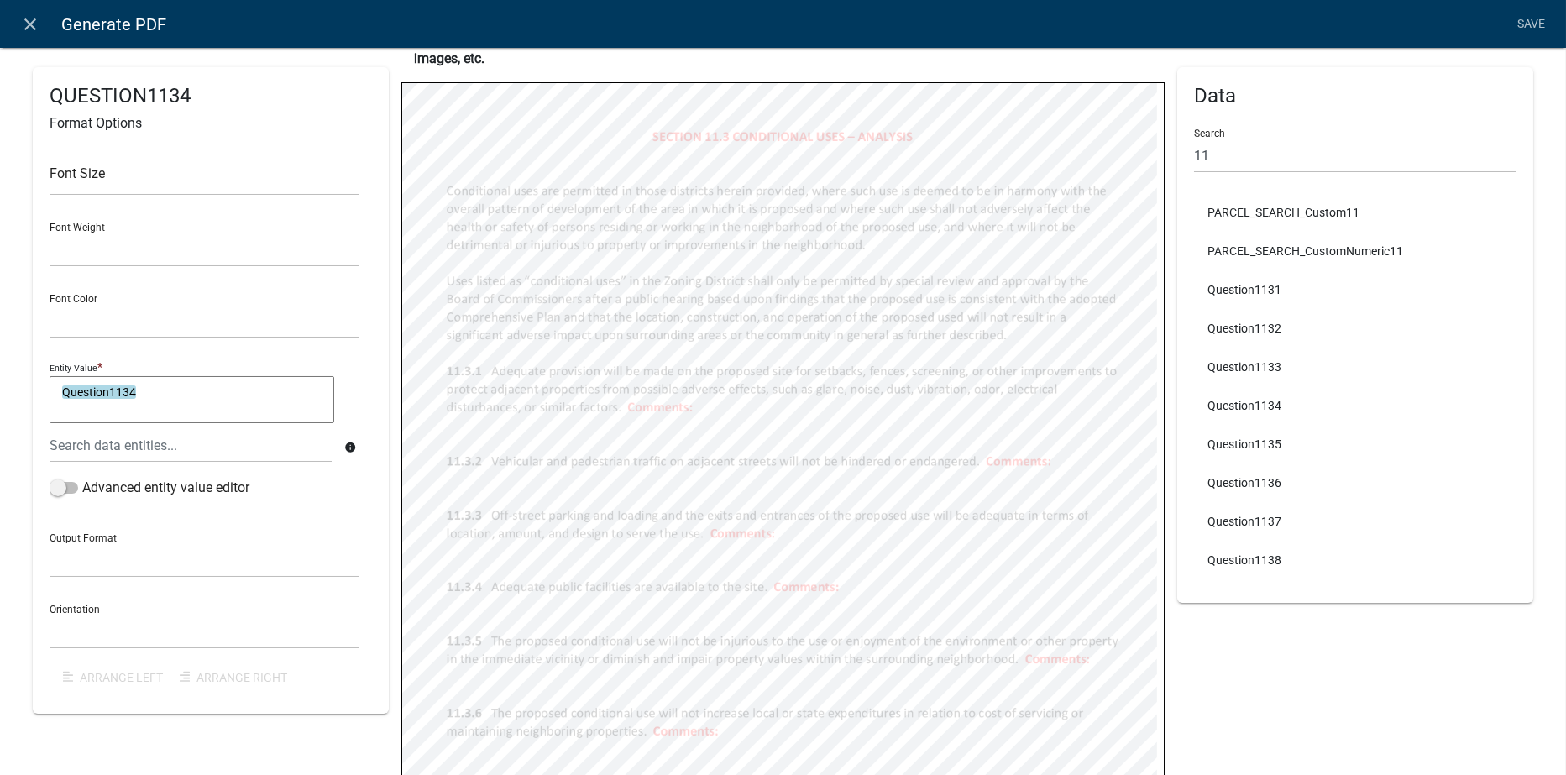
select select
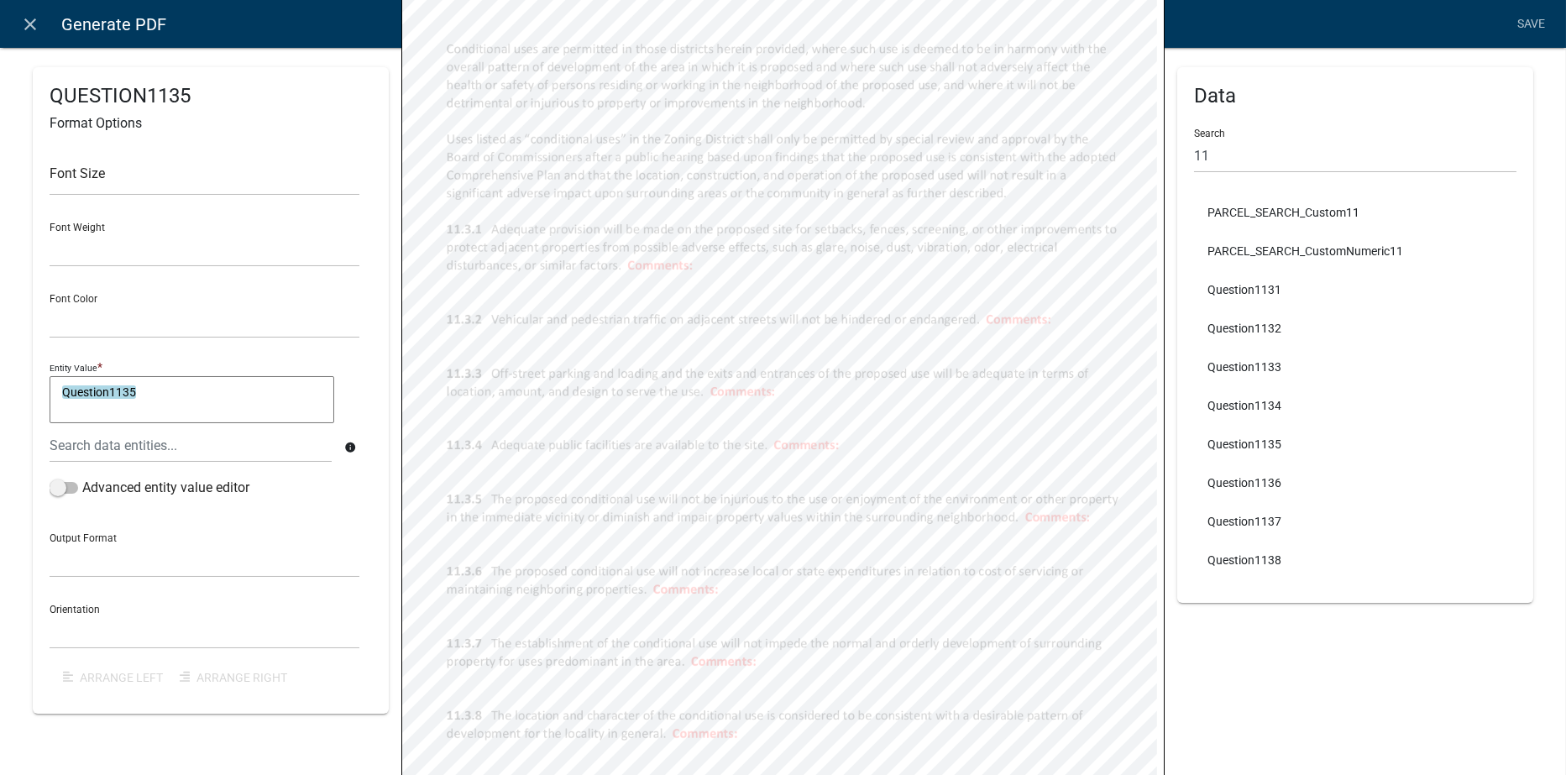
scroll to position [336, 0]
click at [1251, 486] on li "Question1136" at bounding box center [1355, 483] width 322 height 39
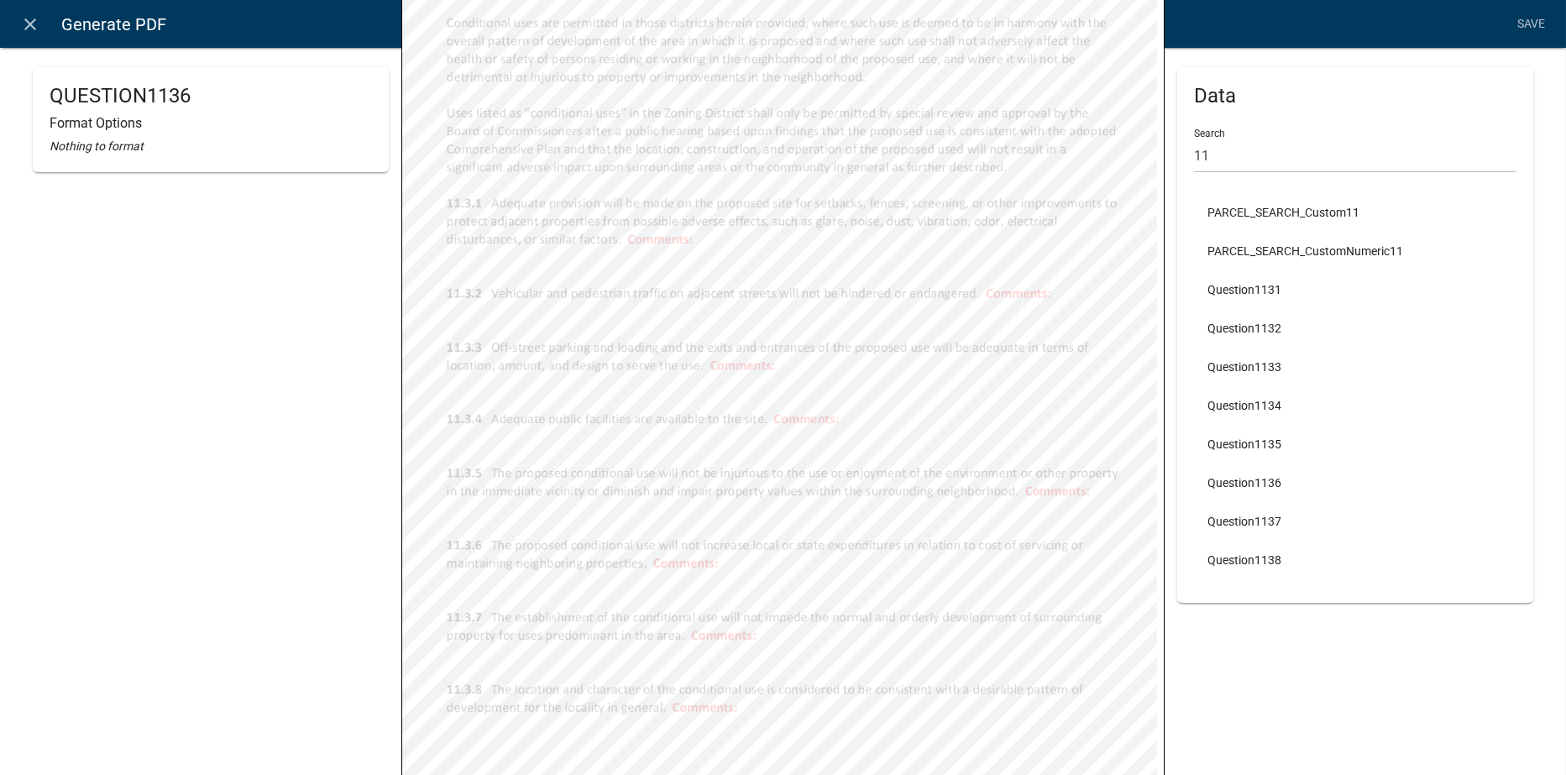
select select
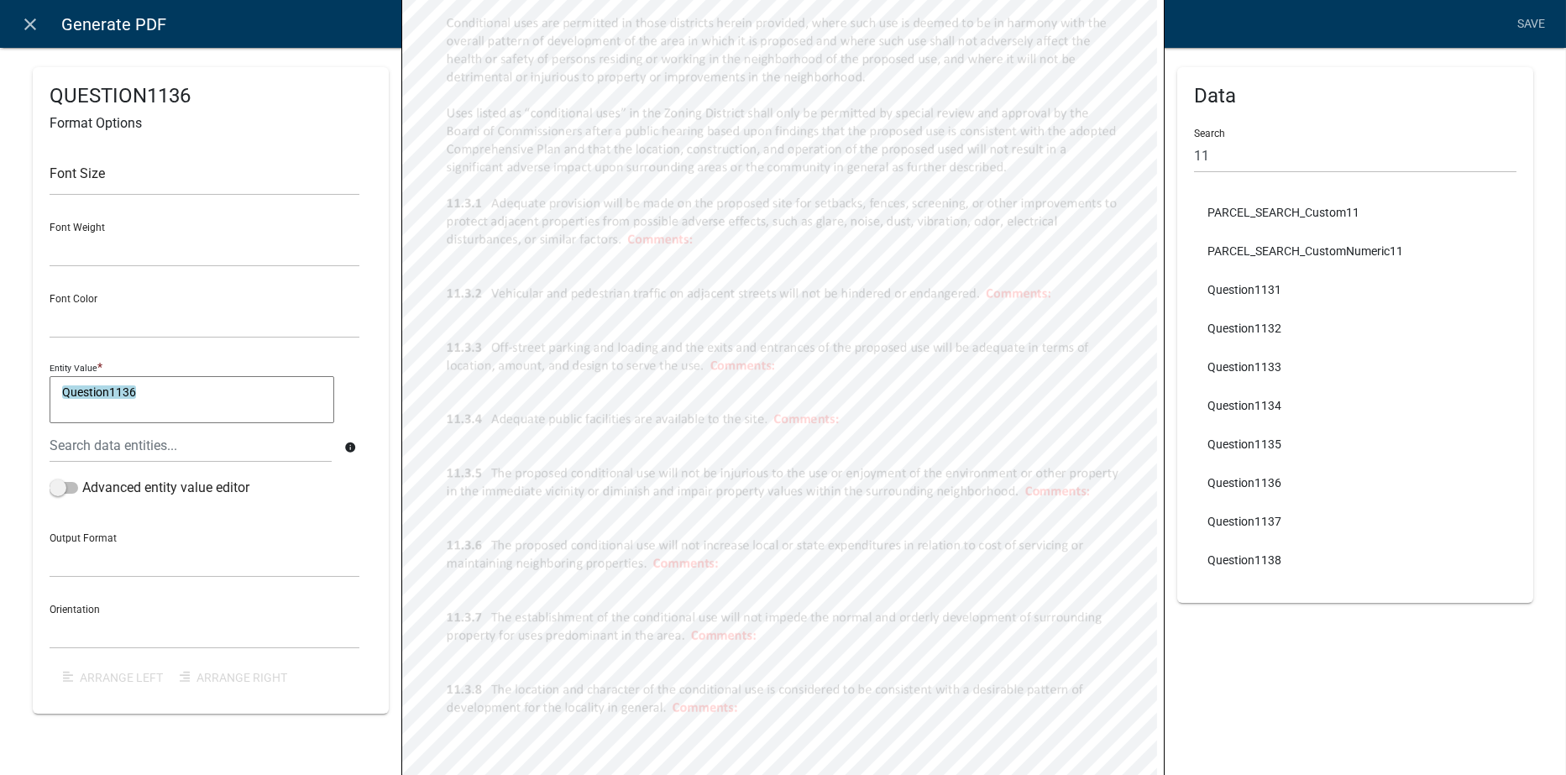
select select
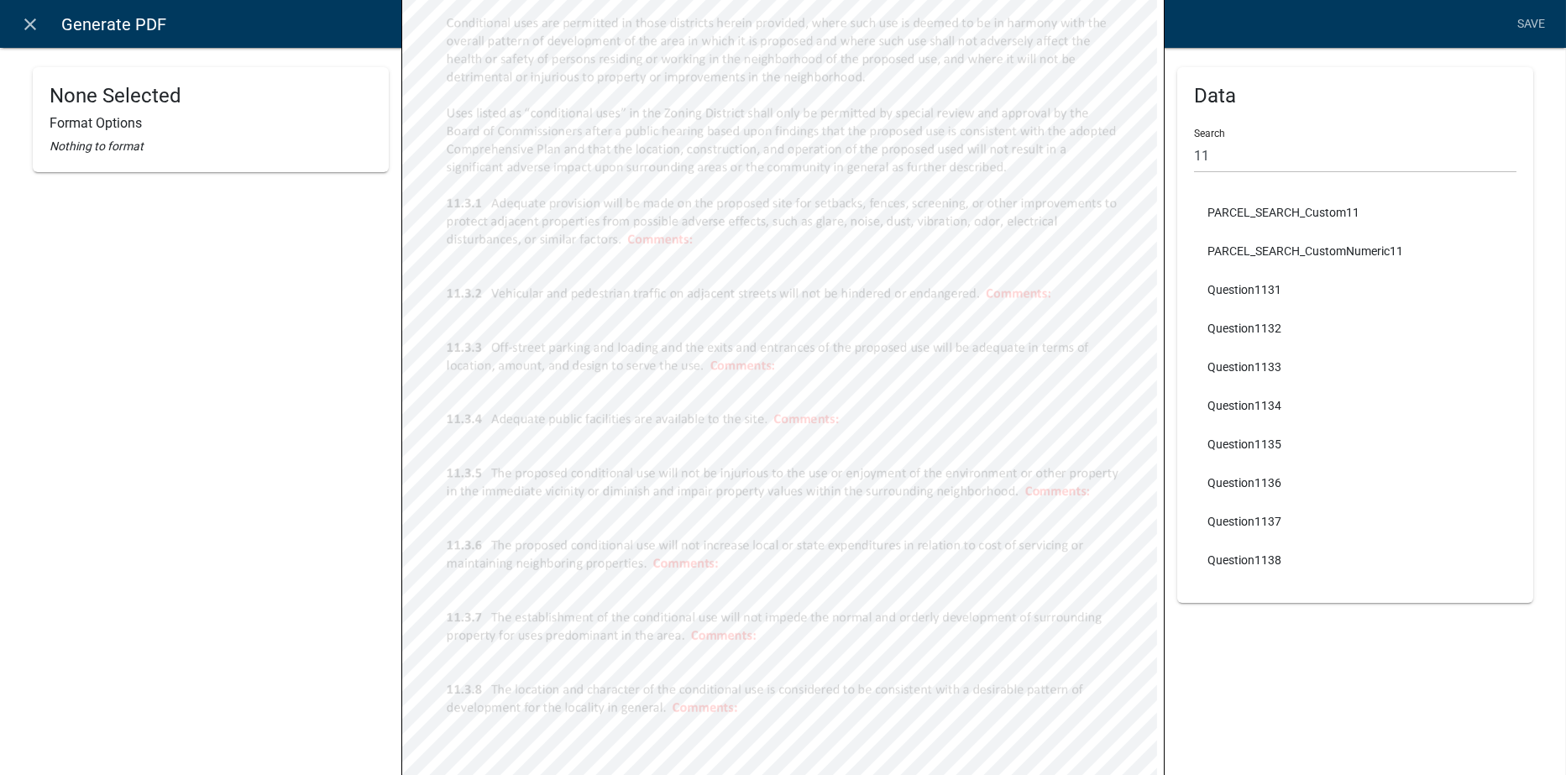
select select
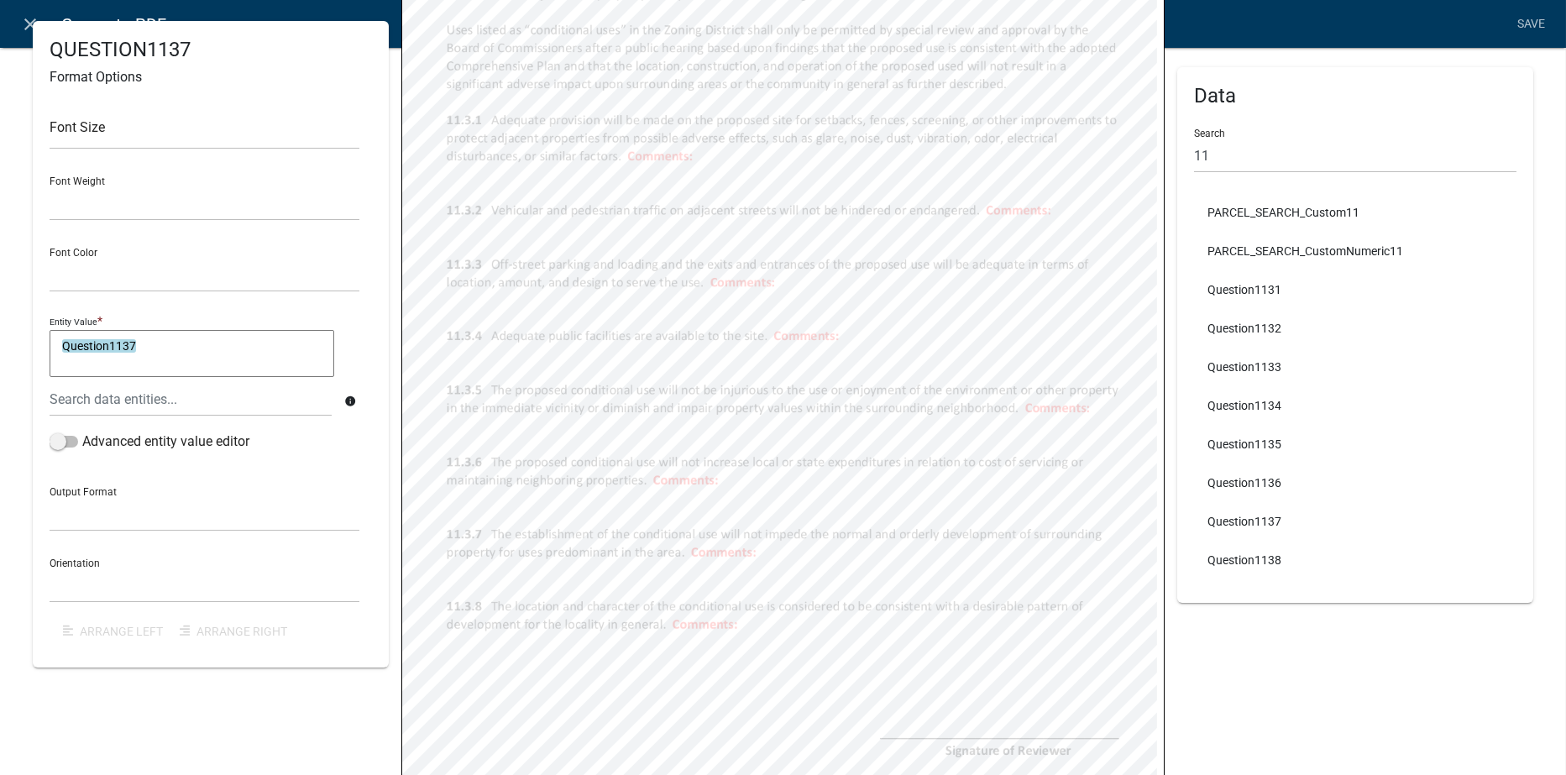
scroll to position [420, 0]
select select
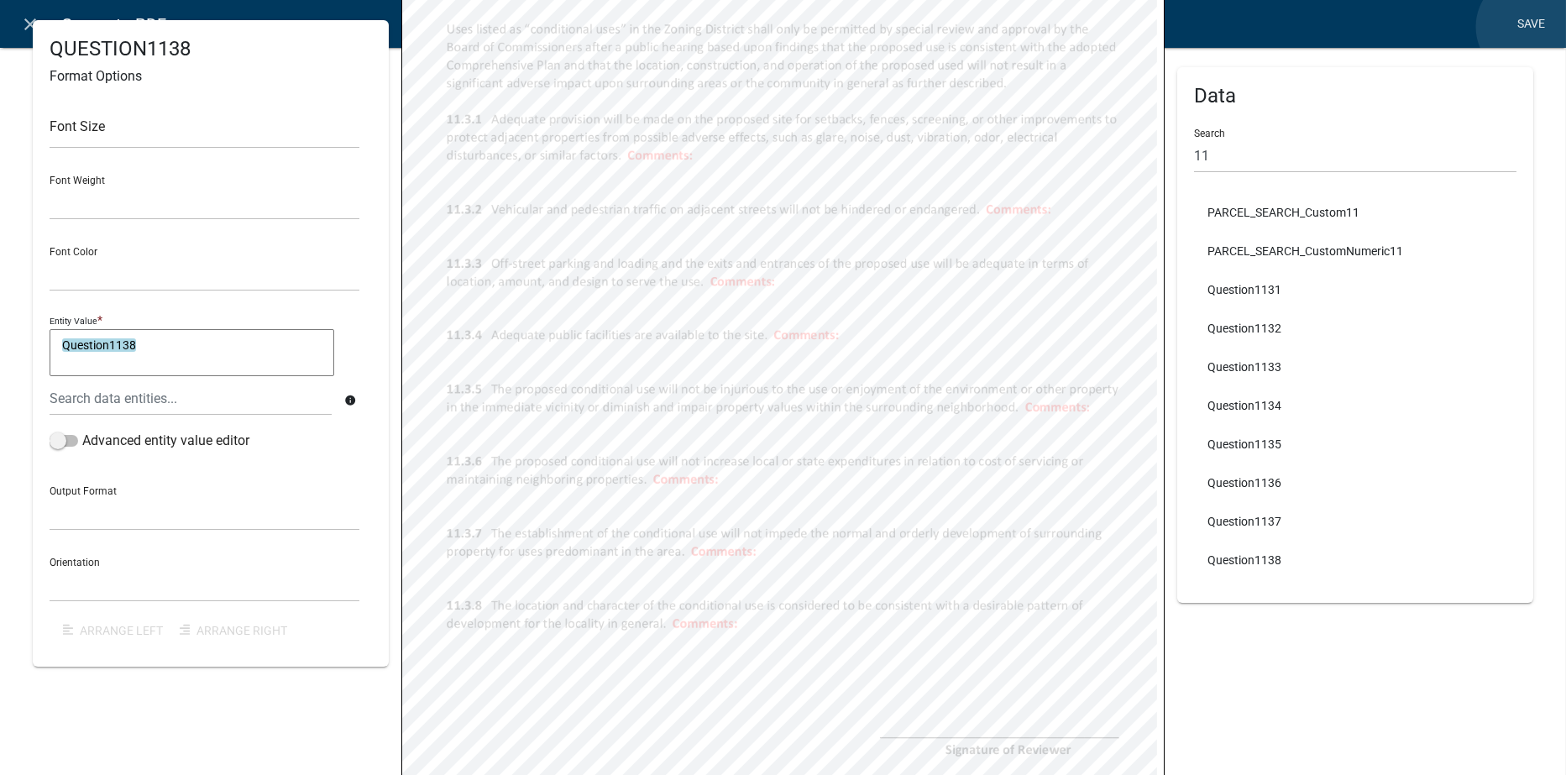
click at [1529, 27] on link "Save" at bounding box center [1532, 24] width 42 height 32
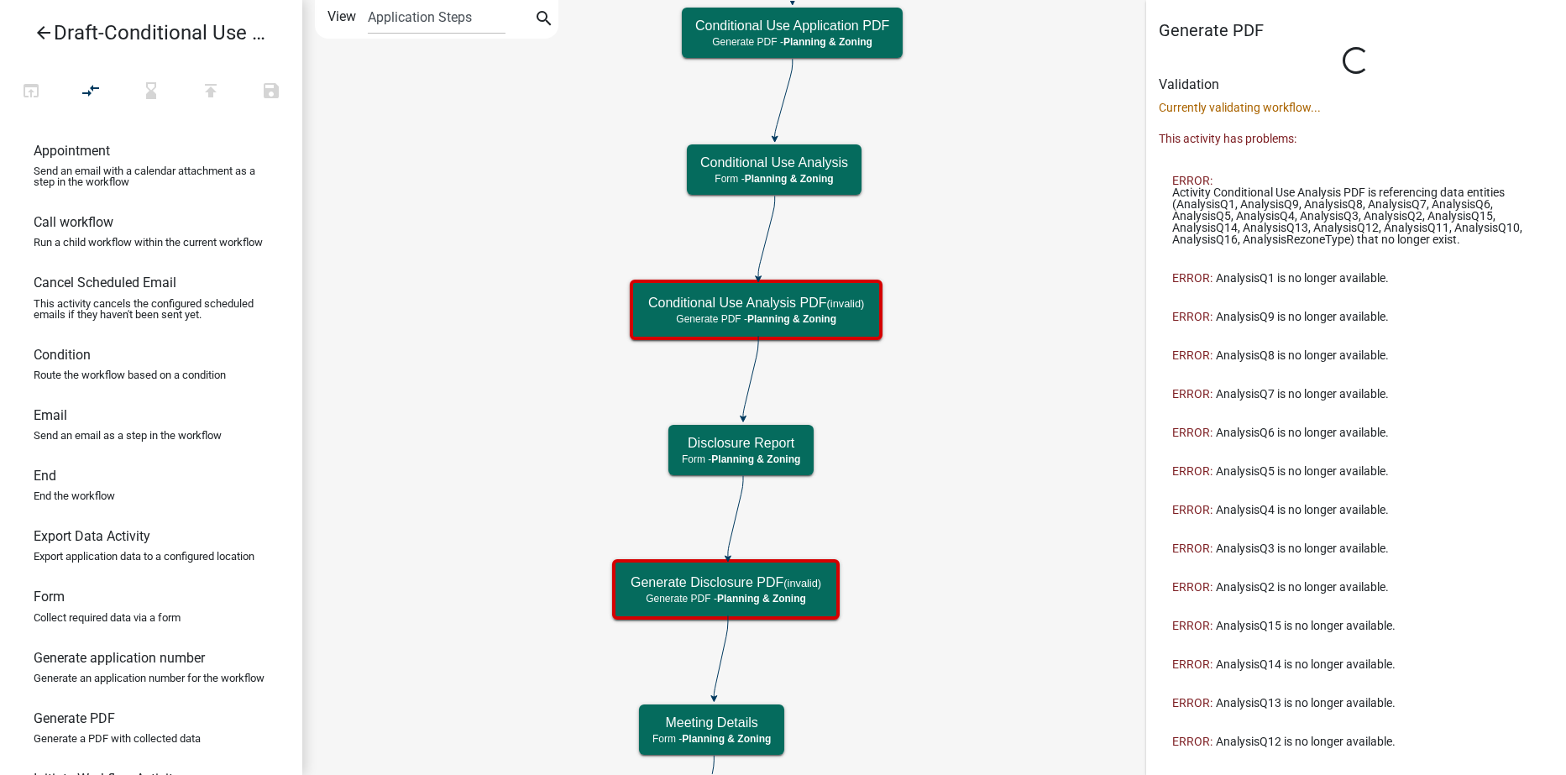
select select "21E23B7C-0AE9-4CE5-BF16-76C7A100C343"
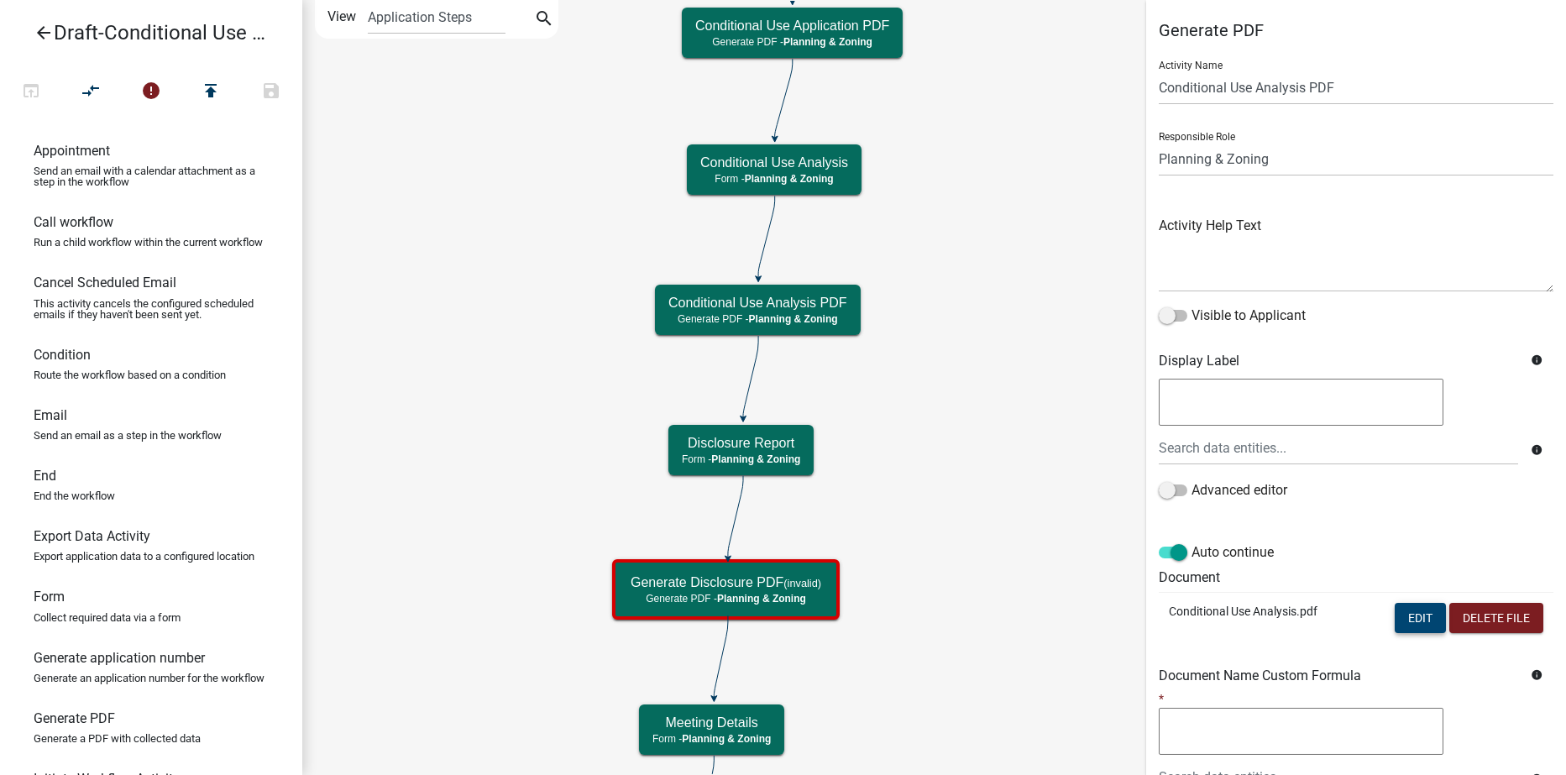
click at [1397, 617] on button "Edit" at bounding box center [1420, 618] width 51 height 30
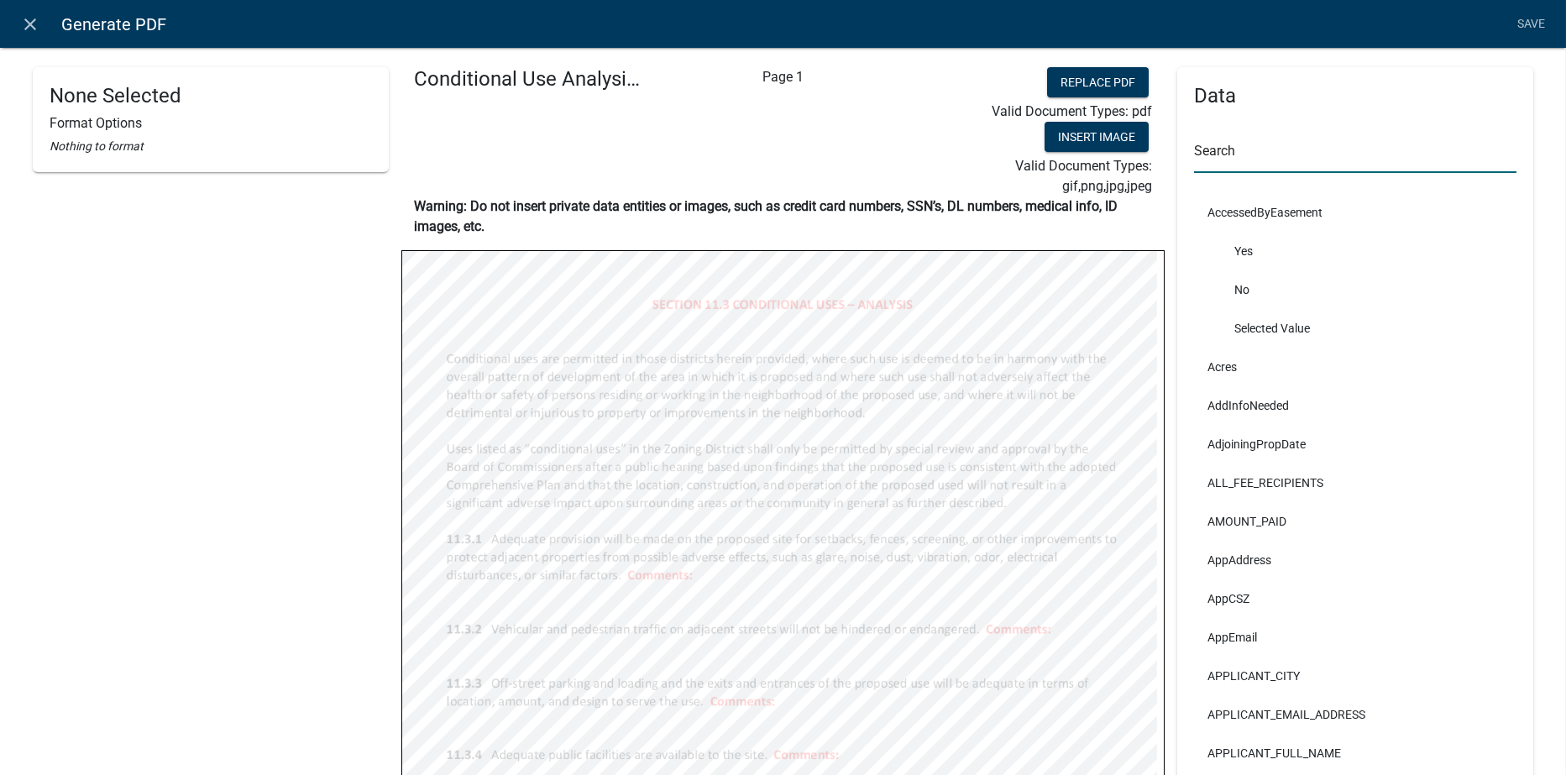
click at [1220, 155] on input "text" at bounding box center [1355, 156] width 322 height 34
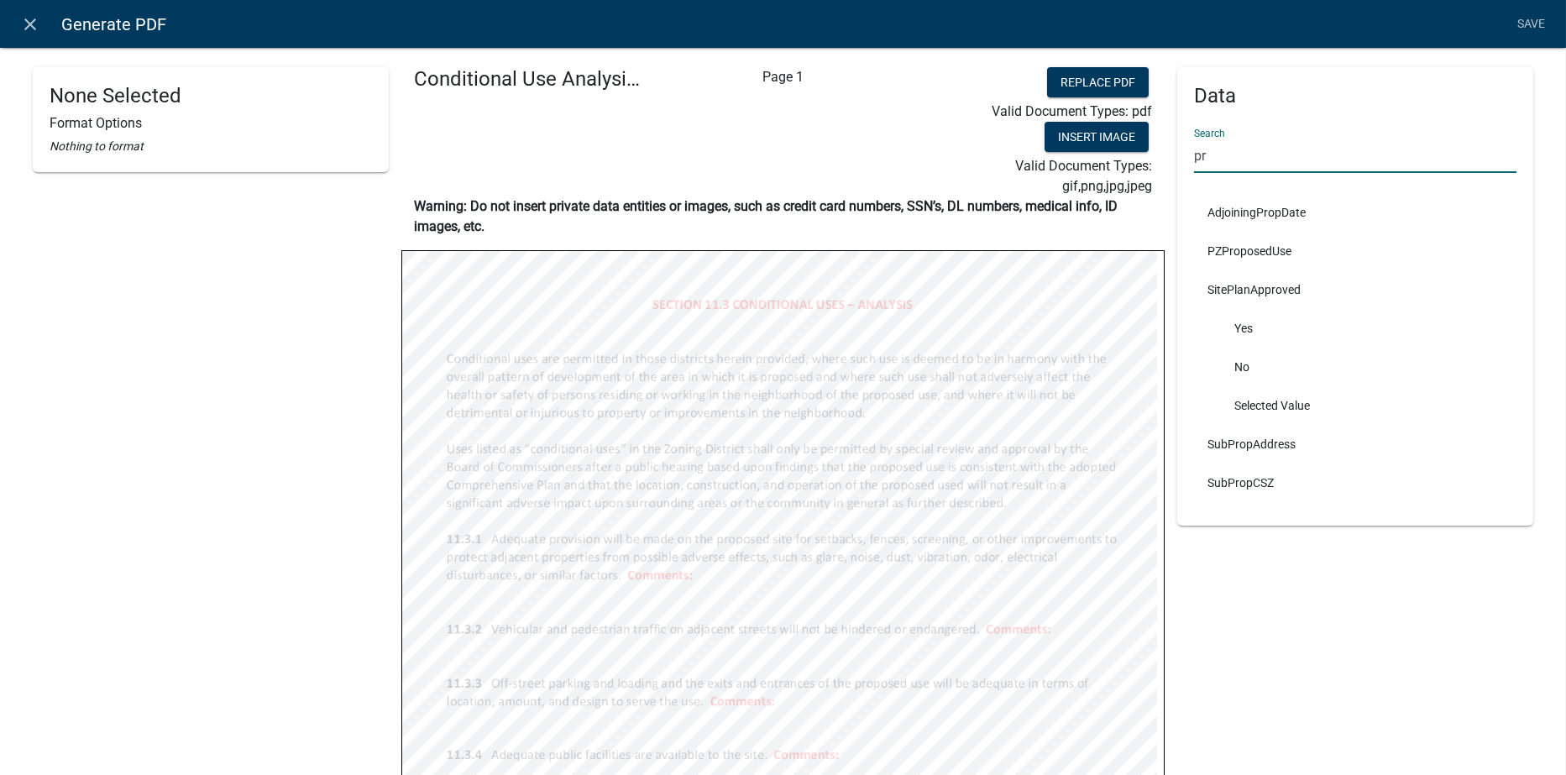
type input "p"
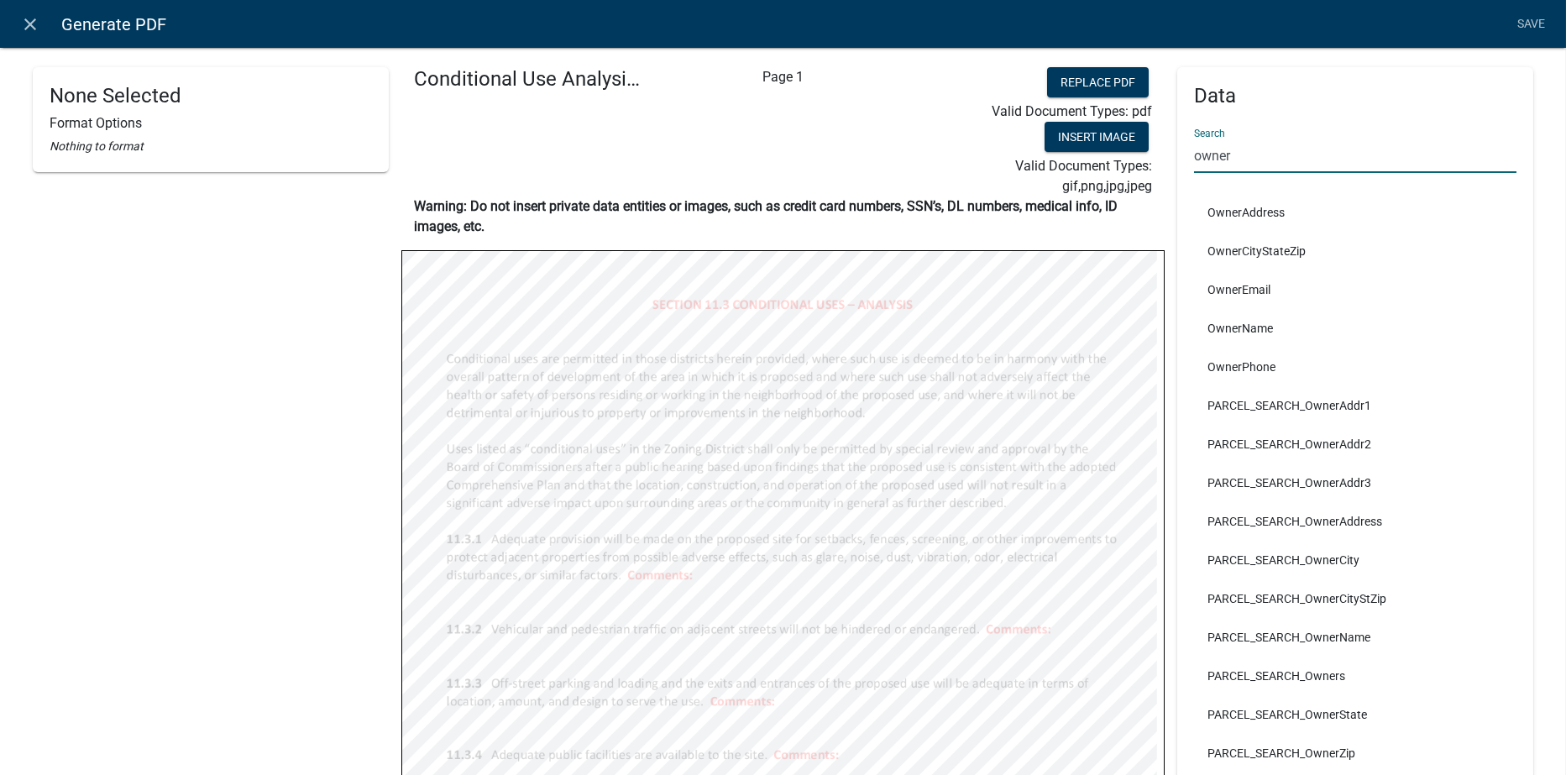
type input "owner"
select select
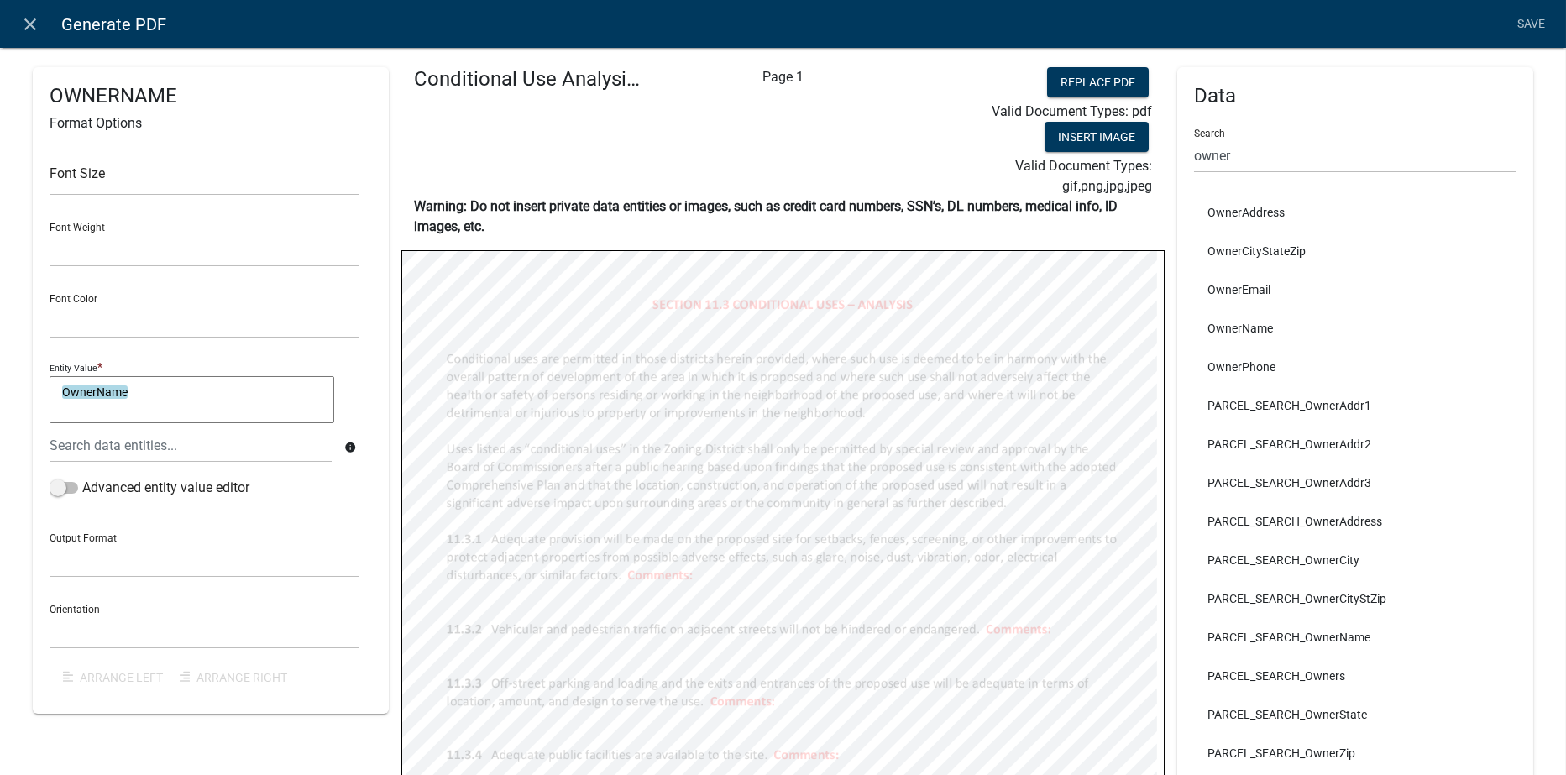
select select
click at [1266, 158] on input "owner" at bounding box center [1355, 156] width 322 height 34
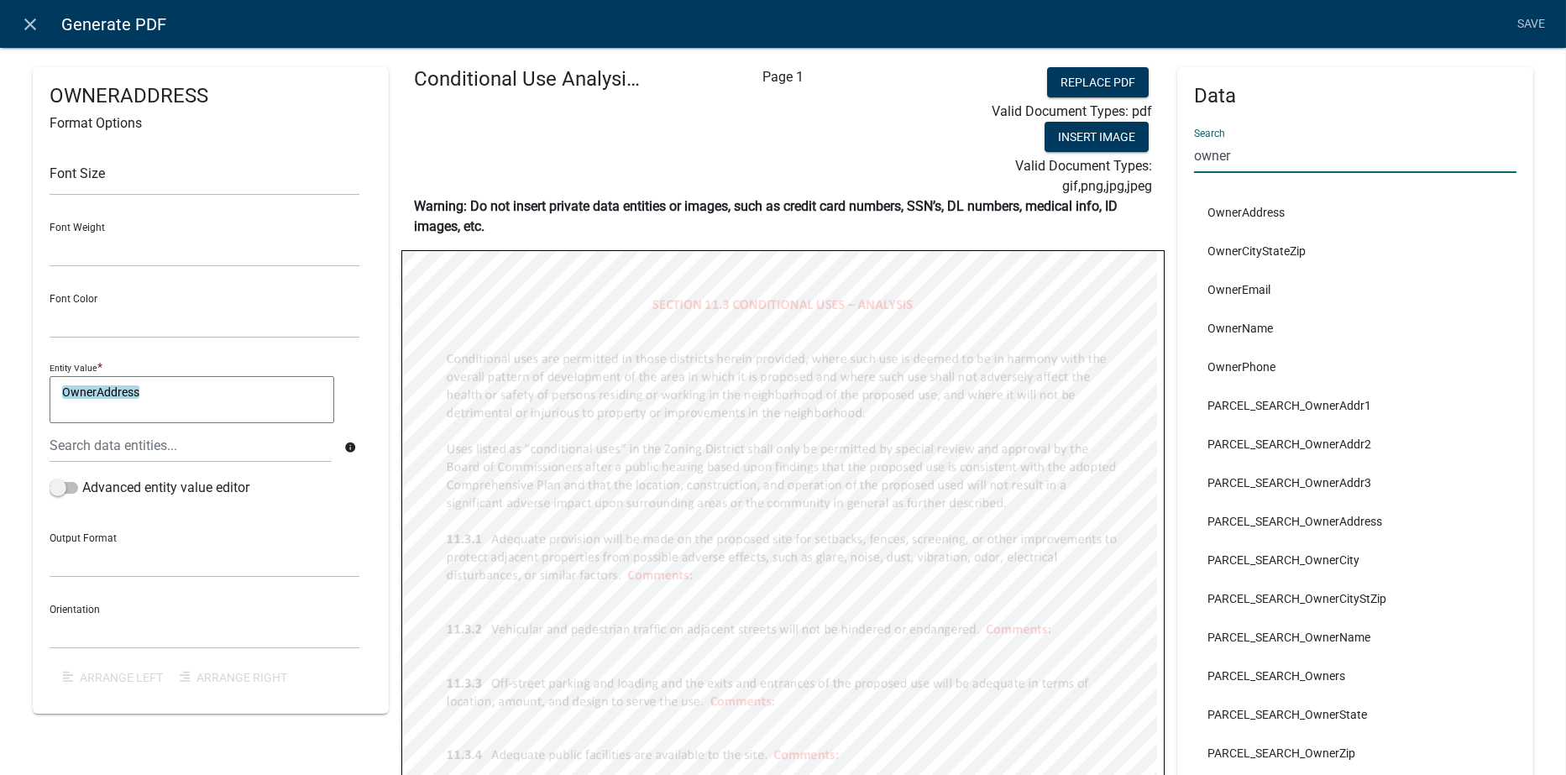
drag, startPoint x: 1188, startPoint y: 160, endPoint x: 1177, endPoint y: 162, distance: 11.0
click at [1177, 160] on div "Data Search owner OwnerAddress OwnerCityStateZip OwnerEmail OwnerName OwnerPhon…" at bounding box center [1355, 470] width 356 height 806
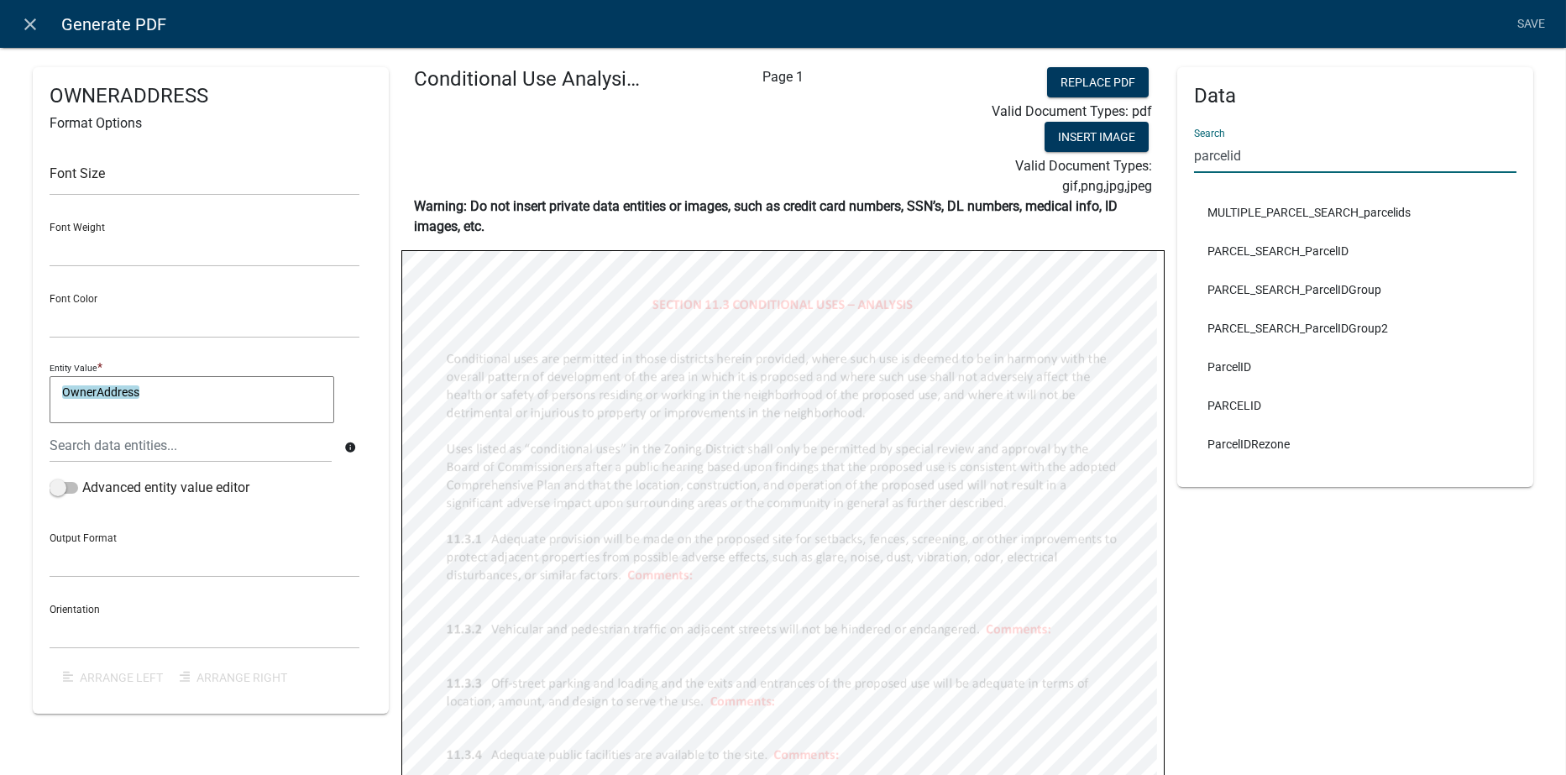
type input "parcelid"
select select
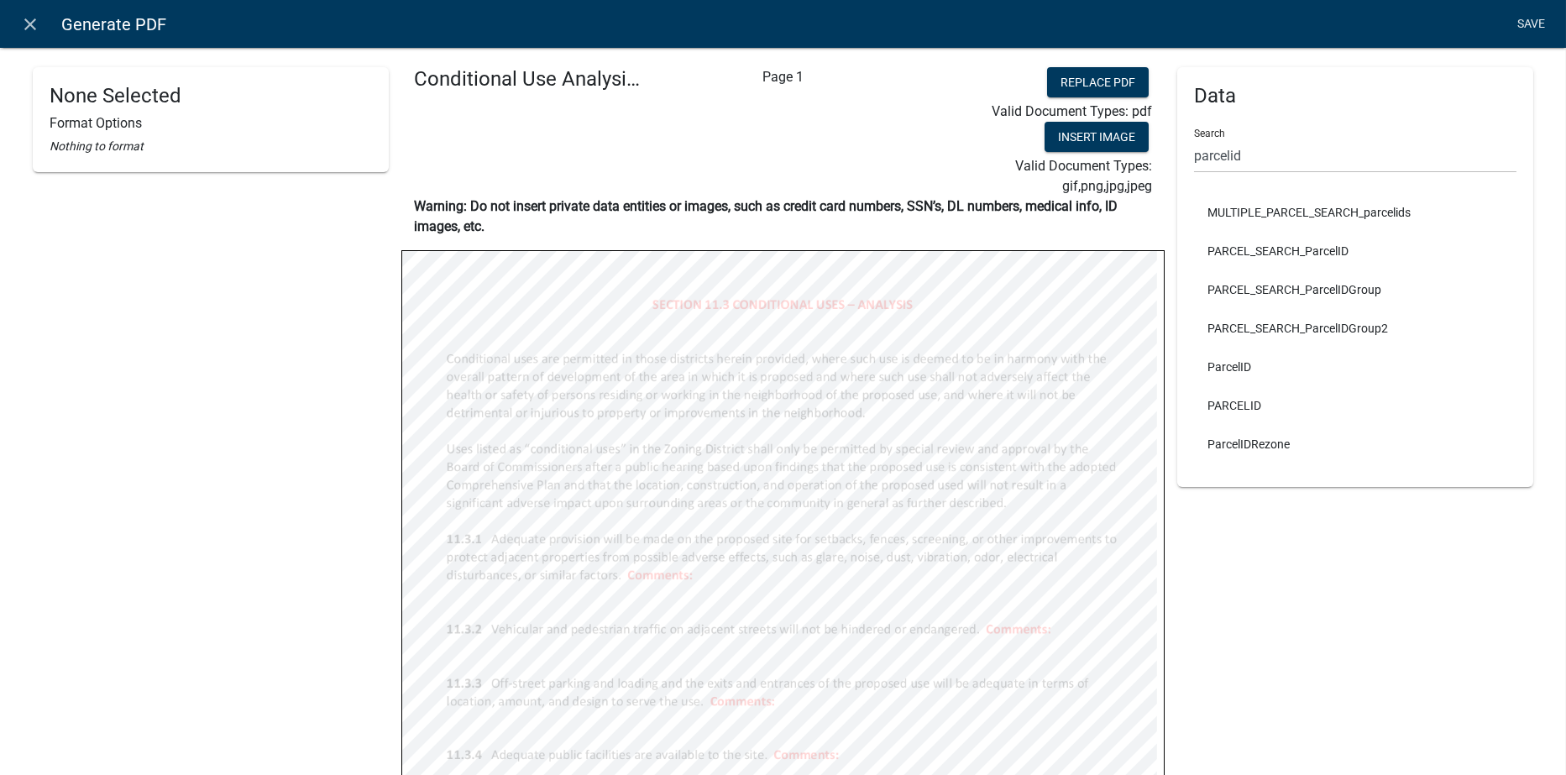
click at [1528, 21] on link "Save" at bounding box center [1532, 24] width 42 height 32
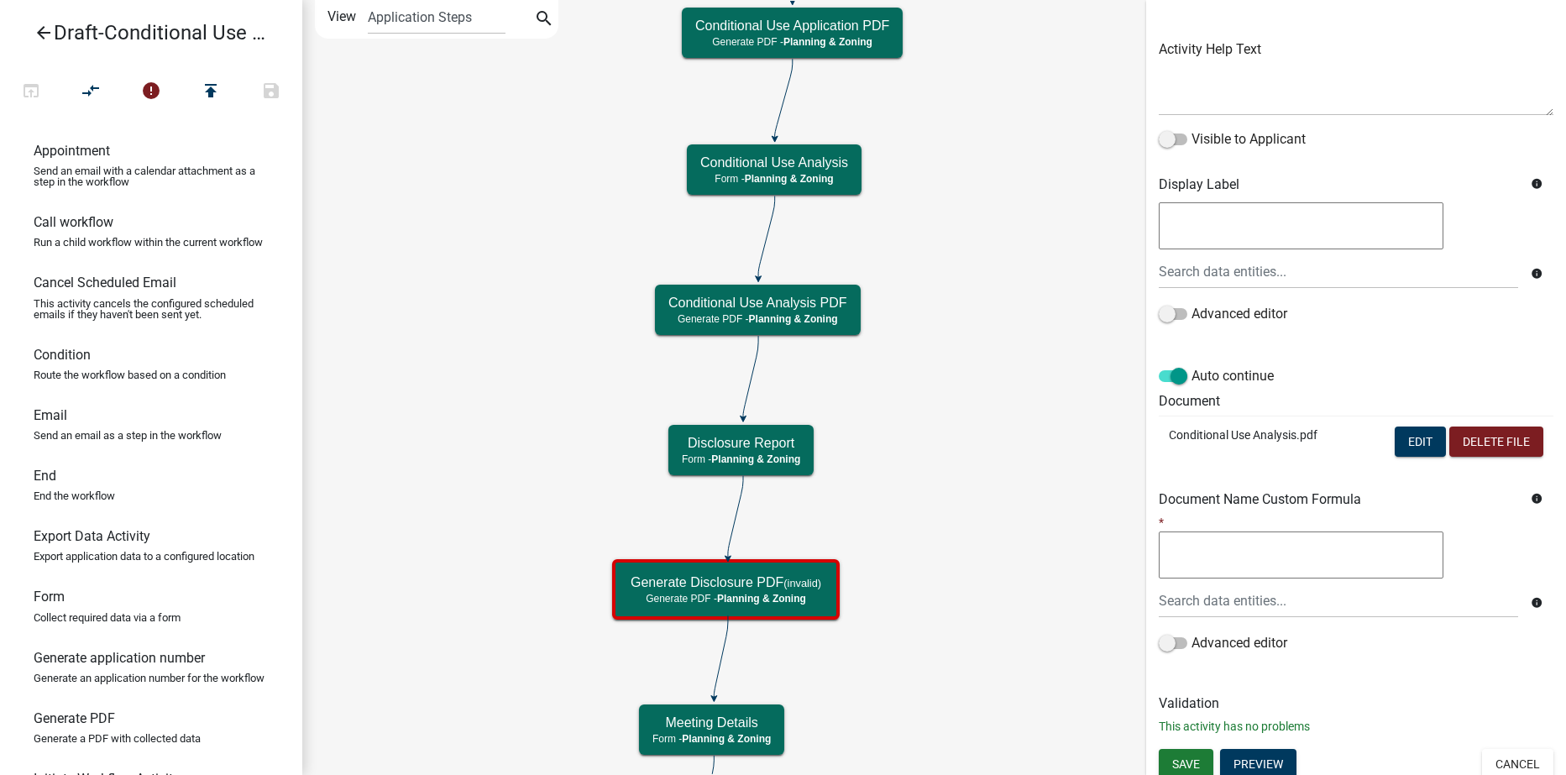
scroll to position [185, 0]
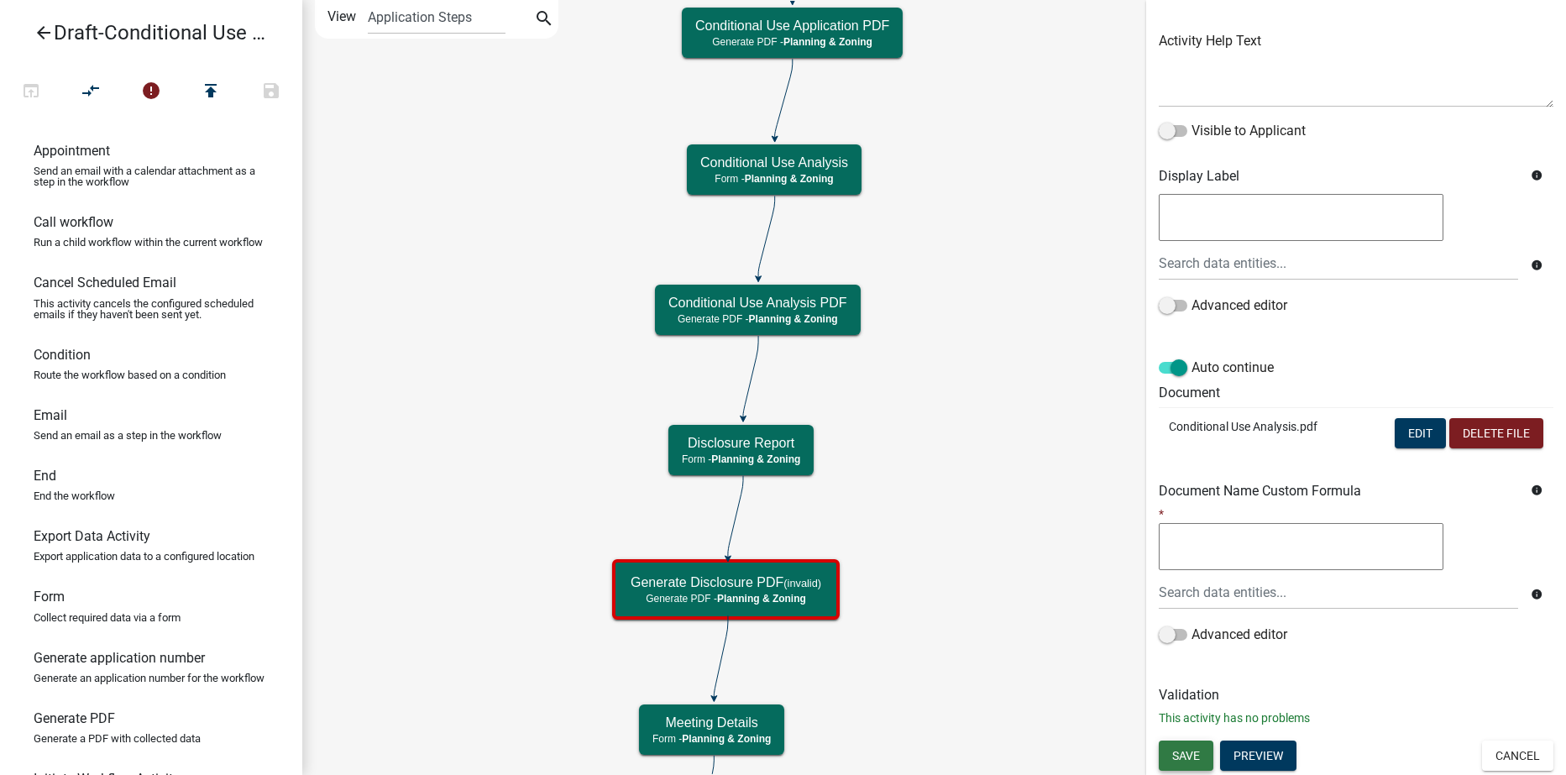
click at [1186, 763] on button "Save" at bounding box center [1186, 756] width 55 height 30
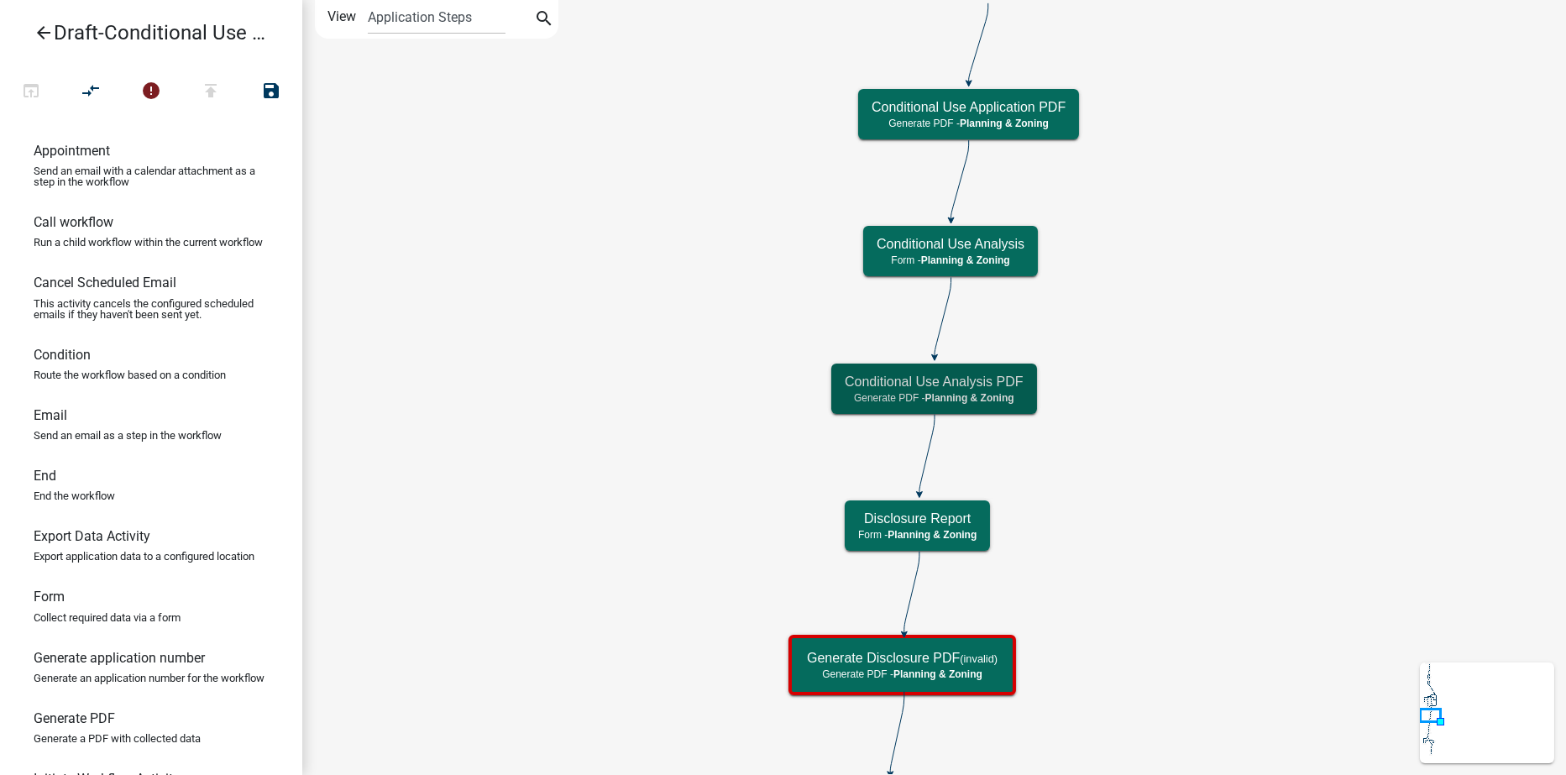
scroll to position [0, 0]
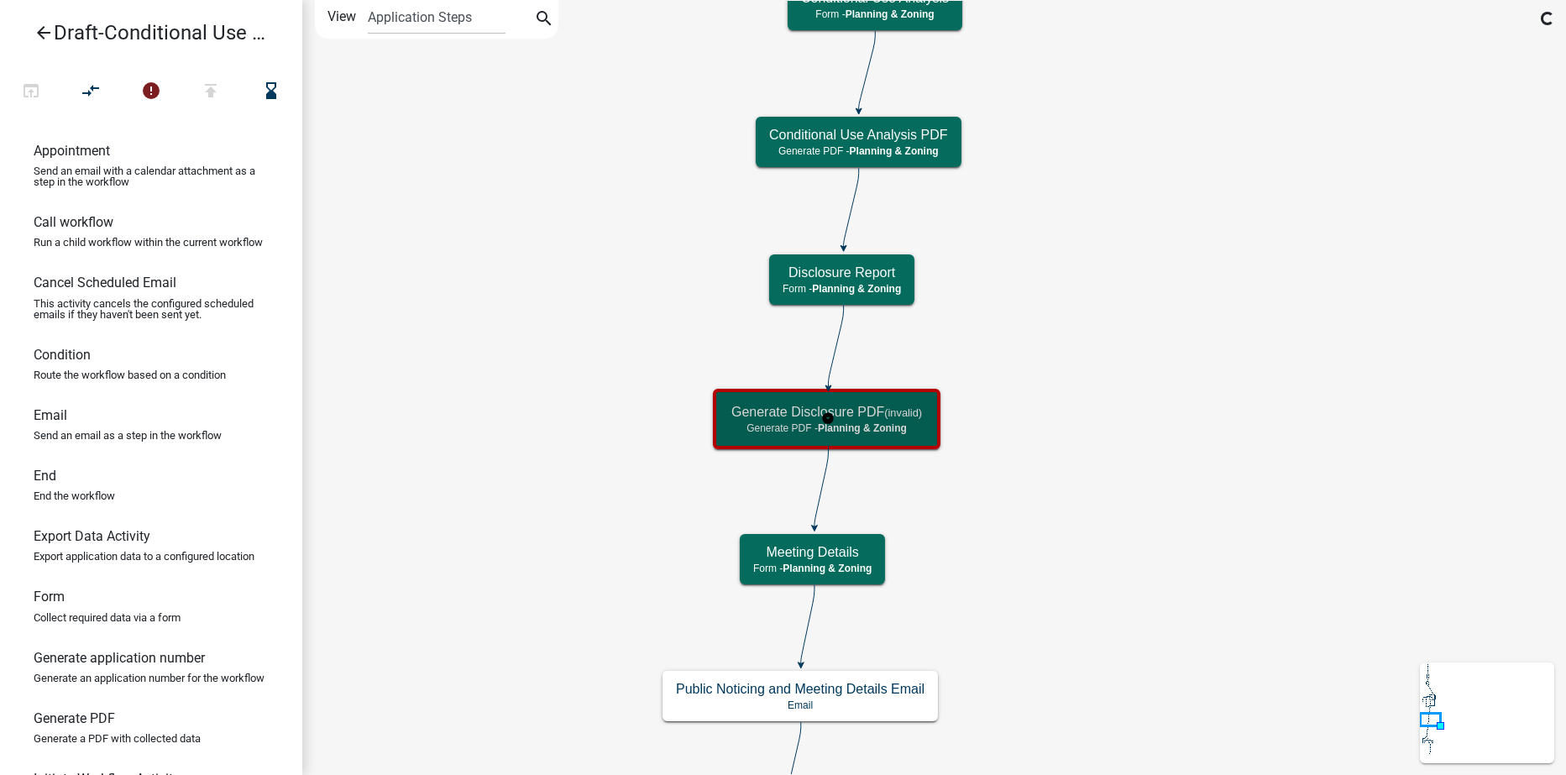
click at [903, 421] on div "Generate Disclosure PDF (invalid) Generate PDF - Planning & Zoning" at bounding box center [827, 419] width 218 height 50
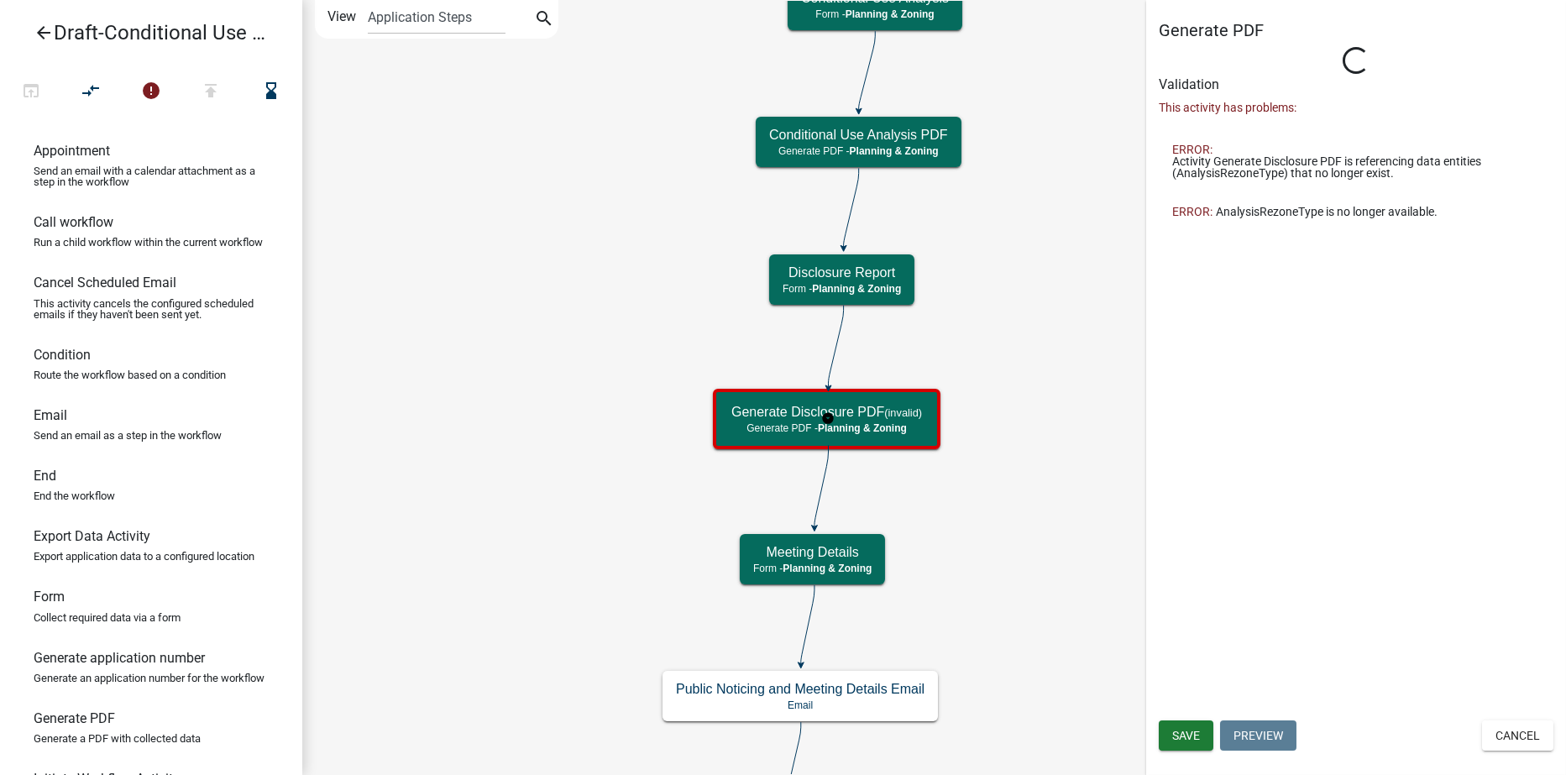
select select "21E23B7C-0AE9-4CE5-BF16-76C7A100C343"
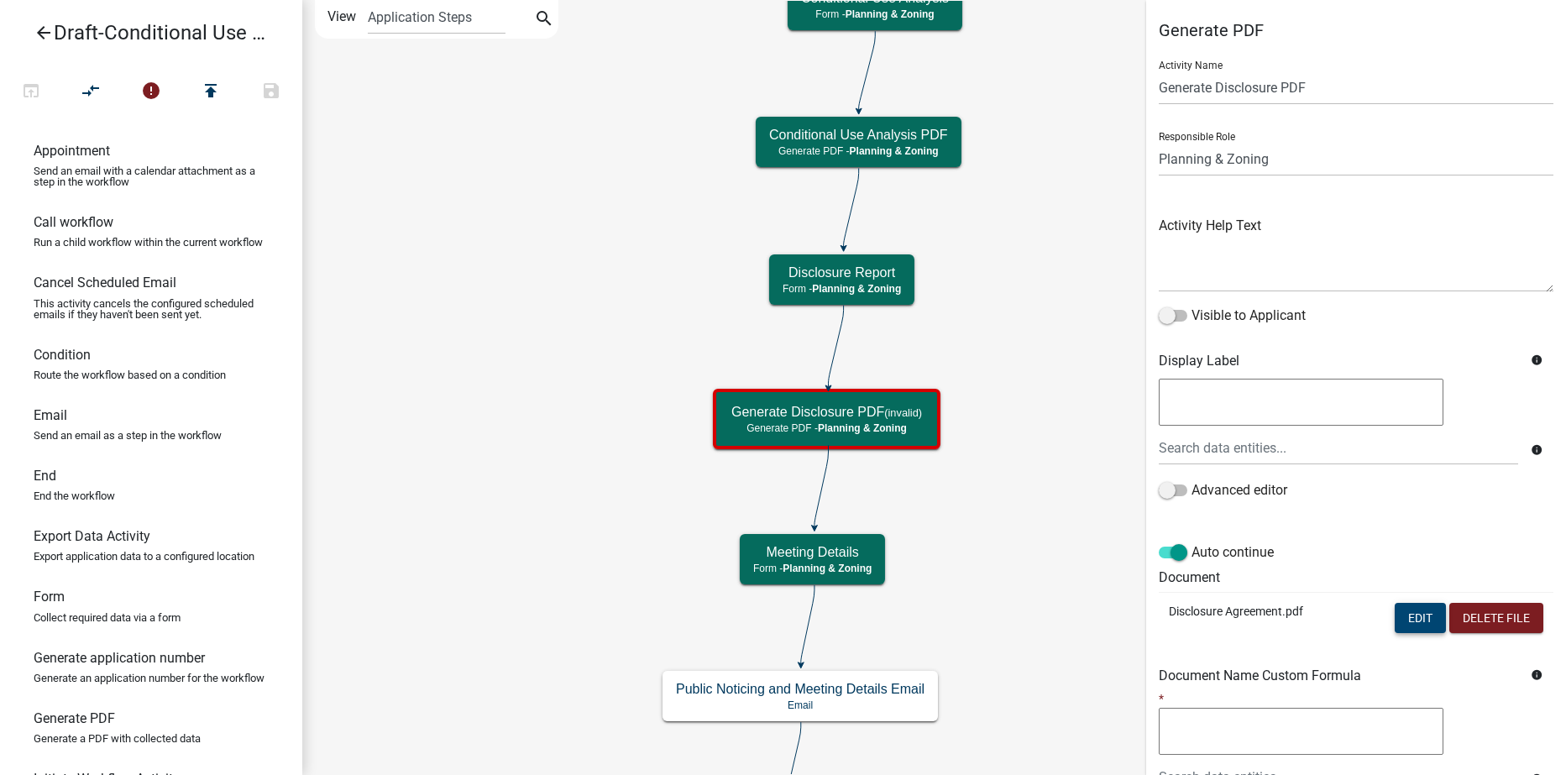
click at [1408, 623] on button "Edit" at bounding box center [1420, 618] width 51 height 30
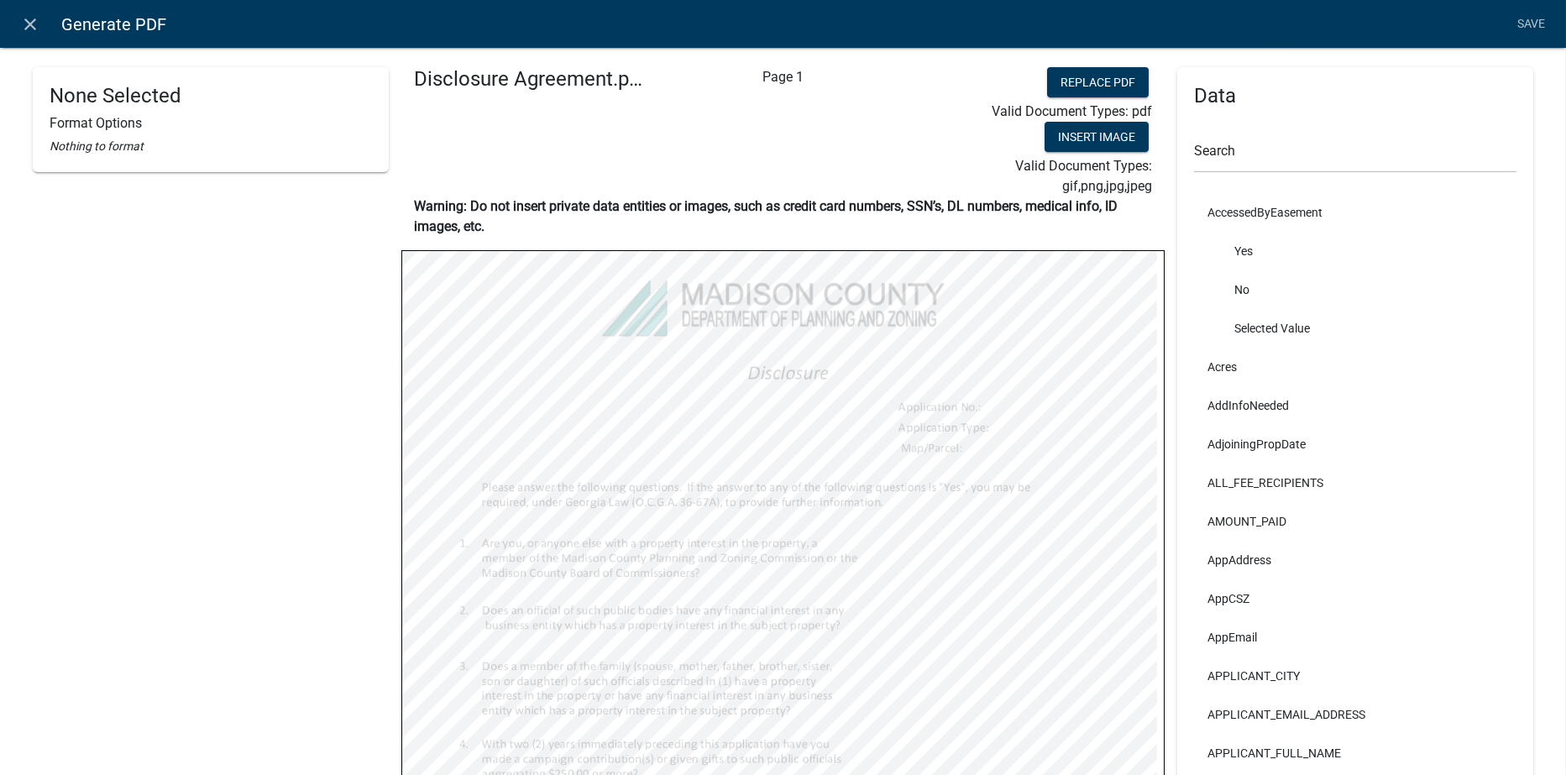
select select
click at [1225, 148] on input "text" at bounding box center [1355, 156] width 322 height 34
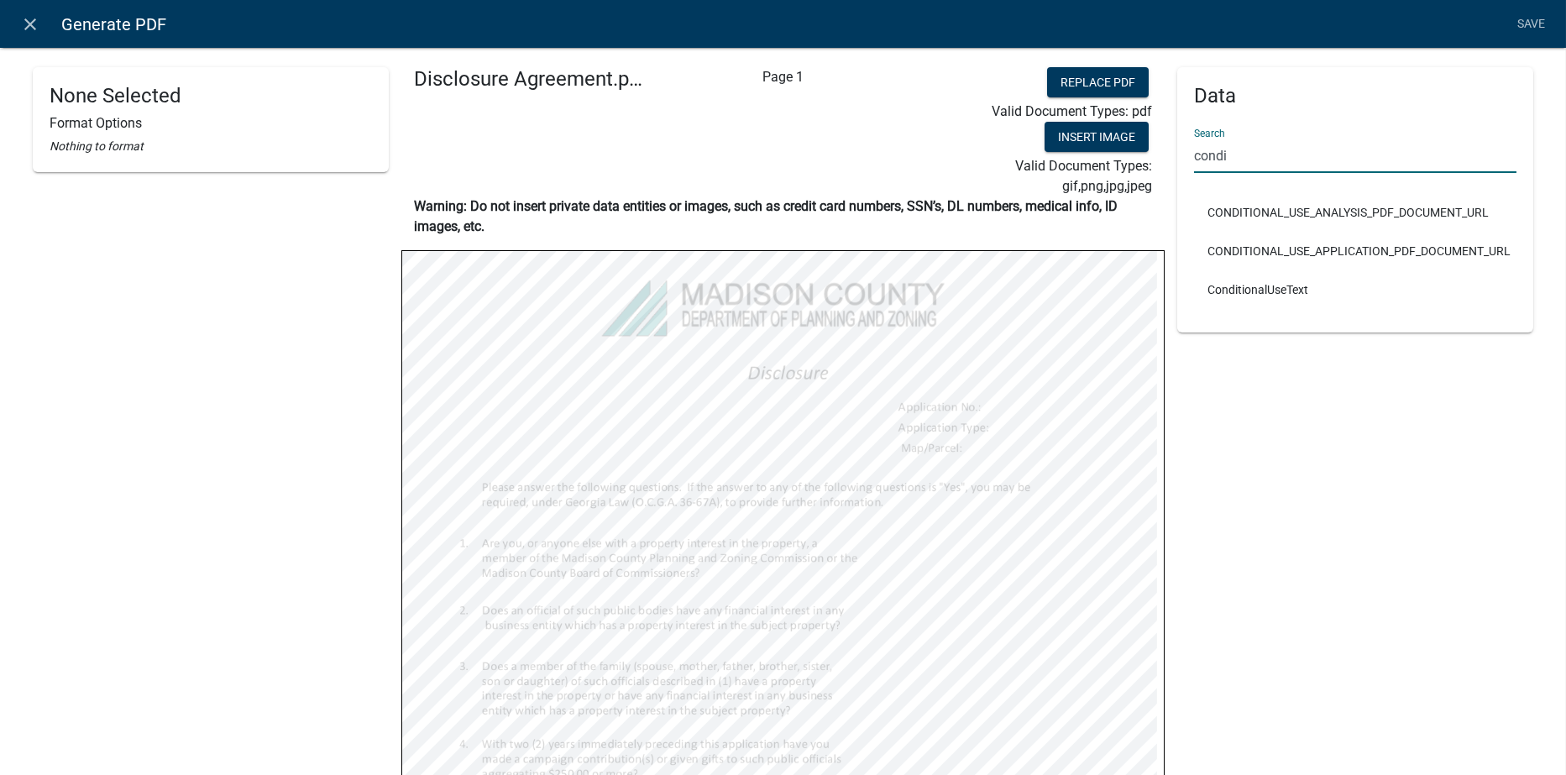
type input "condi"
click at [1381, 448] on div "Data Search condi CONDITIONAL_USE_ANALYSIS_PDF_DOCUMENT_URL CONDITIONAL_USE_APP…" at bounding box center [1355, 577] width 356 height 1020
drag, startPoint x: 1224, startPoint y: 148, endPoint x: 1182, endPoint y: 156, distance: 42.8
click at [1182, 156] on div "Data Search condi CONDITIONAL_USE_ANALYSIS_PDF_DOCUMENT_URL CONDITIONAL_USE_APP…" at bounding box center [1355, 199] width 356 height 265
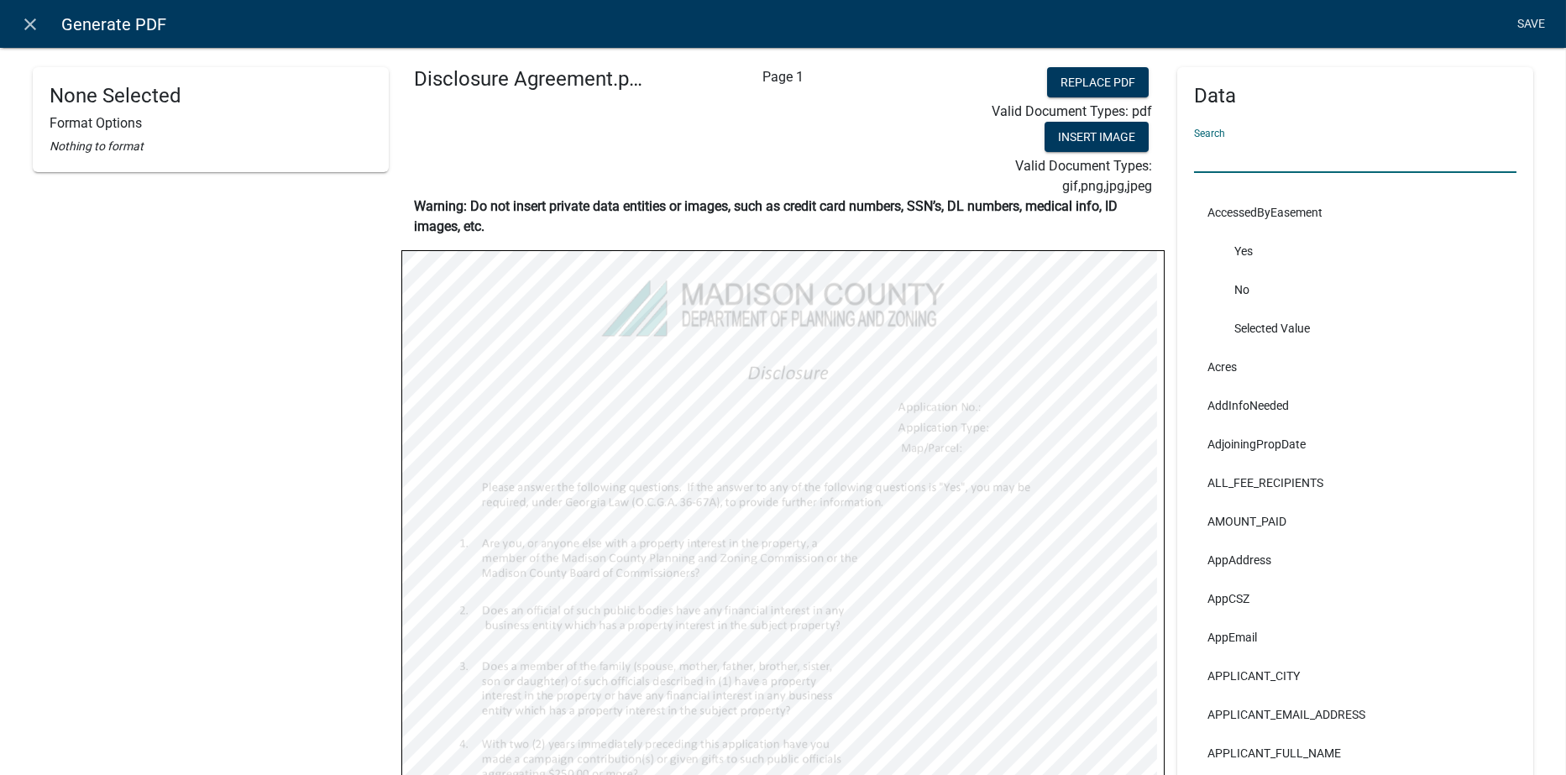
click at [1534, 23] on link "Save" at bounding box center [1532, 24] width 42 height 32
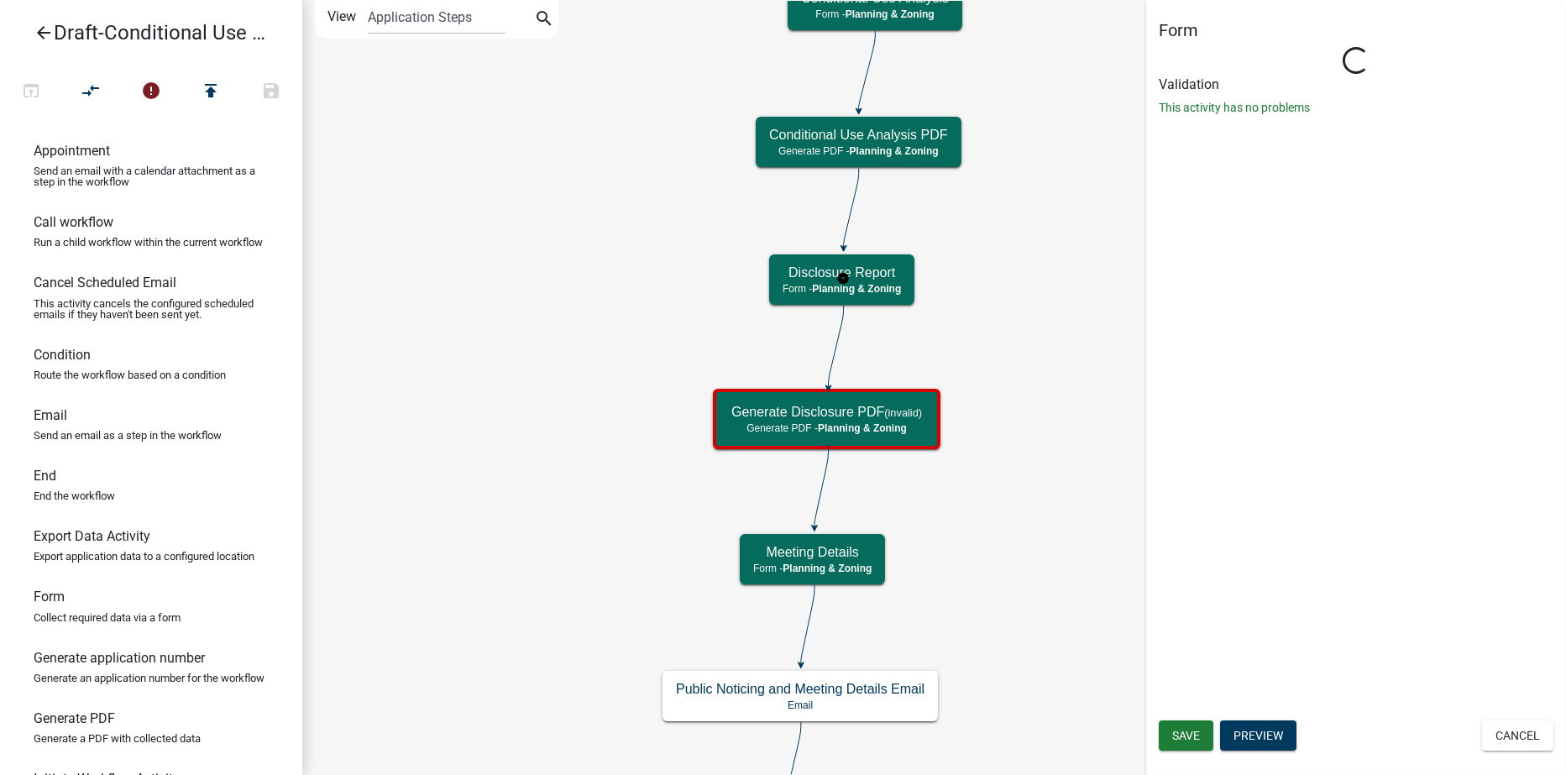
select select "21E23B7C-0AE9-4CE5-BF16-76C7A100C343"
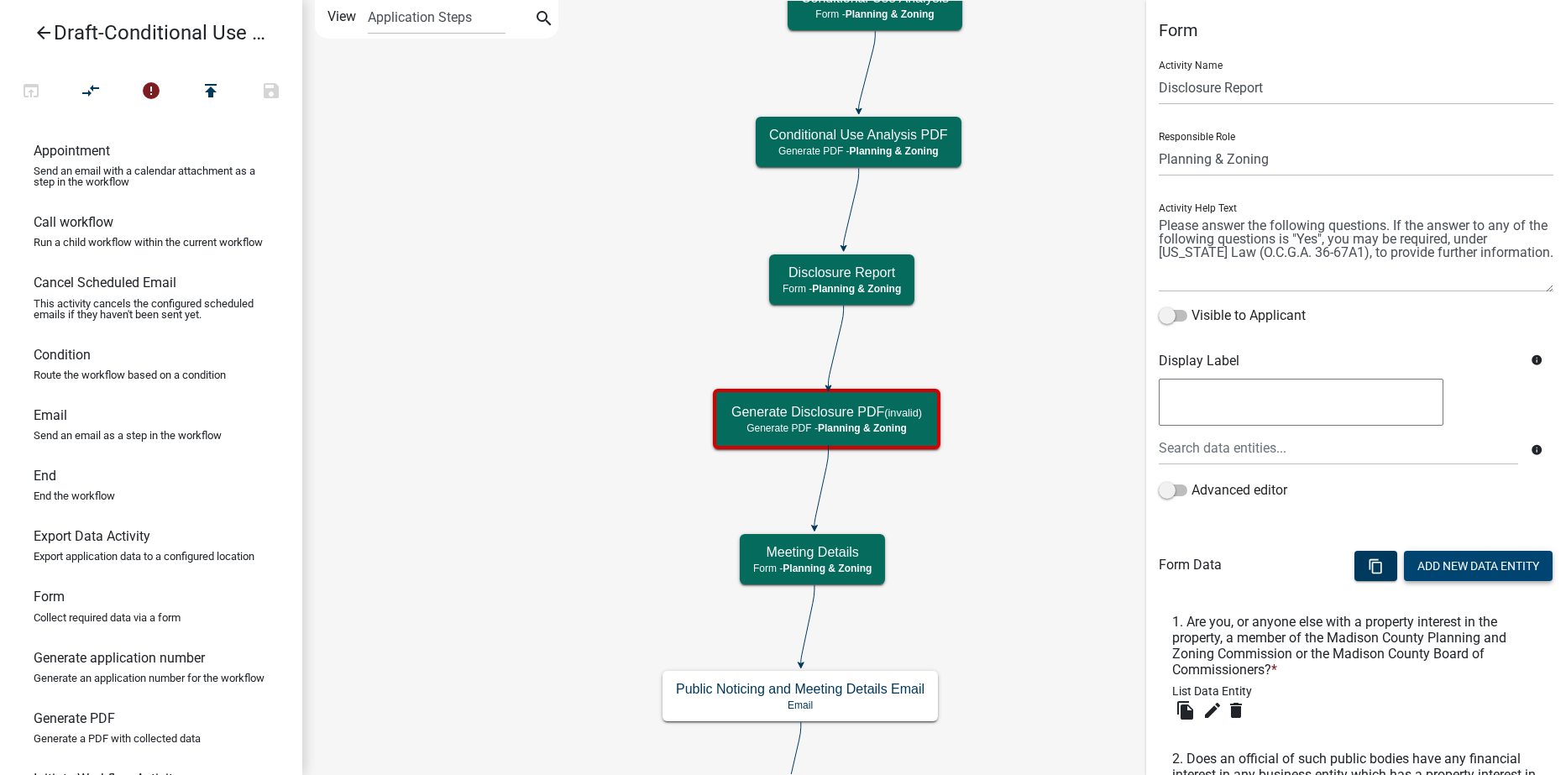
click at [1413, 567] on button "Add New Data Entity" at bounding box center [1478, 566] width 149 height 30
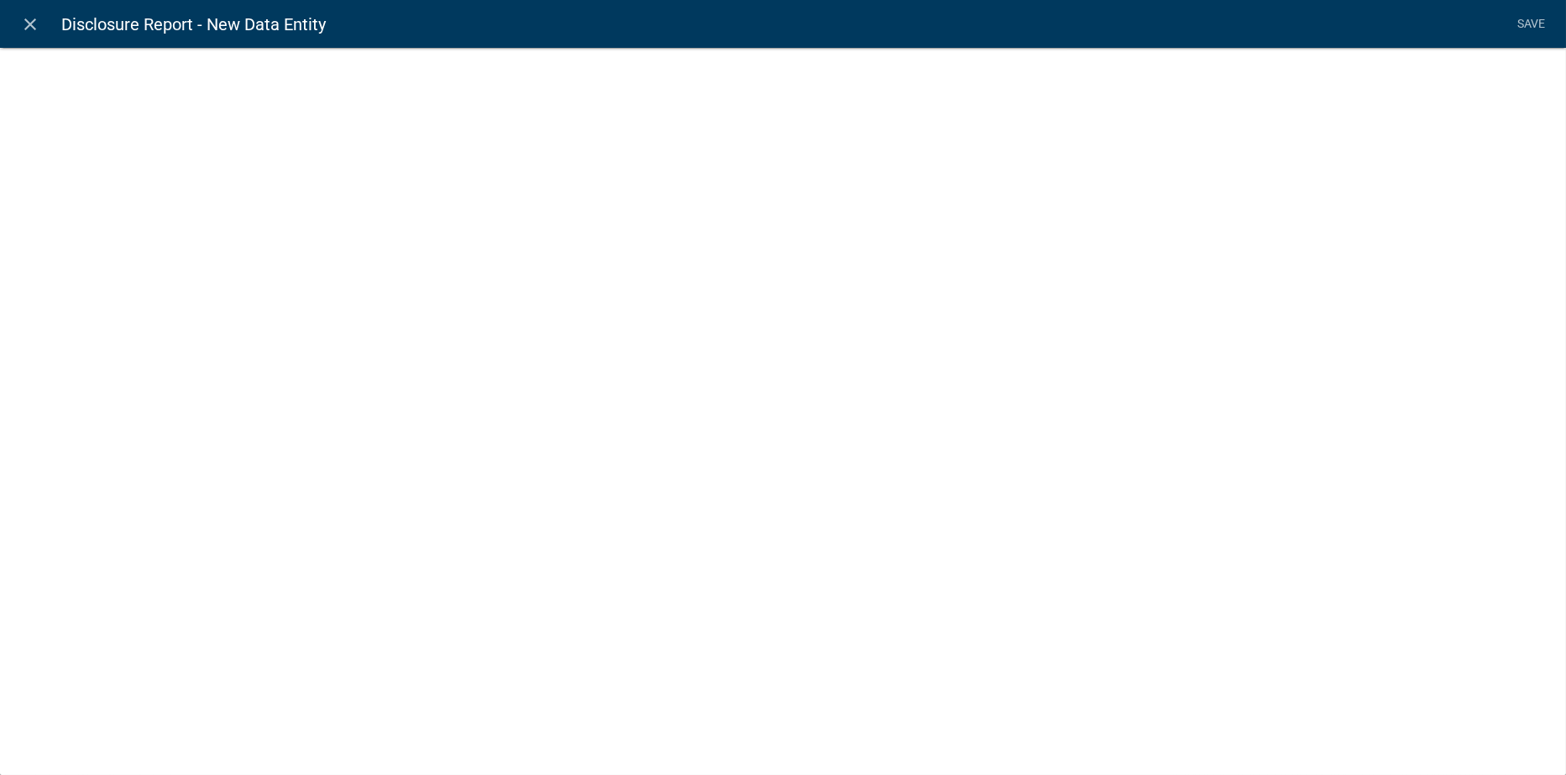
select select
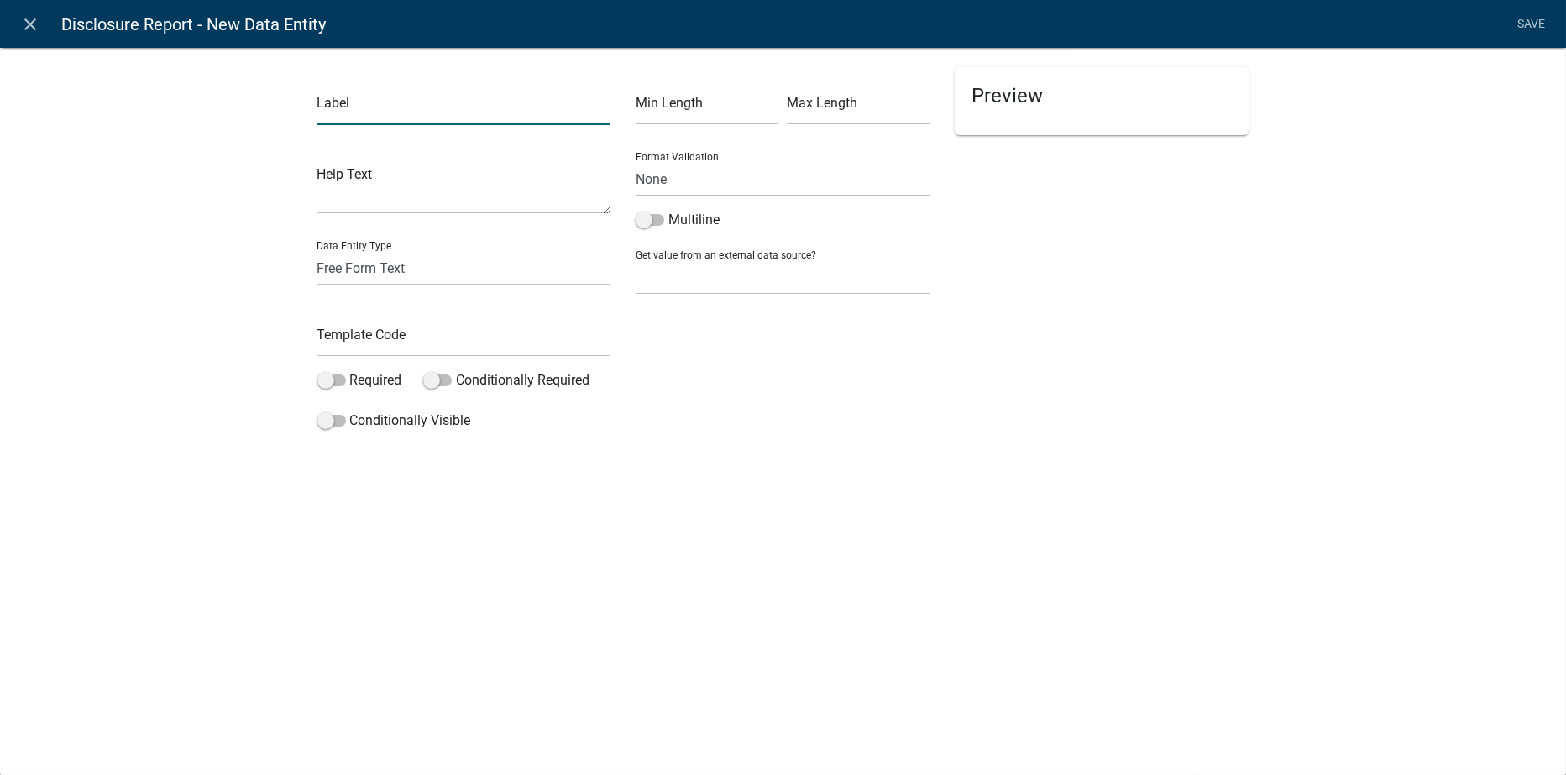
click at [364, 113] on input "text" at bounding box center [464, 108] width 294 height 34
type input "Conditional Use"
click at [330, 265] on select "Free Form Text Document Display Entity Value Fee Numeric Data Date Map Sketch D…" at bounding box center [464, 268] width 294 height 34
select select "list-data"
click at [317, 251] on select "Free Form Text Document Display Entity Value Fee Numeric Data Date Map Sketch D…" at bounding box center [464, 268] width 294 height 34
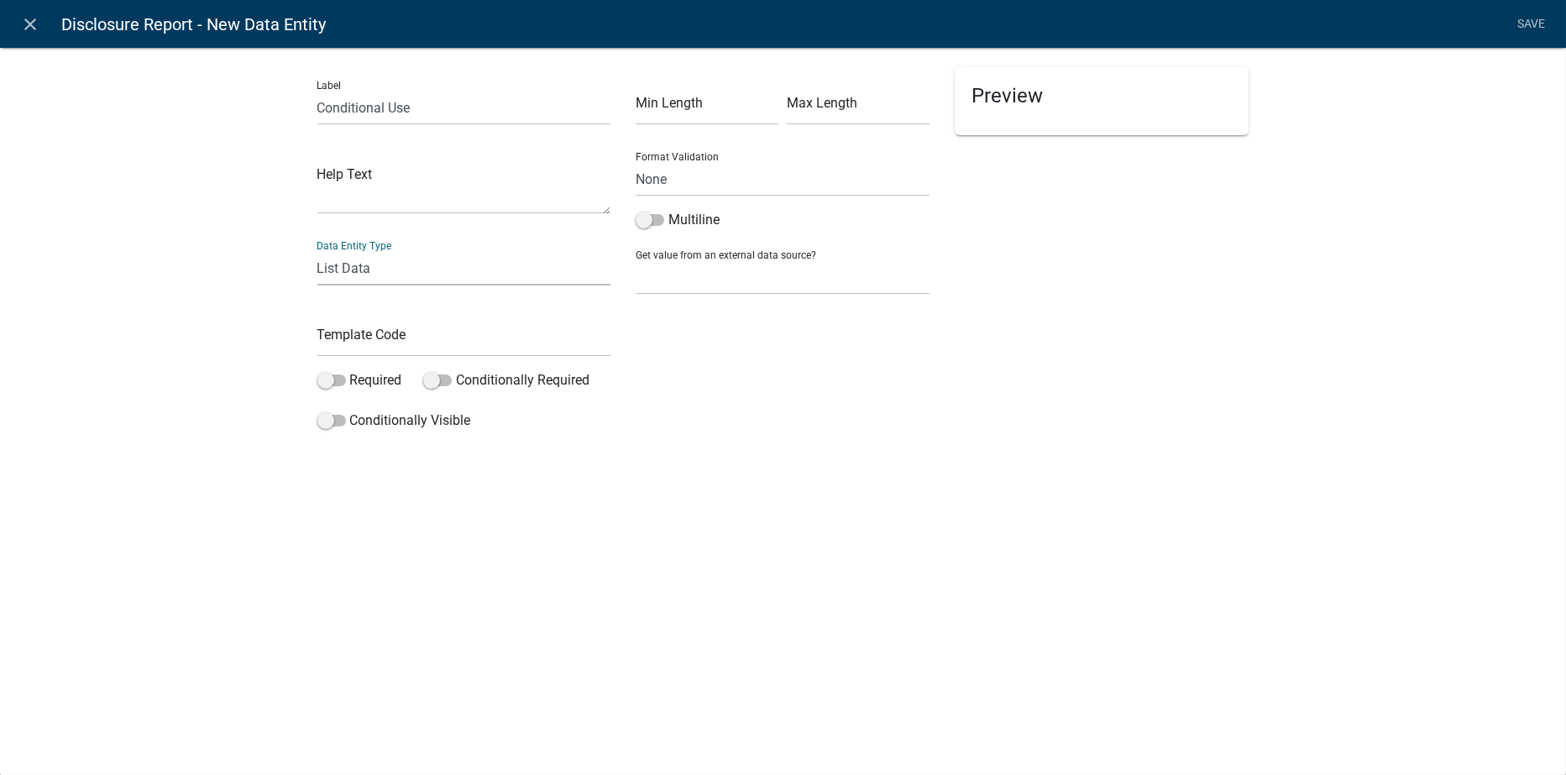
select select "list-data"
select select
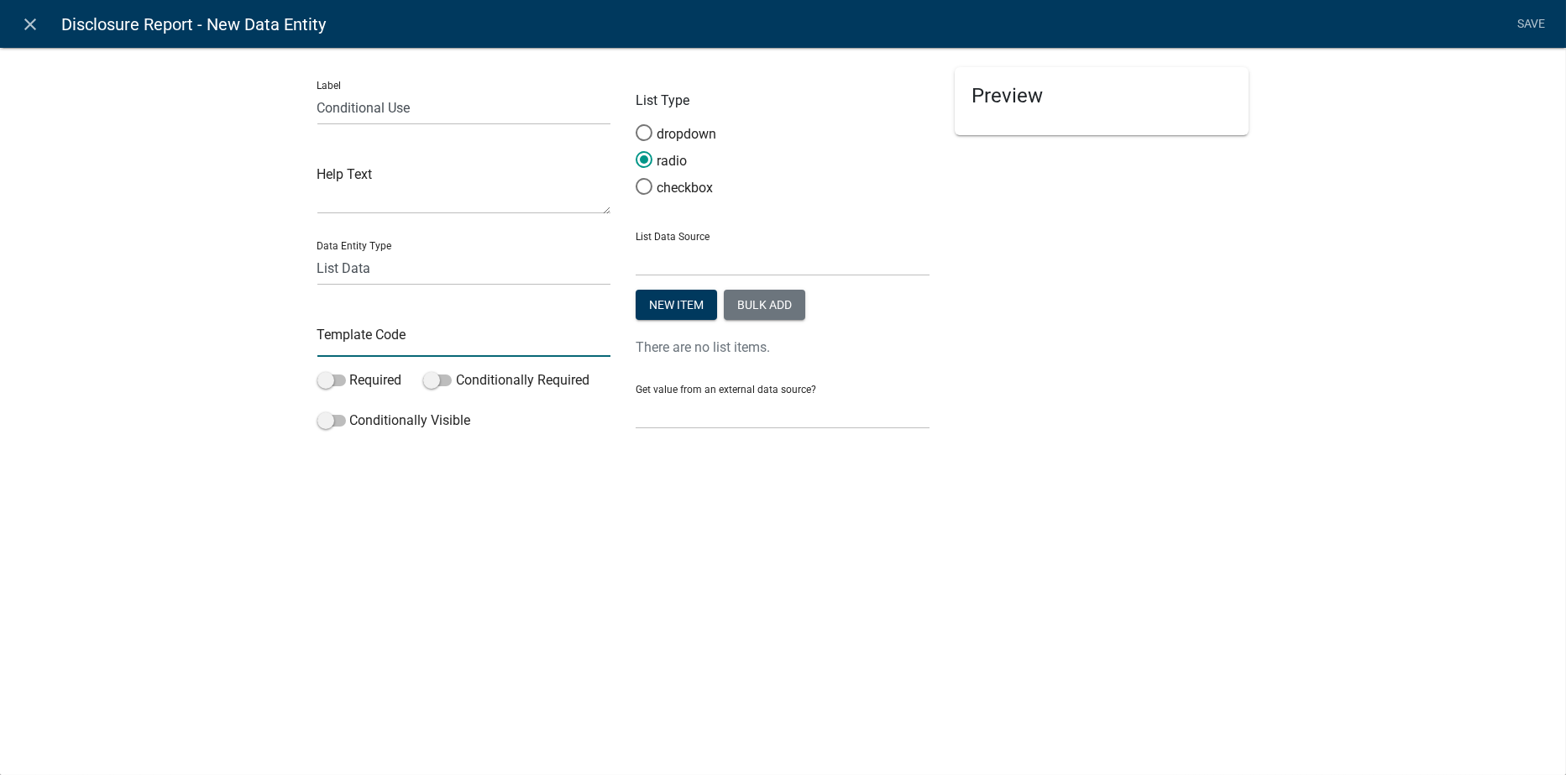
click at [349, 341] on input "text" at bounding box center [464, 339] width 294 height 34
type input "ConditionalUseDisclosure"
click at [691, 297] on button "New item" at bounding box center [676, 305] width 81 height 30
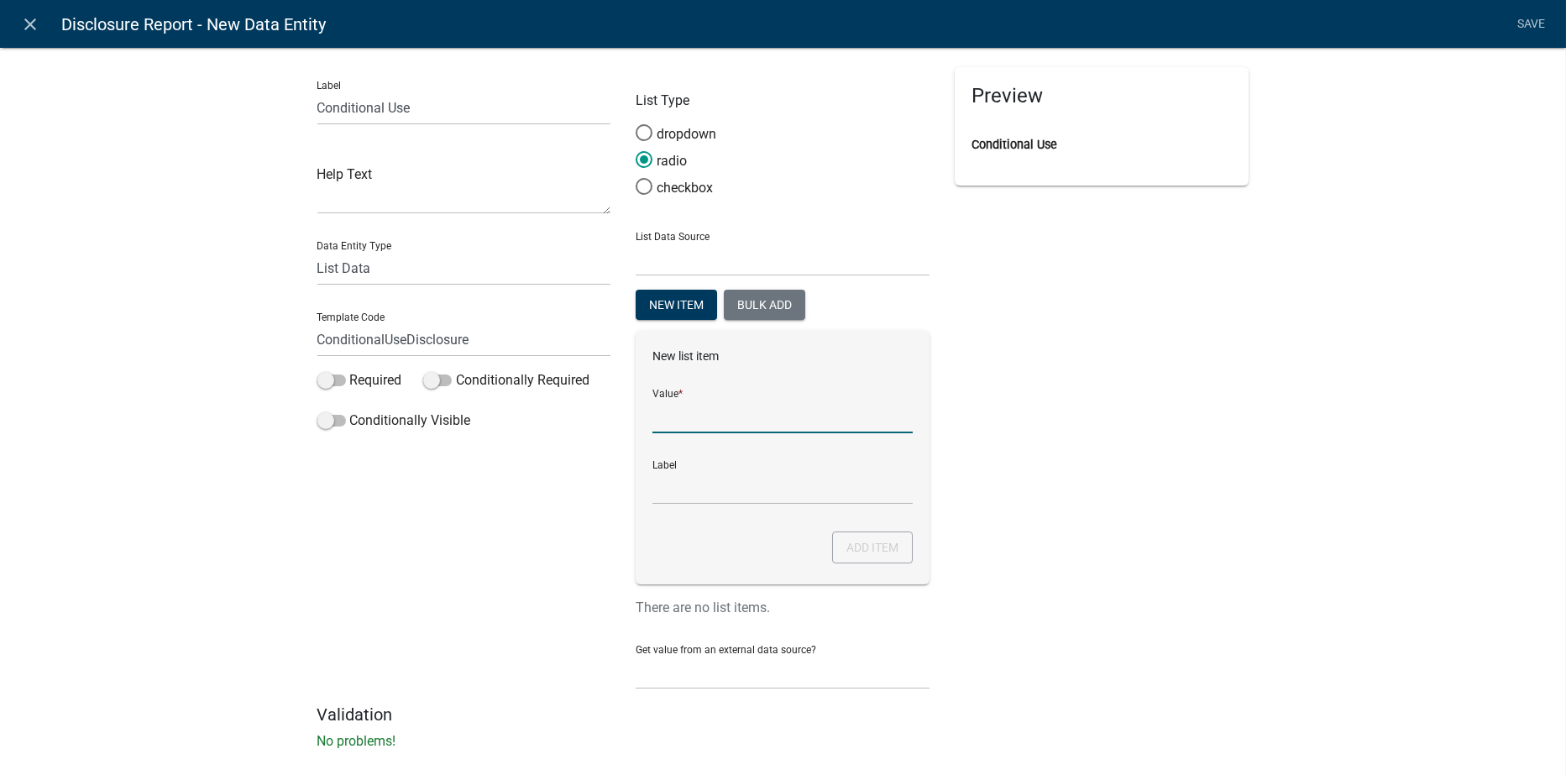
click at [685, 416] on input "List Data Source" at bounding box center [783, 416] width 260 height 34
type input "Conditional Use"
click button "Add item" at bounding box center [872, 548] width 81 height 32
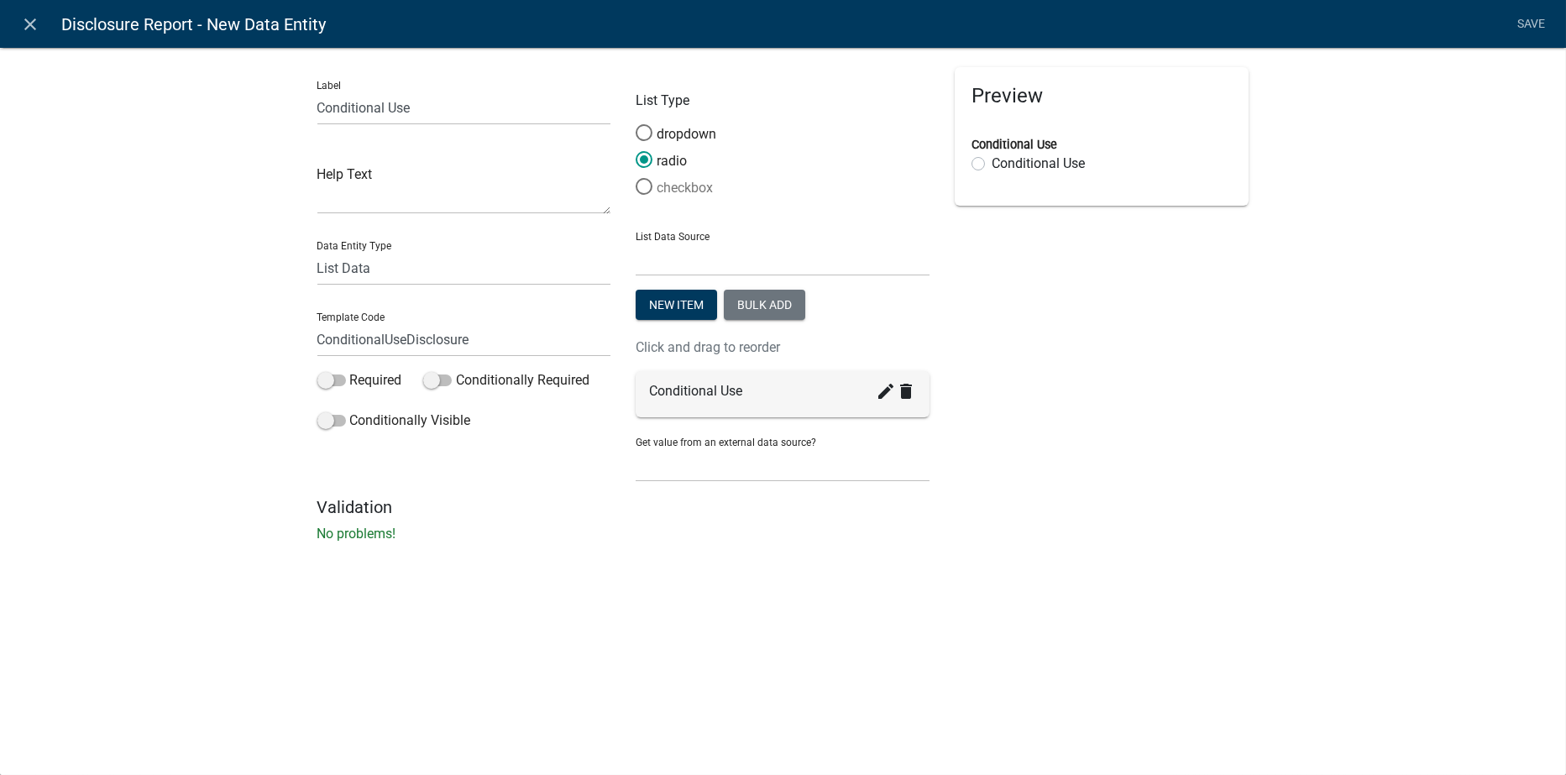
click at [647, 181] on span at bounding box center [644, 187] width 35 height 36
click at [636, 178] on input "checkbox" at bounding box center [636, 178] width 0 height 0
click at [646, 161] on span at bounding box center [644, 160] width 35 height 36
click at [636, 151] on input "radio" at bounding box center [636, 151] width 0 height 0
click at [333, 378] on span at bounding box center [331, 381] width 29 height 12
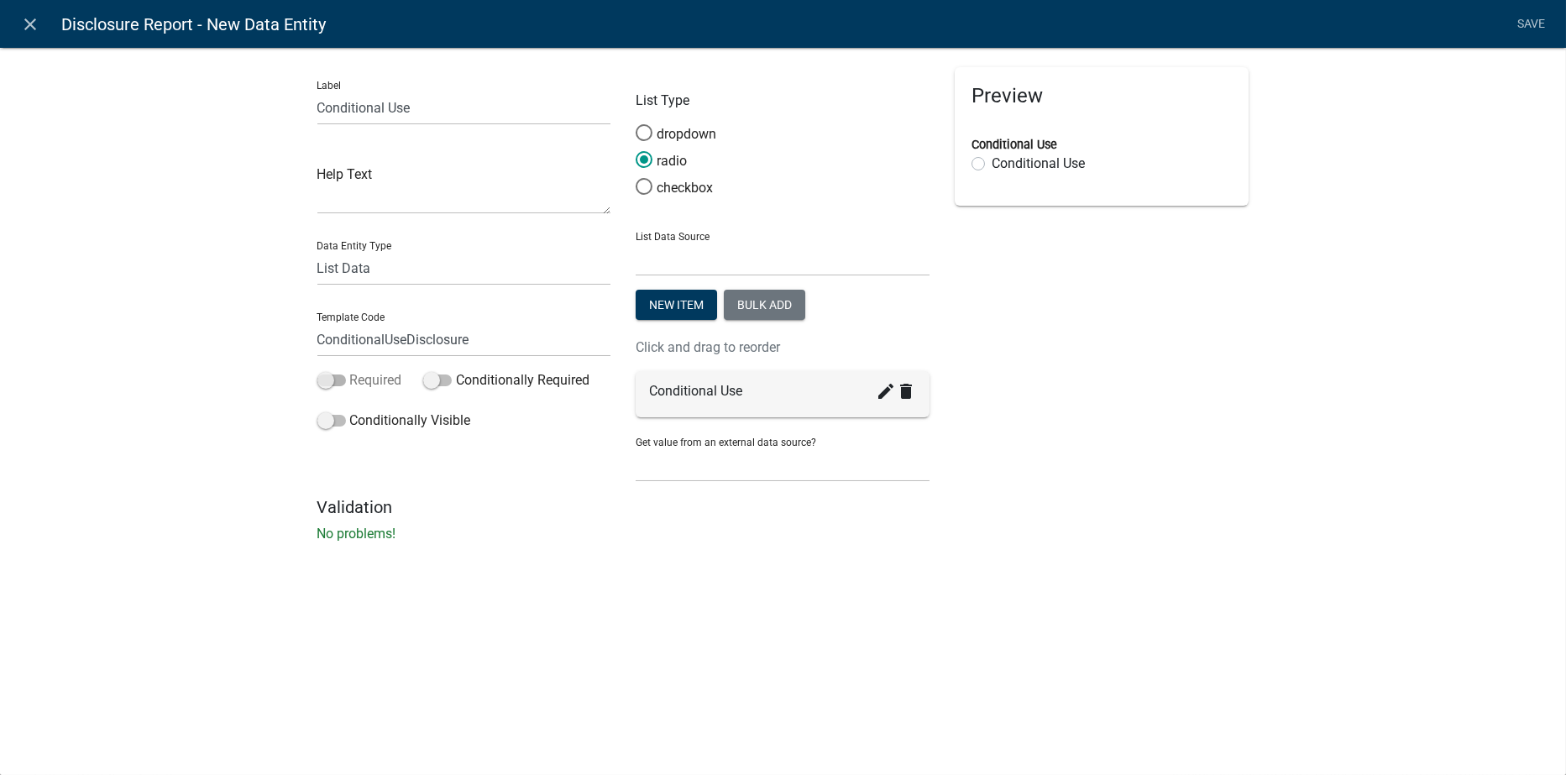
click at [350, 370] on input "Required" at bounding box center [350, 370] width 0 height 0
click at [1529, 18] on link "Save" at bounding box center [1532, 24] width 42 height 32
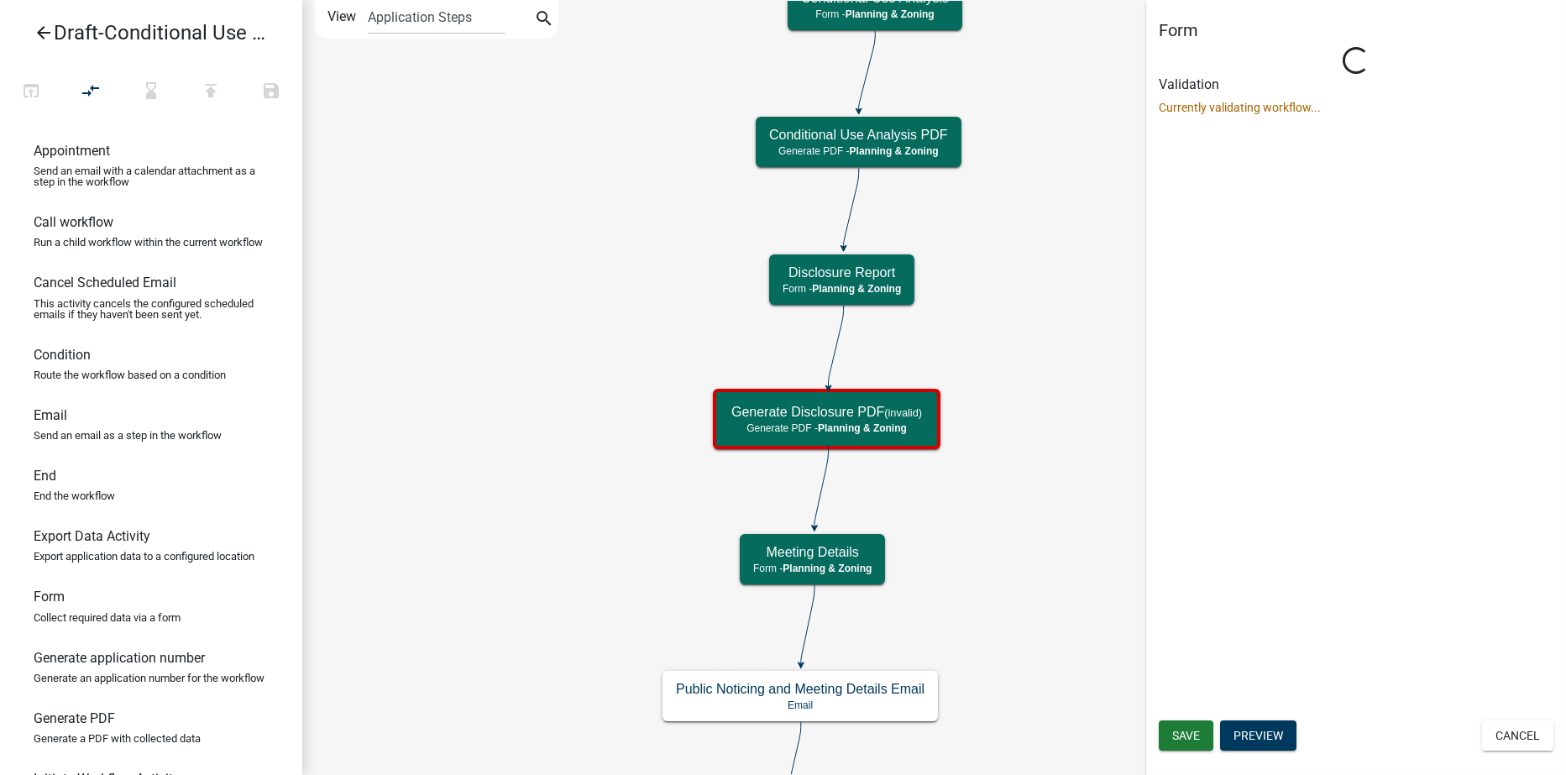
select select "21E23B7C-0AE9-4CE5-BF16-76C7A100C343"
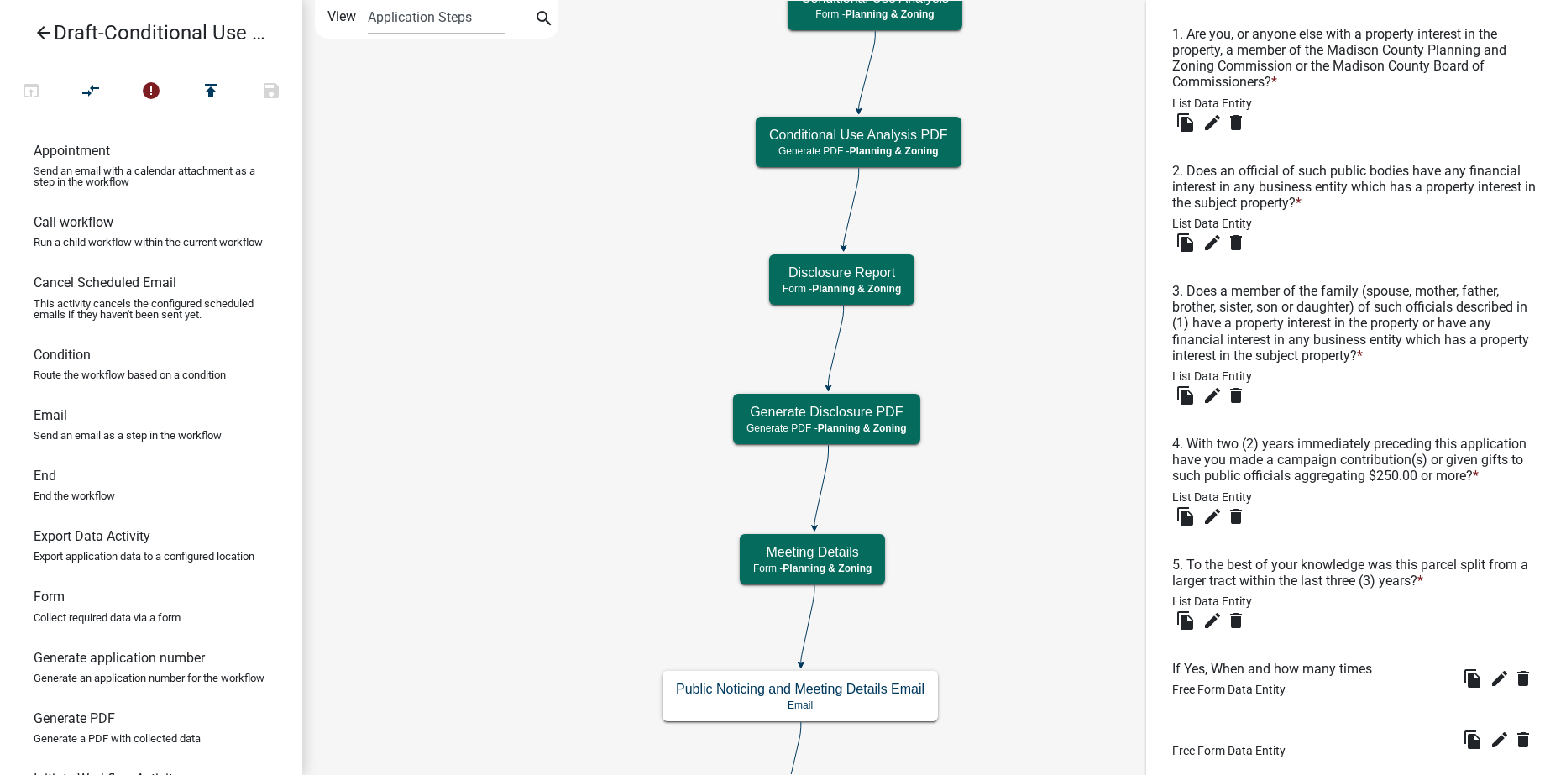
scroll to position [1016, 0]
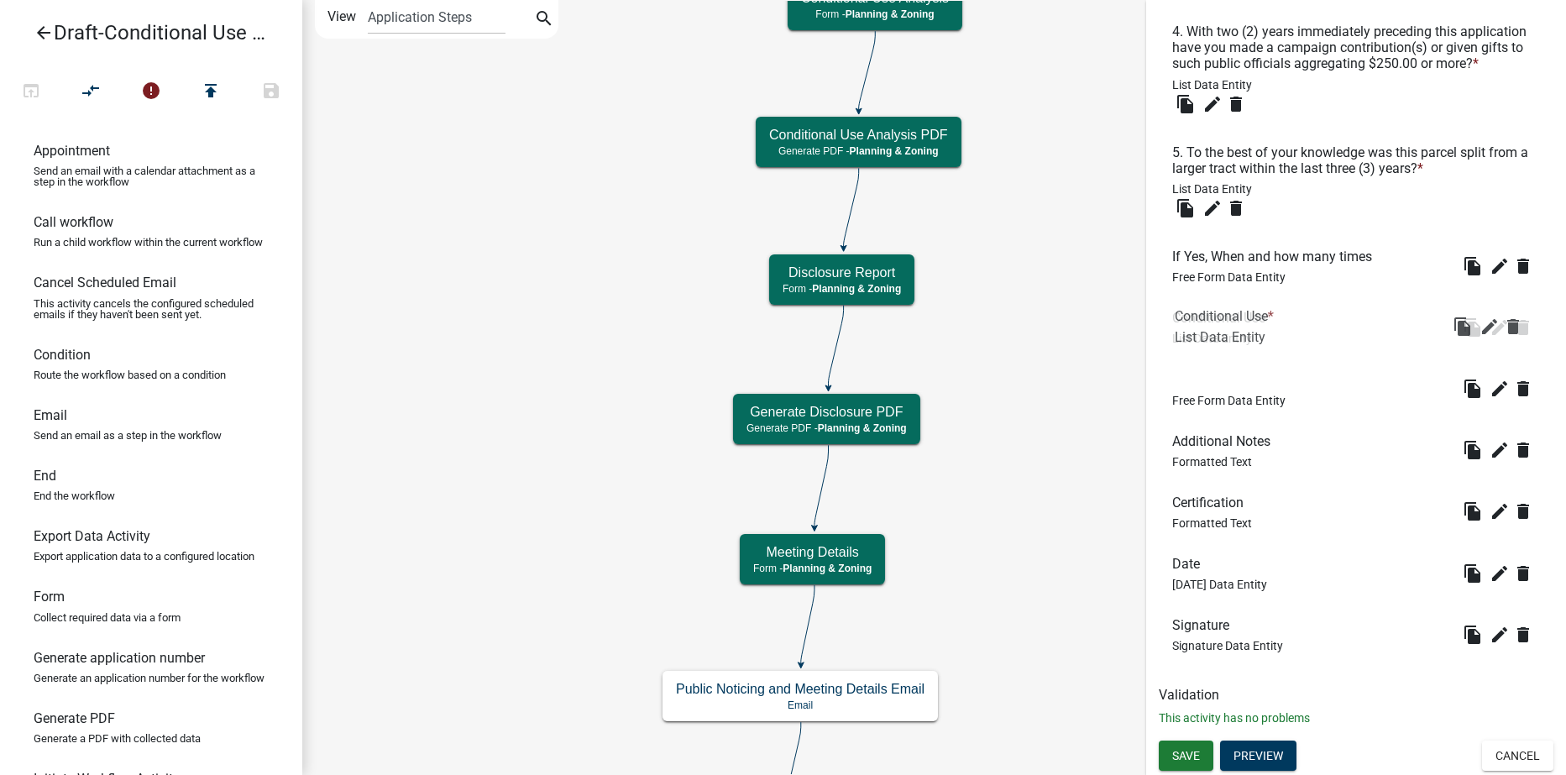
drag, startPoint x: 1206, startPoint y: 390, endPoint x: 1213, endPoint y: 327, distance: 63.3
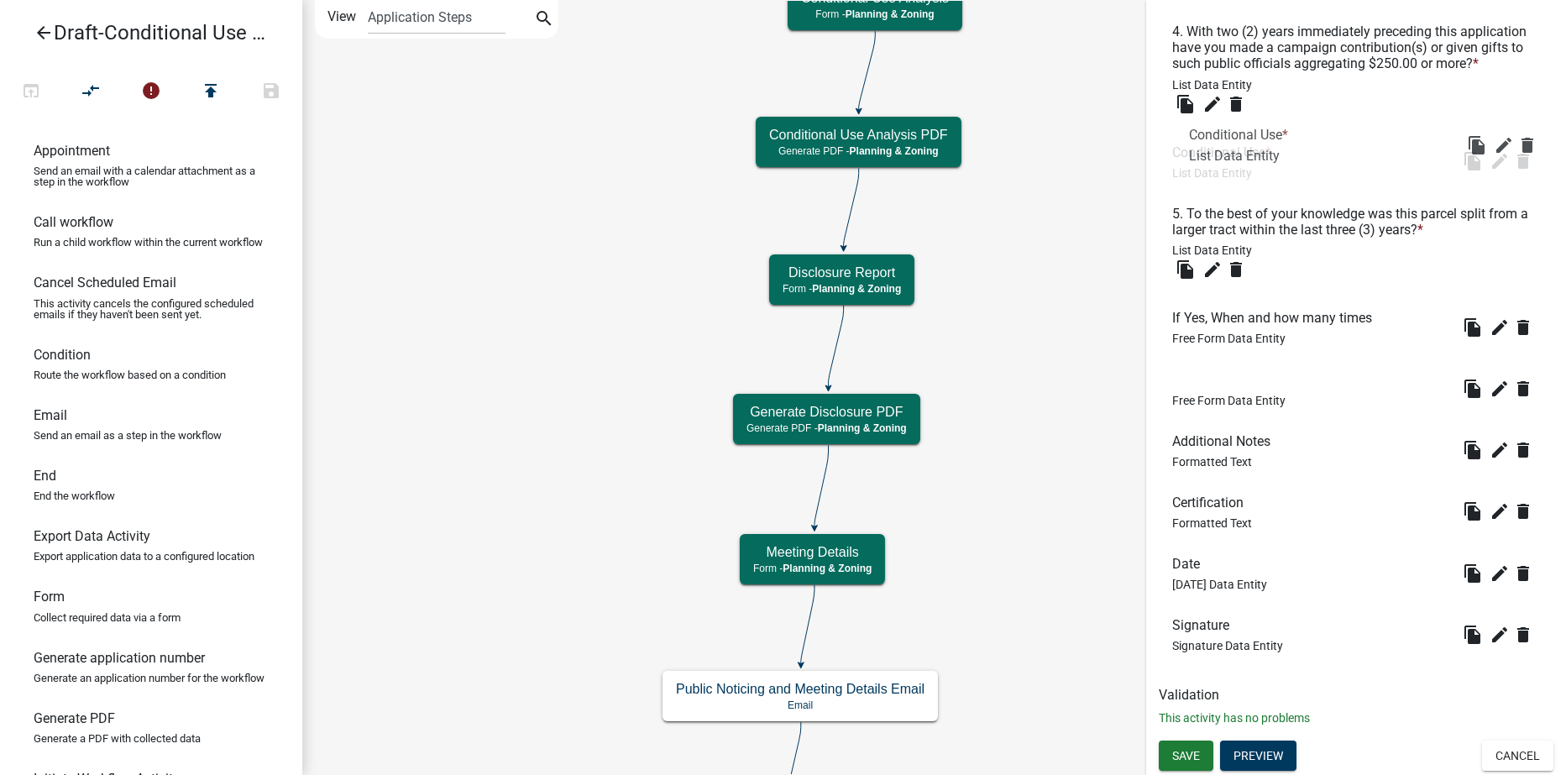
scroll to position [847, 0]
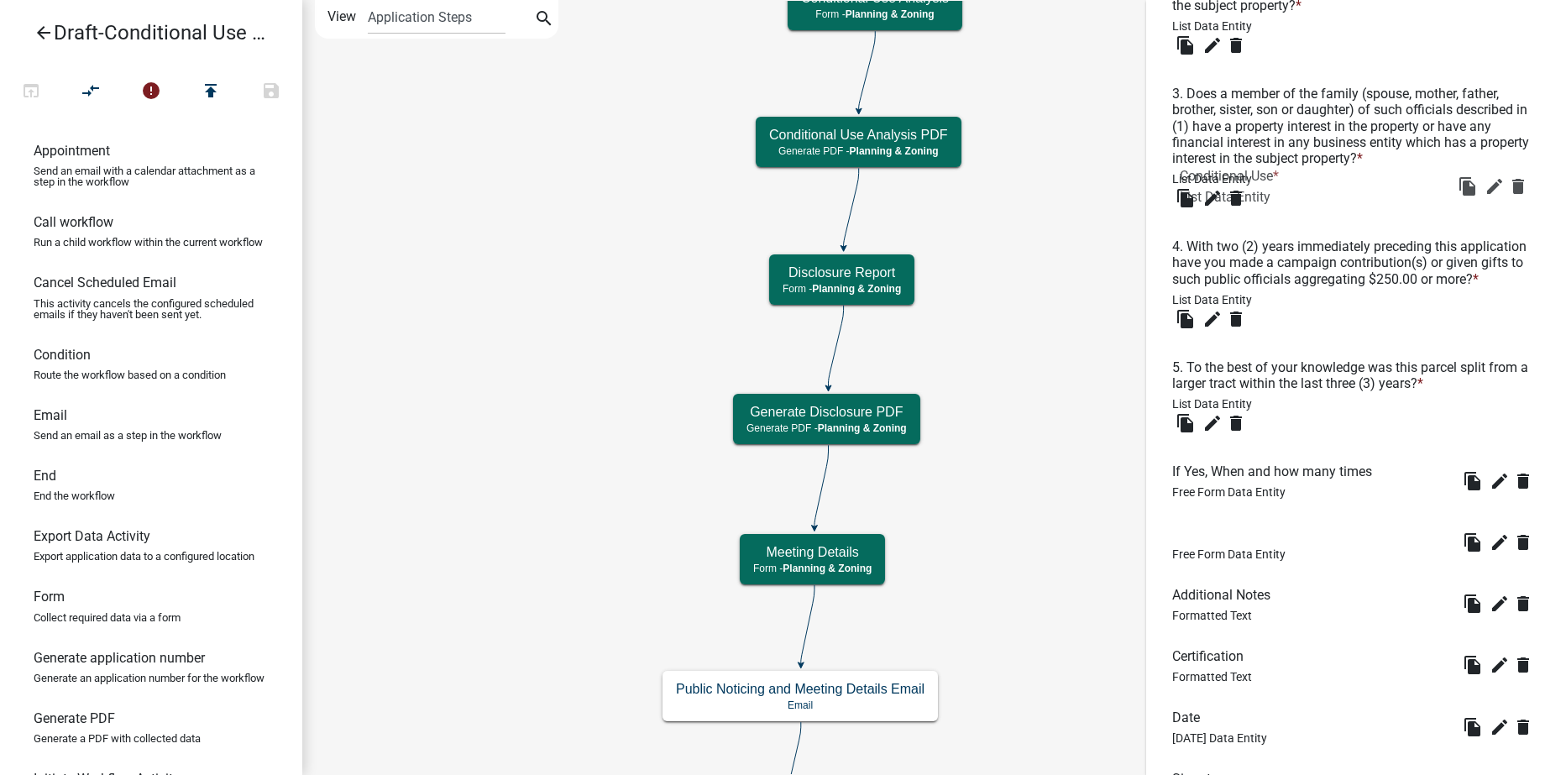
drag, startPoint x: 1203, startPoint y: 333, endPoint x: 1211, endPoint y: 191, distance: 142.1
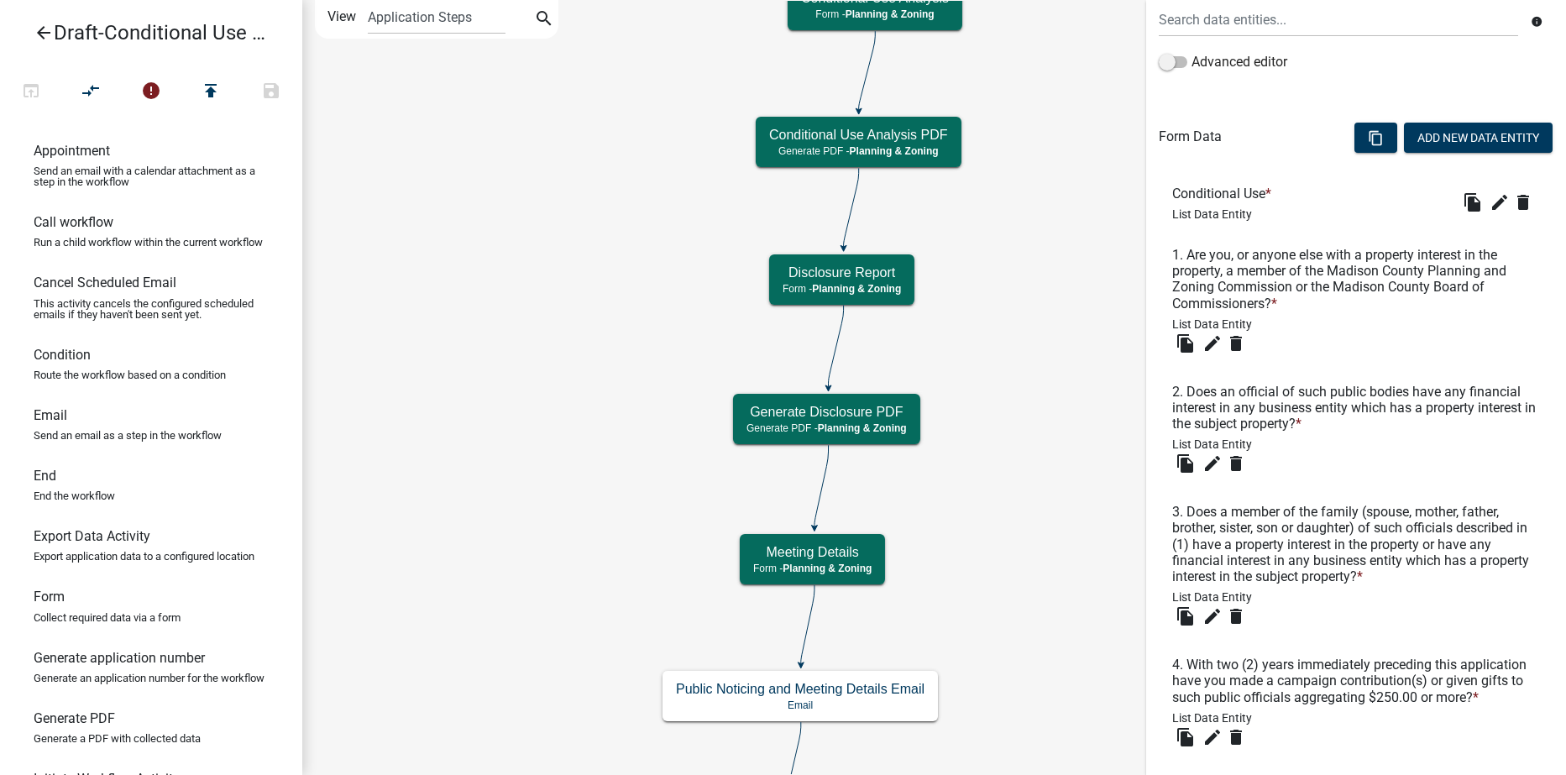
scroll to position [1016, 0]
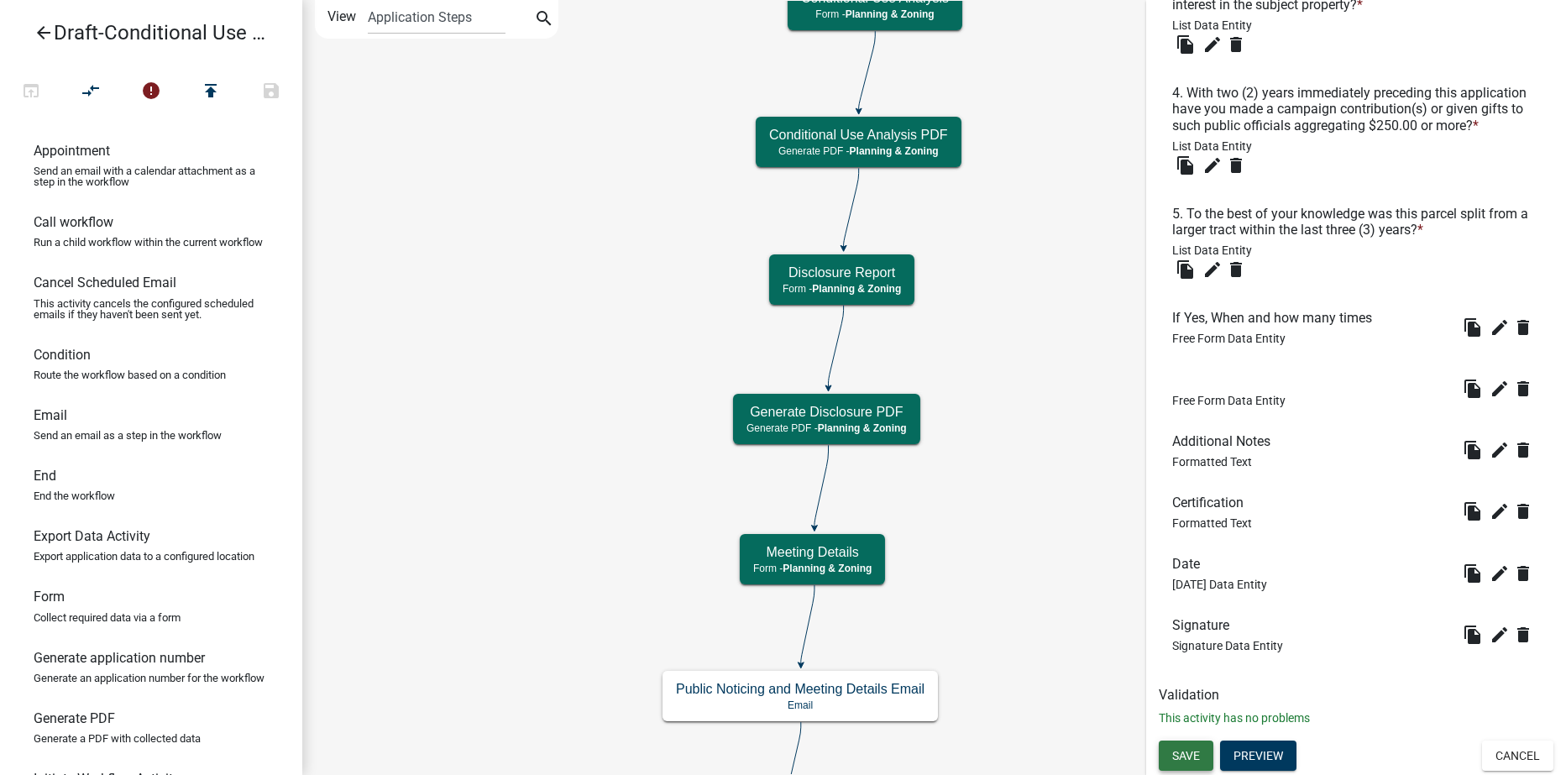
click at [1186, 758] on span "Save" at bounding box center [1186, 755] width 28 height 13
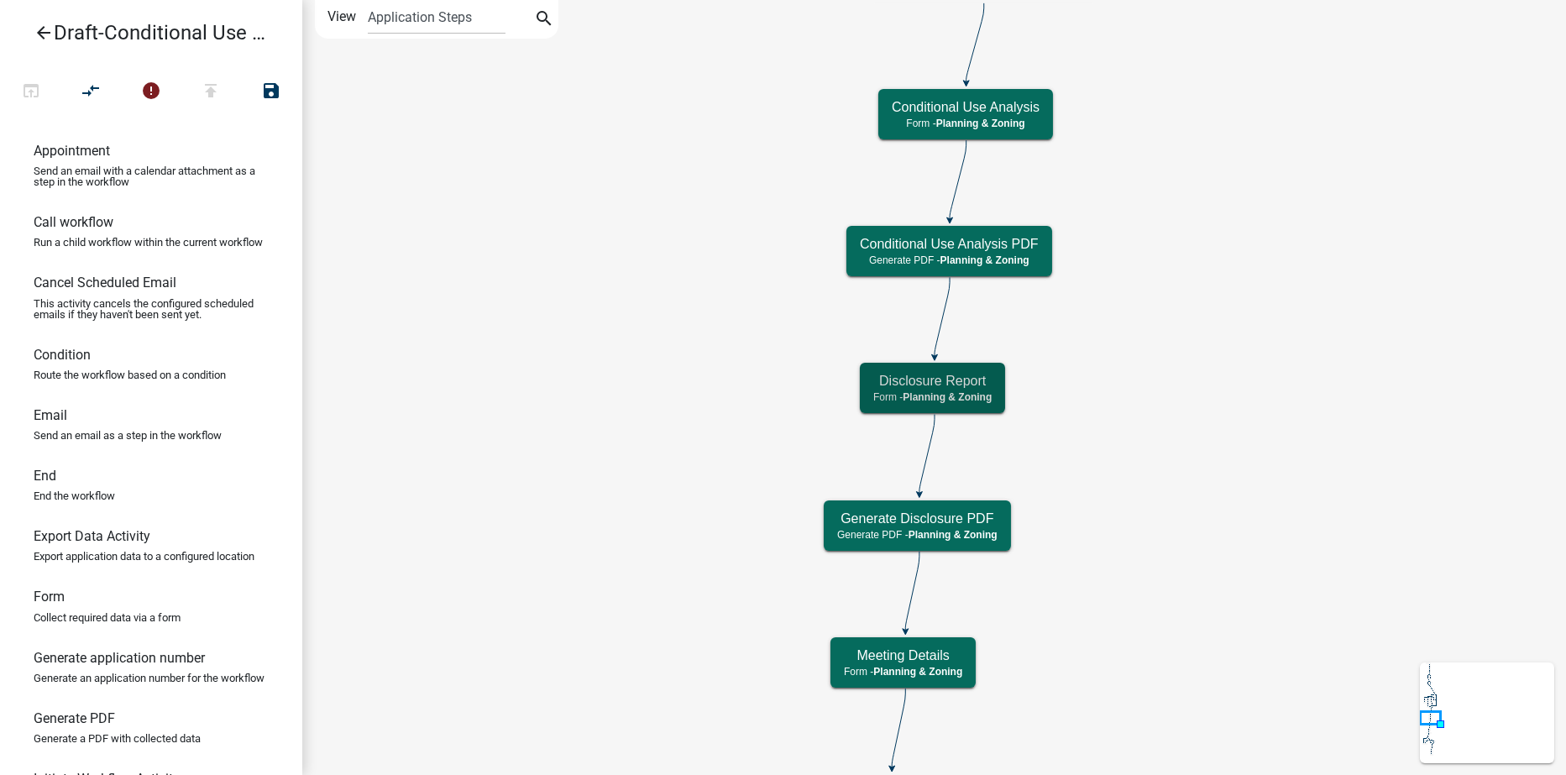
scroll to position [0, 0]
click at [962, 538] on span "Planning & Zoning" at bounding box center [953, 535] width 89 height 12
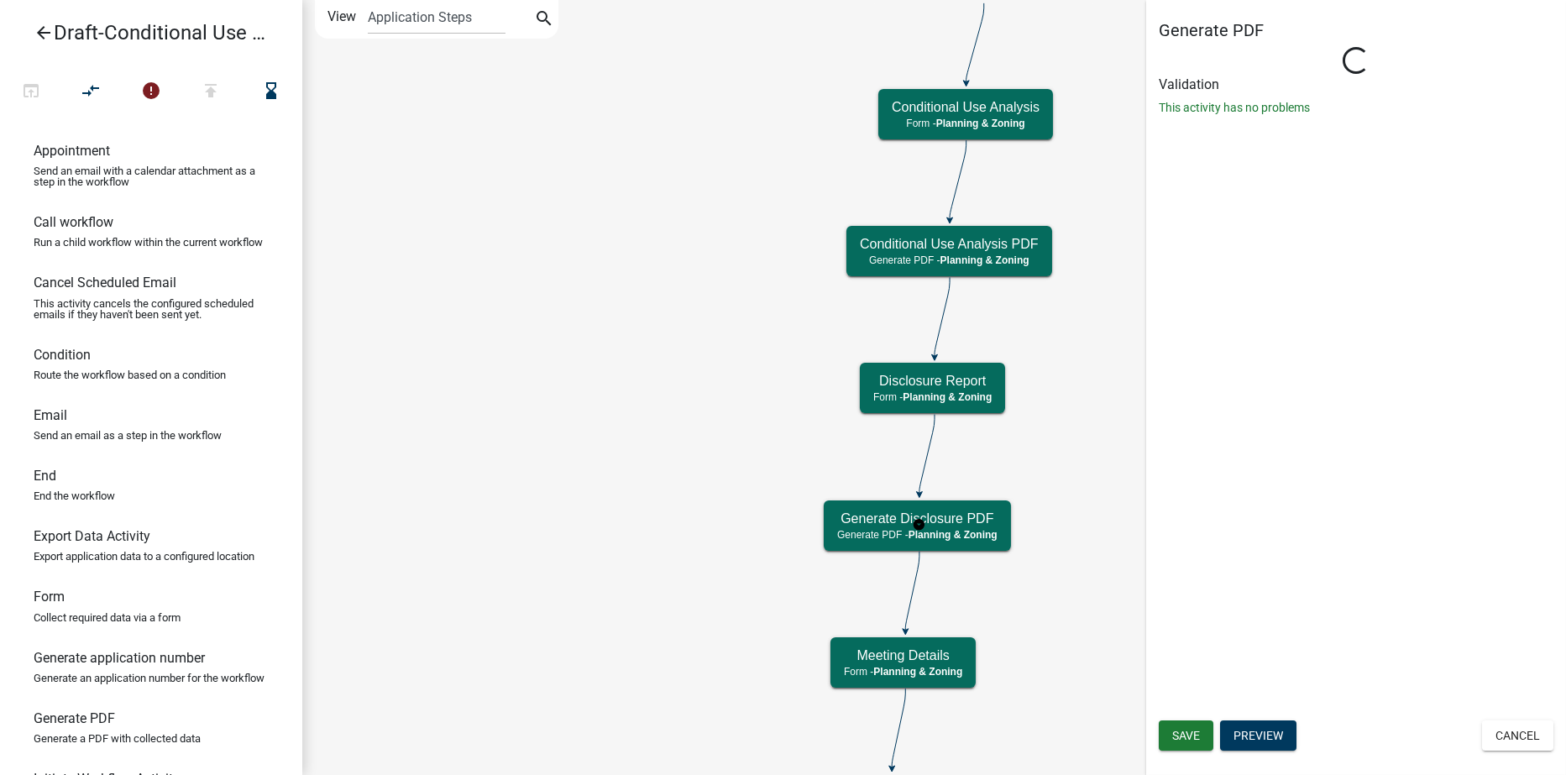
select select "21E23B7C-0AE9-4CE5-BF16-76C7A100C343"
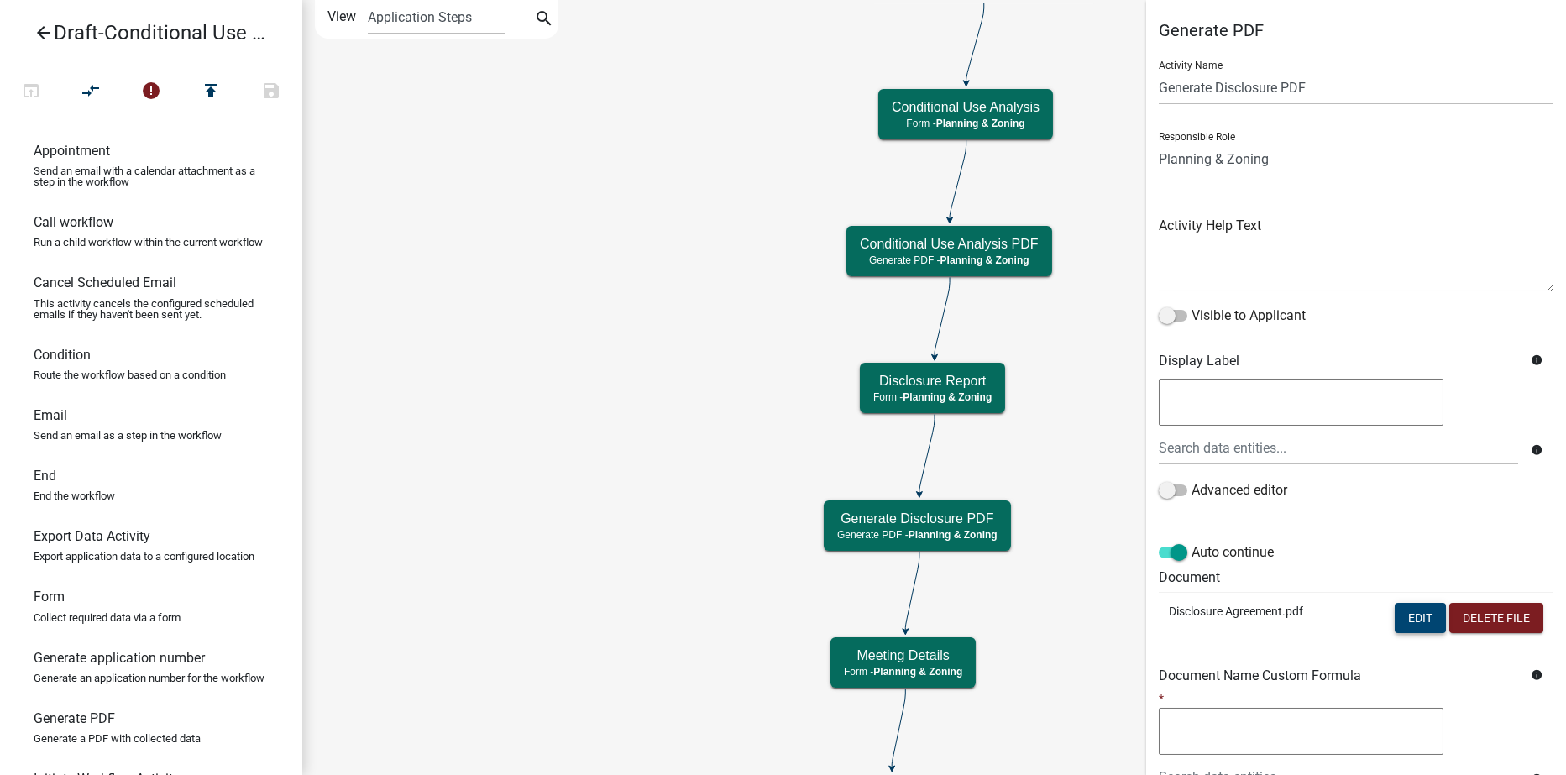
click at [1397, 619] on button "Edit" at bounding box center [1420, 618] width 51 height 30
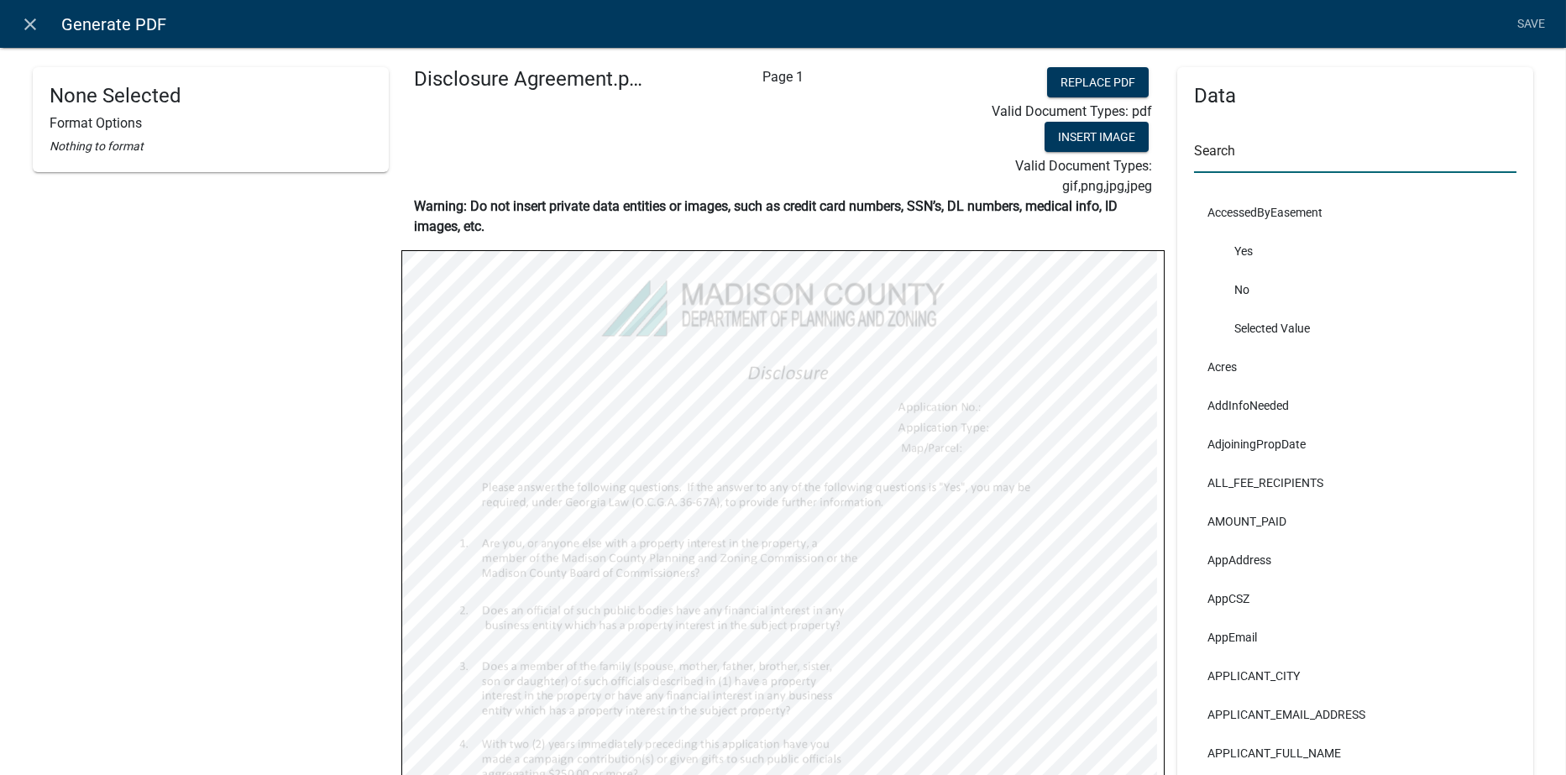
click at [1223, 156] on input "text" at bounding box center [1355, 156] width 322 height 34
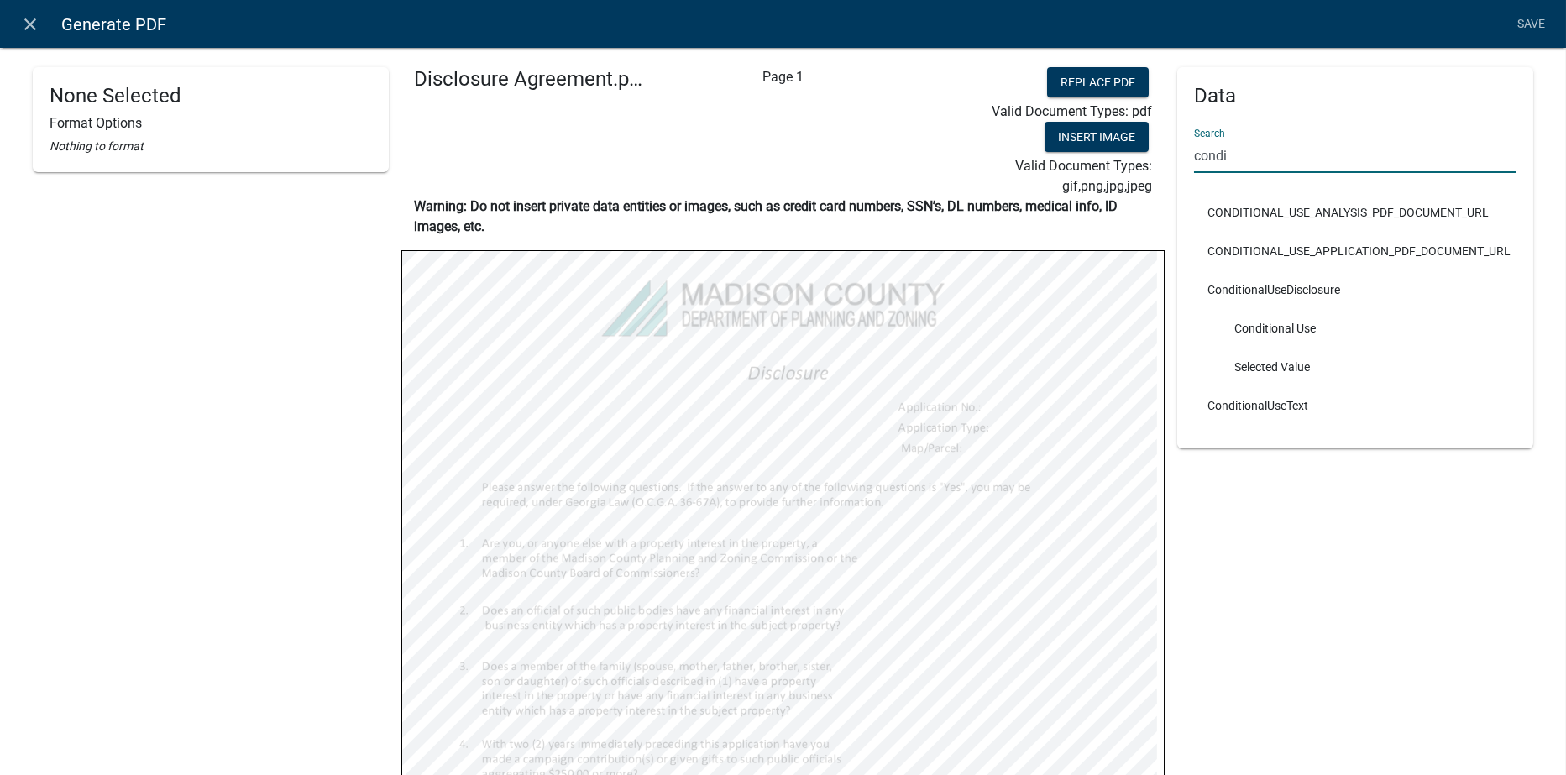
type input "condi"
select select
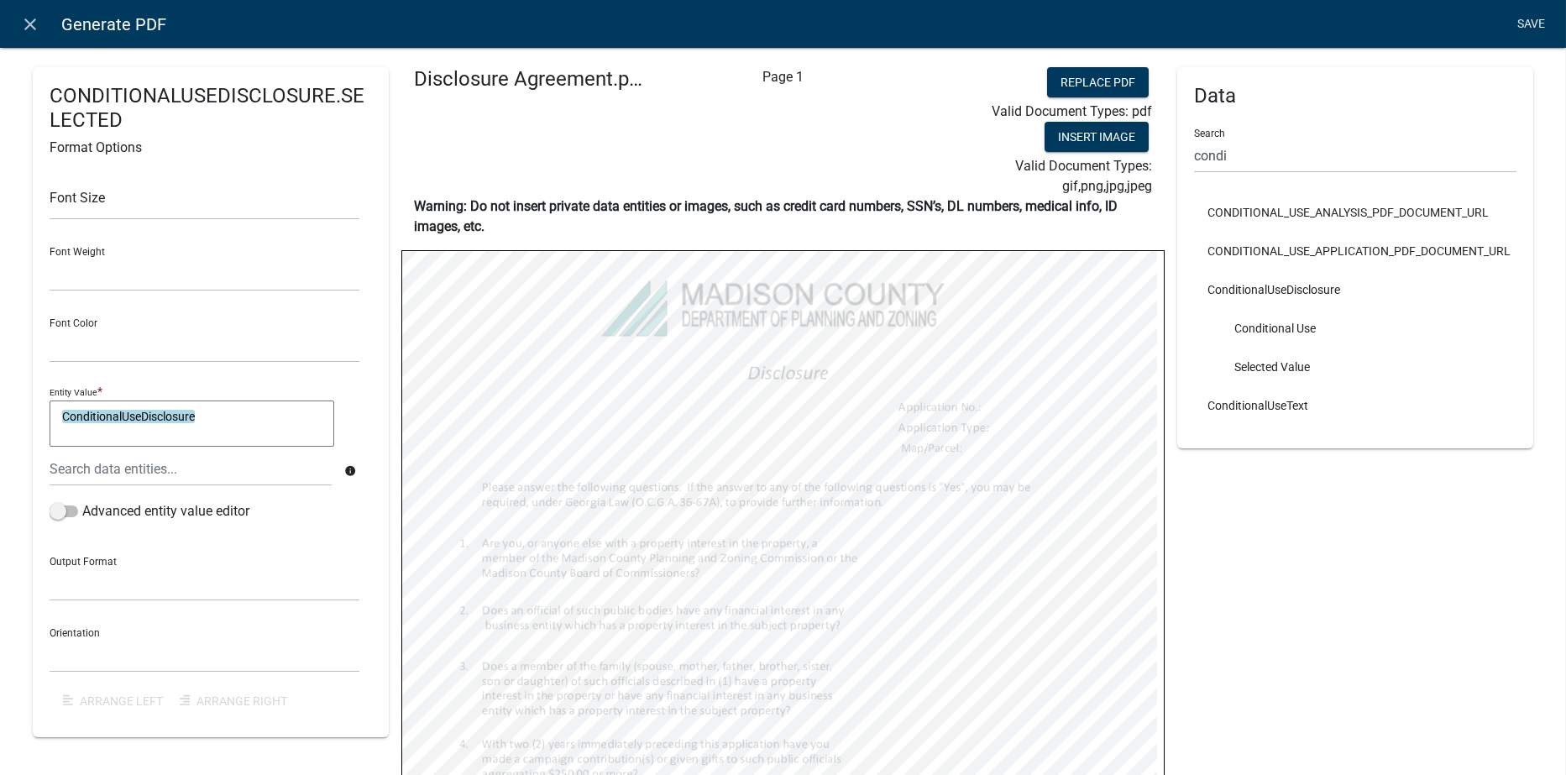
click at [1529, 21] on link "Save" at bounding box center [1532, 24] width 42 height 32
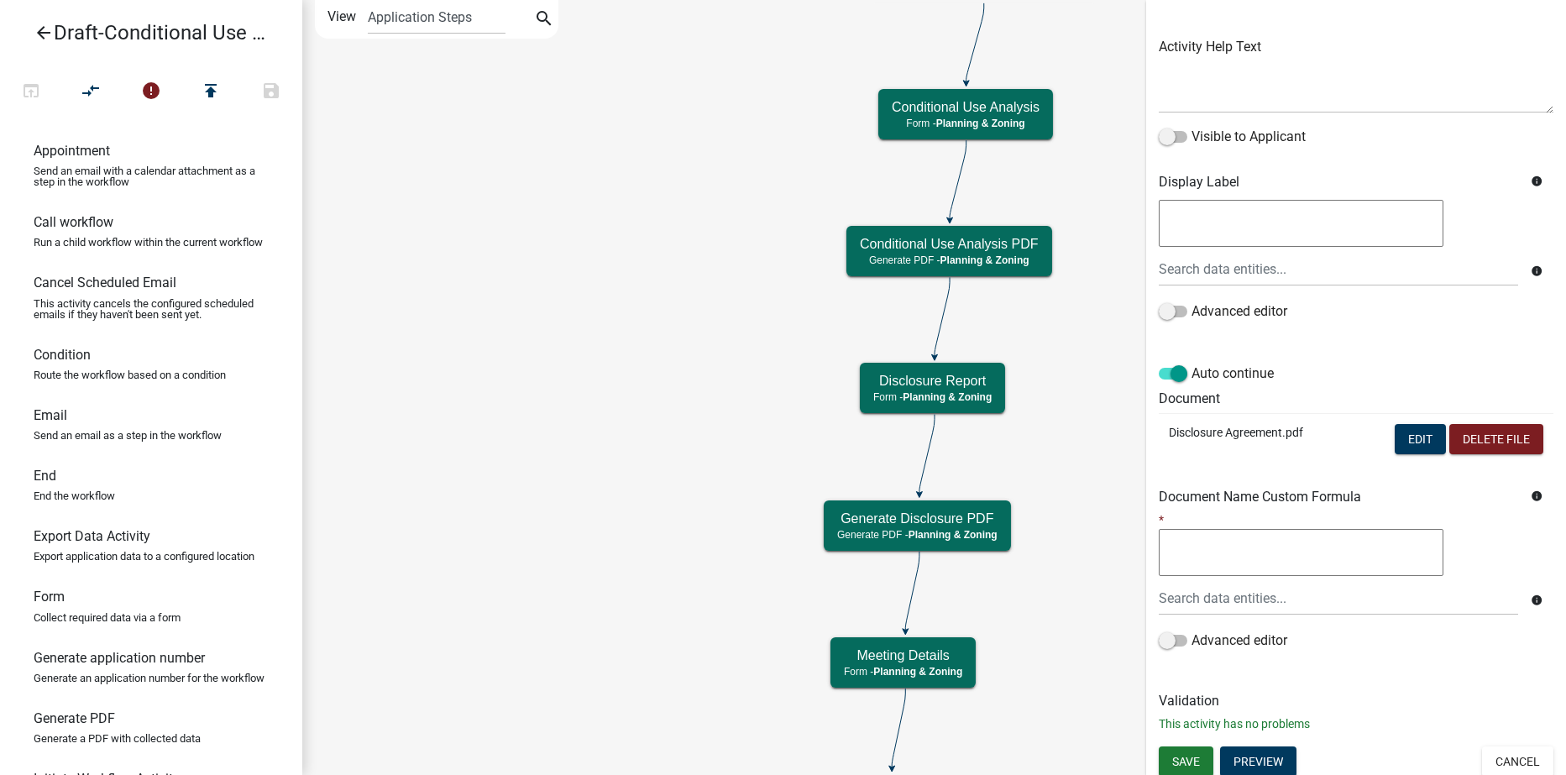
scroll to position [185, 0]
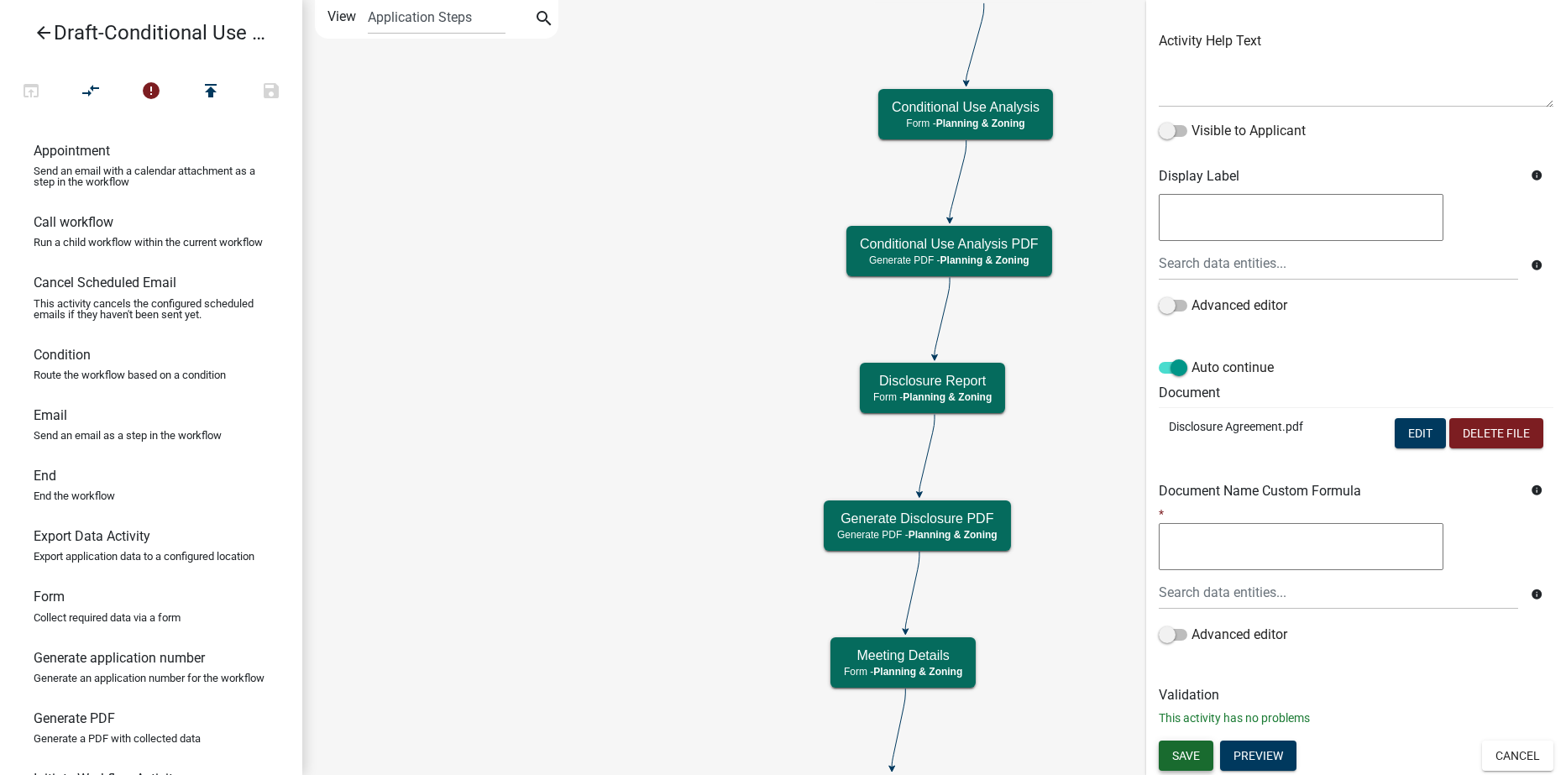
click at [1188, 748] on span "Save" at bounding box center [1186, 754] width 28 height 13
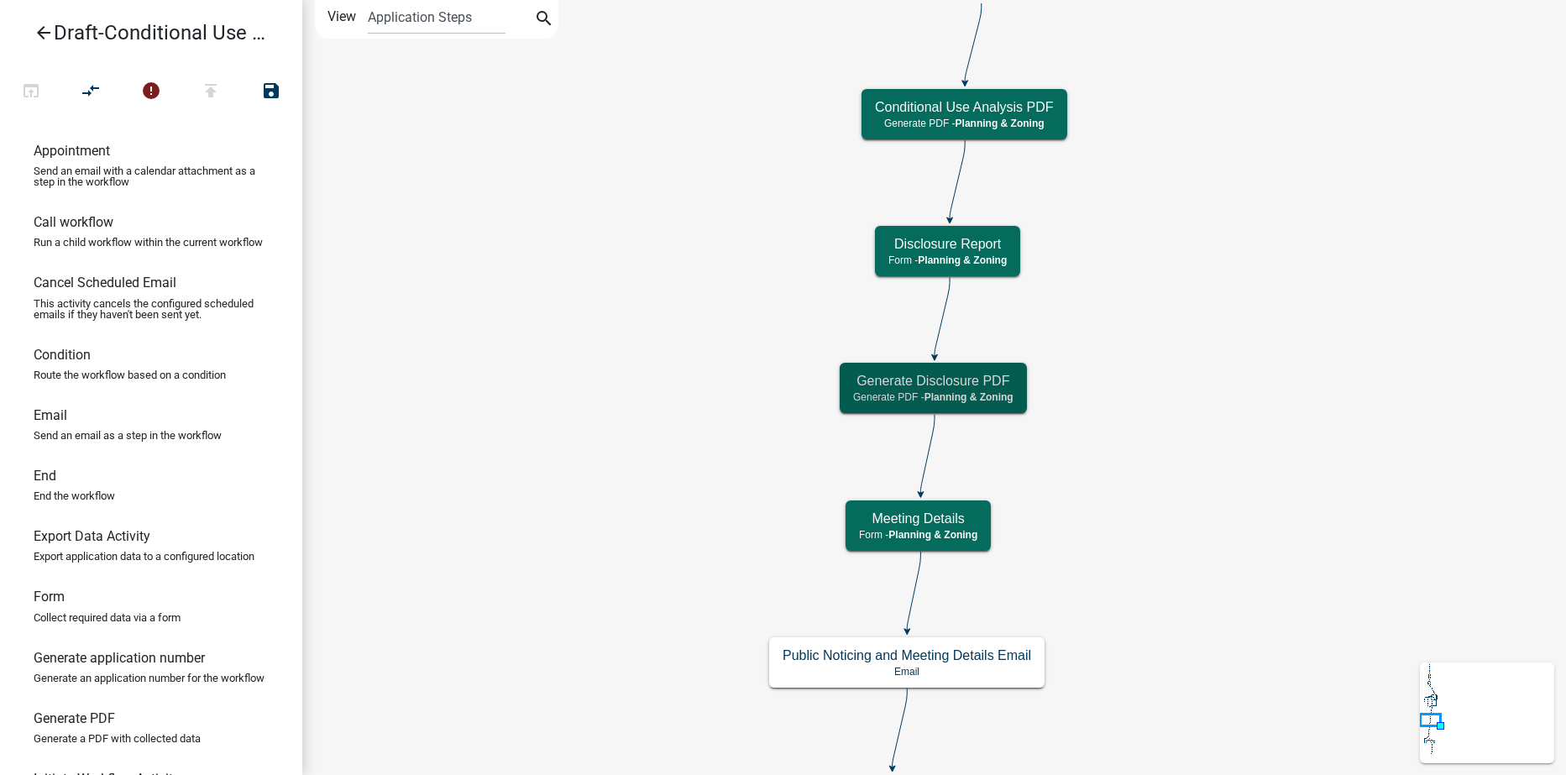
scroll to position [0, 0]
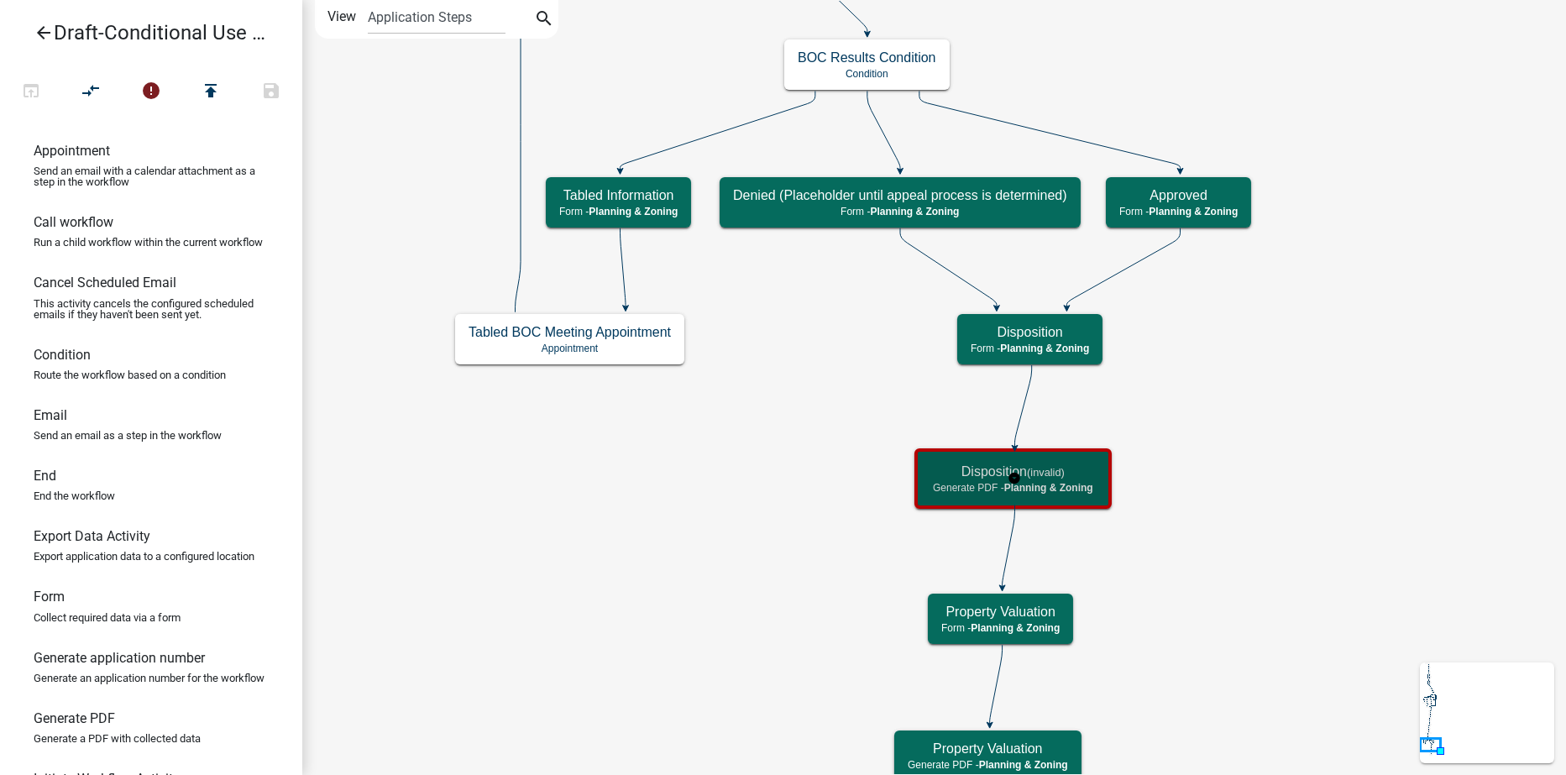
click at [1079, 482] on span "Planning & Zoning" at bounding box center [1048, 488] width 89 height 12
select select "21E23B7C-0AE9-4CE5-BF16-76C7A100C343"
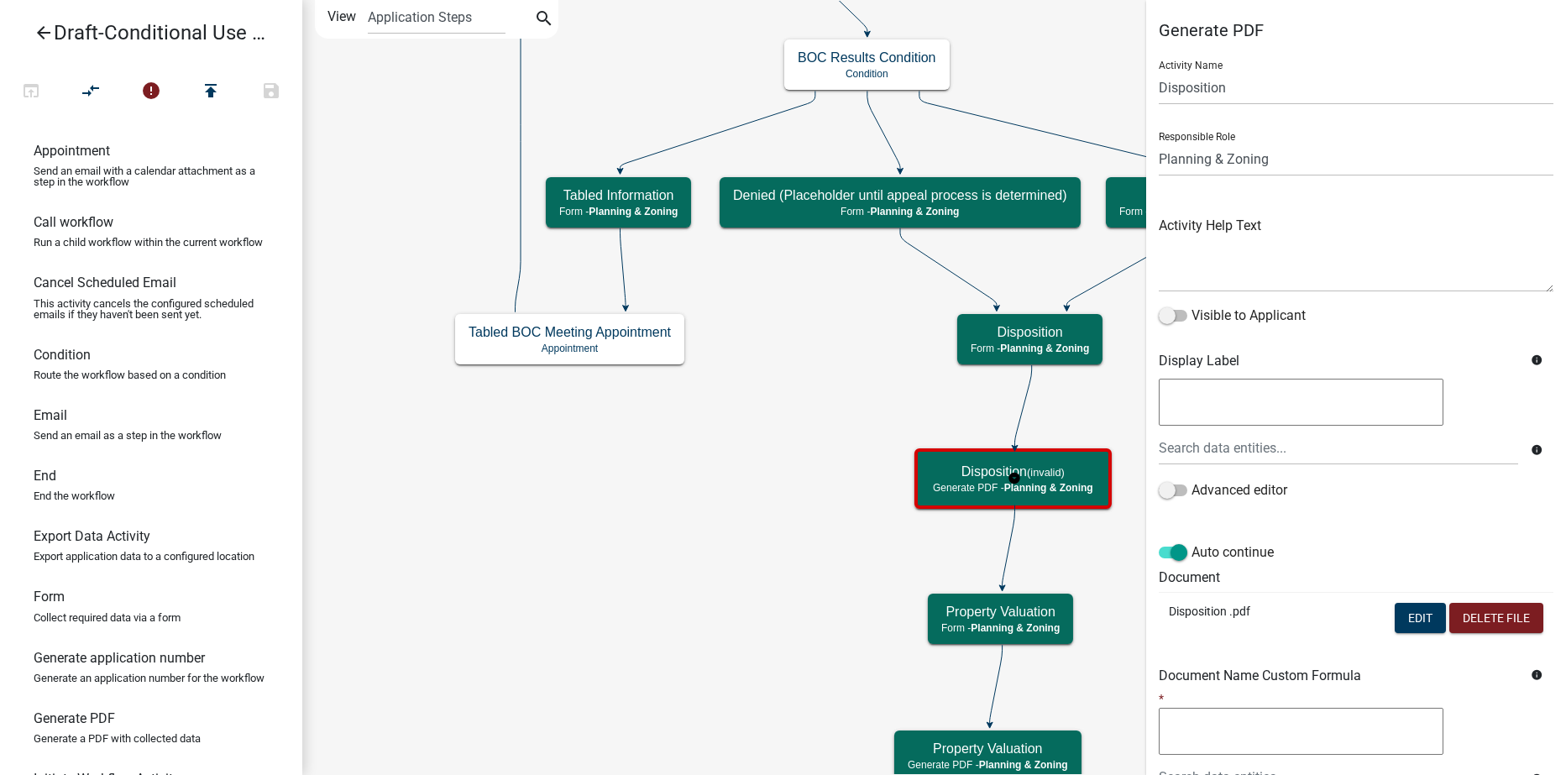
scroll to position [285, 0]
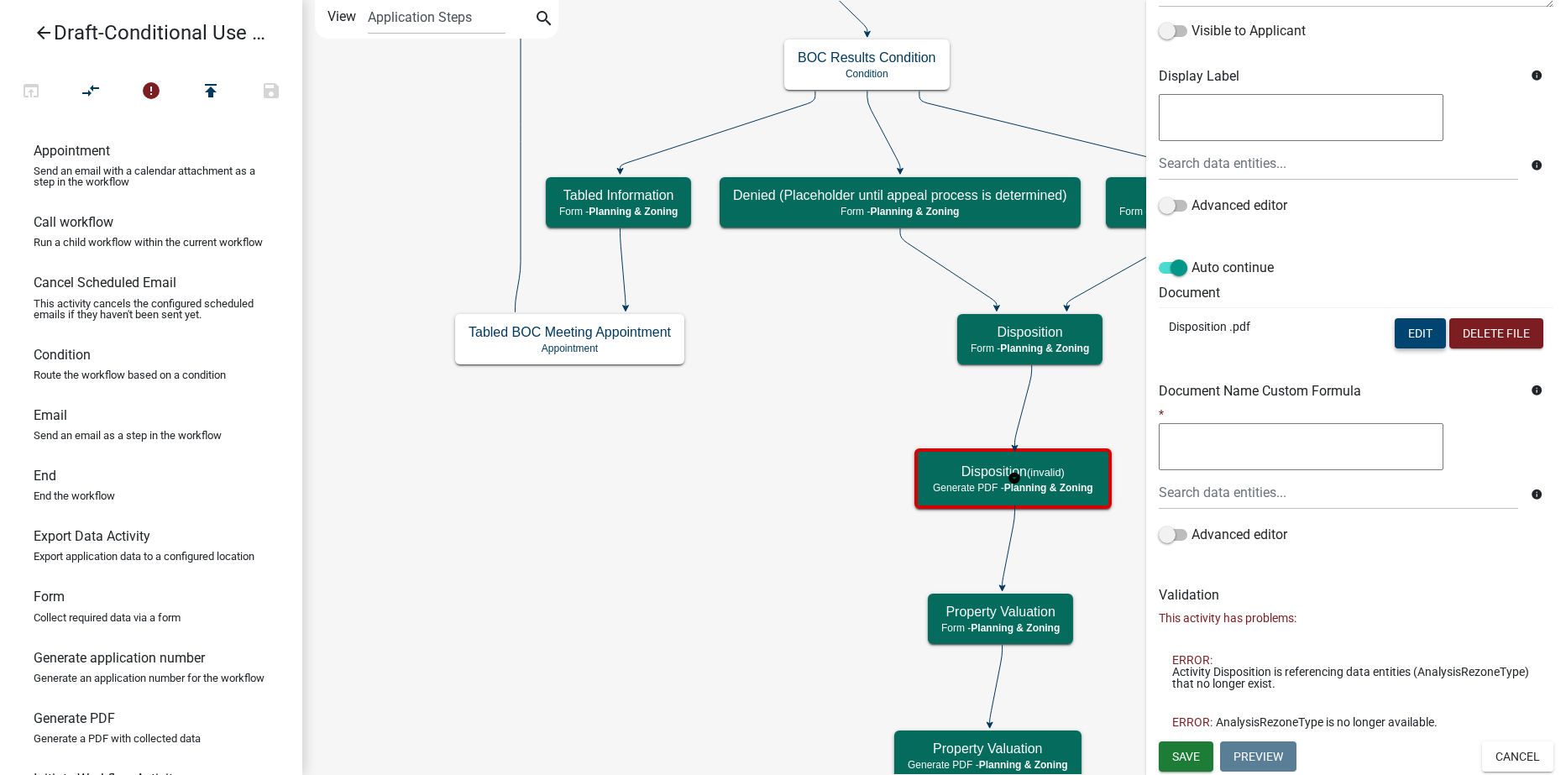
click at [1403, 340] on button "Edit" at bounding box center [1420, 333] width 51 height 30
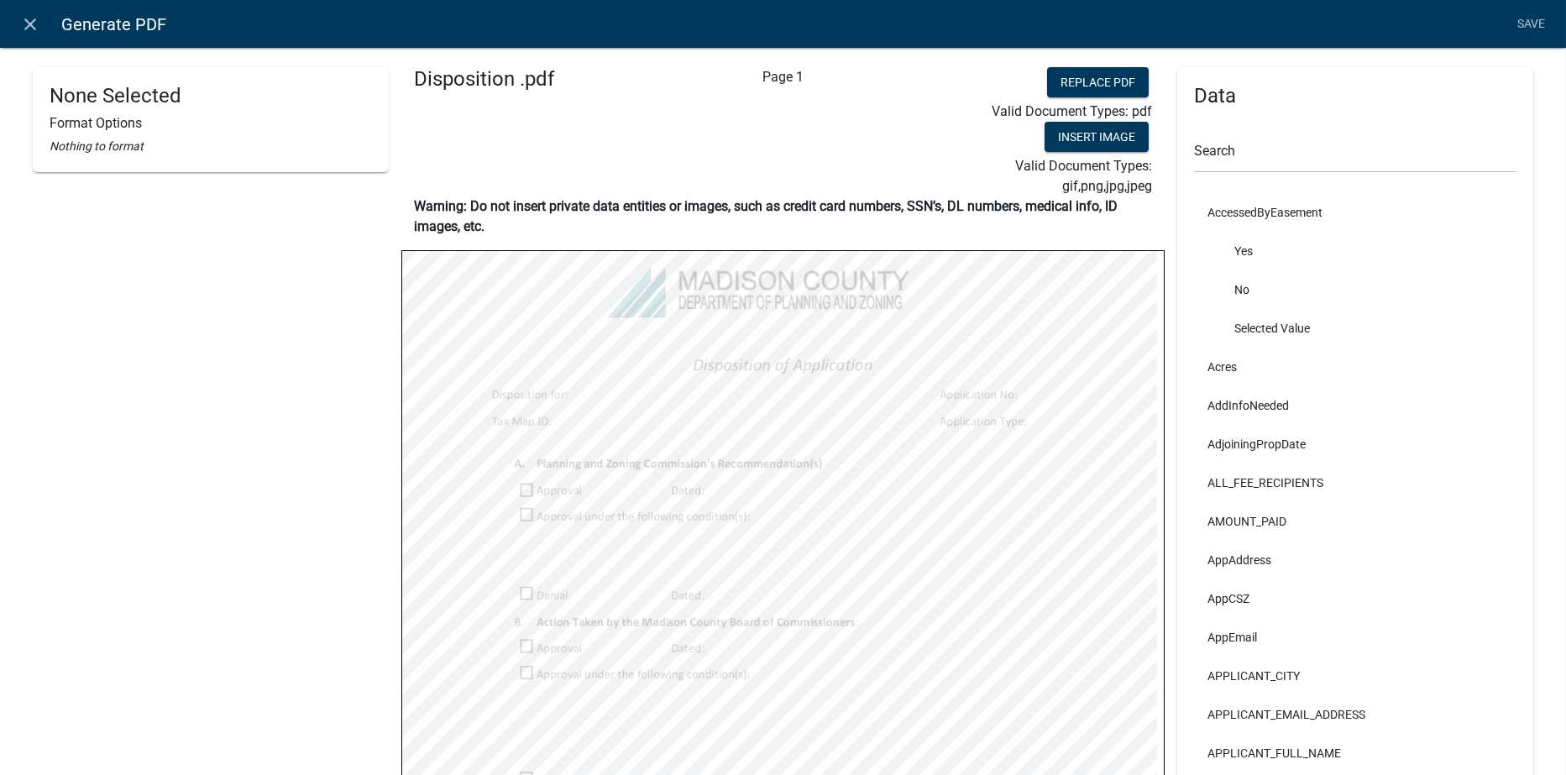
select select
click at [1216, 155] on input "text" at bounding box center [1355, 156] width 322 height 34
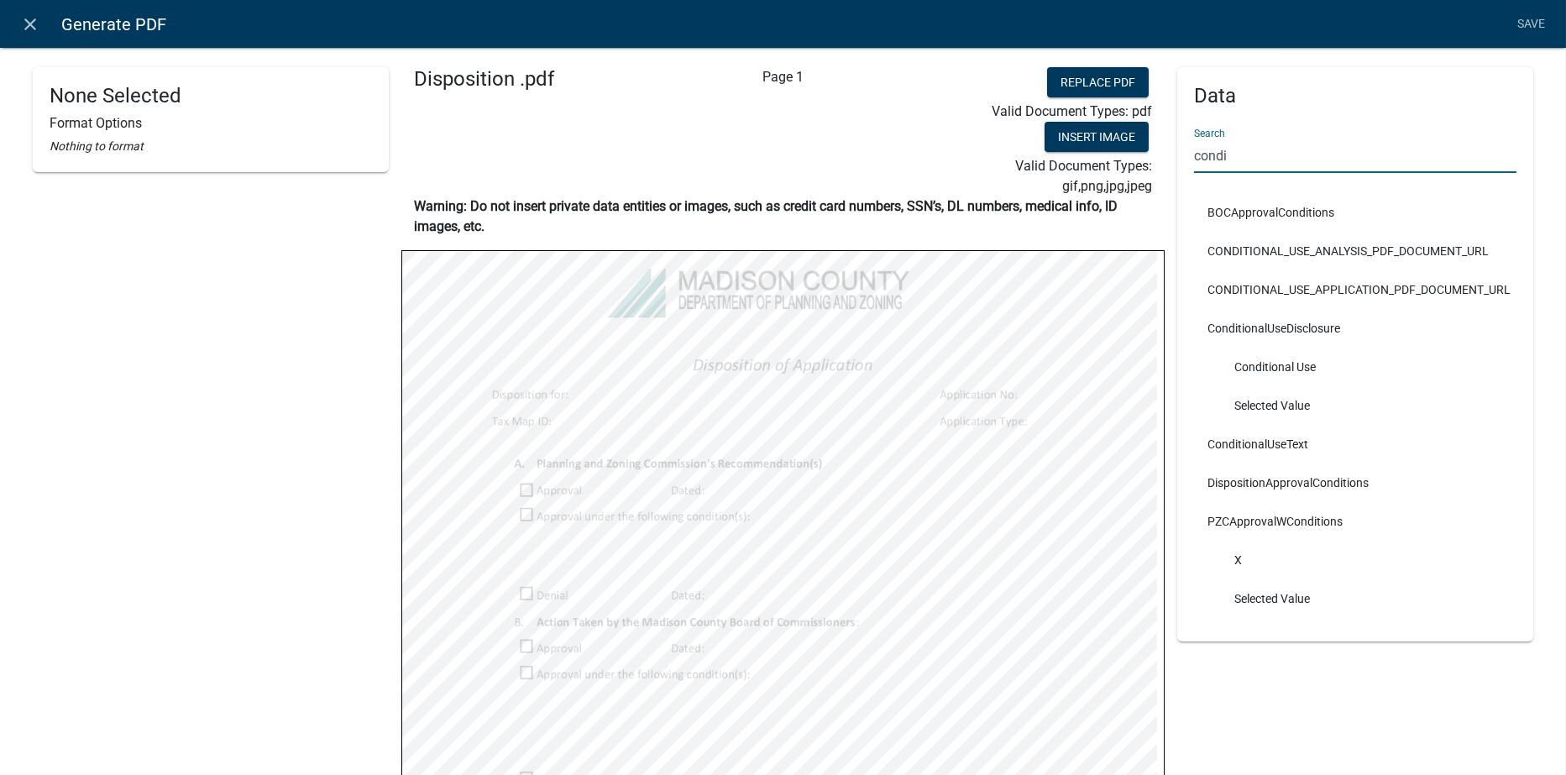
type input "condi"
select select
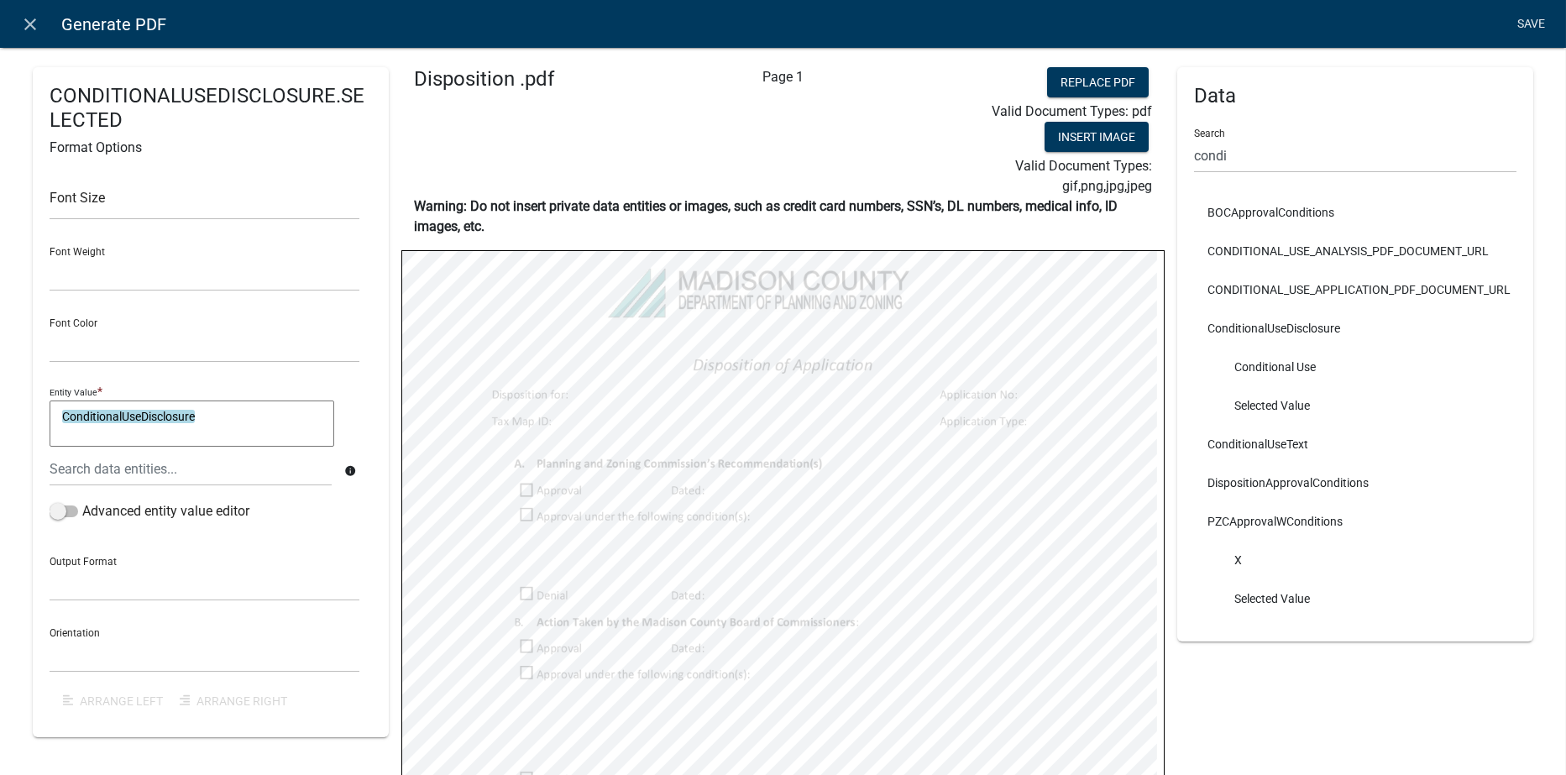
click at [1528, 13] on link "Save" at bounding box center [1532, 24] width 42 height 32
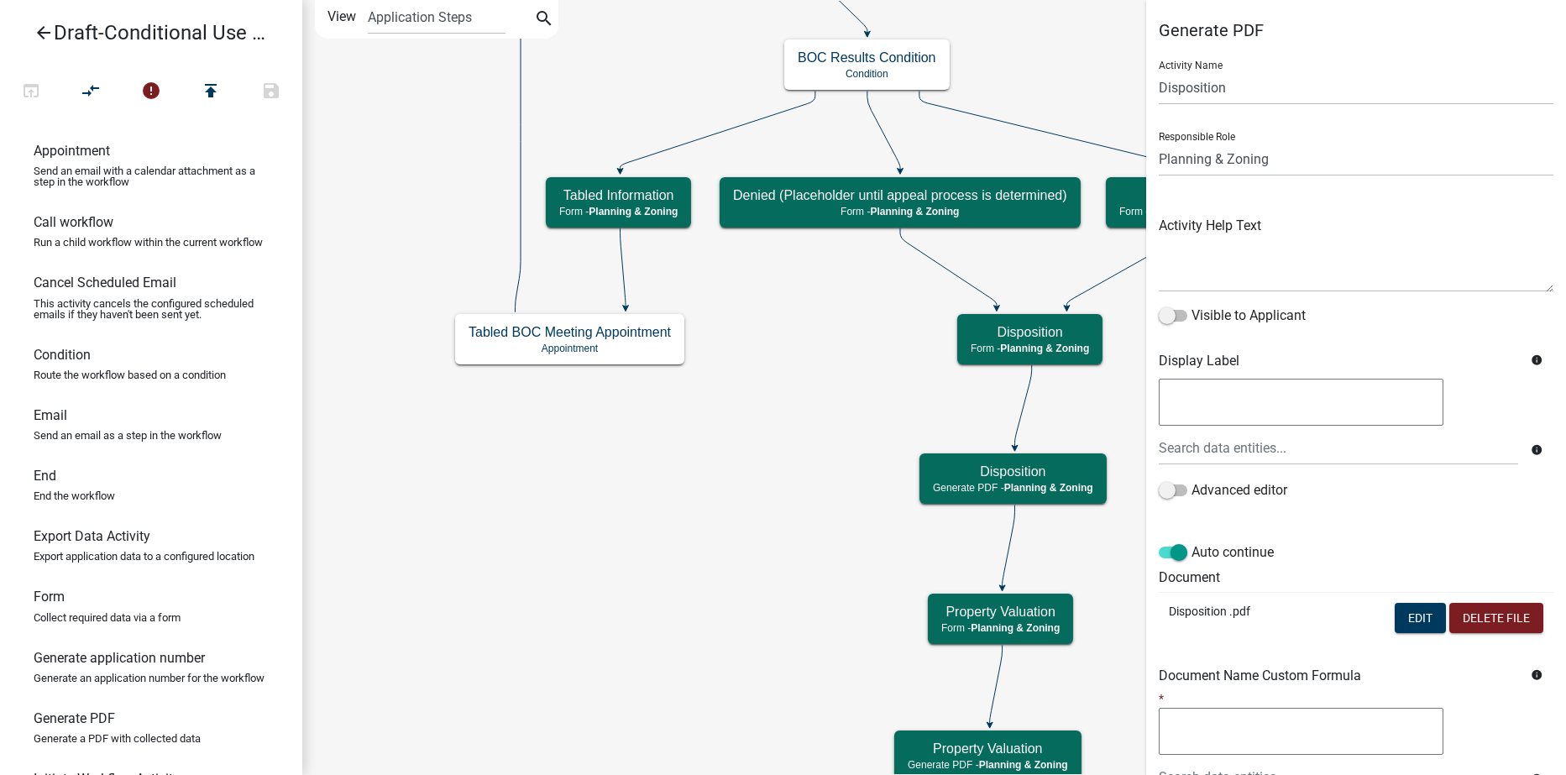
scroll to position [185, 0]
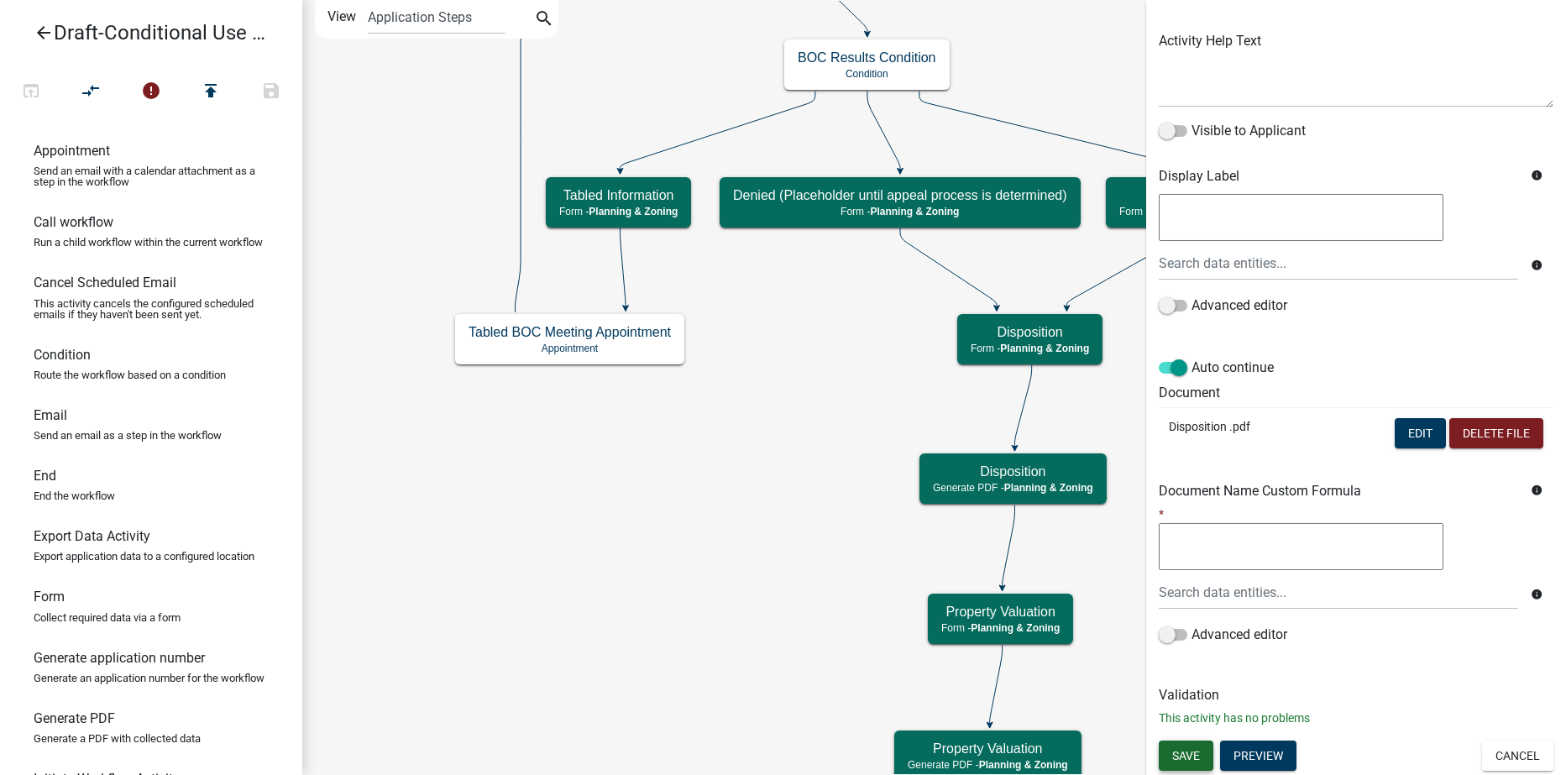
drag, startPoint x: 1185, startPoint y: 752, endPoint x: 964, endPoint y: 730, distance: 222.0
click at [1185, 752] on span "Save" at bounding box center [1186, 754] width 28 height 13
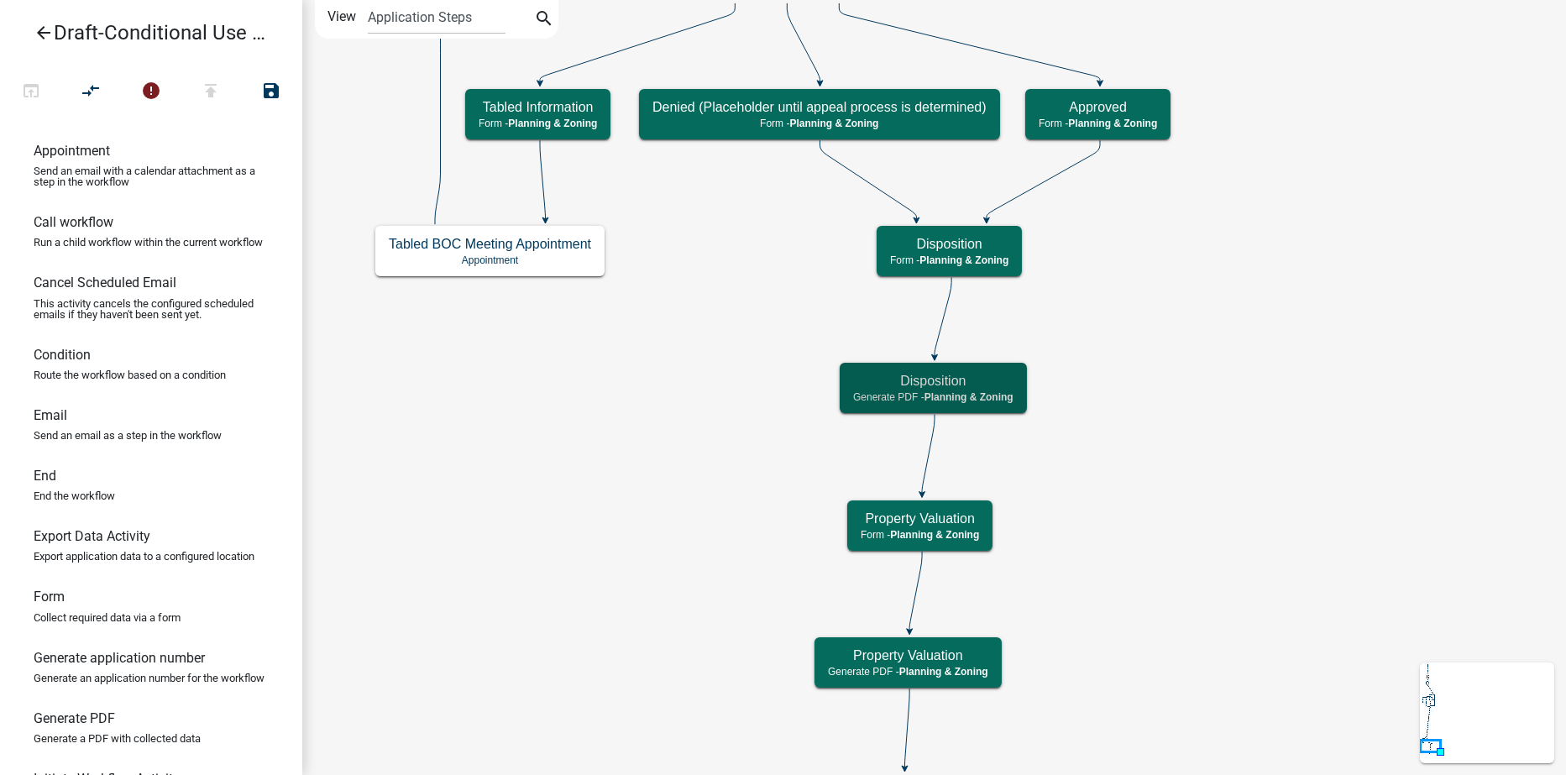
scroll to position [0, 0]
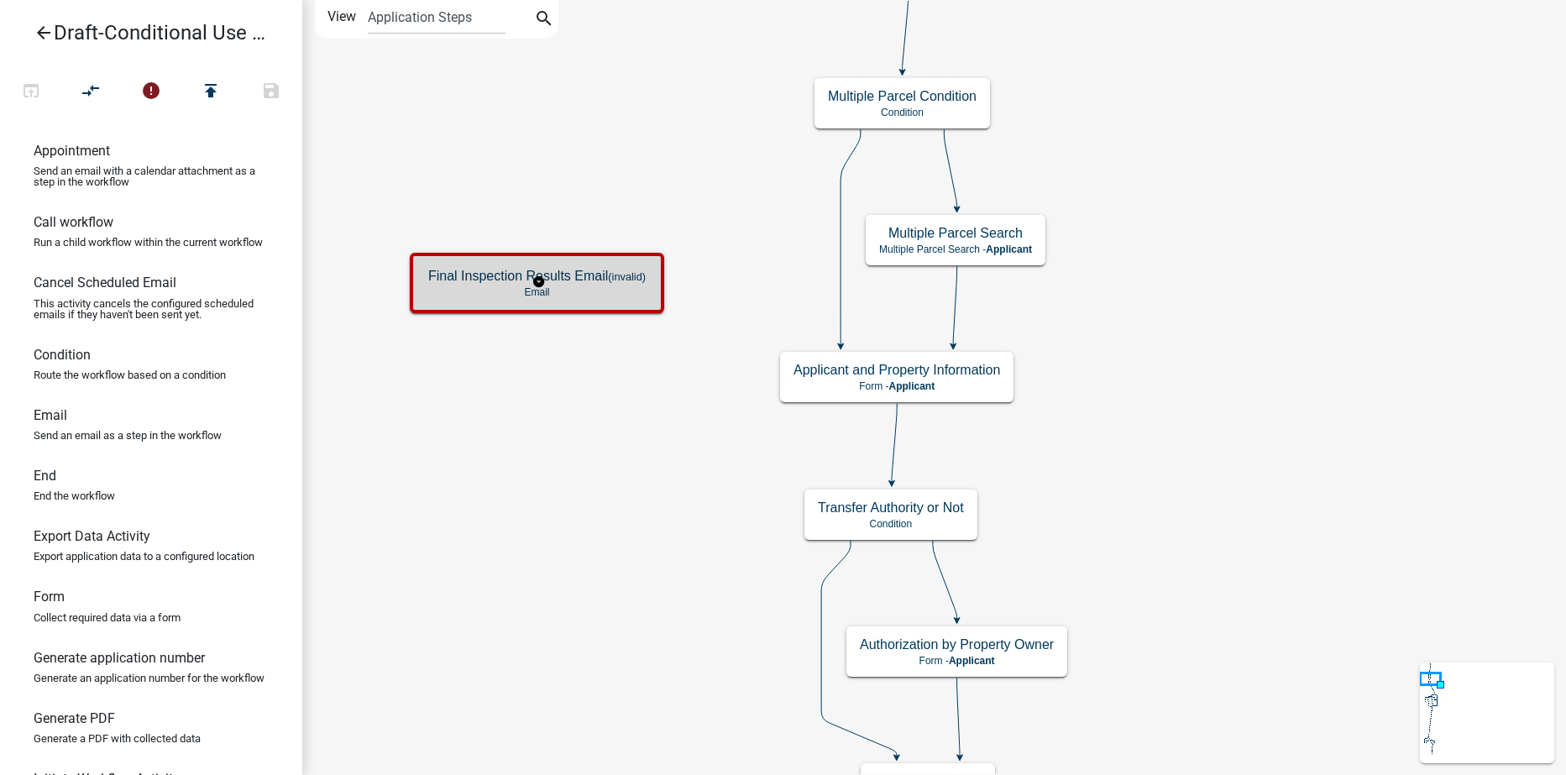
click at [613, 281] on small "(invalid)" at bounding box center [627, 276] width 38 height 13
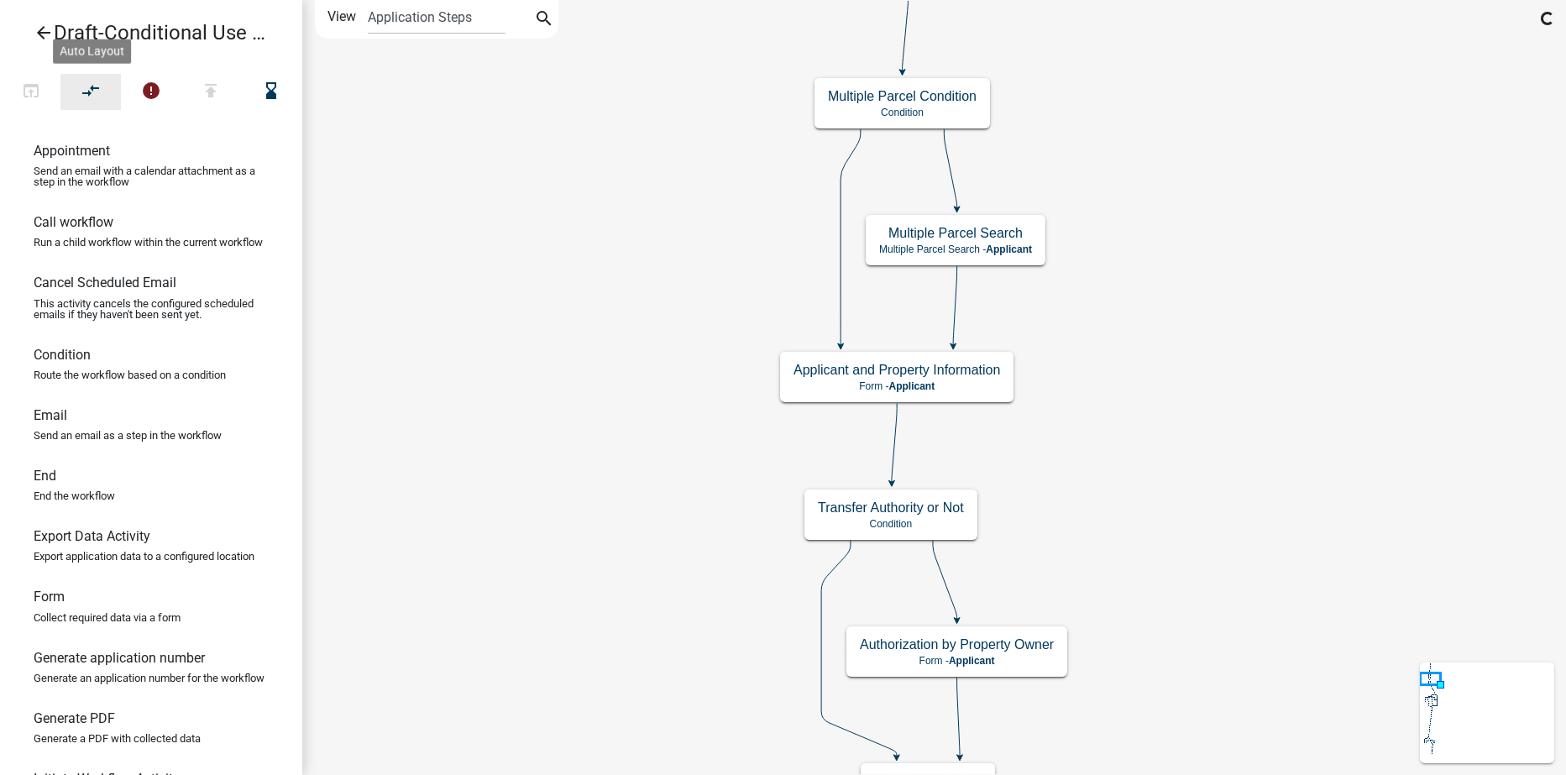
click at [97, 89] on icon "compare_arrows" at bounding box center [91, 93] width 20 height 24
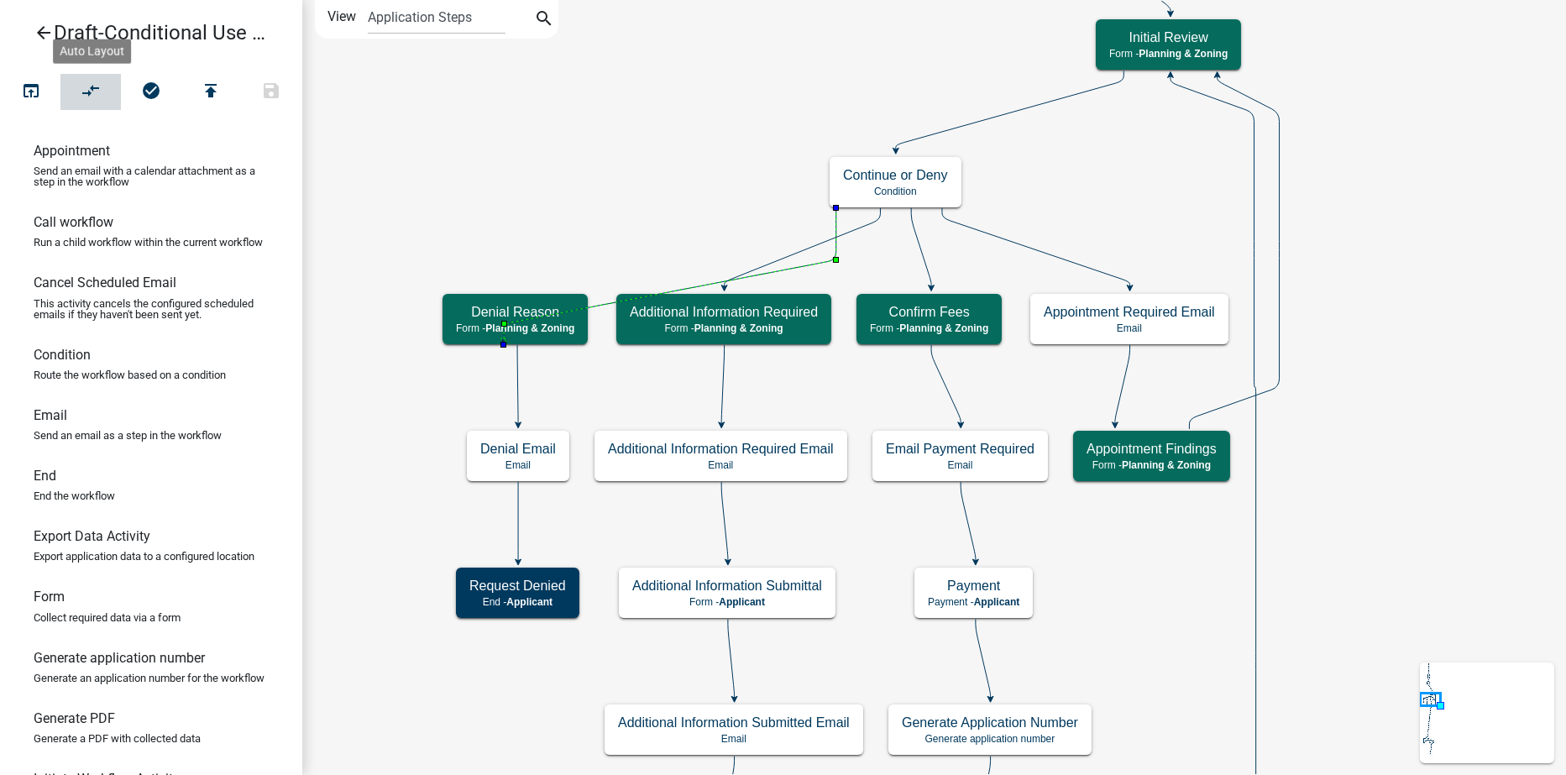
click at [97, 92] on icon "compare_arrows" at bounding box center [91, 93] width 20 height 24
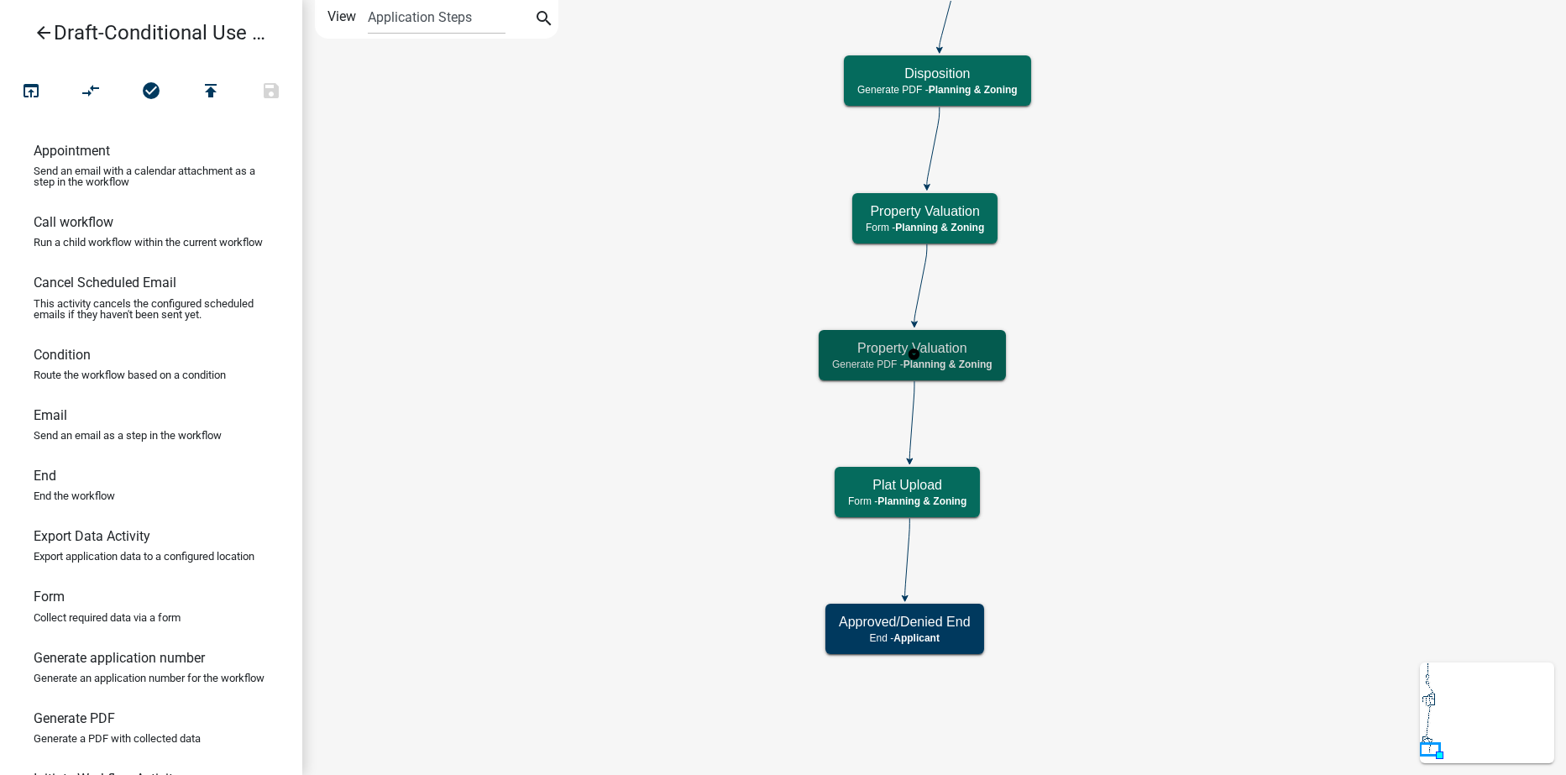
click at [831, 352] on div "Property Valuation Generate PDF - Planning & Zoning" at bounding box center [912, 355] width 187 height 50
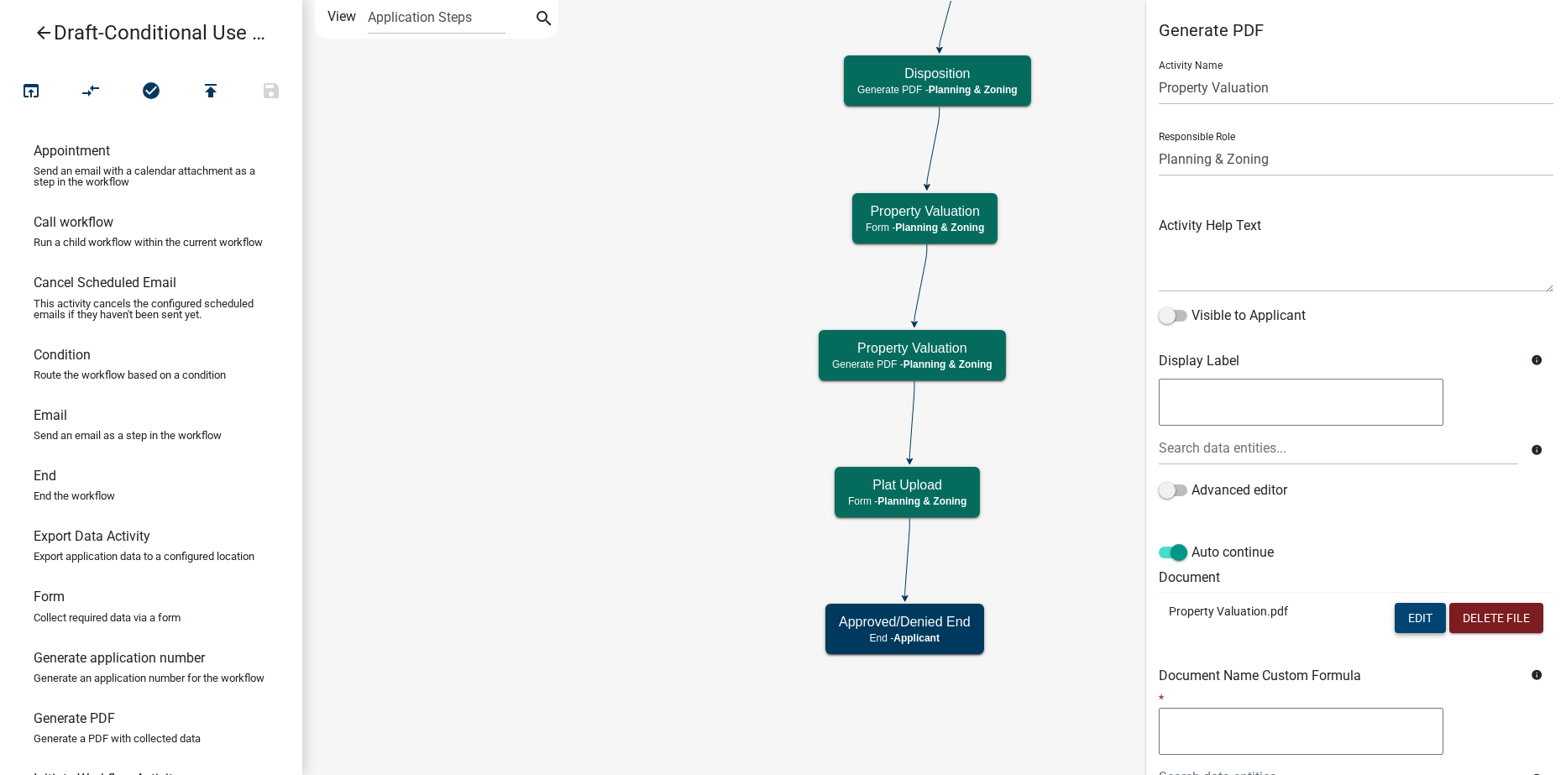
click at [1398, 616] on button "Edit" at bounding box center [1420, 618] width 51 height 30
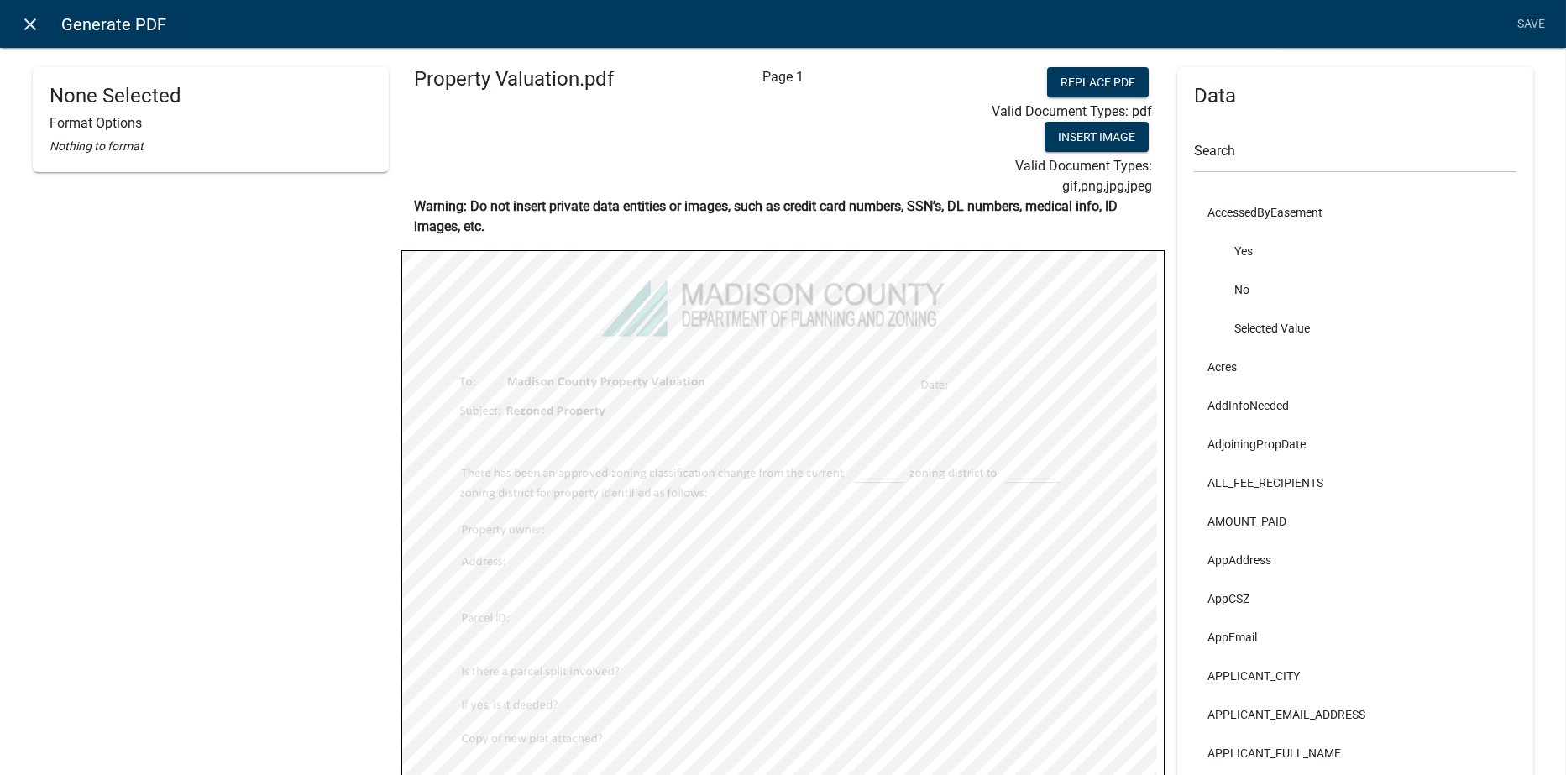
click at [26, 21] on icon "close" at bounding box center [31, 24] width 20 height 20
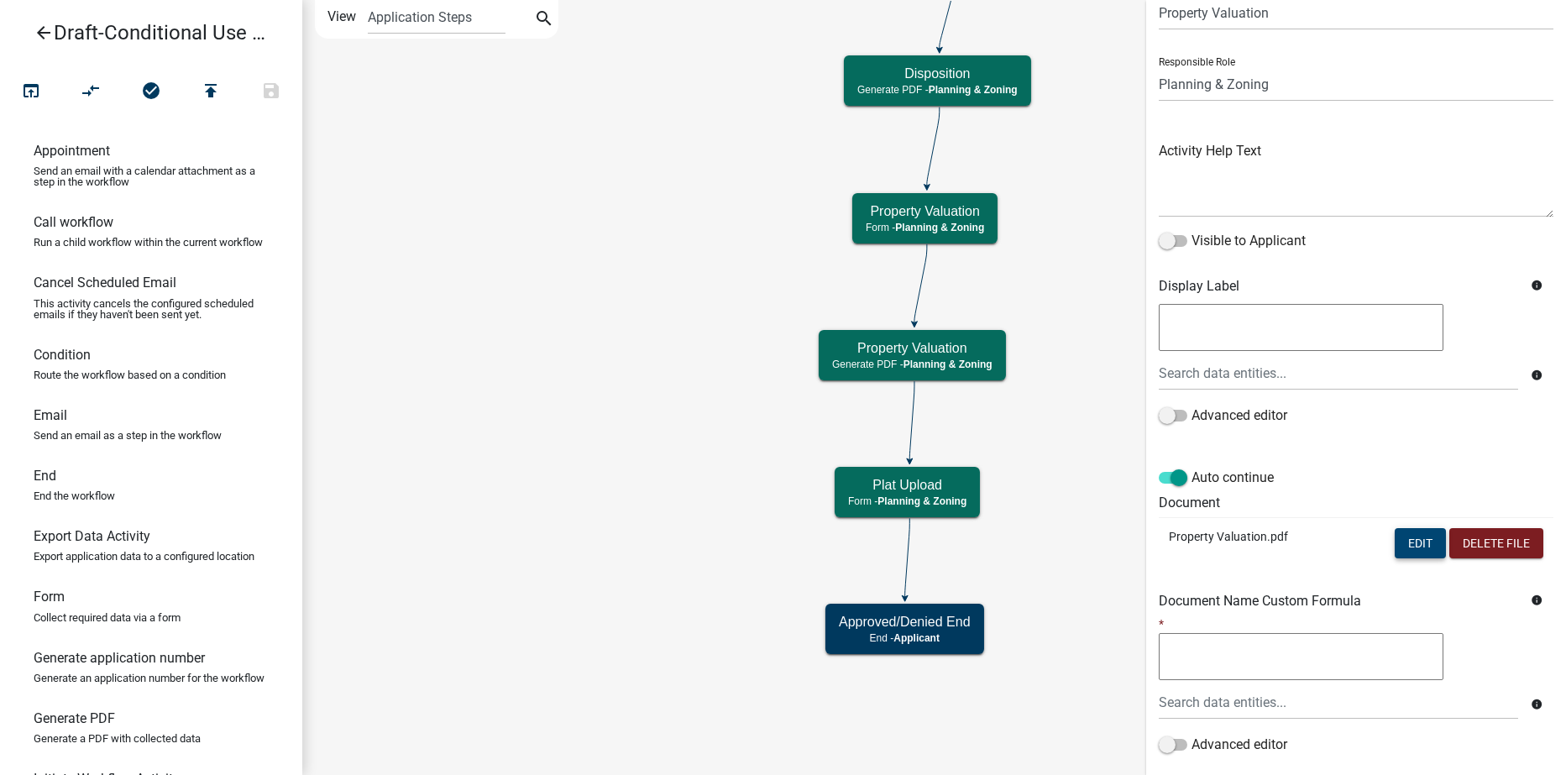
scroll to position [185, 0]
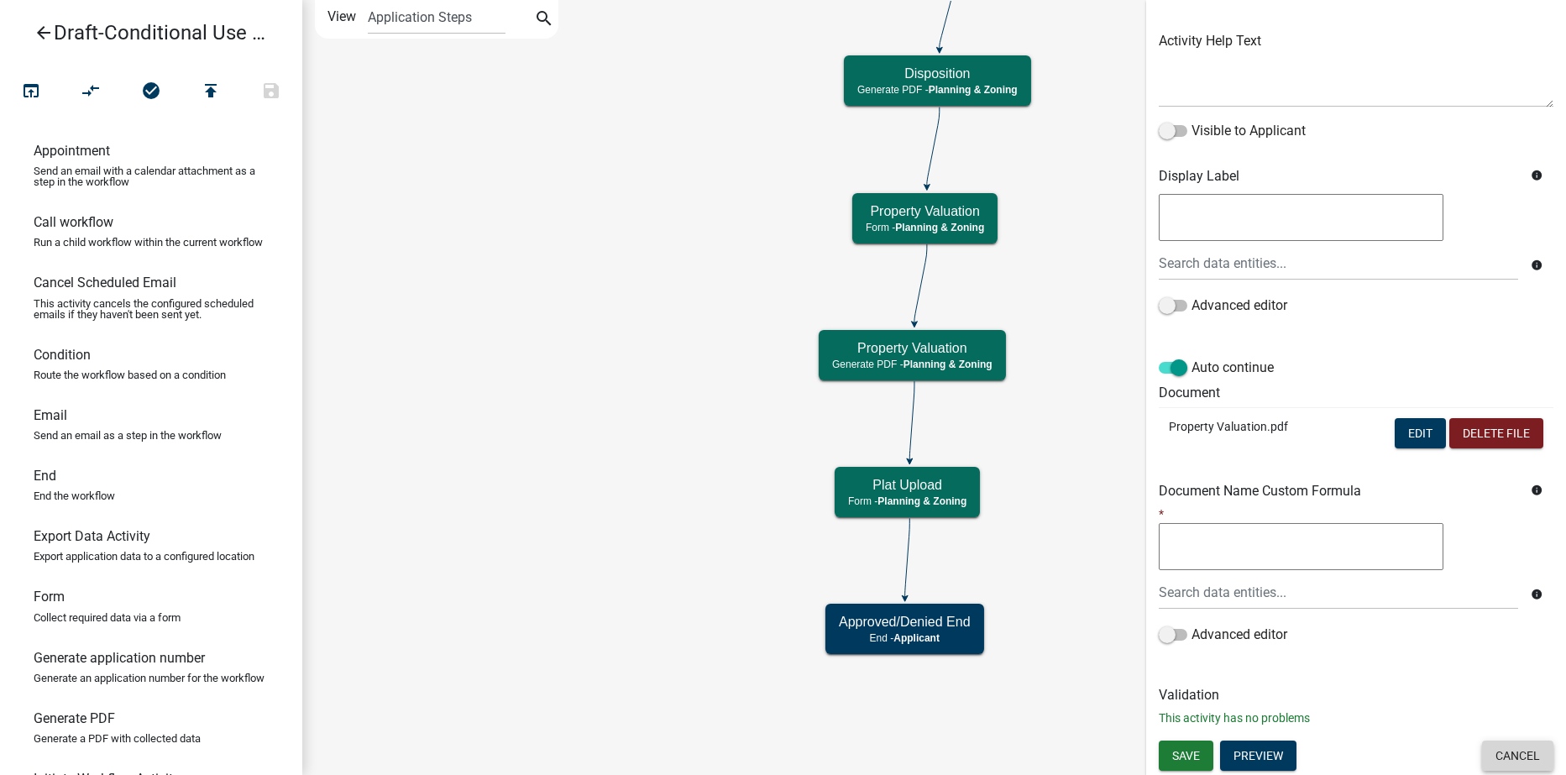
click at [1498, 762] on button "Cancel" at bounding box center [1517, 756] width 71 height 30
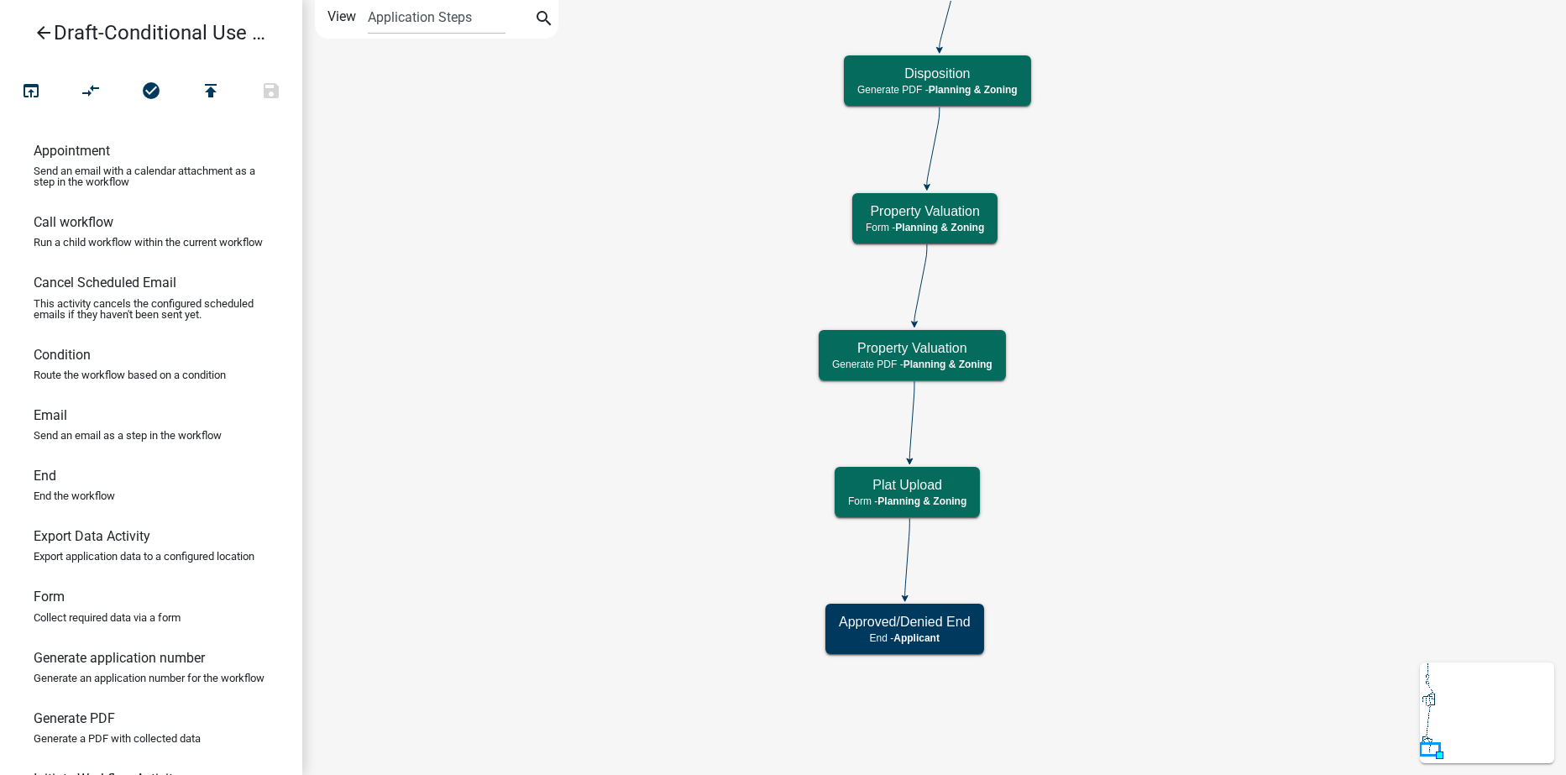
click at [39, 35] on icon "arrow_back" at bounding box center [44, 35] width 20 height 24
